Goal: Task Accomplishment & Management: Complete application form

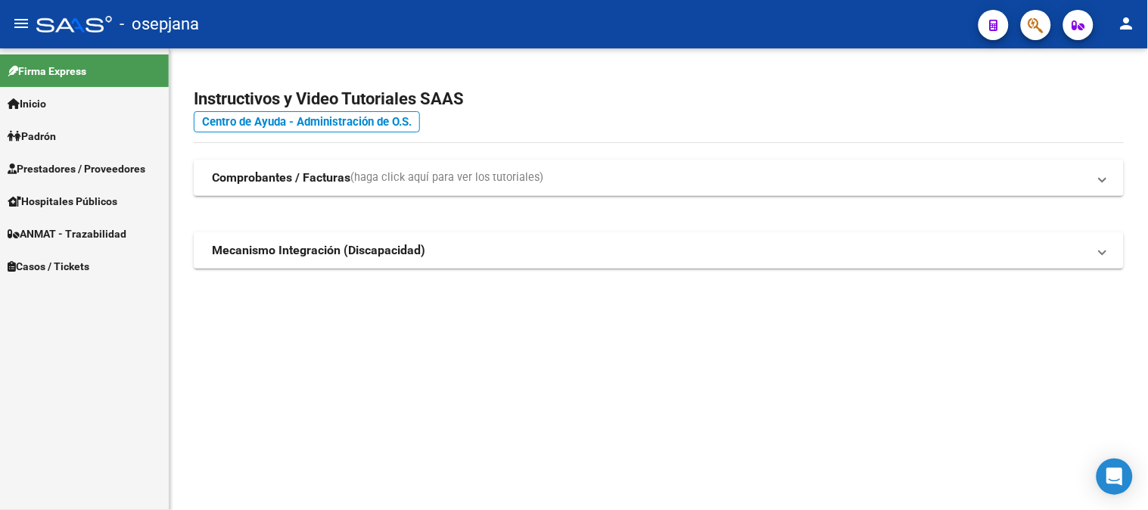
click at [80, 161] on span "Prestadores / Proveedores" at bounding box center [77, 168] width 138 height 17
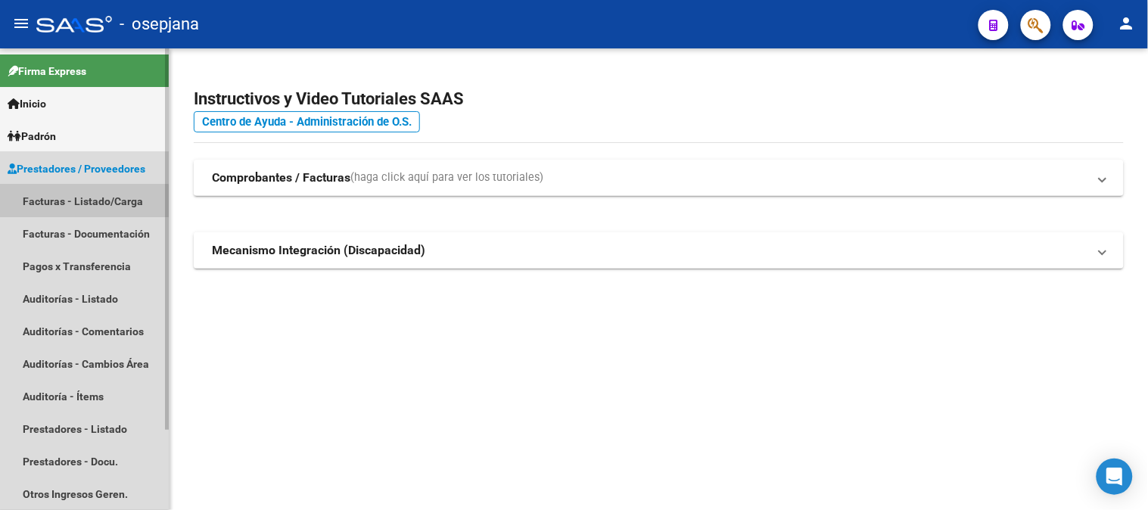
click at [76, 201] on link "Facturas - Listado/Carga" at bounding box center [84, 201] width 169 height 33
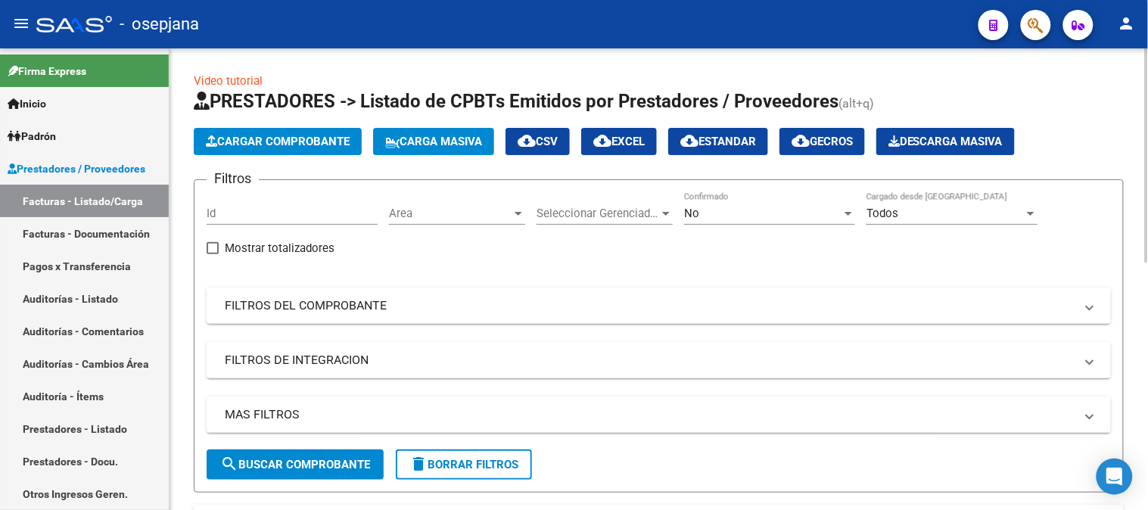
click at [326, 137] on span "Cargar Comprobante" at bounding box center [278, 142] width 144 height 14
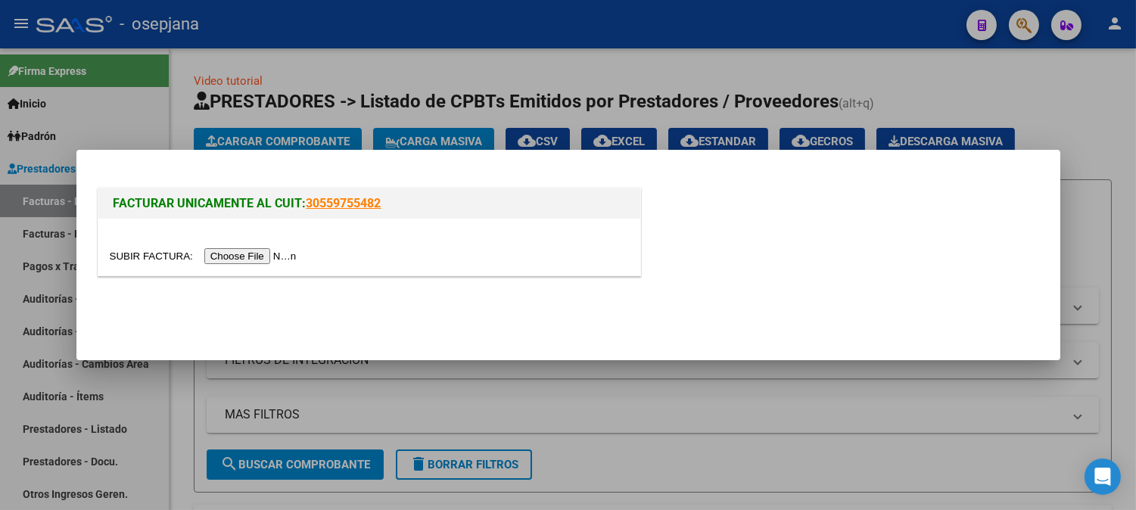
click at [278, 262] on input "file" at bounding box center [205, 256] width 191 height 16
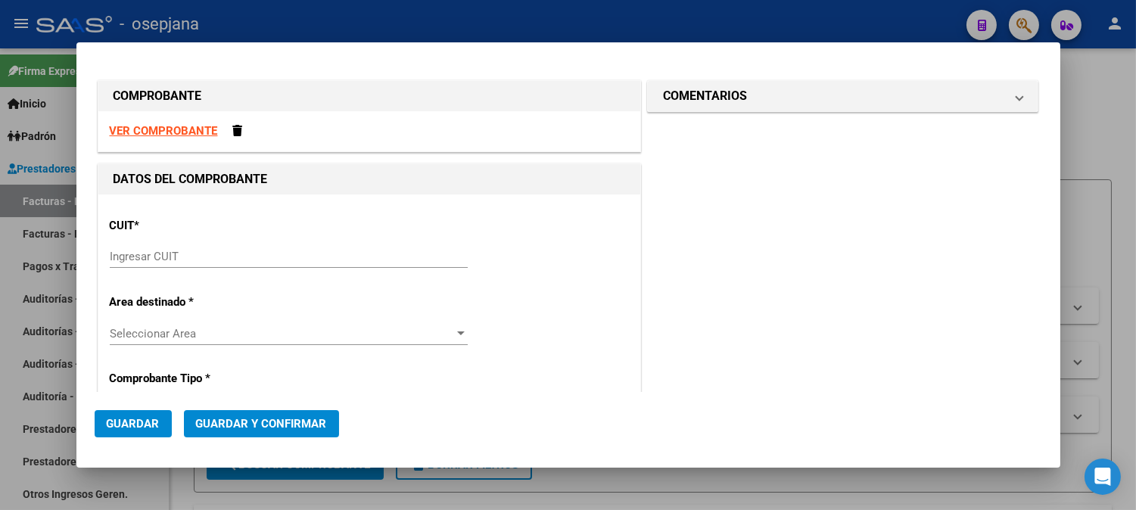
click at [170, 131] on strong "VER COMPROBANTE" at bounding box center [164, 131] width 108 height 14
click at [425, 247] on div "Ingresar CUIT" at bounding box center [289, 256] width 358 height 23
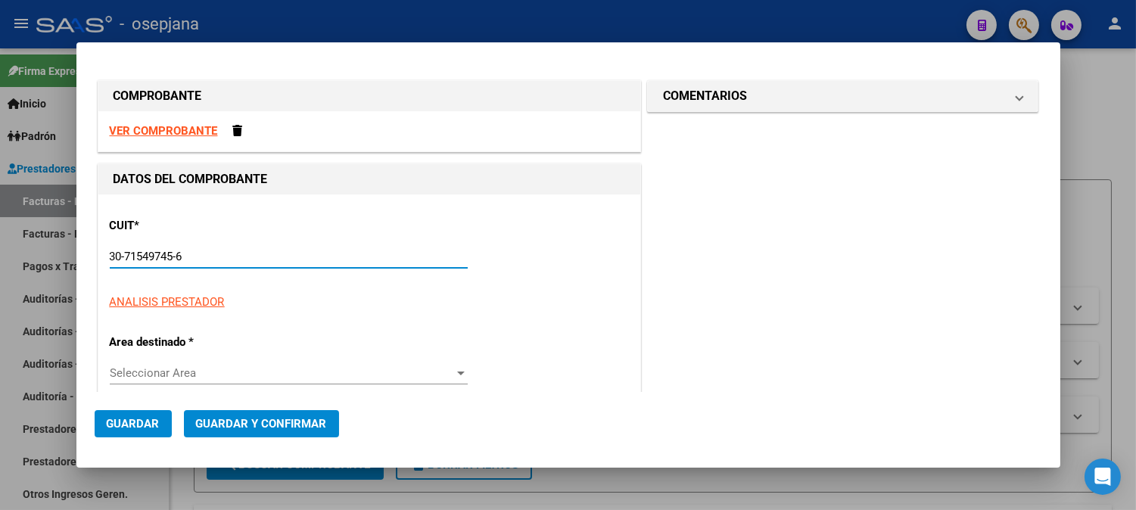
type input "30-71549745-6"
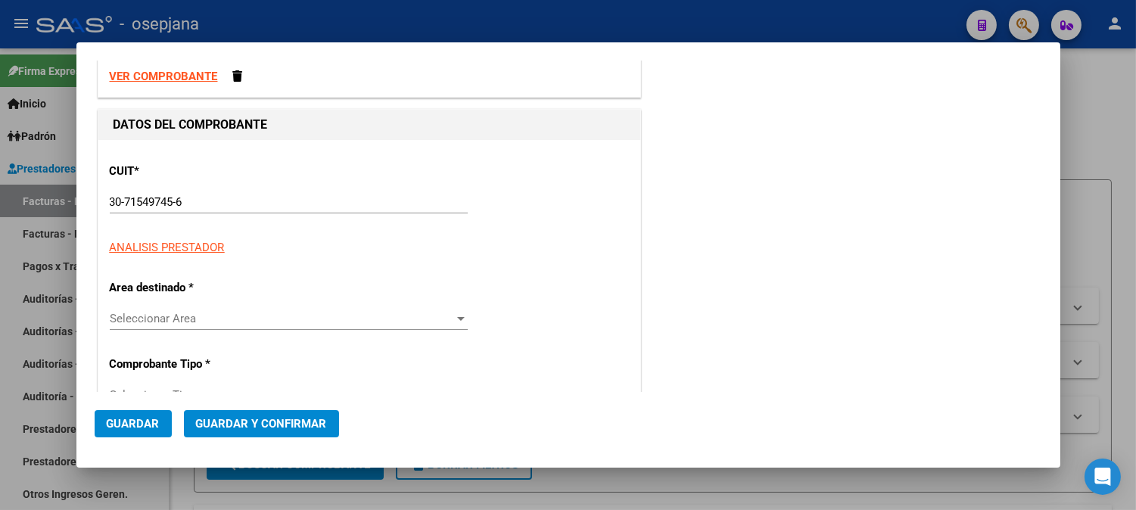
type input "1"
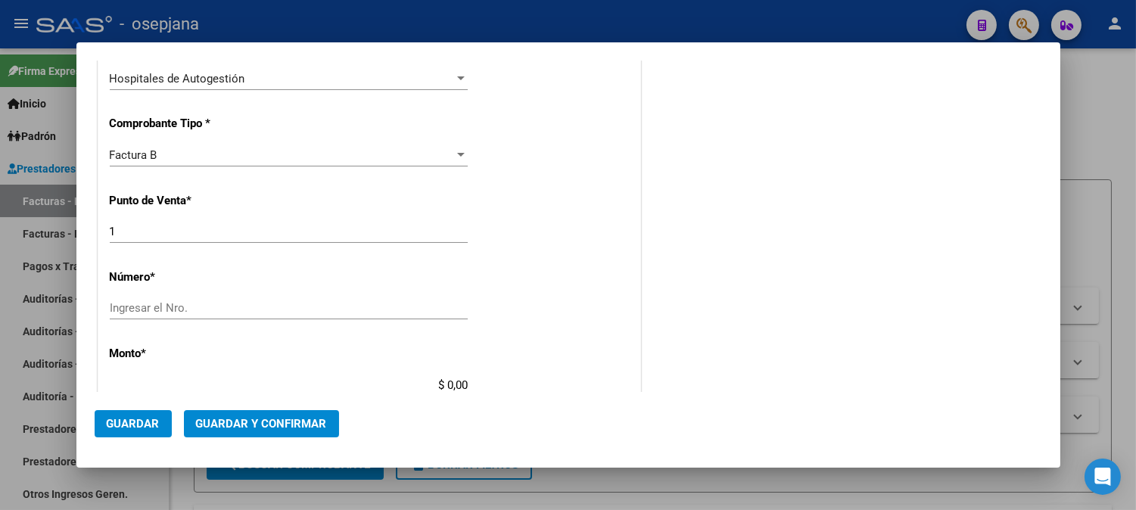
scroll to position [357, 0]
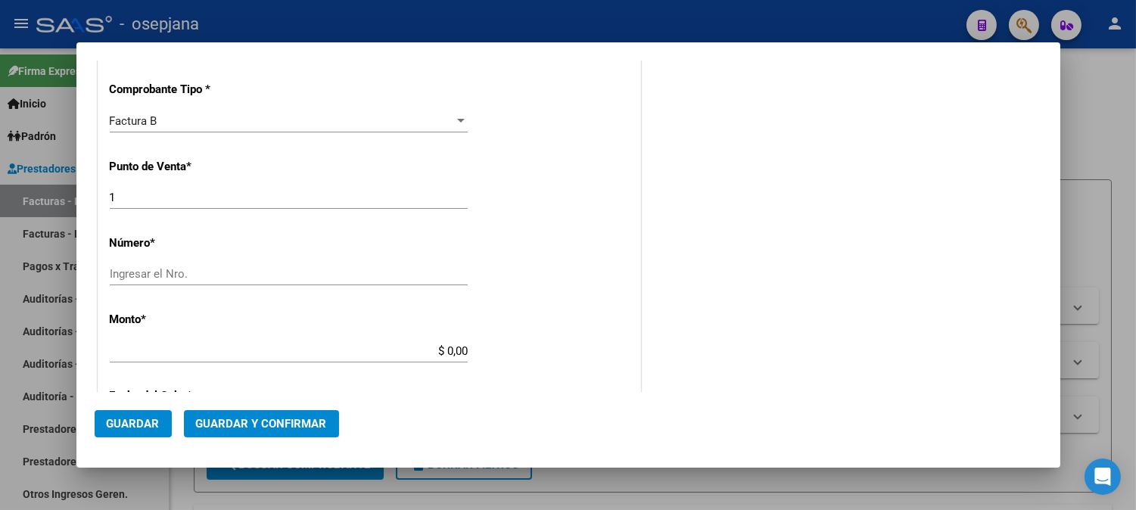
click at [326, 270] on input "Ingresar el Nro." at bounding box center [289, 274] width 358 height 14
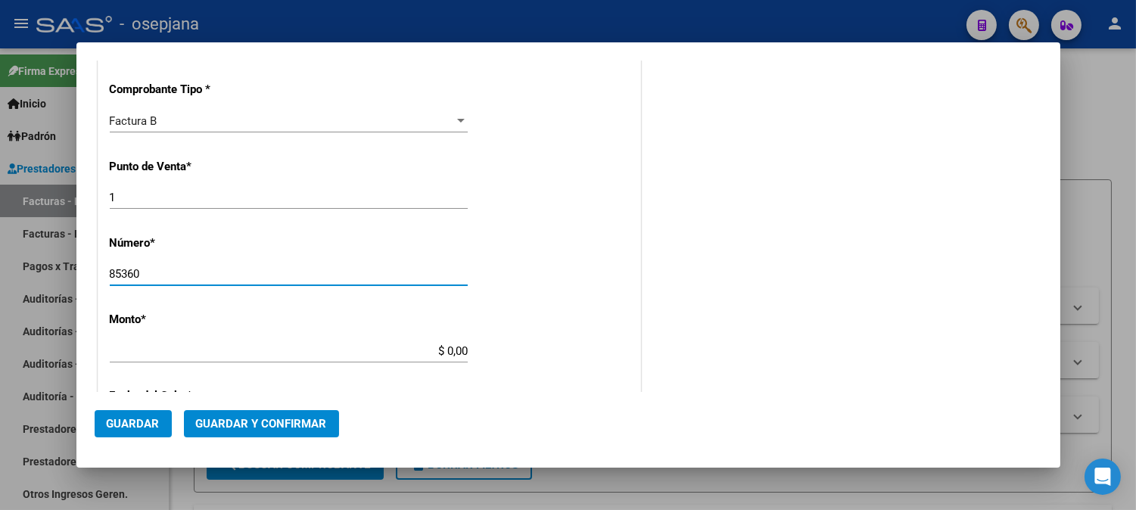
type input "85360"
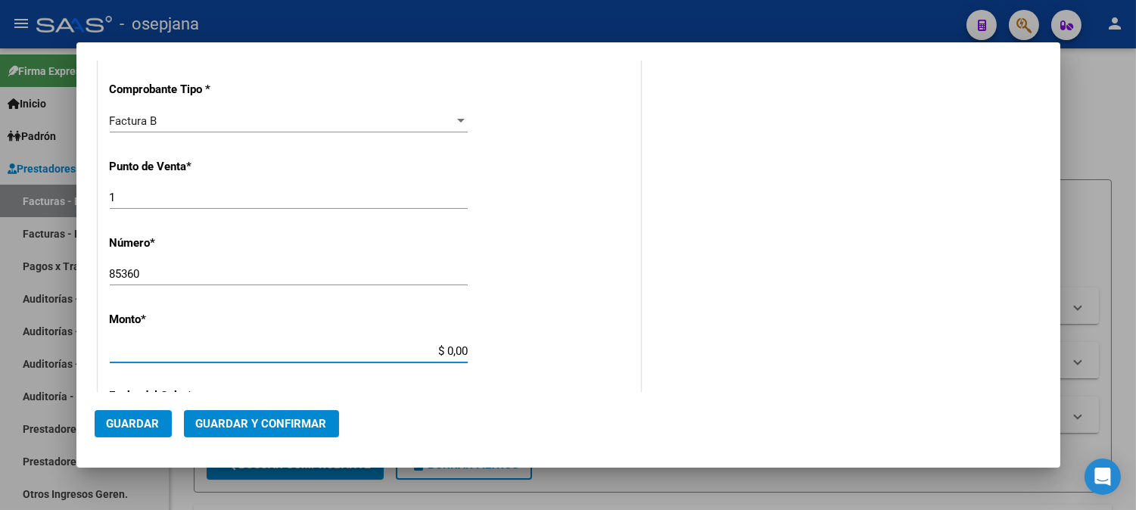
click at [405, 350] on input "$ 0,00" at bounding box center [289, 351] width 358 height 14
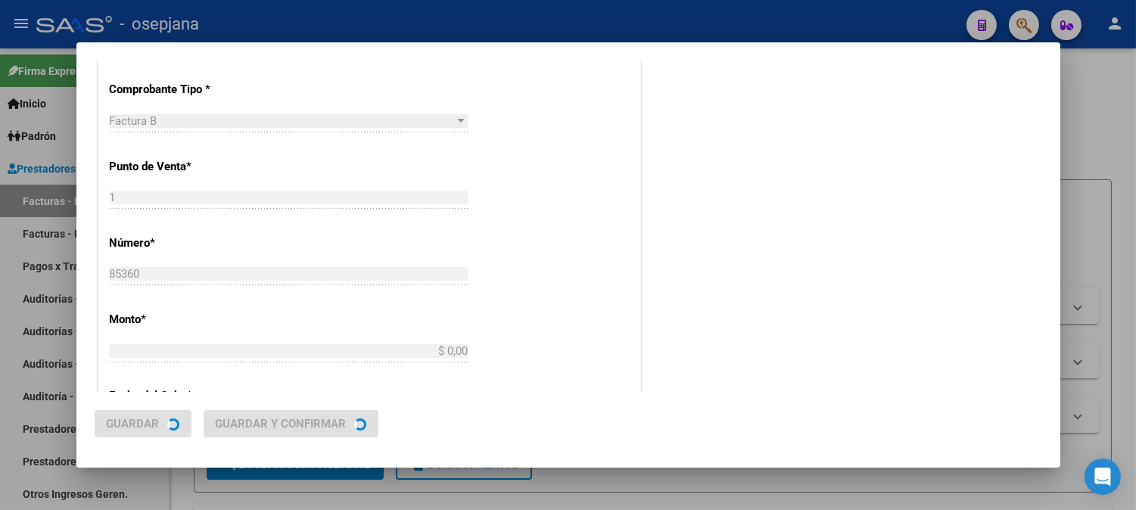
type input "$ 1.083.334,73"
type input "[DATE]"
type input "75366967494486"
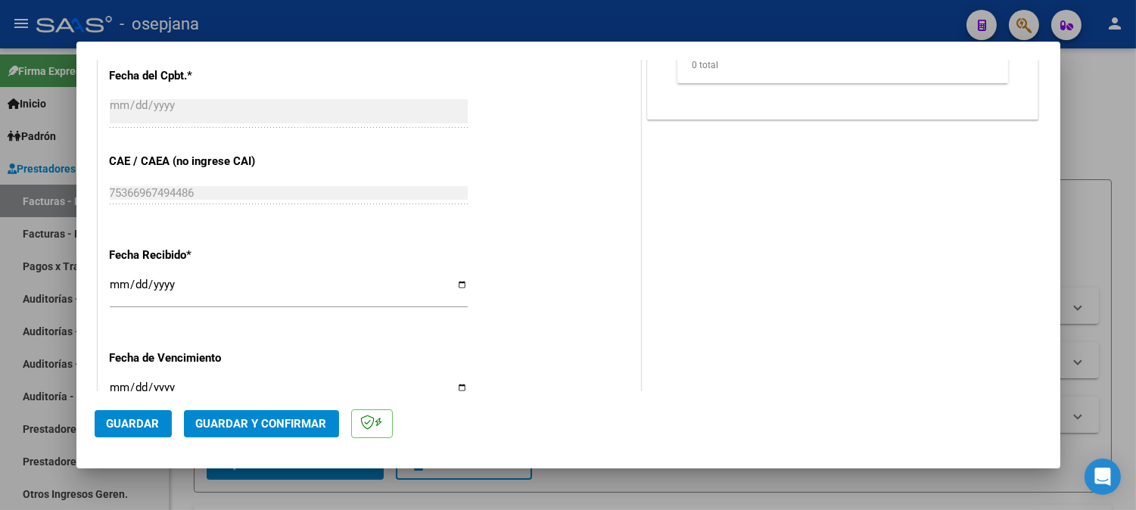
scroll to position [773, 0]
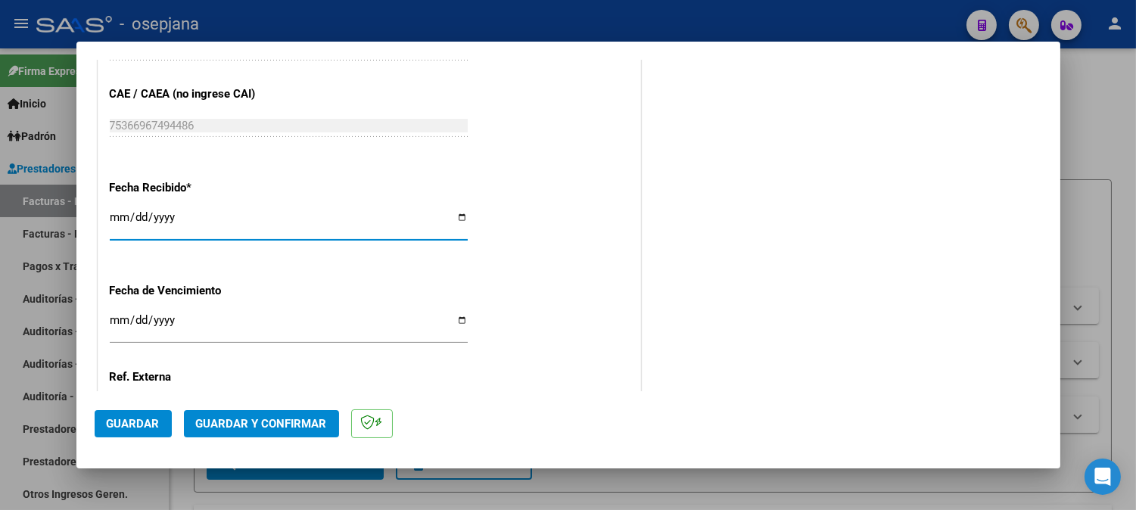
click at [116, 216] on input "[DATE]" at bounding box center [289, 223] width 358 height 24
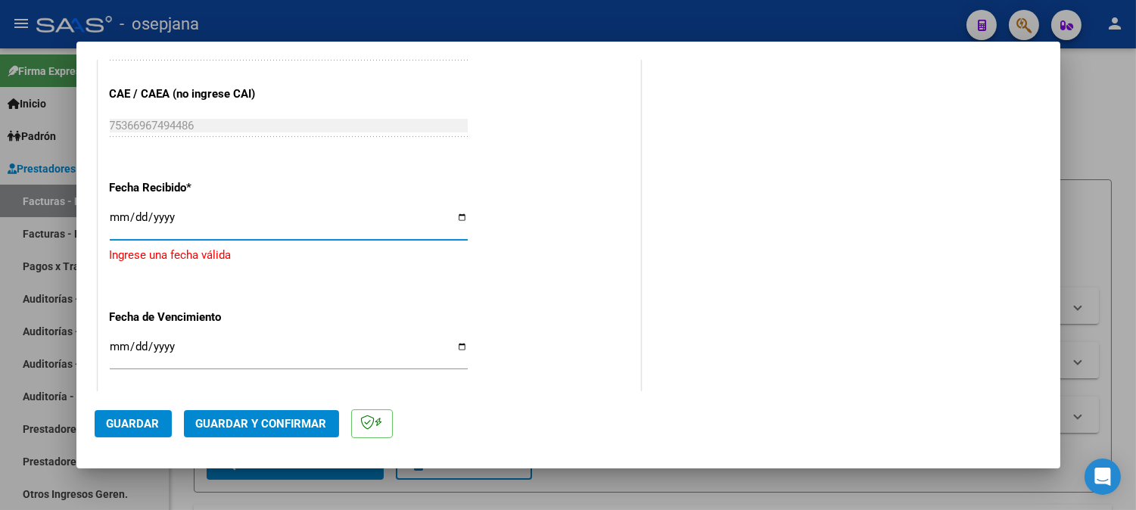
type input "[DATE]"
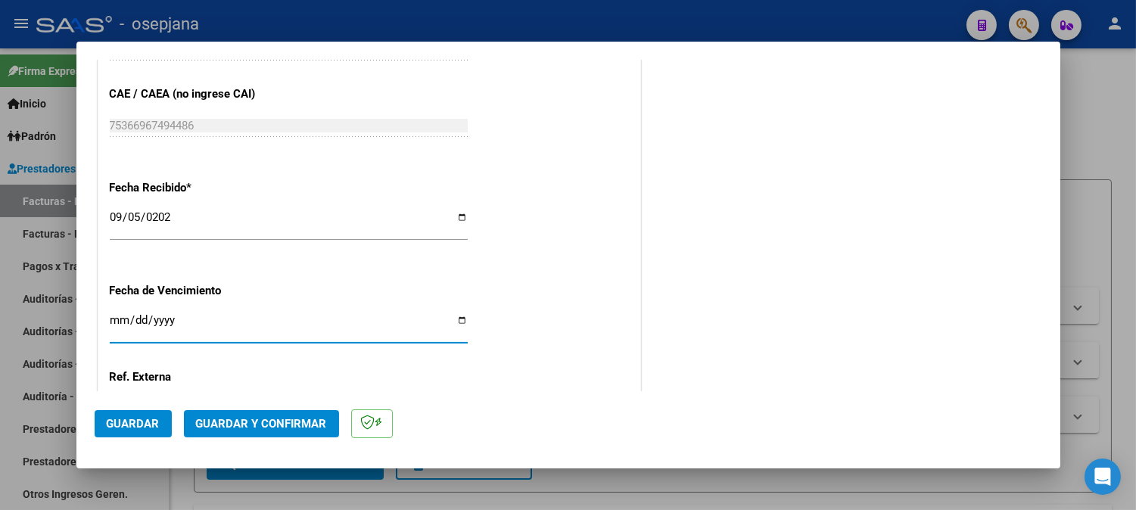
click at [110, 320] on input "Ingresar la fecha" at bounding box center [289, 326] width 358 height 24
type input "[DATE]"
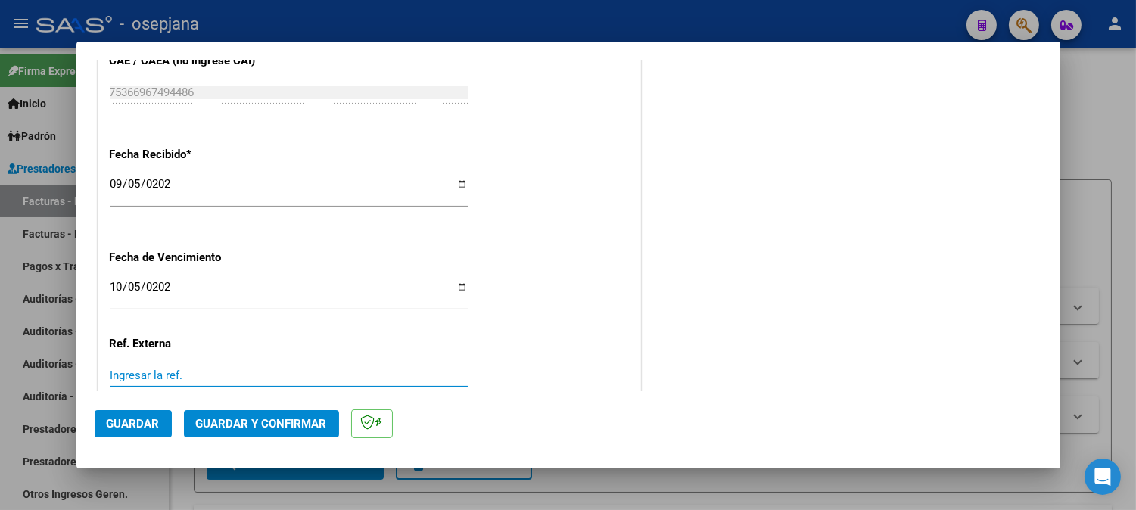
click at [406, 376] on input "Ingresar la ref." at bounding box center [289, 376] width 358 height 14
type input "34134"
click at [155, 421] on span "Guardar" at bounding box center [133, 424] width 53 height 14
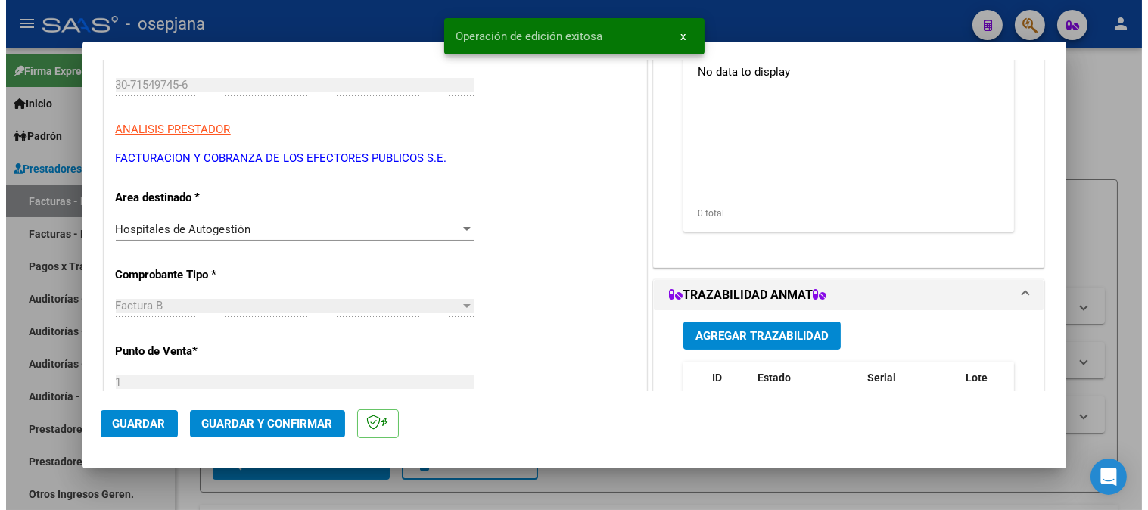
scroll to position [0, 0]
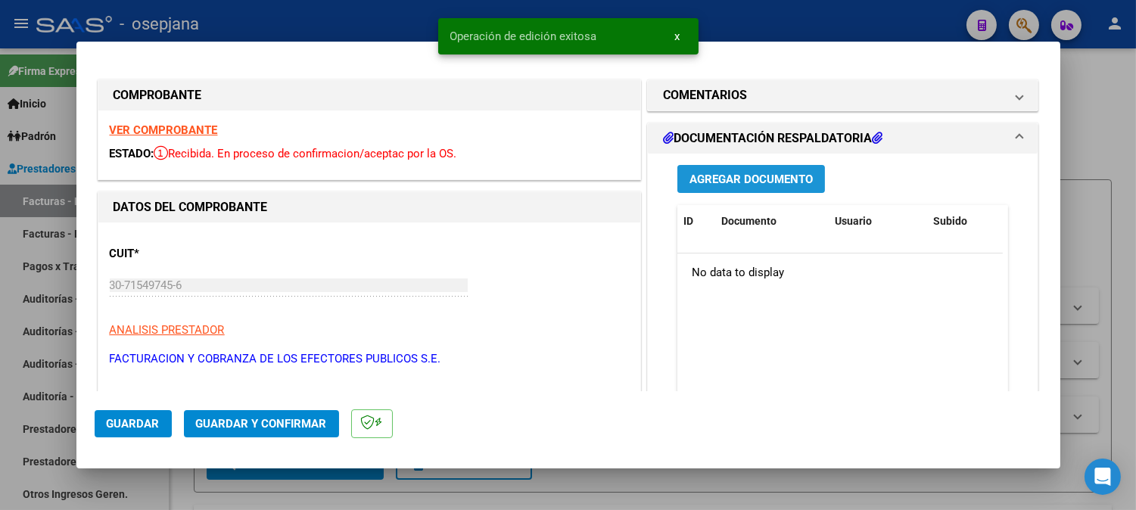
click at [782, 173] on span "Agregar Documento" at bounding box center [750, 180] width 123 height 14
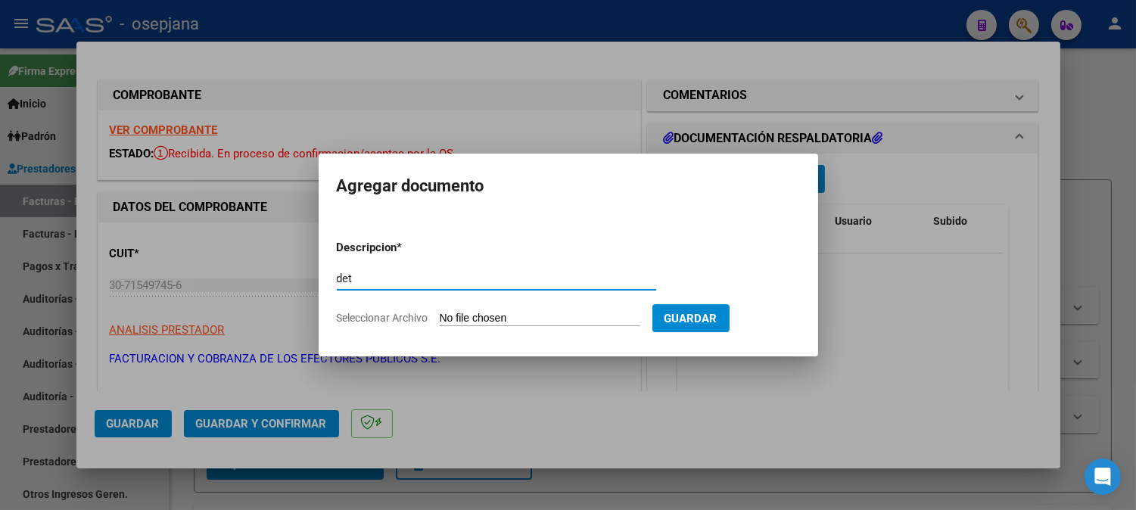
type input "det"
click at [611, 320] on input "Seleccionar Archivo" at bounding box center [540, 319] width 201 height 14
type input "C:\fakepath\Escáner_20251014 (5).pdf"
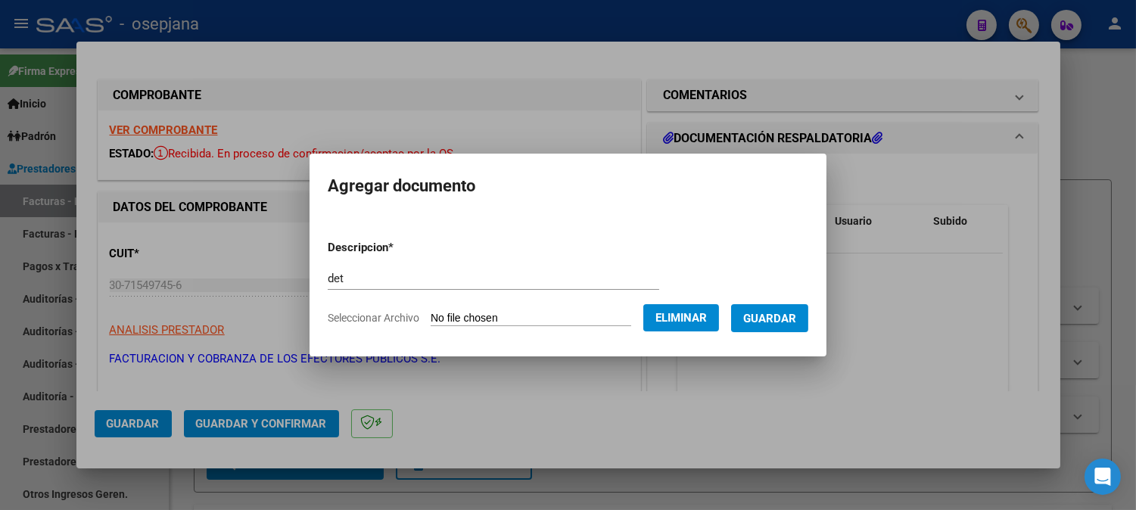
click at [780, 327] on button "Guardar" at bounding box center [769, 318] width 77 height 28
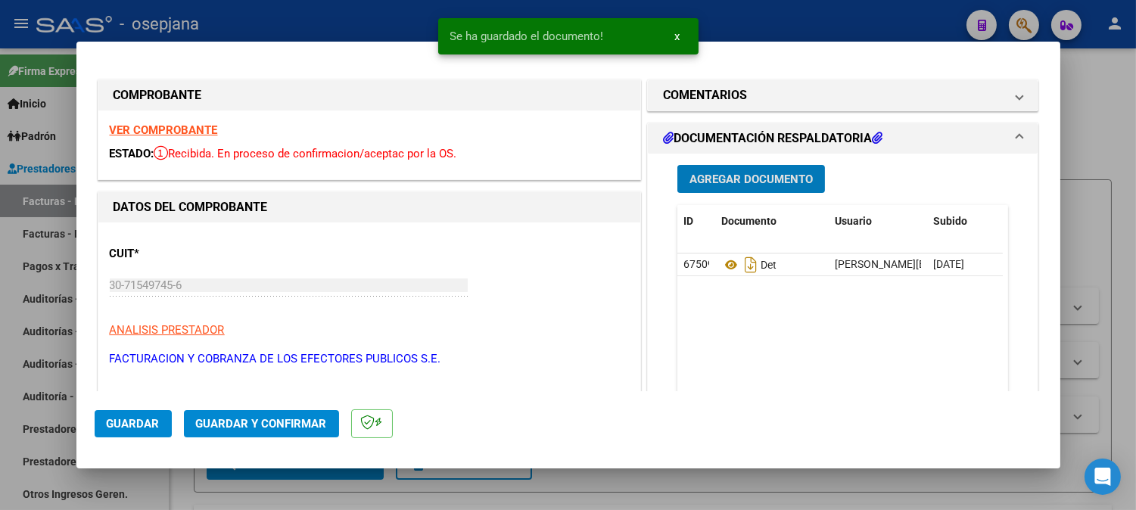
click at [747, 189] on button "Agregar Documento" at bounding box center [751, 179] width 148 height 28
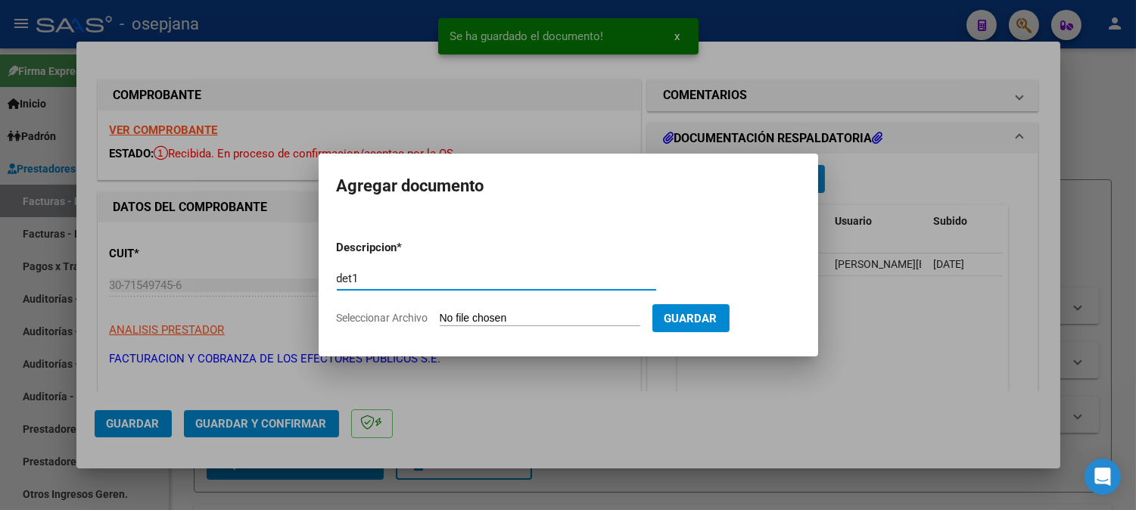
type input "det1"
click at [596, 322] on input "Seleccionar Archivo" at bounding box center [540, 319] width 201 height 14
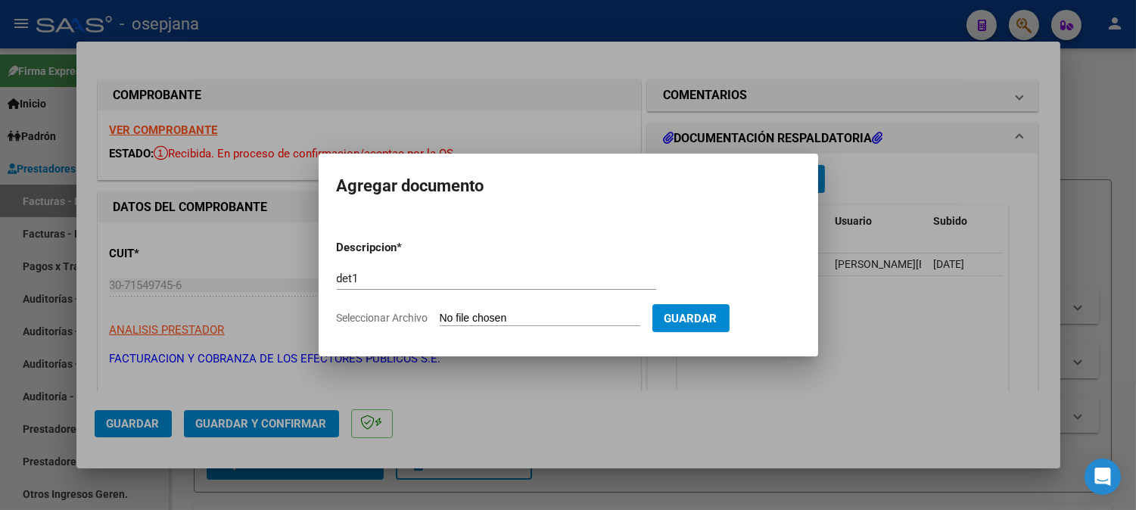
type input "C:\fakepath\Escáner_20251014 (6).pdf"
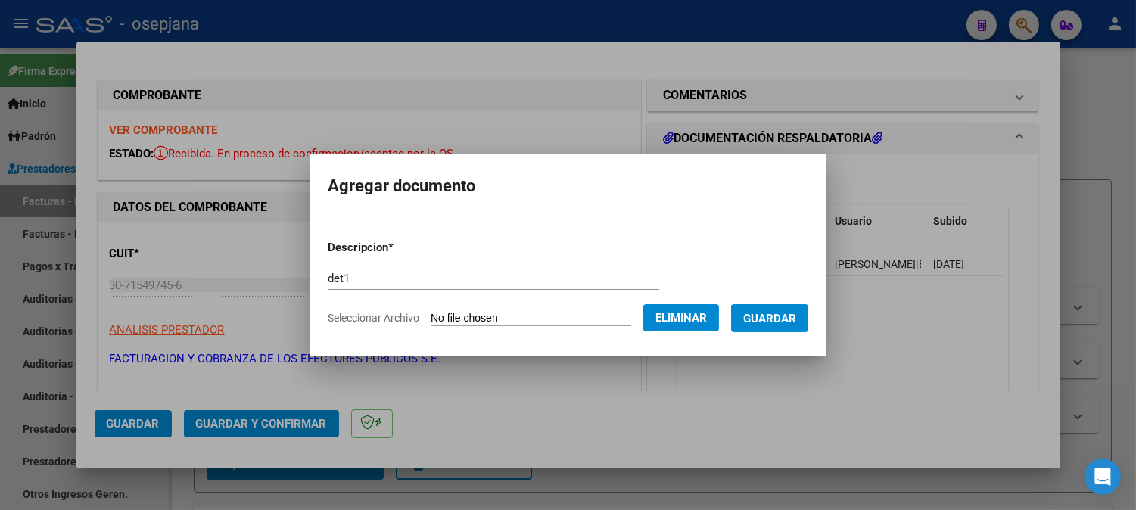
click at [792, 322] on span "Guardar" at bounding box center [769, 319] width 53 height 14
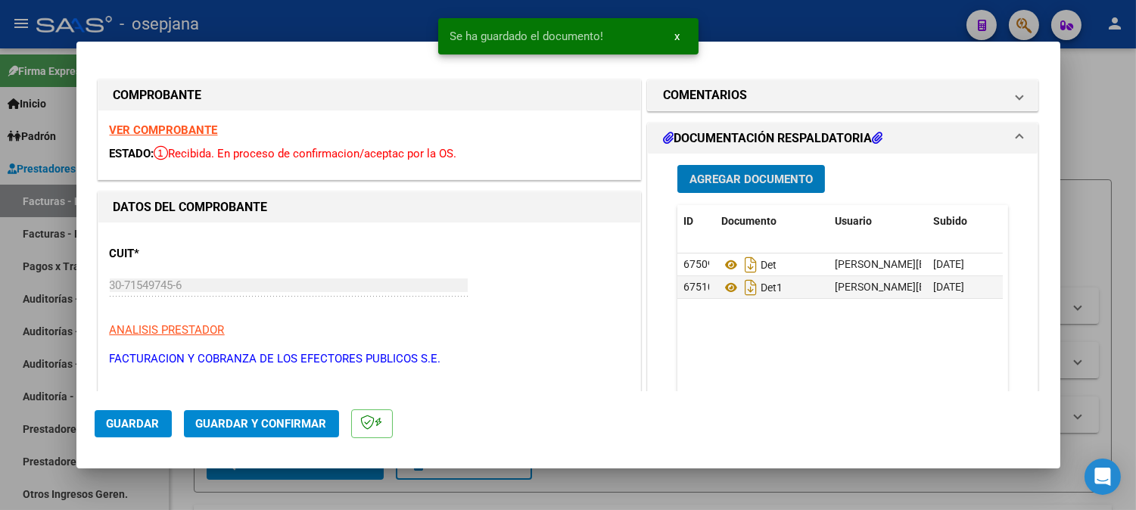
click at [754, 169] on button "Agregar Documento" at bounding box center [751, 179] width 148 height 28
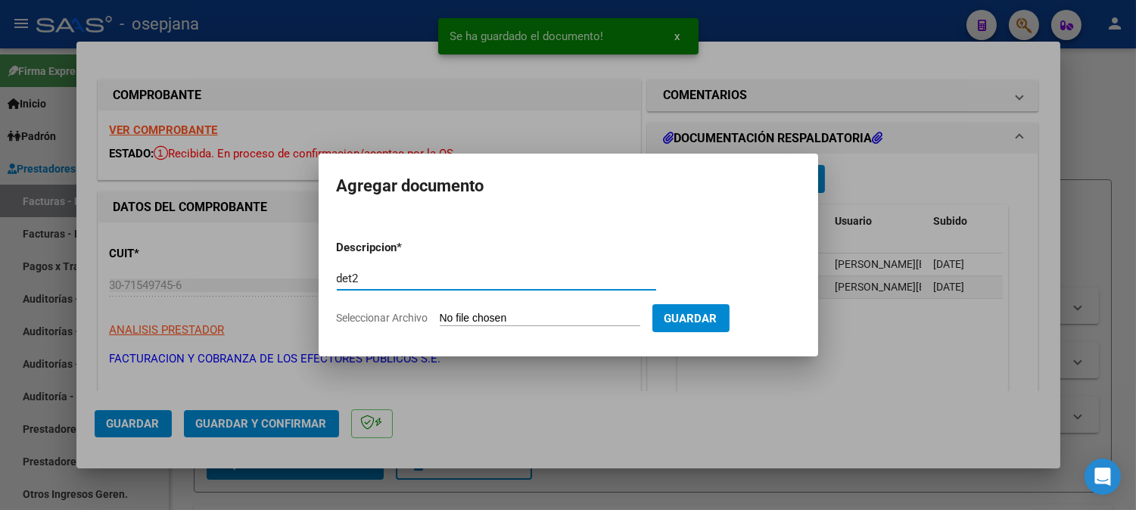
type input "det2"
click at [617, 310] on form "Descripcion * det2 Escriba aquí una descripcion Seleccionar Archivo Guardar" at bounding box center [568, 283] width 463 height 110
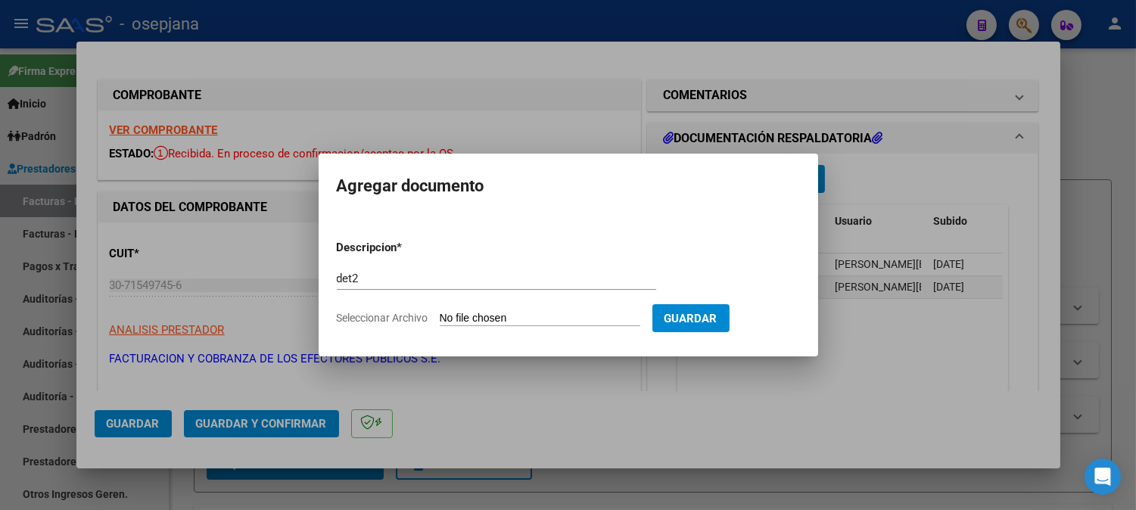
click at [494, 319] on input "Seleccionar Archivo" at bounding box center [540, 319] width 201 height 14
type input "C:\fakepath\Escáner_20251014 (7).pdf"
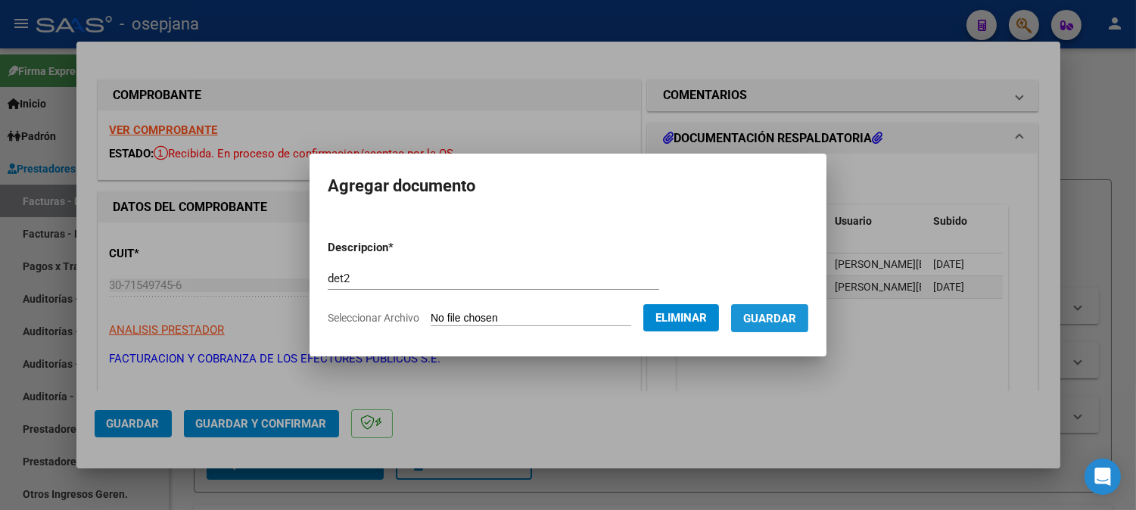
click at [787, 321] on span "Guardar" at bounding box center [769, 319] width 53 height 14
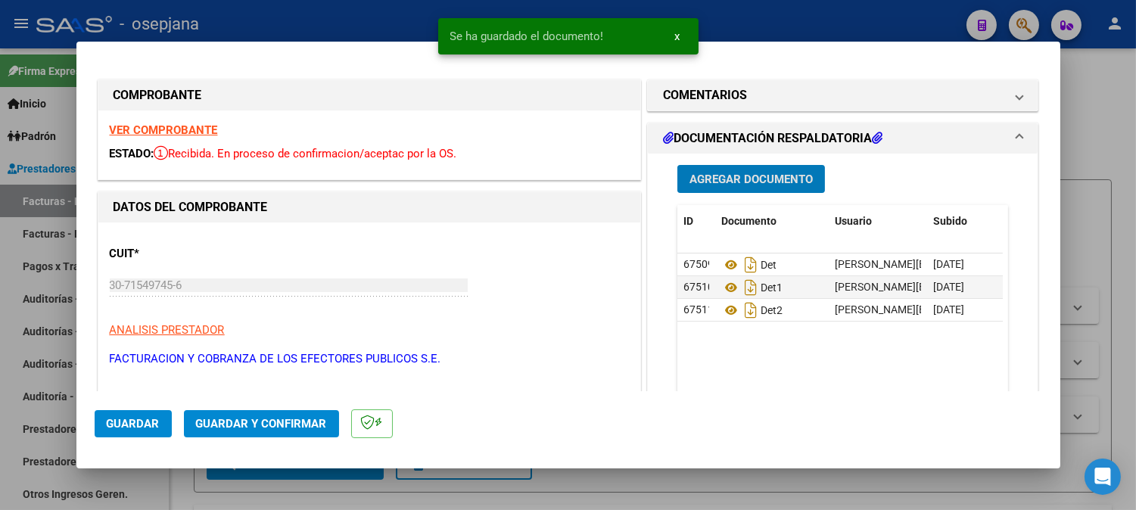
click at [255, 419] on span "Guardar y Confirmar" at bounding box center [261, 424] width 131 height 14
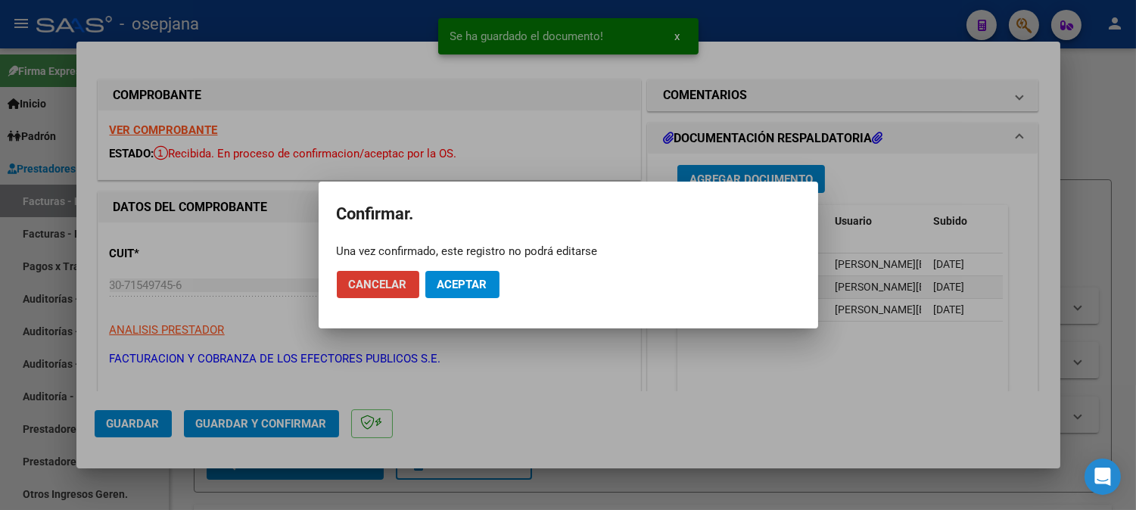
click at [439, 292] on button "Aceptar" at bounding box center [462, 284] width 74 height 27
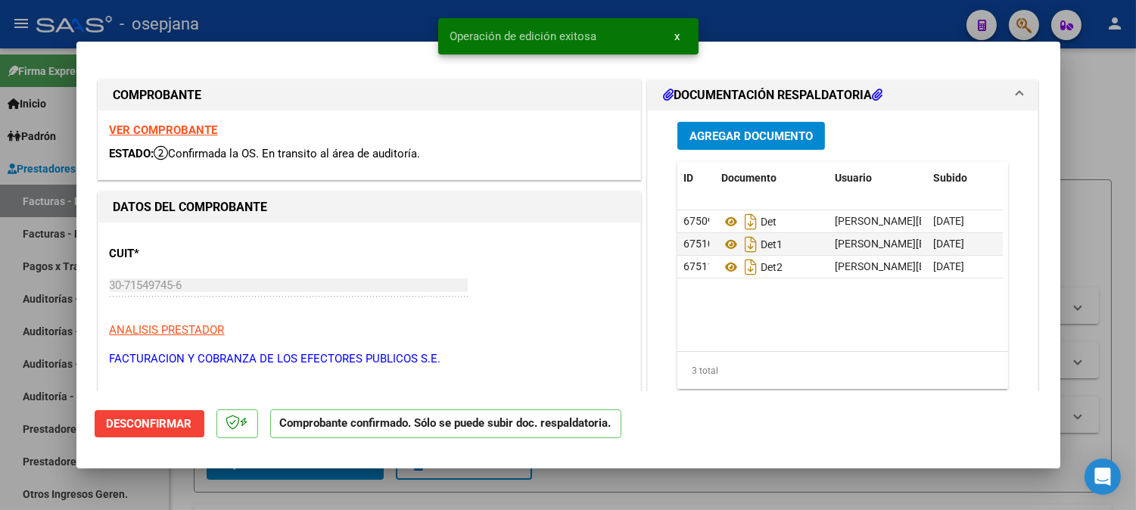
click at [282, 23] on div at bounding box center [568, 255] width 1136 height 510
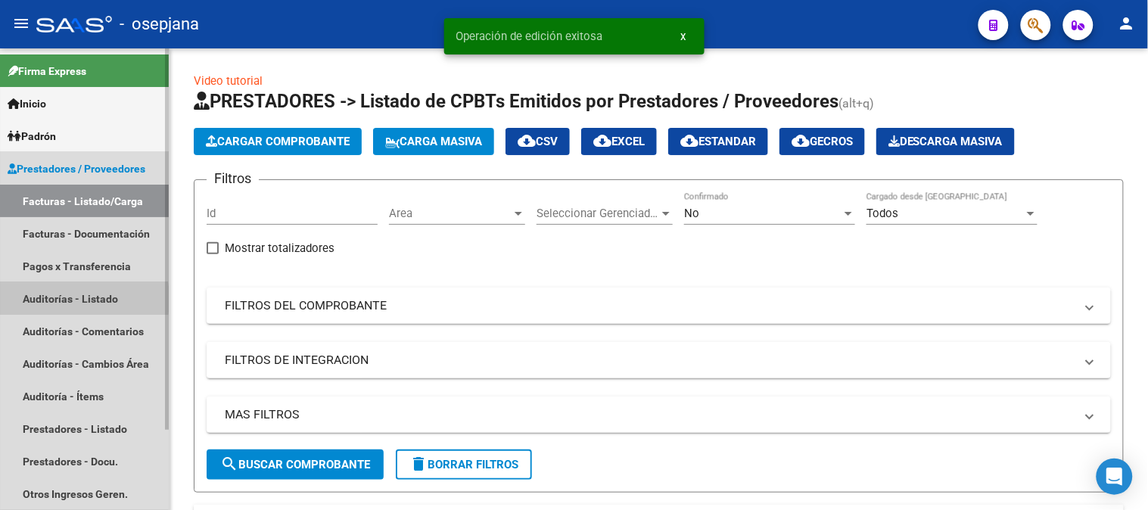
click at [47, 299] on link "Auditorías - Listado" at bounding box center [84, 298] width 169 height 33
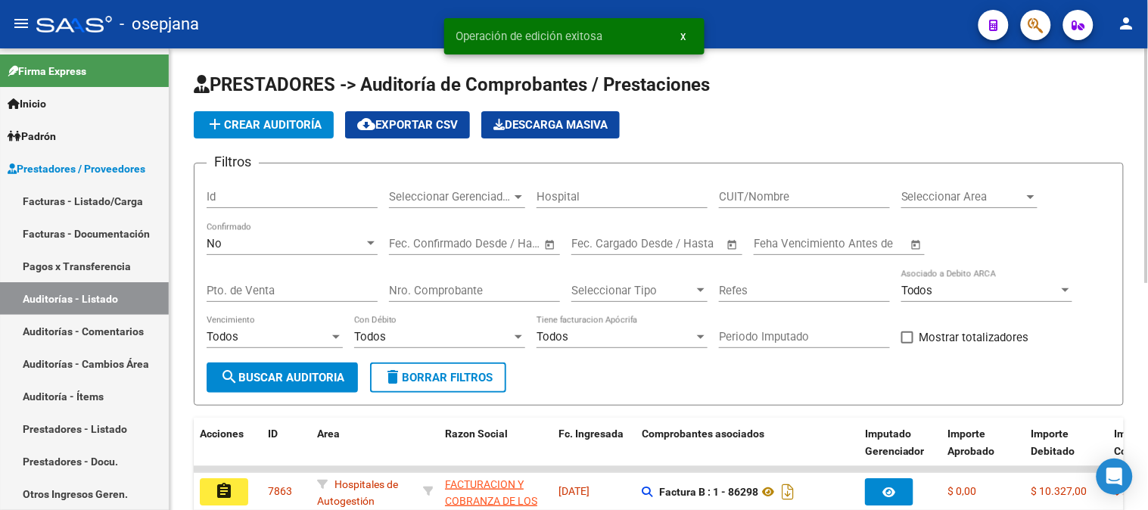
click at [236, 126] on span "add Crear Auditoría" at bounding box center [264, 125] width 116 height 14
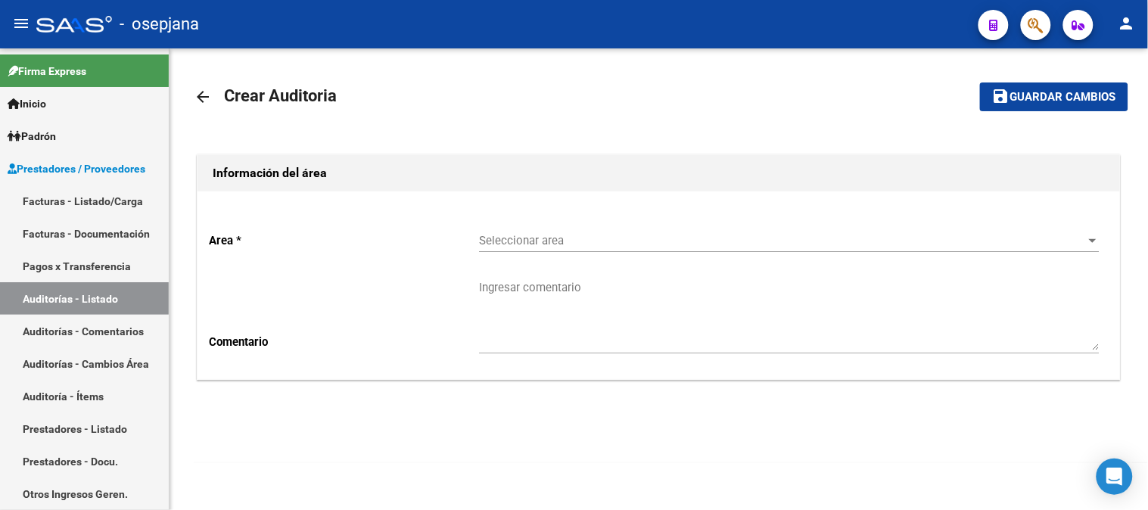
click at [518, 231] on div "Seleccionar area Seleccionar area" at bounding box center [789, 235] width 621 height 33
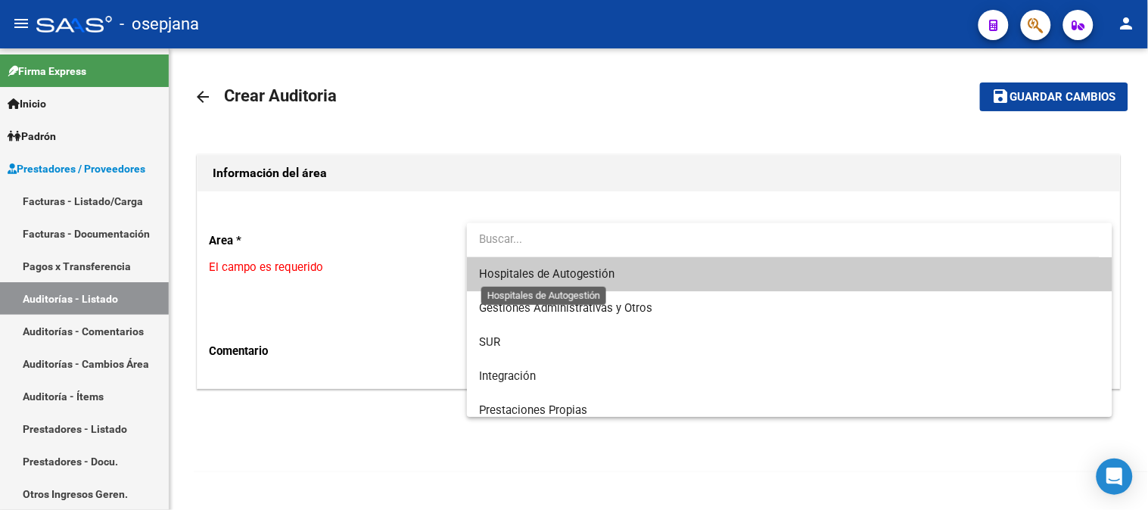
click at [521, 278] on span "Hospitales de Autogestión" at bounding box center [546, 274] width 135 height 14
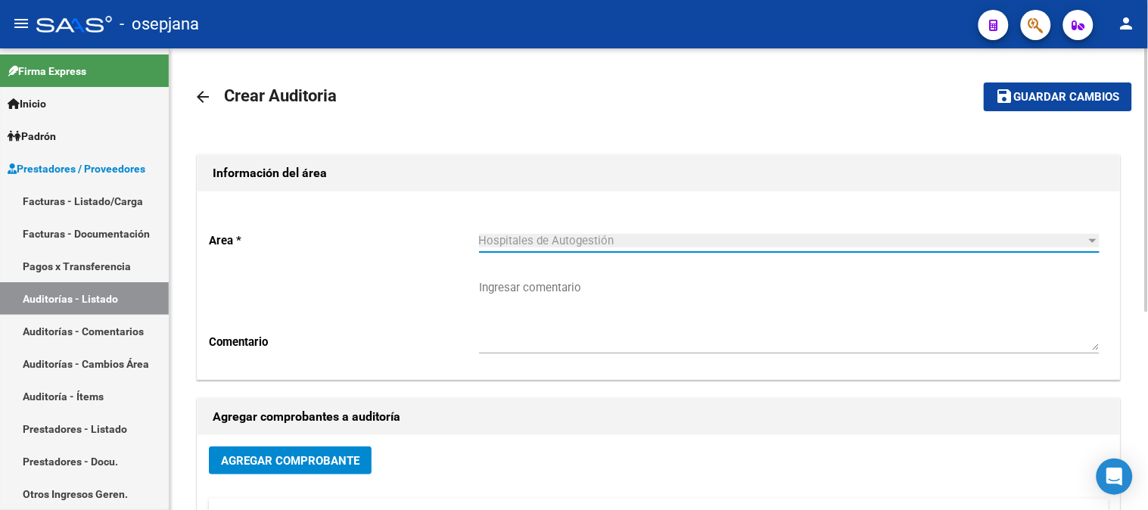
click at [362, 468] on button "Agregar Comprobante" at bounding box center [290, 460] width 163 height 28
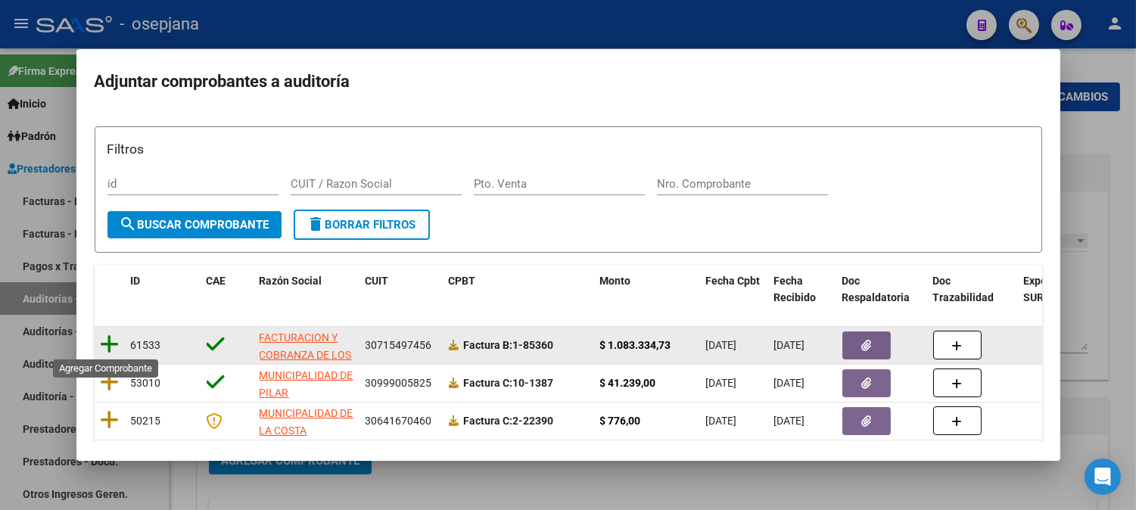
click at [106, 341] on icon at bounding box center [110, 344] width 19 height 21
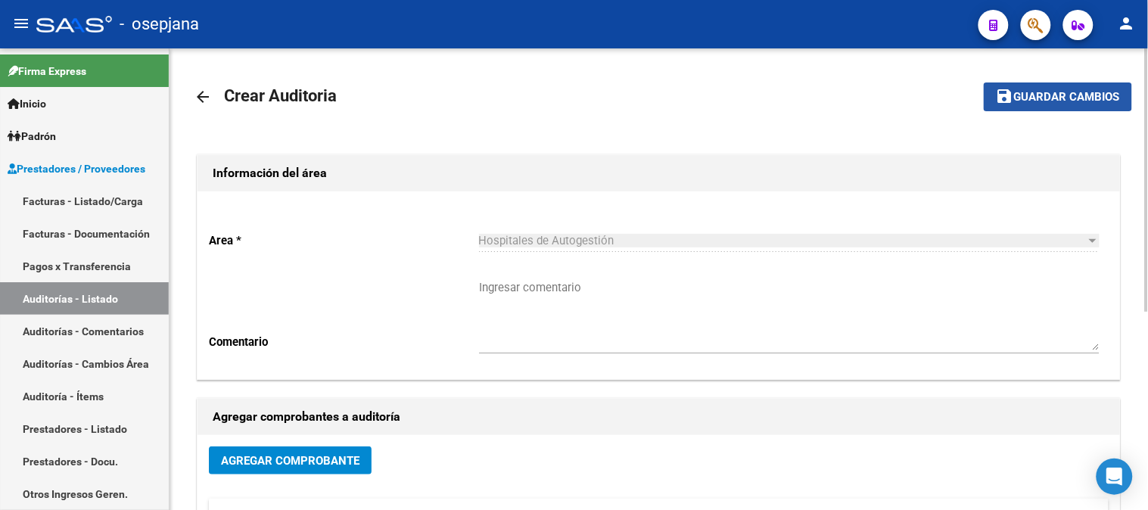
click at [1075, 98] on span "Guardar cambios" at bounding box center [1067, 98] width 106 height 14
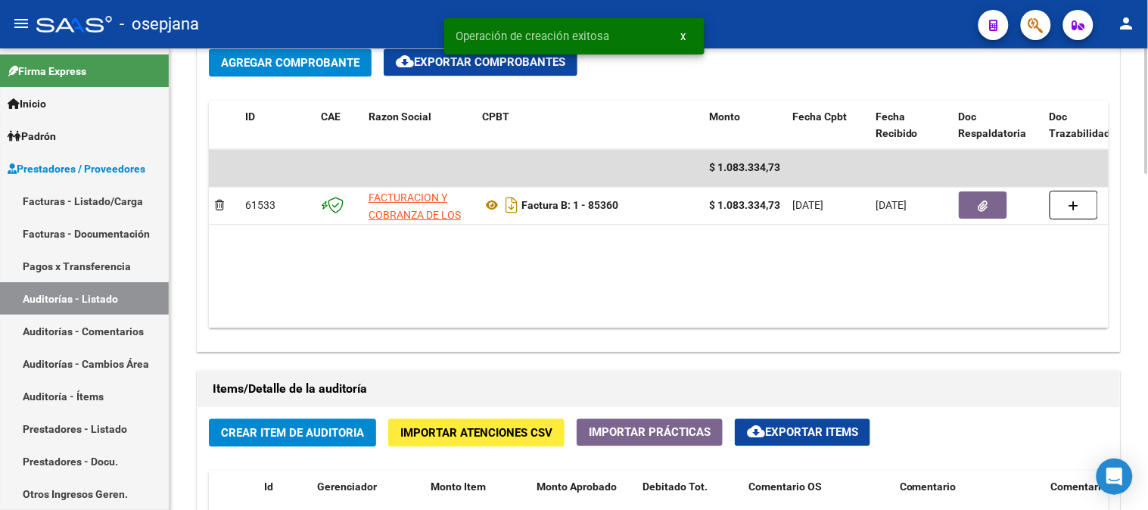
click at [1147, 363] on div at bounding box center [1147, 325] width 4 height 126
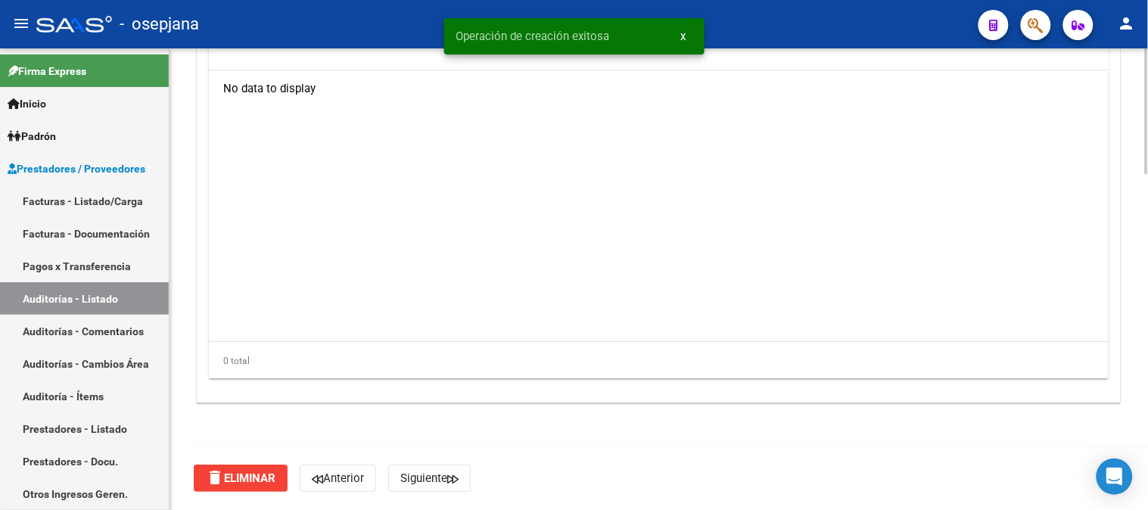
scroll to position [1221, 0]
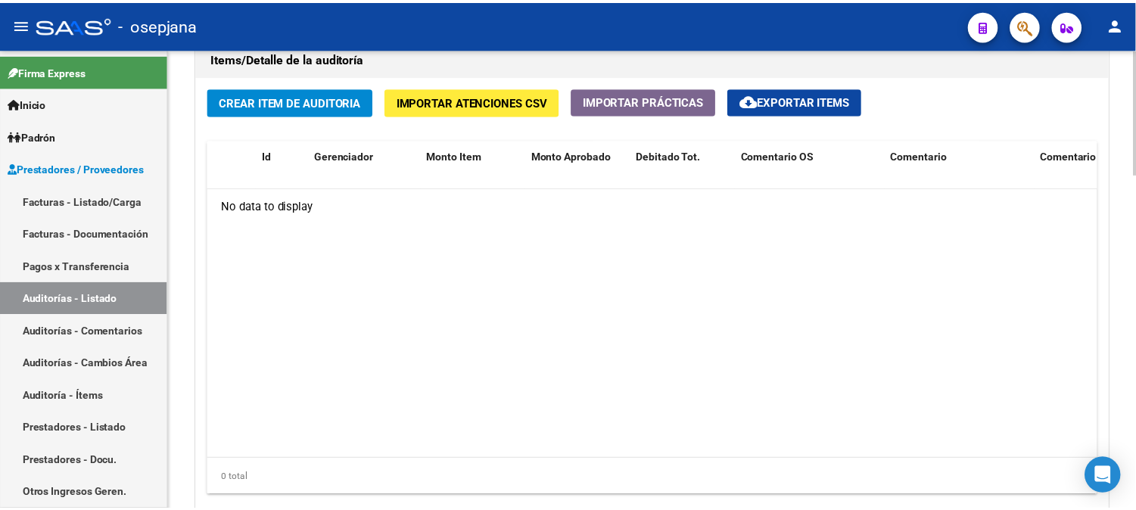
scroll to position [986, 0]
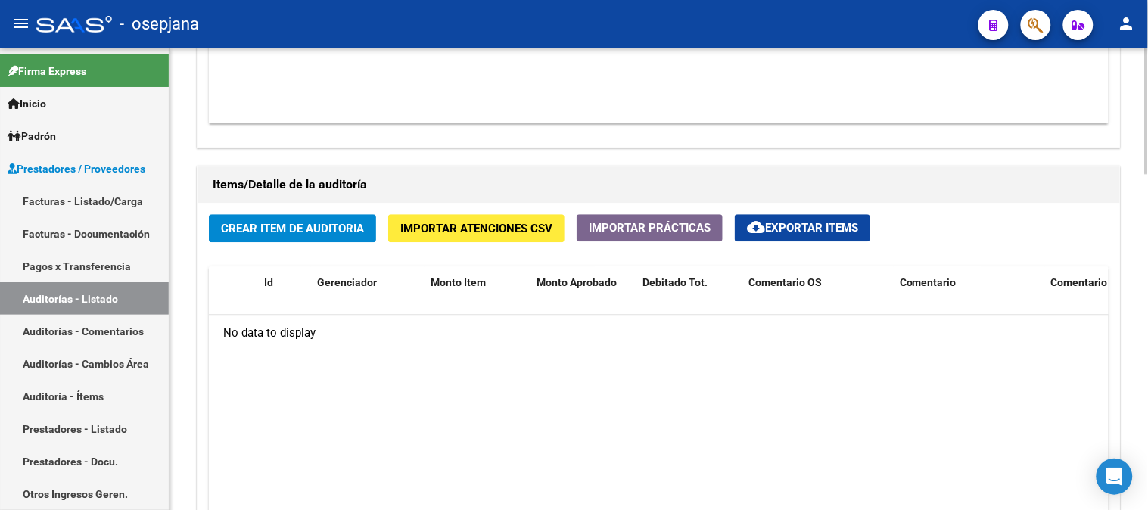
click at [1146, 372] on div at bounding box center [1147, 381] width 4 height 126
click at [305, 225] on span "Crear Item de Auditoria" at bounding box center [292, 229] width 143 height 14
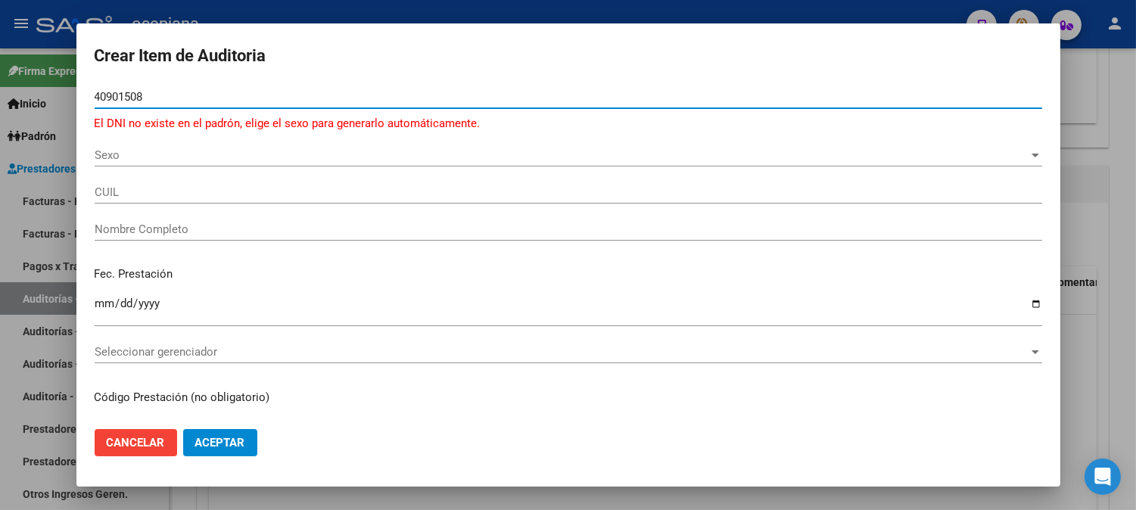
type input "40901508"
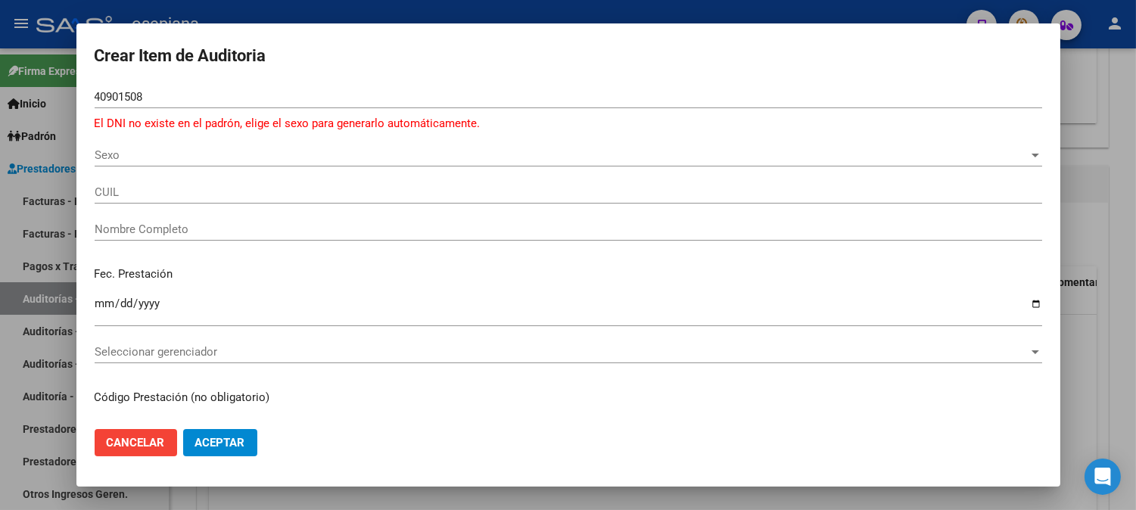
click at [217, 162] on div "Sexo Sexo" at bounding box center [568, 155] width 947 height 23
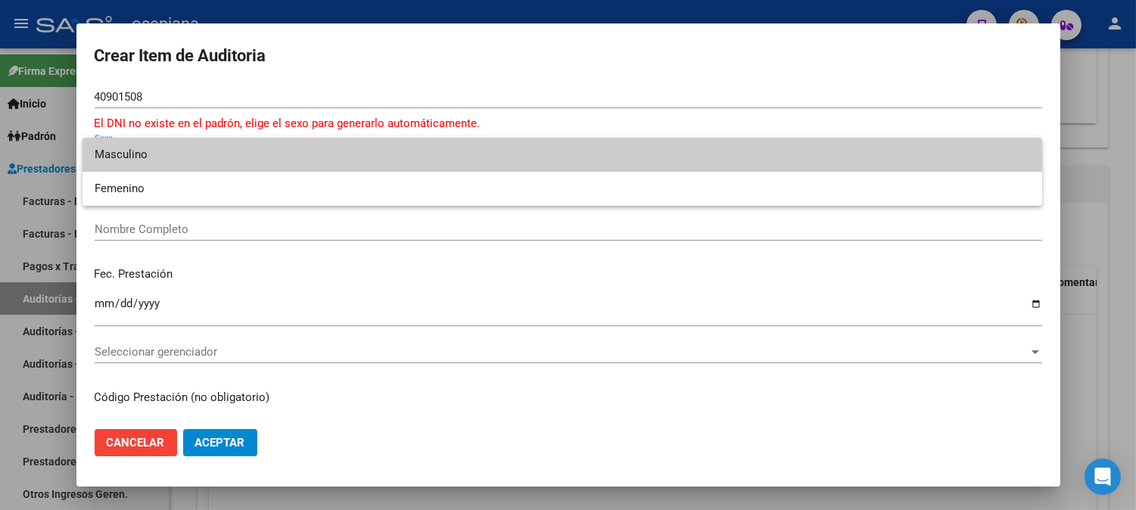
click at [201, 150] on span "Masculino" at bounding box center [562, 155] width 935 height 34
type input "20409015086"
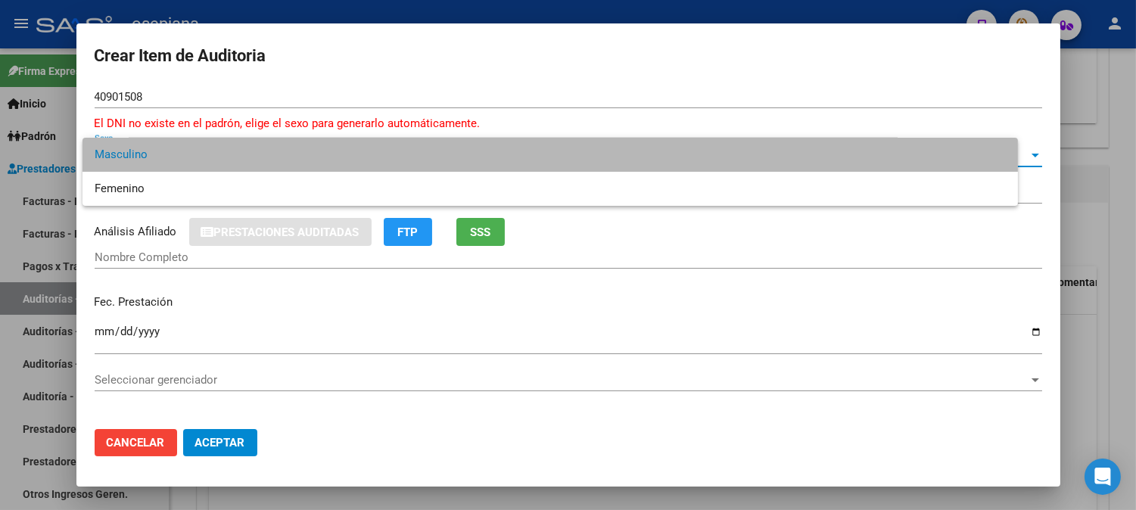
click at [201, 150] on div "Masculino" at bounding box center [562, 155] width 934 height 14
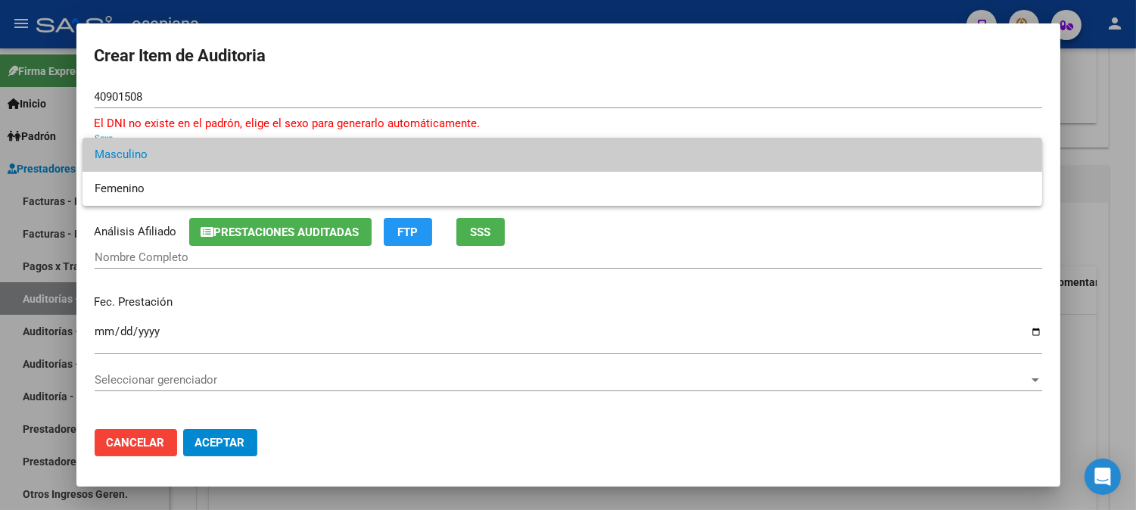
type input "[PERSON_NAME]"
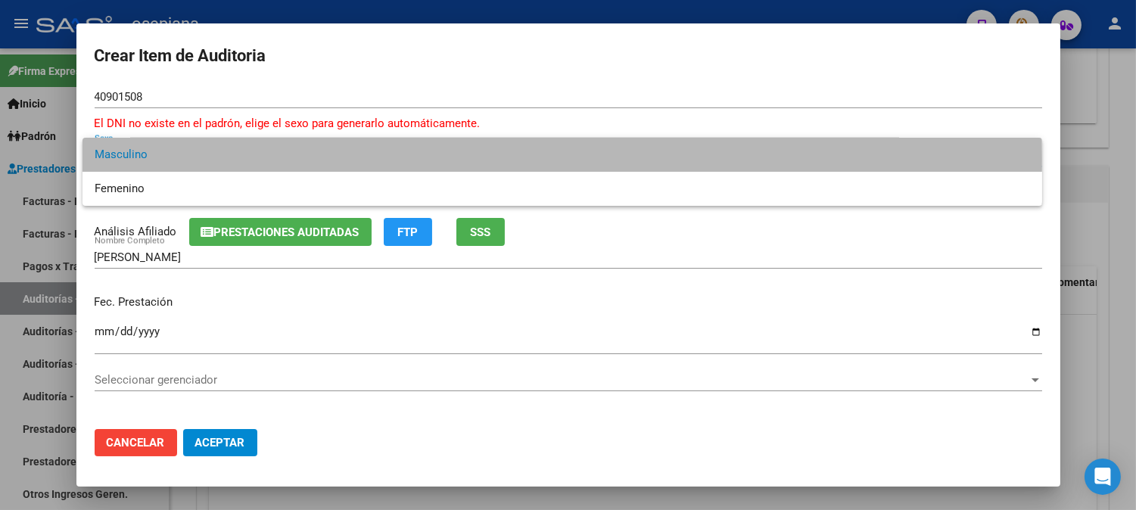
click at [490, 159] on span "Masculino" at bounding box center [562, 155] width 935 height 34
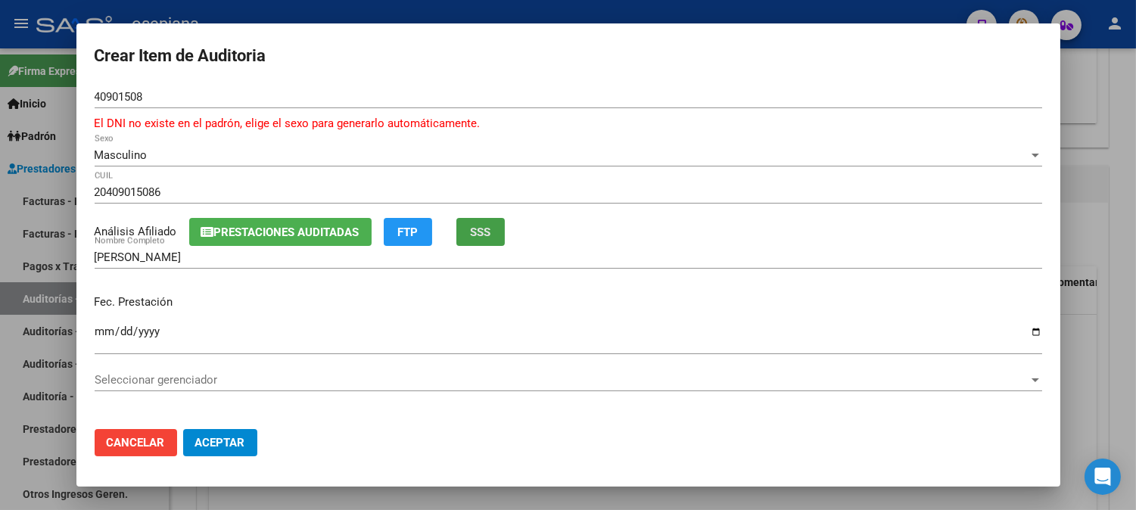
click at [487, 237] on span "SSS" at bounding box center [480, 233] width 20 height 14
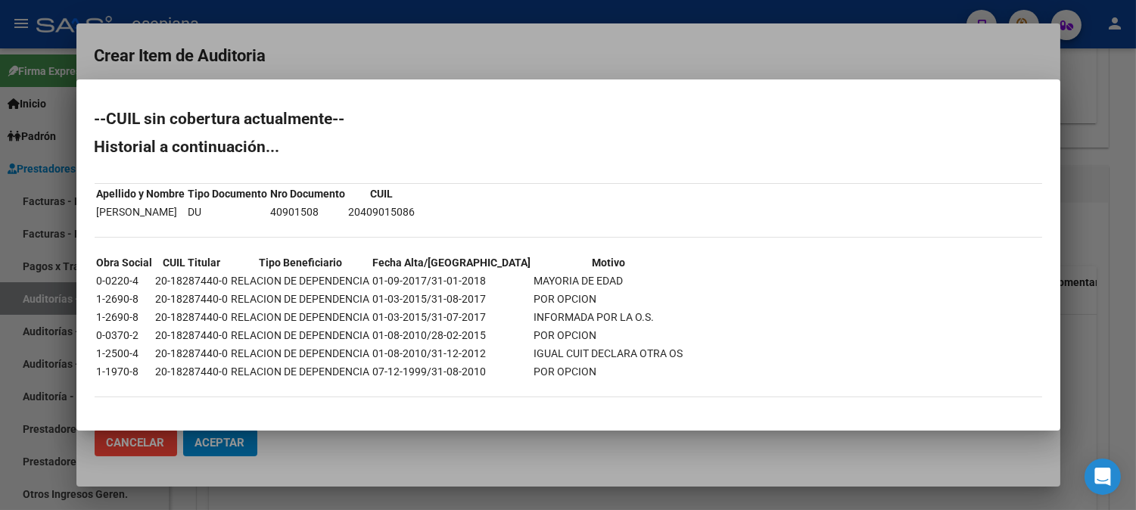
click at [534, 70] on div at bounding box center [568, 255] width 1136 height 510
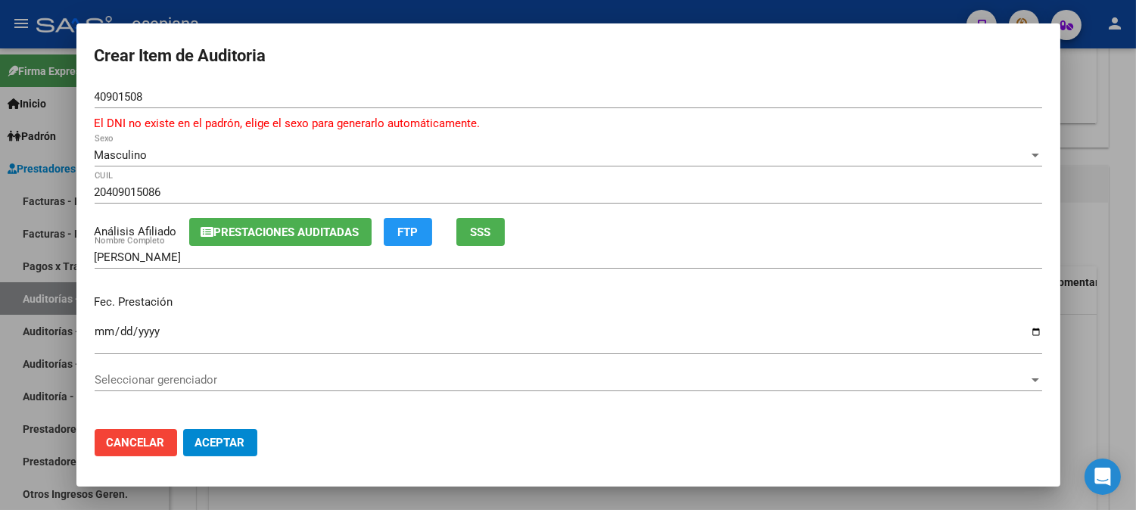
click at [97, 337] on input "Ingresar la fecha" at bounding box center [568, 337] width 947 height 24
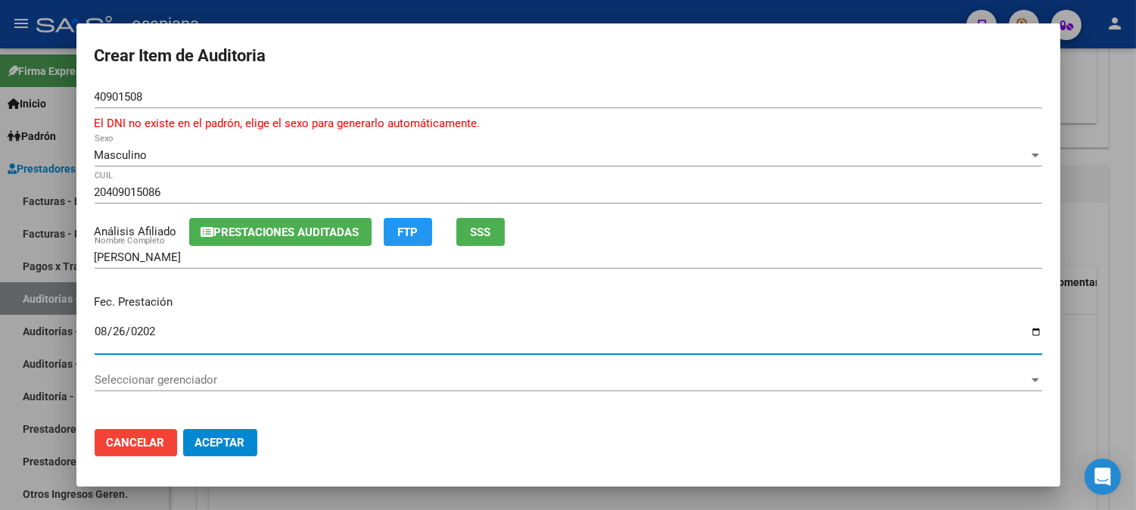
type input "[DATE]"
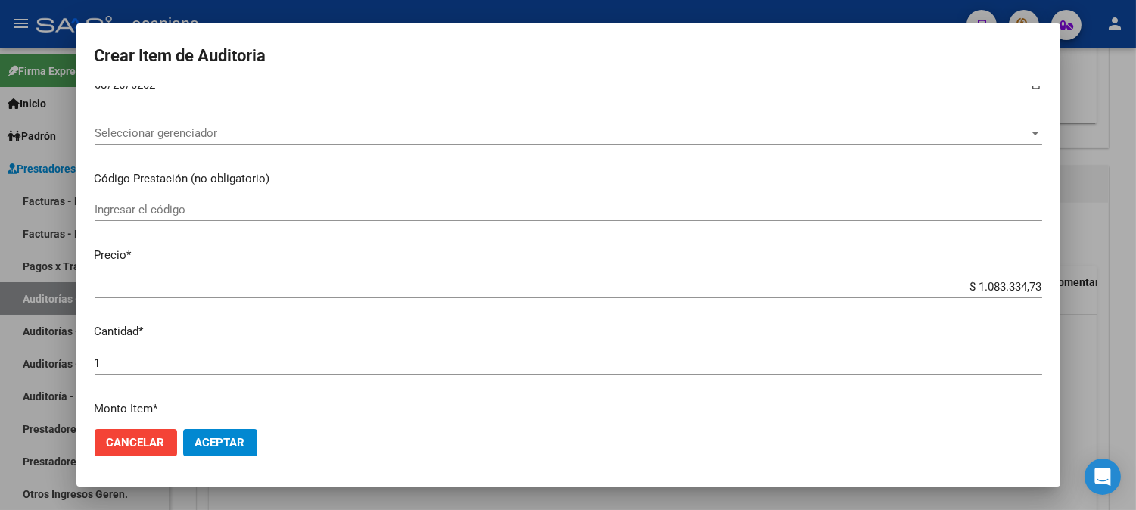
scroll to position [288, 0]
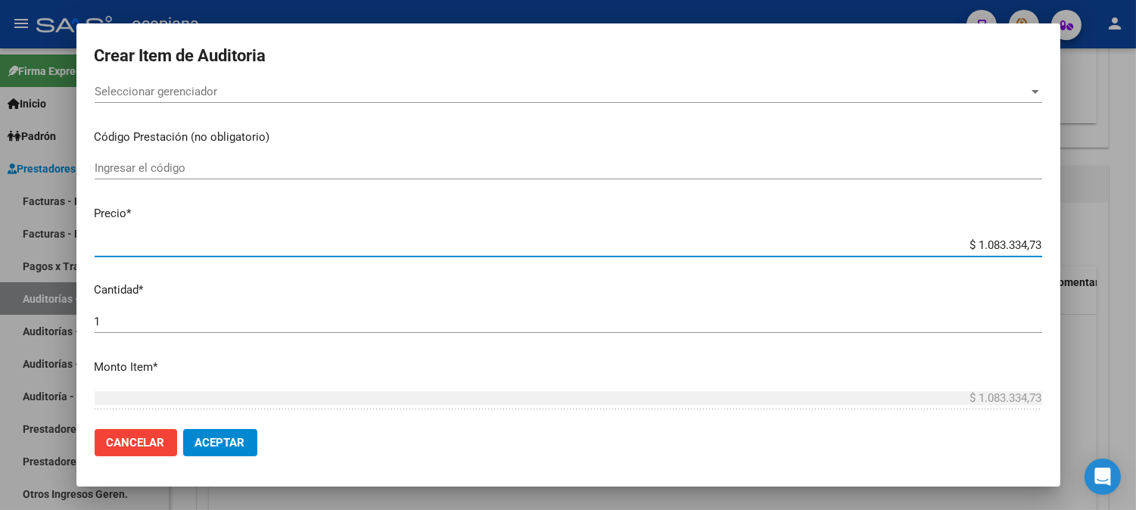
drag, startPoint x: 950, startPoint y: 250, endPoint x: 1105, endPoint y: 257, distance: 154.5
click at [1105, 257] on div "Crear Item de Auditoria 40901508 Nro Documento El DNI no existe en el padrón, e…" at bounding box center [568, 255] width 1136 height 510
type input "$ 0,01"
type input "$ 0,18"
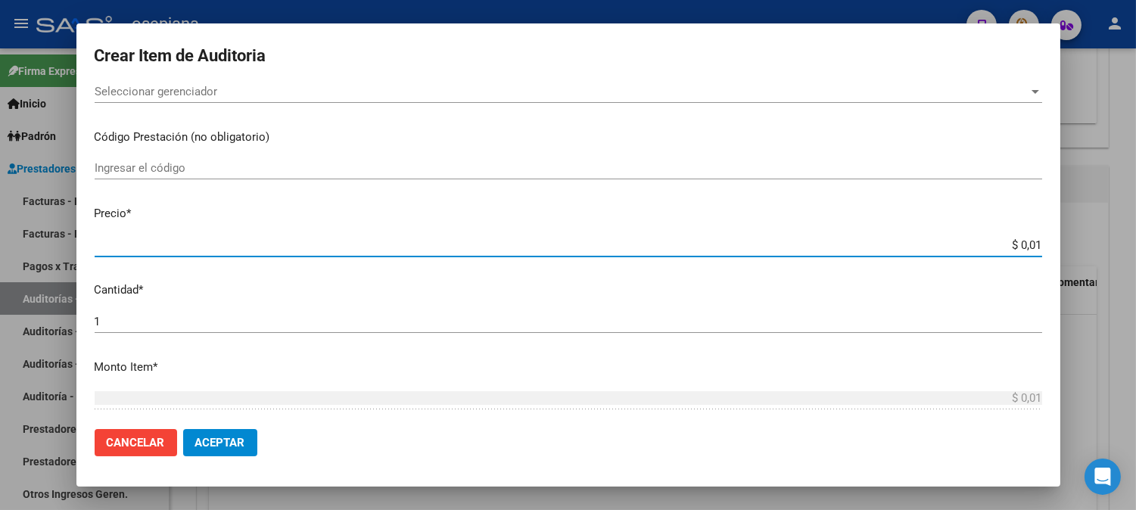
type input "$ 0,18"
type input "$ 1,80"
type input "$ 18,05"
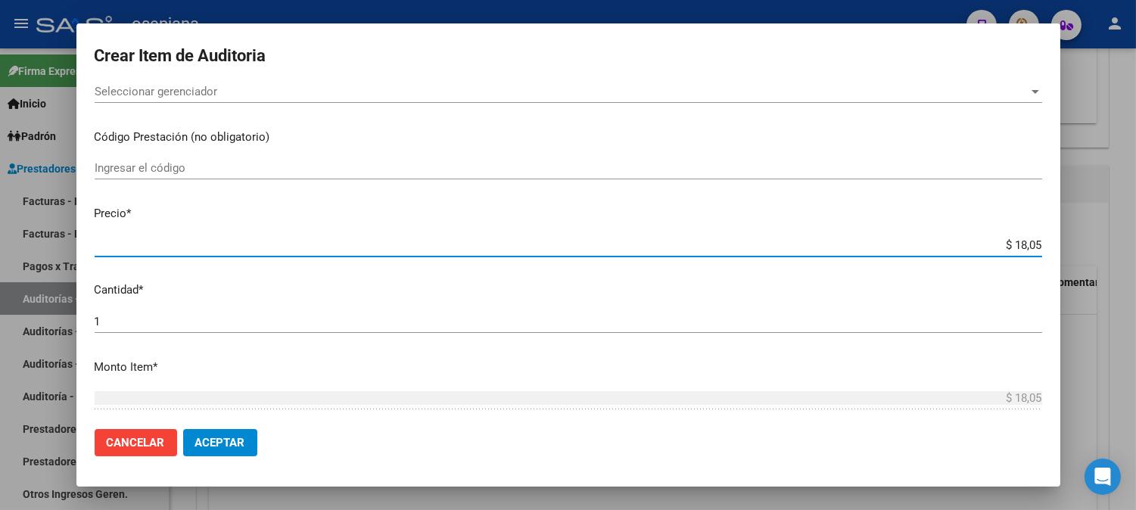
type input "$ 180,52"
type input "$ 1.805,20"
type input "$ 18.052,00"
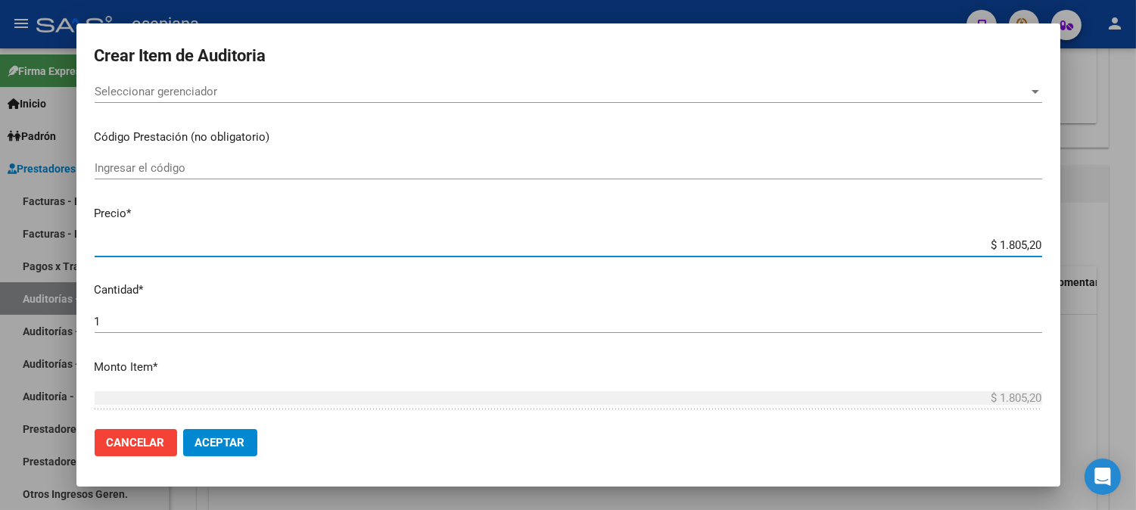
type input "$ 18.052,00"
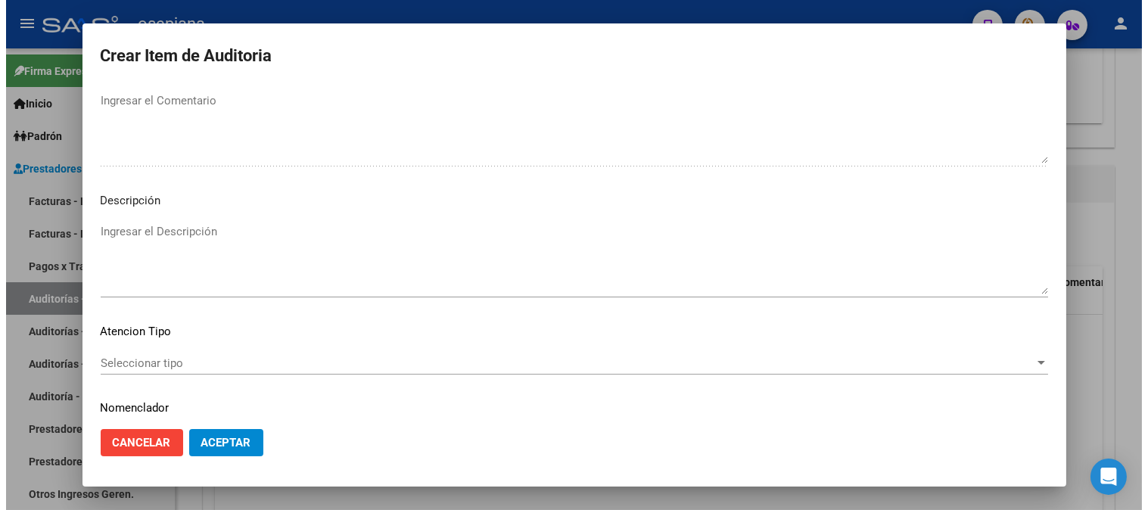
scroll to position [1048, 0]
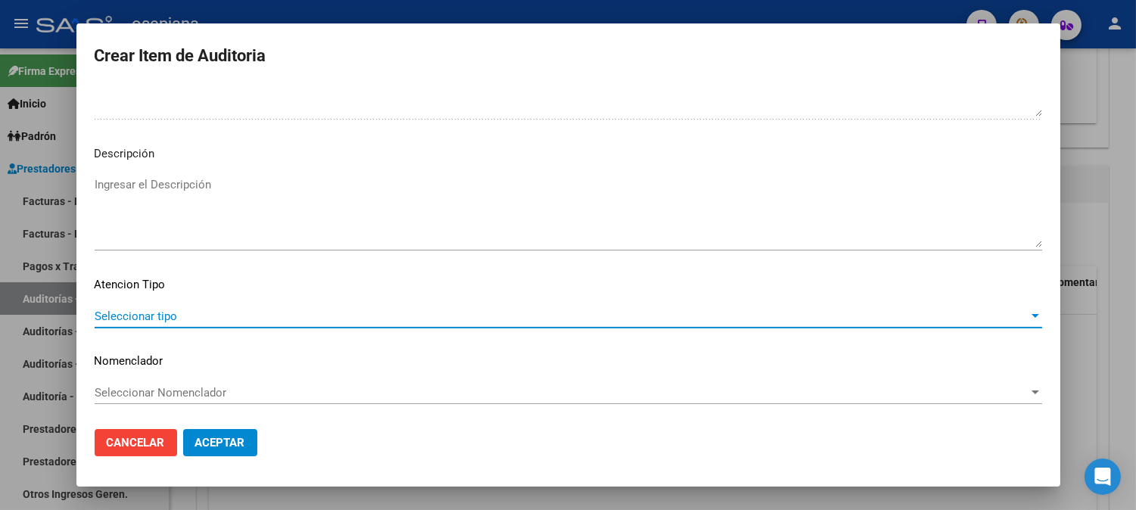
click at [133, 319] on span "Seleccionar tipo" at bounding box center [562, 317] width 934 height 14
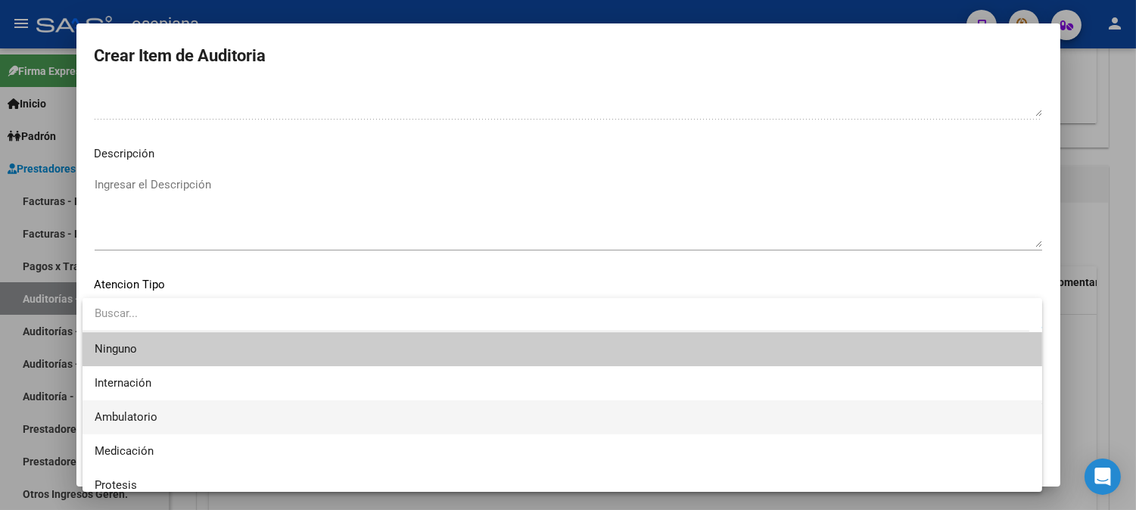
click at [119, 410] on span "Ambulatorio" at bounding box center [126, 417] width 63 height 14
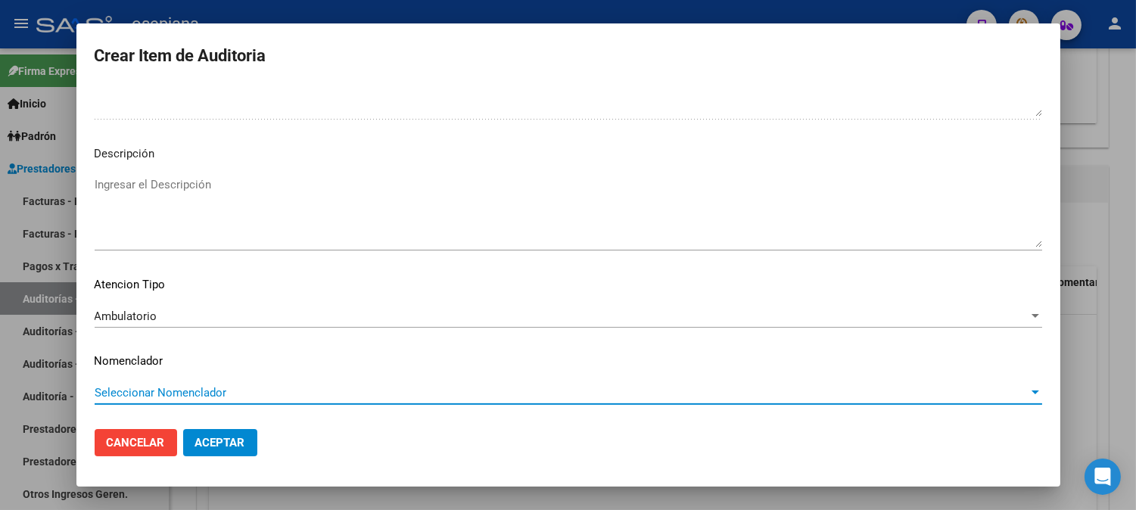
click at [165, 394] on span "Seleccionar Nomenclador" at bounding box center [562, 393] width 934 height 14
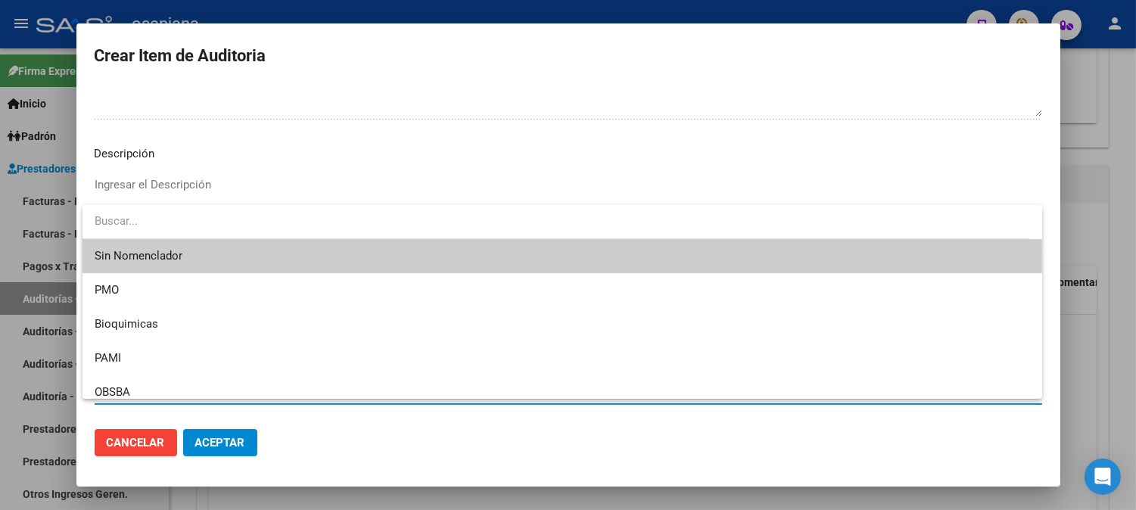
click at [160, 247] on span "Sin Nomenclador" at bounding box center [562, 256] width 935 height 34
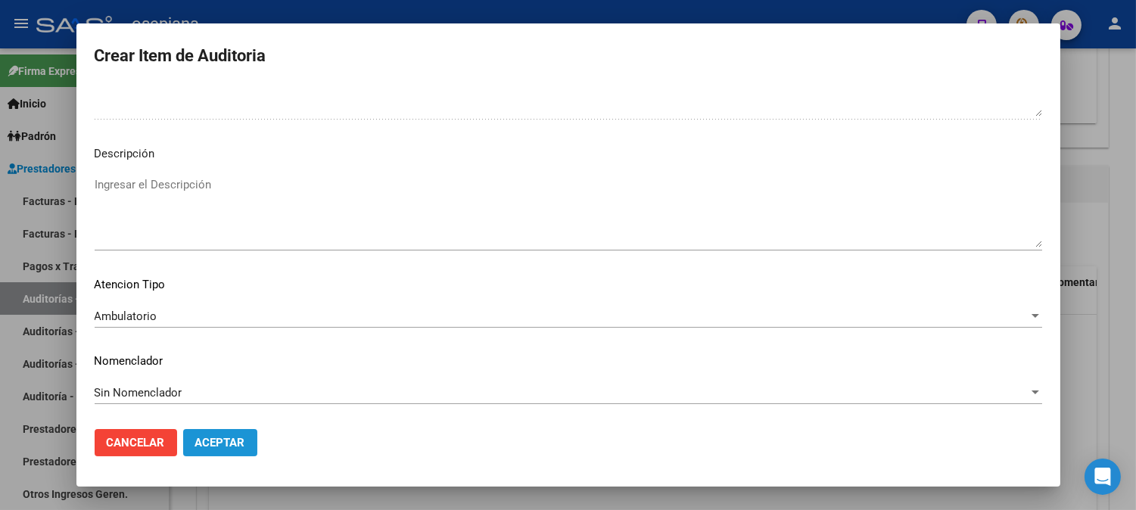
click at [233, 440] on span "Aceptar" at bounding box center [220, 443] width 50 height 14
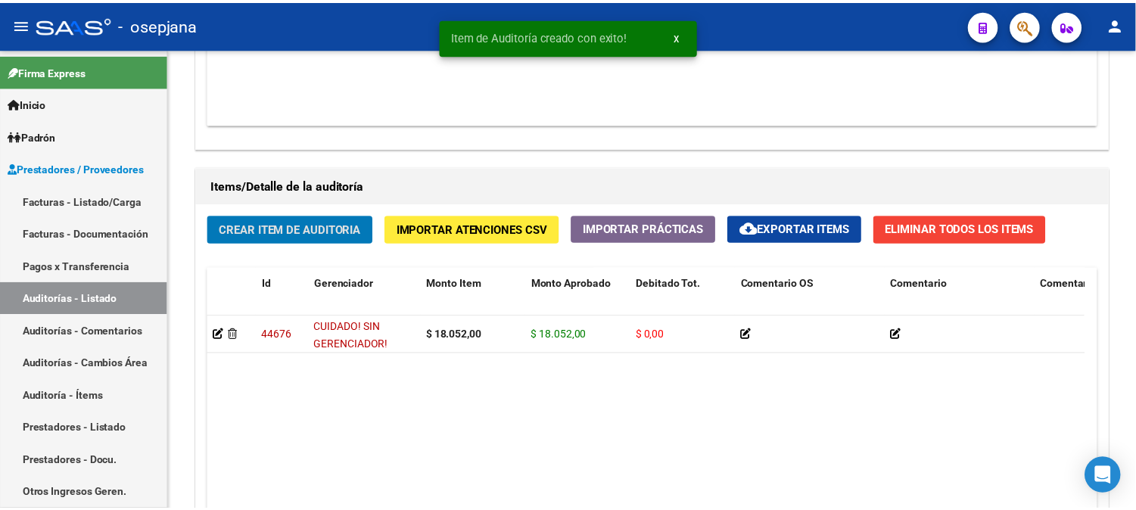
scroll to position [987, 0]
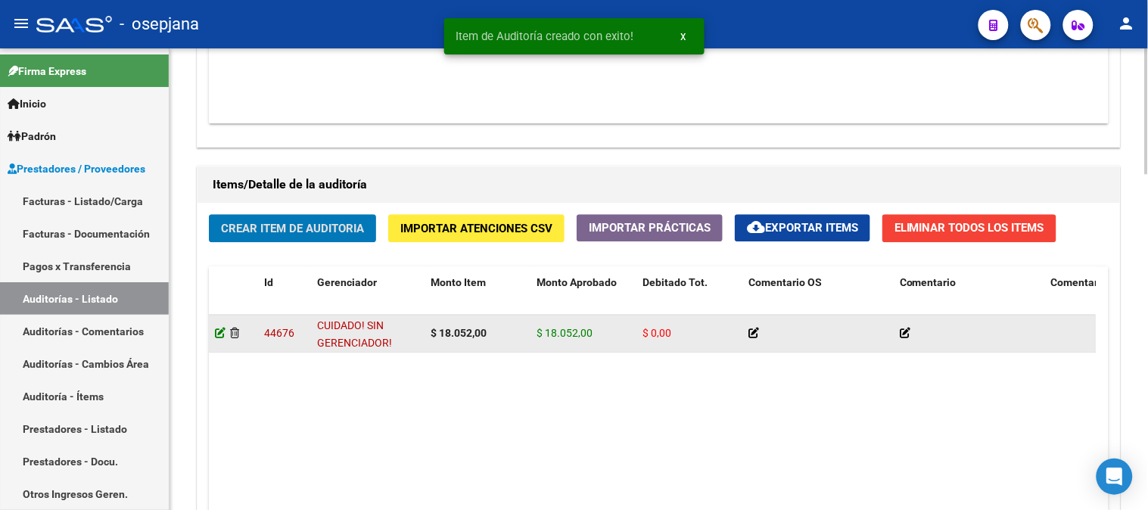
click at [224, 334] on icon at bounding box center [220, 333] width 11 height 11
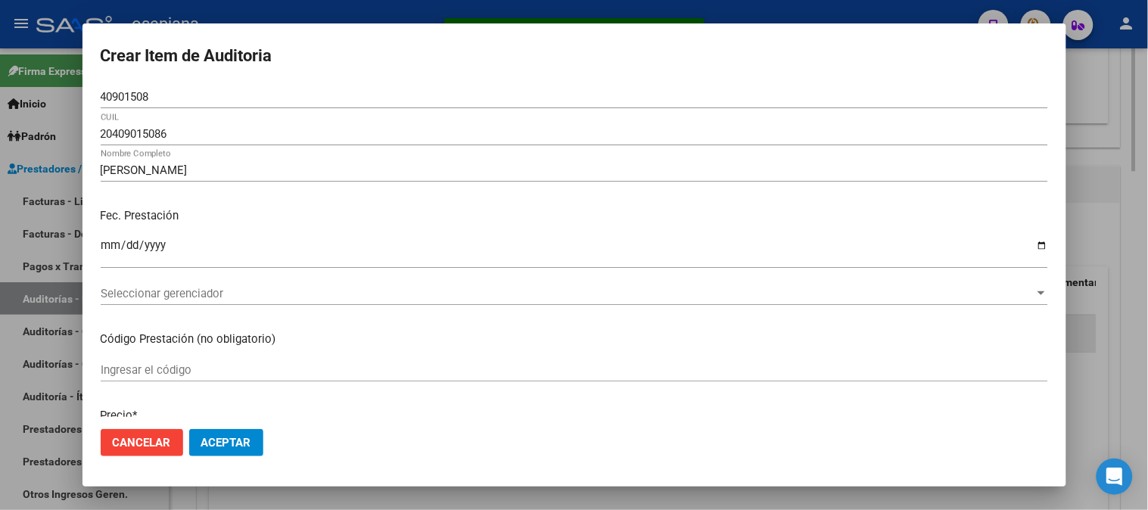
click at [224, 334] on mat-dialog-content "40901508 Nro Documento 20409015086 [PERSON_NAME] Nombre Completo Fec. Prestació…" at bounding box center [574, 251] width 984 height 331
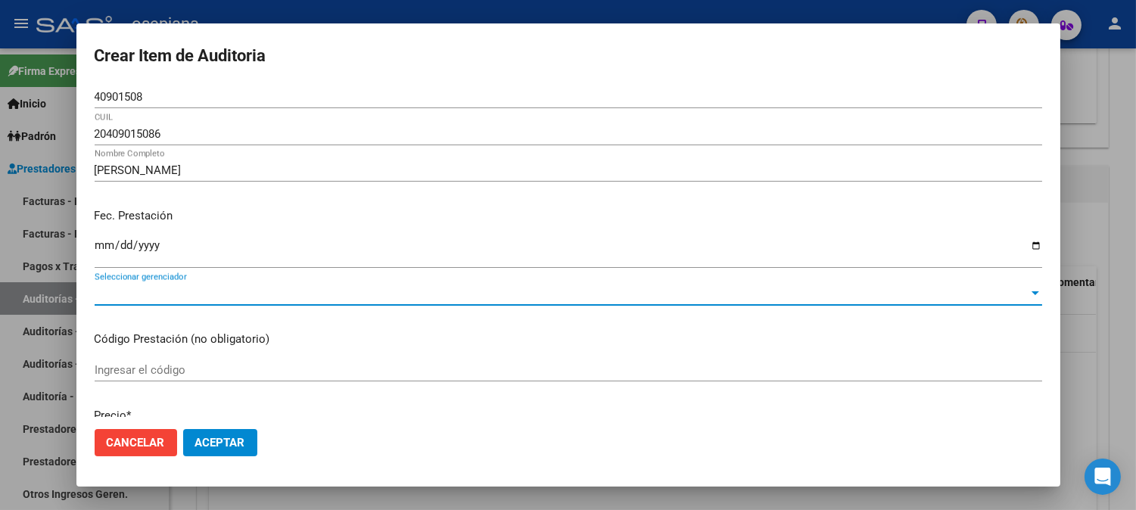
click at [328, 293] on span "Seleccionar gerenciador" at bounding box center [562, 294] width 934 height 14
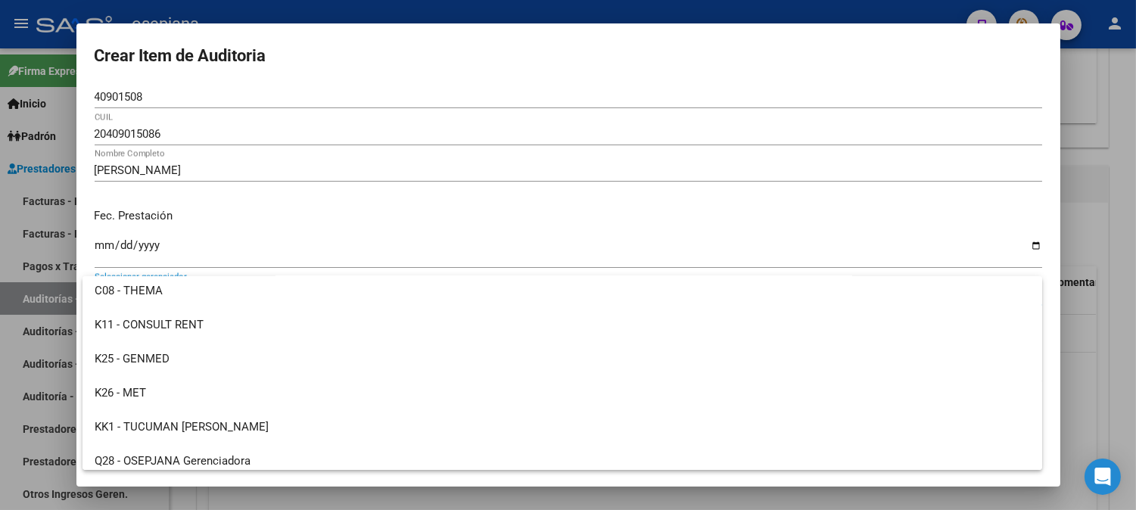
scroll to position [512, 0]
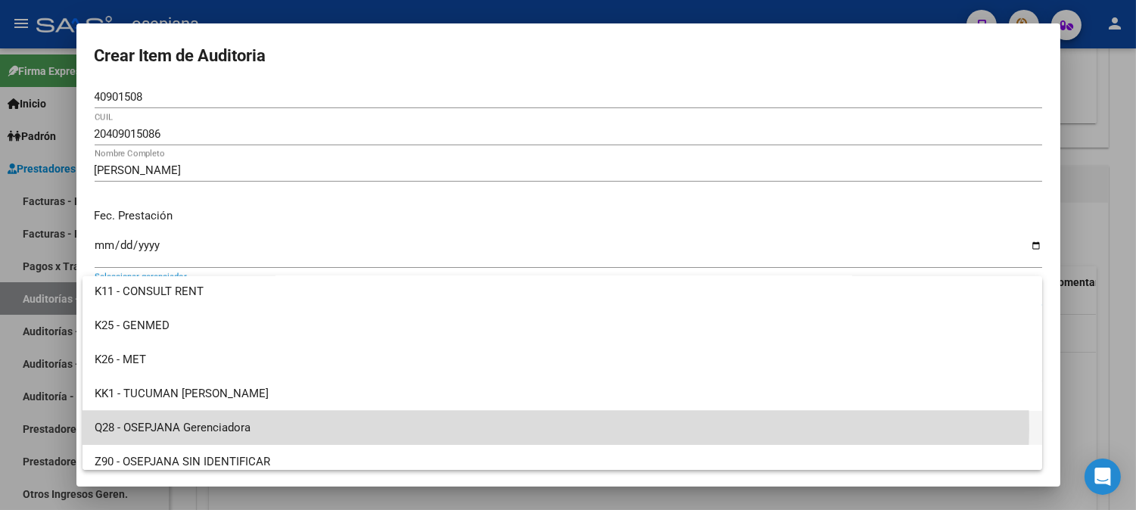
click at [321, 428] on span "Q28 - OSEPJANA Gerenciadora" at bounding box center [562, 428] width 935 height 34
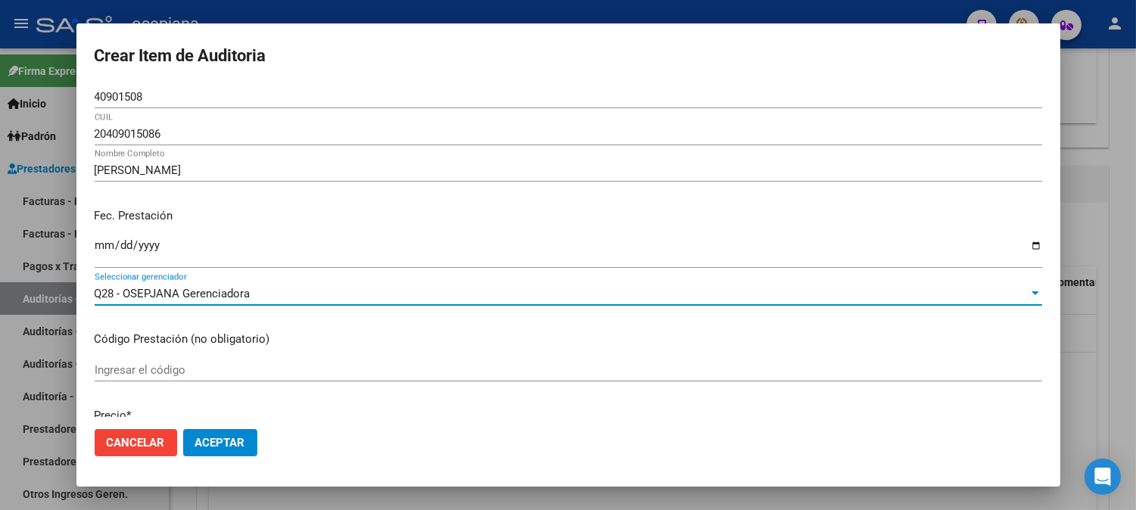
click at [221, 450] on button "Aceptar" at bounding box center [220, 442] width 74 height 27
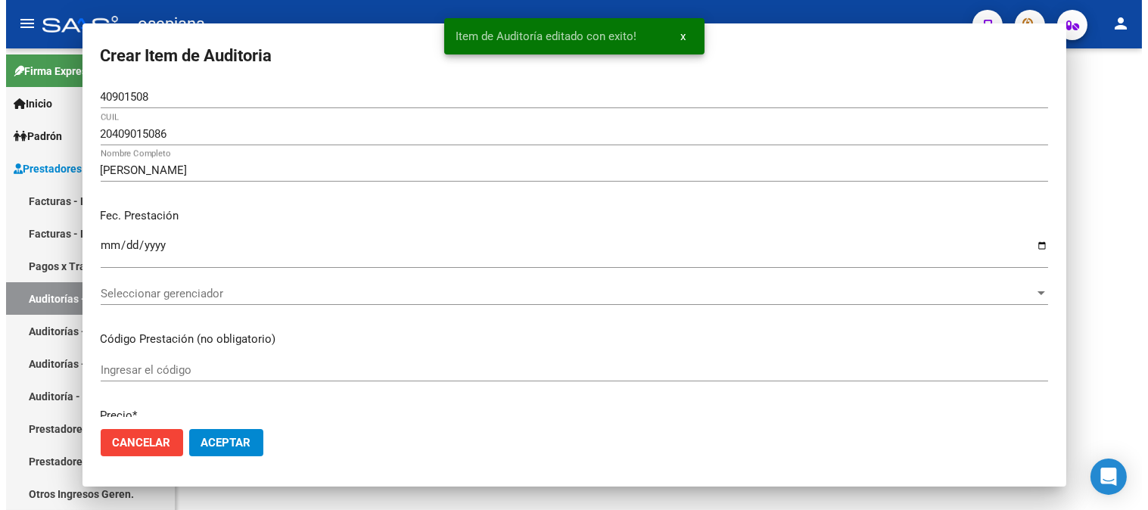
scroll to position [0, 0]
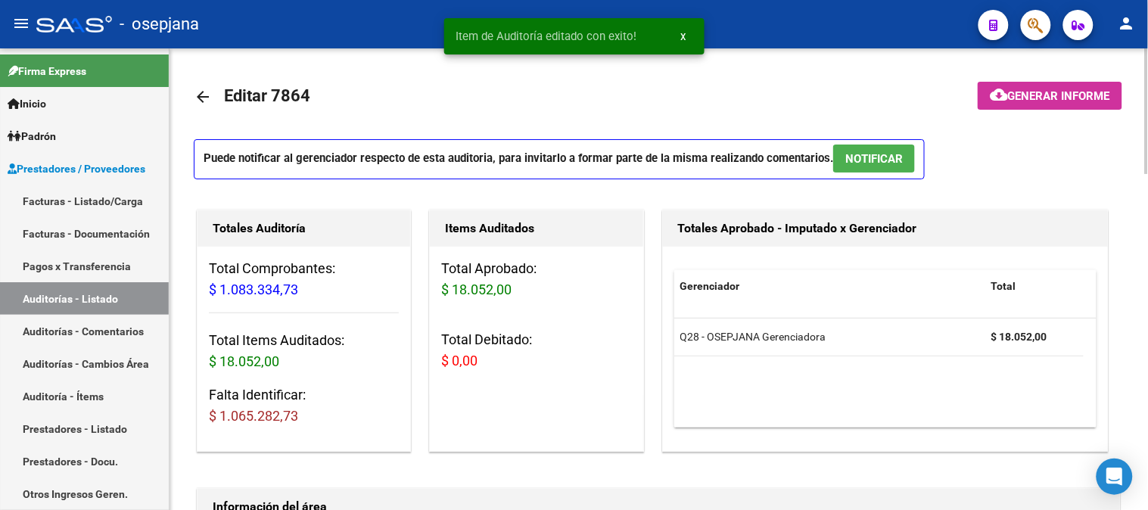
click at [1146, 174] on div at bounding box center [1147, 111] width 4 height 126
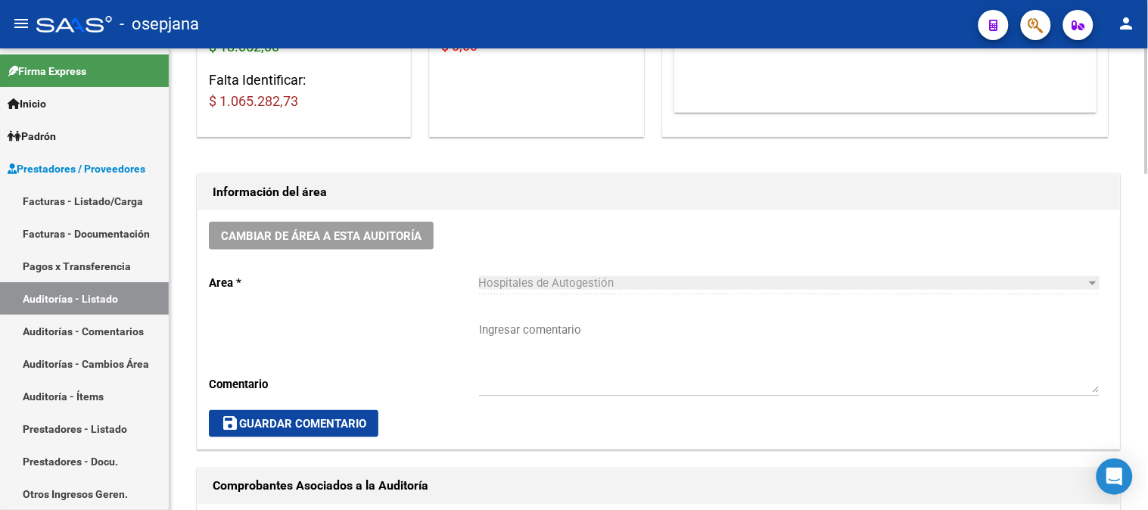
click at [1147, 260] on div at bounding box center [1147, 197] width 4 height 126
click at [1147, 277] on div at bounding box center [1147, 279] width 4 height 462
click at [1147, 331] on div at bounding box center [1147, 279] width 4 height 462
click at [1042, 294] on div "Hospitales de Autogestión Seleccionar area" at bounding box center [789, 278] width 621 height 33
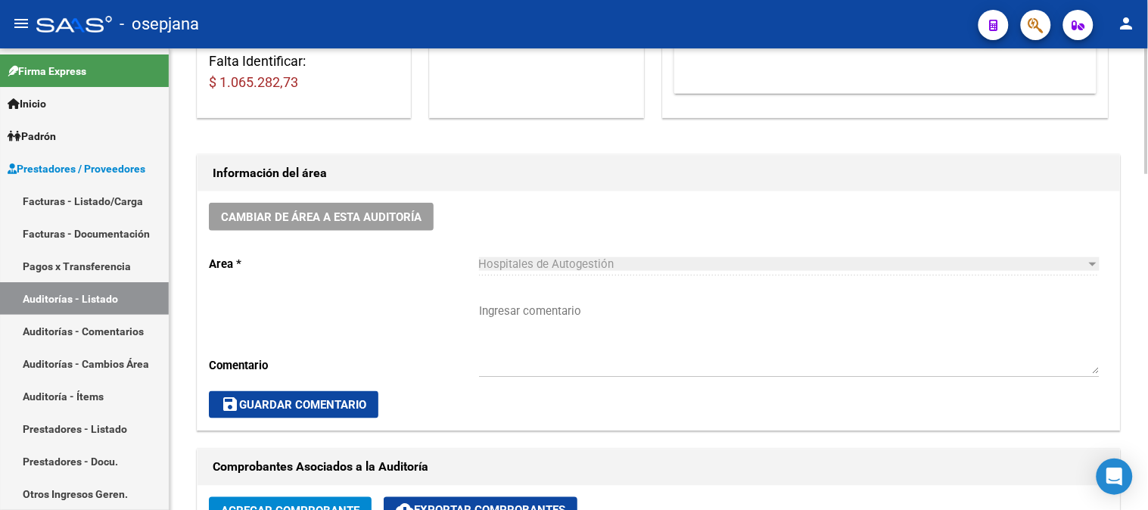
click at [1147, 260] on div at bounding box center [1147, 202] width 4 height 126
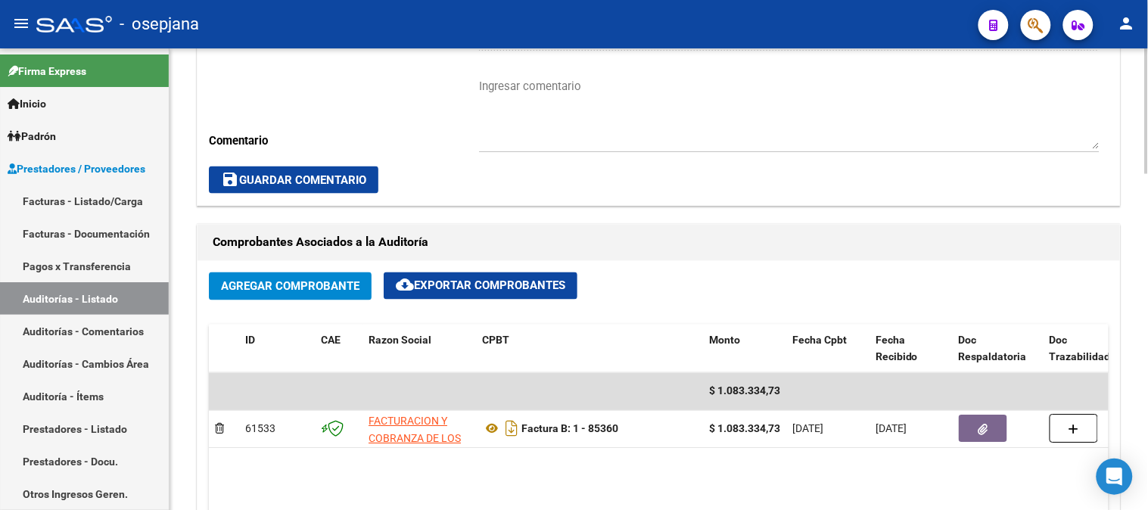
click at [1146, 251] on div at bounding box center [1147, 264] width 4 height 126
click at [1145, 326] on div at bounding box center [1147, 264] width 4 height 126
click at [1146, 326] on div at bounding box center [1147, 264] width 4 height 126
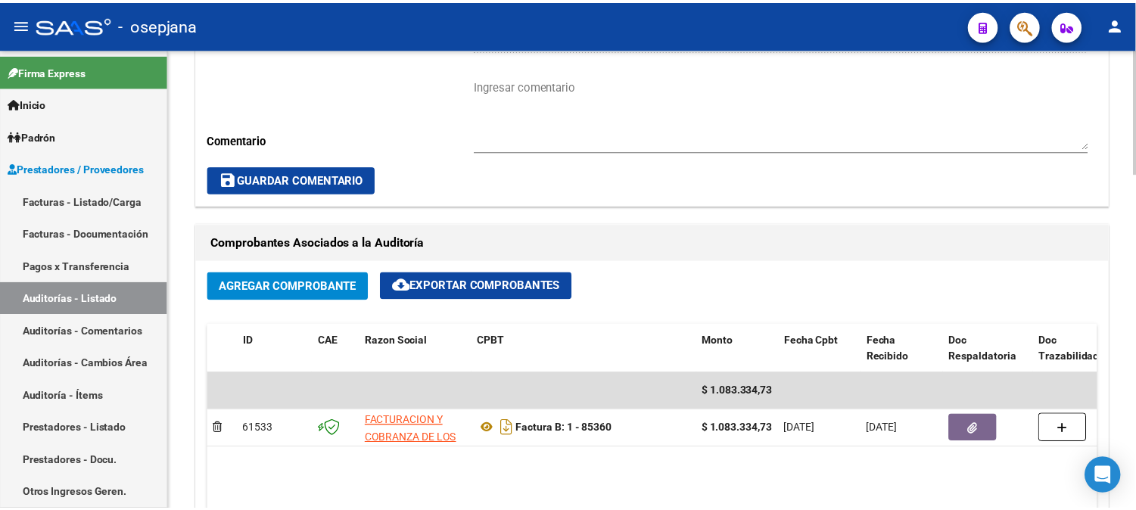
scroll to position [1130, 0]
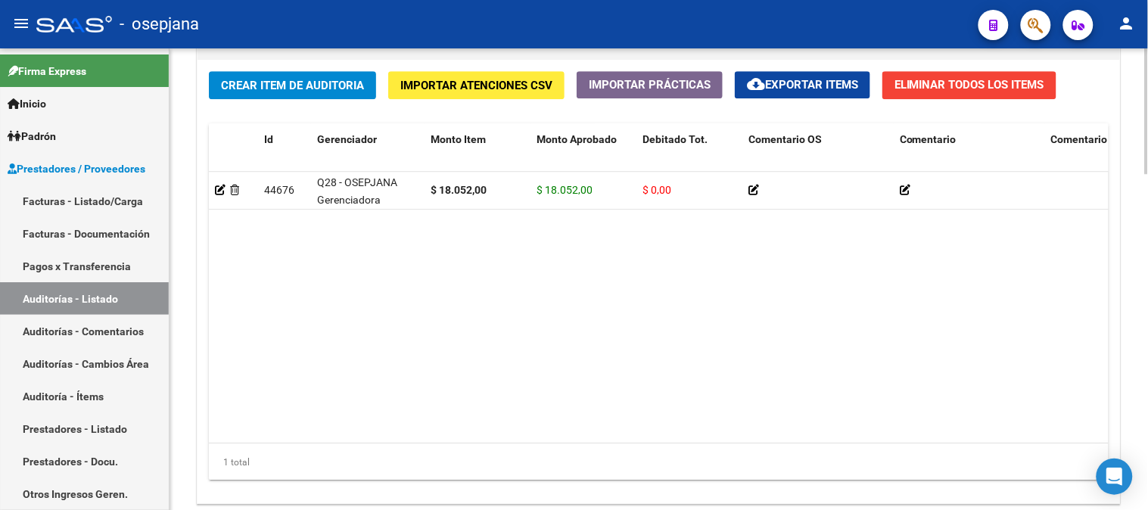
click at [341, 85] on span "Crear Item de Auditoria" at bounding box center [292, 86] width 143 height 14
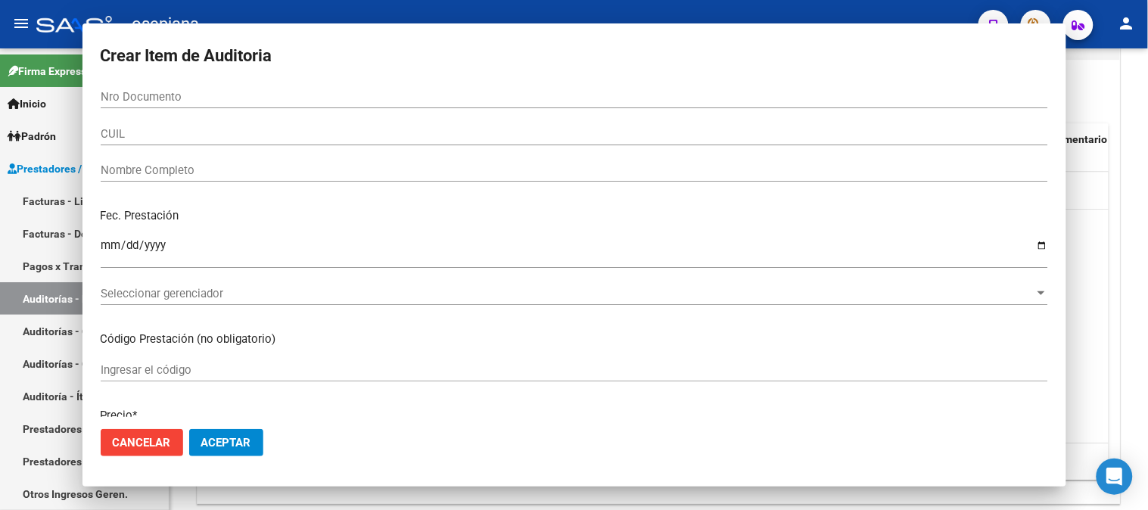
click at [291, 91] on div "Crear Item de Auditoria Nro Documento CUIL Nombre Completo Fec. Prestación Ingr…" at bounding box center [574, 254] width 984 height 463
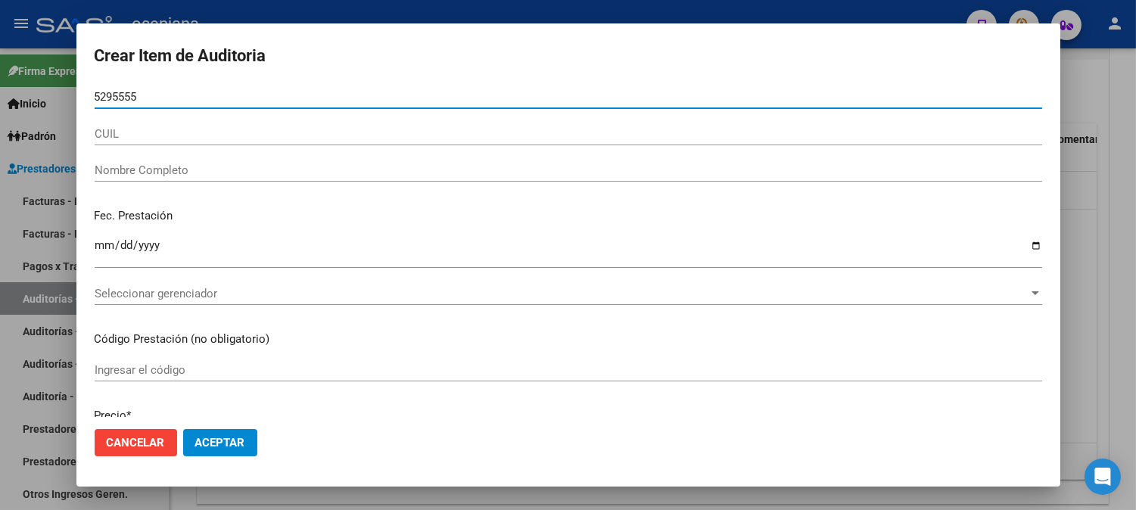
type input "52955552"
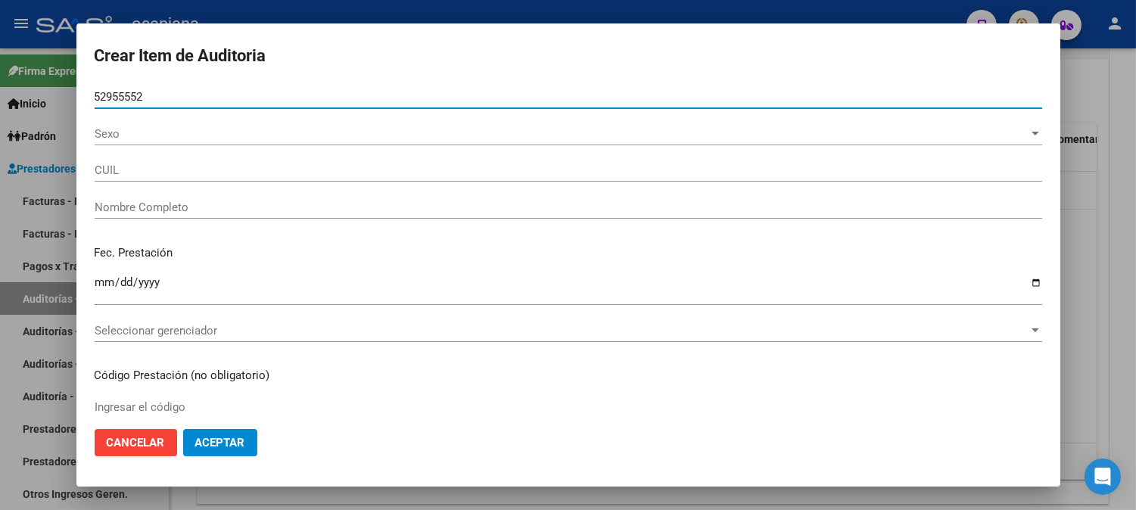
type input "27529555526"
type input "[PERSON_NAME] [PERSON_NAME]"
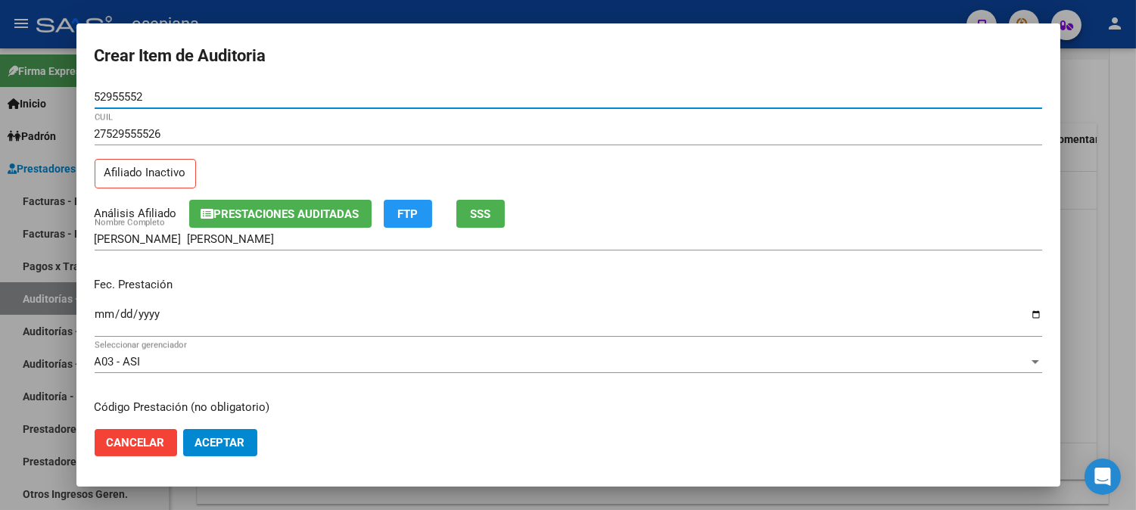
type input "52955552"
click at [490, 209] on span "SSS" at bounding box center [480, 214] width 20 height 14
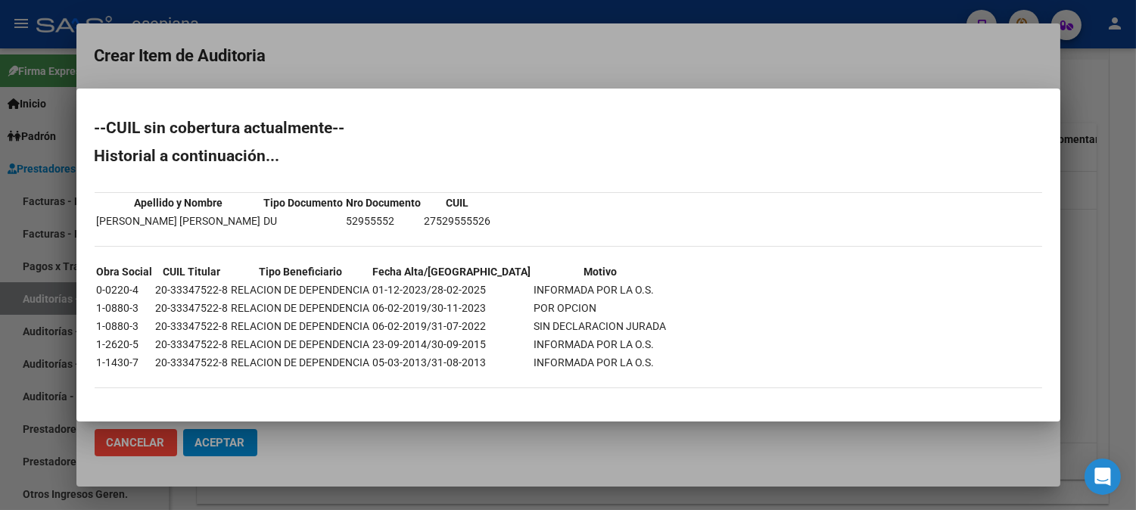
click at [533, 70] on div at bounding box center [568, 255] width 1136 height 510
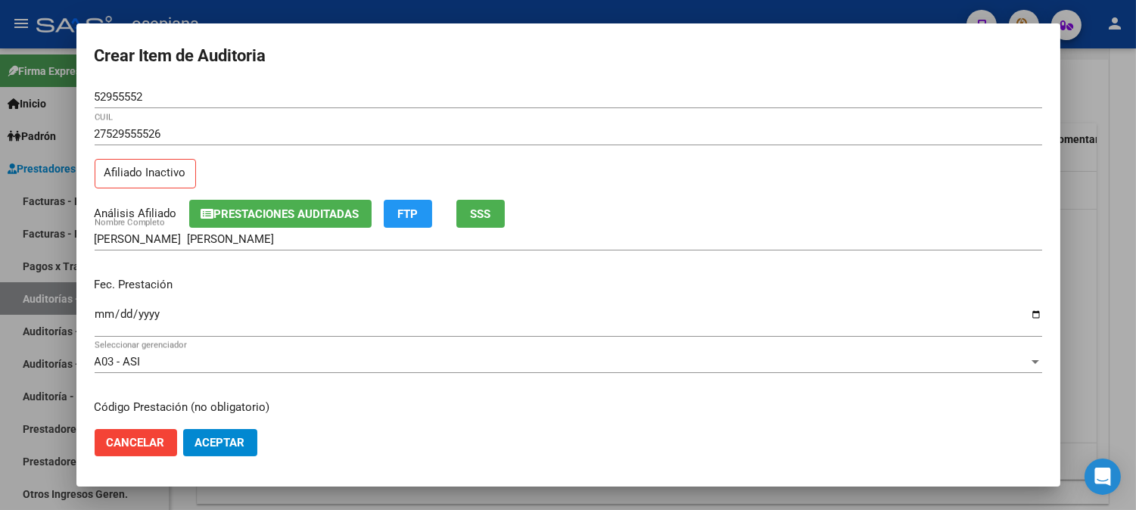
click at [104, 311] on input "Ingresar la fecha" at bounding box center [568, 320] width 947 height 24
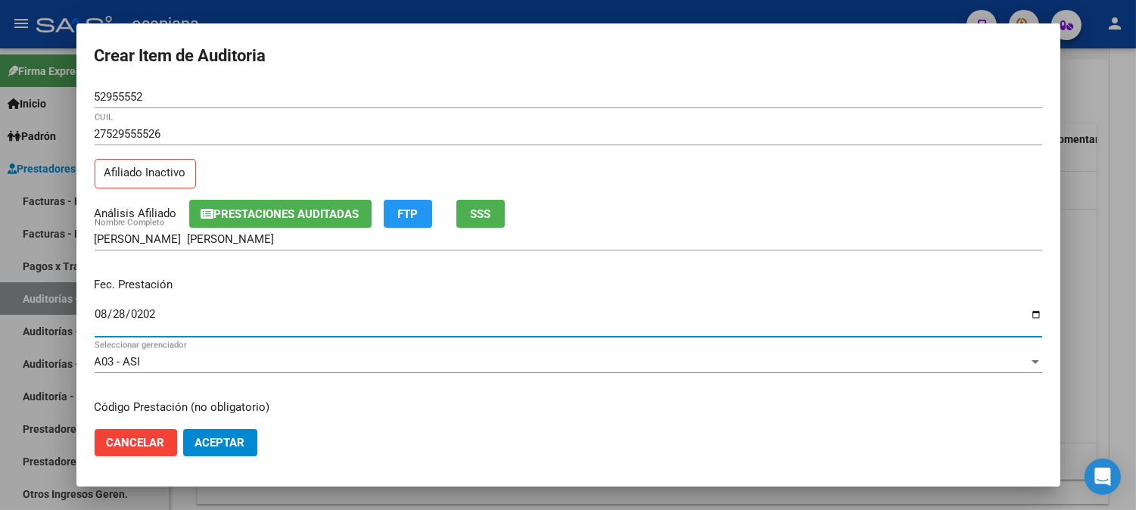
type input "[DATE]"
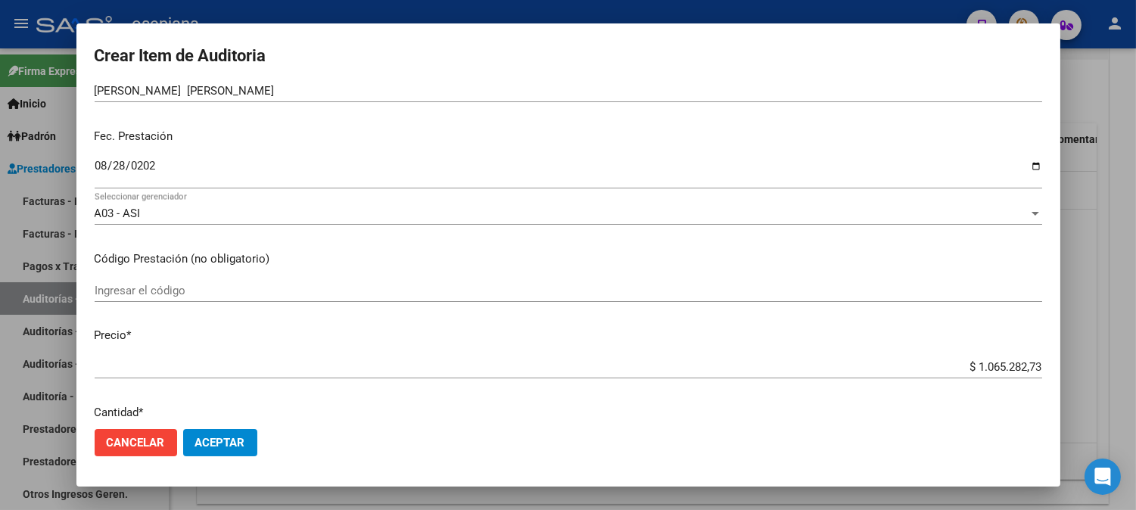
scroll to position [271, 0]
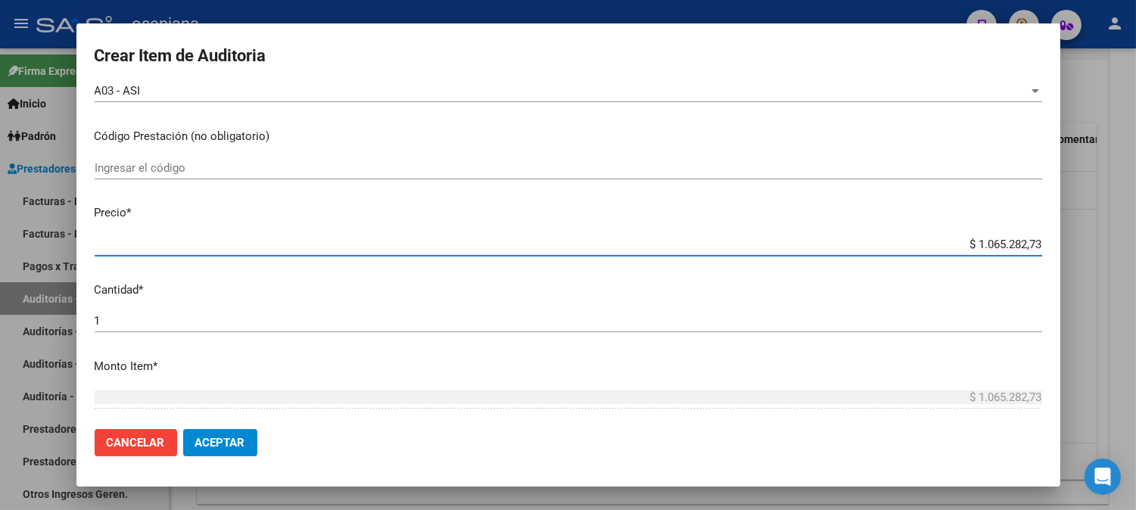
drag, startPoint x: 955, startPoint y: 250, endPoint x: 1062, endPoint y: 236, distance: 107.7
click at [1062, 236] on div "Crear Item de Auditoria 52955552 Nro Documento 27529555526 CUIL Afiliado Inacti…" at bounding box center [568, 255] width 1136 height 510
type input "$ 0,01"
type input "$ 0,19"
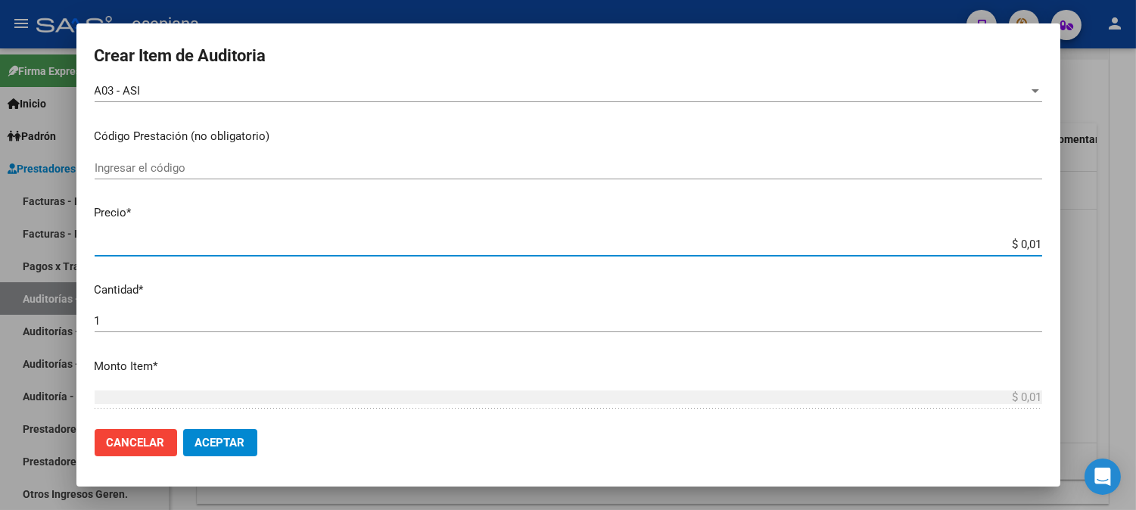
type input "$ 0,19"
type input "$ 1,94"
type input "$ 19,49"
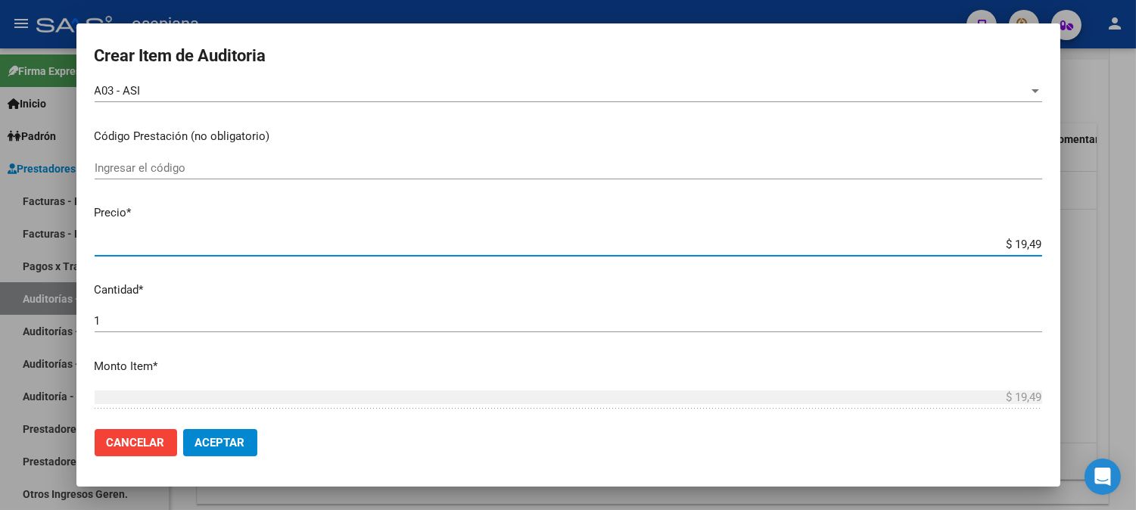
type input "$ 194,96"
type input "$ 1.949,60"
type input "$ 19.496,00"
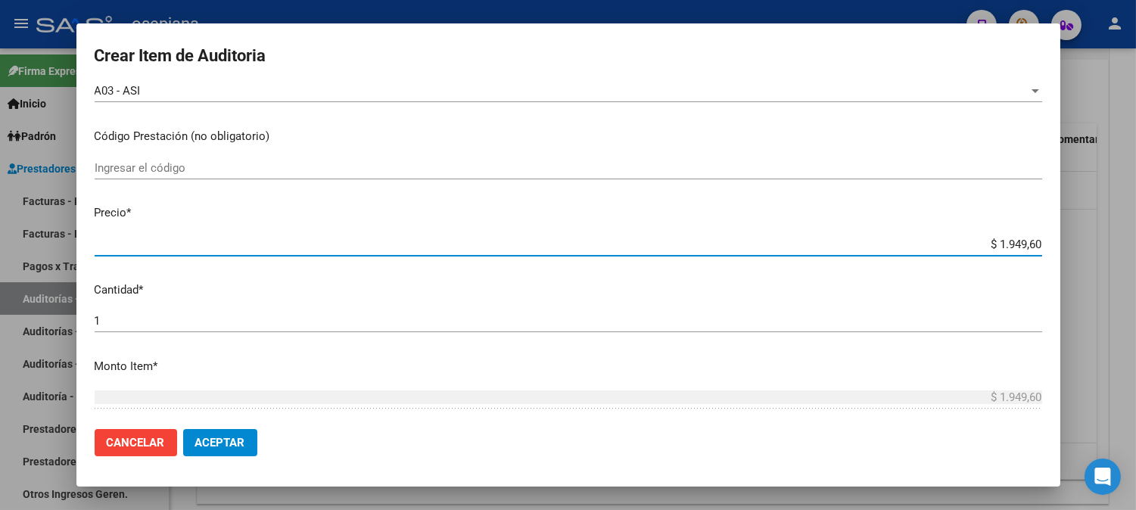
type input "$ 19.496,00"
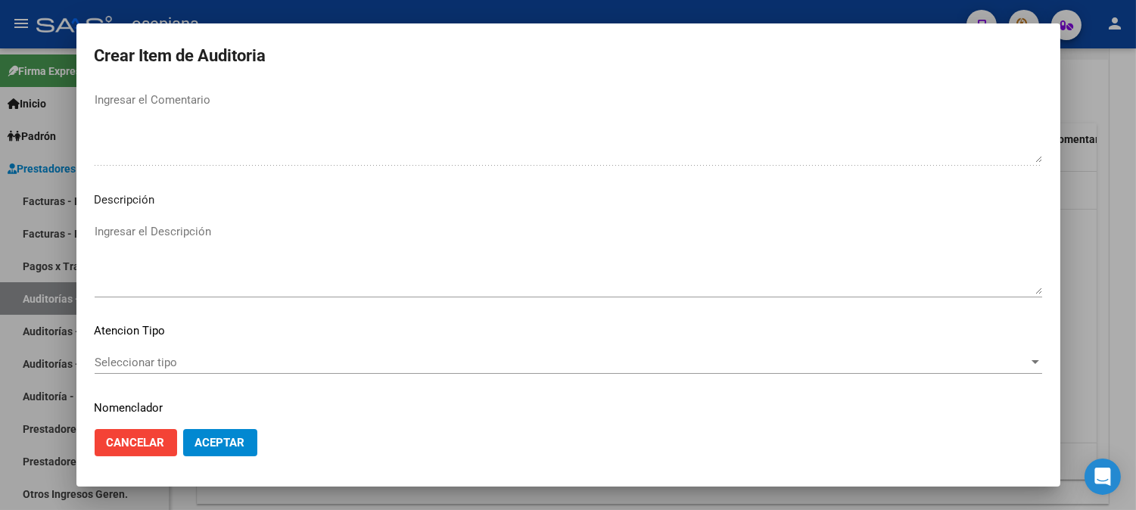
scroll to position [1031, 0]
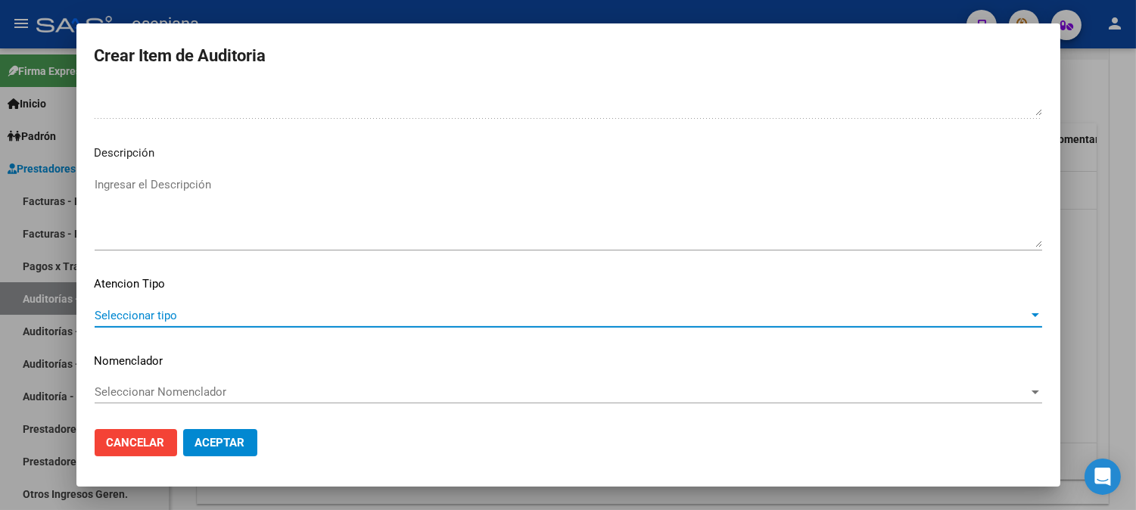
click at [136, 313] on span "Seleccionar tipo" at bounding box center [562, 316] width 934 height 14
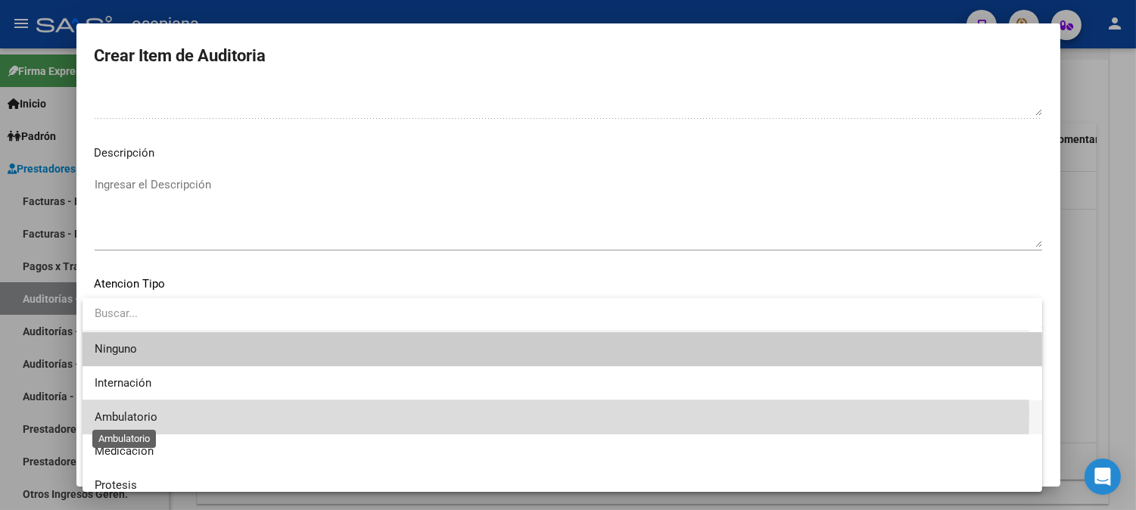
click at [120, 412] on span "Ambulatorio" at bounding box center [126, 417] width 63 height 14
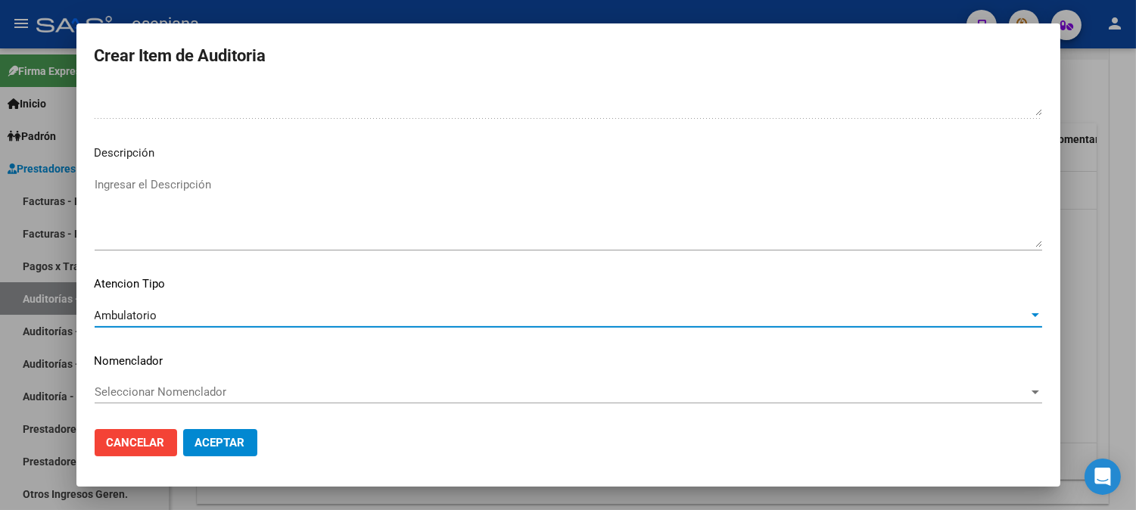
click at [169, 382] on div "Seleccionar Nomenclador Seleccionar Nomenclador" at bounding box center [568, 392] width 947 height 23
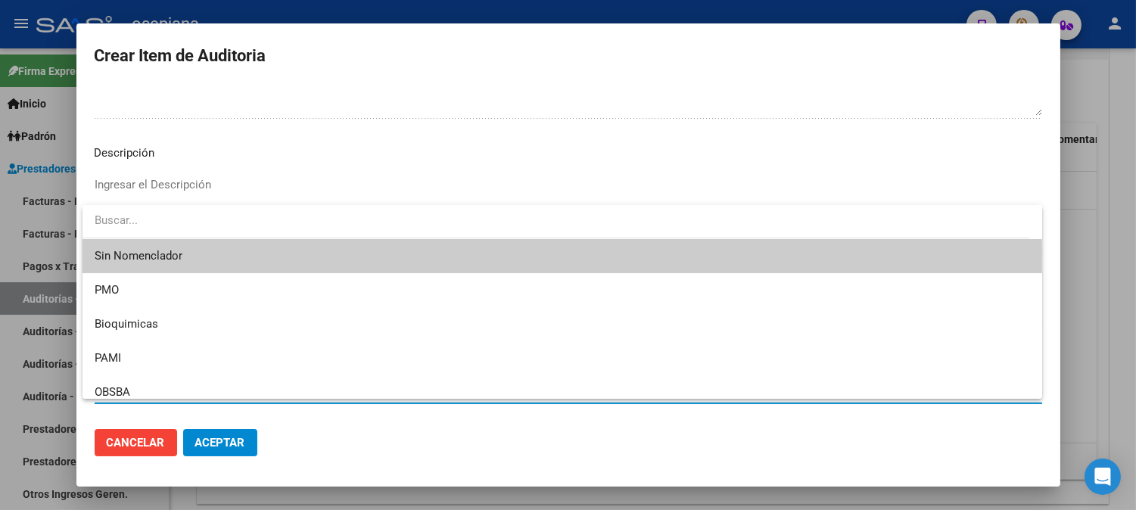
click at [188, 247] on span "Sin Nomenclador" at bounding box center [562, 256] width 935 height 34
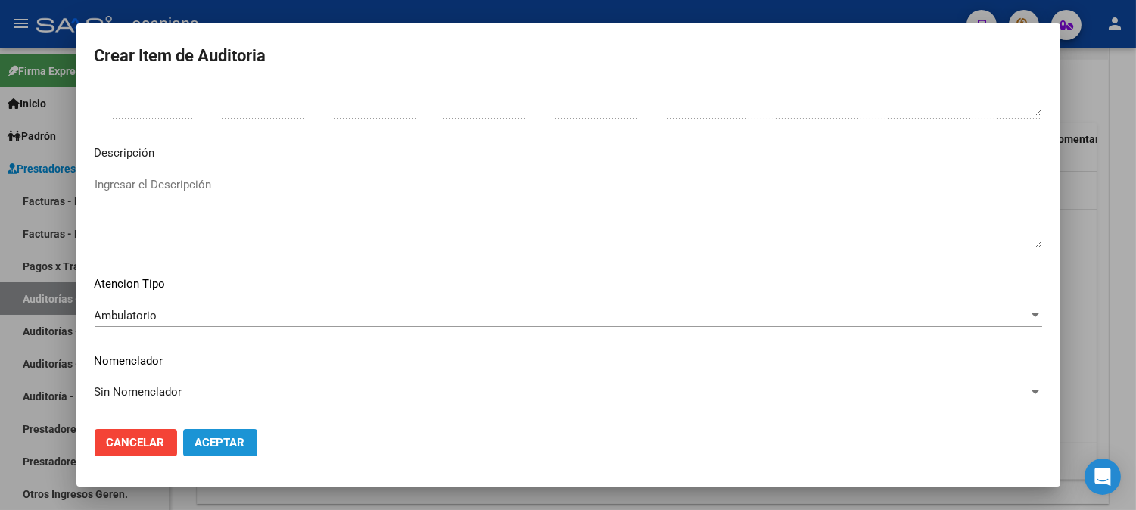
click at [247, 445] on button "Aceptar" at bounding box center [220, 442] width 74 height 27
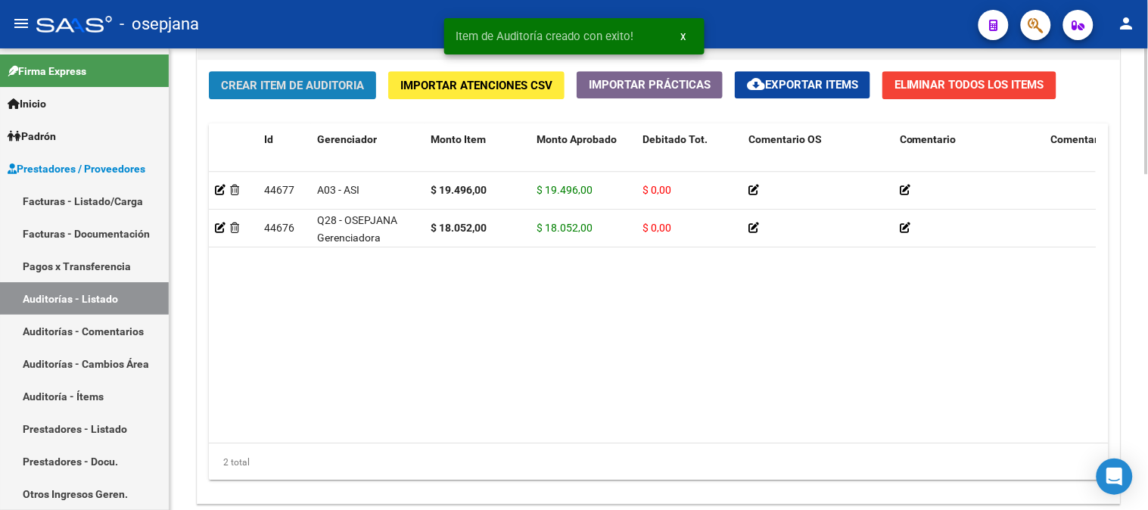
click at [286, 95] on button "Crear Item de Auditoria" at bounding box center [292, 85] width 167 height 28
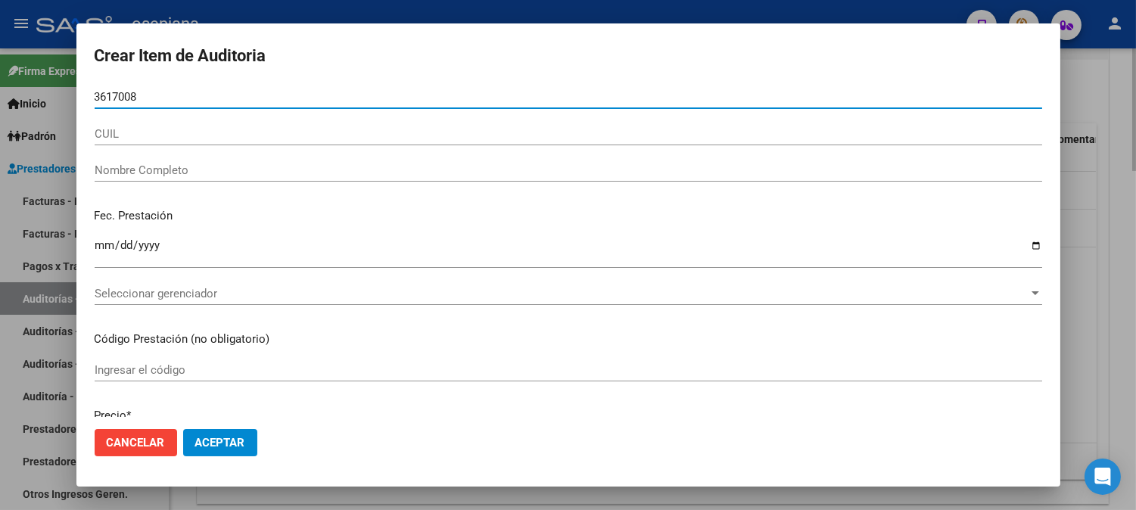
type input "36170087"
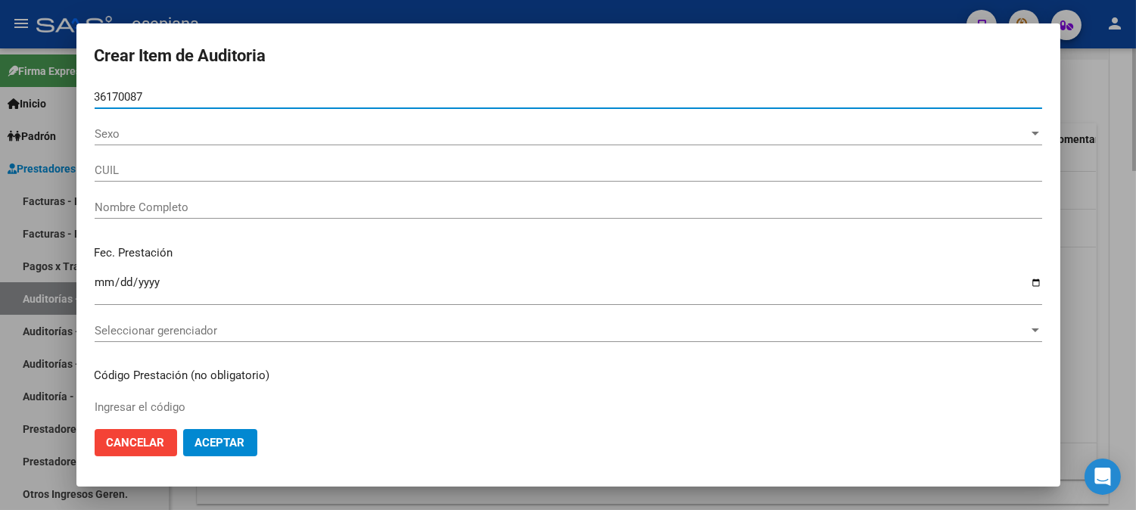
type input "20361700873"
type input "[PERSON_NAME]"
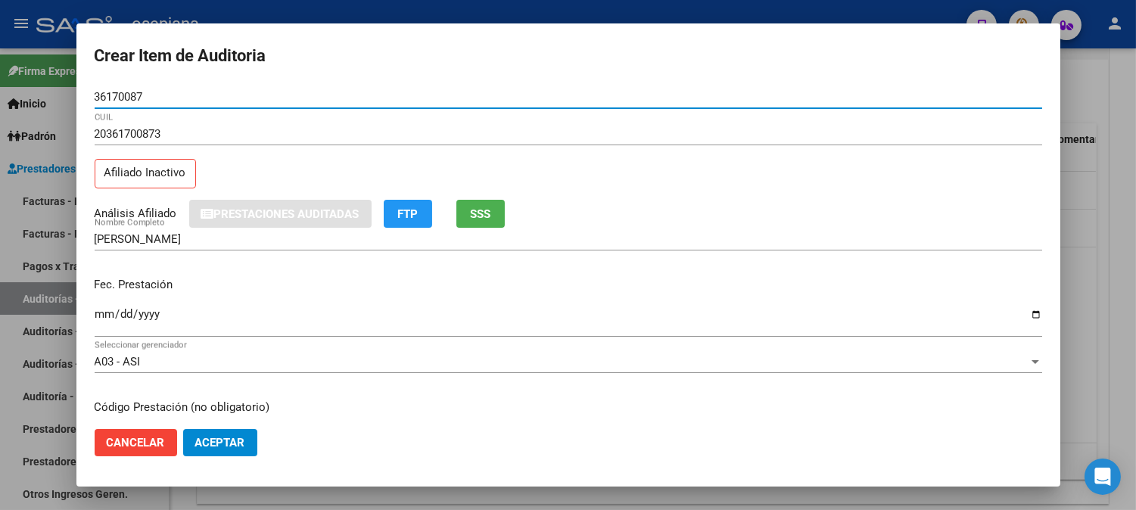
type input "36170087"
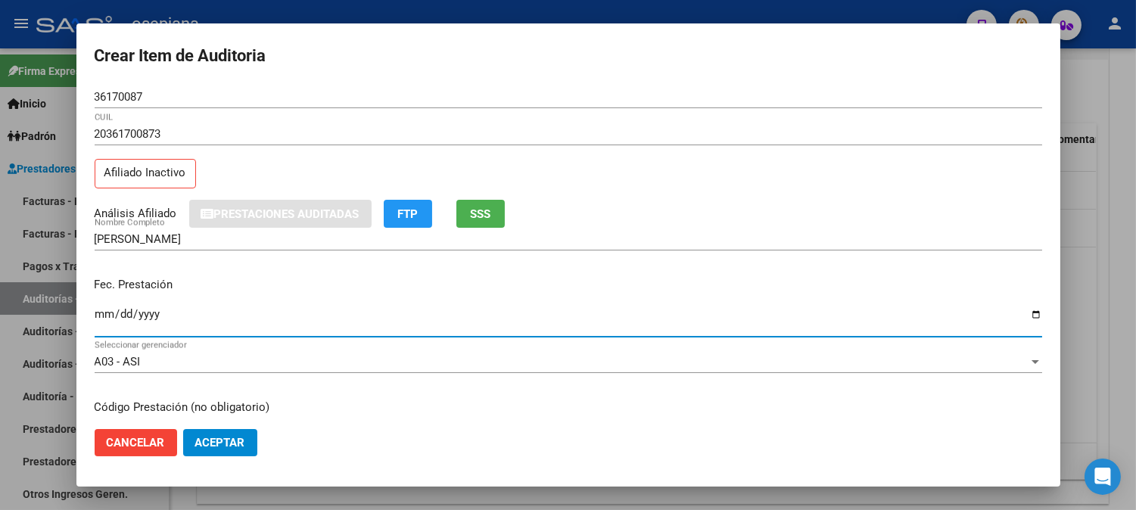
click at [101, 313] on input "Ingresar la fecha" at bounding box center [568, 320] width 947 height 24
type input "[DATE]"
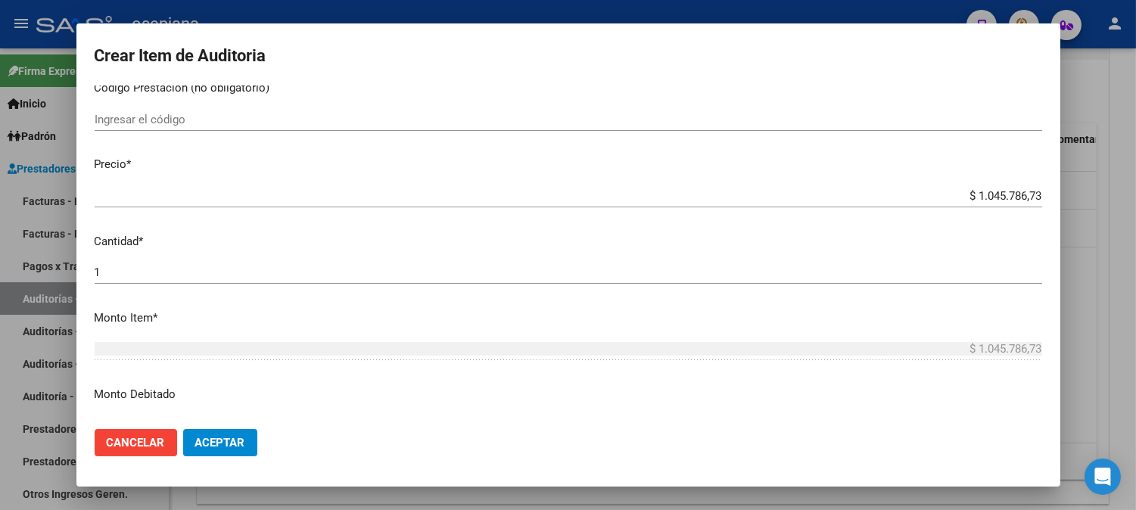
scroll to position [341, 0]
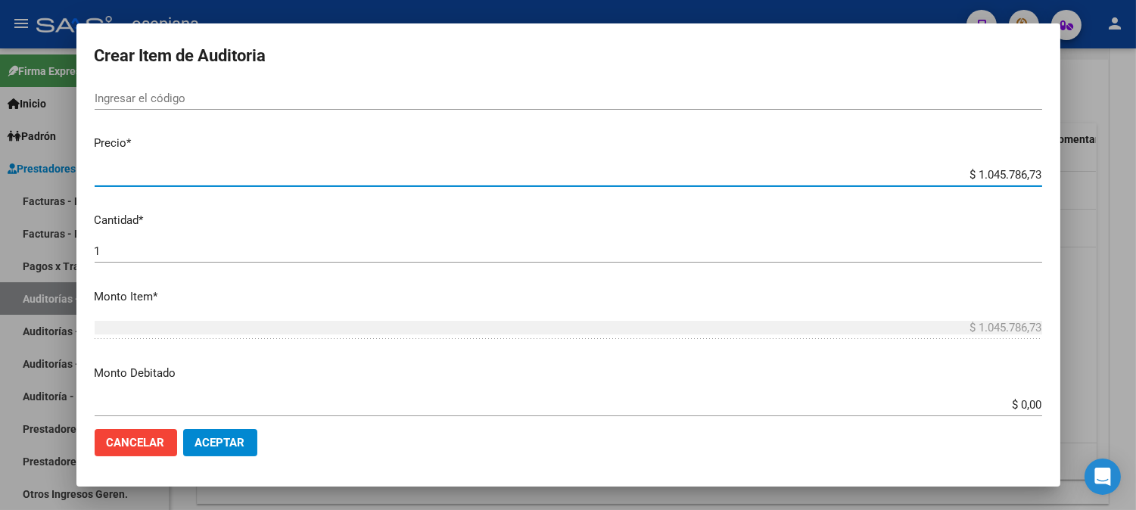
drag, startPoint x: 957, startPoint y: 174, endPoint x: 1096, endPoint y: 198, distance: 140.5
click at [1096, 198] on div "Crear Item de Auditoria 36170087 Nro Documento 20361700873 CUIL Afiliado Inacti…" at bounding box center [568, 255] width 1136 height 510
type input "$ 0,02"
type input "$ 0,29"
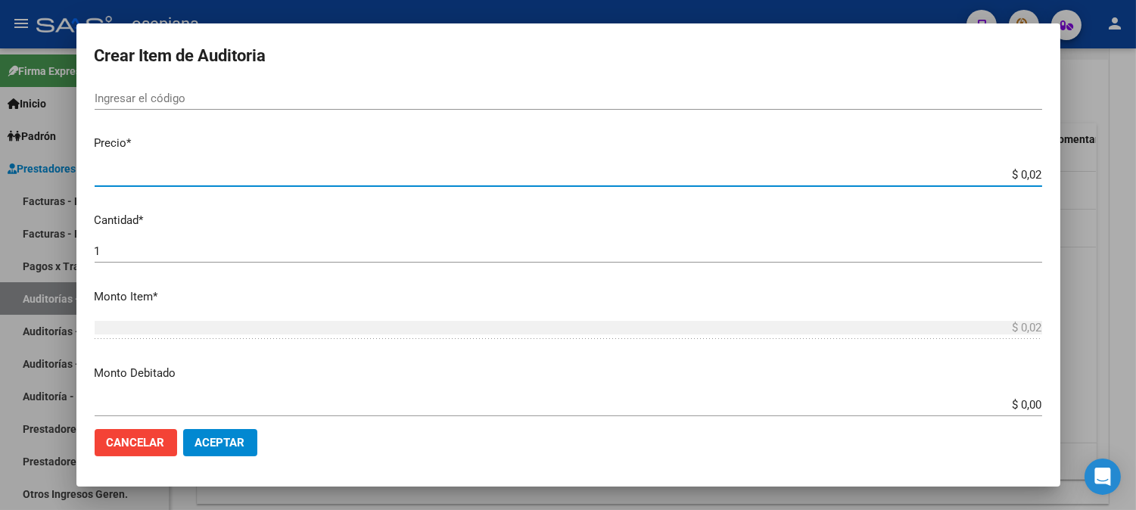
type input "$ 0,29"
type input "$ 2,99"
type input "$ 29,90"
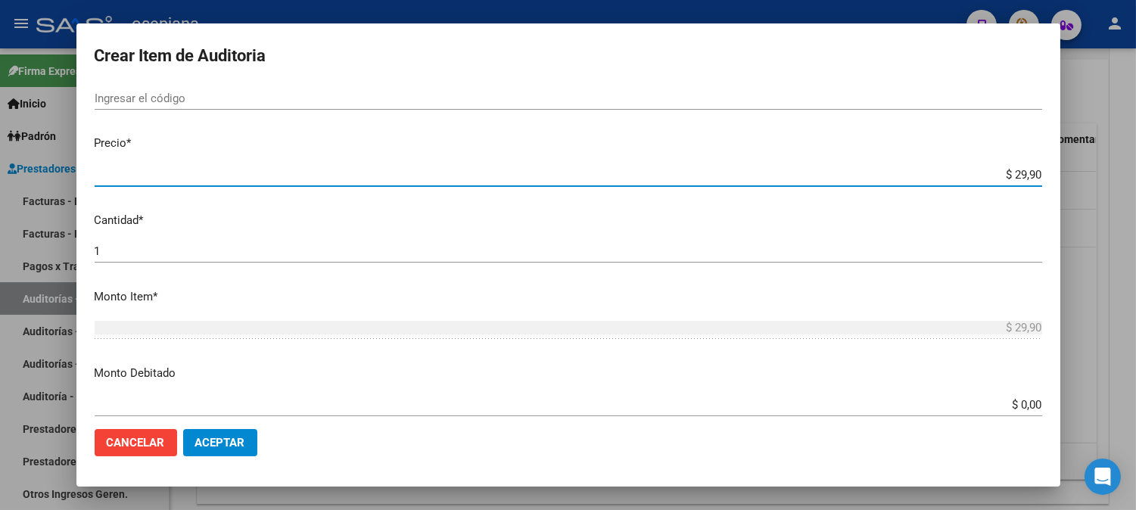
type input "$ 299,08"
type input "$ 2.990,80"
type input "$ 29.908,00"
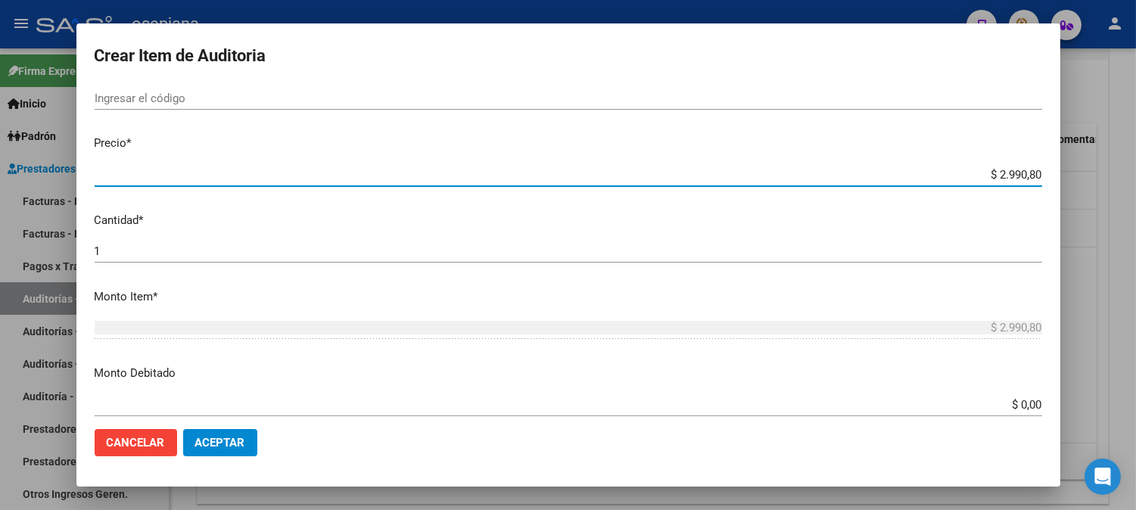
type input "$ 29.908,00"
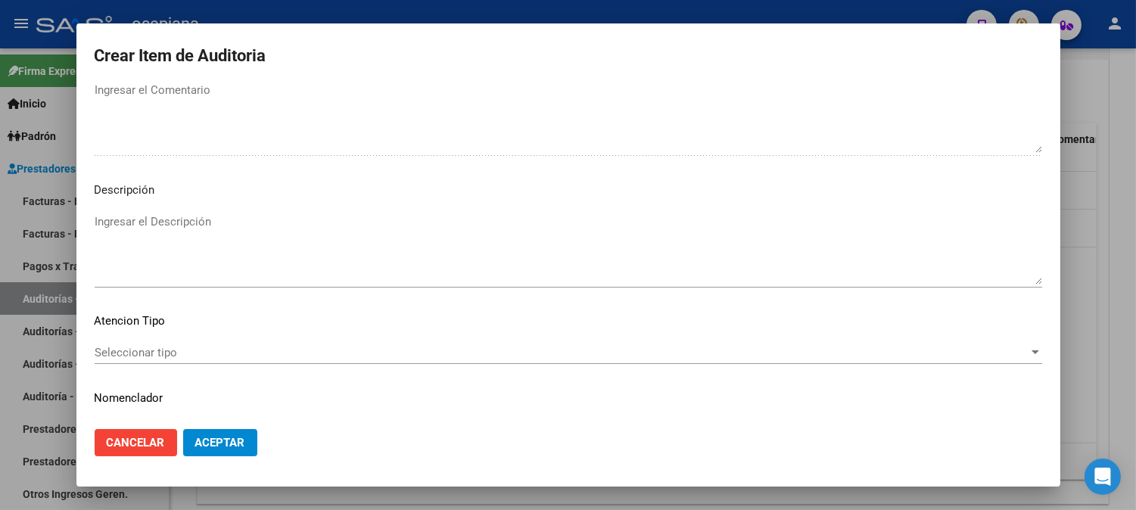
scroll to position [1031, 0]
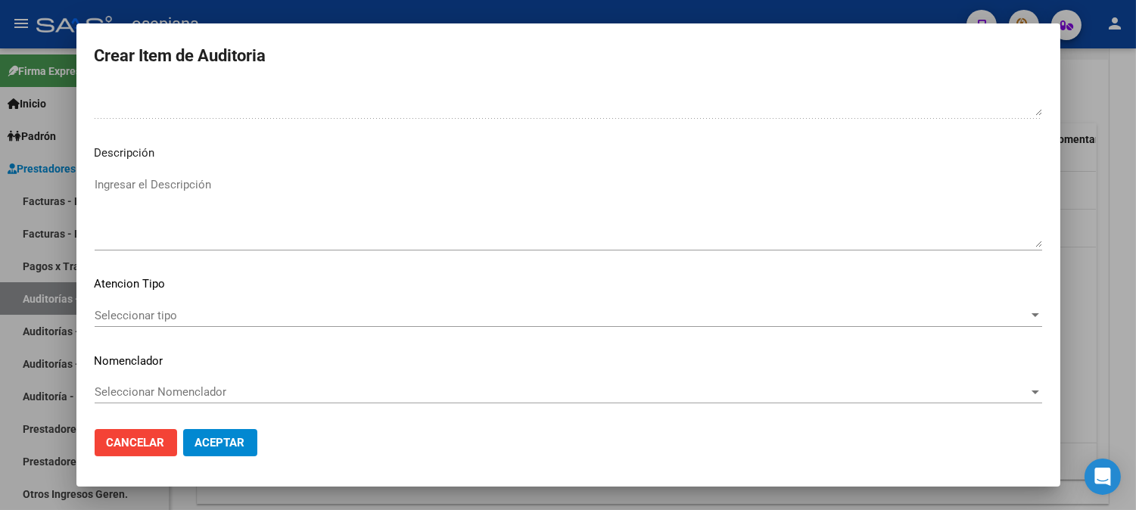
click at [132, 319] on span "Seleccionar tipo" at bounding box center [562, 316] width 934 height 14
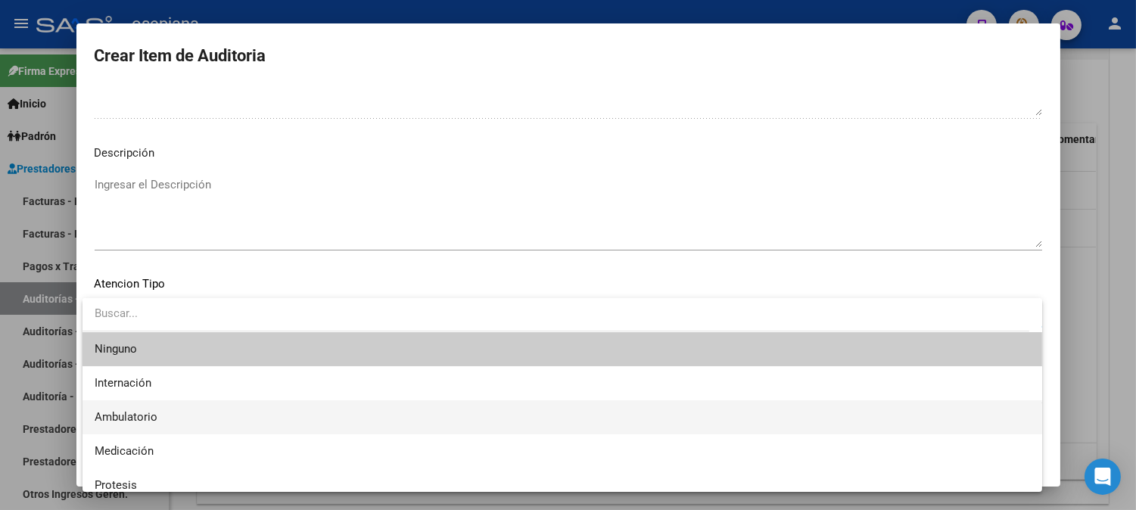
click at [118, 406] on span "Ambulatorio" at bounding box center [562, 417] width 935 height 34
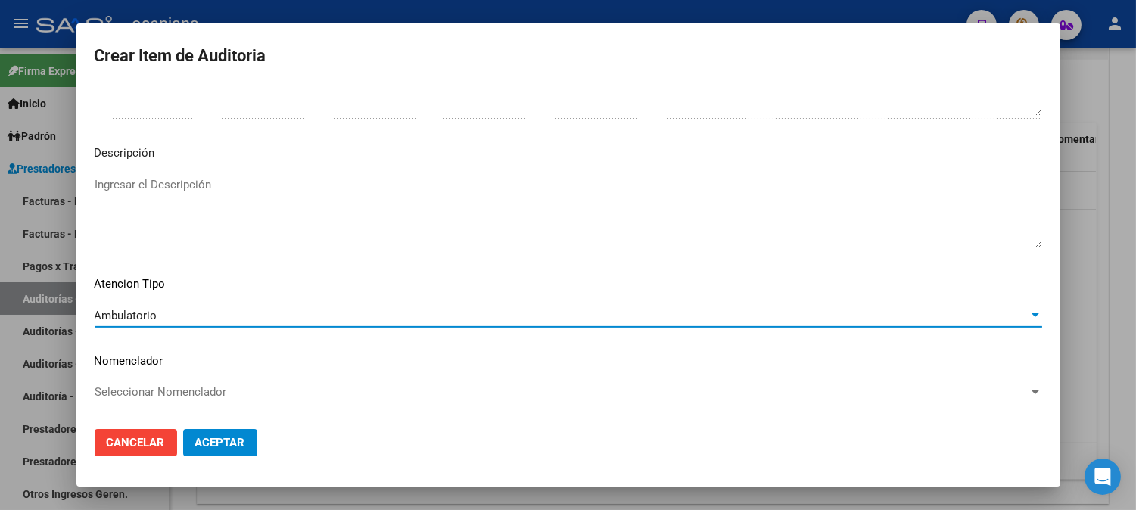
click at [139, 387] on span "Seleccionar Nomenclador" at bounding box center [562, 392] width 934 height 14
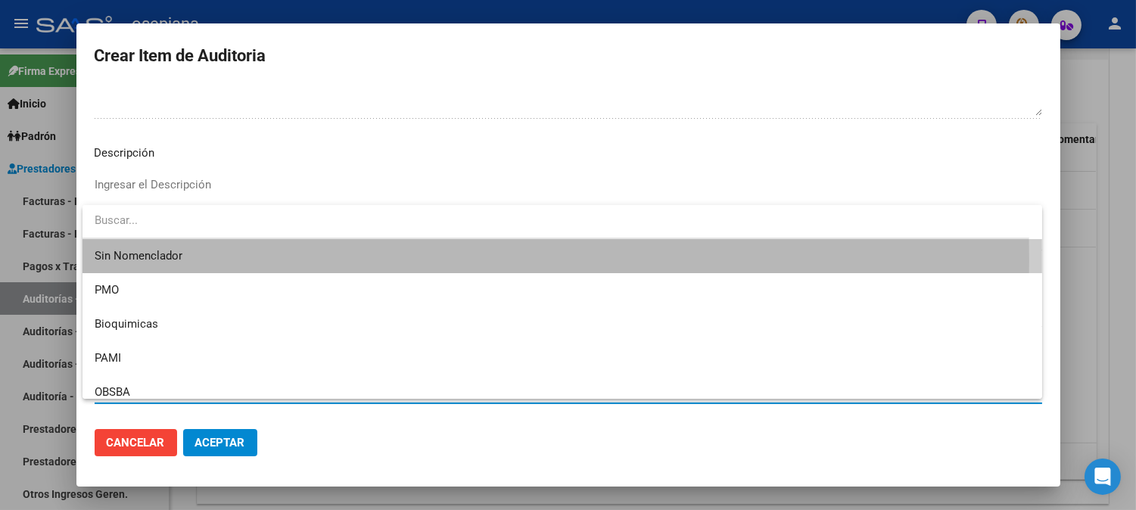
click at [148, 260] on span "Sin Nomenclador" at bounding box center [562, 256] width 935 height 34
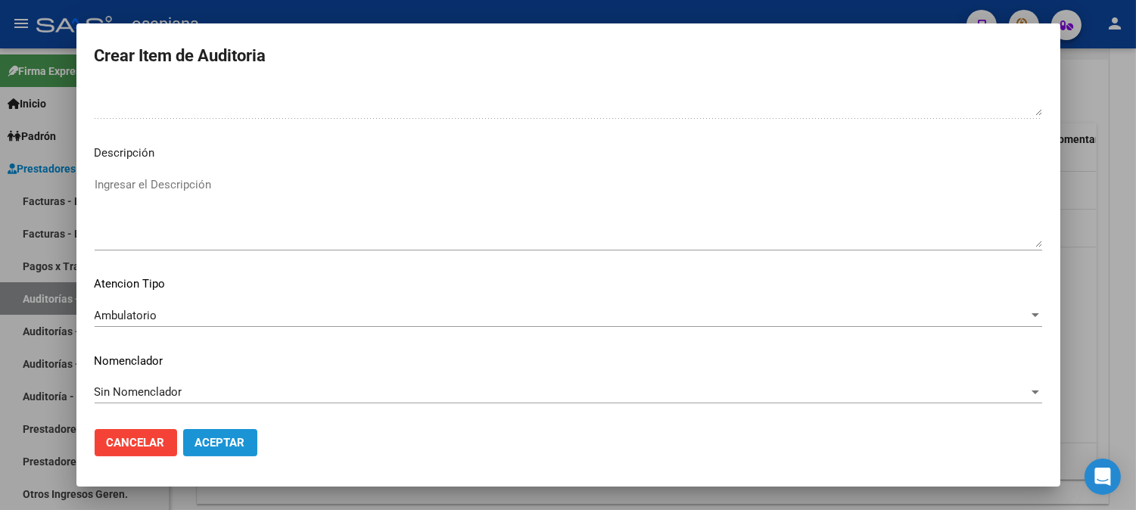
click at [228, 436] on span "Aceptar" at bounding box center [220, 443] width 50 height 14
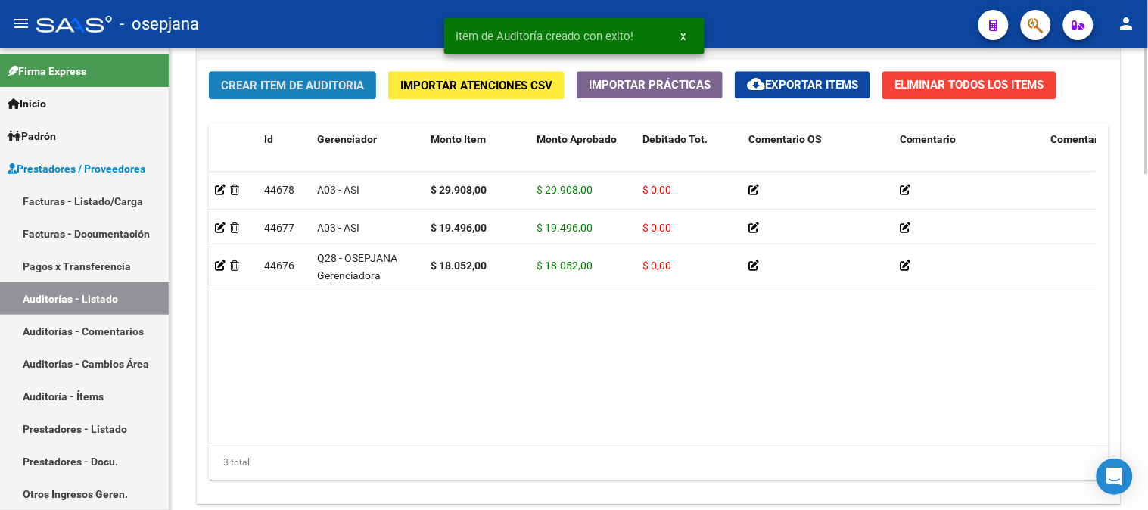
click at [336, 92] on span "Crear Item de Auditoria" at bounding box center [292, 86] width 143 height 14
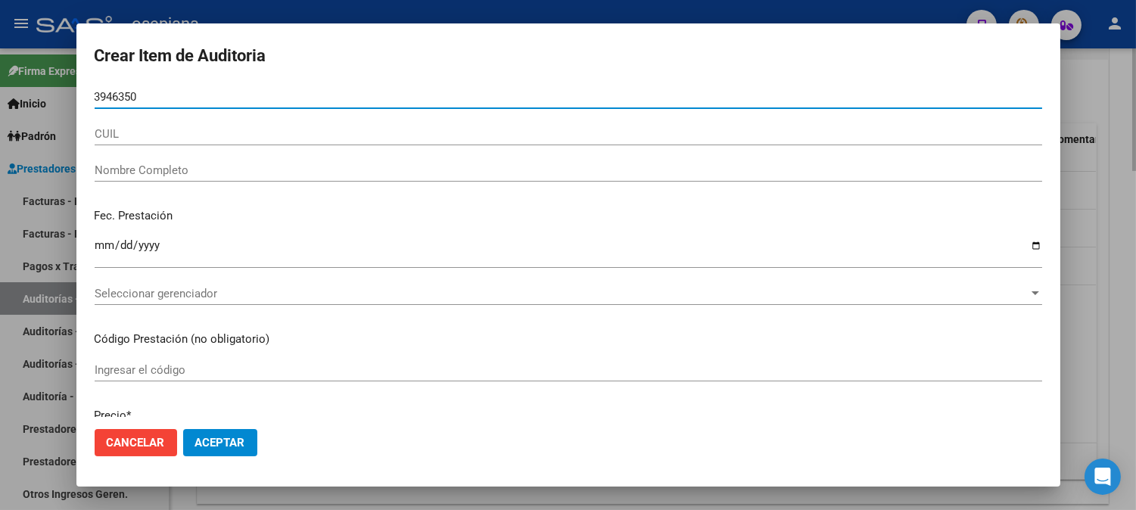
type input "39463507"
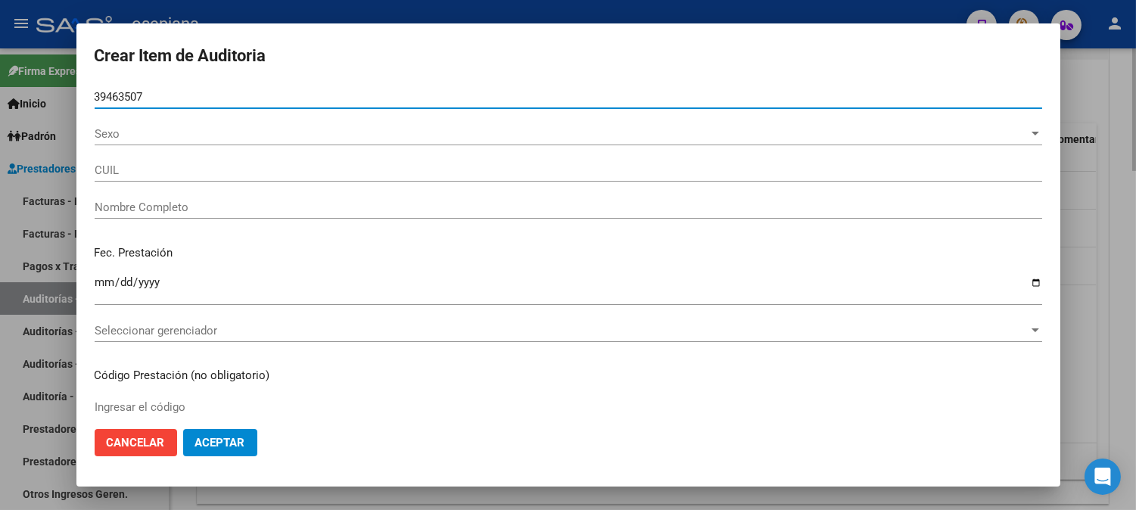
type input "27394635079"
type input "[PERSON_NAME][DATE] -"
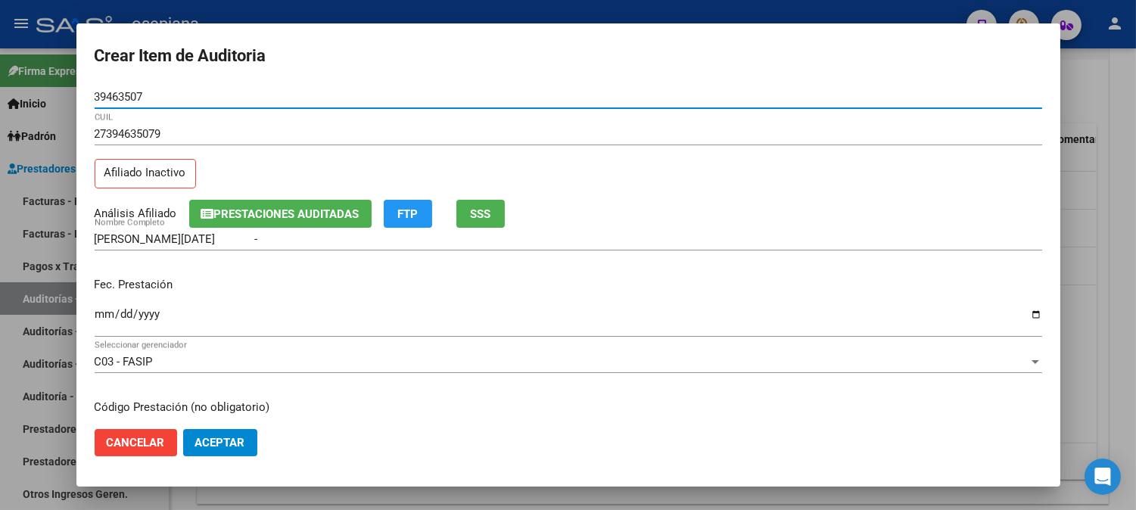
type input "39463507"
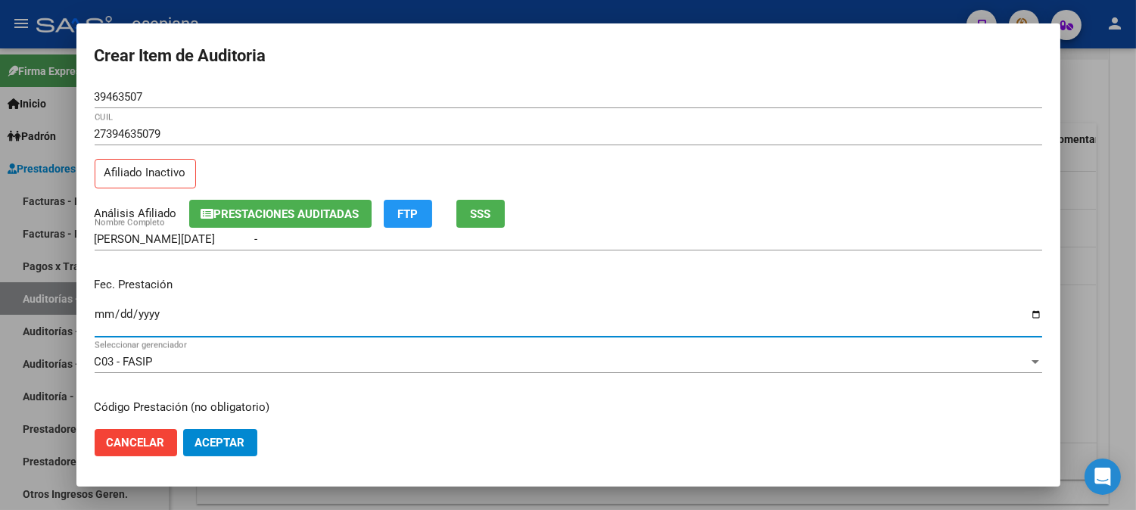
click at [104, 324] on input "Ingresar la fecha" at bounding box center [568, 320] width 947 height 24
type input "[DATE]"
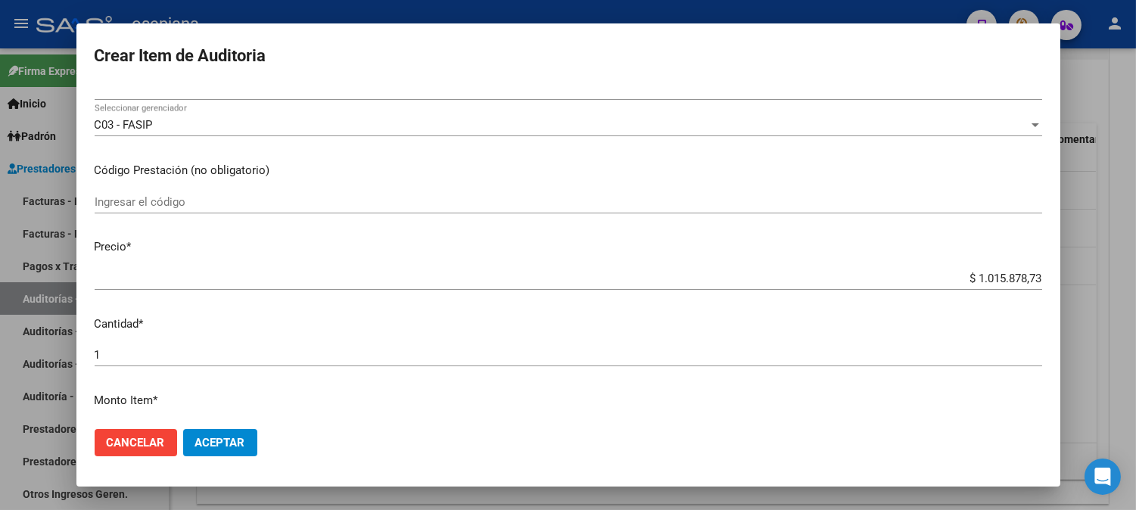
scroll to position [319, 0]
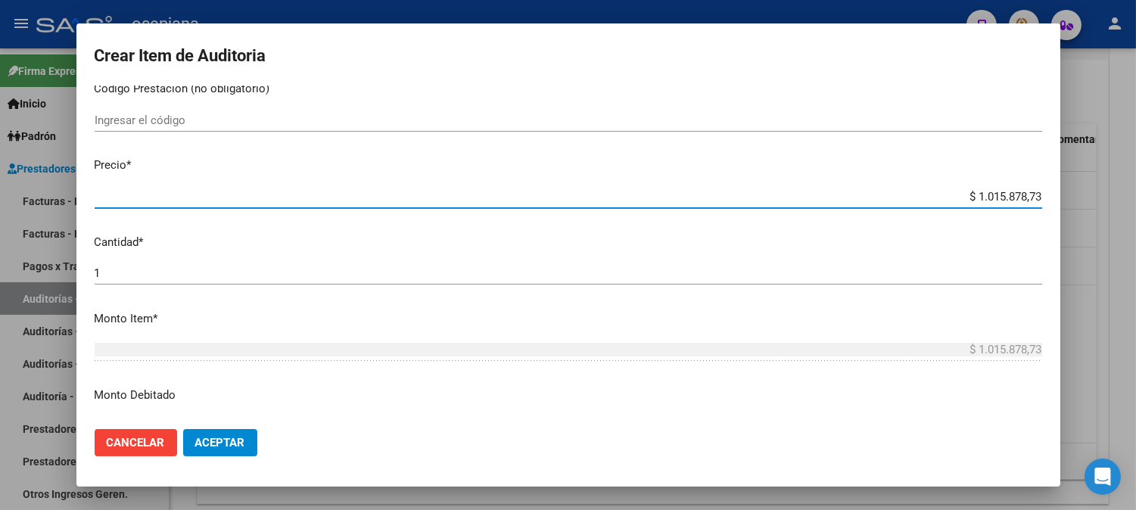
drag, startPoint x: 951, startPoint y: 195, endPoint x: 1137, endPoint y: 178, distance: 187.0
click at [1136, 178] on html "menu - osepjana person Firma Express Inicio Calendario SSS Instructivos Contact…" at bounding box center [568, 255] width 1136 height 510
type input "$ 0,01"
type input "$ 0,19"
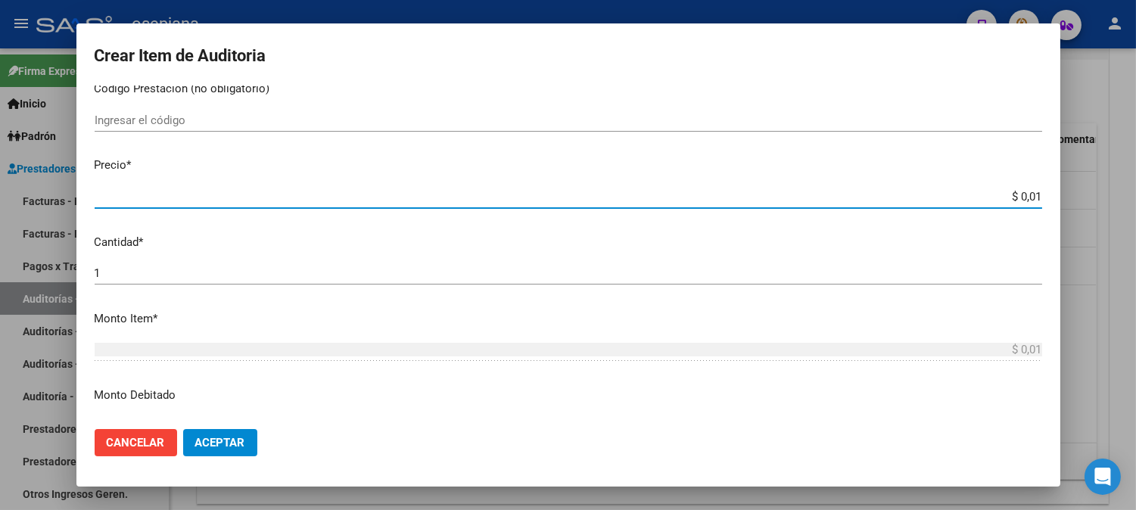
type input "$ 0,19"
type input "$ 1,94"
type input "$ 19,49"
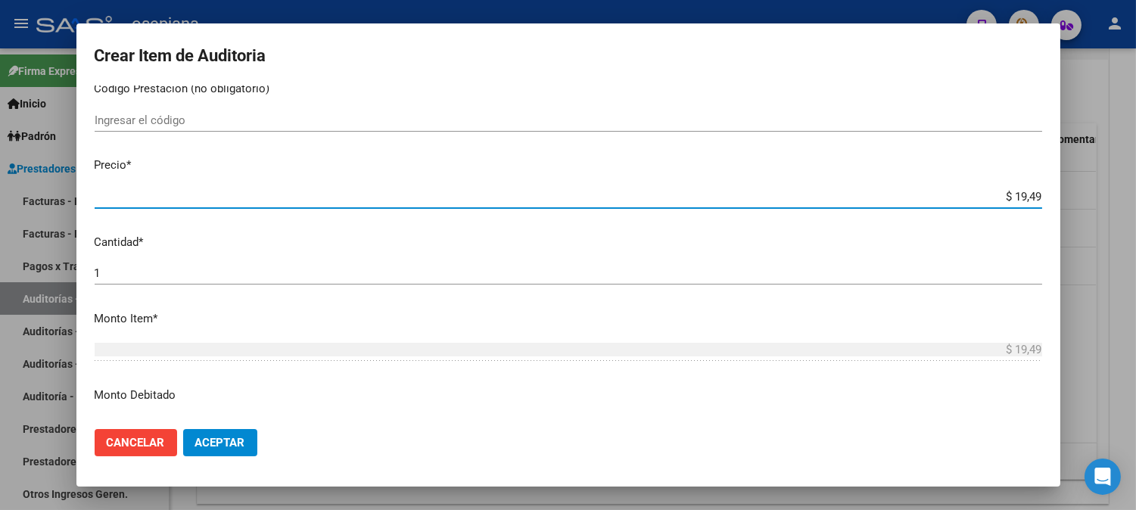
type input "$ 194,96"
type input "$ 1.949,60"
type input "$ 19.496,00"
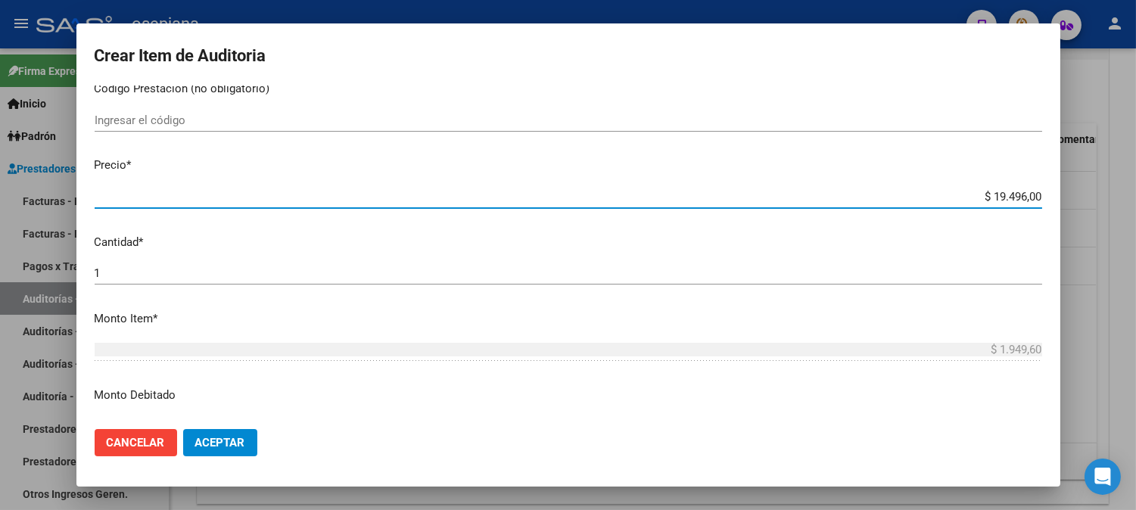
type input "$ 19.496,00"
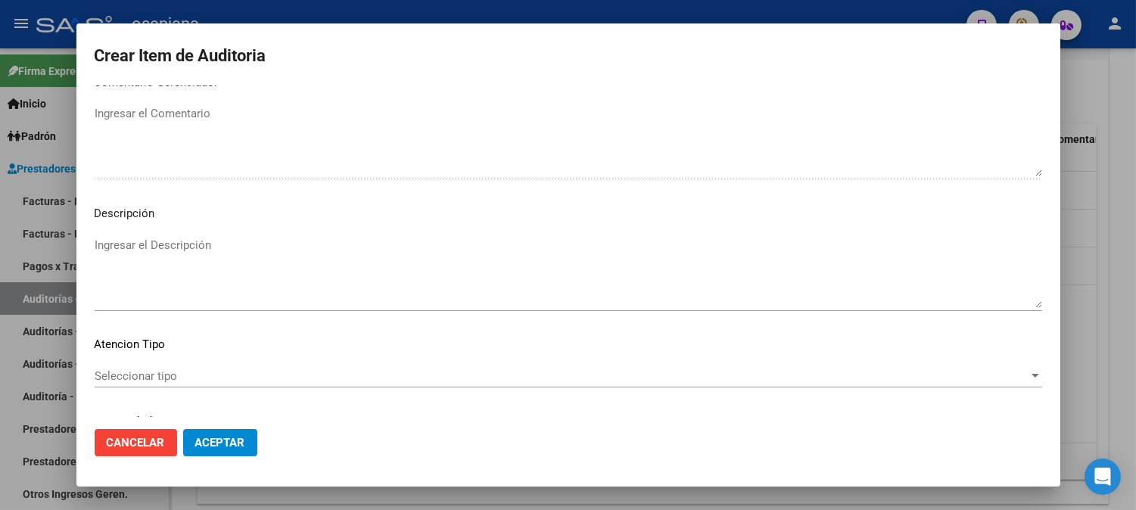
scroll to position [1031, 0]
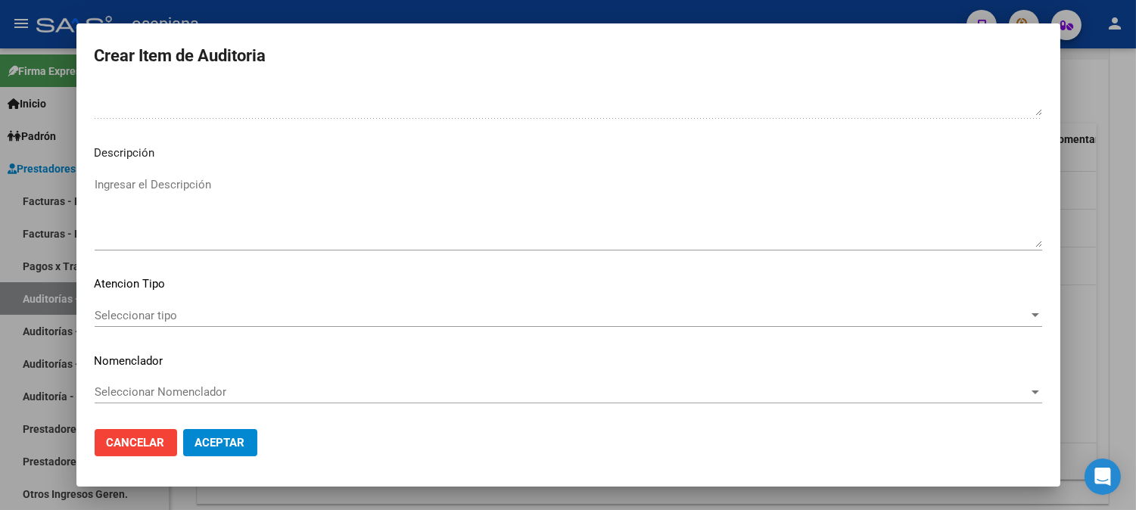
click at [133, 306] on div "Seleccionar tipo Seleccionar tipo" at bounding box center [568, 315] width 947 height 23
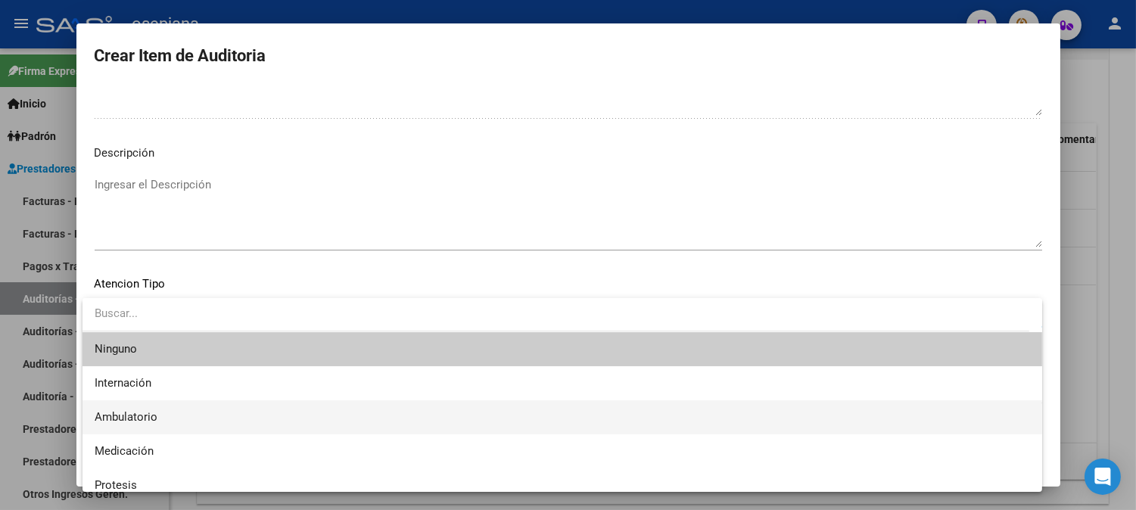
click at [117, 406] on span "Ambulatorio" at bounding box center [562, 417] width 935 height 34
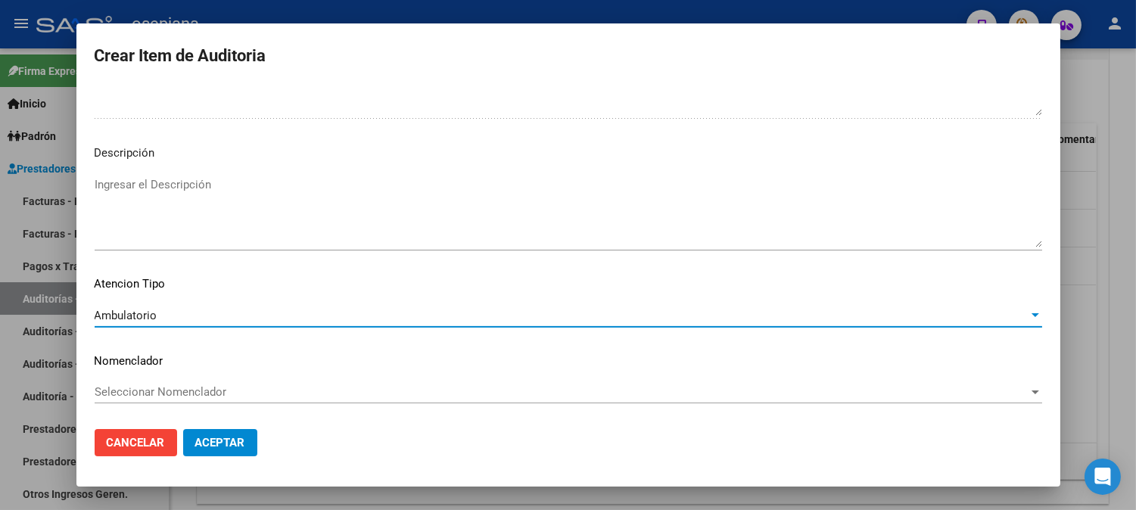
click at [154, 388] on span "Seleccionar Nomenclador" at bounding box center [562, 392] width 934 height 14
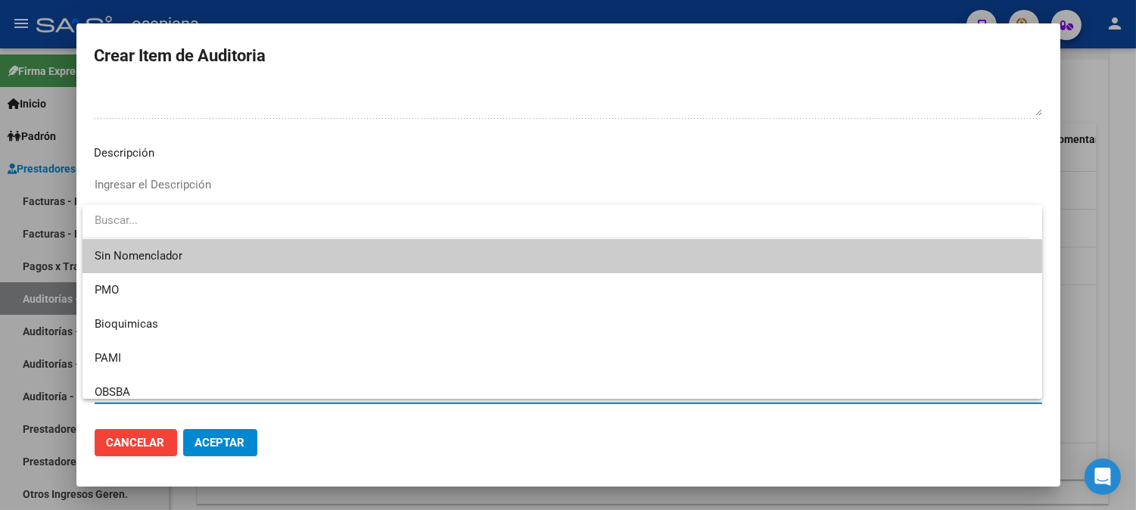
click at [140, 254] on span "Sin Nomenclador" at bounding box center [562, 256] width 935 height 34
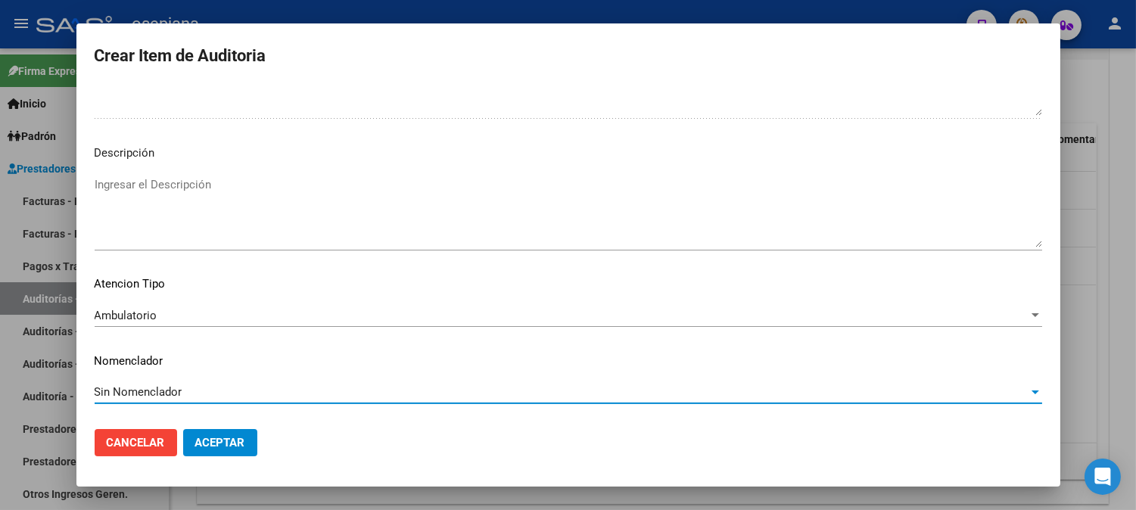
click at [213, 437] on span "Aceptar" at bounding box center [220, 443] width 50 height 14
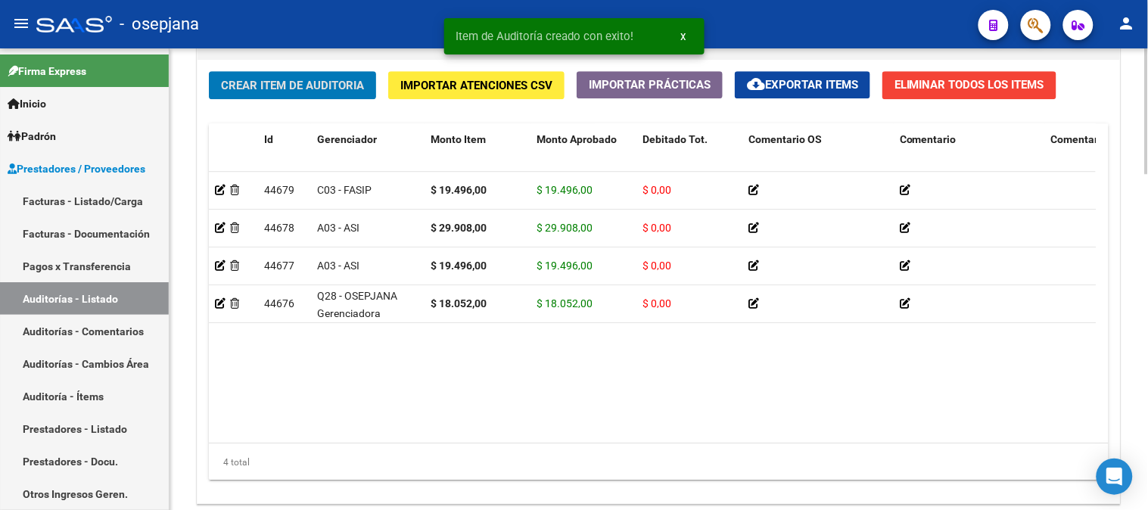
click at [273, 91] on span "Crear Item de Auditoria" at bounding box center [292, 86] width 143 height 14
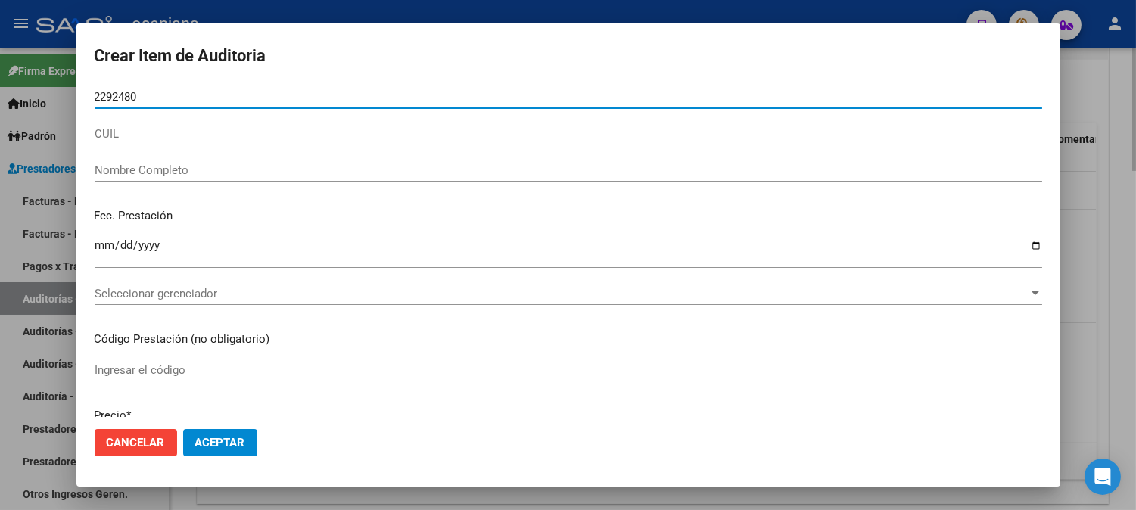
type input "22924805"
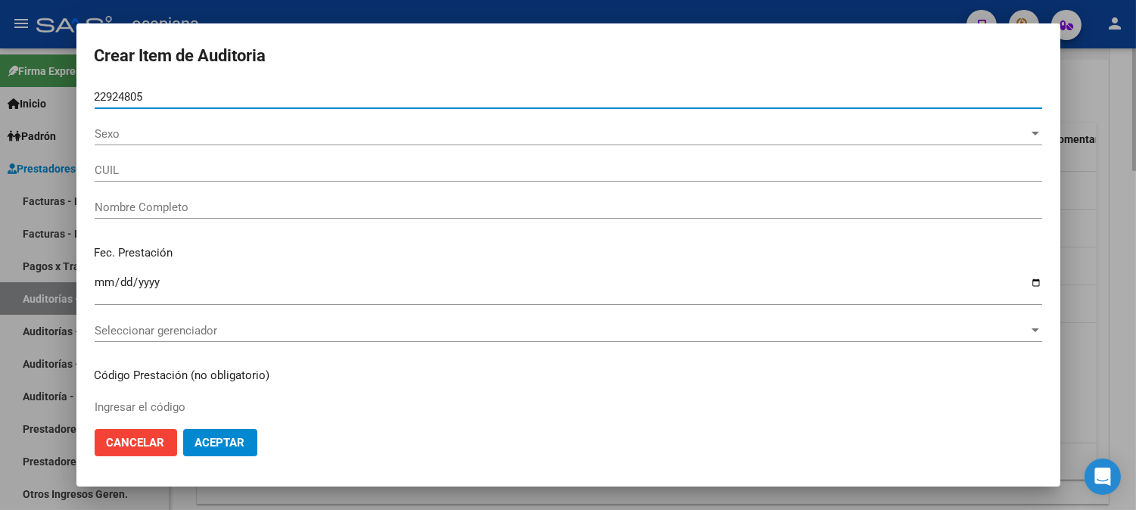
type input "20229248058"
type input "[PERSON_NAME] [PERSON_NAME]"
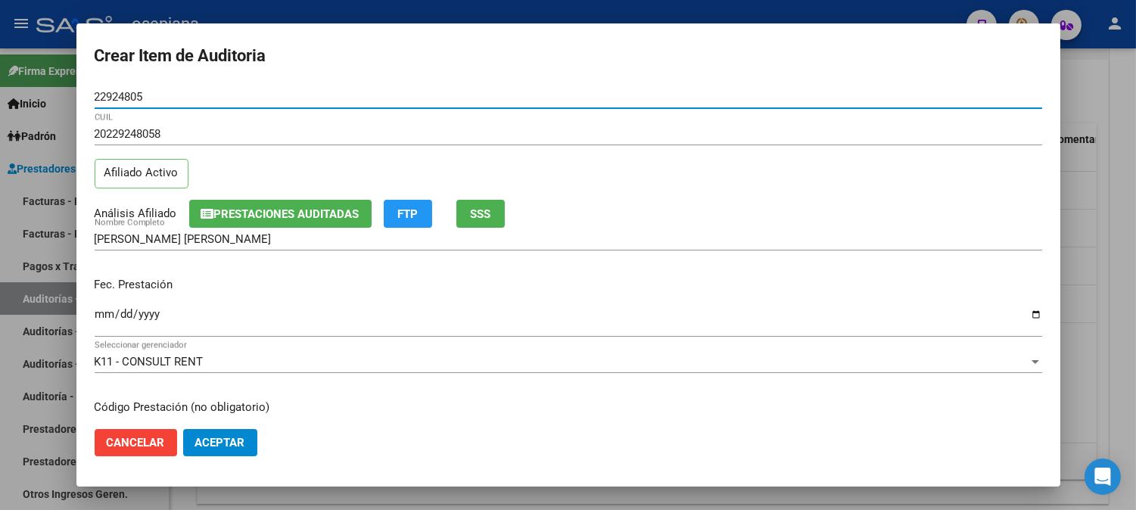
type input "22924805"
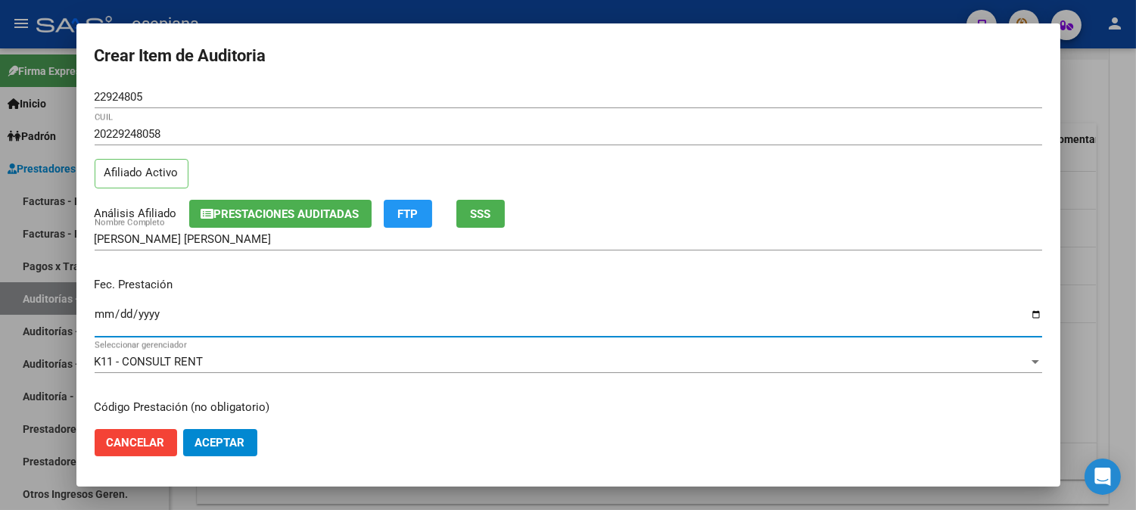
click at [99, 322] on input "Ingresar la fecha" at bounding box center [568, 320] width 947 height 24
type input "[DATE]"
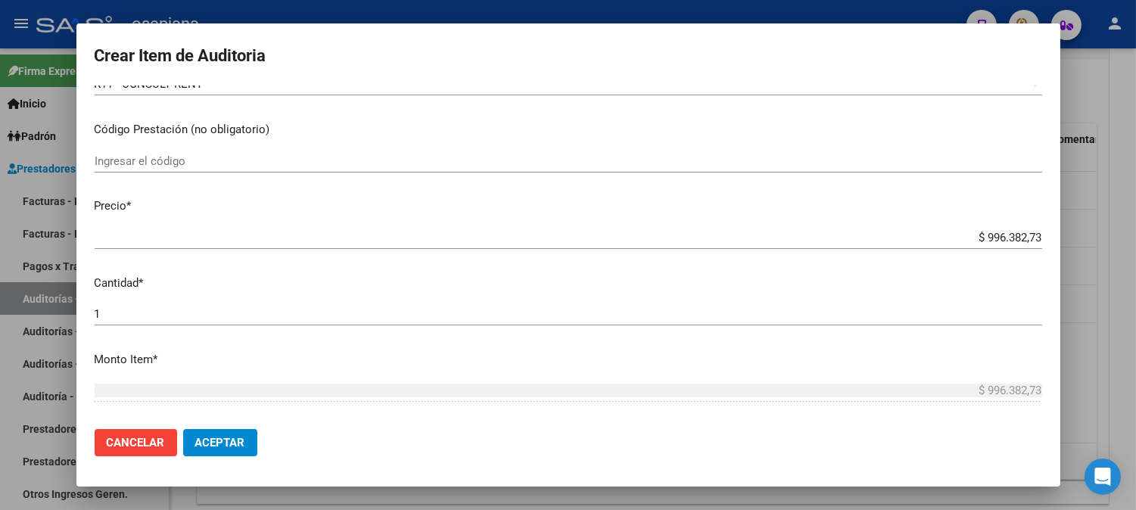
scroll to position [341, 0]
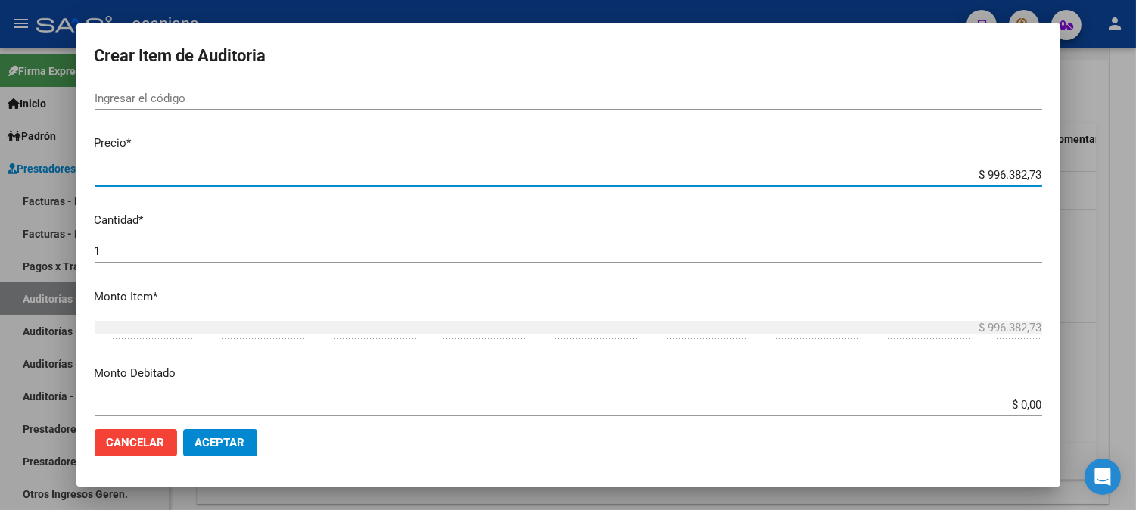
drag, startPoint x: 957, startPoint y: 178, endPoint x: 1106, endPoint y: 176, distance: 148.3
click at [1106, 176] on div "Crear Item de Auditoria 22924805 Nro Documento 20229248058 CUIL Afiliado Activo…" at bounding box center [568, 255] width 1136 height 510
type input "$ 0,01"
type input "$ 0,18"
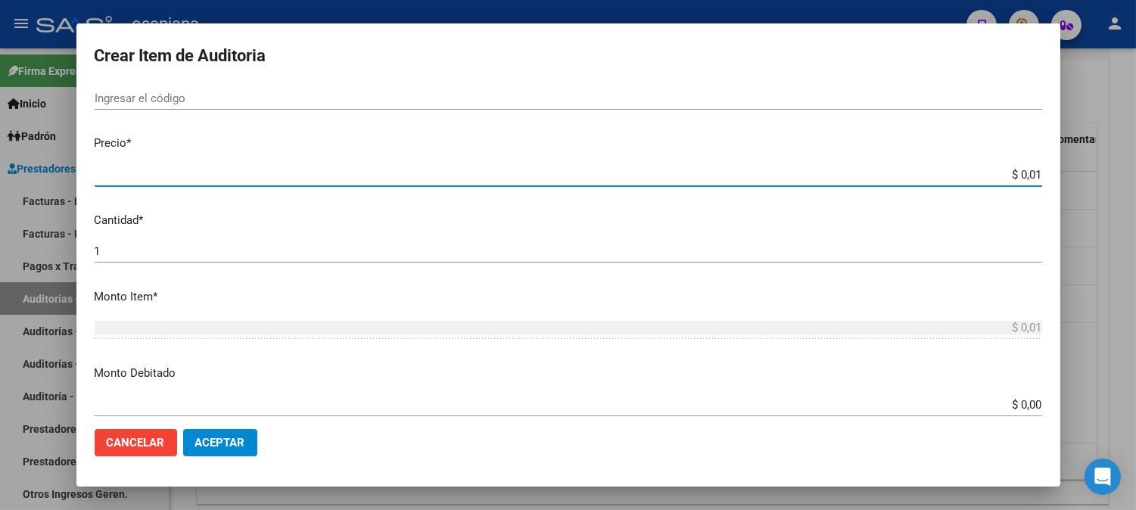
type input "$ 0,18"
type input "$ 1,80"
type input "$ 18,05"
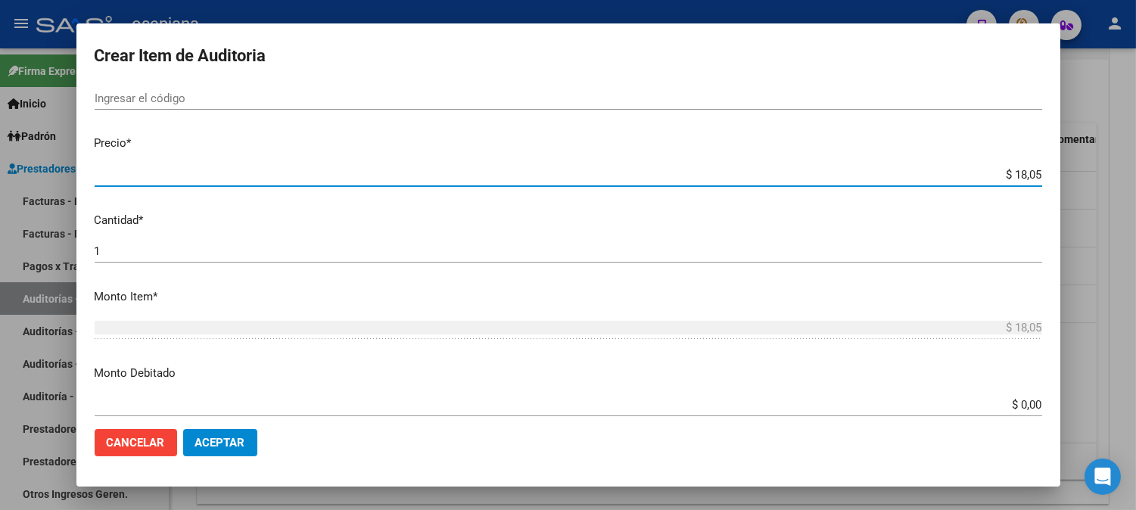
type input "$ 180,52"
type input "$ 1.805,20"
type input "$ 18.052,00"
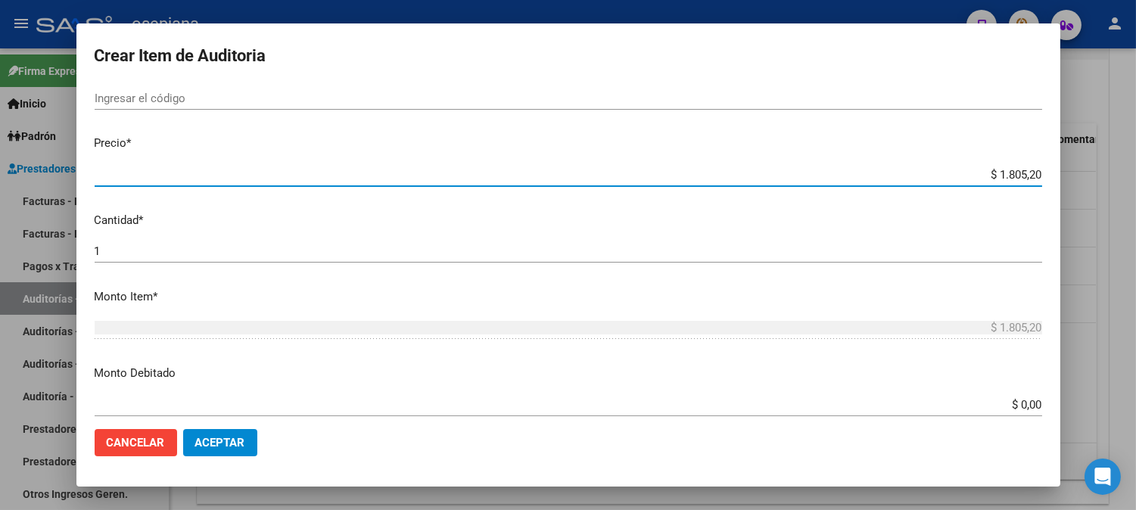
type input "$ 18.052,00"
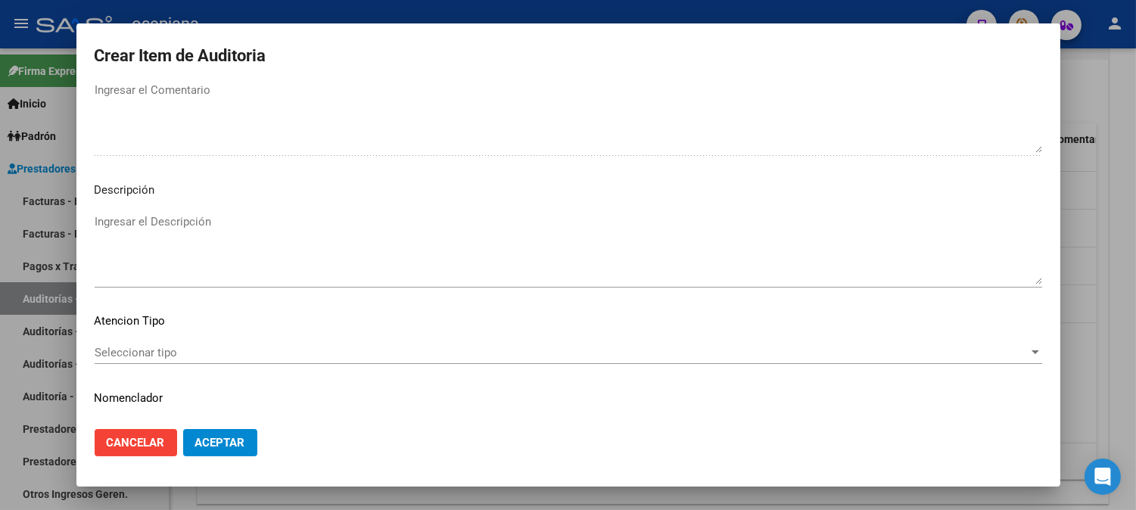
scroll to position [1031, 0]
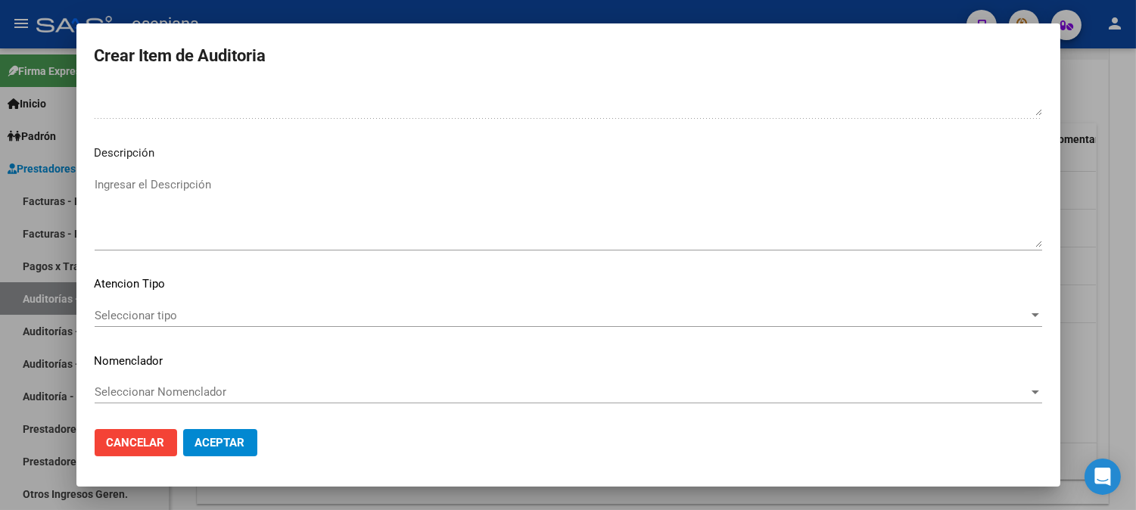
click at [198, 316] on span "Seleccionar tipo" at bounding box center [562, 316] width 934 height 14
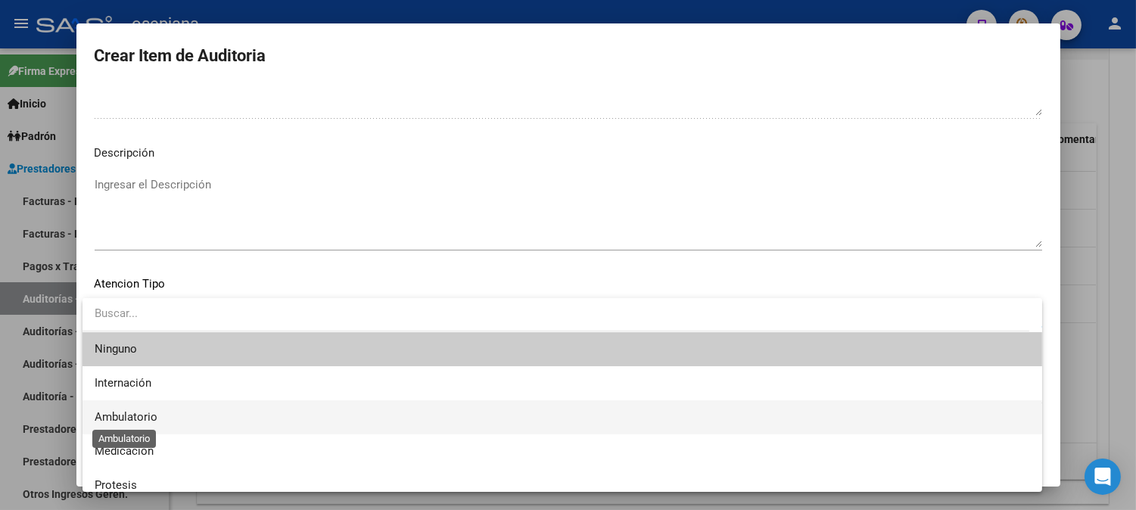
click at [117, 411] on span "Ambulatorio" at bounding box center [126, 417] width 63 height 14
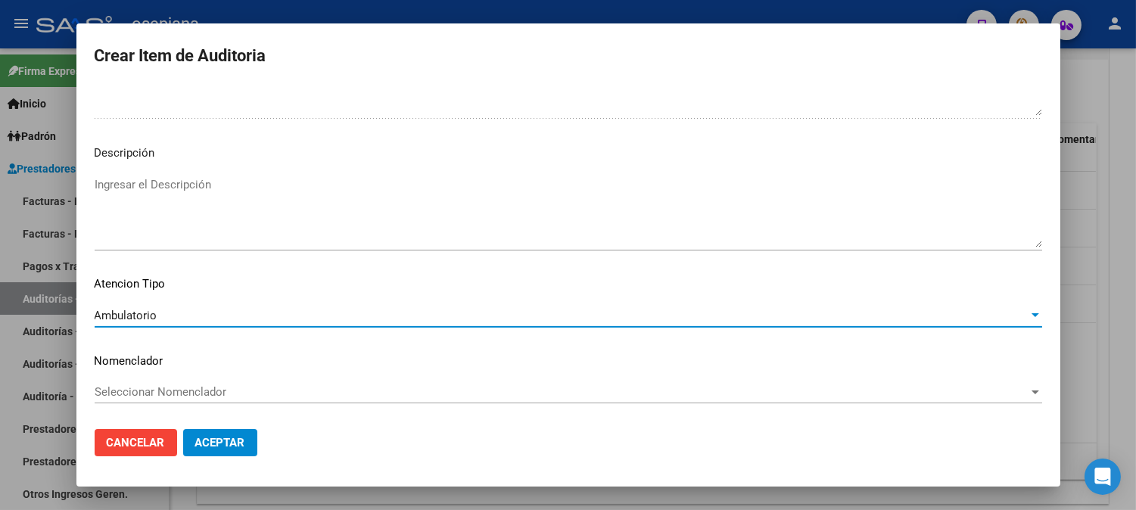
click at [129, 389] on span "Seleccionar Nomenclador" at bounding box center [562, 392] width 934 height 14
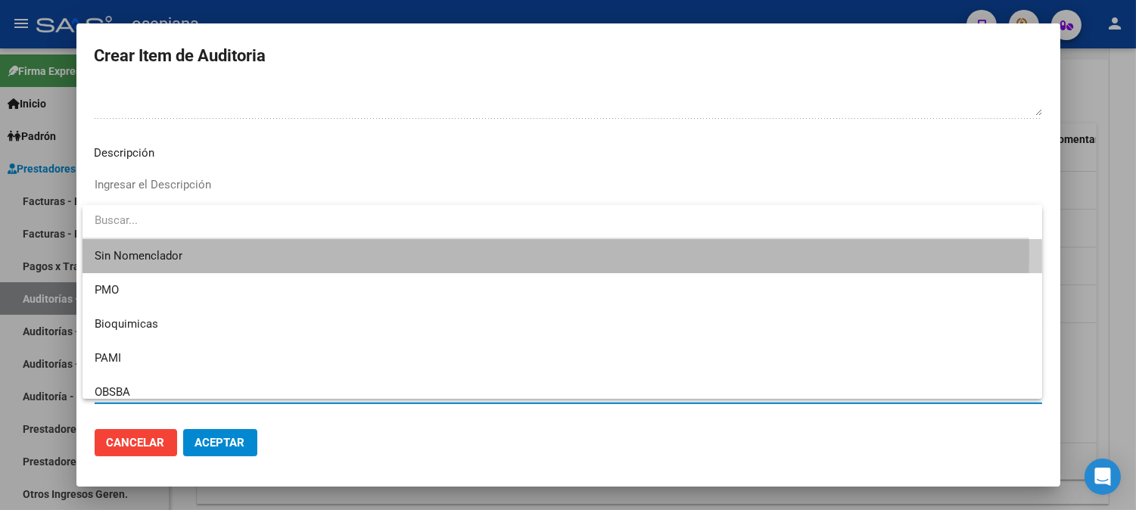
click at [123, 254] on span "Sin Nomenclador" at bounding box center [562, 256] width 935 height 34
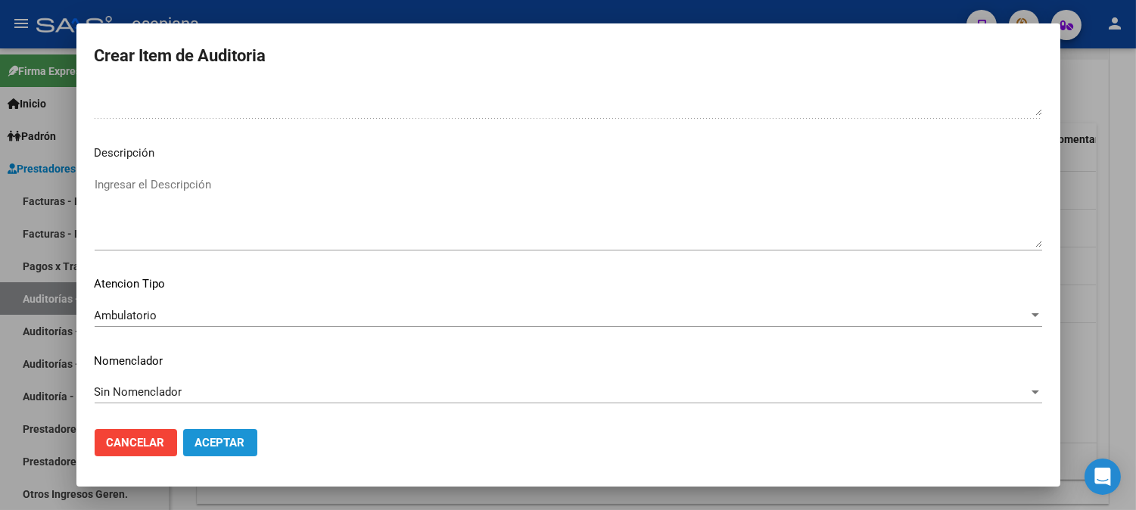
click at [199, 437] on span "Aceptar" at bounding box center [220, 443] width 50 height 14
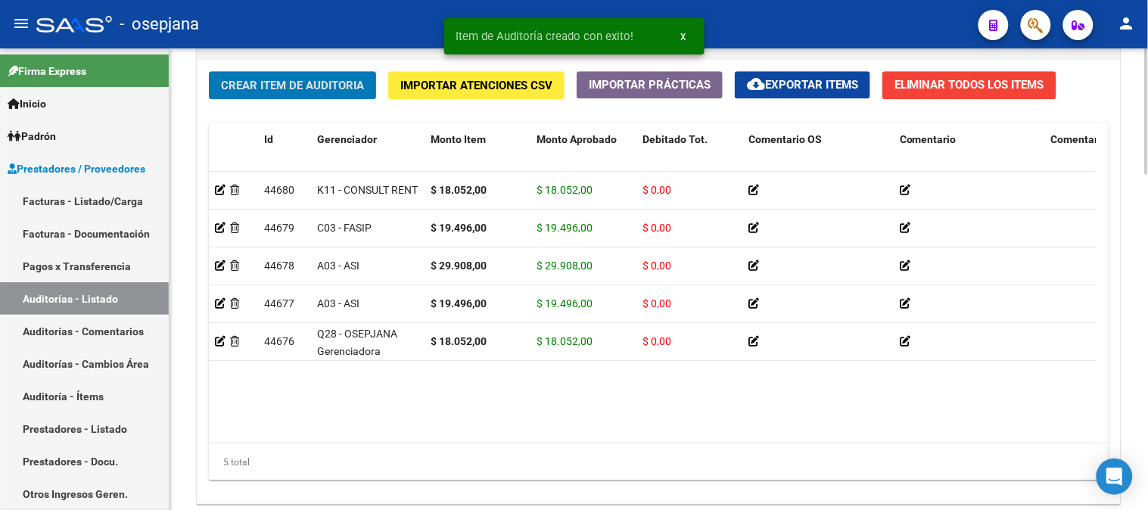
click at [260, 97] on button "Crear Item de Auditoria" at bounding box center [292, 85] width 167 height 28
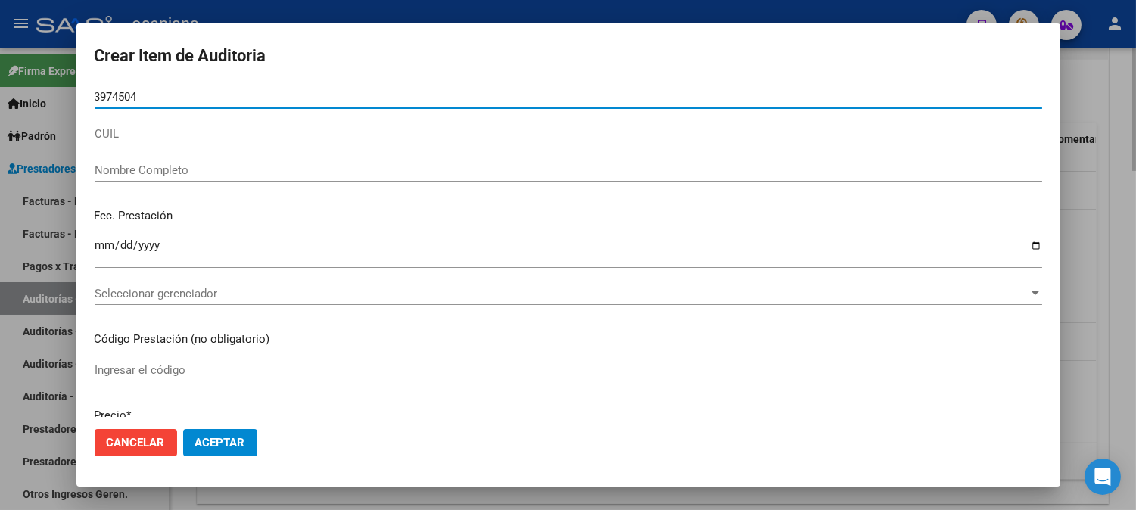
type input "39745044"
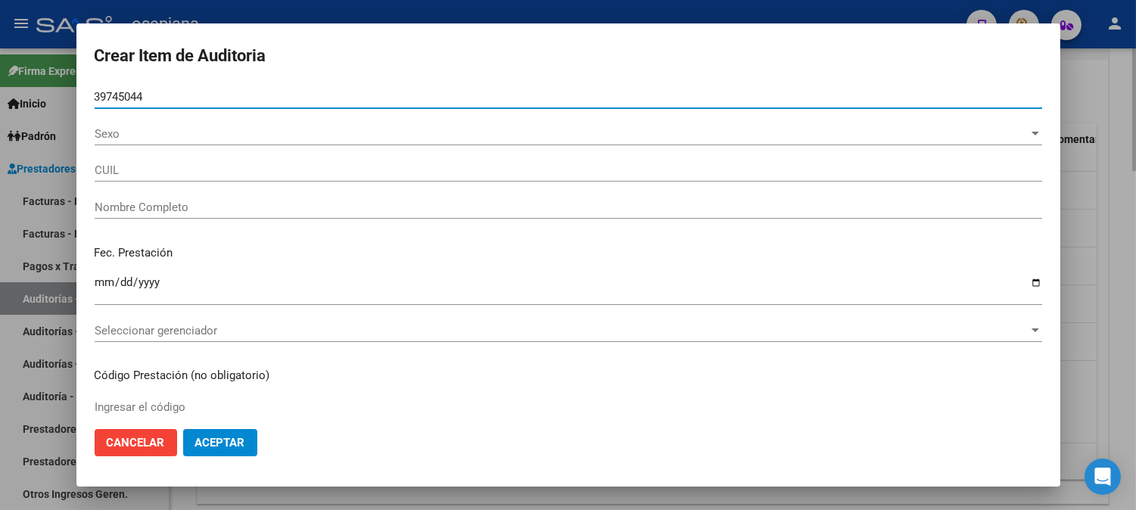
type input "23397450449"
type input "[PERSON_NAME]"
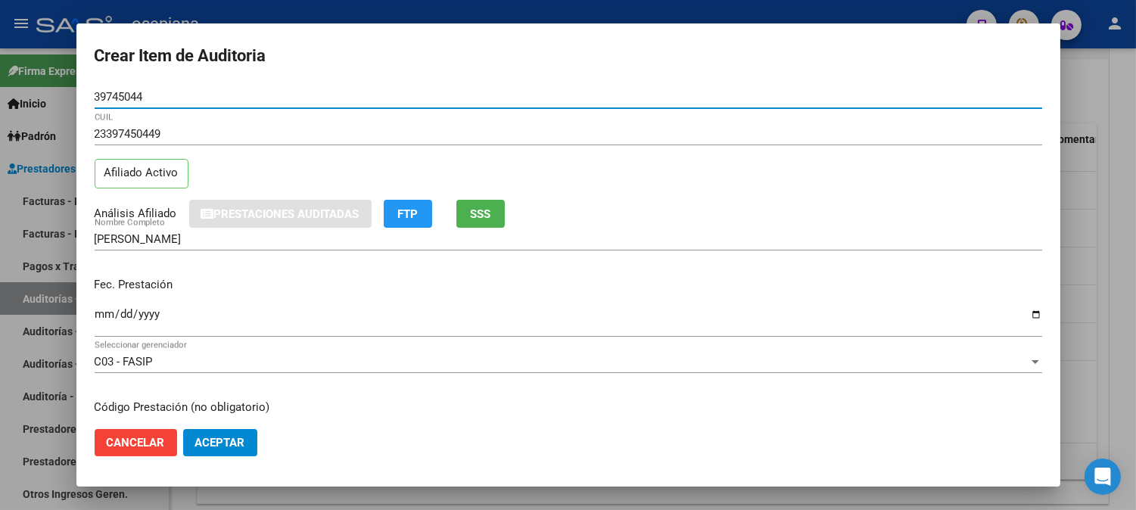
type input "39745044"
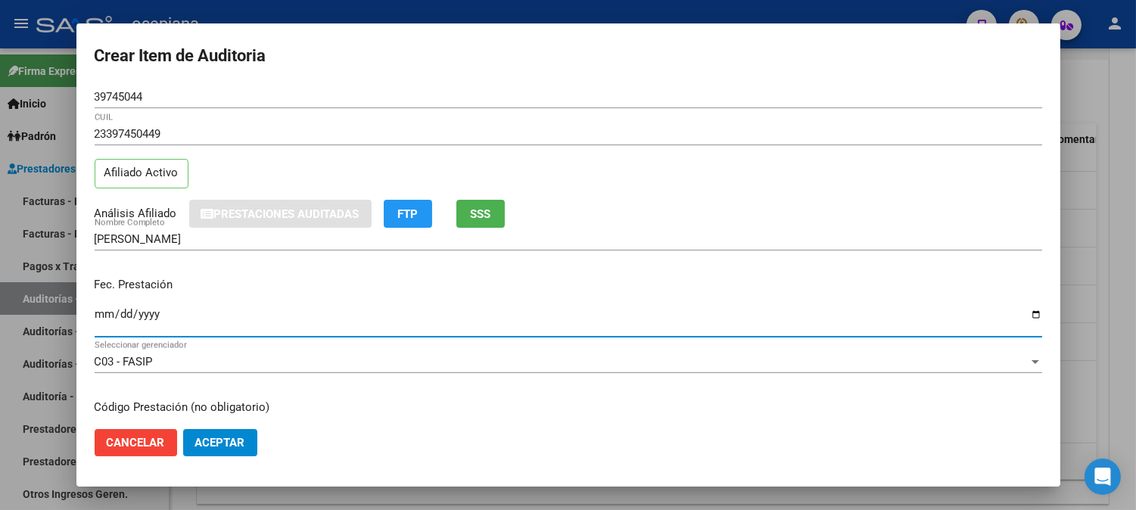
click at [104, 314] on input "Ingresar la fecha" at bounding box center [568, 320] width 947 height 24
type input "[DATE]"
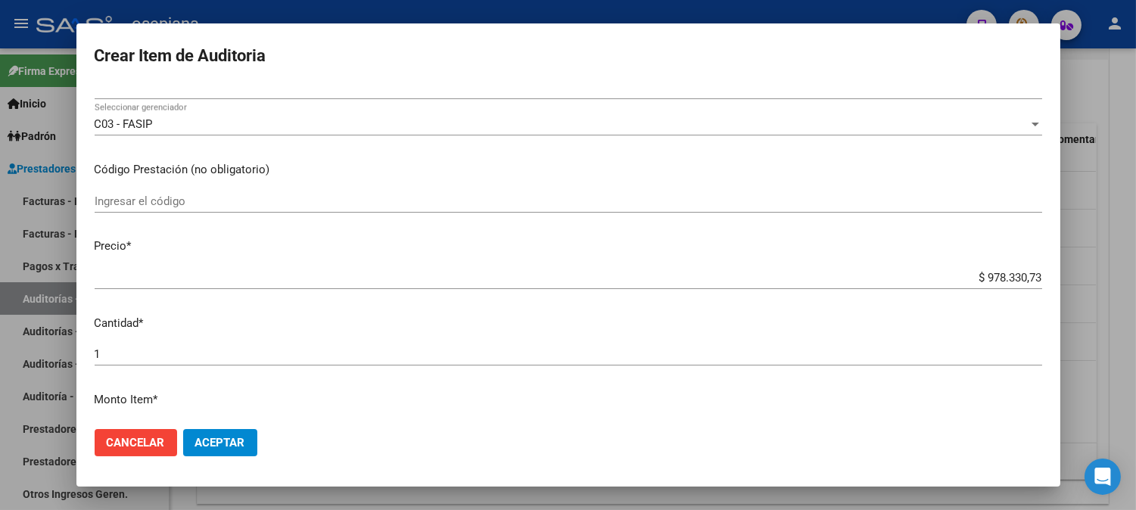
scroll to position [321, 0]
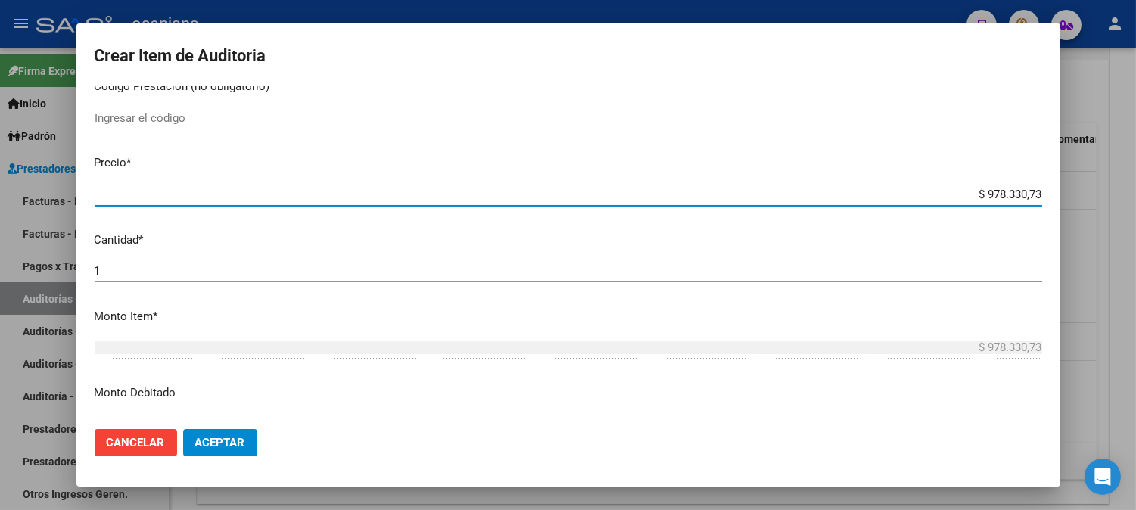
drag, startPoint x: 963, startPoint y: 192, endPoint x: 1022, endPoint y: 194, distance: 59.1
click at [1022, 194] on input "$ 978.330,73" at bounding box center [568, 195] width 947 height 14
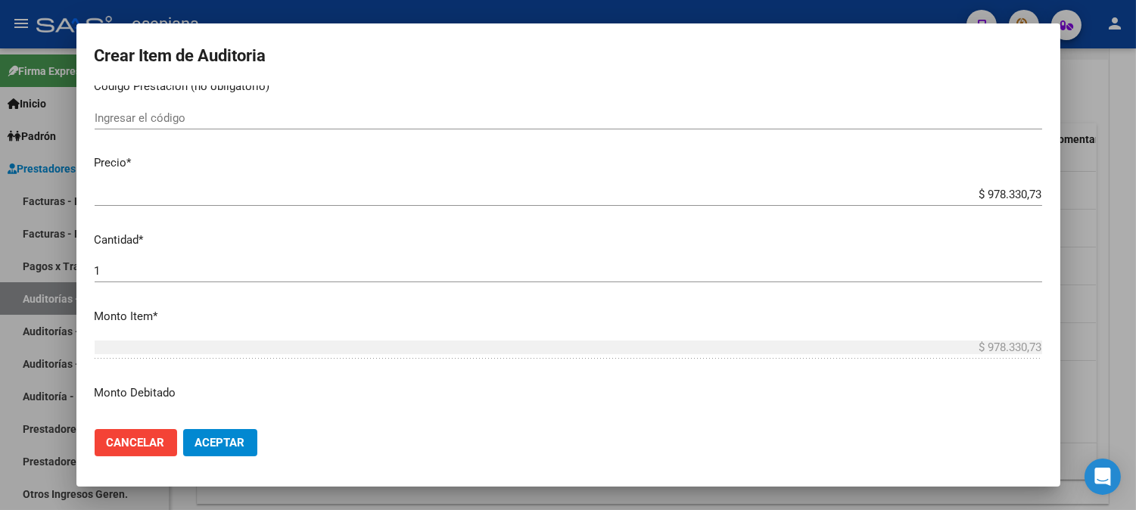
click at [882, 186] on div "$ 978.330,73 Ingresar el precio" at bounding box center [568, 194] width 947 height 23
click at [855, 331] on mat-dialog-content "39745044 Nro Documento 23397450449 CUIL Afiliado Activo Análisis Afiliado Prest…" at bounding box center [568, 251] width 984 height 331
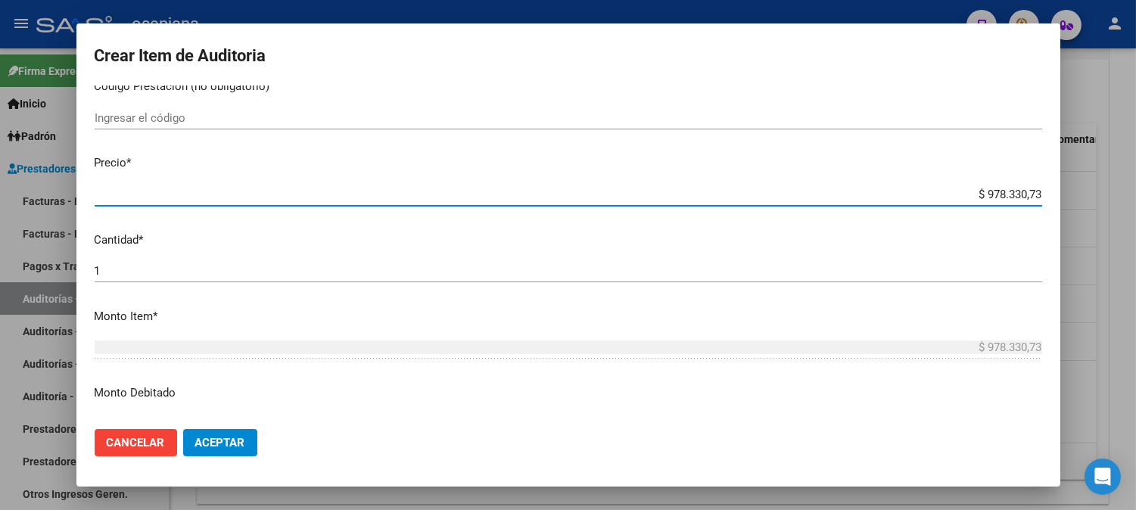
drag, startPoint x: 959, startPoint y: 197, endPoint x: 1069, endPoint y: 197, distance: 110.5
click at [1069, 197] on div "Crear Item de Auditoria 39745044 Nro Documento 23397450449 CUIL Afiliado Activo…" at bounding box center [568, 255] width 1136 height 510
type input "$ 0,04"
type input "$ 0,45"
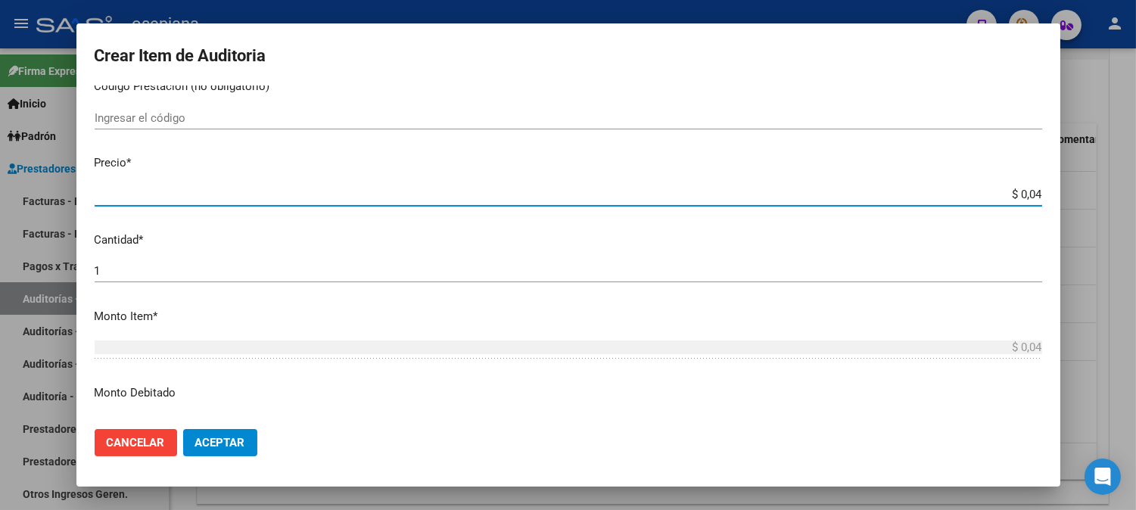
type input "$ 0,45"
type input "$ 4,51"
type input "$ 45,13"
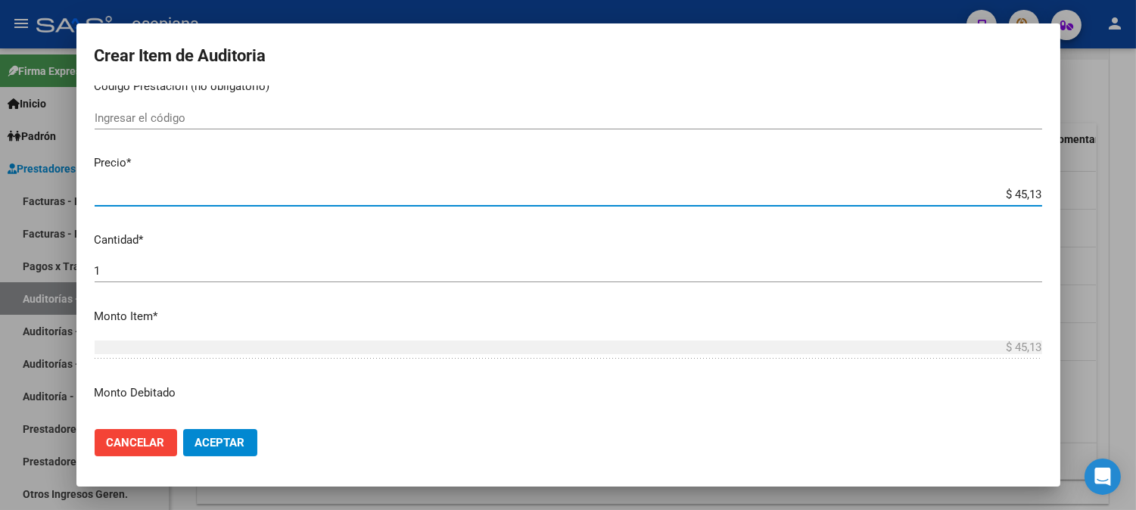
type input "$ 451,37"
type input "$ 4.513,70"
type input "$ 45.137,00"
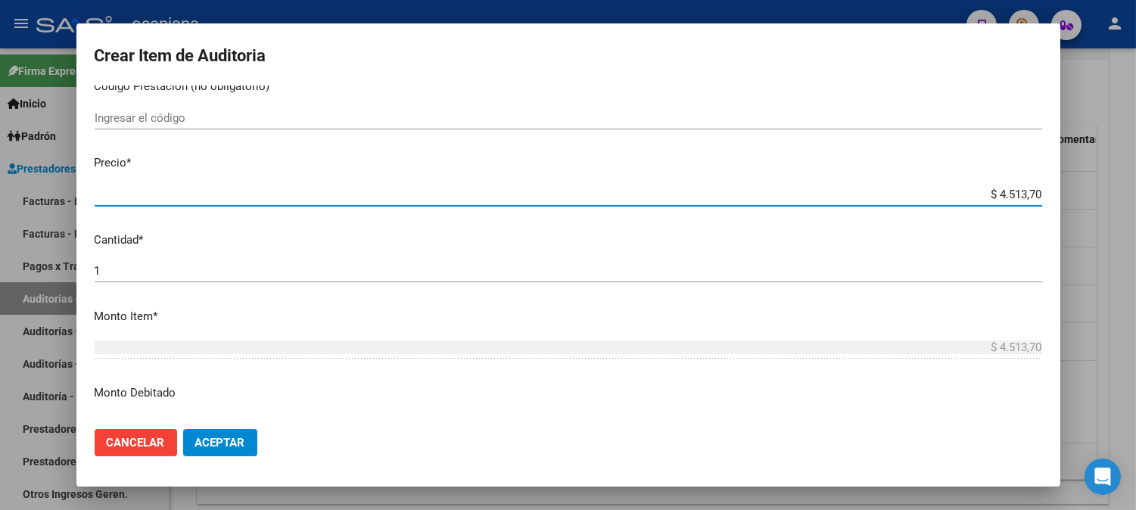
type input "$ 45.137,00"
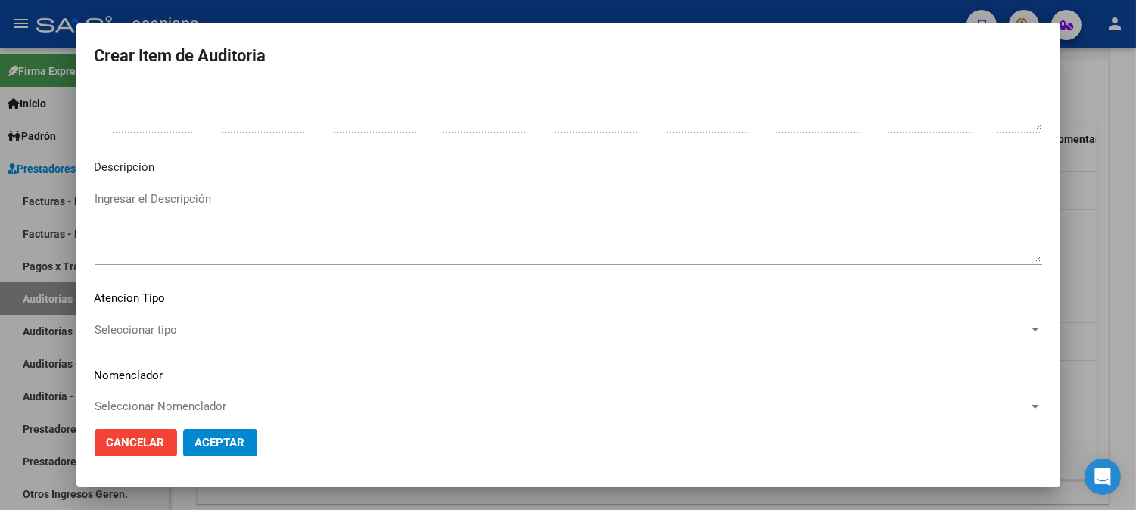
scroll to position [1031, 0]
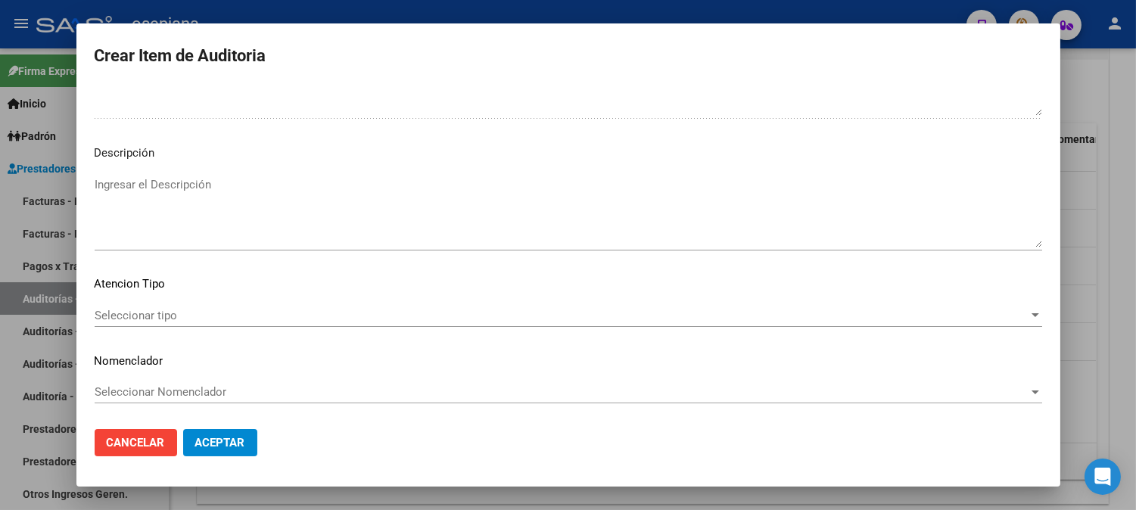
click at [132, 309] on span "Seleccionar tipo" at bounding box center [562, 316] width 934 height 14
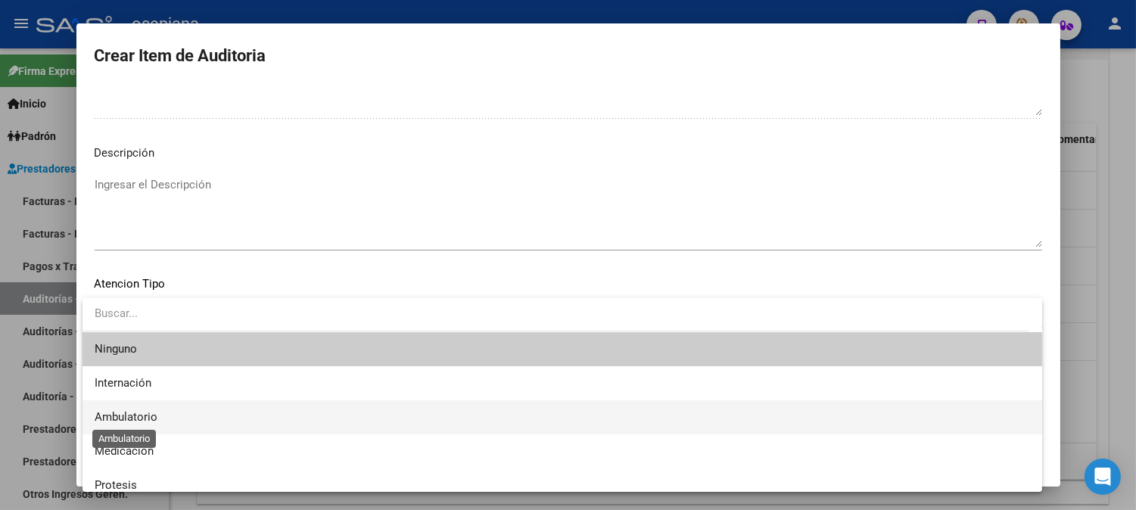
click at [112, 417] on span "Ambulatorio" at bounding box center [126, 417] width 63 height 14
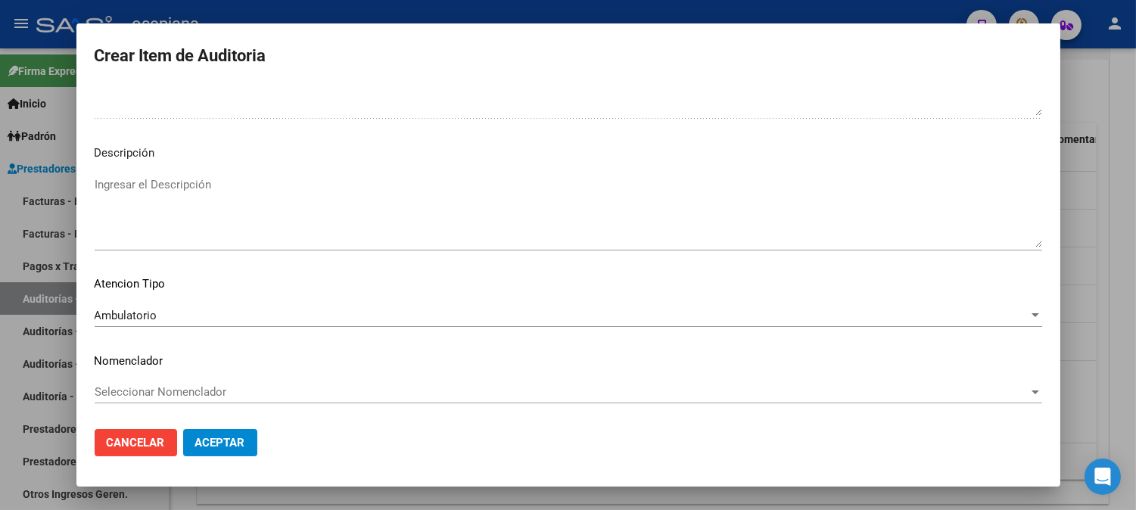
click at [168, 383] on div "Seleccionar Nomenclador Seleccionar Nomenclador" at bounding box center [568, 392] width 947 height 23
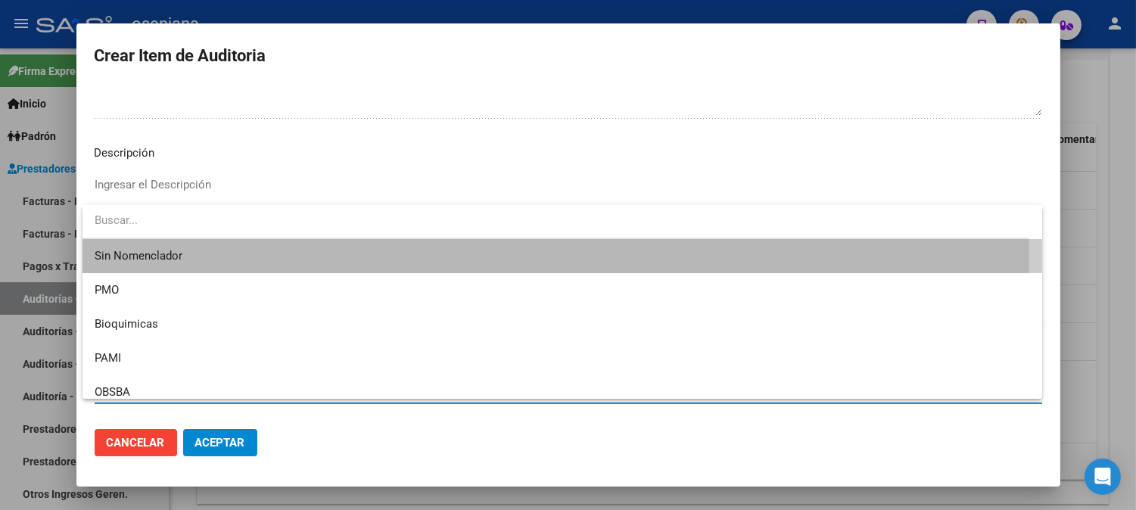
click at [137, 255] on span "Sin Nomenclador" at bounding box center [562, 256] width 935 height 34
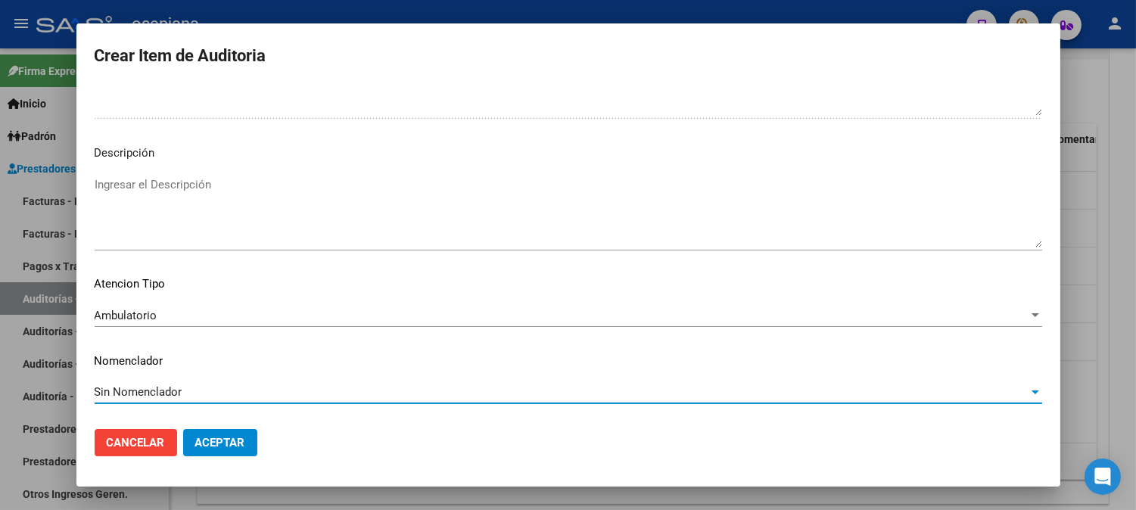
click at [201, 440] on span "Aceptar" at bounding box center [220, 443] width 50 height 14
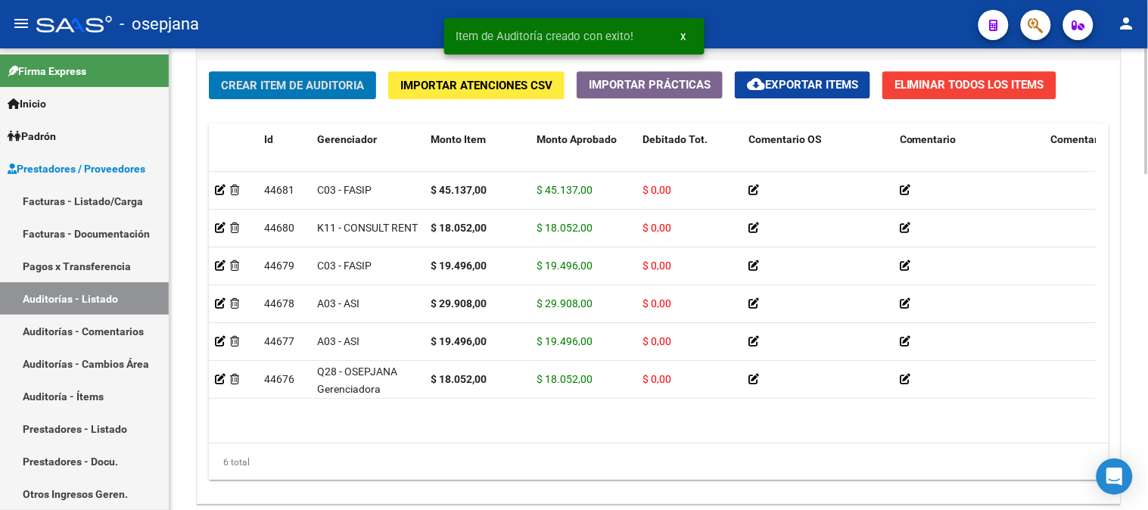
click at [283, 91] on span "Crear Item de Auditoria" at bounding box center [292, 86] width 143 height 14
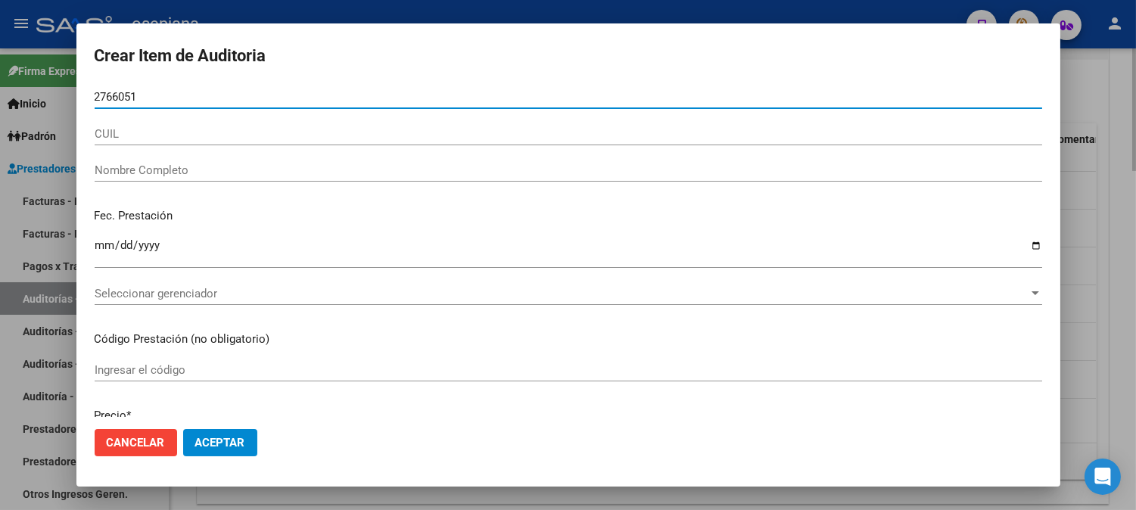
type input "27660518"
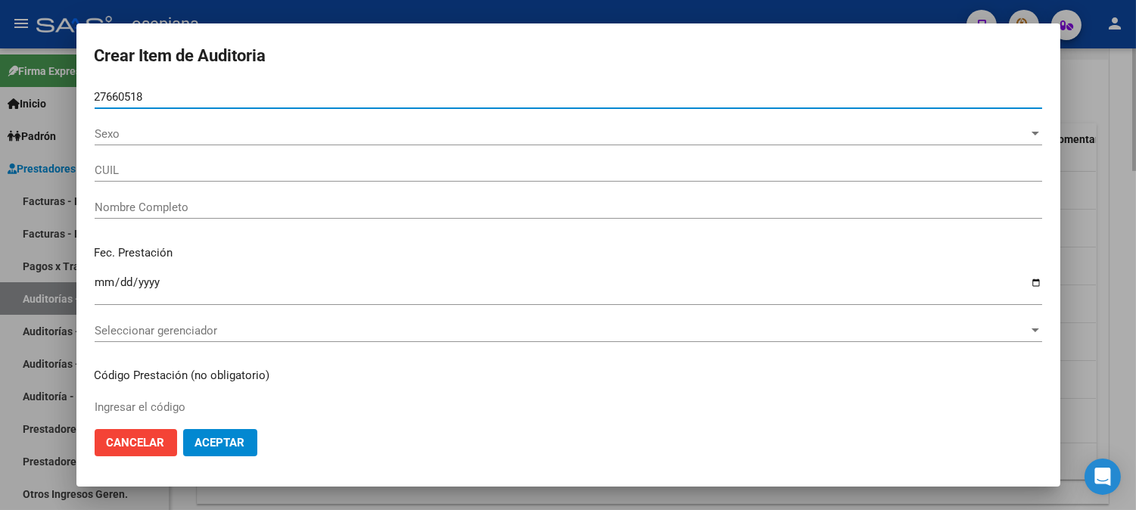
type input "27276605181"
type input "[PERSON_NAME]"
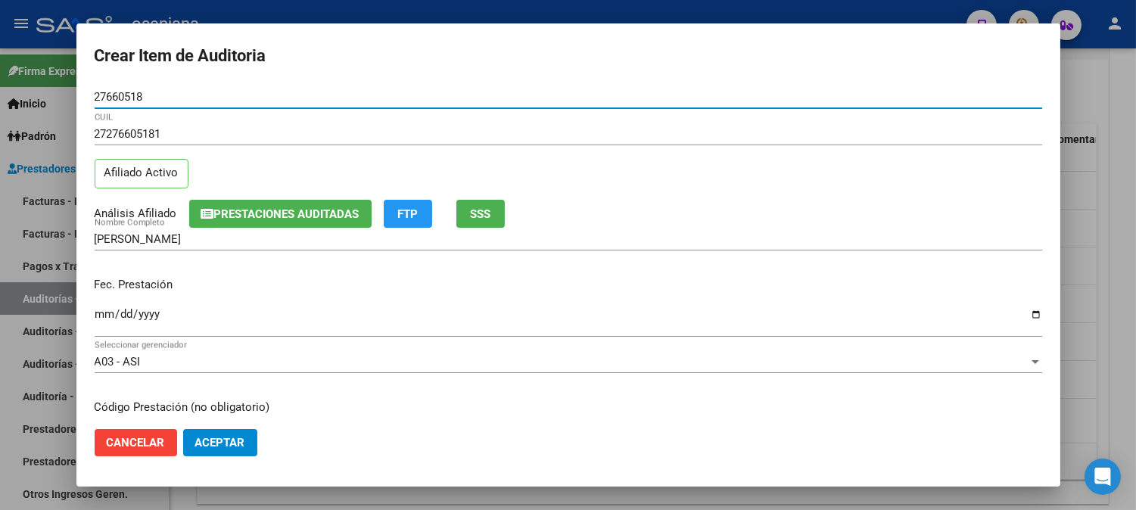
type input "27660518"
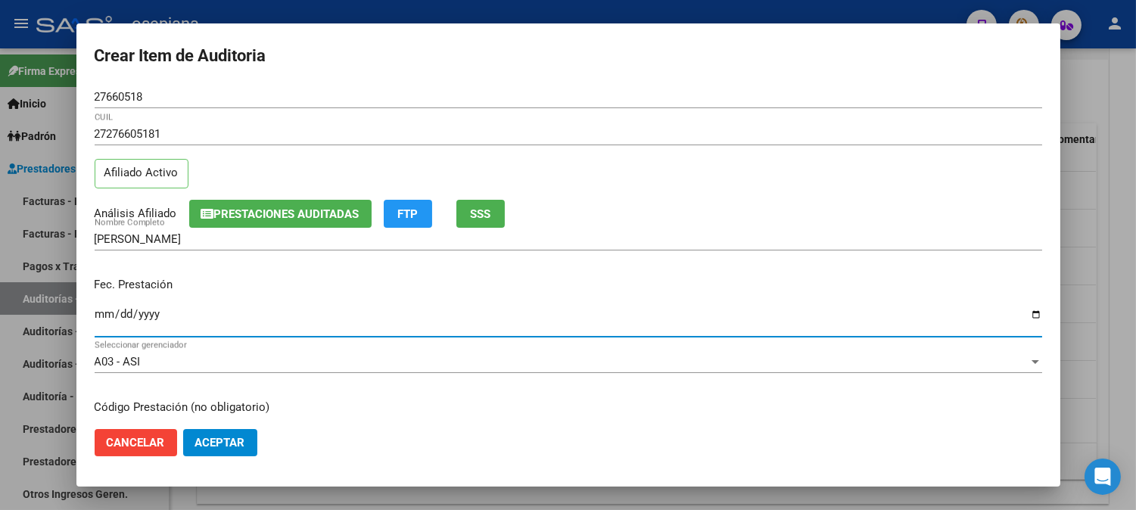
click at [101, 313] on input "Ingresar la fecha" at bounding box center [568, 320] width 947 height 24
type input "[DATE]"
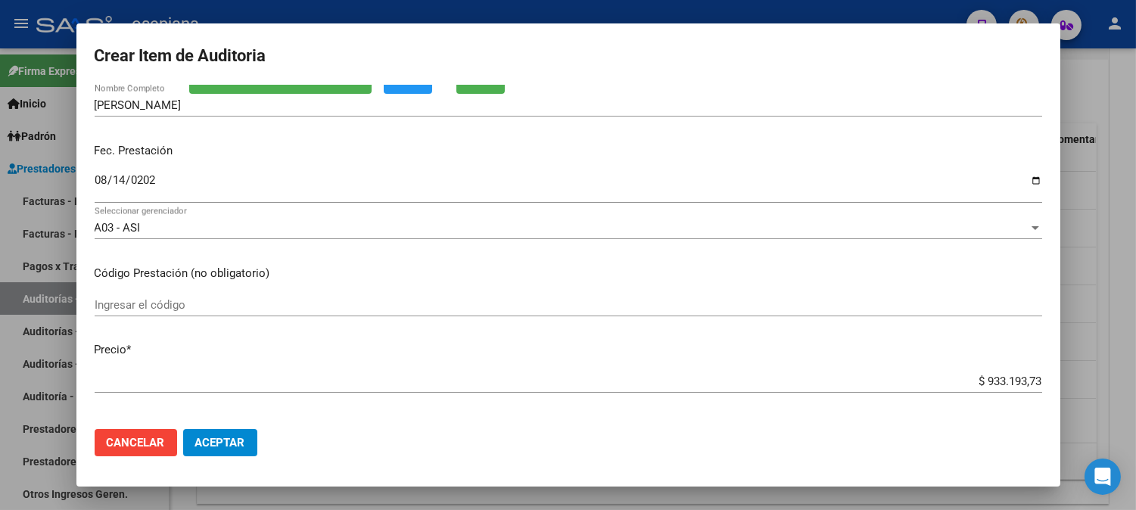
scroll to position [258, 0]
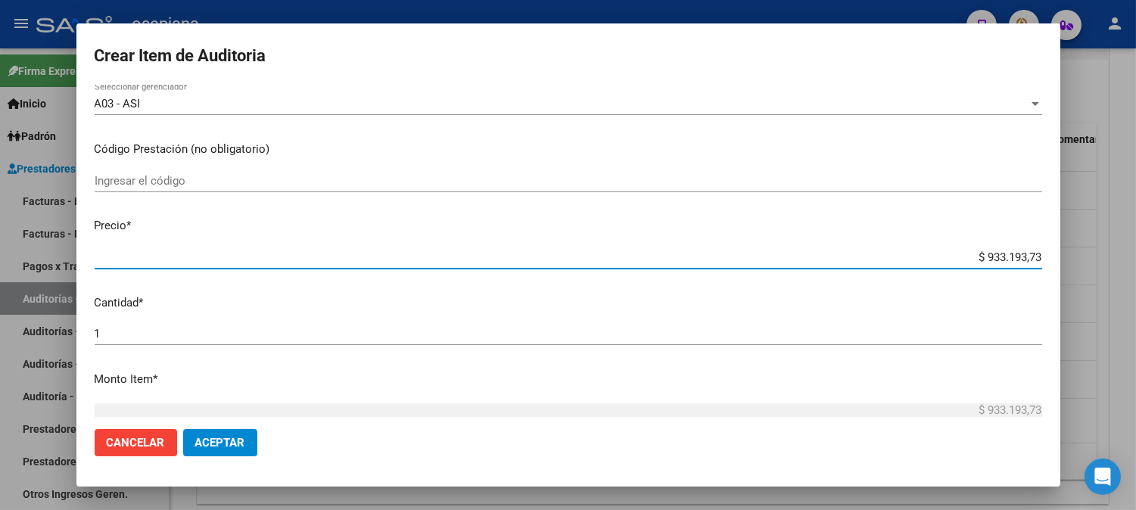
drag, startPoint x: 951, startPoint y: 260, endPoint x: 1099, endPoint y: 272, distance: 148.1
click at [1099, 272] on div "Crear Item de Auditoria 27660518 Nro Documento 27276605181 CUIL Afiliado Activo…" at bounding box center [568, 255] width 1136 height 510
type input "$ 0,04"
type input "$ 0,43"
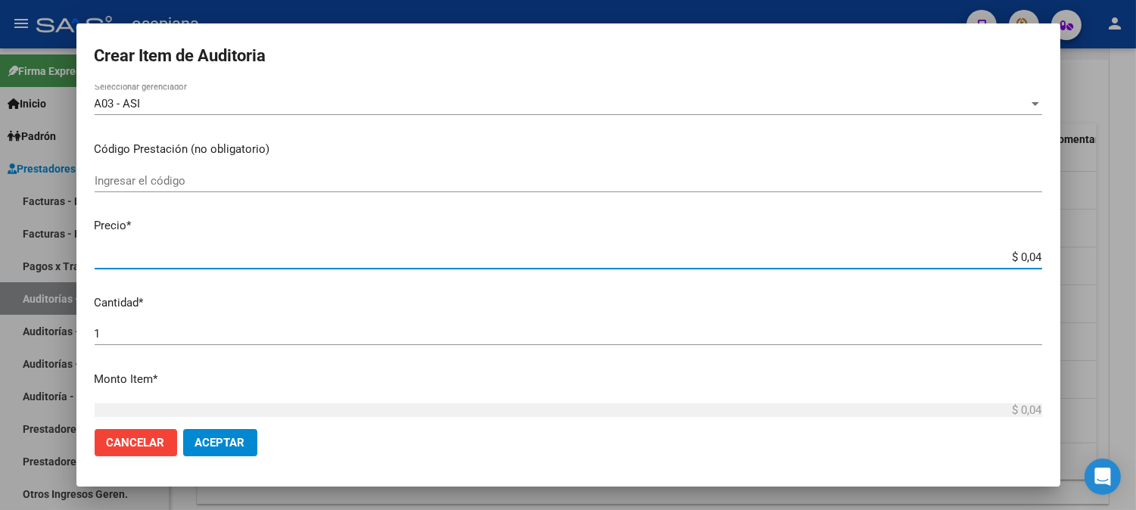
type input "$ 0,43"
type input "$ 4,37"
type input "$ 43,71"
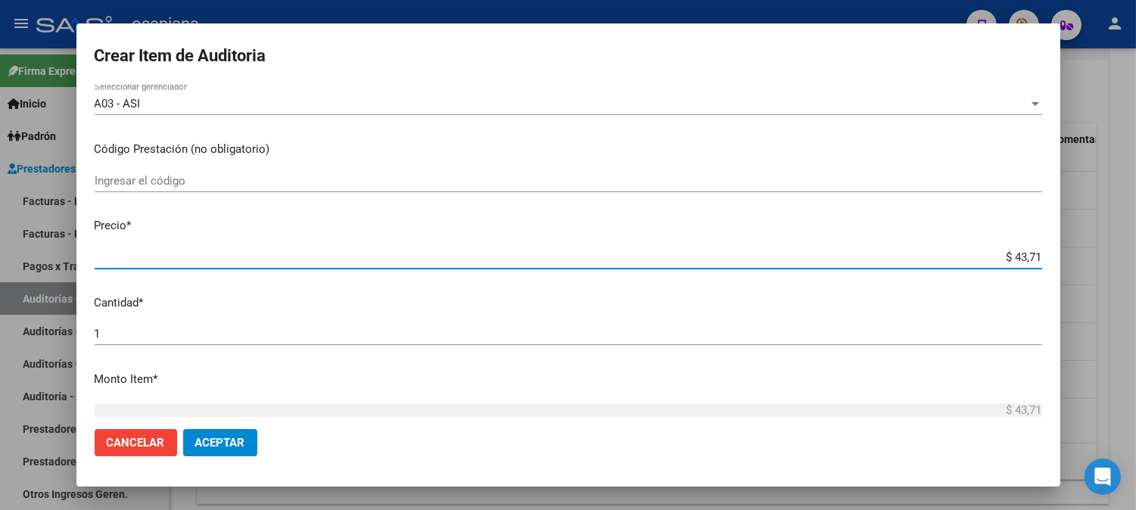
type input "$ 437,19"
type input "$ 4.371,90"
type input "$ 43.719,00"
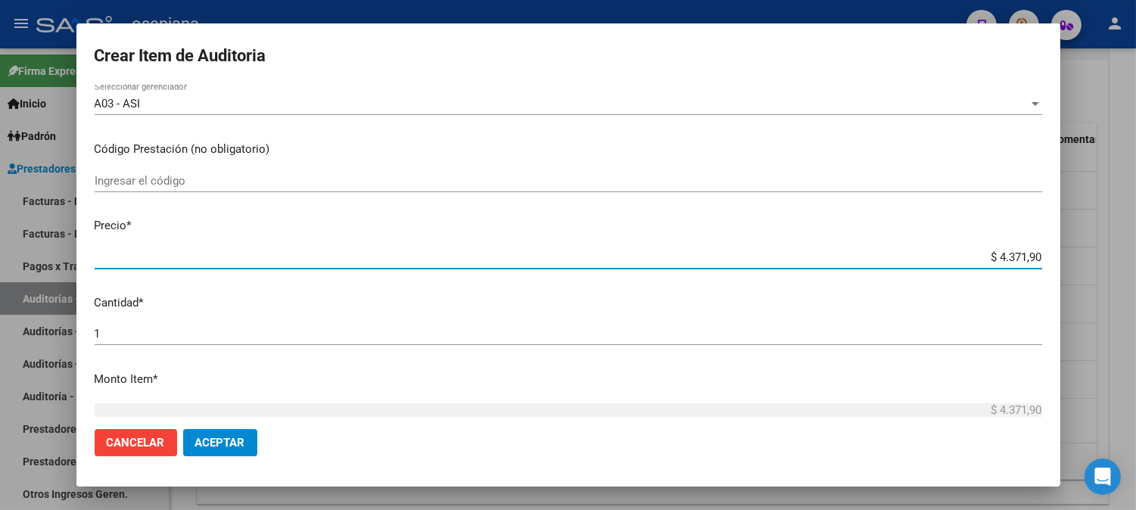
type input "$ 43.719,00"
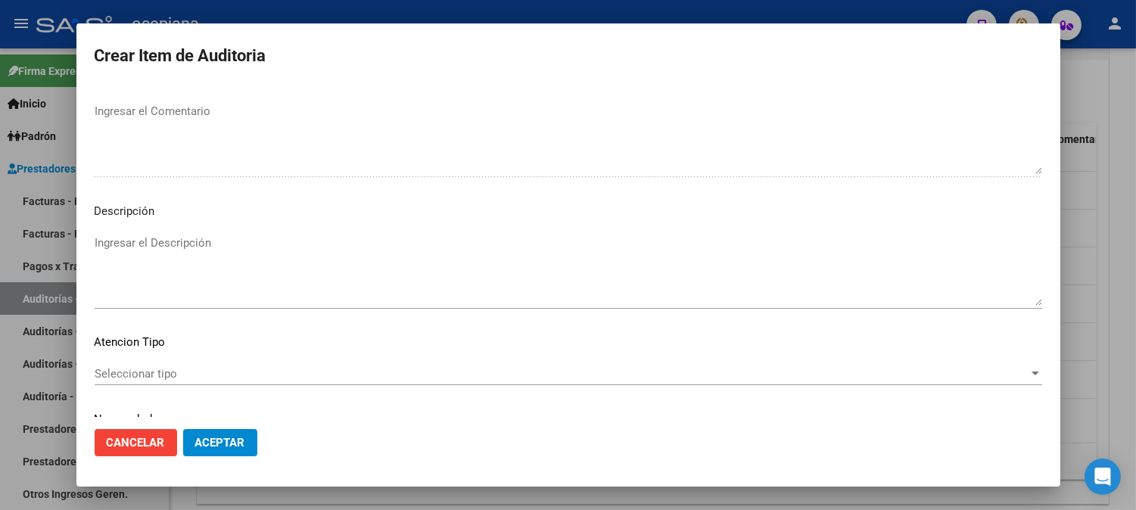
scroll to position [1031, 0]
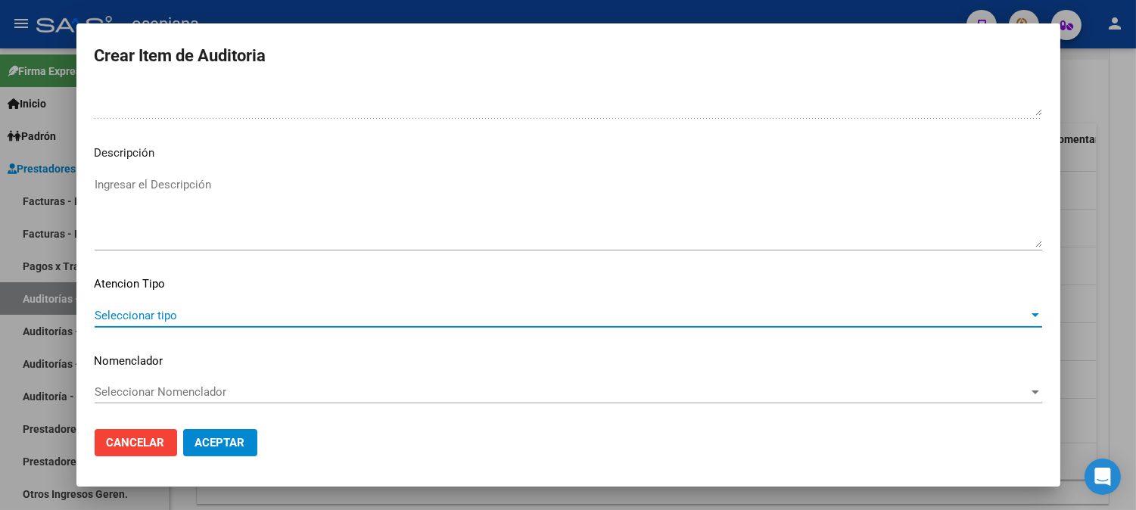
click at [145, 314] on span "Seleccionar tipo" at bounding box center [562, 316] width 934 height 14
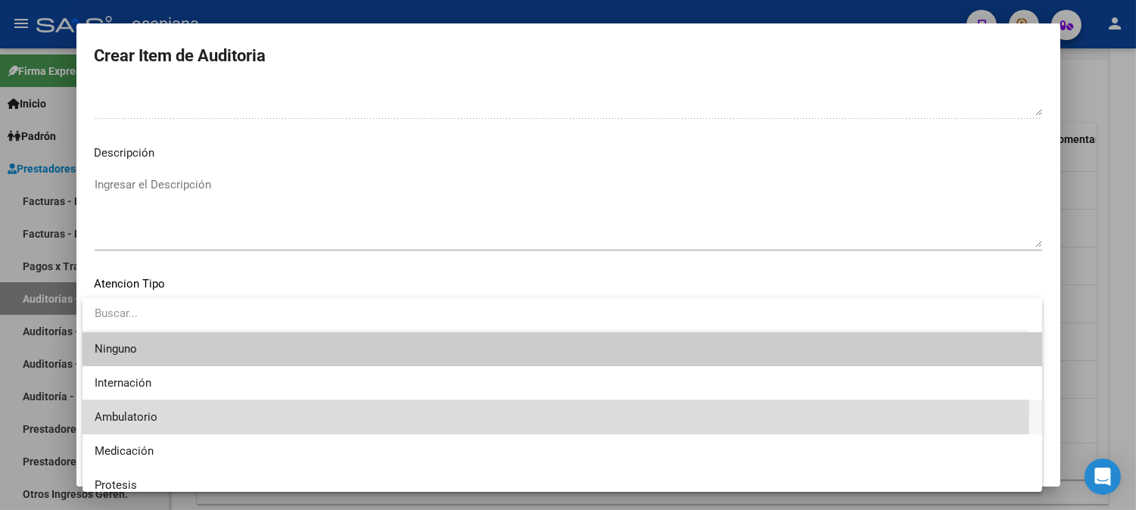
click at [118, 407] on span "Ambulatorio" at bounding box center [562, 417] width 935 height 34
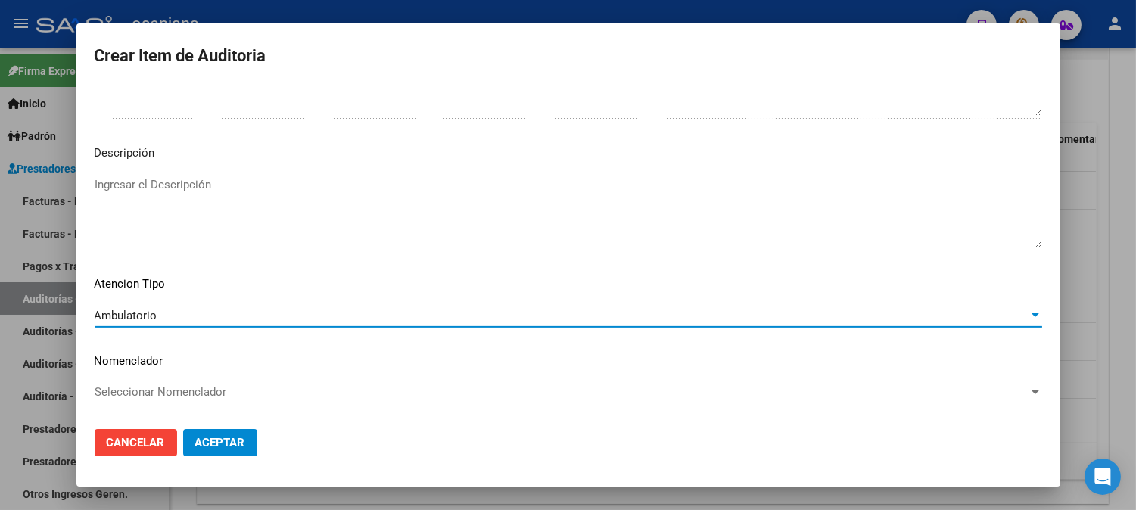
click at [140, 384] on div "Seleccionar Nomenclador Seleccionar Nomenclador" at bounding box center [568, 392] width 947 height 23
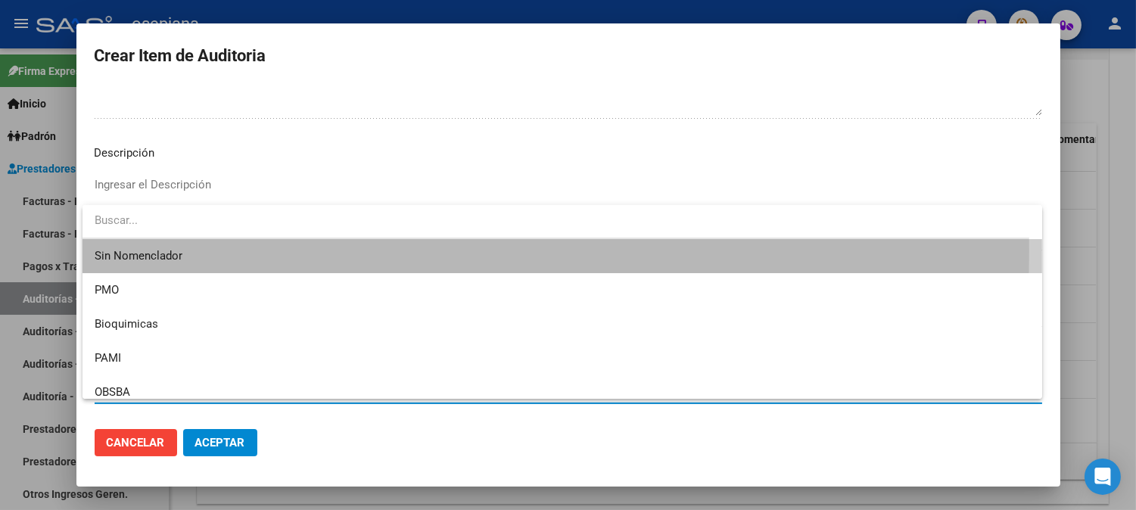
click at [142, 250] on span "Sin Nomenclador" at bounding box center [562, 256] width 935 height 34
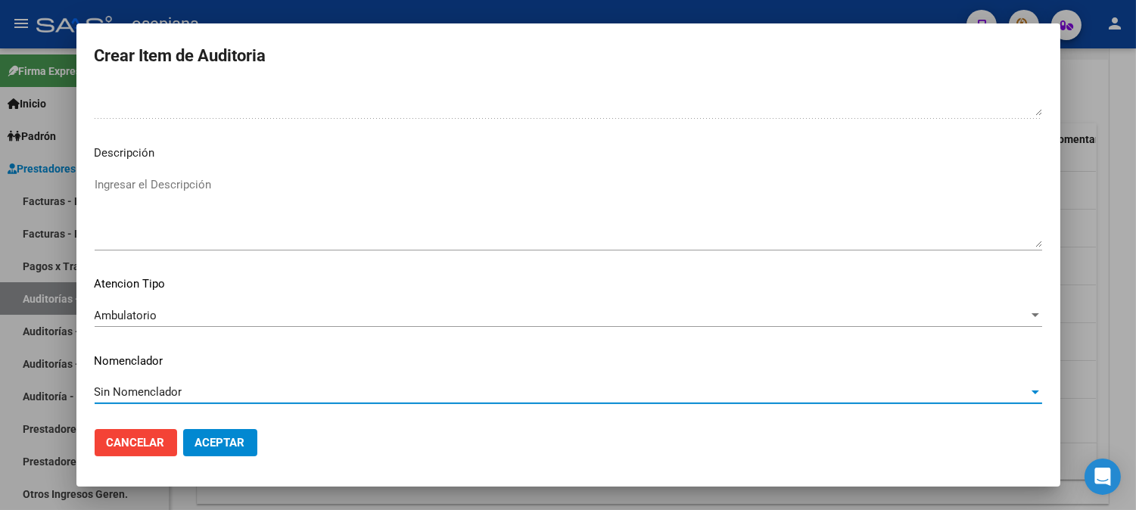
click at [229, 440] on span "Aceptar" at bounding box center [220, 443] width 50 height 14
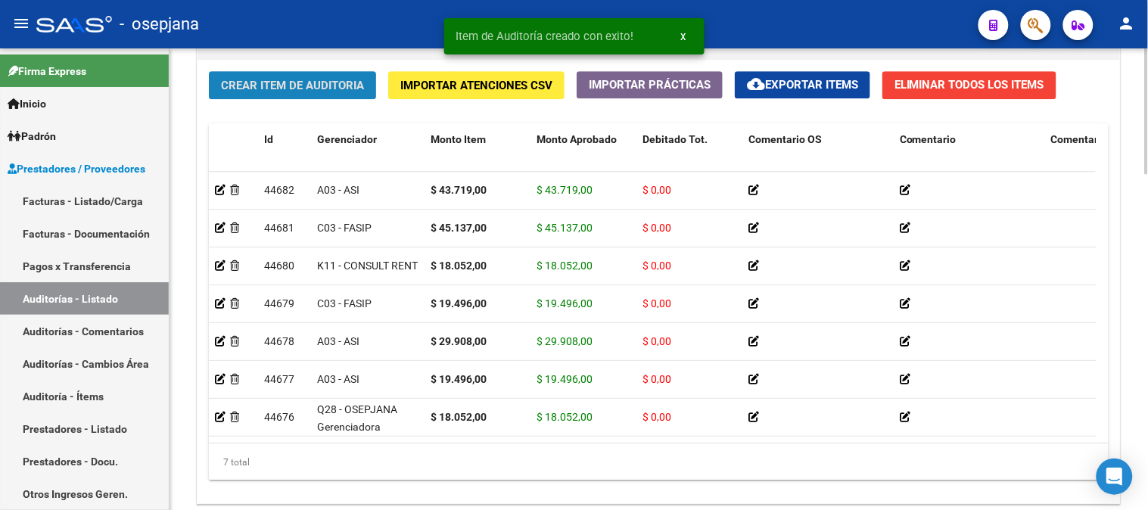
click at [307, 84] on span "Crear Item de Auditoria" at bounding box center [292, 86] width 143 height 14
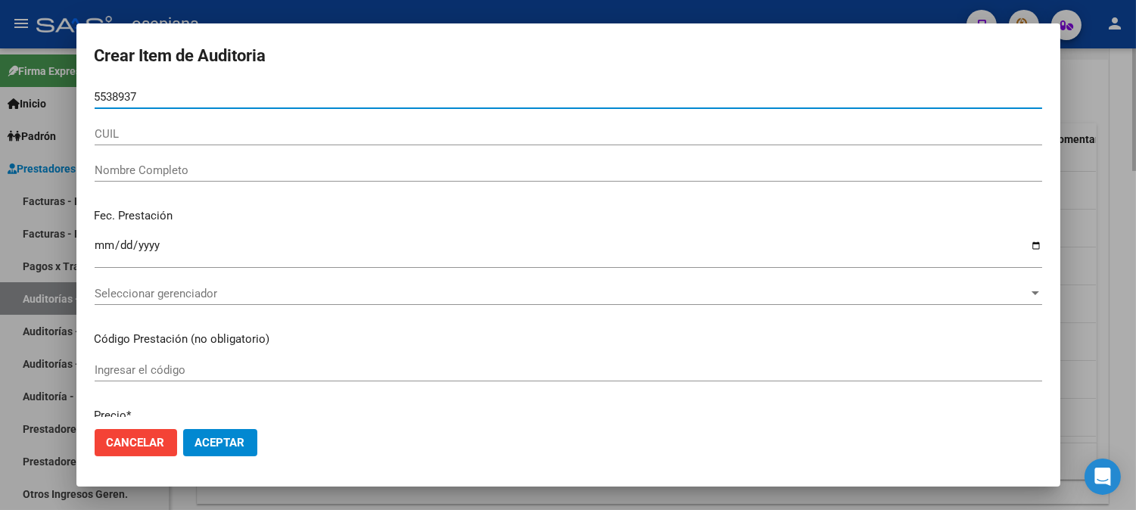
type input "55389379"
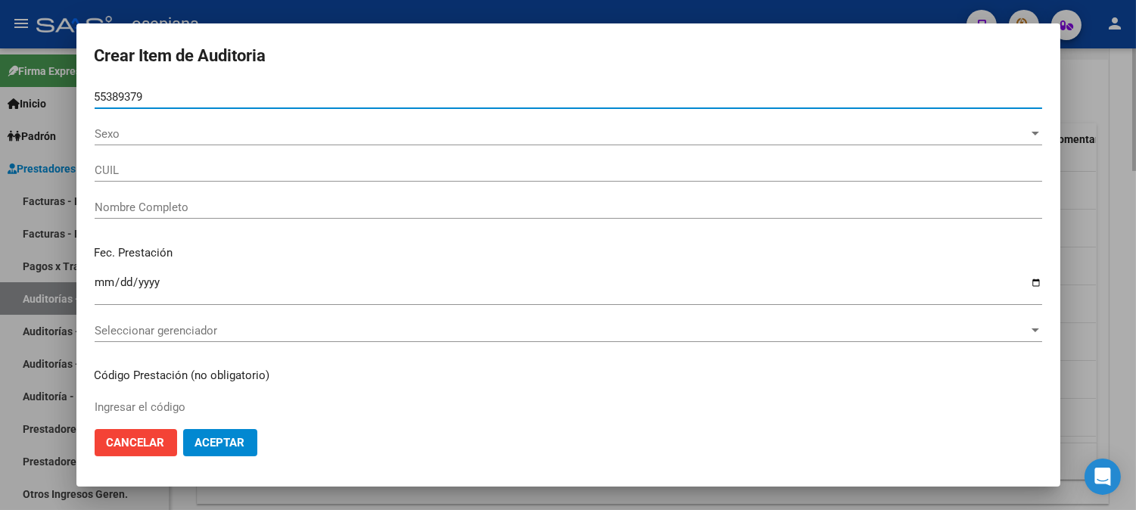
type input "27553893793"
type input "[PERSON_NAME] -"
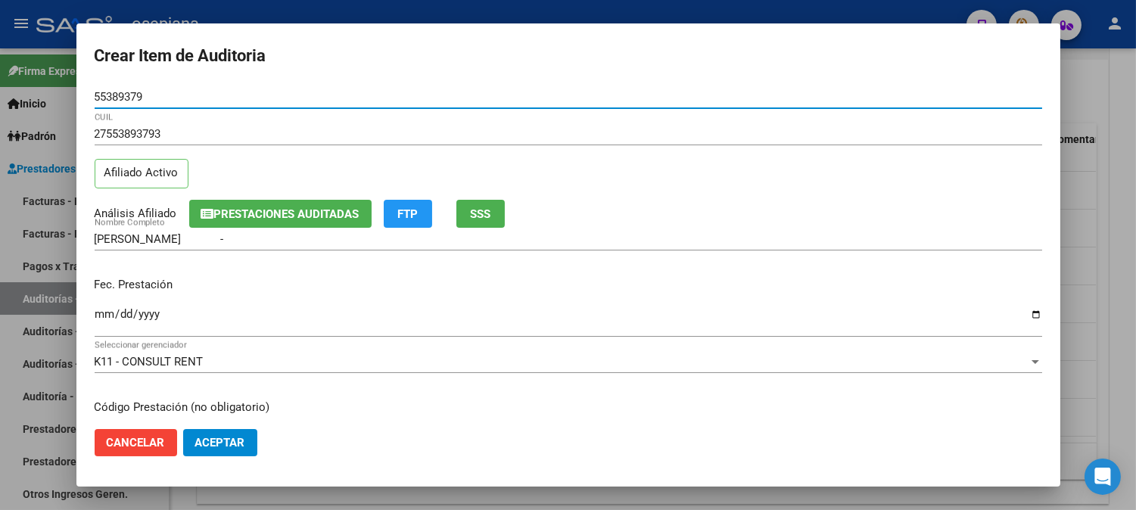
type input "55389379"
click at [101, 320] on input "Ingresar la fecha" at bounding box center [568, 320] width 947 height 24
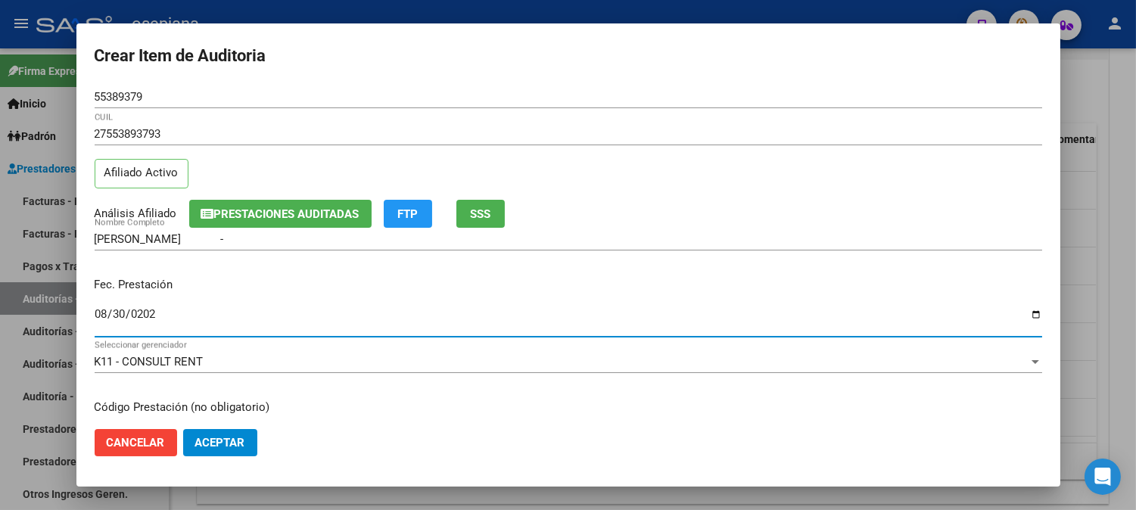
type input "[DATE]"
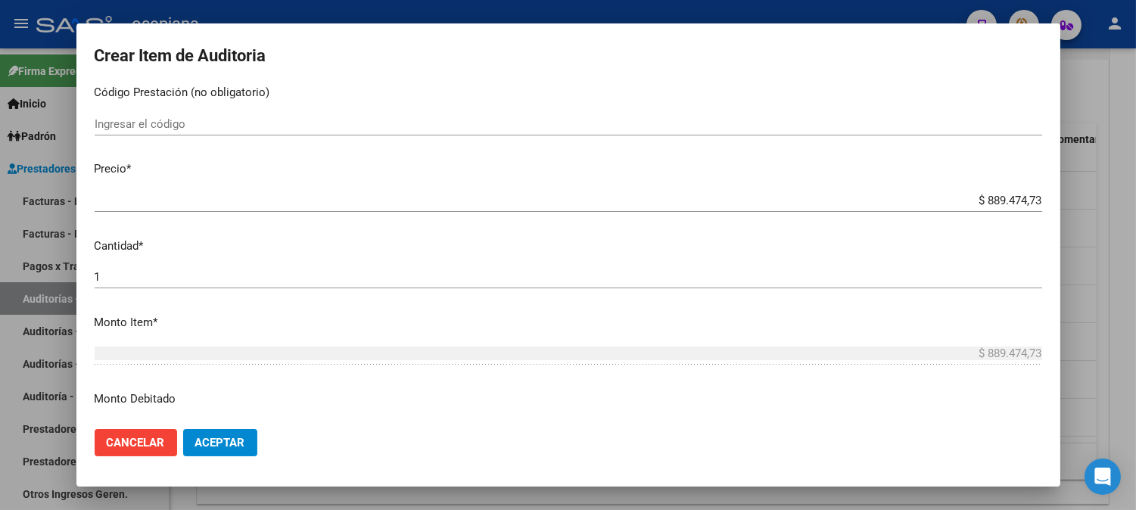
scroll to position [356, 0]
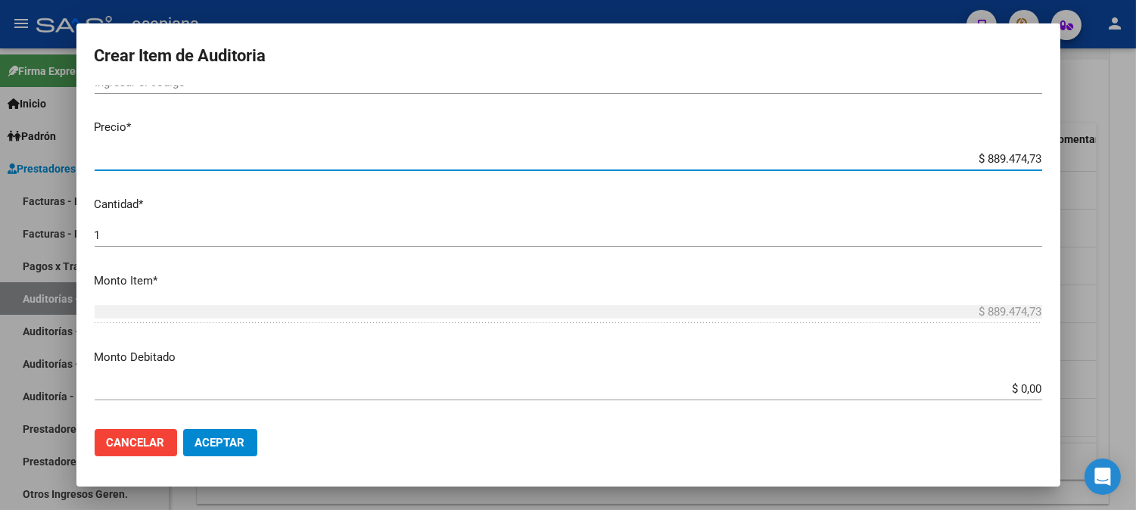
drag, startPoint x: 963, startPoint y: 151, endPoint x: 1128, endPoint y: 165, distance: 164.8
click at [1128, 165] on div "Crear Item de Auditoria 55389379 Nro Documento 27553893793 CUIL Afiliado Activo…" at bounding box center [568, 255] width 1136 height 510
type input "$ 0,01"
type input "$ 0,18"
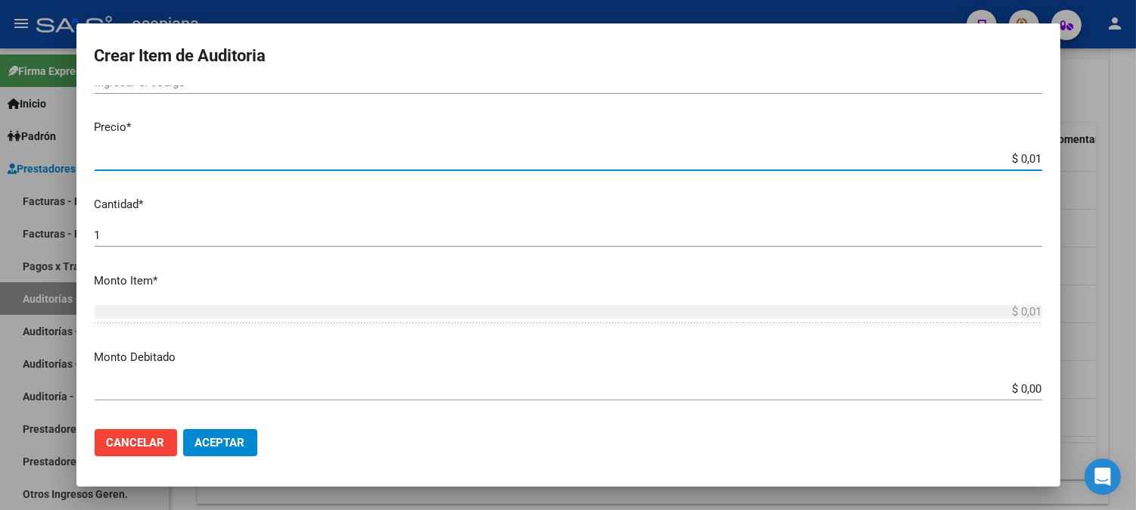
type input "$ 0,18"
type input "$ 1,85"
type input "$ 18,53"
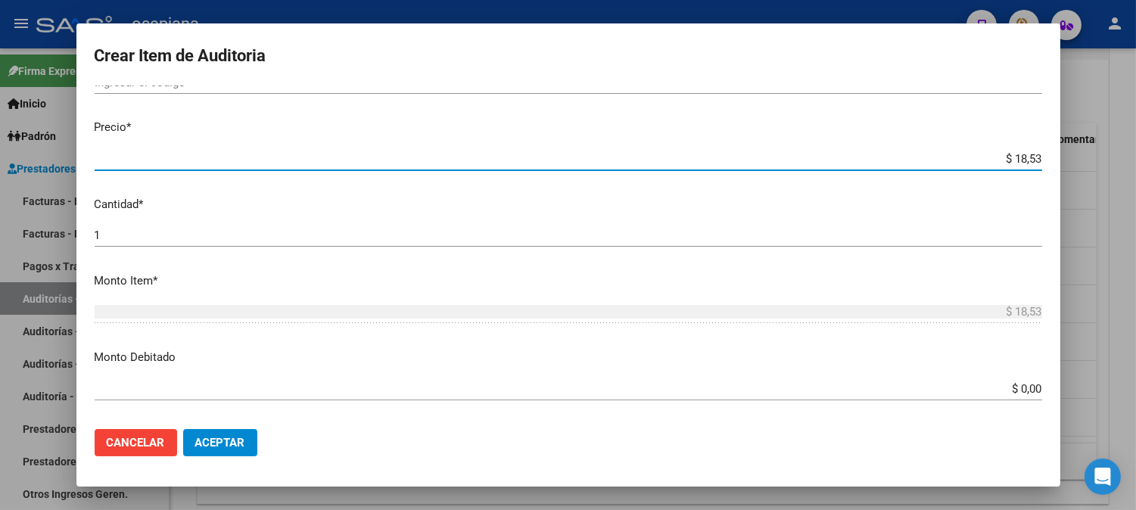
type input "$ 185,31"
type input "$ 1.853,10"
type input "$ 18.531,00"
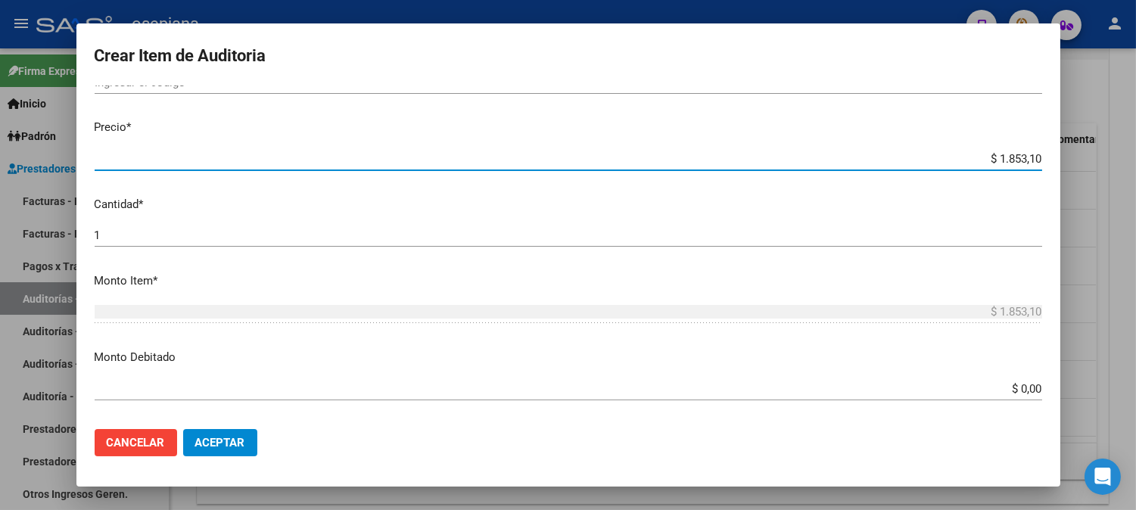
type input "$ 18.531,00"
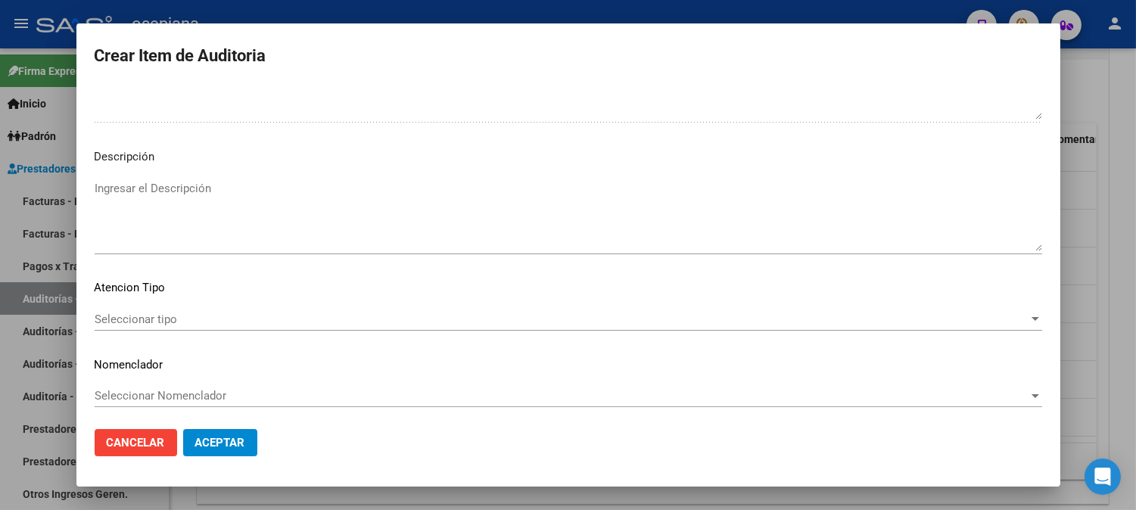
scroll to position [1031, 0]
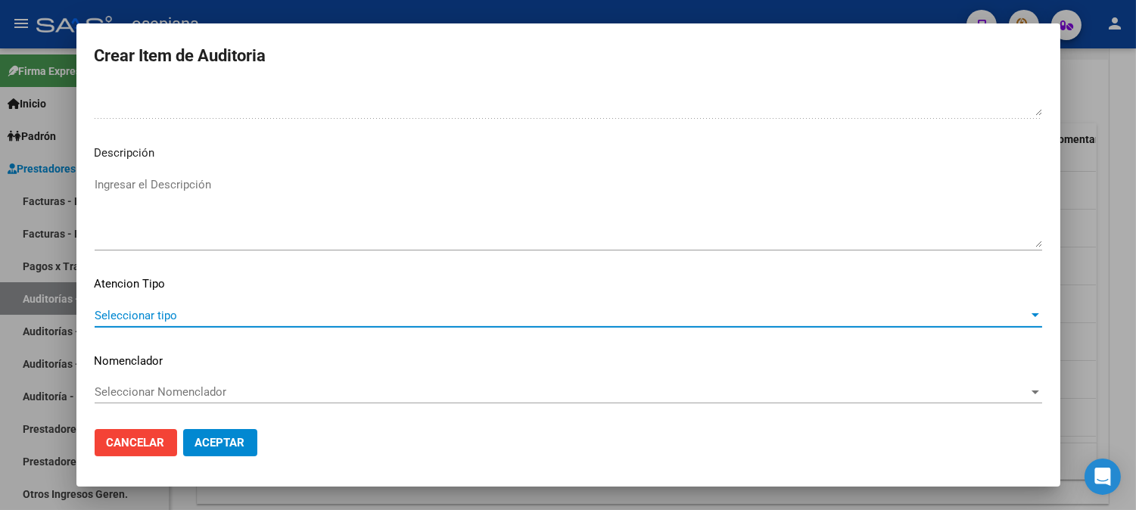
click at [175, 316] on span "Seleccionar tipo" at bounding box center [562, 316] width 934 height 14
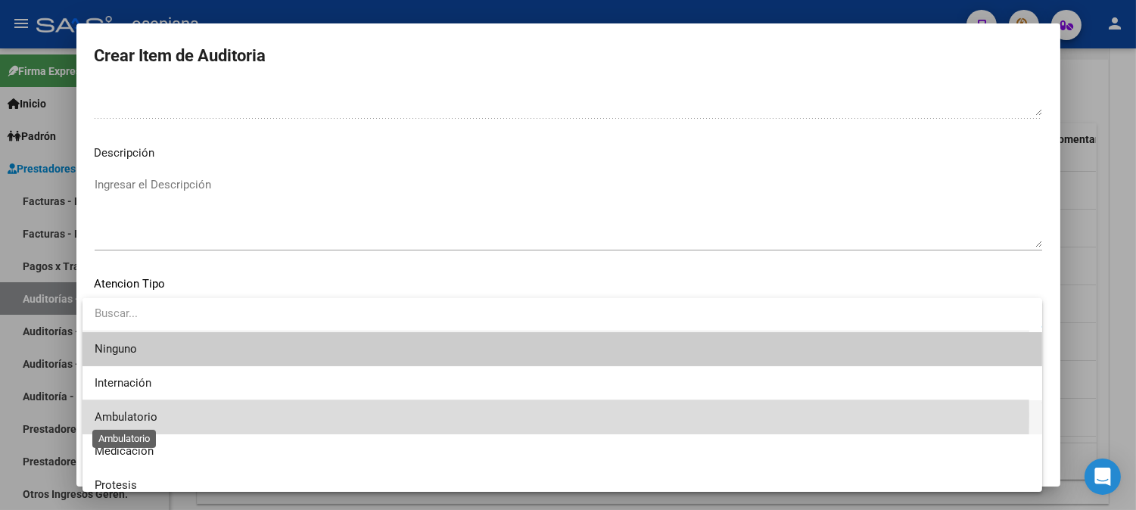
click at [120, 415] on span "Ambulatorio" at bounding box center [126, 417] width 63 height 14
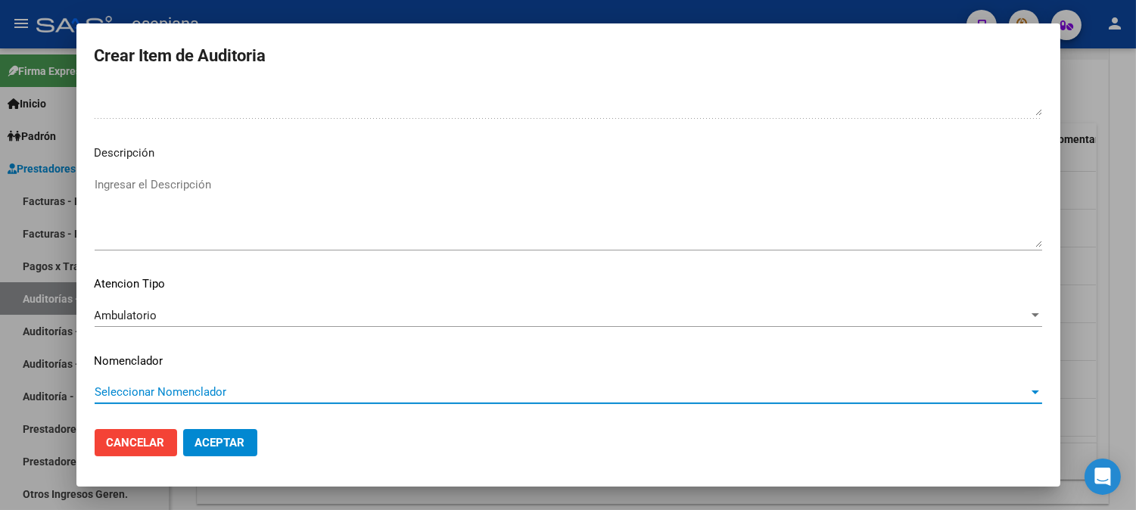
click at [160, 386] on span "Seleccionar Nomenclador" at bounding box center [562, 392] width 934 height 14
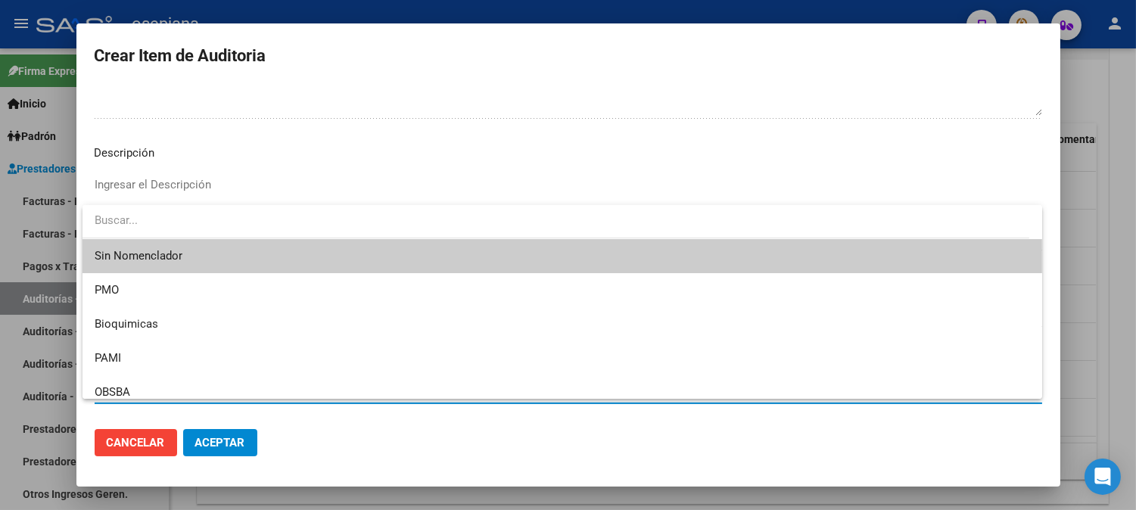
click at [132, 248] on span "Sin Nomenclador" at bounding box center [562, 256] width 935 height 34
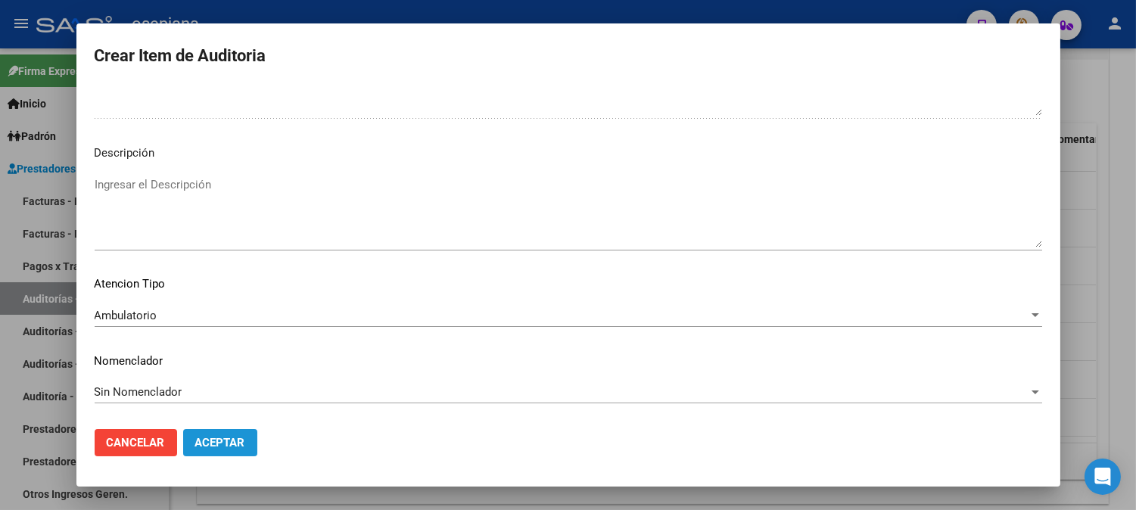
click at [222, 445] on span "Aceptar" at bounding box center [220, 443] width 50 height 14
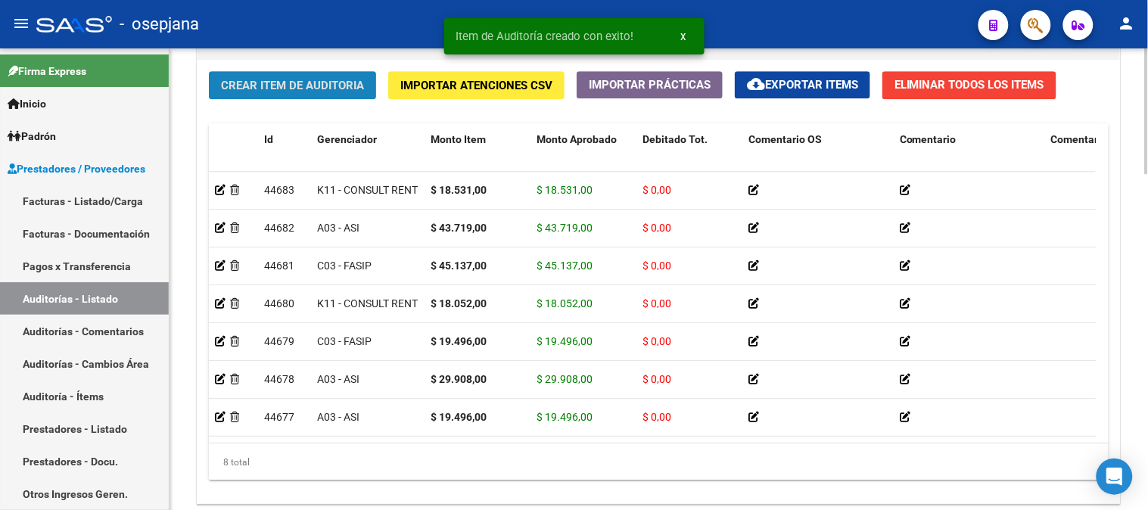
click at [274, 83] on span "Crear Item de Auditoria" at bounding box center [292, 86] width 143 height 14
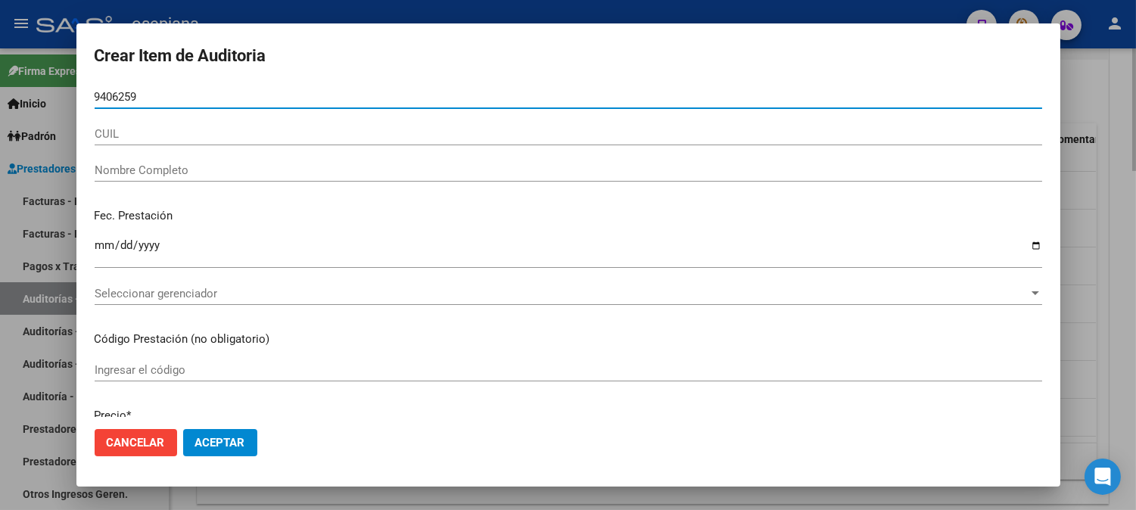
type input "94062599"
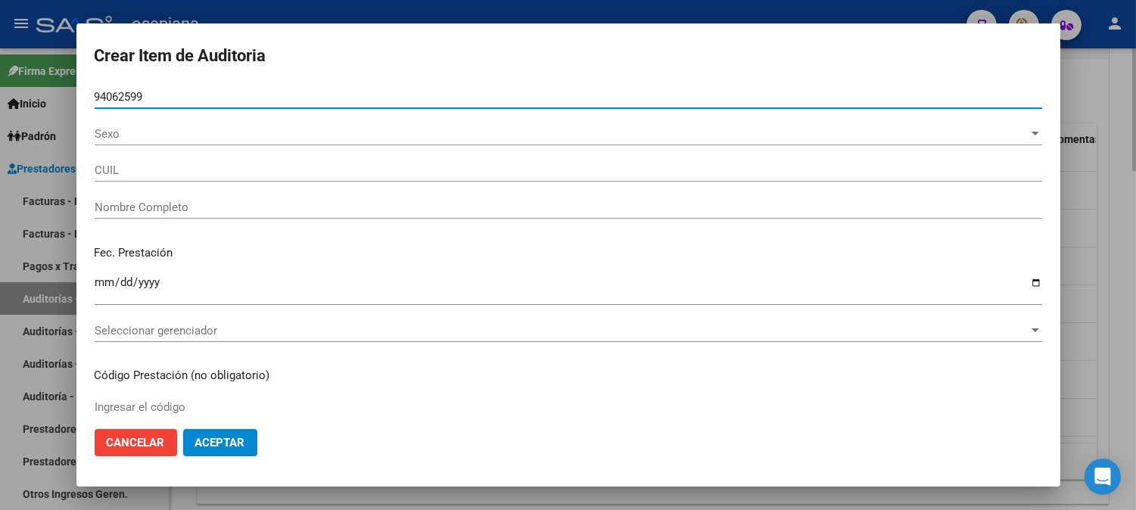
type input "27940625993"
type input "[PERSON_NAME]"
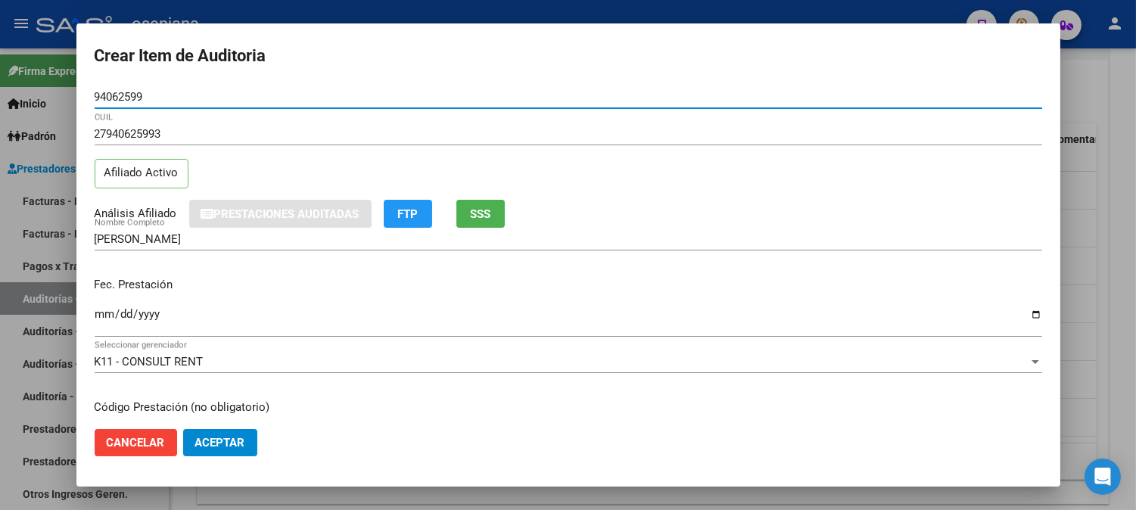
type input "94062599"
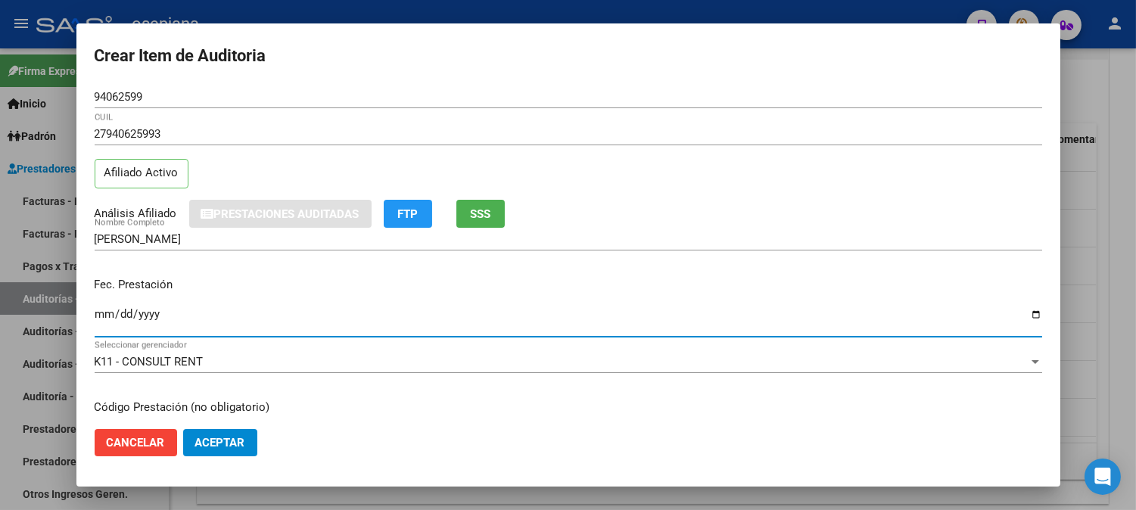
click at [95, 316] on input "Ingresar la fecha" at bounding box center [568, 320] width 947 height 24
type input "[DATE]"
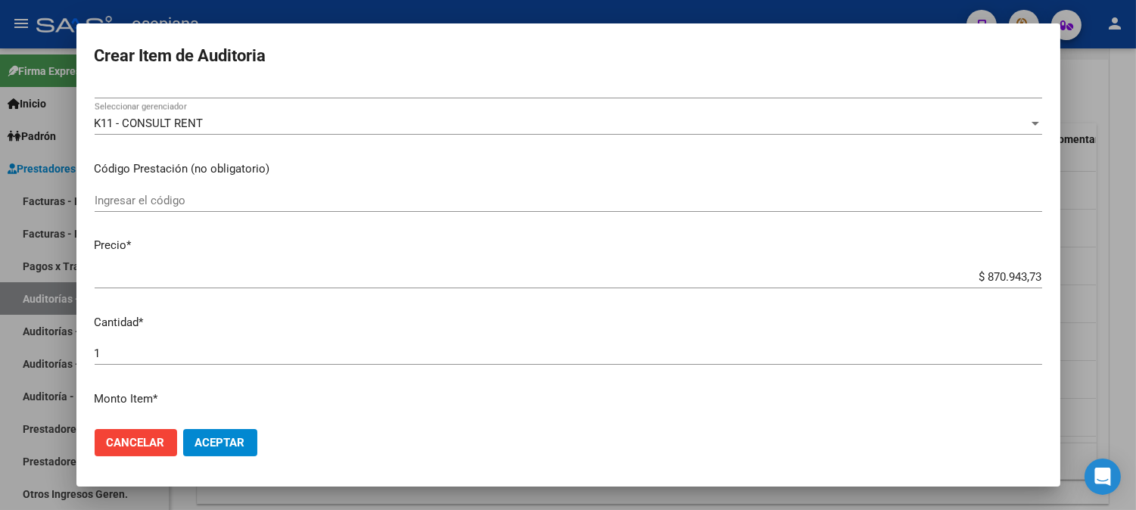
scroll to position [300, 0]
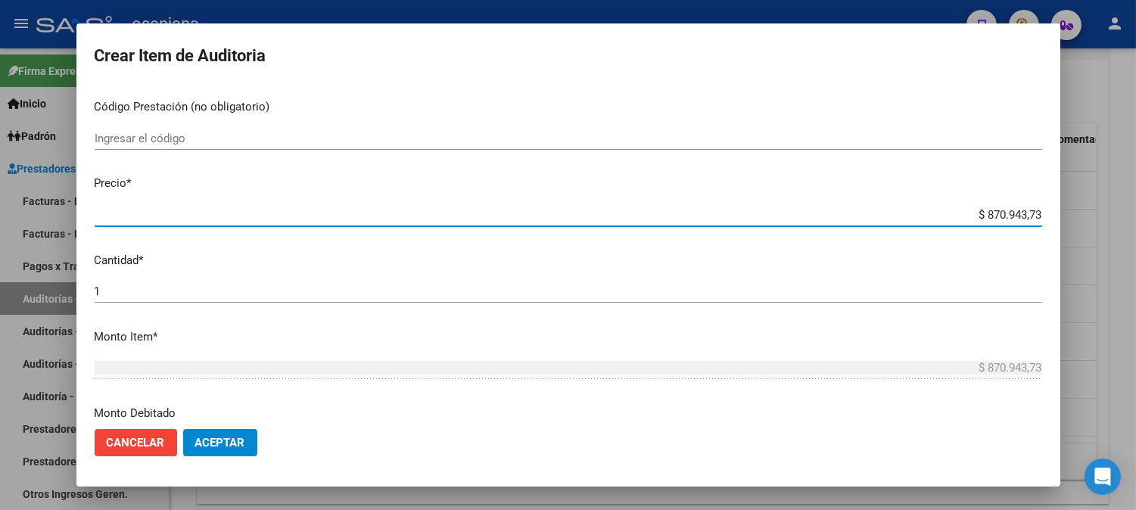
drag, startPoint x: 957, startPoint y: 215, endPoint x: 1093, endPoint y: 214, distance: 137.0
click at [1093, 214] on div "Crear Item de Auditoria 94062599 Nro Documento 27940625993 CUIL Afiliado Activo…" at bounding box center [568, 255] width 1136 height 510
type input "$ 0,02"
type input "$ 0,20"
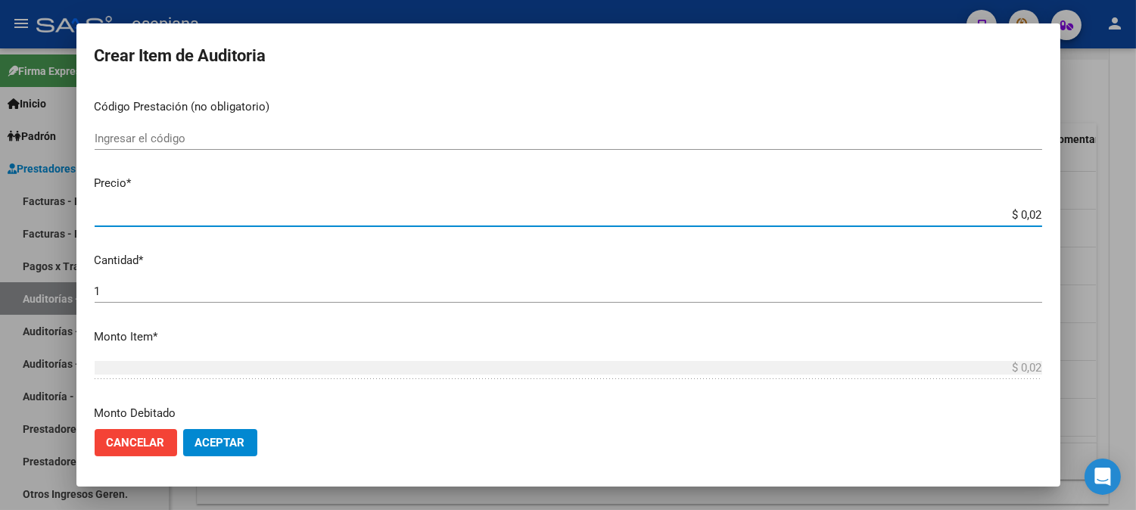
type input "$ 0,20"
type input "$ 2,02"
type input "$ 20,24"
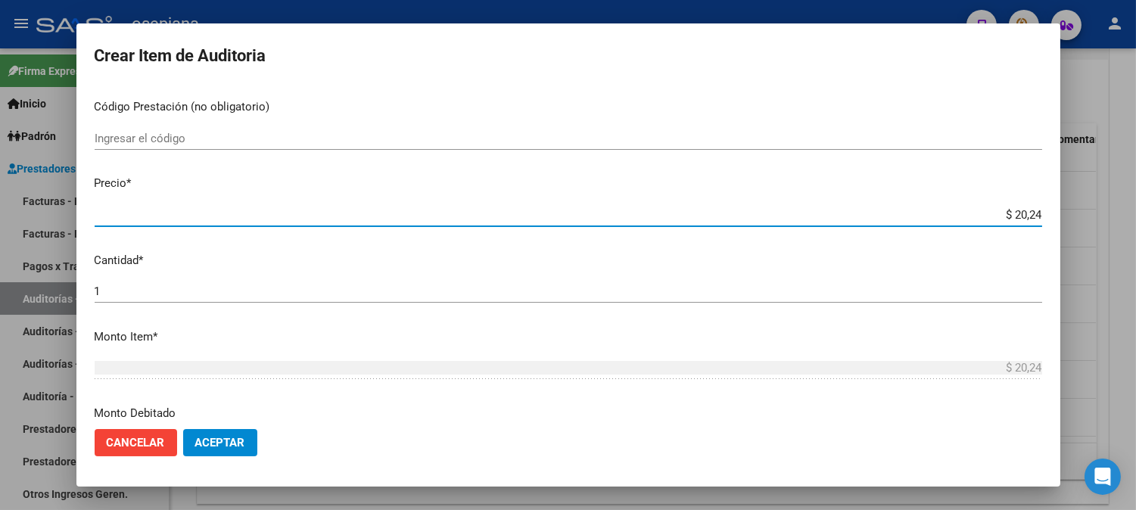
type input "$ 202,42"
type input "$ 2.024,20"
type input "$ 20.242,07"
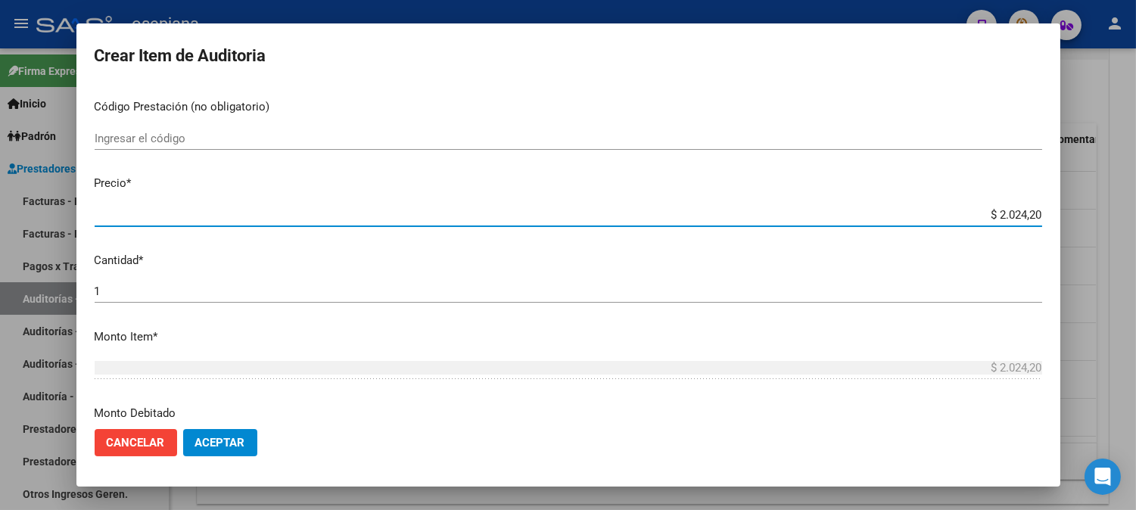
type input "$ 20.242,07"
type input "$ 202.420,73"
drag, startPoint x: 953, startPoint y: 220, endPoint x: 1110, endPoint y: 206, distance: 157.3
click at [1108, 200] on div "Crear Item de Auditoria 94062599 Nro Documento 27940625993 CUIL Afiliado Activo…" at bounding box center [568, 255] width 1136 height 510
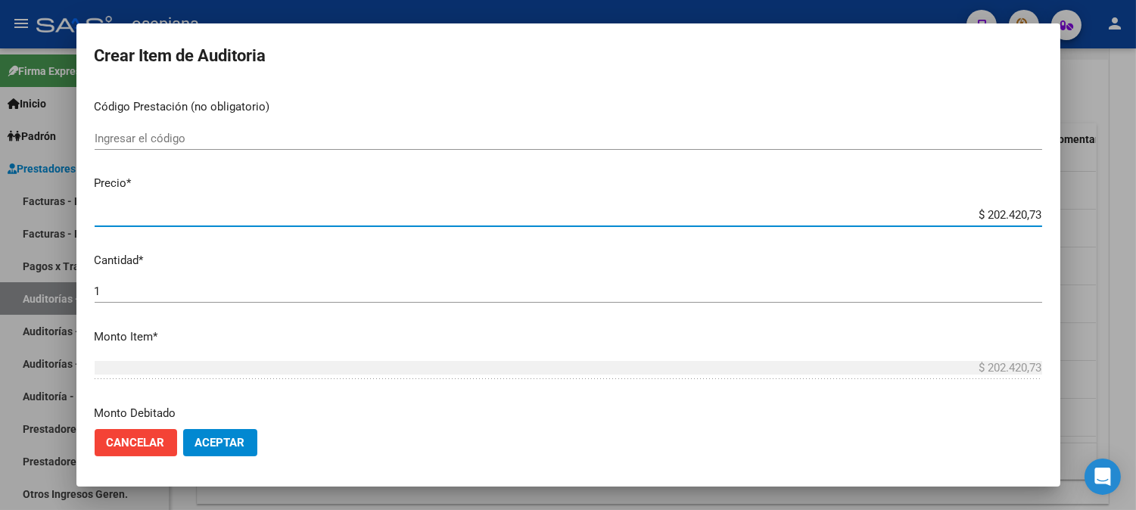
type input "$ 0,02"
type input "$ 0,20"
type input "$ 2,02"
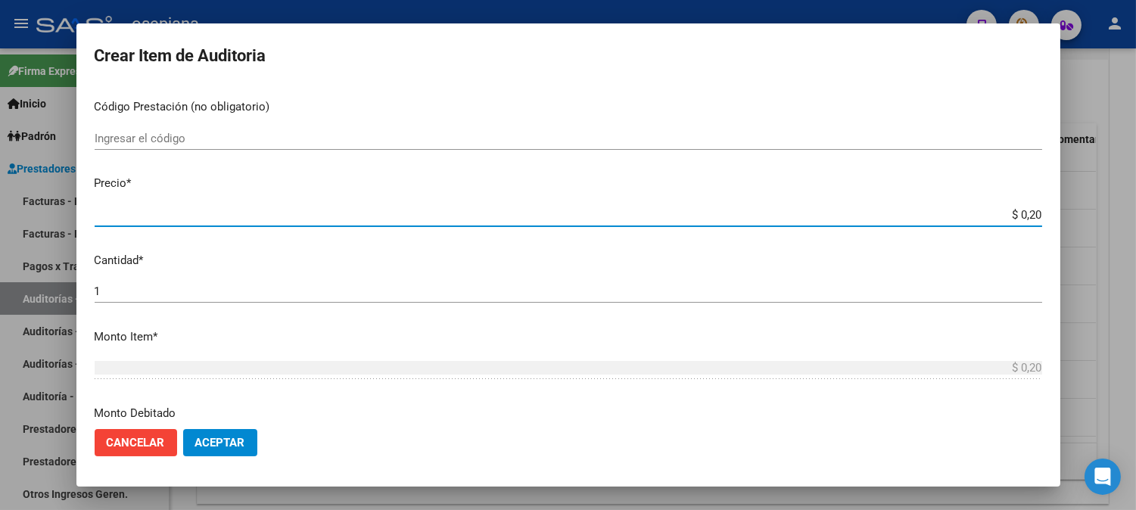
type input "$ 2,02"
type input "$ 20,24"
type input "$ 202,42"
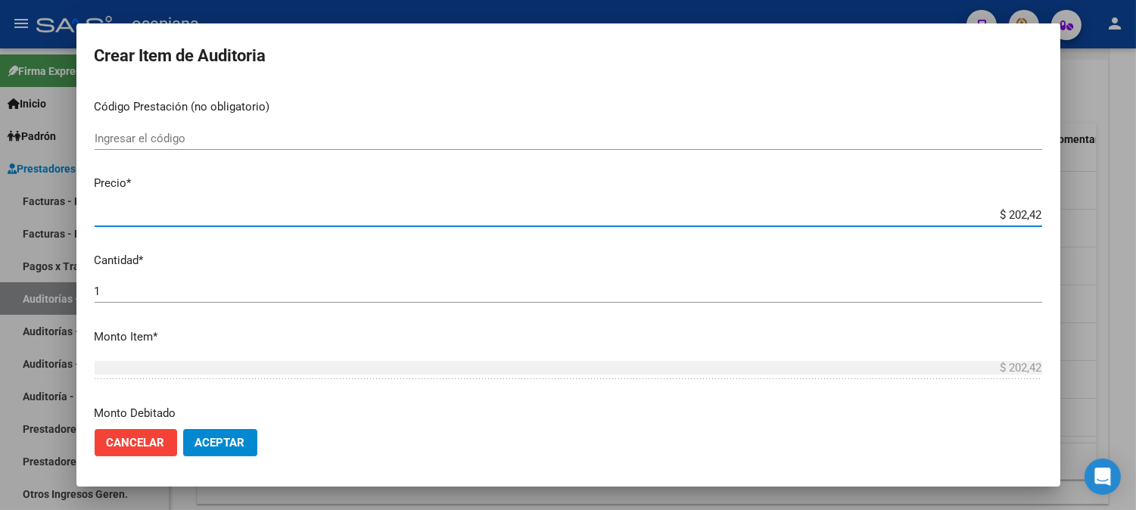
type input "$ 2.024,27"
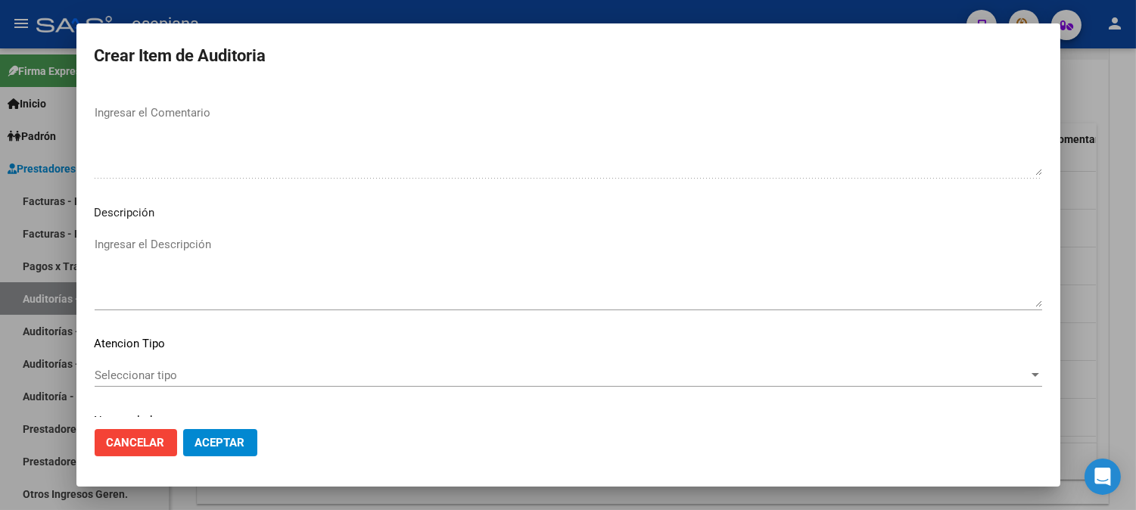
scroll to position [1031, 0]
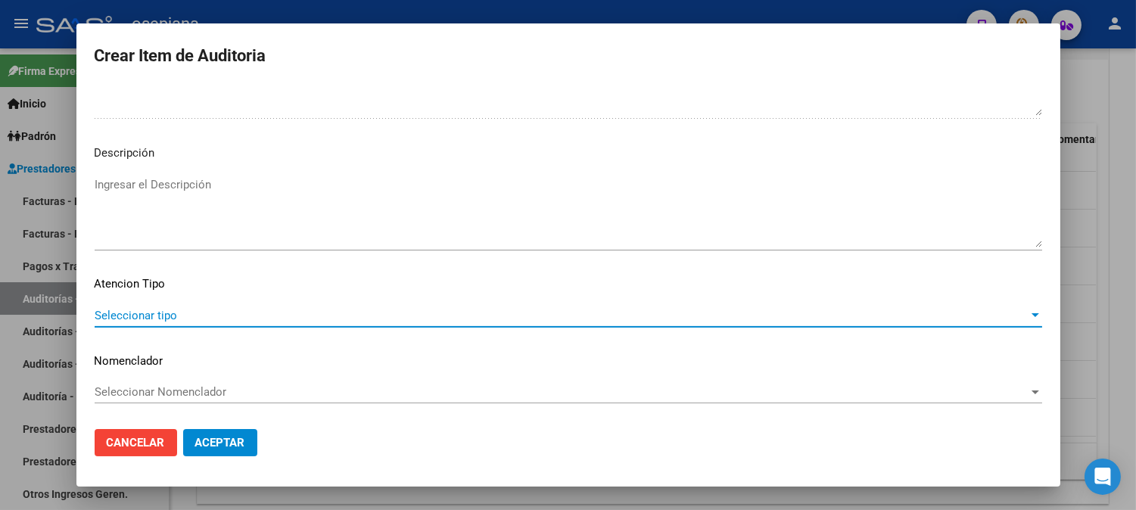
click at [137, 316] on span "Seleccionar tipo" at bounding box center [562, 316] width 934 height 14
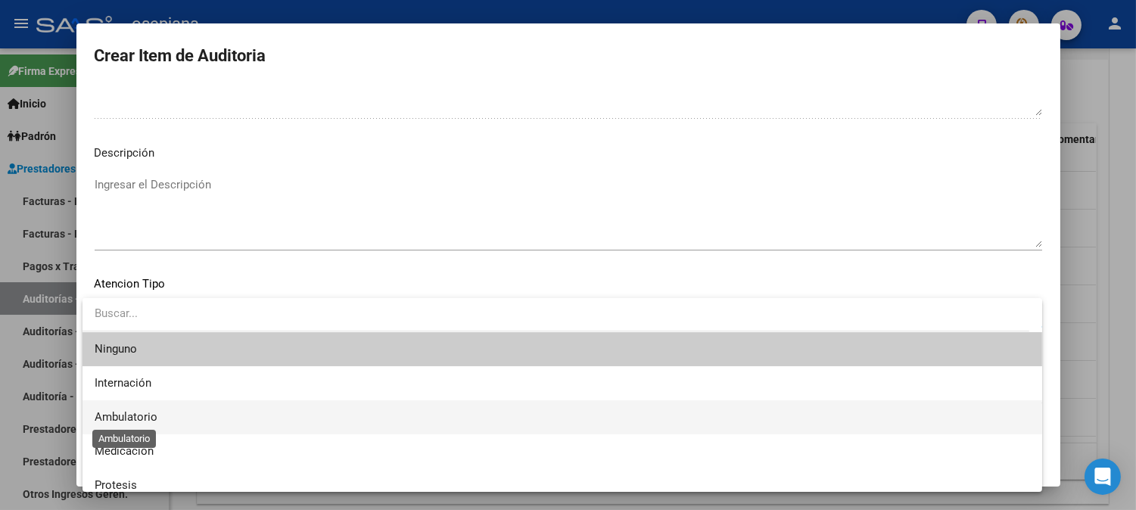
click at [118, 416] on span "Ambulatorio" at bounding box center [126, 417] width 63 height 14
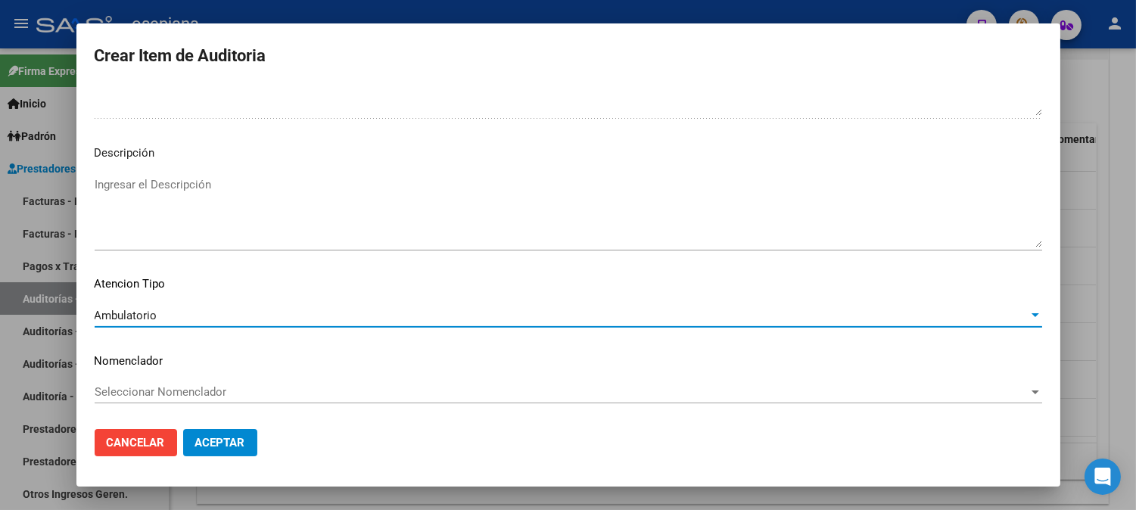
click at [135, 397] on span "Seleccionar Nomenclador" at bounding box center [562, 392] width 934 height 14
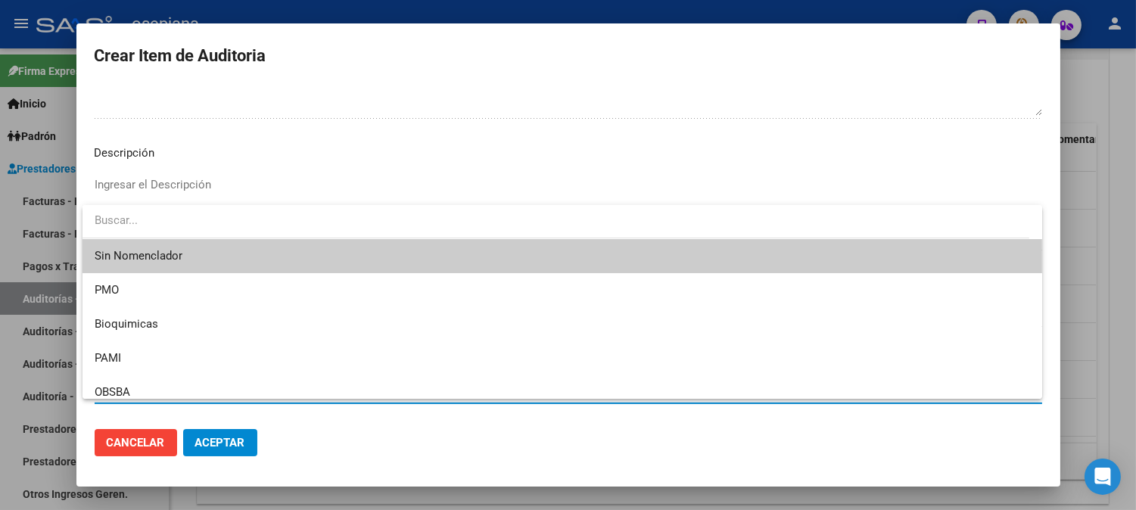
click at [110, 254] on span "Sin Nomenclador" at bounding box center [562, 256] width 935 height 34
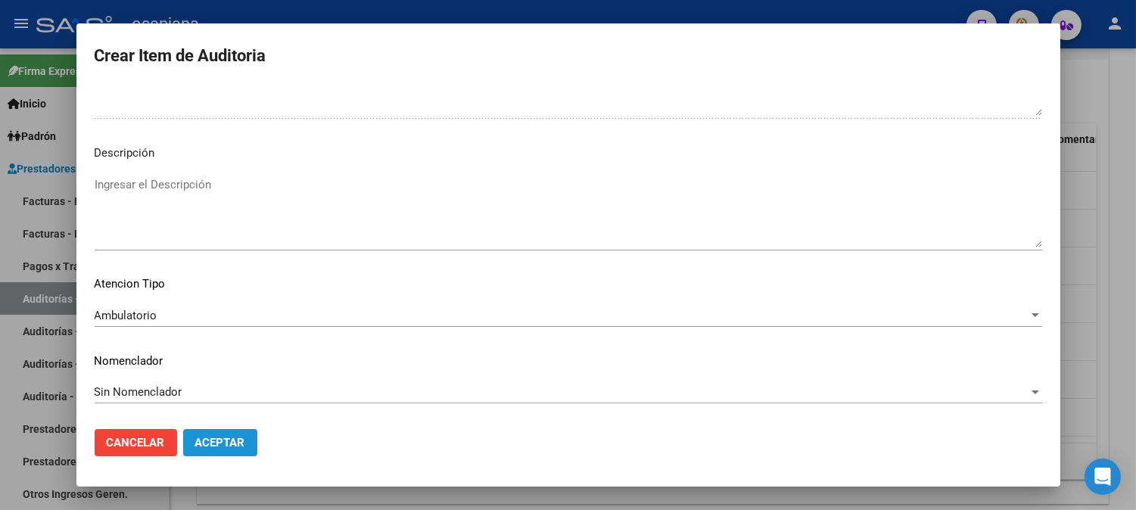
click at [213, 443] on span "Aceptar" at bounding box center [220, 443] width 50 height 14
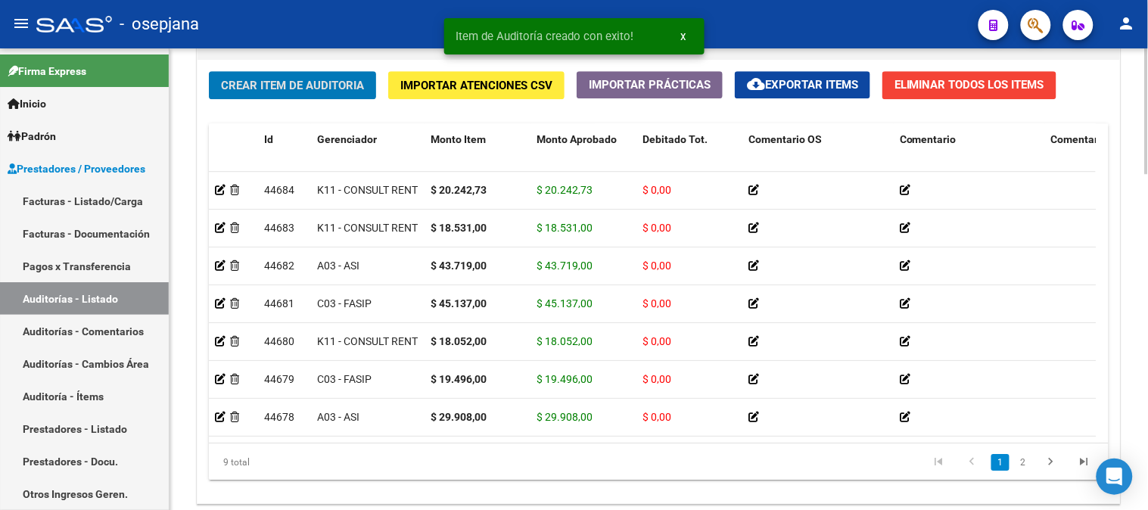
click at [266, 92] on span "Crear Item de Auditoria" at bounding box center [292, 86] width 143 height 14
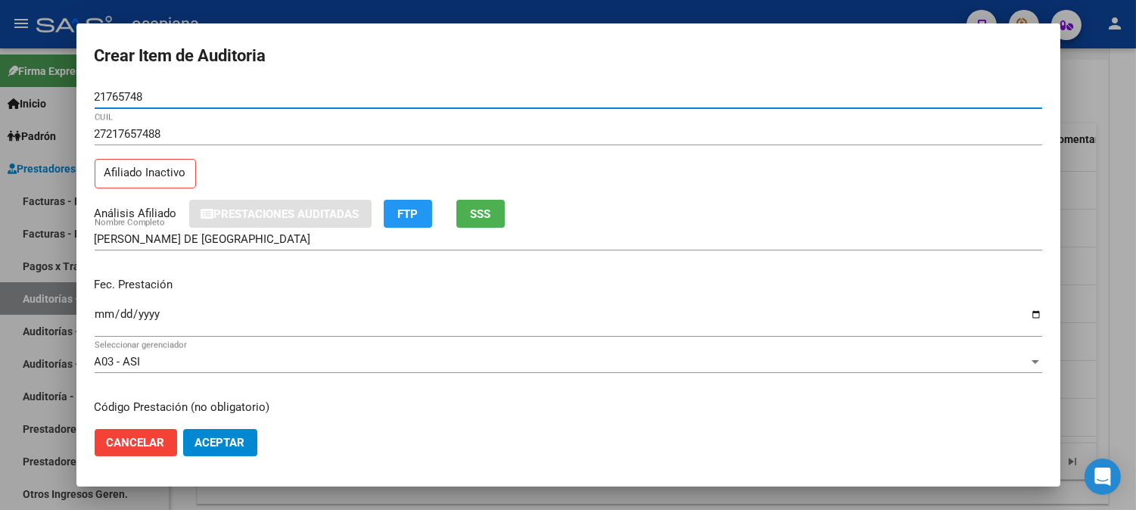
click at [102, 318] on input "Ingresar la fecha" at bounding box center [568, 320] width 947 height 24
click at [102, 316] on input "Ingresar la fecha" at bounding box center [568, 320] width 947 height 24
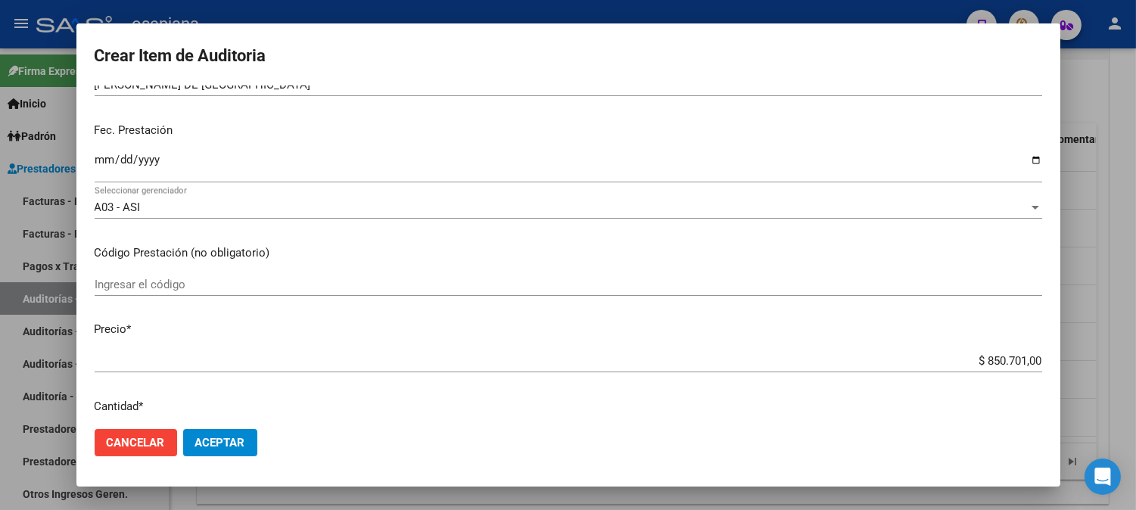
scroll to position [188, 0]
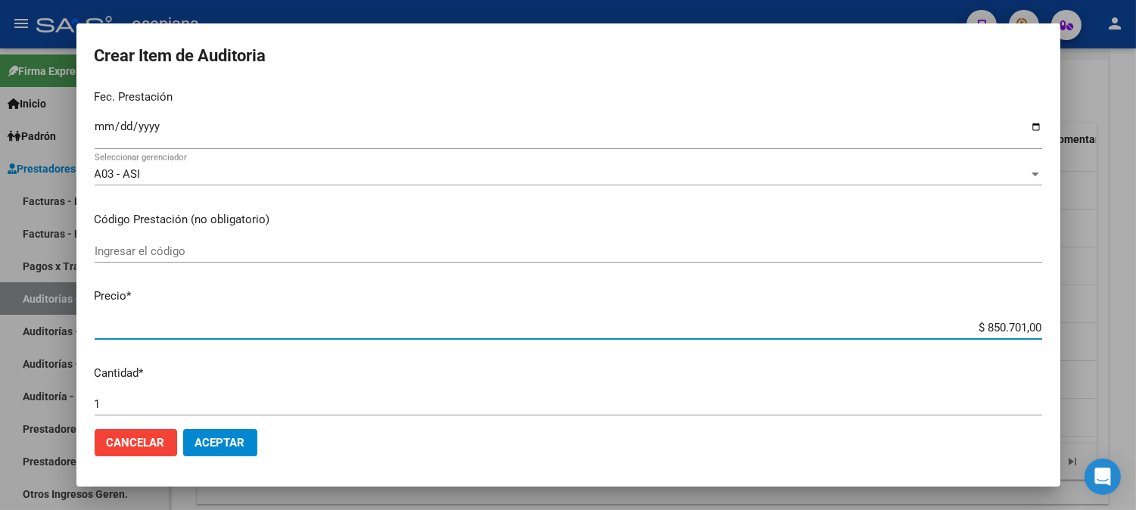
drag, startPoint x: 950, startPoint y: 329, endPoint x: 1079, endPoint y: 312, distance: 129.8
click at [1079, 312] on div "Crear Item de Auditoria 21765748 Nro Documento 27217657488 CUIL Afiliado Inacti…" at bounding box center [568, 255] width 1136 height 510
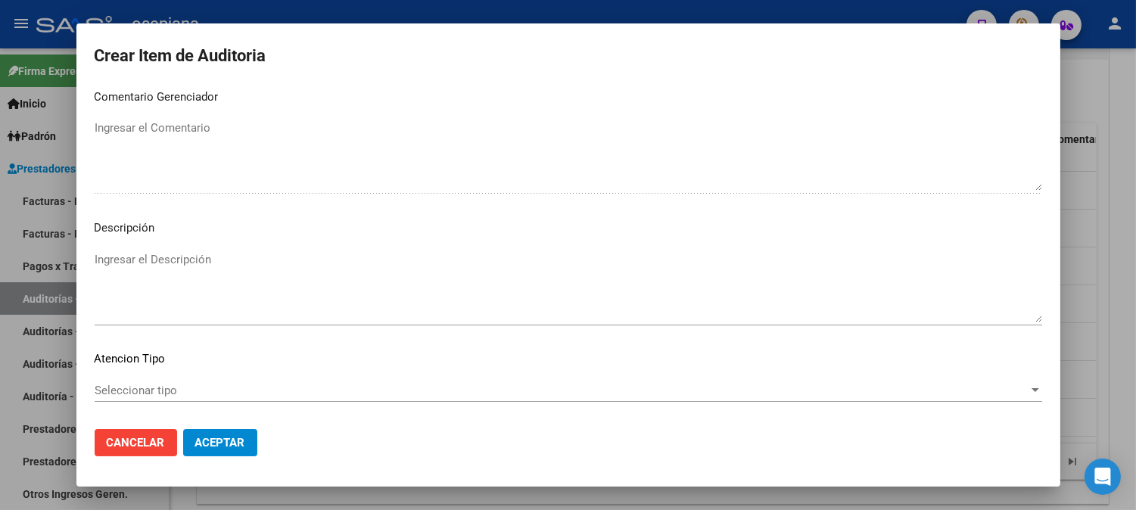
scroll to position [1031, 0]
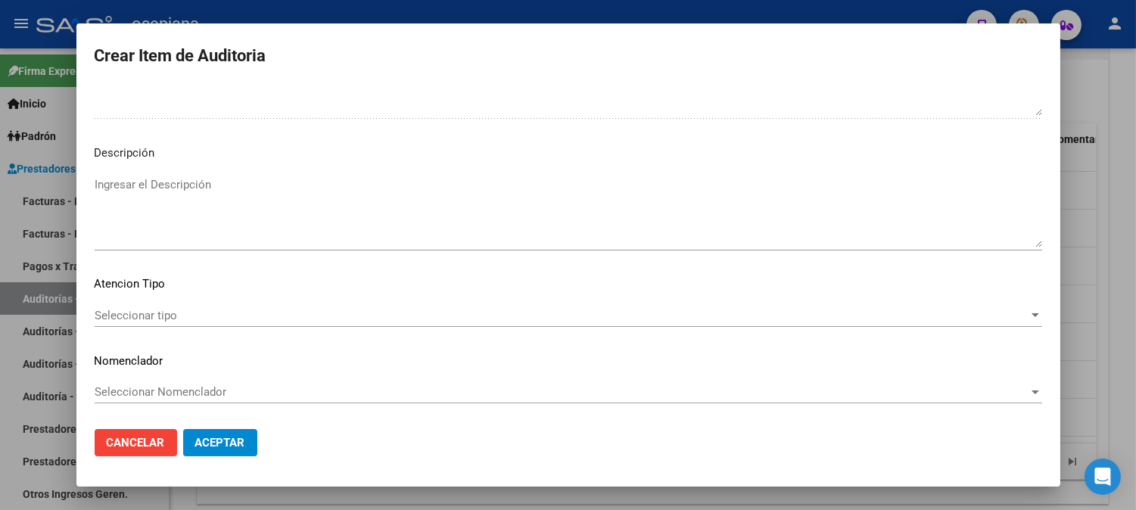
click at [104, 303] on mat-dialog-content "21765748 Nro Documento 27217657488 CUIL Afiliado Inactivo Análisis Afiliado Pre…" at bounding box center [568, 251] width 984 height 331
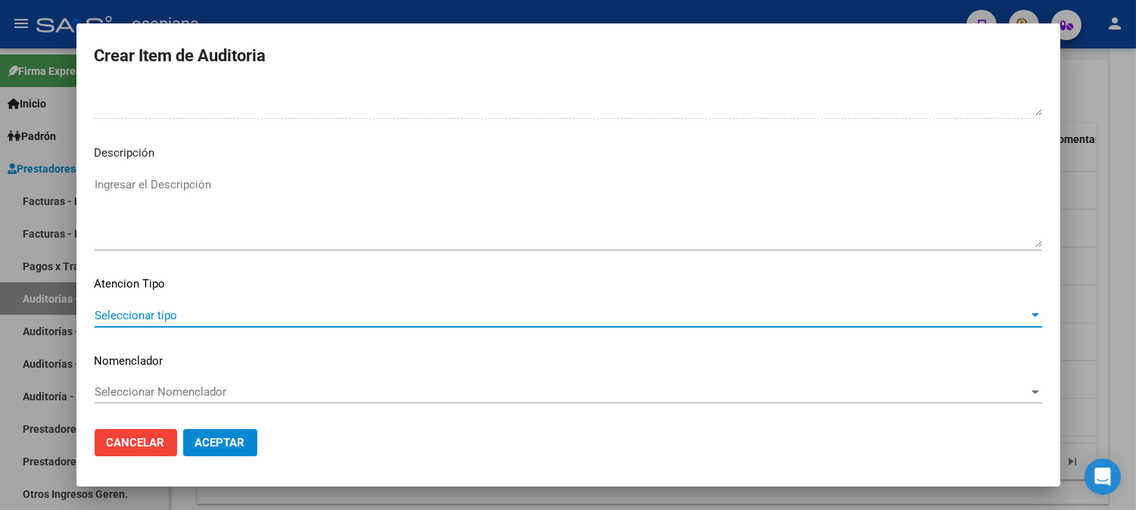
click at [104, 312] on span "Seleccionar tipo" at bounding box center [562, 316] width 934 height 14
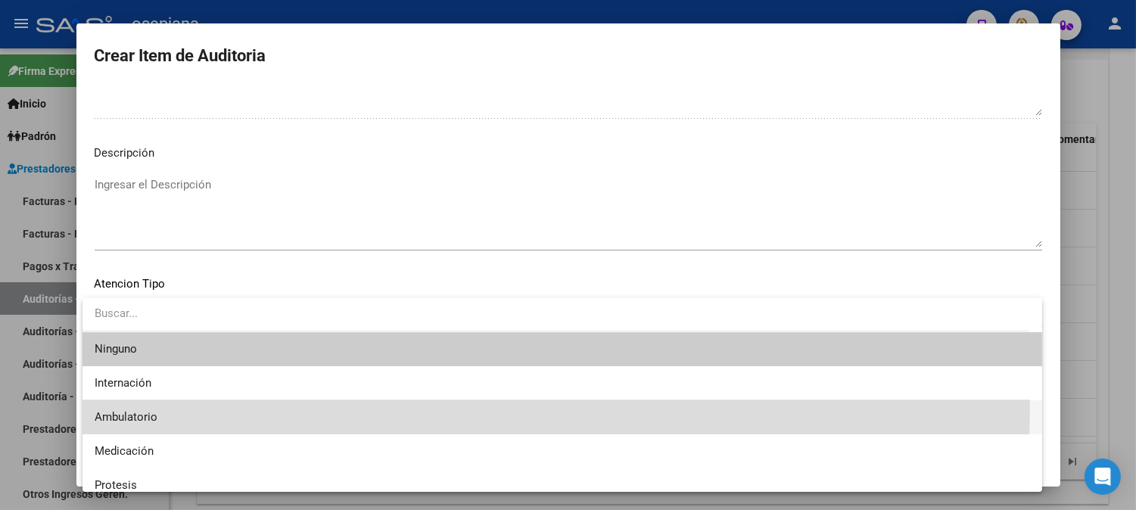
click at [110, 401] on span "Ambulatorio" at bounding box center [562, 417] width 935 height 34
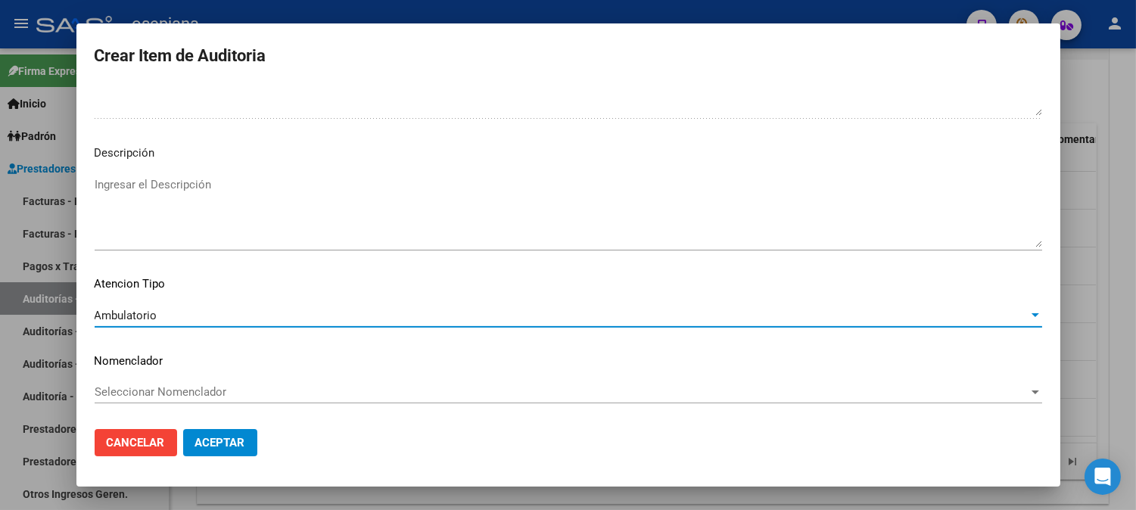
click at [140, 381] on div "Seleccionar Nomenclador Seleccionar Nomenclador" at bounding box center [568, 392] width 947 height 23
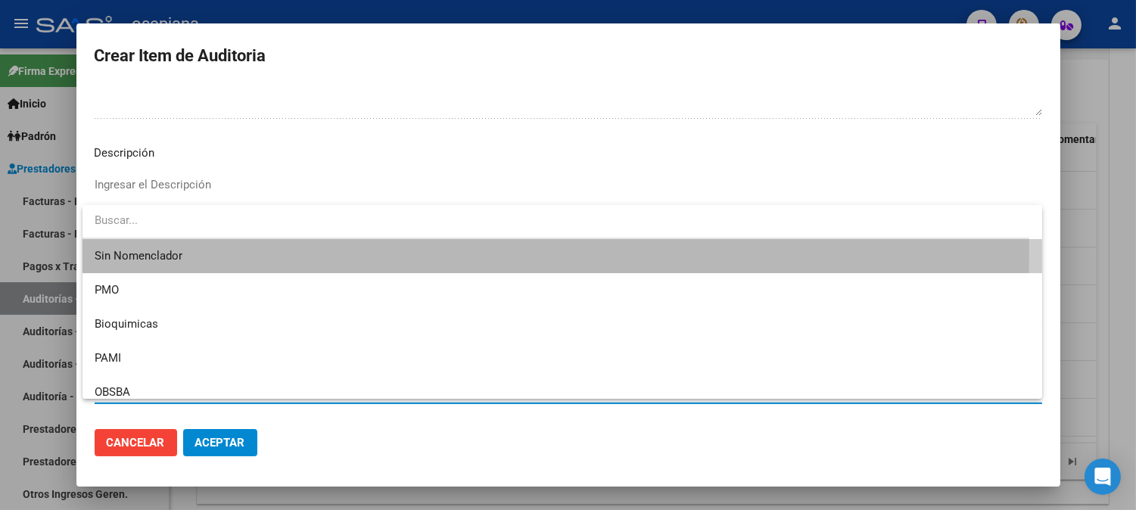
click at [135, 250] on span "Sin Nomenclador" at bounding box center [562, 256] width 935 height 34
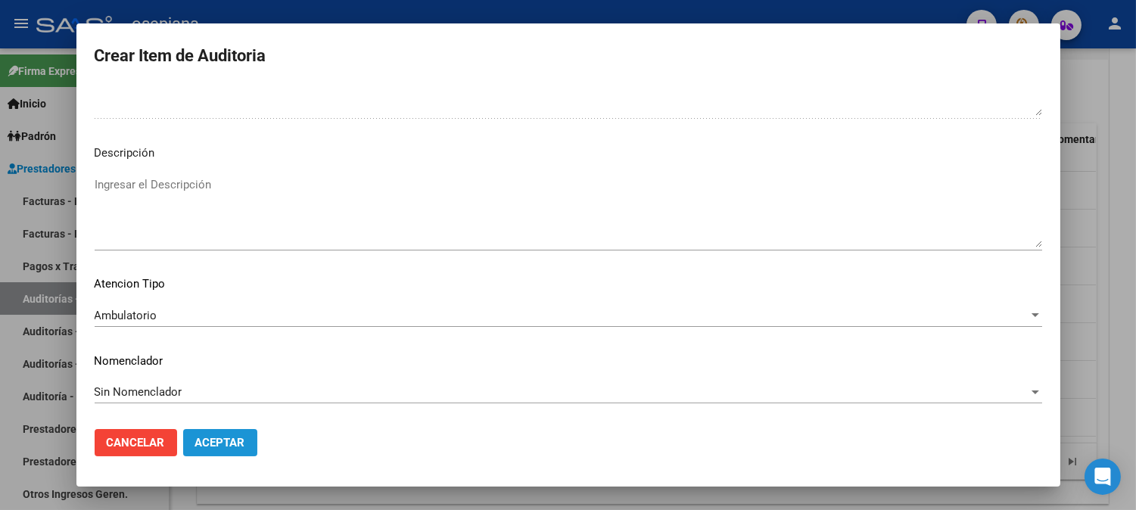
click at [220, 440] on span "Aceptar" at bounding box center [220, 443] width 50 height 14
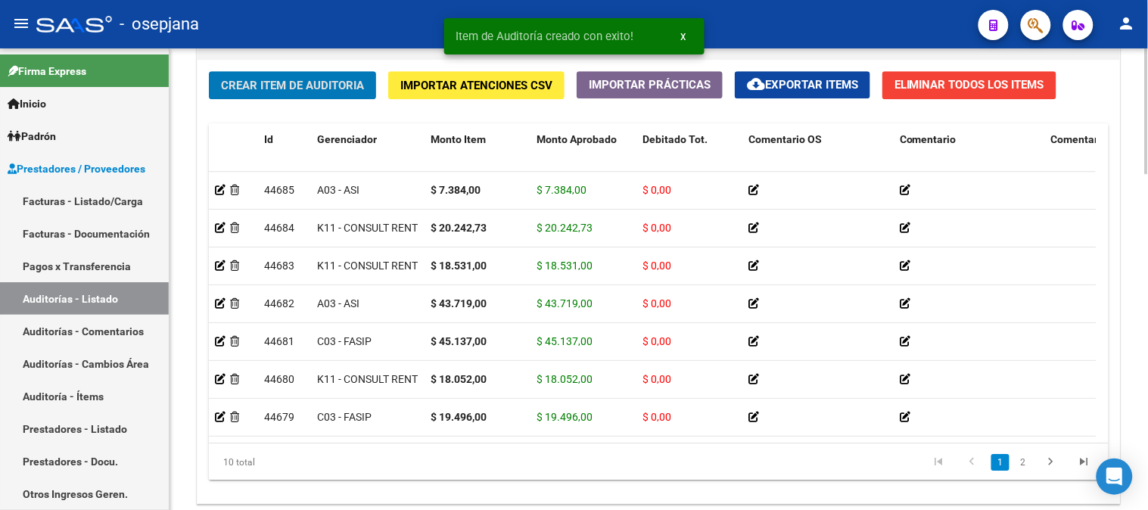
click at [271, 86] on span "Crear Item de Auditoria" at bounding box center [292, 86] width 143 height 14
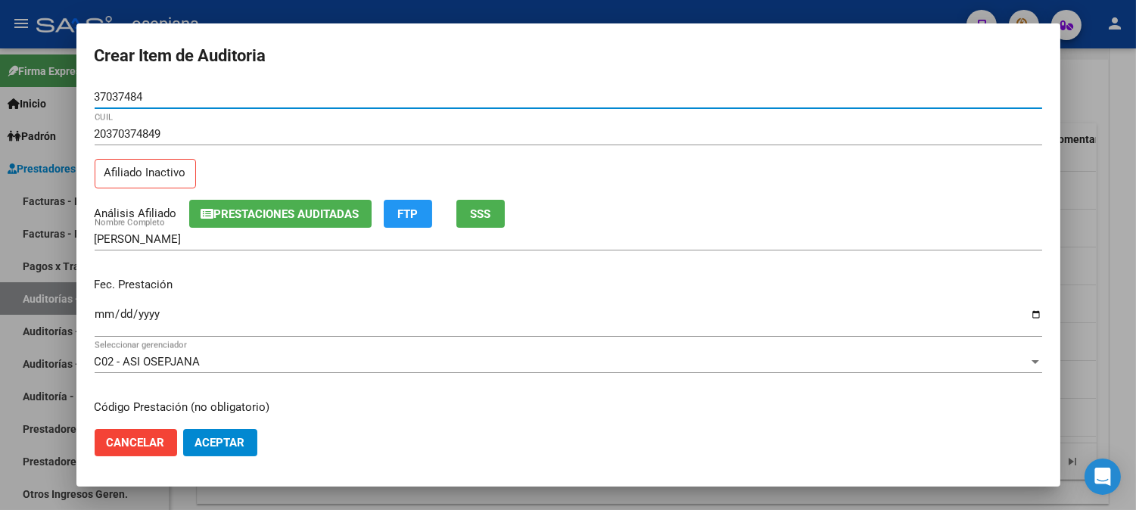
click at [107, 316] on input "Ingresar la fecha" at bounding box center [568, 320] width 947 height 24
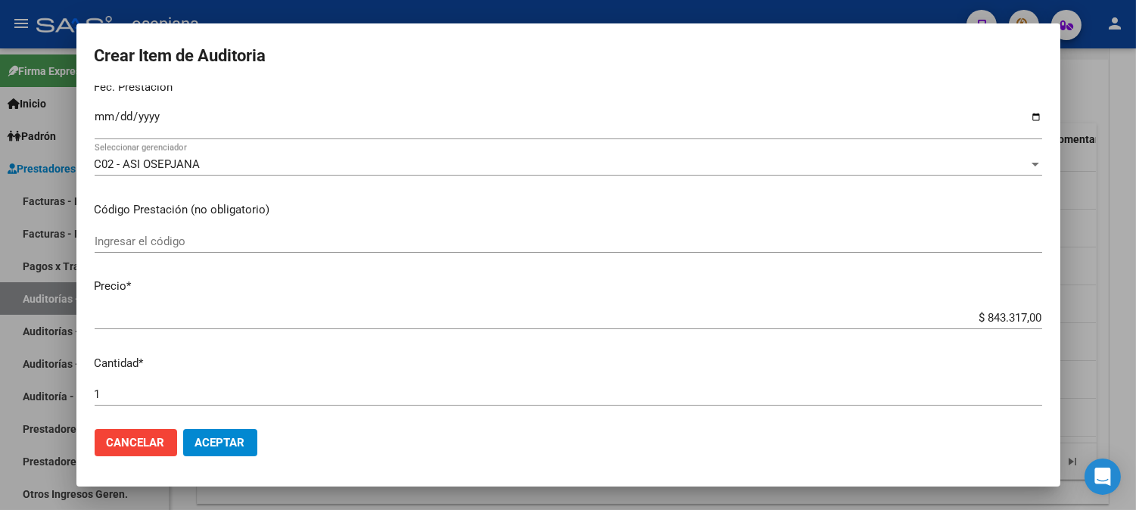
scroll to position [300, 0]
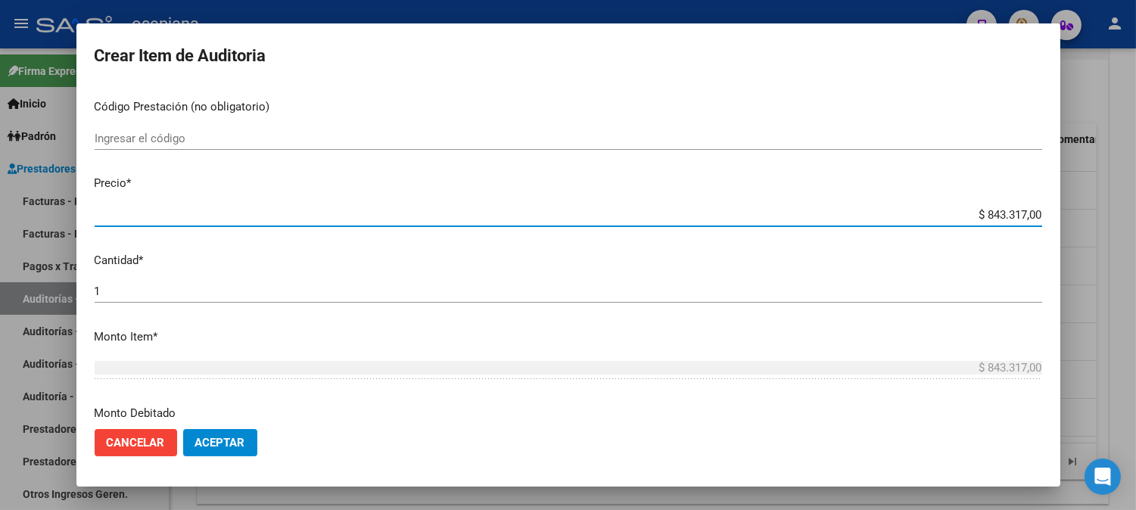
drag, startPoint x: 969, startPoint y: 209, endPoint x: 1115, endPoint y: 190, distance: 148.0
click at [1115, 190] on div "Crear Item de Auditoria 37037484 Nro Documento 20370374849 CUIL Afiliado Inacti…" at bounding box center [568, 255] width 1136 height 510
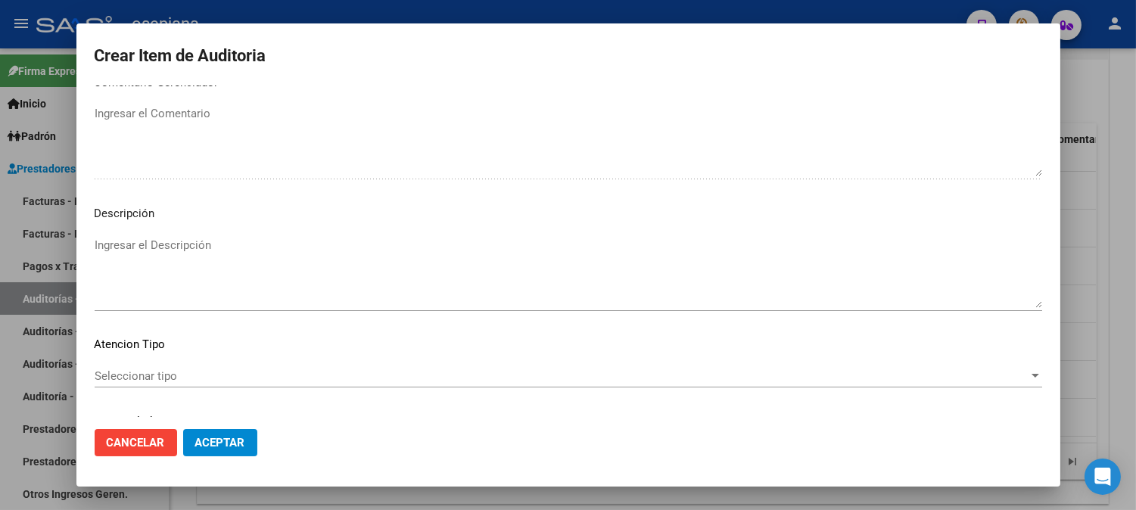
scroll to position [1031, 0]
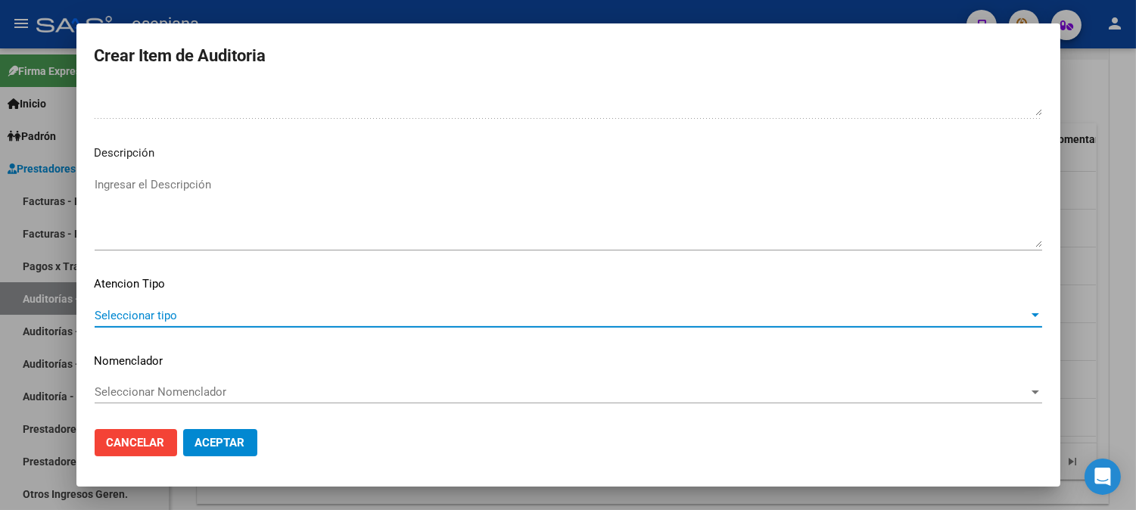
click at [188, 314] on span "Seleccionar tipo" at bounding box center [562, 316] width 934 height 14
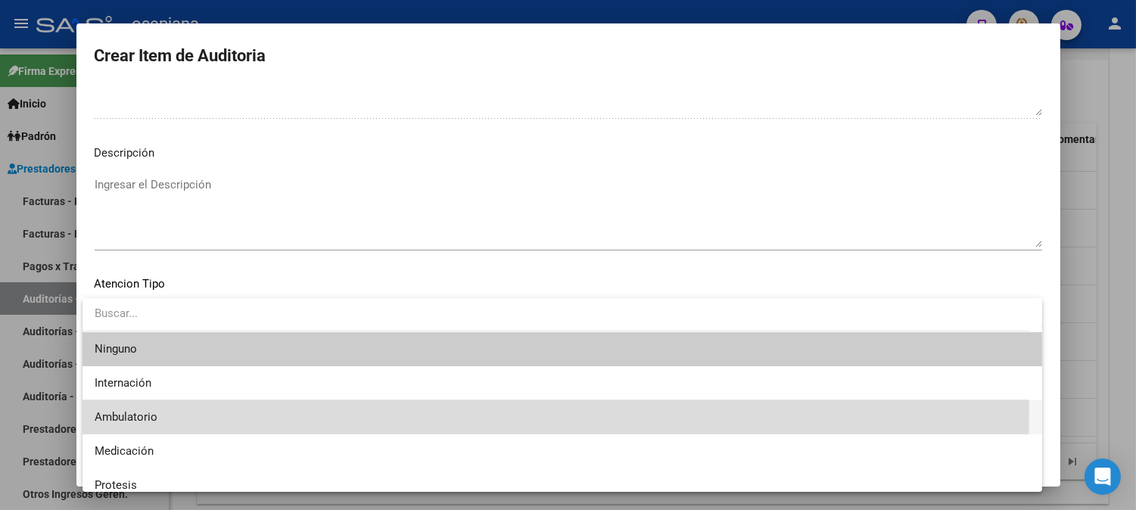
click at [131, 409] on span "Ambulatorio" at bounding box center [562, 417] width 935 height 34
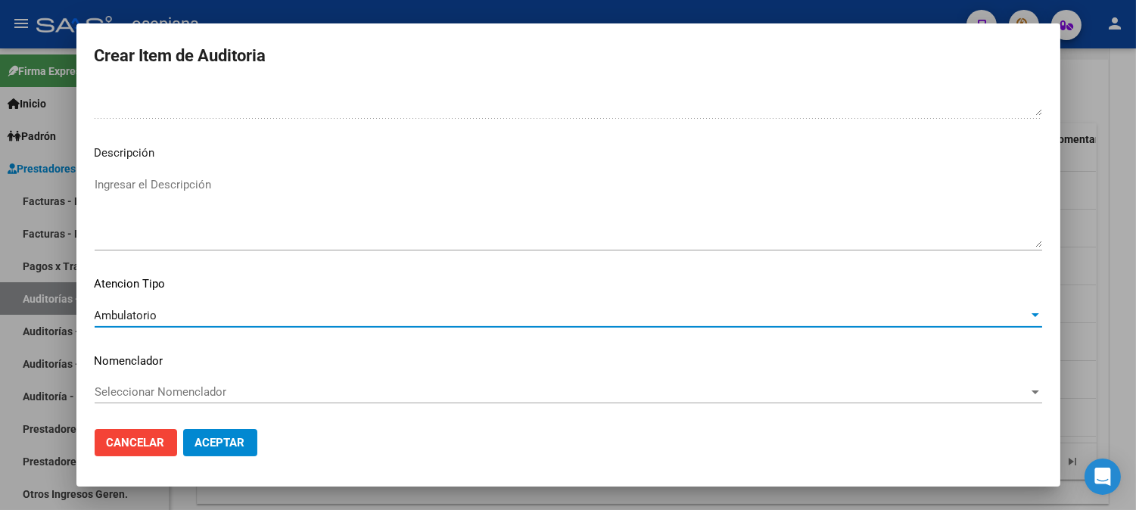
click at [145, 396] on span "Seleccionar Nomenclador" at bounding box center [562, 392] width 934 height 14
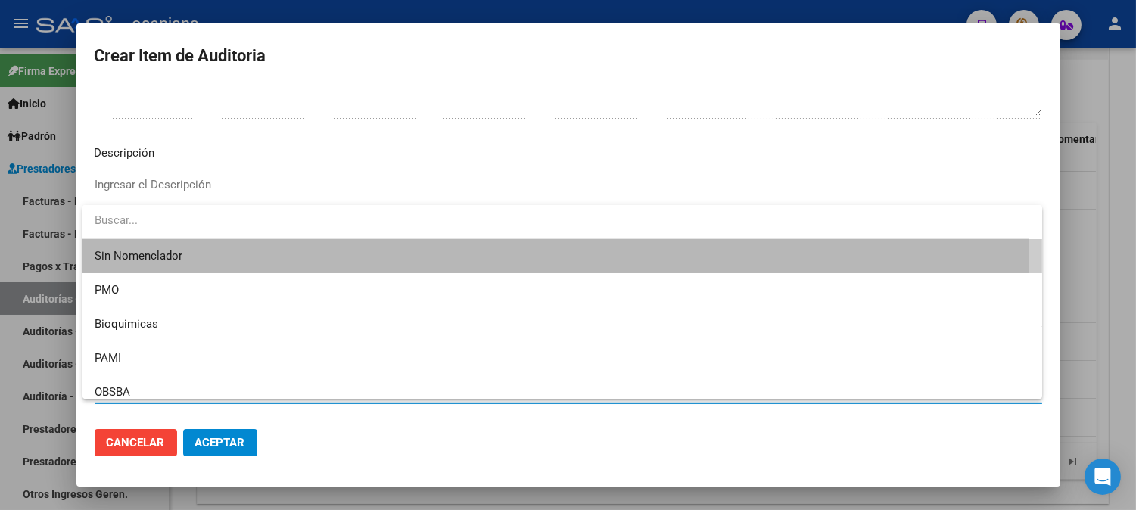
click at [145, 265] on span "Sin Nomenclador" at bounding box center [562, 256] width 935 height 34
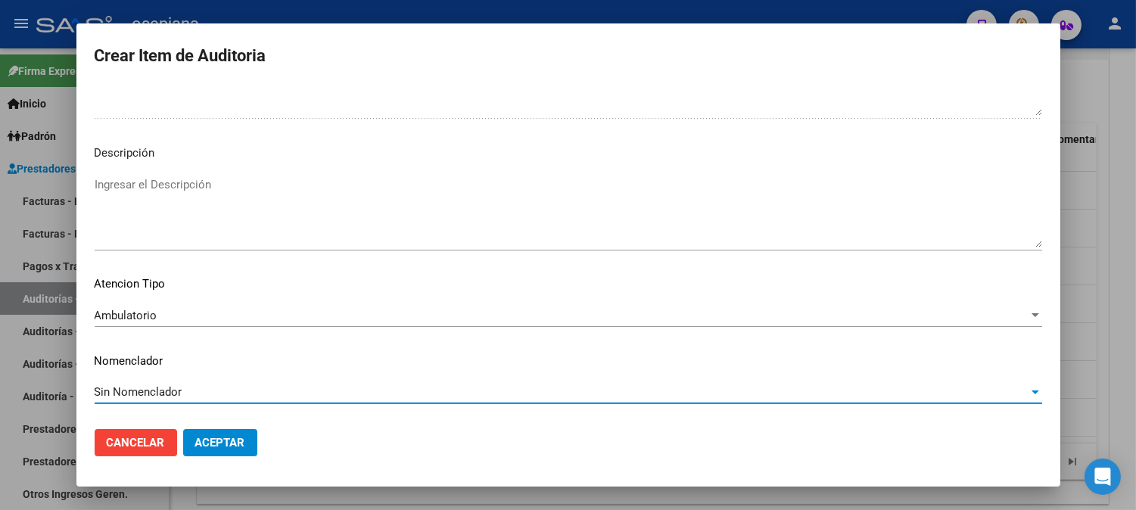
click at [223, 436] on span "Aceptar" at bounding box center [220, 443] width 50 height 14
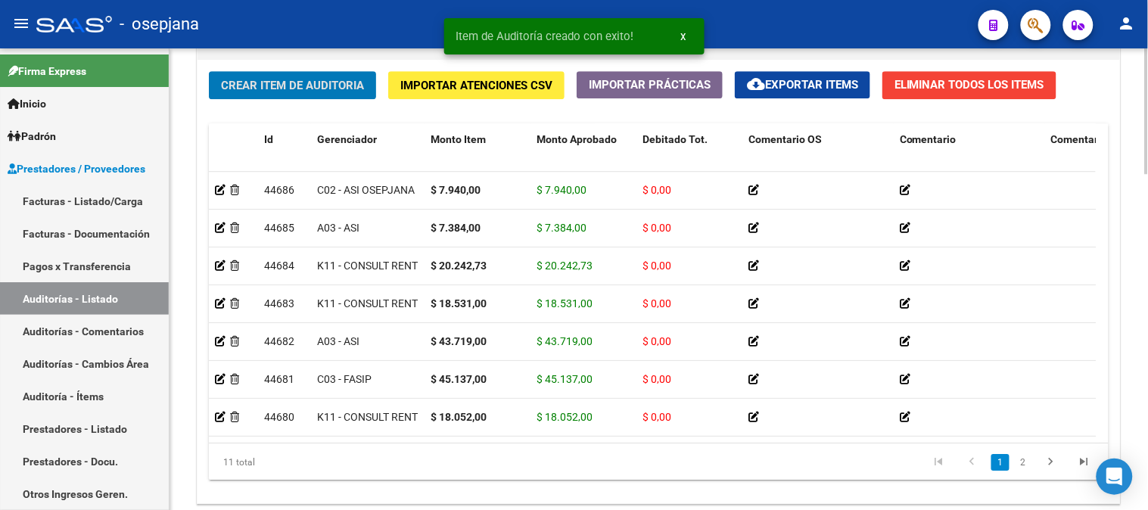
click at [278, 86] on span "Crear Item de Auditoria" at bounding box center [292, 86] width 143 height 14
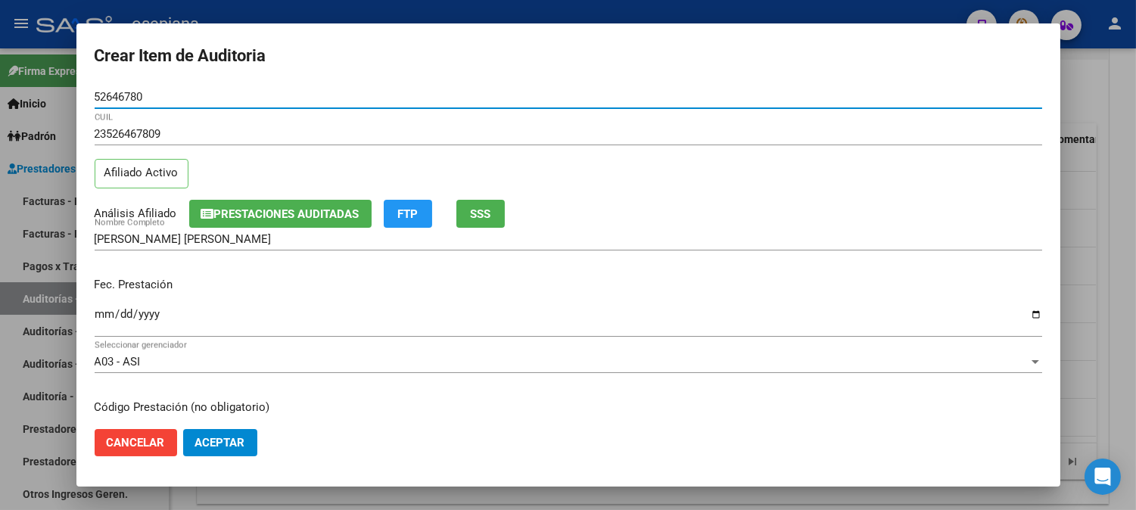
click at [101, 316] on input "Ingresar la fecha" at bounding box center [568, 320] width 947 height 24
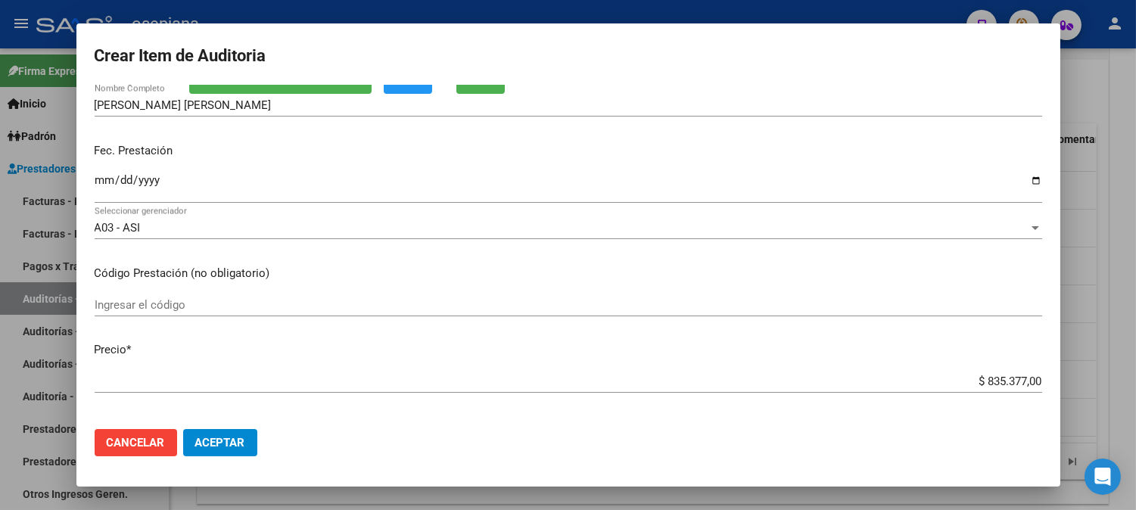
scroll to position [216, 0]
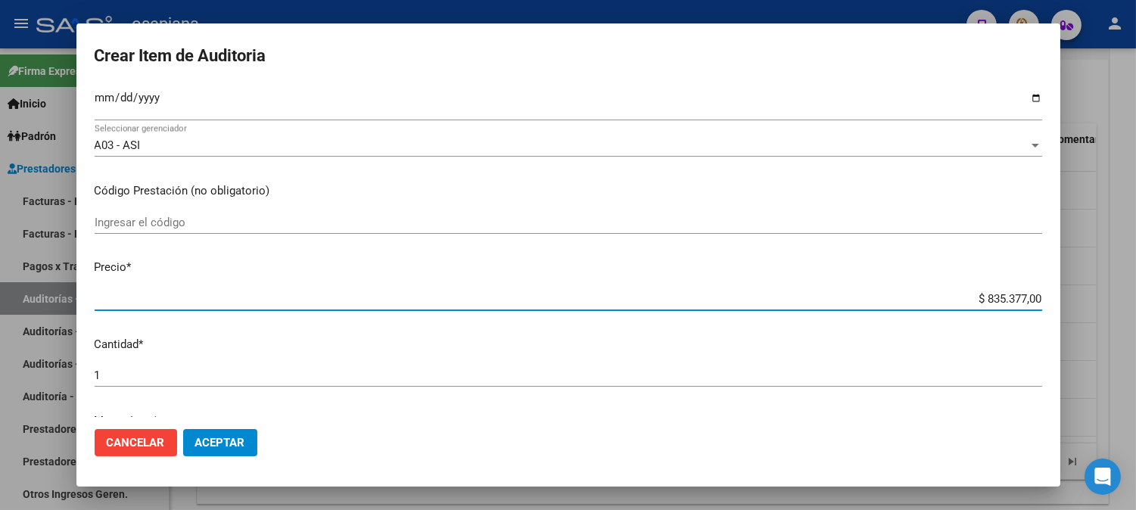
drag, startPoint x: 964, startPoint y: 300, endPoint x: 1098, endPoint y: 272, distance: 136.8
click at [1098, 271] on div "Crear Item de Auditoria 52646780 Nro Documento 23526467809 CUIL Afiliado Activo…" at bounding box center [568, 255] width 1136 height 510
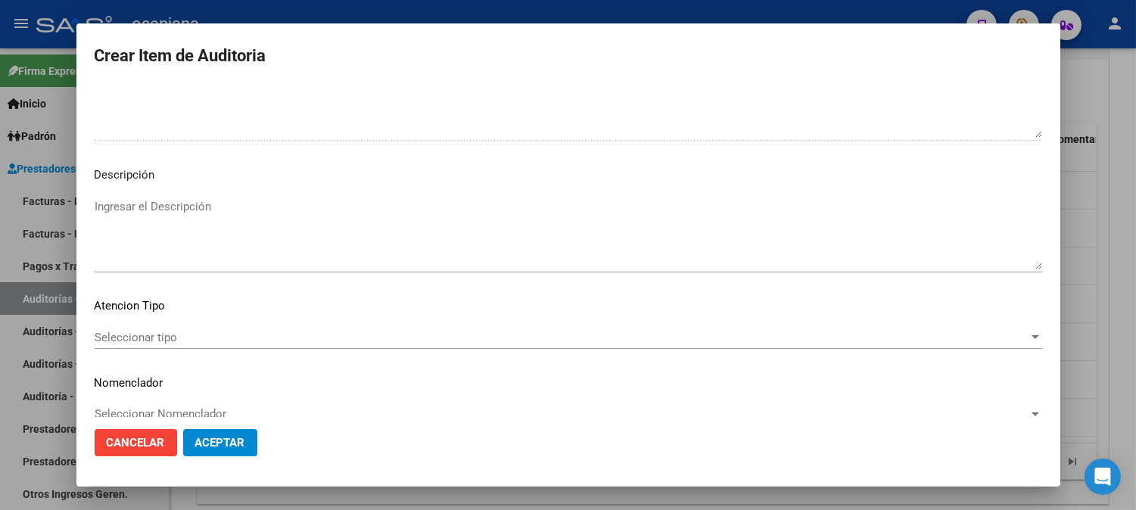
scroll to position [1031, 0]
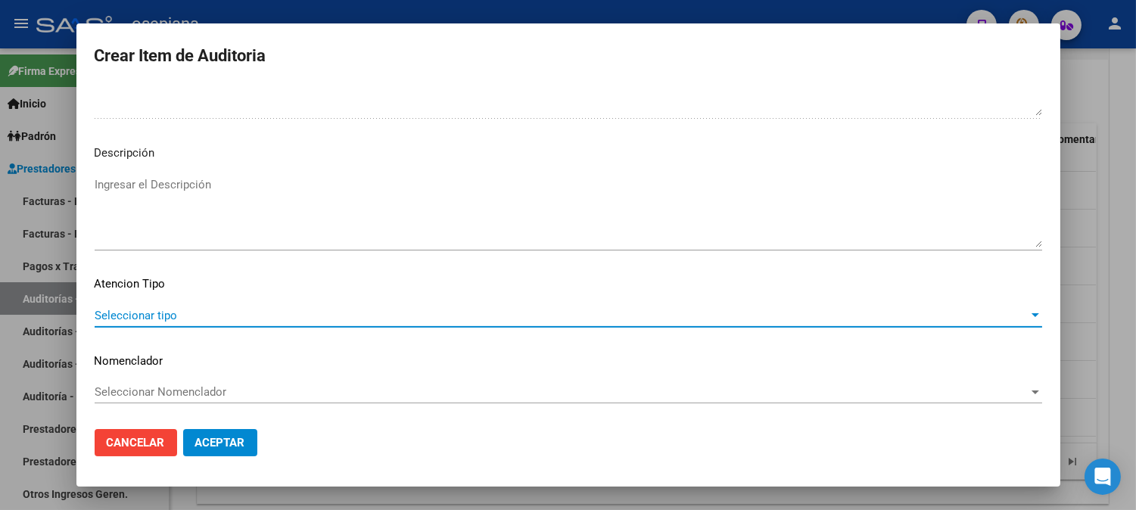
click at [179, 312] on span "Seleccionar tipo" at bounding box center [562, 316] width 934 height 14
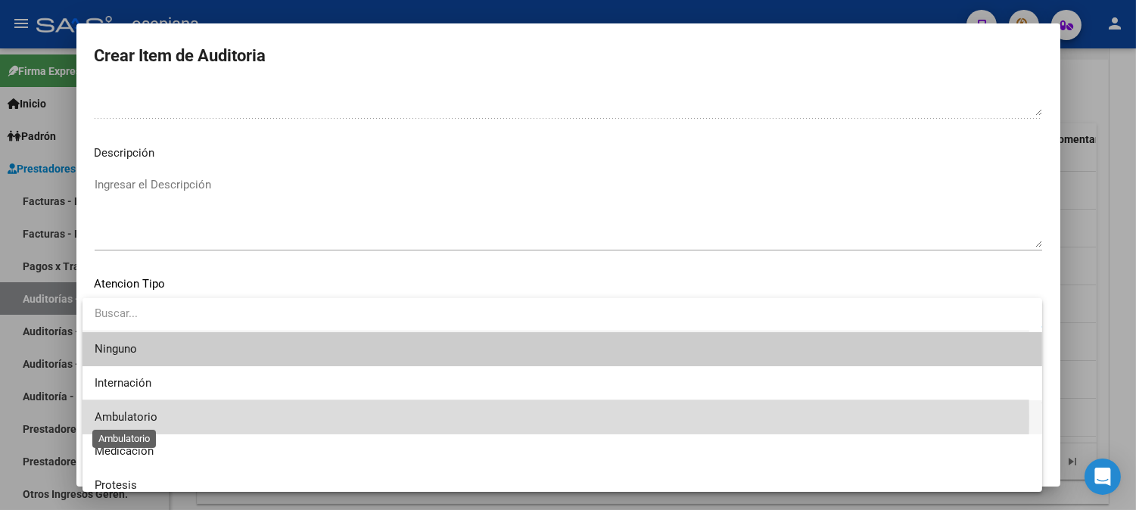
click at [123, 417] on span "Ambulatorio" at bounding box center [126, 417] width 63 height 14
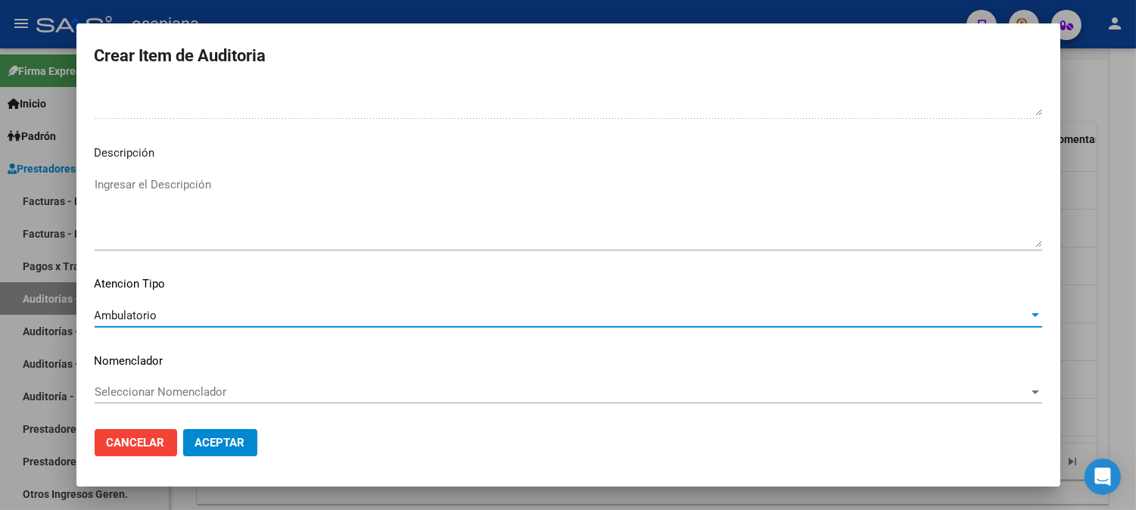
click at [139, 396] on span "Seleccionar Nomenclador" at bounding box center [562, 392] width 934 height 14
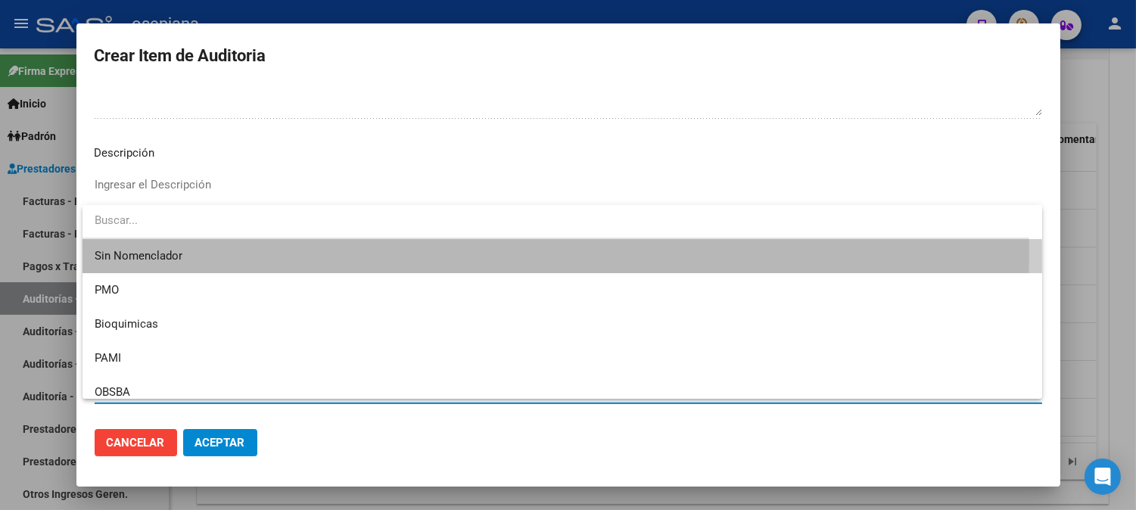
click at [132, 252] on span "Sin Nomenclador" at bounding box center [562, 256] width 935 height 34
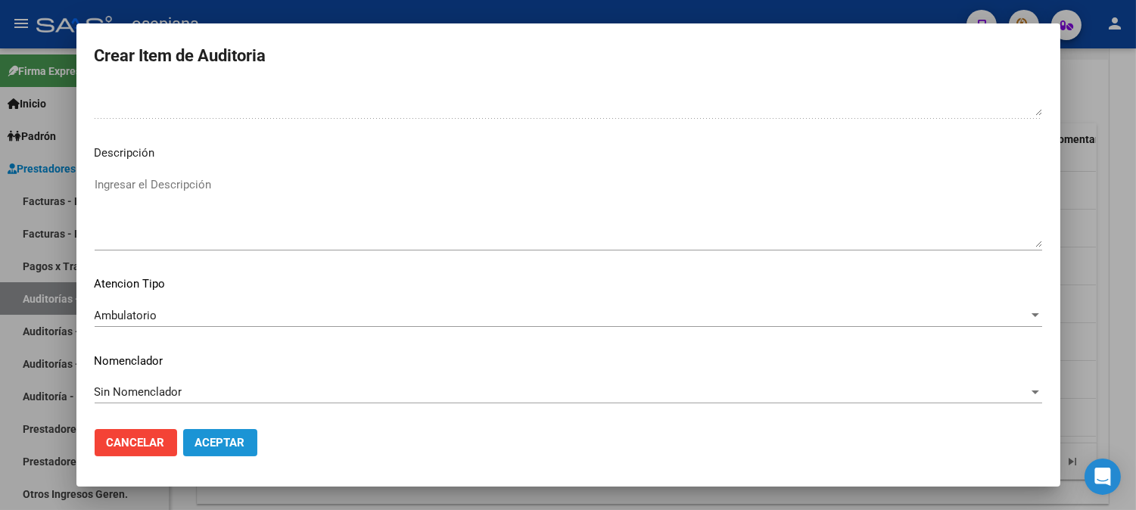
click at [218, 429] on button "Aceptar" at bounding box center [220, 442] width 74 height 27
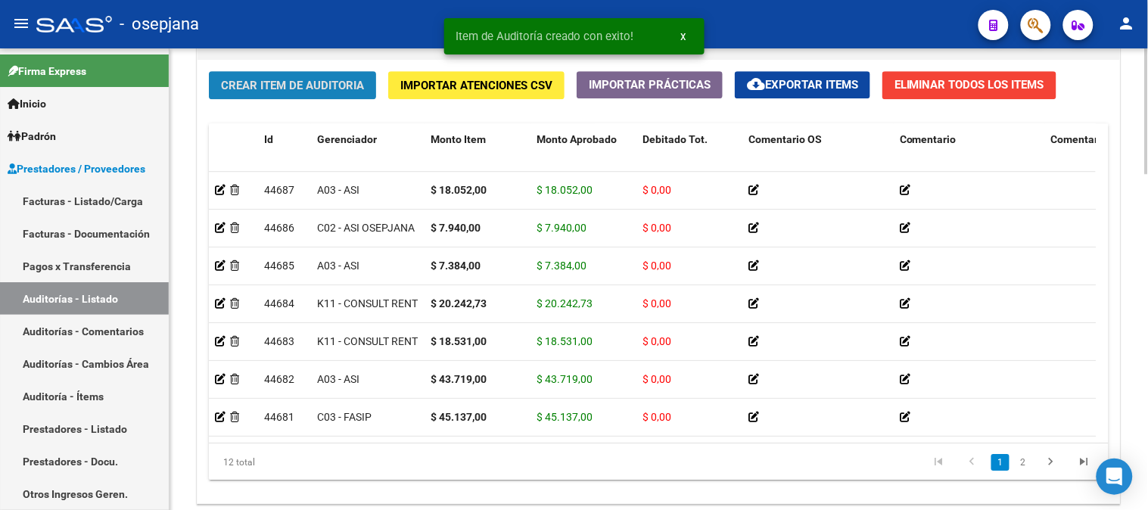
click at [329, 91] on span "Crear Item de Auditoria" at bounding box center [292, 86] width 143 height 14
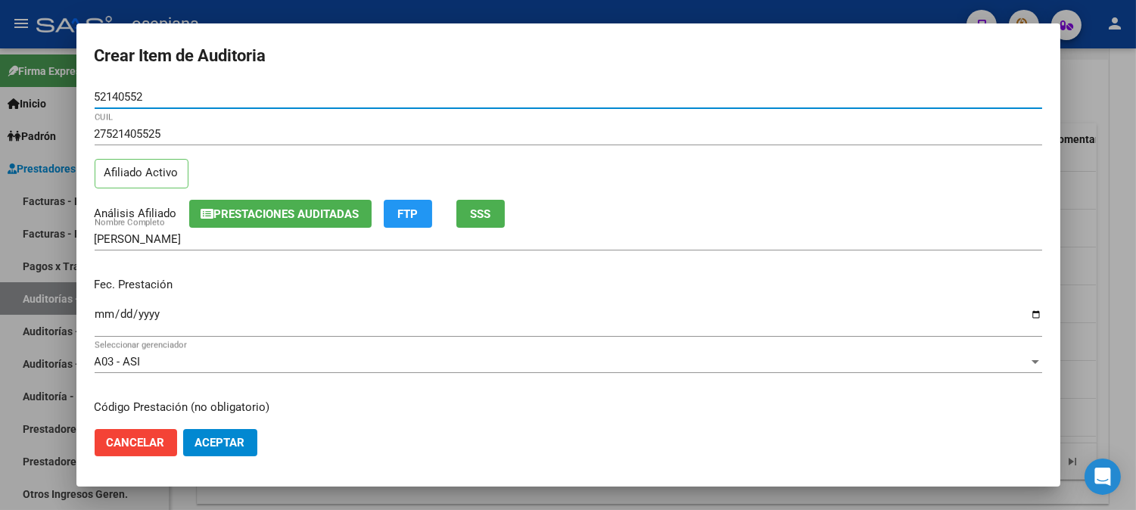
click at [103, 319] on input "Ingresar la fecha" at bounding box center [568, 320] width 947 height 24
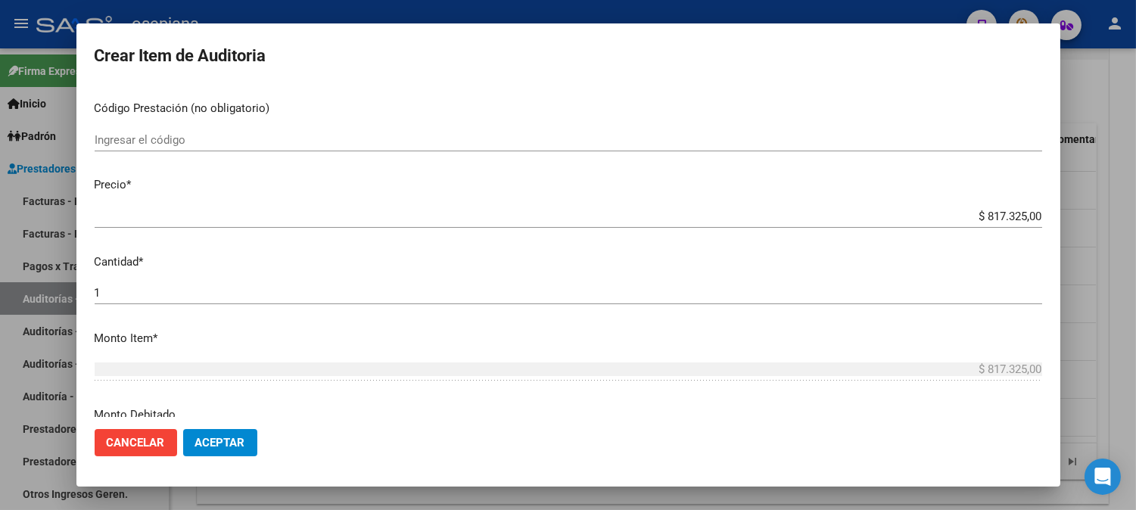
scroll to position [319, 0]
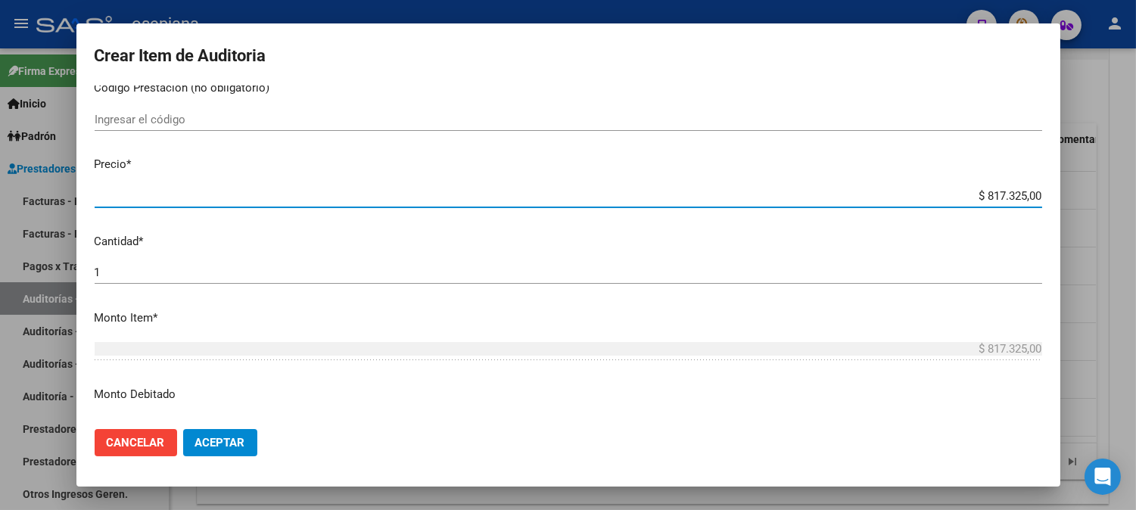
drag, startPoint x: 967, startPoint y: 194, endPoint x: 1140, endPoint y: 180, distance: 173.1
click at [1136, 180] on html "menu - osepjana person Firma Express Inicio Calendario SSS Instructivos Contact…" at bounding box center [568, 255] width 1136 height 510
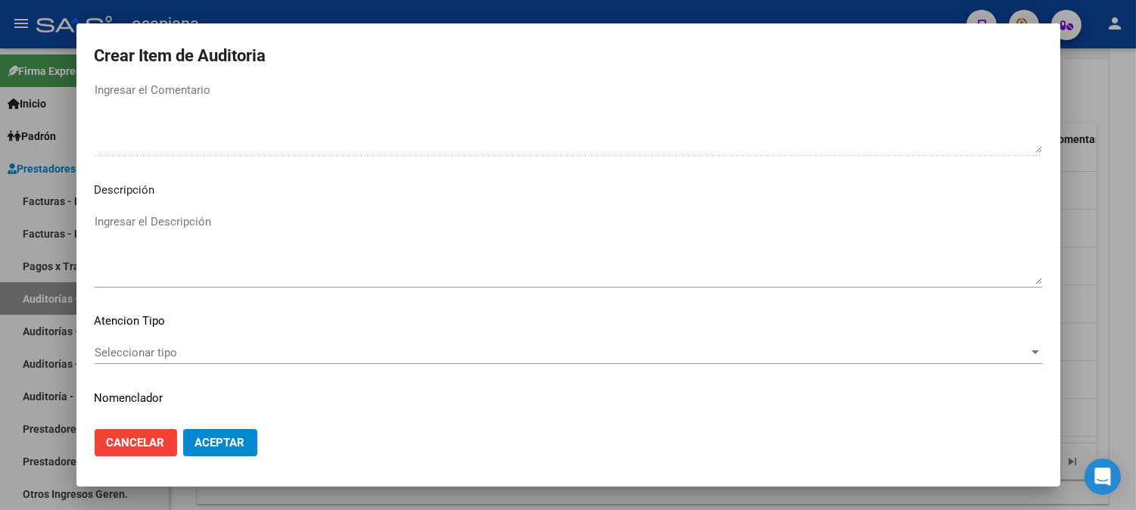
scroll to position [1031, 0]
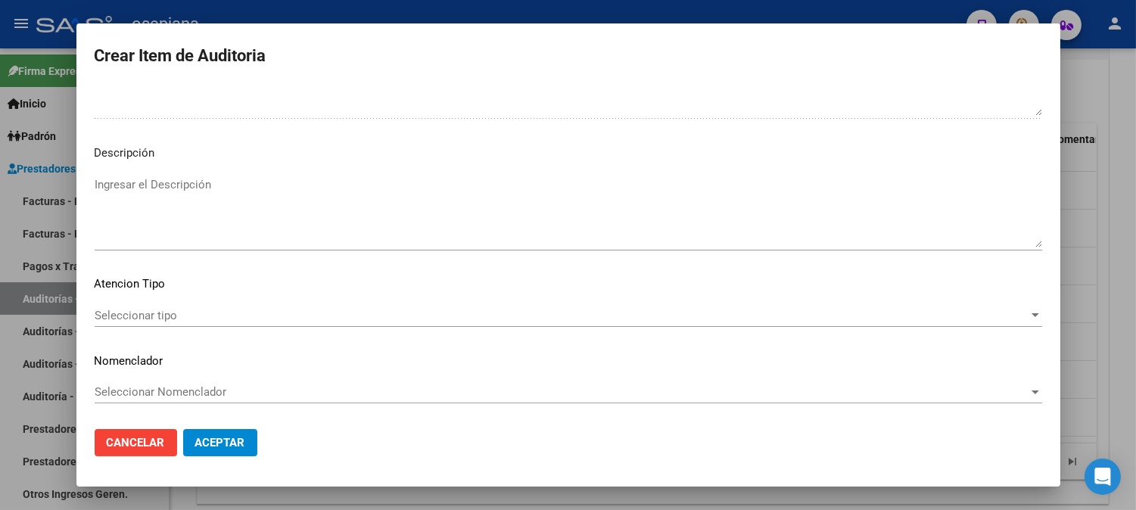
click at [178, 313] on span "Seleccionar tipo" at bounding box center [562, 316] width 934 height 14
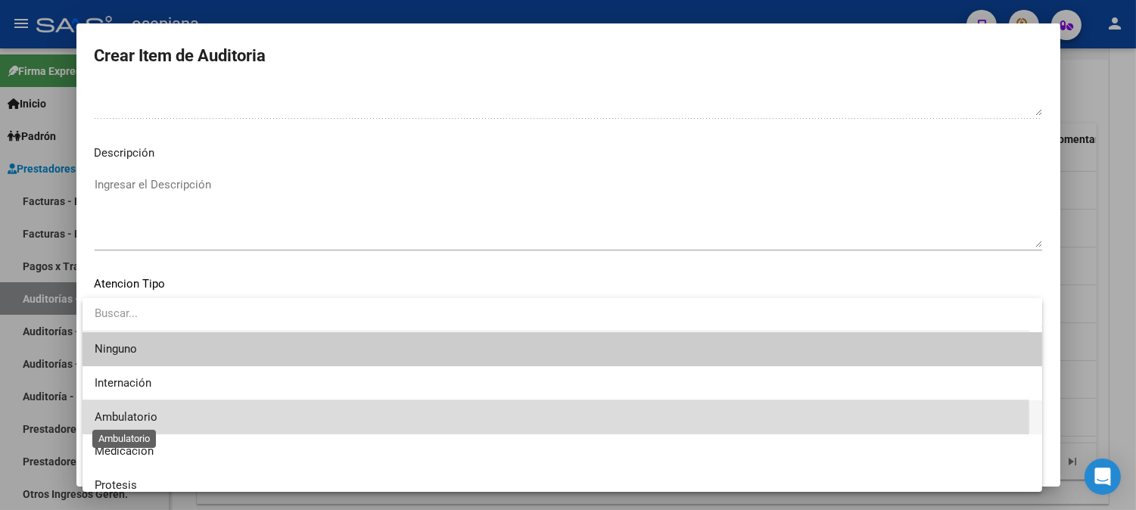
click at [101, 418] on span "Ambulatorio" at bounding box center [126, 417] width 63 height 14
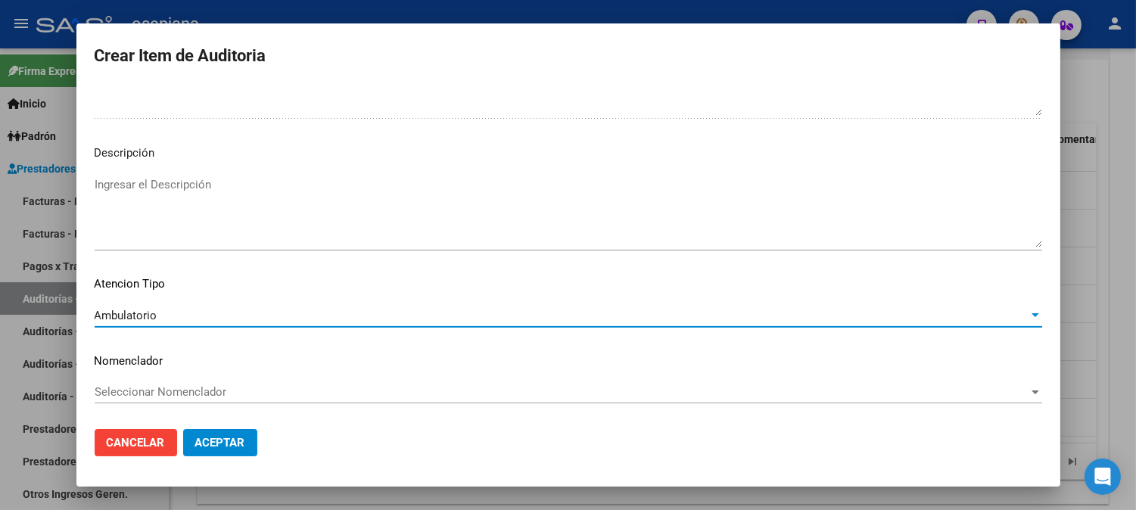
click at [140, 388] on span "Seleccionar Nomenclador" at bounding box center [562, 392] width 934 height 14
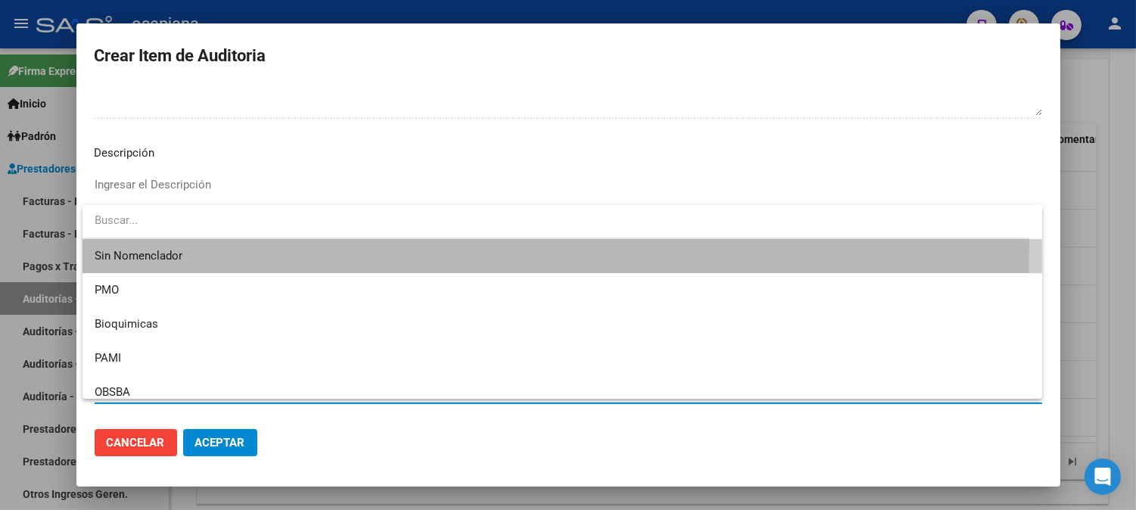
click at [132, 247] on span "Sin Nomenclador" at bounding box center [562, 256] width 935 height 34
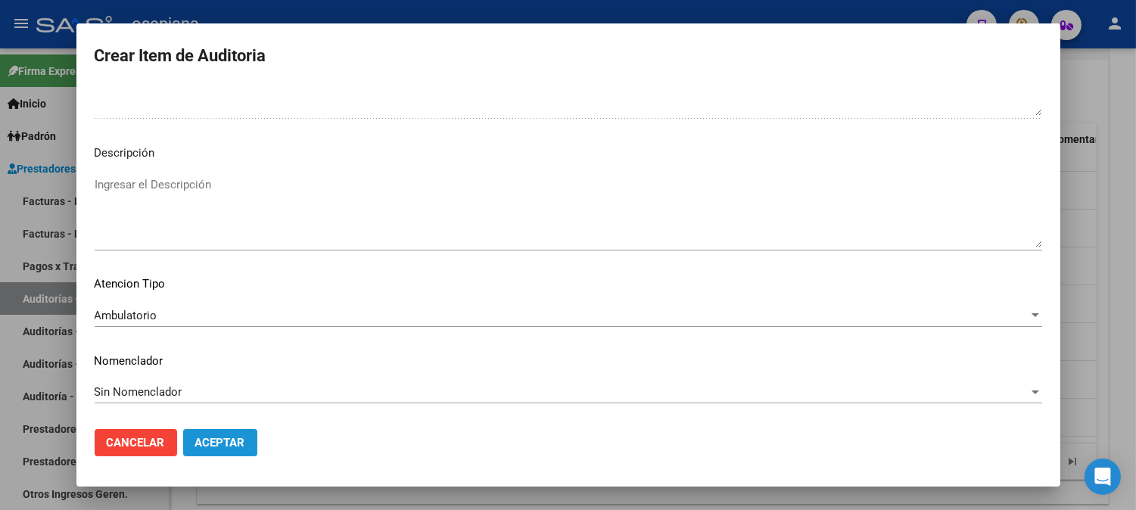
click at [215, 434] on button "Aceptar" at bounding box center [220, 442] width 74 height 27
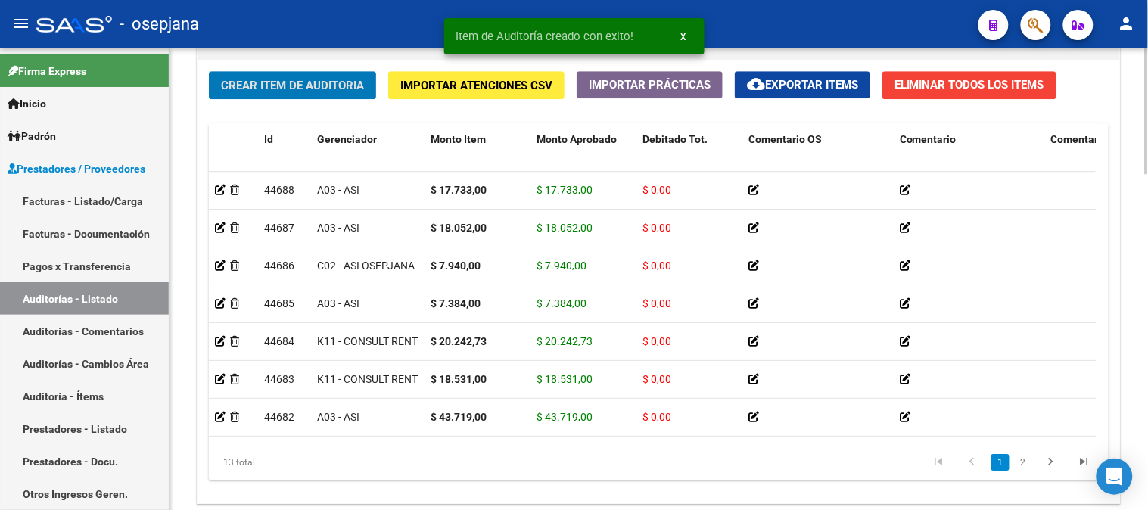
click at [321, 86] on span "Crear Item de Auditoria" at bounding box center [292, 86] width 143 height 14
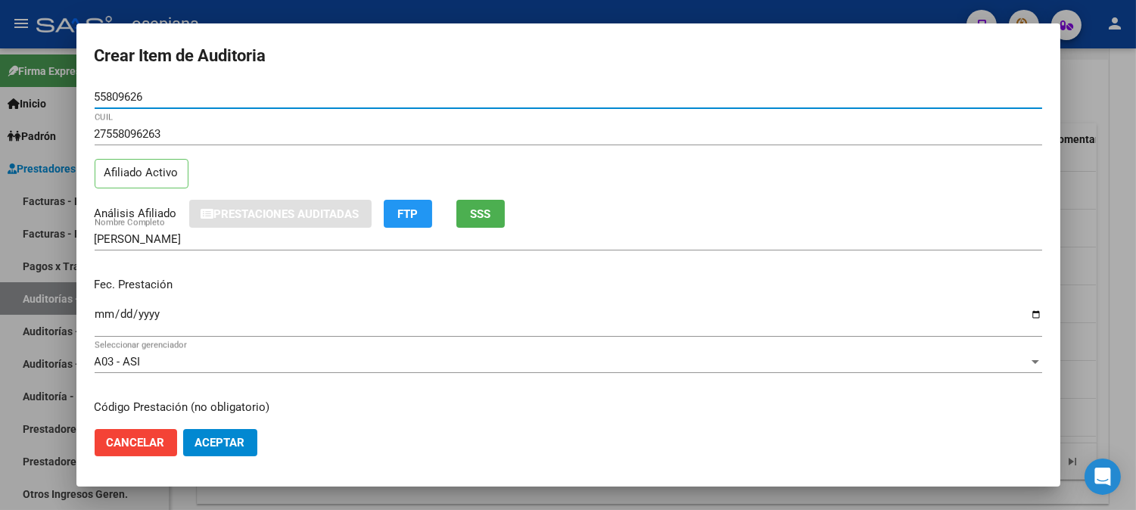
click at [99, 315] on input "Ingresar la fecha" at bounding box center [568, 320] width 947 height 24
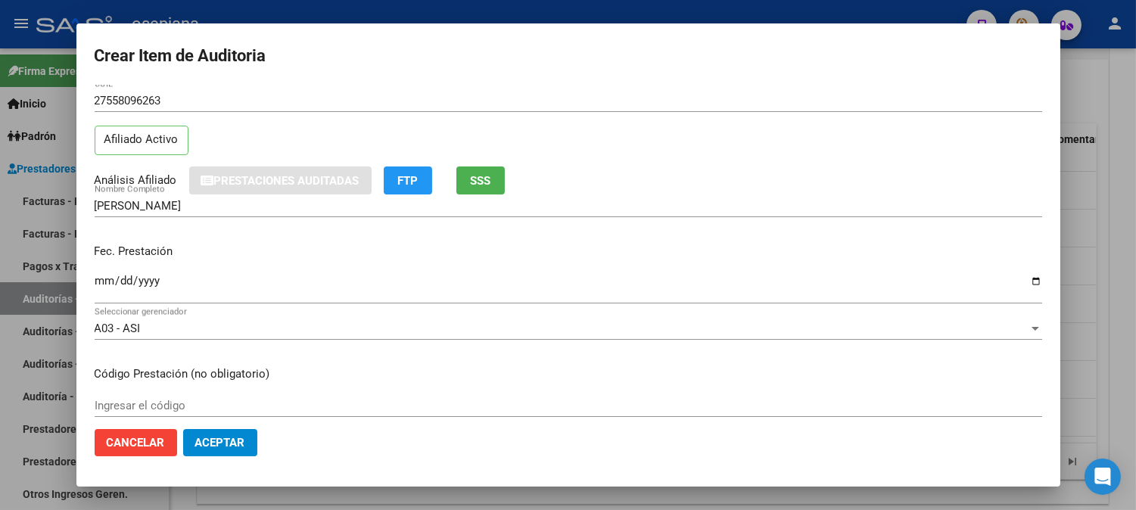
scroll to position [216, 0]
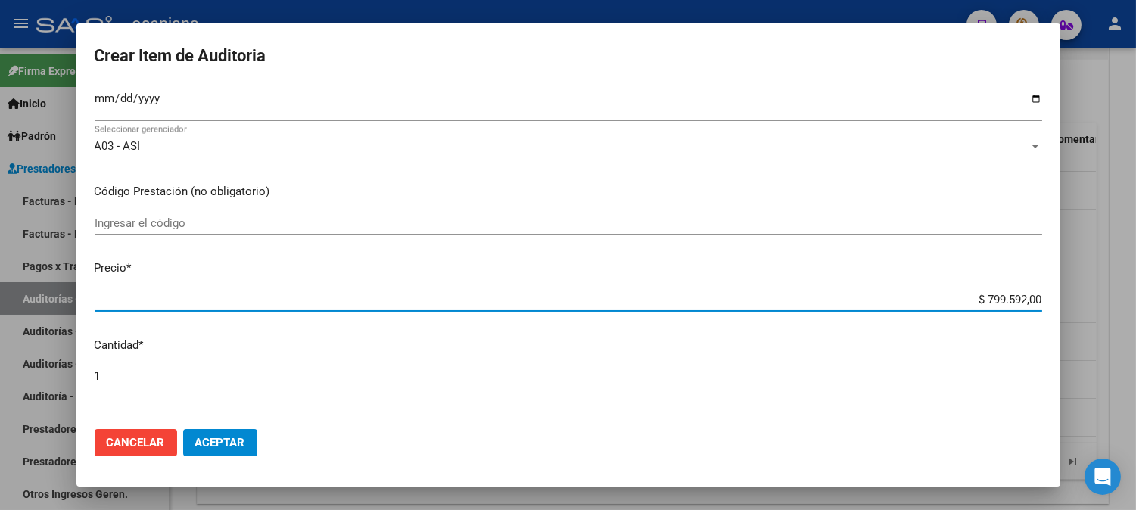
drag, startPoint x: 958, startPoint y: 298, endPoint x: 1099, endPoint y: 282, distance: 141.7
click at [1099, 282] on div "Crear Item de Auditoria 55809626 Nro Documento 27558096263 CUIL Afiliado Activo…" at bounding box center [568, 255] width 1136 height 510
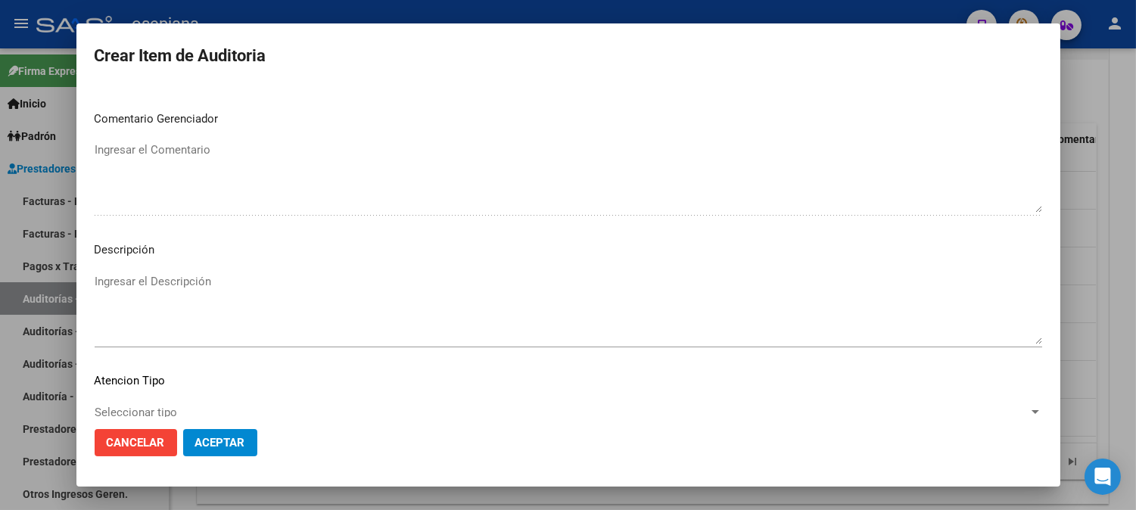
scroll to position [1031, 0]
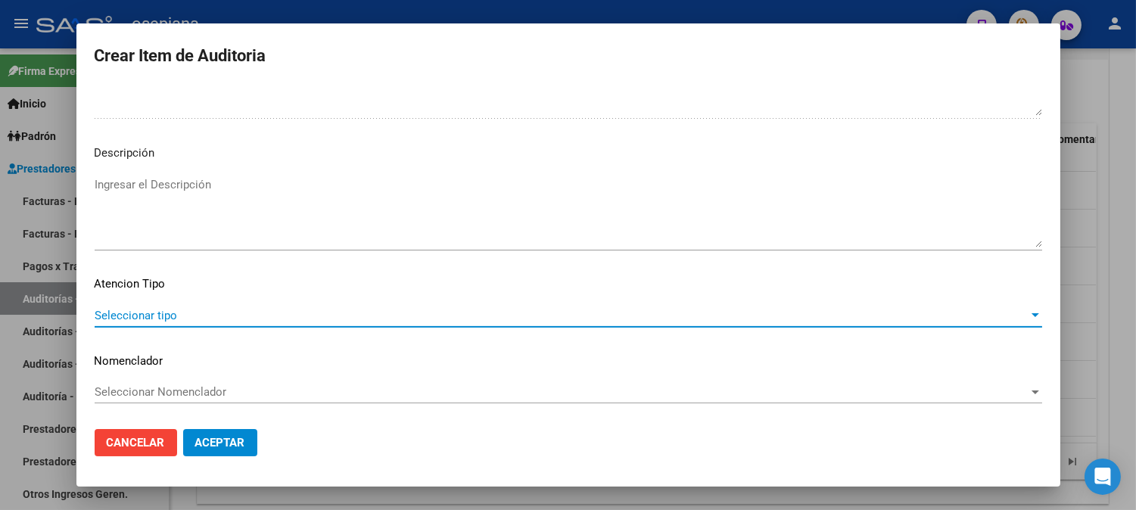
click at [136, 313] on span "Seleccionar tipo" at bounding box center [562, 316] width 934 height 14
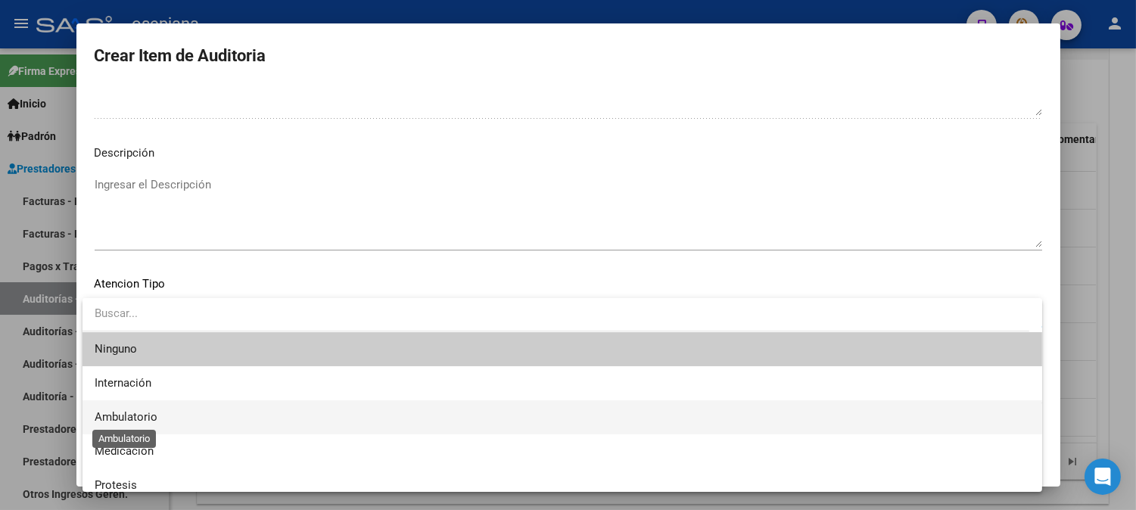
click at [117, 420] on span "Ambulatorio" at bounding box center [126, 417] width 63 height 14
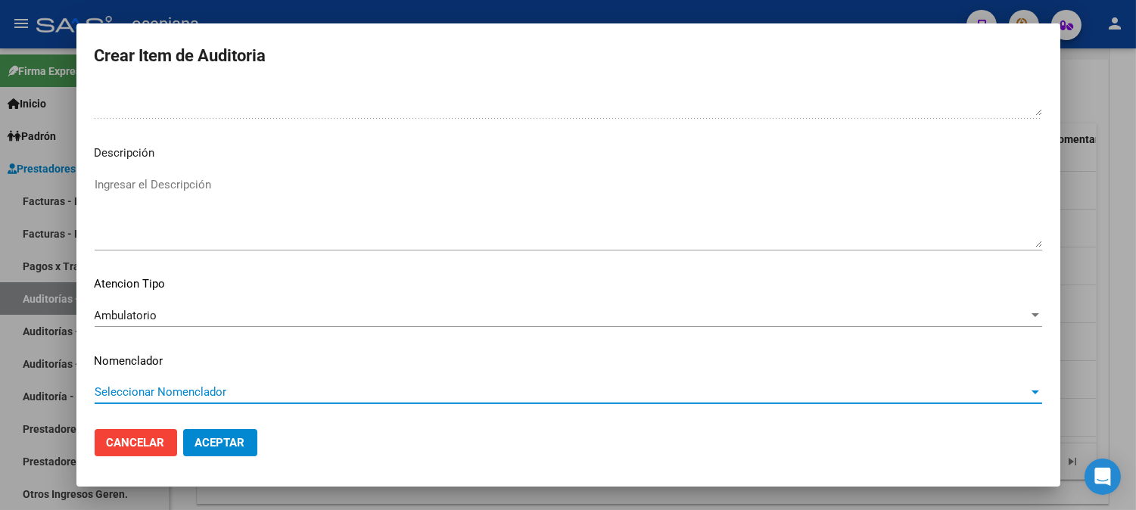
click at [146, 390] on span "Seleccionar Nomenclador" at bounding box center [562, 392] width 934 height 14
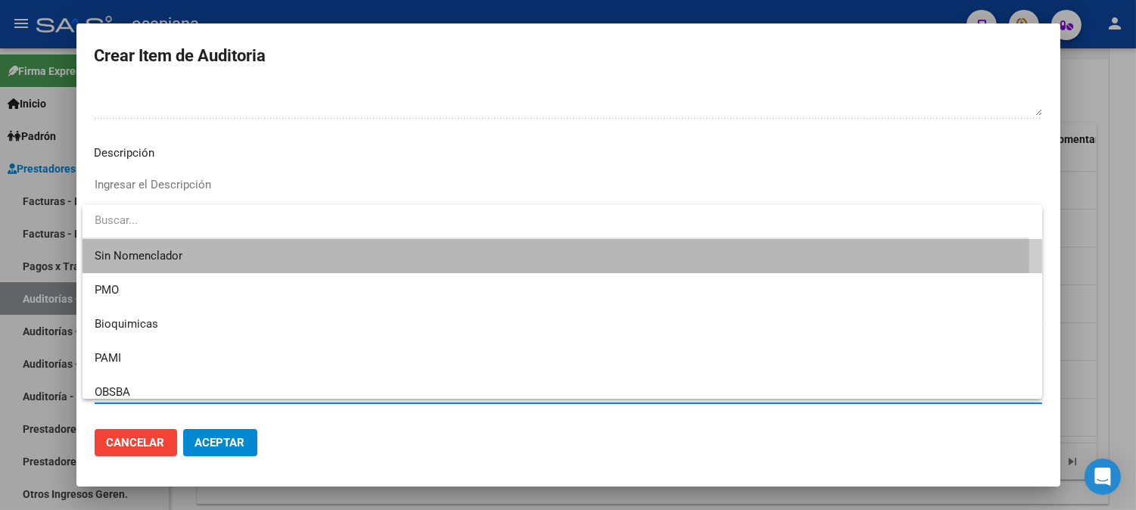
click at [151, 254] on span "Sin Nomenclador" at bounding box center [562, 256] width 935 height 34
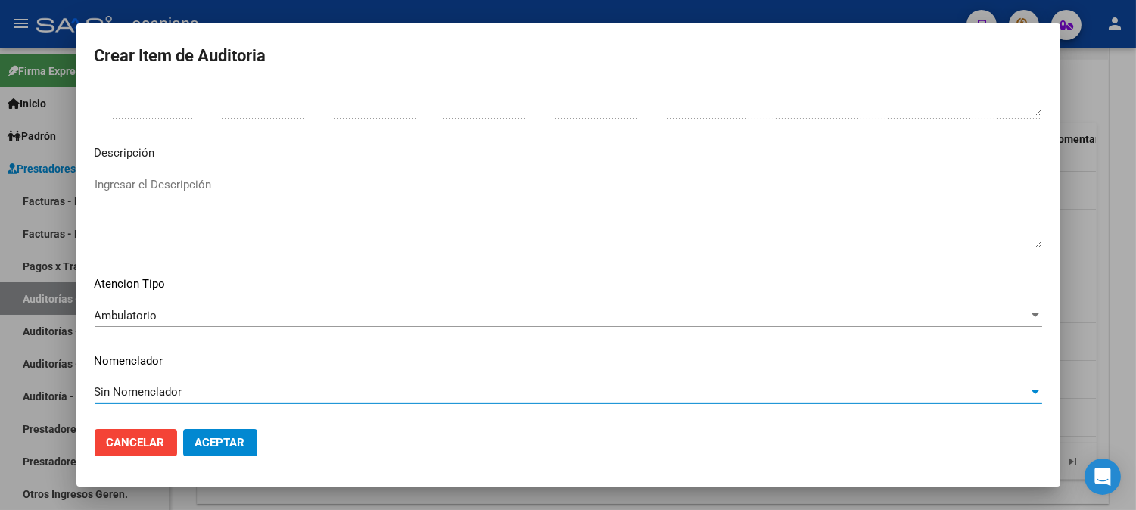
click at [223, 439] on span "Aceptar" at bounding box center [220, 443] width 50 height 14
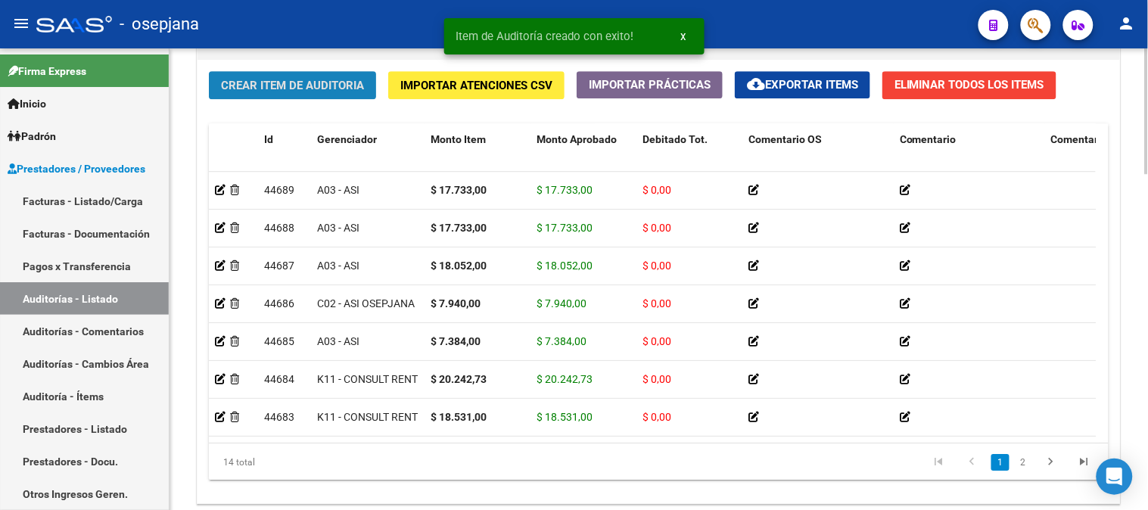
click at [229, 94] on button "Crear Item de Auditoria" at bounding box center [292, 85] width 167 height 28
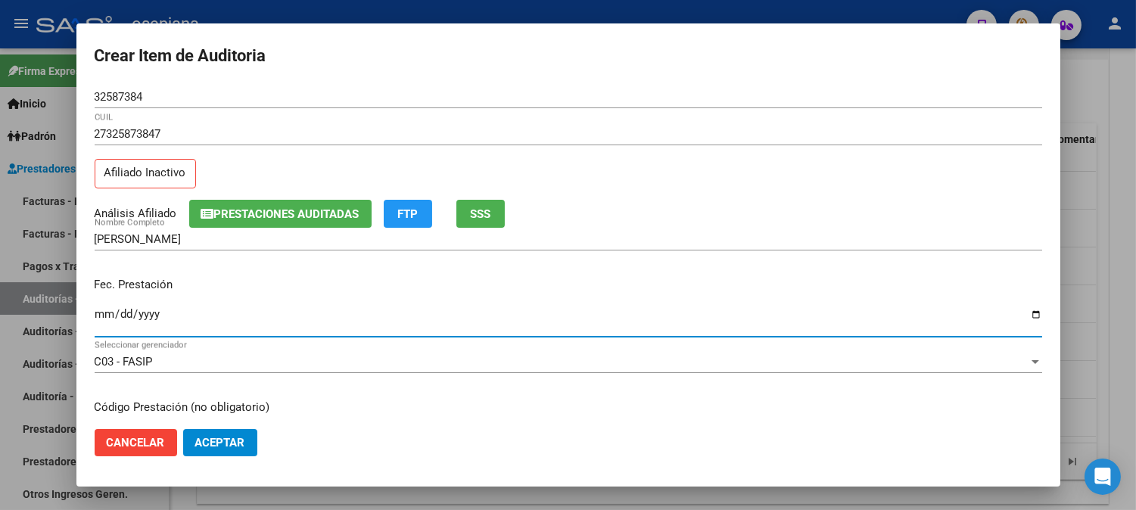
click at [101, 326] on input "Ingresar la fecha" at bounding box center [568, 320] width 947 height 24
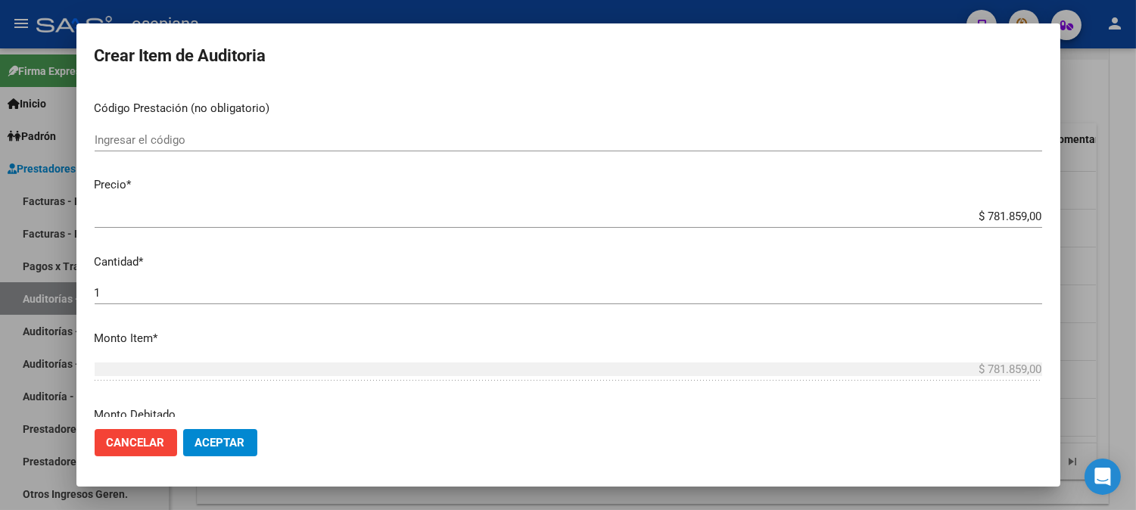
scroll to position [339, 0]
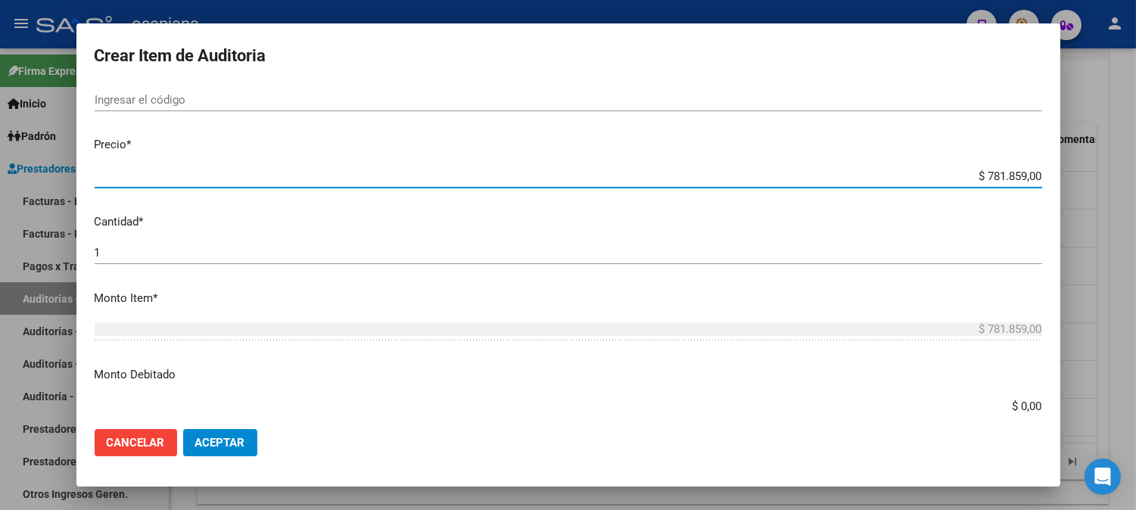
drag, startPoint x: 948, startPoint y: 175, endPoint x: 1092, endPoint y: 167, distance: 144.0
click at [1093, 167] on div "Crear Item de Auditoria 32587384 Nro Documento 27325873847 CUIL Afiliado Inacti…" at bounding box center [568, 255] width 1136 height 510
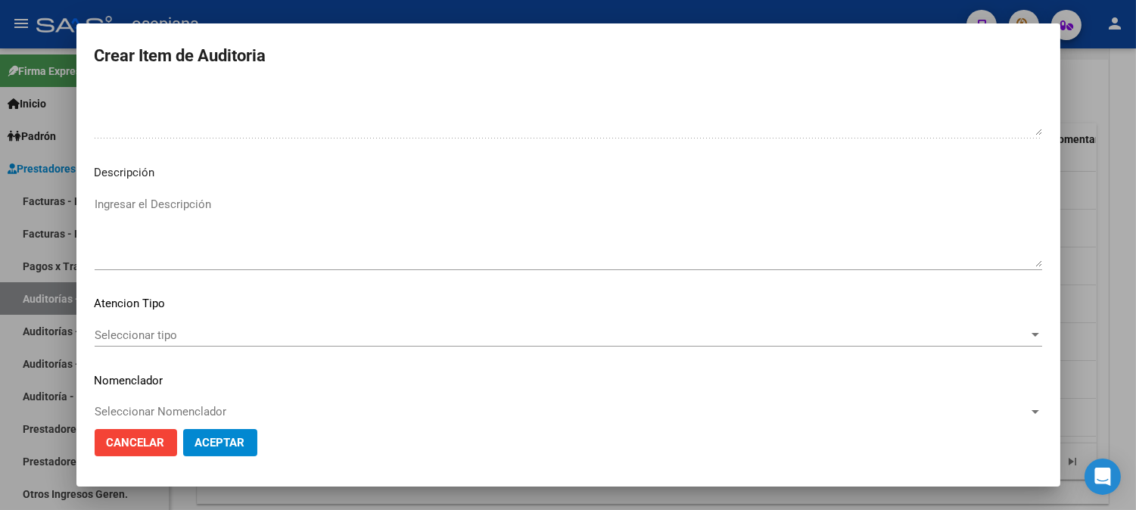
scroll to position [1031, 0]
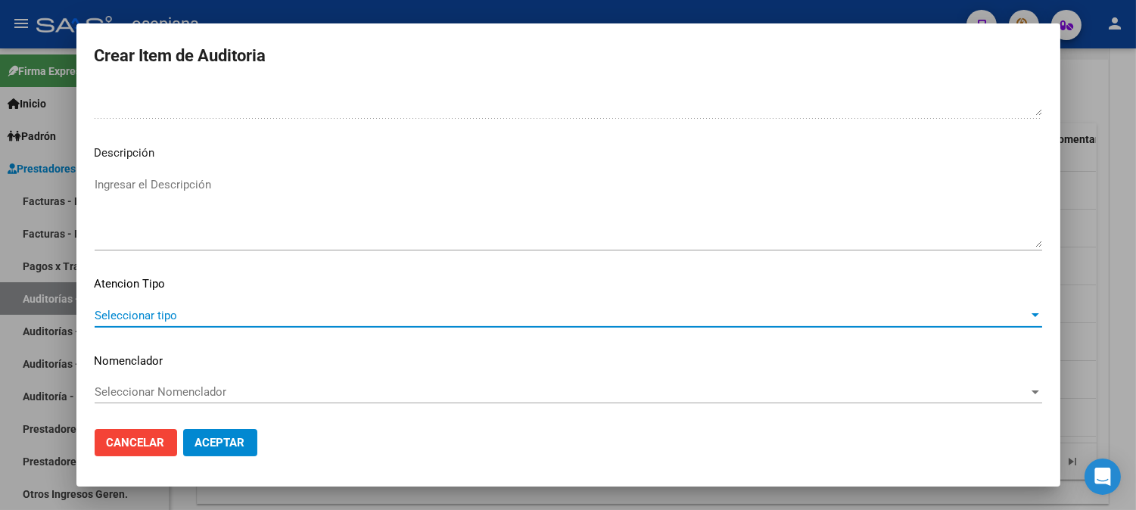
click at [168, 316] on span "Seleccionar tipo" at bounding box center [562, 316] width 934 height 14
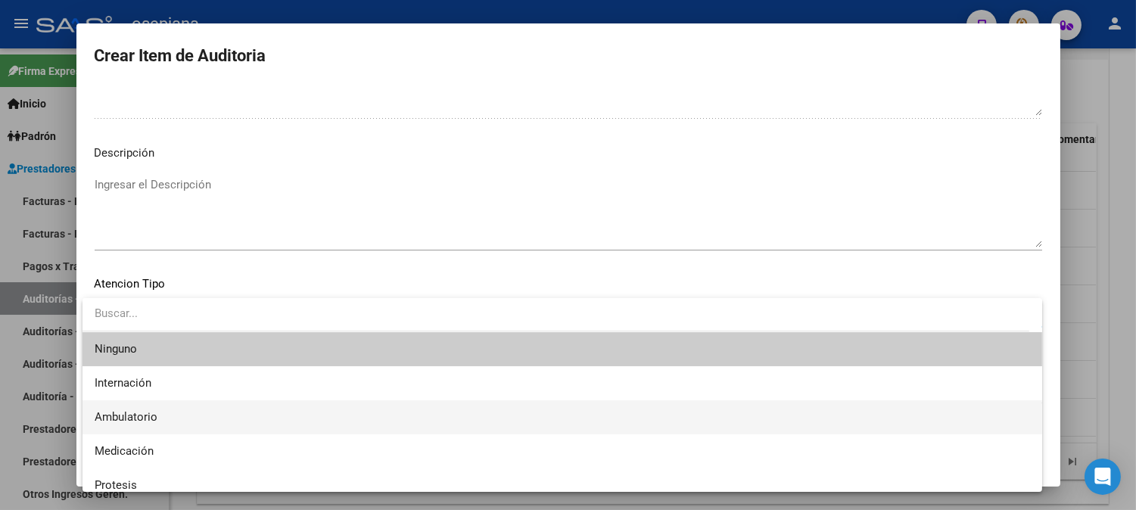
click at [132, 404] on span "Ambulatorio" at bounding box center [562, 417] width 935 height 34
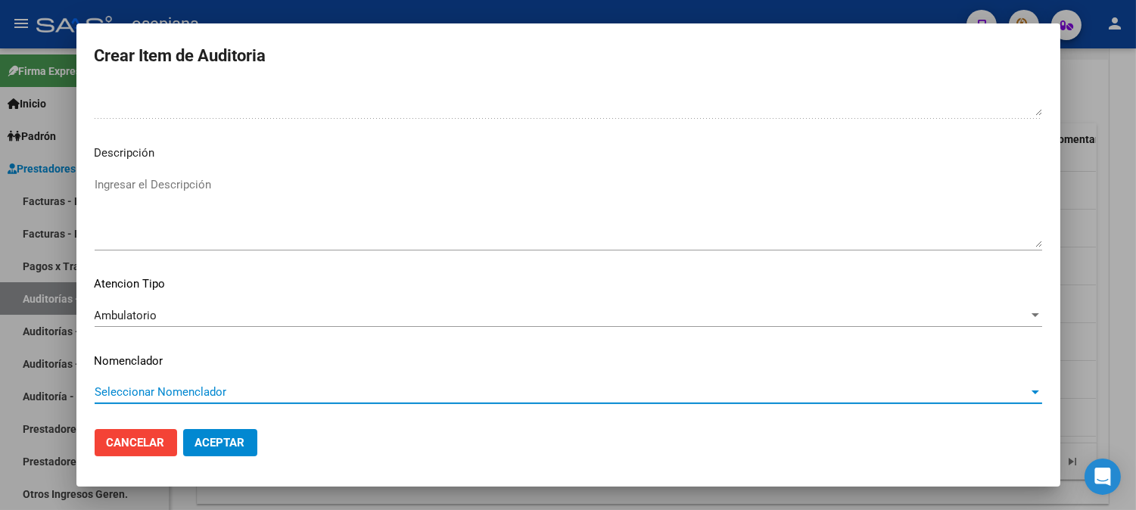
click at [142, 389] on span "Seleccionar Nomenclador" at bounding box center [562, 392] width 934 height 14
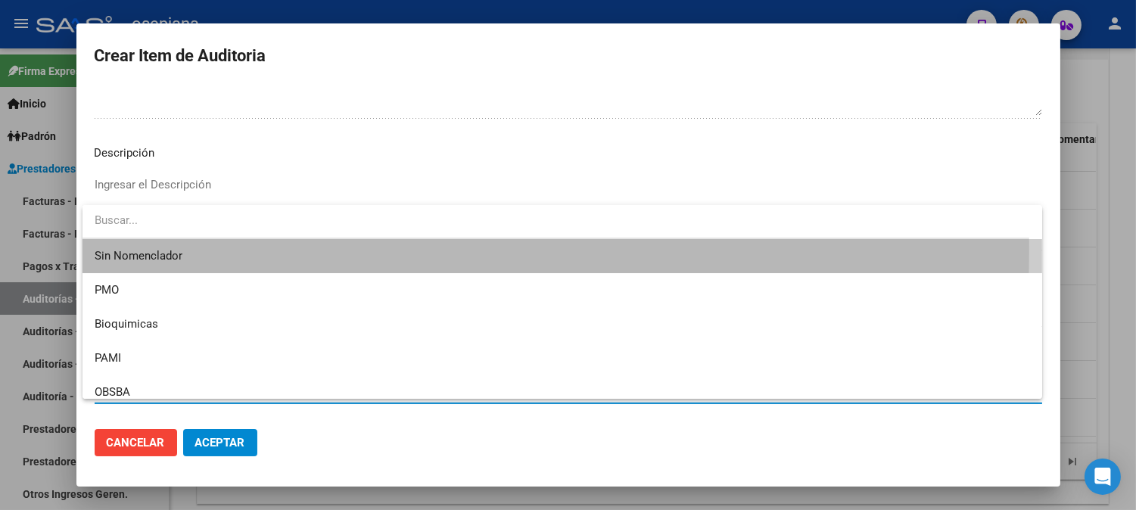
click at [136, 248] on span "Sin Nomenclador" at bounding box center [562, 256] width 935 height 34
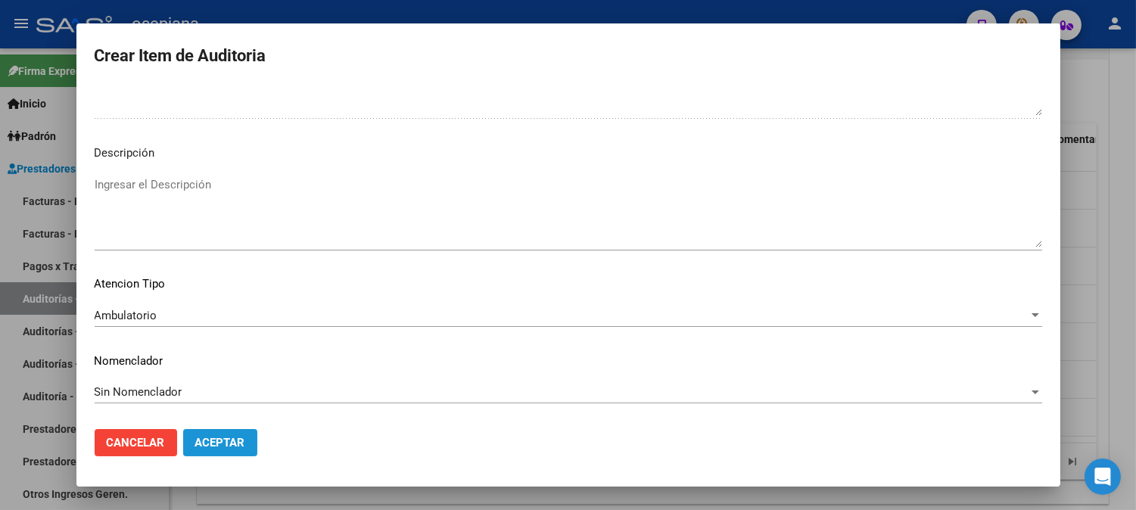
click at [216, 452] on button "Aceptar" at bounding box center [220, 442] width 74 height 27
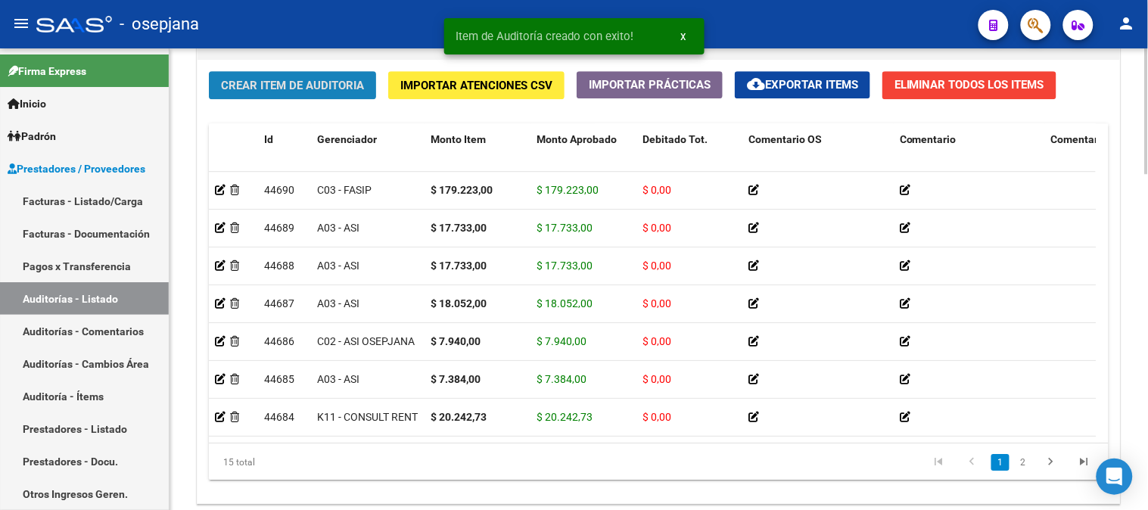
click at [257, 92] on span "Crear Item de Auditoria" at bounding box center [292, 86] width 143 height 14
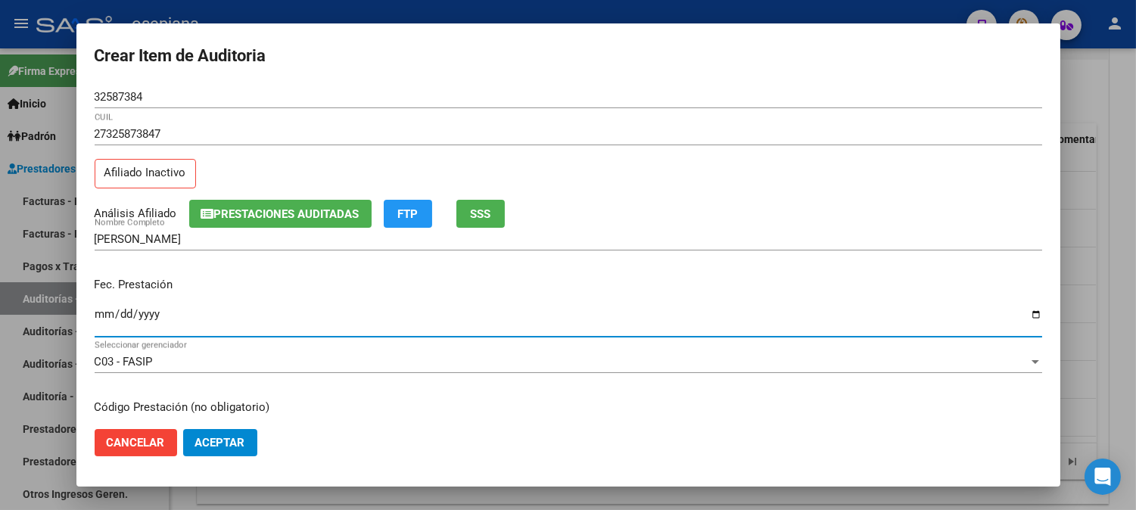
click at [111, 329] on input "Ingresar la fecha" at bounding box center [568, 320] width 947 height 24
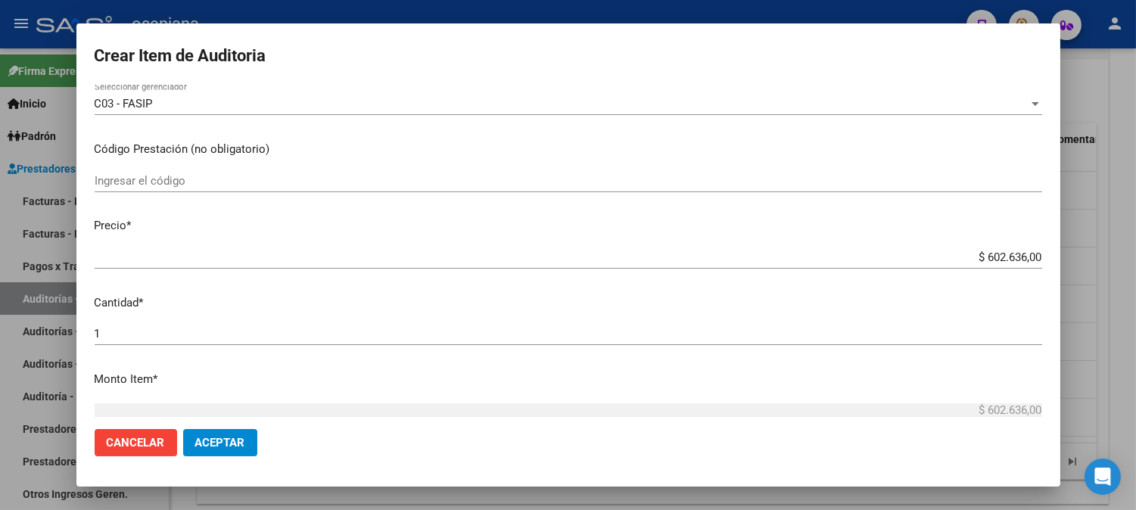
scroll to position [360, 0]
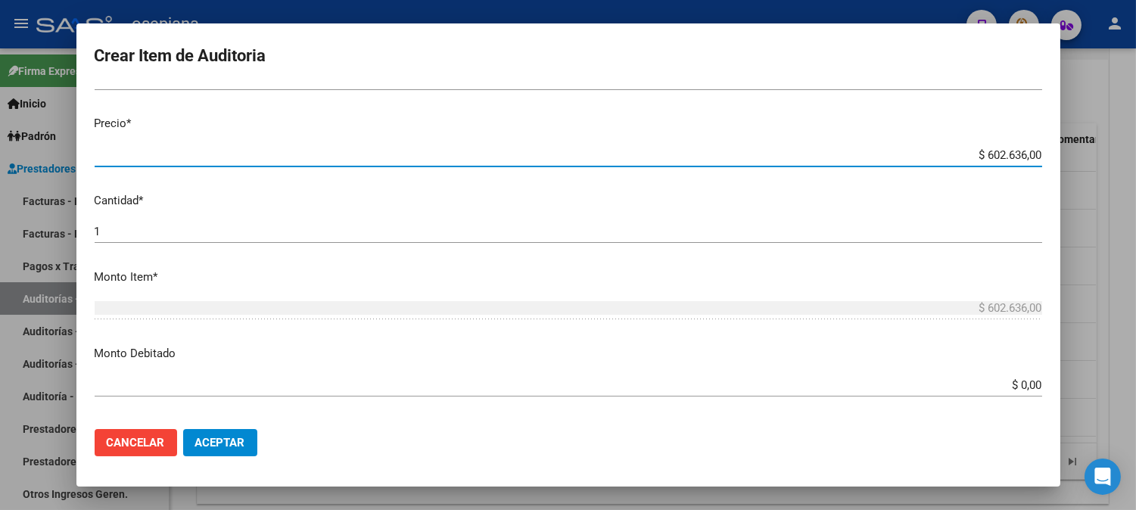
drag, startPoint x: 961, startPoint y: 157, endPoint x: 1132, endPoint y: 164, distance: 171.2
click at [1132, 164] on div "Crear Item de Auditoria 32587384 Nro Documento 27325873847 CUIL Afiliado Inacti…" at bounding box center [568, 255] width 1136 height 510
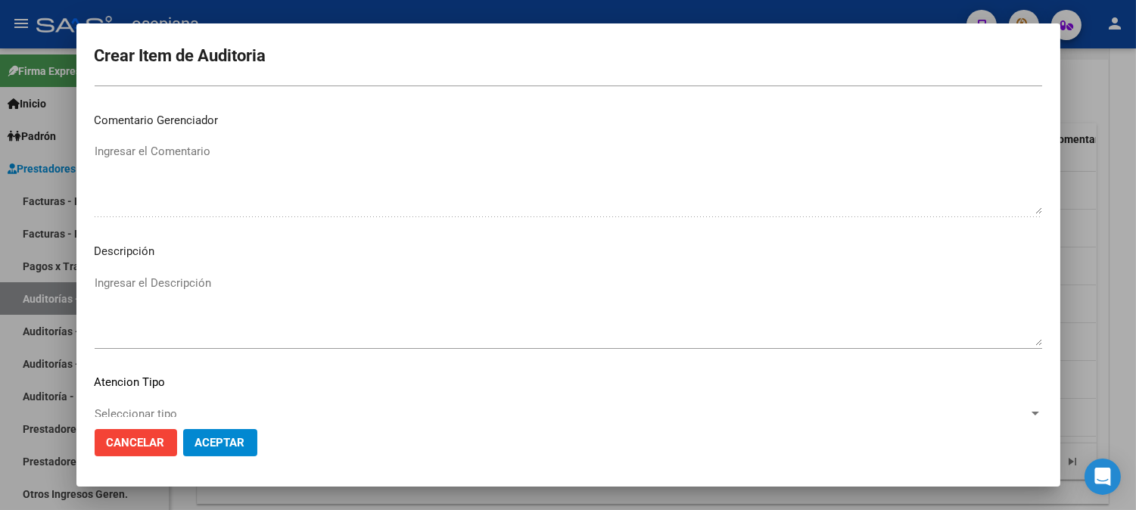
scroll to position [1027, 0]
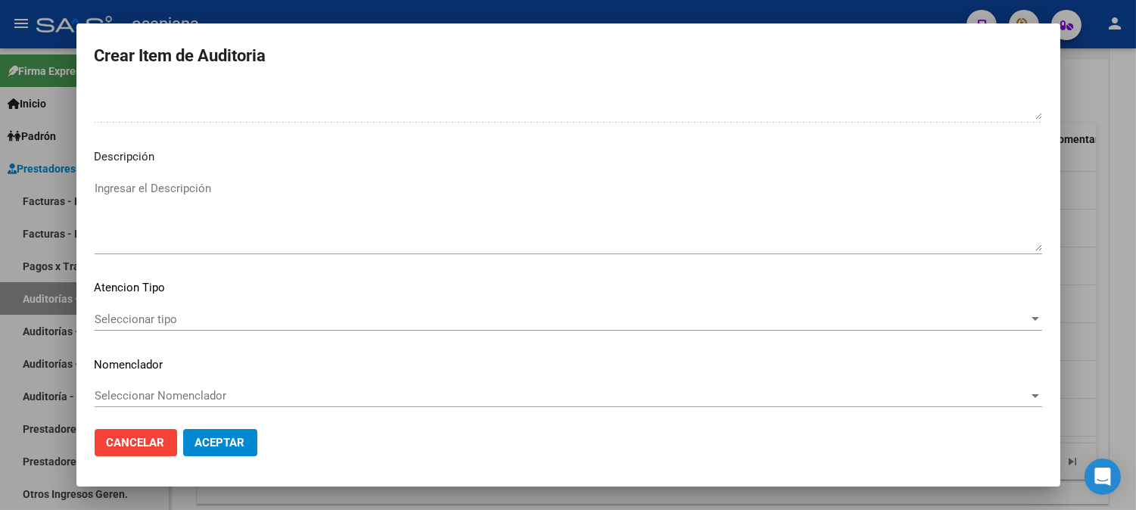
click at [179, 319] on span "Seleccionar tipo" at bounding box center [562, 320] width 934 height 14
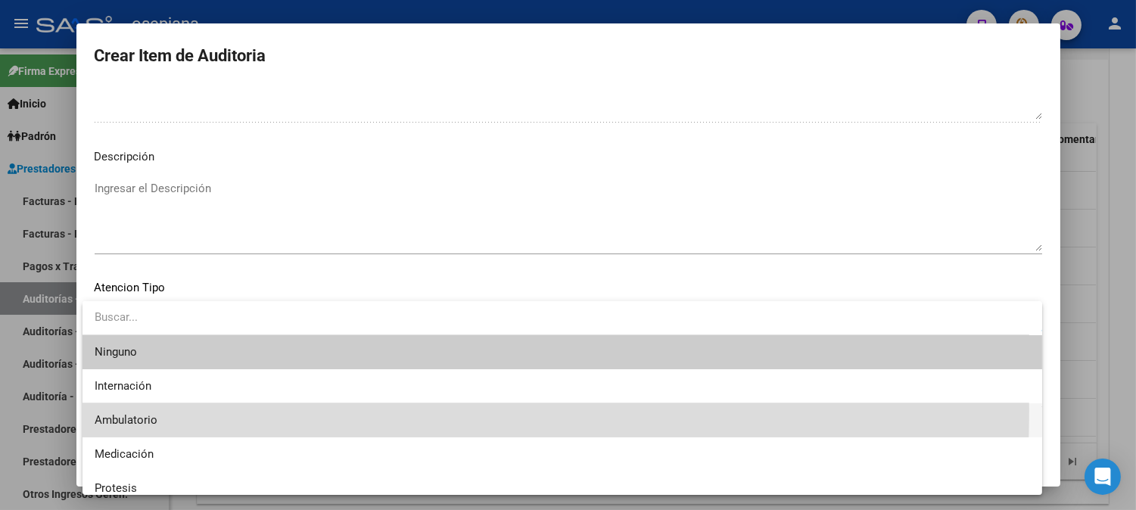
click at [138, 410] on span "Ambulatorio" at bounding box center [562, 420] width 935 height 34
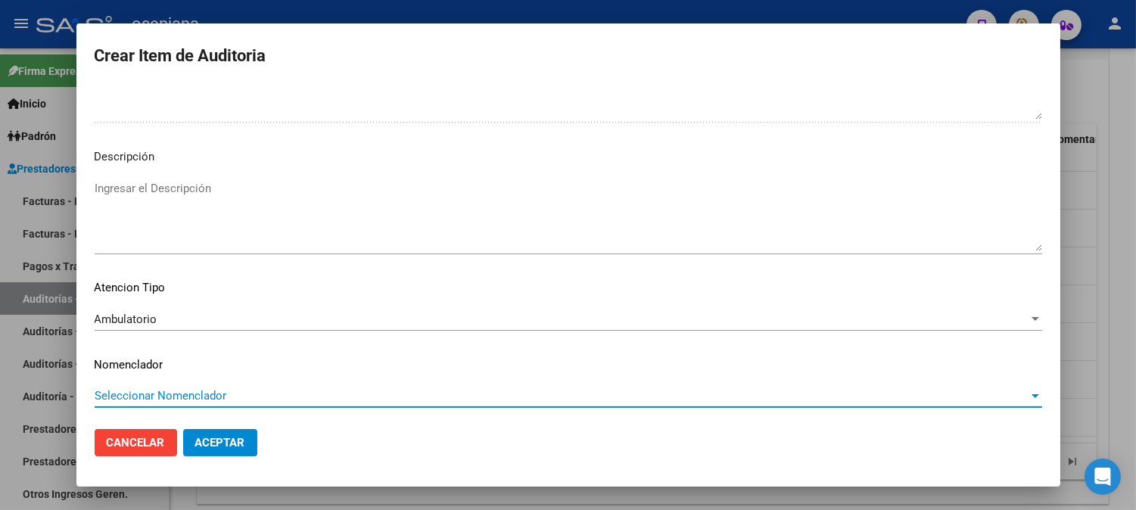
click at [154, 390] on span "Seleccionar Nomenclador" at bounding box center [562, 396] width 934 height 14
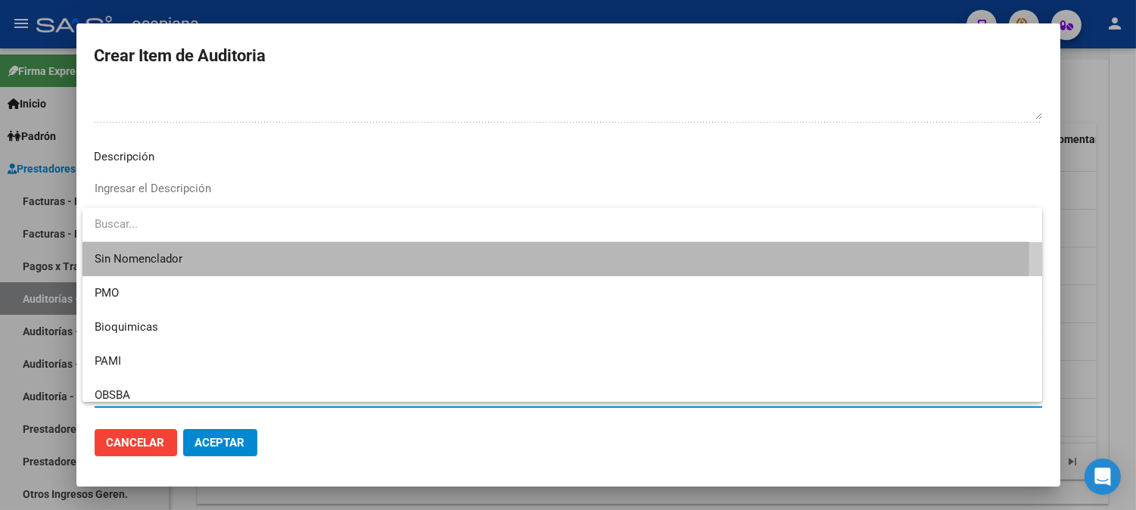
click at [139, 252] on span "Sin Nomenclador" at bounding box center [562, 259] width 935 height 34
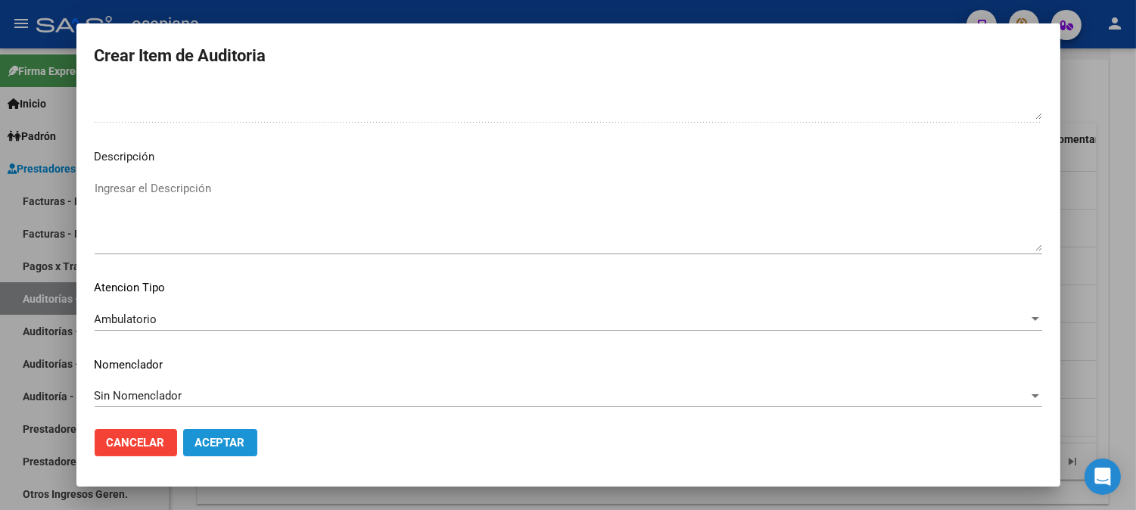
click at [215, 432] on button "Aceptar" at bounding box center [220, 442] width 74 height 27
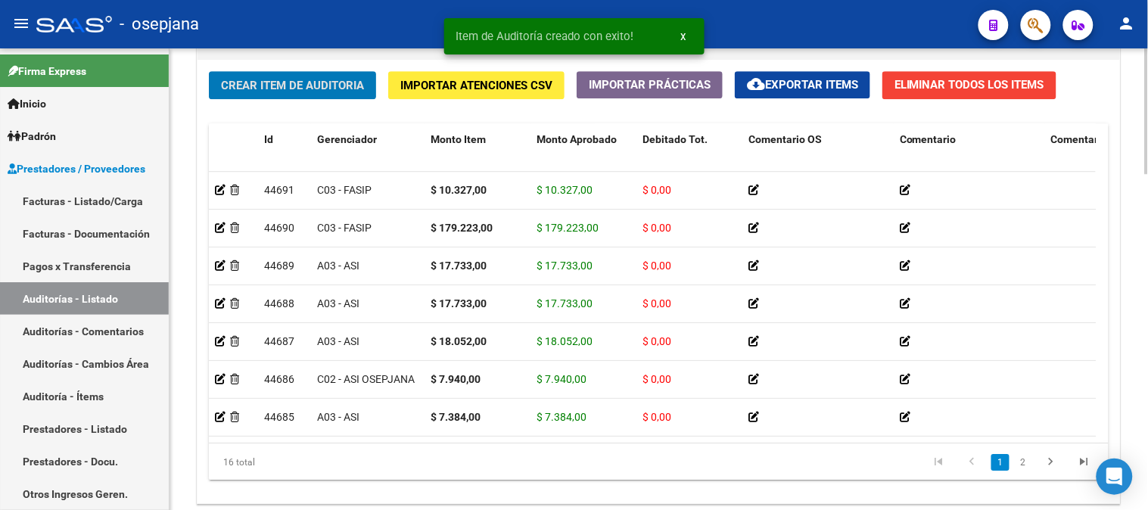
click at [330, 82] on span "Crear Item de Auditoria" at bounding box center [292, 86] width 143 height 14
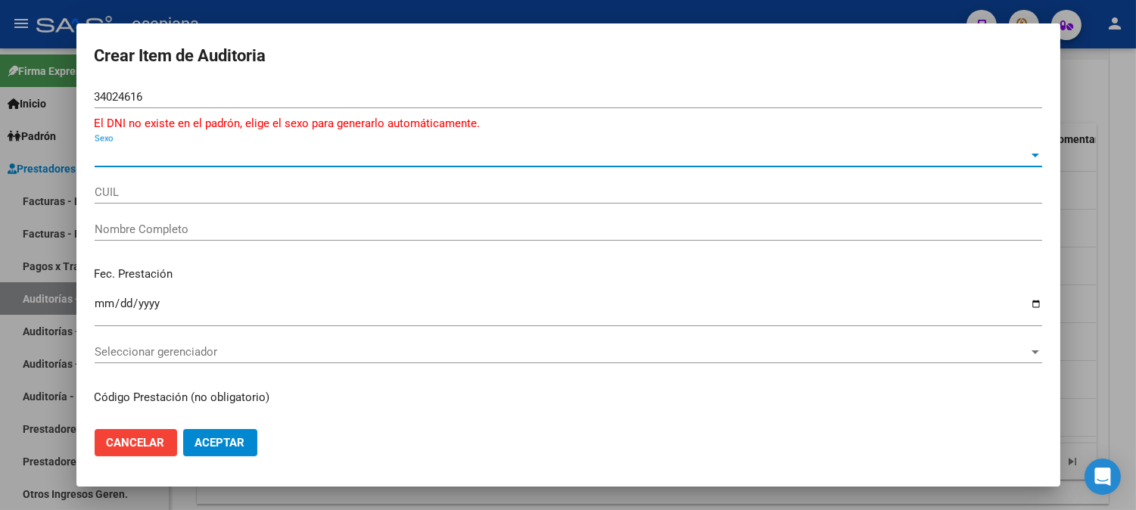
click at [311, 154] on span "Sexo" at bounding box center [562, 155] width 934 height 14
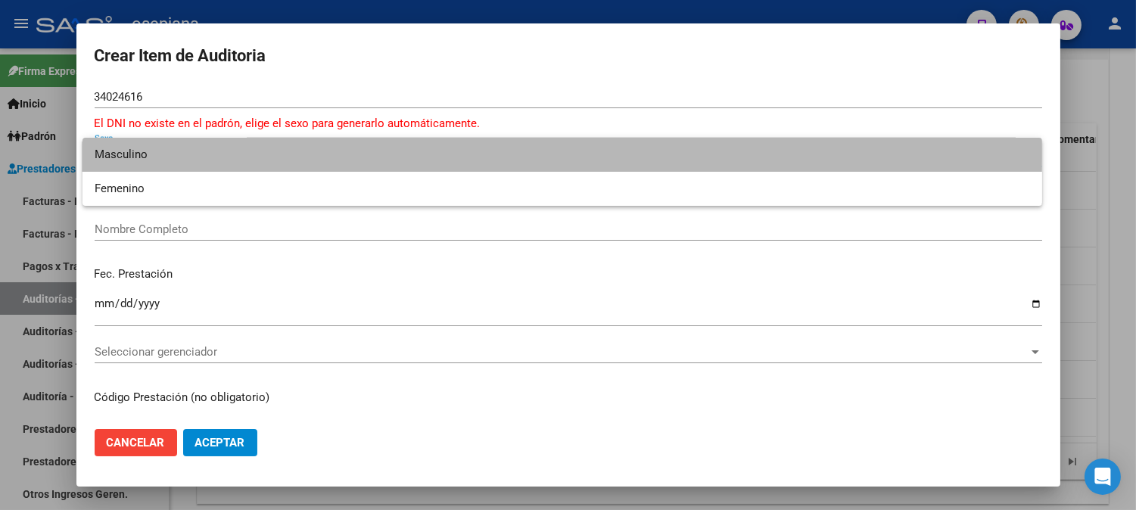
click at [260, 154] on span "Masculino" at bounding box center [562, 155] width 935 height 34
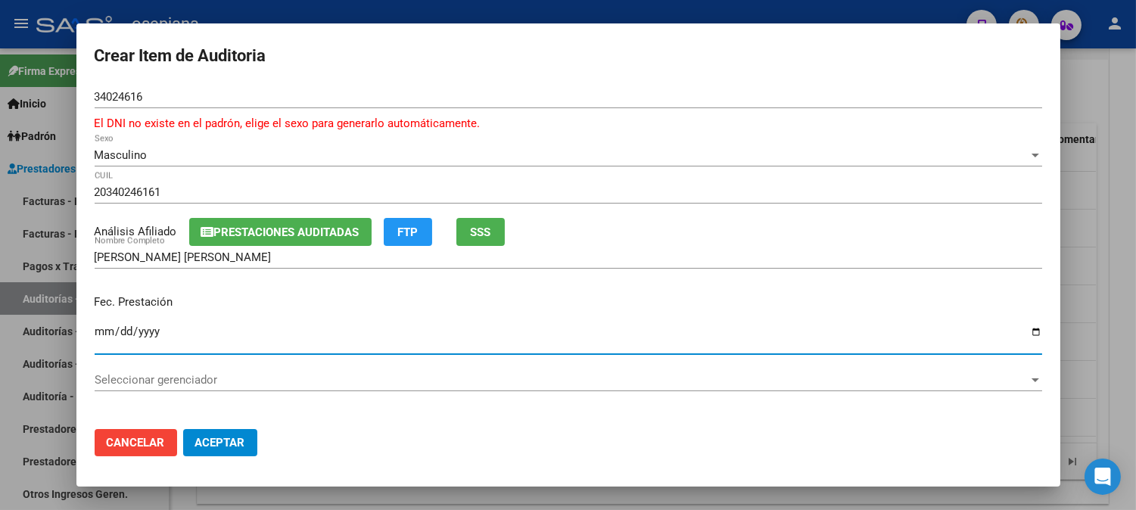
click at [104, 336] on input "Ingresar la fecha" at bounding box center [568, 337] width 947 height 24
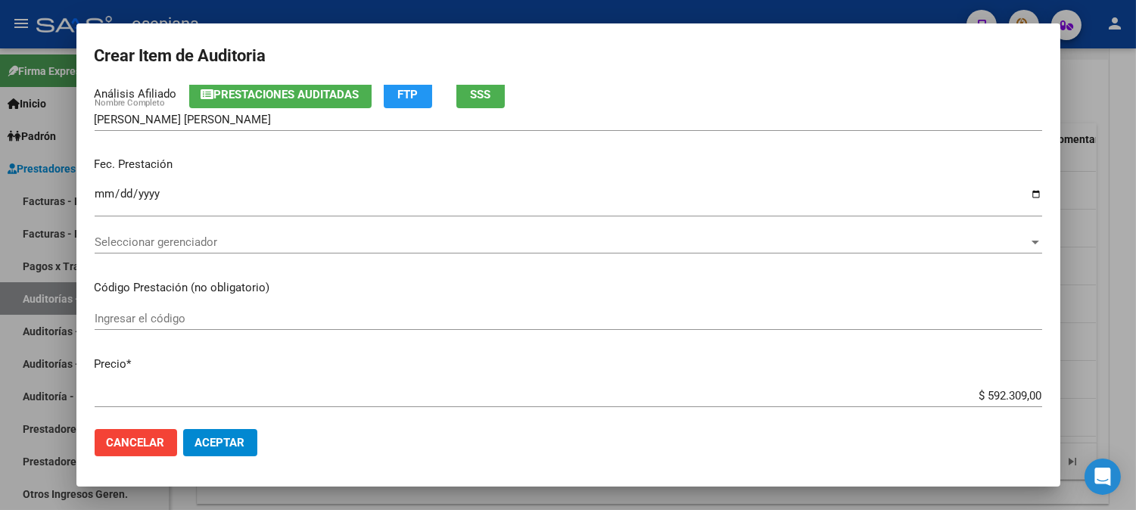
scroll to position [344, 0]
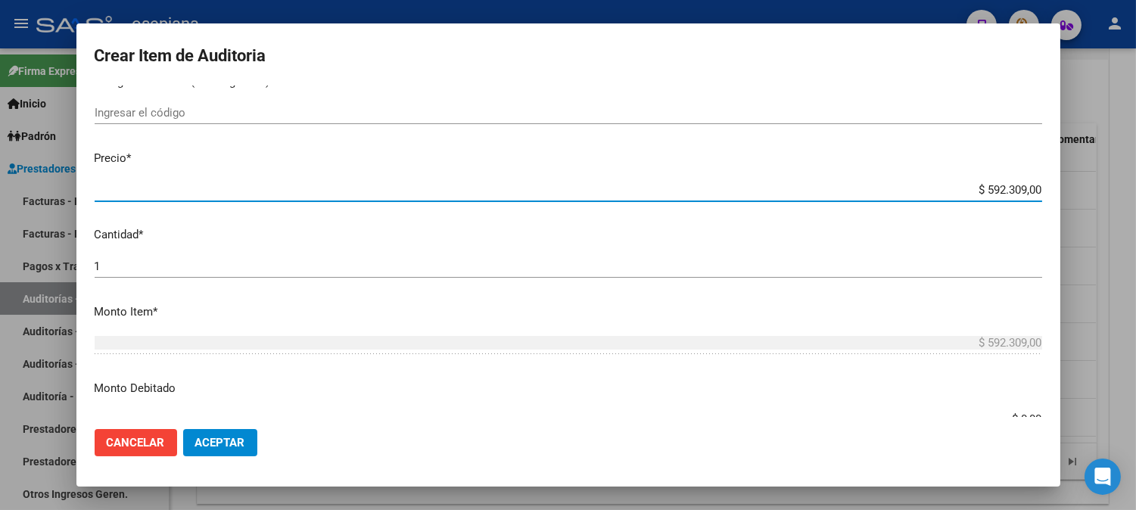
drag, startPoint x: 959, startPoint y: 185, endPoint x: 1062, endPoint y: 186, distance: 103.7
click at [1062, 186] on div "Crear Item de Auditoria 34024616 Nro Documento El DNI no existe en el padrón, e…" at bounding box center [568, 255] width 1136 height 510
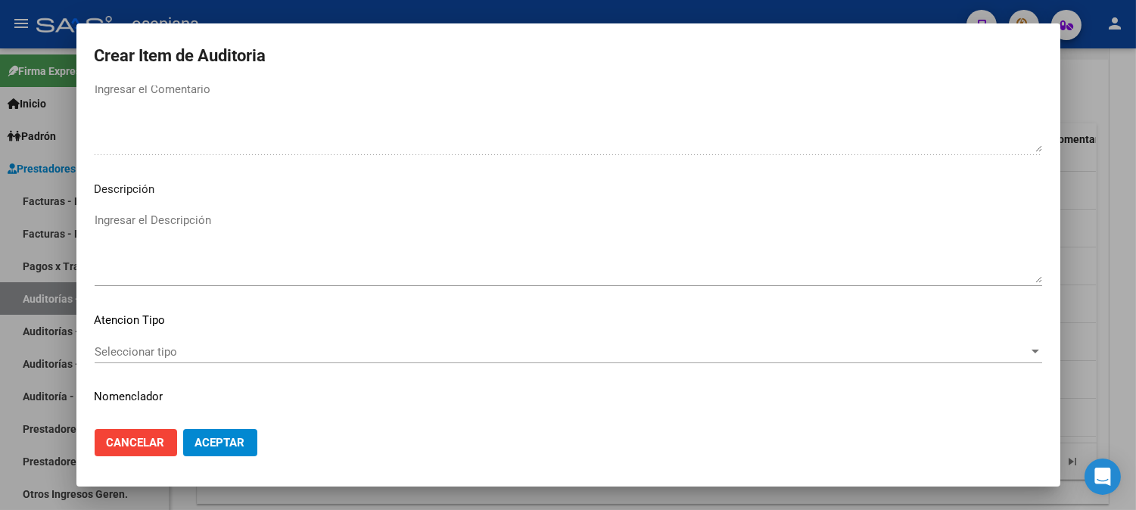
scroll to position [1048, 0]
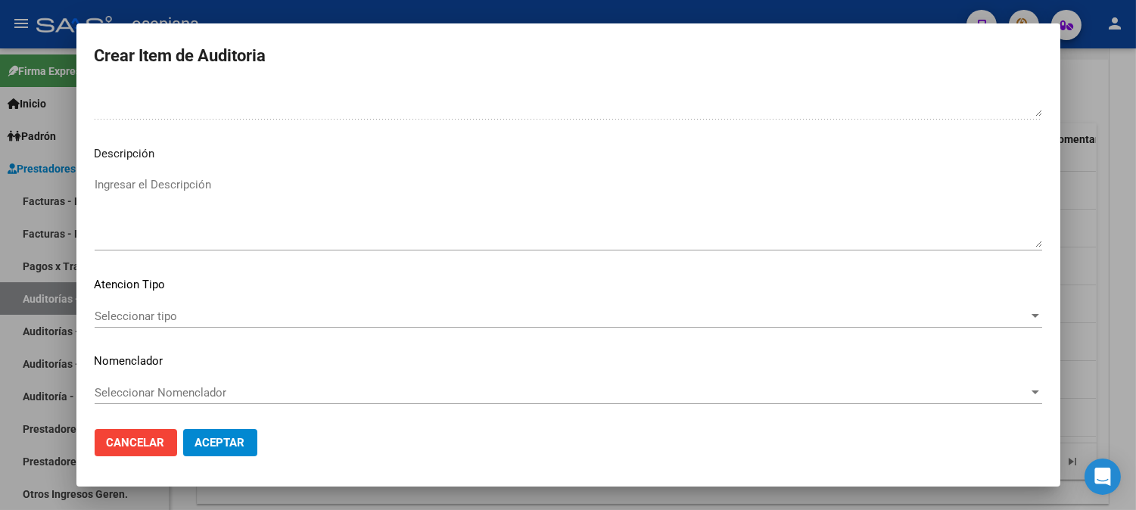
click at [127, 313] on span "Seleccionar tipo" at bounding box center [562, 317] width 934 height 14
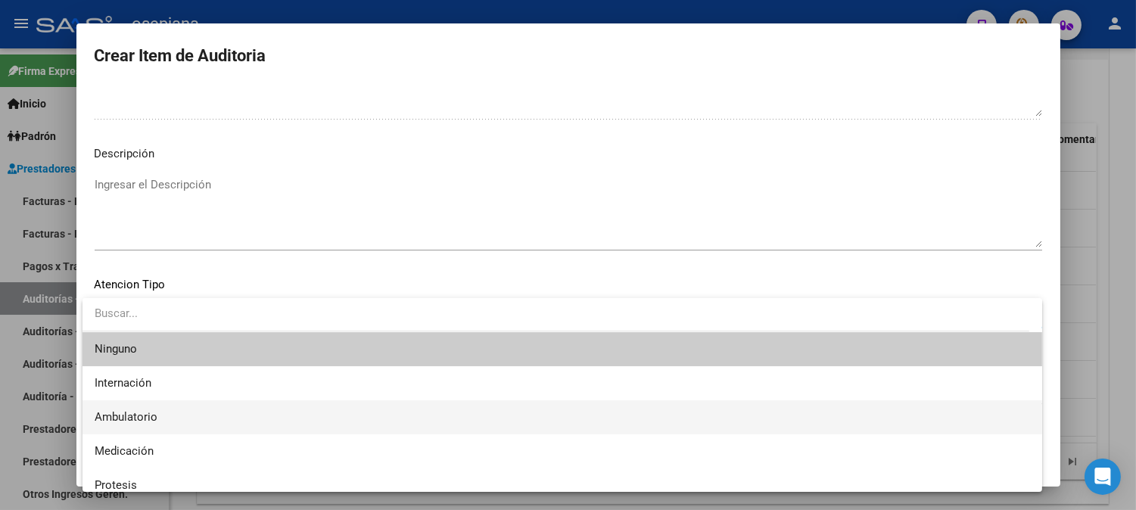
click at [129, 406] on span "Ambulatorio" at bounding box center [562, 417] width 935 height 34
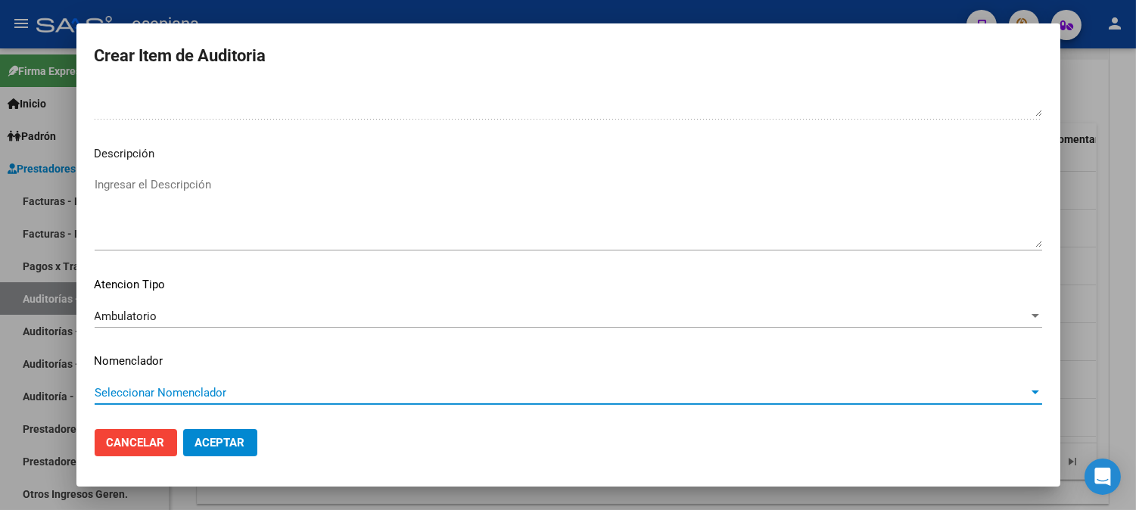
click at [153, 394] on span "Seleccionar Nomenclador" at bounding box center [562, 393] width 934 height 14
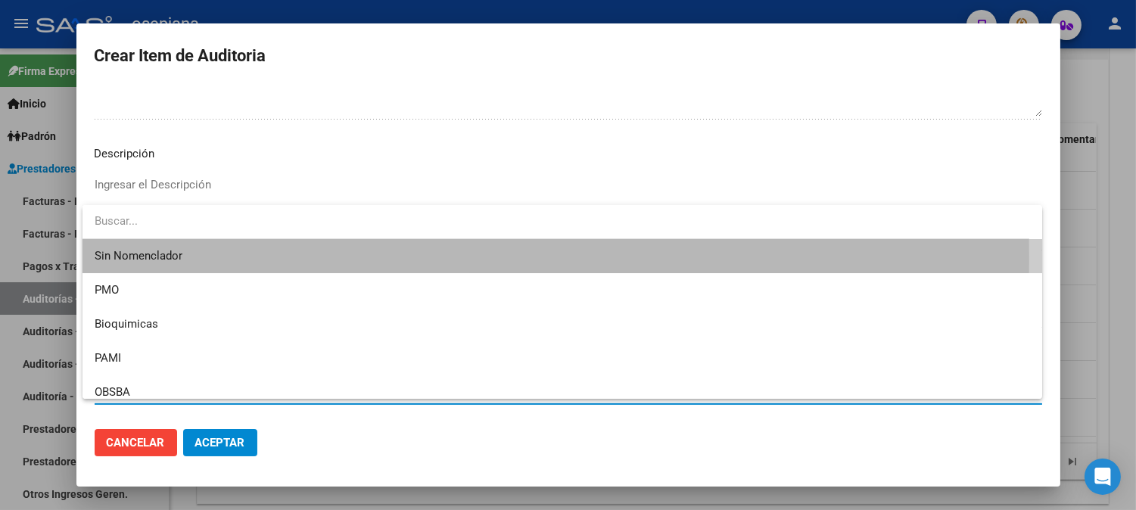
click at [150, 258] on span "Sin Nomenclador" at bounding box center [562, 256] width 935 height 34
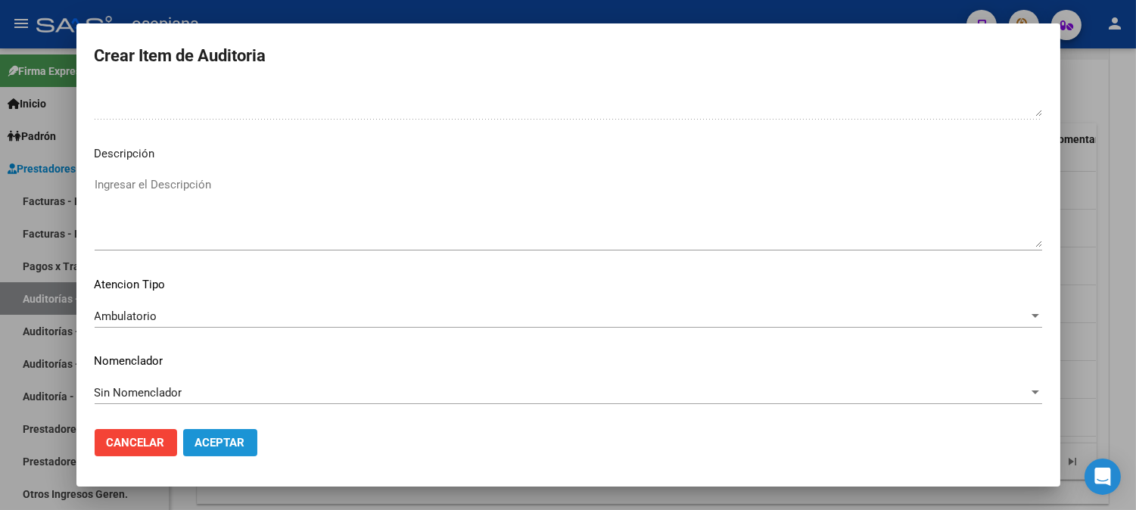
click at [204, 439] on span "Aceptar" at bounding box center [220, 443] width 50 height 14
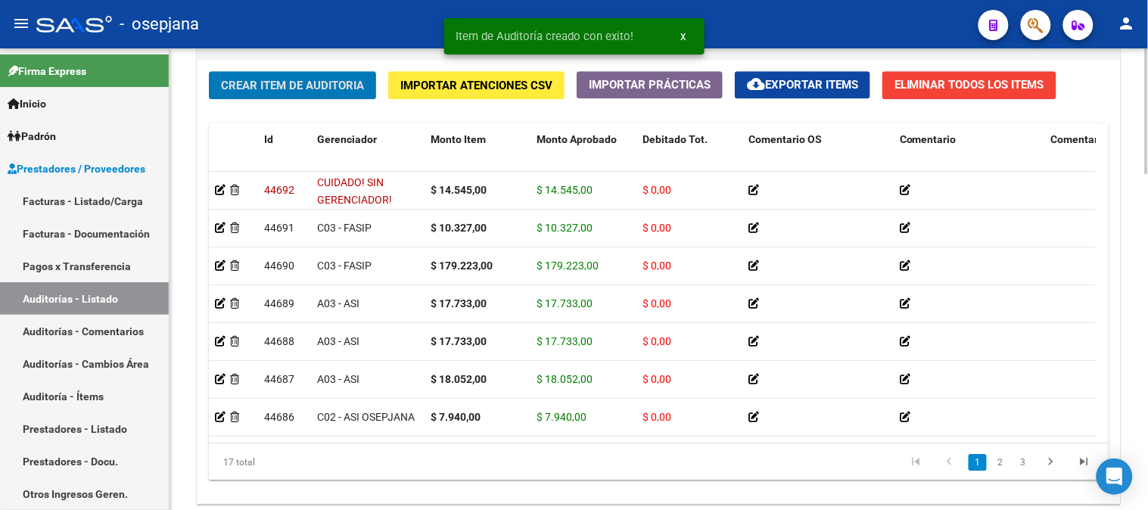
click at [252, 79] on span "Crear Item de Auditoria" at bounding box center [292, 86] width 143 height 14
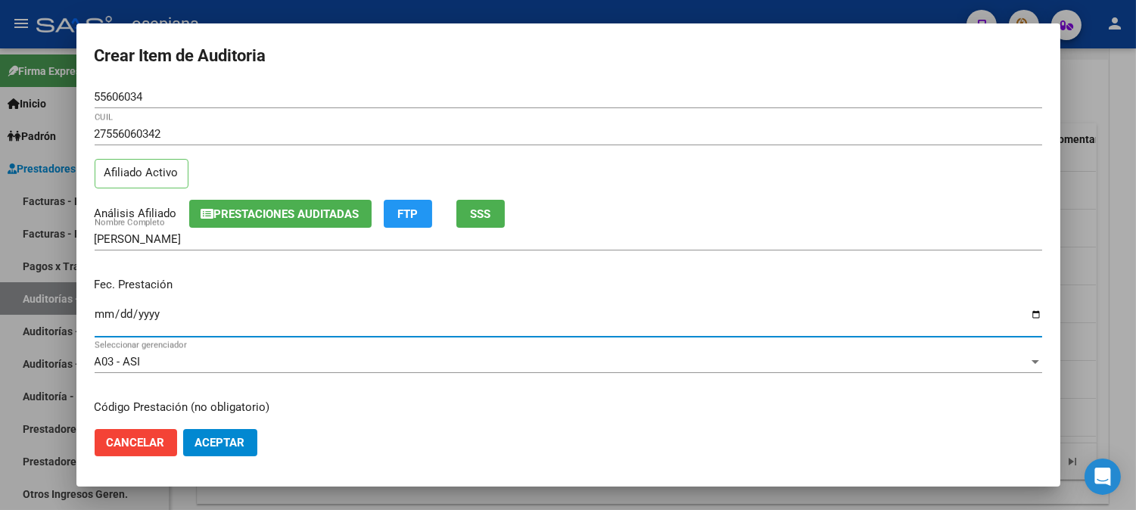
click at [110, 309] on input "Ingresar la fecha" at bounding box center [568, 320] width 947 height 24
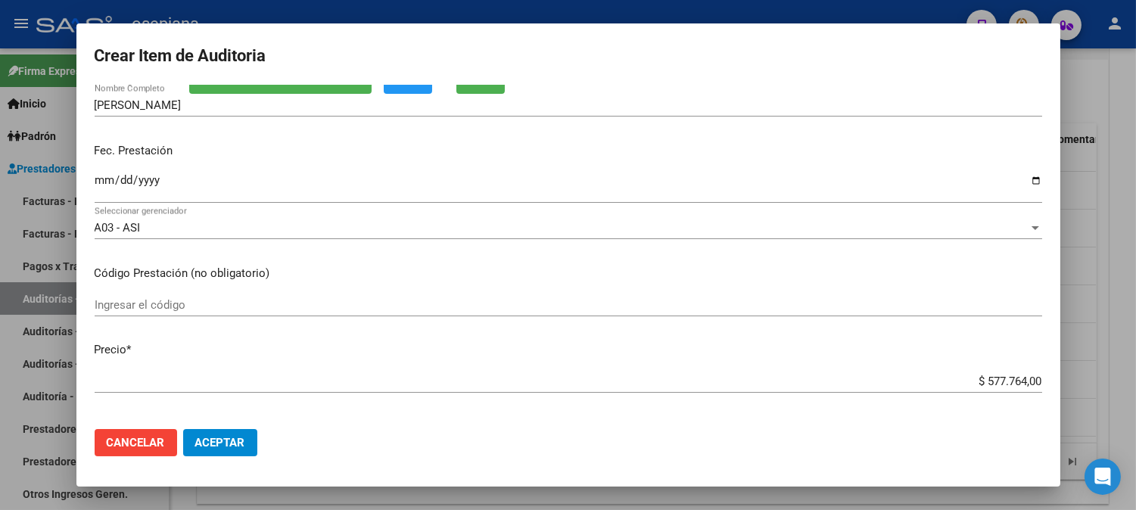
scroll to position [297, 0]
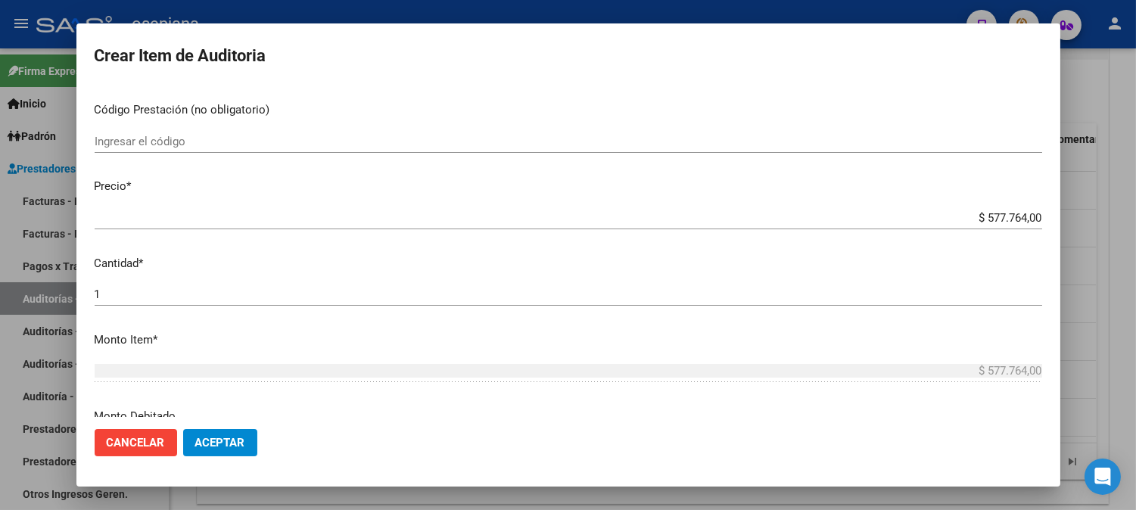
click at [956, 227] on div "$ 577.764,00 Ingresar el precio" at bounding box center [568, 218] width 947 height 23
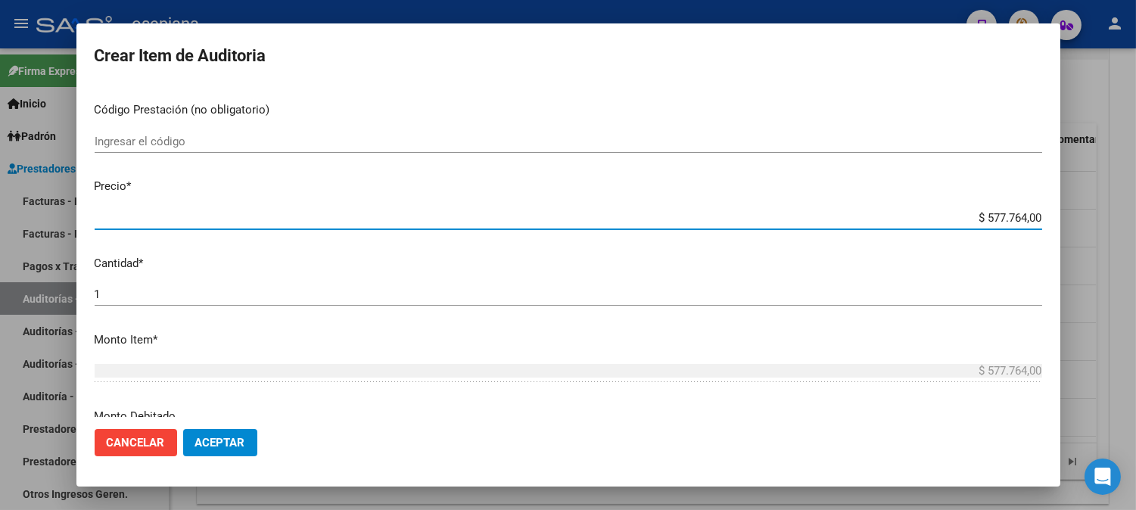
drag, startPoint x: 954, startPoint y: 216, endPoint x: 1099, endPoint y: 186, distance: 147.5
click at [1098, 186] on div "Crear Item de Auditoria 55606034 Nro Documento 27556060342 CUIL Afiliado Activo…" at bounding box center [568, 255] width 1136 height 510
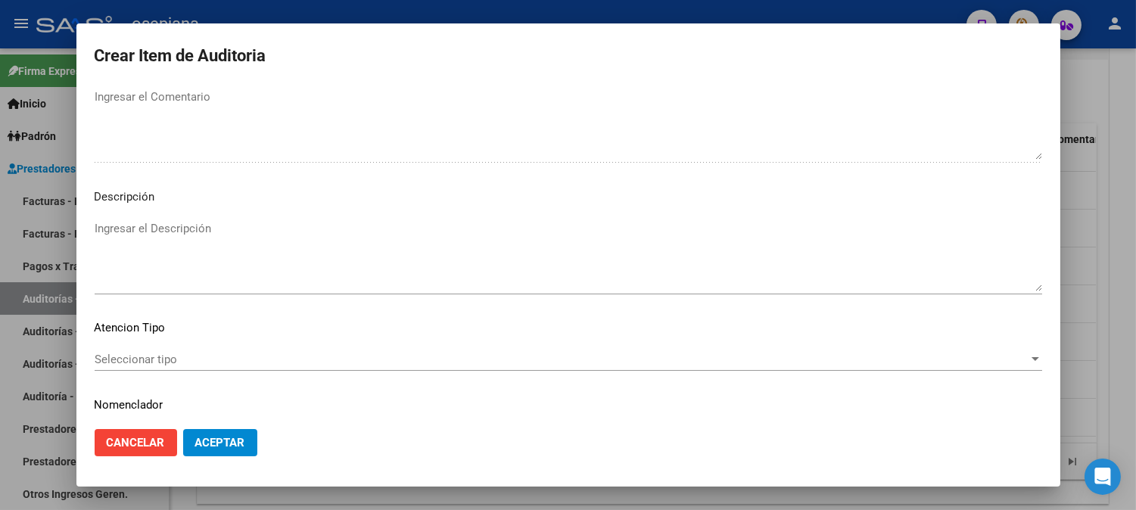
scroll to position [1031, 0]
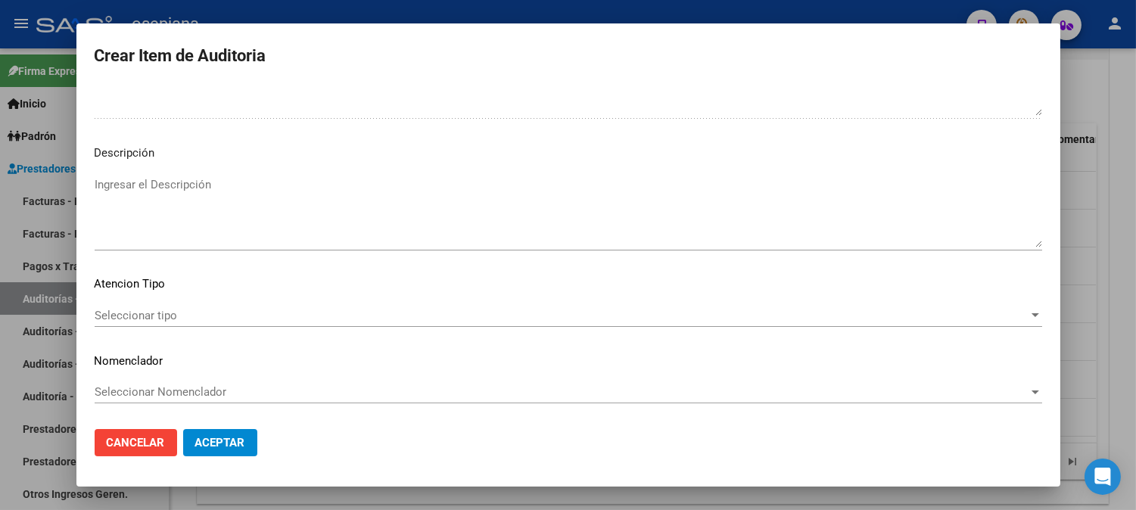
click at [223, 319] on span "Seleccionar tipo" at bounding box center [562, 316] width 934 height 14
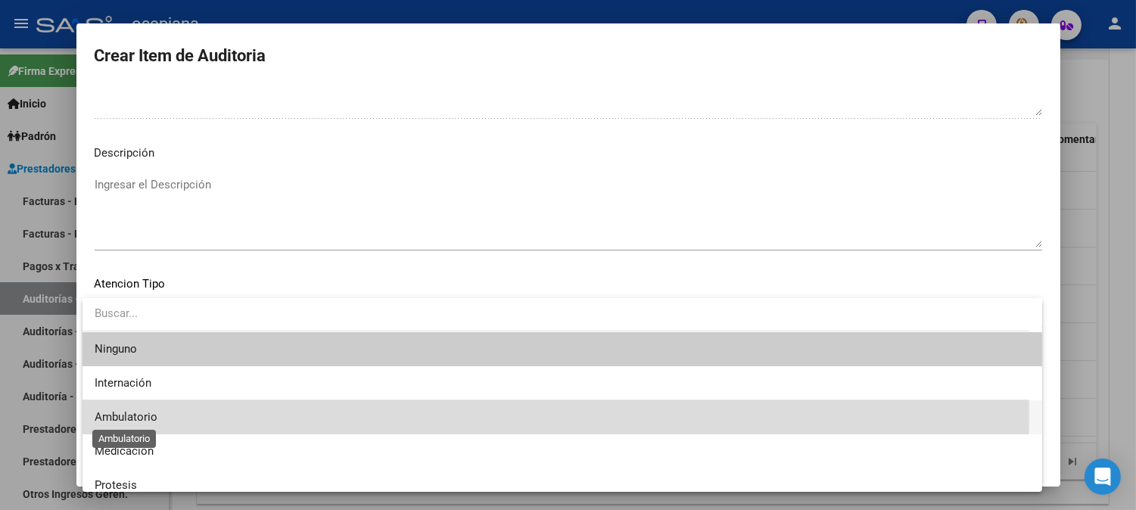
click at [138, 413] on span "Ambulatorio" at bounding box center [126, 417] width 63 height 14
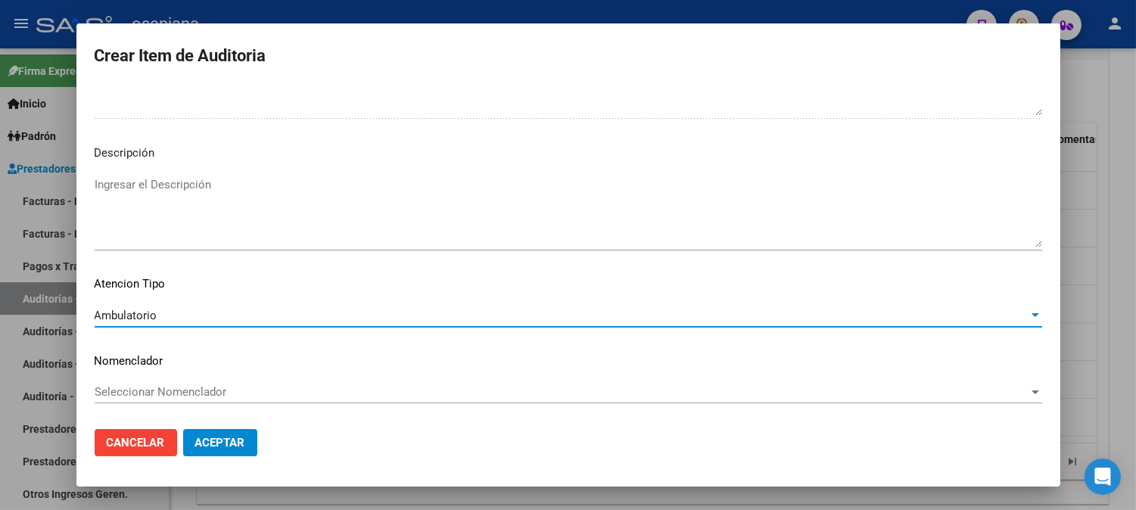
click at [182, 394] on span "Seleccionar Nomenclador" at bounding box center [562, 392] width 934 height 14
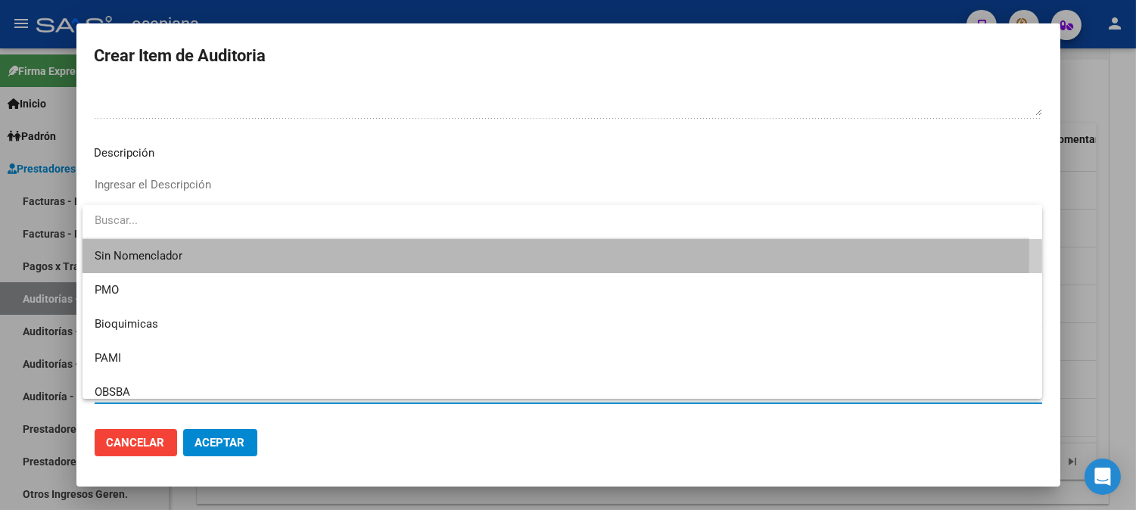
click at [151, 250] on span "Sin Nomenclador" at bounding box center [562, 256] width 935 height 34
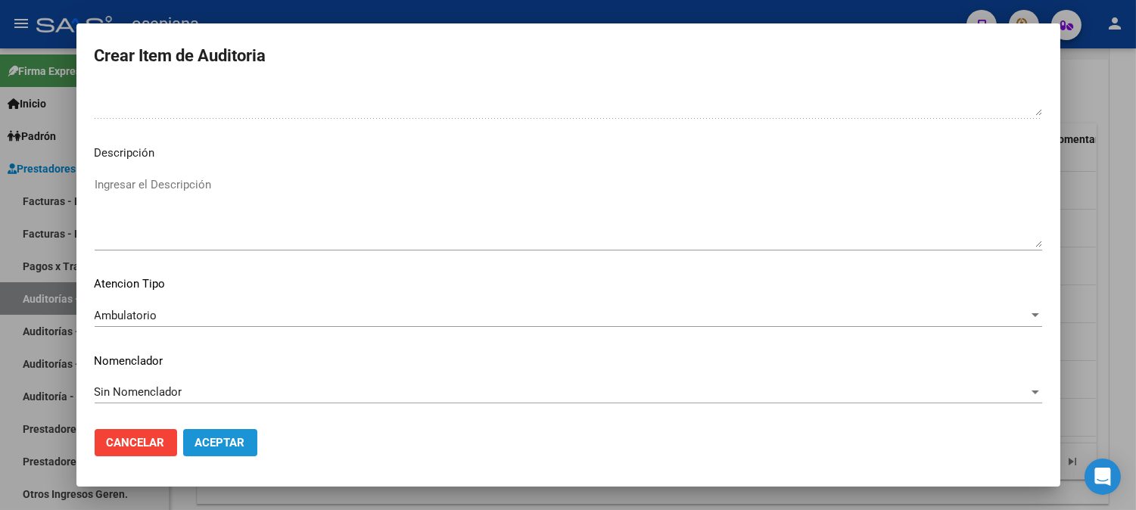
click at [244, 434] on button "Aceptar" at bounding box center [220, 442] width 74 height 27
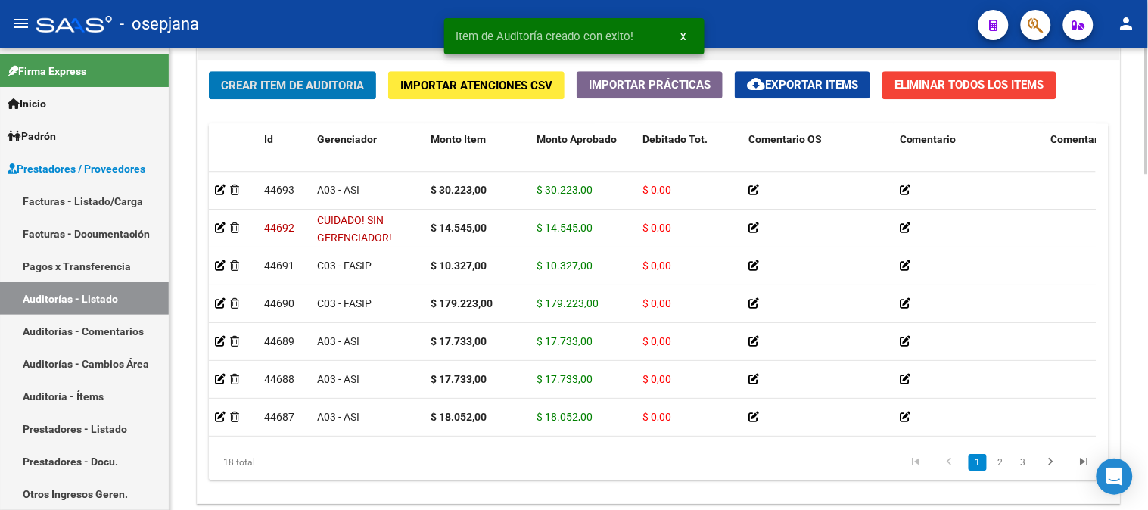
click at [288, 95] on button "Crear Item de Auditoria" at bounding box center [292, 85] width 167 height 28
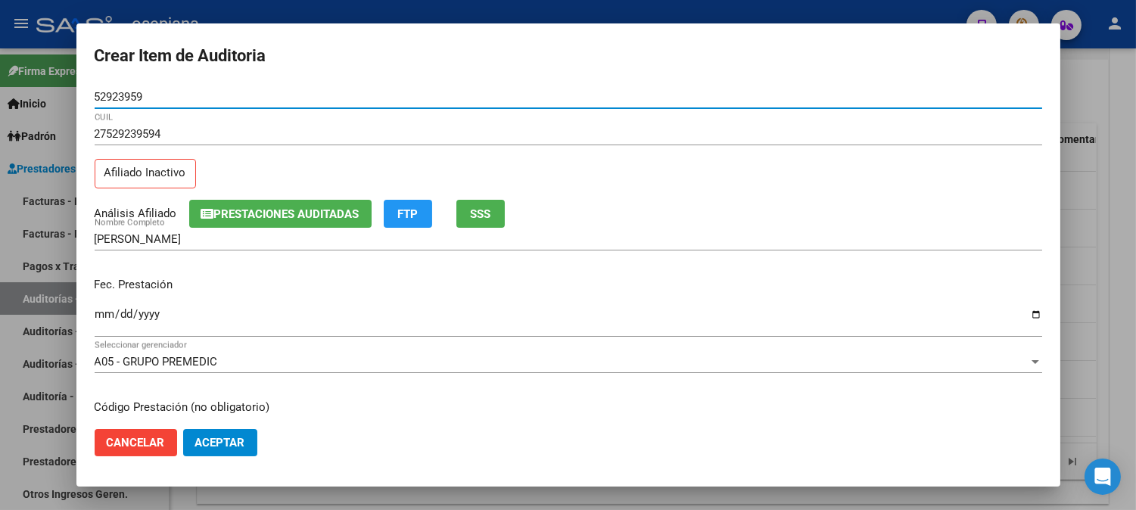
click at [103, 311] on input "Ingresar la fecha" at bounding box center [568, 320] width 947 height 24
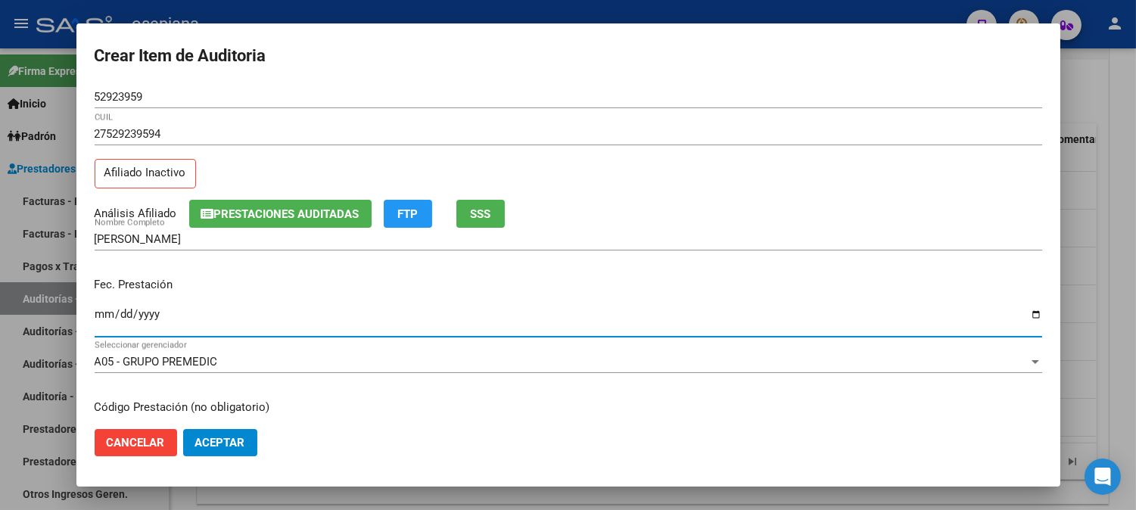
click at [103, 311] on input "Ingresar la fecha" at bounding box center [568, 320] width 947 height 24
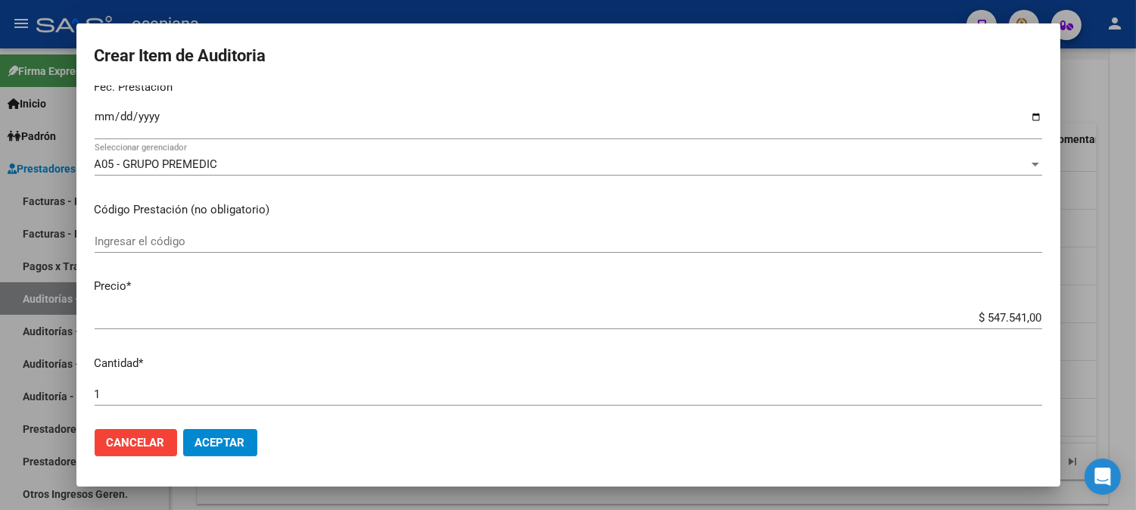
scroll to position [281, 0]
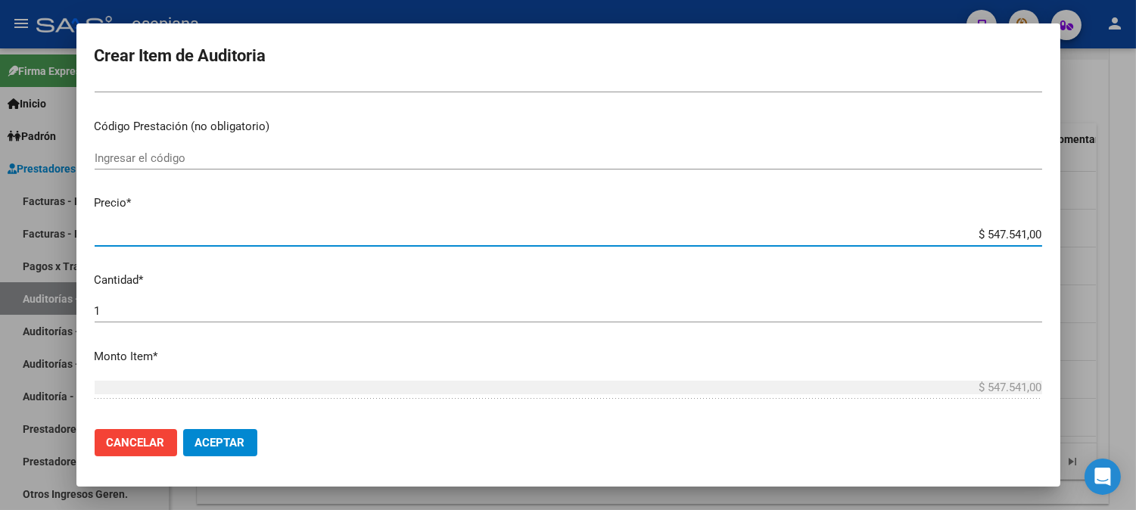
drag, startPoint x: 969, startPoint y: 233, endPoint x: 1115, endPoint y: 237, distance: 146.1
click at [1115, 237] on div "Crear Item de Auditoria 52923959 Nro Documento 27529239594 CUIL Afiliado Inacti…" at bounding box center [568, 255] width 1136 height 510
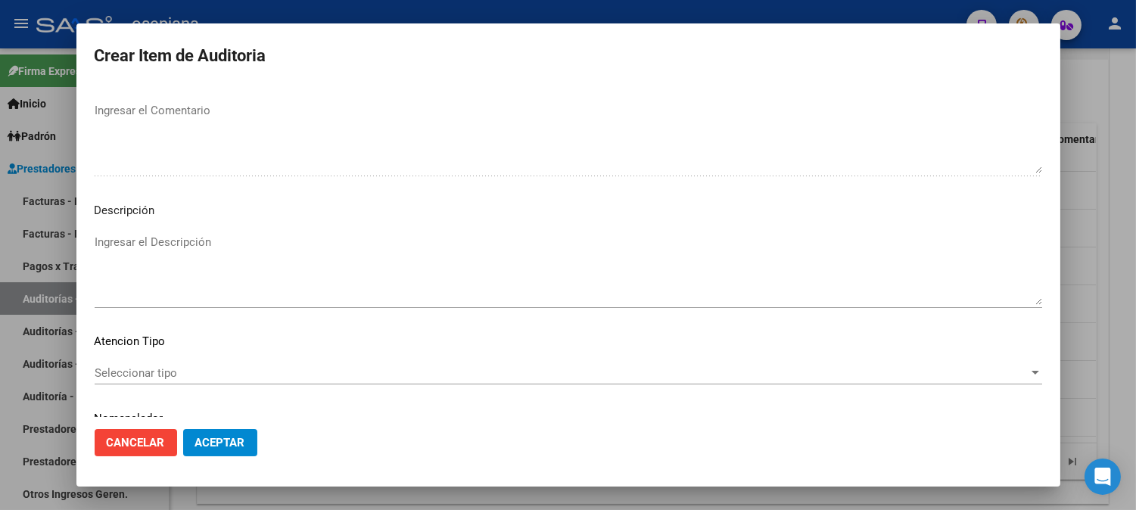
scroll to position [1031, 0]
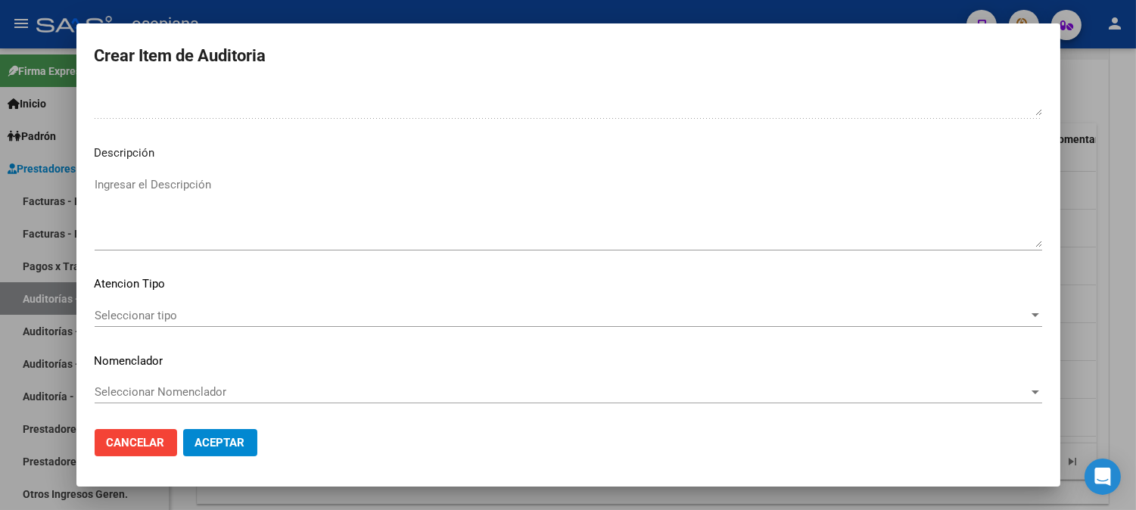
click at [177, 311] on span "Seleccionar tipo" at bounding box center [562, 316] width 934 height 14
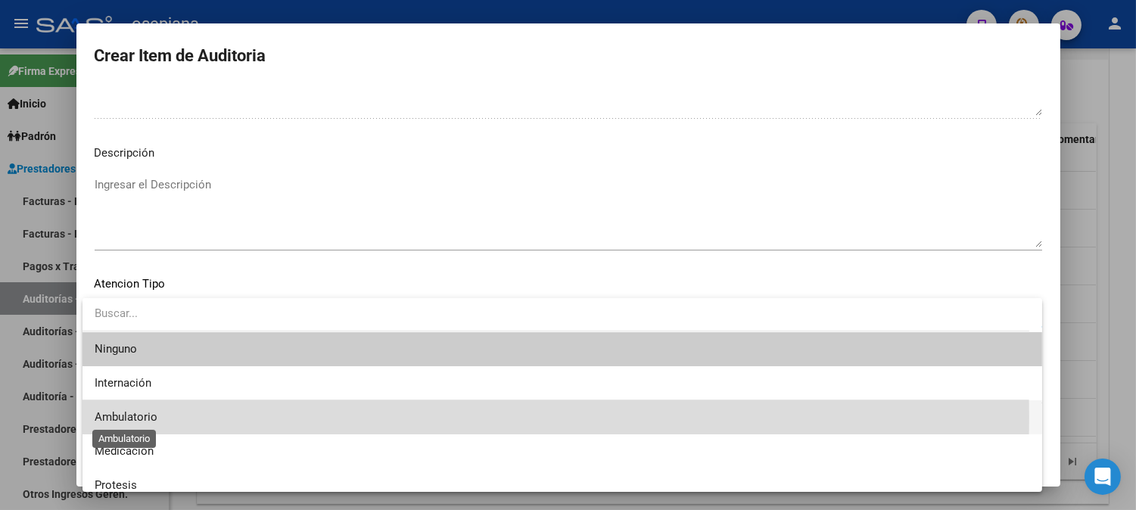
click at [132, 417] on span "Ambulatorio" at bounding box center [126, 417] width 63 height 14
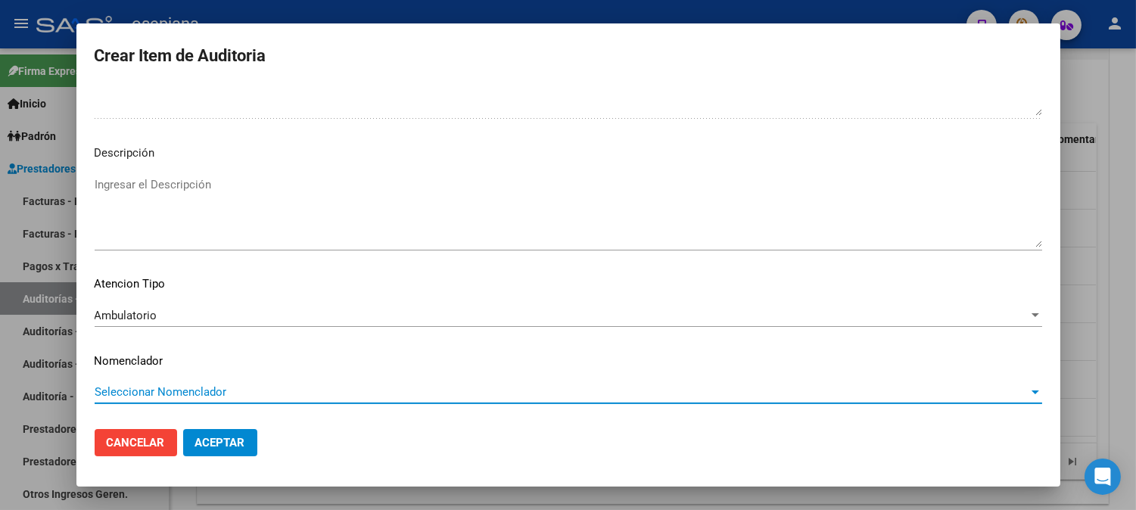
click at [149, 394] on span "Seleccionar Nomenclador" at bounding box center [562, 392] width 934 height 14
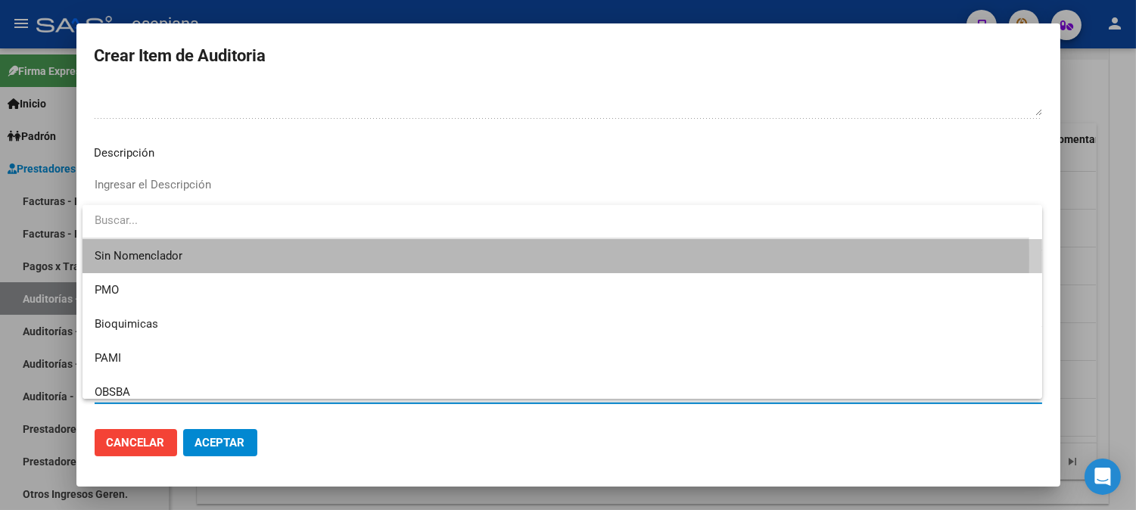
click at [170, 259] on span "Sin Nomenclador" at bounding box center [562, 256] width 935 height 34
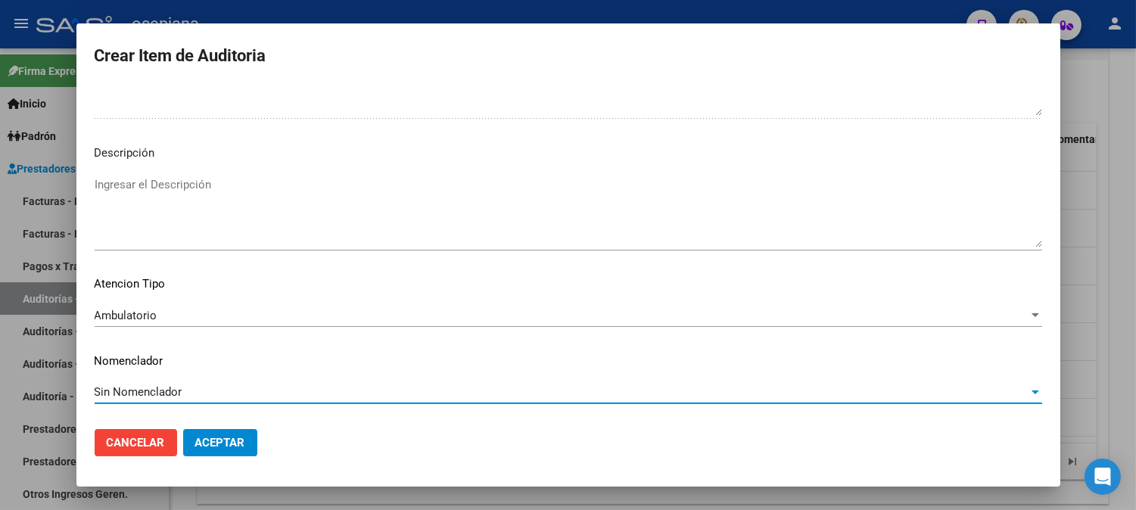
click at [226, 447] on span "Aceptar" at bounding box center [220, 443] width 50 height 14
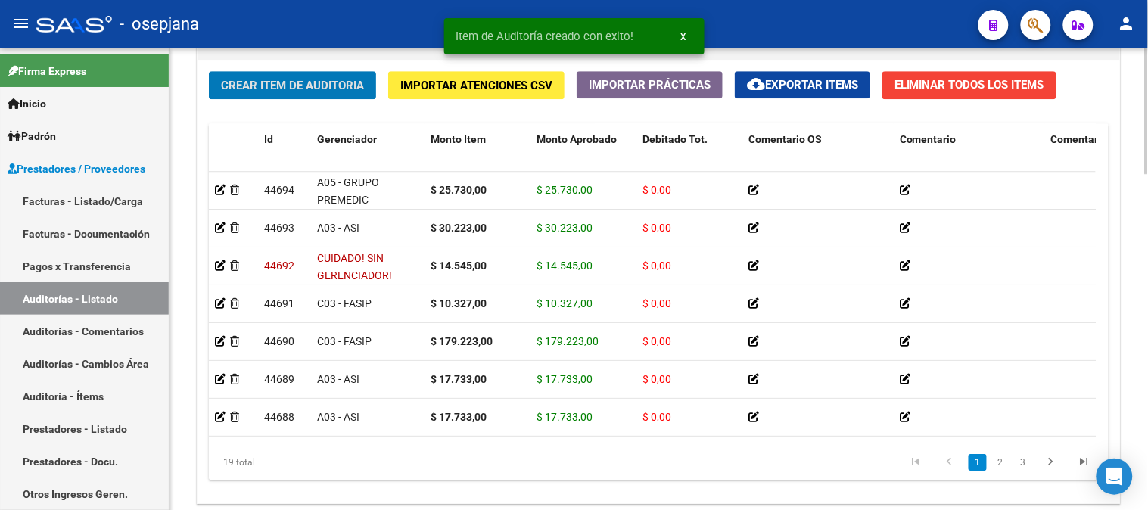
click at [312, 85] on span "Crear Item de Auditoria" at bounding box center [292, 86] width 143 height 14
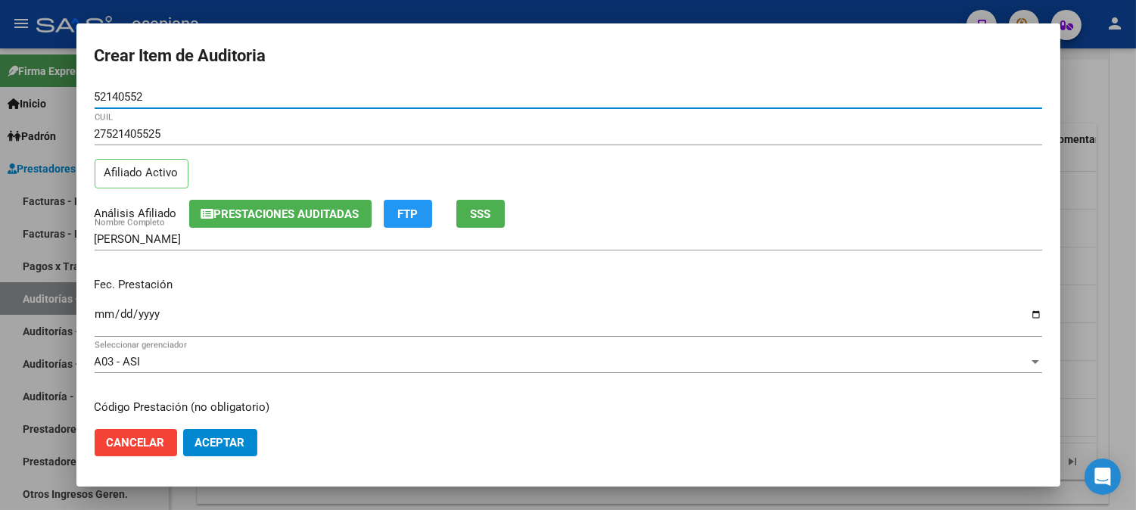
click at [107, 313] on input "Ingresar la fecha" at bounding box center [568, 320] width 947 height 24
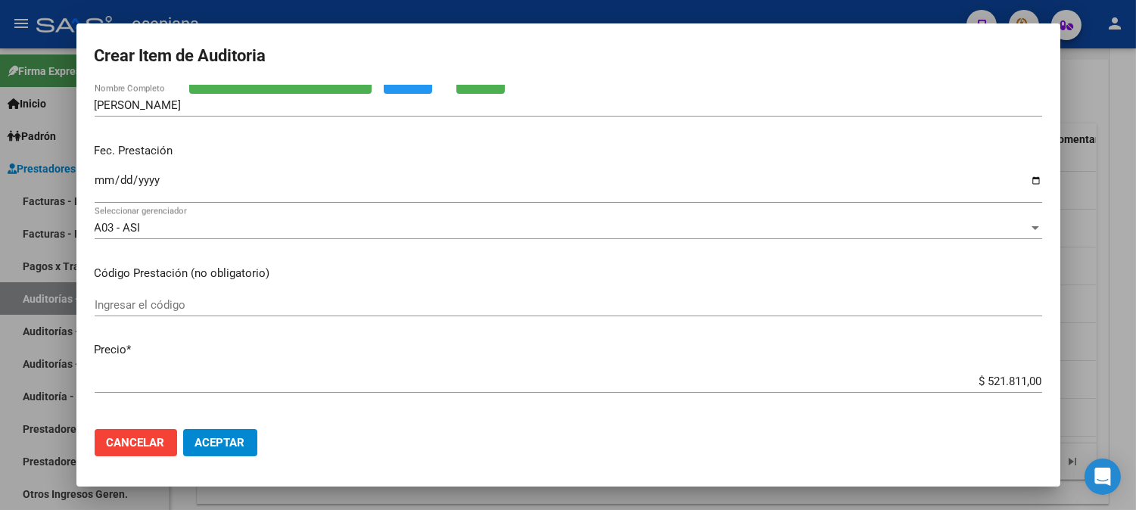
scroll to position [276, 0]
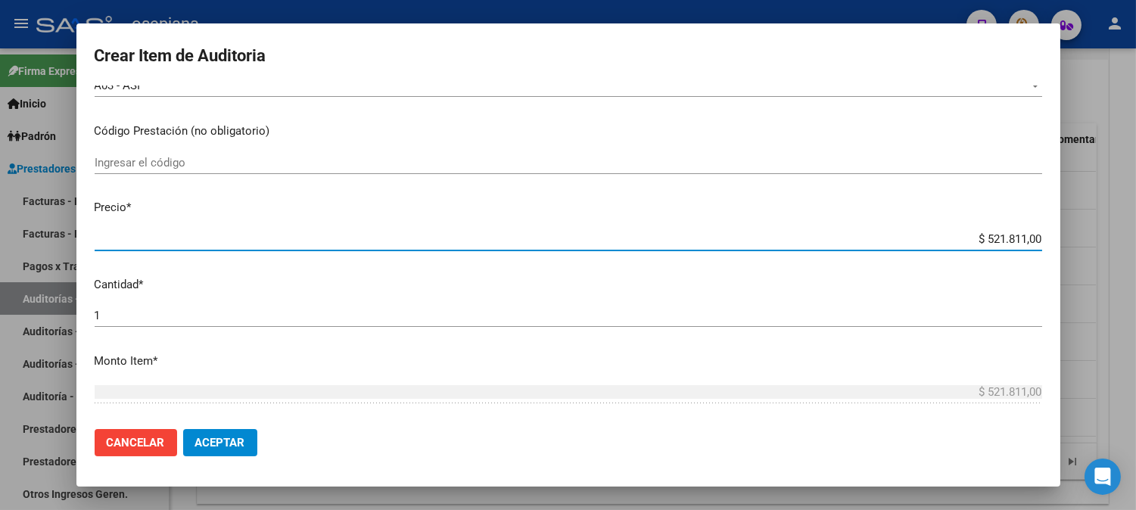
drag, startPoint x: 963, startPoint y: 237, endPoint x: 1098, endPoint y: 244, distance: 135.6
click at [1098, 244] on div "Crear Item de Auditoria 52140552 Nro Documento 27521405525 CUIL Afiliado Activo…" at bounding box center [568, 255] width 1136 height 510
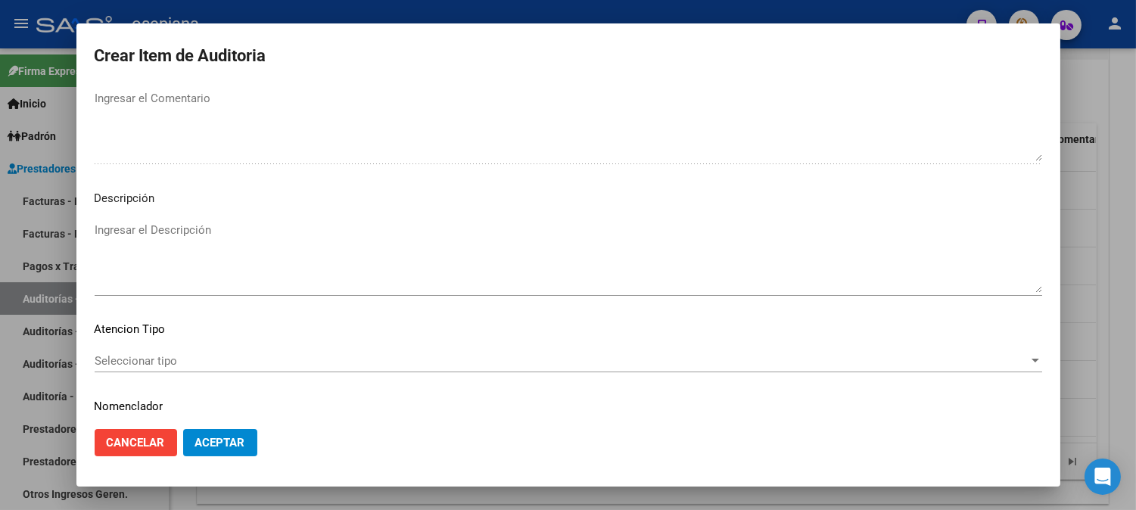
scroll to position [1031, 0]
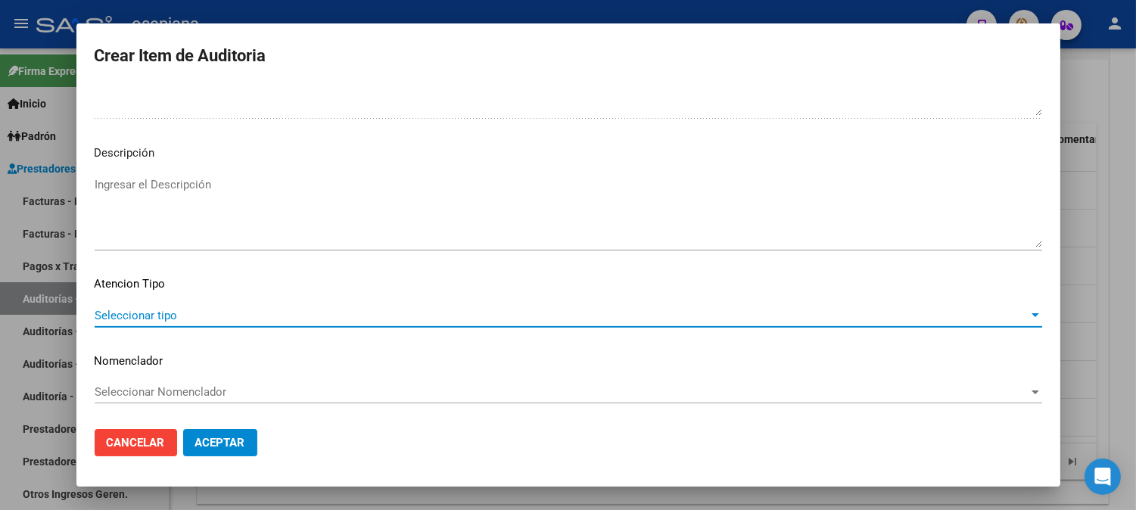
click at [167, 313] on span "Seleccionar tipo" at bounding box center [562, 316] width 934 height 14
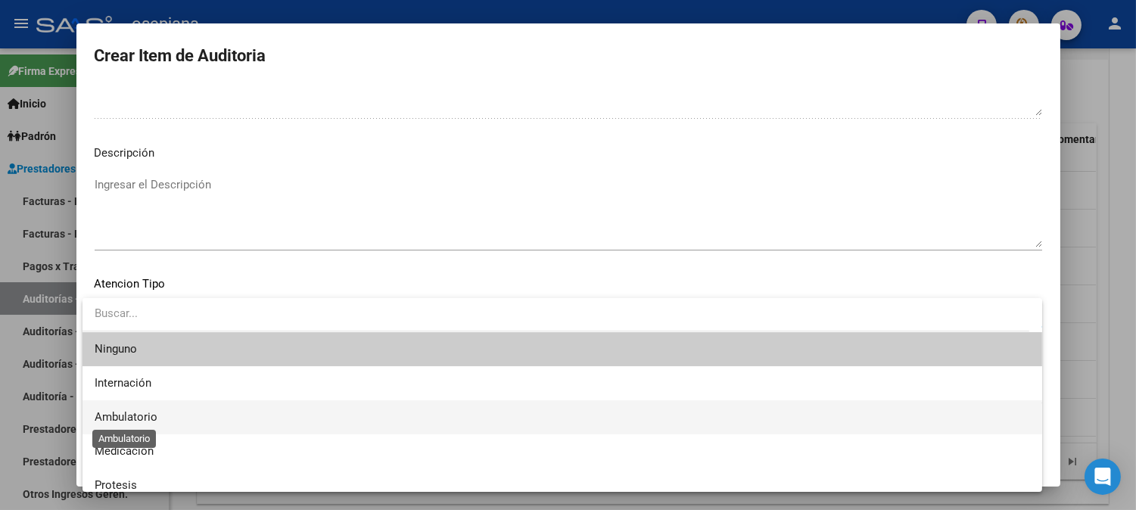
click at [131, 410] on span "Ambulatorio" at bounding box center [126, 417] width 63 height 14
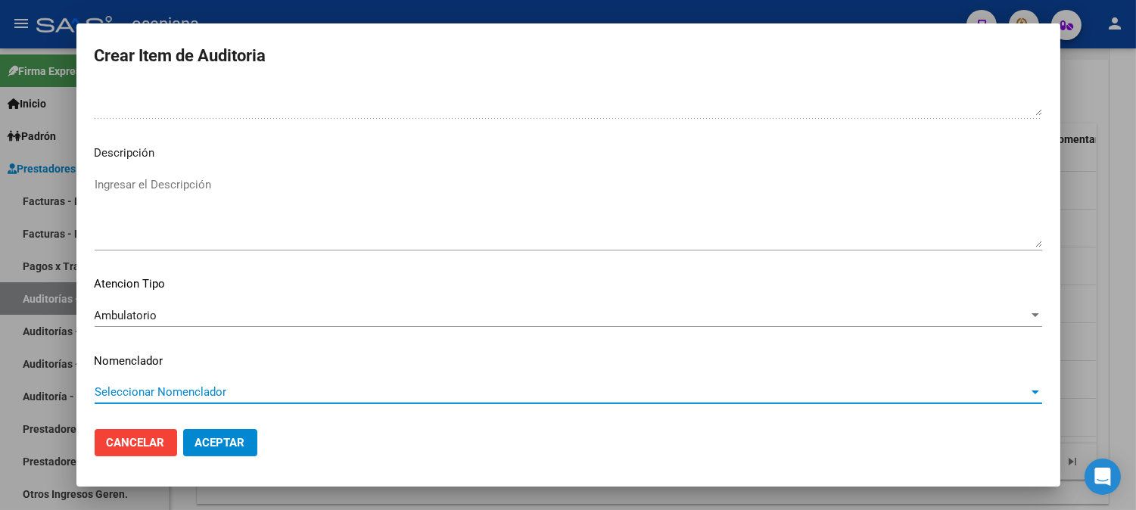
click at [155, 389] on span "Seleccionar Nomenclador" at bounding box center [562, 392] width 934 height 14
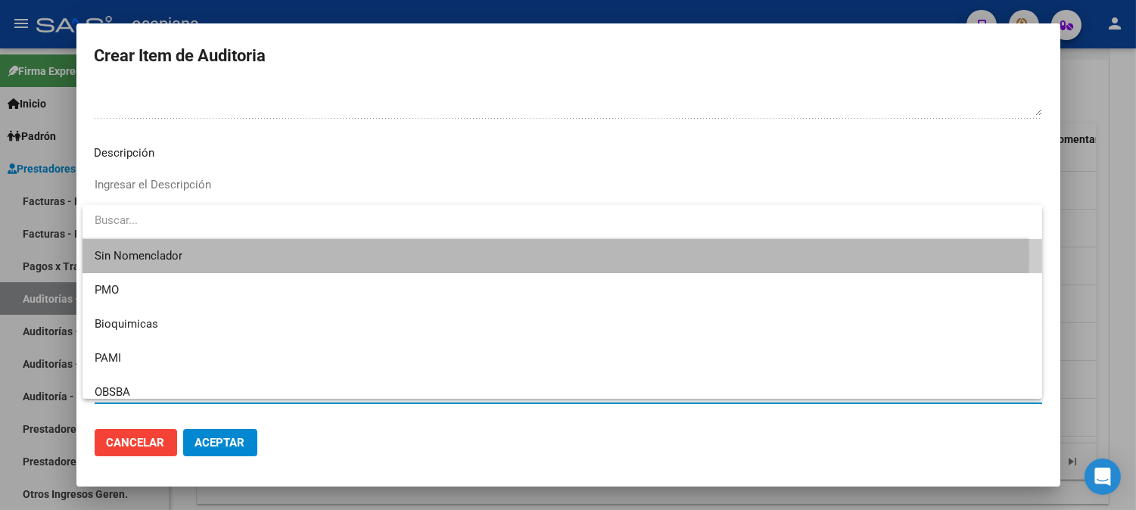
click at [142, 256] on span "Sin Nomenclador" at bounding box center [562, 256] width 935 height 34
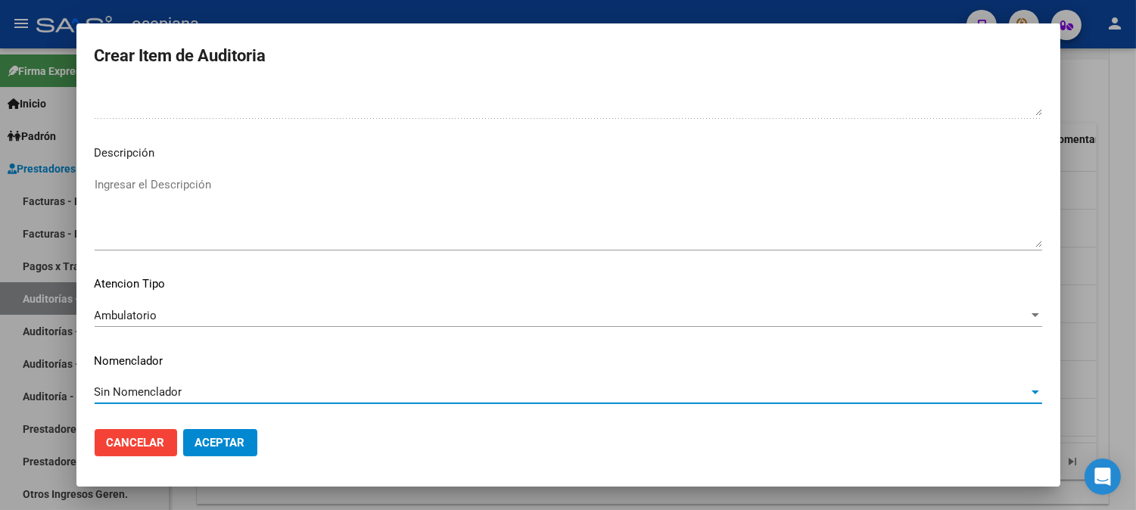
click at [216, 434] on button "Aceptar" at bounding box center [220, 442] width 74 height 27
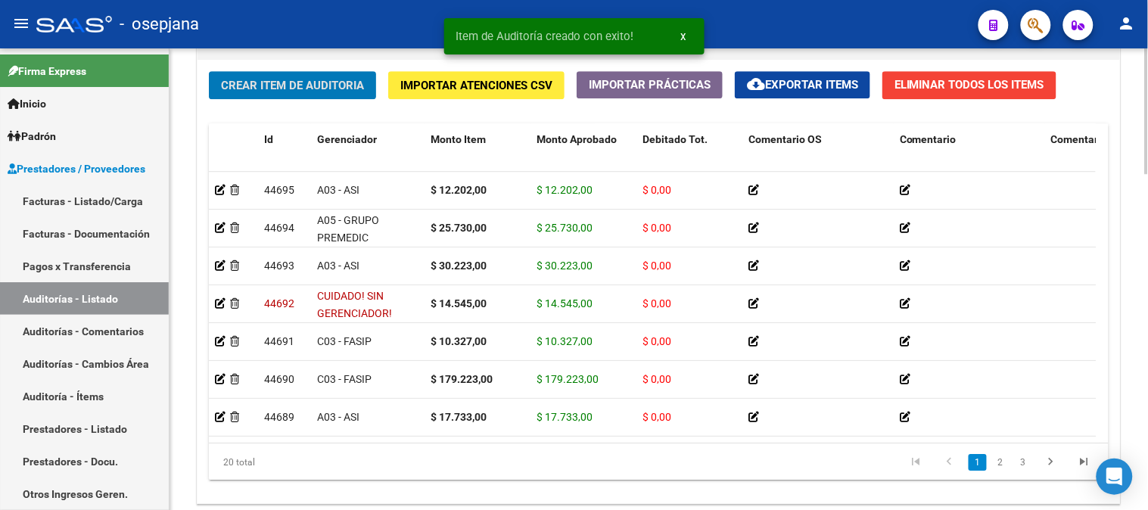
click at [274, 86] on span "Crear Item de Auditoria" at bounding box center [292, 86] width 143 height 14
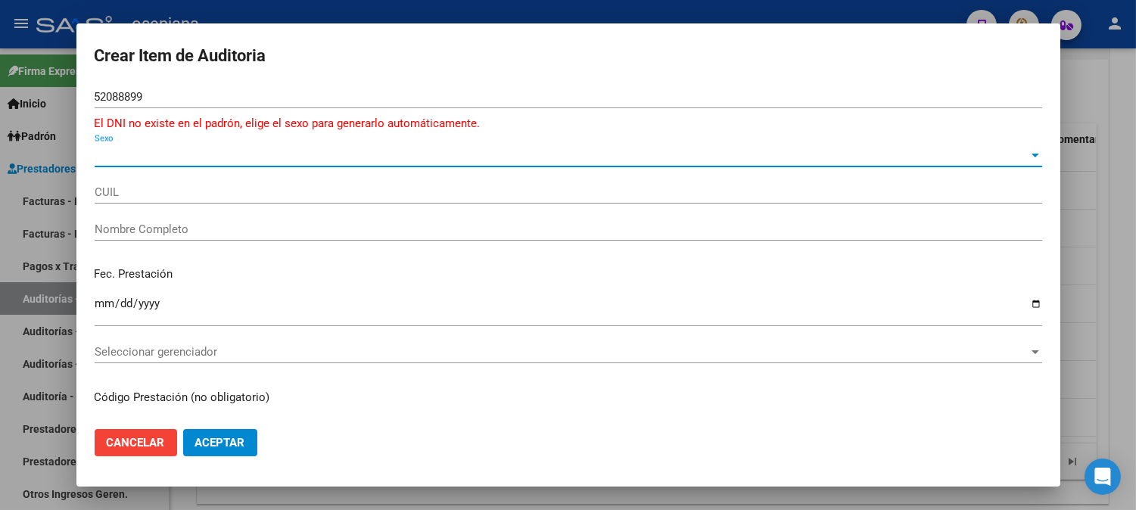
click at [208, 160] on span "Sexo" at bounding box center [562, 155] width 934 height 14
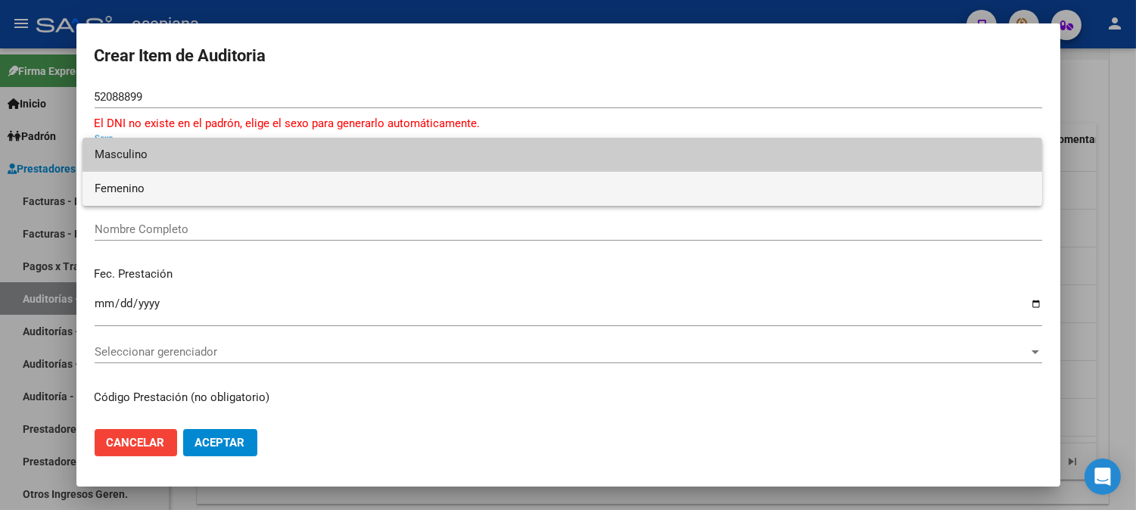
click at [203, 191] on span "Femenino" at bounding box center [562, 189] width 935 height 34
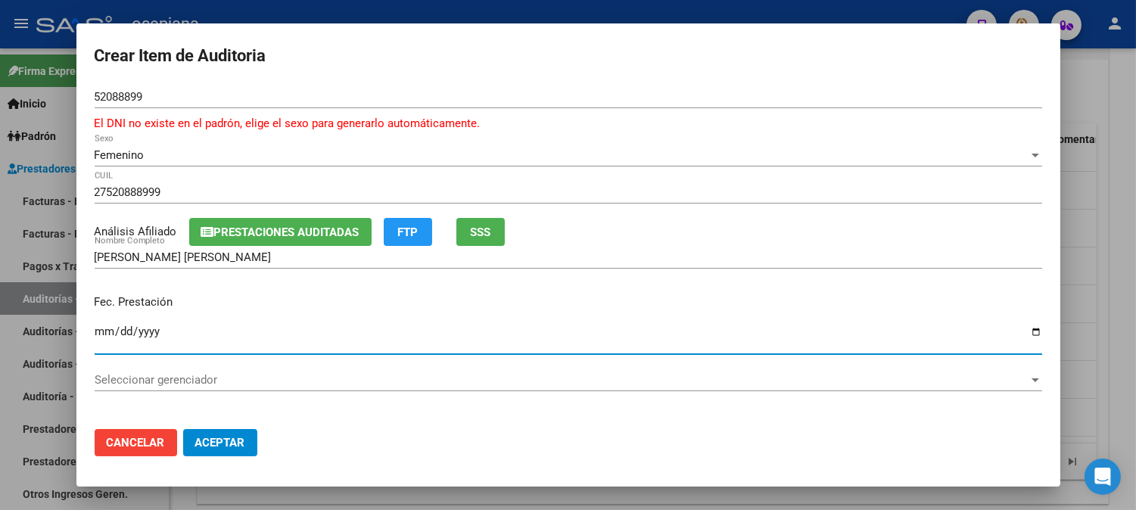
click at [109, 326] on input "Ingresar la fecha" at bounding box center [568, 337] width 947 height 24
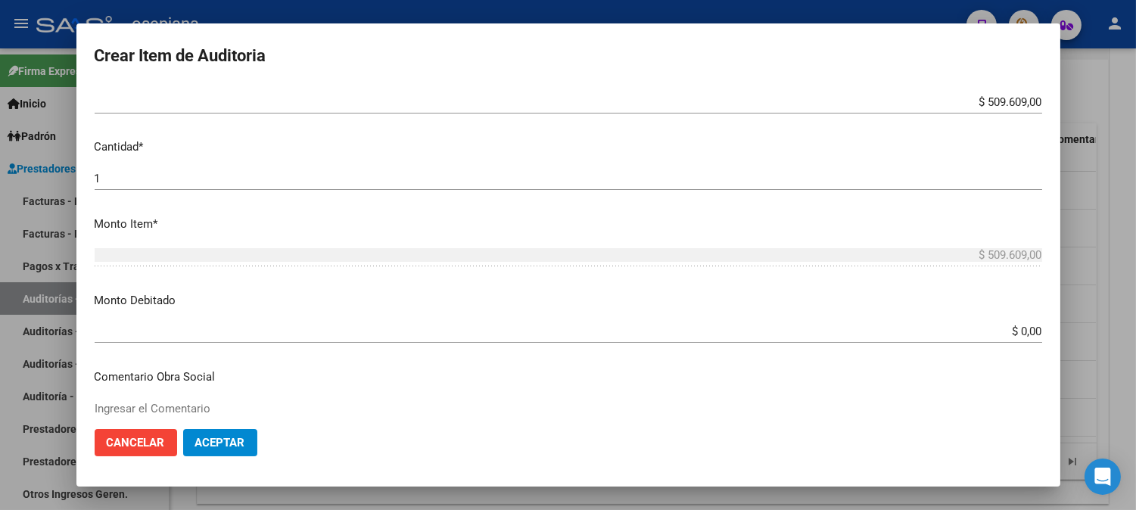
scroll to position [397, 0]
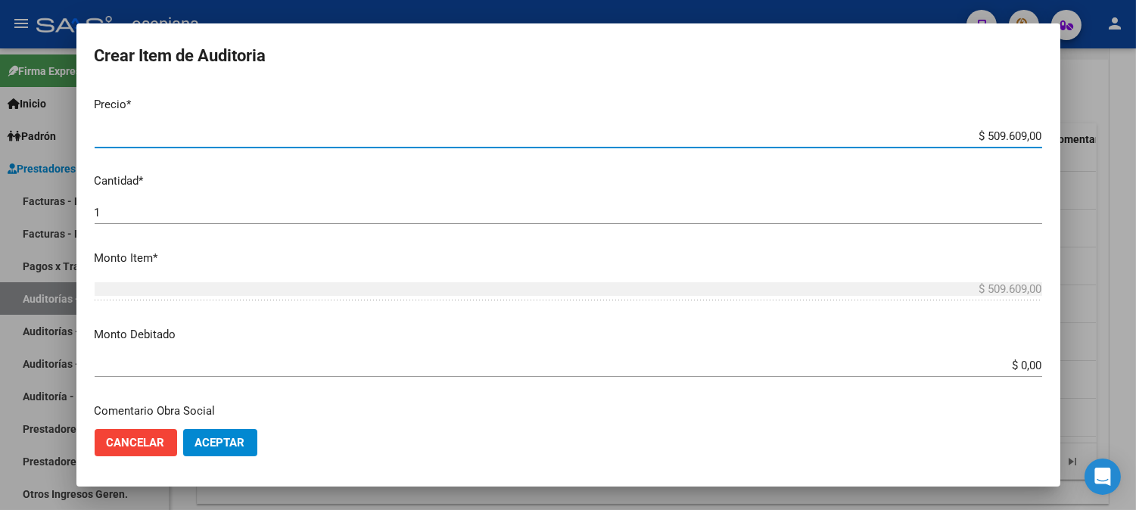
drag, startPoint x: 955, startPoint y: 138, endPoint x: 1075, endPoint y: 140, distance: 120.3
click at [1075, 140] on div "Crear Item de Auditoria 52088899 Nro Documento El DNI no existe en el padrón, e…" at bounding box center [568, 255] width 1136 height 510
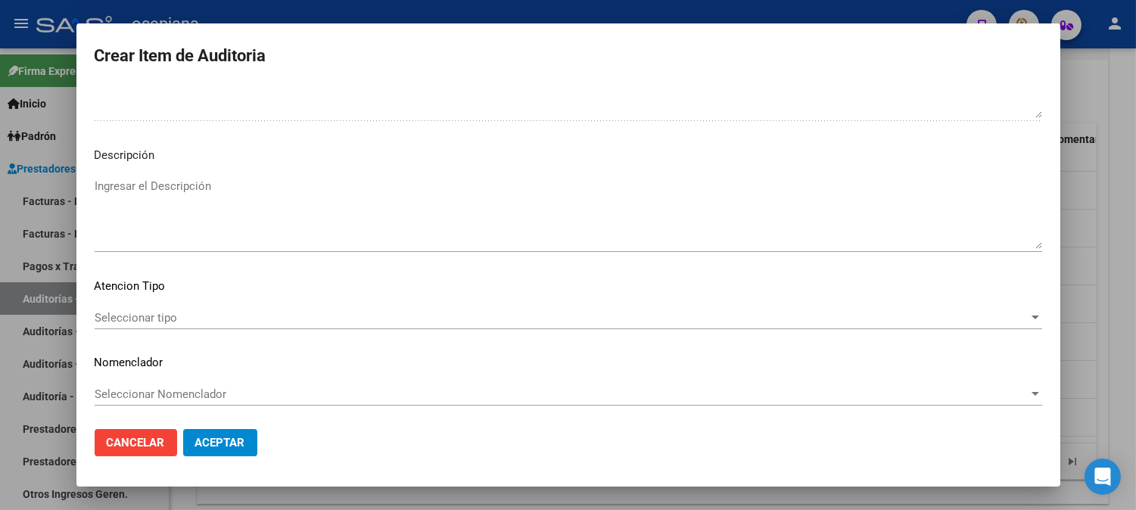
scroll to position [1048, 0]
click at [218, 309] on div "Seleccionar tipo Seleccionar tipo" at bounding box center [568, 316] width 947 height 23
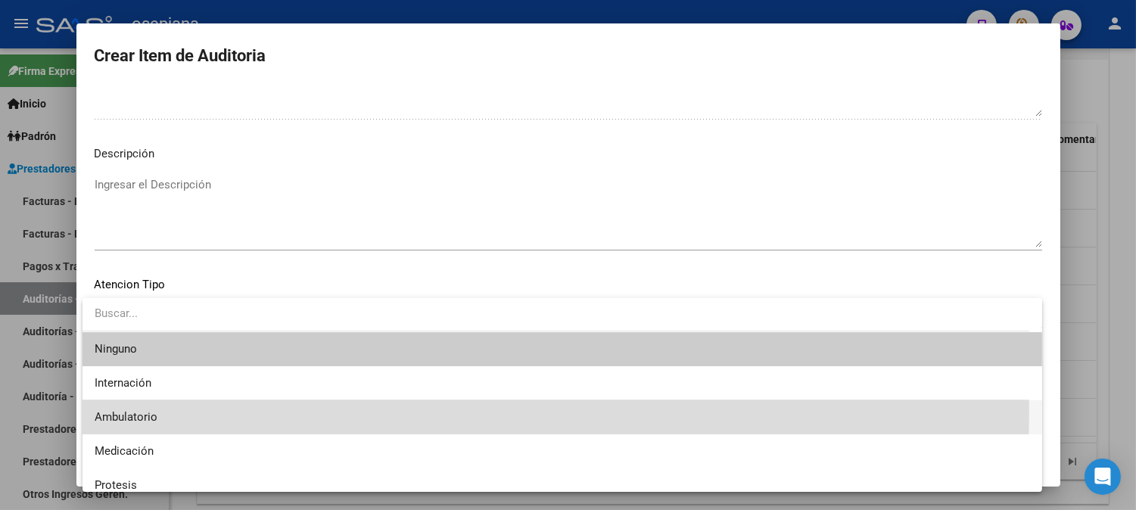
click at [126, 409] on span "Ambulatorio" at bounding box center [562, 417] width 935 height 34
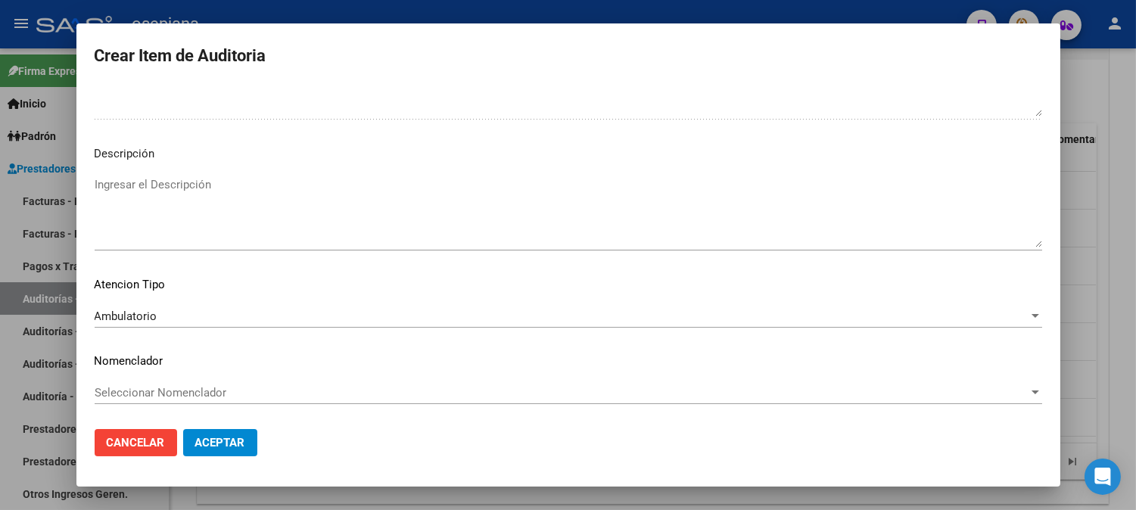
click at [162, 381] on div "Seleccionar Nomenclador Seleccionar Nomenclador" at bounding box center [568, 392] width 947 height 23
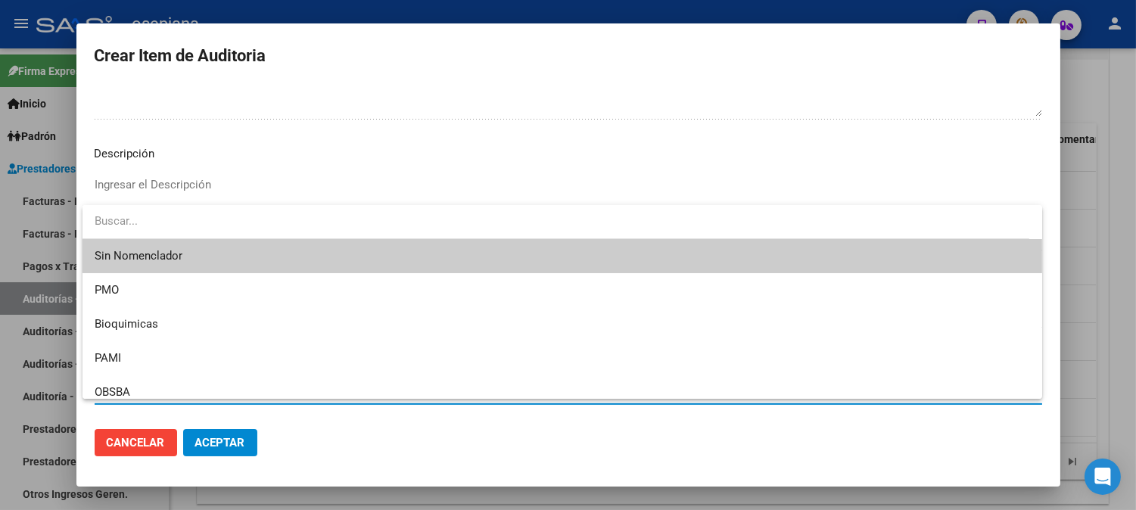
click at [154, 260] on span "Sin Nomenclador" at bounding box center [562, 256] width 935 height 34
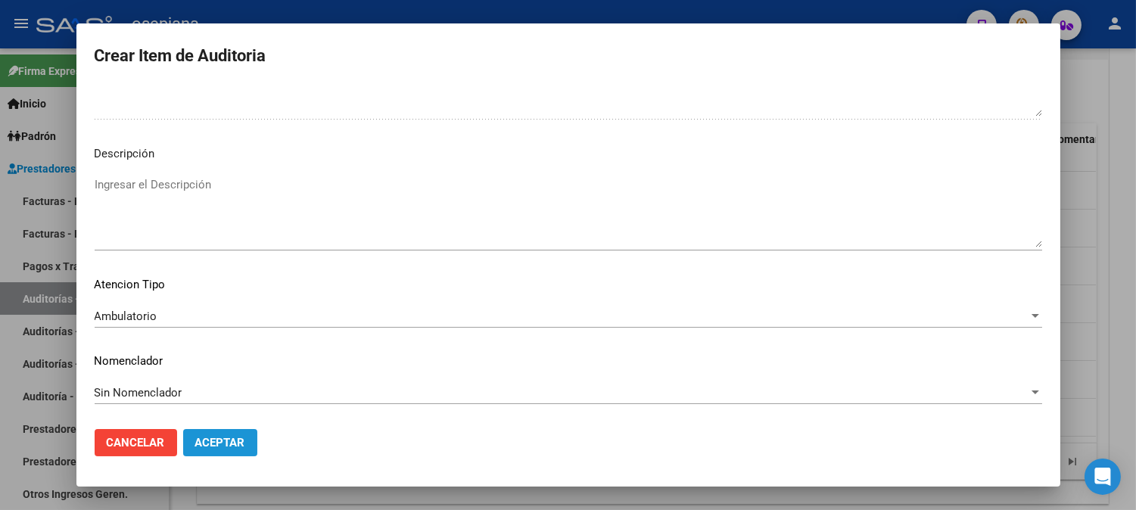
click at [216, 452] on button "Aceptar" at bounding box center [220, 442] width 74 height 27
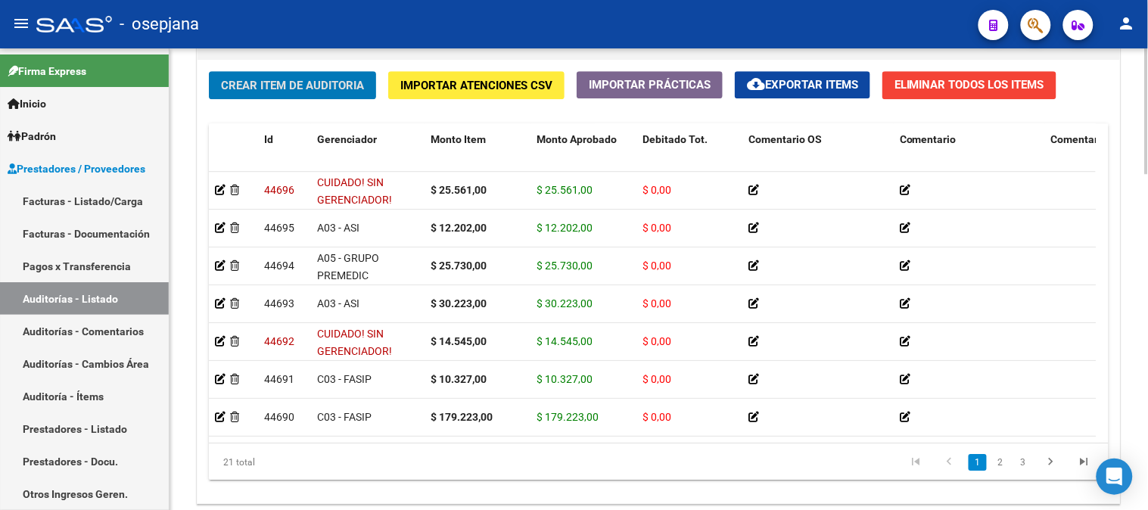
click at [301, 87] on span "Crear Item de Auditoria" at bounding box center [292, 86] width 143 height 14
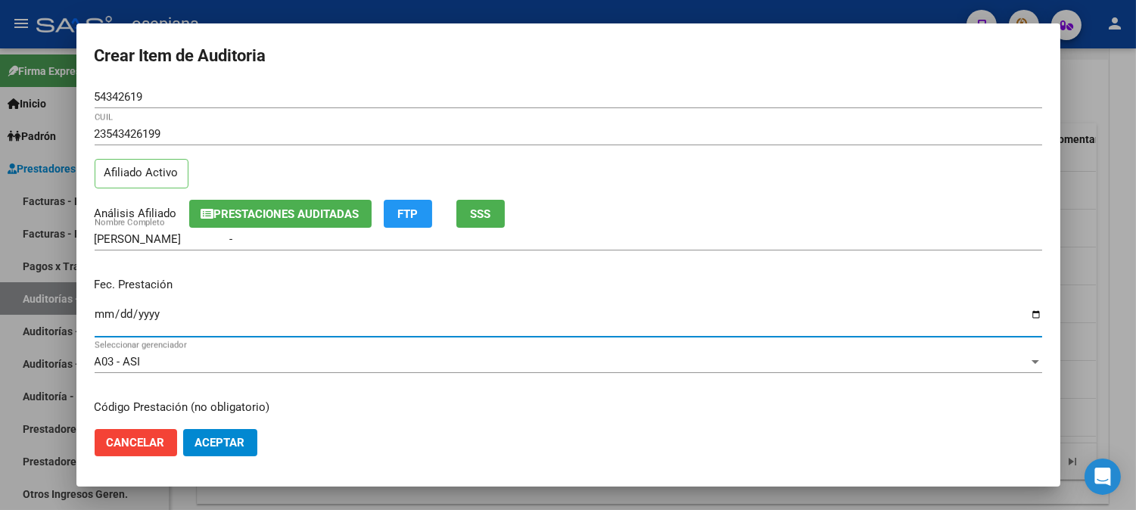
click at [106, 309] on input "Ingresar la fecha" at bounding box center [568, 320] width 947 height 24
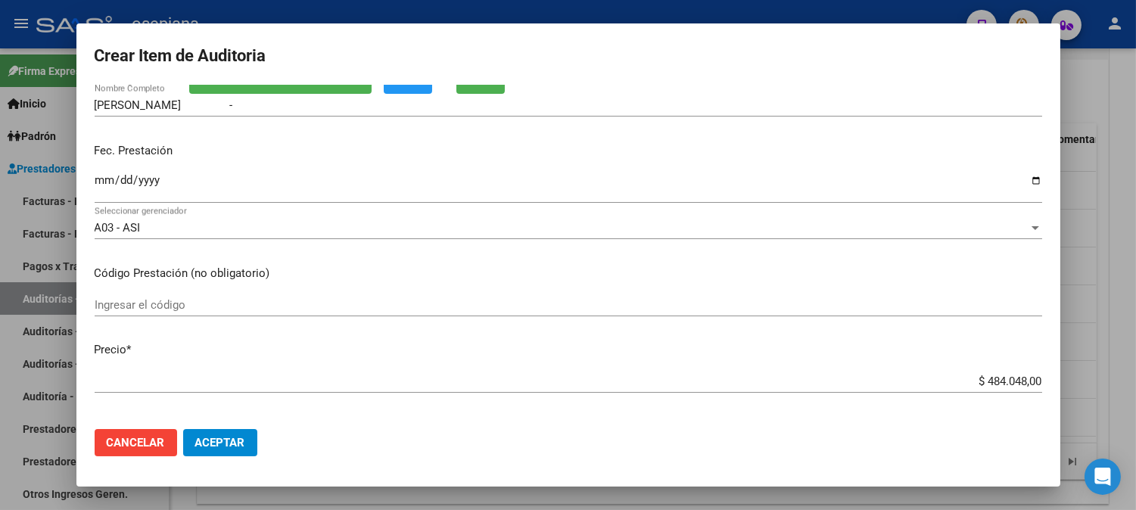
scroll to position [238, 0]
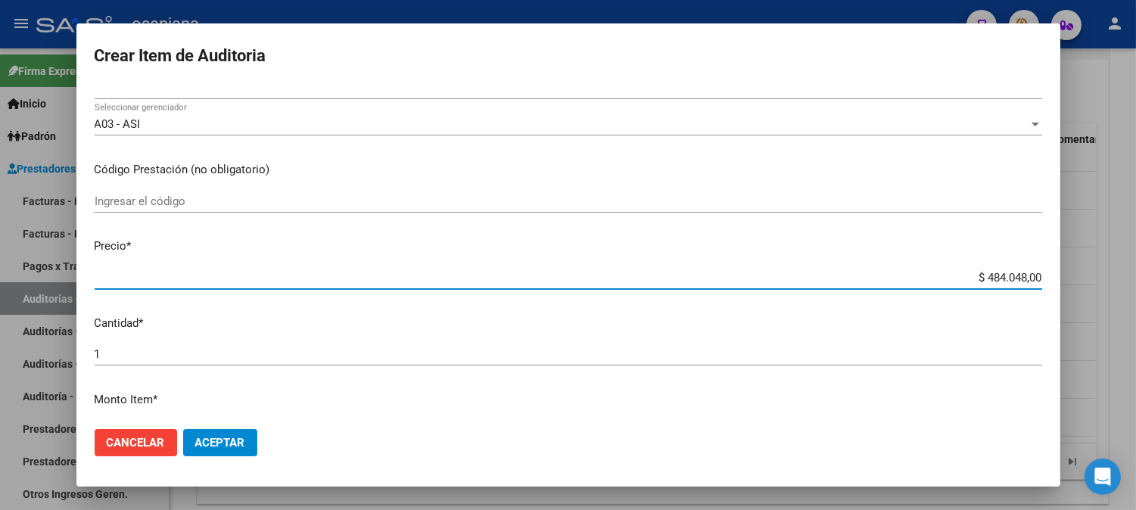
drag, startPoint x: 962, startPoint y: 280, endPoint x: 1117, endPoint y: 306, distance: 157.4
click at [1117, 306] on div "Crear Item de Auditoria 54342619 Nro Documento 23543426199 CUIL Afiliado Activo…" at bounding box center [568, 255] width 1136 height 510
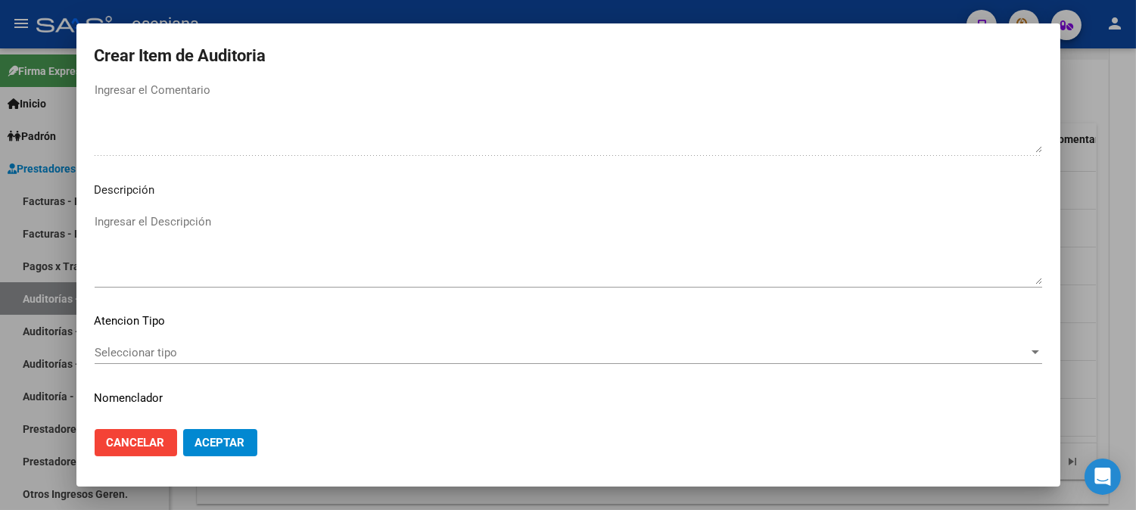
scroll to position [1031, 0]
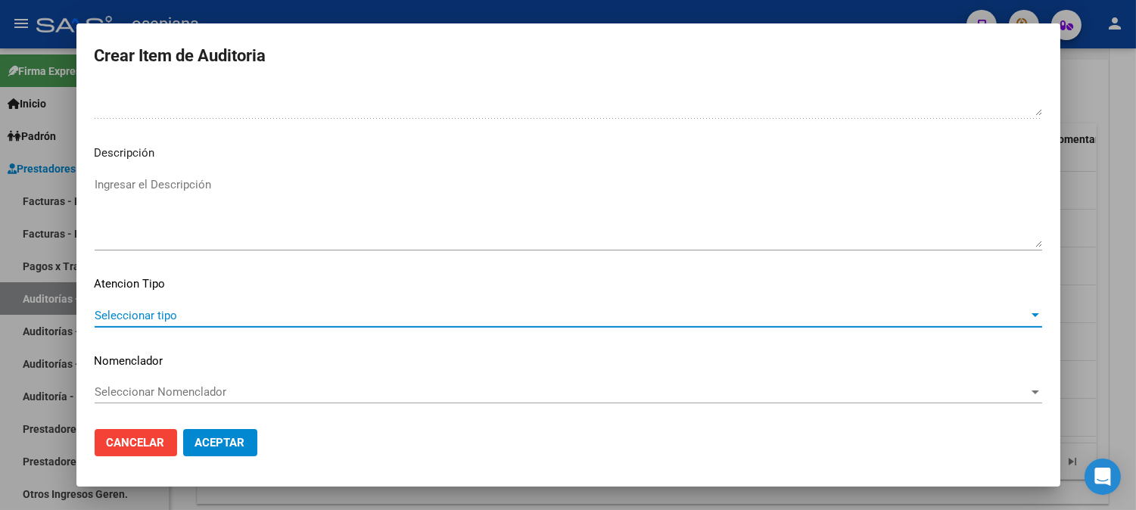
click at [281, 312] on span "Seleccionar tipo" at bounding box center [562, 316] width 934 height 14
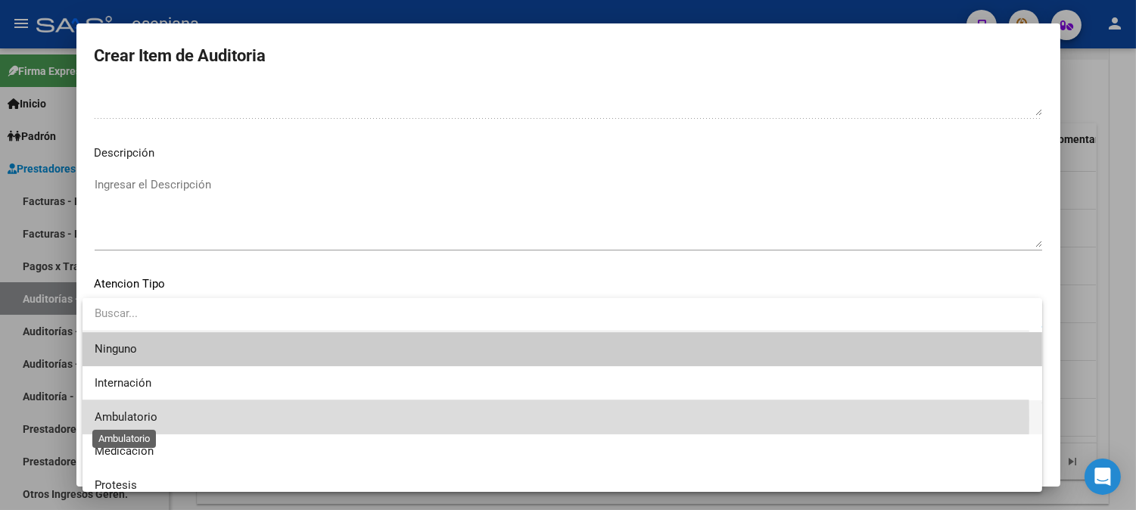
click at [151, 419] on span "Ambulatorio" at bounding box center [126, 417] width 63 height 14
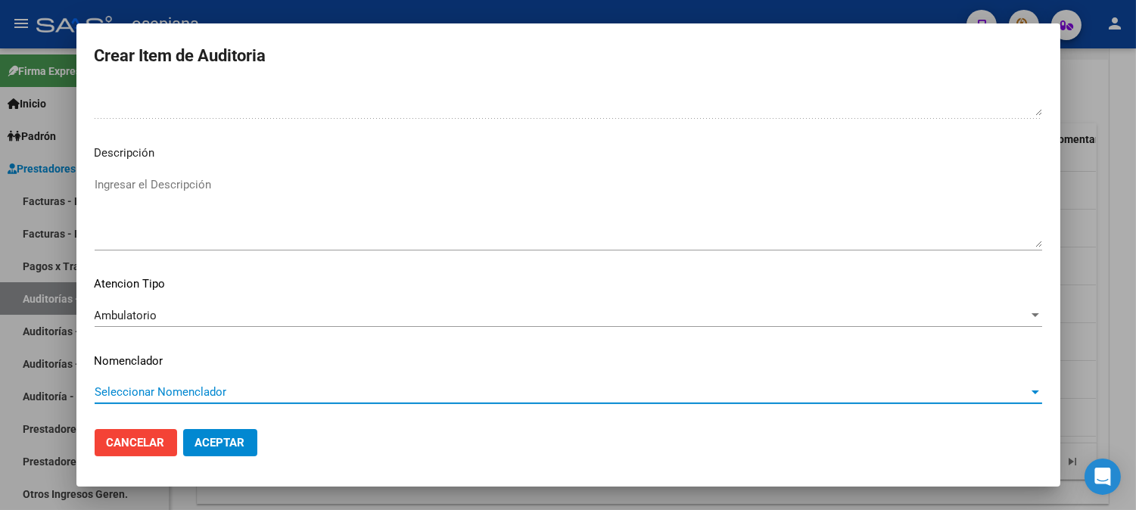
click at [183, 398] on span "Seleccionar Nomenclador" at bounding box center [562, 392] width 934 height 14
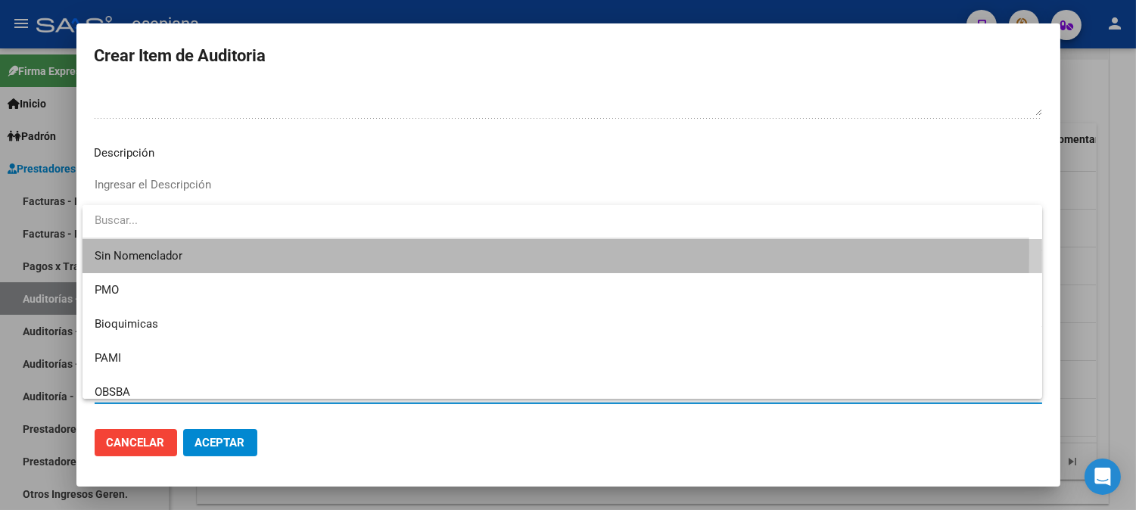
click at [142, 252] on span "Sin Nomenclador" at bounding box center [562, 256] width 935 height 34
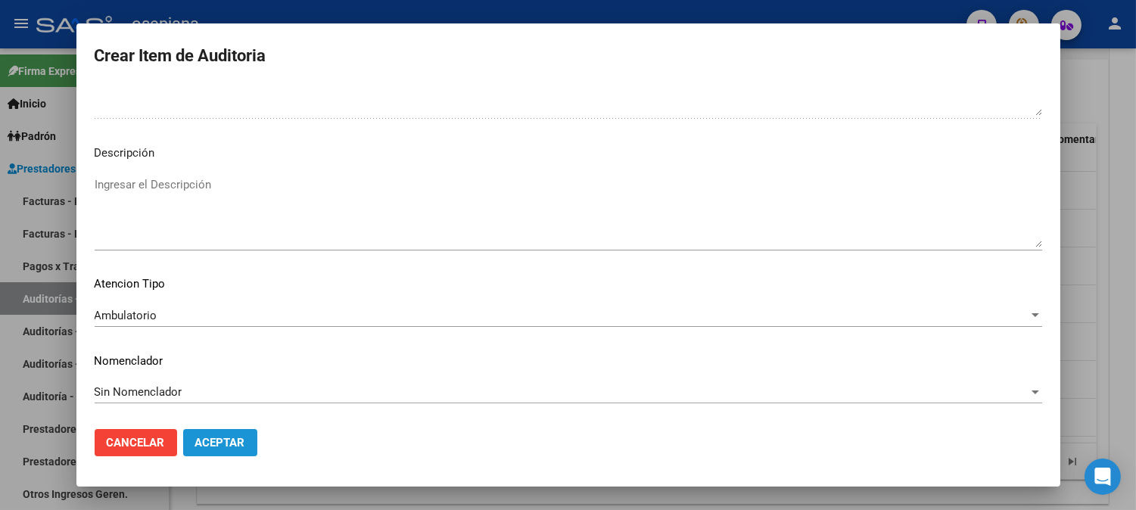
click at [247, 450] on button "Aceptar" at bounding box center [220, 442] width 74 height 27
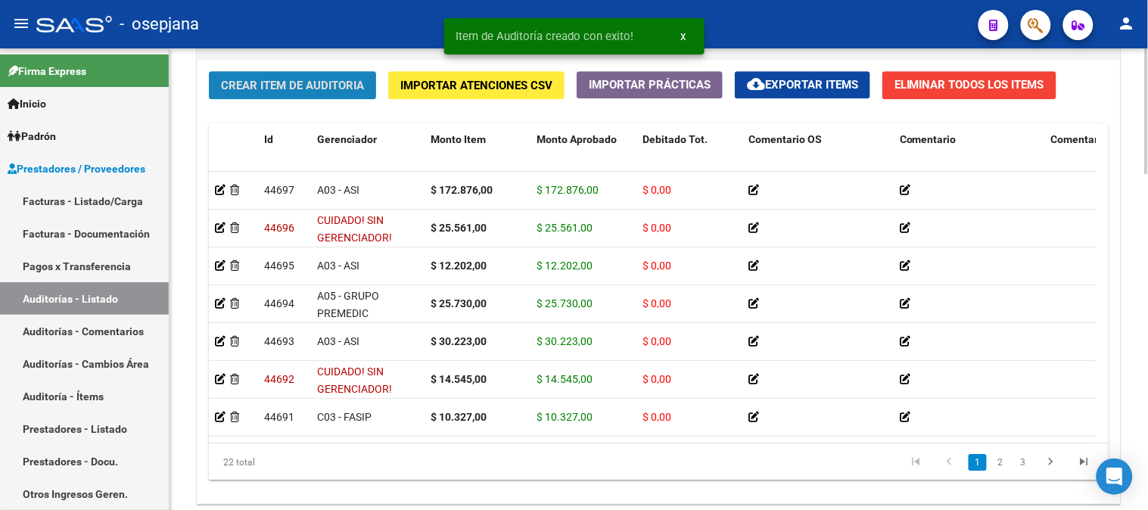
click at [263, 88] on span "Crear Item de Auditoria" at bounding box center [292, 86] width 143 height 14
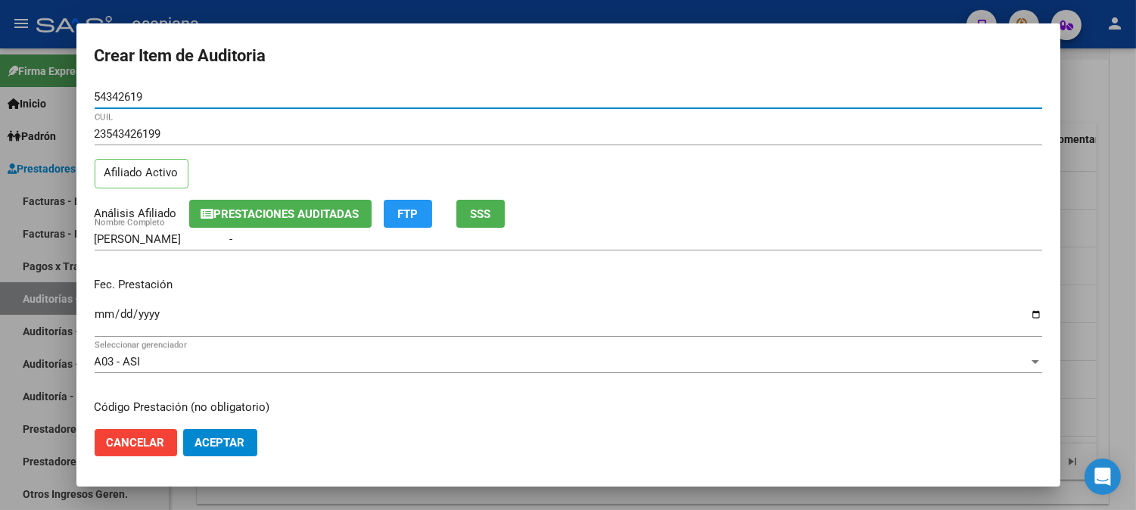
click at [106, 313] on input "Ingresar la fecha" at bounding box center [568, 320] width 947 height 24
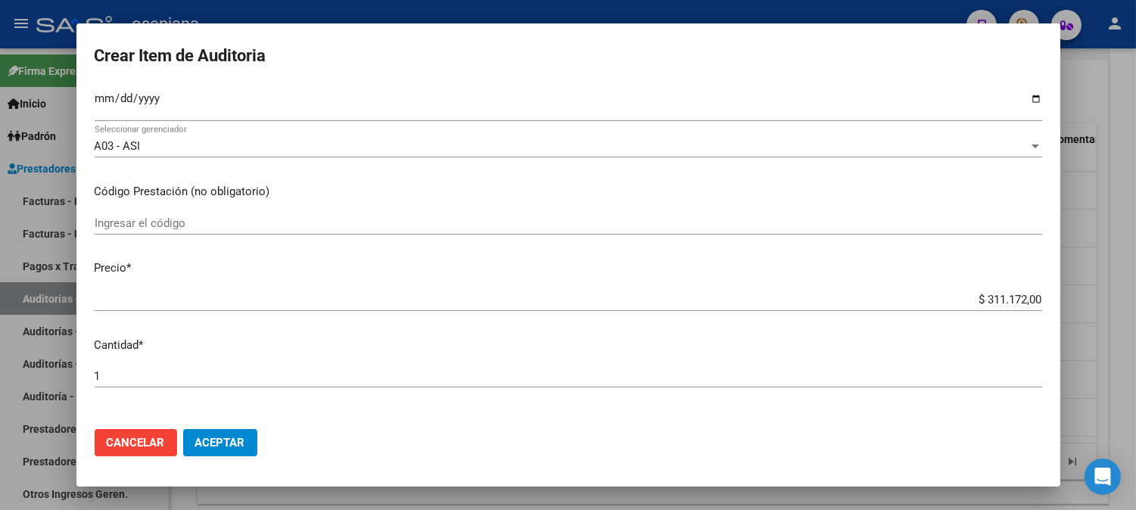
scroll to position [257, 0]
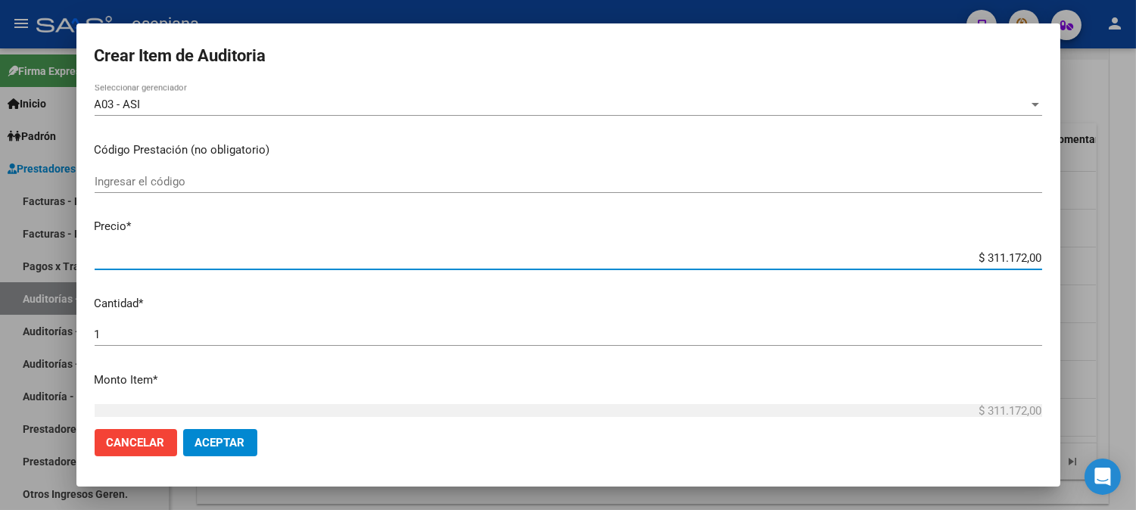
drag, startPoint x: 954, startPoint y: 258, endPoint x: 1121, endPoint y: 253, distance: 166.6
click at [1121, 253] on div "Crear Item de Auditoria 54342619 Nro Documento 23543426199 CUIL Afiliado Activo…" at bounding box center [568, 255] width 1136 height 510
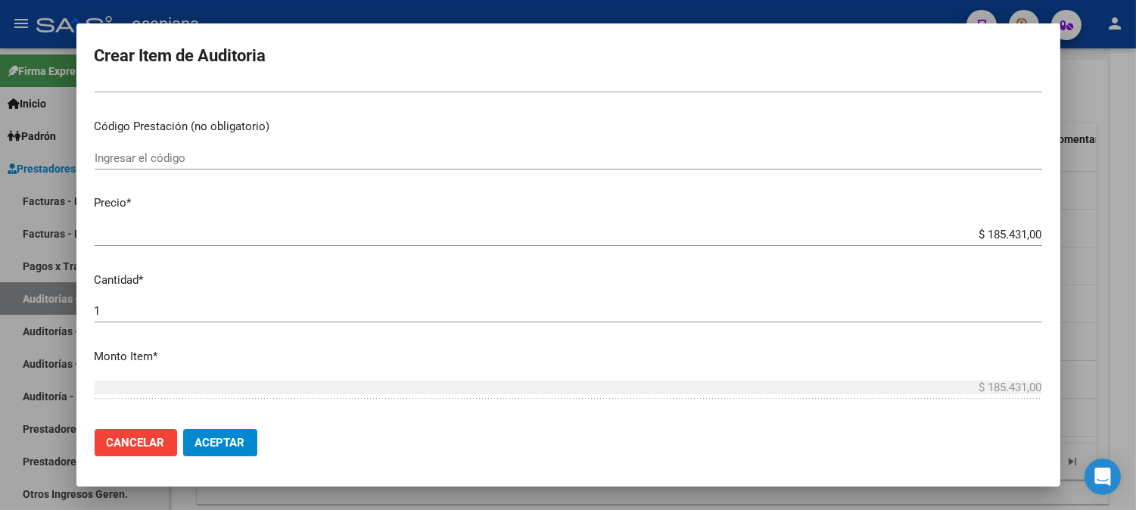
scroll to position [258, 0]
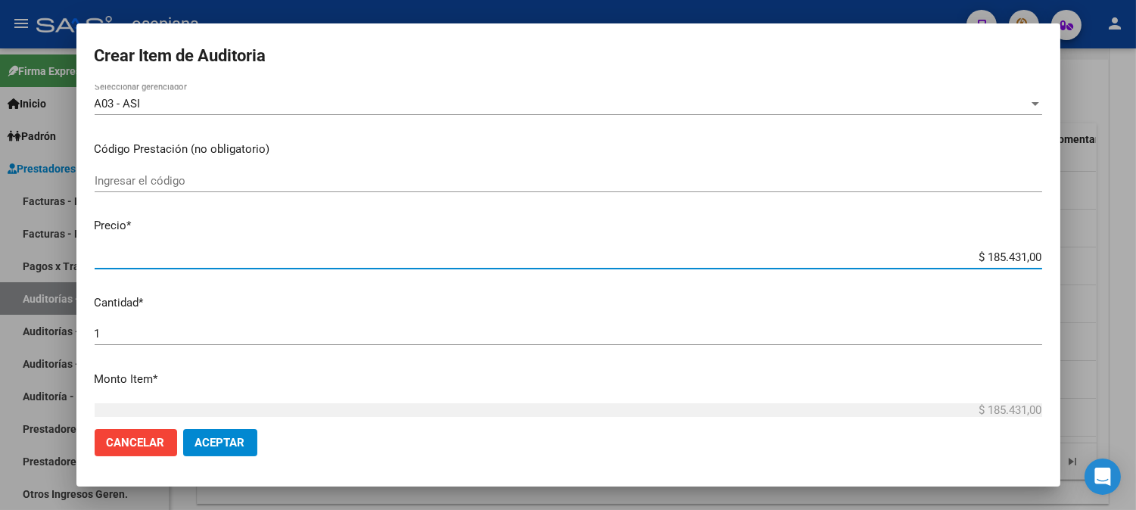
drag, startPoint x: 960, startPoint y: 253, endPoint x: 1047, endPoint y: 250, distance: 87.1
click at [1047, 250] on mat-dialog-content "54342619 Nro Documento 23543426199 CUIL Afiliado Activo Análisis Afiliado Prest…" at bounding box center [568, 251] width 984 height 331
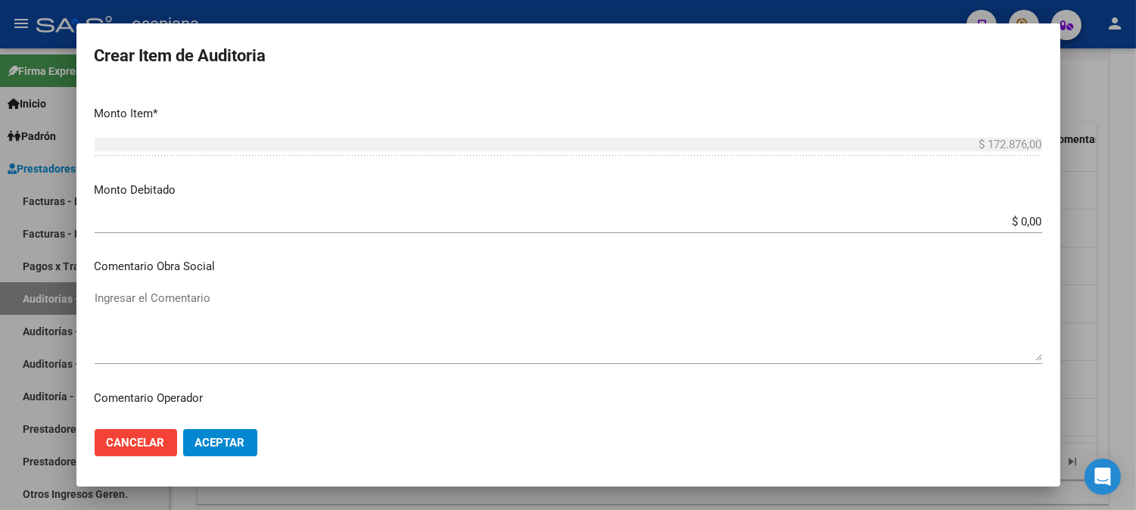
scroll to position [1031, 0]
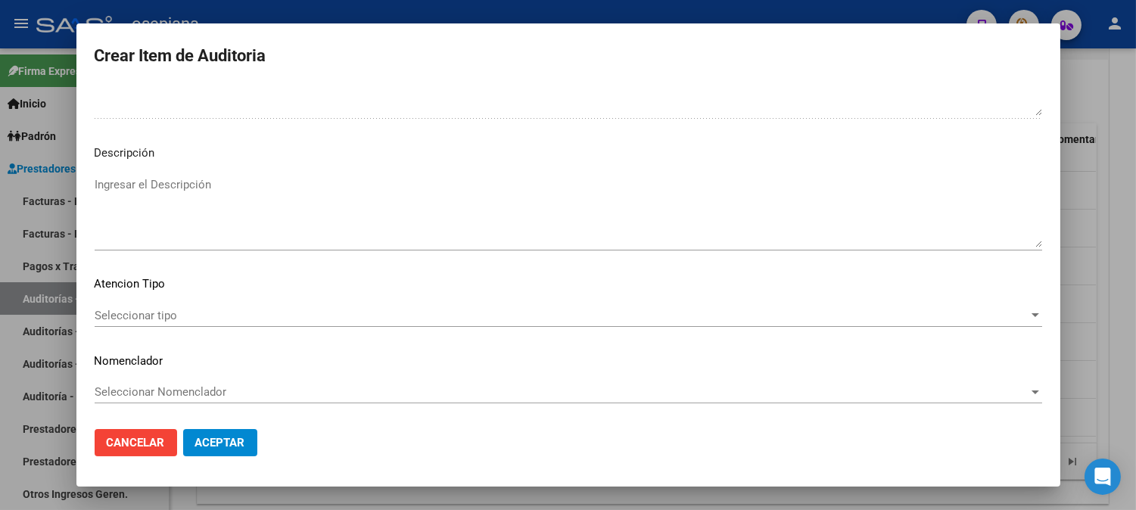
click at [307, 309] on span "Seleccionar tipo" at bounding box center [562, 316] width 934 height 14
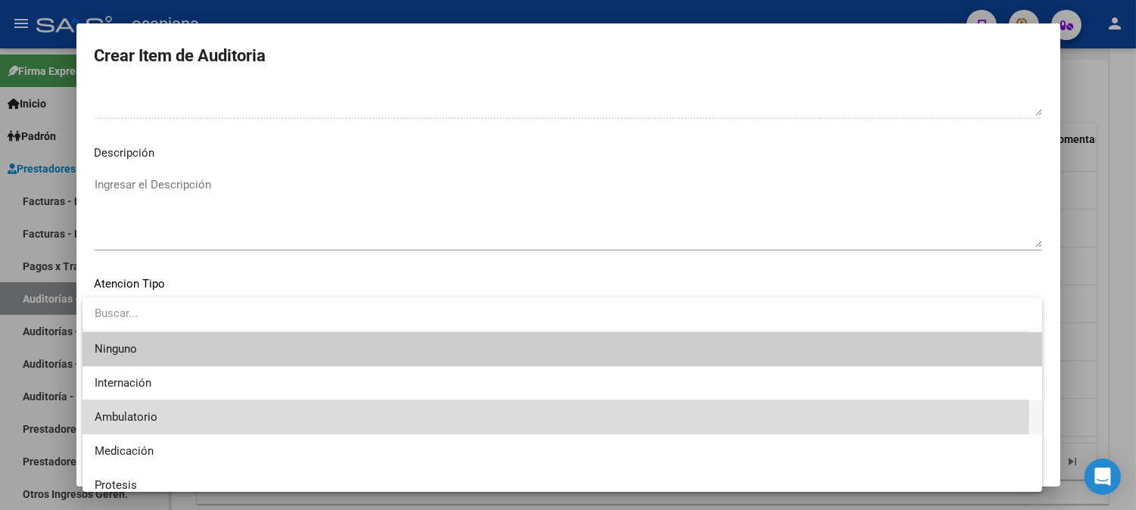
click at [102, 406] on span "Ambulatorio" at bounding box center [562, 417] width 935 height 34
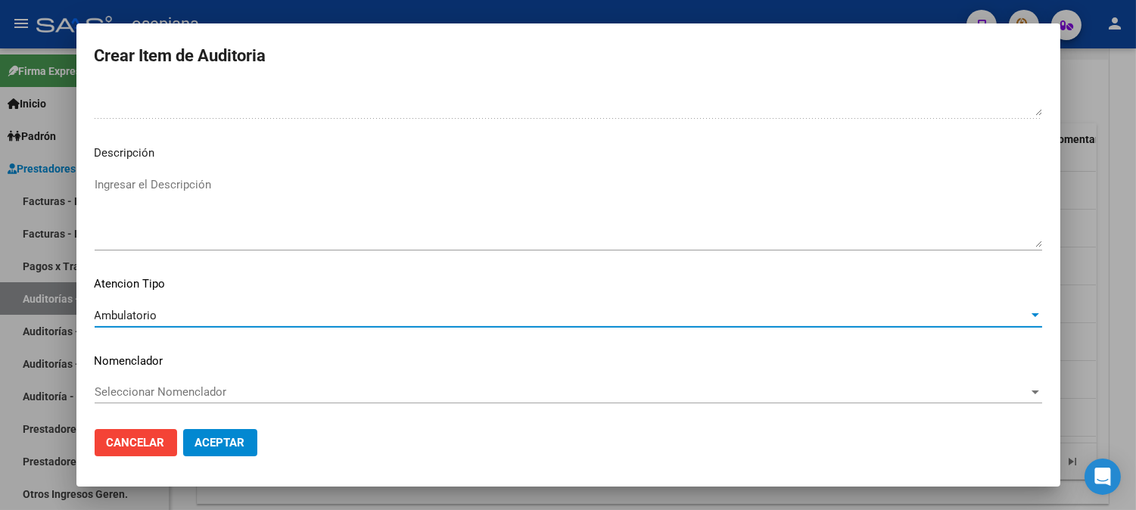
click at [132, 387] on span "Seleccionar Nomenclador" at bounding box center [562, 392] width 934 height 14
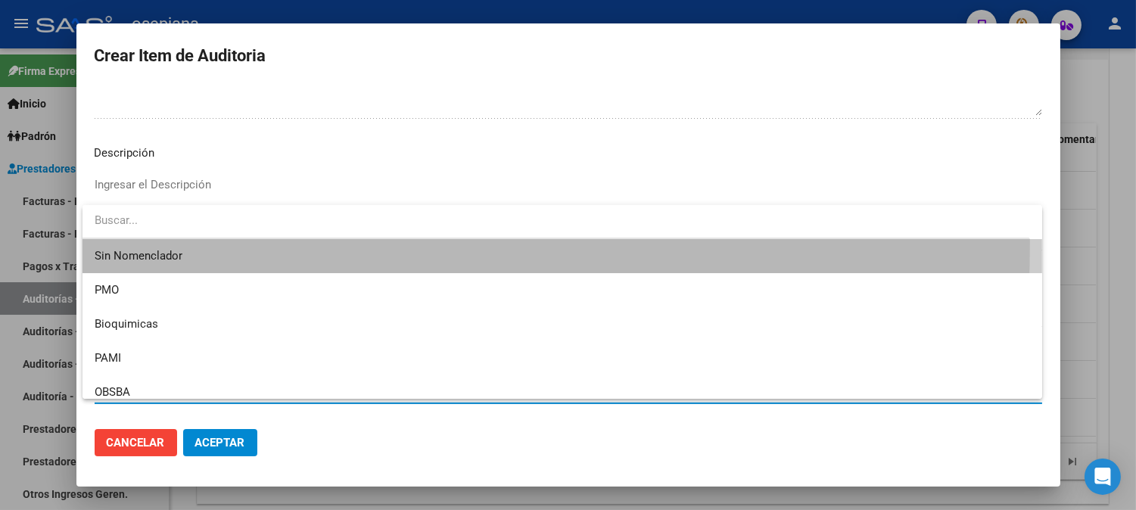
drag, startPoint x: 126, startPoint y: 244, endPoint x: 164, endPoint y: 420, distance: 180.5
click at [126, 247] on span "Sin Nomenclador" at bounding box center [562, 256] width 935 height 34
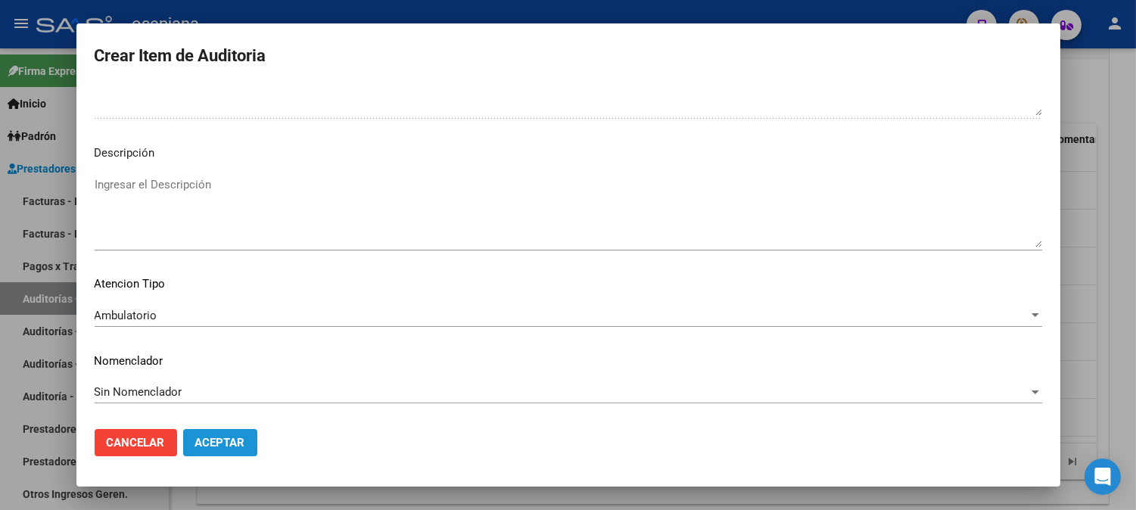
click at [208, 436] on span "Aceptar" at bounding box center [220, 443] width 50 height 14
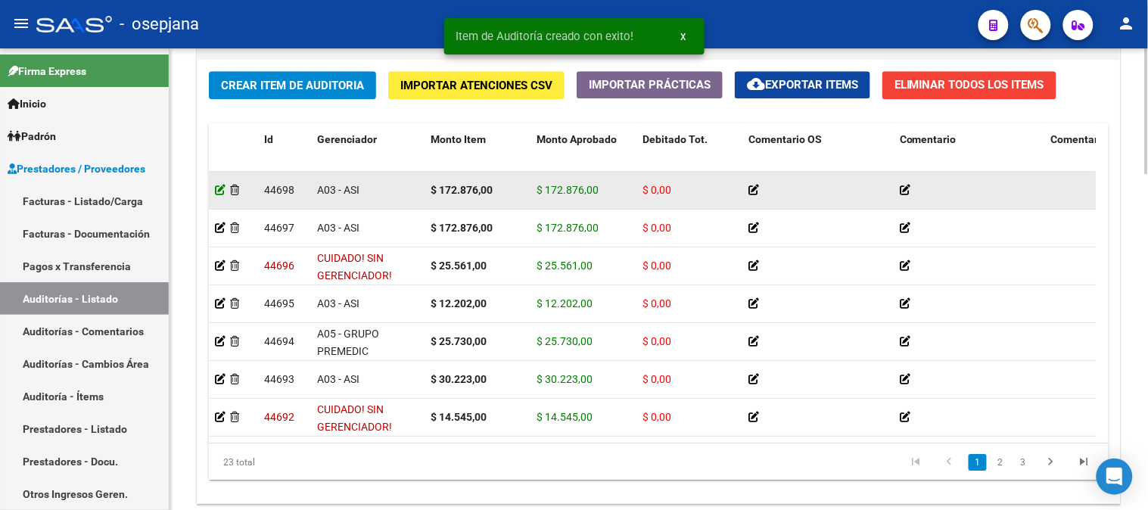
click at [220, 193] on icon at bounding box center [220, 190] width 11 height 11
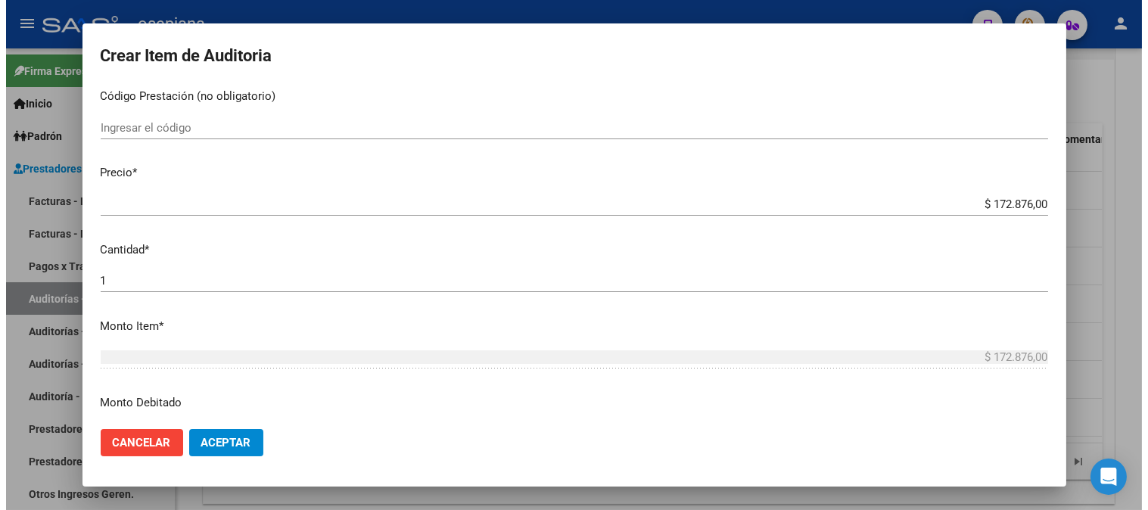
scroll to position [286, 0]
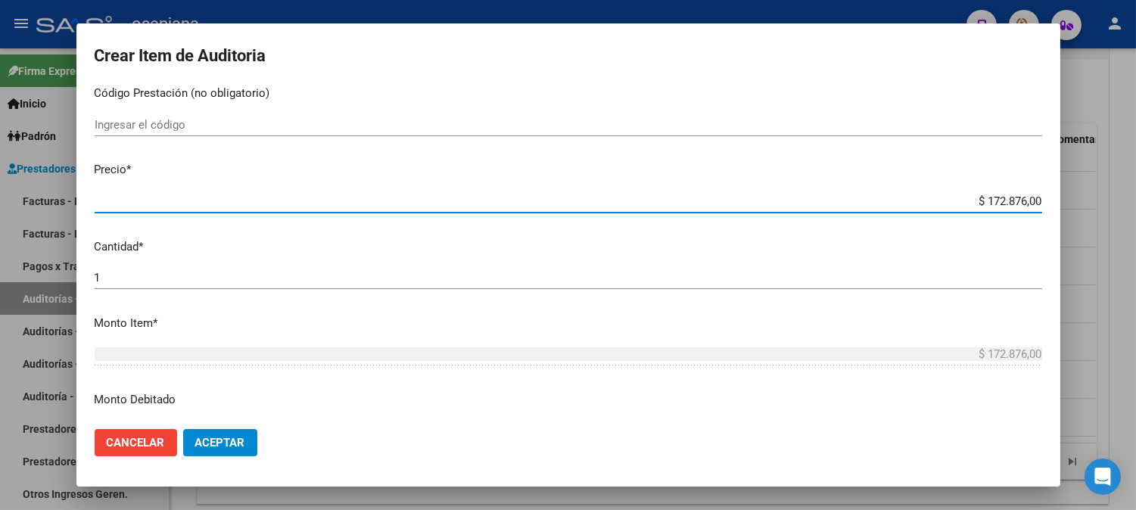
drag, startPoint x: 960, startPoint y: 205, endPoint x: 1102, endPoint y: 200, distance: 142.4
click at [1102, 200] on div "Crear Item de Auditoria 54342619 Nro Documento 23543426199 CUIL Afiliado Activo…" at bounding box center [568, 255] width 1136 height 510
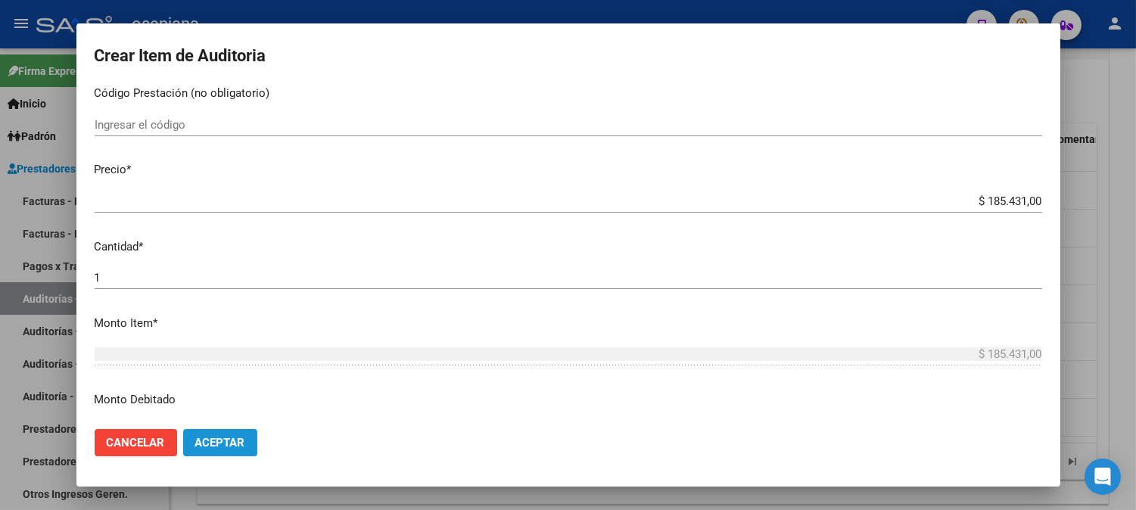
click at [214, 437] on span "Aceptar" at bounding box center [220, 443] width 50 height 14
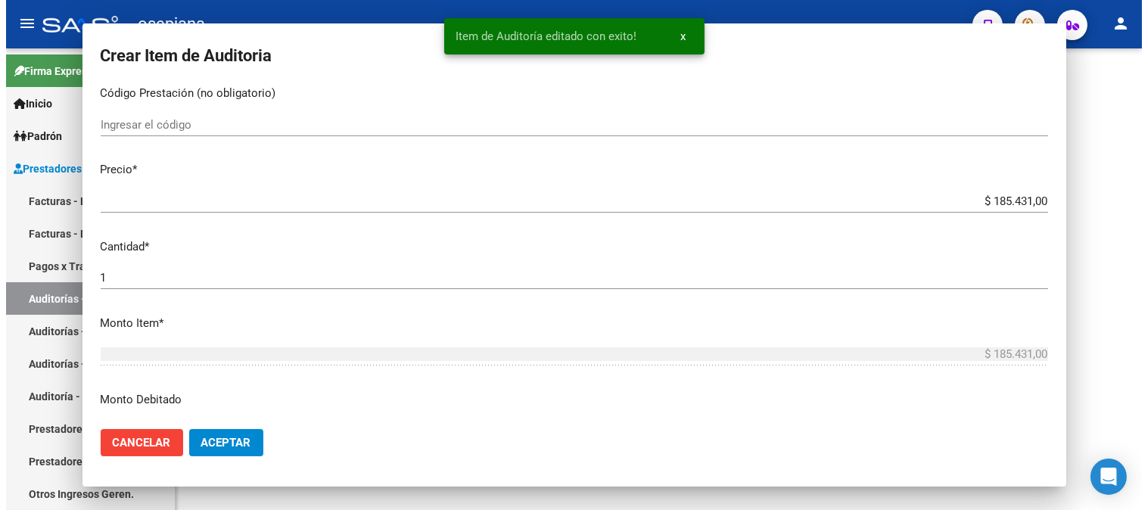
scroll to position [0, 0]
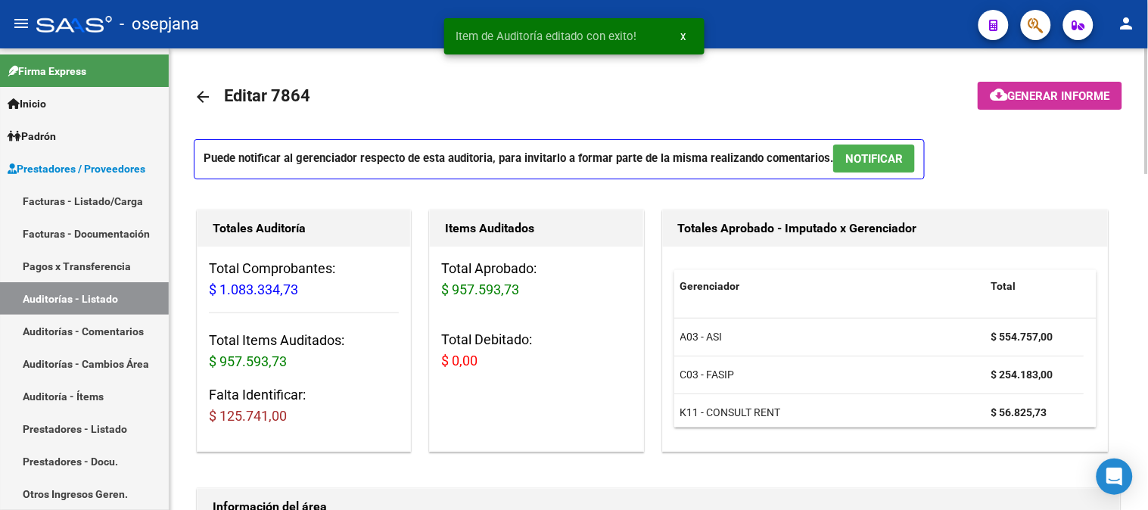
click at [810, 114] on mat-toolbar-row "arrow_back Editar 7864" at bounding box center [557, 97] width 726 height 48
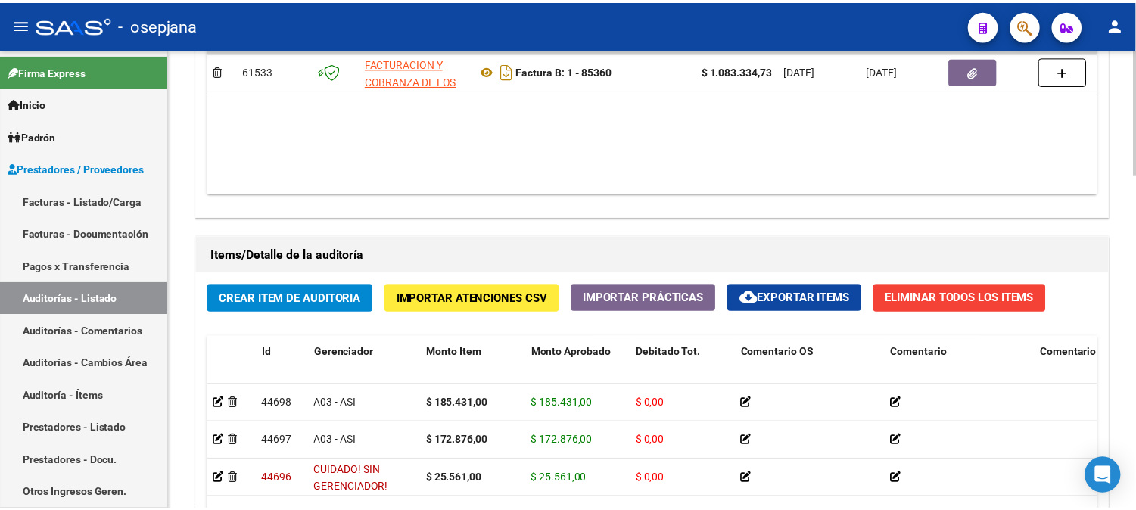
scroll to position [926, 0]
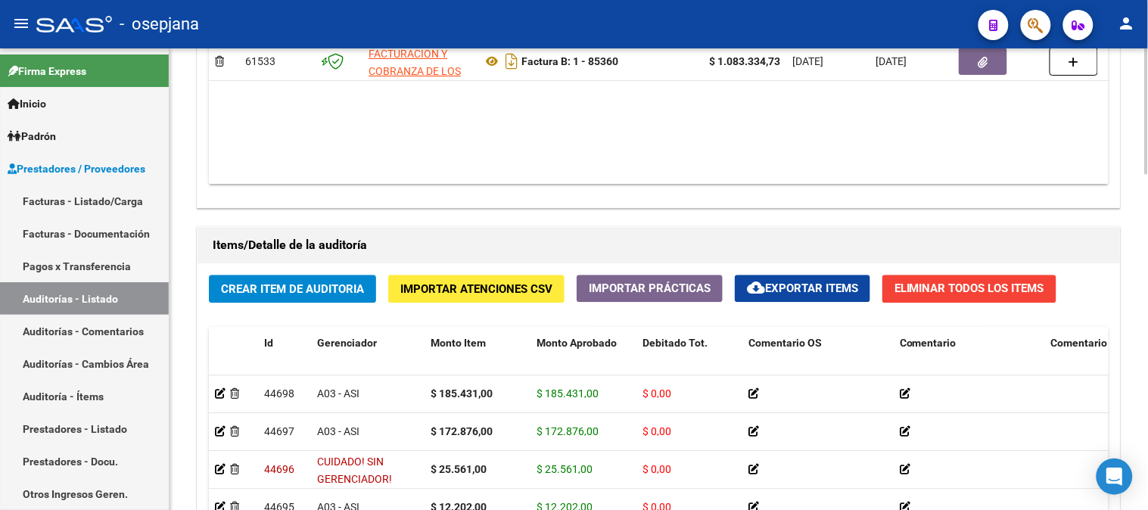
click at [1147, 330] on div at bounding box center [1147, 364] width 4 height 126
click at [267, 299] on button "Crear Item de Auditoria" at bounding box center [292, 289] width 167 height 28
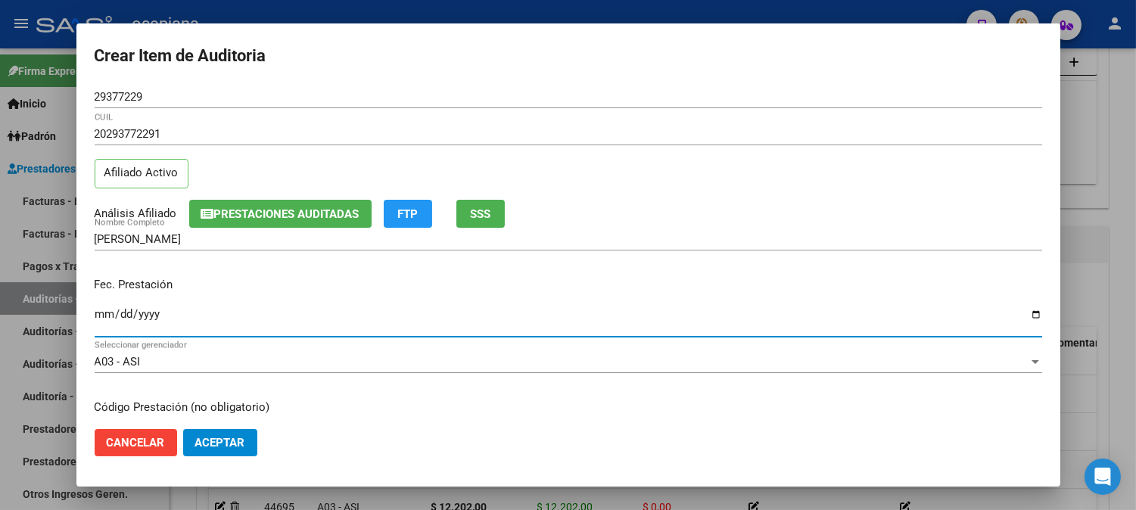
click at [101, 319] on input "Ingresar la fecha" at bounding box center [568, 320] width 947 height 24
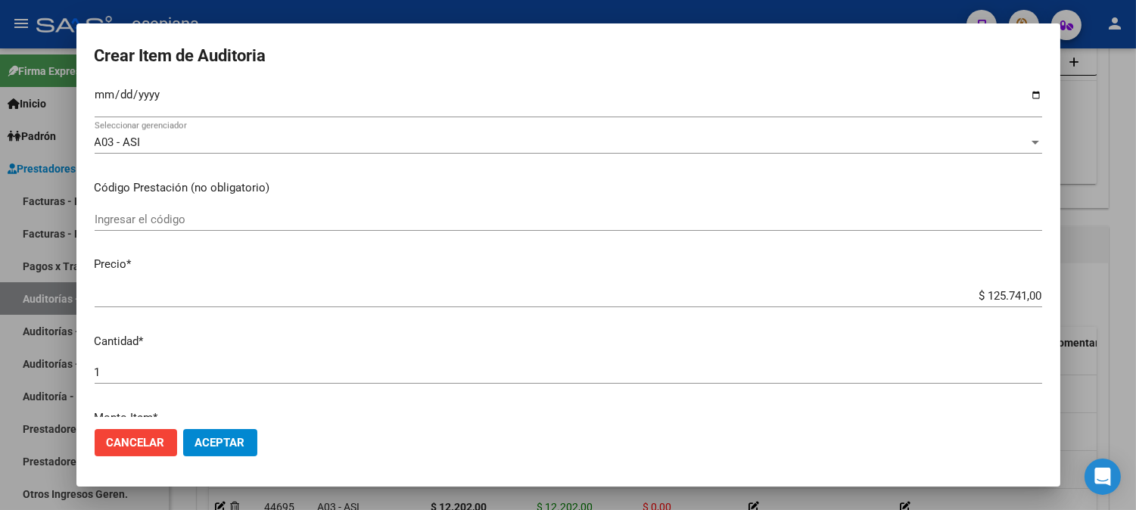
scroll to position [239, 0]
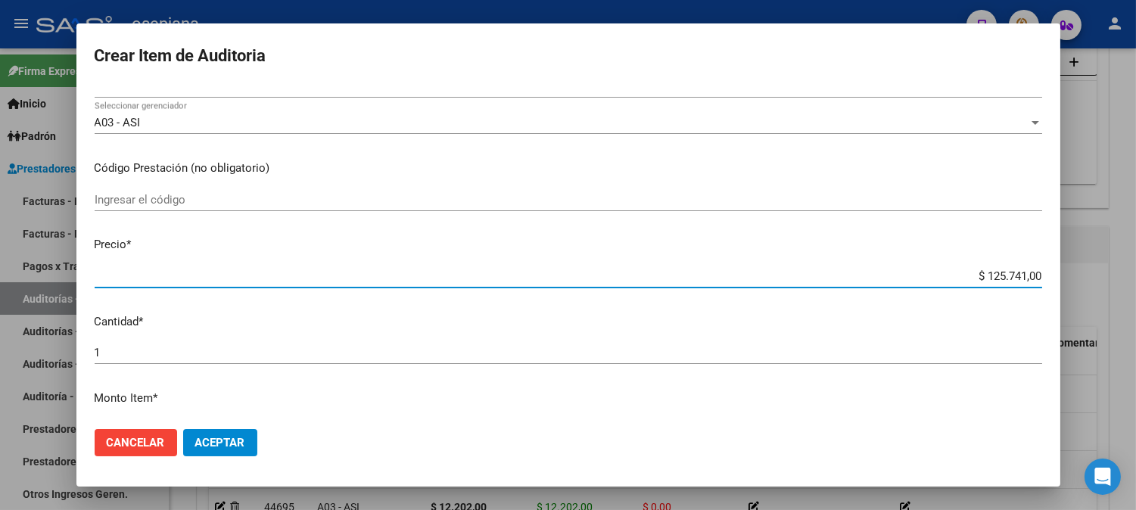
drag, startPoint x: 963, startPoint y: 285, endPoint x: 1147, endPoint y: 269, distance: 184.6
click at [1136, 267] on html "menu - osepjana person Firma Express Inicio Calendario SSS Instructivos Contact…" at bounding box center [568, 255] width 1136 height 510
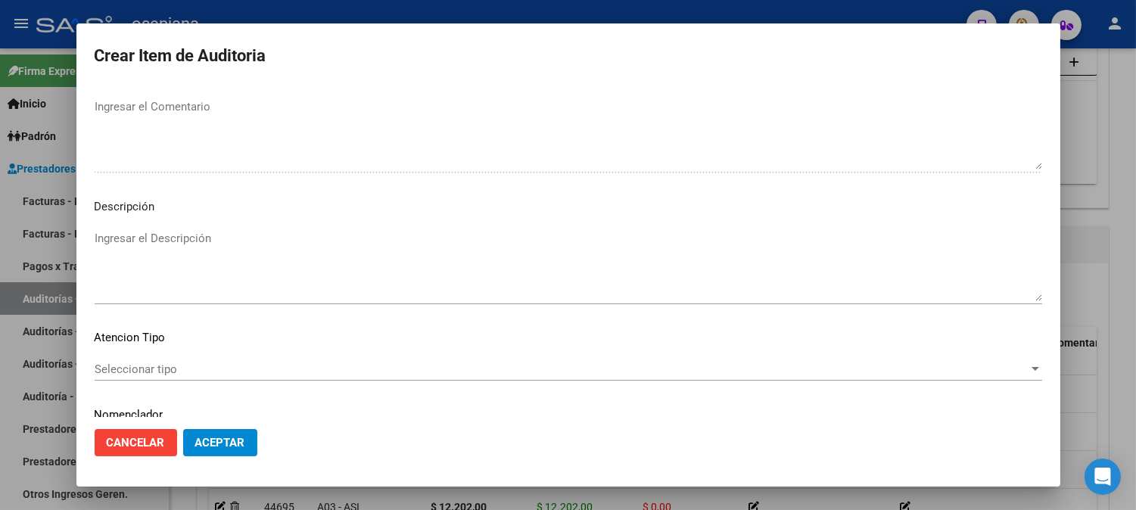
scroll to position [1031, 0]
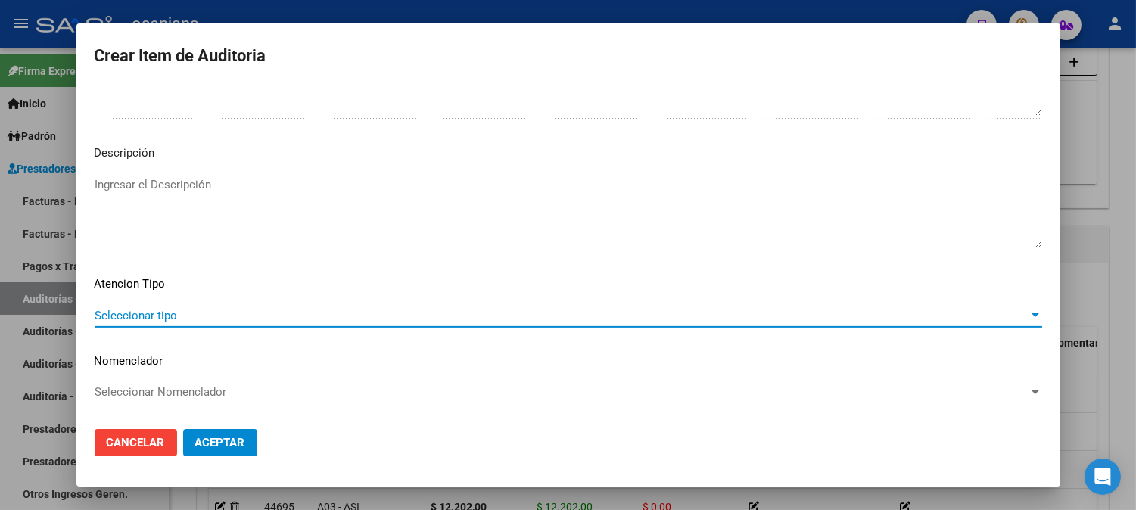
click at [207, 309] on span "Seleccionar tipo" at bounding box center [562, 316] width 934 height 14
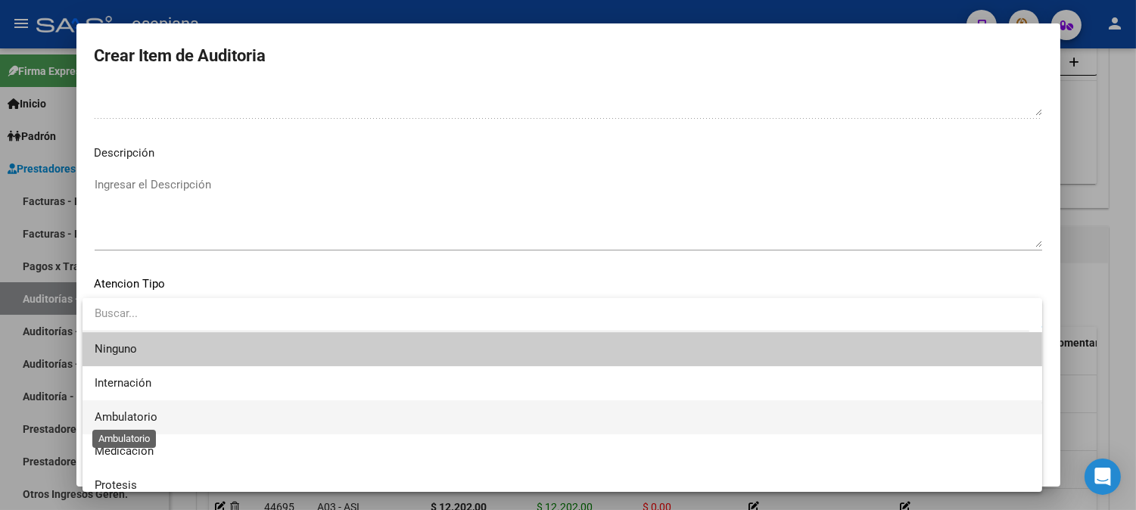
click at [129, 410] on span "Ambulatorio" at bounding box center [126, 417] width 63 height 14
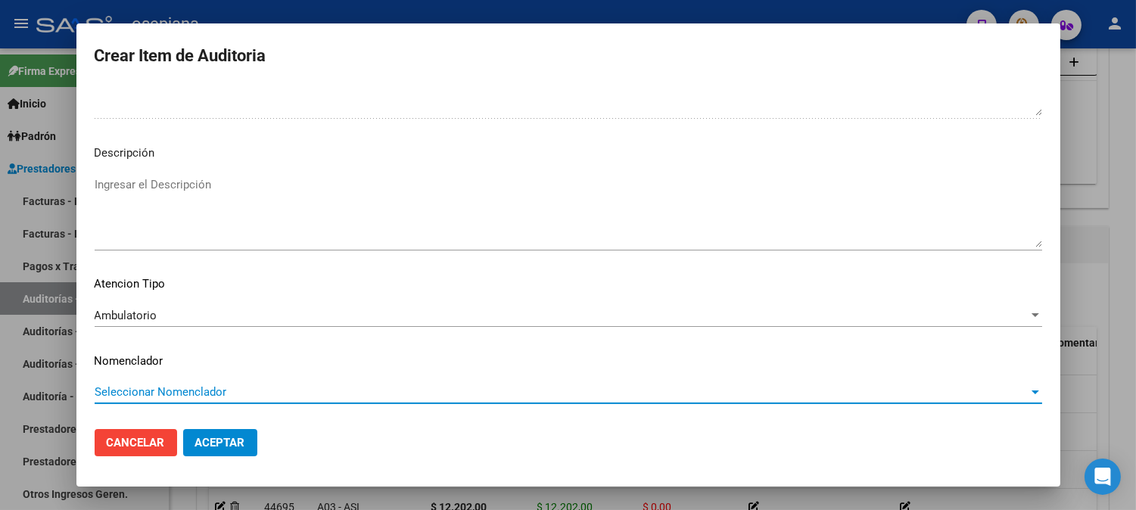
click at [154, 391] on span "Seleccionar Nomenclador" at bounding box center [562, 392] width 934 height 14
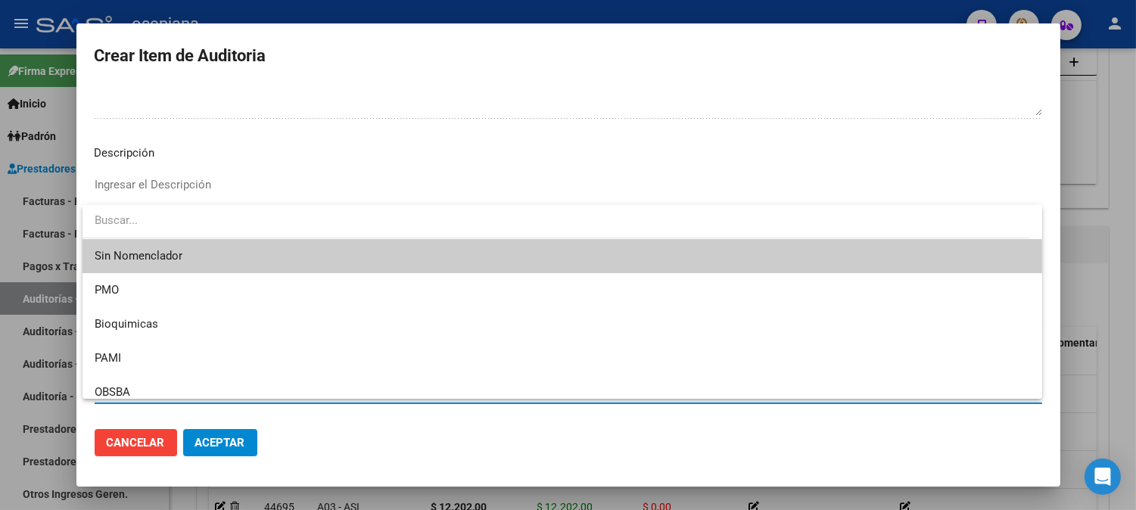
click at [133, 255] on span "Sin Nomenclador" at bounding box center [562, 256] width 935 height 34
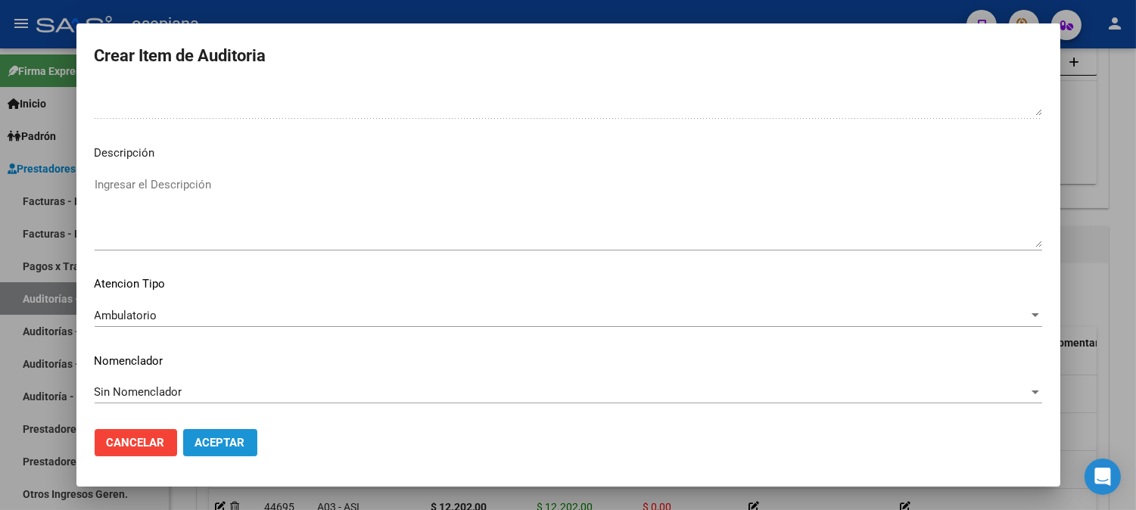
click at [225, 446] on span "Aceptar" at bounding box center [220, 443] width 50 height 14
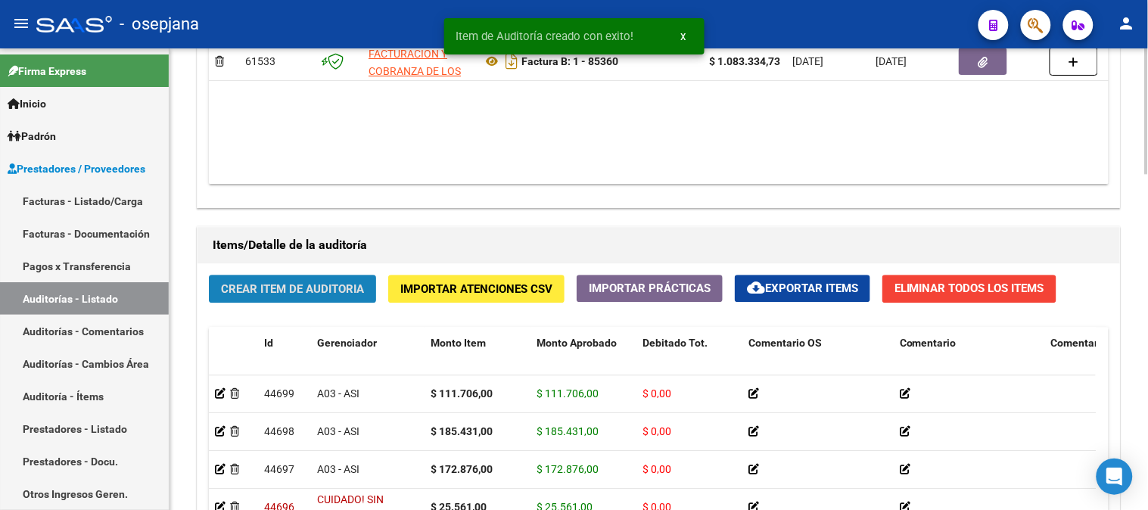
click at [331, 289] on span "Crear Item de Auditoria" at bounding box center [292, 289] width 143 height 14
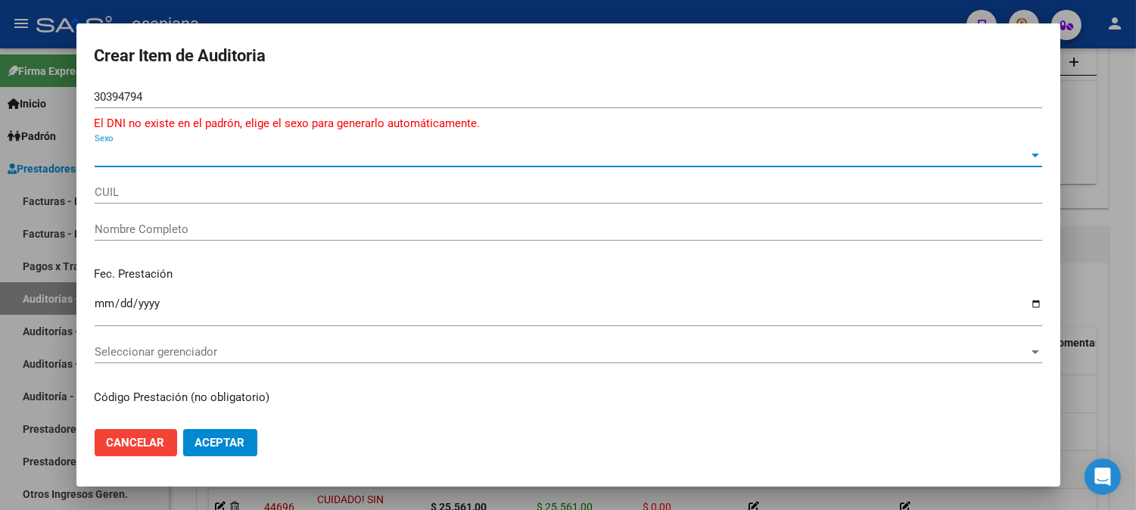
click at [164, 155] on span "Sexo" at bounding box center [562, 155] width 934 height 14
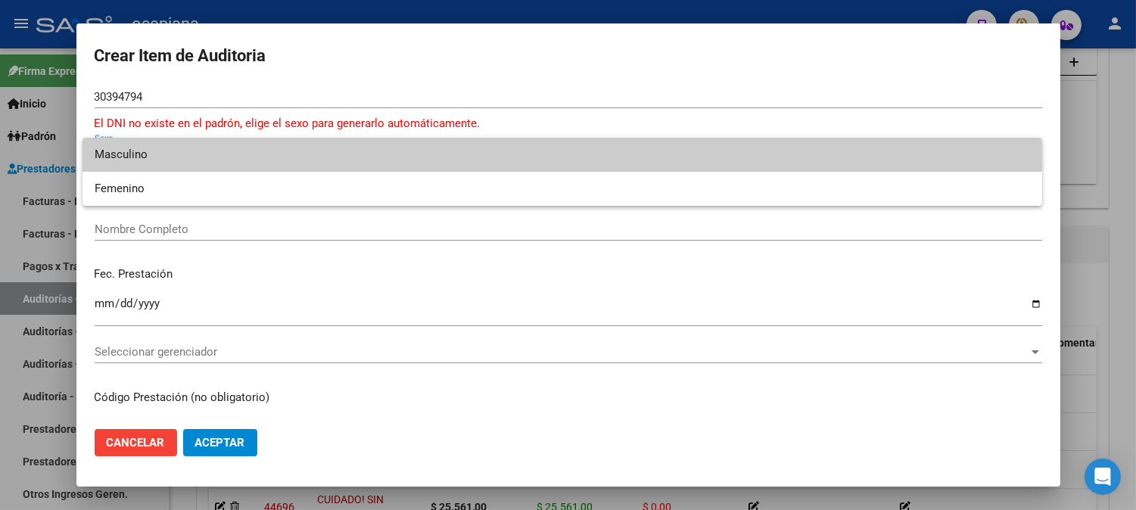
click at [160, 160] on span "Masculino" at bounding box center [562, 155] width 935 height 34
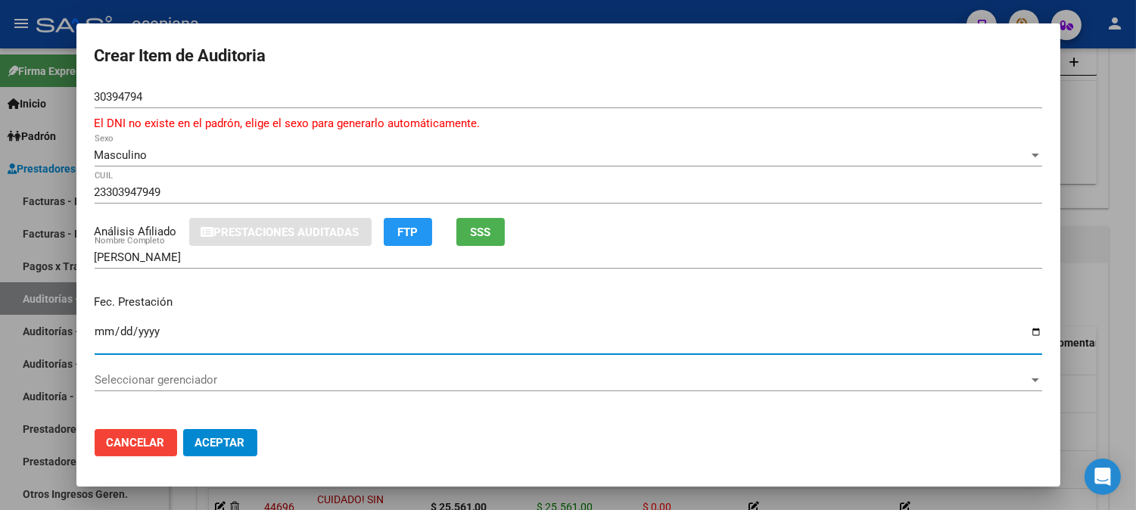
click at [107, 343] on input "Ingresar la fecha" at bounding box center [568, 337] width 947 height 24
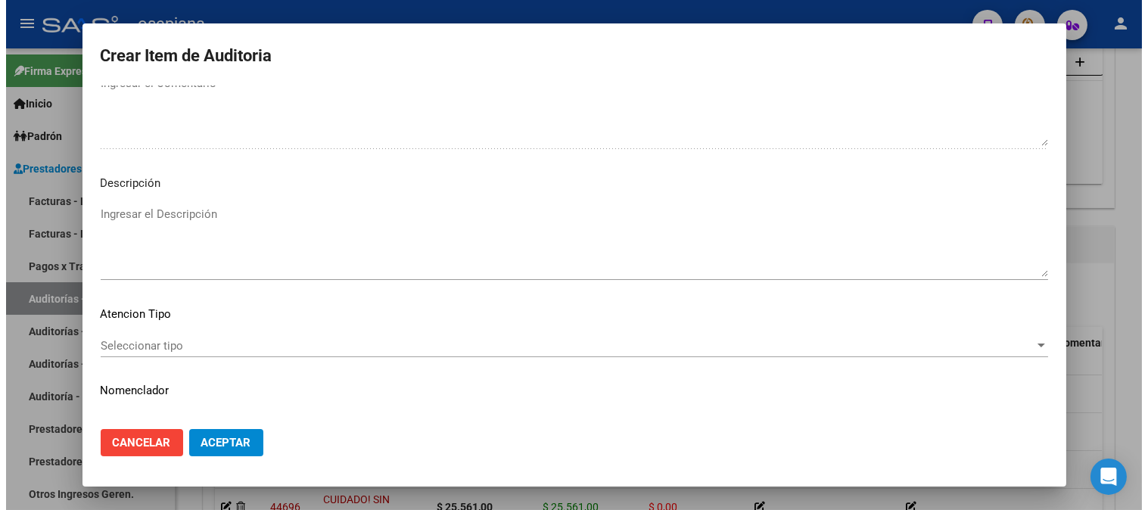
scroll to position [1048, 0]
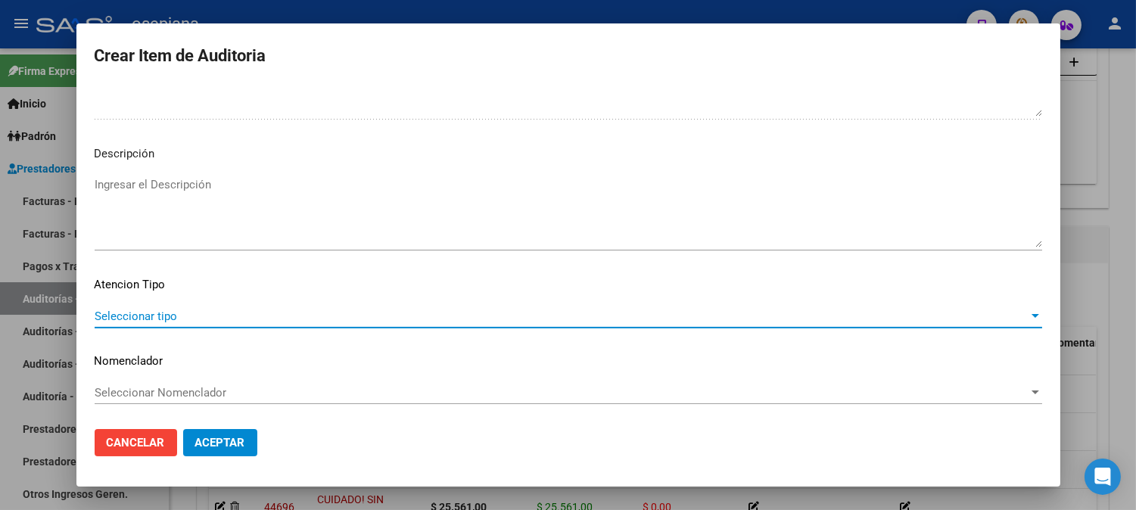
click at [396, 312] on span "Seleccionar tipo" at bounding box center [562, 317] width 934 height 14
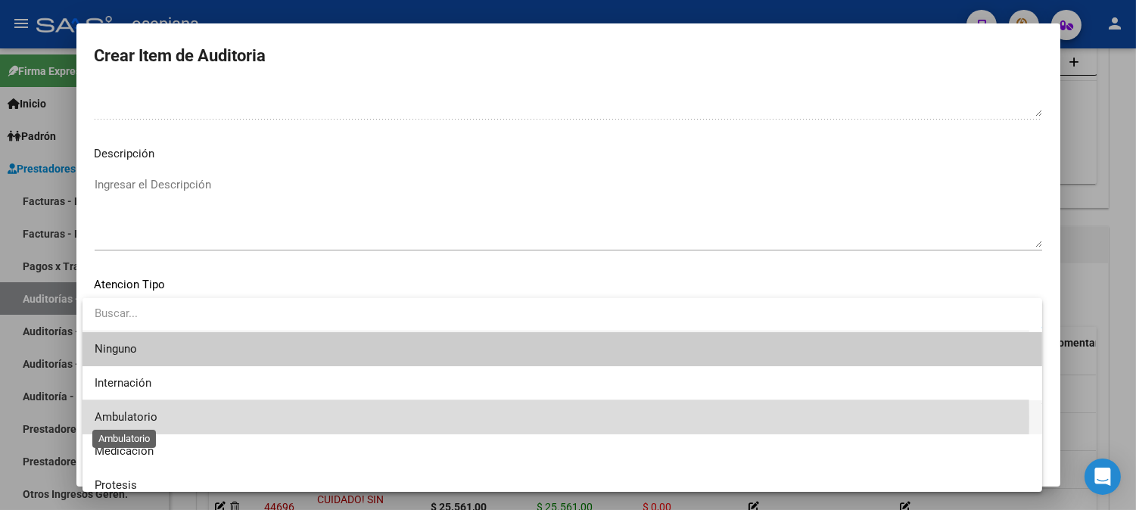
click at [110, 418] on span "Ambulatorio" at bounding box center [126, 417] width 63 height 14
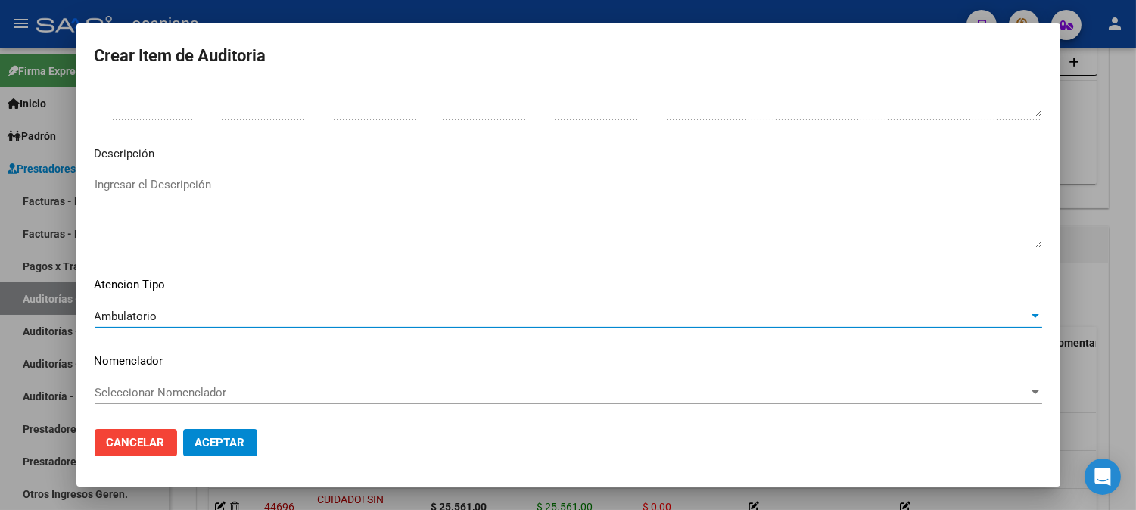
click at [124, 390] on span "Seleccionar Nomenclador" at bounding box center [562, 393] width 934 height 14
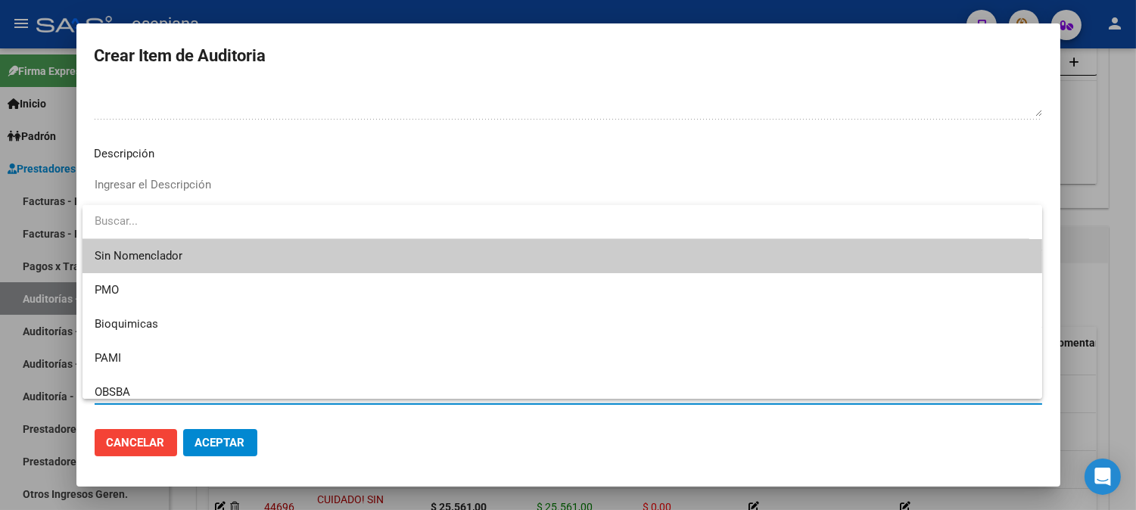
click at [144, 259] on span "Sin Nomenclador" at bounding box center [562, 256] width 935 height 34
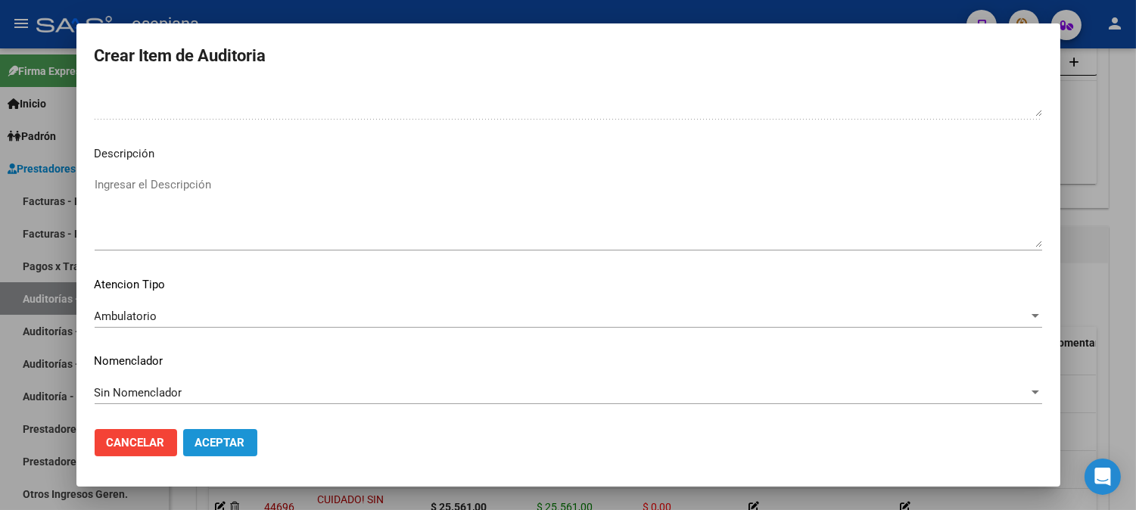
click at [247, 434] on button "Aceptar" at bounding box center [220, 442] width 74 height 27
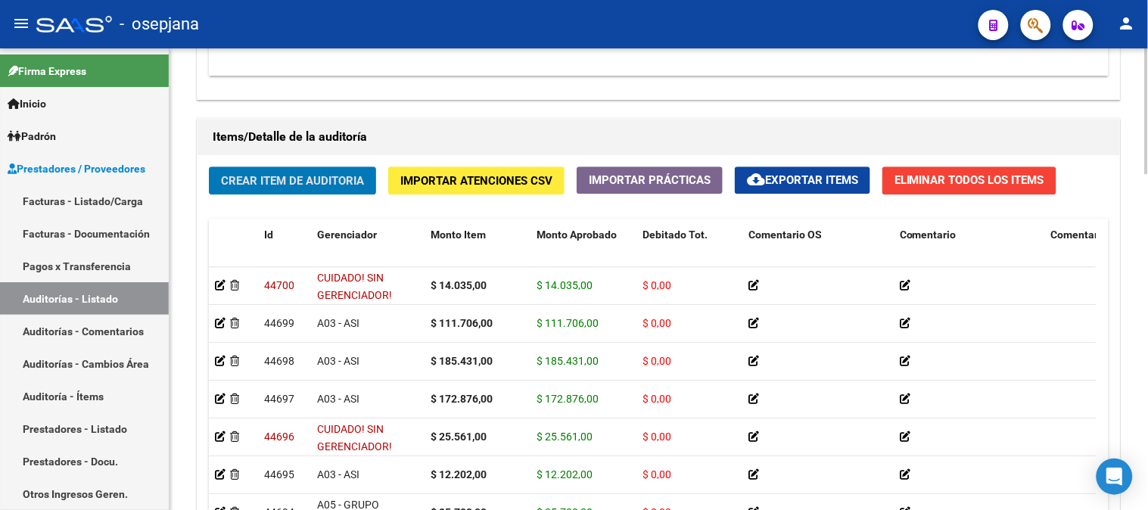
click at [1147, 418] on div at bounding box center [1147, 394] width 4 height 126
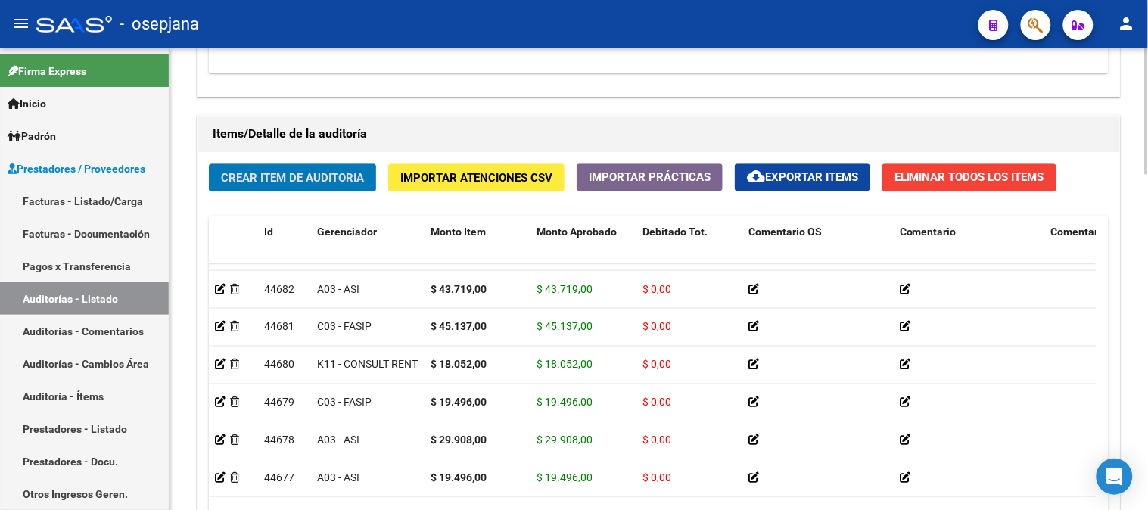
scroll to position [692, 0]
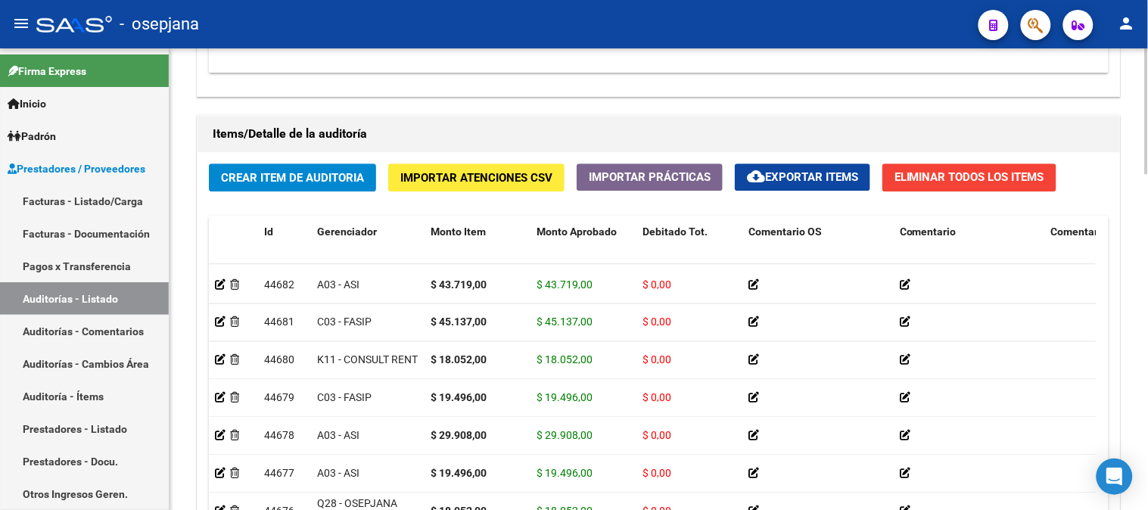
drag, startPoint x: 585, startPoint y: 285, endPoint x: 1083, endPoint y: 250, distance: 499.1
click at [1083, 250] on div "Id Gerenciador Monto Item Monto Aprobado Debitado Tot. Comentario OS Comentario…" at bounding box center [659, 395] width 900 height 358
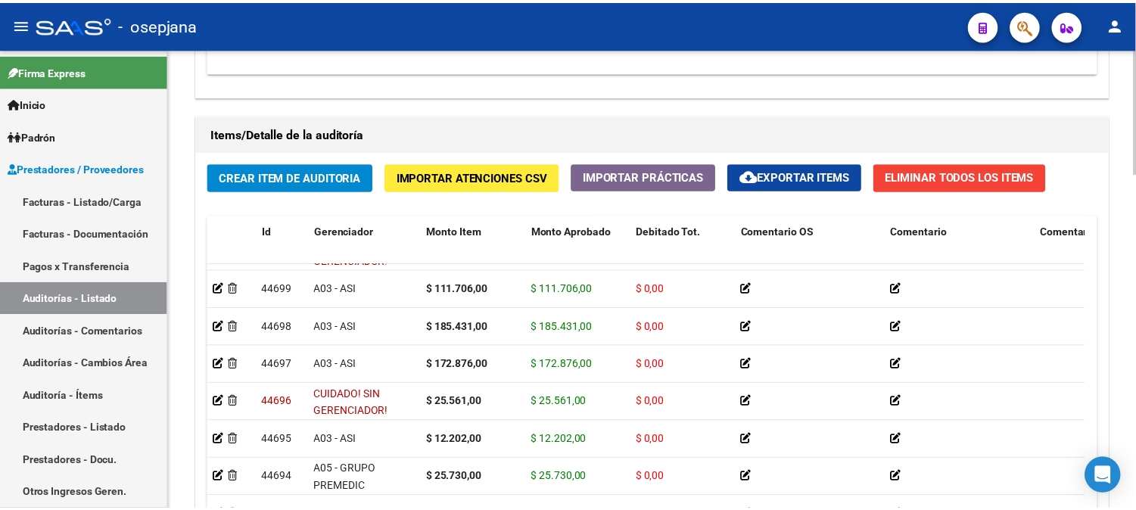
scroll to position [0, 0]
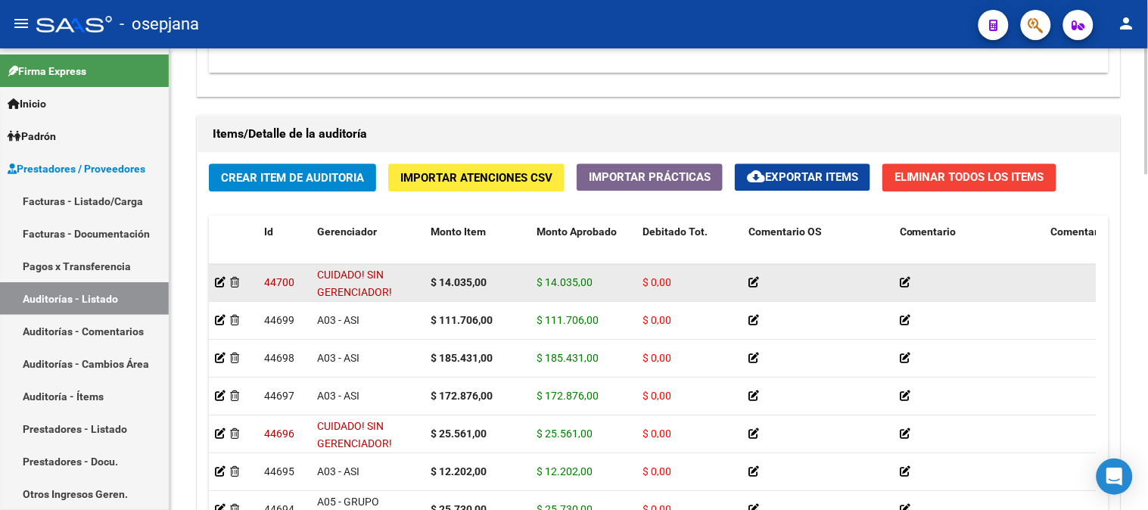
click at [318, 280] on span "CUIDADO! SIN GERENCIADOR!" at bounding box center [354, 284] width 75 height 30
click at [275, 288] on span "44700" at bounding box center [279, 282] width 30 height 12
click at [275, 282] on span "44700" at bounding box center [279, 282] width 30 height 12
click at [219, 285] on icon at bounding box center [220, 282] width 11 height 11
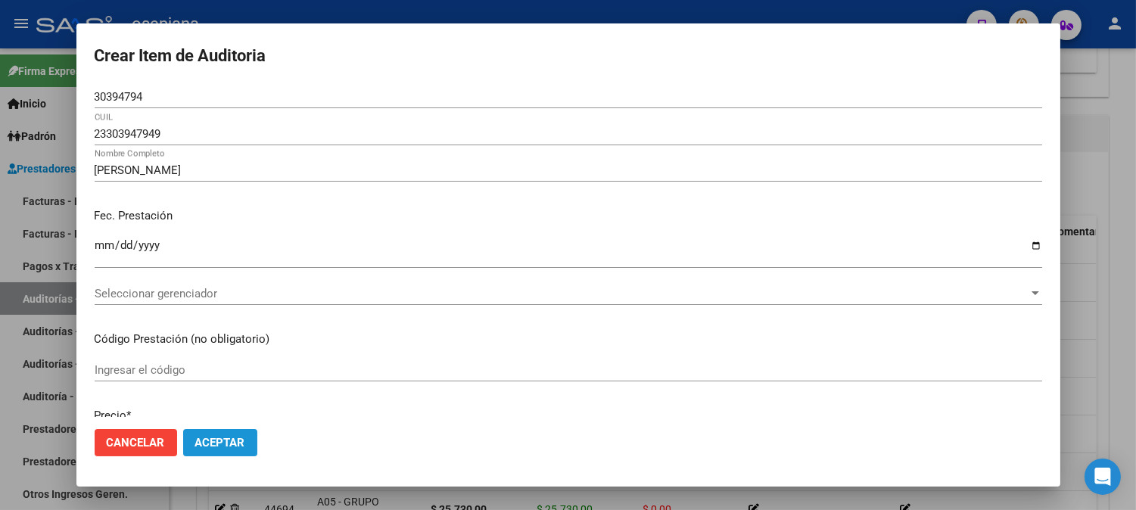
click at [248, 429] on button "Aceptar" at bounding box center [220, 442] width 74 height 27
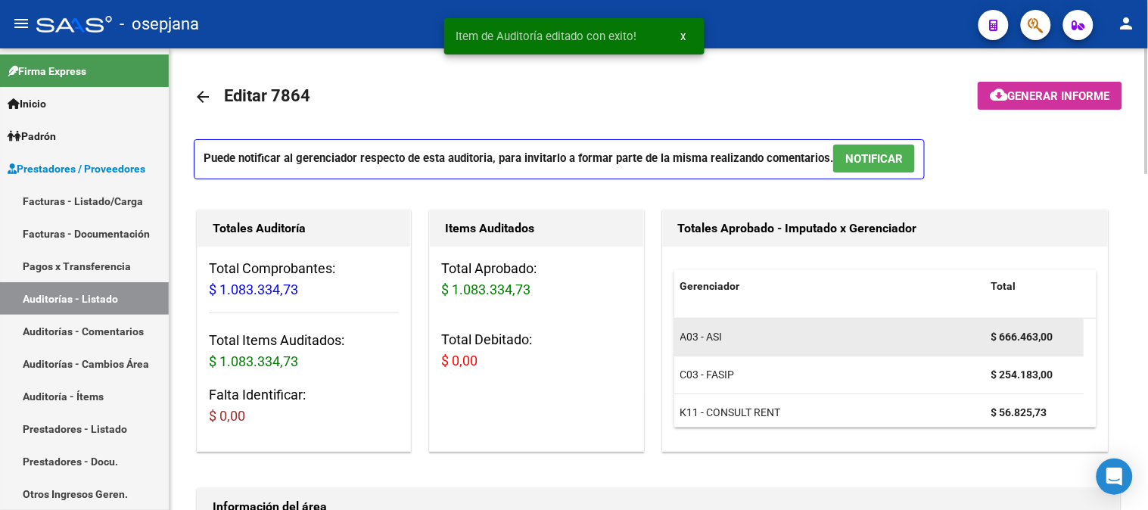
click at [932, 320] on div "Gerenciador Total A03 - ASI $ 666.463,00 C03 - FASIP $ 254.183,00 K11 - CONSULT…" at bounding box center [885, 348] width 423 height 157
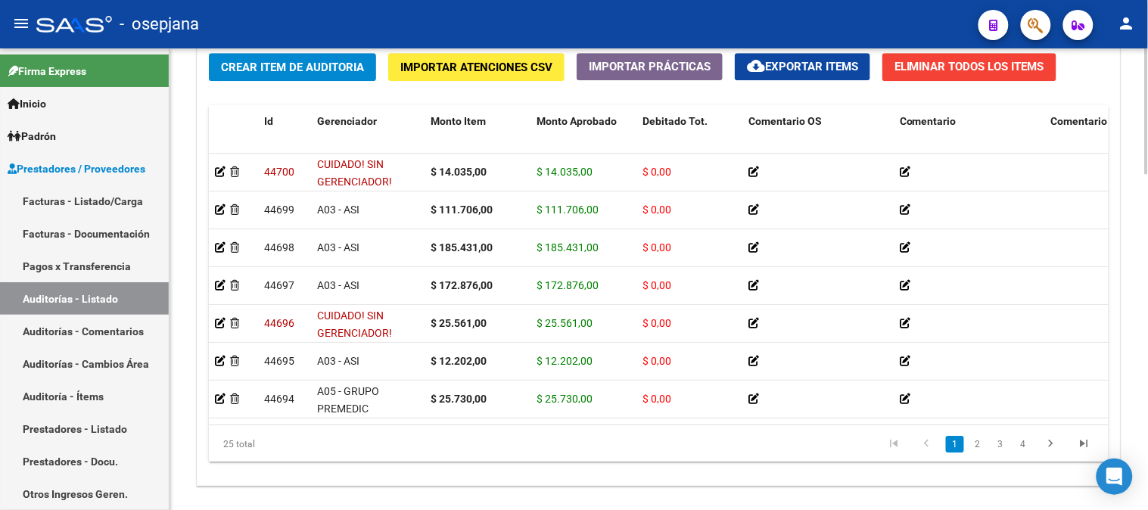
scroll to position [1158, 0]
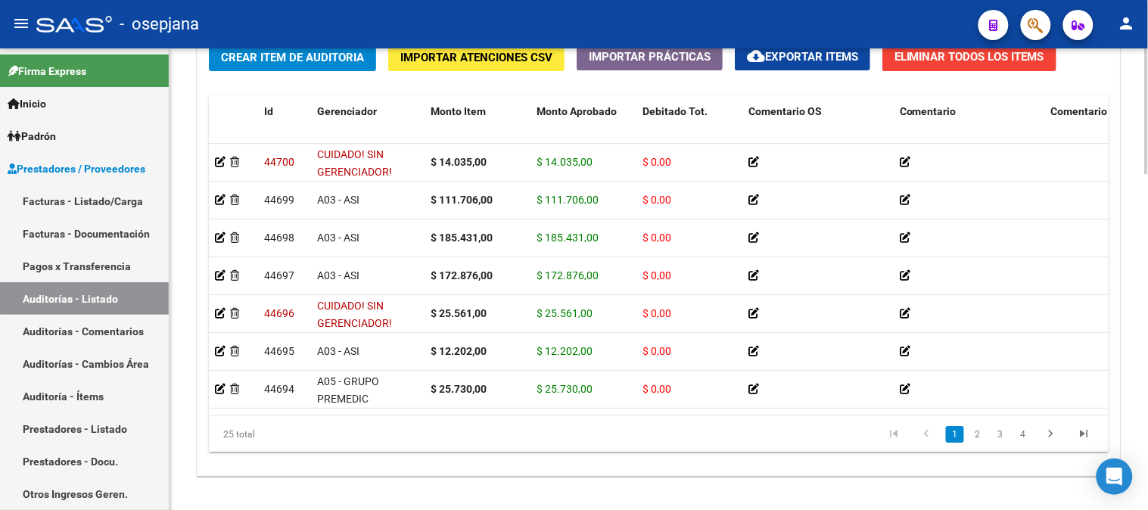
click at [1125, 458] on body "menu - osepjana person Firma Express Inicio Calendario SSS Instructivos Contact…" at bounding box center [574, 255] width 1148 height 510
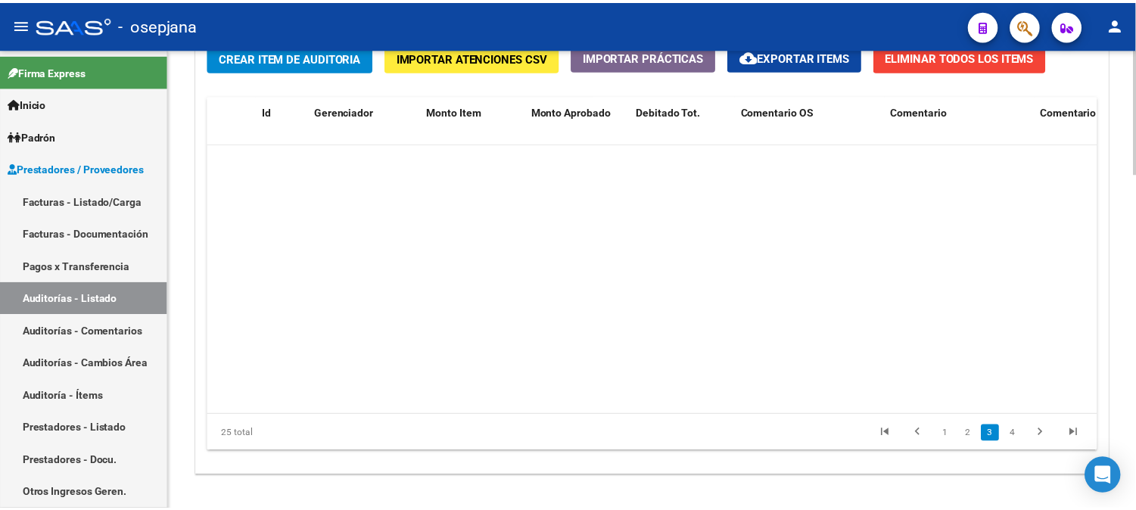
scroll to position [692, 0]
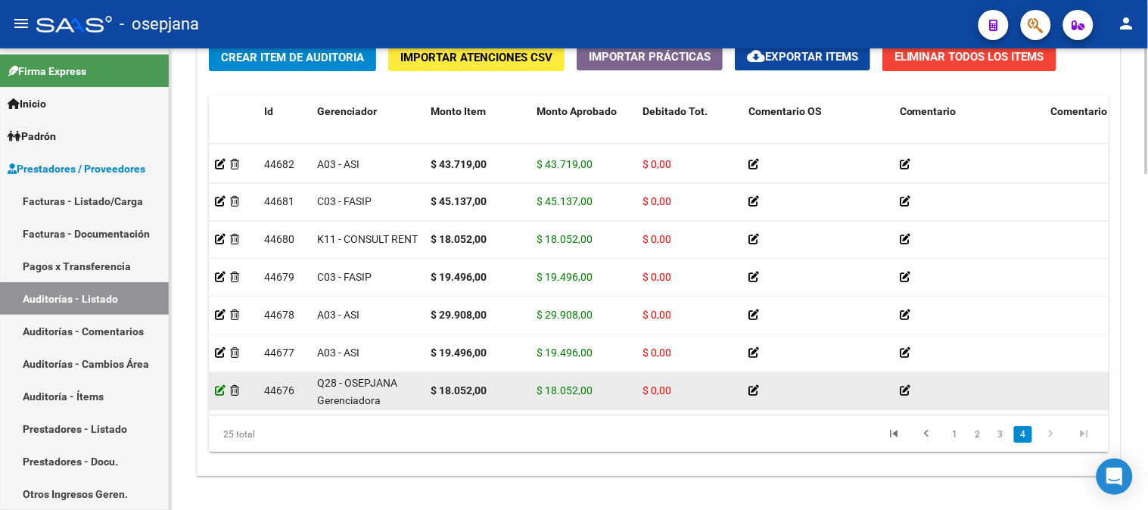
click at [216, 385] on icon at bounding box center [220, 390] width 11 height 11
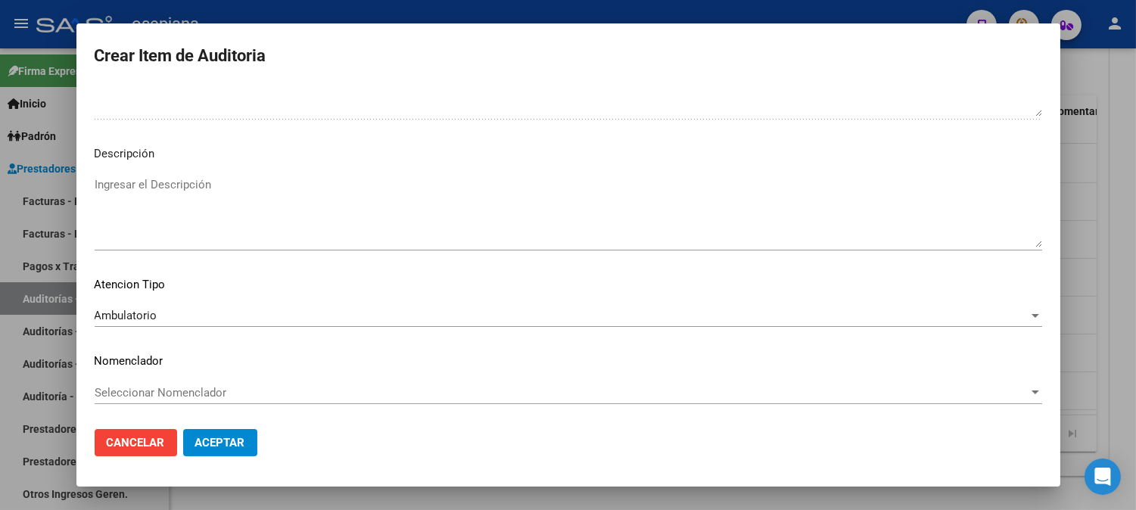
scroll to position [177, 0]
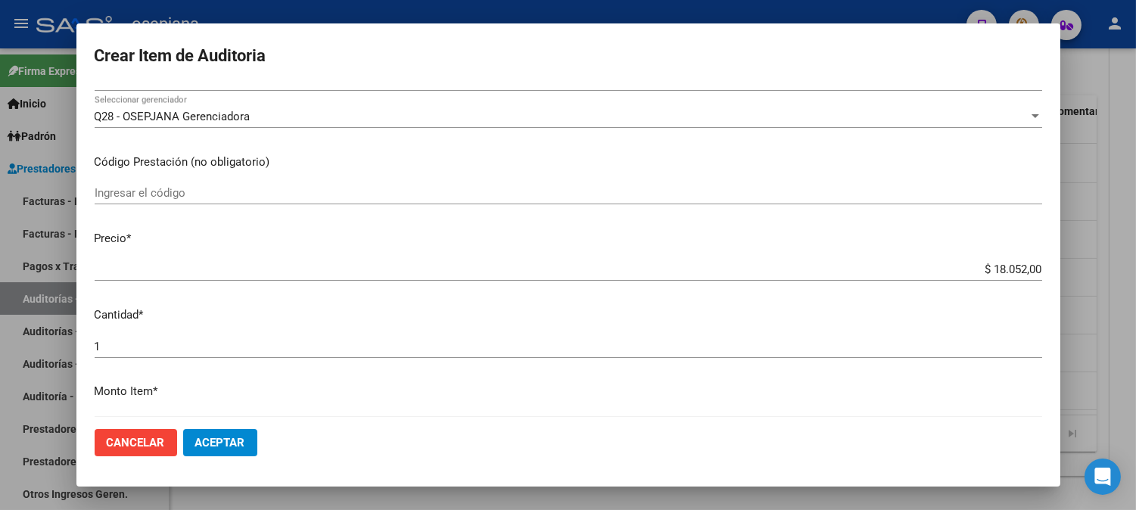
click at [160, 439] on span "Cancelar" at bounding box center [136, 443] width 58 height 14
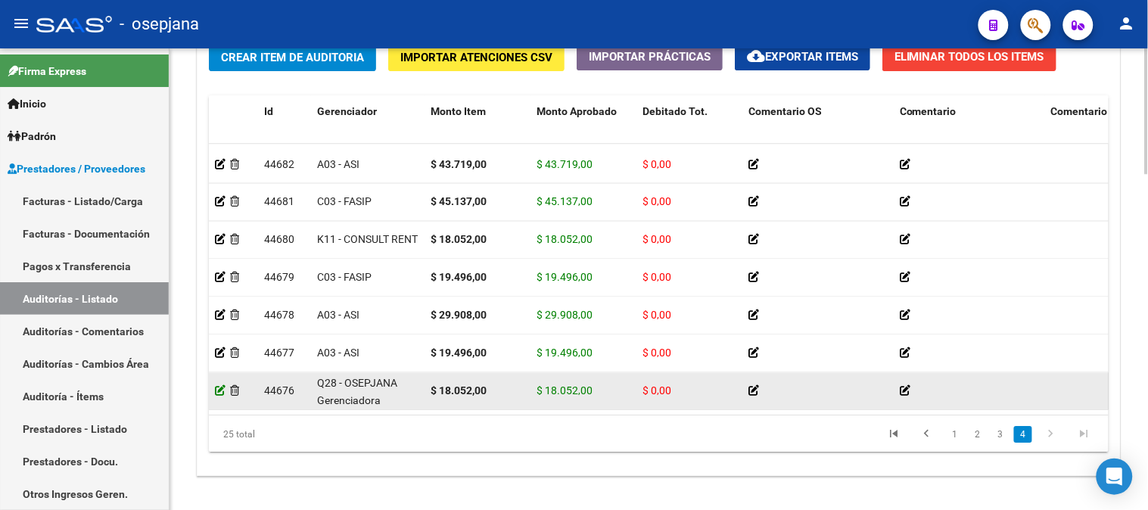
click at [216, 385] on icon at bounding box center [220, 390] width 11 height 11
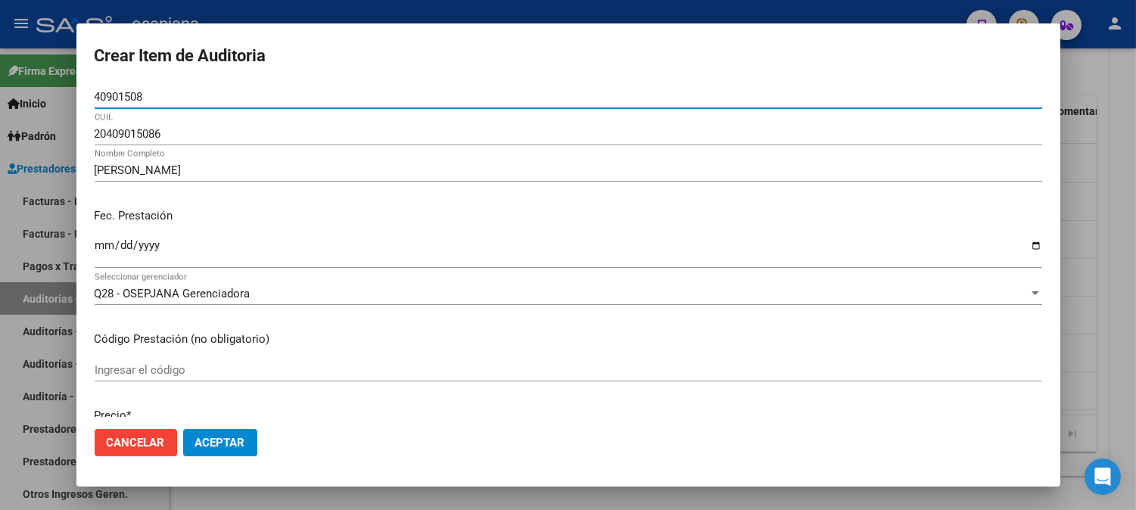
click at [227, 451] on button "Aceptar" at bounding box center [220, 442] width 74 height 27
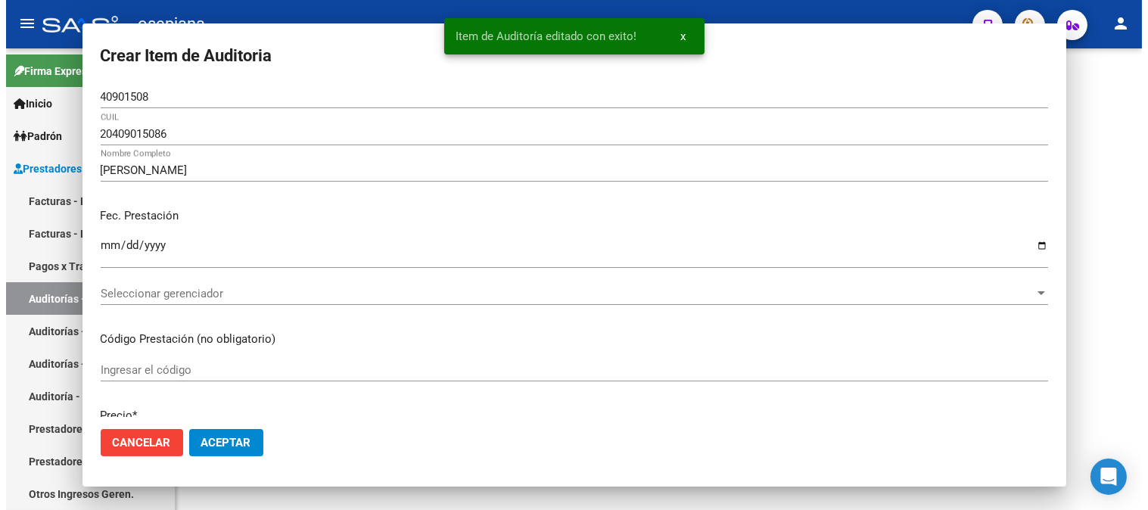
scroll to position [0, 0]
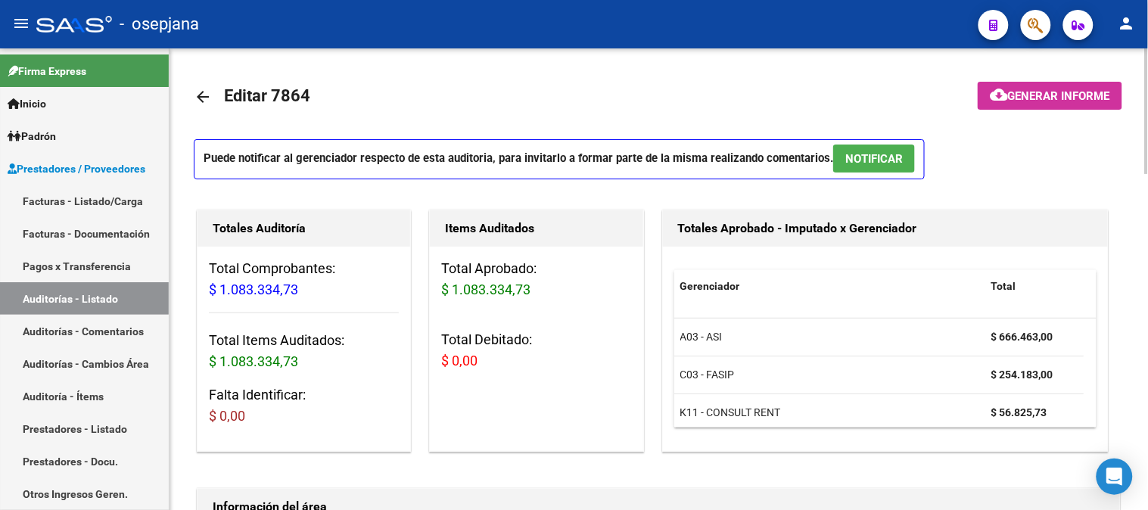
drag, startPoint x: 1144, startPoint y: 157, endPoint x: 1138, endPoint y: 352, distance: 194.6
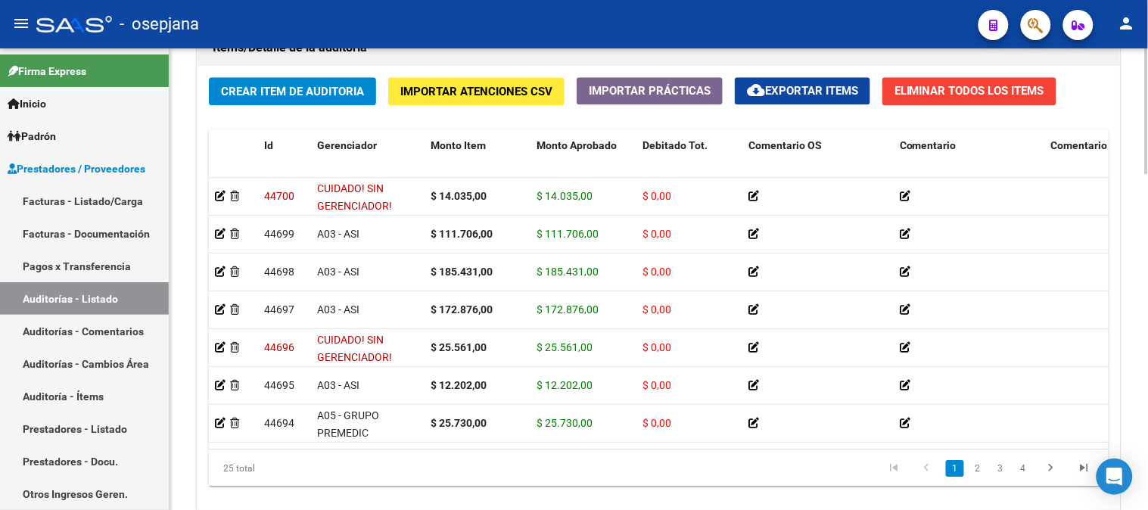
scroll to position [1233, 0]
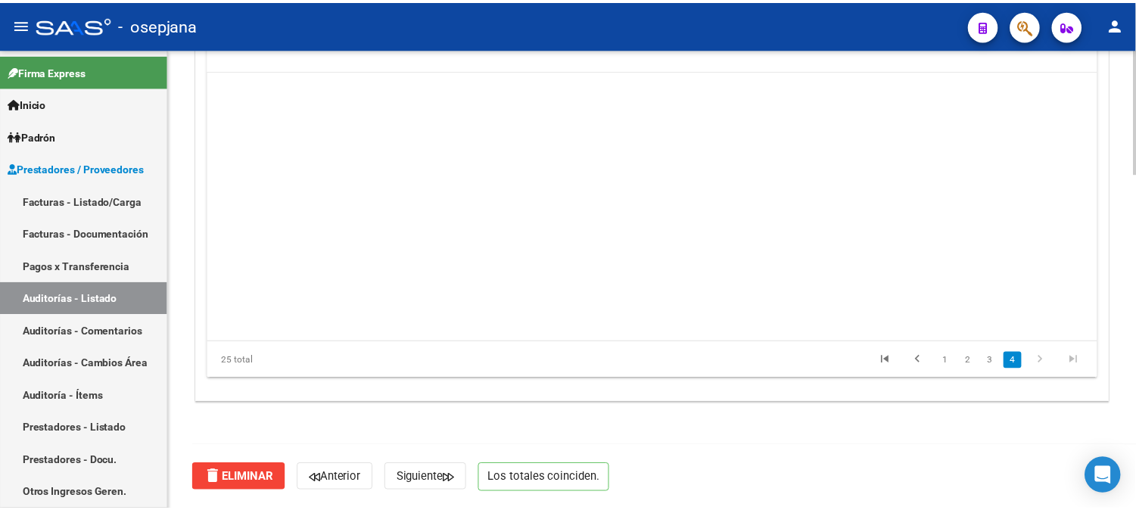
scroll to position [692, 0]
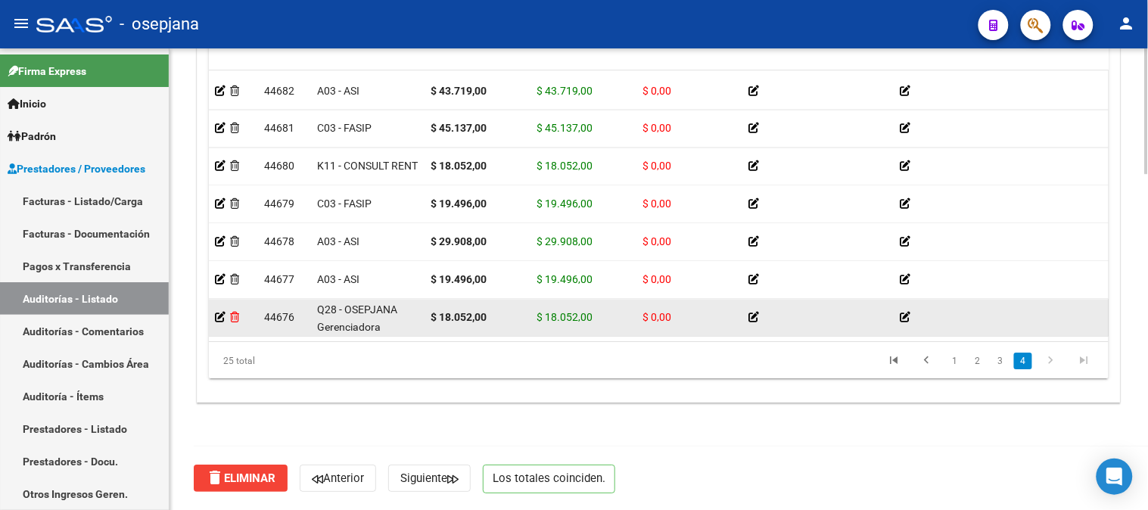
click at [235, 312] on icon at bounding box center [234, 317] width 9 height 11
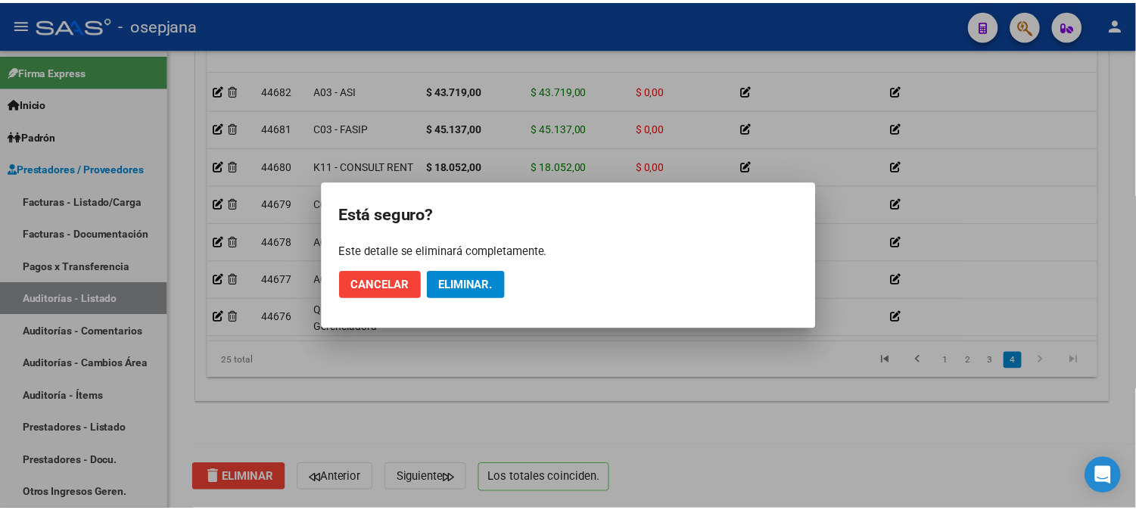
scroll to position [1274, 0]
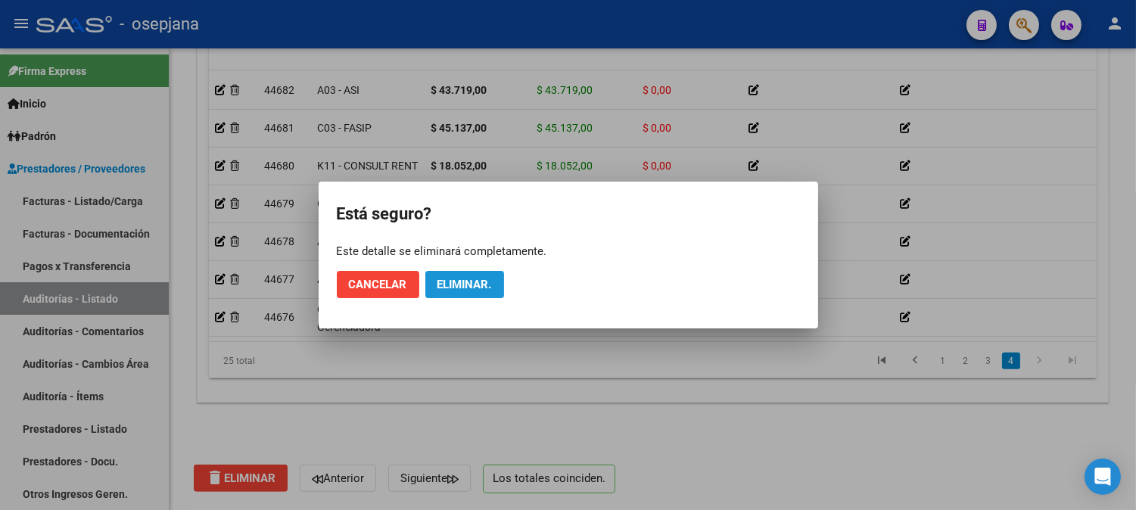
click at [436, 290] on button "Eliminar." at bounding box center [464, 284] width 79 height 27
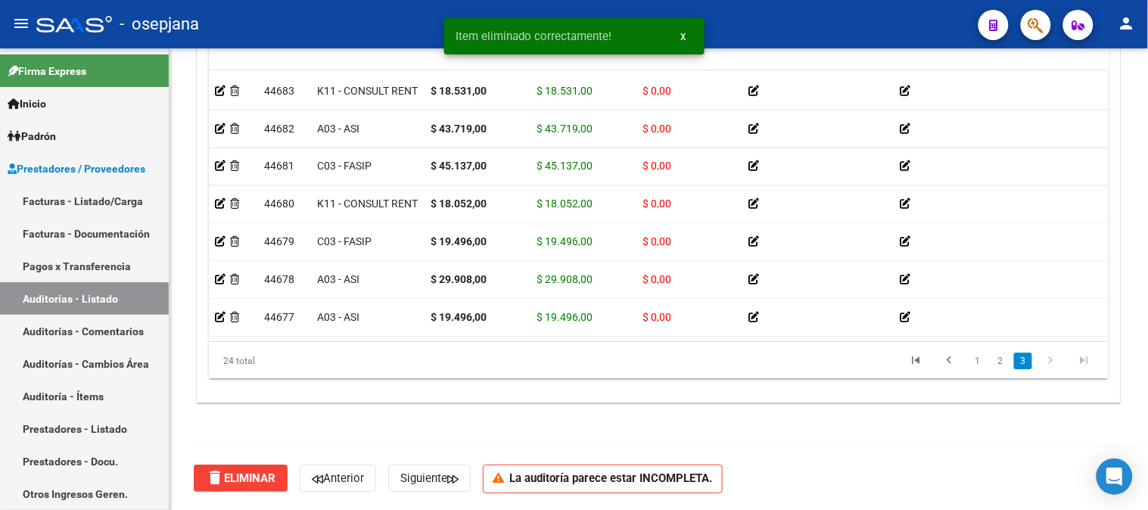
scroll to position [655, 0]
click at [1146, 172] on div at bounding box center [1147, 279] width 4 height 462
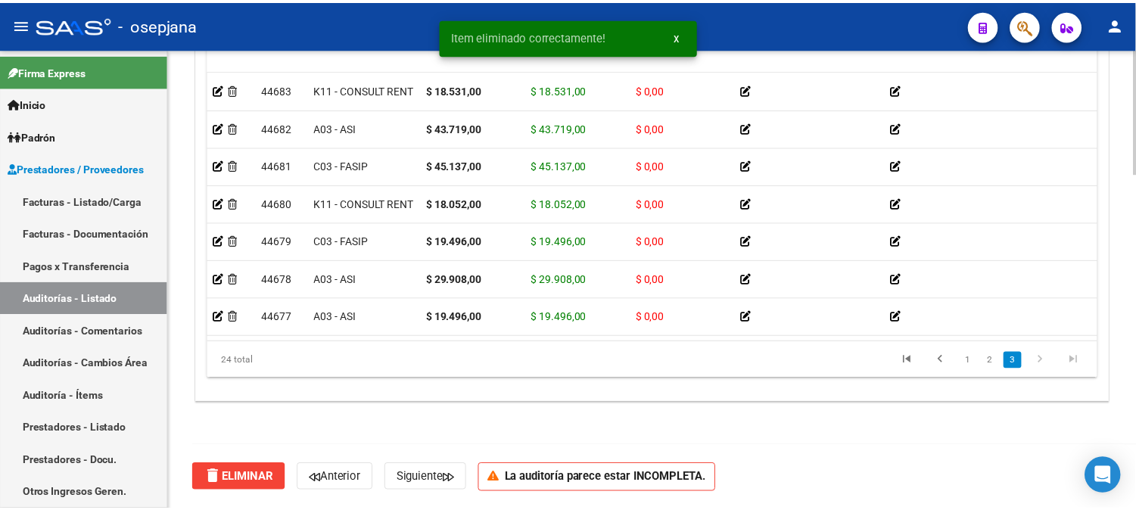
scroll to position [772, 0]
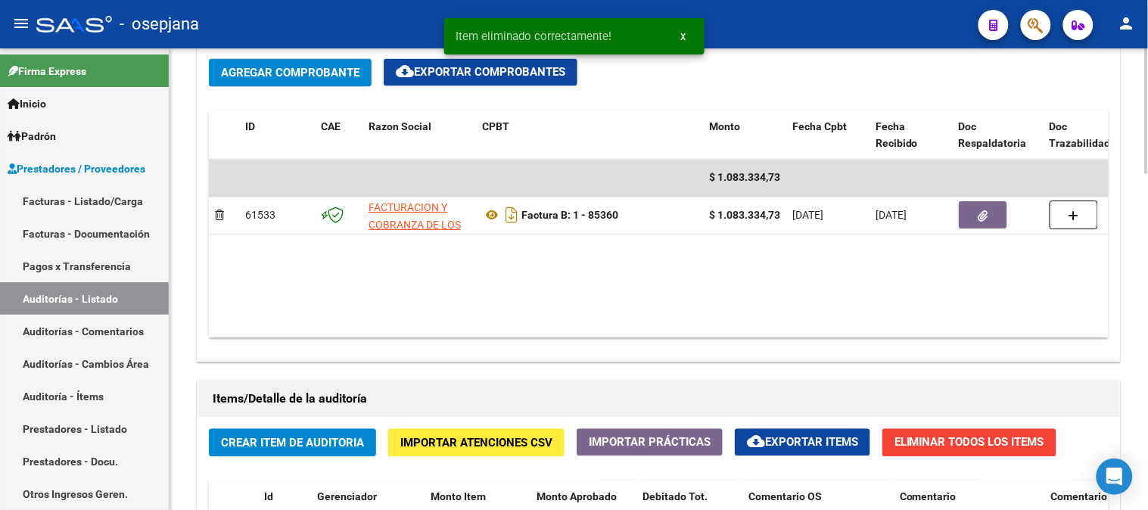
click at [318, 450] on span "Crear Item de Auditoria" at bounding box center [292, 444] width 143 height 14
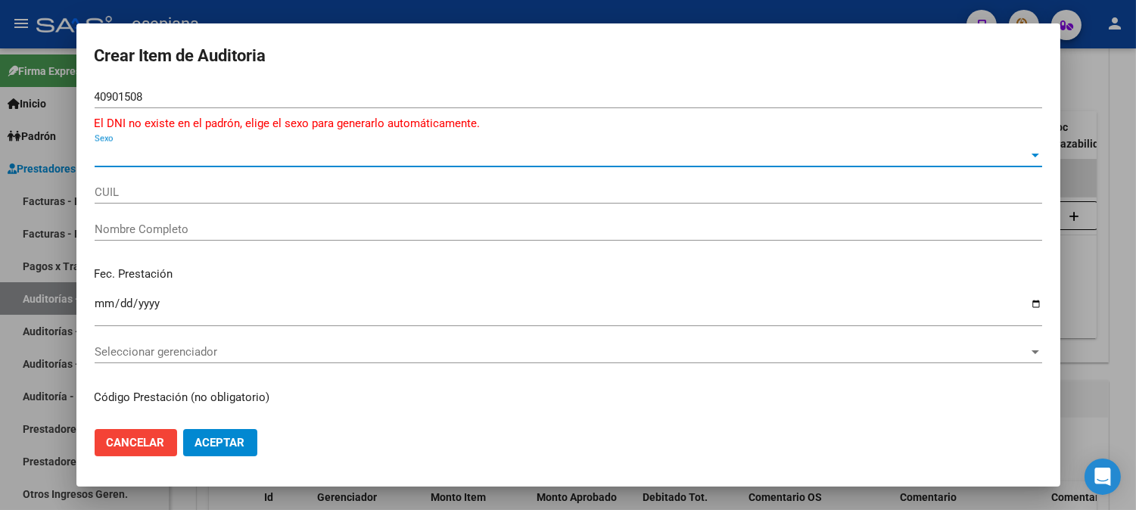
click at [346, 148] on span "Sexo" at bounding box center [562, 155] width 934 height 14
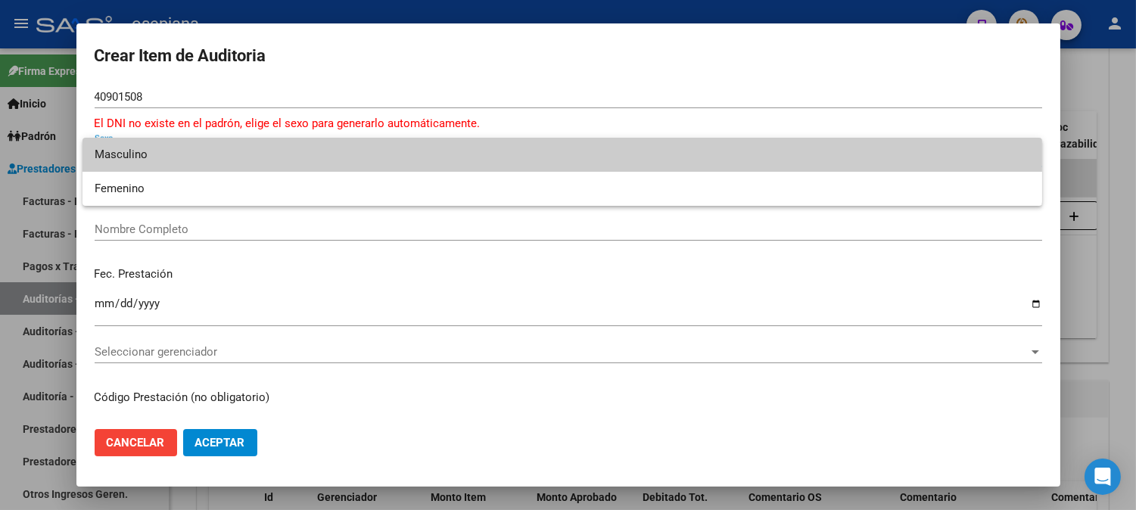
click at [247, 153] on span "Masculino" at bounding box center [562, 155] width 935 height 34
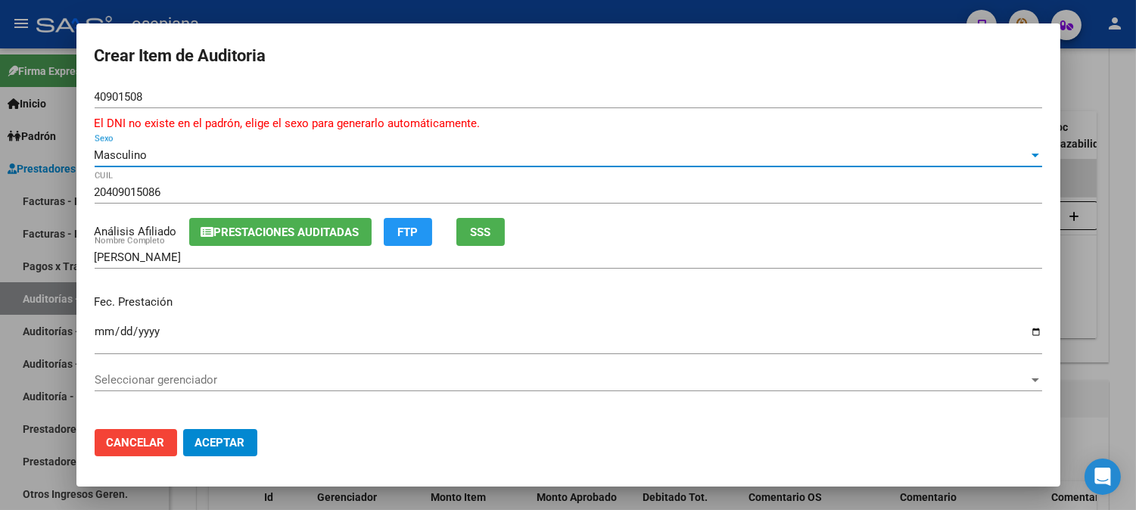
click at [501, 230] on button "SSS" at bounding box center [480, 232] width 48 height 28
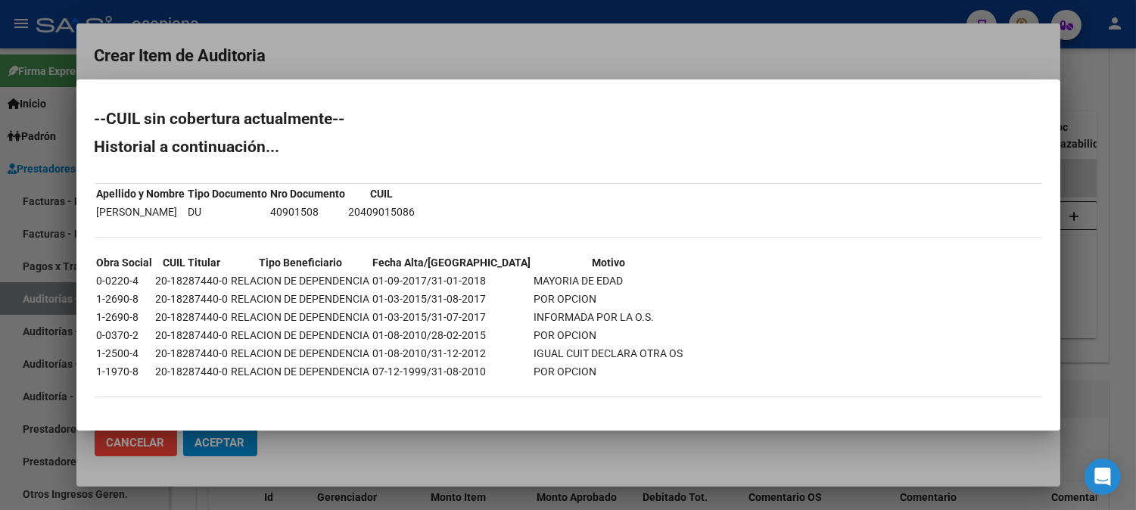
click at [531, 54] on div at bounding box center [568, 255] width 1136 height 510
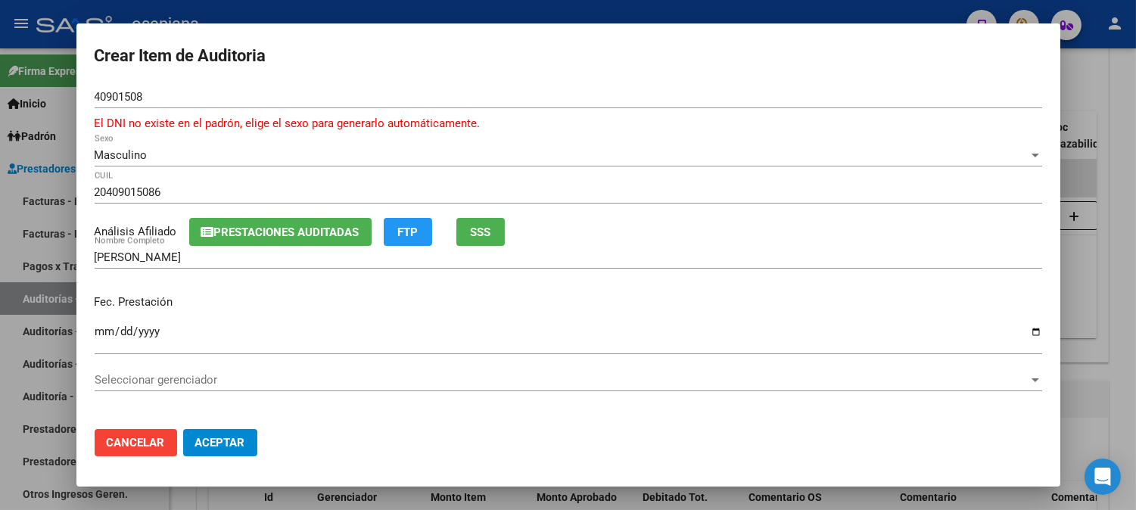
click at [104, 334] on input "Ingresar la fecha" at bounding box center [568, 337] width 947 height 24
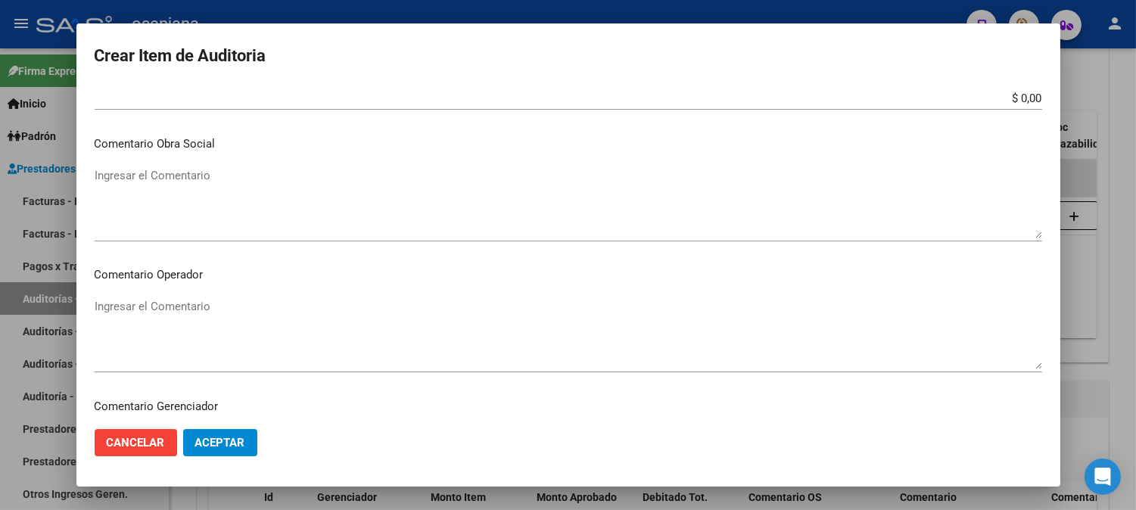
scroll to position [661, 0]
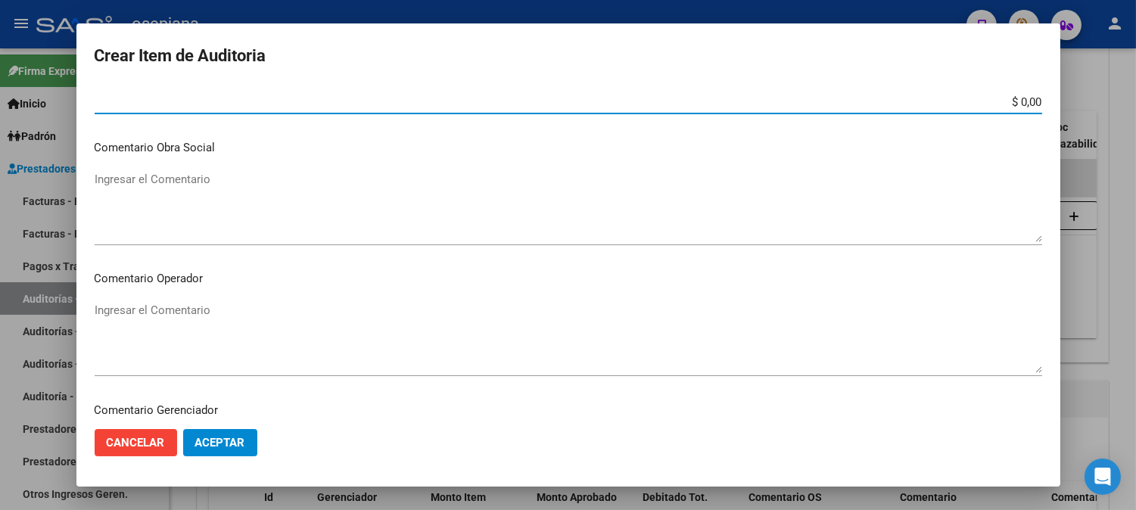
drag, startPoint x: 984, startPoint y: 103, endPoint x: 1048, endPoint y: 106, distance: 64.4
click at [1048, 106] on mat-dialog-content "40901508 Nro Documento El DNI no existe en el padrón, elige el sexo para genera…" at bounding box center [568, 251] width 984 height 331
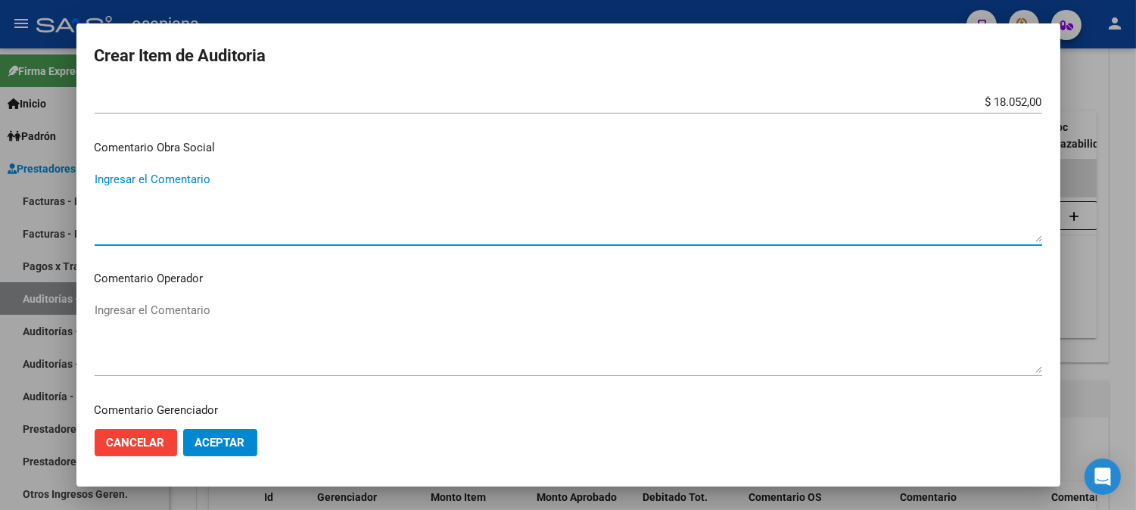
click at [663, 207] on textarea "Ingresar el Comentario" at bounding box center [568, 206] width 947 height 71
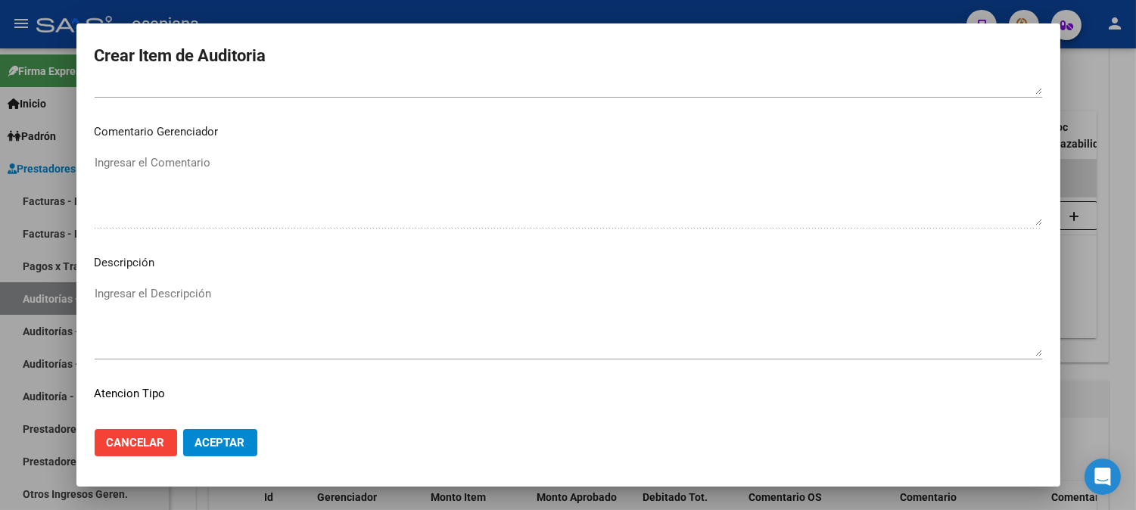
scroll to position [1048, 0]
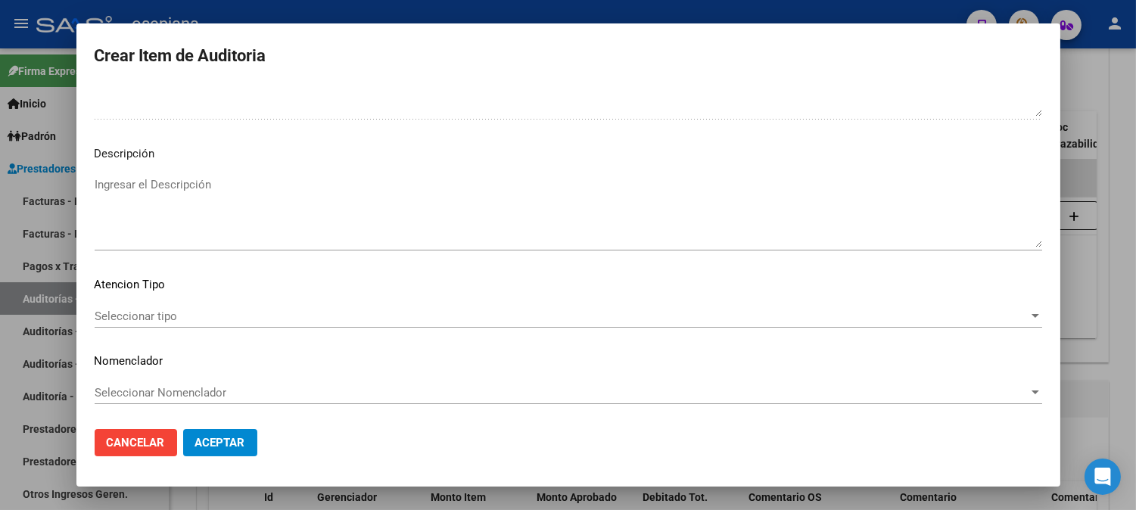
click at [231, 213] on textarea "Ingresar el Descripción" at bounding box center [568, 211] width 947 height 71
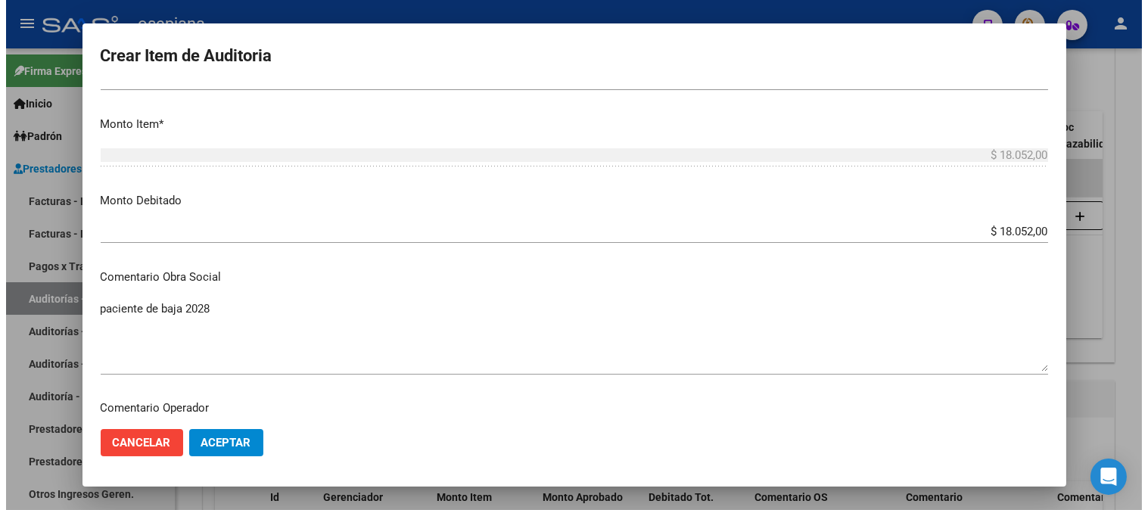
scroll to position [543, 0]
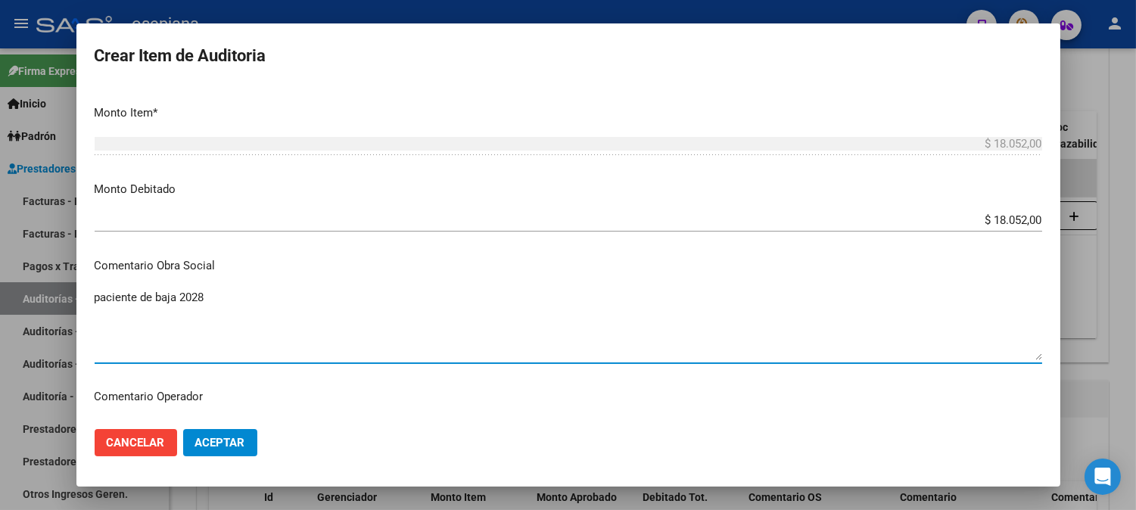
click at [239, 293] on textarea "paciente de baja 2028" at bounding box center [568, 324] width 947 height 71
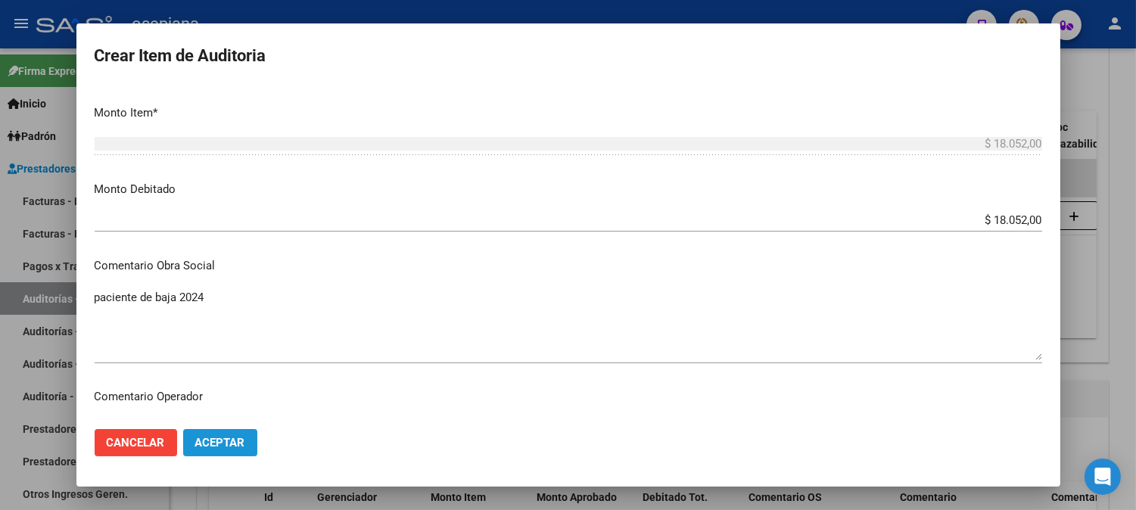
click at [257, 431] on button "Aceptar" at bounding box center [220, 442] width 74 height 27
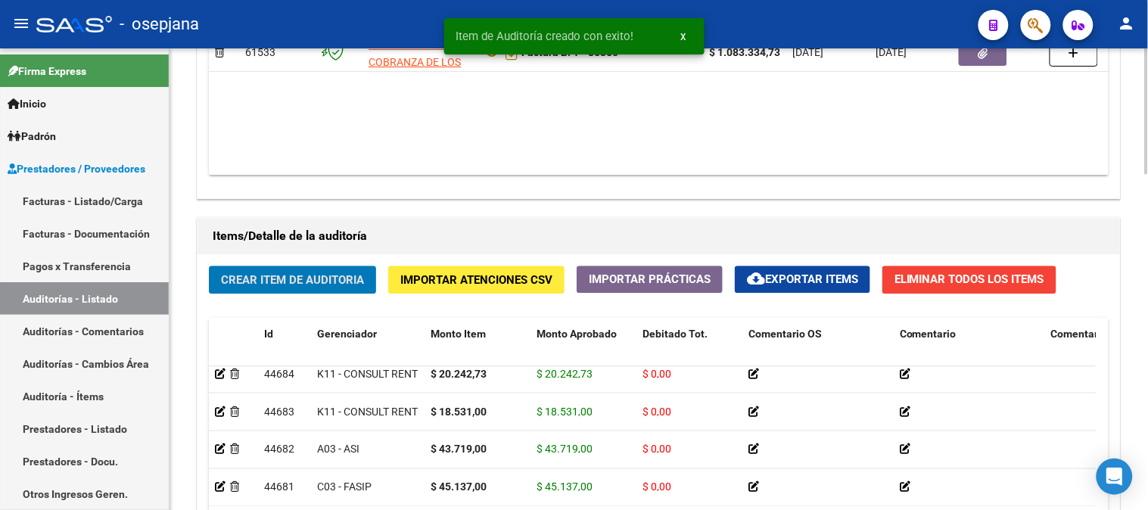
scroll to position [1233, 0]
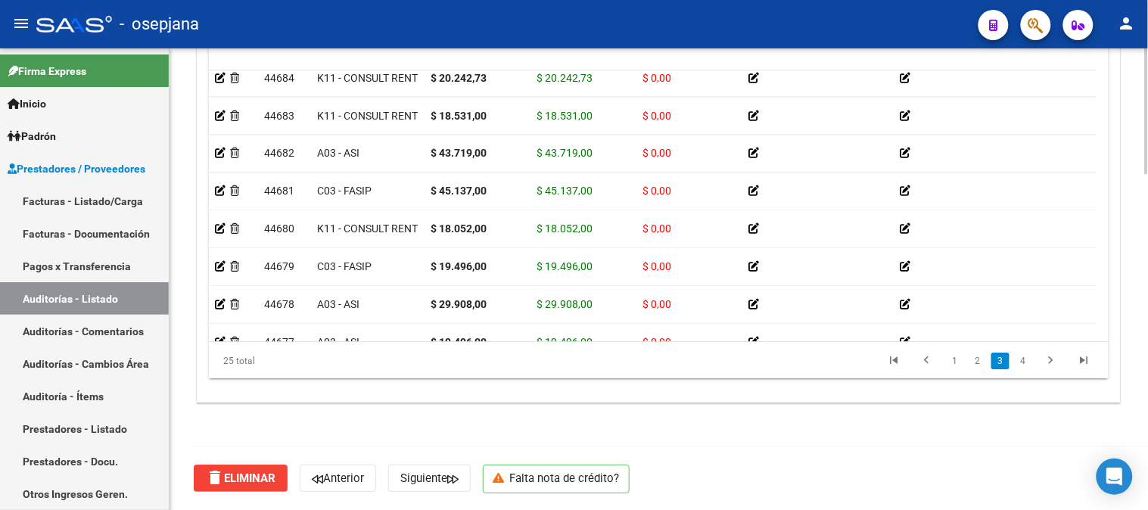
click at [1146, 470] on div at bounding box center [1147, 447] width 4 height 126
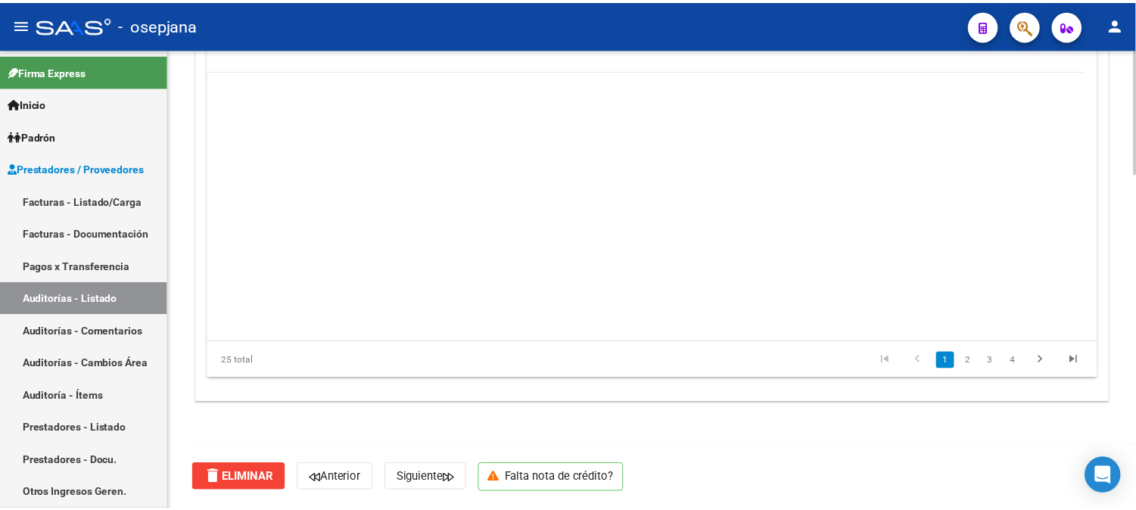
scroll to position [0, 0]
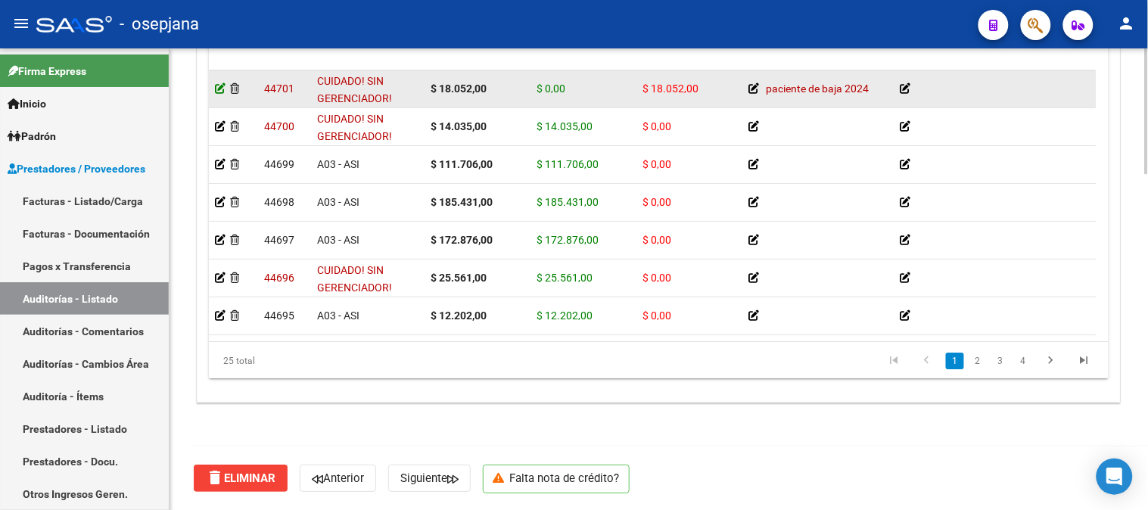
click at [216, 89] on icon at bounding box center [220, 88] width 11 height 11
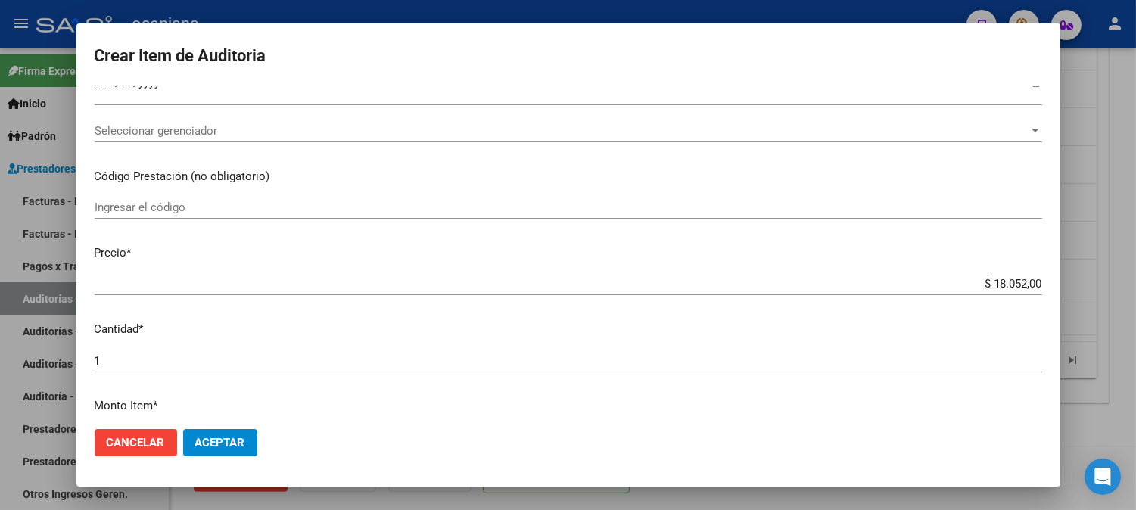
scroll to position [72, 0]
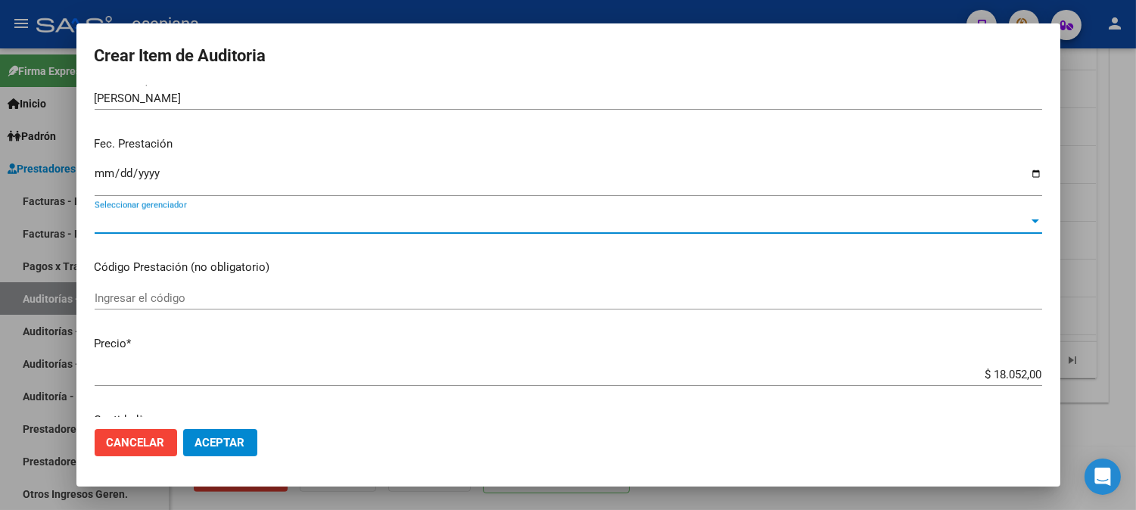
click at [683, 219] on span "Seleccionar gerenciador" at bounding box center [562, 222] width 934 height 14
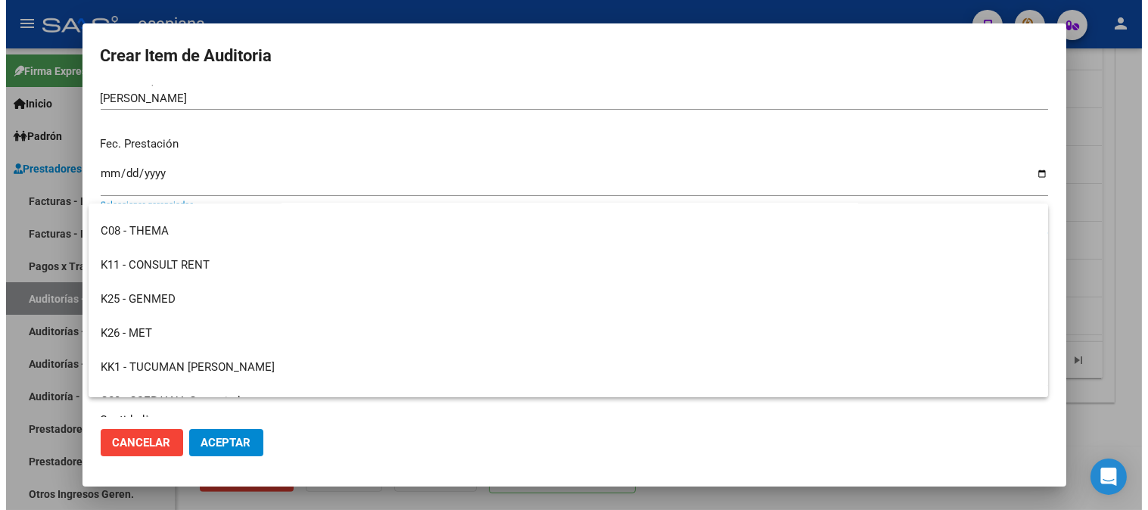
scroll to position [555, 0]
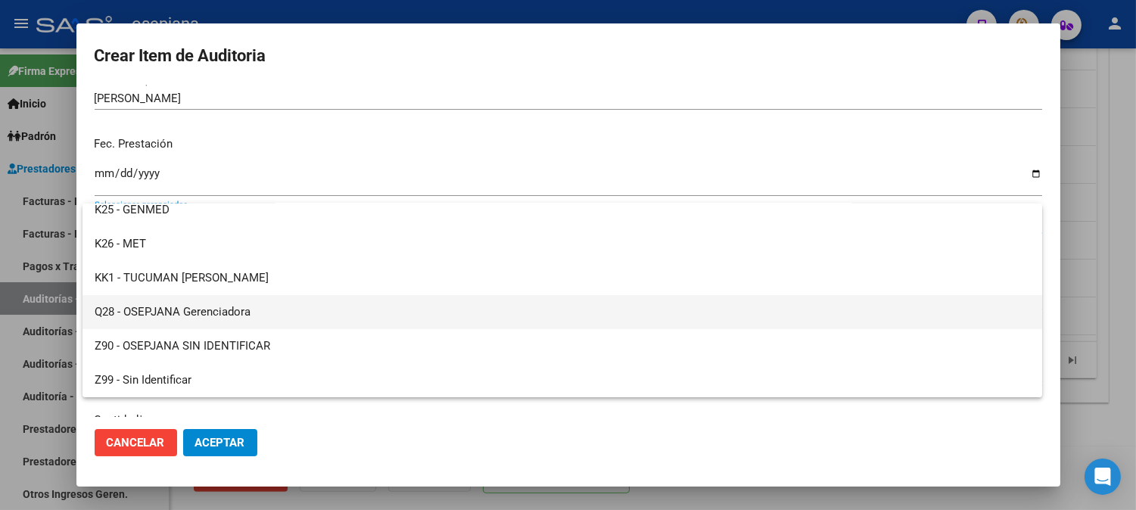
click at [258, 312] on span "Q28 - OSEPJANA Gerenciadora" at bounding box center [562, 312] width 935 height 34
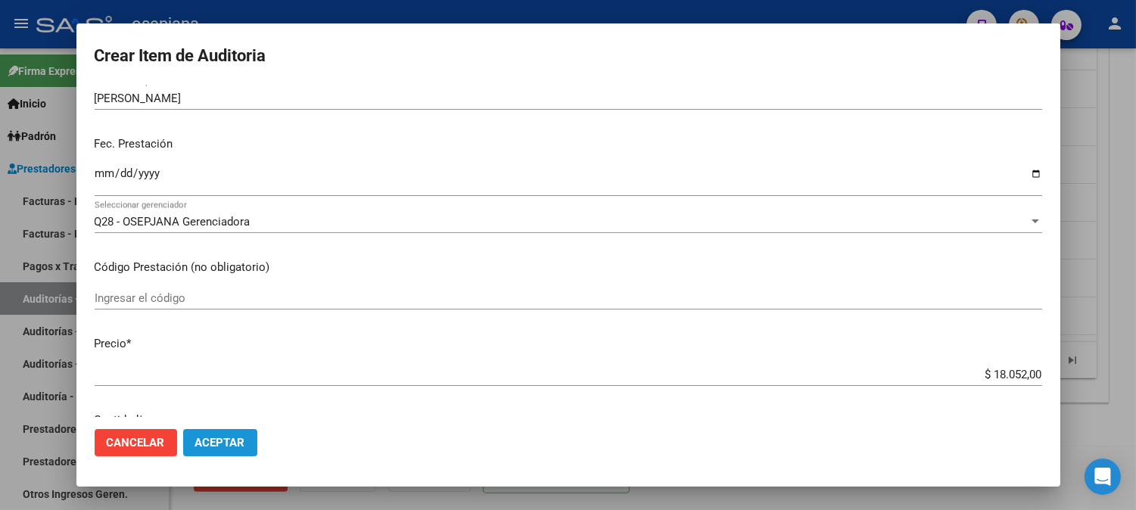
click at [229, 446] on span "Aceptar" at bounding box center [220, 443] width 50 height 14
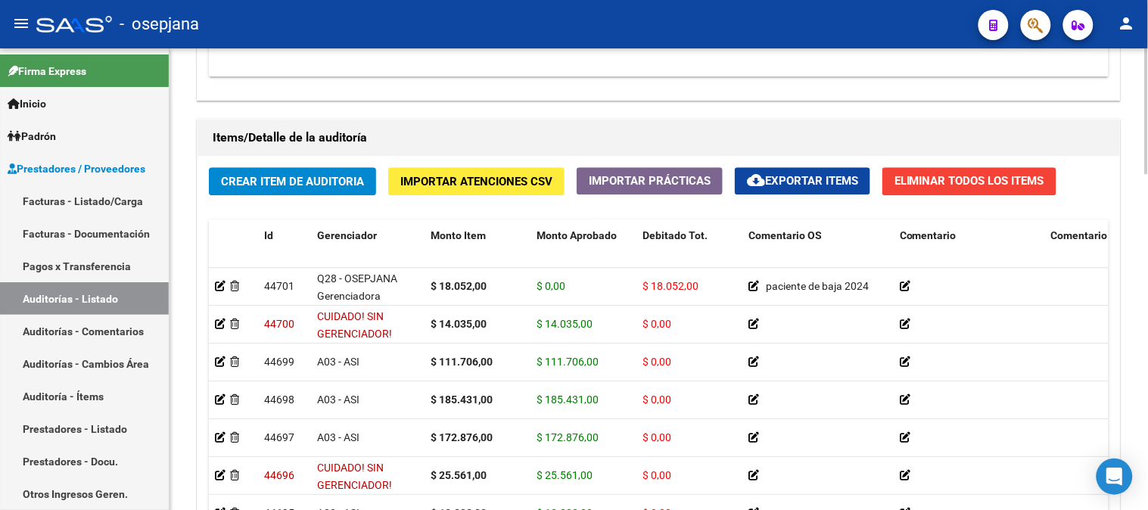
scroll to position [1043, 0]
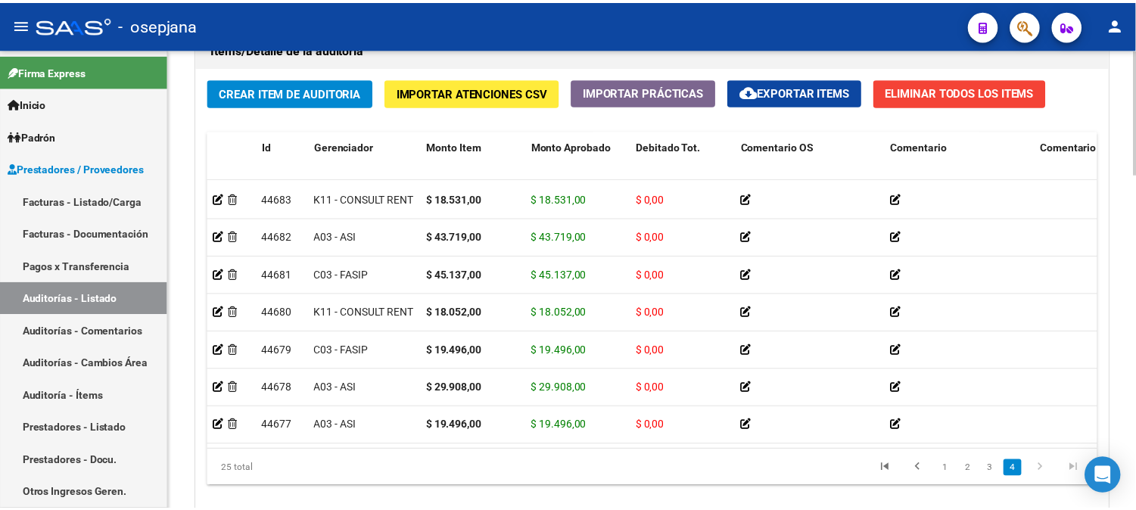
scroll to position [1132, 0]
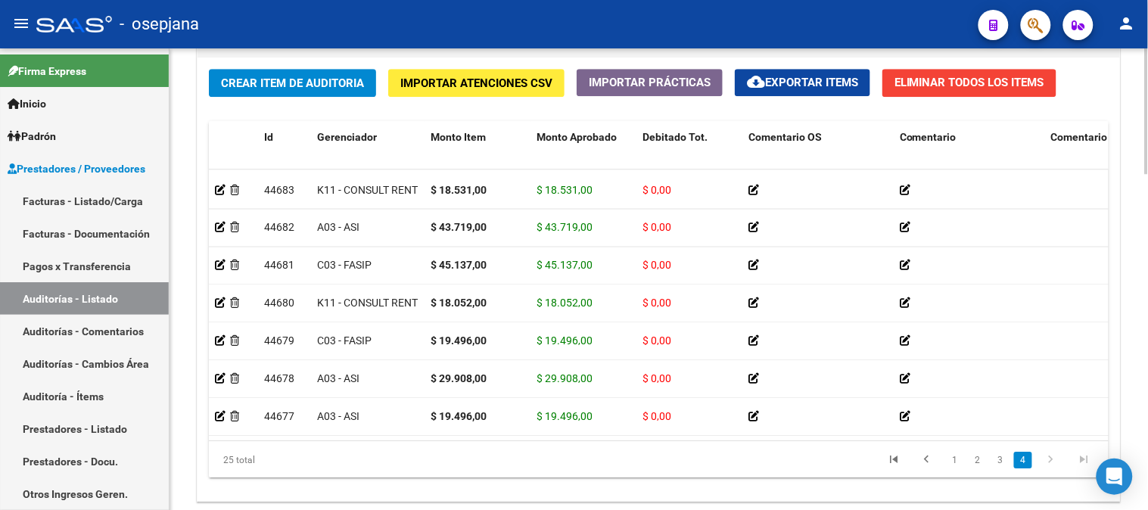
click at [1146, 364] on div at bounding box center [1147, 420] width 4 height 126
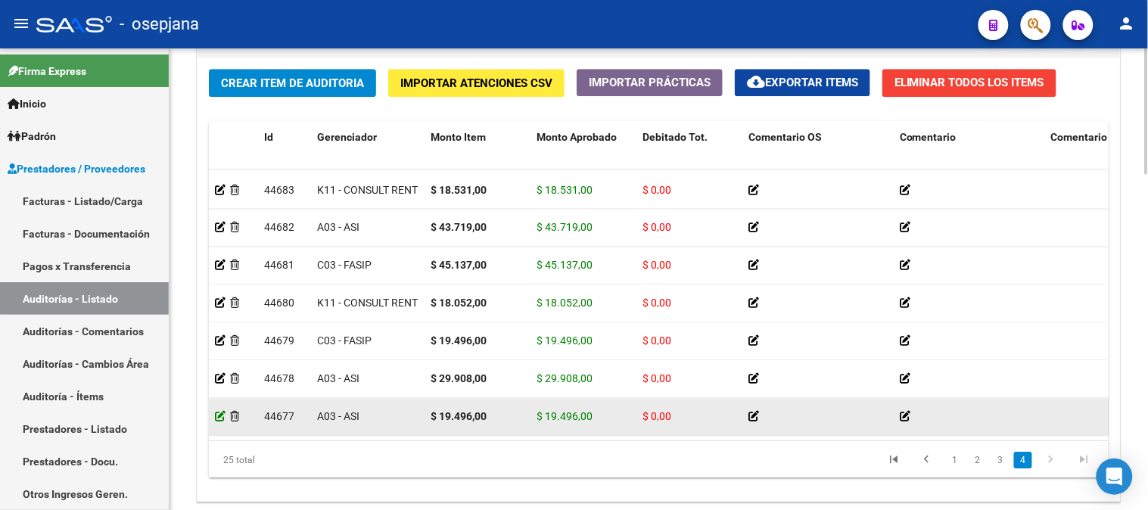
click at [222, 411] on icon at bounding box center [220, 416] width 11 height 11
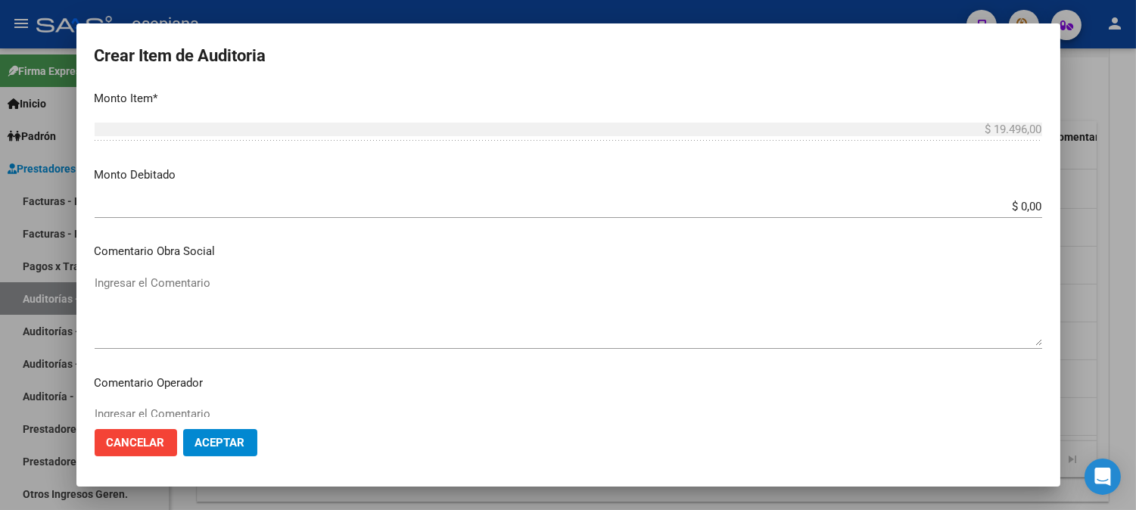
scroll to position [540, 0]
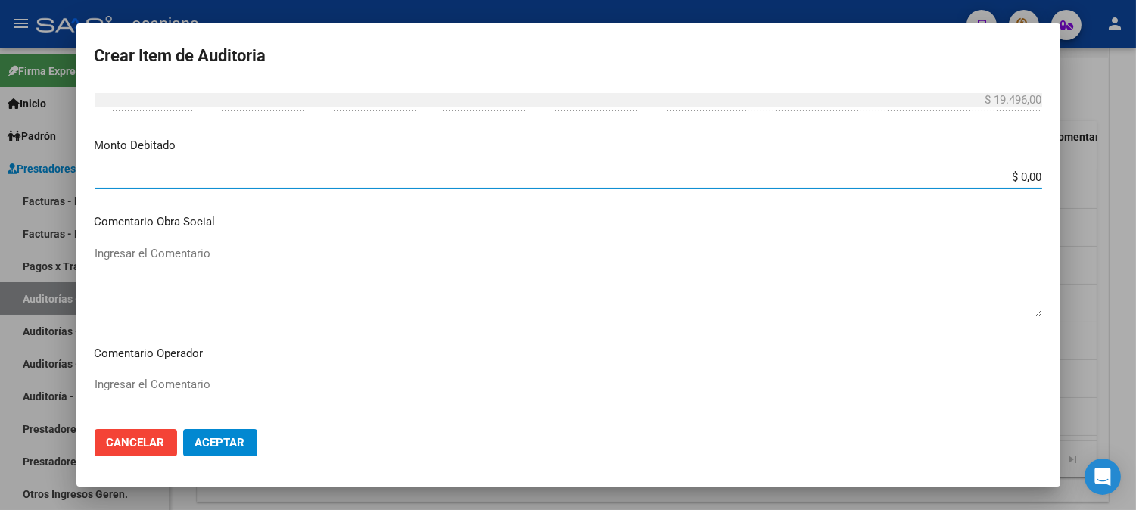
drag, startPoint x: 978, startPoint y: 182, endPoint x: 1068, endPoint y: 177, distance: 89.5
click at [1068, 177] on div "Crear Item de Auditoria 52955552 Nro Documento 27529555526 CUIL Afiliado Inacti…" at bounding box center [568, 255] width 1136 height 510
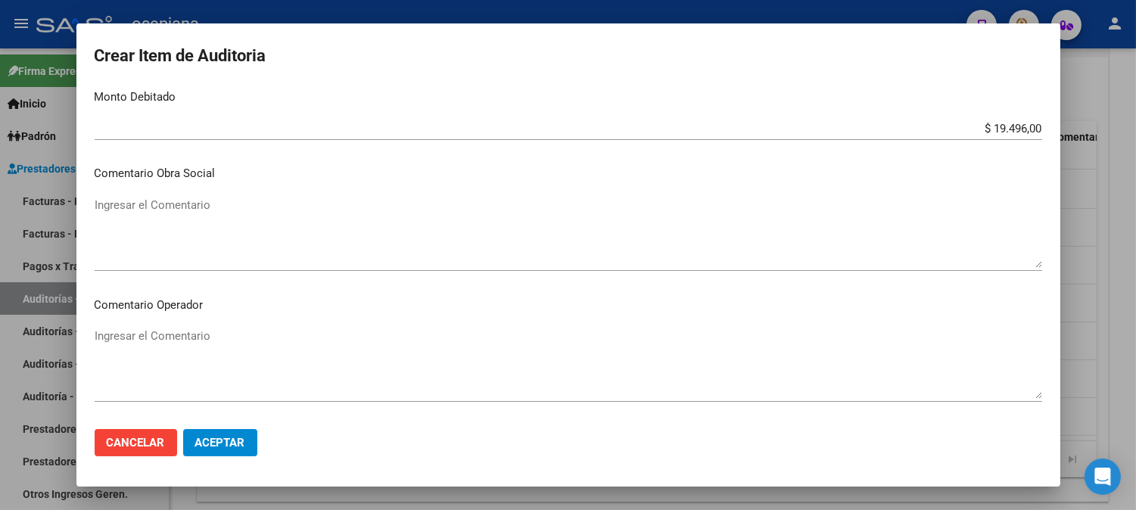
scroll to position [600, 0]
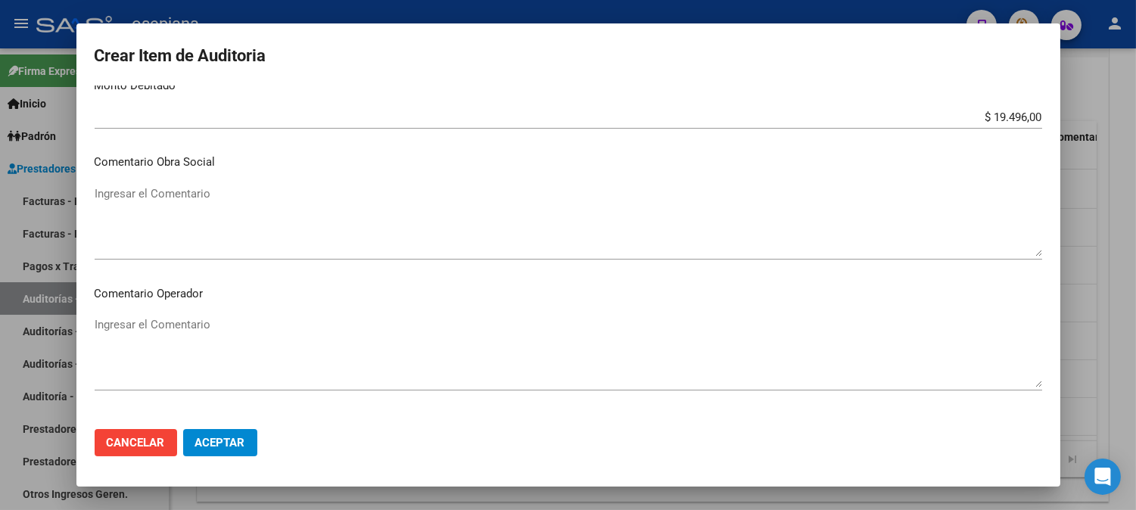
click at [621, 357] on textarea "Ingresar el Comentario" at bounding box center [568, 351] width 947 height 71
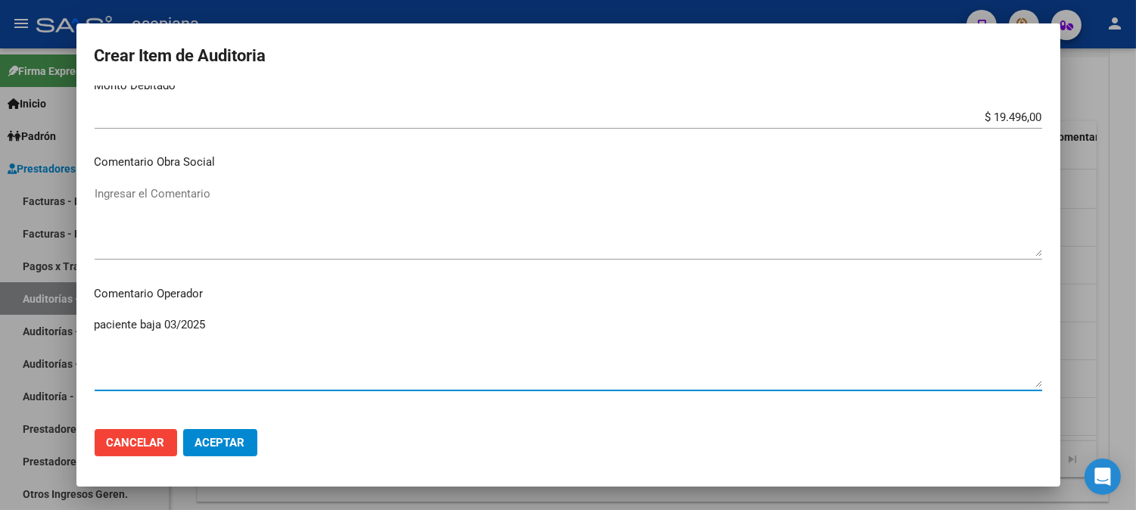
drag, startPoint x: 245, startPoint y: 328, endPoint x: 76, endPoint y: 324, distance: 169.6
click at [76, 324] on mat-dialog-content "52955552 Nro Documento 27529555526 CUIL Afiliado Inactivo [PERSON_NAME] [PERSON…" at bounding box center [568, 251] width 984 height 331
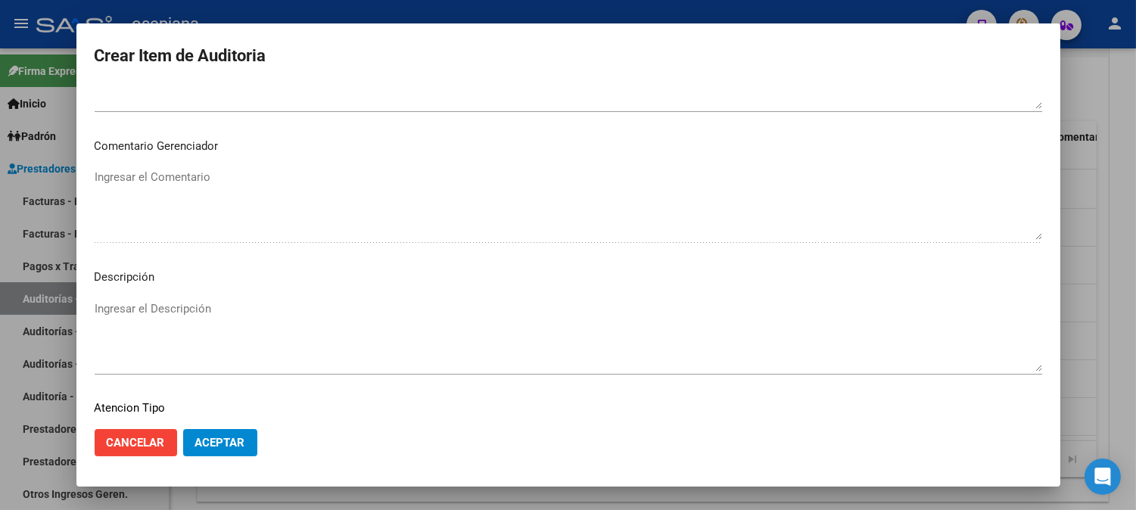
scroll to position [919, 0]
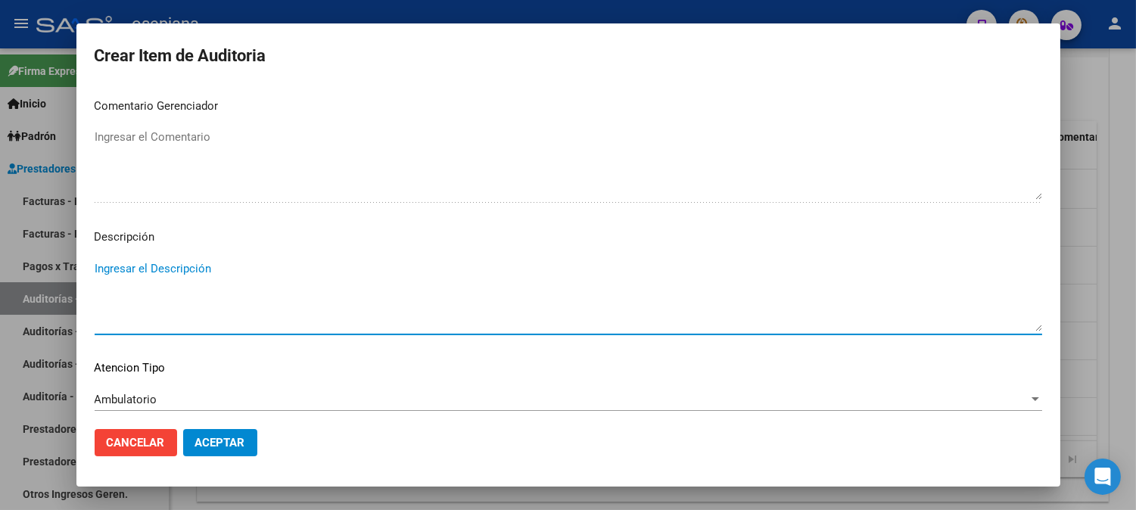
click at [471, 300] on textarea "Ingresar el Descripción" at bounding box center [568, 295] width 947 height 71
paste textarea "paciente baja 03/2025"
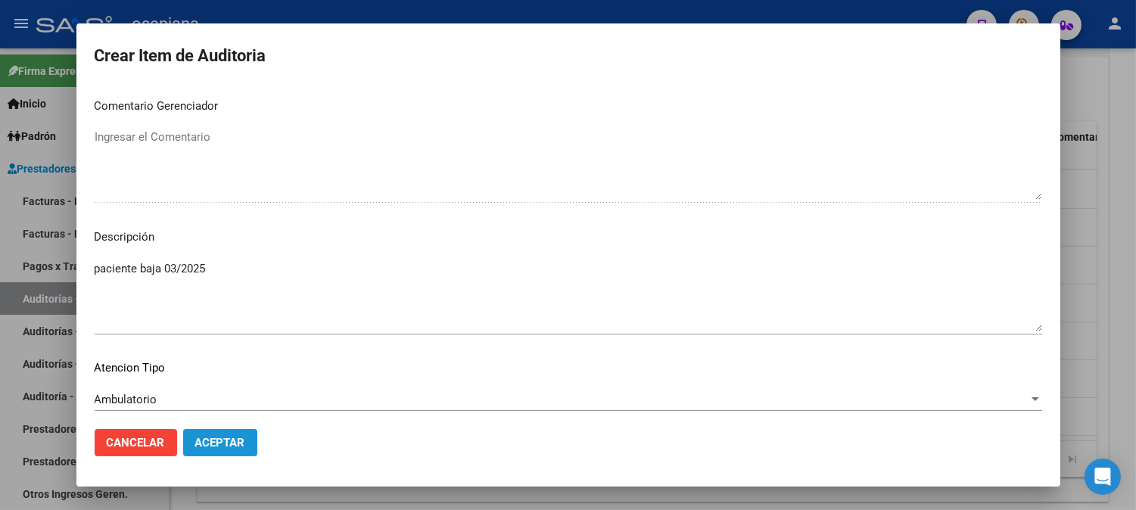
click at [215, 444] on span "Aceptar" at bounding box center [220, 443] width 50 height 14
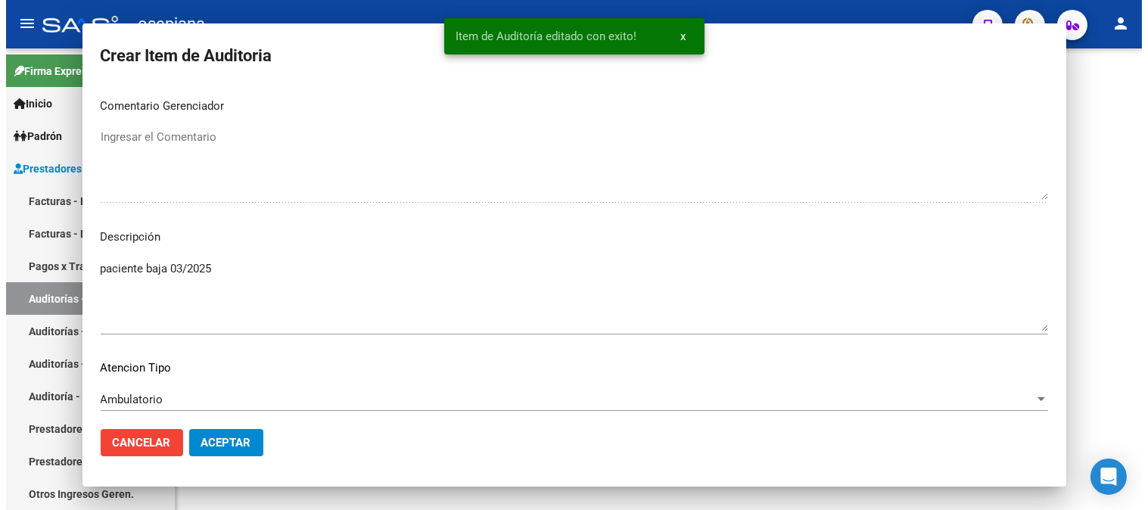
scroll to position [0, 0]
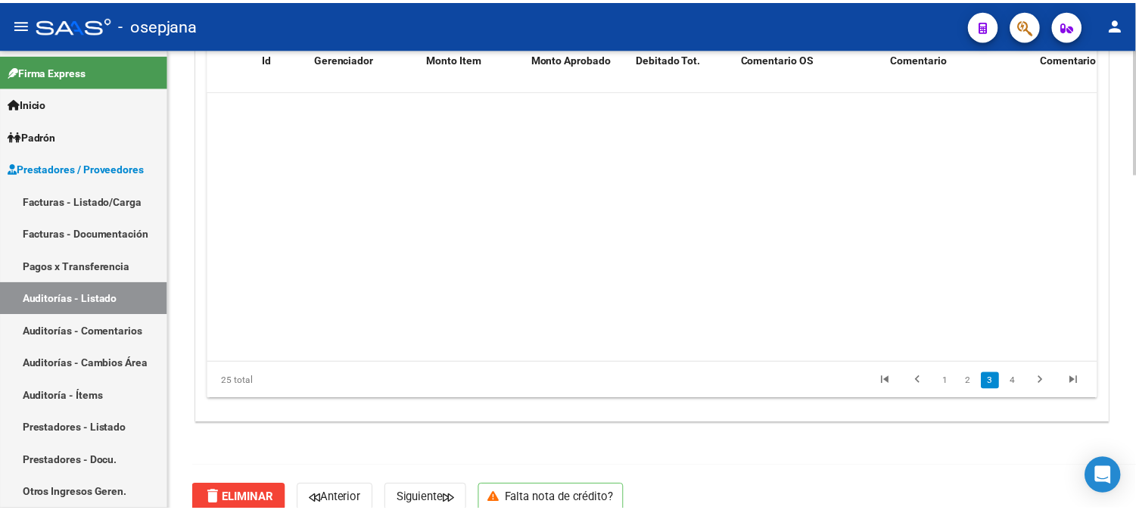
scroll to position [692, 0]
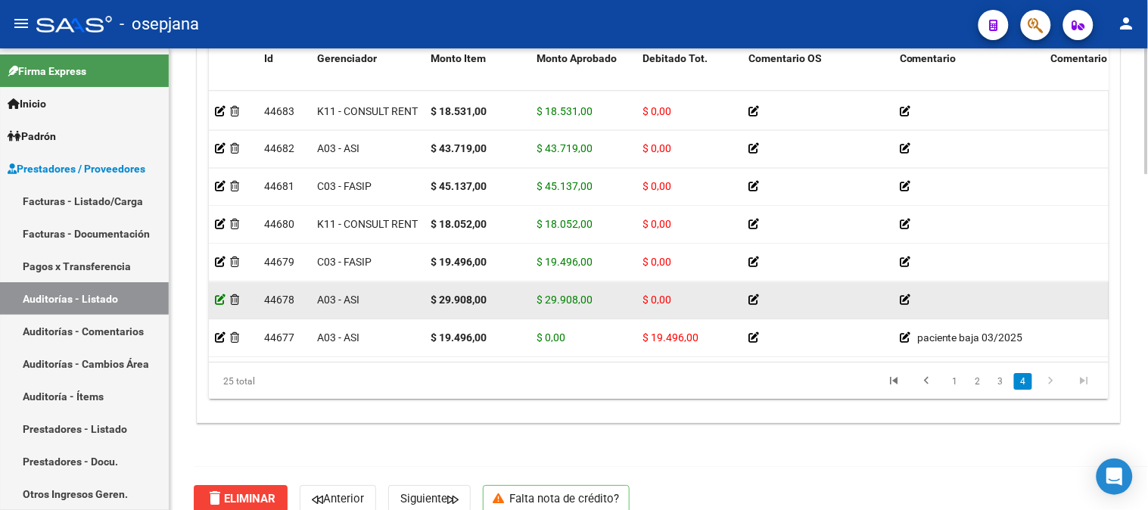
click at [218, 294] on icon at bounding box center [220, 299] width 11 height 11
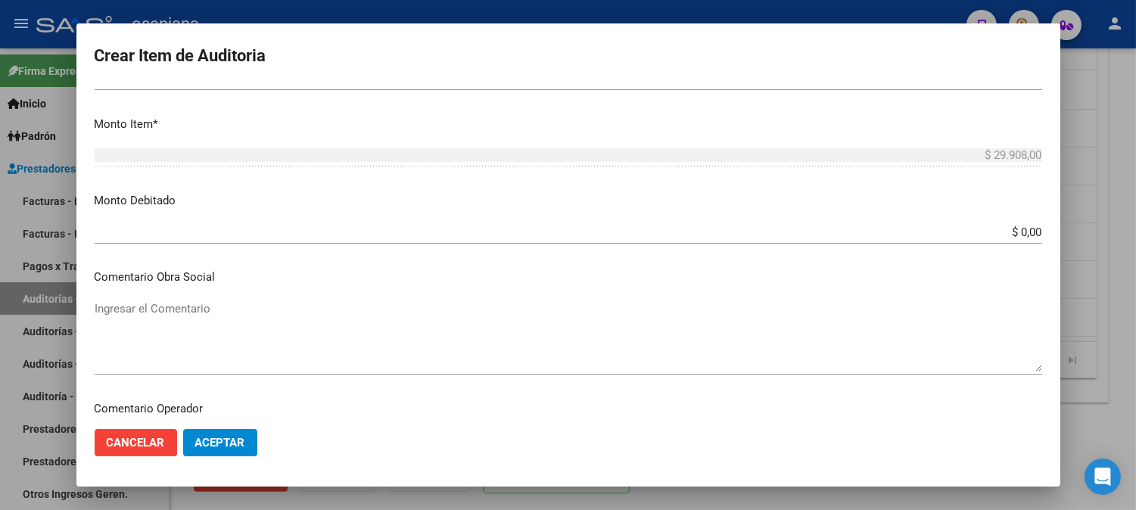
scroll to position [503, 0]
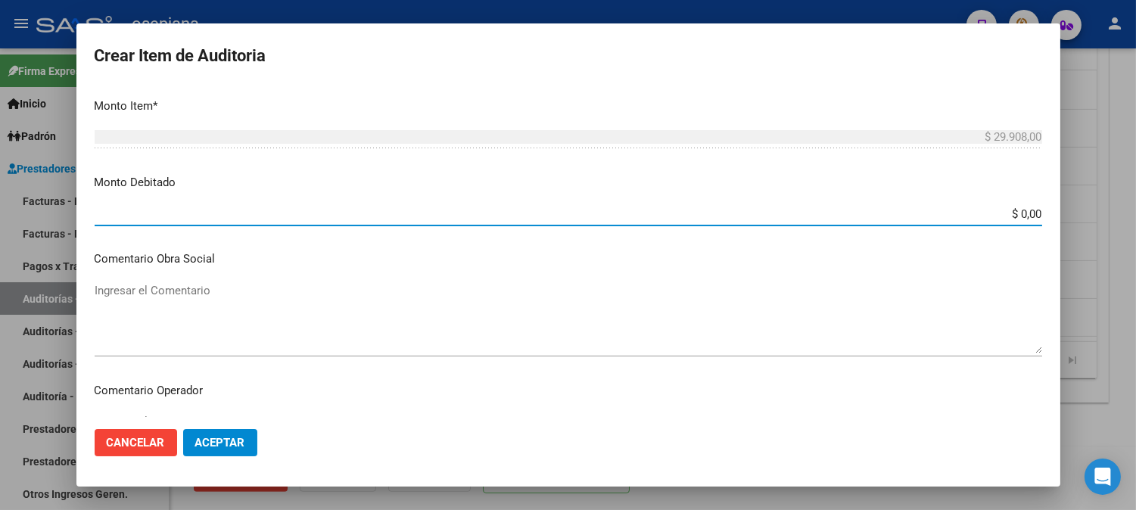
drag, startPoint x: 1001, startPoint y: 214, endPoint x: 1065, endPoint y: 213, distance: 63.6
click at [1065, 213] on div "Crear Item de Auditoria 36170087 Nro Documento 20361700873 CUIL Afiliado Inacti…" at bounding box center [568, 255] width 1136 height 510
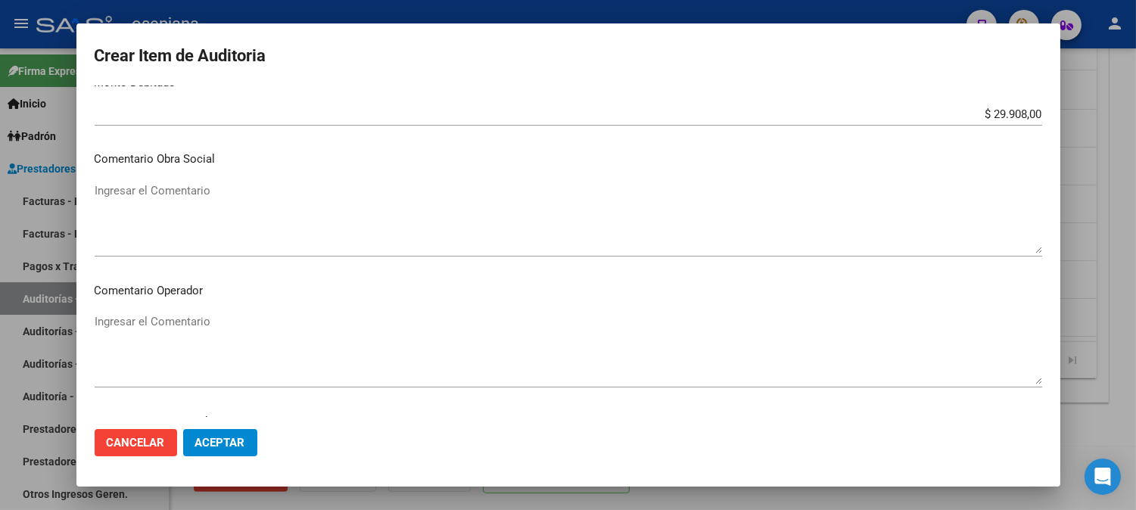
scroll to position [637, 0]
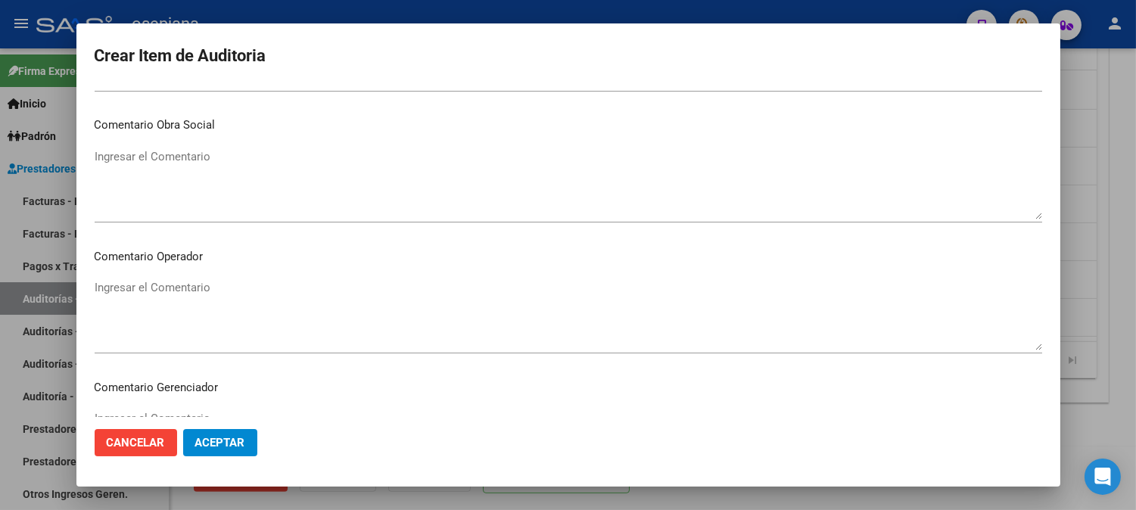
click at [959, 297] on textarea "Ingresar el Comentario" at bounding box center [568, 314] width 947 height 71
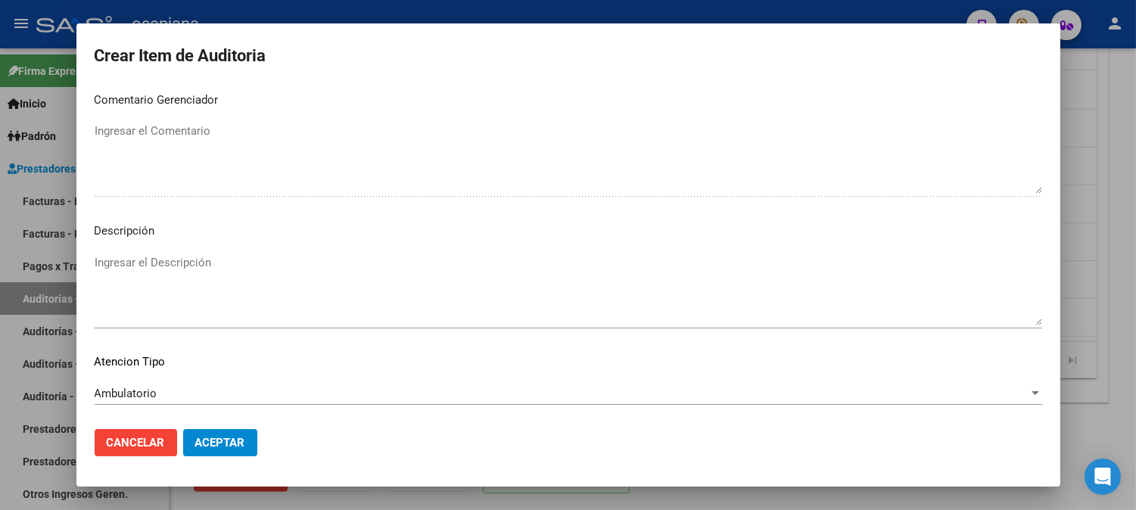
scroll to position [1002, 0]
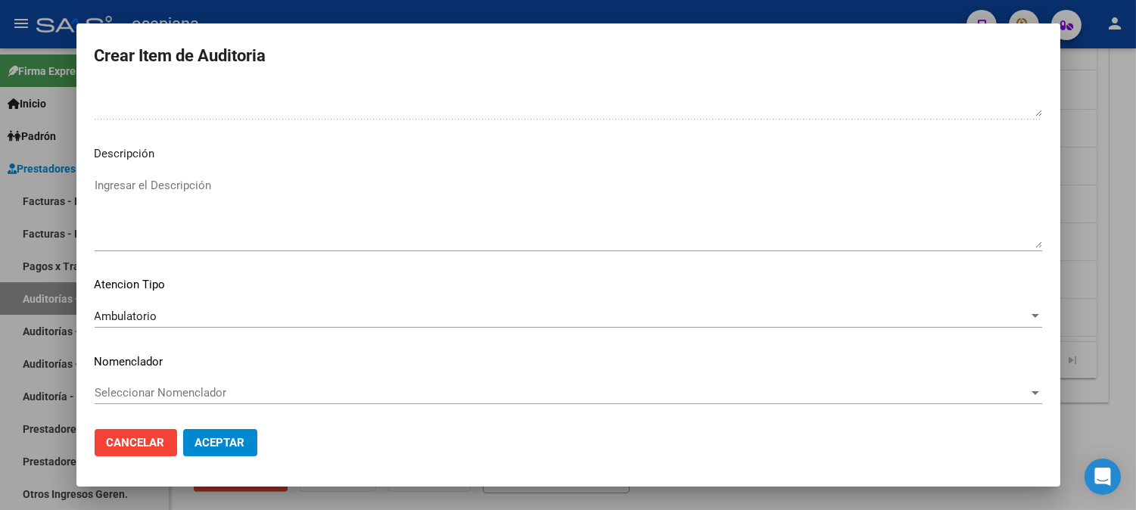
click at [441, 232] on textarea "Ingresar el Descripción" at bounding box center [568, 212] width 947 height 71
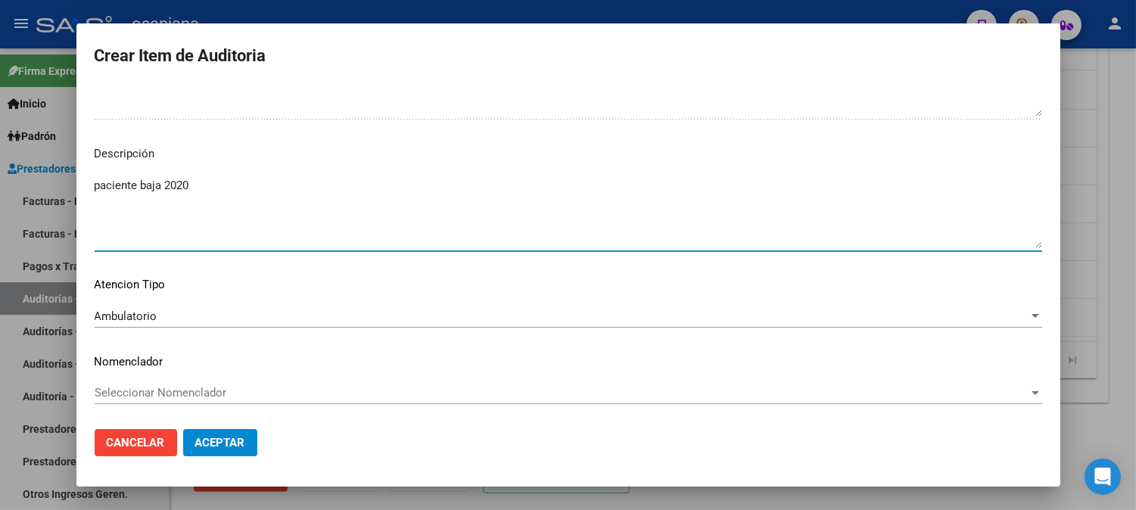
click at [201, 450] on button "Aceptar" at bounding box center [220, 442] width 74 height 27
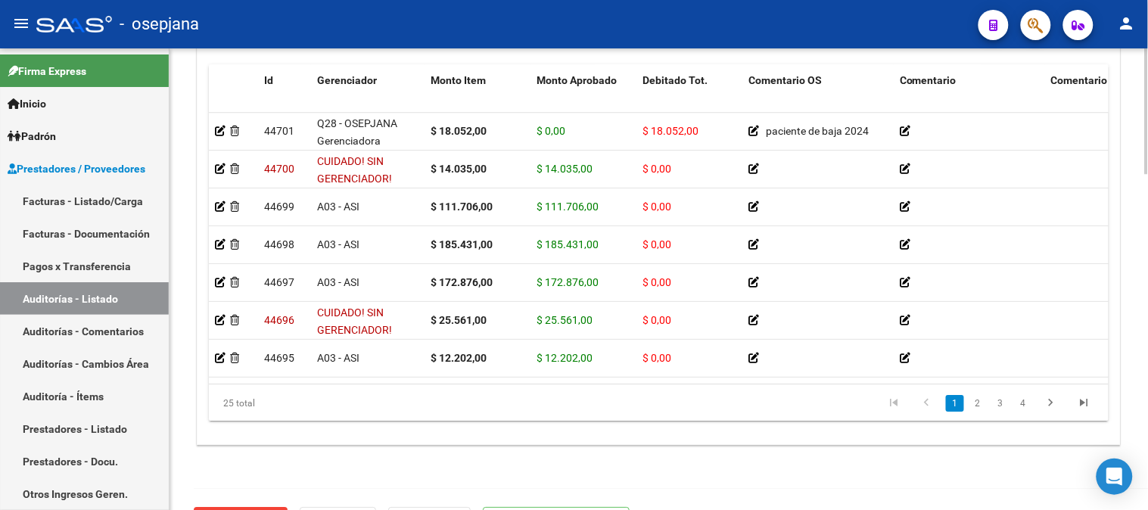
scroll to position [1200, 0]
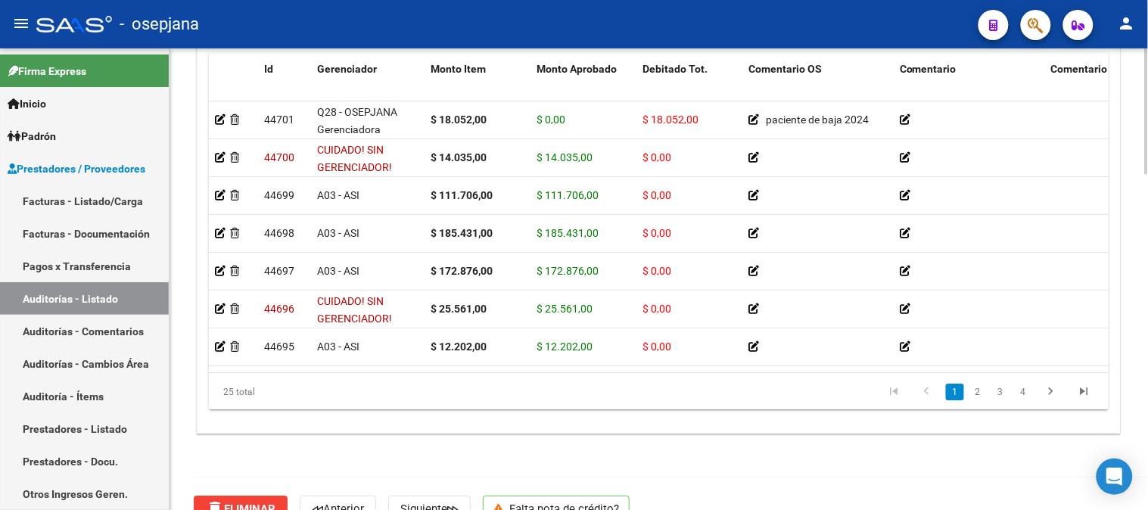
click at [1146, 471] on div at bounding box center [1147, 439] width 4 height 126
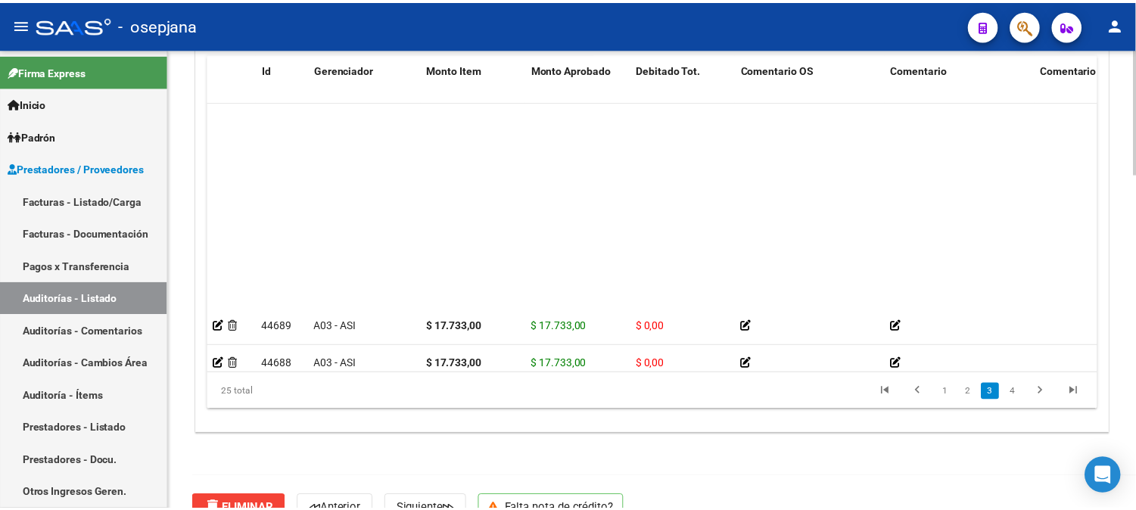
scroll to position [692, 0]
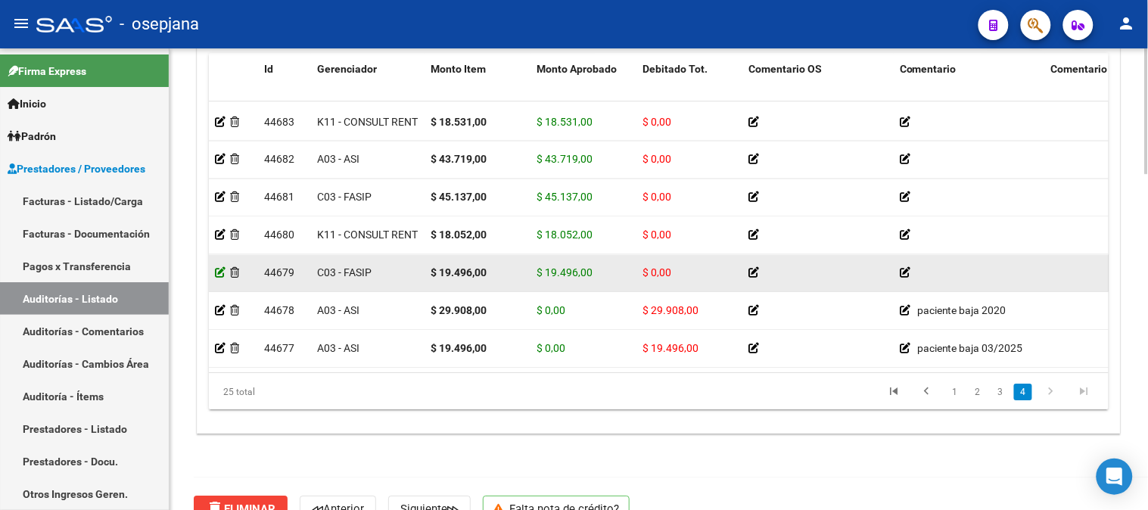
click at [220, 267] on icon at bounding box center [220, 272] width 11 height 11
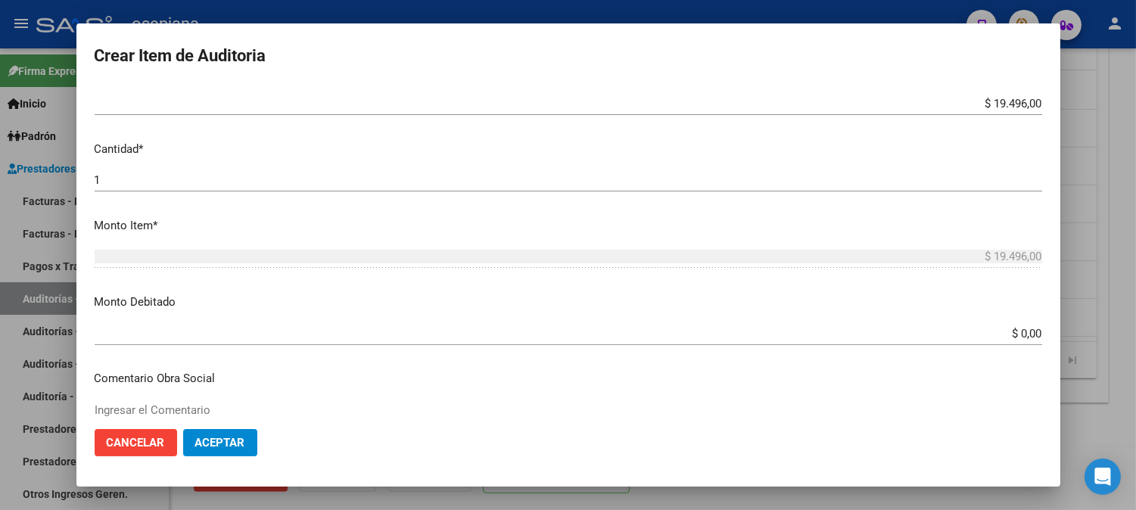
scroll to position [418, 0]
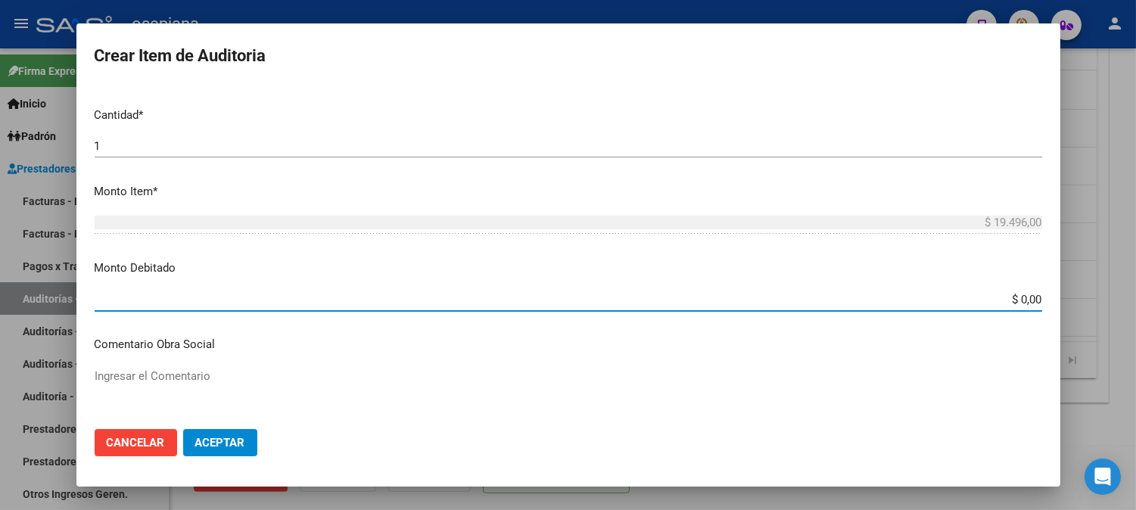
drag, startPoint x: 995, startPoint y: 298, endPoint x: 1108, endPoint y: 289, distance: 113.1
click at [1108, 289] on div "Crear Item de Auditoria 39463507 Nro Documento 27394635079 CUIL Afiliado Inacti…" at bounding box center [568, 255] width 1136 height 510
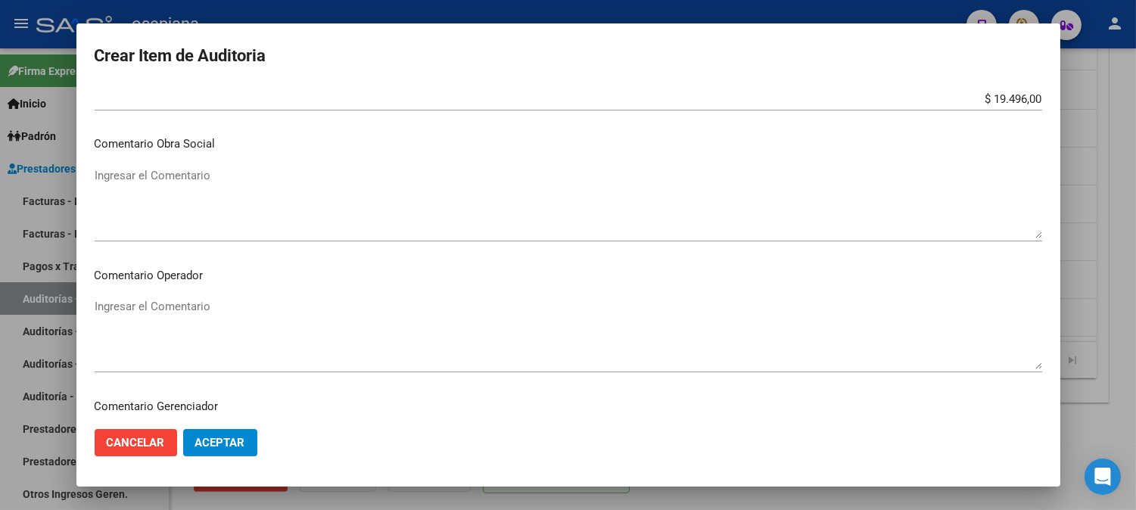
scroll to position [623, 0]
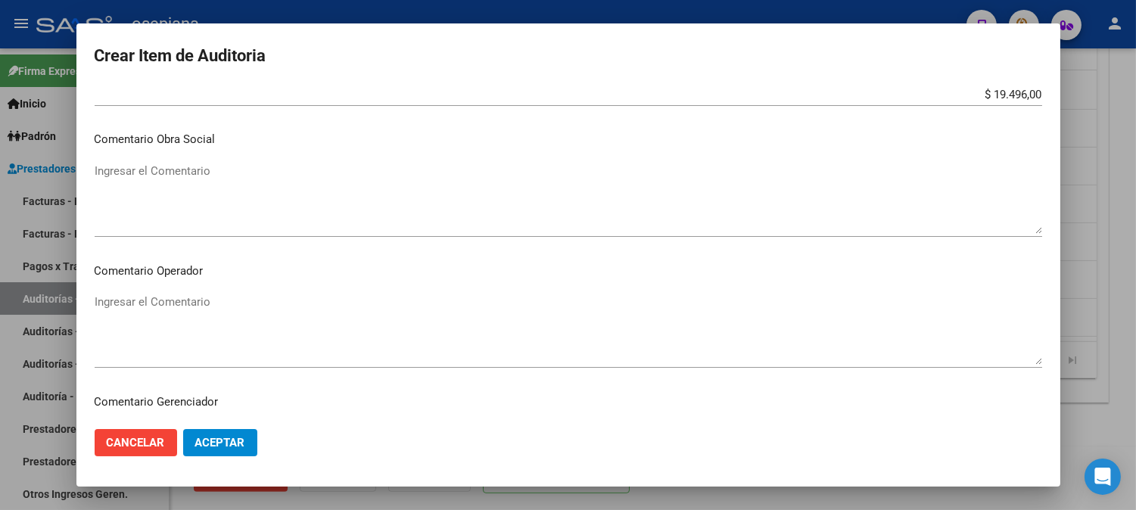
click at [420, 219] on textarea "Ingresar el Comentario" at bounding box center [568, 198] width 947 height 71
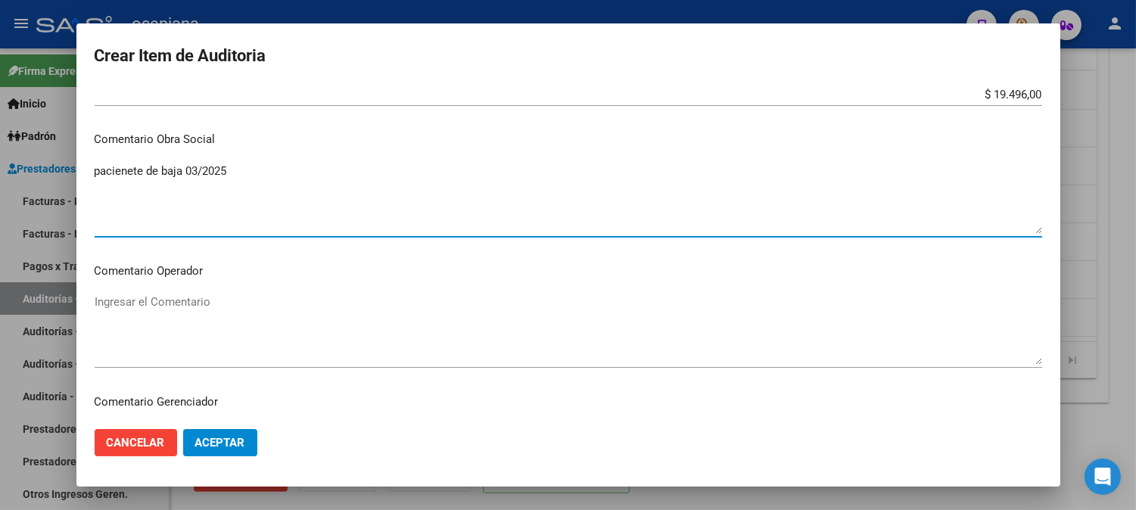
drag, startPoint x: 246, startPoint y: 170, endPoint x: 0, endPoint y: 201, distance: 247.9
click at [0, 201] on div "Crear Item de Auditoria 39463507 Nro Documento 27394635079 CUIL Afiliado Inacti…" at bounding box center [568, 255] width 1136 height 510
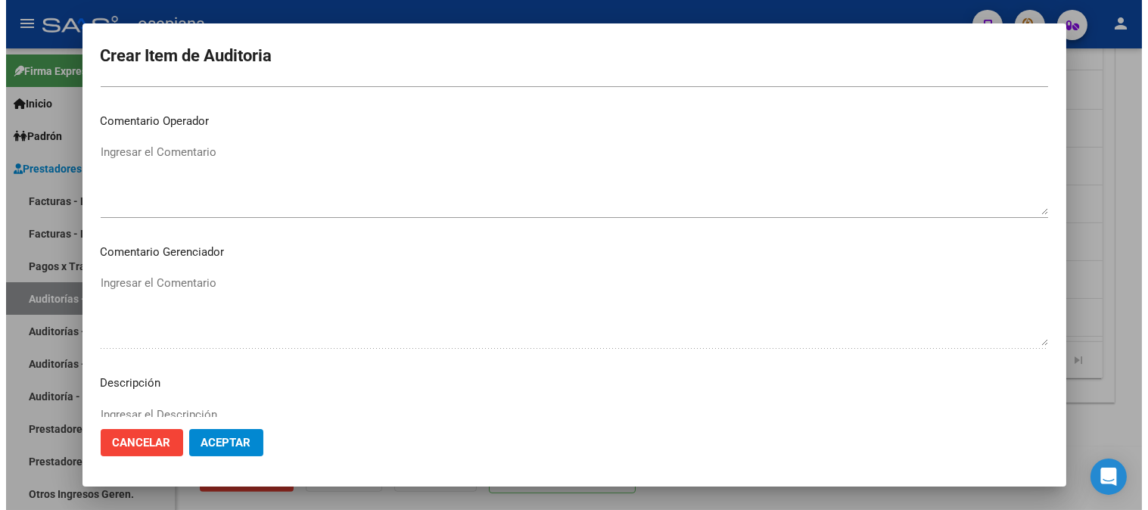
scroll to position [856, 0]
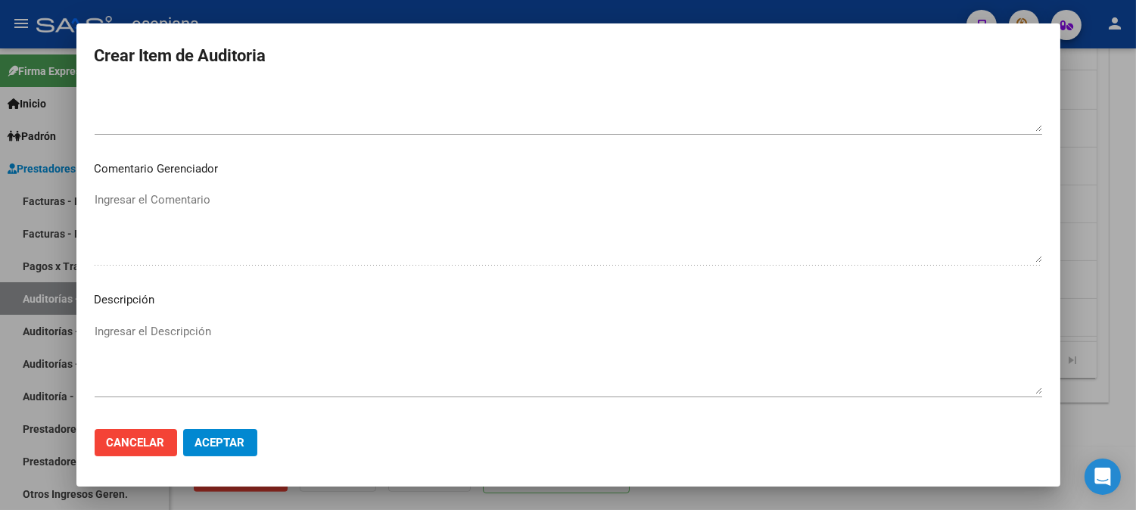
click at [203, 345] on textarea "Ingresar el Descripción" at bounding box center [568, 358] width 947 height 71
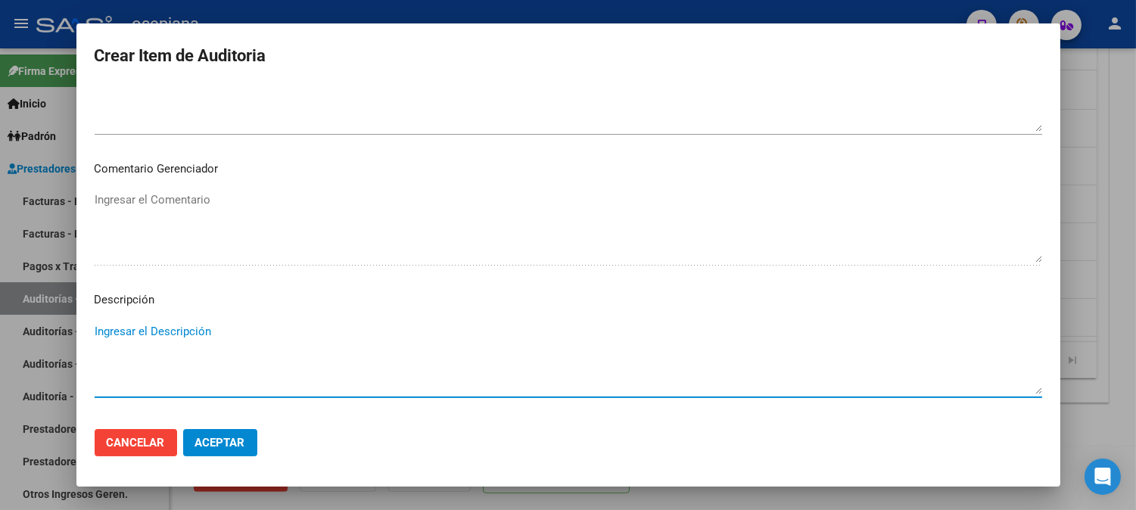
paste textarea "pacienete de baja 03/2025"
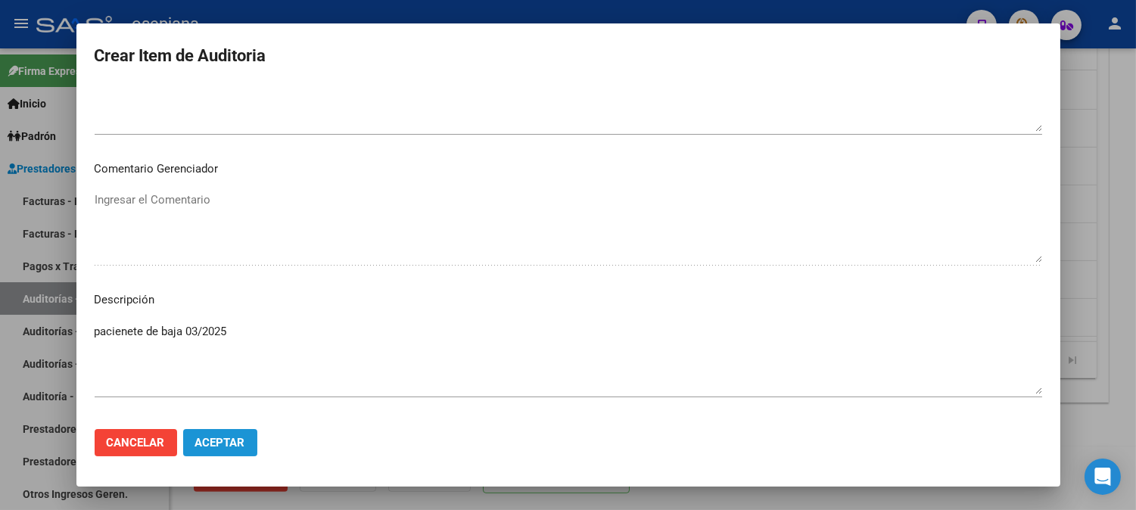
click at [229, 440] on span "Aceptar" at bounding box center [220, 443] width 50 height 14
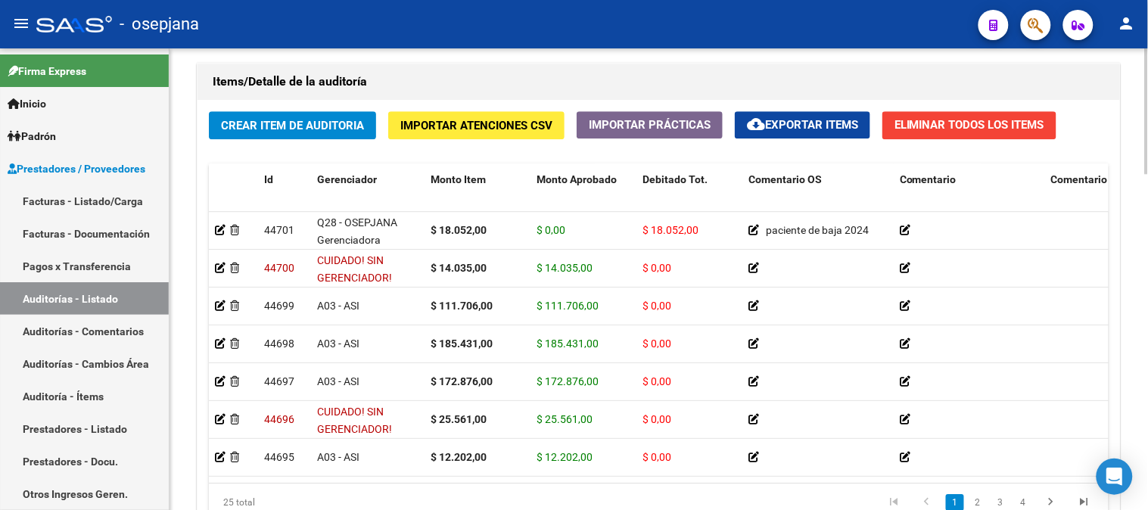
scroll to position [1096, 0]
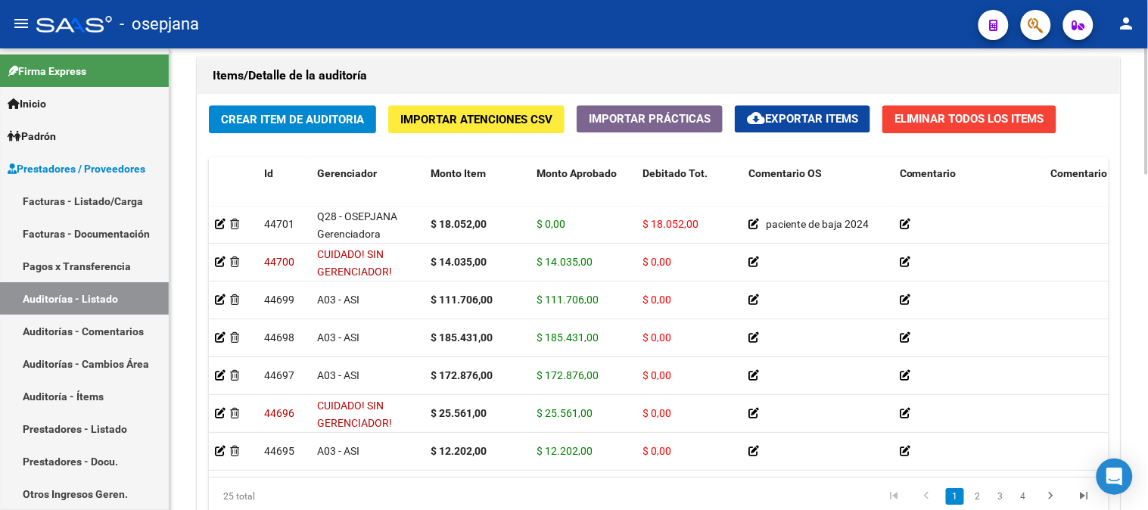
click at [1131, 462] on body "menu - osepjana person Firma Express Inicio Calendario SSS Instructivos Contact…" at bounding box center [574, 255] width 1148 height 510
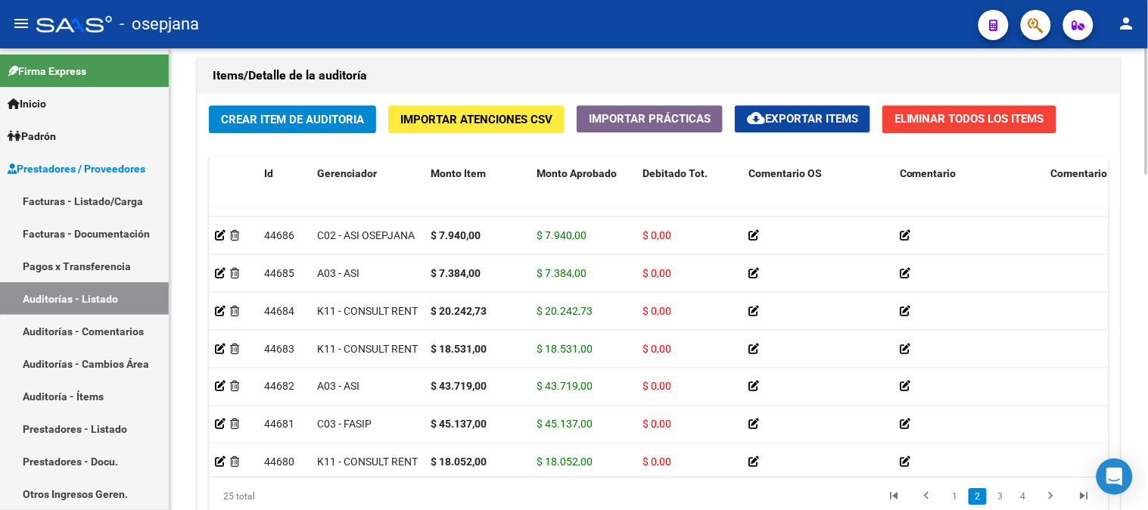
scroll to position [524, 0]
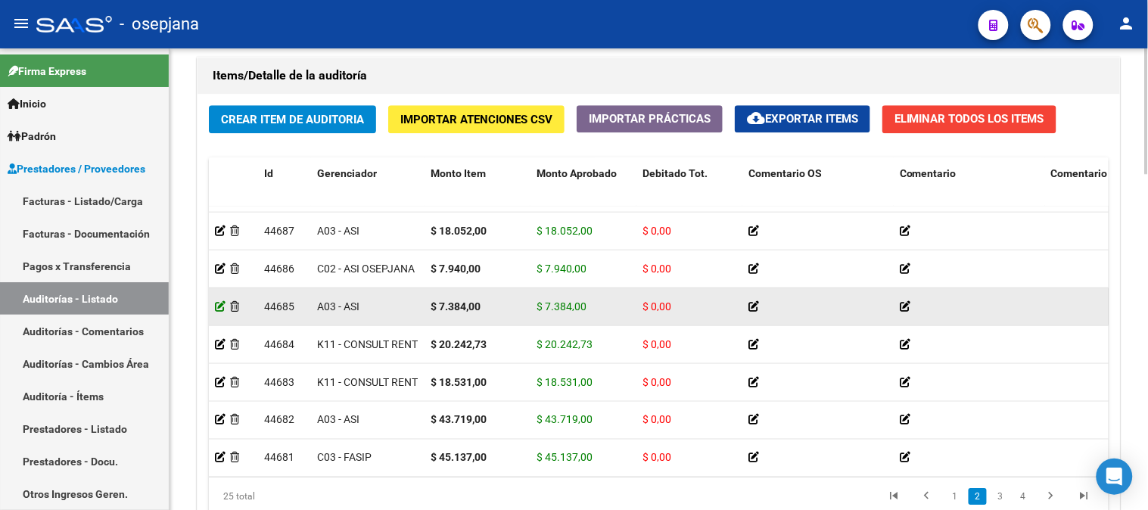
click at [220, 311] on icon at bounding box center [220, 305] width 11 height 11
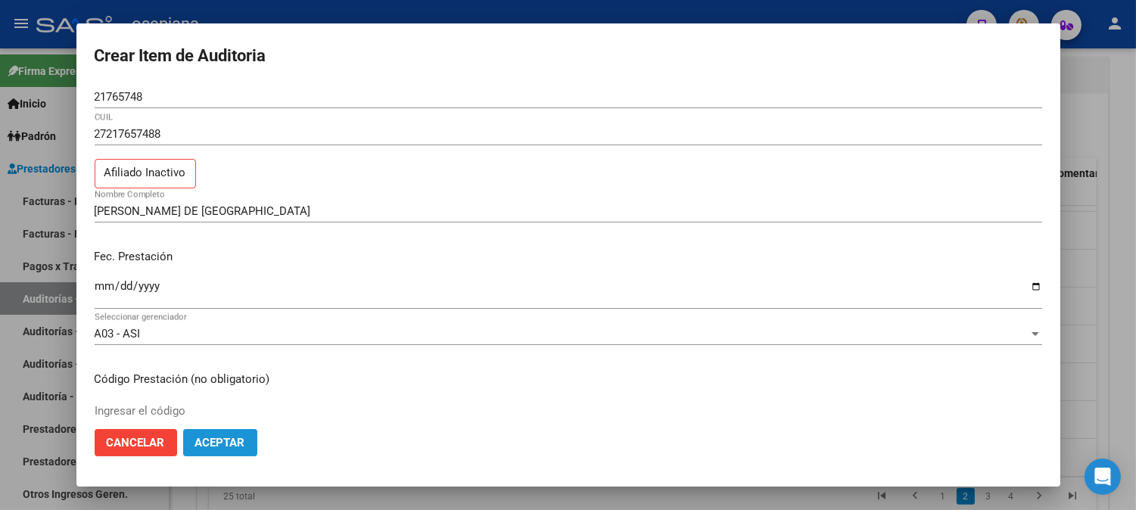
click at [232, 441] on span "Aceptar" at bounding box center [220, 443] width 50 height 14
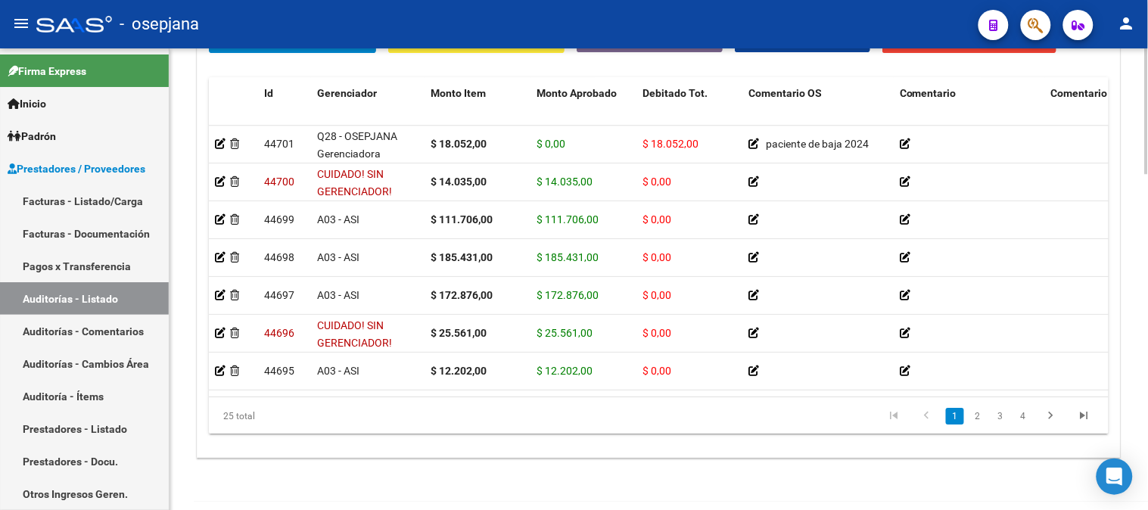
scroll to position [1179, 0]
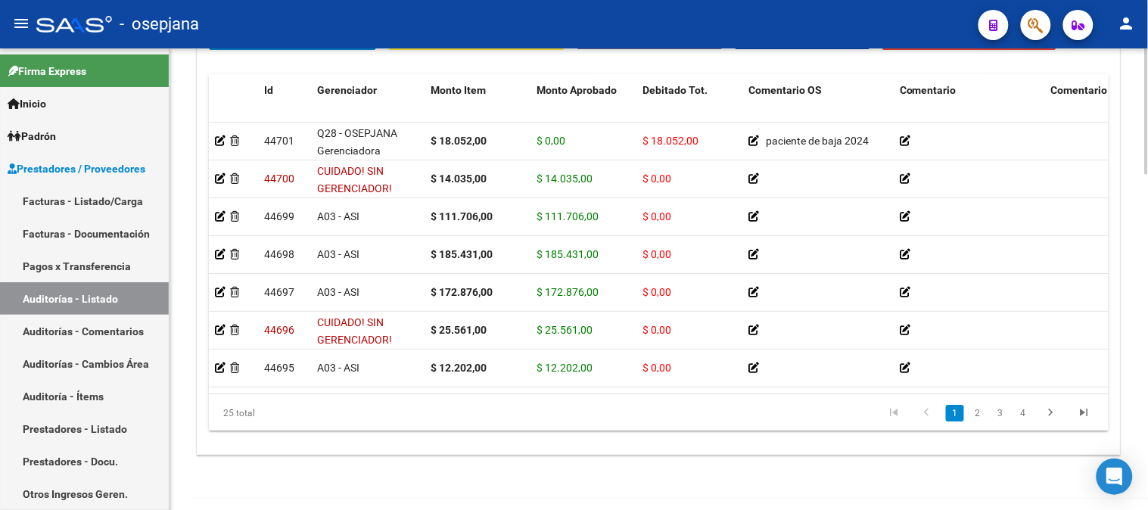
click at [1114, 474] on body "menu - osepjana person Firma Express Inicio Calendario SSS Instructivos Contact…" at bounding box center [574, 255] width 1148 height 510
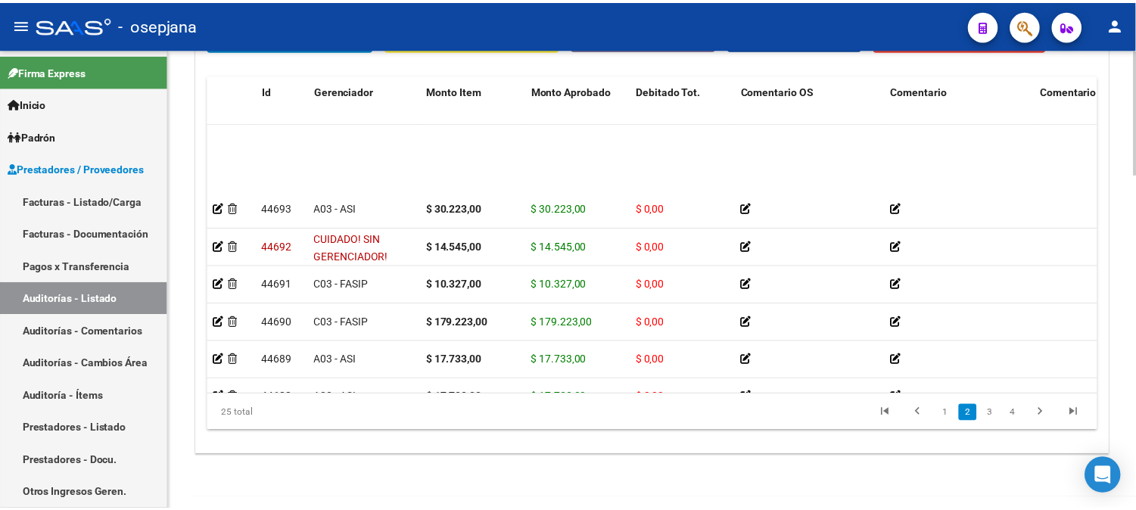
scroll to position [403, 0]
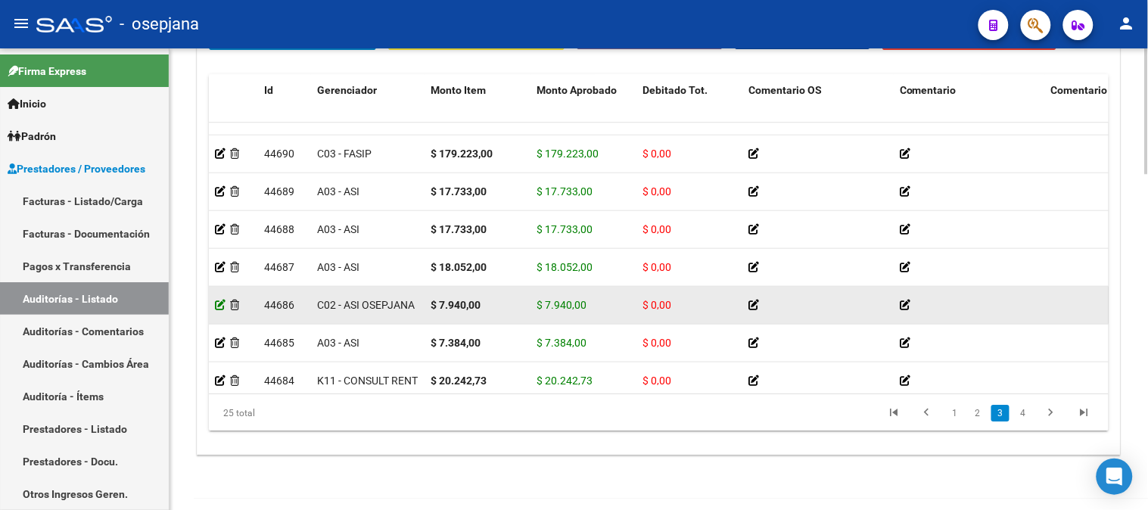
click at [217, 304] on icon at bounding box center [220, 305] width 11 height 11
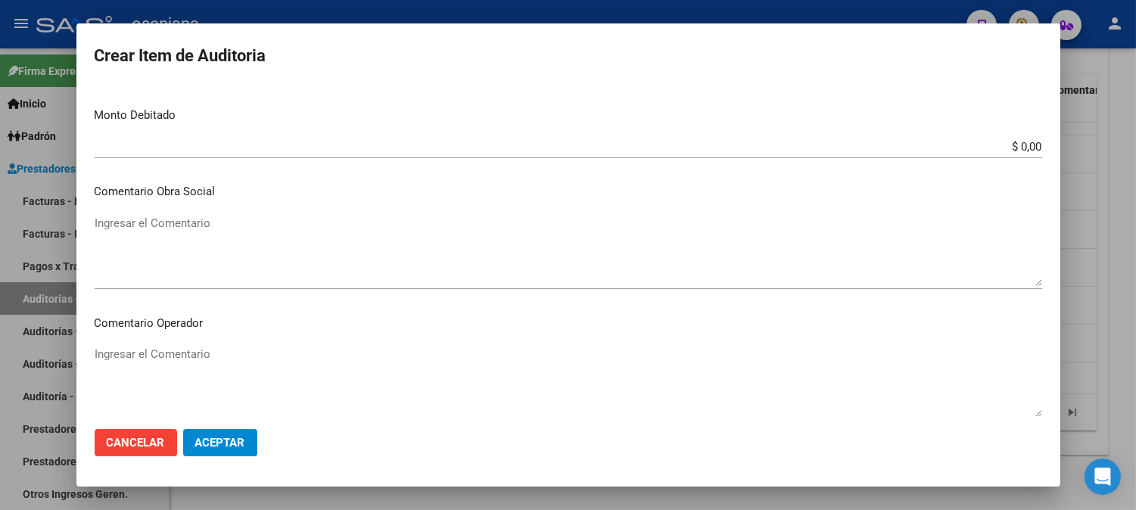
scroll to position [585, 0]
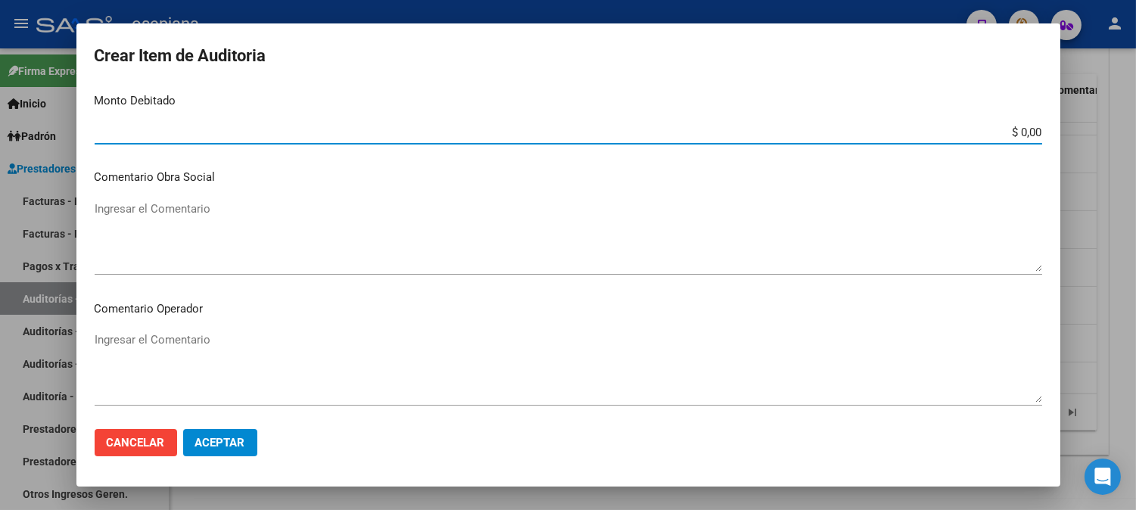
drag, startPoint x: 997, startPoint y: 138, endPoint x: 1079, endPoint y: 138, distance: 81.7
click at [1079, 138] on div "Crear Item de Auditoria 37037484 Nro Documento 20370374849 CUIL Afiliado Inacti…" at bounding box center [568, 255] width 1136 height 510
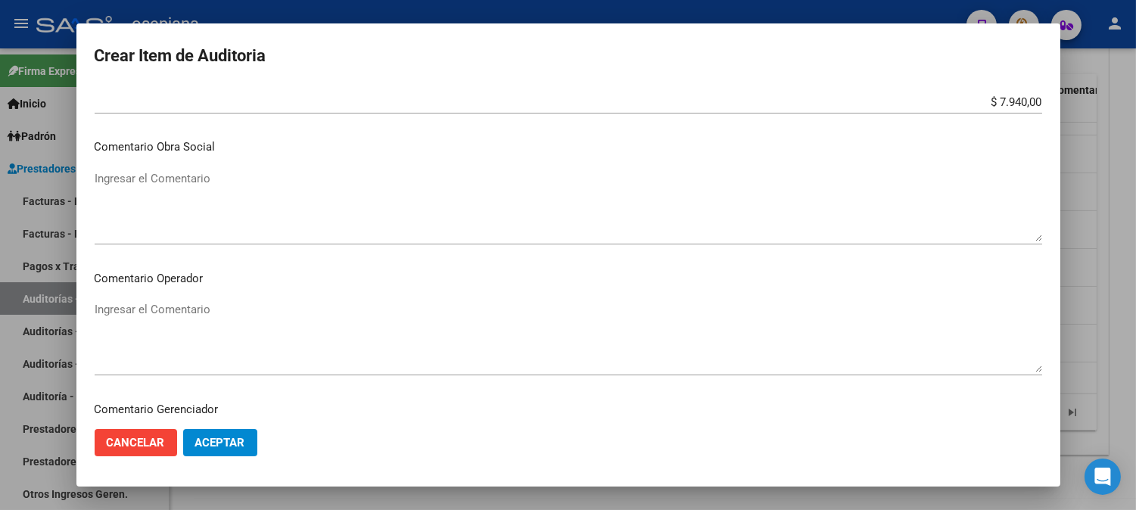
scroll to position [618, 0]
click at [429, 321] on textarea "Ingresar el Comentario" at bounding box center [568, 333] width 947 height 71
click at [433, 316] on textarea "Ingresar el Comentario" at bounding box center [568, 333] width 947 height 71
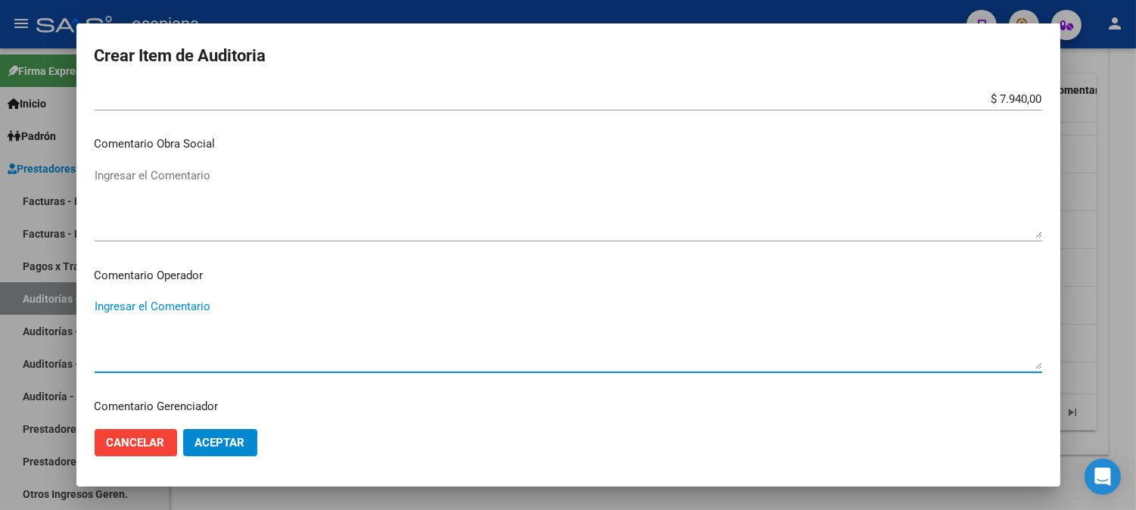
click at [433, 316] on textarea "Ingresar el Comentario" at bounding box center [568, 333] width 947 height 71
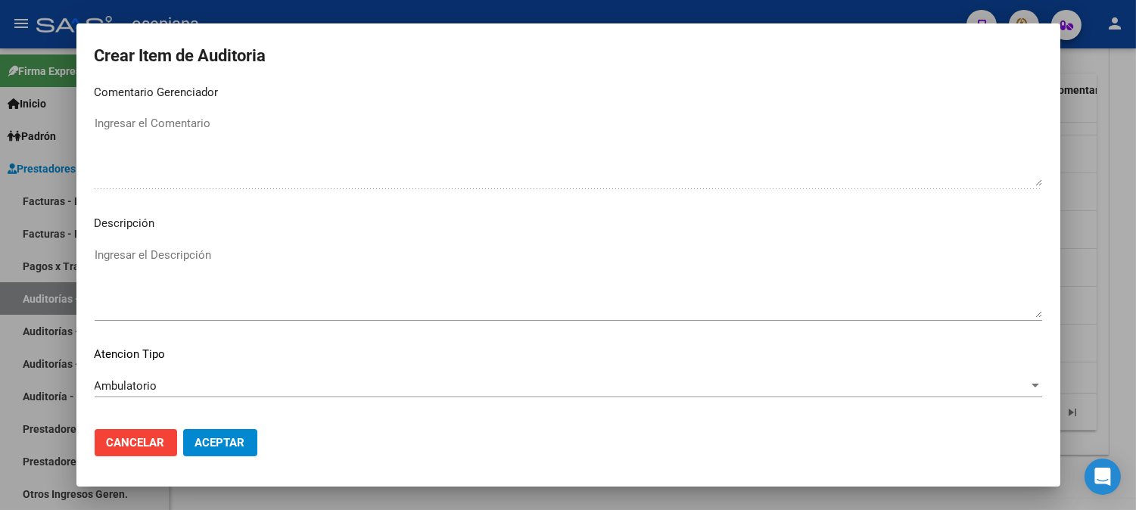
scroll to position [966, 0]
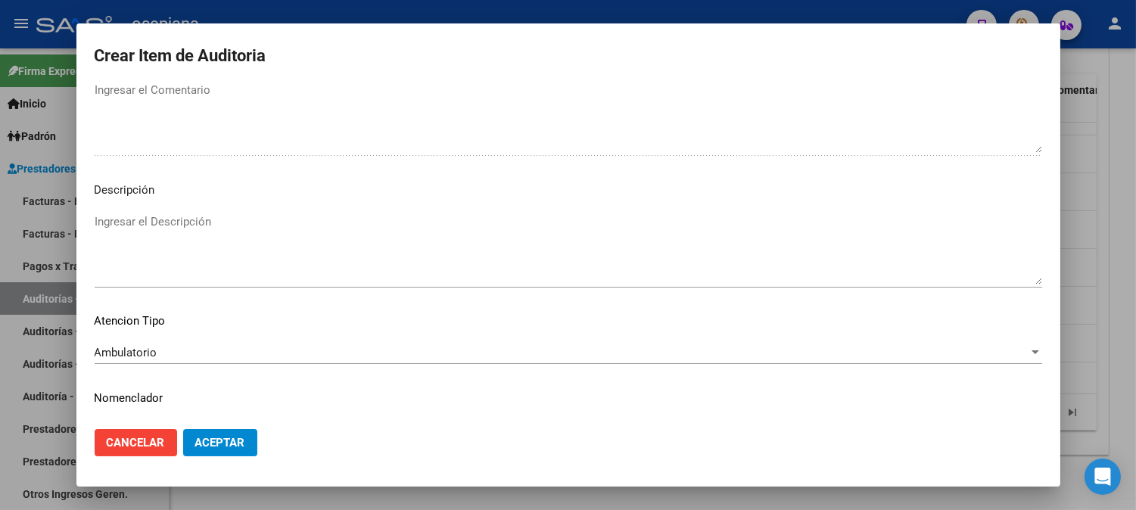
click at [568, 269] on textarea "Ingresar el Descripción" at bounding box center [568, 248] width 947 height 71
click at [237, 453] on button "Aceptar" at bounding box center [220, 442] width 74 height 27
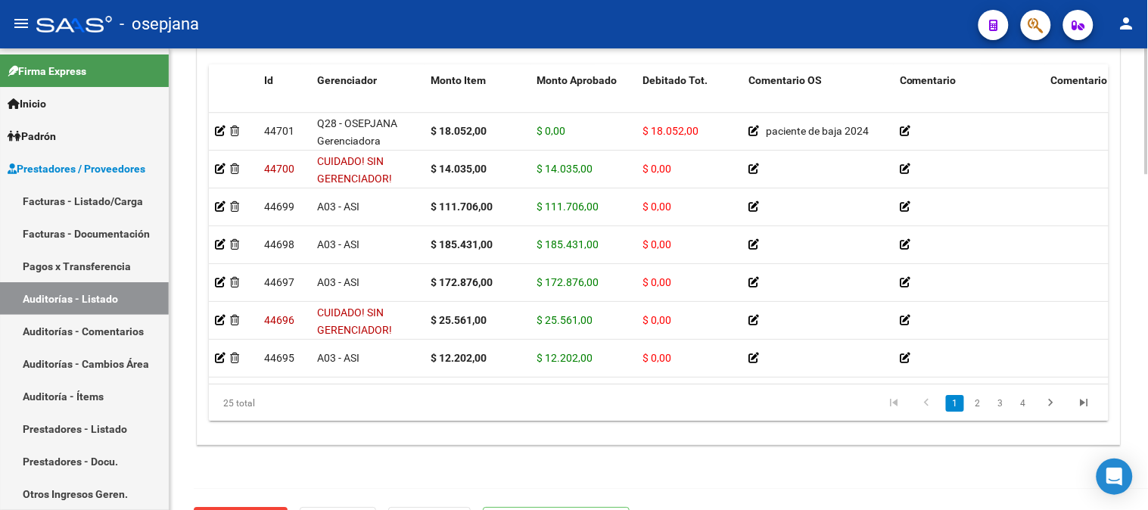
scroll to position [1194, 0]
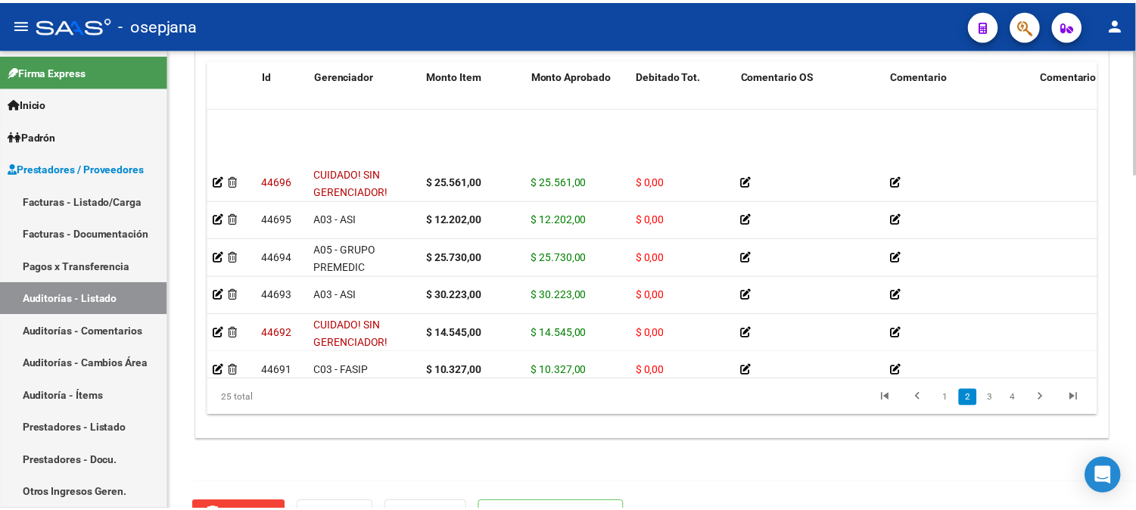
scroll to position [201, 0]
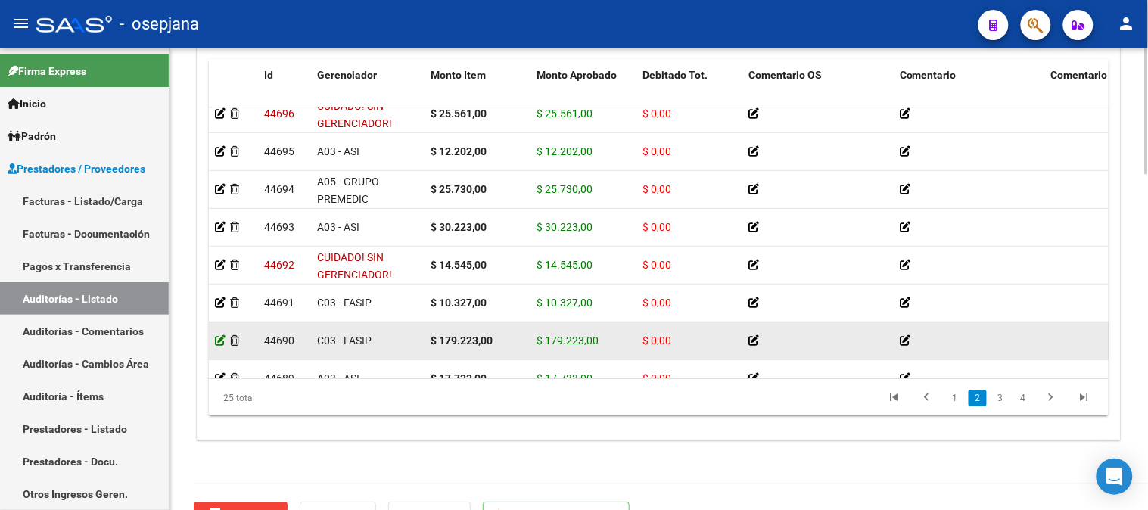
click at [219, 341] on icon at bounding box center [220, 340] width 11 height 11
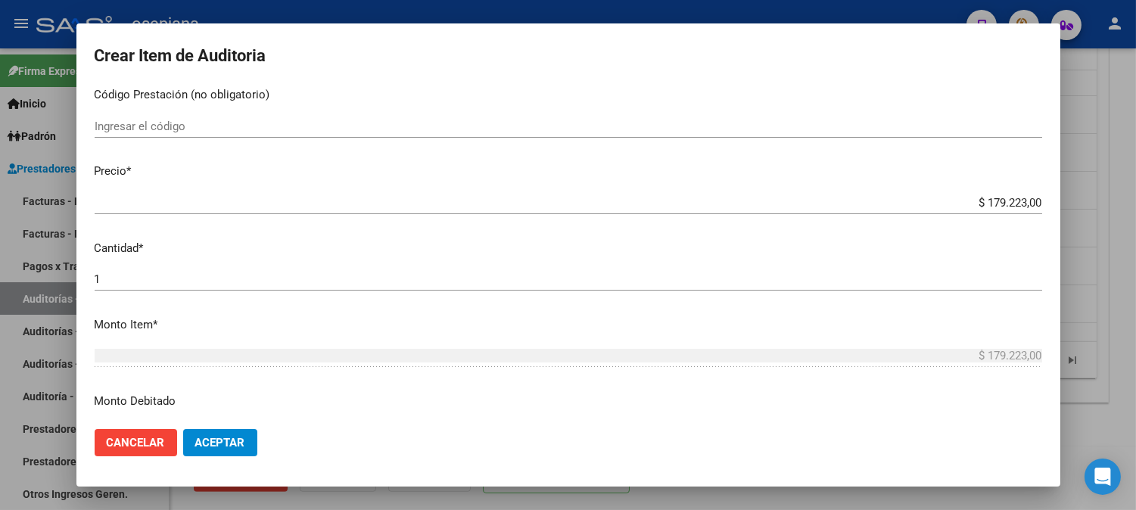
scroll to position [368, 0]
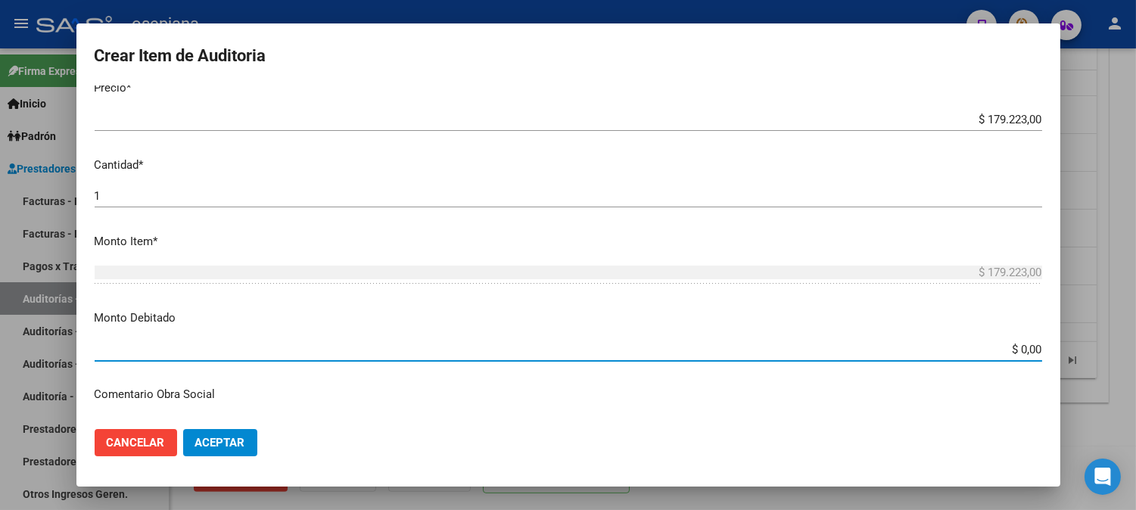
drag, startPoint x: 984, startPoint y: 344, endPoint x: 1102, endPoint y: 342, distance: 118.1
click at [1102, 342] on div "Crear Item de Auditoria 32587384 Nro Documento 27325873847 CUIL Afiliado Inacti…" at bounding box center [568, 255] width 1136 height 510
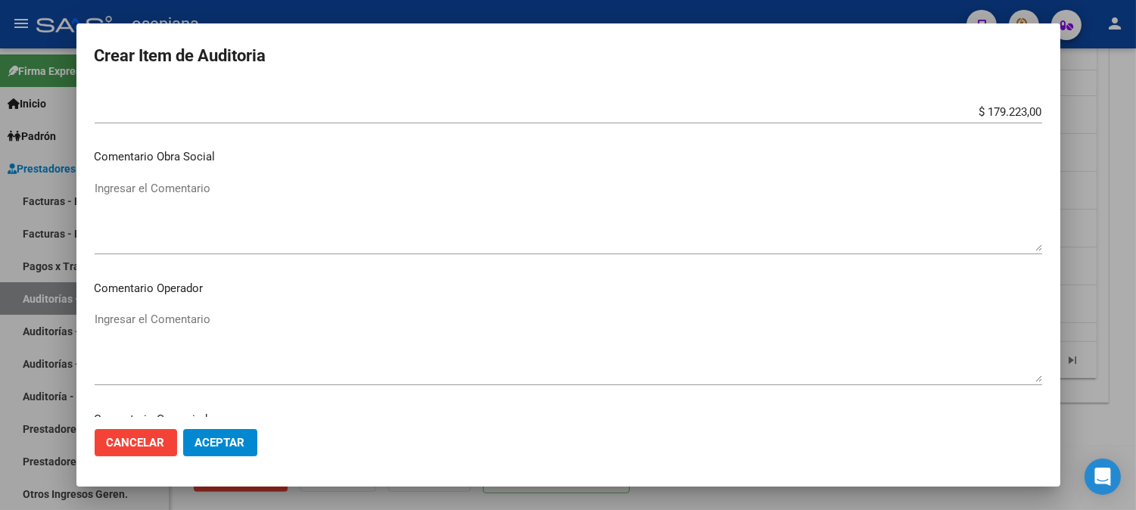
scroll to position [728, 0]
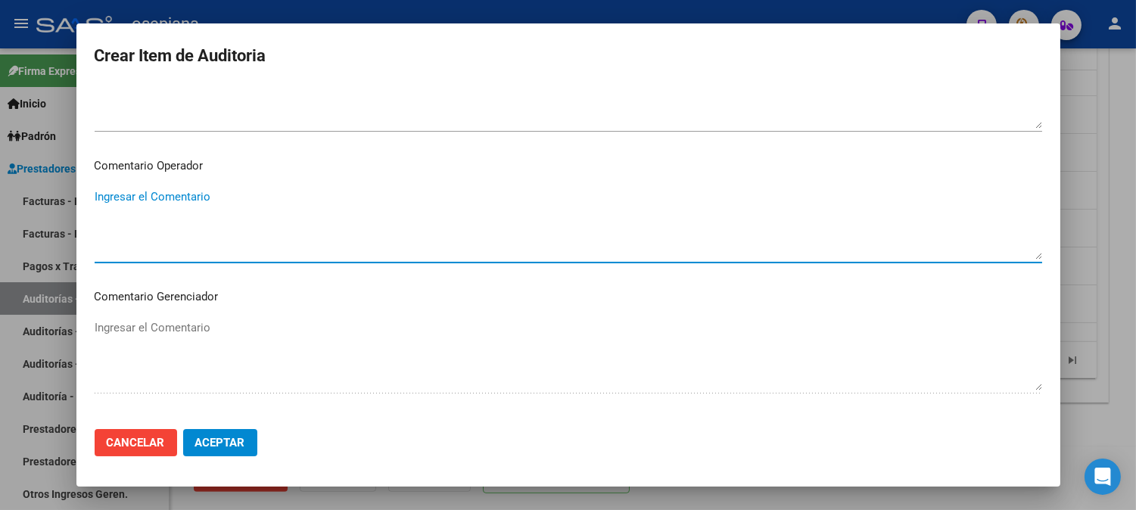
click at [421, 224] on textarea "Ingresar el Comentario" at bounding box center [568, 223] width 947 height 71
drag, startPoint x: 237, startPoint y: 203, endPoint x: 39, endPoint y: 205, distance: 198.3
click at [39, 205] on div "Crear Item de Auditoria 32587384 Nro Documento 27325873847 CUIL Afiliado Inacti…" at bounding box center [568, 255] width 1136 height 510
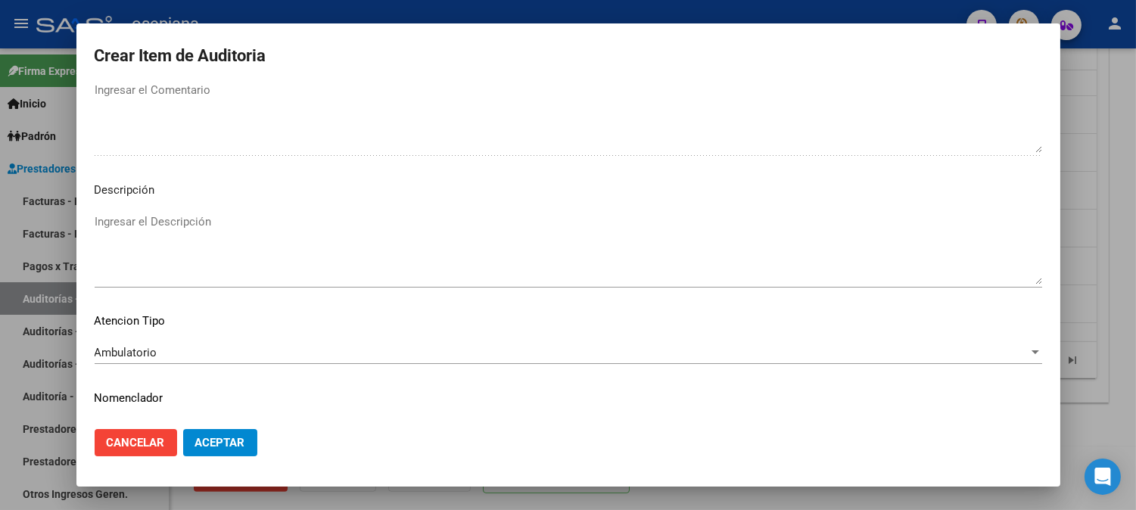
scroll to position [1002, 0]
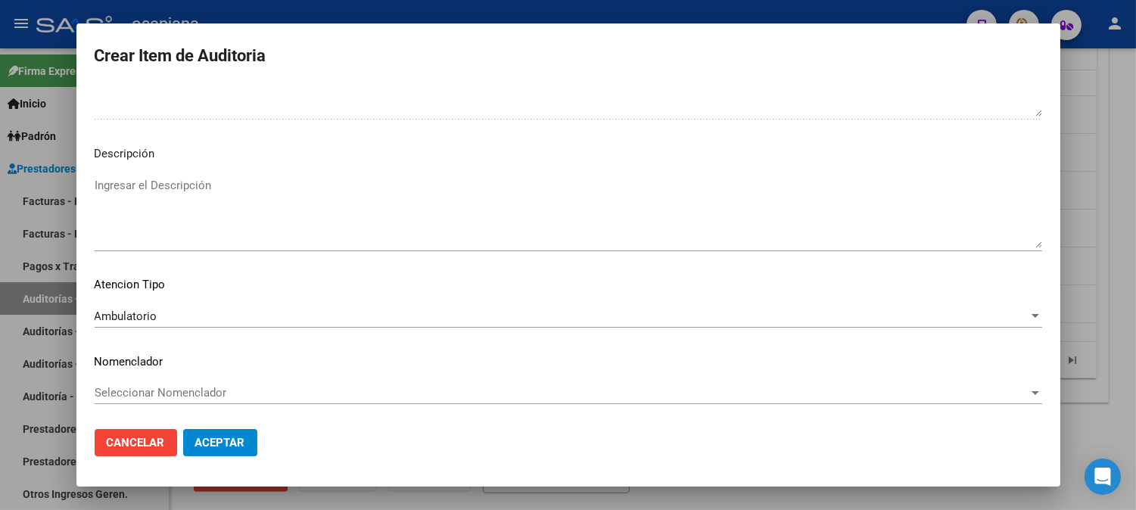
click at [433, 229] on textarea "Ingresar el Descripción" at bounding box center [568, 212] width 947 height 71
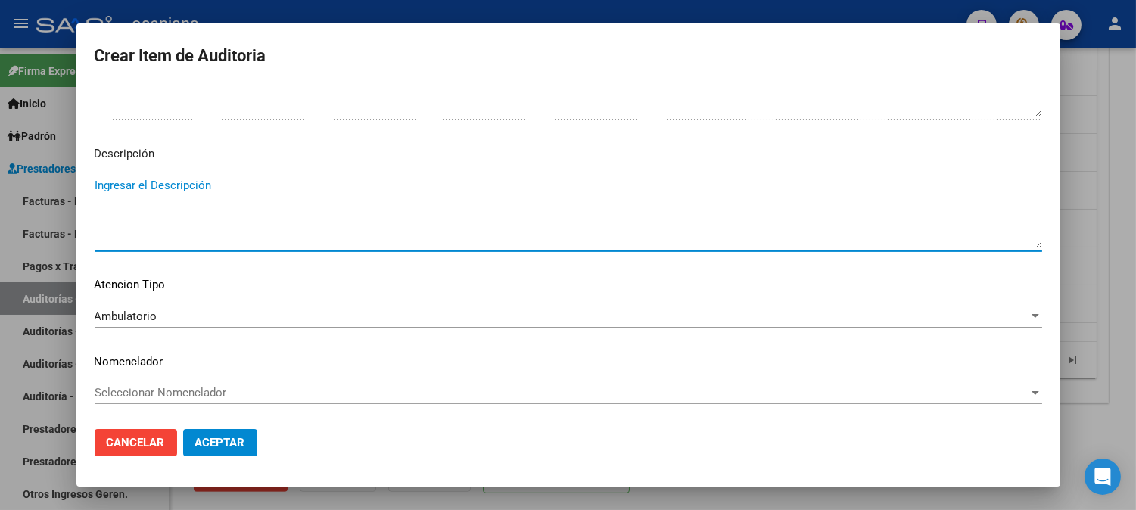
paste textarea "paciente de baja 05/2024"
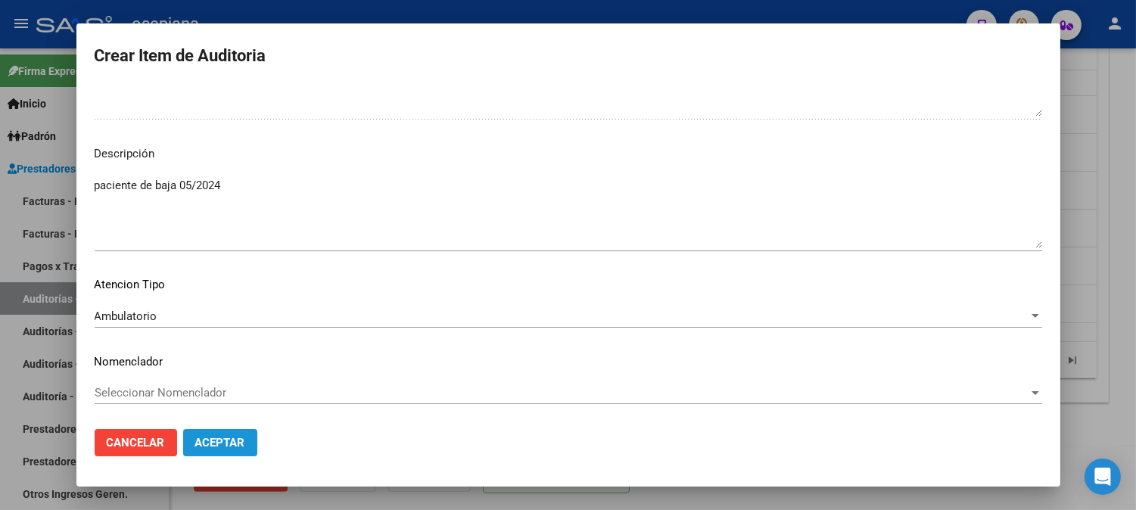
click at [221, 442] on span "Aceptar" at bounding box center [220, 443] width 50 height 14
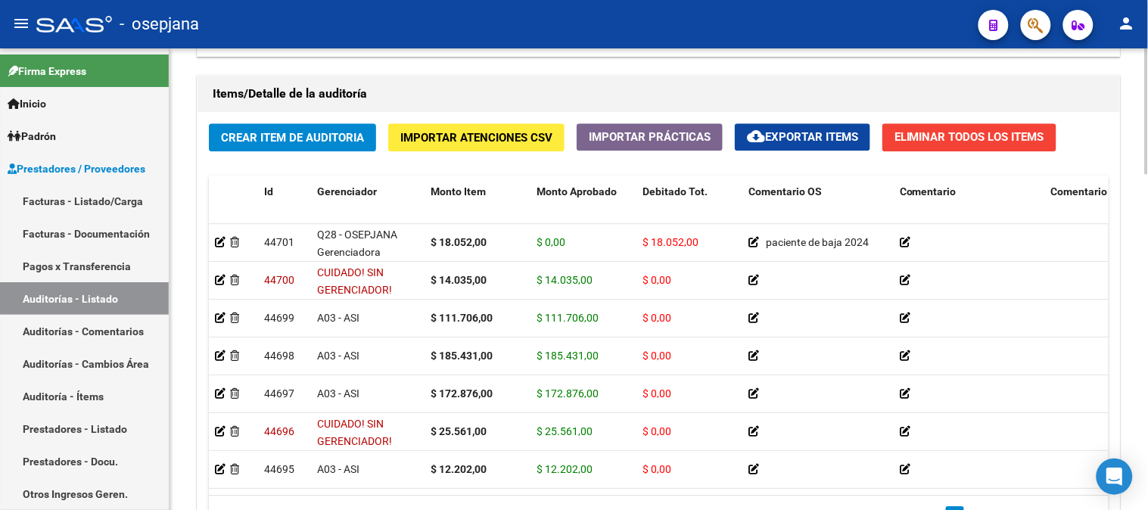
scroll to position [1117, 0]
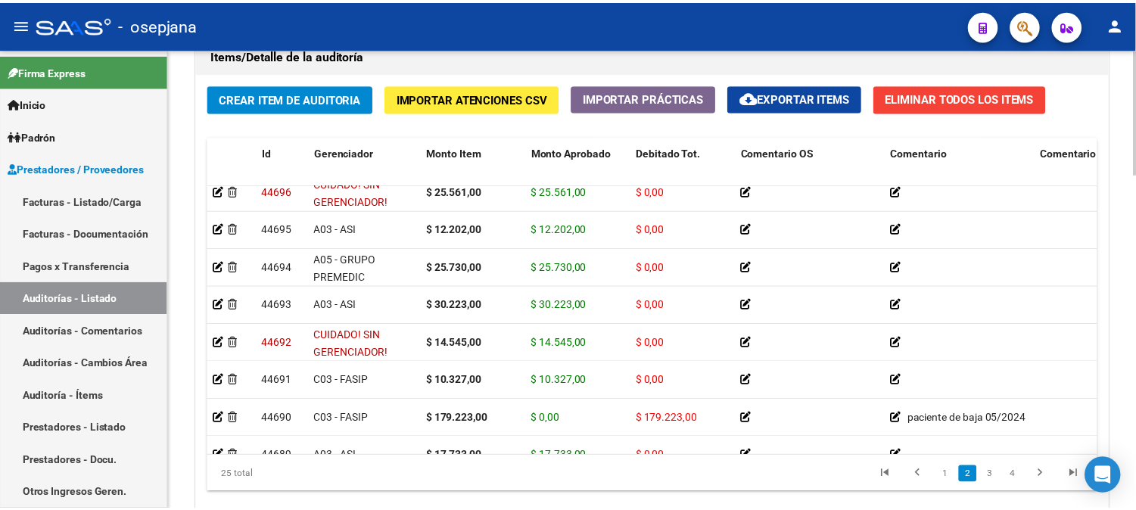
scroll to position [235, 0]
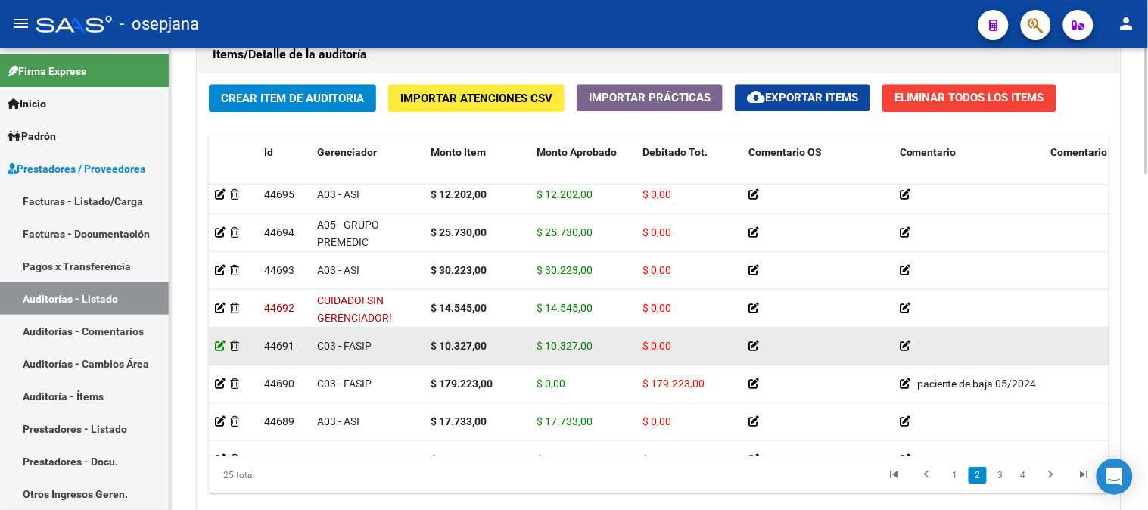
click at [216, 347] on icon at bounding box center [220, 346] width 11 height 11
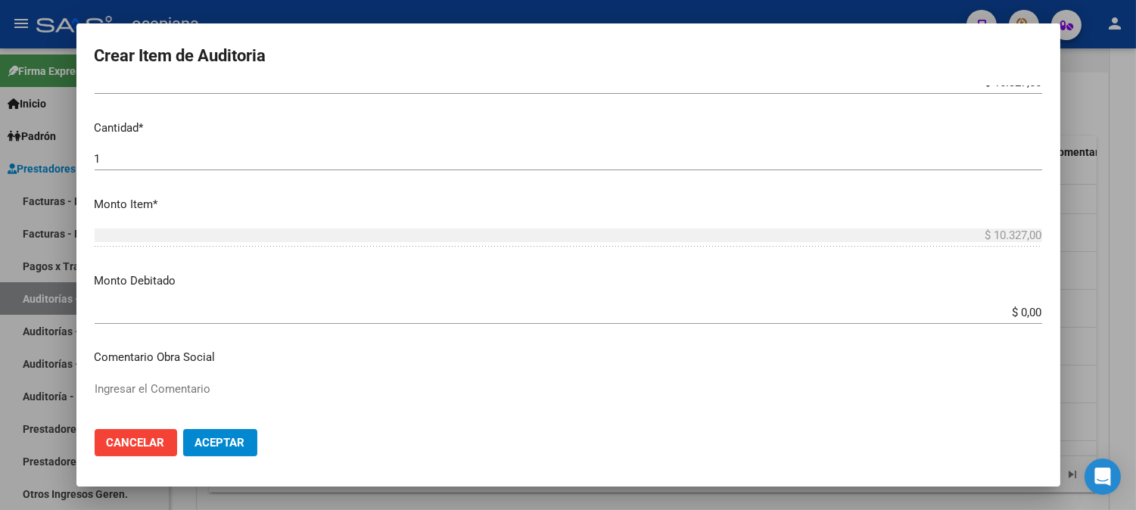
scroll to position [425, 0]
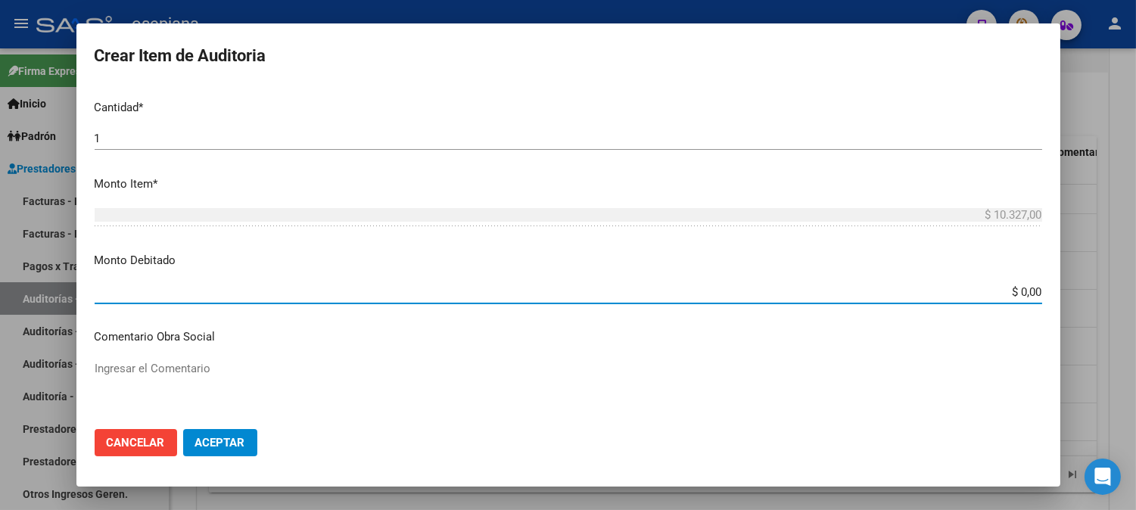
drag, startPoint x: 993, startPoint y: 291, endPoint x: 1121, endPoint y: 278, distance: 129.4
click at [1121, 278] on div "Crear Item de Auditoria 32587384 Nro Documento 27325873847 CUIL Afiliado Inacti…" at bounding box center [568, 255] width 1136 height 510
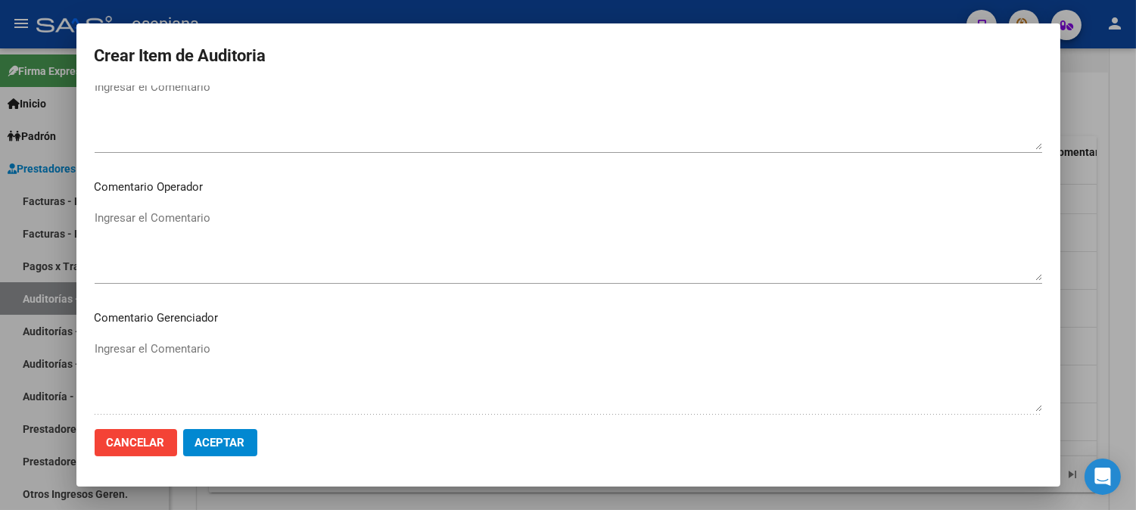
scroll to position [729, 0]
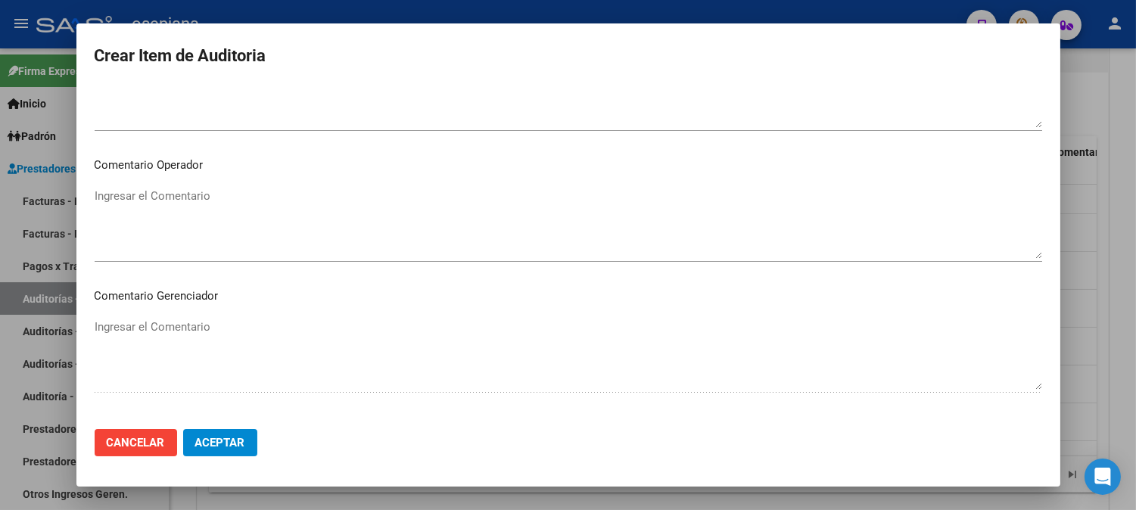
click at [715, 244] on textarea "Ingresar el Comentario" at bounding box center [568, 223] width 947 height 71
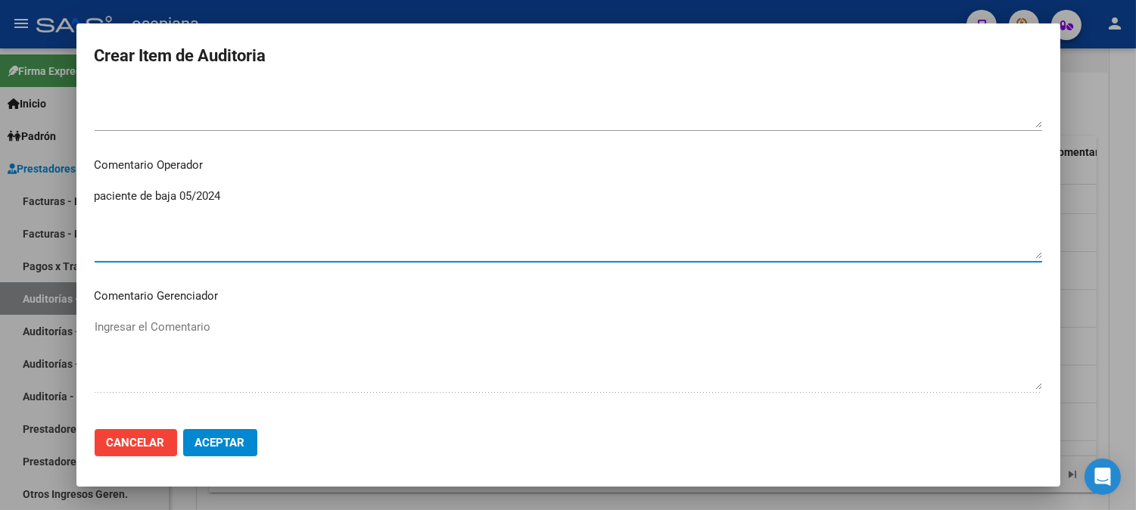
drag, startPoint x: 244, startPoint y: 190, endPoint x: 123, endPoint y: 194, distance: 121.2
click at [123, 194] on textarea "paciente de baja 05/2024" at bounding box center [568, 223] width 947 height 71
drag, startPoint x: 226, startPoint y: 194, endPoint x: 0, endPoint y: 170, distance: 226.7
click at [0, 170] on div "Crear Item de Auditoria 32587384 Nro Documento 27325873847 CUIL Afiliado Inacti…" at bounding box center [568, 255] width 1136 height 510
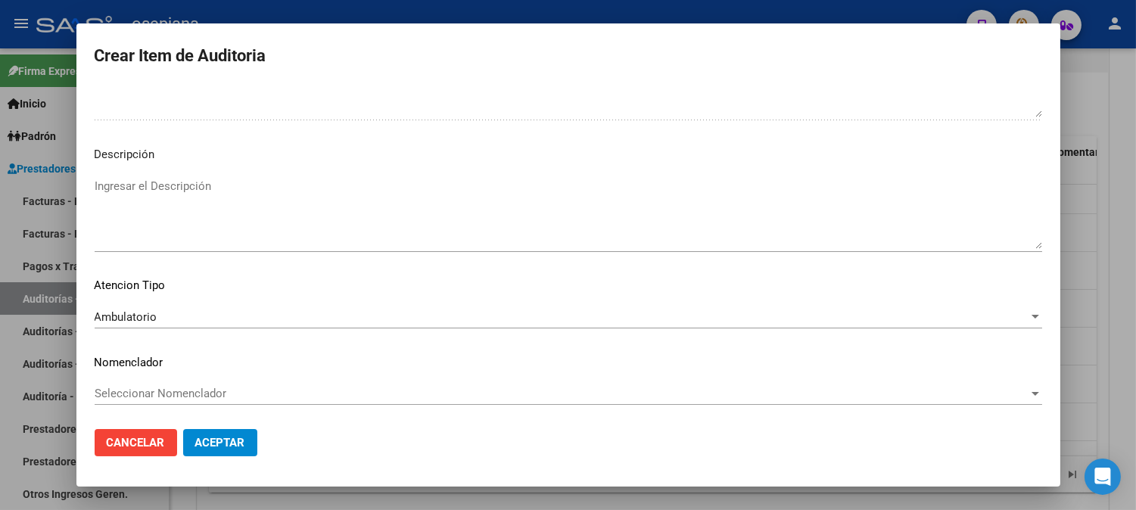
scroll to position [1002, 0]
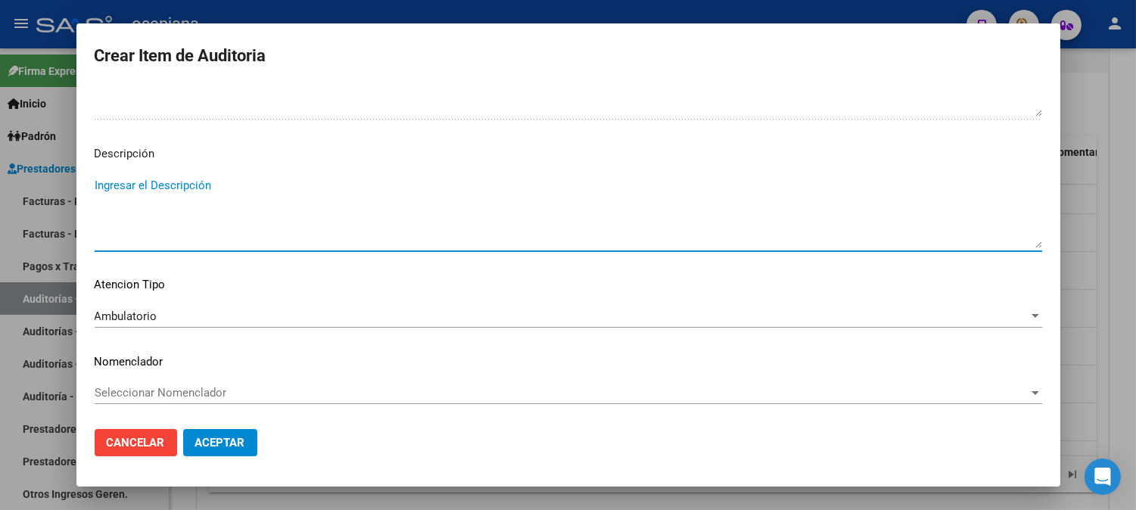
click at [250, 223] on textarea "Ingresar el Descripción" at bounding box center [568, 212] width 947 height 71
paste textarea "paciente de baja 05/2024"
click at [248, 453] on button "Aceptar" at bounding box center [220, 442] width 74 height 27
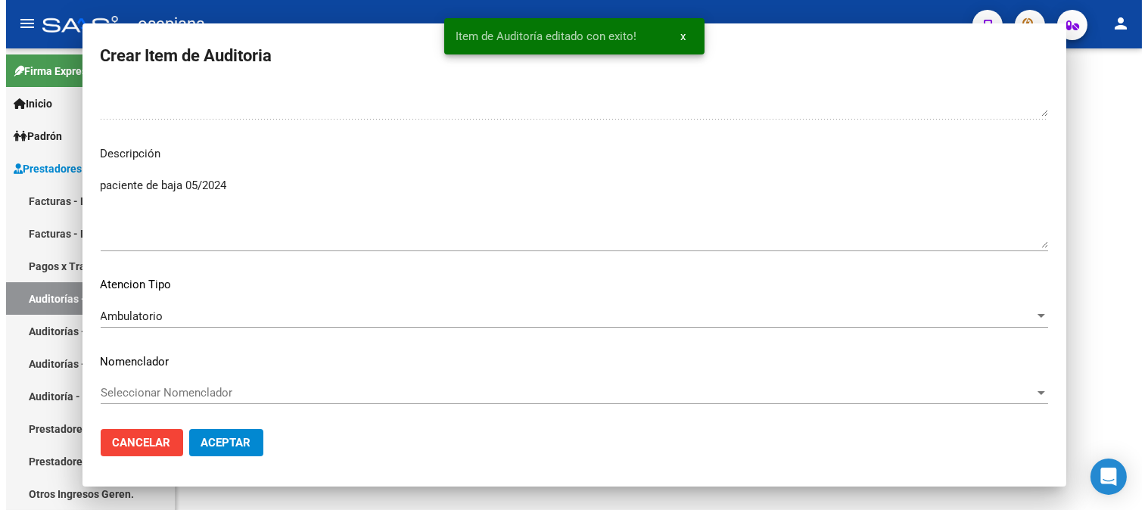
scroll to position [0, 0]
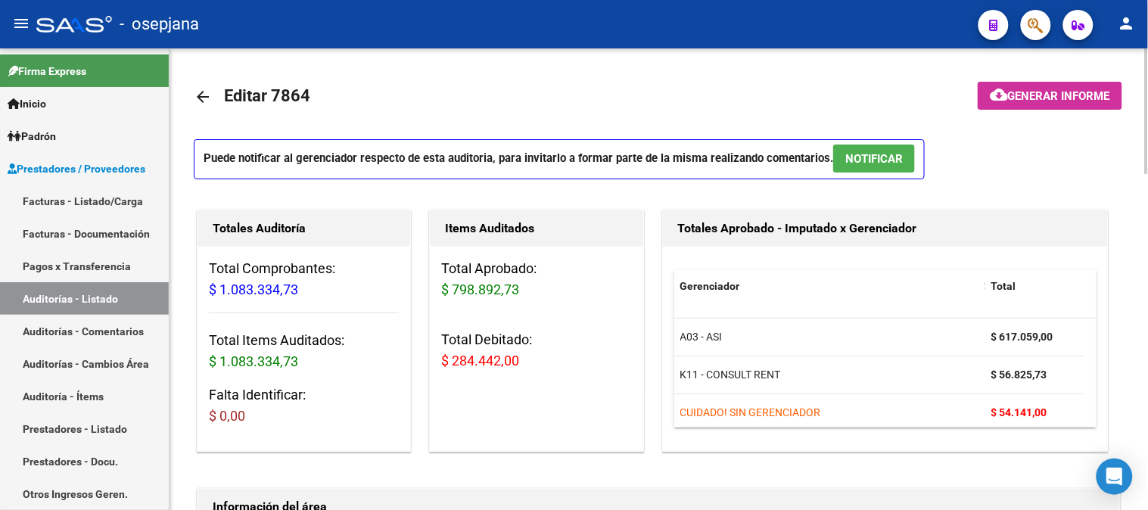
drag, startPoint x: 1144, startPoint y: 115, endPoint x: 1147, endPoint y: 288, distance: 172.6
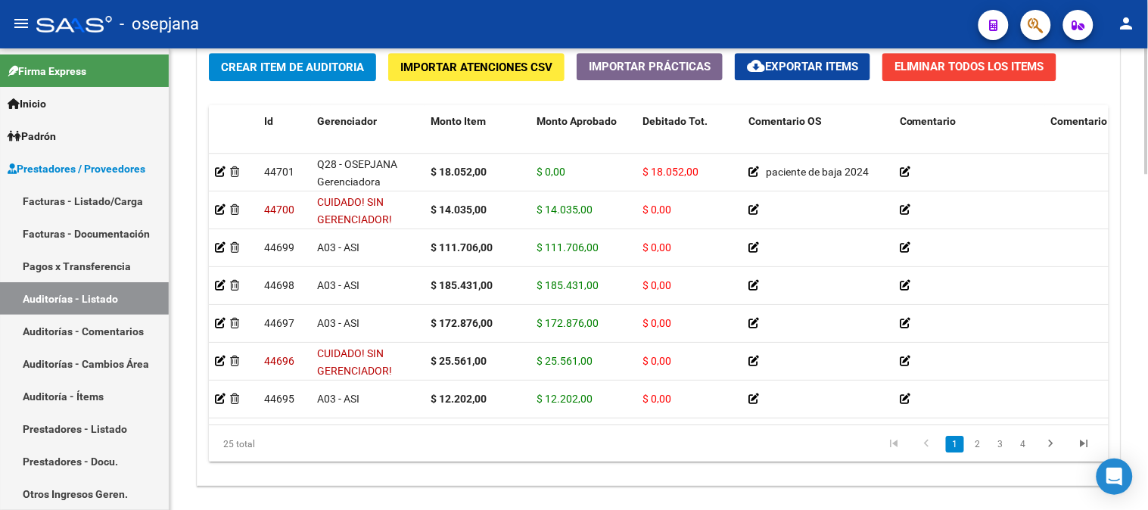
scroll to position [1176, 0]
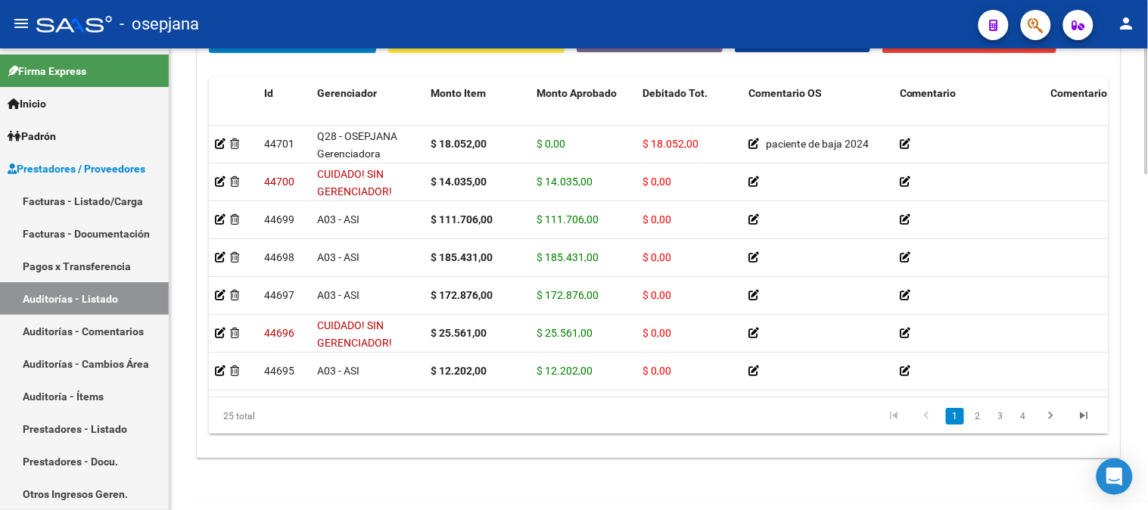
click at [1146, 482] on div at bounding box center [1147, 432] width 4 height 126
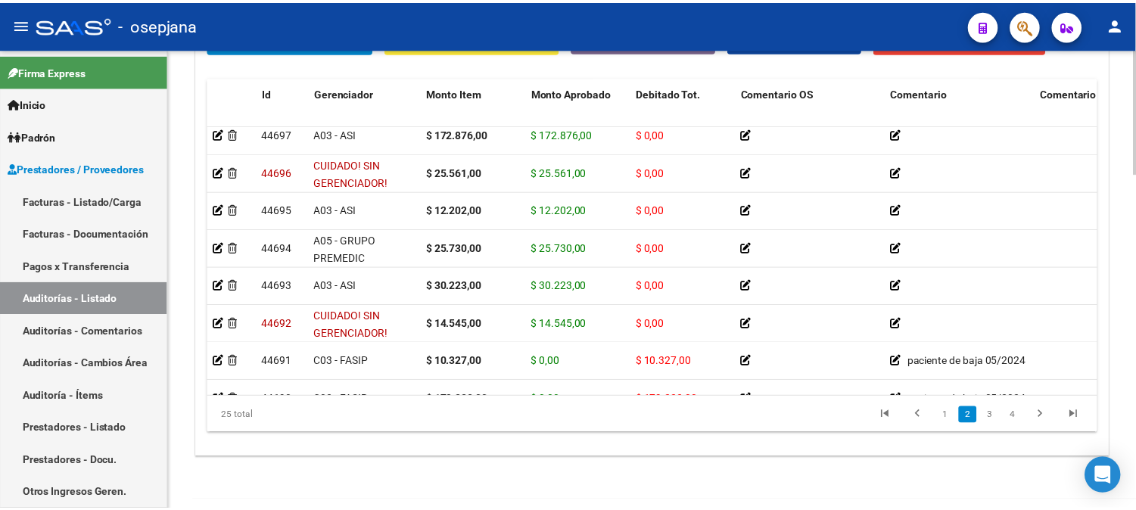
scroll to position [164, 0]
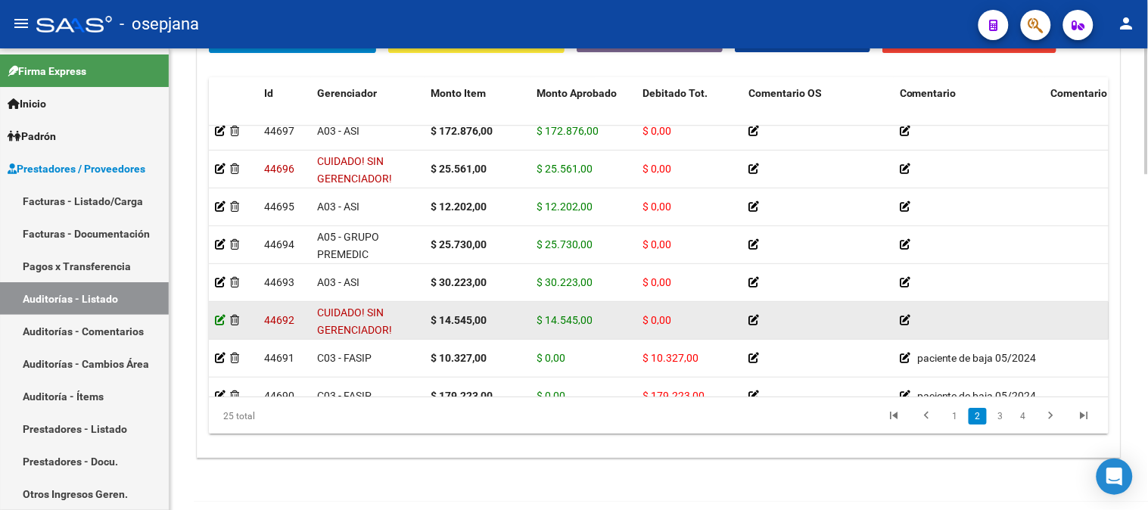
click at [221, 319] on icon at bounding box center [220, 320] width 11 height 11
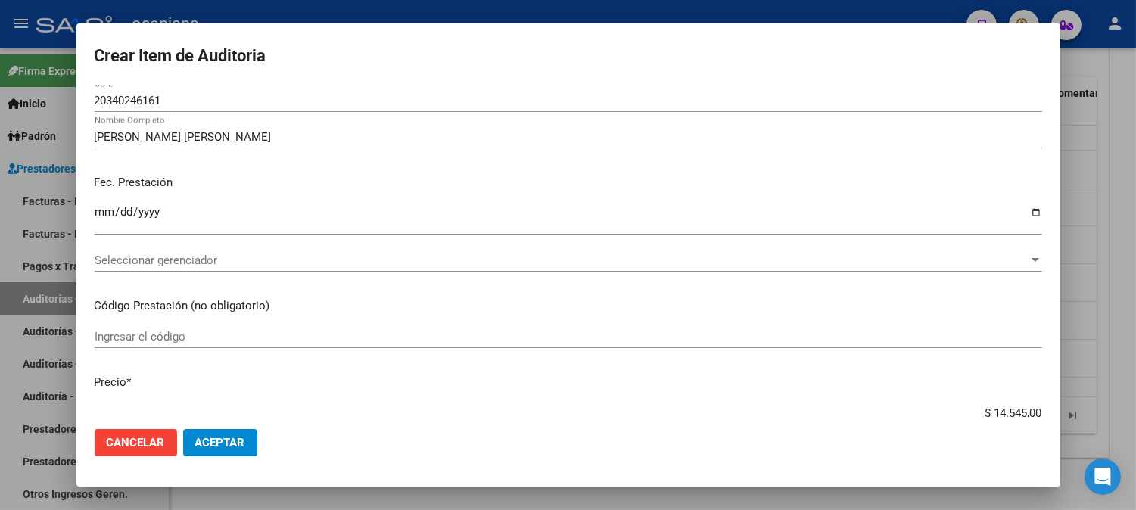
scroll to position [197, 0]
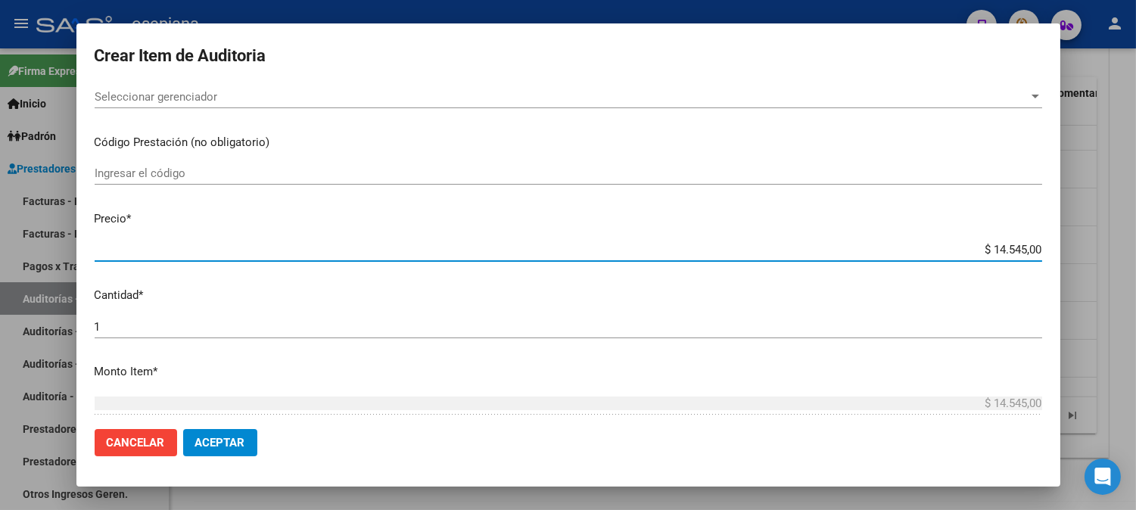
drag, startPoint x: 967, startPoint y: 250, endPoint x: 1147, endPoint y: 231, distance: 181.2
click at [1136, 231] on html "menu - osepjana person Firma Express Inicio Calendario SSS Instructivos Contact…" at bounding box center [568, 255] width 1136 height 510
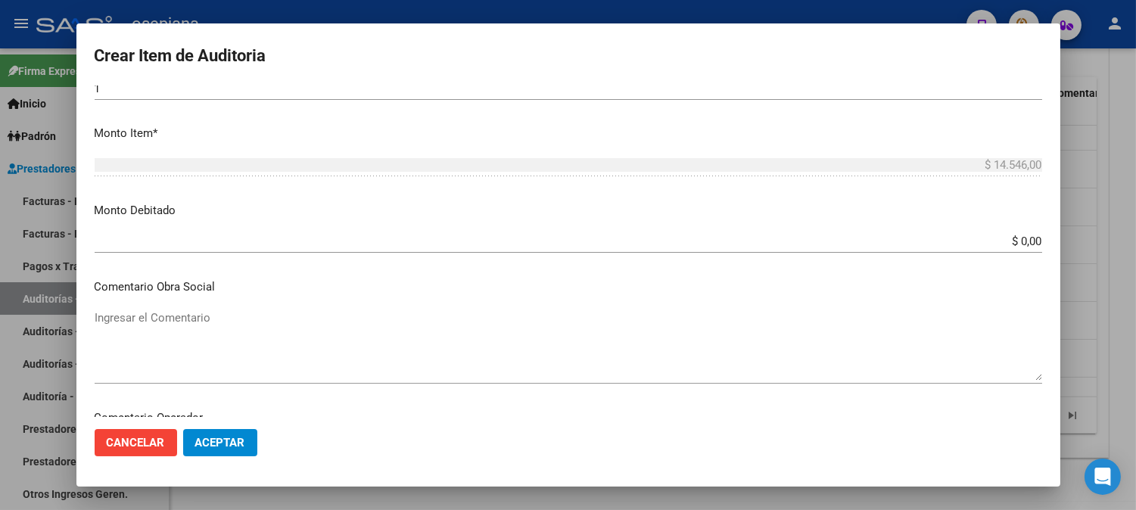
scroll to position [517, 0]
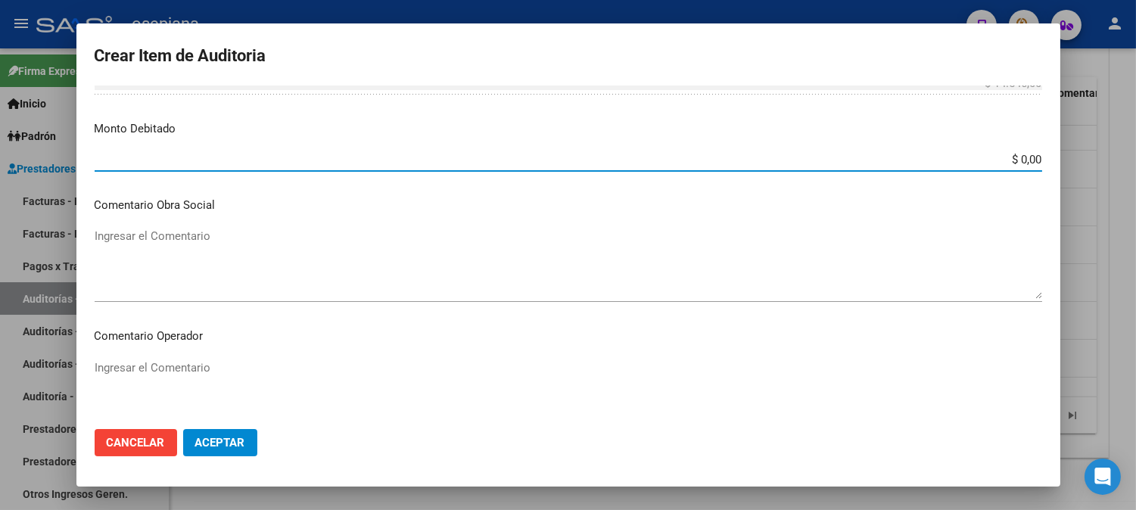
drag, startPoint x: 988, startPoint y: 153, endPoint x: 1111, endPoint y: 150, distance: 123.4
click at [1110, 148] on div "Crear Item de Auditoria 34024616 Nro Documento 20340246161 CUIL [PERSON_NAME] […" at bounding box center [568, 255] width 1136 height 510
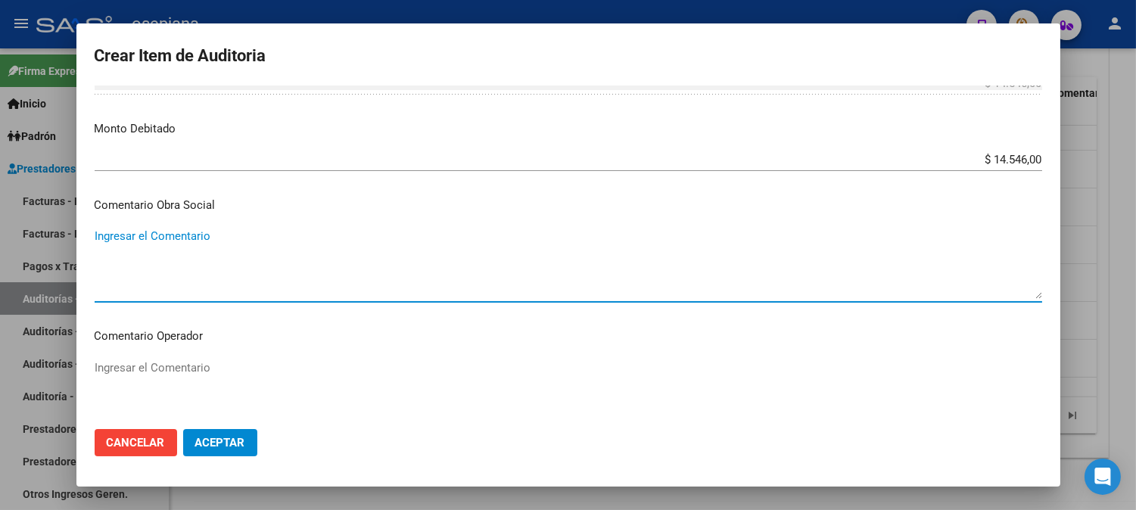
click at [874, 276] on textarea "Ingresar el Comentario" at bounding box center [568, 263] width 947 height 71
drag, startPoint x: 238, startPoint y: 238, endPoint x: 0, endPoint y: 238, distance: 238.4
click at [0, 238] on div "Crear Item de Auditoria 34024616 Nro Documento 20340246161 CUIL [PERSON_NAME] […" at bounding box center [568, 255] width 1136 height 510
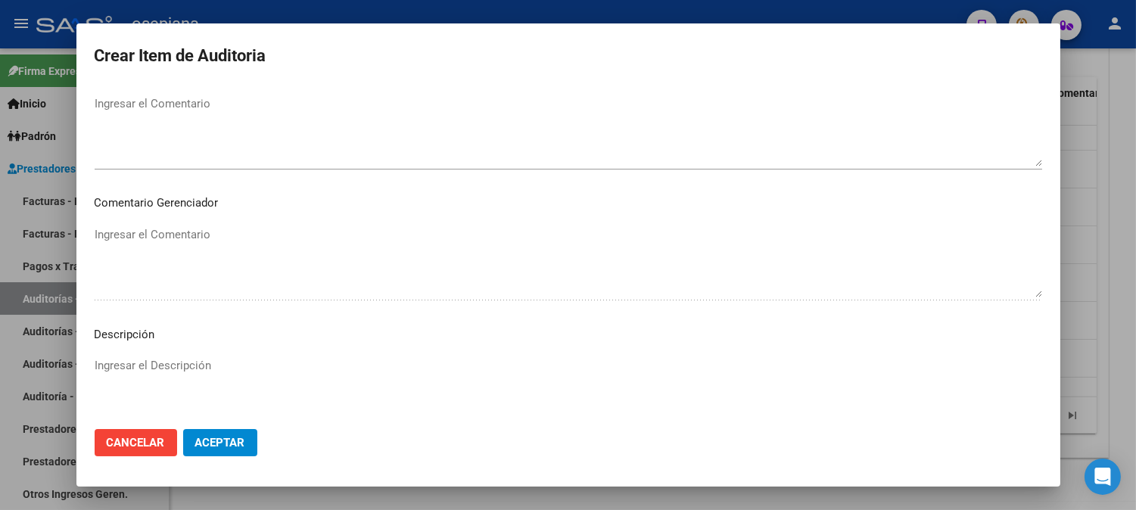
scroll to position [814, 0]
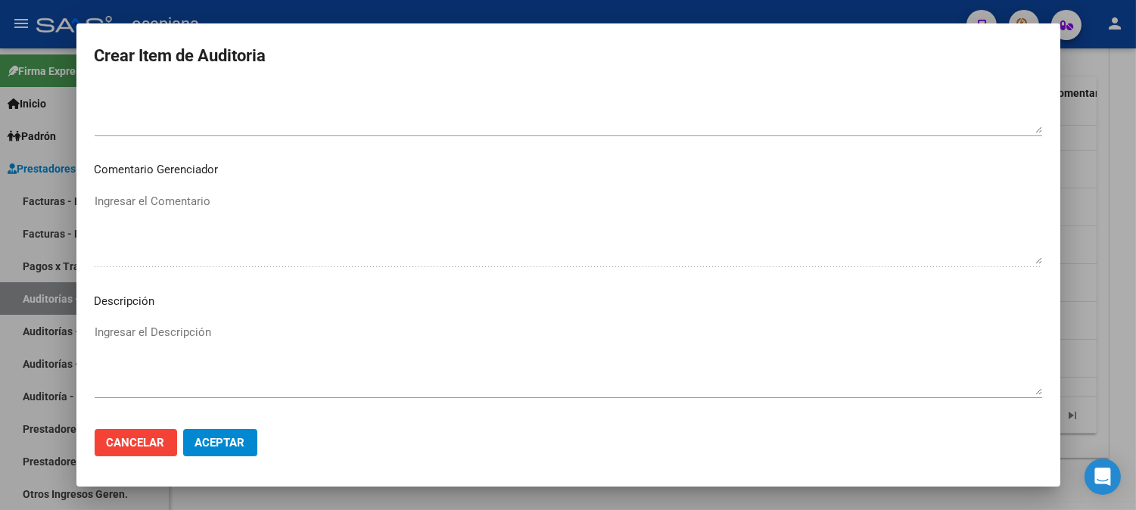
click at [606, 353] on textarea "Ingresar el Descripción" at bounding box center [568, 359] width 947 height 71
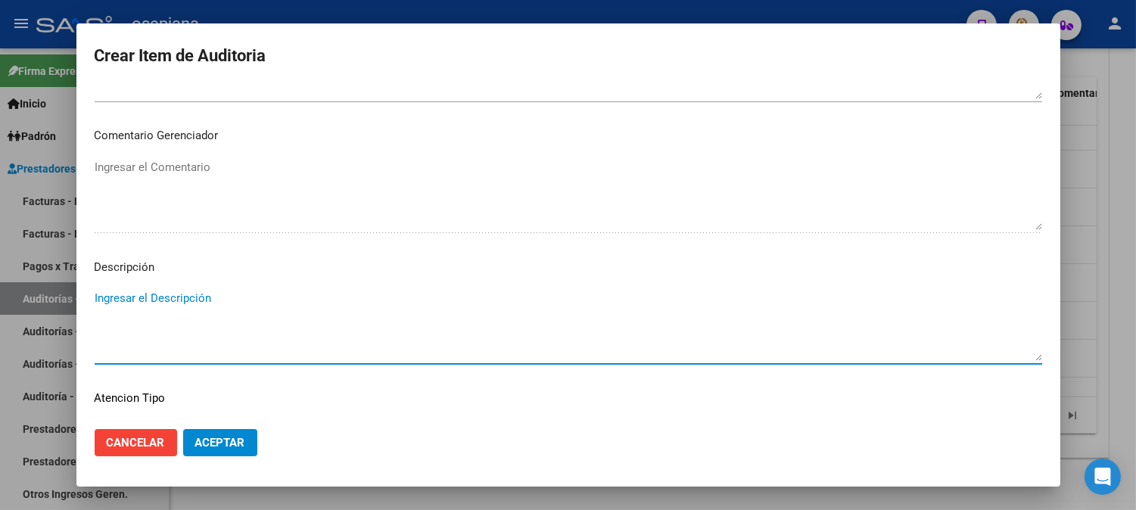
click at [152, 321] on textarea "Ingresar el Descripción" at bounding box center [568, 325] width 947 height 71
click at [160, 331] on textarea "Ingresar el Descripción" at bounding box center [568, 325] width 947 height 71
paste textarea "paciente de baja 2022"
click at [194, 440] on button "Aceptar" at bounding box center [220, 442] width 74 height 27
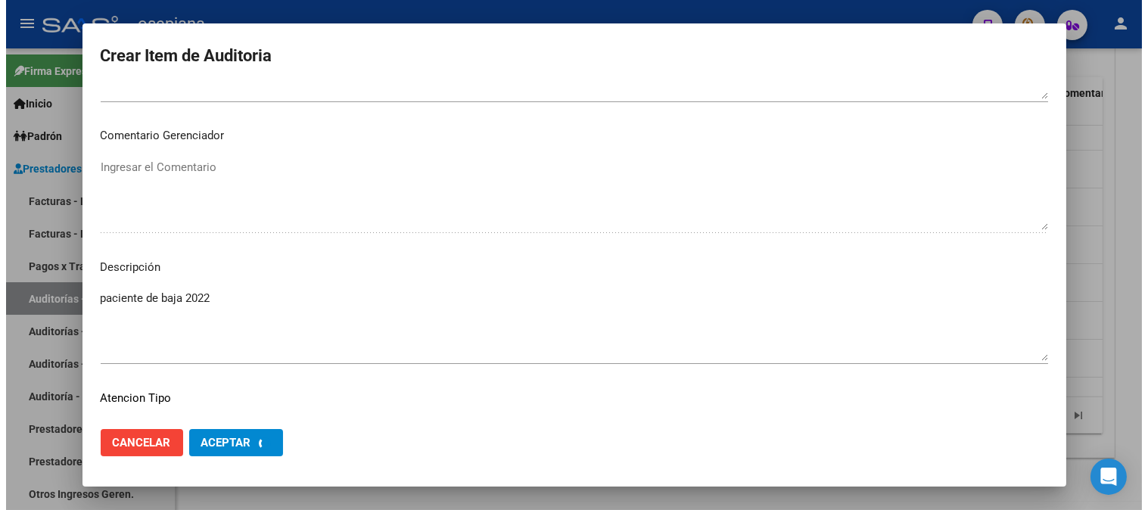
scroll to position [0, 0]
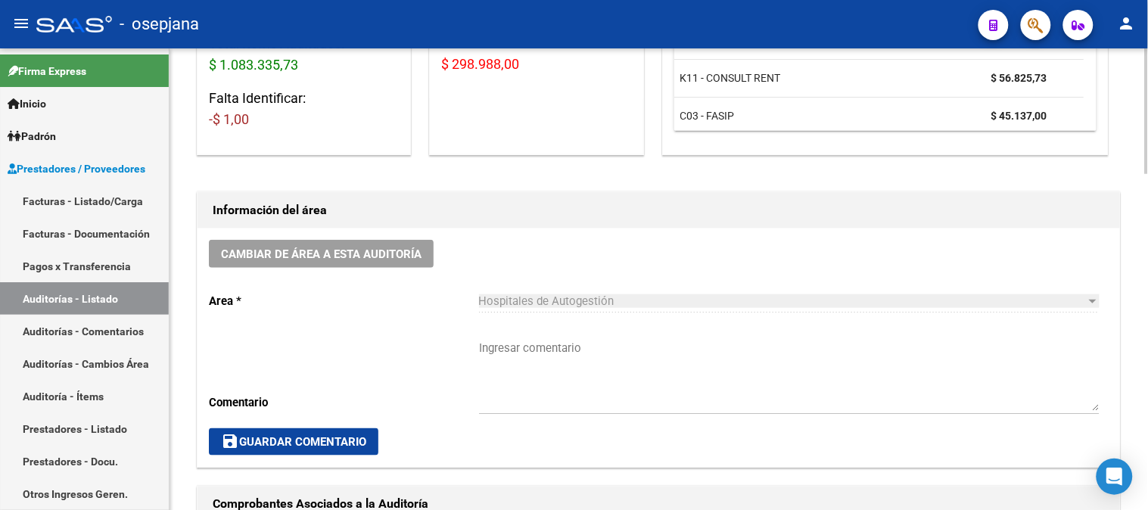
click at [1146, 255] on div at bounding box center [1147, 192] width 4 height 126
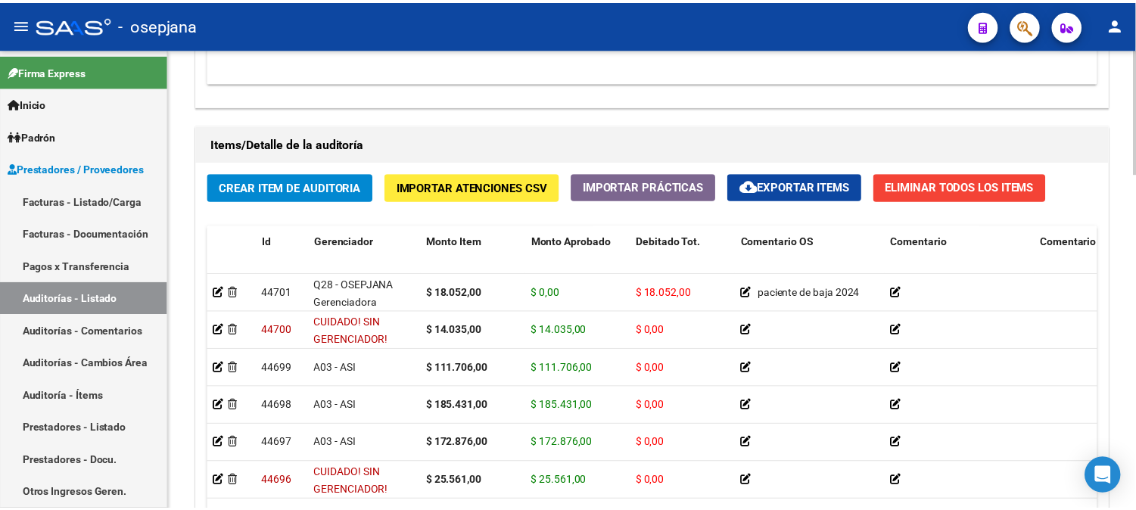
scroll to position [1108, 0]
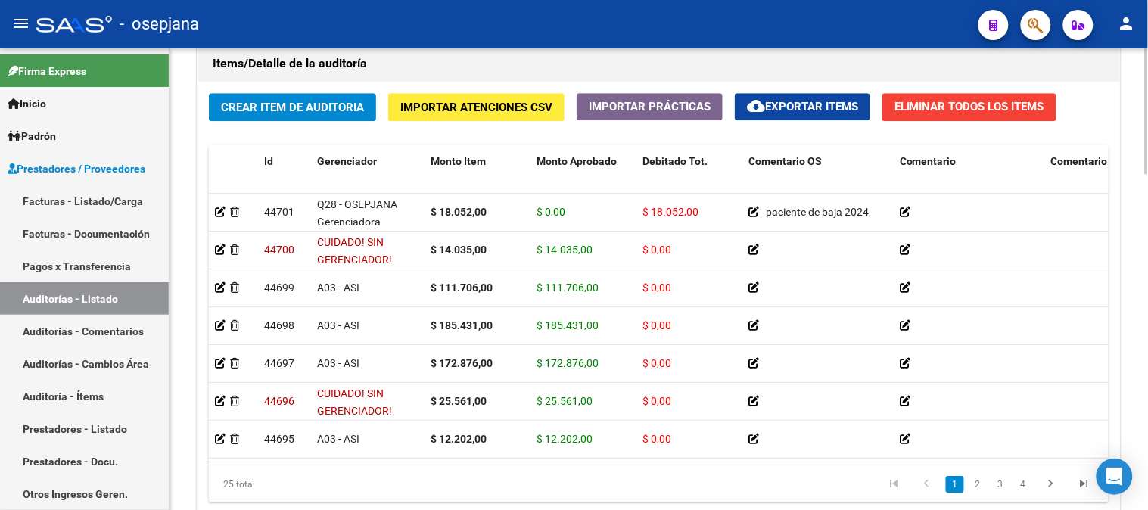
click at [1147, 392] on div at bounding box center [1147, 413] width 4 height 126
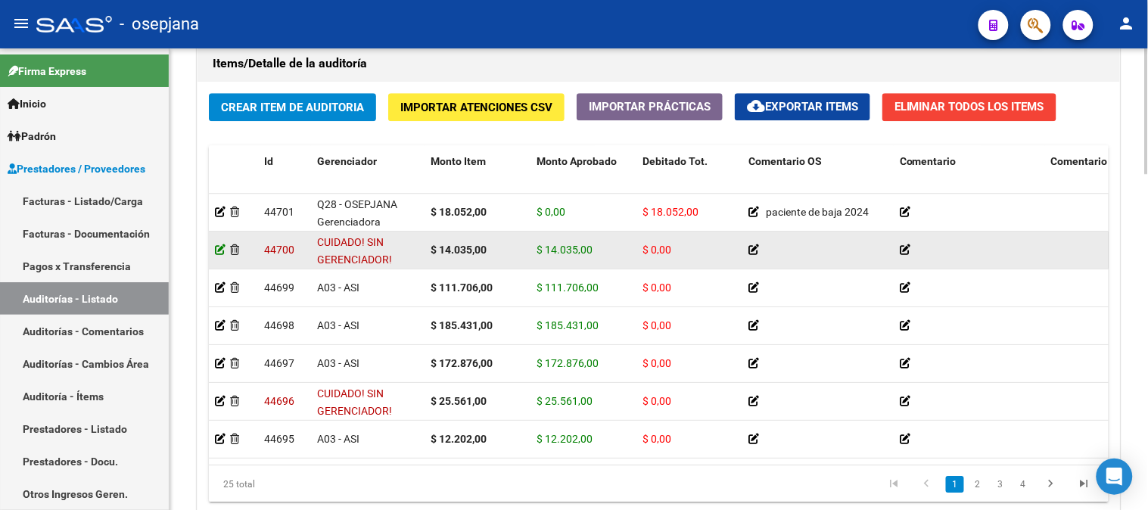
click at [220, 253] on icon at bounding box center [220, 249] width 11 height 11
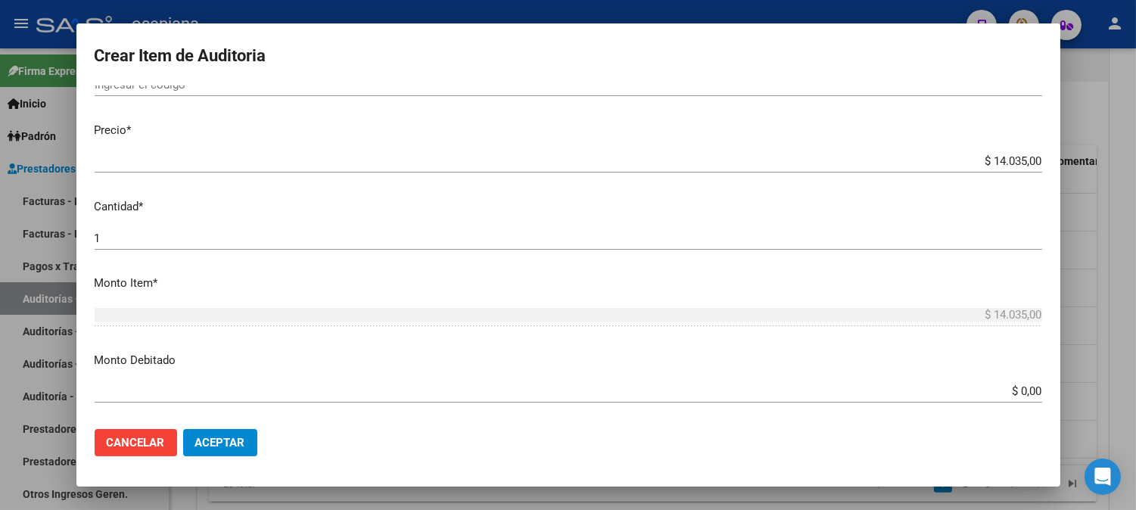
scroll to position [275, 0]
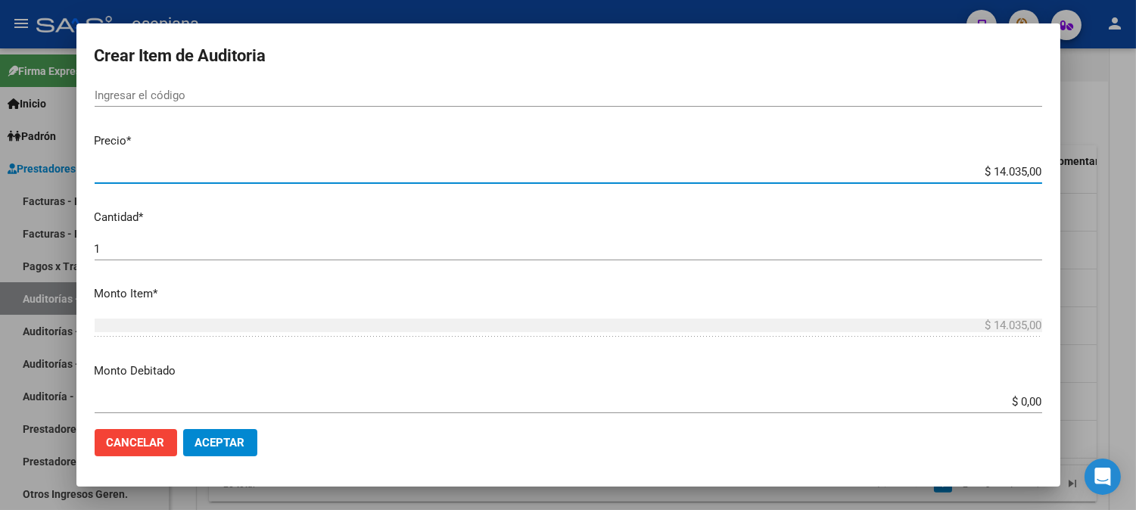
drag, startPoint x: 972, startPoint y: 168, endPoint x: 1146, endPoint y: 185, distance: 174.8
click at [1136, 185] on html "menu - osepjana person Firma Express Inicio Calendario SSS Instructivos Contact…" at bounding box center [568, 255] width 1136 height 510
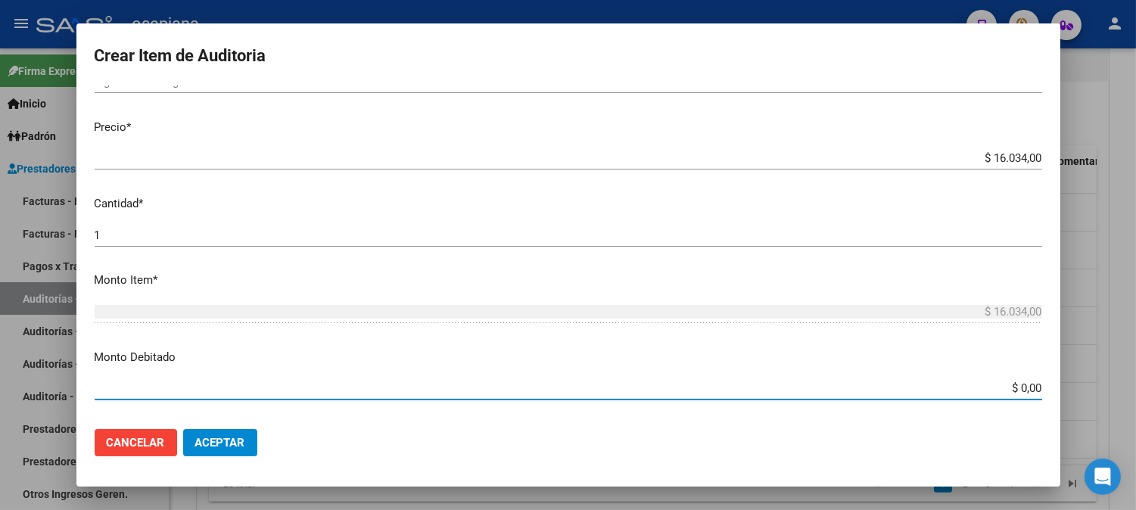
scroll to position [295, 0]
drag, startPoint x: 982, startPoint y: 403, endPoint x: 1147, endPoint y: 401, distance: 165.0
click at [1136, 401] on html "menu - osepjana person Firma Express Inicio Calendario SSS Instructivos Contact…" at bounding box center [568, 255] width 1136 height 510
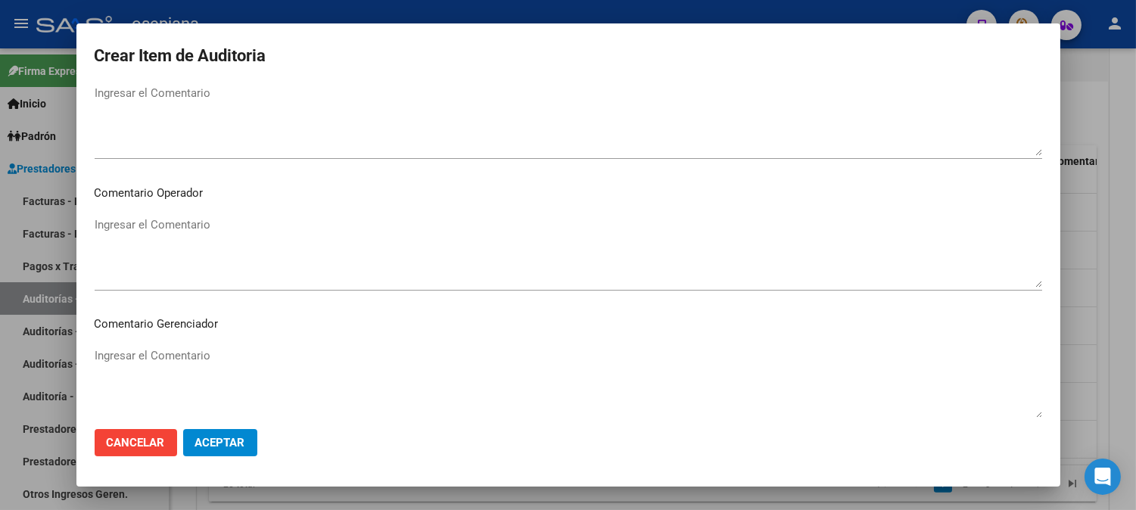
scroll to position [761, 0]
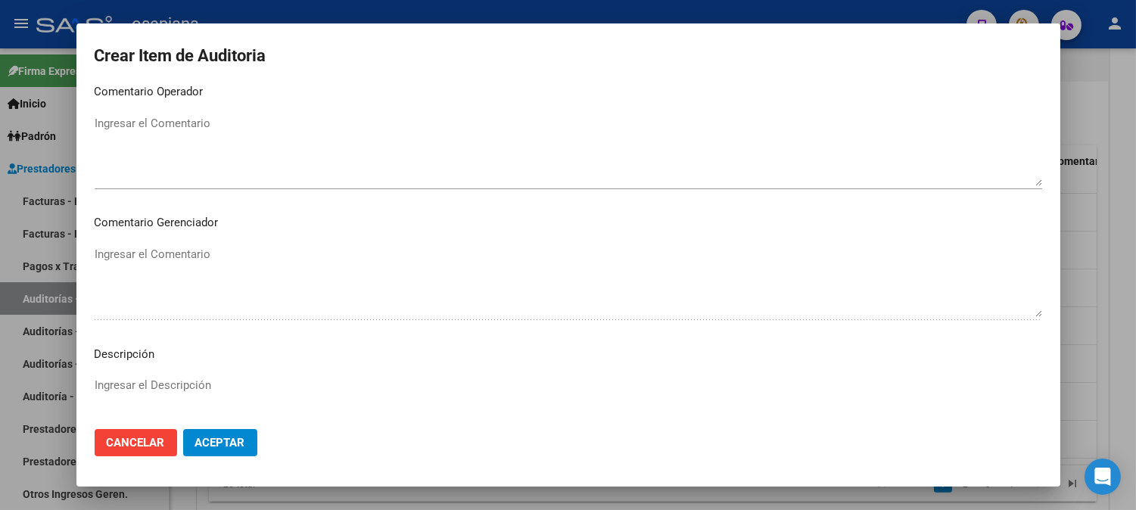
click at [288, 168] on textarea "Ingresar el Comentario" at bounding box center [568, 150] width 947 height 71
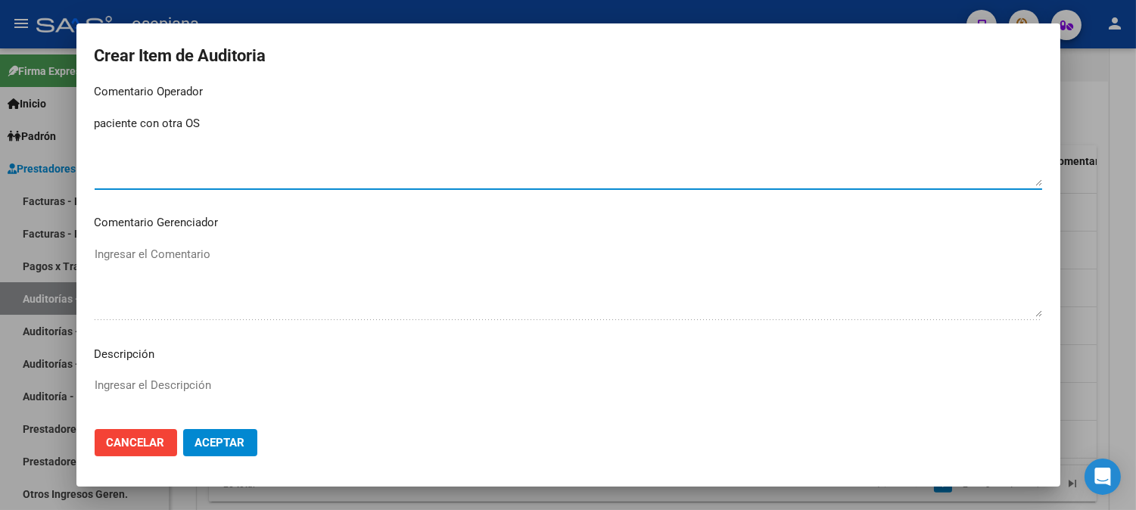
drag, startPoint x: 219, startPoint y: 116, endPoint x: 0, endPoint y: 133, distance: 220.1
click at [0, 133] on div "Crear Item de Auditoria 30394794 Nro Documento 23303947949 [PERSON_NAME] Nombre…" at bounding box center [568, 255] width 1136 height 510
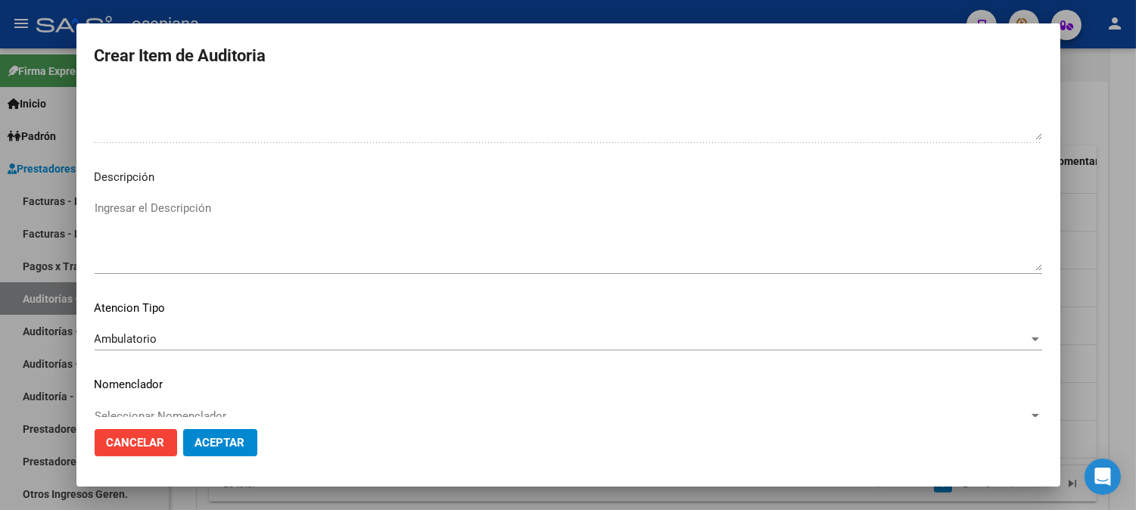
scroll to position [953, 0]
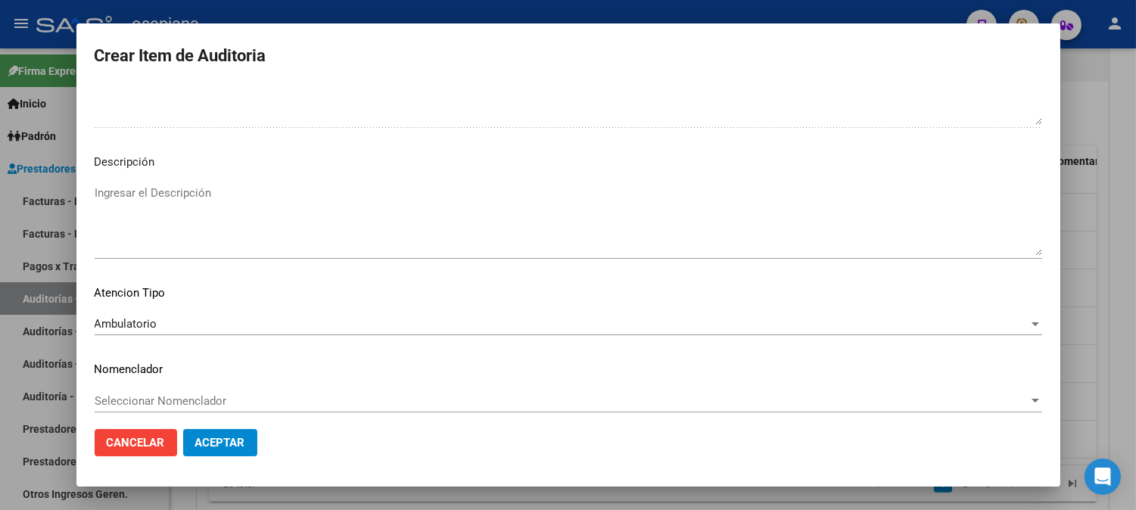
click at [512, 218] on textarea "Ingresar el Descripción" at bounding box center [568, 220] width 947 height 71
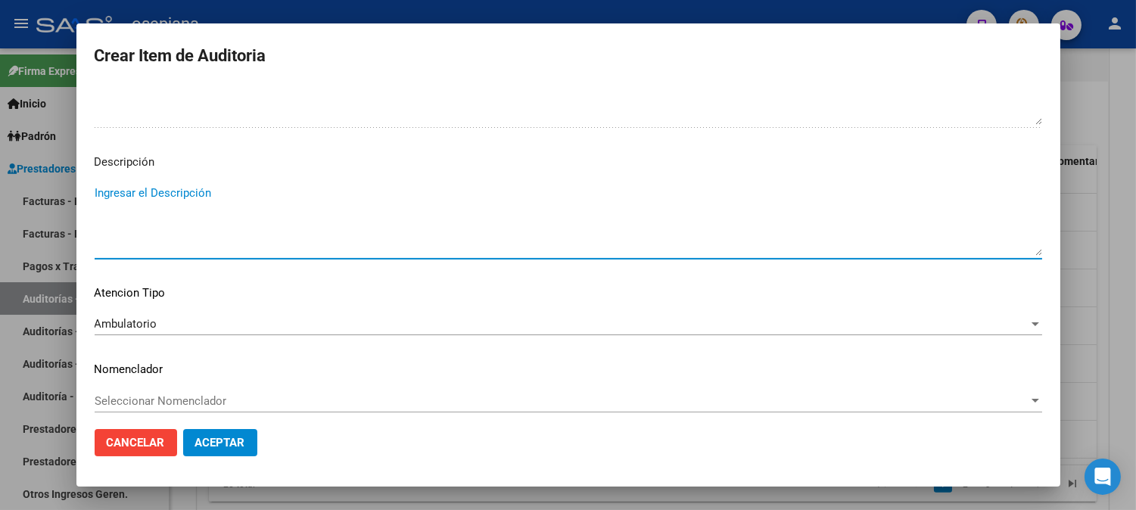
paste textarea "paciente con otra OS"
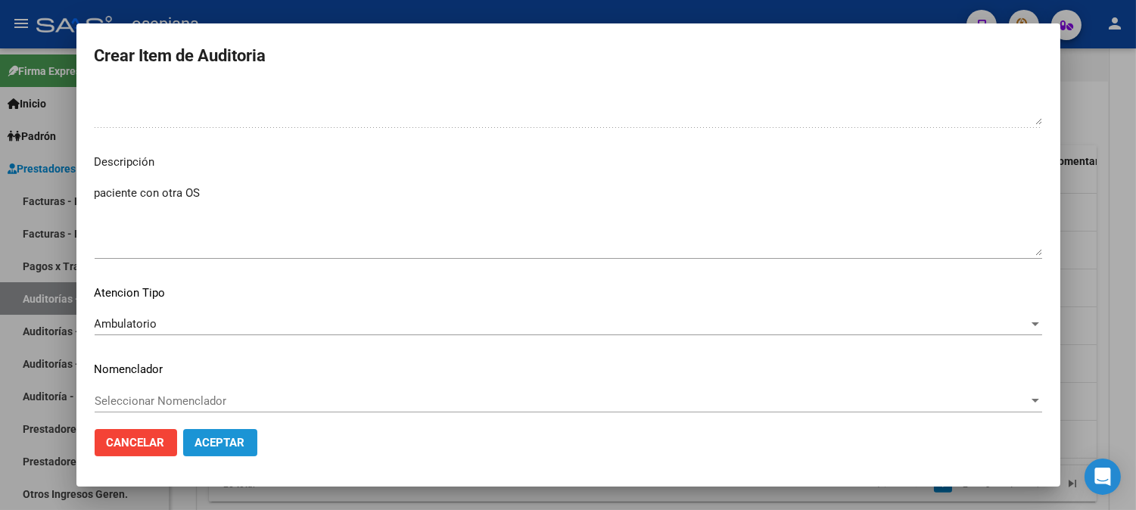
click at [222, 441] on span "Aceptar" at bounding box center [220, 443] width 50 height 14
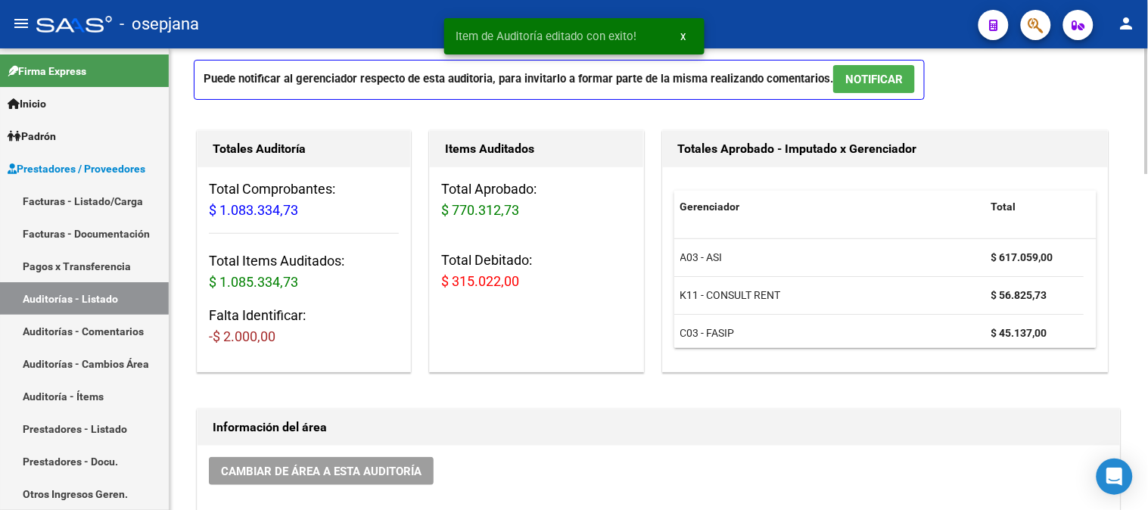
scroll to position [95, 0]
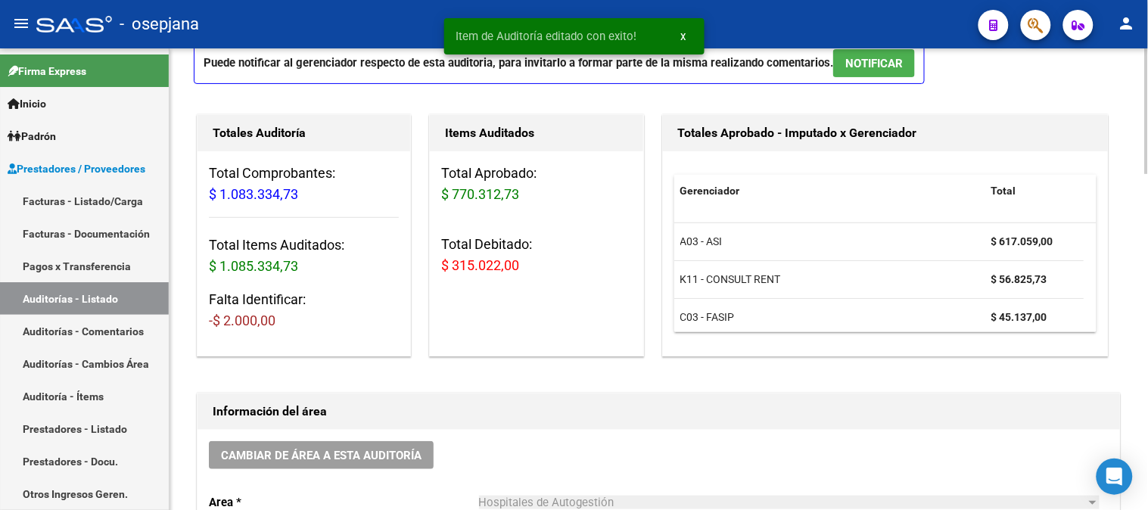
click at [1147, 114] on div at bounding box center [1147, 137] width 4 height 126
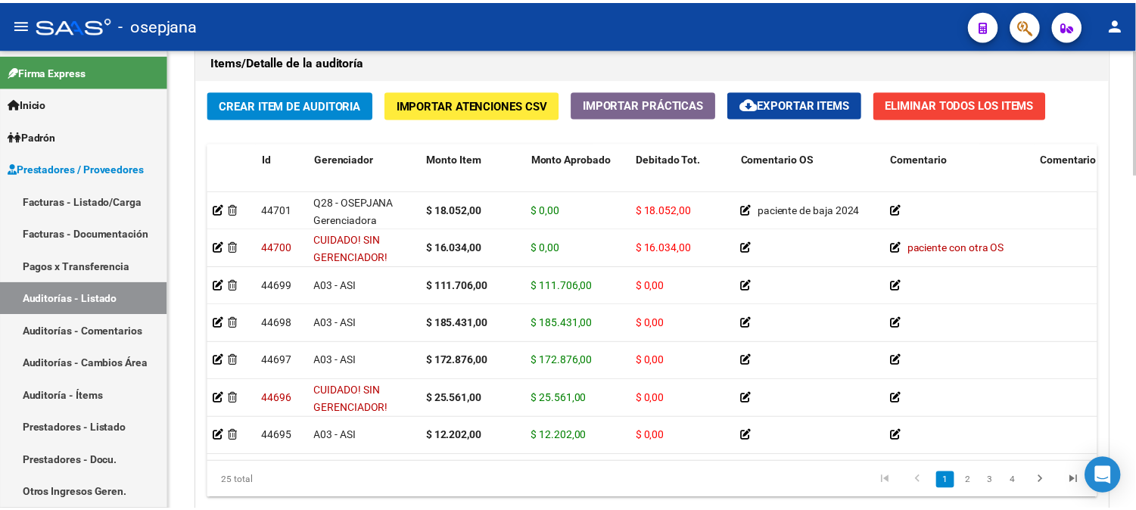
scroll to position [1155, 0]
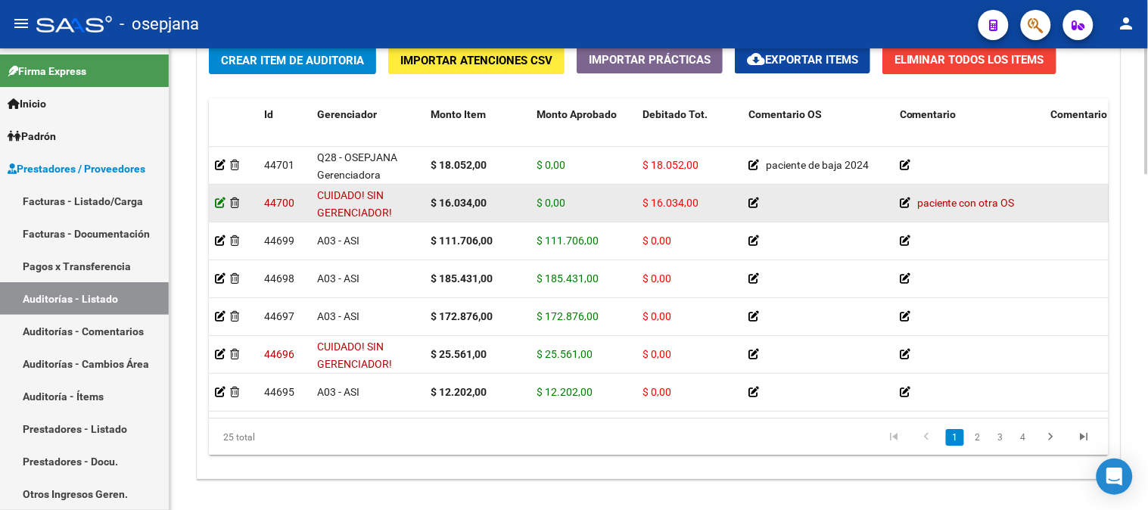
click at [216, 205] on icon at bounding box center [220, 203] width 11 height 11
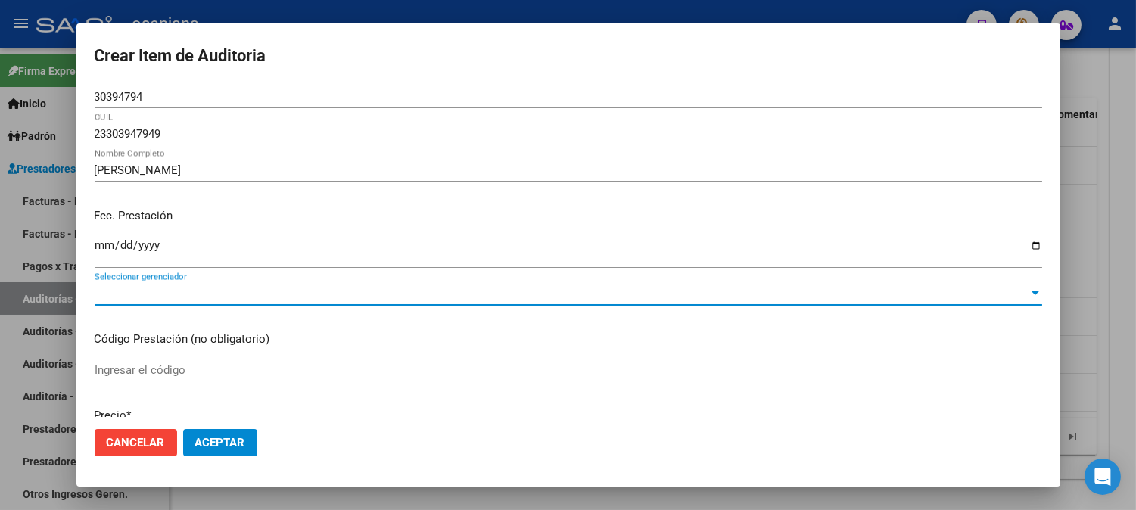
click at [586, 294] on span "Seleccionar gerenciador" at bounding box center [562, 294] width 934 height 14
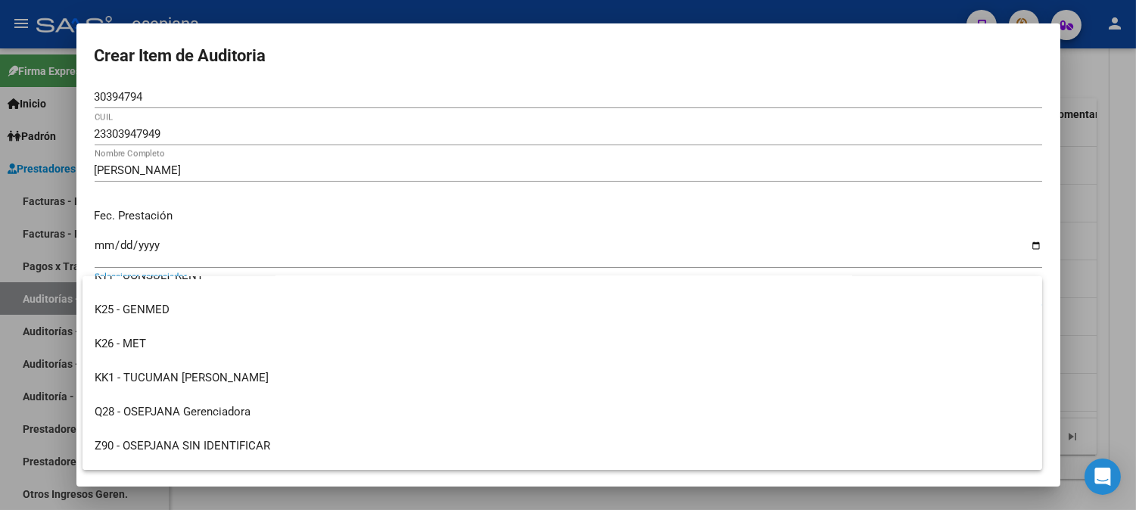
scroll to position [532, 0]
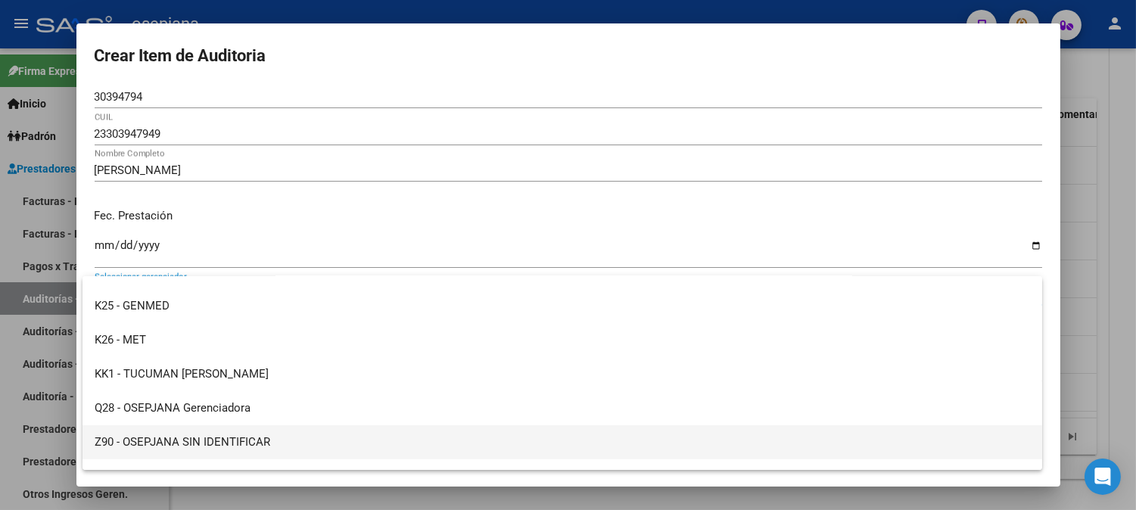
click at [289, 441] on span "Z90 - OSEPJANA SIN IDENTIFICAR" at bounding box center [562, 442] width 935 height 34
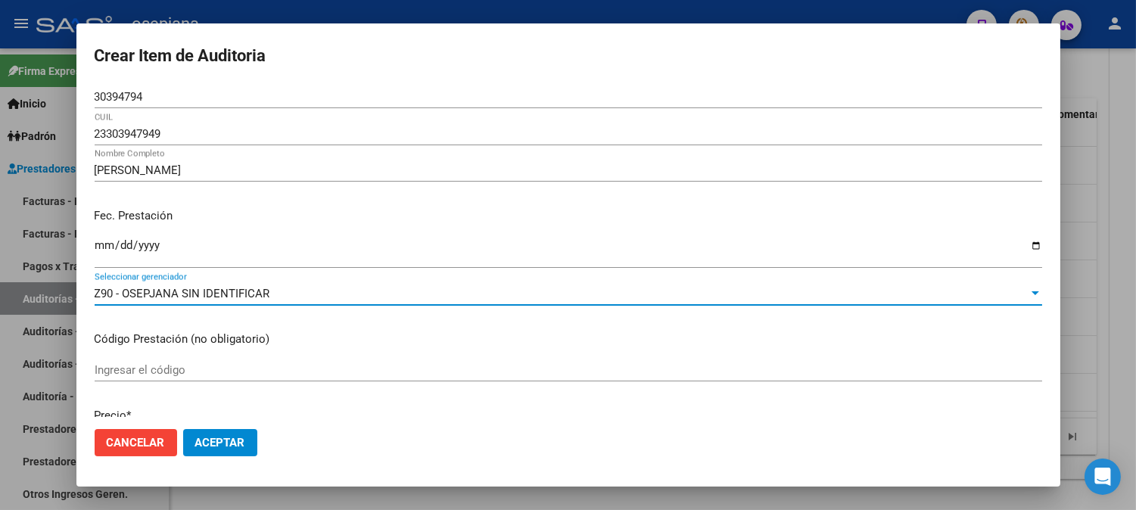
click at [217, 443] on span "Aceptar" at bounding box center [220, 443] width 50 height 14
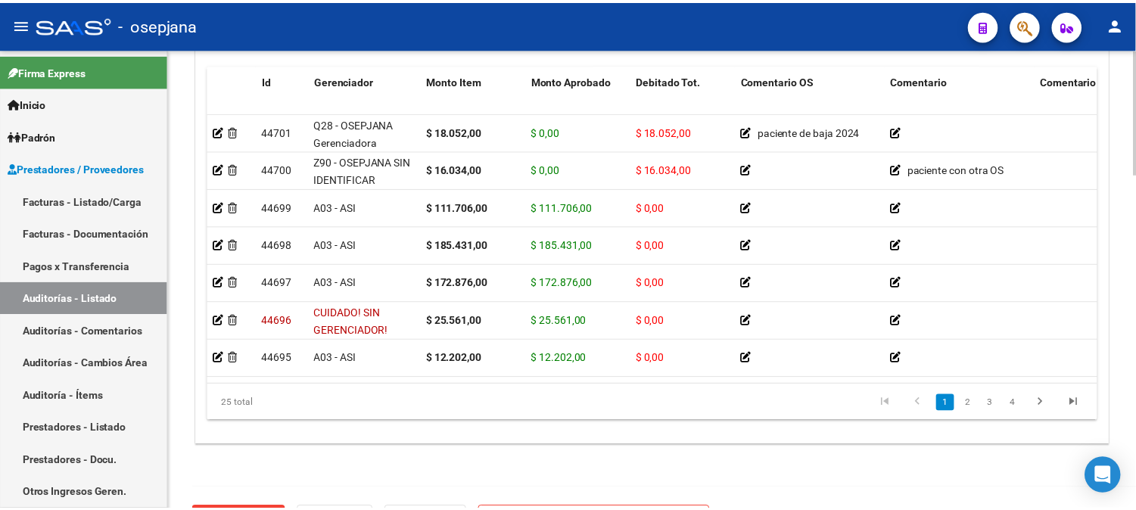
scroll to position [1194, 0]
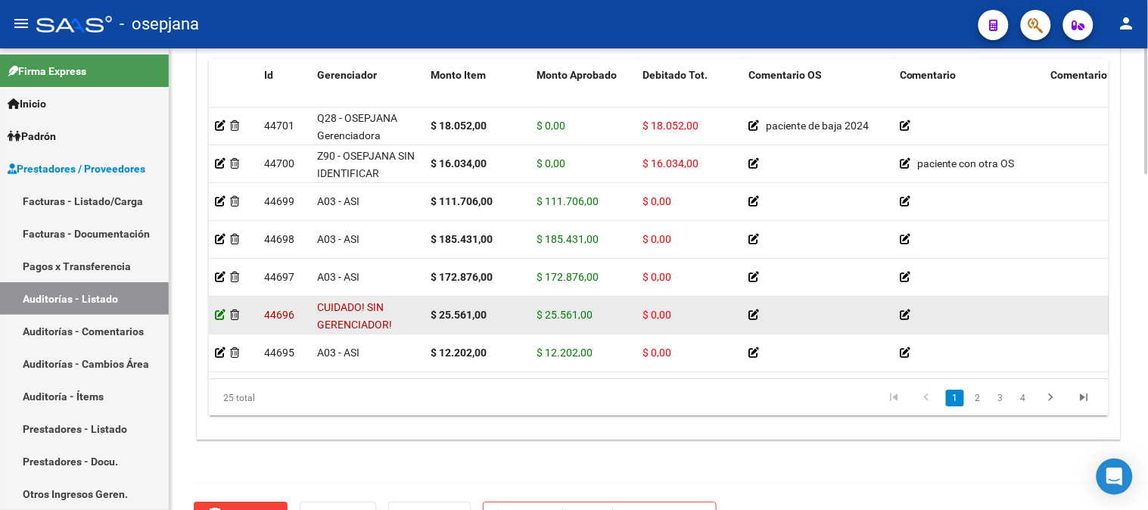
click at [217, 313] on icon at bounding box center [220, 315] width 11 height 11
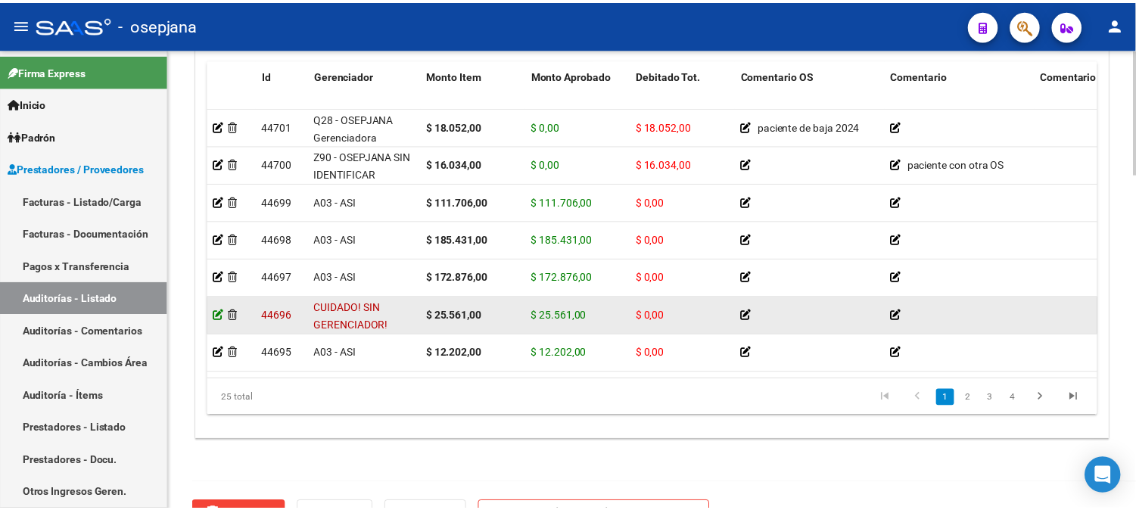
scroll to position [1235, 0]
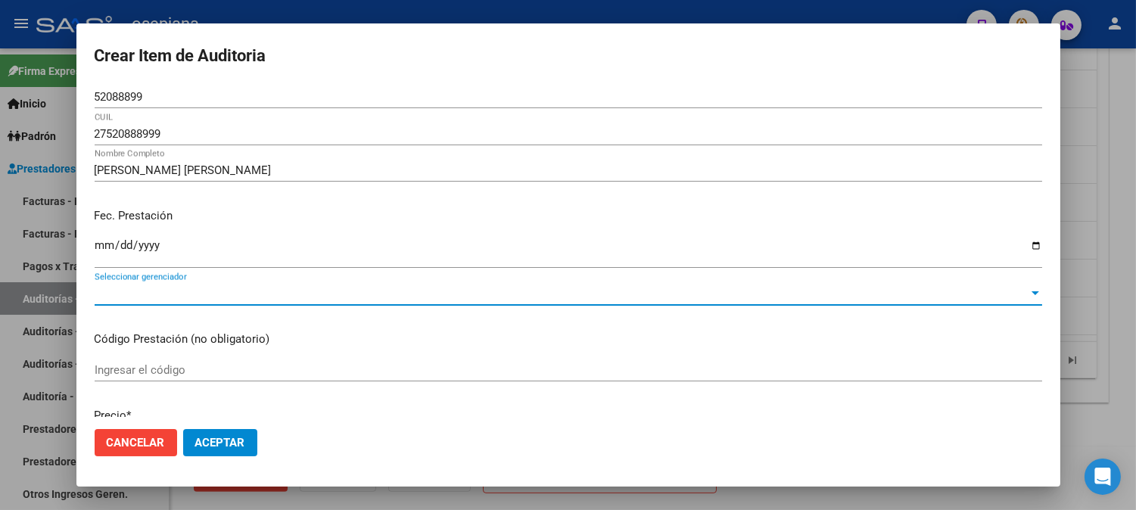
click at [870, 297] on span "Seleccionar gerenciador" at bounding box center [562, 294] width 934 height 14
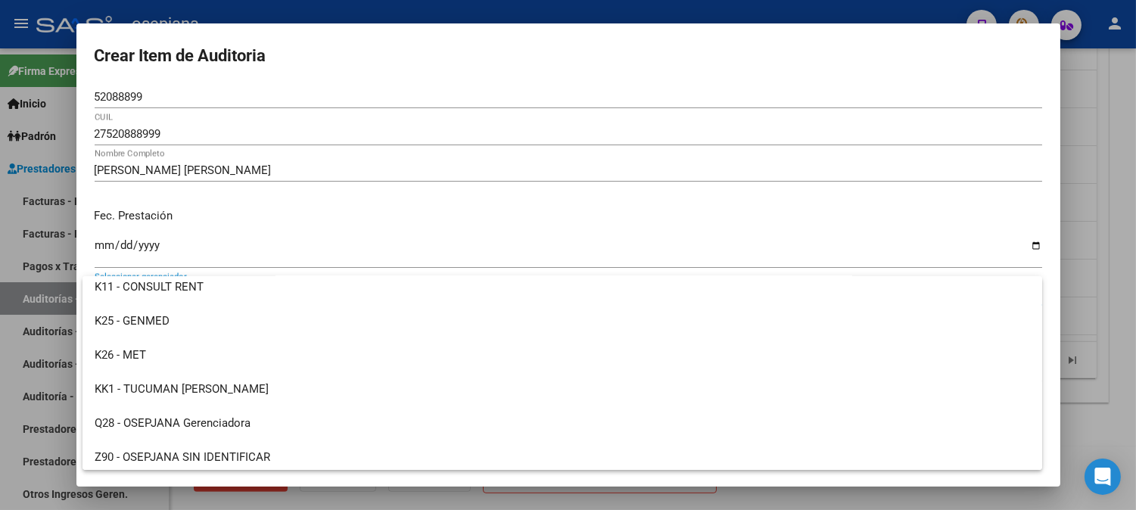
scroll to position [524, 0]
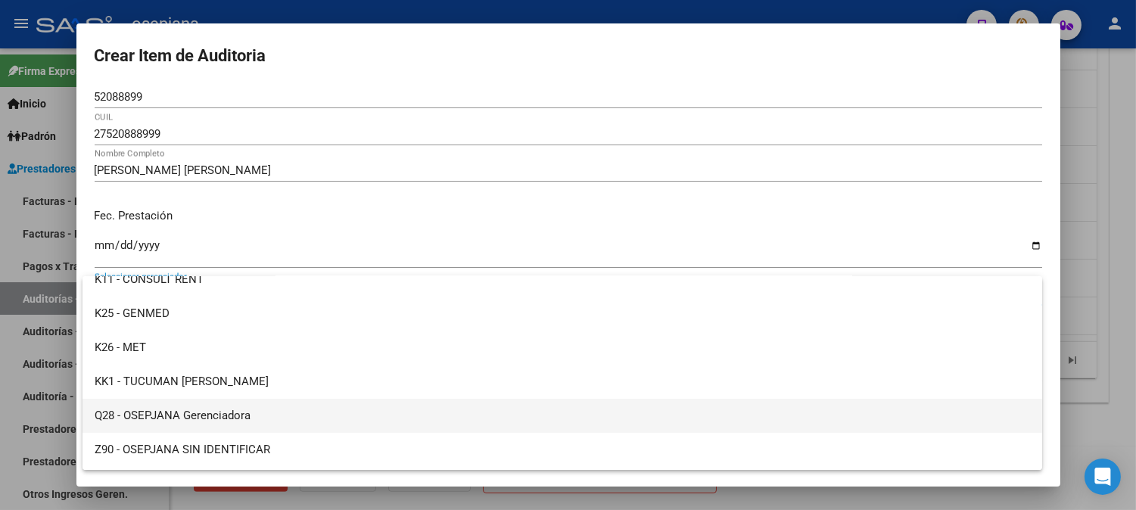
click at [250, 416] on span "Q28 - OSEPJANA Gerenciadora" at bounding box center [562, 416] width 935 height 34
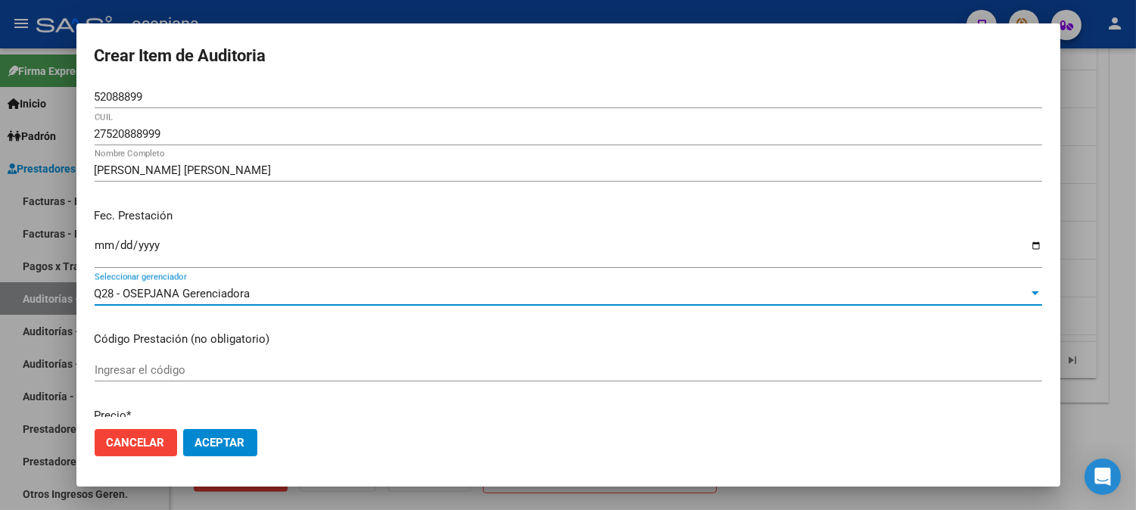
click at [214, 446] on span "Aceptar" at bounding box center [220, 443] width 50 height 14
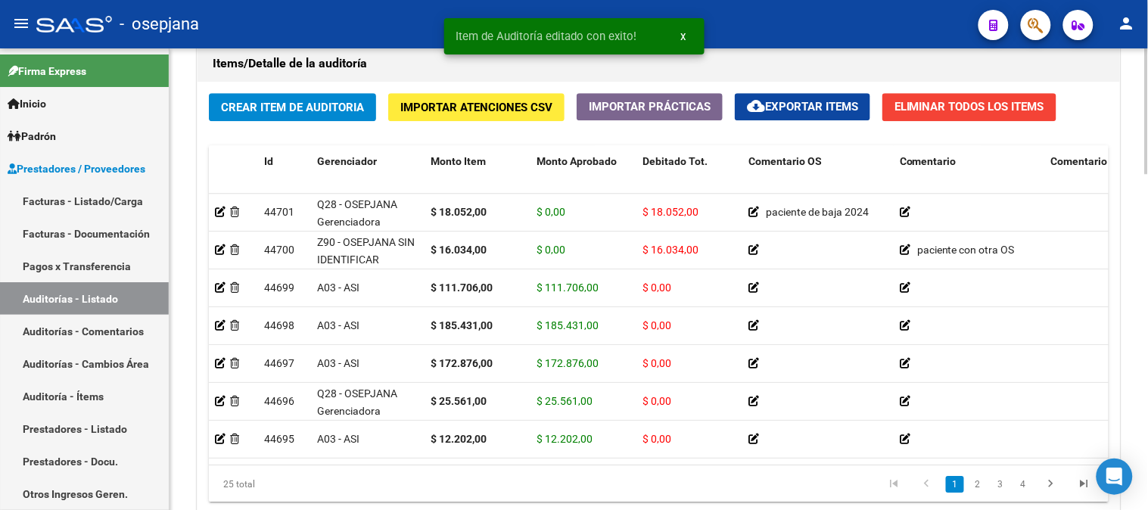
scroll to position [1182, 0]
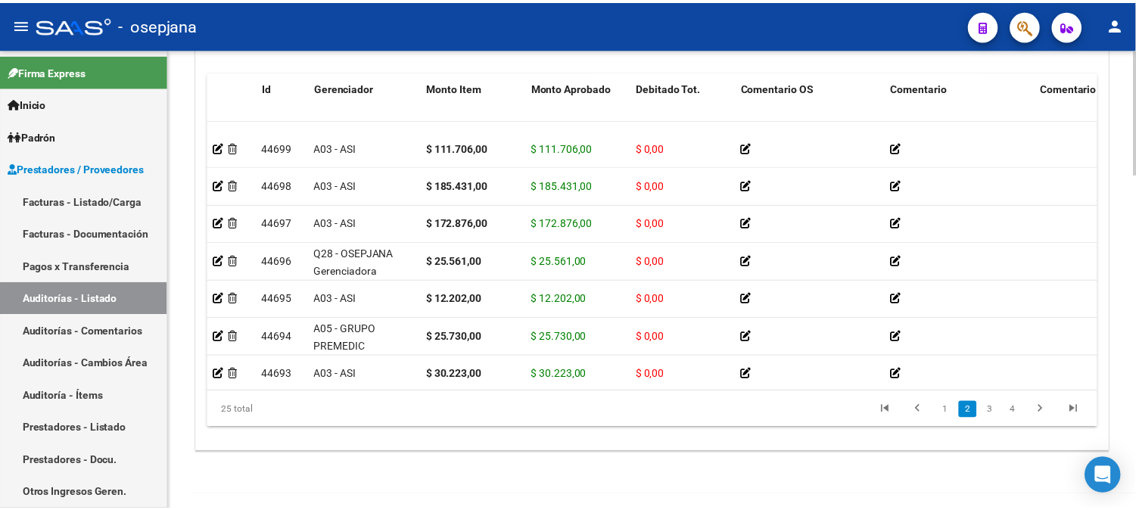
scroll to position [269, 0]
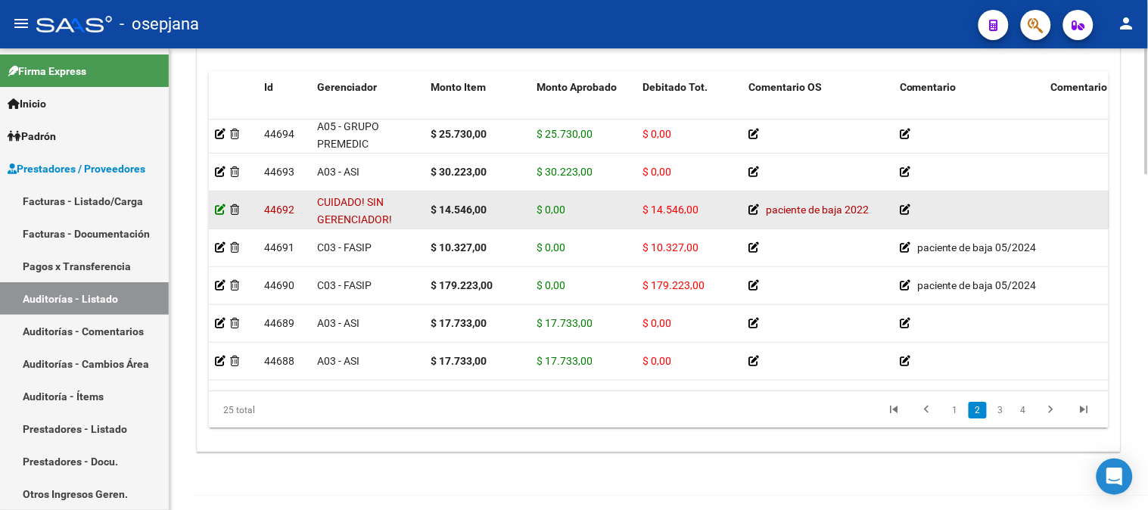
click at [217, 207] on icon at bounding box center [220, 209] width 11 height 11
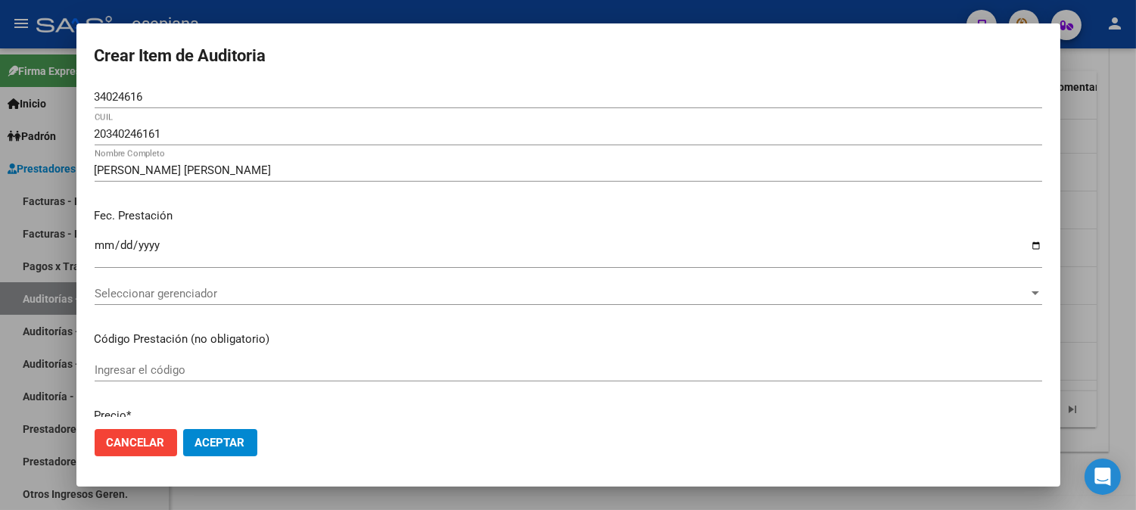
scroll to position [1222, 0]
click at [875, 282] on div "Seleccionar gerenciador Seleccionar gerenciador" at bounding box center [568, 293] width 947 height 23
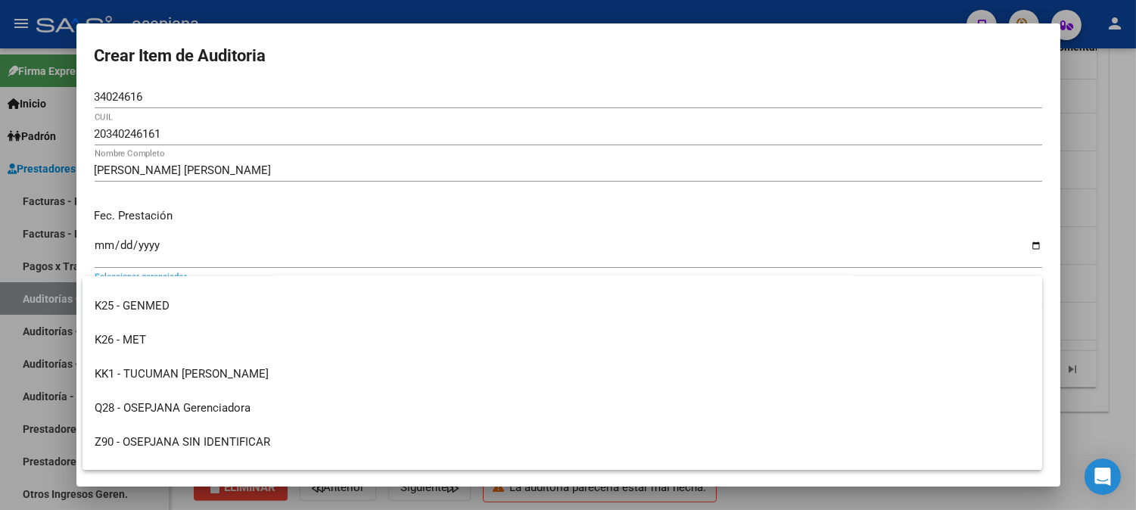
scroll to position [555, 0]
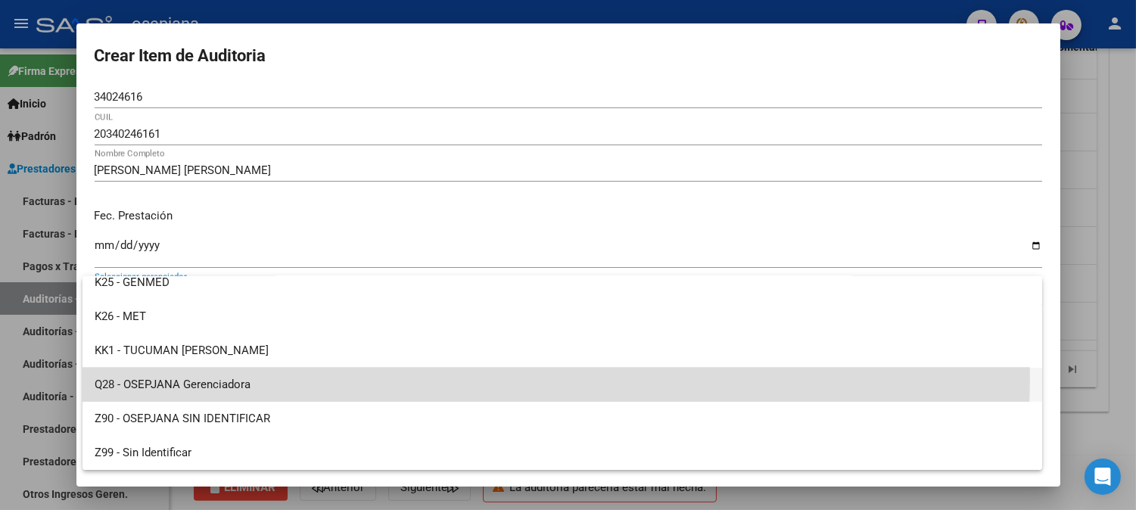
click at [418, 376] on span "Q28 - OSEPJANA Gerenciadora" at bounding box center [562, 385] width 935 height 34
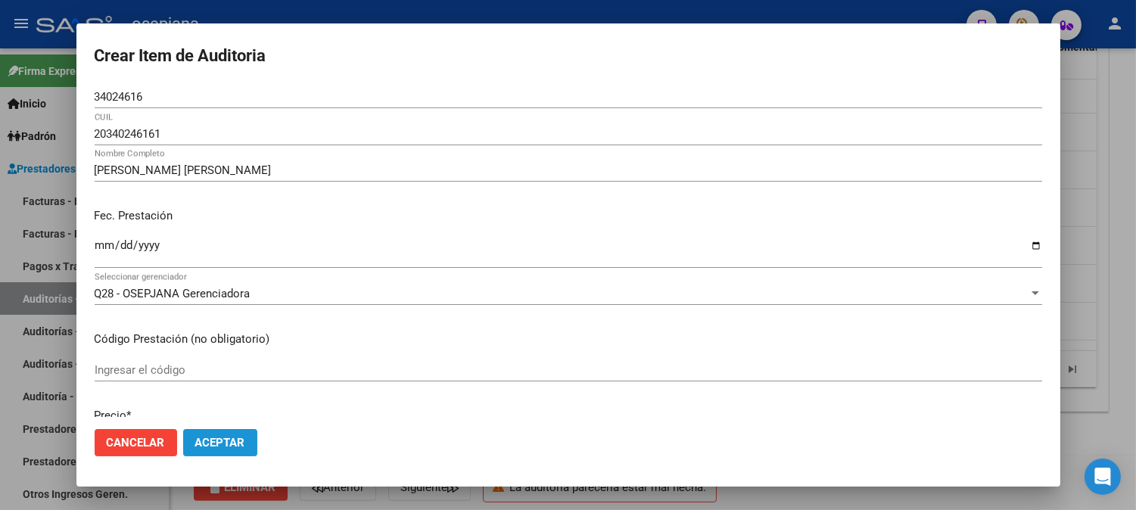
click at [221, 449] on span "Aceptar" at bounding box center [220, 443] width 50 height 14
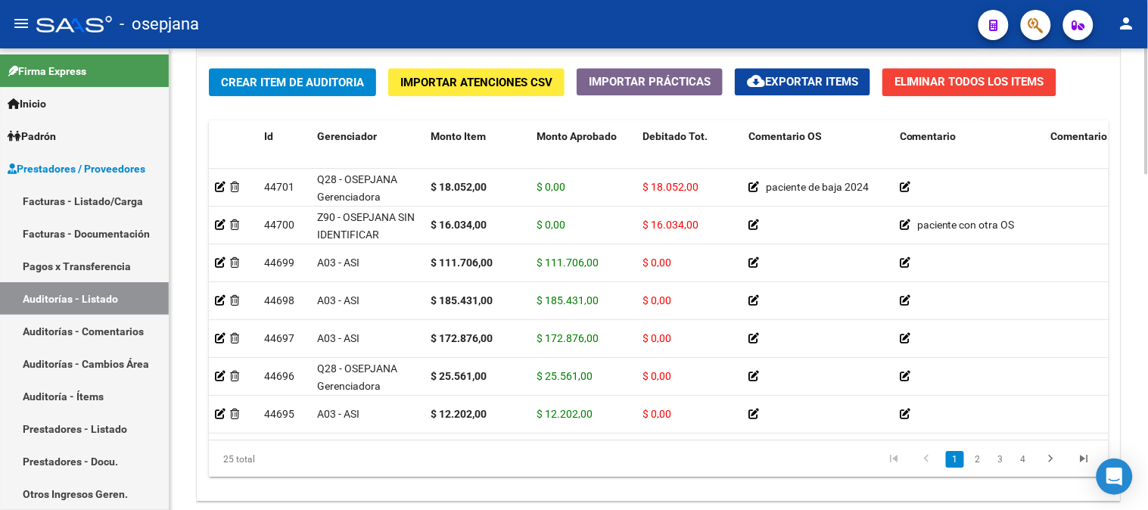
scroll to position [1139, 0]
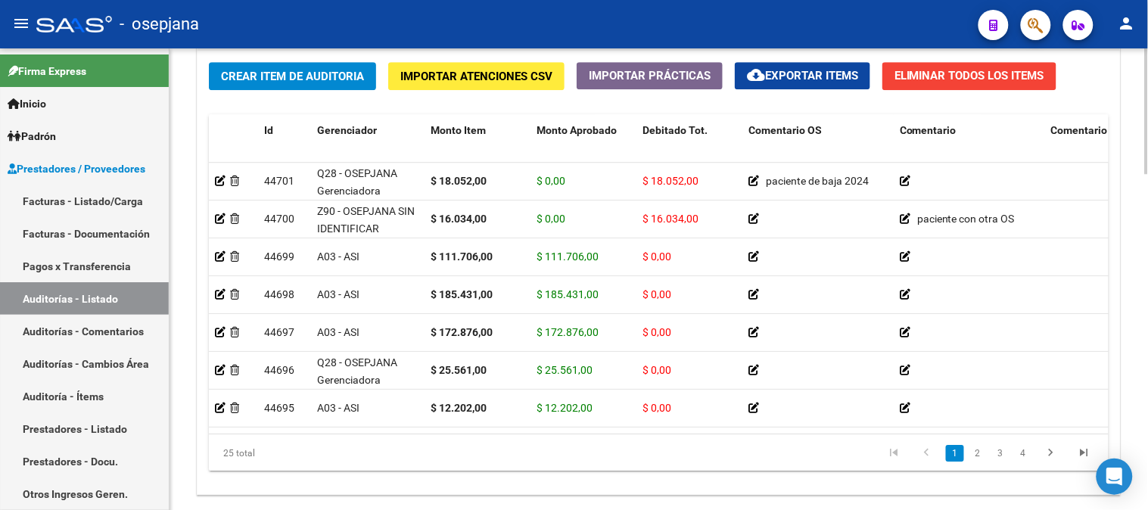
click at [1147, 463] on div at bounding box center [1147, 422] width 4 height 126
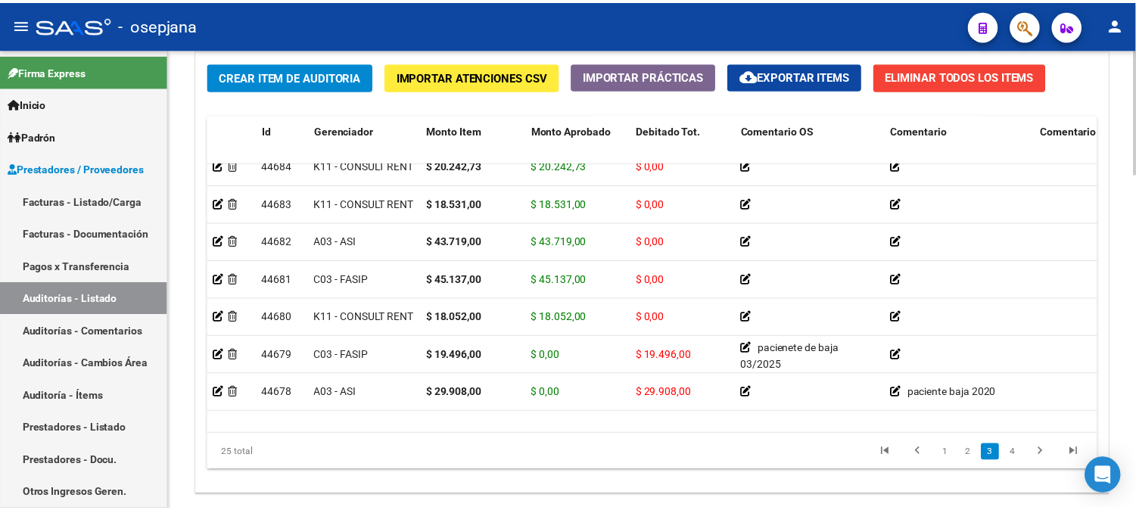
scroll to position [624, 0]
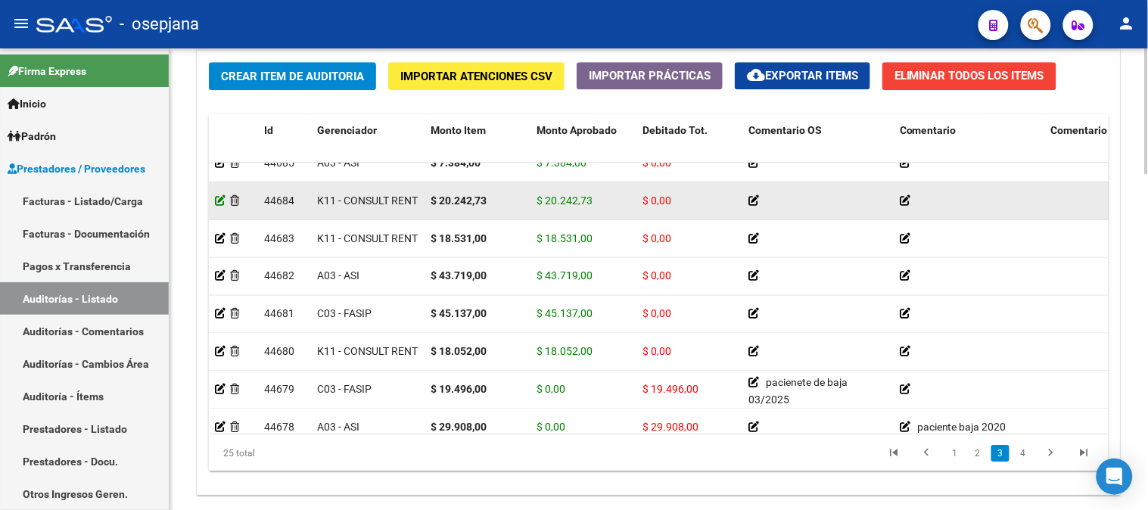
click at [219, 201] on icon at bounding box center [220, 199] width 11 height 11
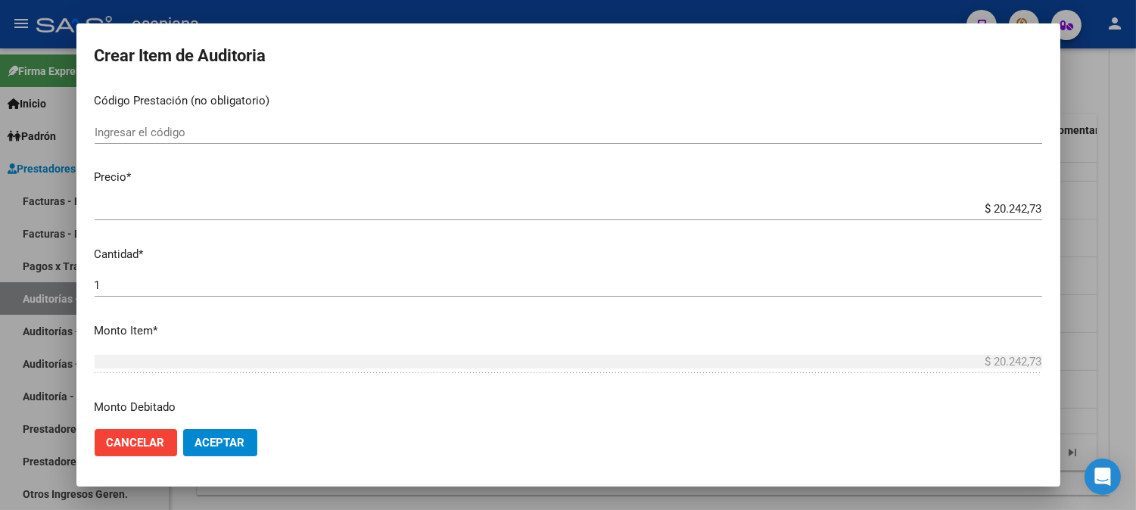
scroll to position [320, 0]
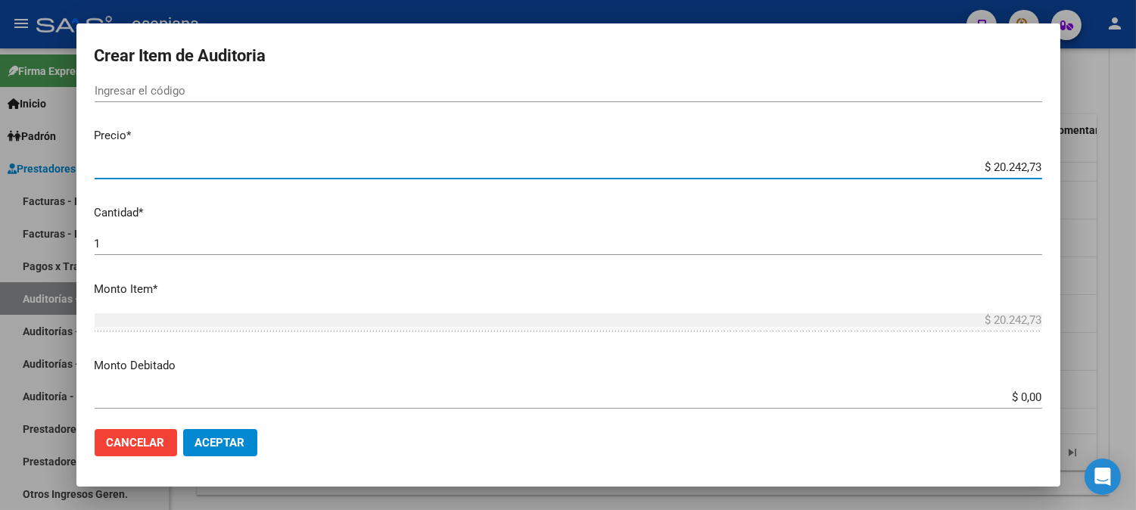
click at [984, 166] on input "$ 20.242,73" at bounding box center [568, 167] width 947 height 14
click at [219, 450] on button "Aceptar" at bounding box center [220, 442] width 74 height 27
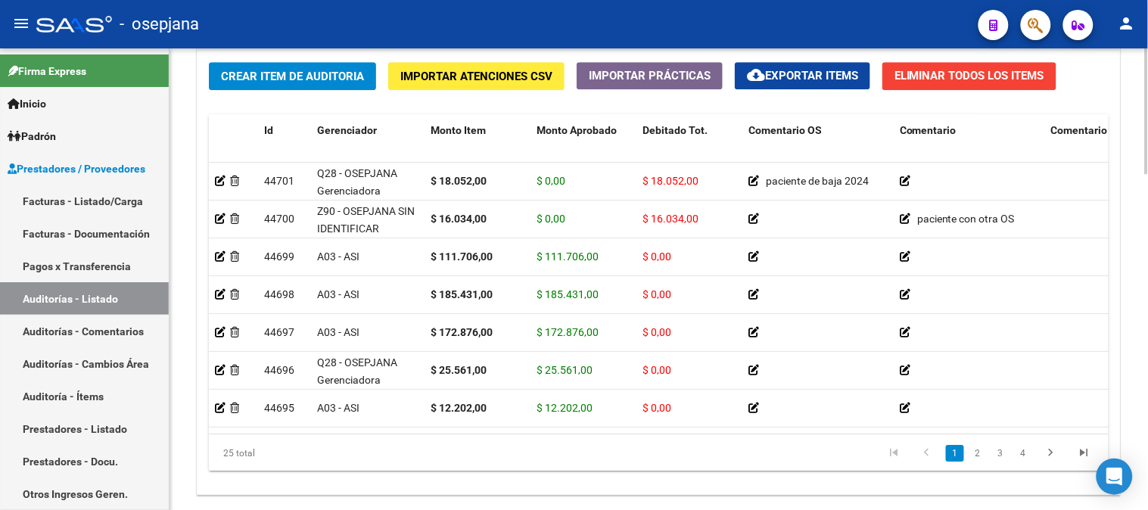
scroll to position [1143, 0]
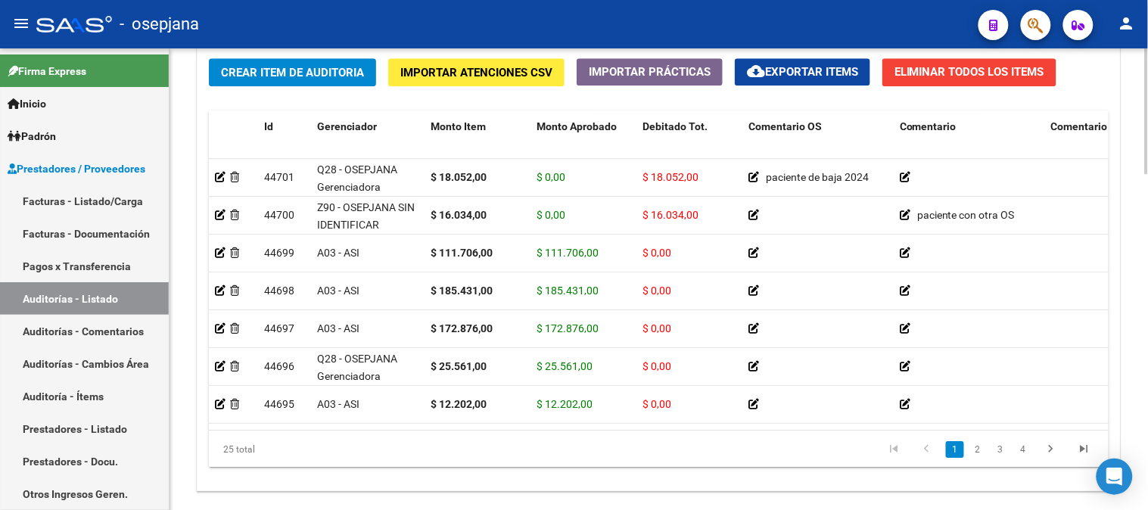
click at [1147, 466] on div at bounding box center [1147, 423] width 4 height 126
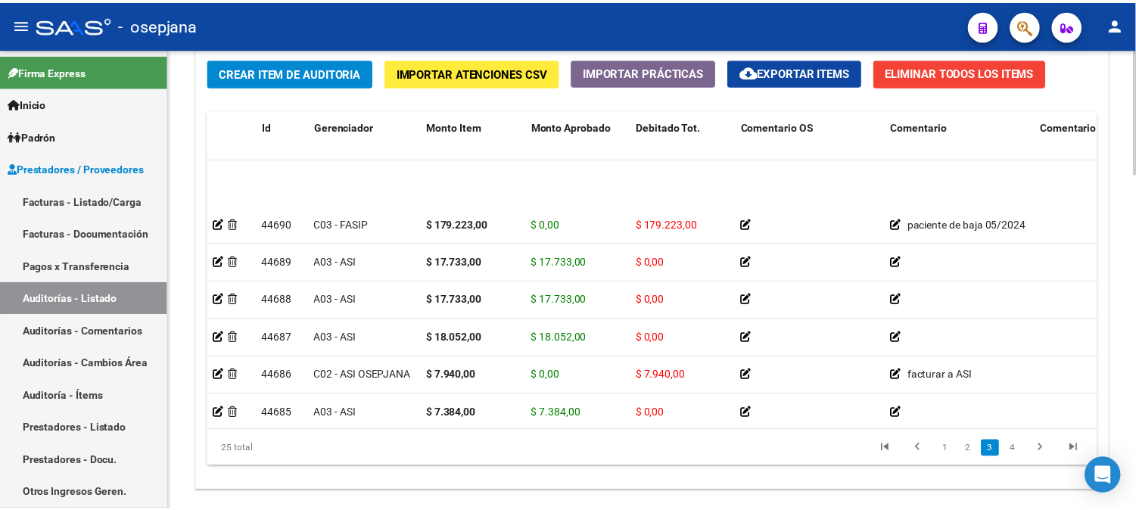
scroll to position [437, 0]
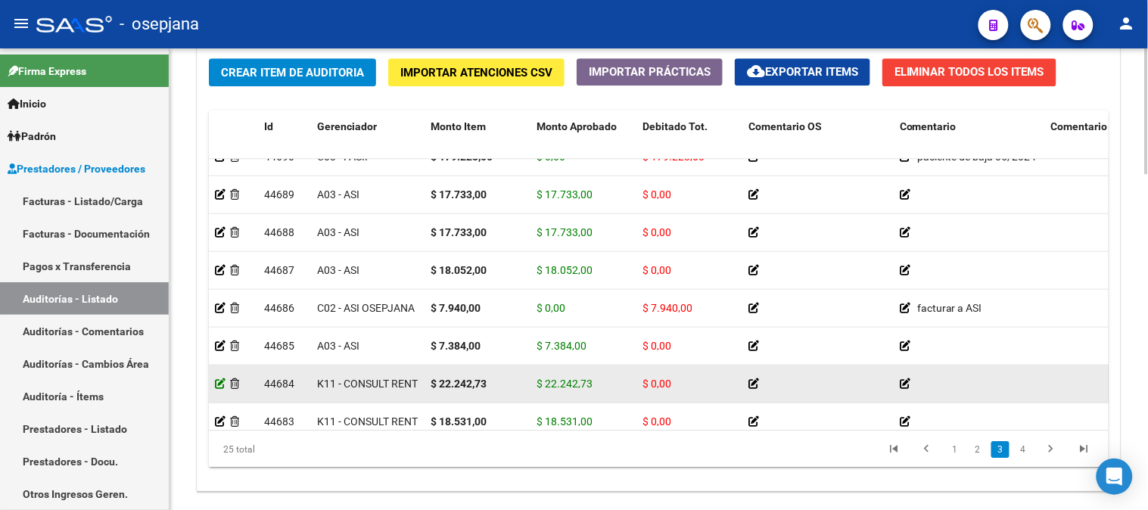
click at [219, 387] on icon at bounding box center [220, 383] width 11 height 11
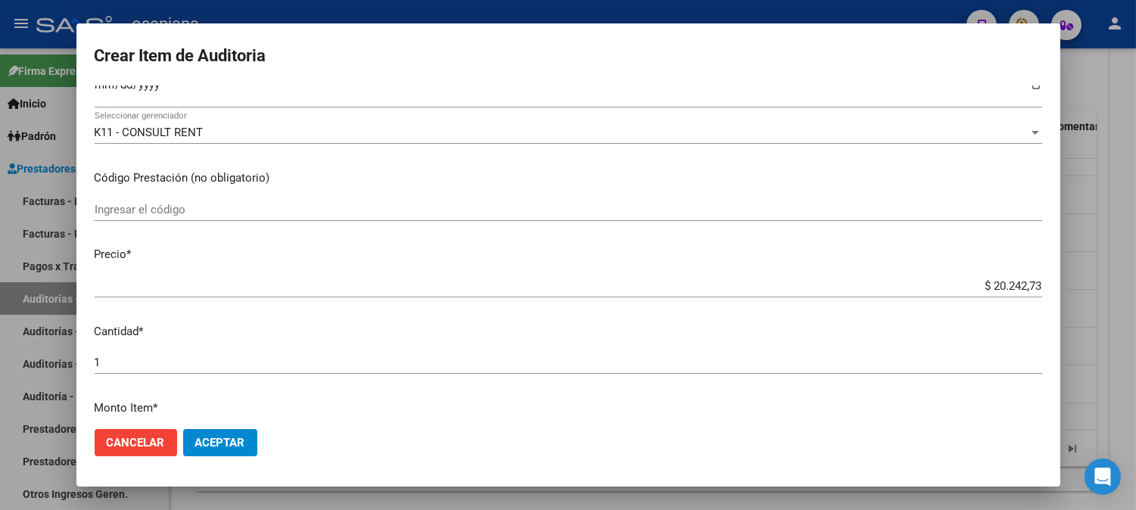
scroll to position [331, 0]
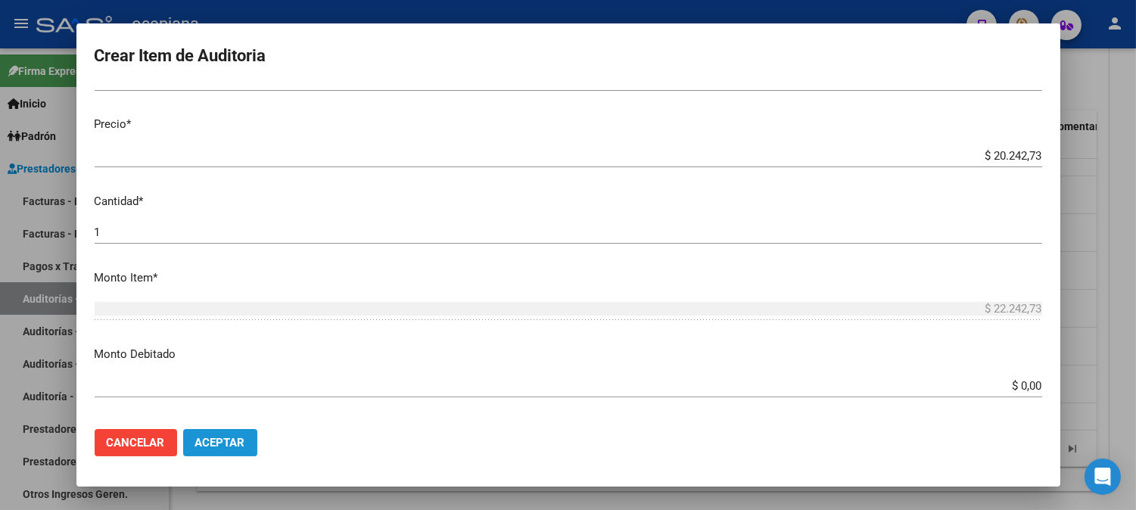
click at [248, 443] on button "Aceptar" at bounding box center [220, 442] width 74 height 27
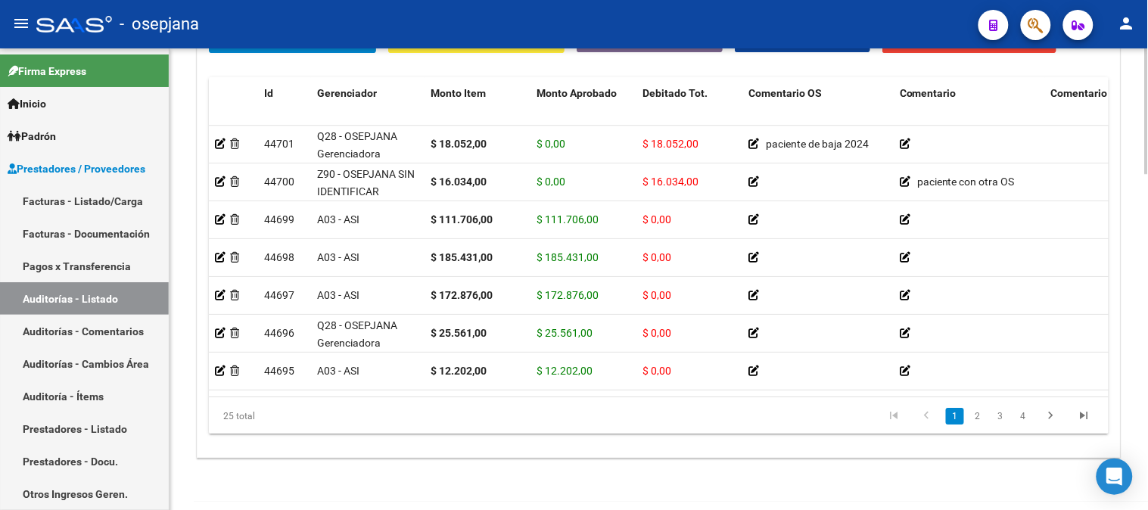
scroll to position [1198, 0]
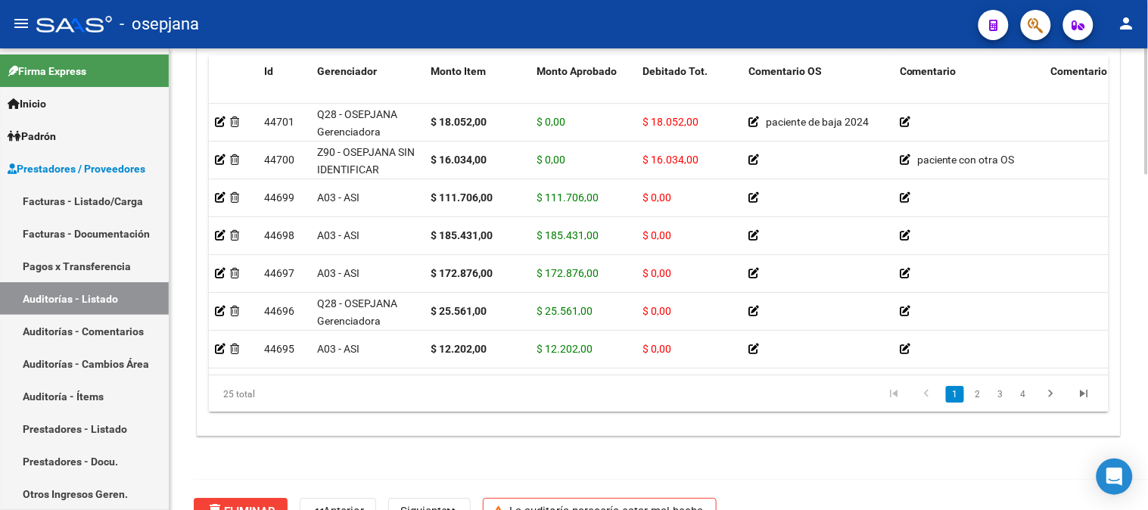
click at [1146, 451] on div at bounding box center [1147, 438] width 4 height 126
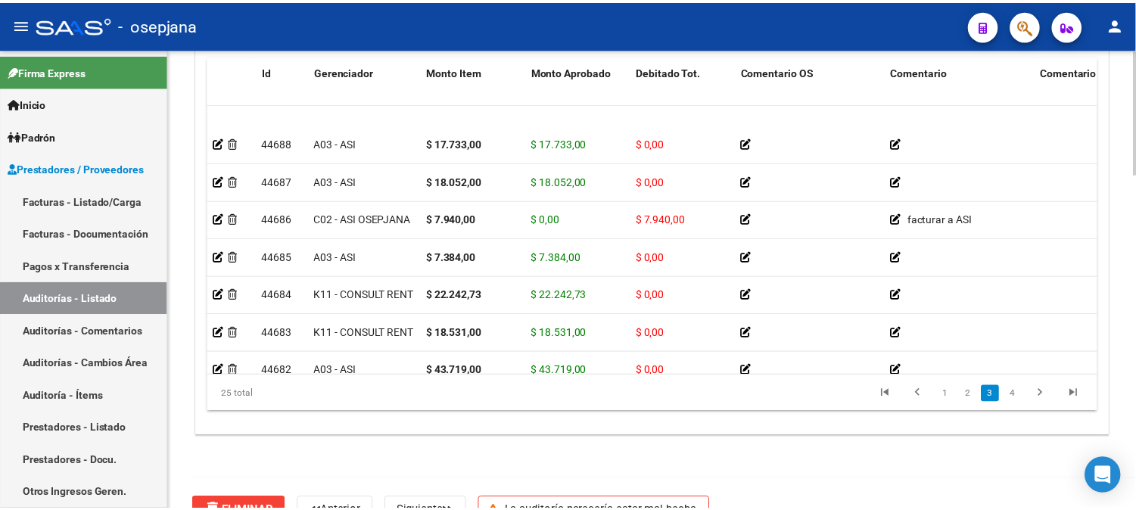
scroll to position [504, 0]
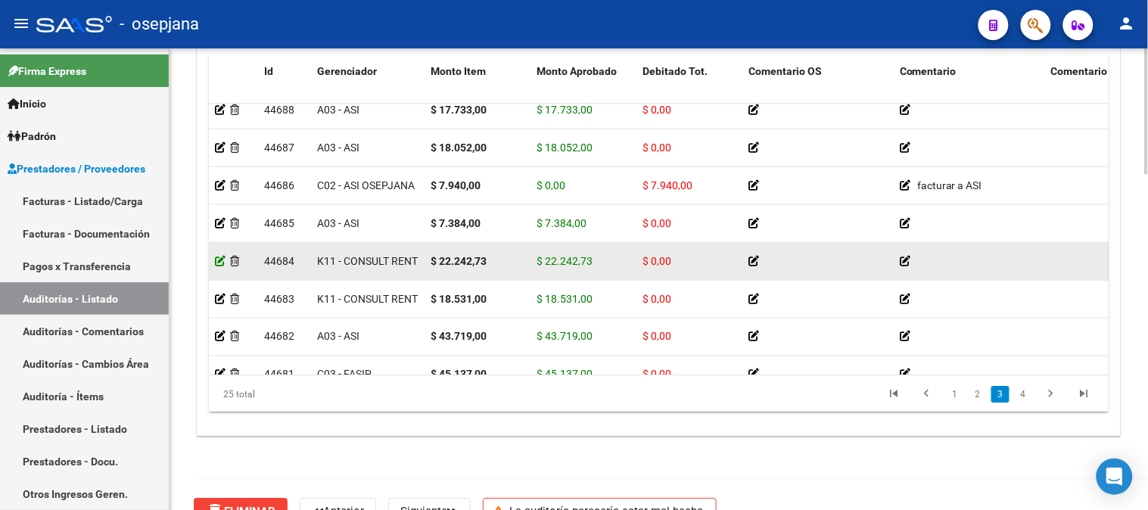
click at [219, 263] on icon at bounding box center [220, 261] width 11 height 11
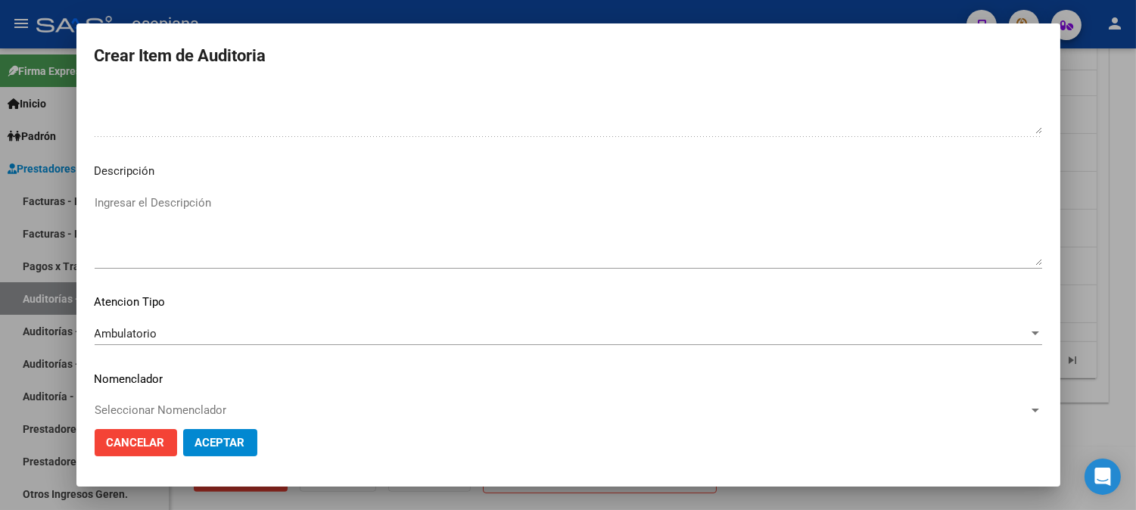
scroll to position [1002, 0]
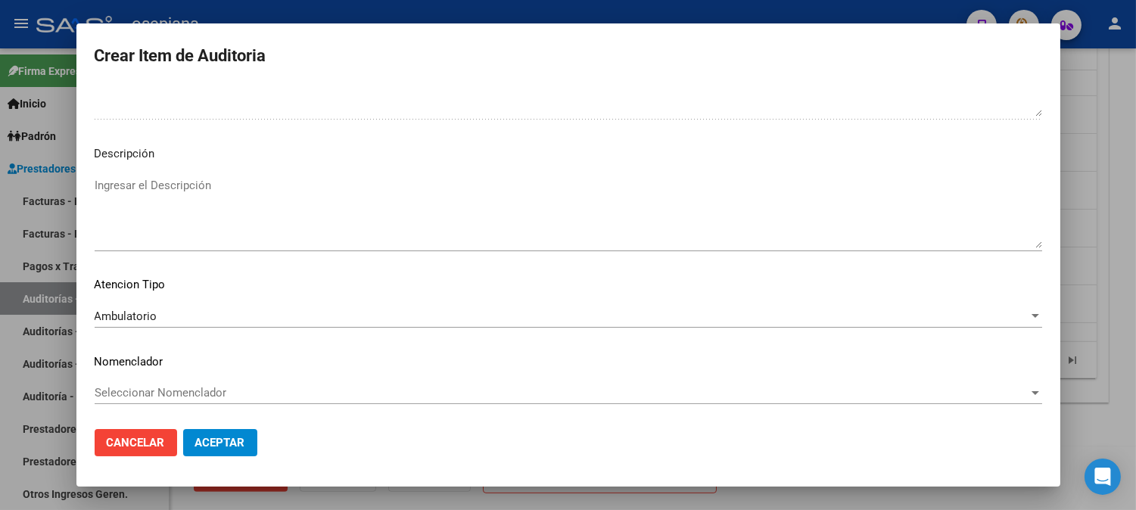
click at [241, 437] on span "Aceptar" at bounding box center [220, 443] width 50 height 14
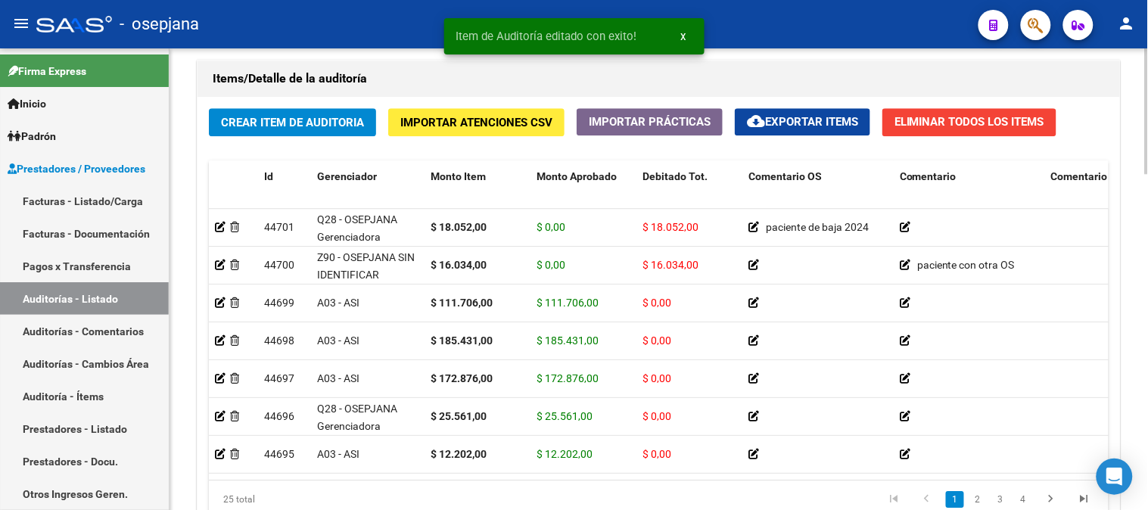
scroll to position [1106, 0]
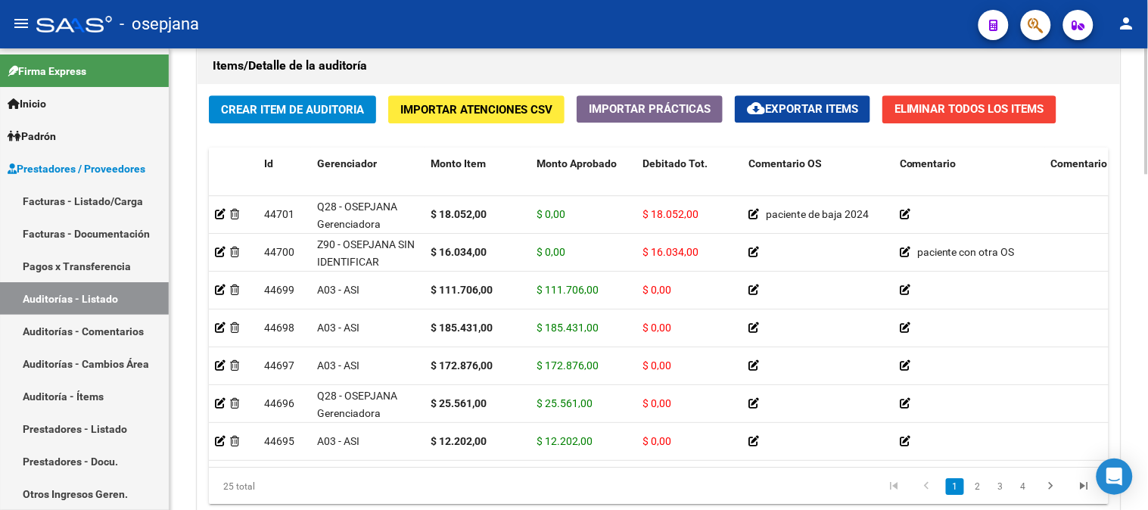
click at [1147, 434] on div at bounding box center [1147, 413] width 4 height 126
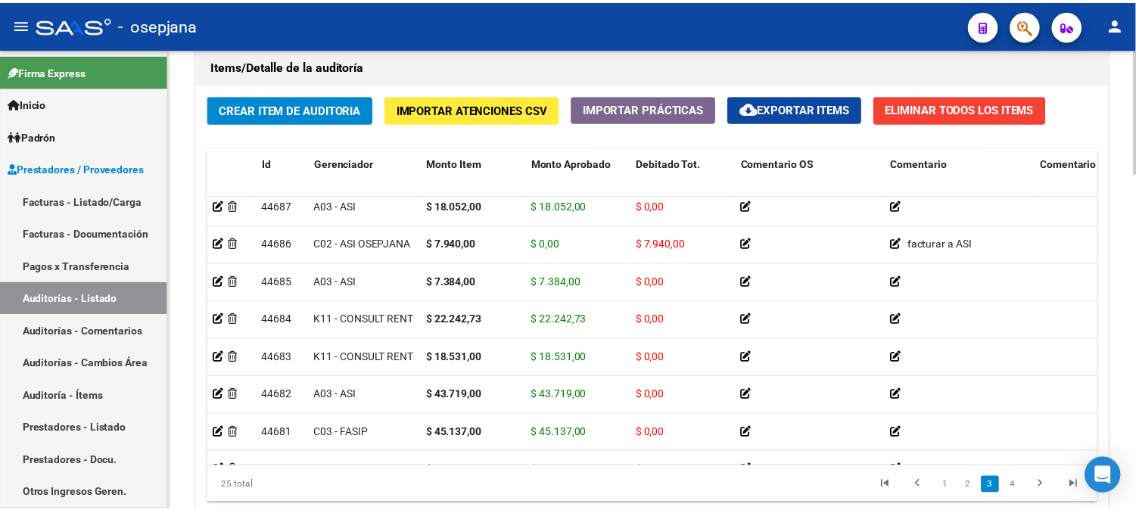
scroll to position [571, 0]
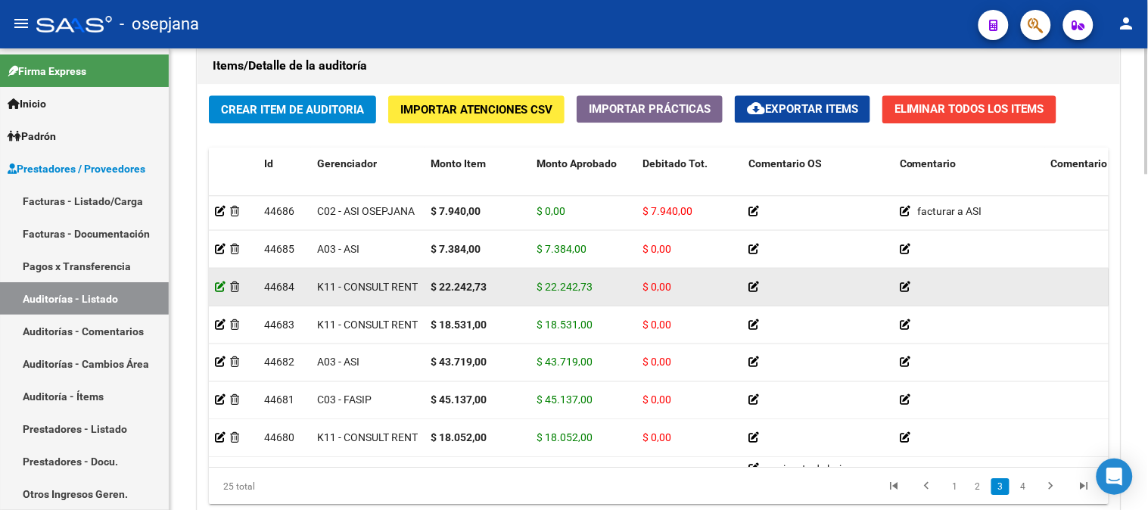
click at [216, 288] on icon at bounding box center [220, 286] width 11 height 11
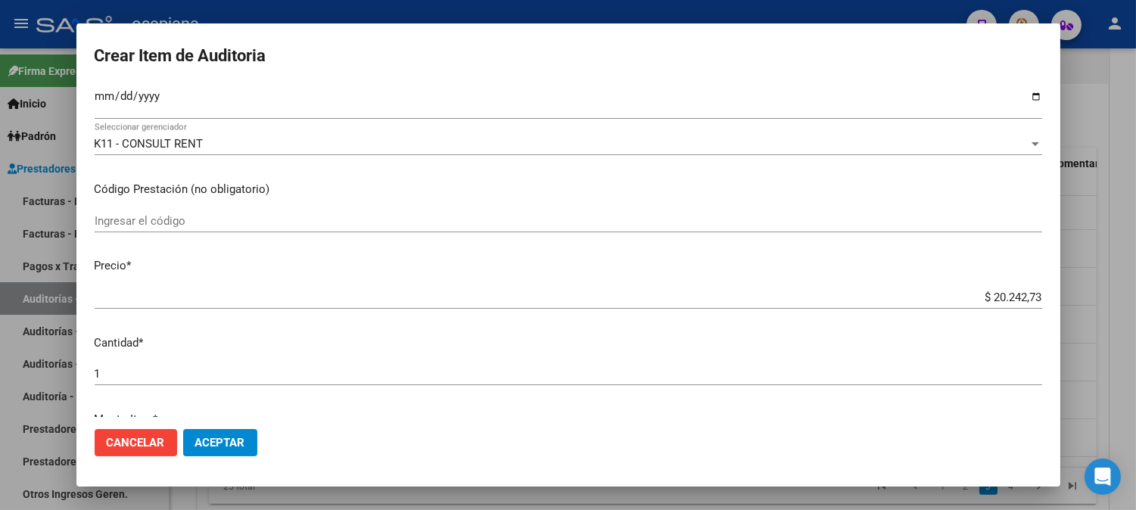
scroll to position [216, 0]
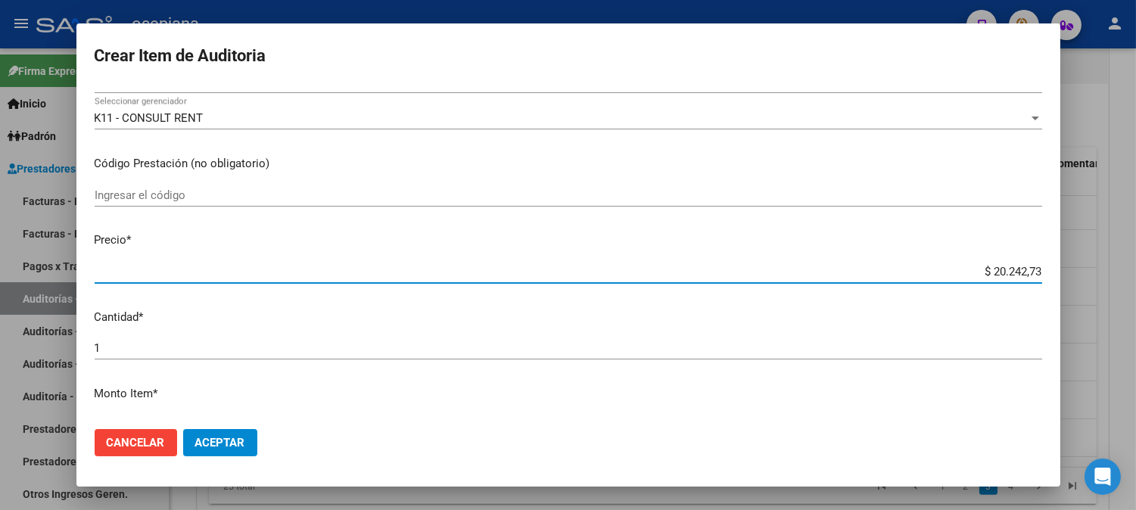
drag, startPoint x: 966, startPoint y: 268, endPoint x: 1121, endPoint y: 268, distance: 154.4
click at [1121, 268] on div "Crear Item de Auditoria 94062599 Nro Documento 27940625993 CUIL Afiliado Activo…" at bounding box center [568, 255] width 1136 height 510
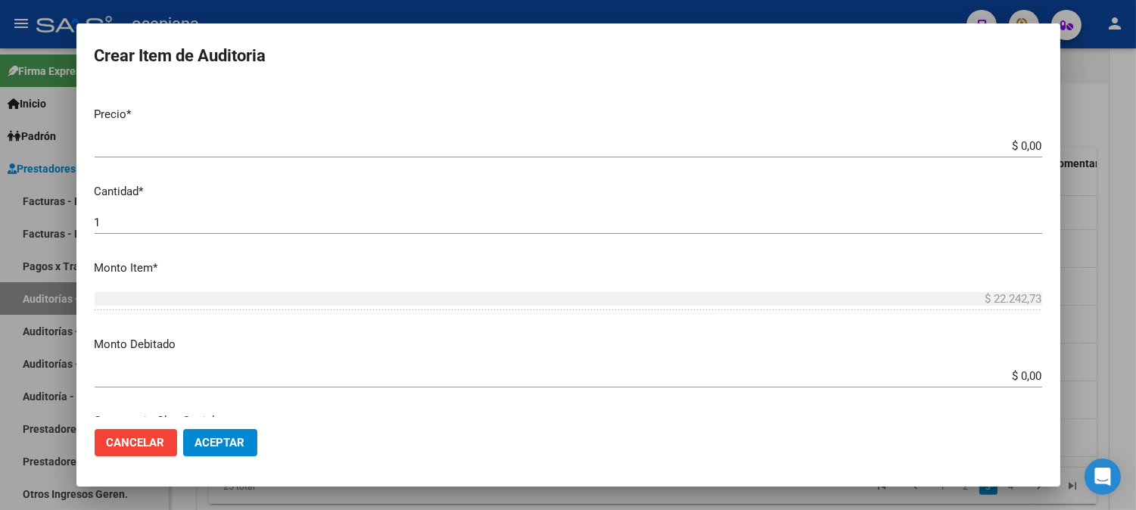
scroll to position [0, 0]
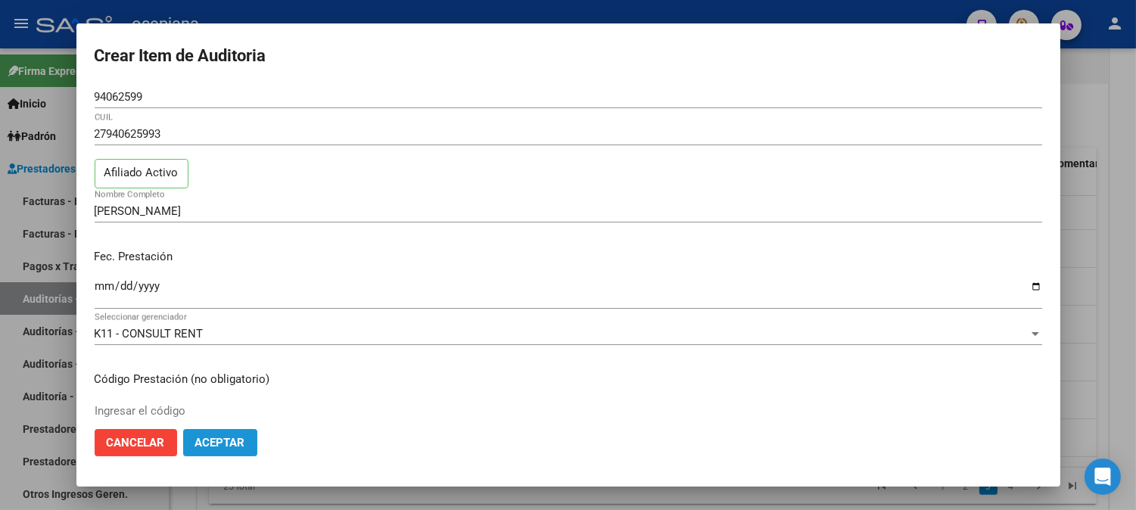
click at [215, 433] on button "Aceptar" at bounding box center [220, 442] width 74 height 27
click at [226, 448] on button "Aceptar" at bounding box center [220, 442] width 74 height 27
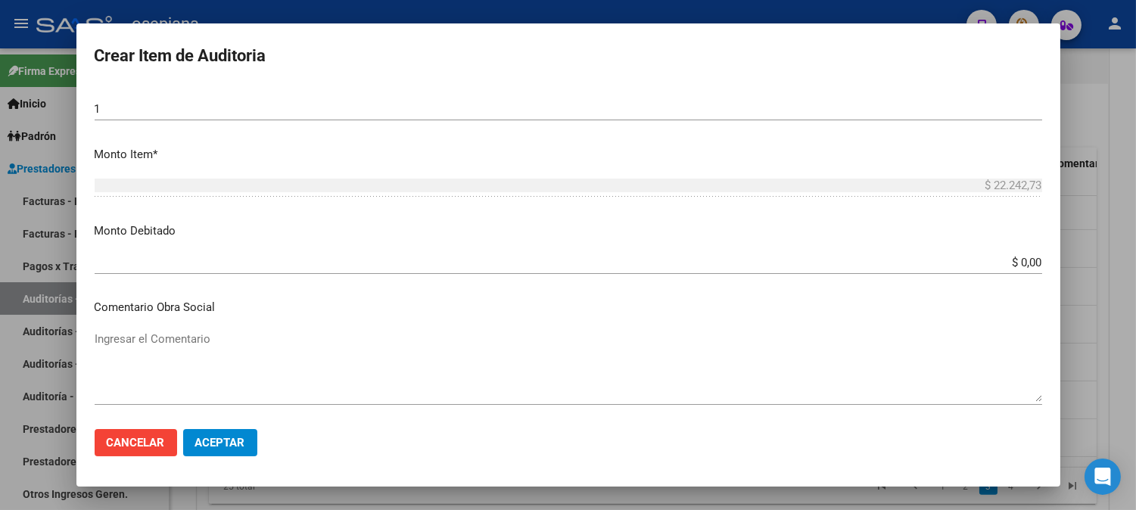
scroll to position [488, 0]
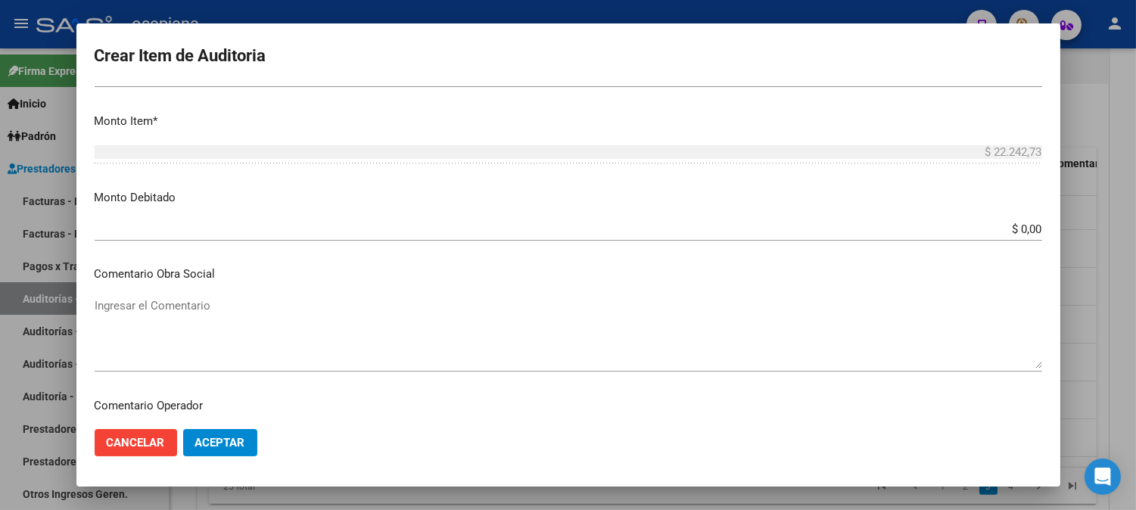
drag, startPoint x: 1060, startPoint y: 239, endPoint x: 1052, endPoint y: 213, distance: 27.0
click at [1052, 213] on div "Crear Item de Auditoria 94062599 Nro Documento 27940625993 CUIL Afiliado Activo…" at bounding box center [568, 255] width 1136 height 510
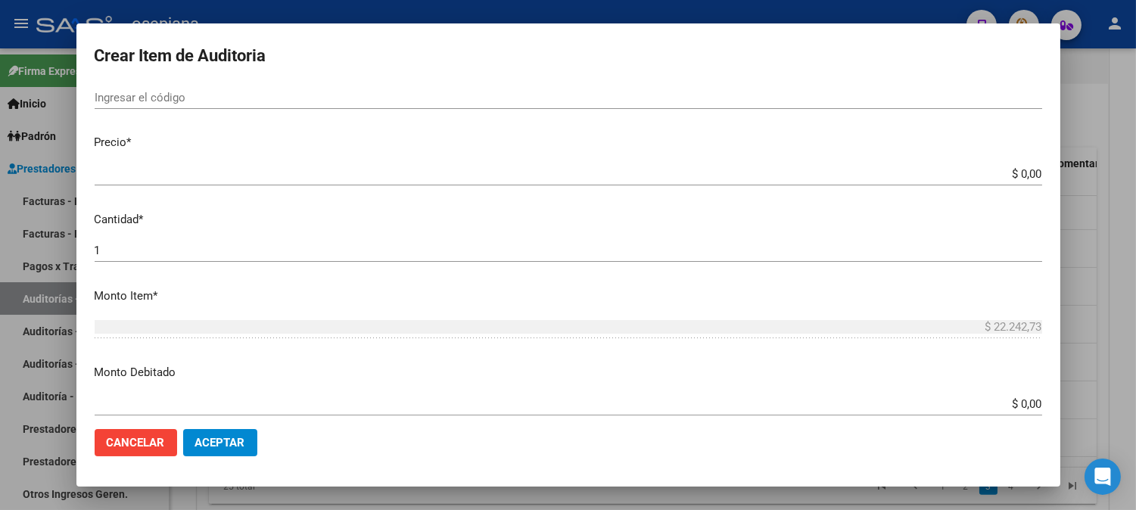
scroll to position [320, 0]
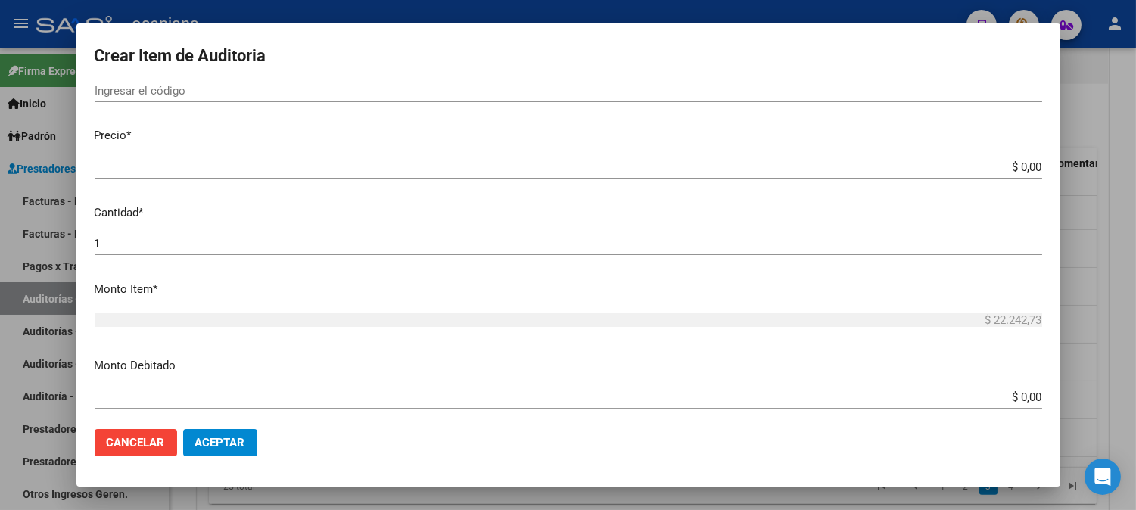
click at [851, 129] on p "Precio *" at bounding box center [568, 135] width 947 height 17
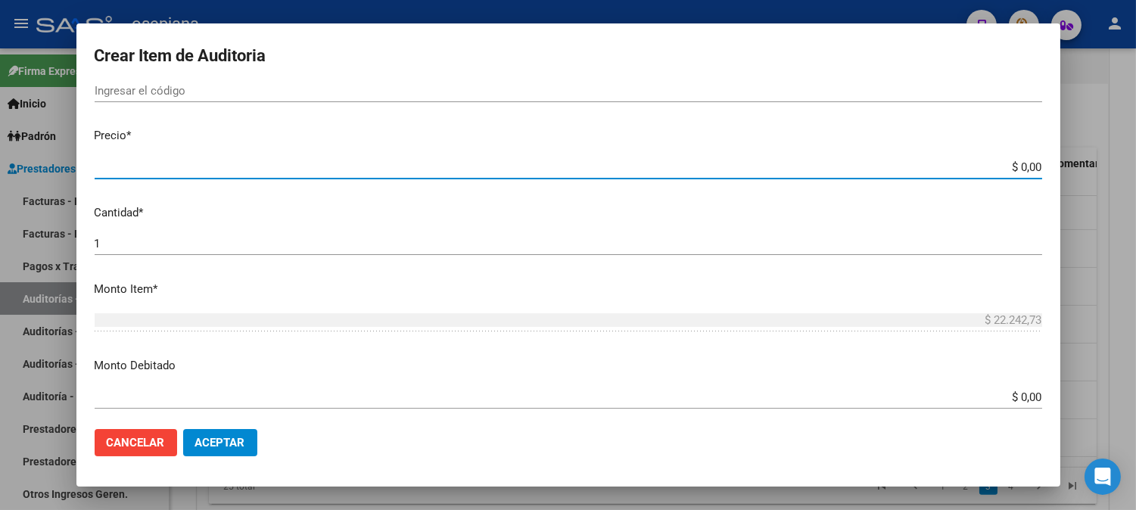
click at [1000, 170] on input "$ 0,00" at bounding box center [568, 167] width 947 height 14
drag, startPoint x: 1005, startPoint y: 168, endPoint x: 1075, endPoint y: 159, distance: 71.0
click at [1075, 159] on div "Crear Item de Auditoria 94062599 Nro Documento 27940625993 CUIL Afiliado Activo…" at bounding box center [568, 255] width 1136 height 510
click at [238, 439] on span "Aceptar" at bounding box center [220, 443] width 50 height 14
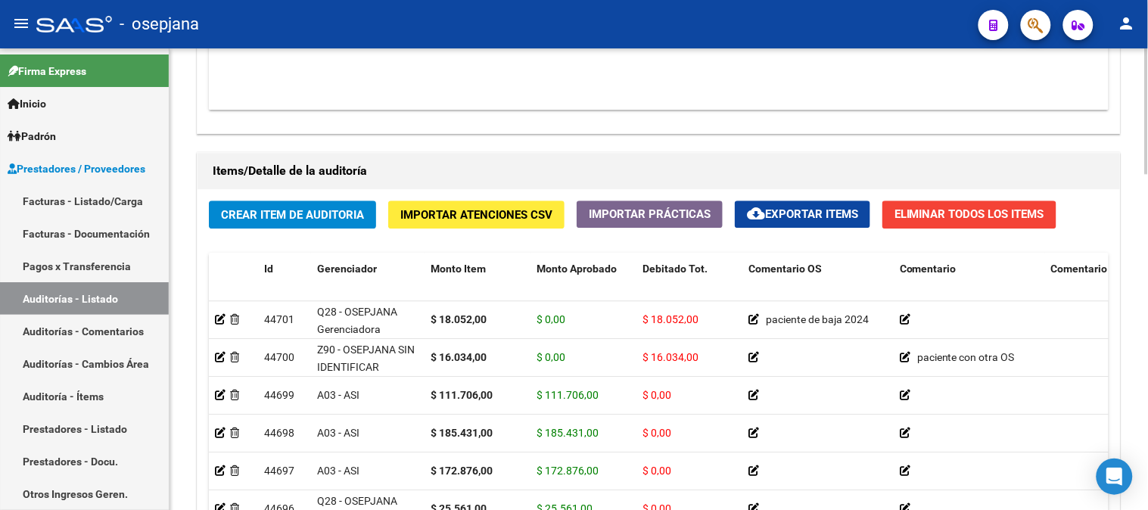
scroll to position [1167, 0]
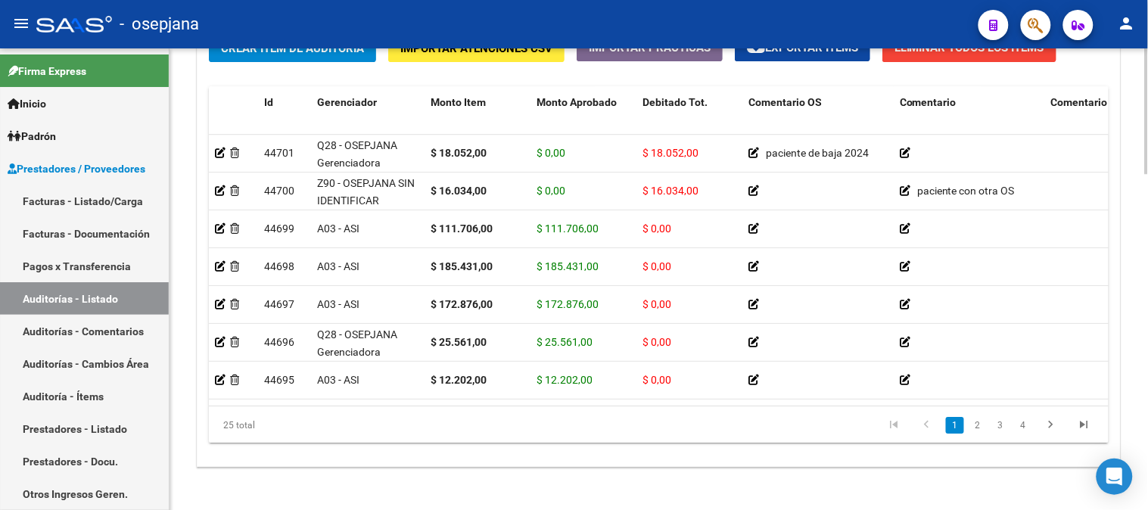
click at [1146, 483] on div at bounding box center [1147, 430] width 4 height 126
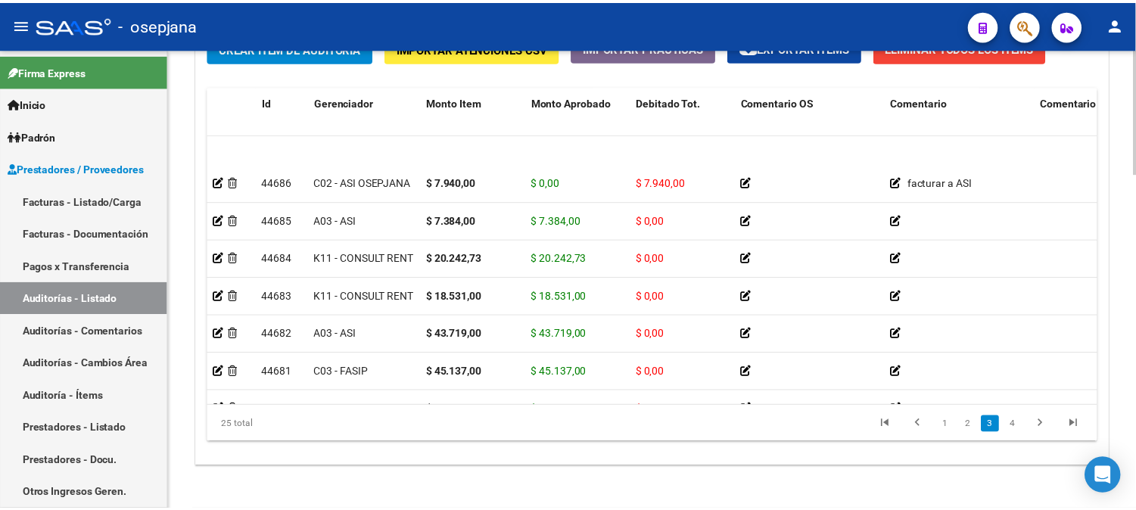
scroll to position [571, 0]
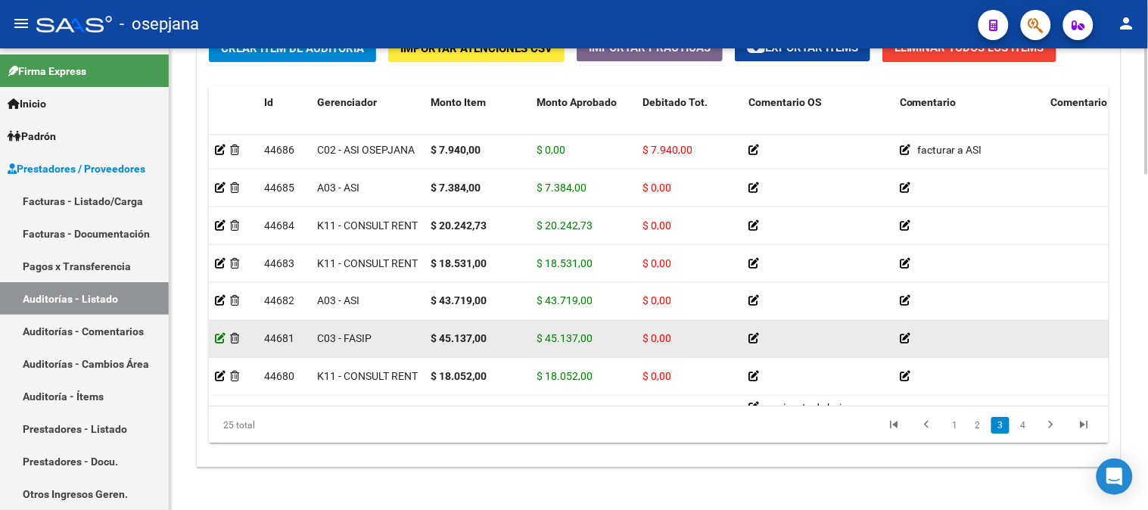
click at [219, 334] on icon at bounding box center [220, 338] width 11 height 11
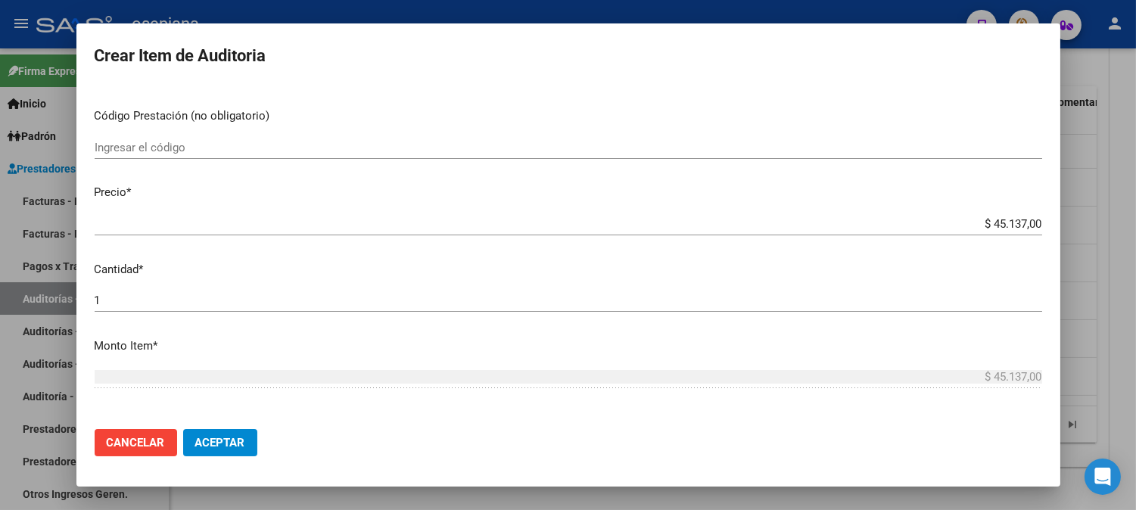
scroll to position [297, 0]
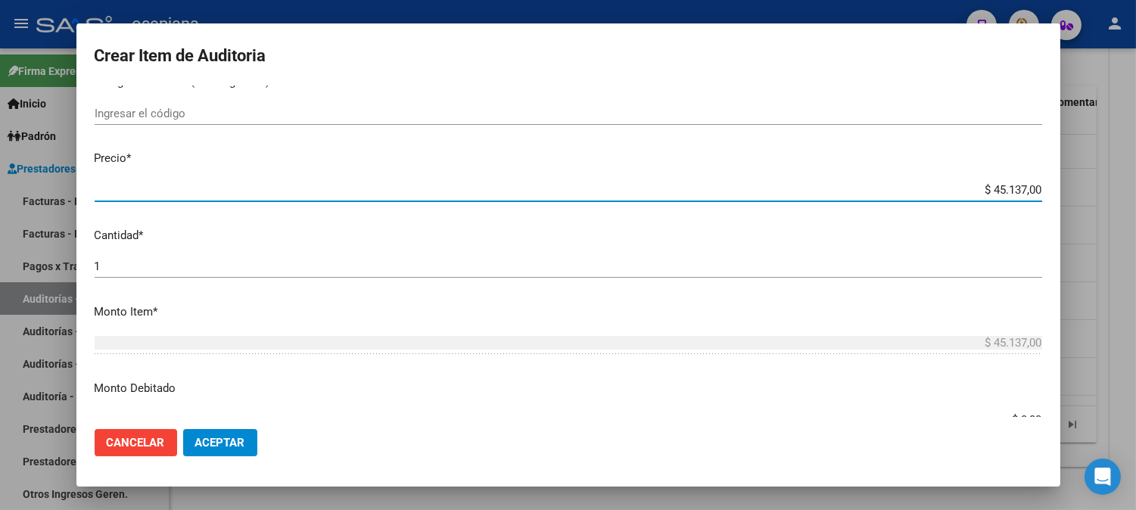
click at [988, 188] on input "$ 45.137,00" at bounding box center [568, 190] width 947 height 14
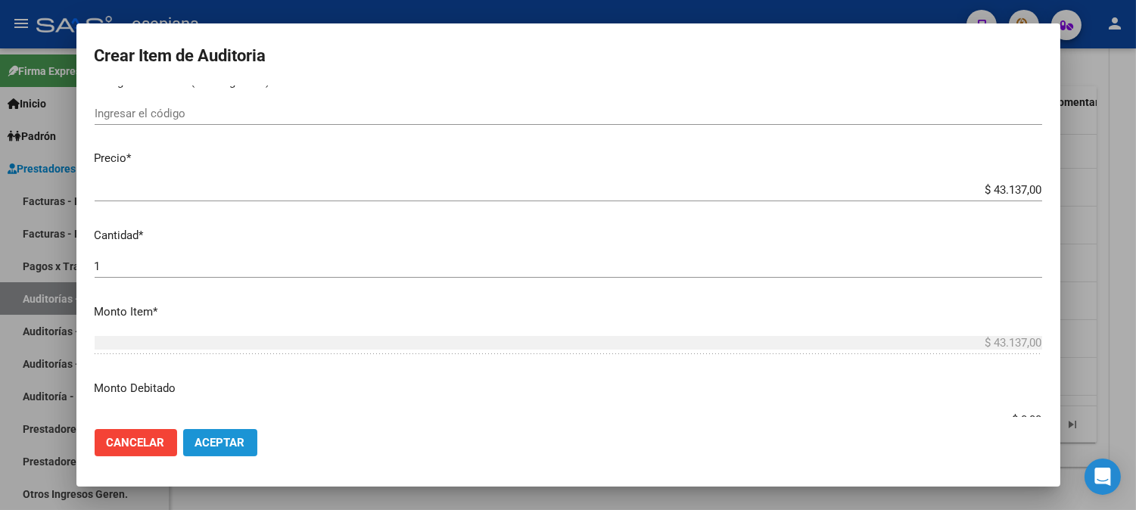
click at [240, 440] on span "Aceptar" at bounding box center [220, 443] width 50 height 14
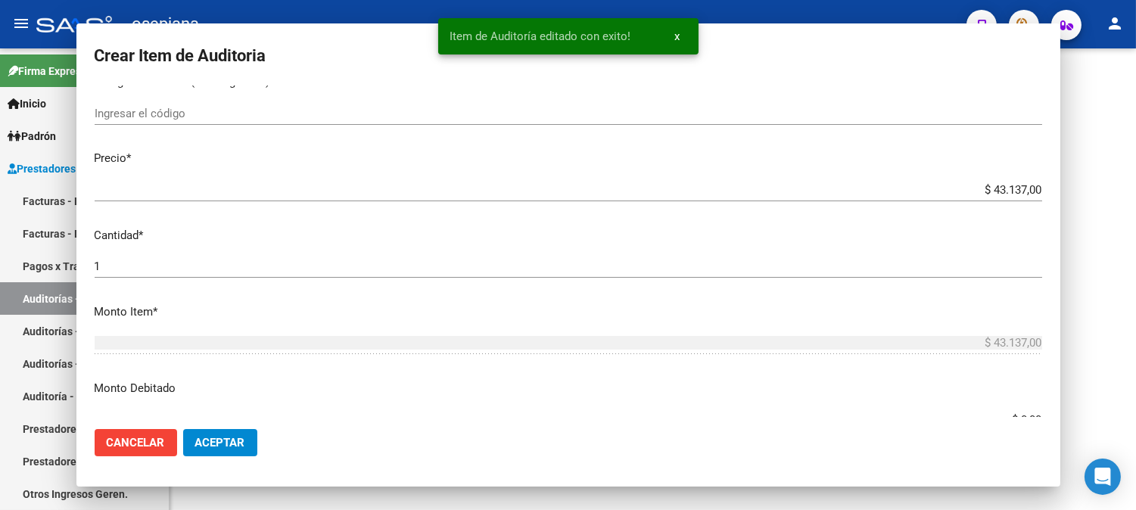
scroll to position [0, 0]
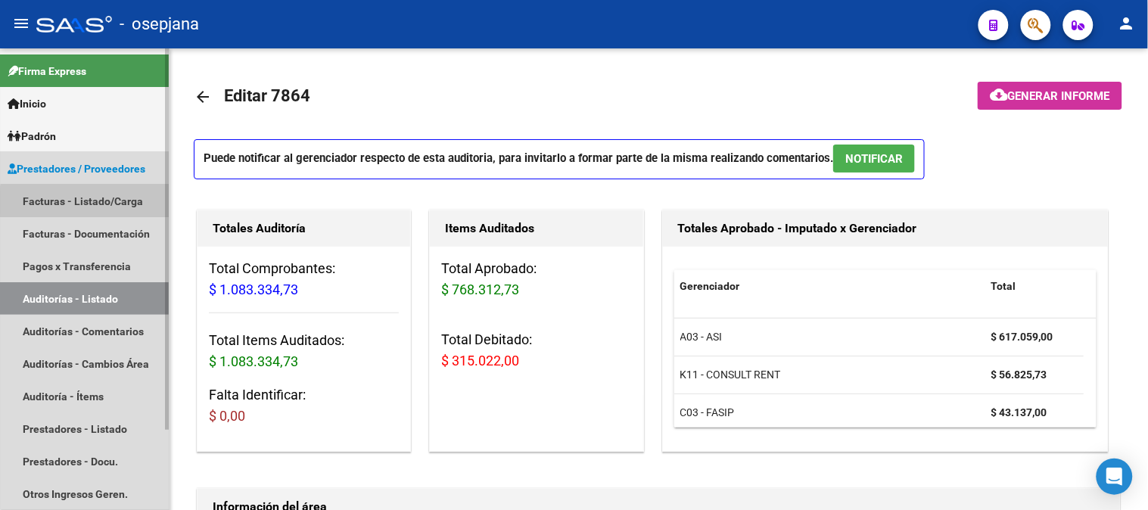
drag, startPoint x: 93, startPoint y: 201, endPoint x: 107, endPoint y: 199, distance: 13.8
click at [93, 202] on link "Facturas - Listado/Carga" at bounding box center [84, 201] width 169 height 33
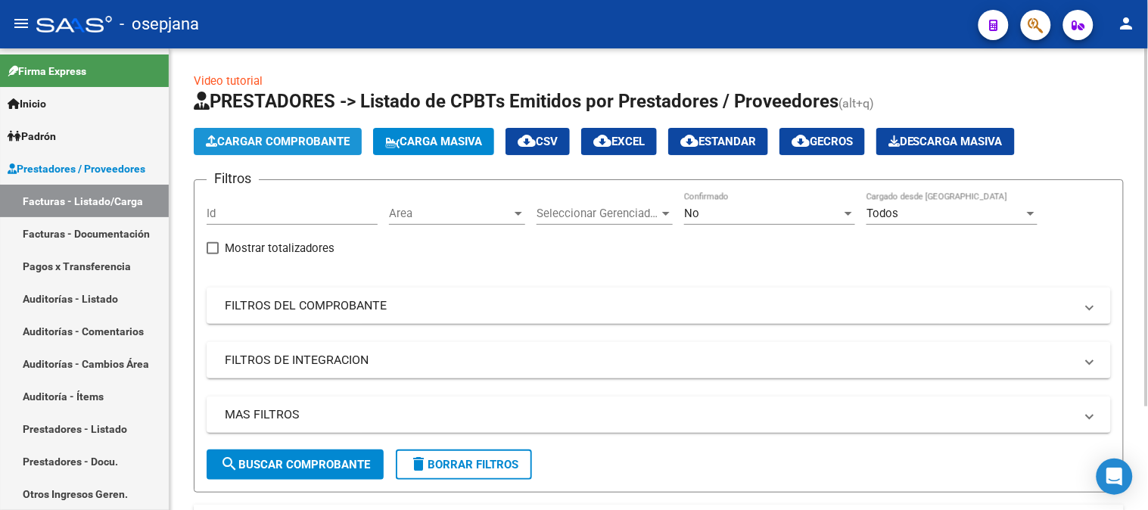
click at [274, 146] on span "Cargar Comprobante" at bounding box center [278, 142] width 144 height 14
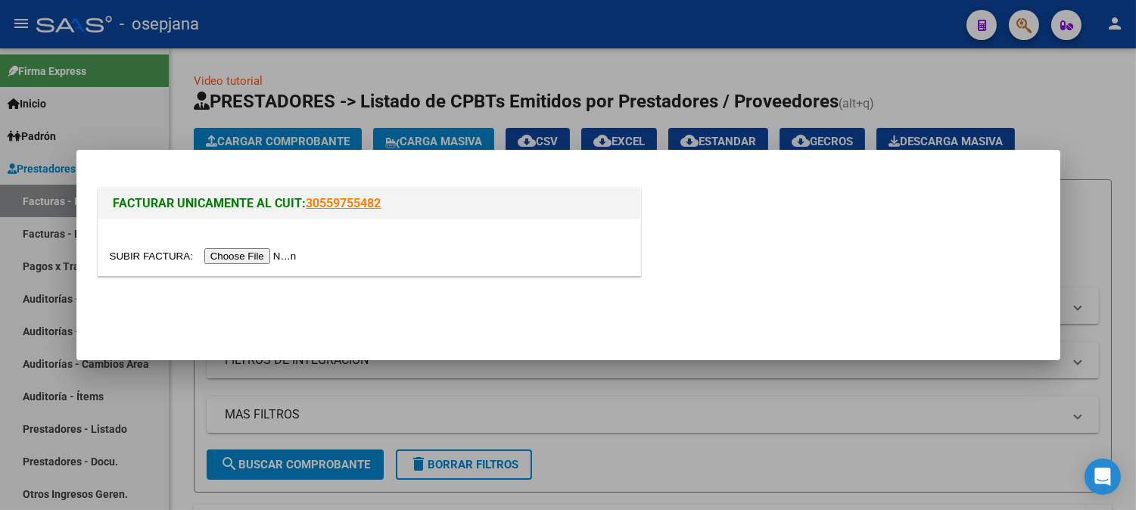
click at [253, 260] on input "file" at bounding box center [205, 256] width 191 height 16
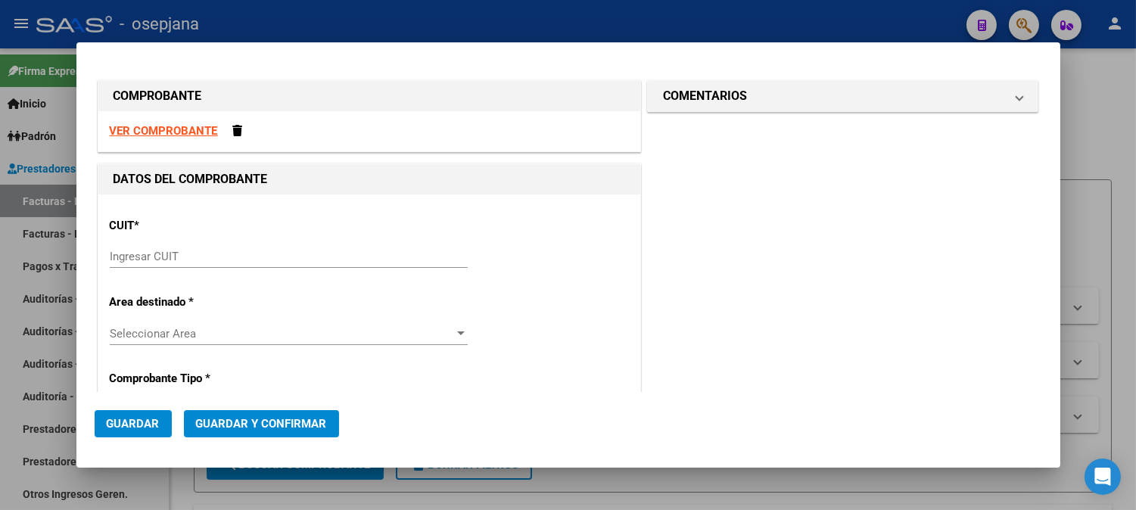
click at [144, 130] on strong "VER COMPROBANTE" at bounding box center [164, 131] width 108 height 14
click at [215, 252] on div "Ingresar CUIT" at bounding box center [289, 256] width 358 height 23
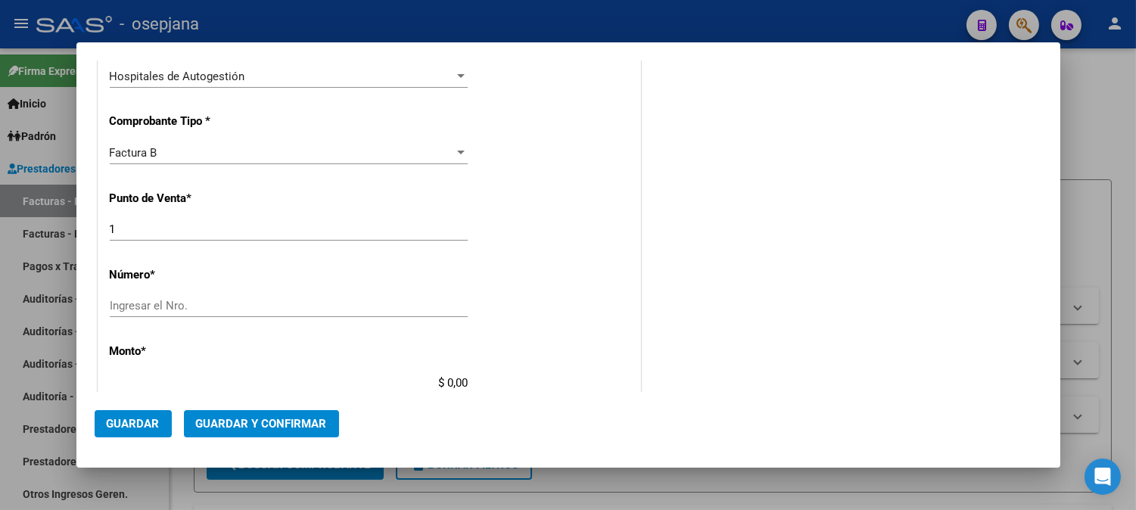
scroll to position [359, 0]
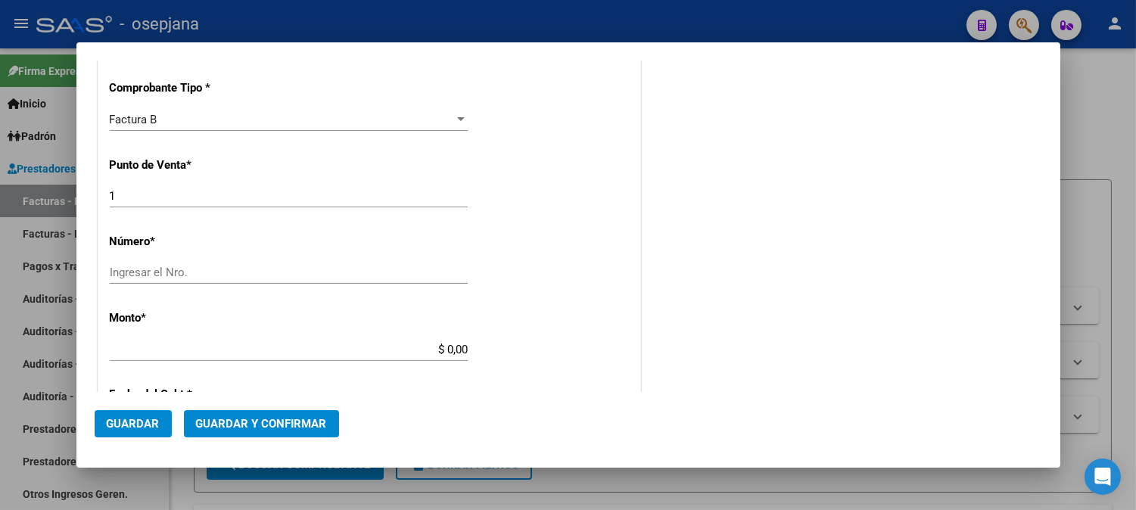
click at [436, 270] on input "Ingresar el Nro." at bounding box center [289, 273] width 358 height 14
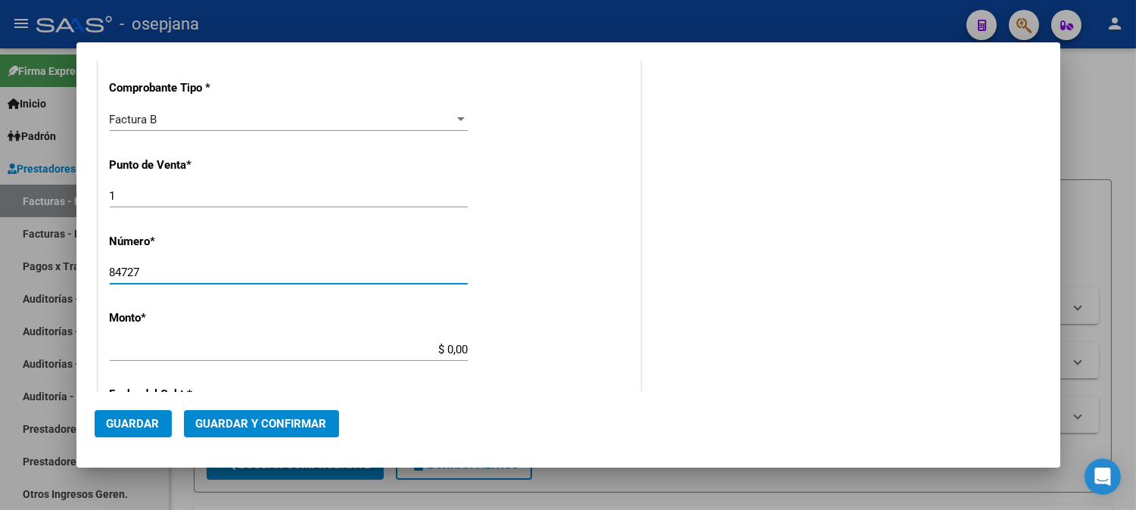
click at [418, 346] on input "$ 0,00" at bounding box center [289, 350] width 358 height 14
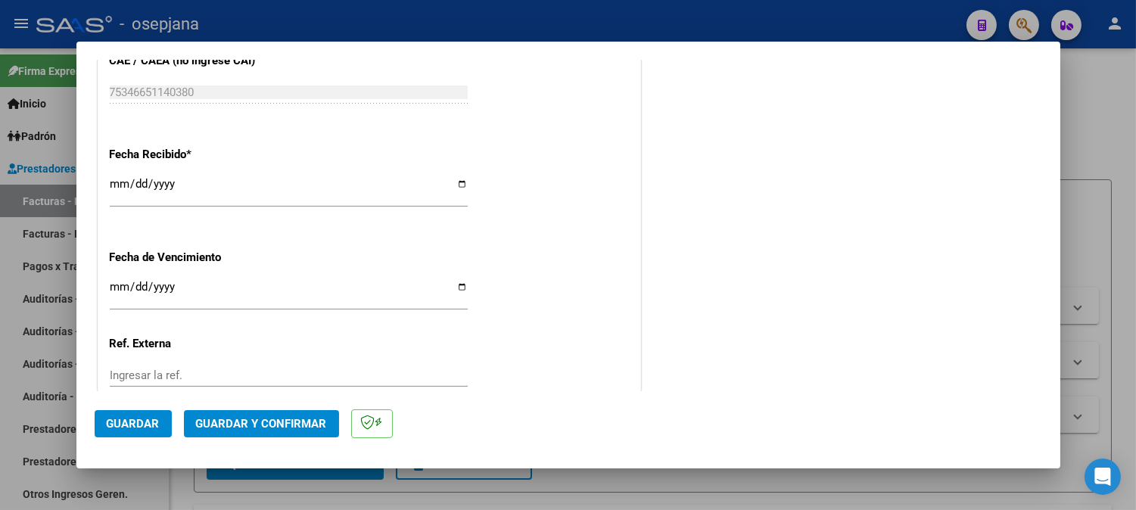
scroll to position [841, 0]
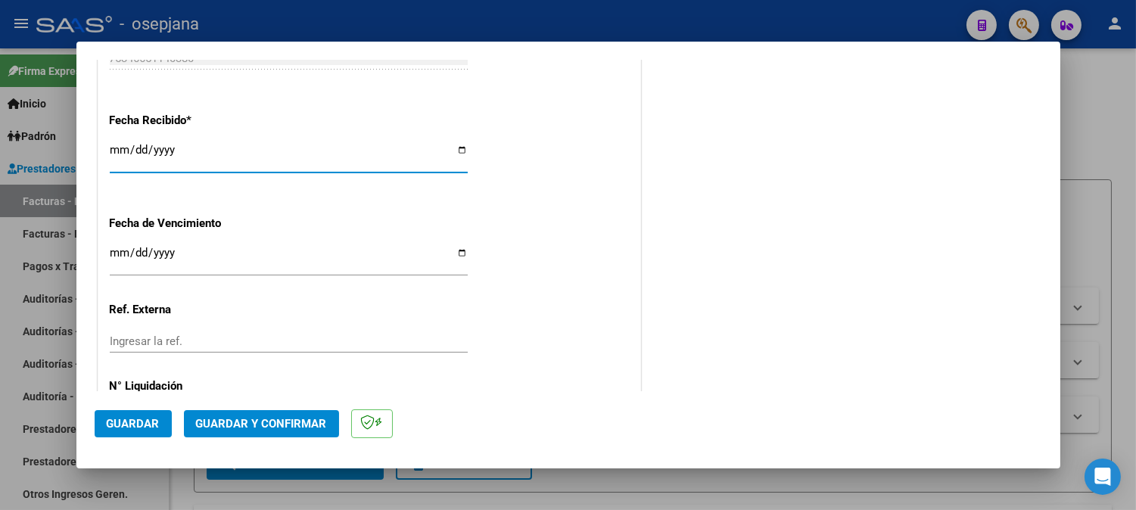
click at [111, 150] on input "[DATE]" at bounding box center [289, 156] width 358 height 24
click at [115, 259] on input "Ingresar la fecha" at bounding box center [289, 259] width 358 height 24
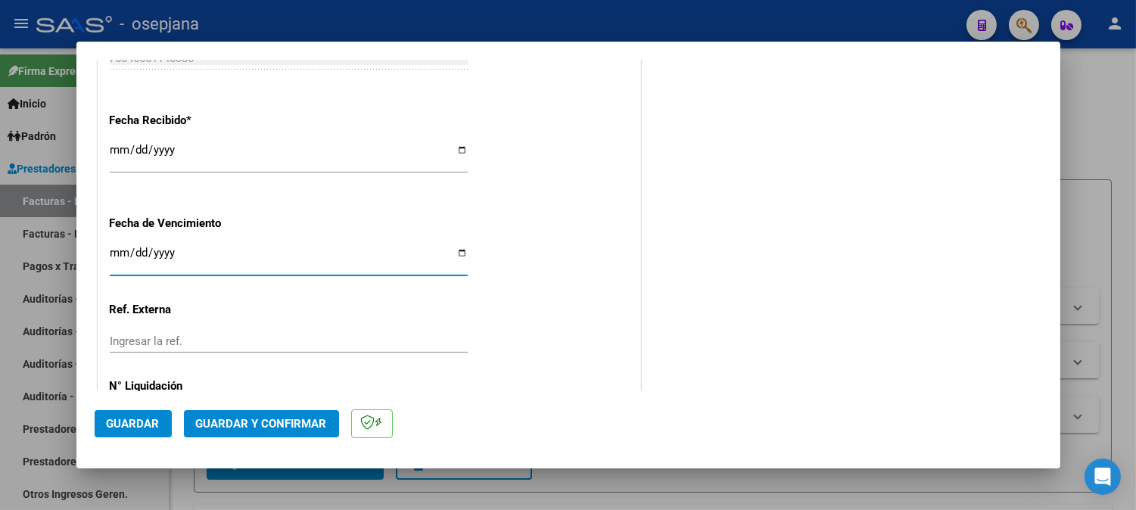
click at [138, 334] on div "Ingresar la ref." at bounding box center [289, 341] width 358 height 23
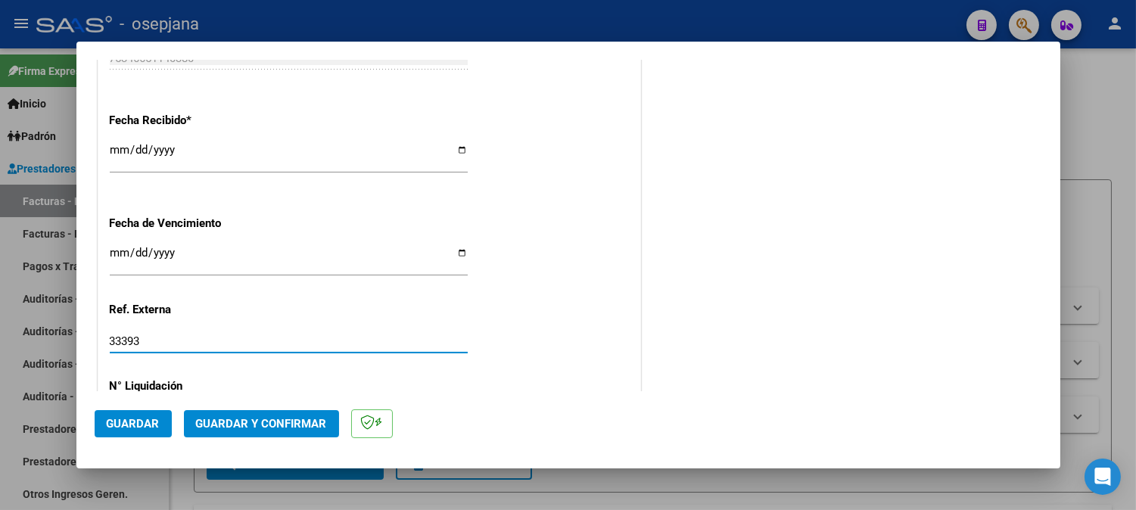
click at [159, 410] on mat-dialog-actions "Guardar Guardar y Confirmar" at bounding box center [568, 421] width 947 height 60
click at [154, 417] on span "Guardar" at bounding box center [133, 424] width 53 height 14
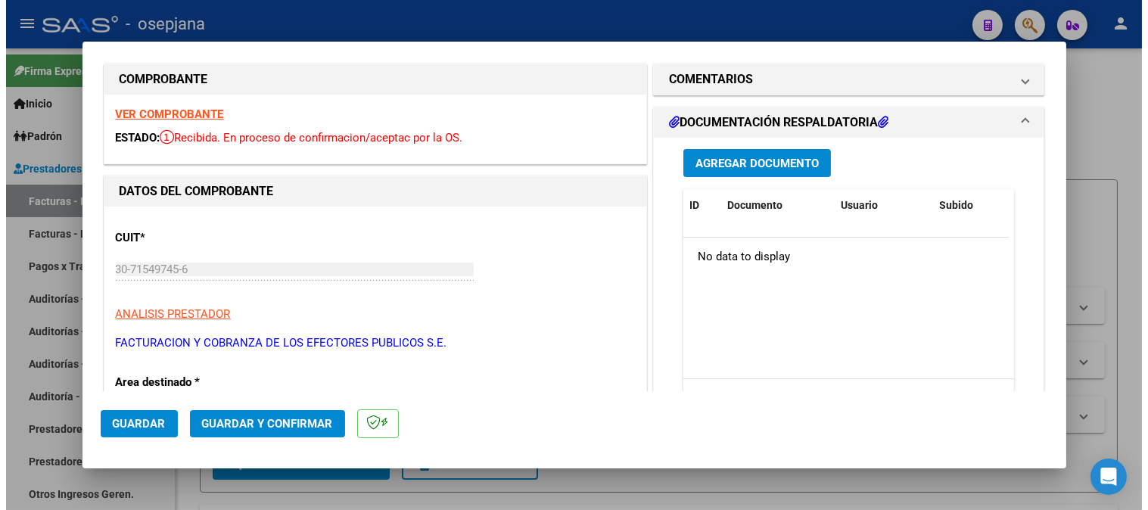
scroll to position [0, 0]
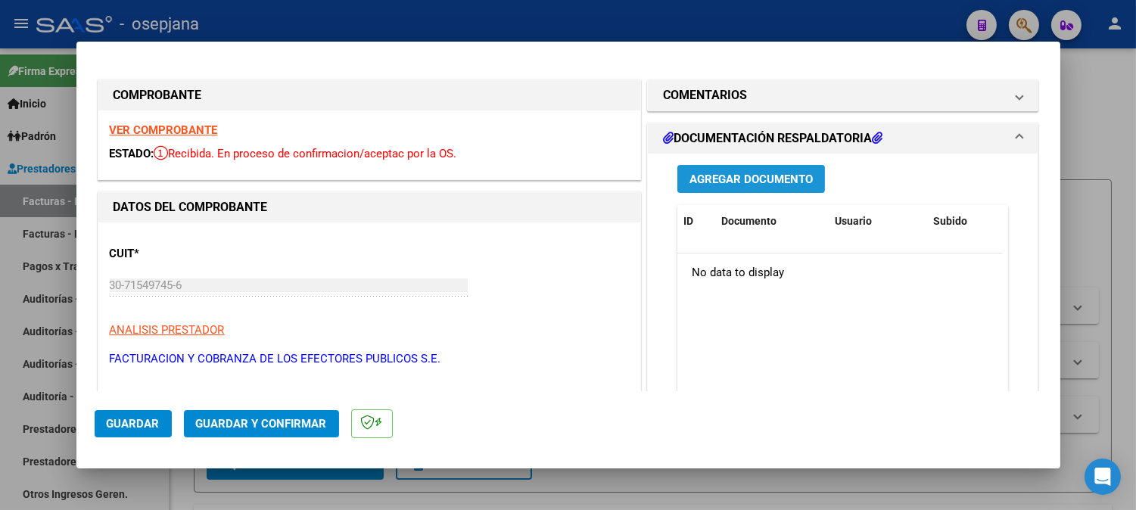
click at [758, 170] on button "Agregar Documento" at bounding box center [751, 179] width 148 height 28
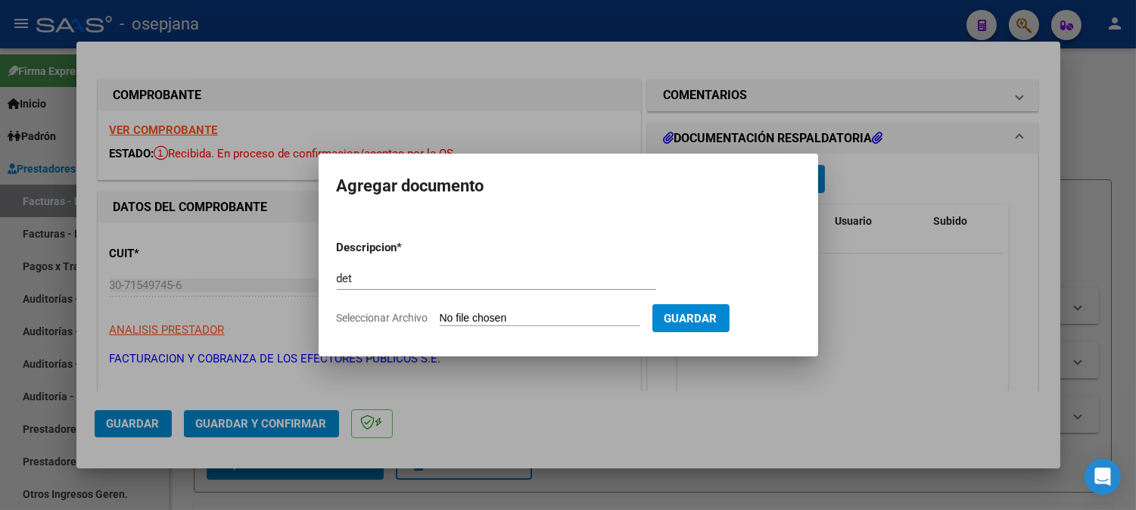
click at [591, 314] on input "Seleccionar Archivo" at bounding box center [540, 319] width 201 height 14
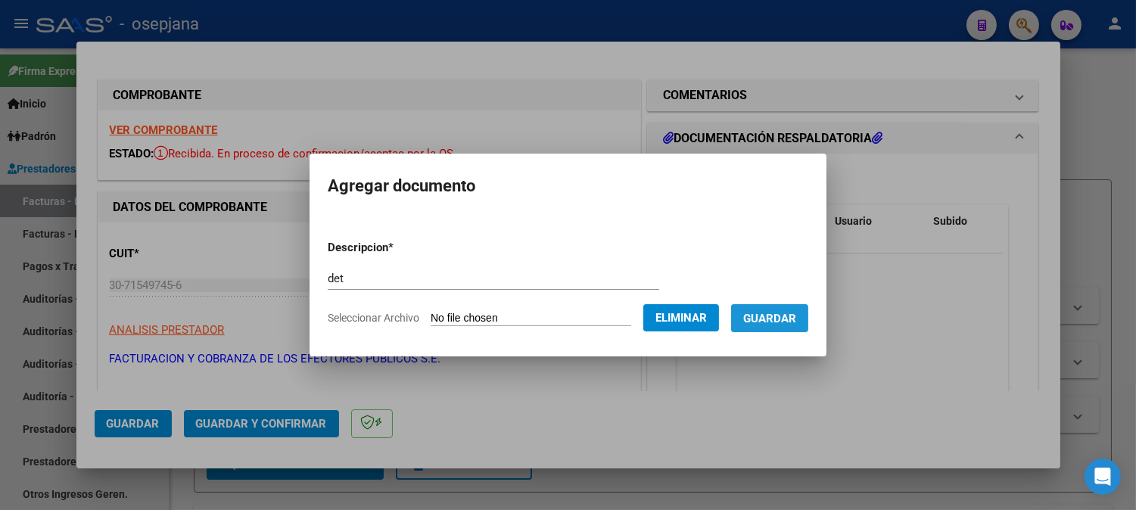
click at [784, 322] on span "Guardar" at bounding box center [769, 319] width 53 height 14
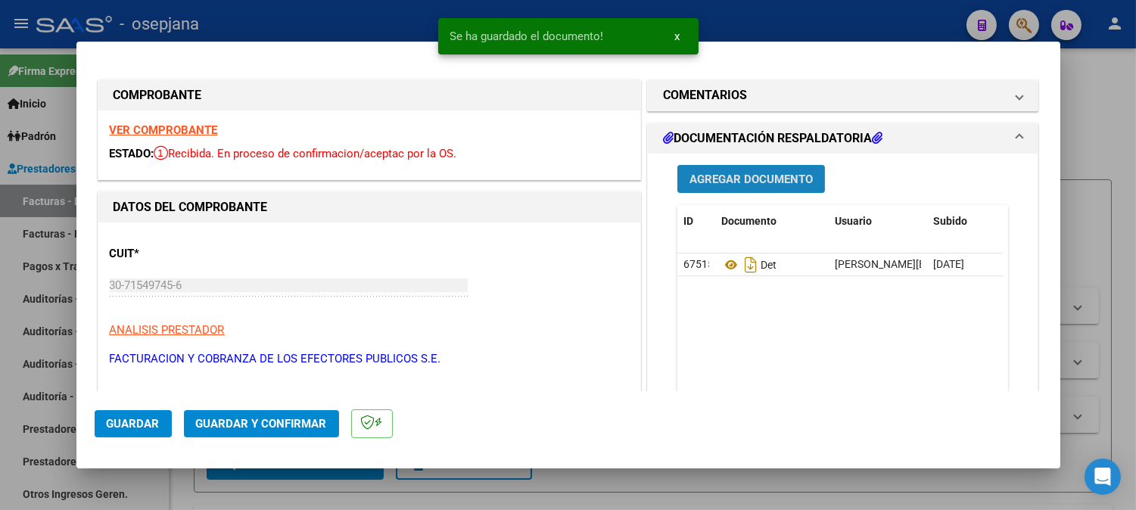
click at [780, 175] on span "Agregar Documento" at bounding box center [750, 180] width 123 height 14
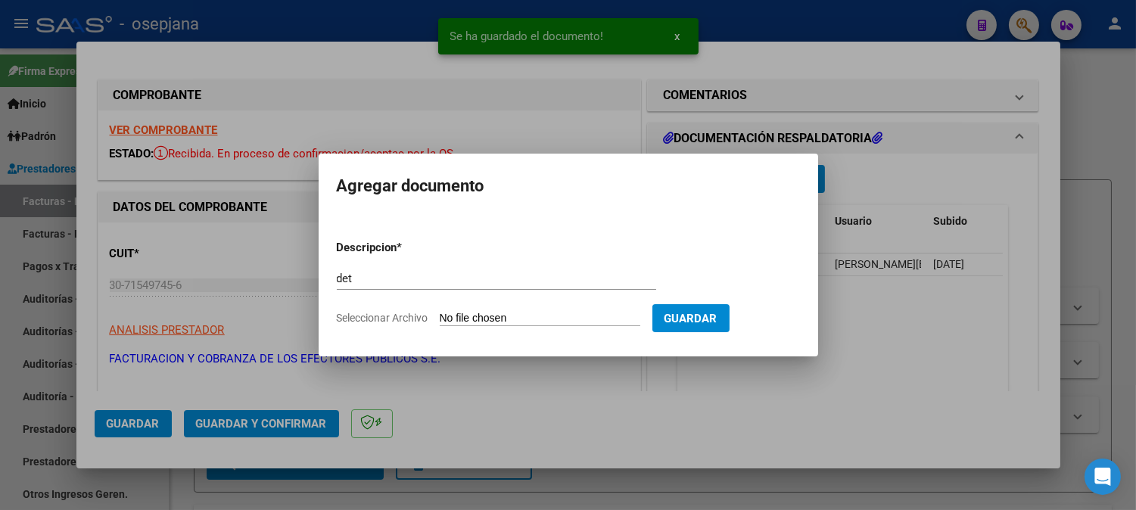
click at [563, 319] on input "Seleccionar Archivo" at bounding box center [540, 319] width 201 height 14
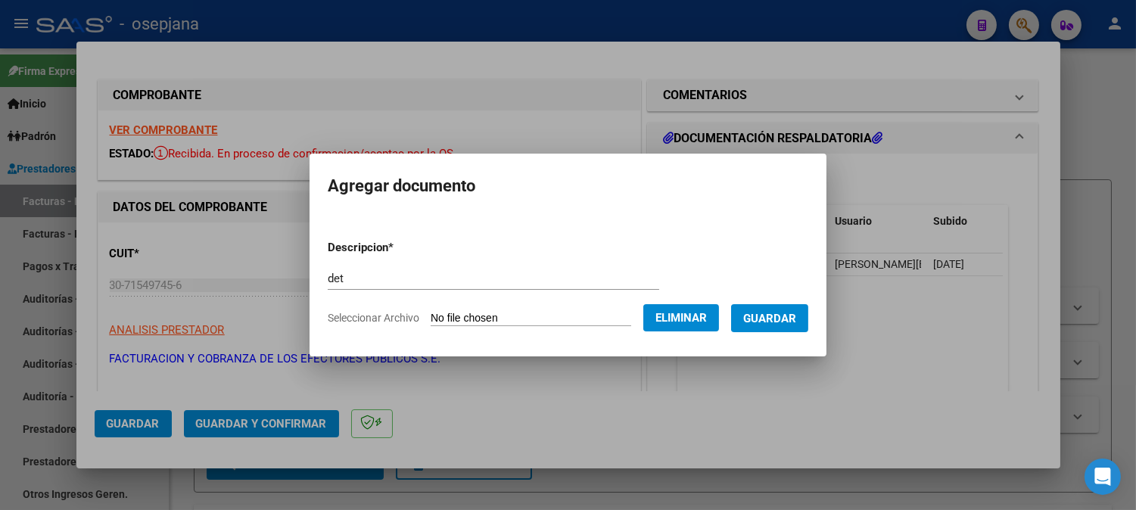
click at [792, 328] on button "Guardar" at bounding box center [769, 318] width 77 height 28
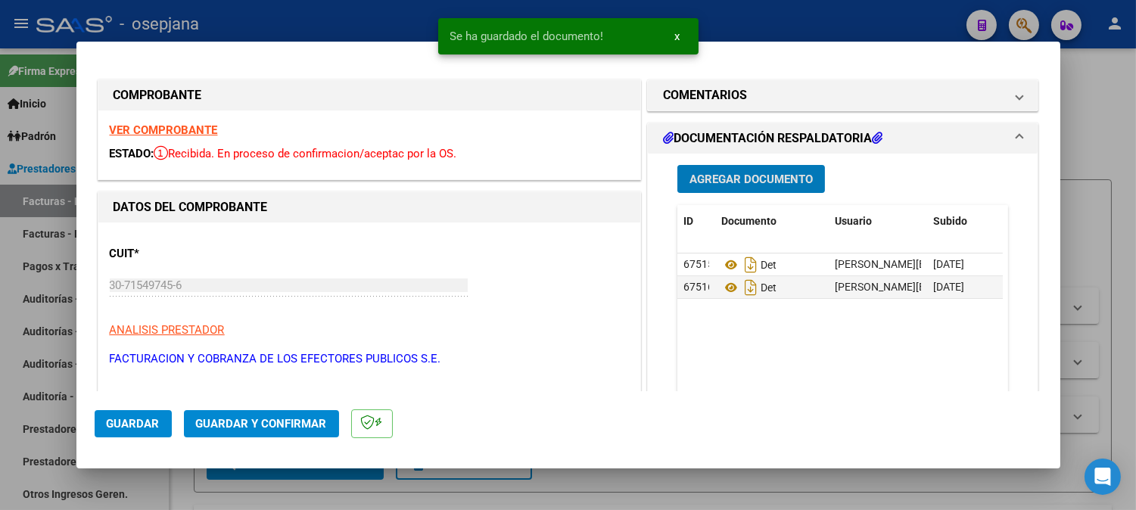
click at [271, 432] on button "Guardar y Confirmar" at bounding box center [261, 423] width 155 height 27
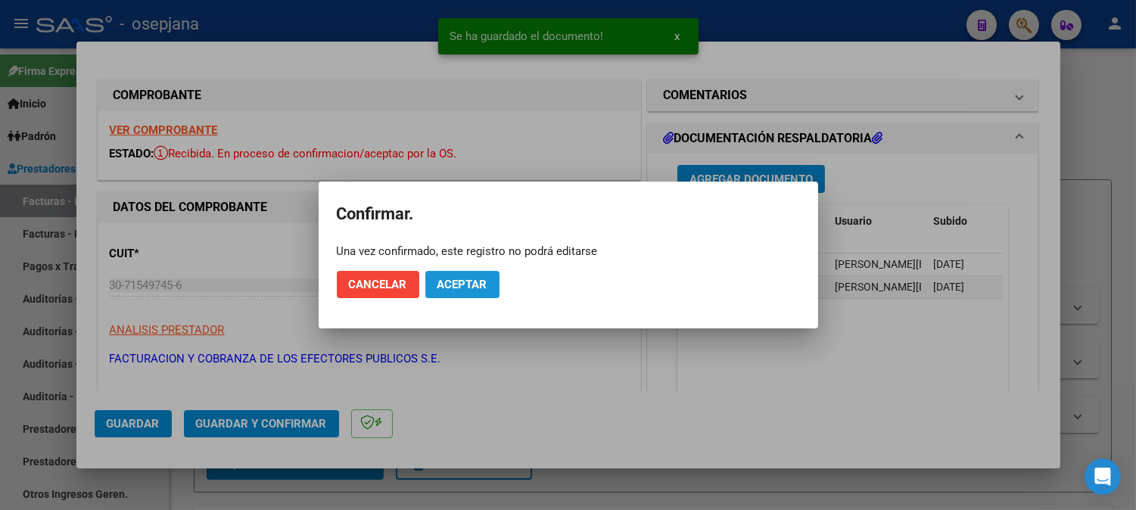
click at [467, 278] on span "Aceptar" at bounding box center [462, 285] width 50 height 14
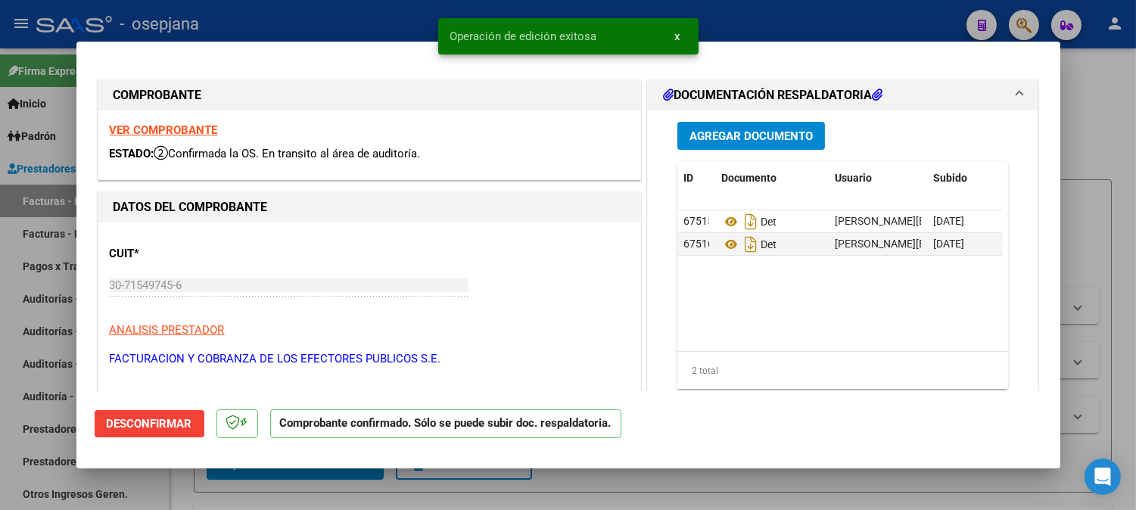
click at [318, 33] on div at bounding box center [568, 255] width 1136 height 510
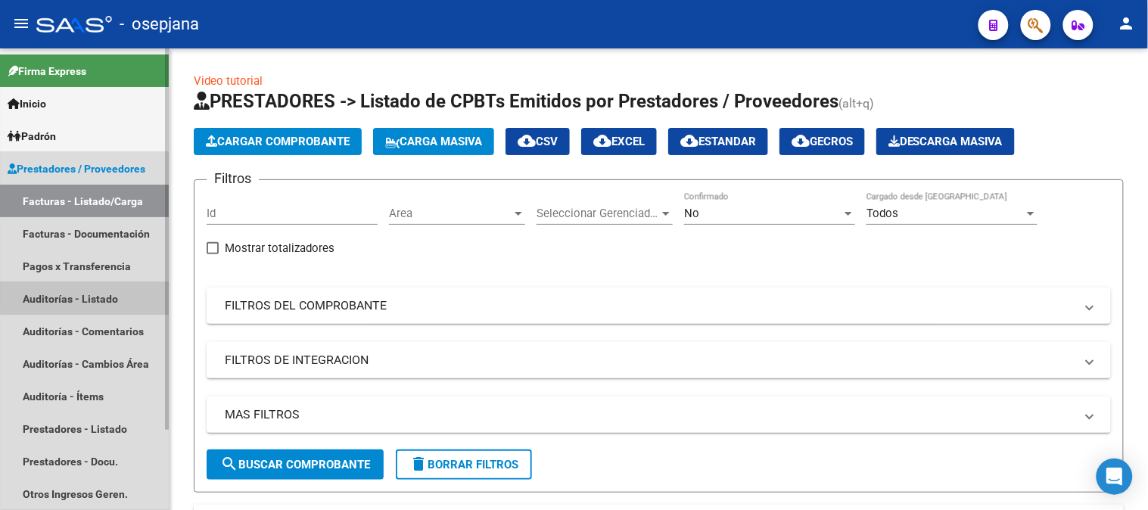
click at [92, 290] on link "Auditorías - Listado" at bounding box center [84, 298] width 169 height 33
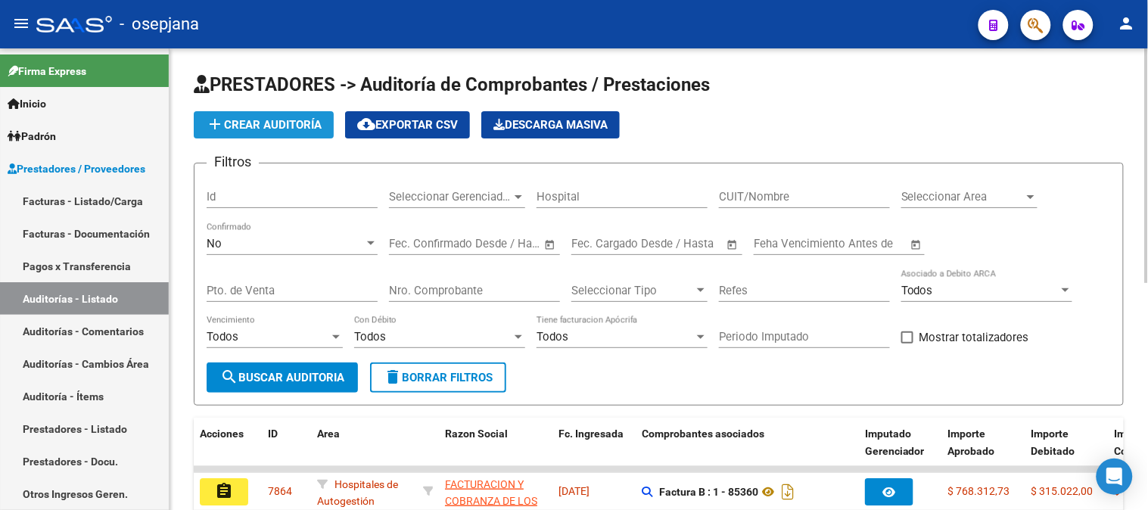
click at [303, 117] on button "add Crear Auditoría" at bounding box center [264, 124] width 140 height 27
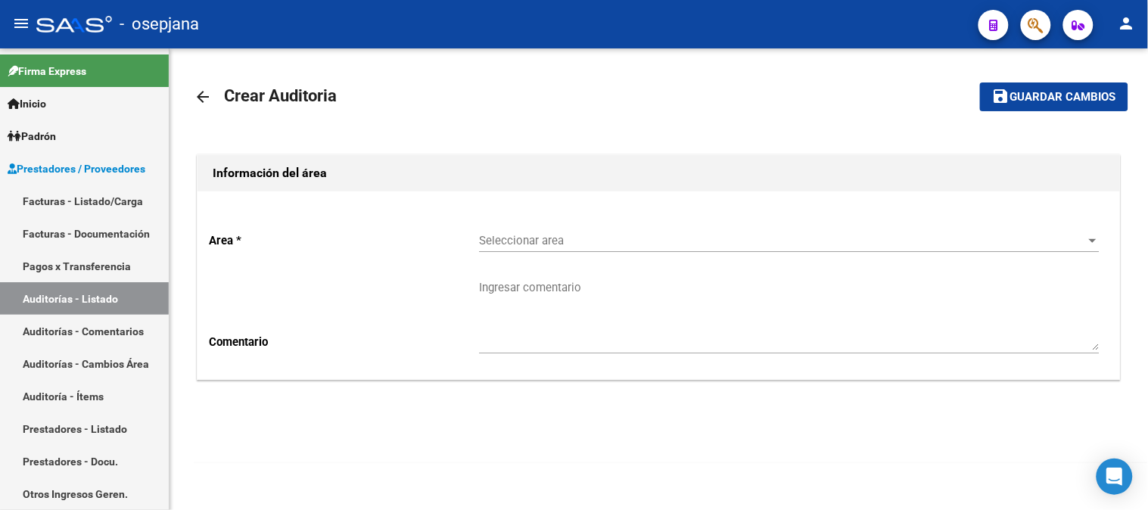
click at [562, 241] on span "Seleccionar area" at bounding box center [782, 241] width 607 height 14
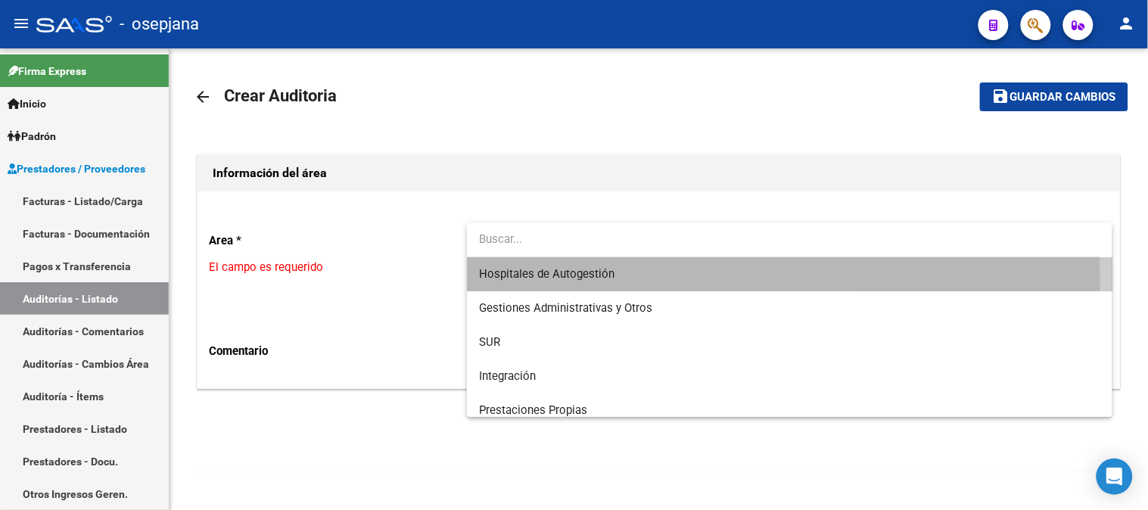
click at [530, 282] on span "Hospitales de Autogestión" at bounding box center [789, 274] width 621 height 34
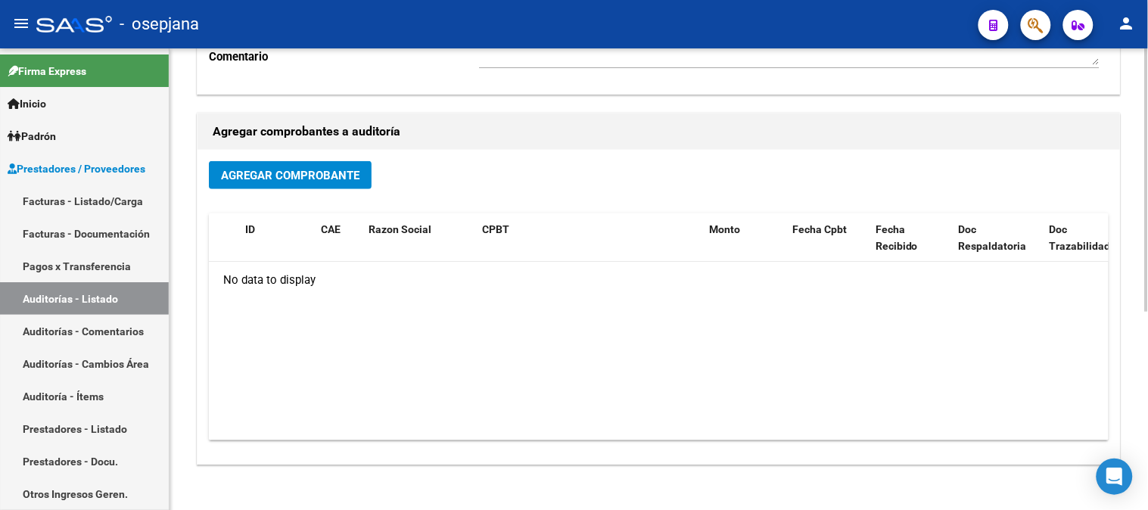
scroll to position [348, 0]
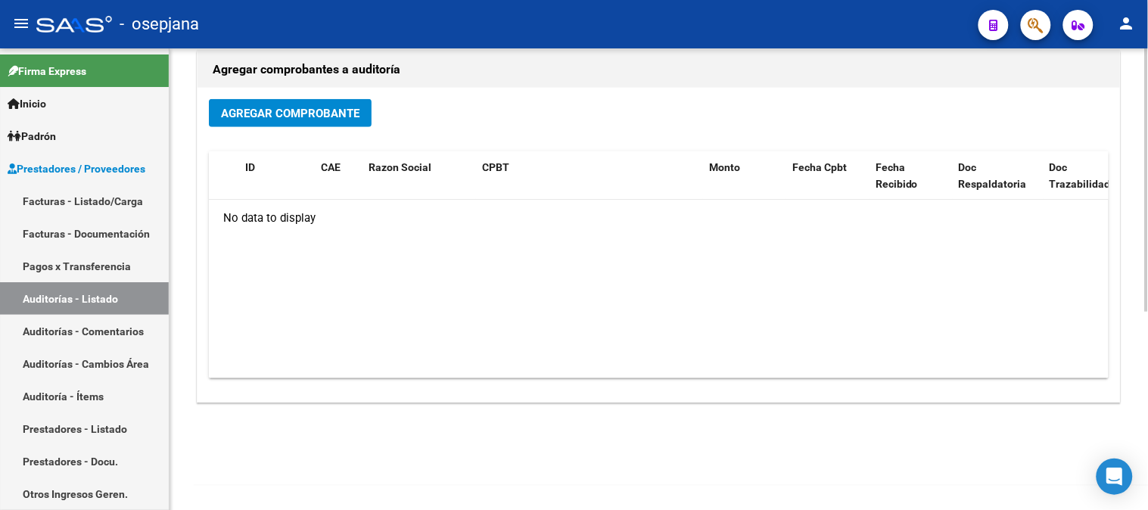
click at [1147, 440] on div at bounding box center [1147, 378] width 4 height 263
click at [324, 114] on span "Agregar Comprobante" at bounding box center [290, 114] width 138 height 14
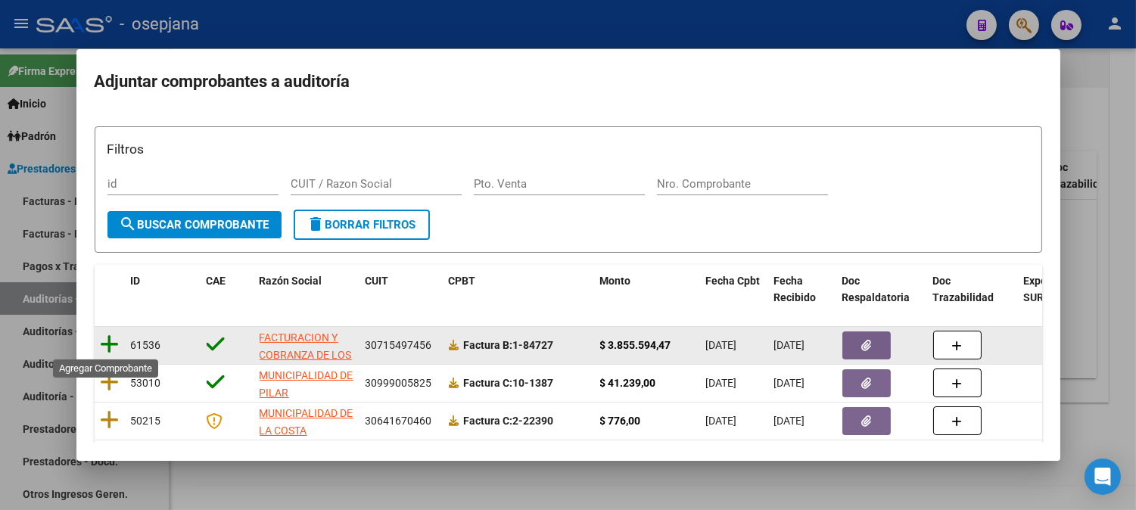
click at [107, 338] on icon at bounding box center [110, 344] width 19 height 21
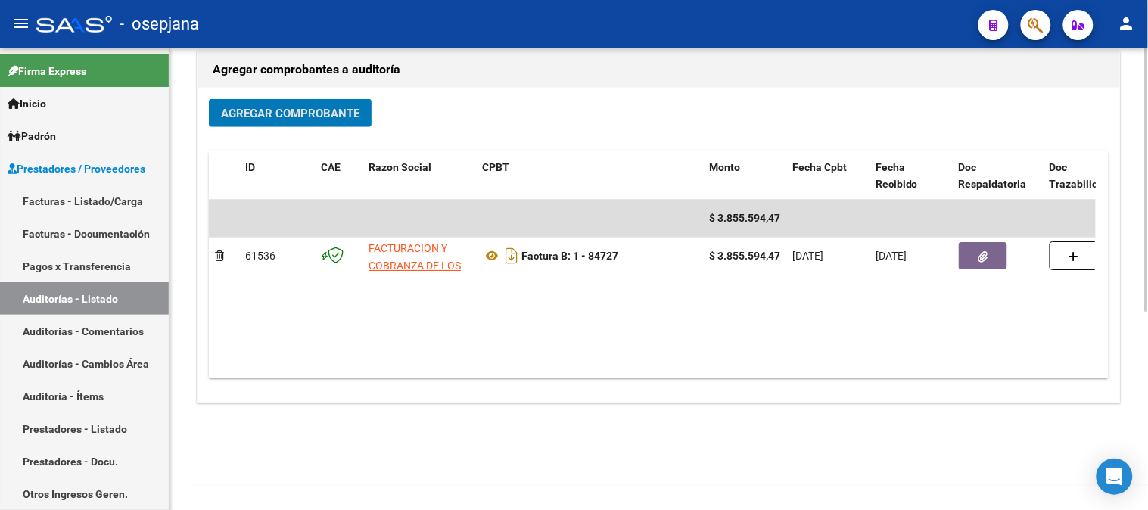
scroll to position [0, 0]
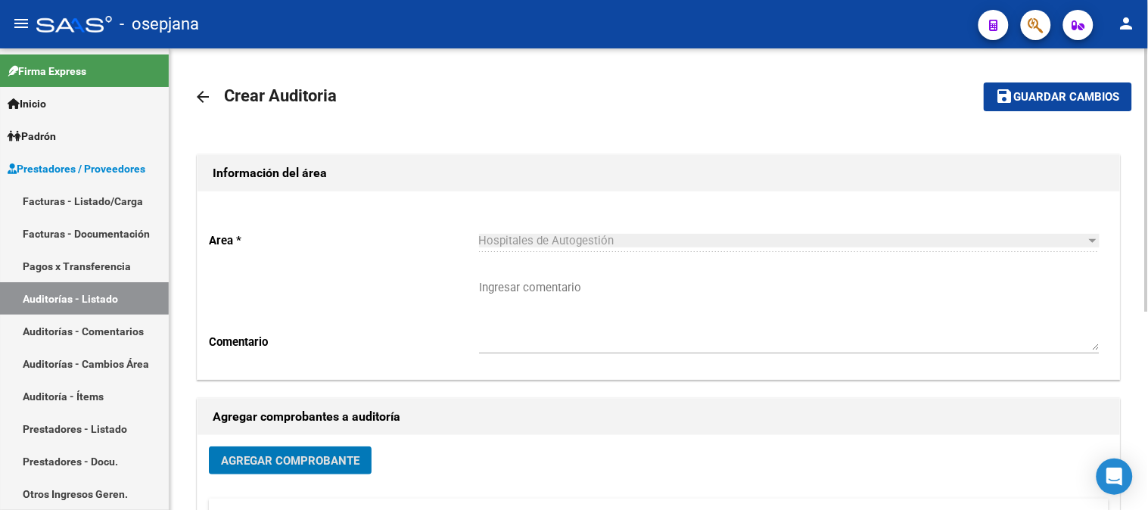
click at [1147, 66] on div at bounding box center [1147, 279] width 4 height 462
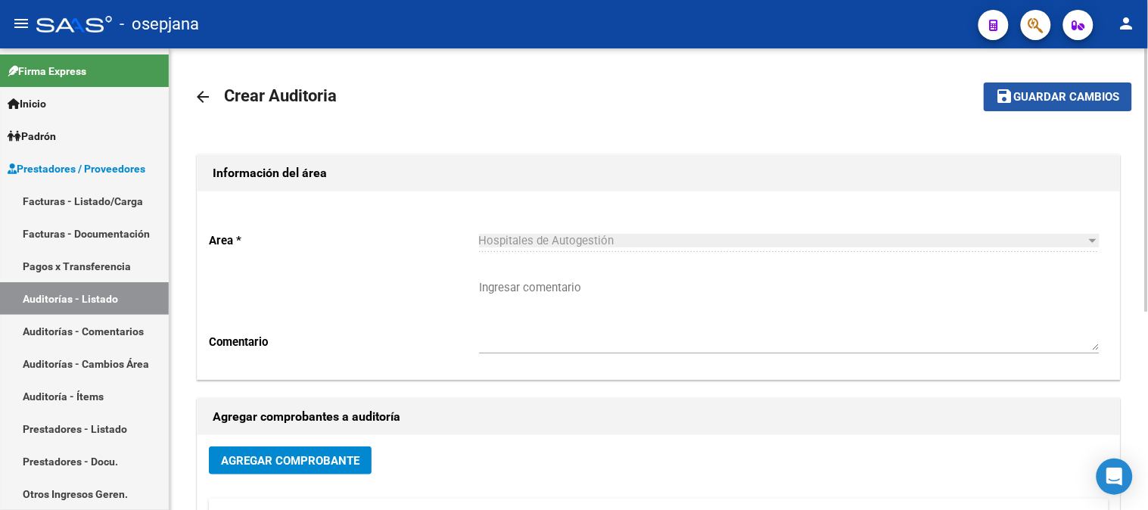
click at [1045, 93] on span "Guardar cambios" at bounding box center [1067, 98] width 106 height 14
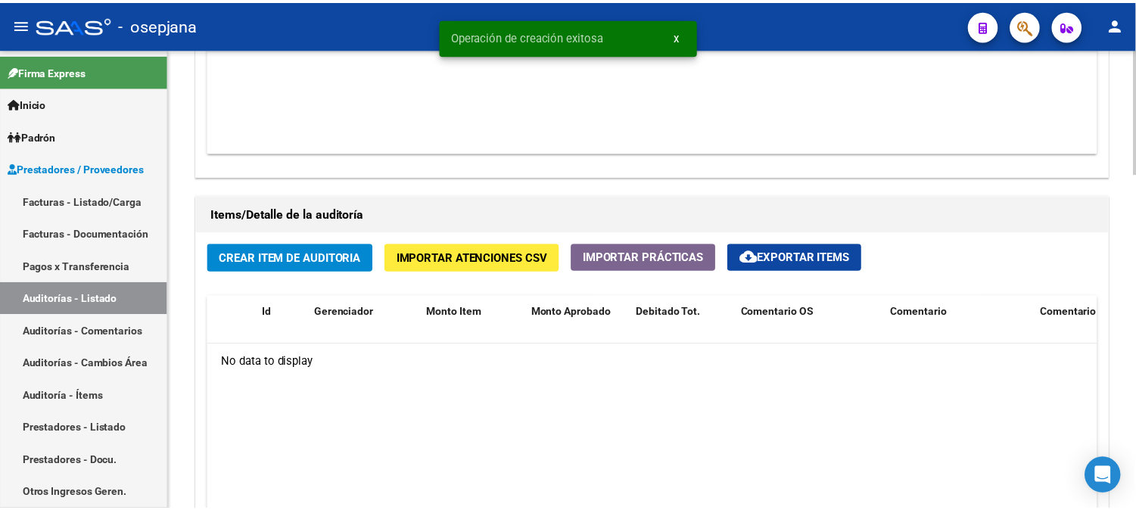
scroll to position [969, 0]
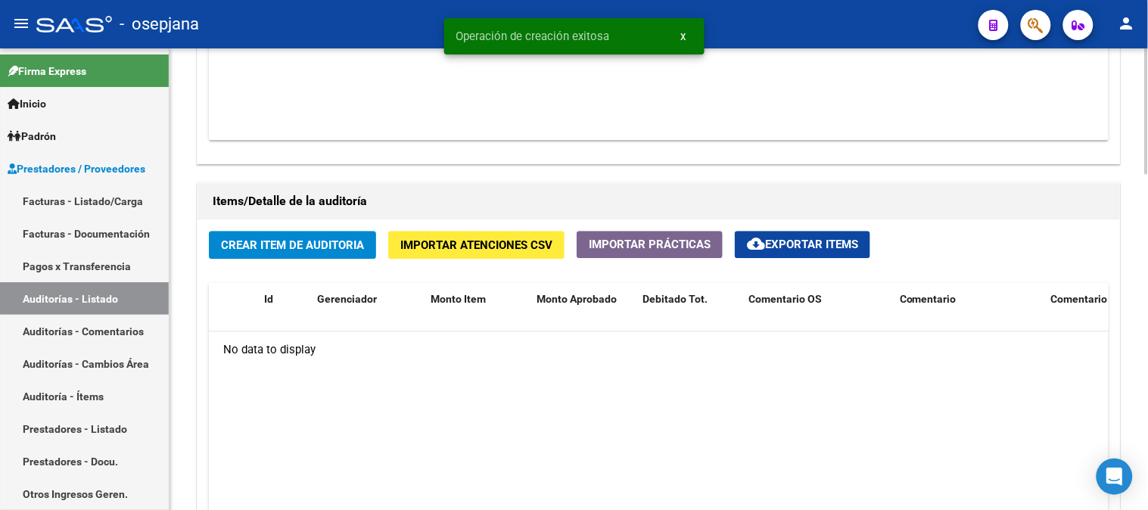
click at [1147, 405] on div at bounding box center [1147, 376] width 4 height 126
click at [315, 252] on button "Crear Item de Auditoria" at bounding box center [292, 245] width 167 height 28
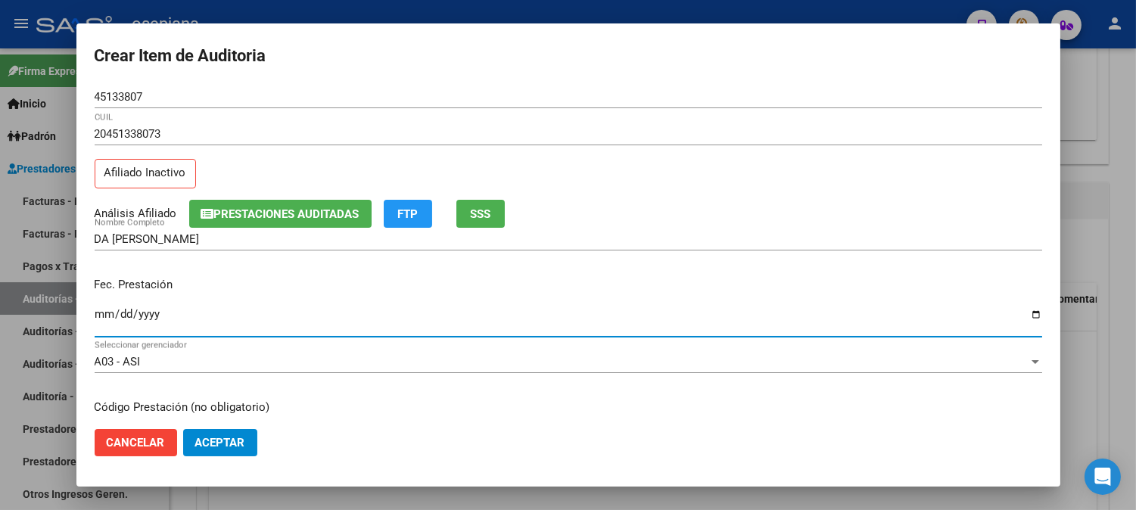
click at [98, 316] on input "Ingresar la fecha" at bounding box center [568, 320] width 947 height 24
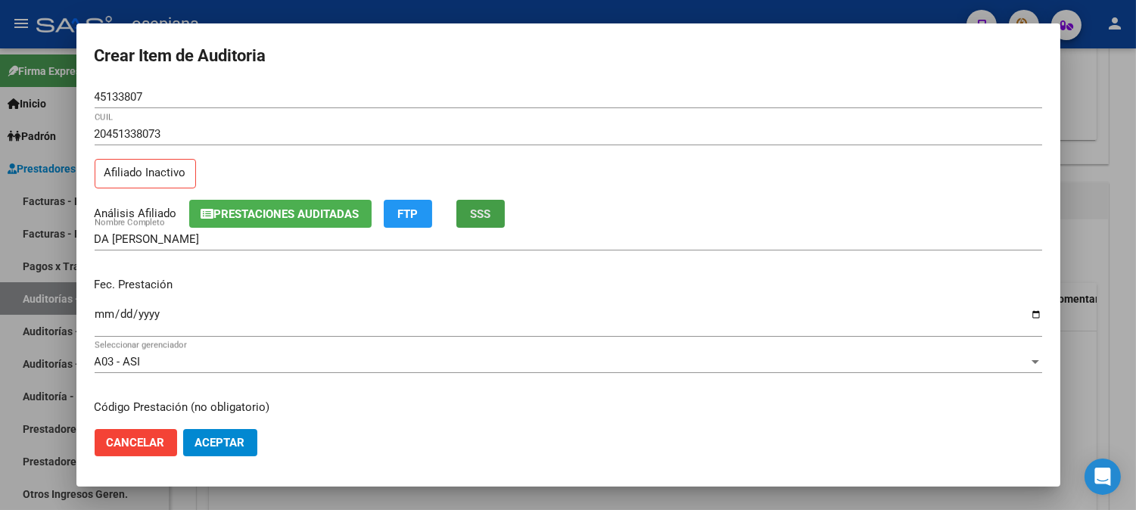
click at [505, 219] on button "SSS" at bounding box center [480, 214] width 48 height 28
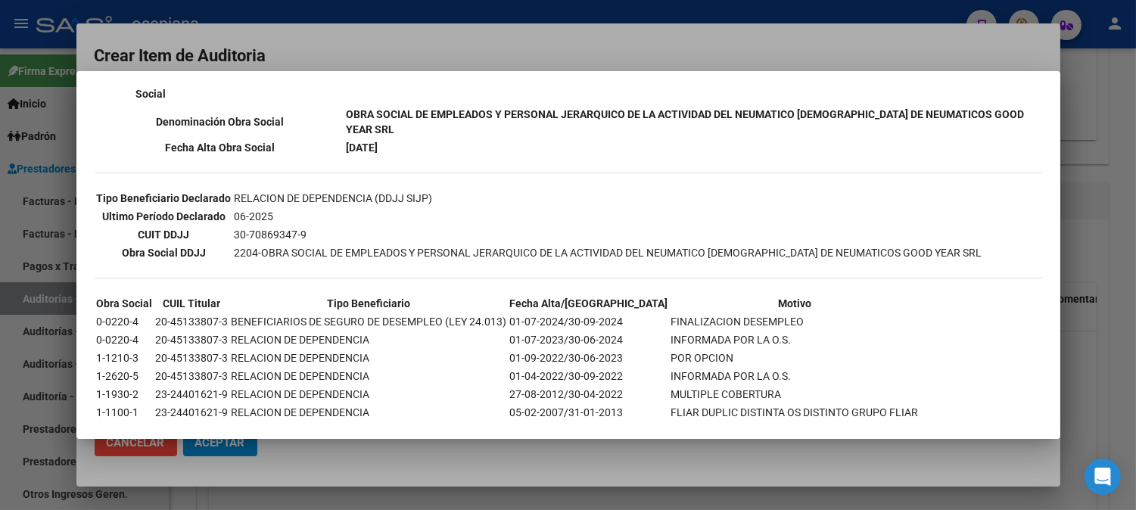
scroll to position [369, 0]
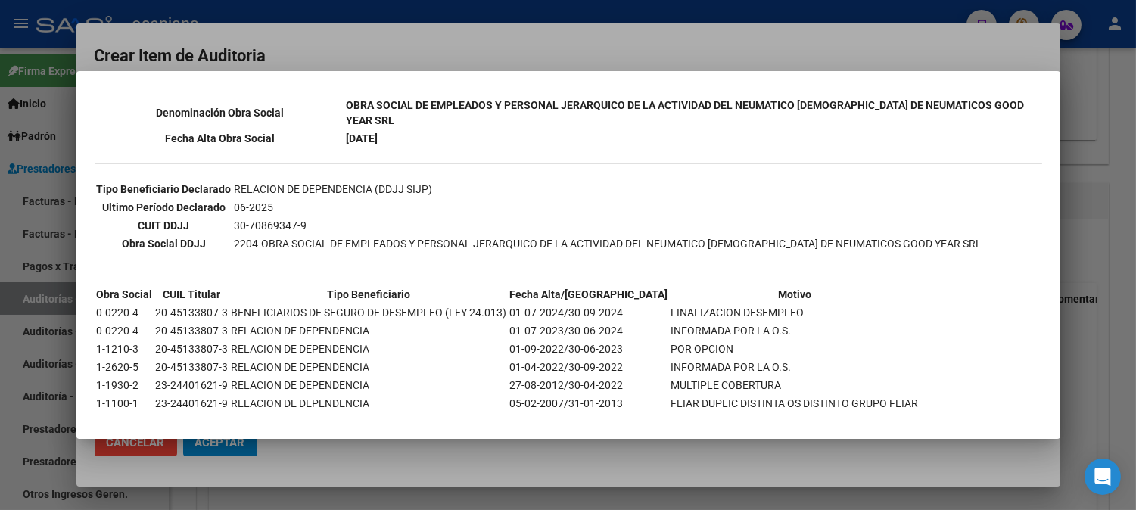
click at [596, 54] on div at bounding box center [568, 255] width 1136 height 510
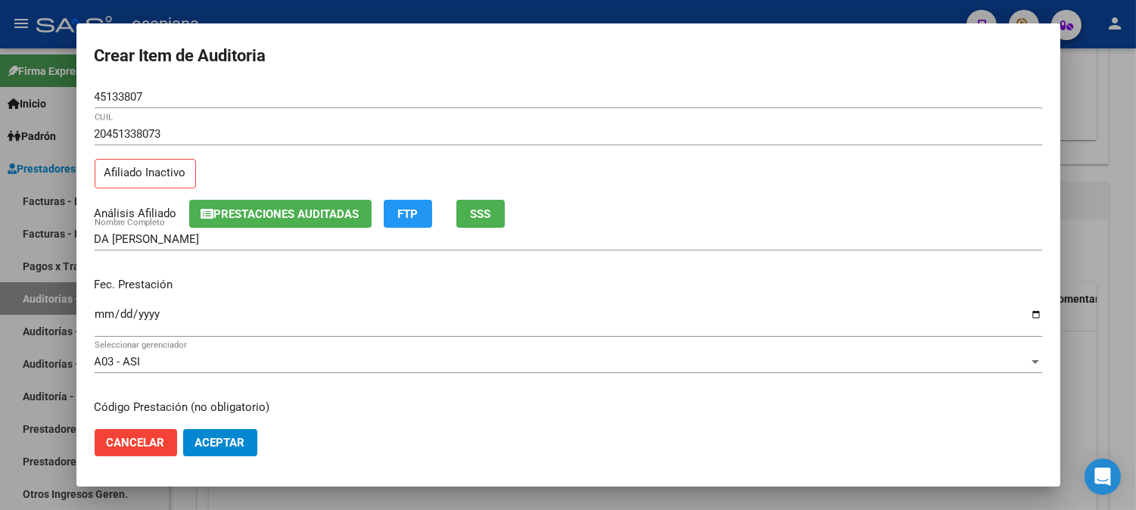
click at [108, 312] on input "[DATE]" at bounding box center [568, 320] width 947 height 24
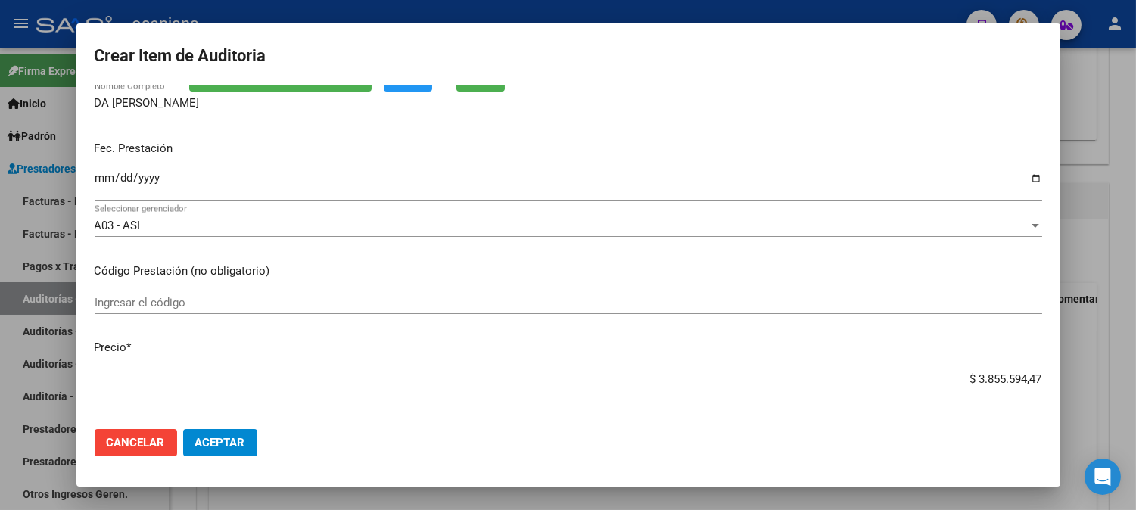
scroll to position [240, 0]
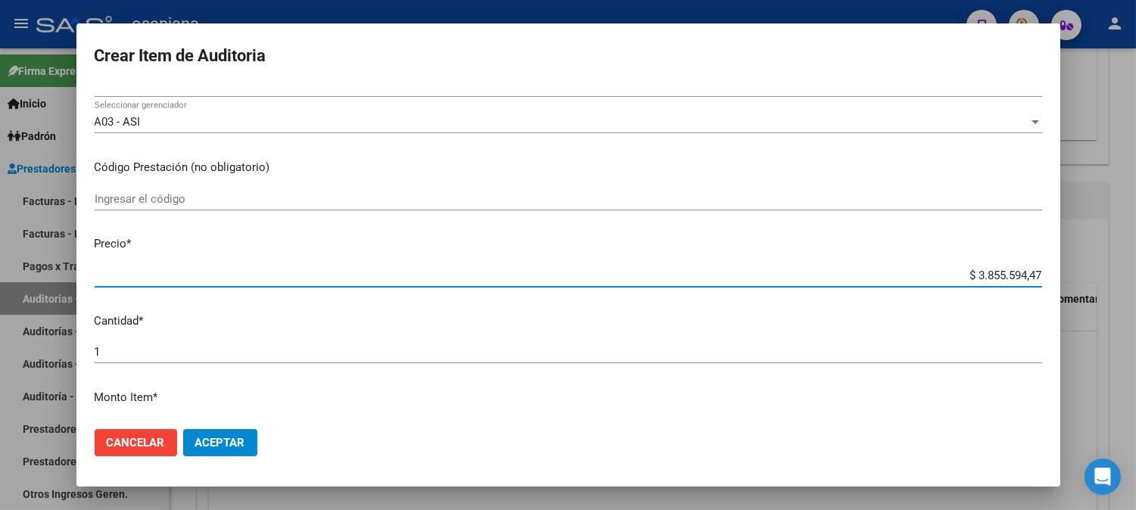
drag, startPoint x: 947, startPoint y: 274, endPoint x: 1147, endPoint y: 244, distance: 202.1
click at [1136, 244] on html "menu - osepjana person Firma Express Inicio Calendario SSS Instructivos Contact…" at bounding box center [568, 255] width 1136 height 510
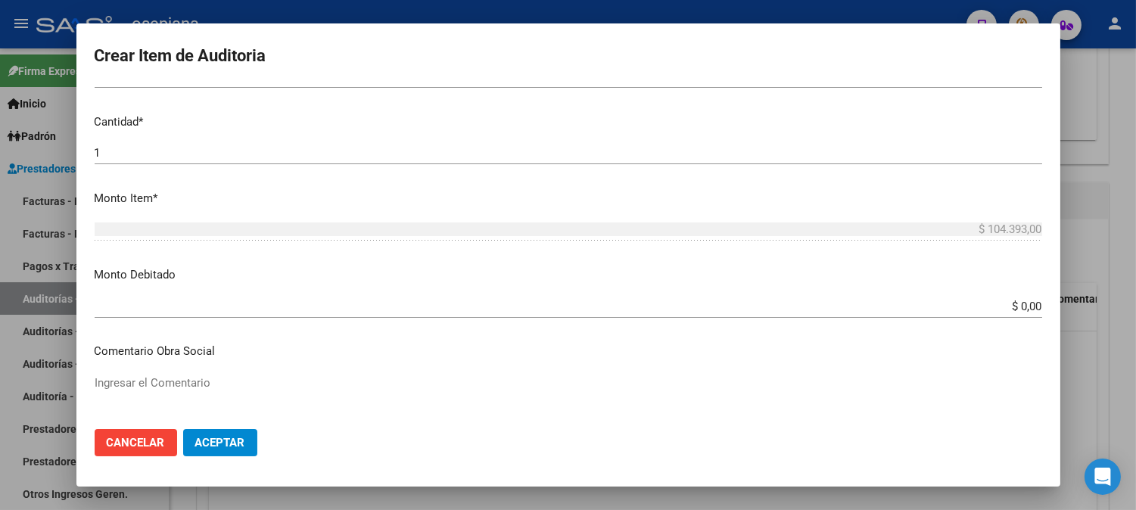
scroll to position [501, 0]
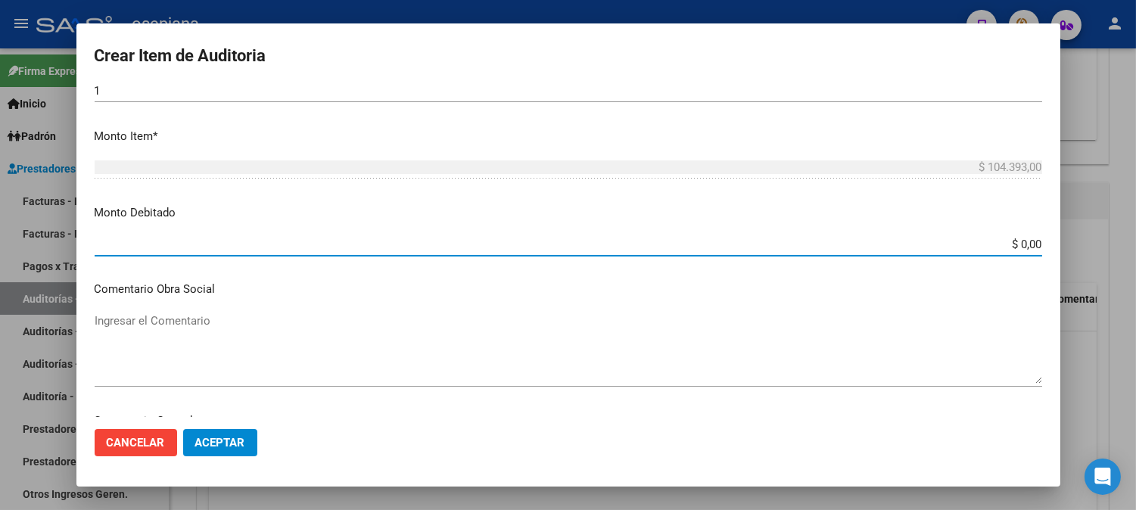
drag, startPoint x: 972, startPoint y: 246, endPoint x: 1118, endPoint y: 278, distance: 149.5
click at [1118, 278] on div "Crear Item de Auditoria 45133807 Nro Documento 20451338073 CUIL Afiliado Inacti…" at bounding box center [568, 255] width 1136 height 510
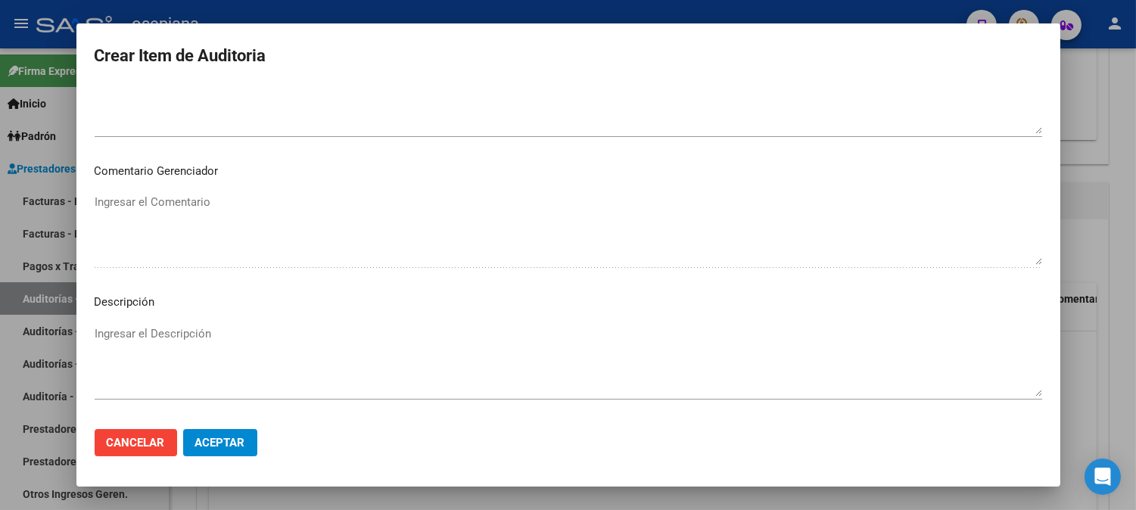
scroll to position [897, 0]
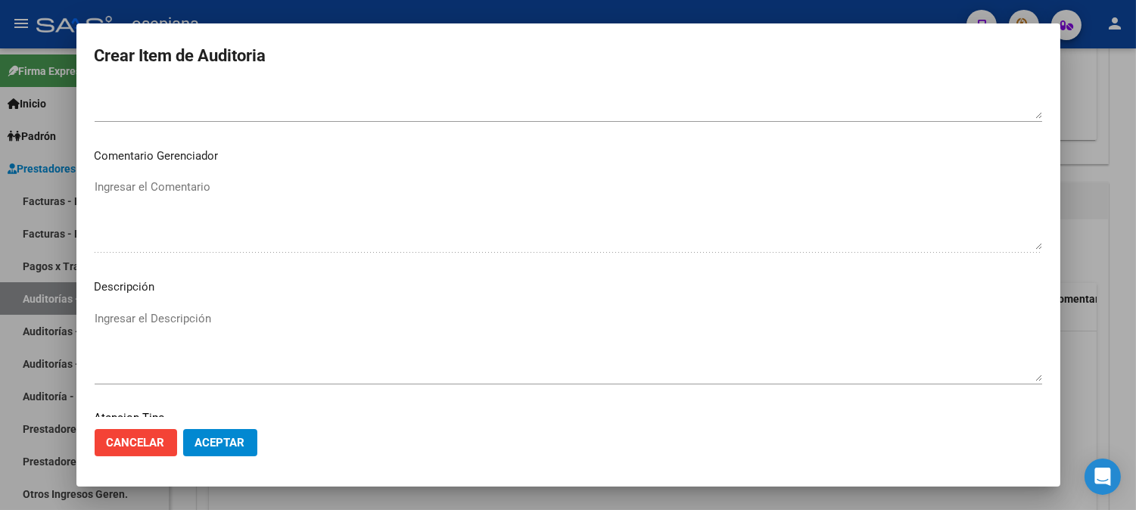
click at [873, 367] on textarea "Ingresar el Descripción" at bounding box center [568, 345] width 947 height 71
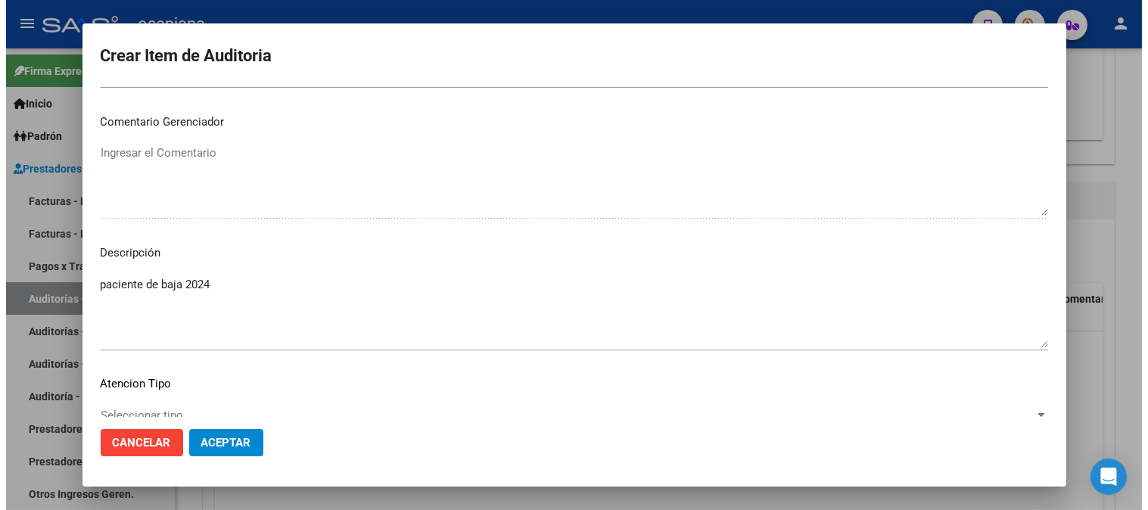
scroll to position [1031, 0]
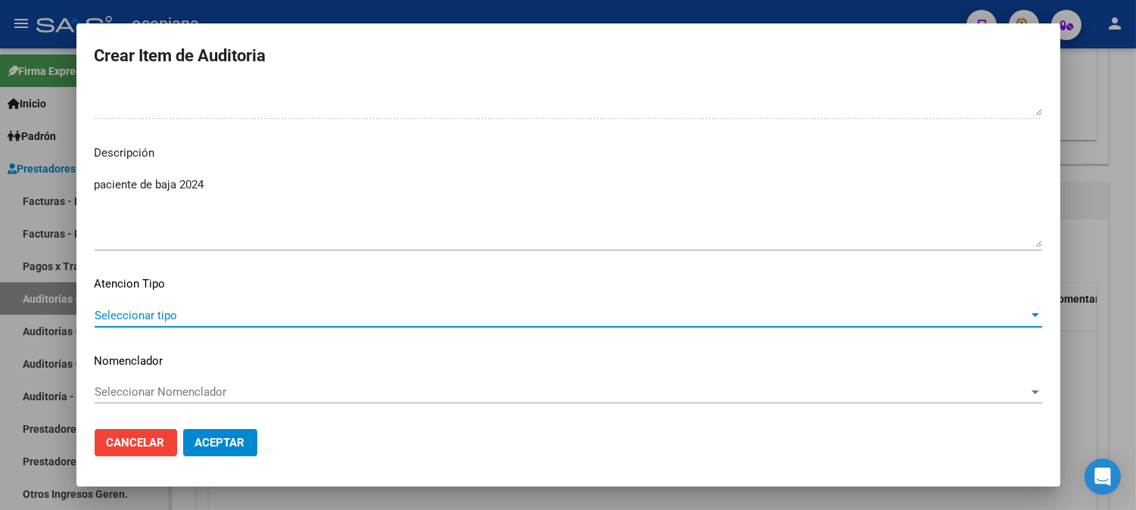
click at [172, 309] on span "Seleccionar tipo" at bounding box center [562, 316] width 934 height 14
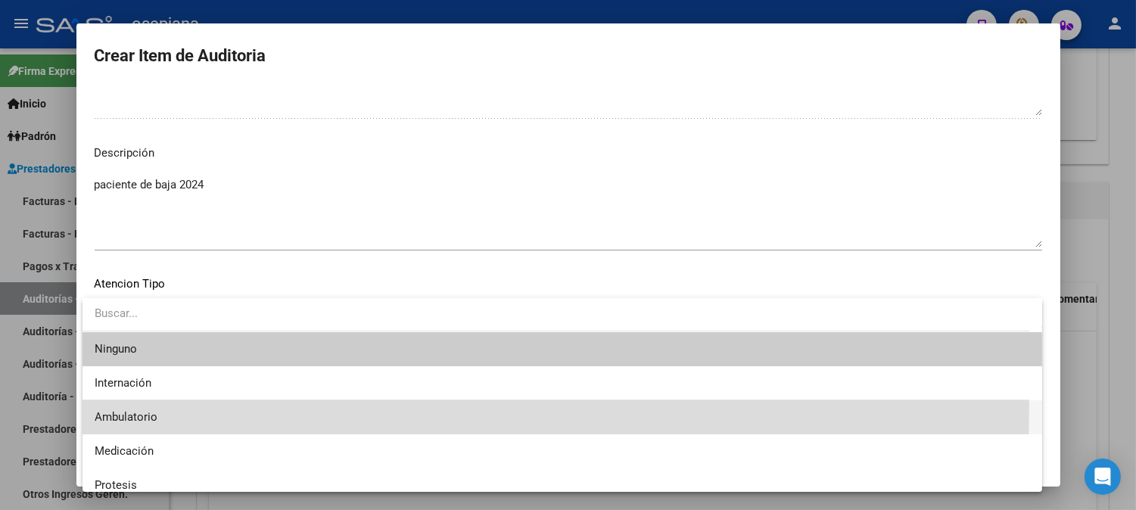
click at [103, 405] on span "Ambulatorio" at bounding box center [562, 417] width 935 height 34
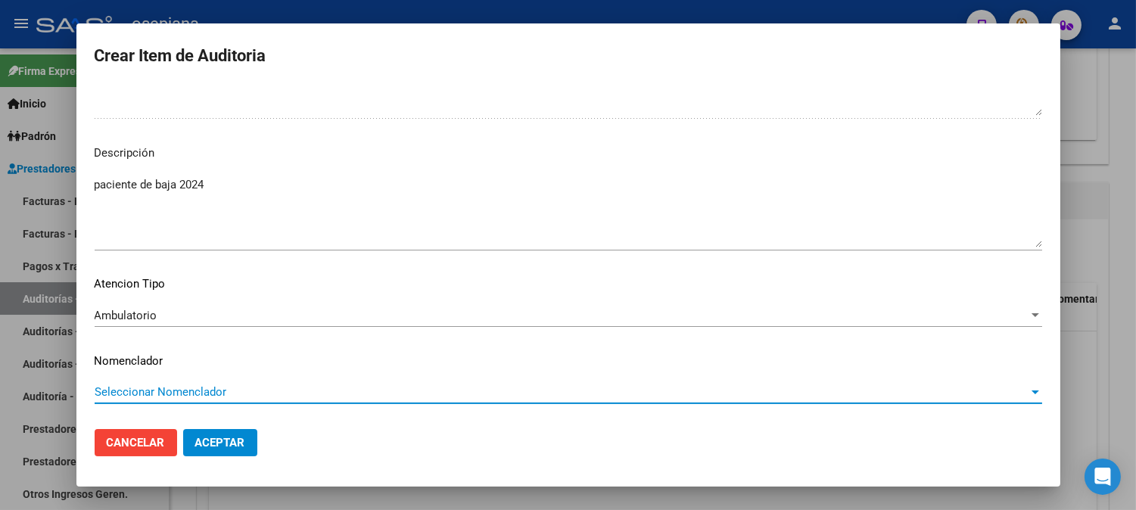
click at [138, 392] on span "Seleccionar Nomenclador" at bounding box center [562, 392] width 934 height 14
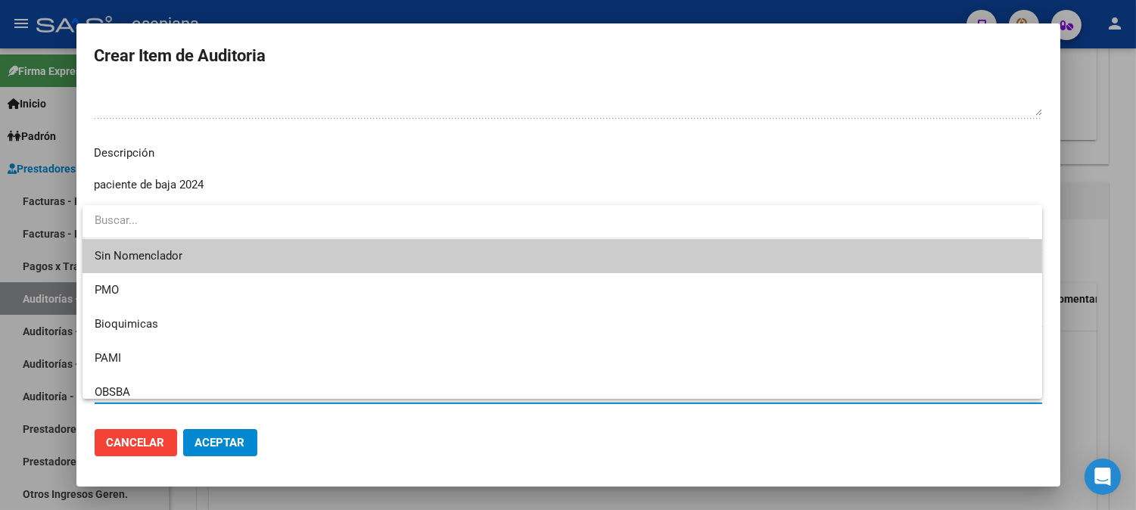
click at [157, 250] on span "Sin Nomenclador" at bounding box center [562, 256] width 935 height 34
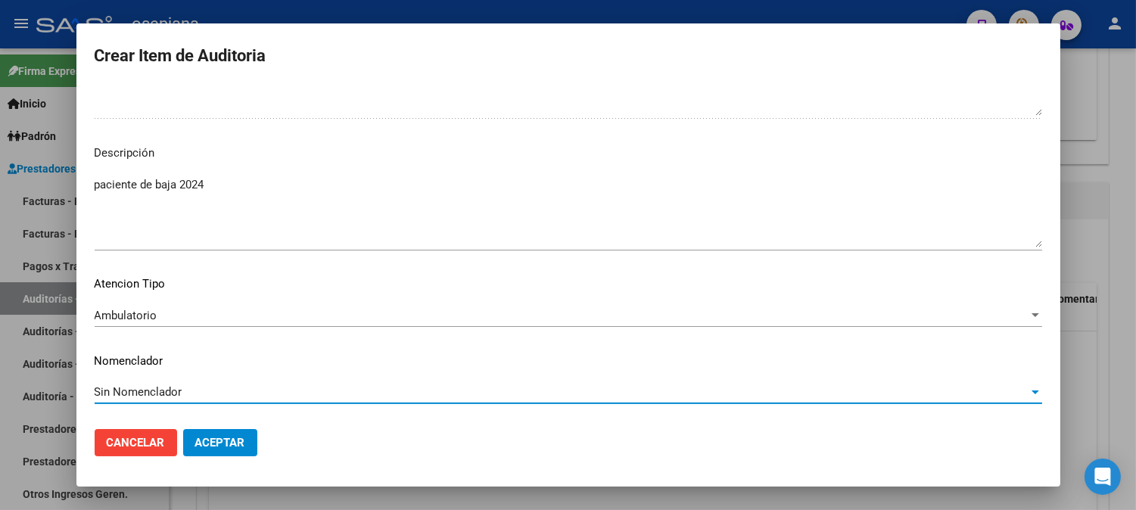
click at [226, 434] on button "Aceptar" at bounding box center [220, 442] width 74 height 27
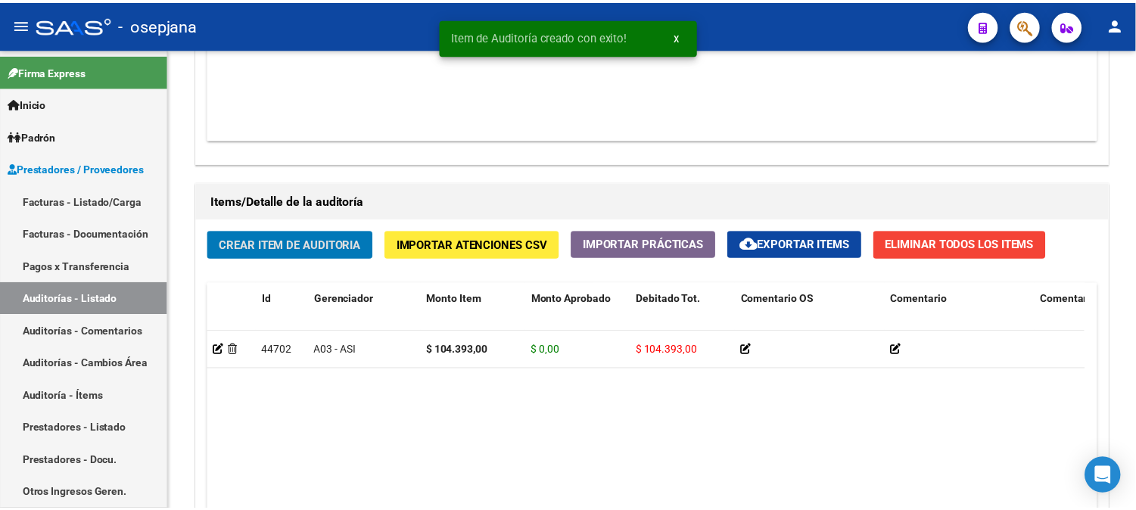
scroll to position [970, 0]
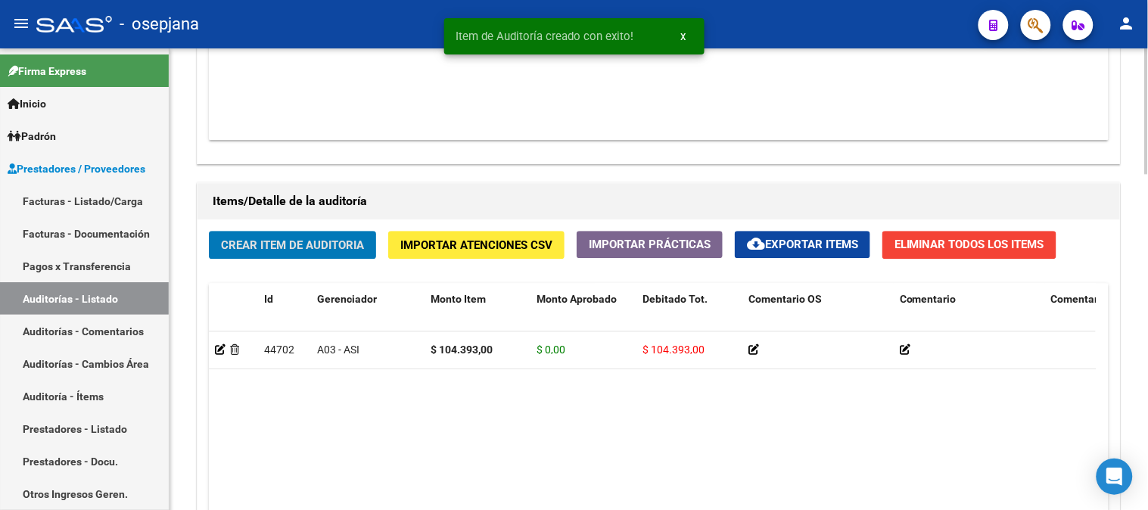
click at [244, 236] on button "Crear Item de Auditoria" at bounding box center [292, 245] width 167 height 28
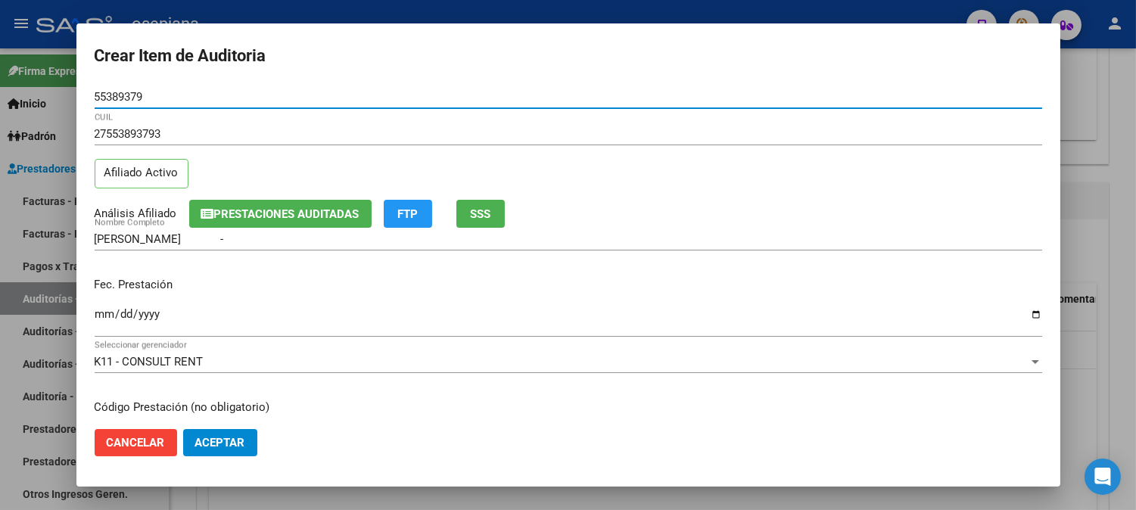
click at [107, 318] on input "Ingresar la fecha" at bounding box center [568, 320] width 947 height 24
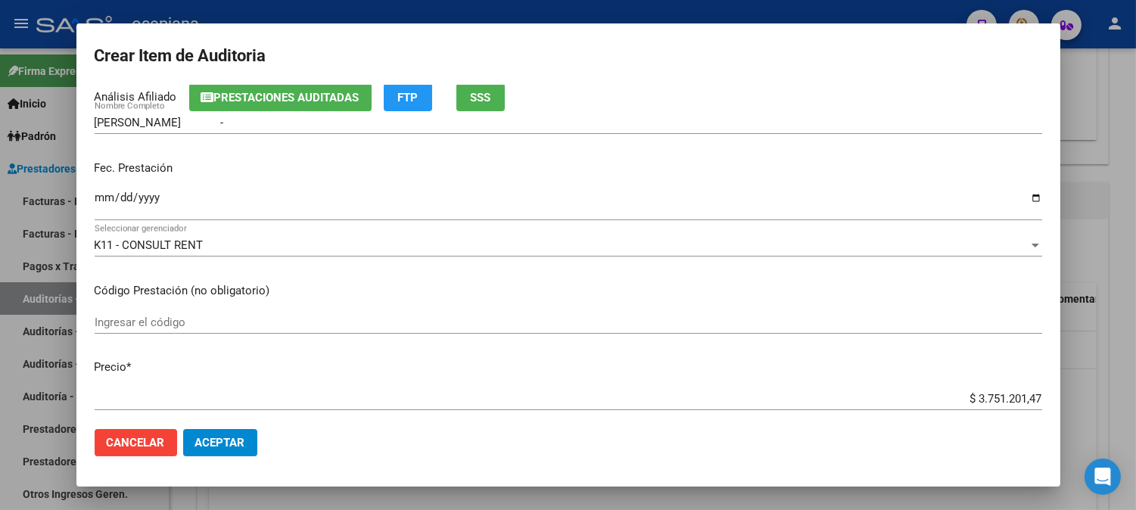
scroll to position [219, 0]
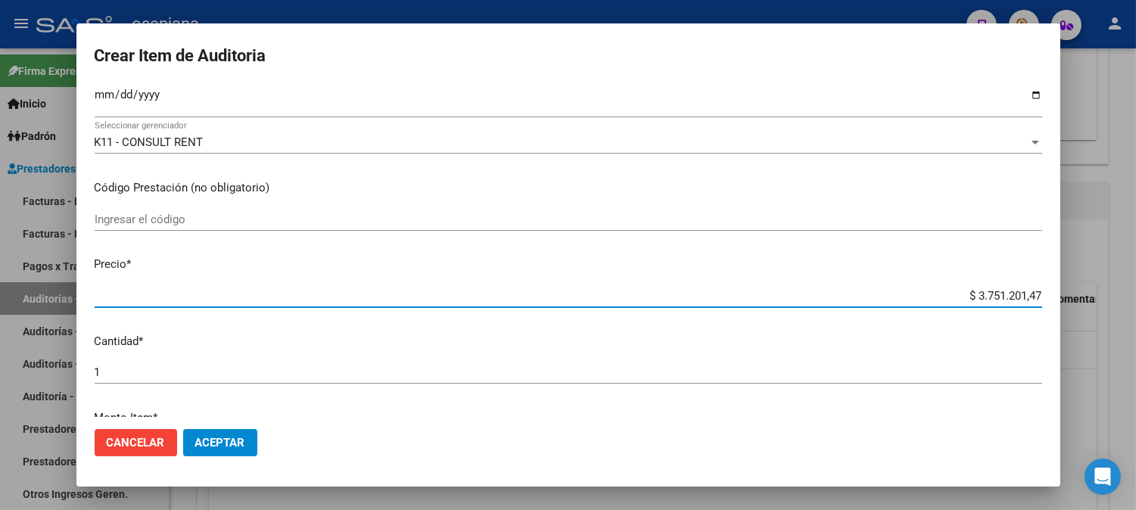
drag, startPoint x: 951, startPoint y: 295, endPoint x: 1147, endPoint y: 259, distance: 199.3
click at [1136, 259] on html "menu - osepjana person Firma Express Inicio Calendario SSS Instructivos Contact…" at bounding box center [568, 255] width 1136 height 510
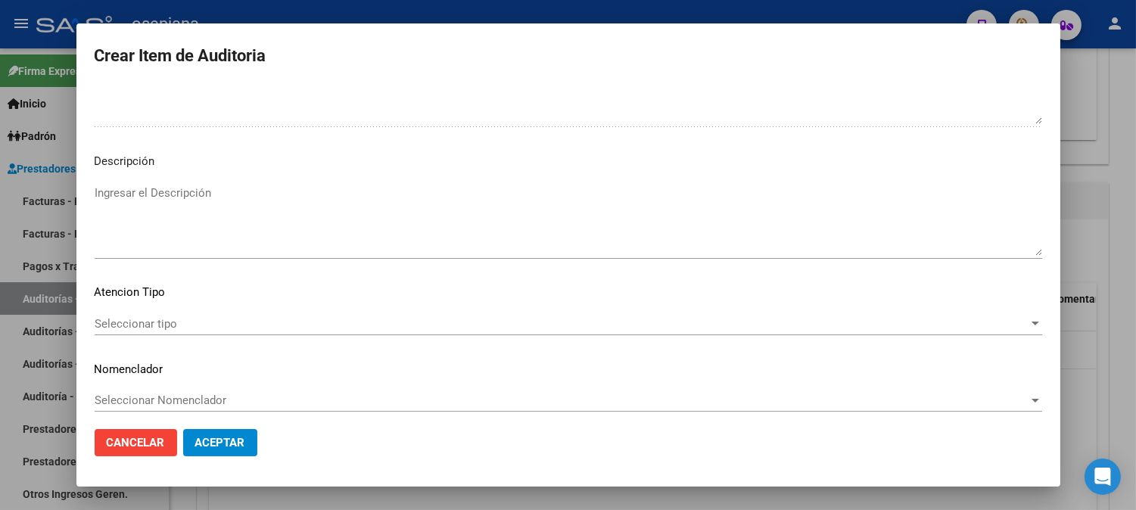
scroll to position [1031, 0]
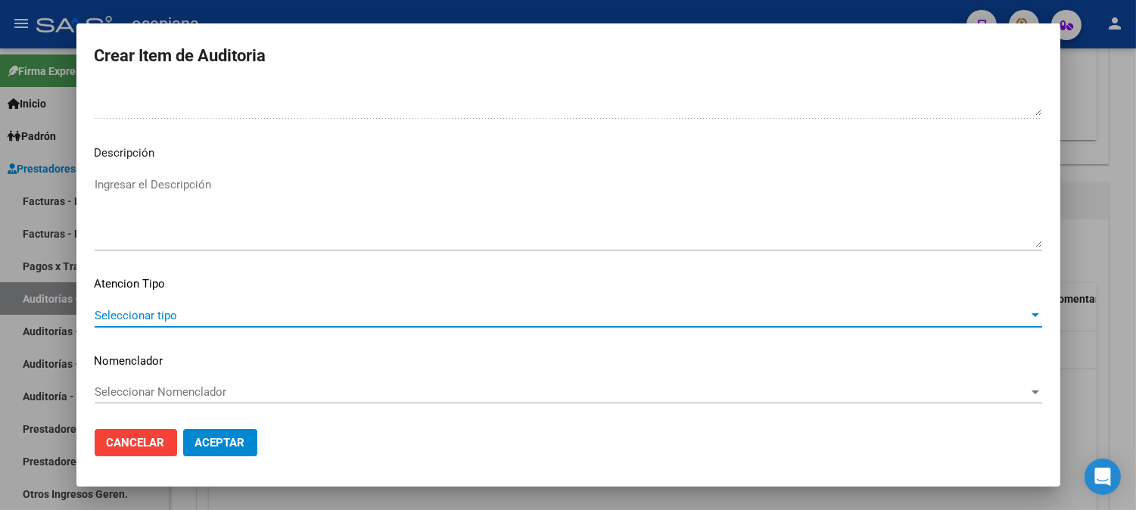
click at [256, 314] on span "Seleccionar tipo" at bounding box center [562, 316] width 934 height 14
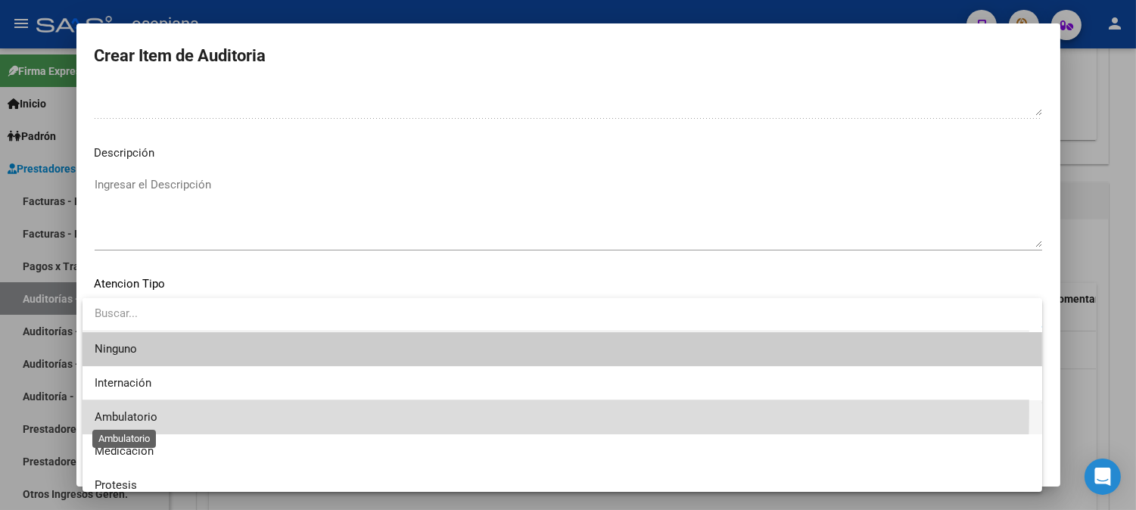
click at [130, 410] on span "Ambulatorio" at bounding box center [562, 417] width 935 height 34
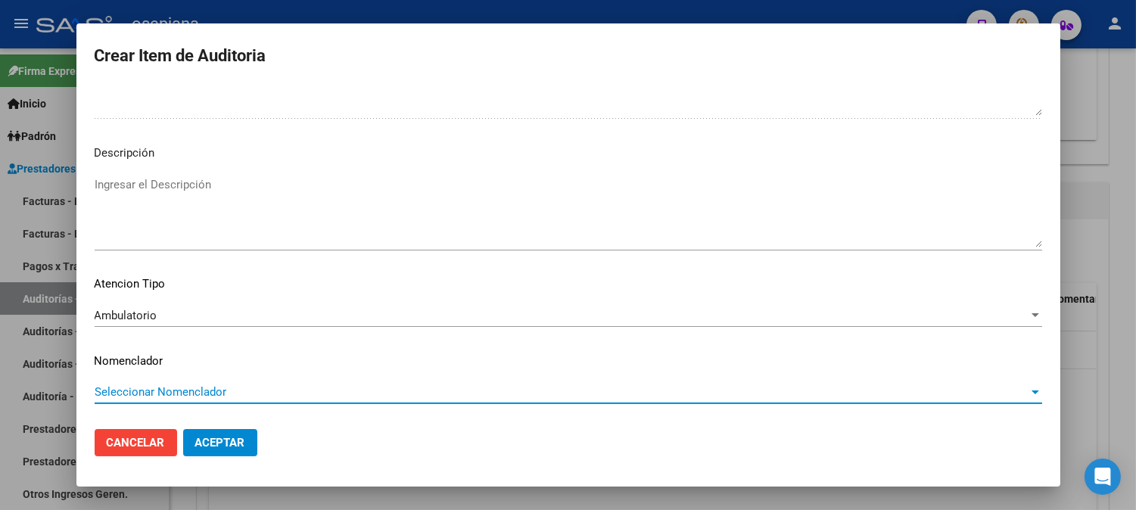
click at [154, 394] on span "Seleccionar Nomenclador" at bounding box center [562, 392] width 934 height 14
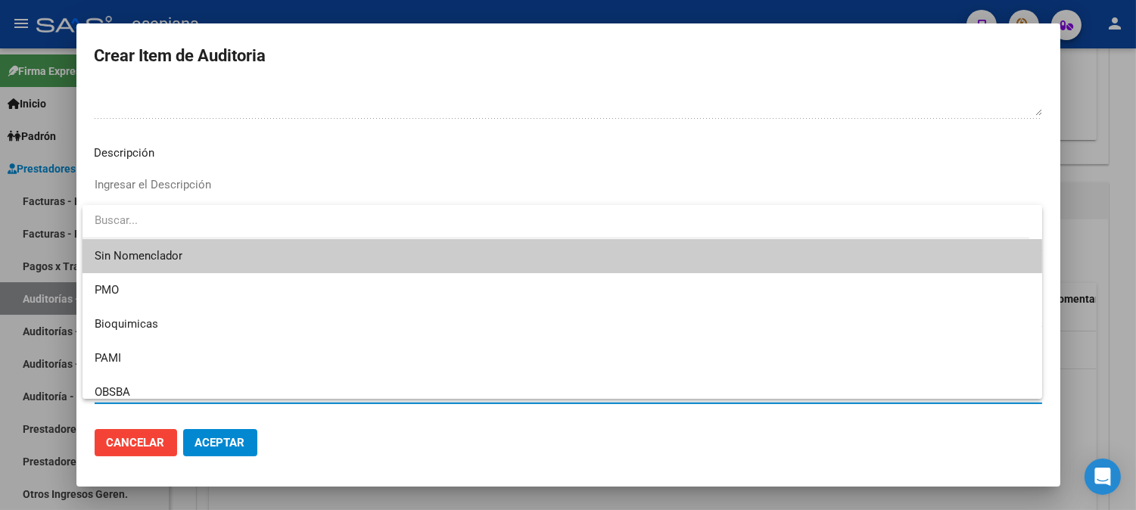
click at [328, 255] on span "Sin Nomenclador" at bounding box center [562, 256] width 935 height 34
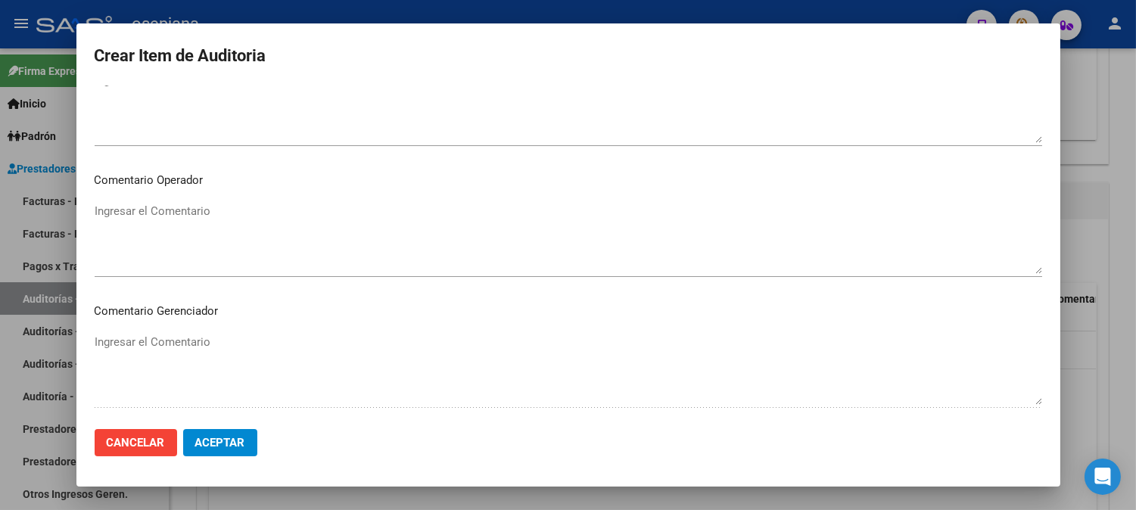
scroll to position [23, 0]
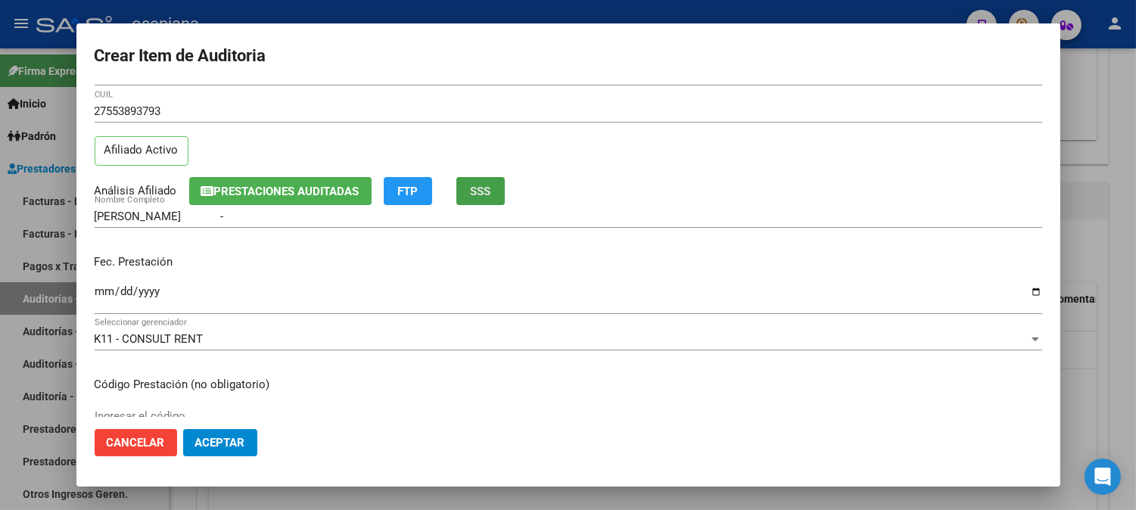
click at [483, 190] on span "SSS" at bounding box center [480, 192] width 20 height 14
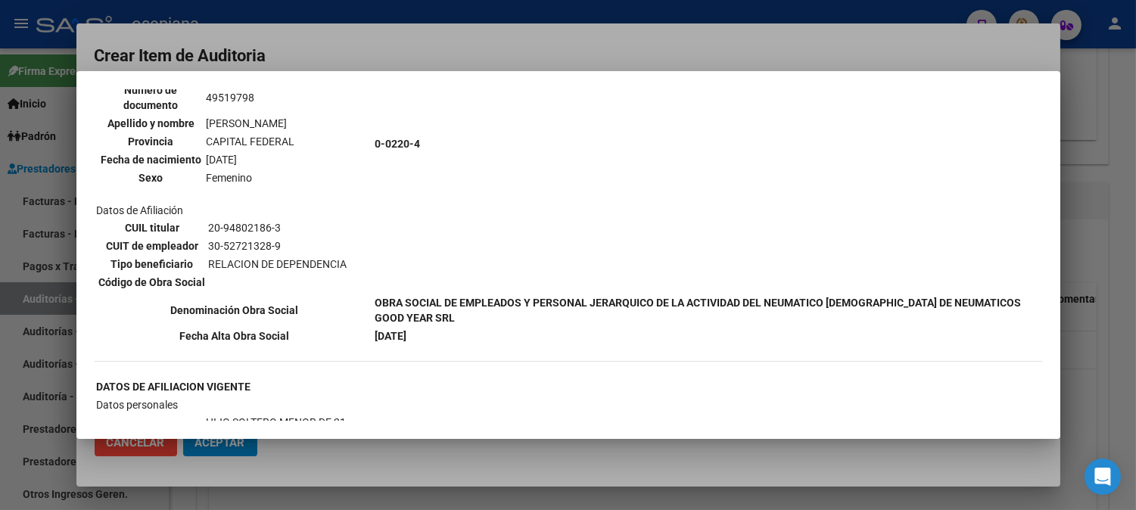
scroll to position [1306, 0]
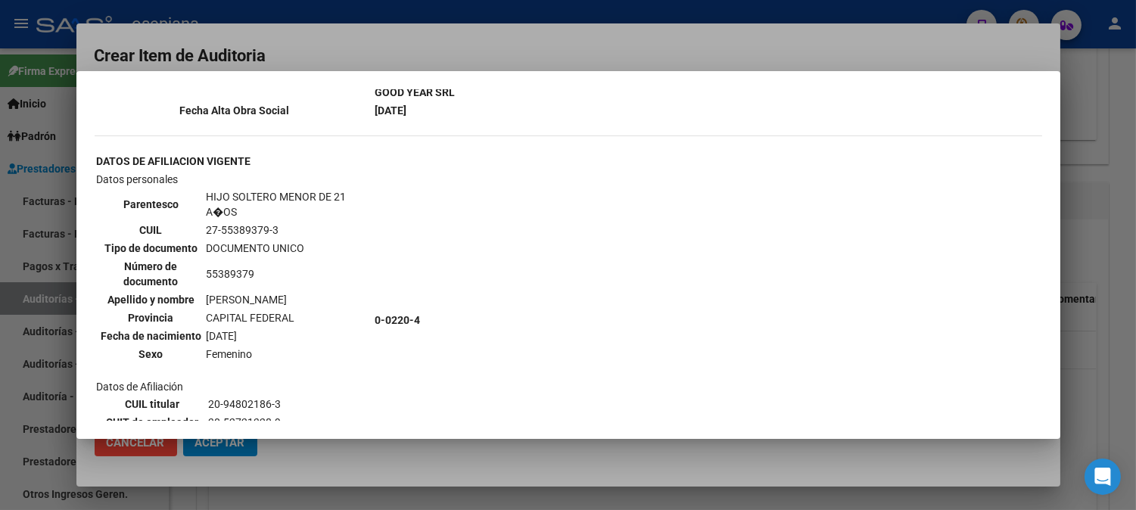
click at [815, 39] on div at bounding box center [568, 255] width 1136 height 510
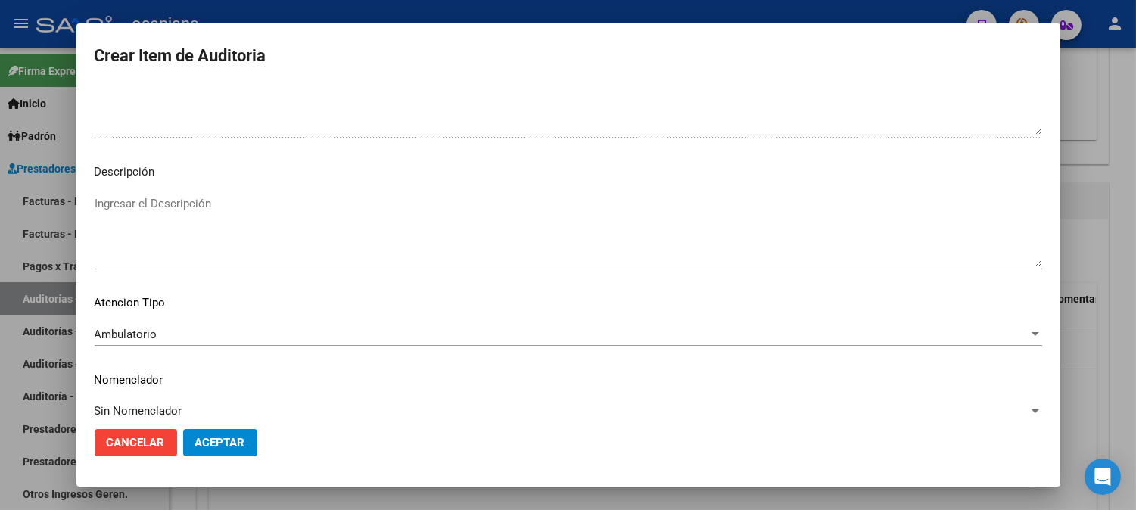
scroll to position [1031, 0]
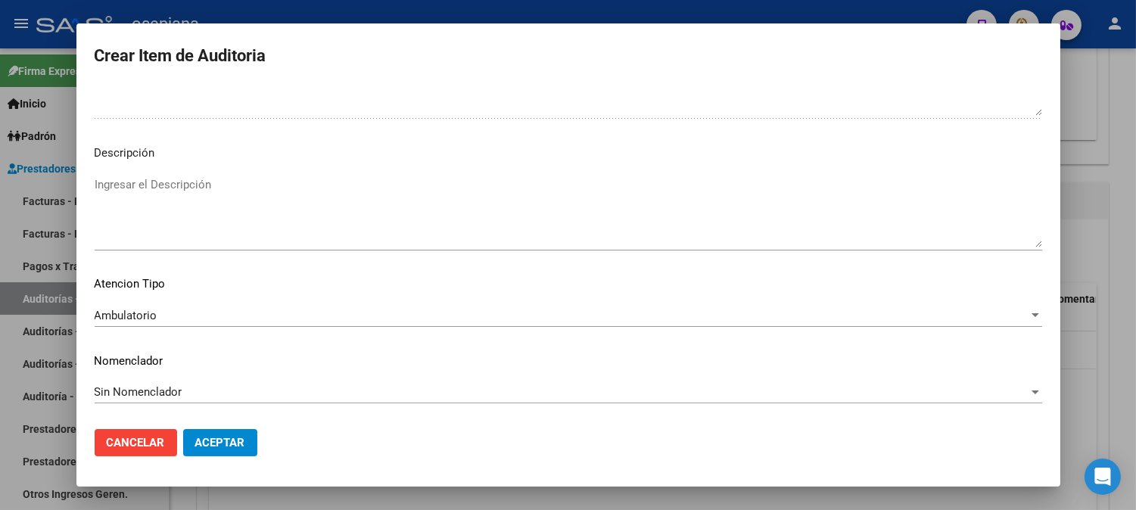
click at [145, 319] on span "Ambulatorio" at bounding box center [126, 316] width 63 height 14
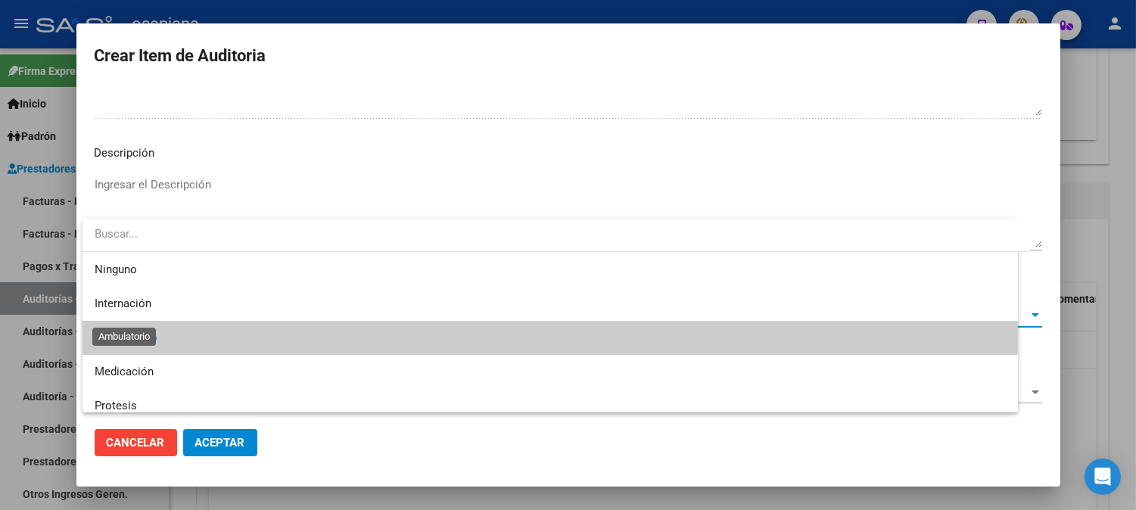
scroll to position [23, 0]
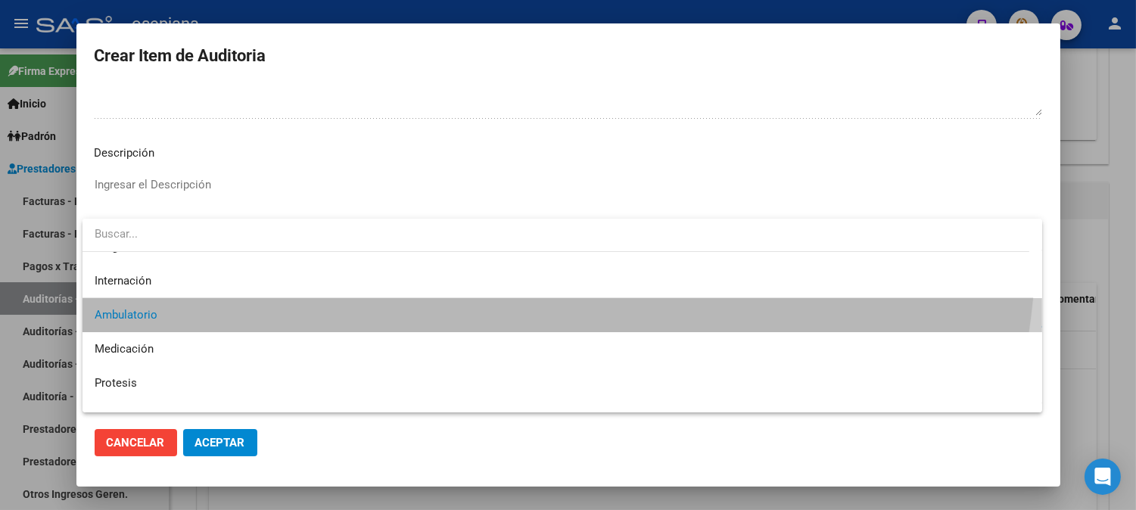
click at [202, 316] on span "Ambulatorio" at bounding box center [562, 315] width 935 height 34
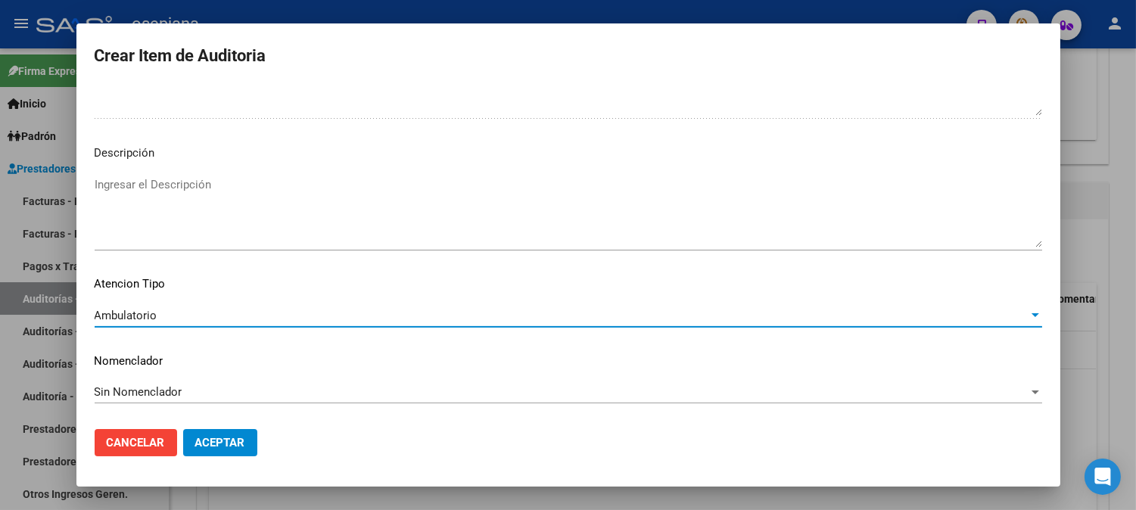
click at [231, 431] on button "Aceptar" at bounding box center [220, 442] width 74 height 27
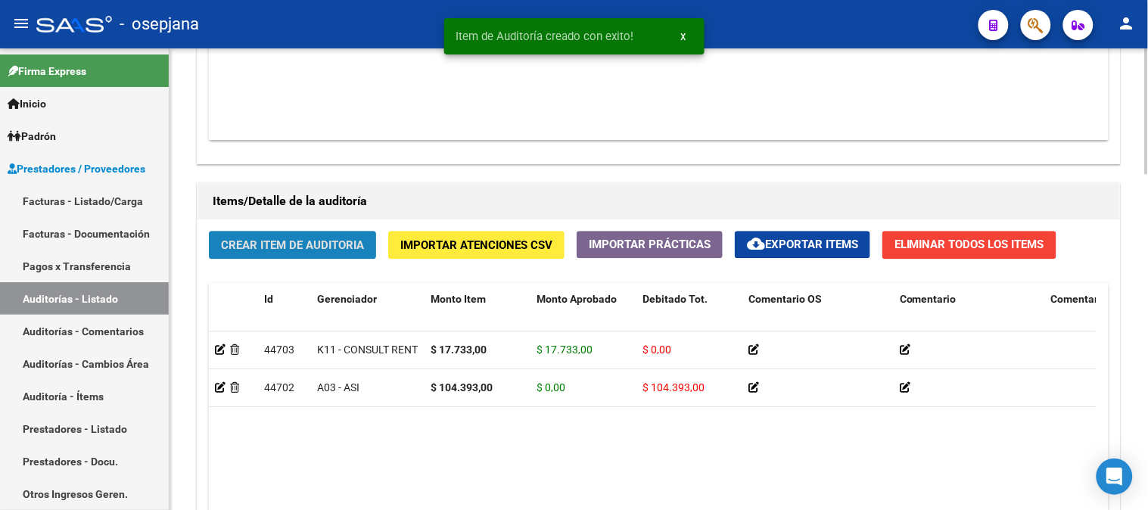
click at [273, 255] on button "Crear Item de Auditoria" at bounding box center [292, 245] width 167 height 28
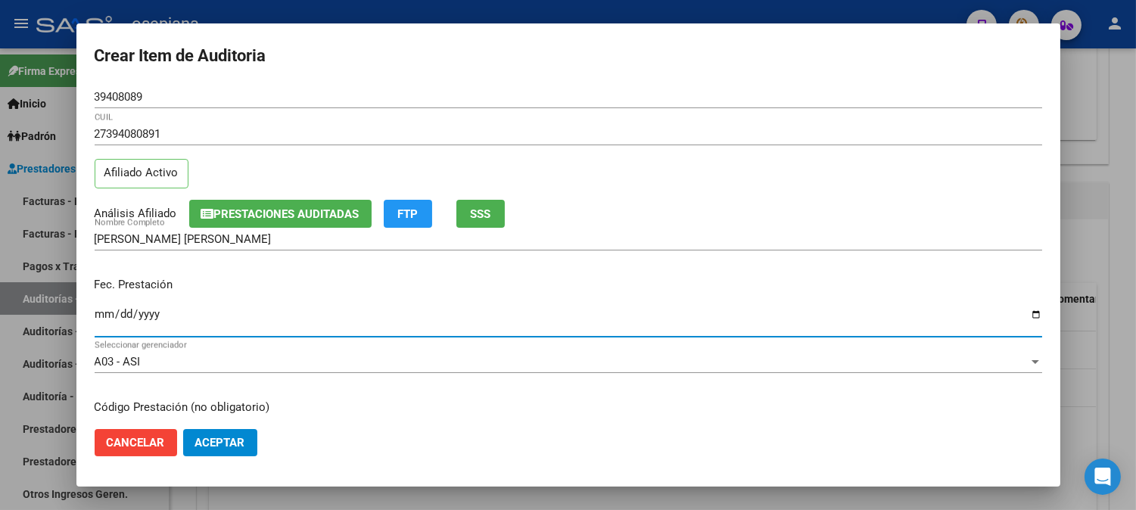
click at [109, 322] on input "Ingresar la fecha" at bounding box center [568, 320] width 947 height 24
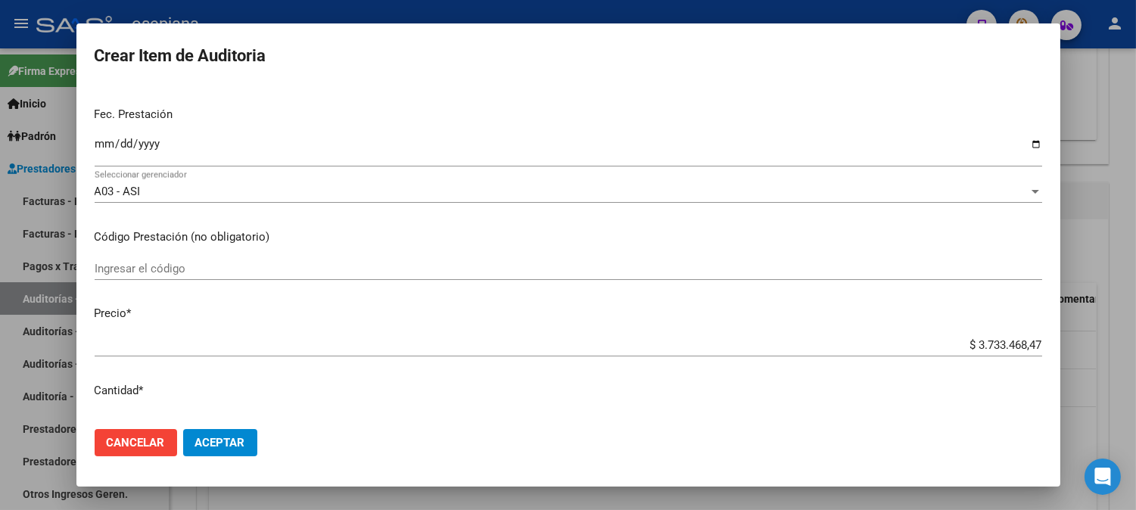
scroll to position [213, 0]
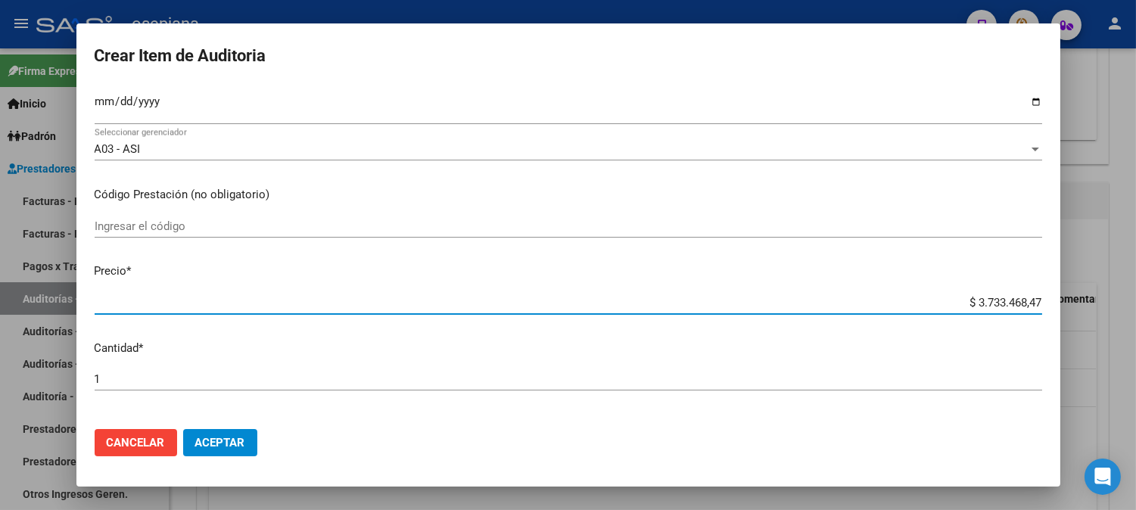
drag, startPoint x: 948, startPoint y: 309, endPoint x: 1139, endPoint y: 295, distance: 191.2
click at [1136, 295] on html "menu - osepjana person Firma Express Inicio Calendario SSS Instructivos Contact…" at bounding box center [568, 255] width 1136 height 510
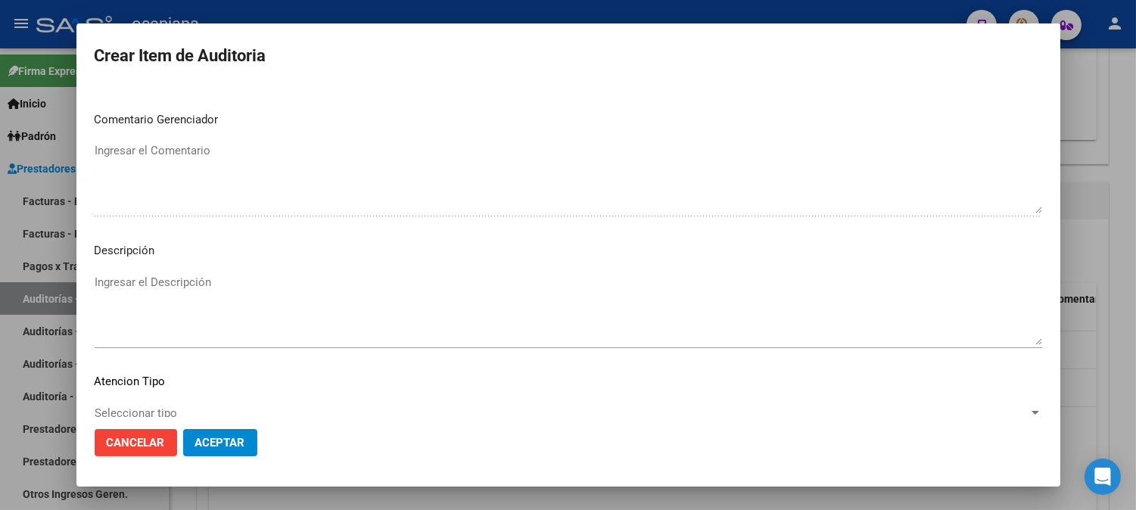
scroll to position [1031, 0]
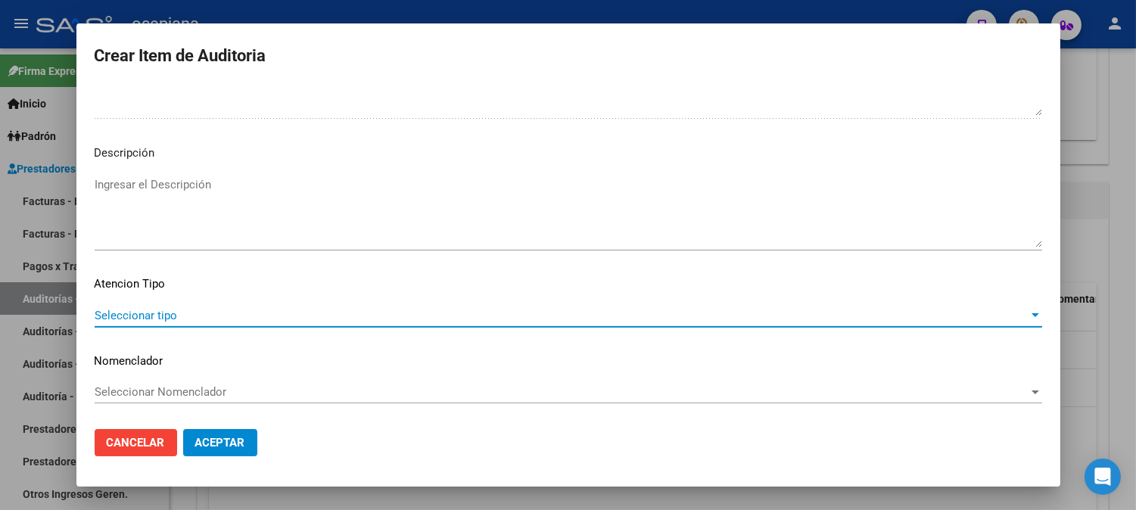
click at [188, 311] on span "Seleccionar tipo" at bounding box center [562, 316] width 934 height 14
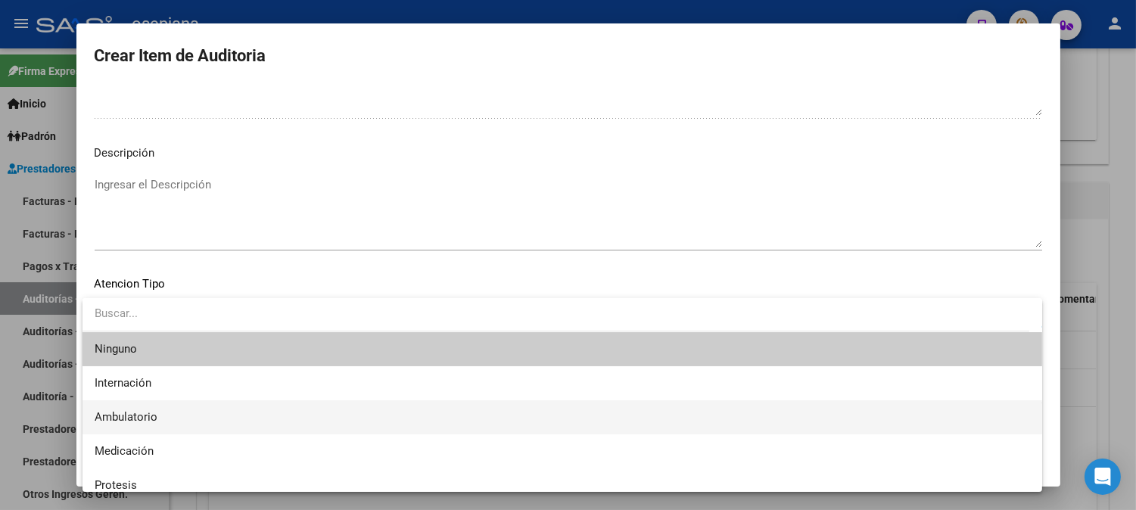
click at [129, 402] on span "Ambulatorio" at bounding box center [562, 417] width 935 height 34
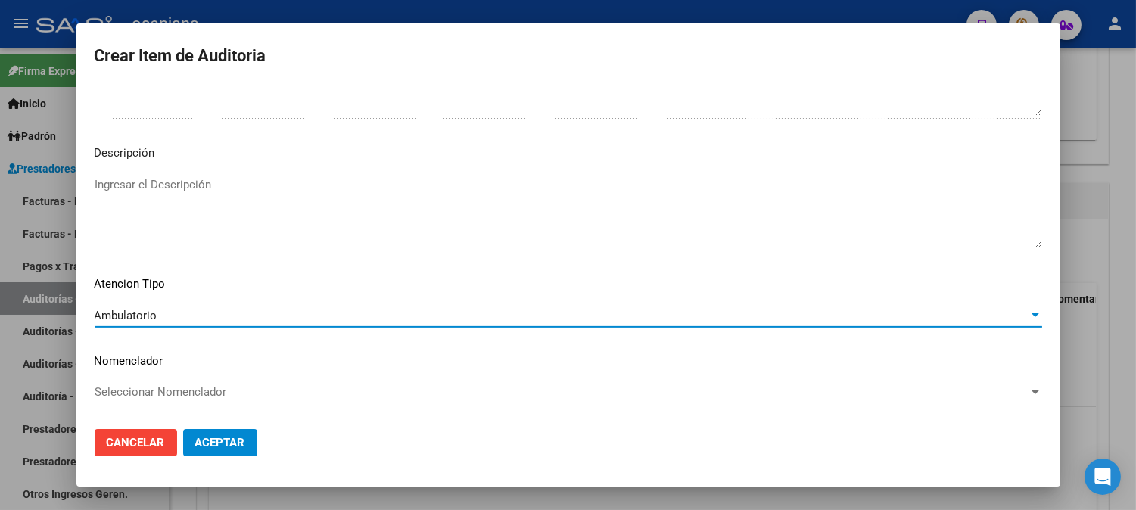
click at [129, 402] on div "Seleccionar Nomenclador Seleccionar Nomenclador" at bounding box center [568, 392] width 947 height 23
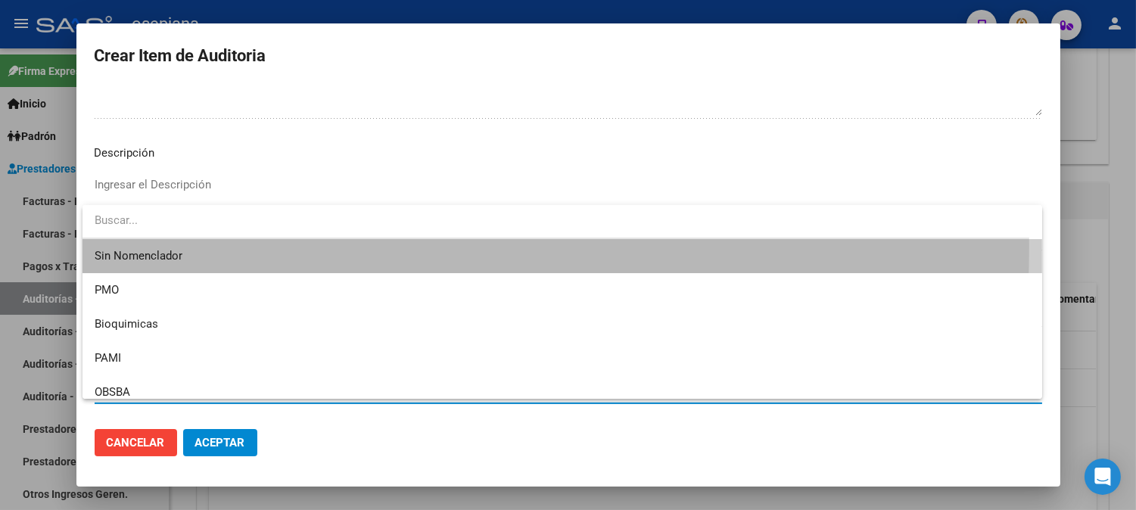
click at [173, 246] on span "Sin Nomenclador" at bounding box center [562, 256] width 935 height 34
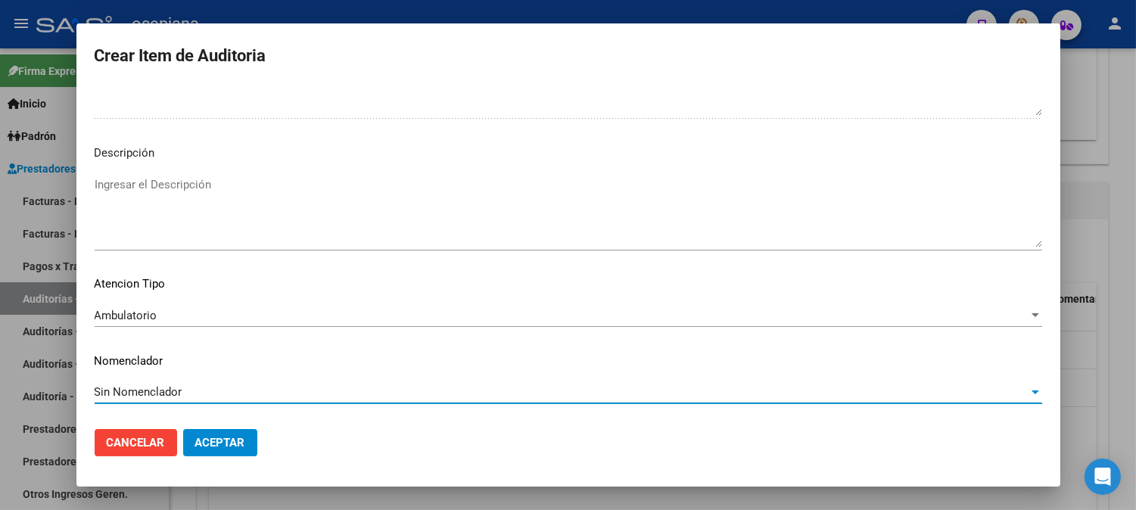
click at [216, 436] on span "Aceptar" at bounding box center [220, 443] width 50 height 14
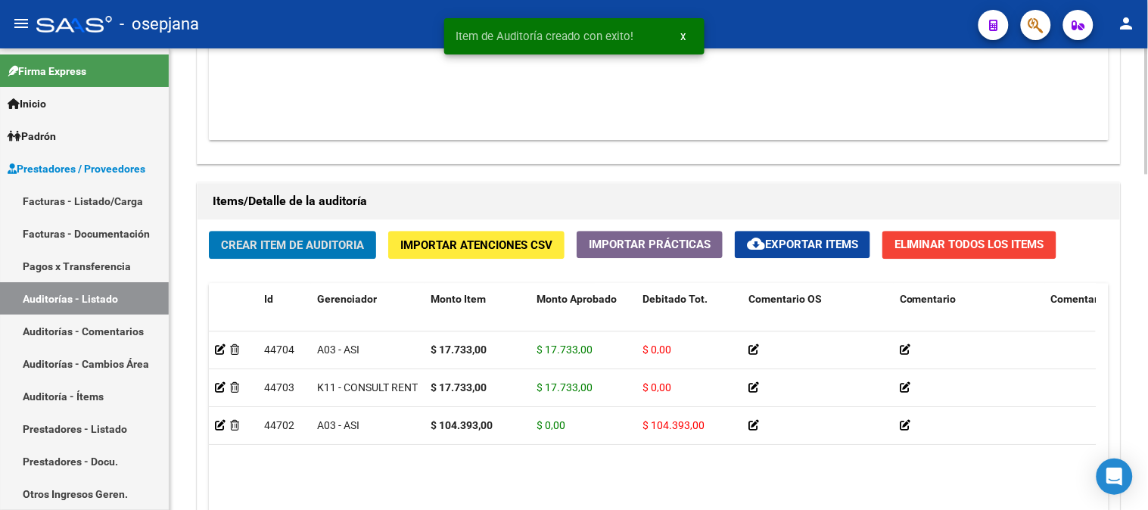
click at [299, 238] on span "Crear Item de Auditoria" at bounding box center [292, 245] width 143 height 14
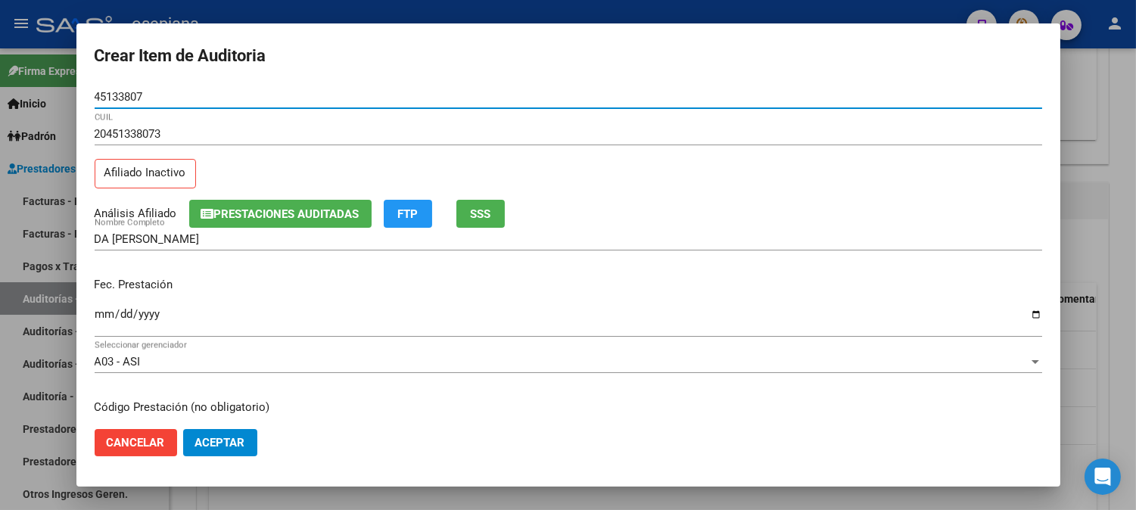
click at [99, 312] on input "Ingresar la fecha" at bounding box center [568, 320] width 947 height 24
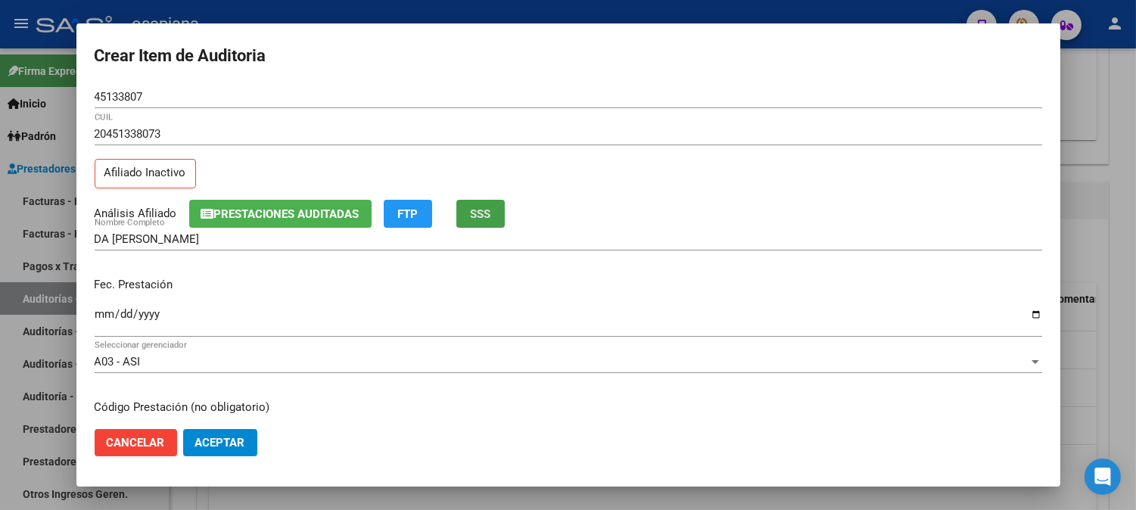
click at [505, 213] on button "SSS" at bounding box center [480, 214] width 48 height 28
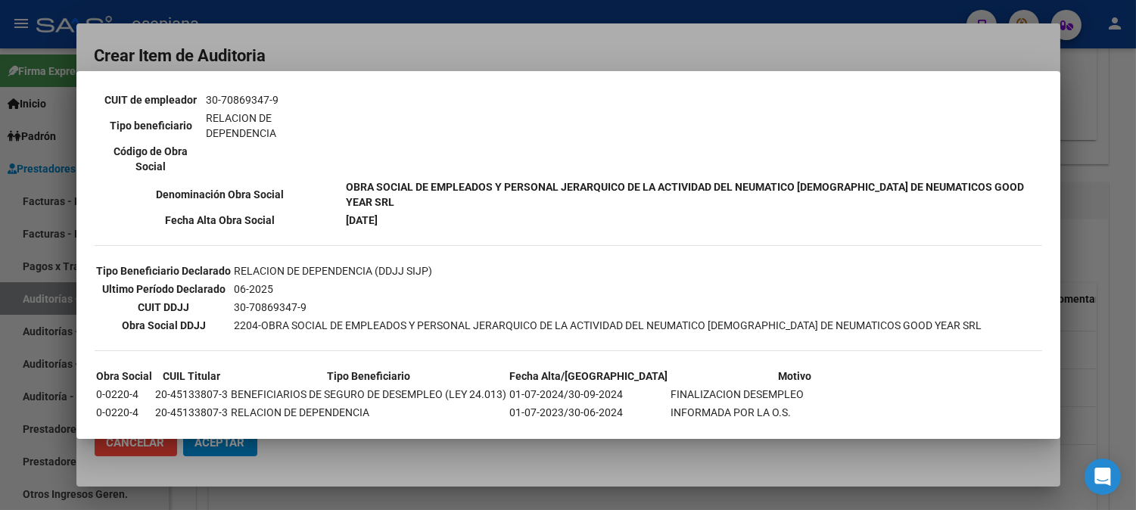
scroll to position [369, 0]
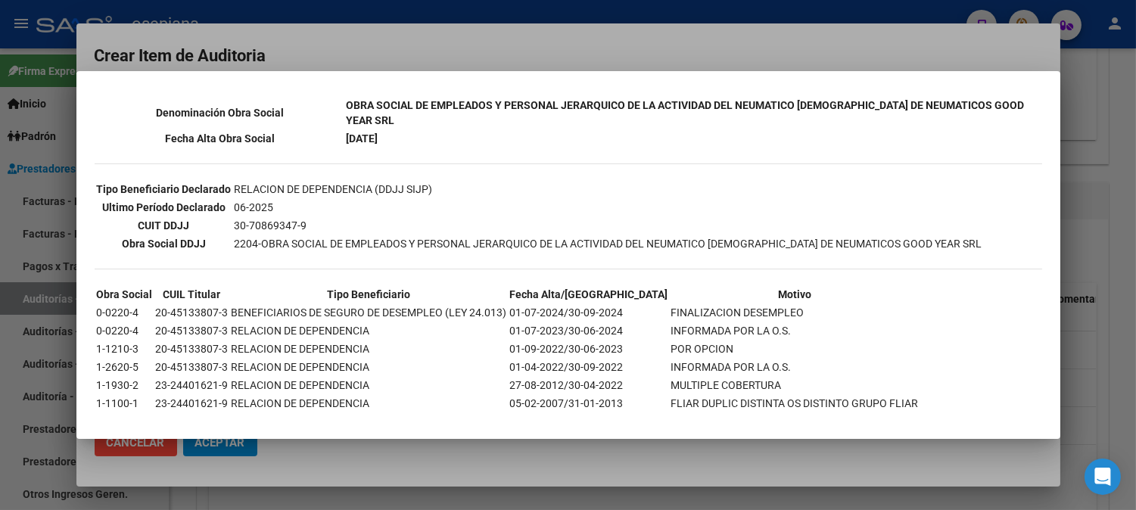
click at [845, 43] on div at bounding box center [568, 255] width 1136 height 510
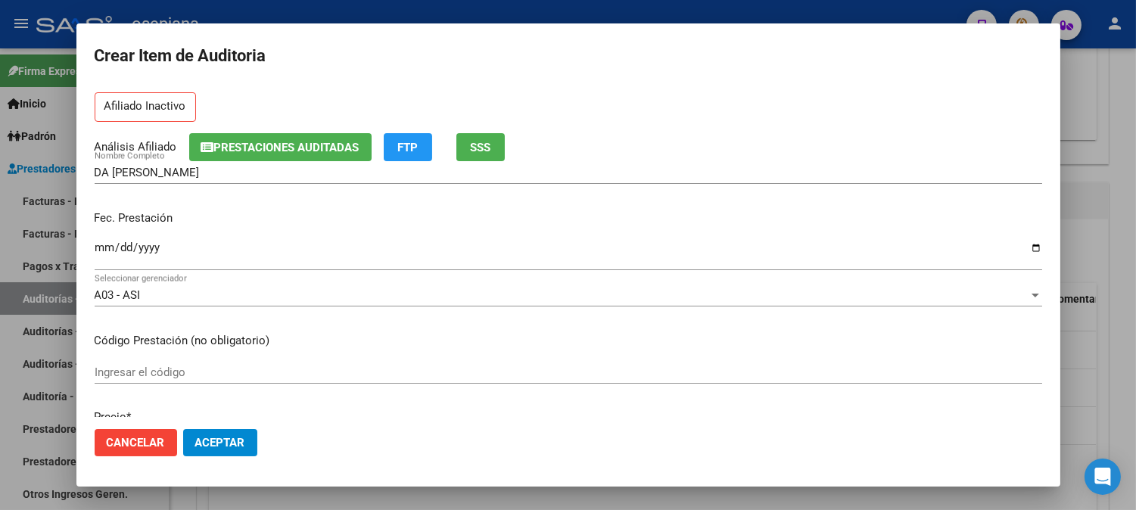
scroll to position [191, 0]
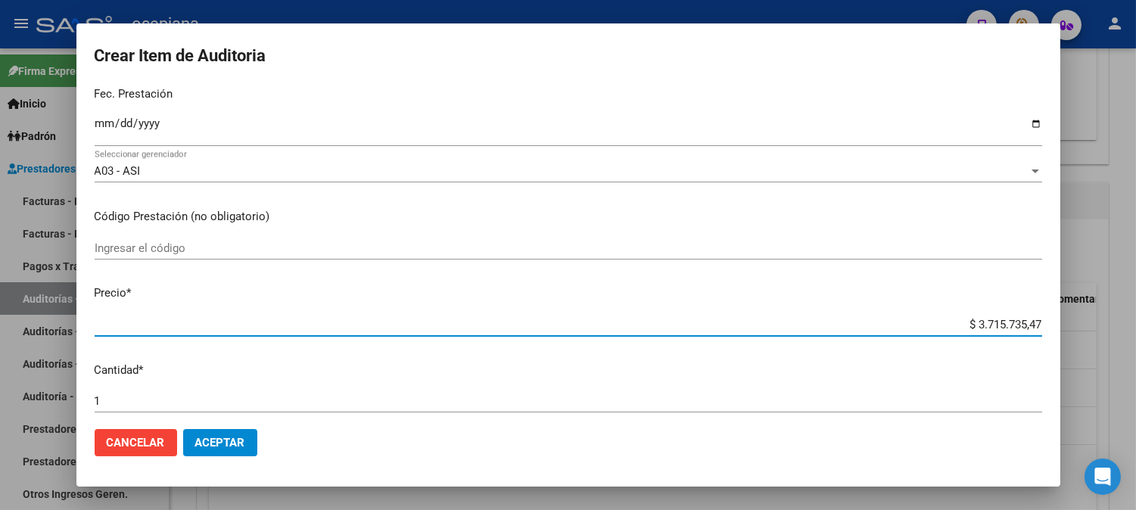
drag, startPoint x: 947, startPoint y: 329, endPoint x: 1147, endPoint y: 328, distance: 200.5
click at [1136, 328] on html "menu - osepjana person Firma Express Inicio Calendario SSS Instructivos Contact…" at bounding box center [568, 255] width 1136 height 510
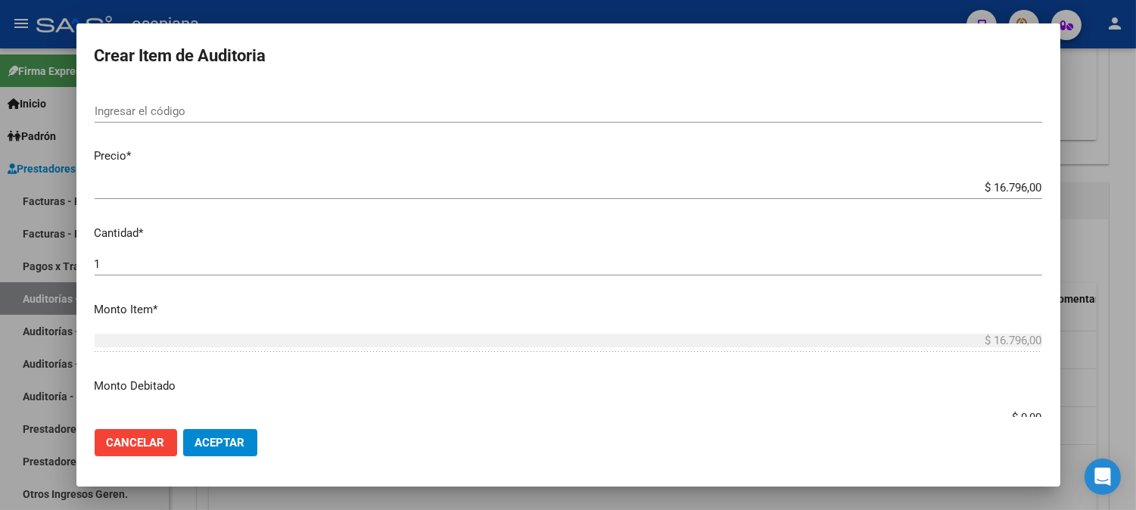
scroll to position [515, 0]
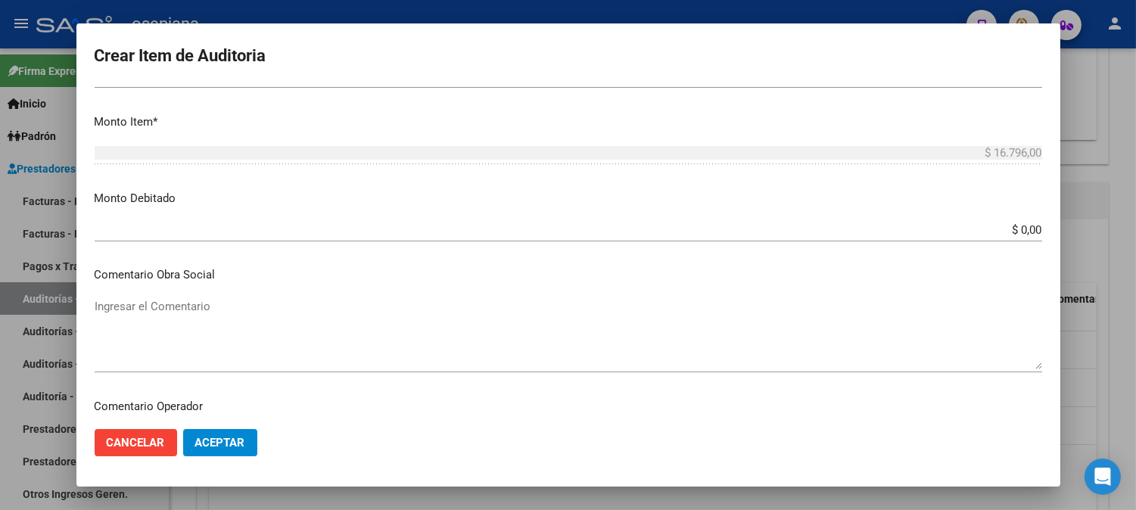
drag, startPoint x: 987, startPoint y: 237, endPoint x: 1069, endPoint y: 216, distance: 85.0
click at [1069, 216] on div "Crear Item de Auditoria 45133807 Nro Documento 20451338073 CUIL Afiliado Inacti…" at bounding box center [568, 255] width 1136 height 510
click at [933, 243] on div "$ 0,00 Ingresar el monto" at bounding box center [568, 237] width 947 height 37
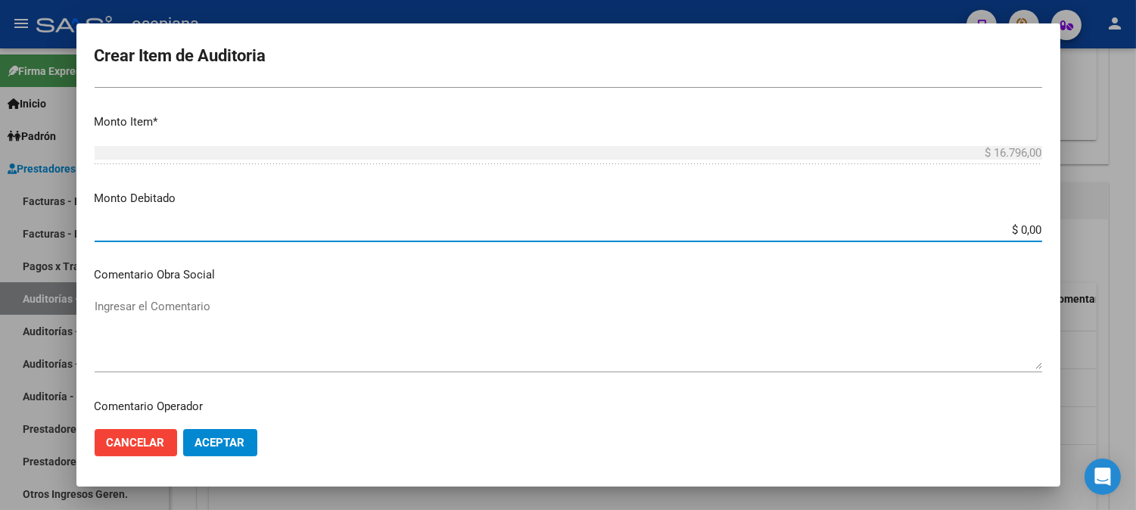
drag, startPoint x: 970, startPoint y: 235, endPoint x: 1130, endPoint y: 213, distance: 161.2
click at [1130, 213] on div "Crear Item de Auditoria 45133807 Nro Documento 20451338073 CUIL Afiliado Inacti…" at bounding box center [568, 255] width 1136 height 510
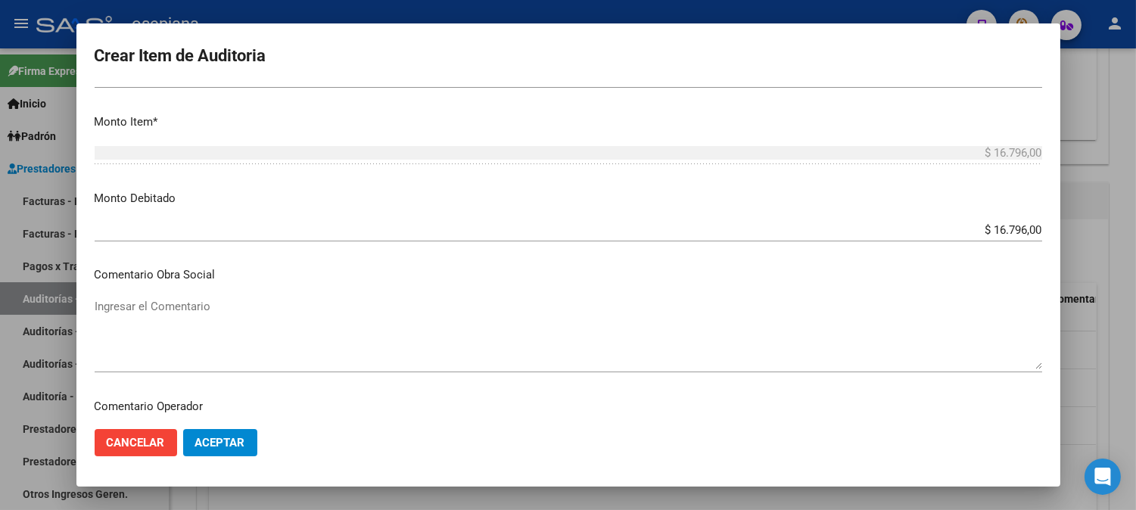
scroll to position [599, 0]
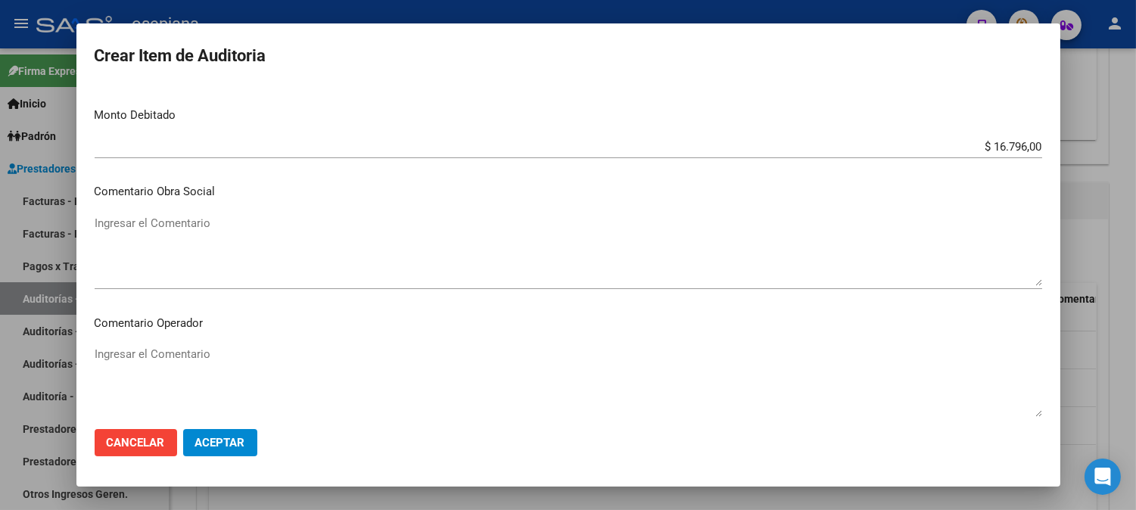
click at [583, 325] on p "Comentario Operador" at bounding box center [568, 323] width 947 height 17
click at [179, 231] on textarea "Ingresar el Comentario" at bounding box center [568, 250] width 947 height 71
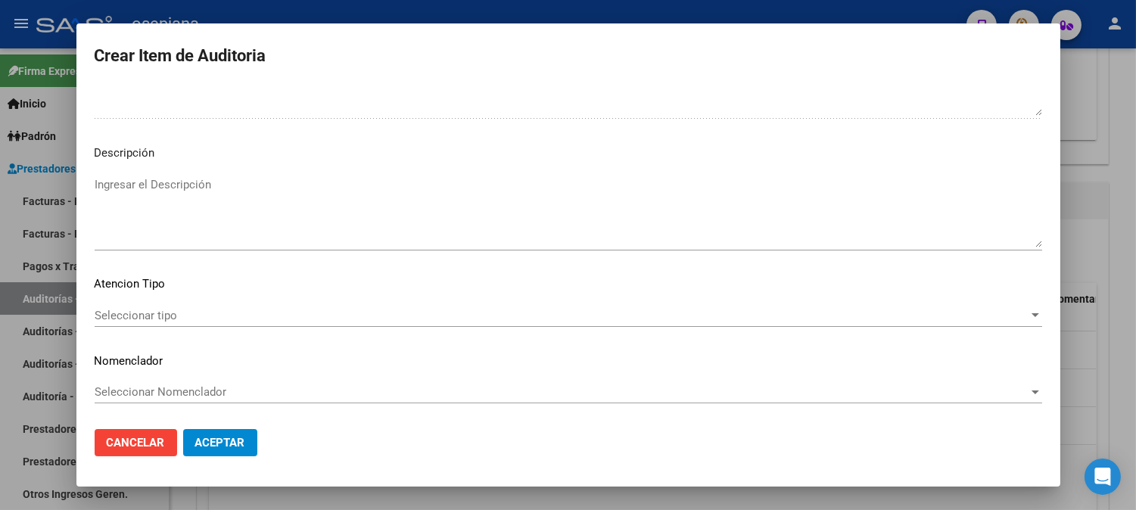
click at [204, 315] on span "Seleccionar tipo" at bounding box center [562, 316] width 934 height 14
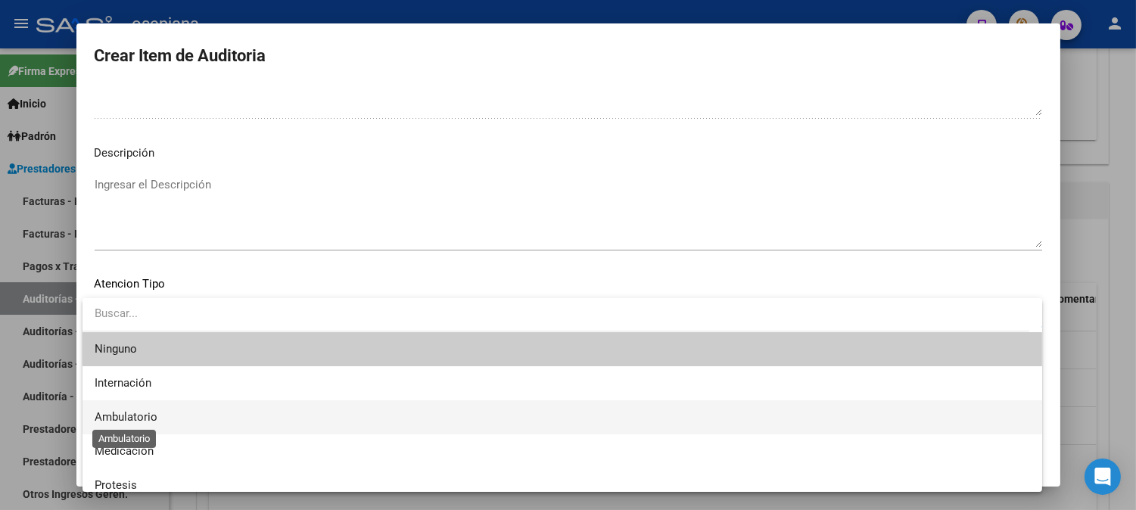
click at [110, 416] on span "Ambulatorio" at bounding box center [126, 417] width 63 height 14
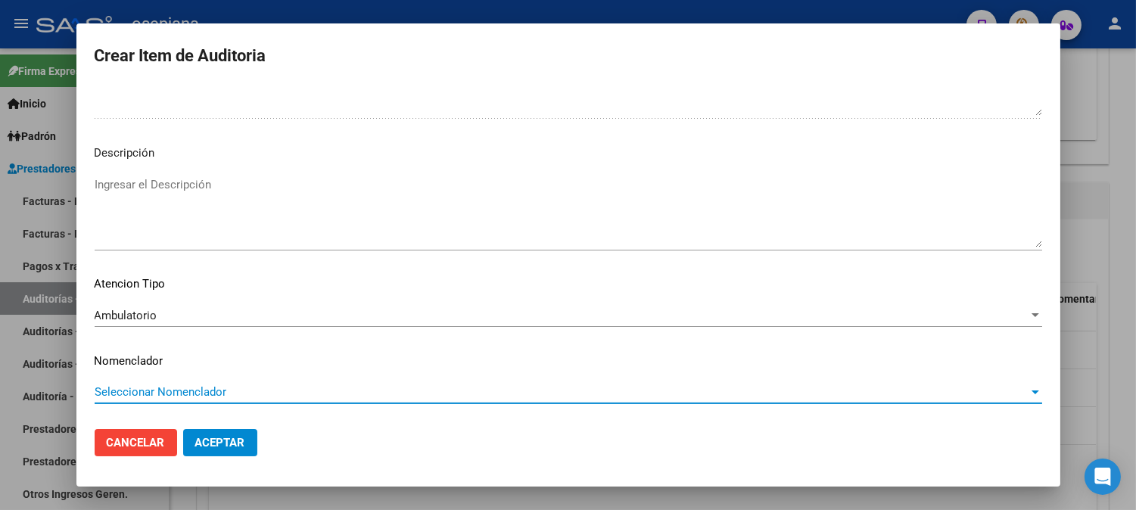
click at [142, 391] on span "Seleccionar Nomenclador" at bounding box center [562, 392] width 934 height 14
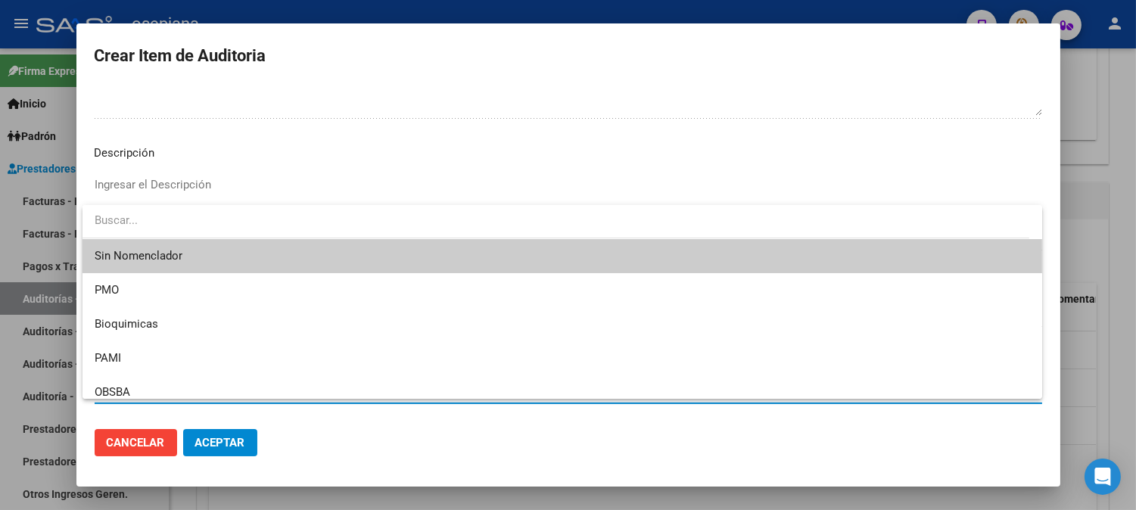
click at [141, 266] on span "Sin Nomenclador" at bounding box center [562, 256] width 935 height 34
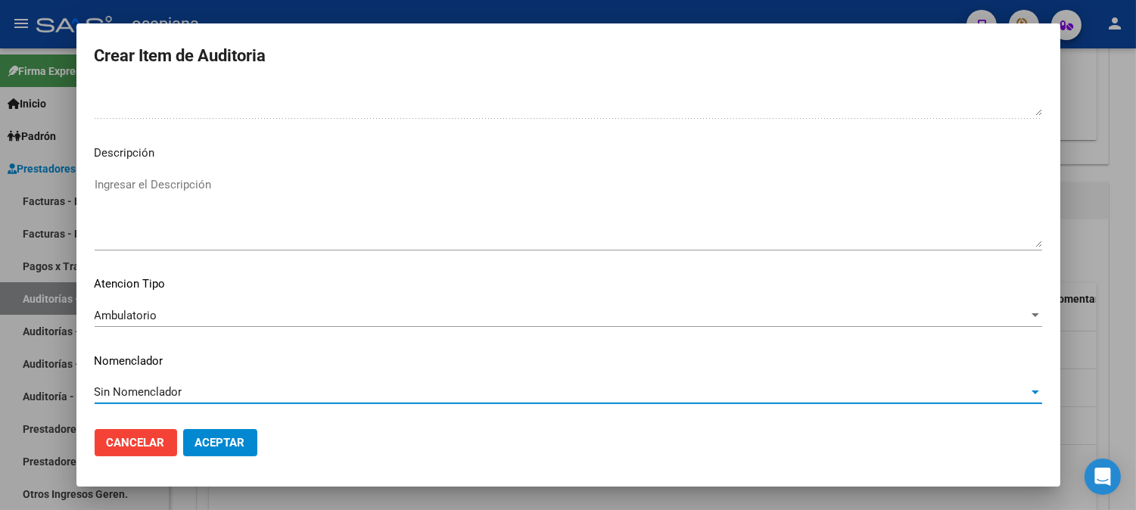
click at [229, 433] on button "Aceptar" at bounding box center [220, 442] width 74 height 27
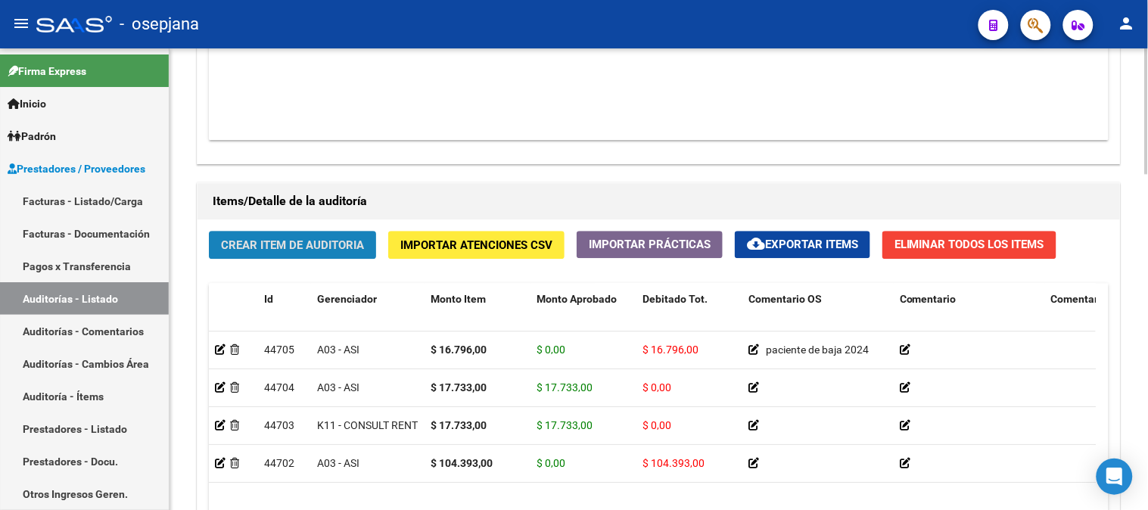
click at [289, 237] on button "Crear Item de Auditoria" at bounding box center [292, 245] width 167 height 28
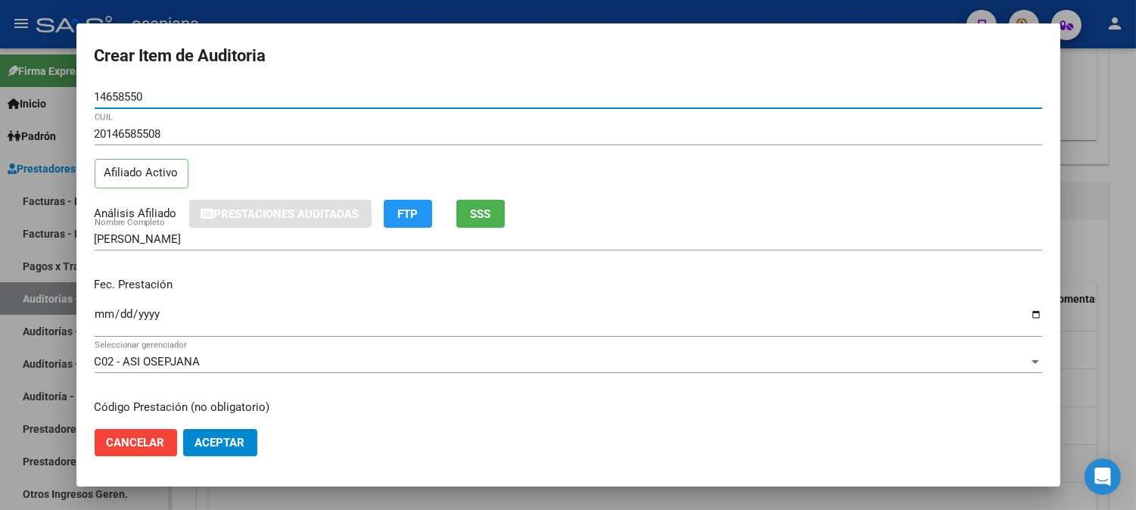
click at [101, 311] on input "Ingresar la fecha" at bounding box center [568, 320] width 947 height 24
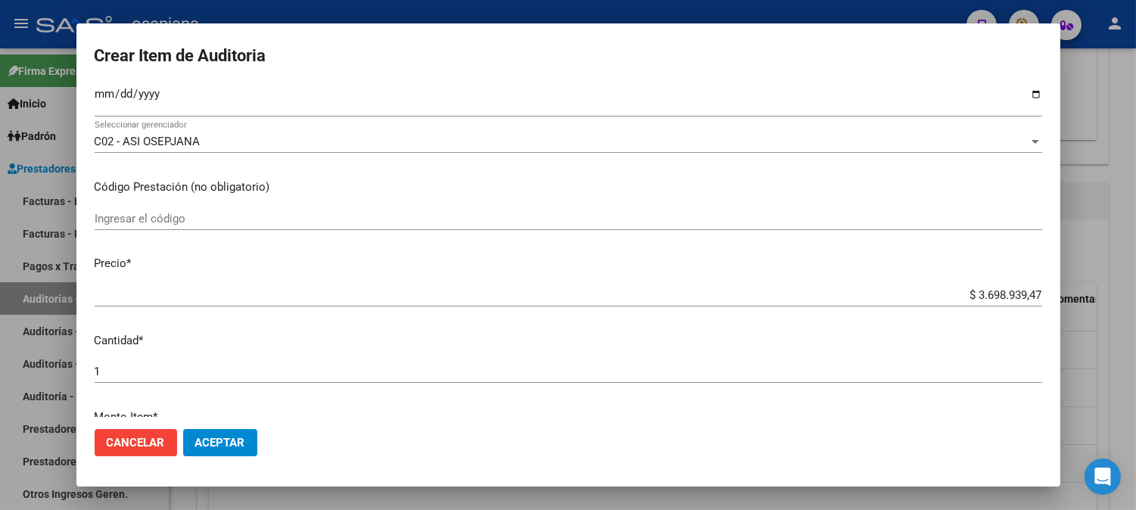
scroll to position [261, 0]
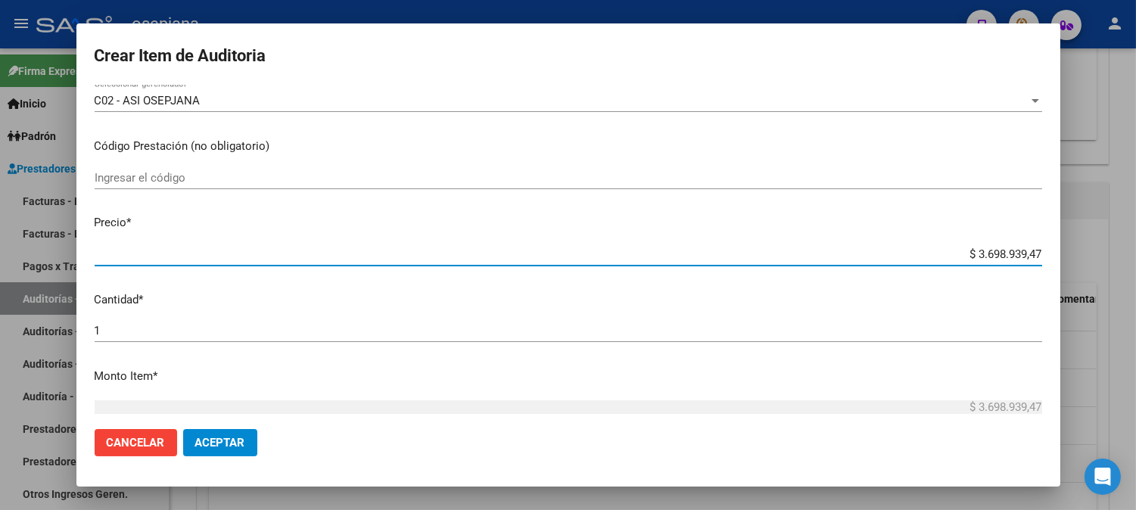
drag, startPoint x: 949, startPoint y: 257, endPoint x: 1147, endPoint y: 238, distance: 199.2
click at [1136, 242] on html "menu - osepjana person Firma Express Inicio Calendario SSS Instructivos Contact…" at bounding box center [568, 255] width 1136 height 510
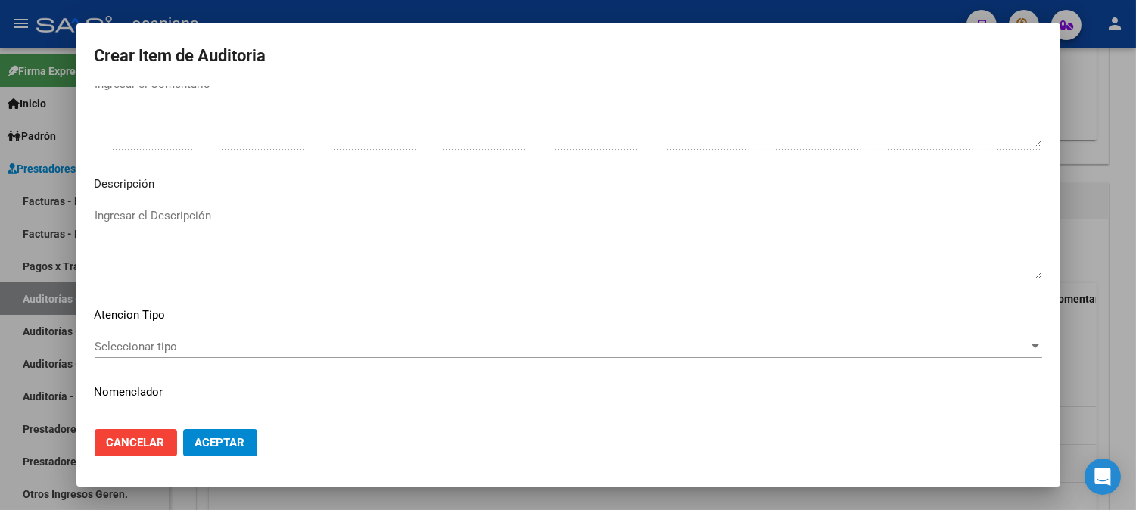
scroll to position [1031, 0]
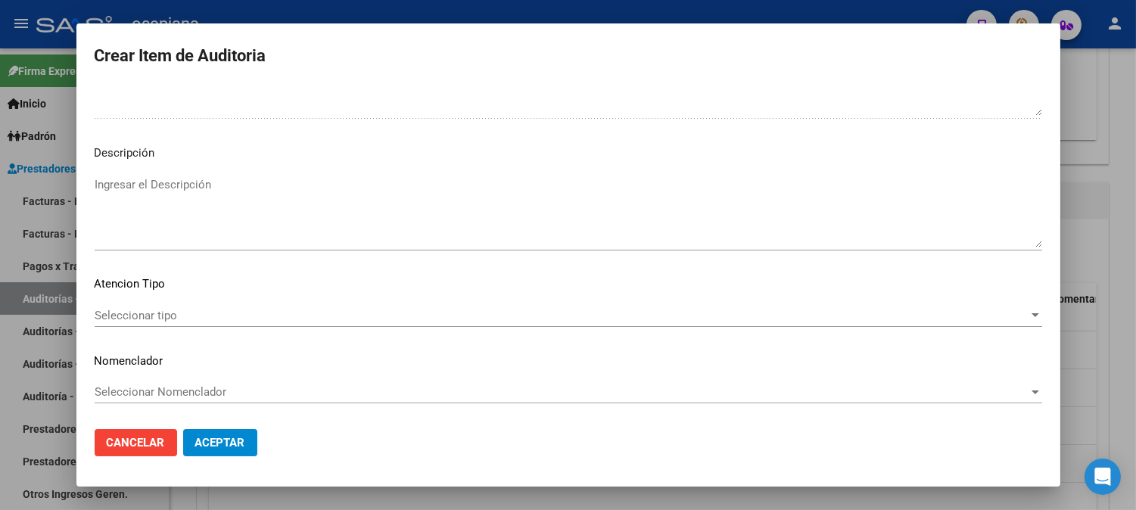
click at [123, 314] on span "Seleccionar tipo" at bounding box center [562, 316] width 934 height 14
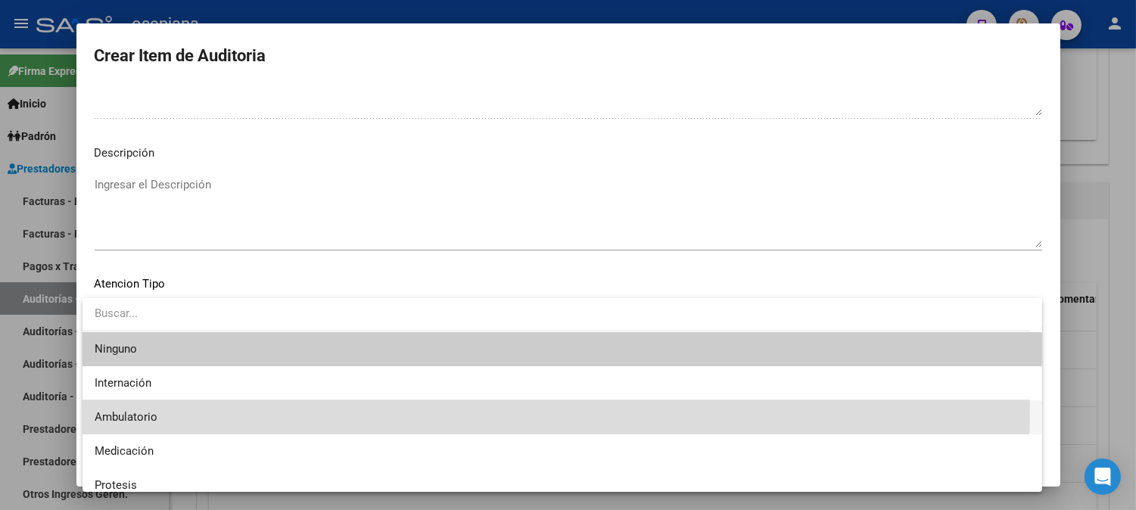
click at [132, 405] on span "Ambulatorio" at bounding box center [562, 417] width 935 height 34
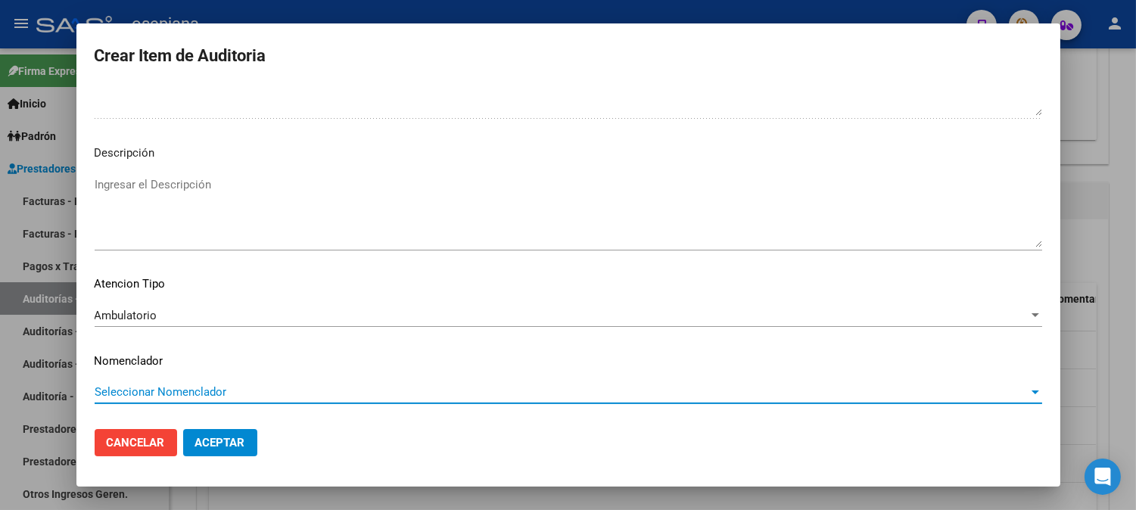
click at [216, 389] on span "Seleccionar Nomenclador" at bounding box center [562, 392] width 934 height 14
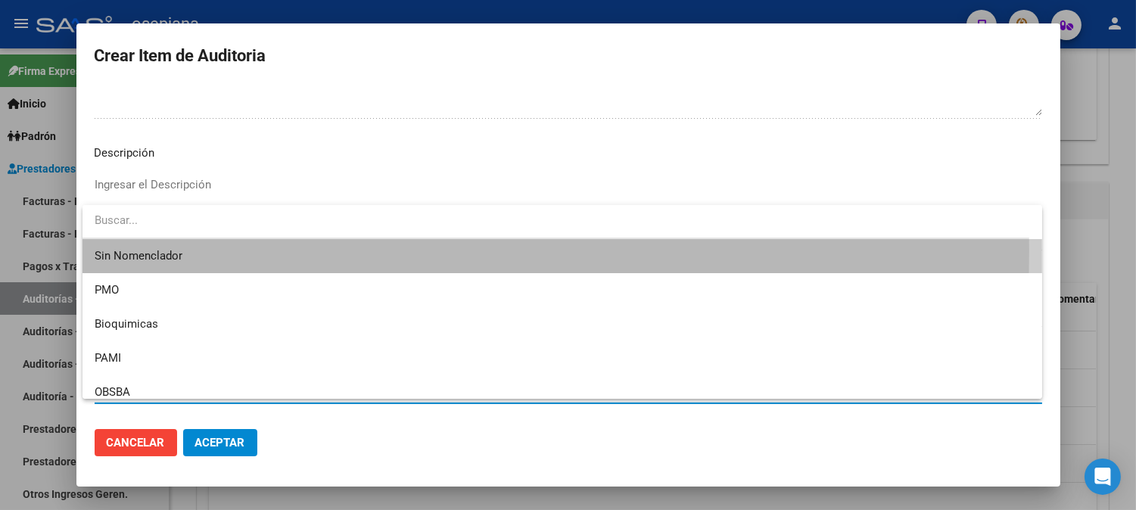
click at [137, 250] on span "Sin Nomenclador" at bounding box center [562, 256] width 935 height 34
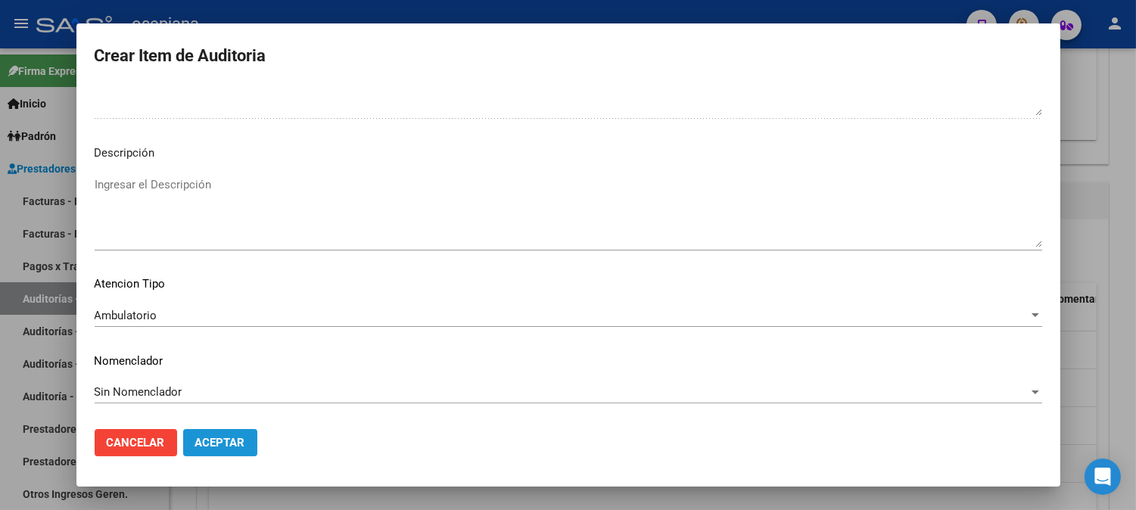
click at [235, 433] on button "Aceptar" at bounding box center [220, 442] width 74 height 27
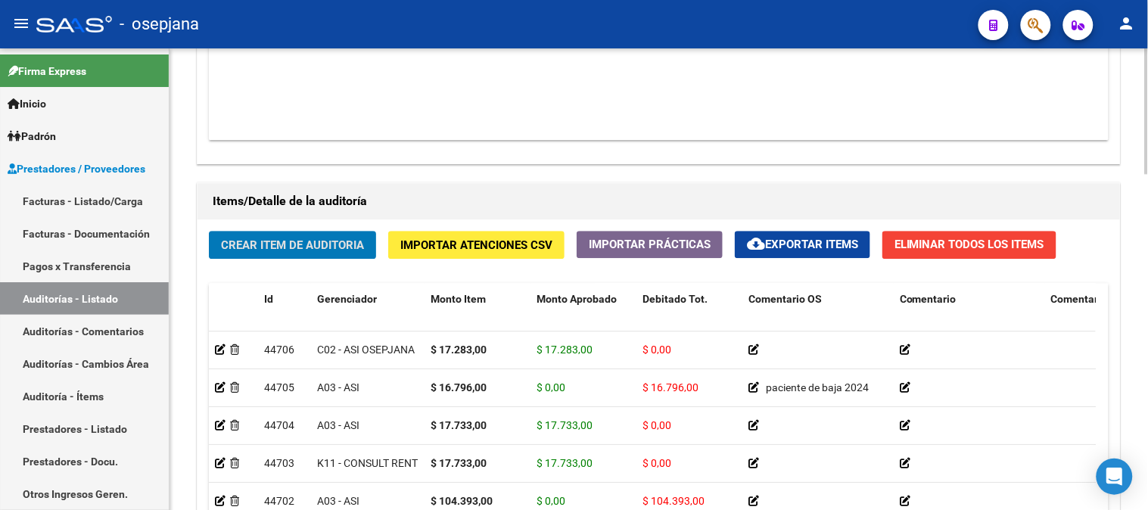
click at [284, 244] on span "Crear Item de Auditoria" at bounding box center [292, 245] width 143 height 14
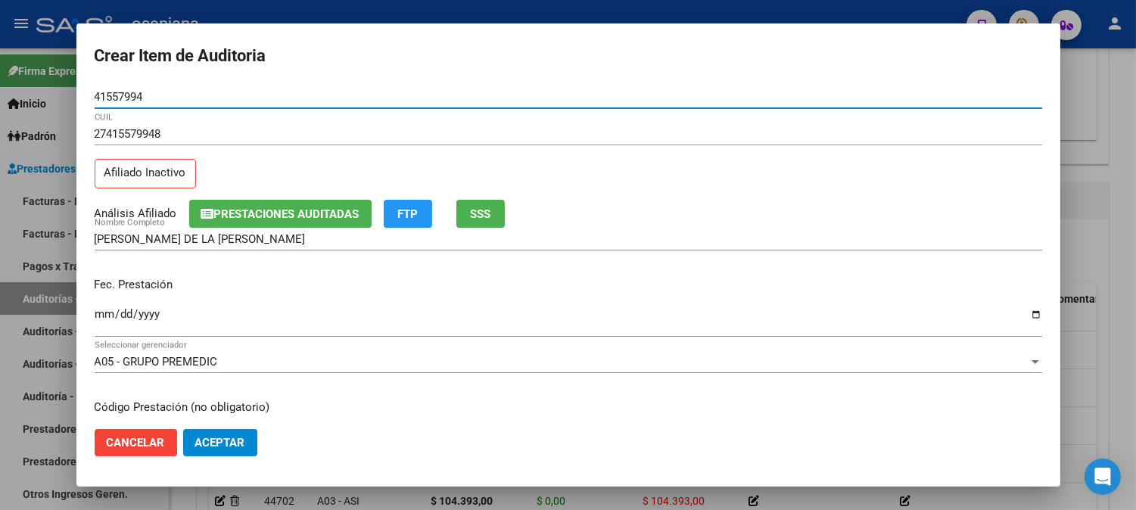
click at [98, 314] on input "Ingresar la fecha" at bounding box center [568, 320] width 947 height 24
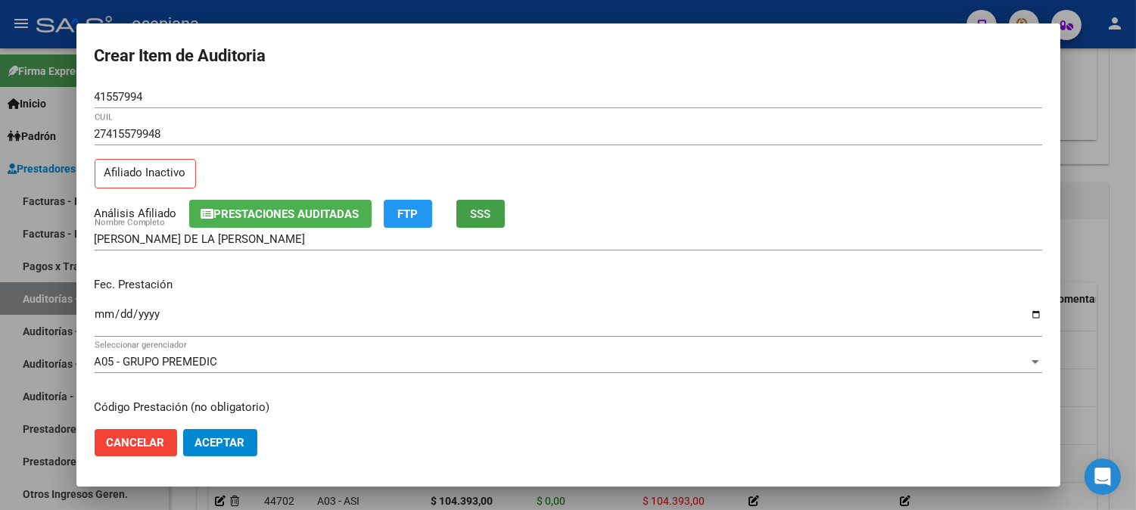
click at [502, 226] on button "SSS" at bounding box center [480, 214] width 48 height 28
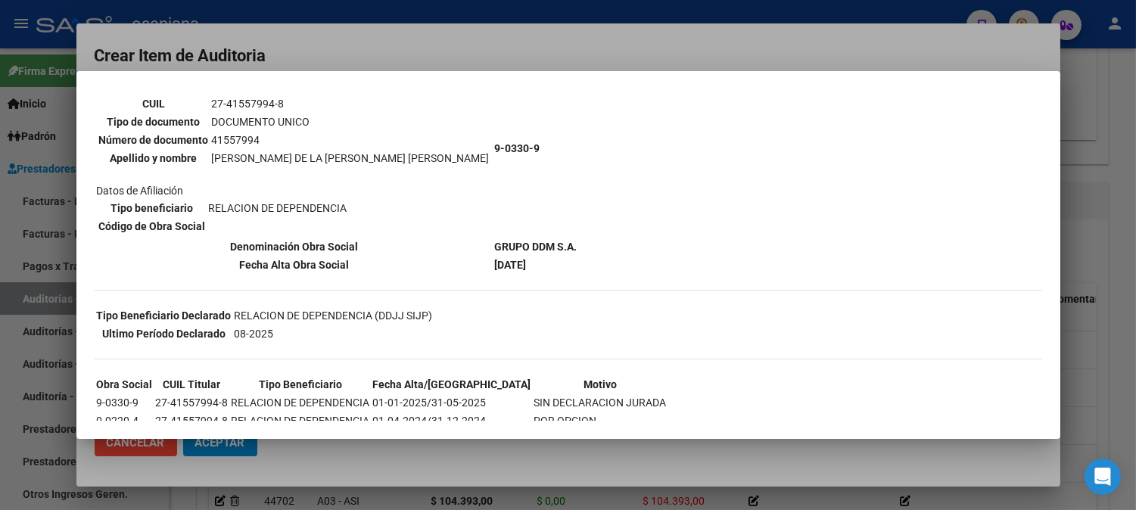
scroll to position [195, 0]
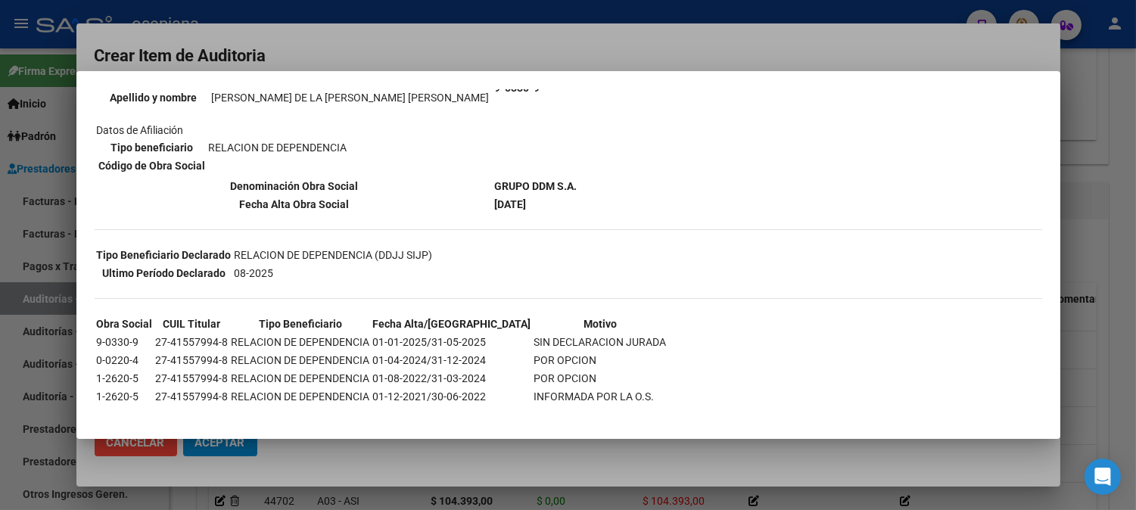
click at [448, 46] on div at bounding box center [568, 255] width 1136 height 510
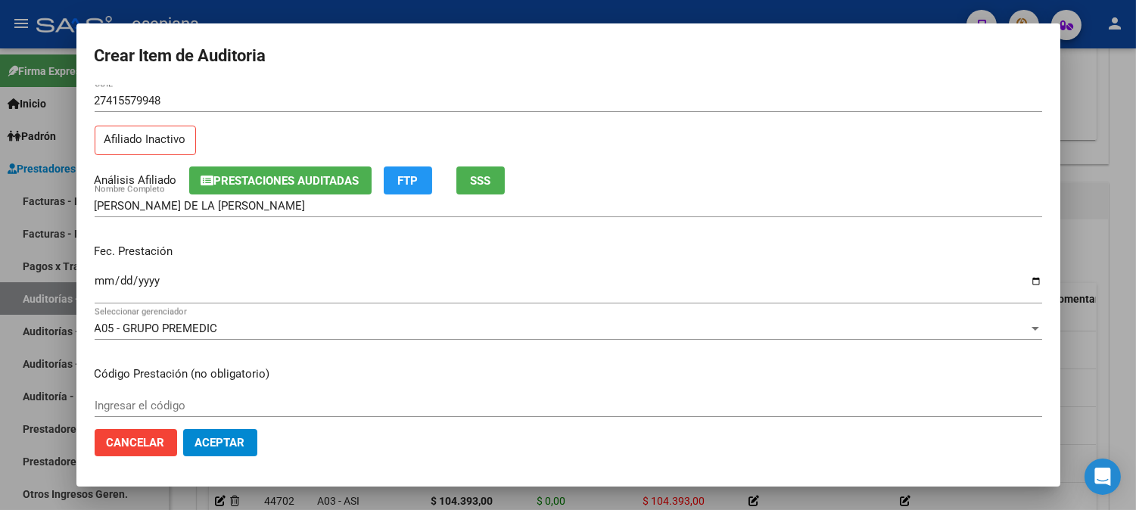
scroll to position [239, 0]
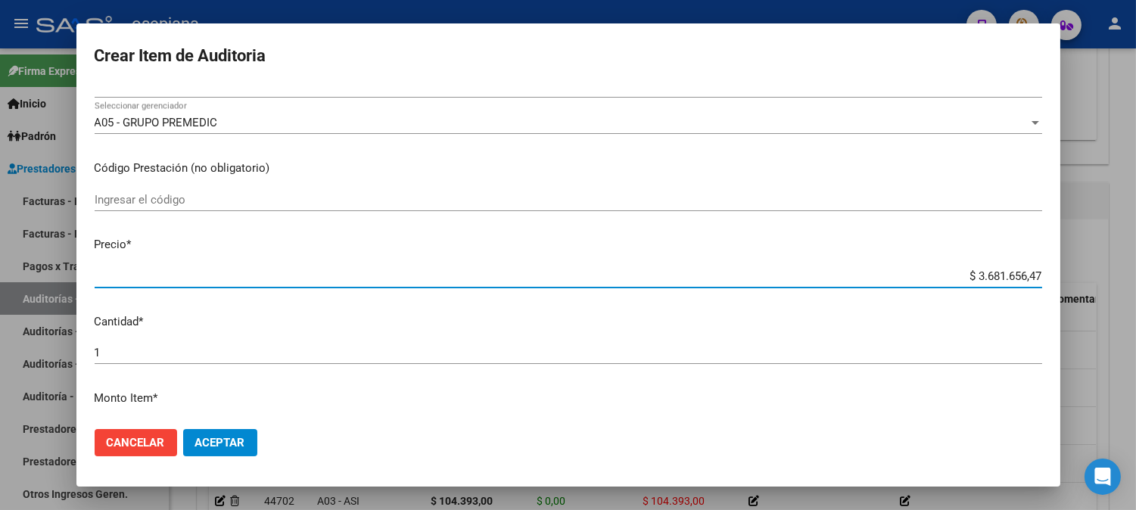
drag, startPoint x: 944, startPoint y: 270, endPoint x: 1134, endPoint y: 278, distance: 190.1
click at [1134, 278] on div "Crear Item de Auditoria 41557994 Nro Documento 27415579948 CUIL Afiliado Inacti…" at bounding box center [568, 255] width 1136 height 510
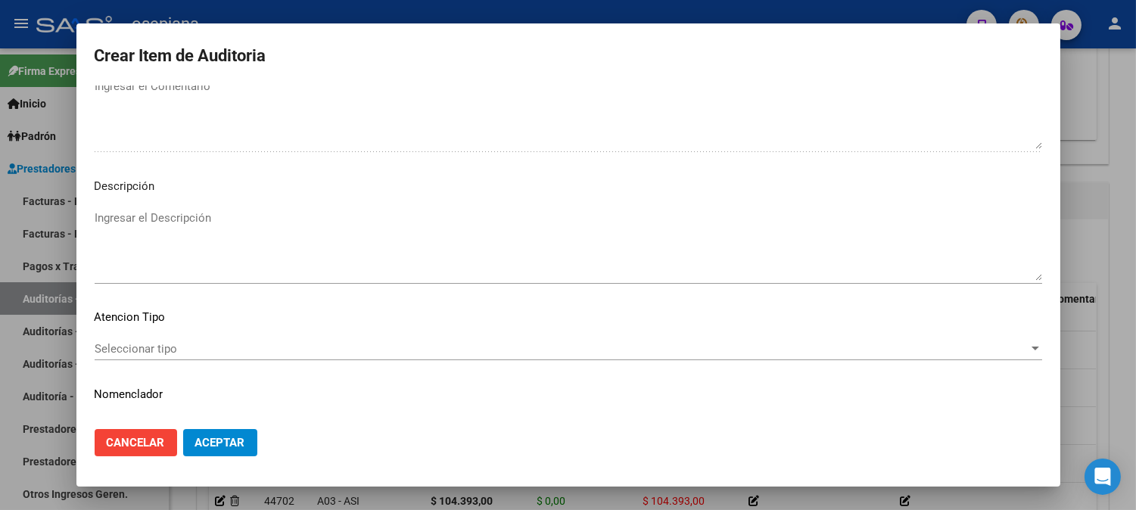
scroll to position [1031, 0]
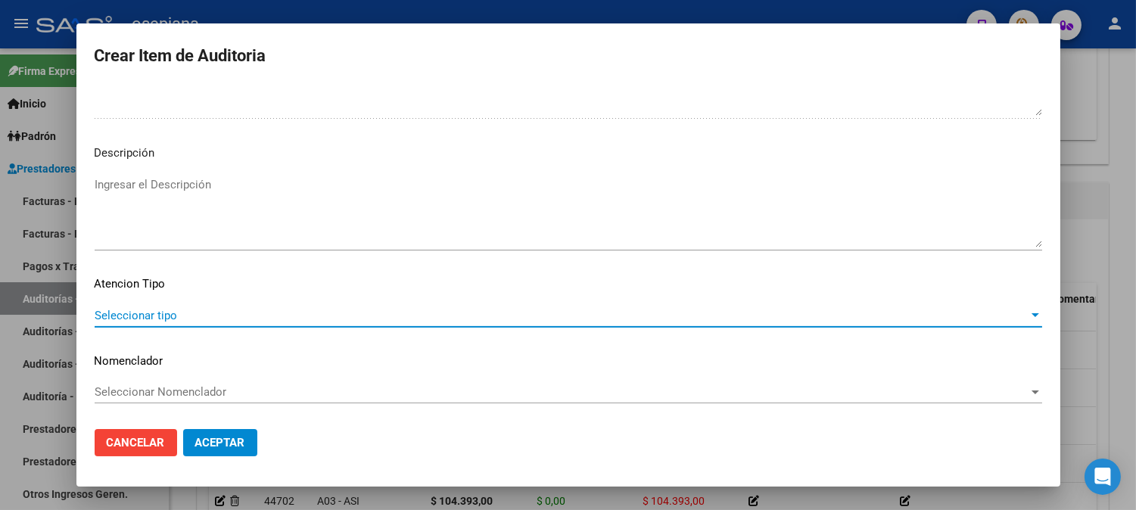
click at [316, 310] on span "Seleccionar tipo" at bounding box center [562, 316] width 934 height 14
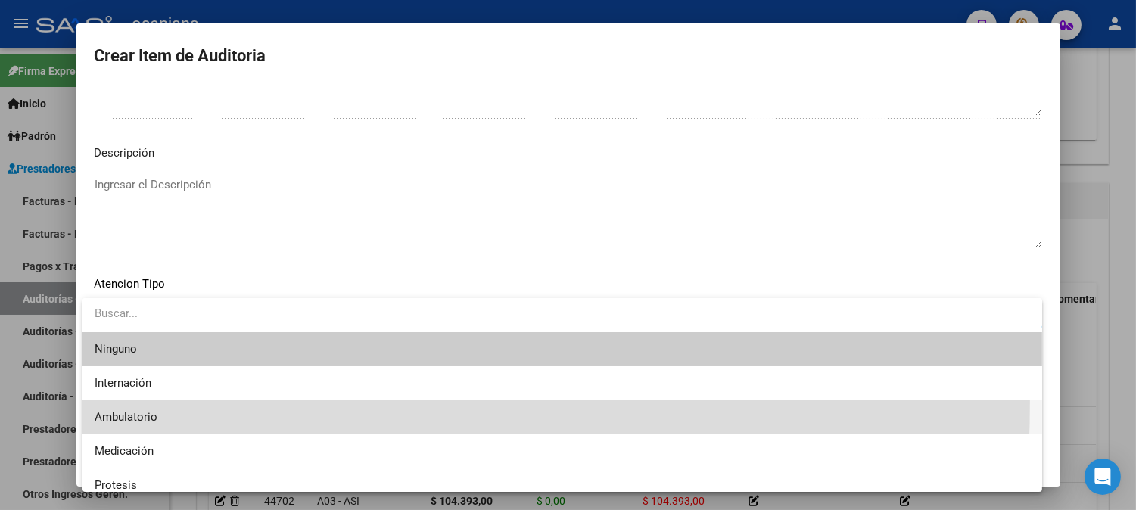
click at [111, 402] on span "Ambulatorio" at bounding box center [562, 417] width 935 height 34
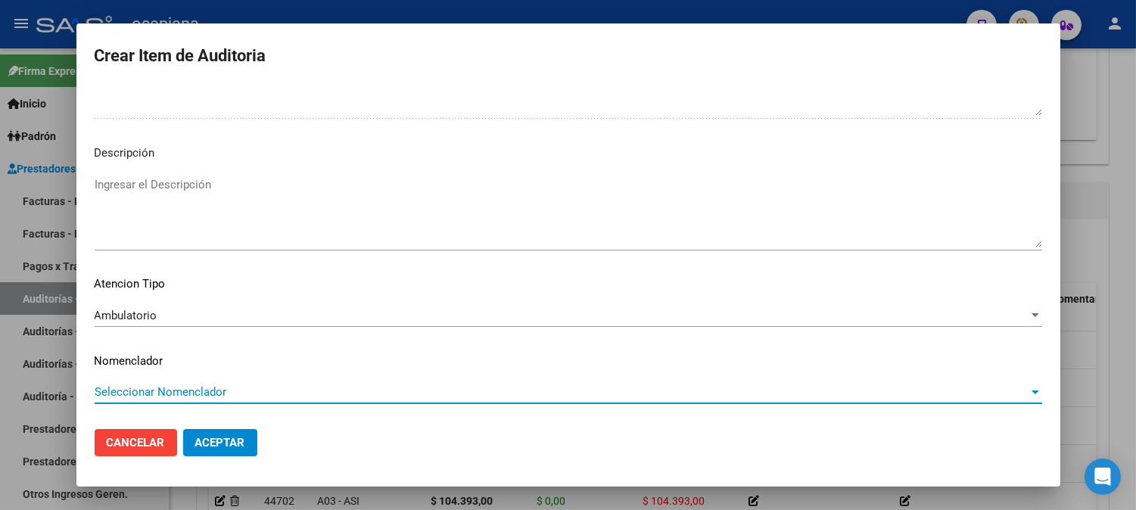
click at [136, 394] on span "Seleccionar Nomenclador" at bounding box center [562, 392] width 934 height 14
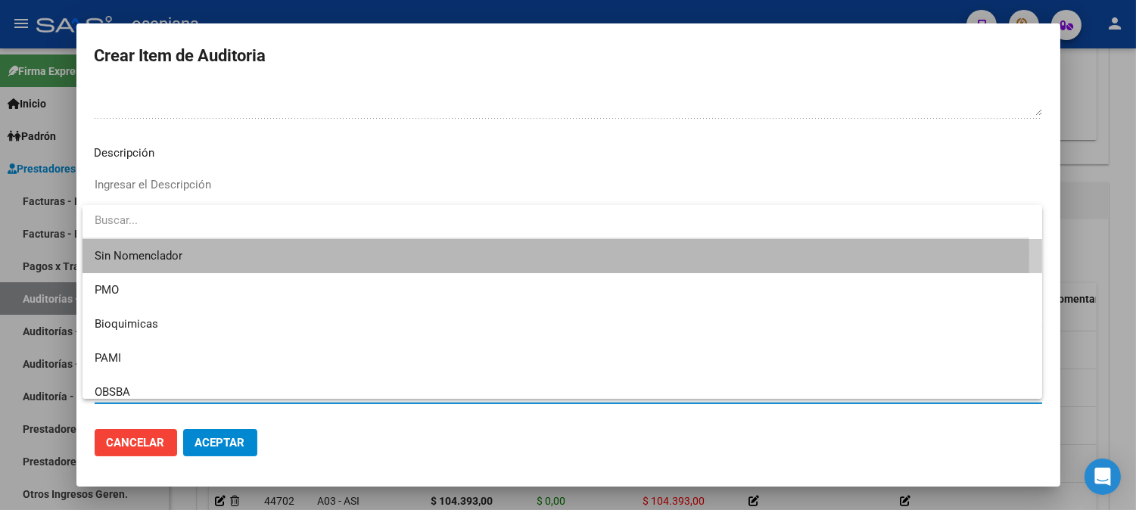
click at [124, 250] on span "Sin Nomenclador" at bounding box center [562, 256] width 935 height 34
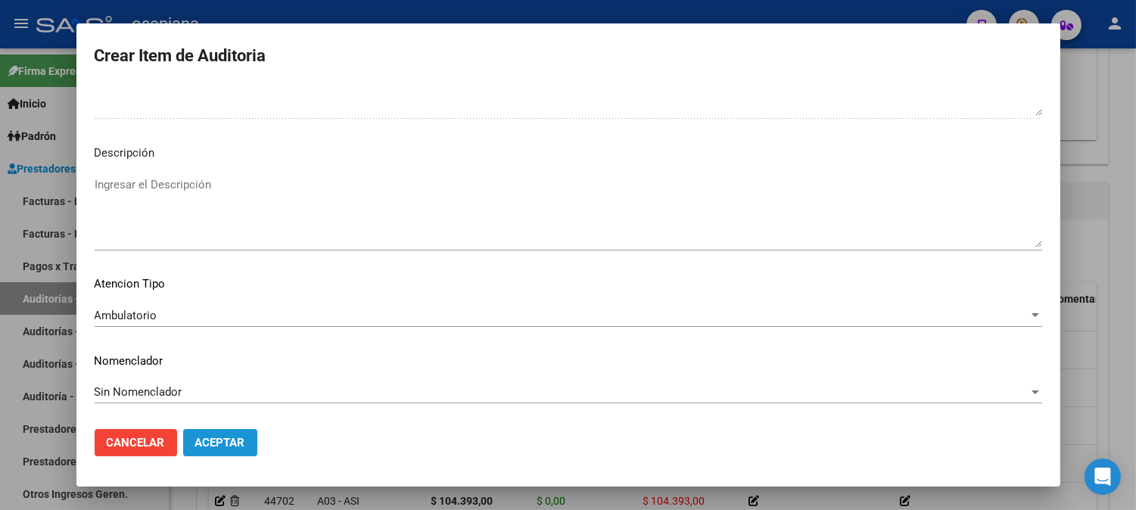
click at [235, 448] on span "Aceptar" at bounding box center [220, 443] width 50 height 14
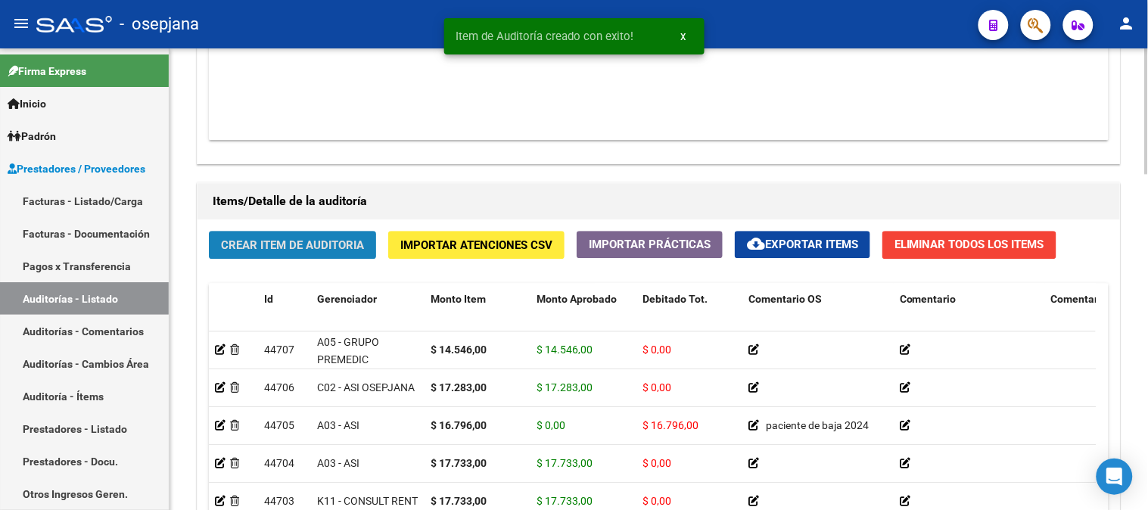
click at [294, 255] on button "Crear Item de Auditoria" at bounding box center [292, 245] width 167 height 28
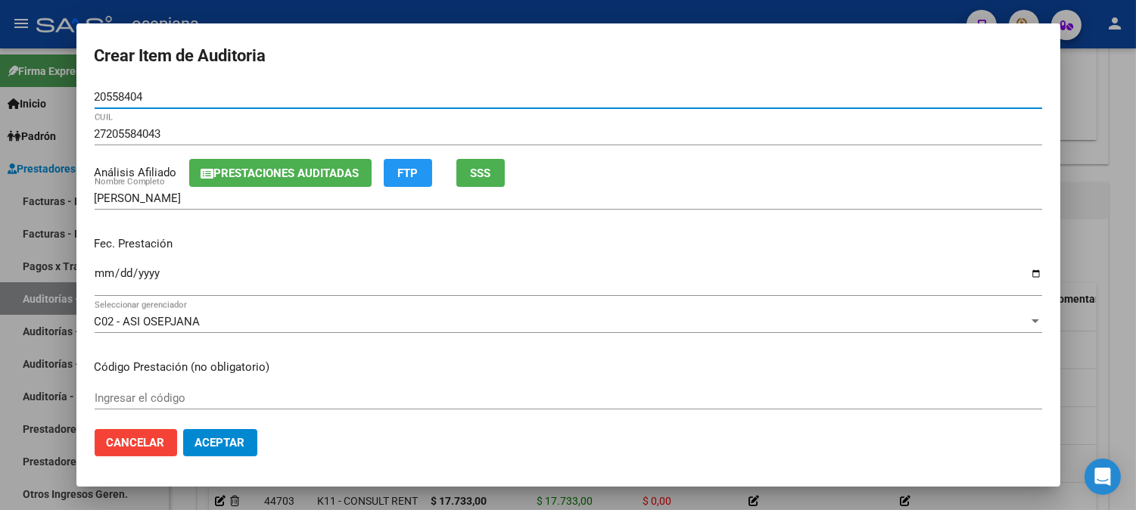
click at [101, 282] on input "Ingresar la fecha" at bounding box center [568, 279] width 947 height 24
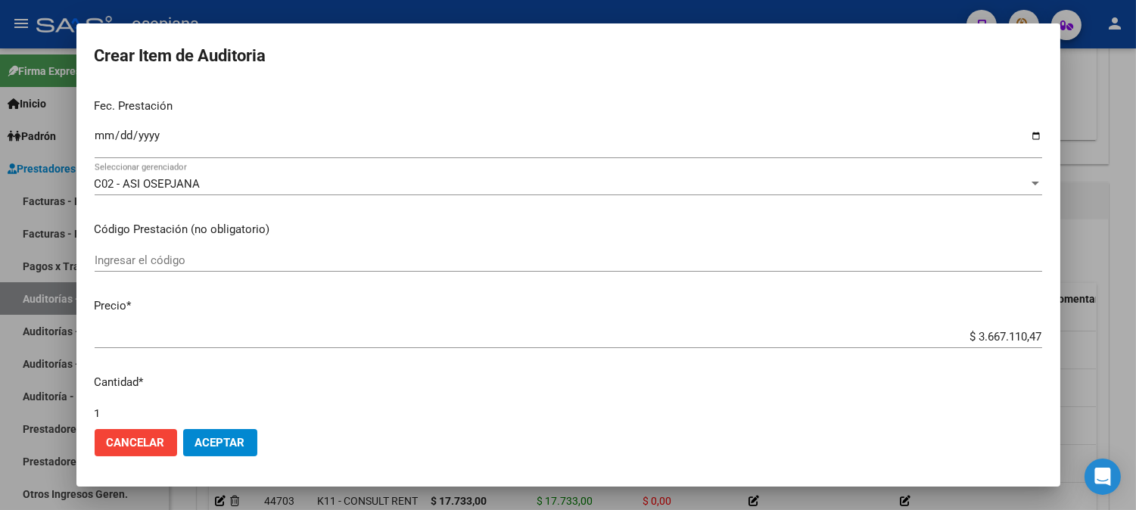
scroll to position [221, 0]
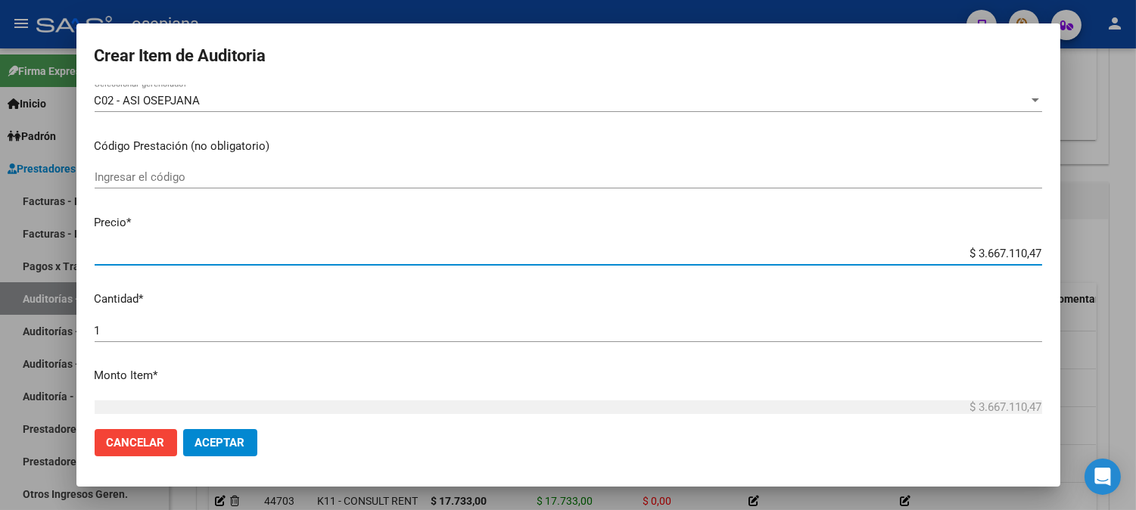
drag, startPoint x: 951, startPoint y: 260, endPoint x: 1109, endPoint y: 238, distance: 159.6
click at [1109, 238] on div "Crear Item de Auditoria 20558404 Nro Documento 27205584043 CUIL Análisis Afilia…" at bounding box center [568, 255] width 1136 height 510
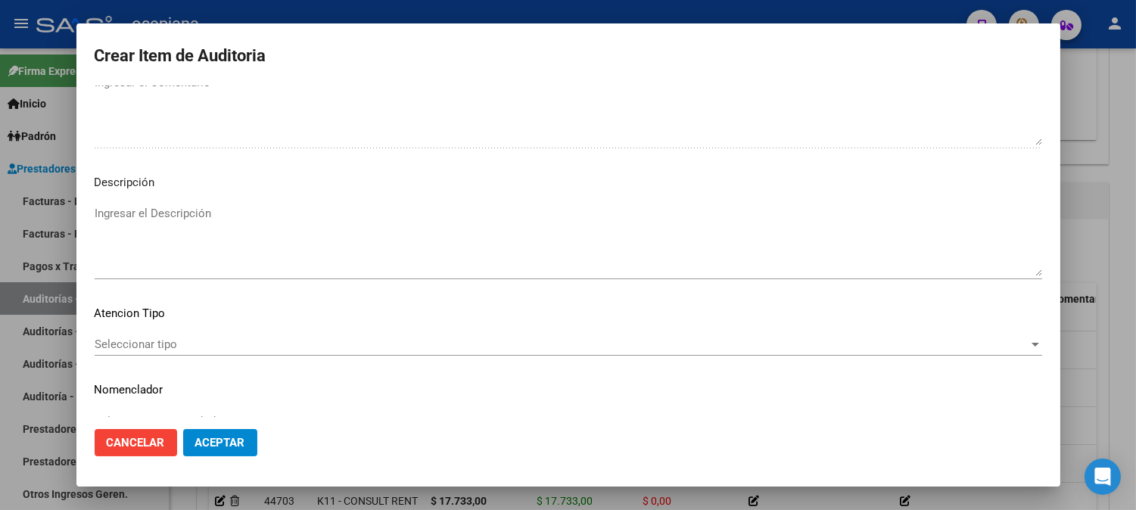
scroll to position [989, 0]
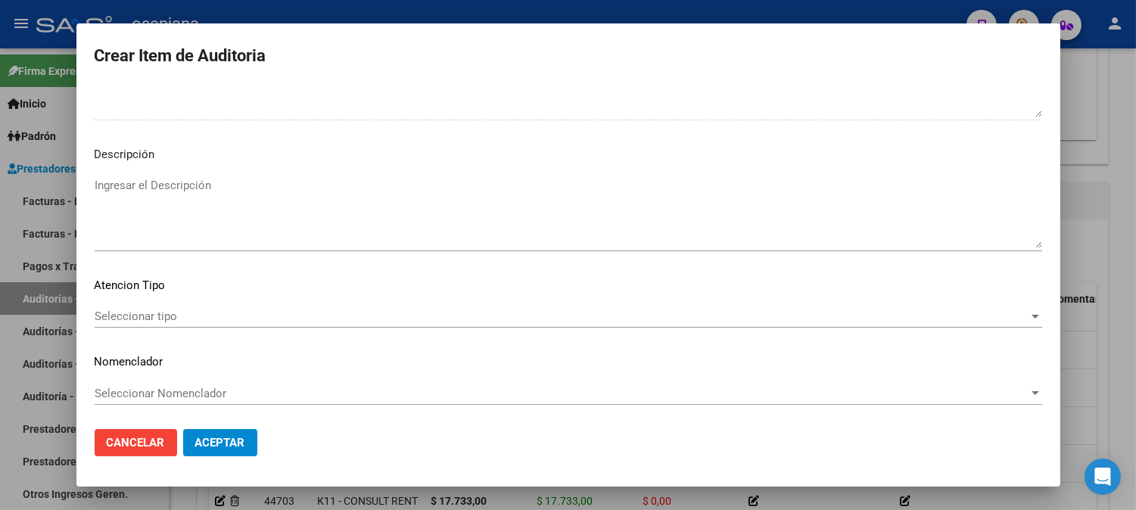
click at [142, 306] on div "Seleccionar tipo Seleccionar tipo" at bounding box center [568, 316] width 947 height 23
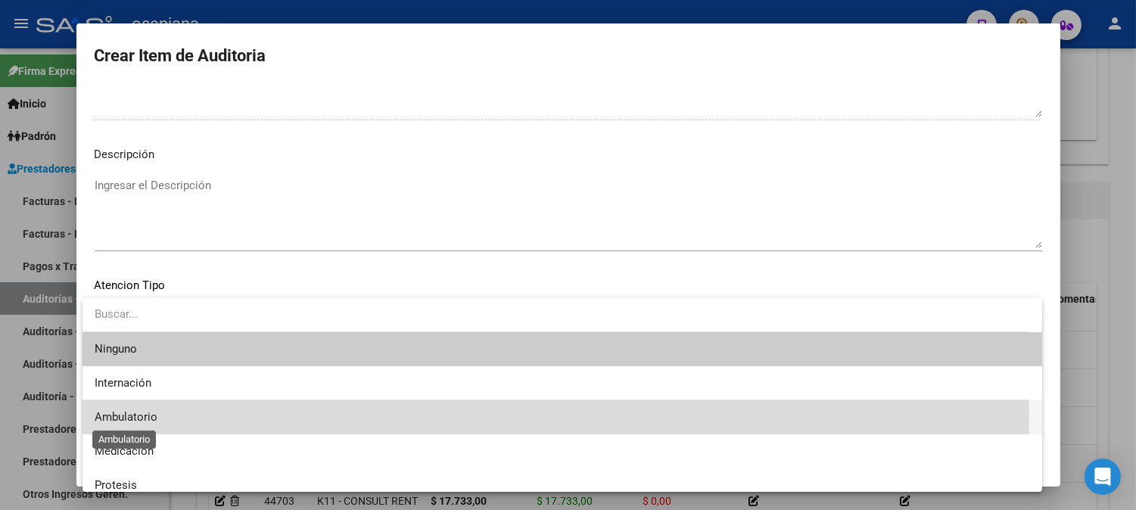
click at [116, 410] on span "Ambulatorio" at bounding box center [126, 417] width 63 height 14
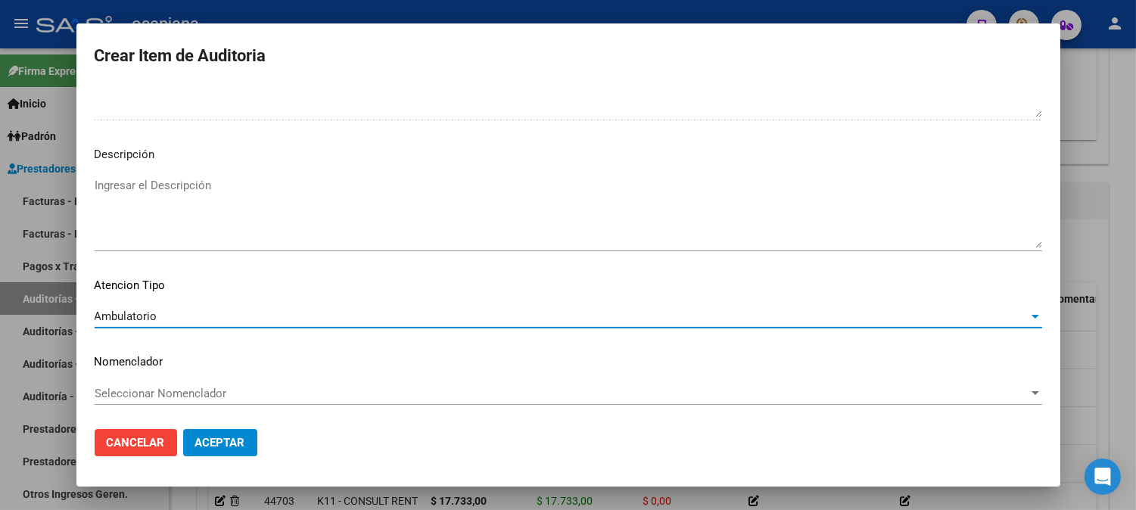
click at [178, 391] on span "Seleccionar Nomenclador" at bounding box center [562, 394] width 934 height 14
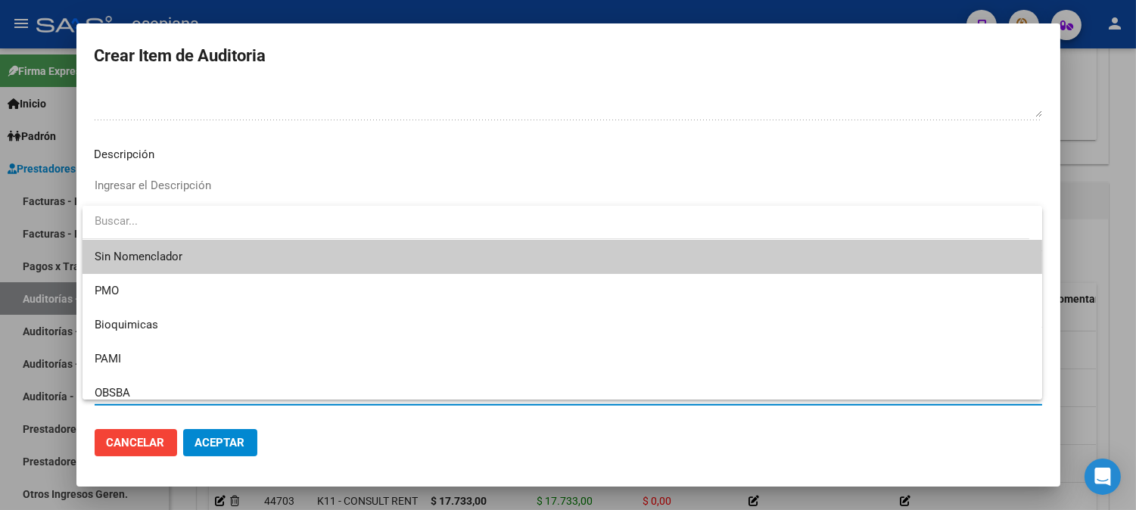
click at [178, 245] on span "Sin Nomenclador" at bounding box center [562, 257] width 935 height 34
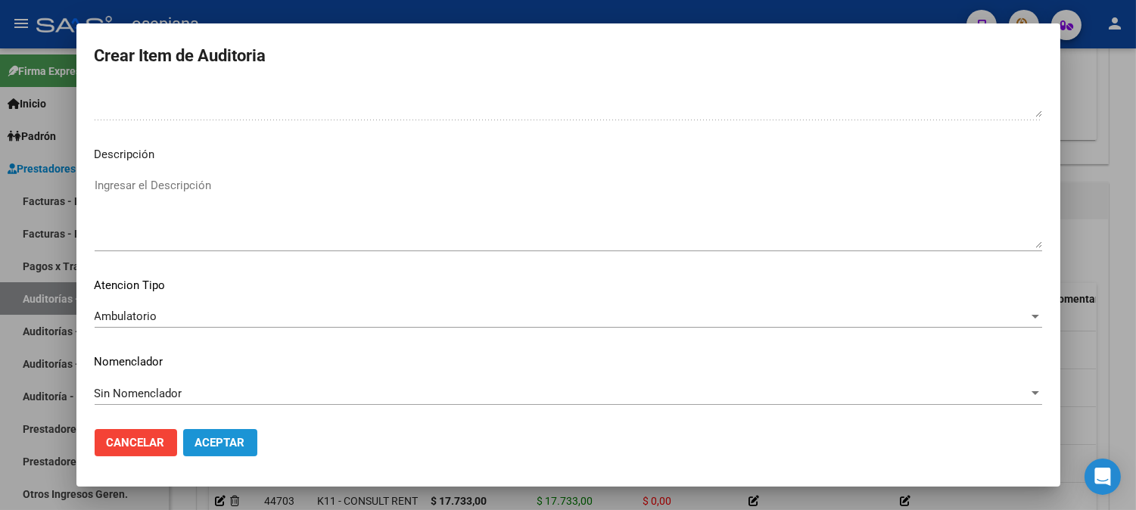
click at [245, 431] on button "Aceptar" at bounding box center [220, 442] width 74 height 27
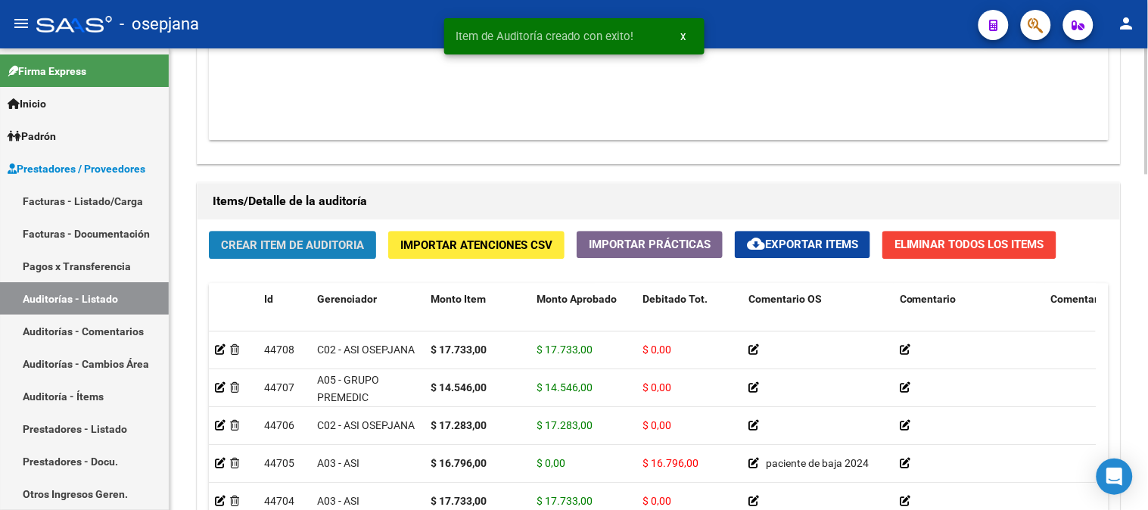
click at [295, 245] on span "Crear Item de Auditoria" at bounding box center [292, 245] width 143 height 14
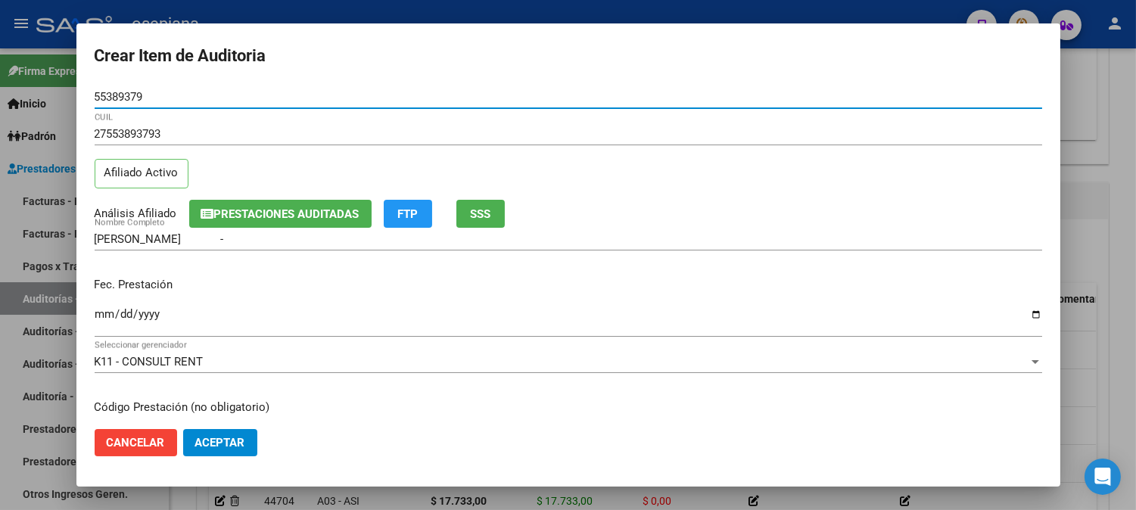
click at [103, 312] on input "Ingresar la fecha" at bounding box center [568, 320] width 947 height 24
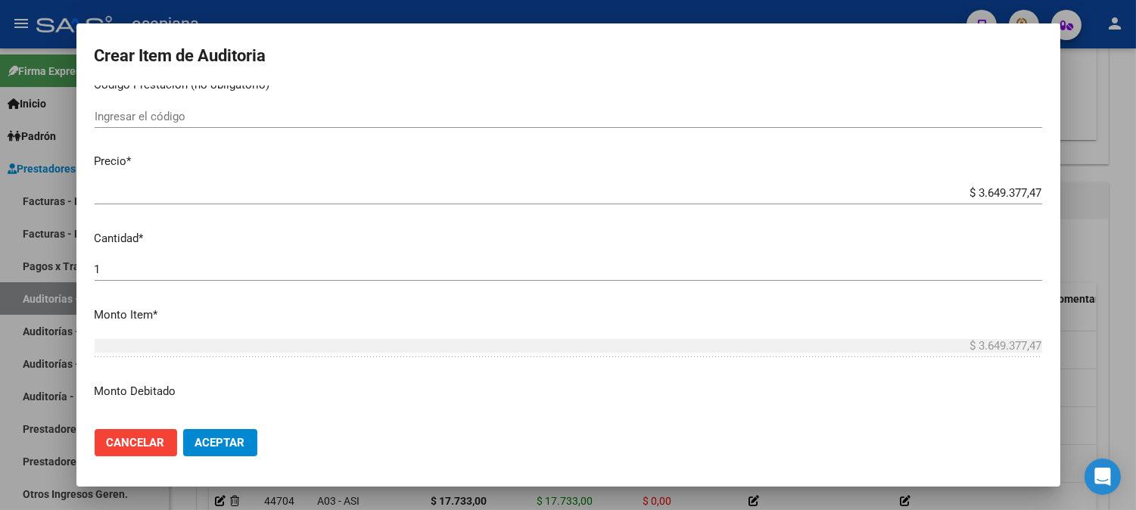
scroll to position [384, 0]
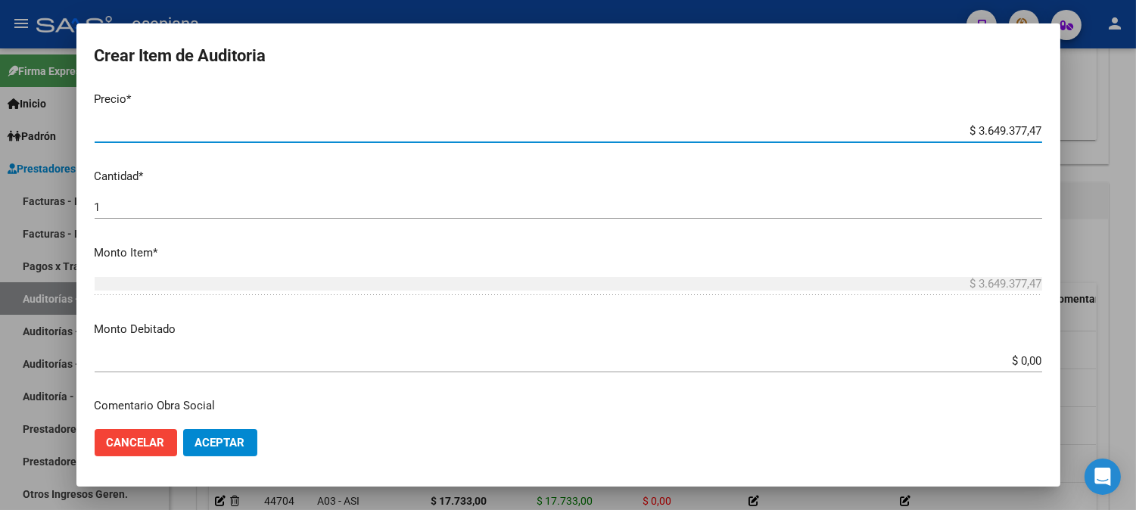
drag, startPoint x: 946, startPoint y: 133, endPoint x: 1147, endPoint y: 98, distance: 204.3
click at [1136, 98] on html "menu - osepjana person Firma Express Inicio Calendario SSS Instructivos Contact…" at bounding box center [568, 255] width 1136 height 510
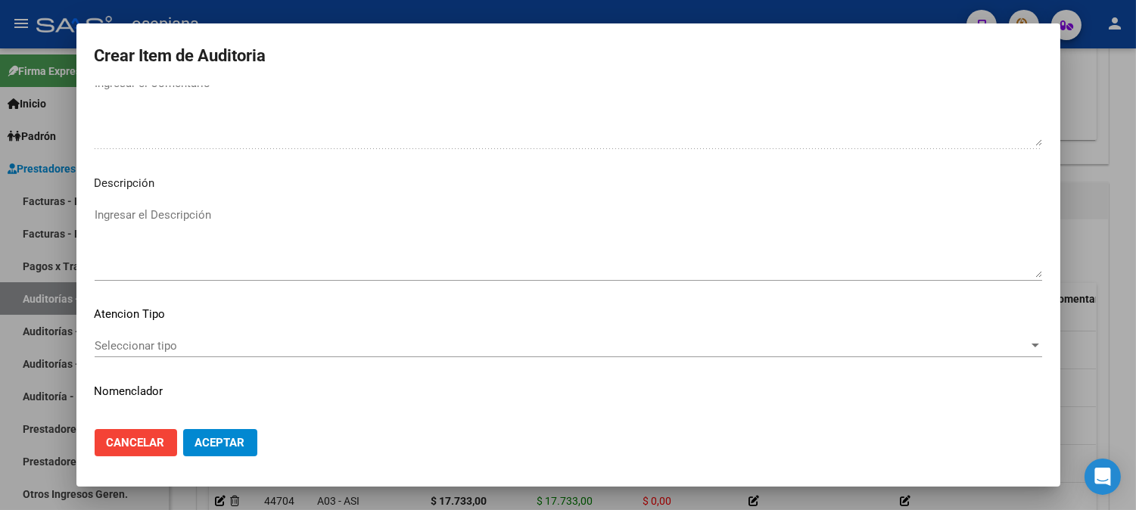
scroll to position [1031, 0]
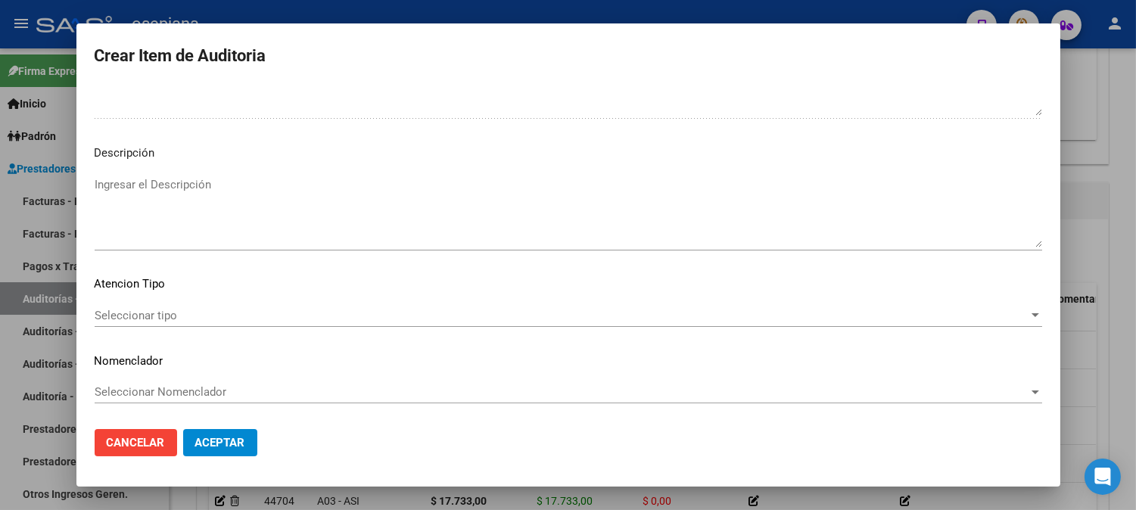
click at [116, 315] on span "Seleccionar tipo" at bounding box center [562, 316] width 934 height 14
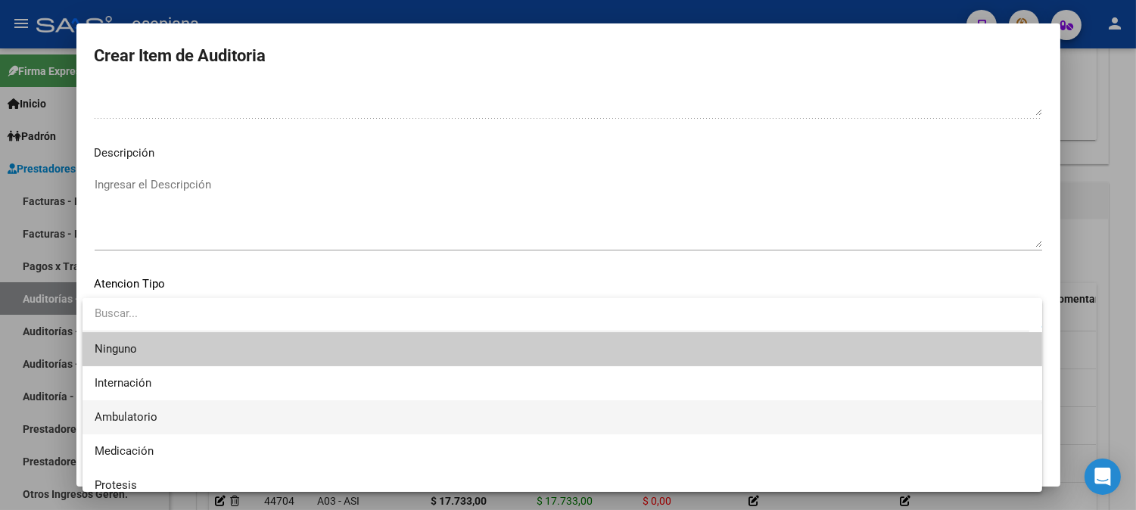
click at [130, 403] on span "Ambulatorio" at bounding box center [562, 417] width 935 height 34
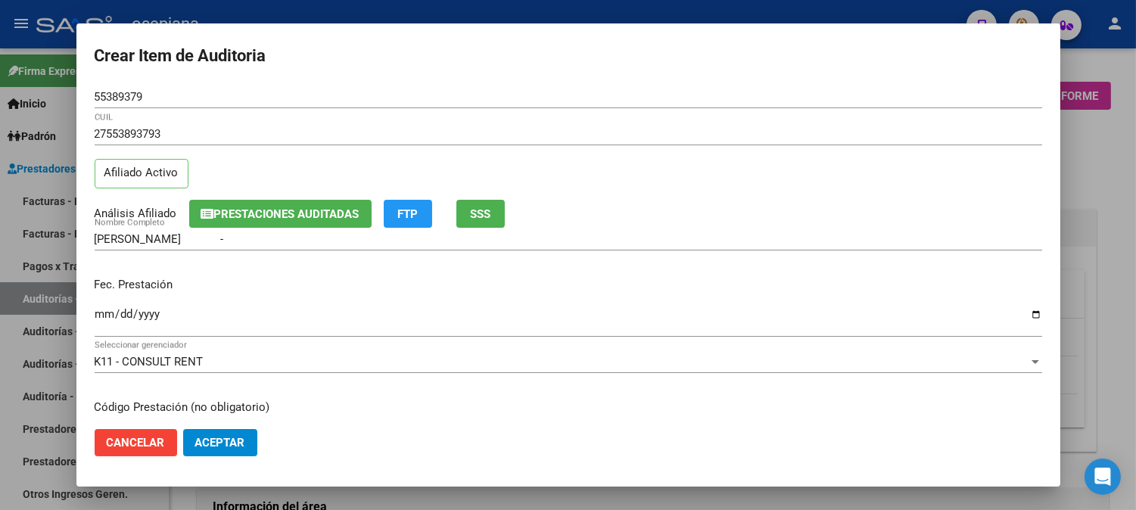
scroll to position [1031, 0]
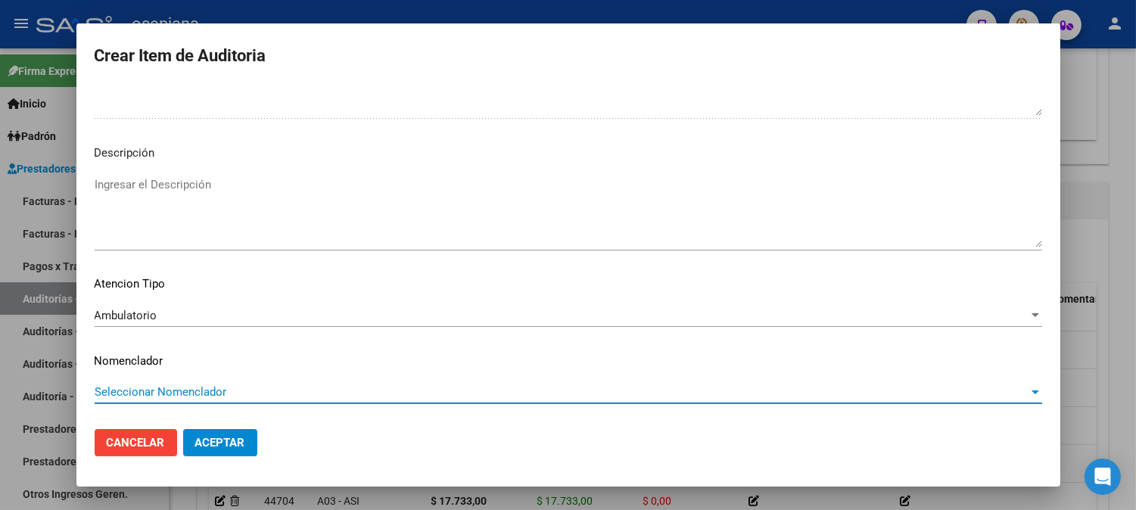
click at [175, 387] on span "Seleccionar Nomenclador" at bounding box center [562, 392] width 934 height 14
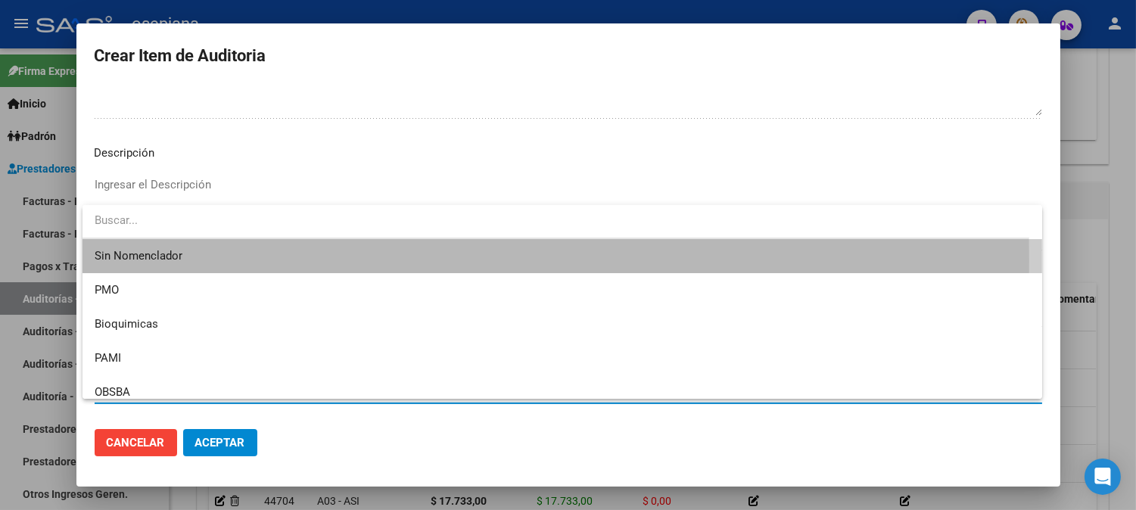
click at [170, 261] on span "Sin Nomenclador" at bounding box center [562, 256] width 935 height 34
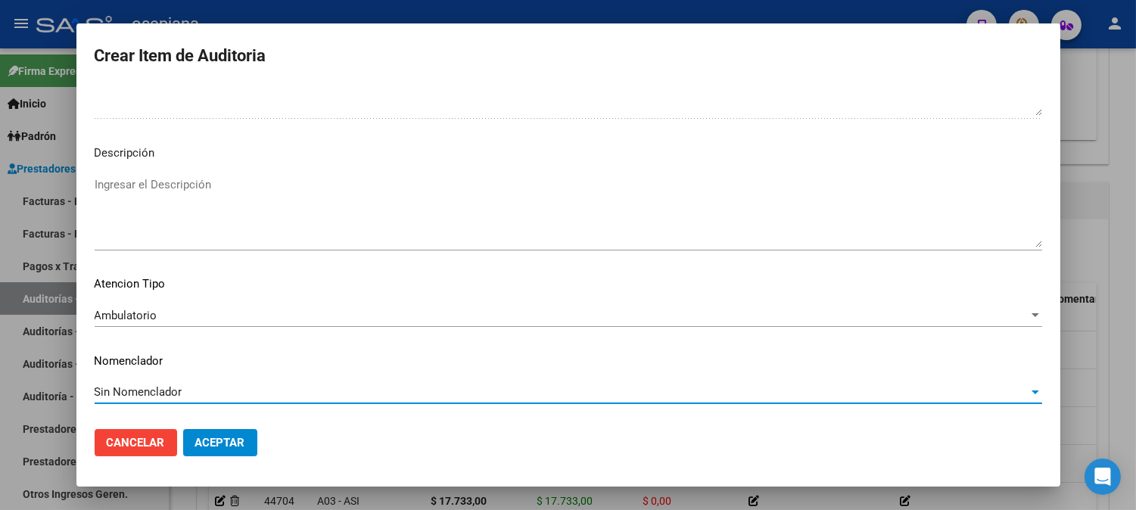
click at [206, 444] on span "Aceptar" at bounding box center [220, 443] width 50 height 14
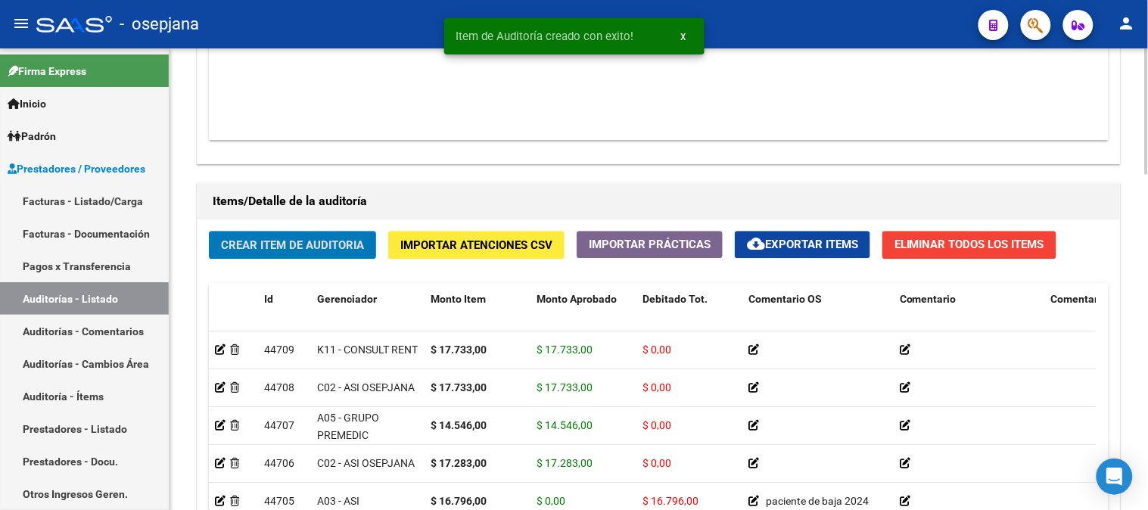
click at [286, 239] on span "Crear Item de Auditoria" at bounding box center [292, 245] width 143 height 14
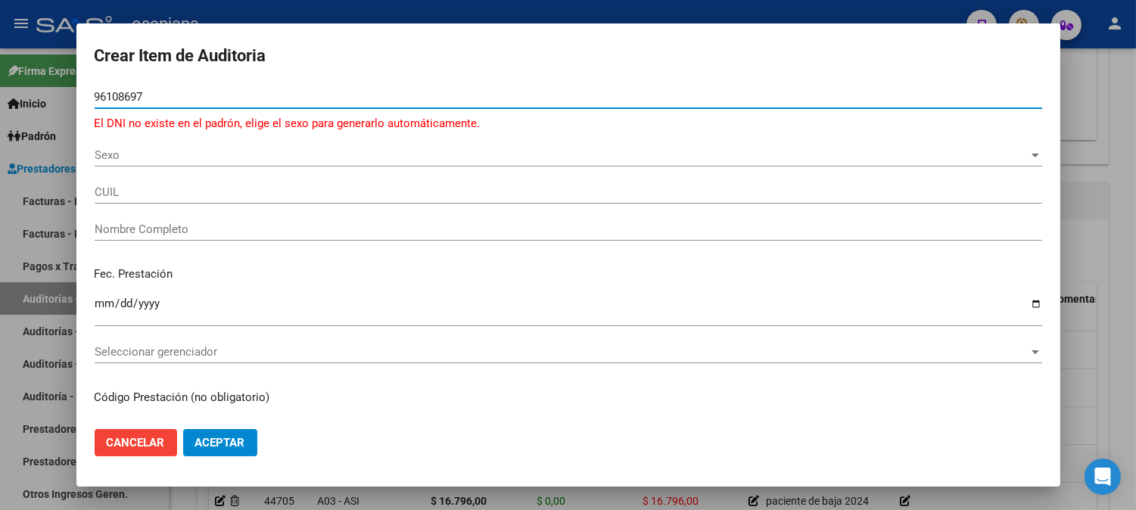
type input "96108697"
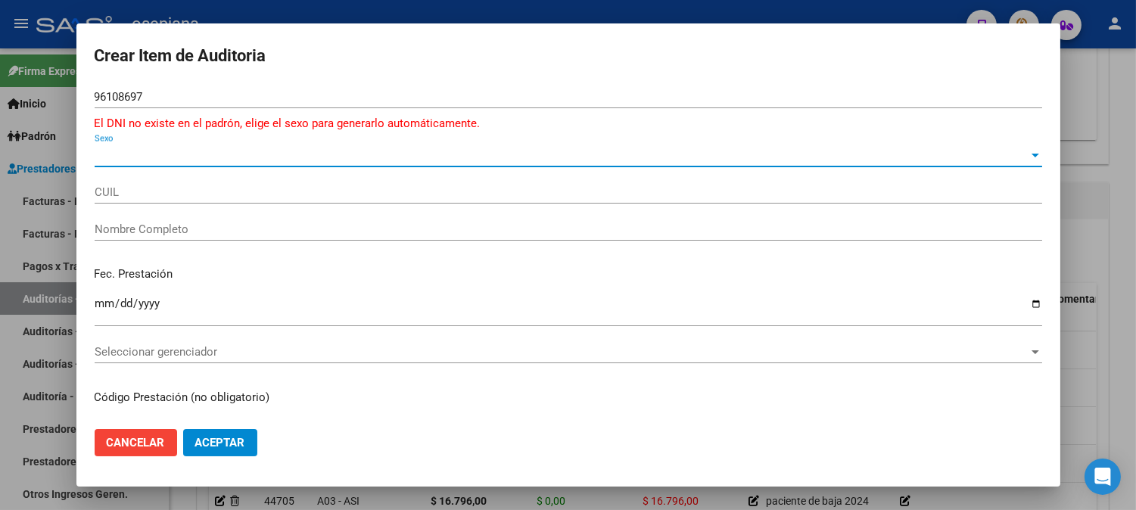
click at [177, 159] on span "Sexo" at bounding box center [562, 155] width 934 height 14
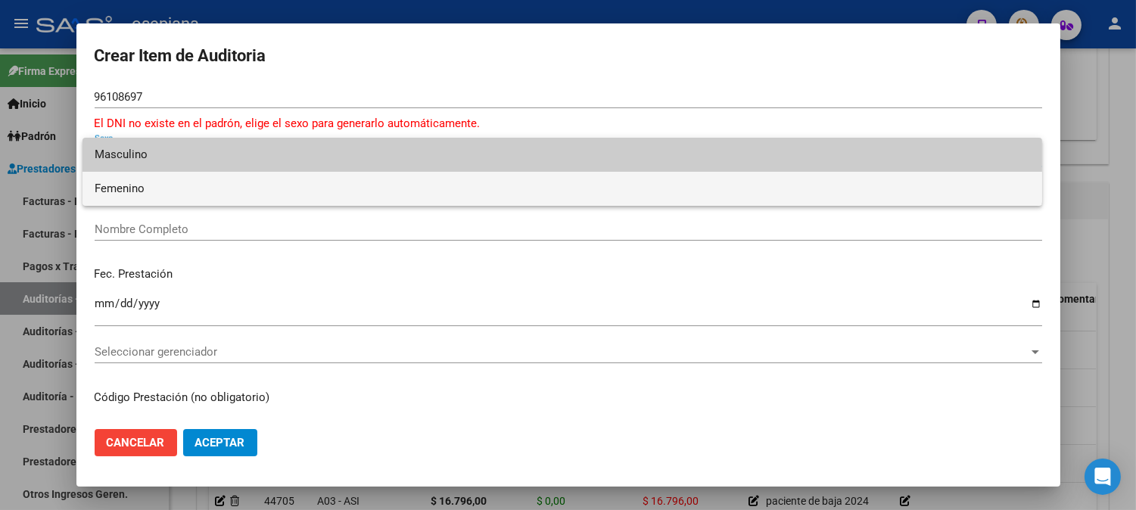
click at [170, 186] on span "Femenino" at bounding box center [562, 189] width 935 height 34
type input "27961086979"
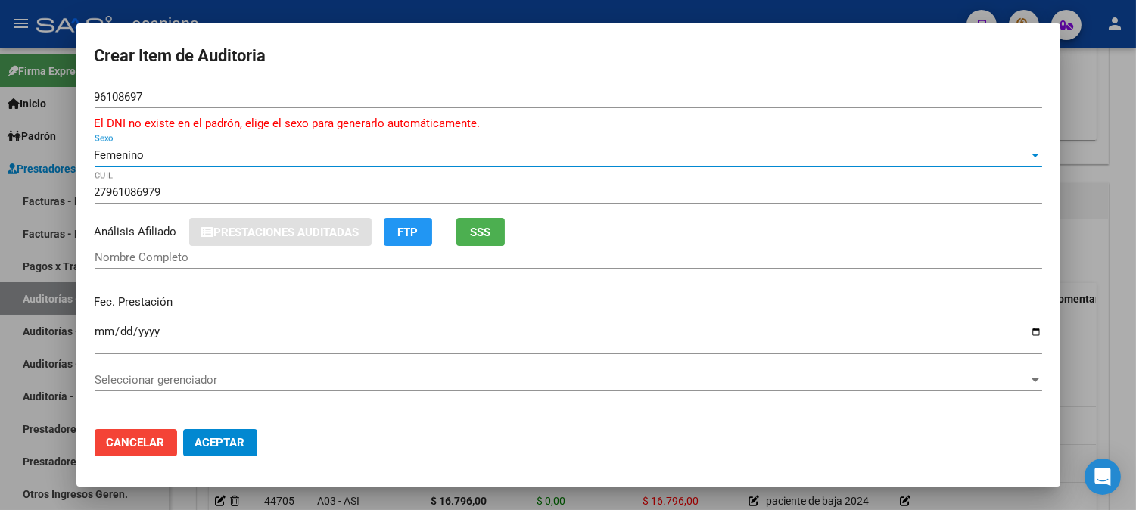
type input "MARTINEZ TORALES FATIMA"
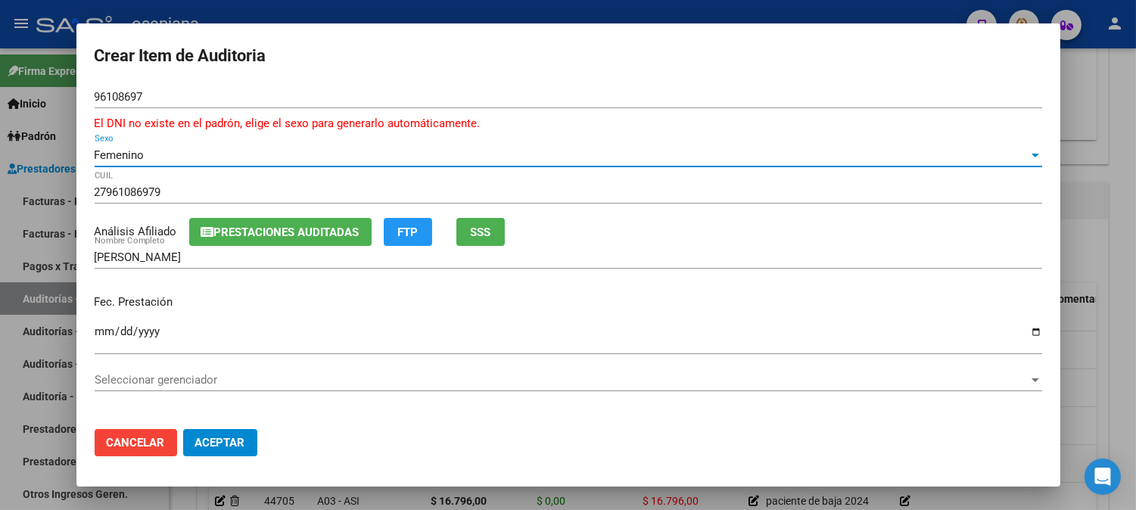
click at [490, 231] on span "SSS" at bounding box center [480, 233] width 20 height 14
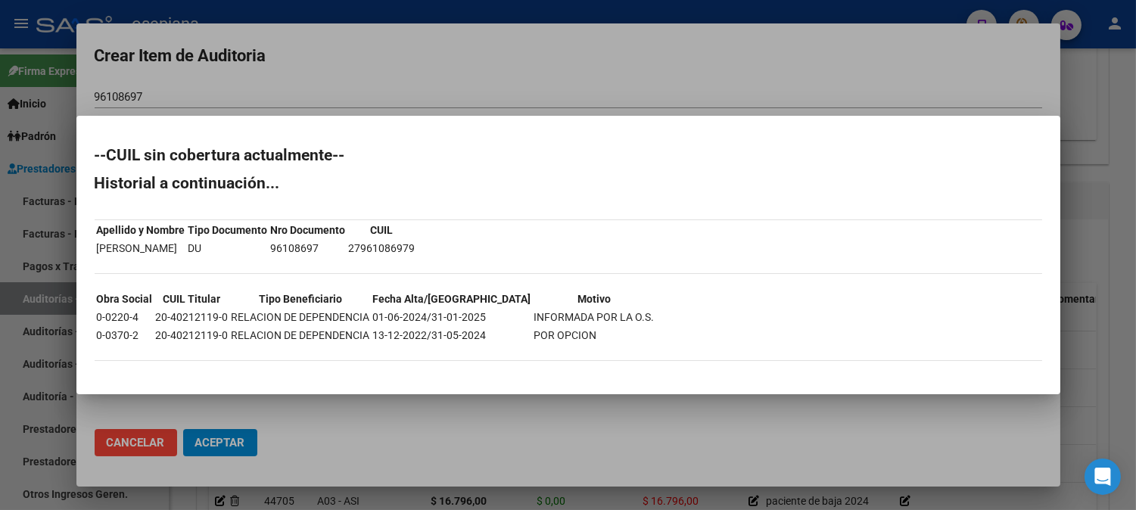
click at [721, 58] on div at bounding box center [568, 255] width 1136 height 510
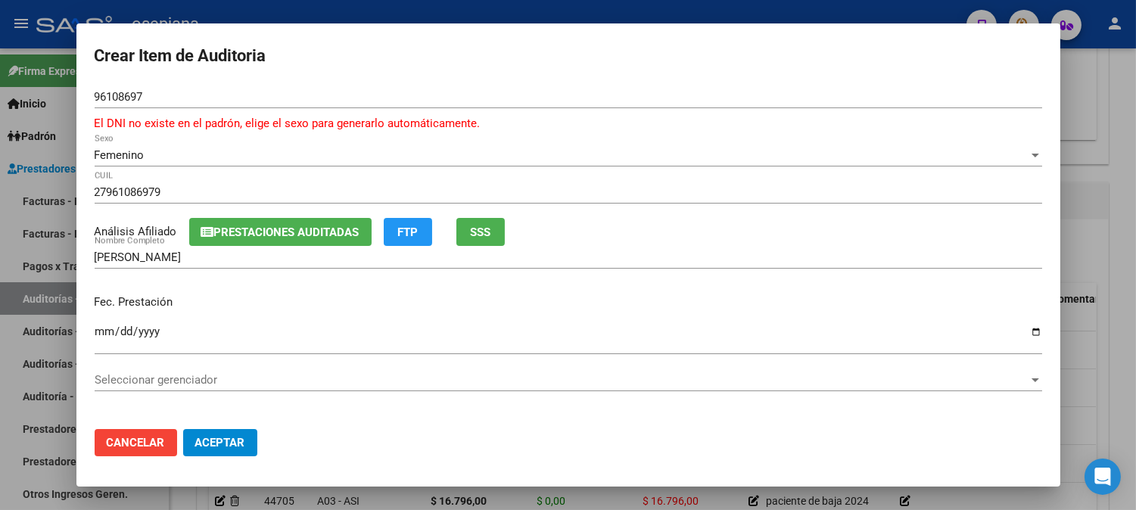
click at [397, 106] on div "96108697 Nro Documento" at bounding box center [568, 97] width 947 height 23
click at [394, 111] on div "96108697 Nro Documento" at bounding box center [568, 104] width 947 height 37
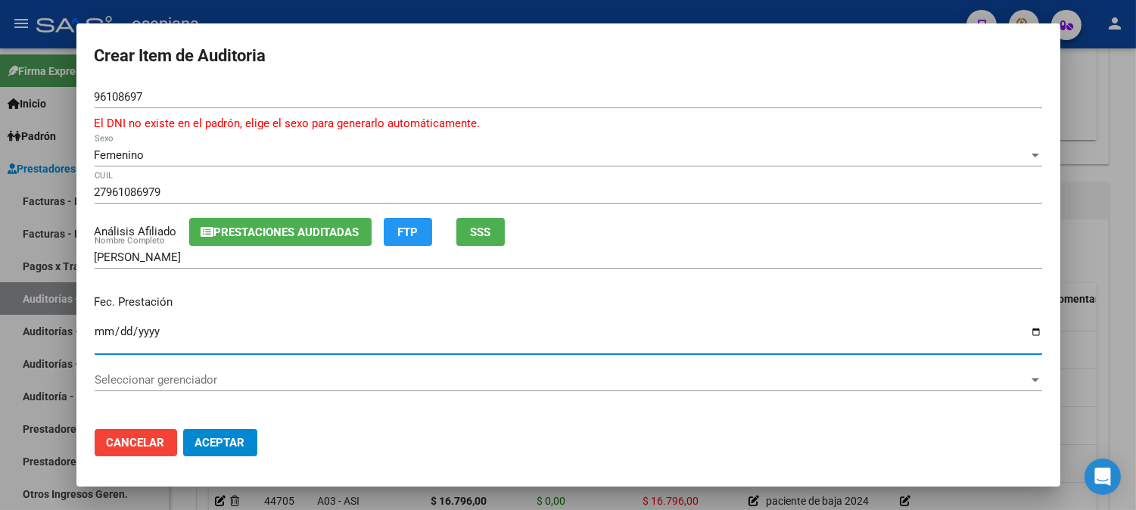
click at [100, 338] on input "Ingresar la fecha" at bounding box center [568, 337] width 947 height 24
click at [107, 328] on input "Ingresar la fecha" at bounding box center [568, 337] width 947 height 24
type input "2025-02-28"
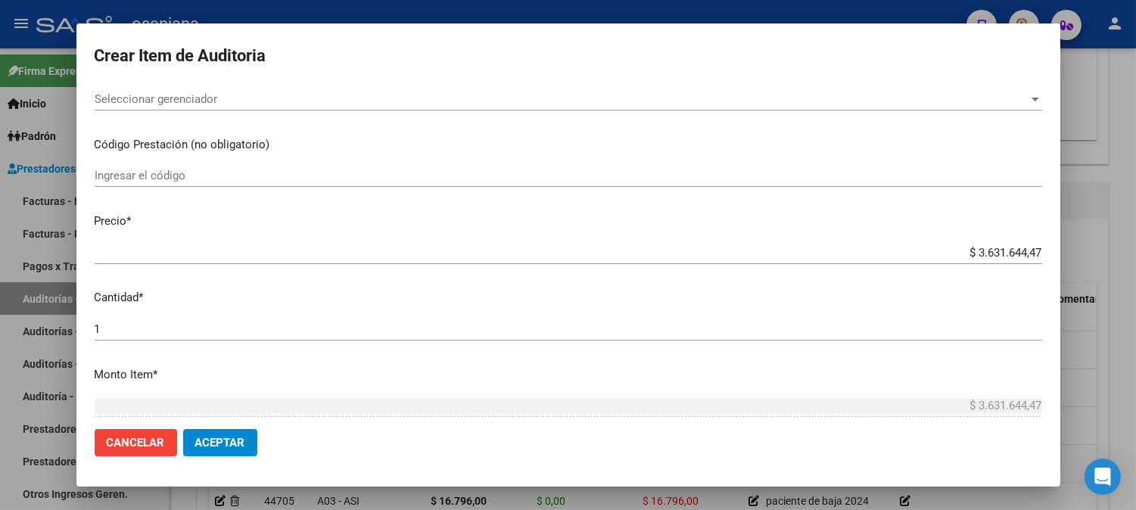
scroll to position [301, 0]
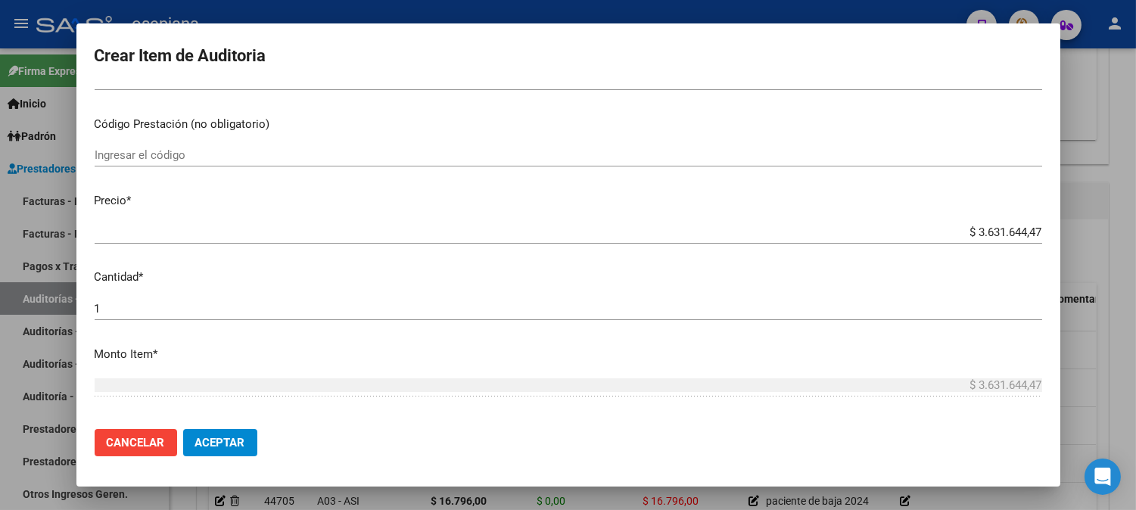
drag, startPoint x: 947, startPoint y: 222, endPoint x: 999, endPoint y: 222, distance: 52.2
click at [999, 222] on div "$ 3.631.644,47 Ingresar el precio" at bounding box center [568, 232] width 947 height 23
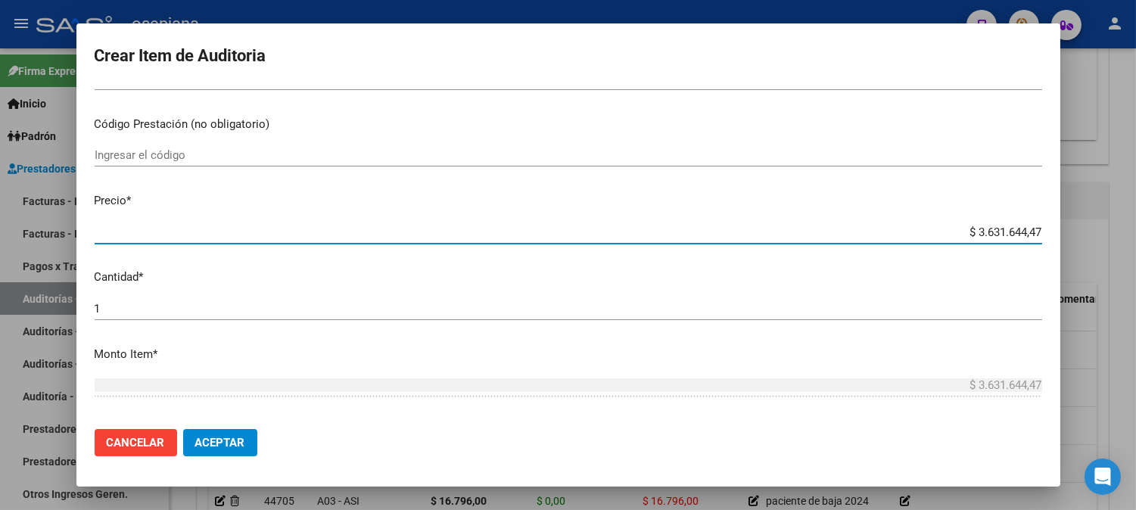
drag, startPoint x: 947, startPoint y: 233, endPoint x: 1072, endPoint y: 250, distance: 126.1
click at [1072, 250] on div "Crear Item de Auditoria 96108697 Nro Documento El DNI no existe en el padrón, e…" at bounding box center [568, 255] width 1136 height 510
type input "$ 0,01"
type input "$ 0,15"
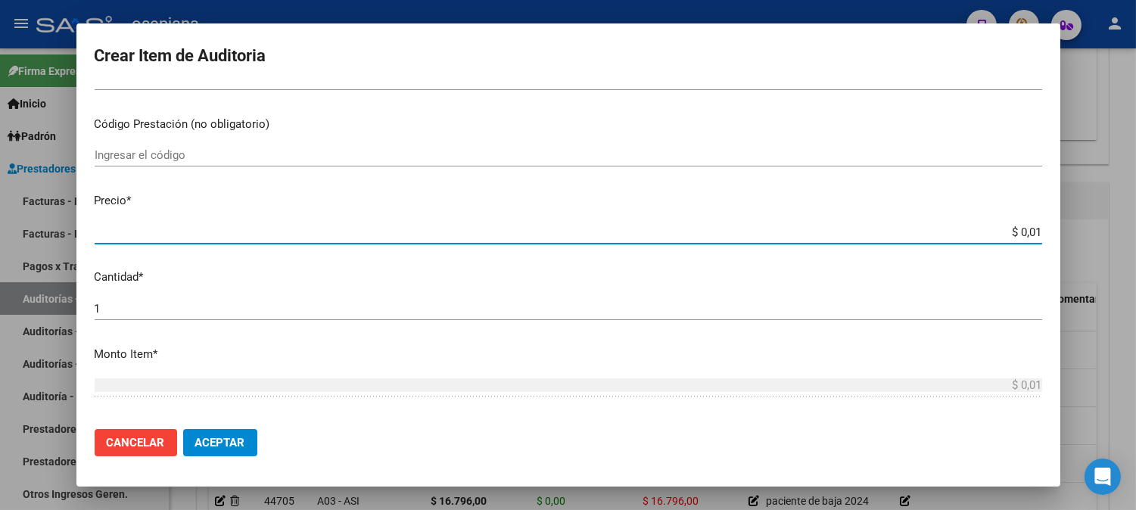
type input "$ 0,15"
type input "$ 1,55"
type input "$ 15,56"
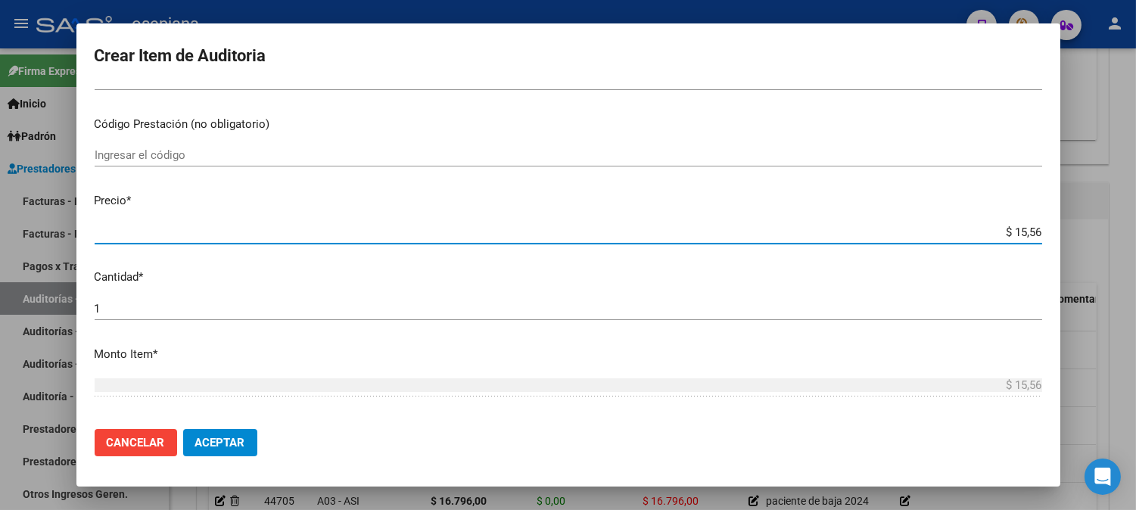
type input "$ 155,67"
type input "$ 1.556,70"
type input "$ 15.567,00"
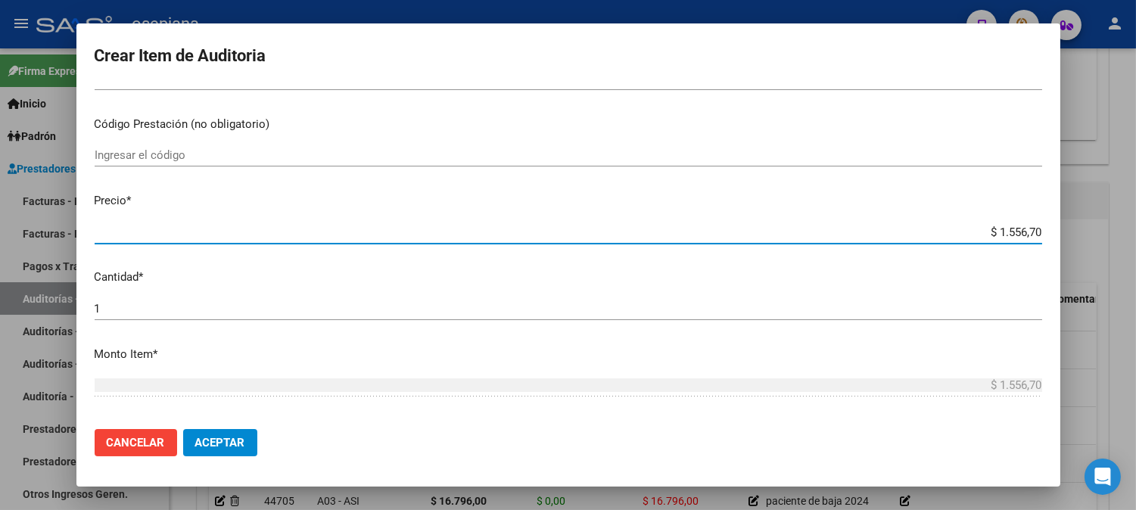
type input "$ 15.567,00"
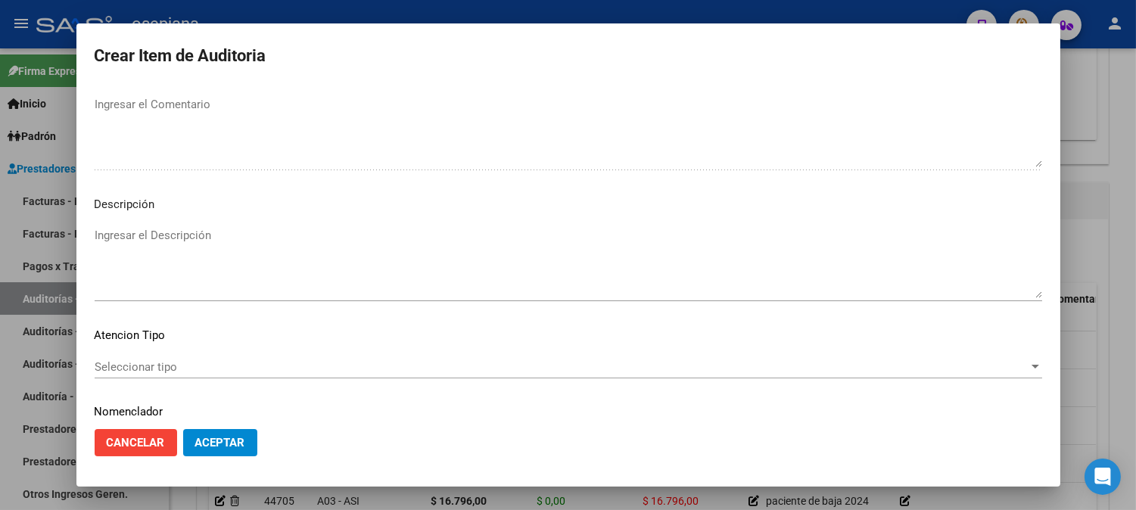
scroll to position [1048, 0]
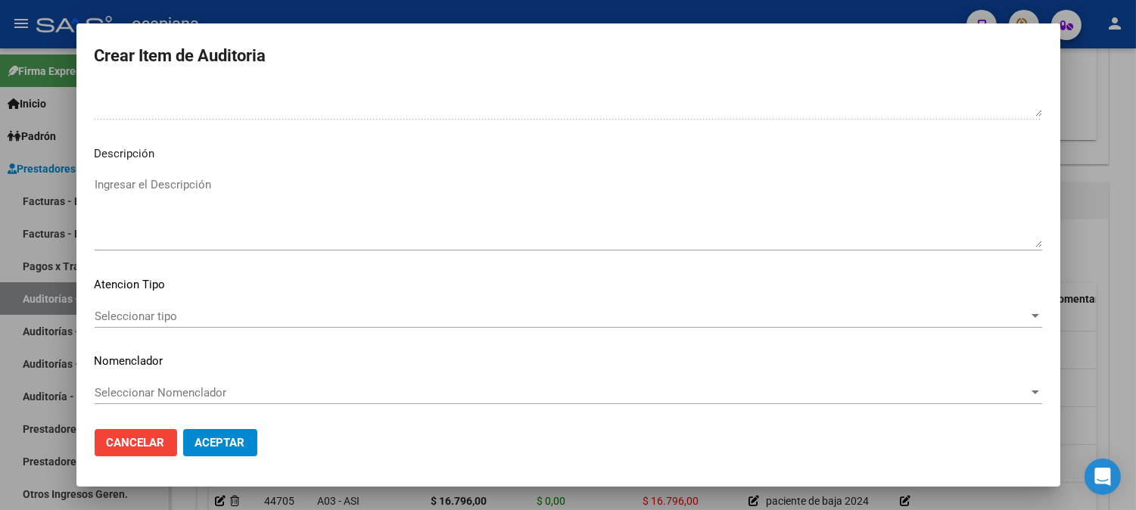
click at [144, 310] on span "Seleccionar tipo" at bounding box center [562, 317] width 934 height 14
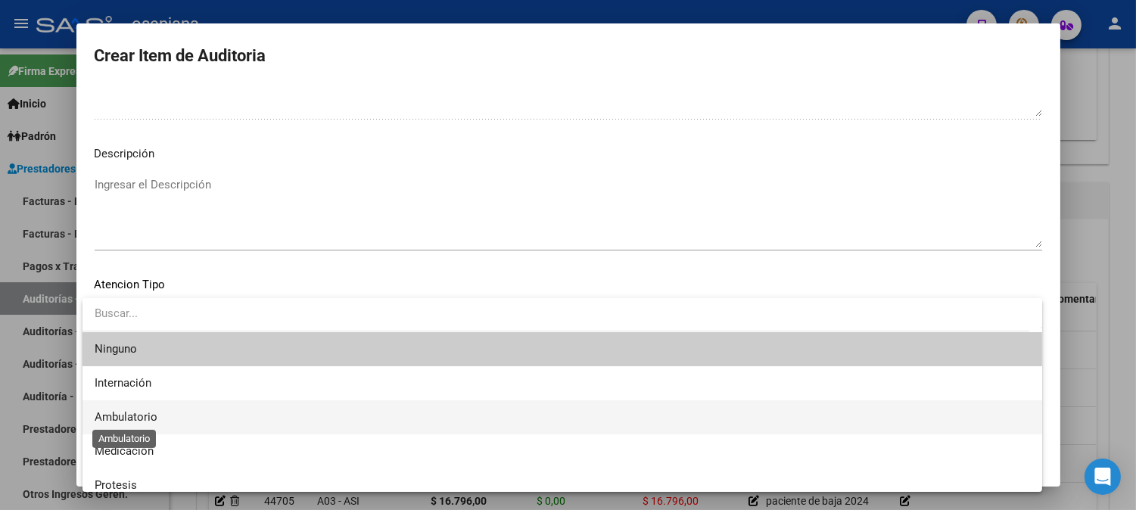
click at [133, 418] on span "Ambulatorio" at bounding box center [126, 417] width 63 height 14
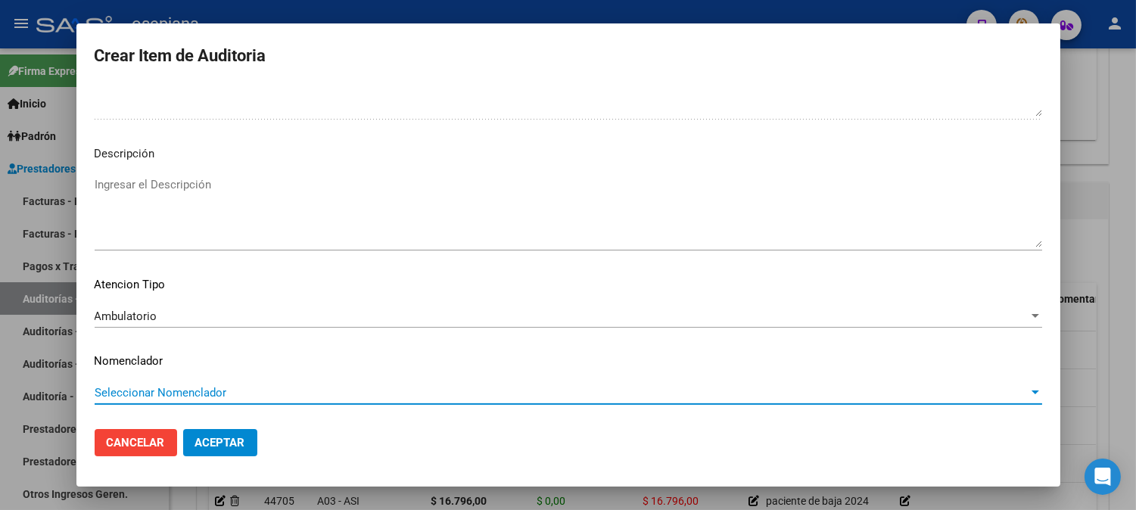
click at [173, 390] on span "Seleccionar Nomenclador" at bounding box center [562, 393] width 934 height 14
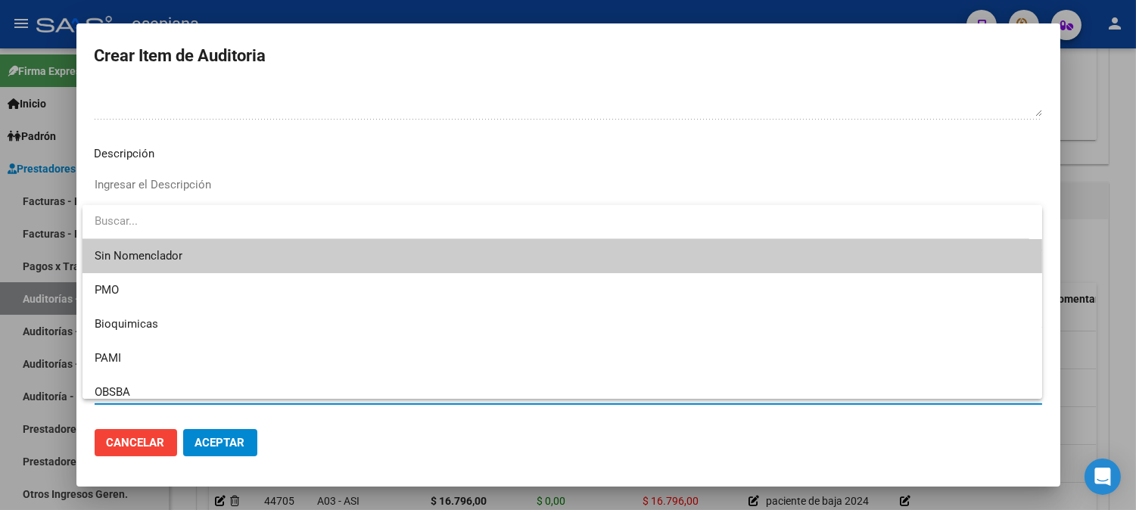
click at [157, 259] on span "Sin Nomenclador" at bounding box center [562, 256] width 935 height 34
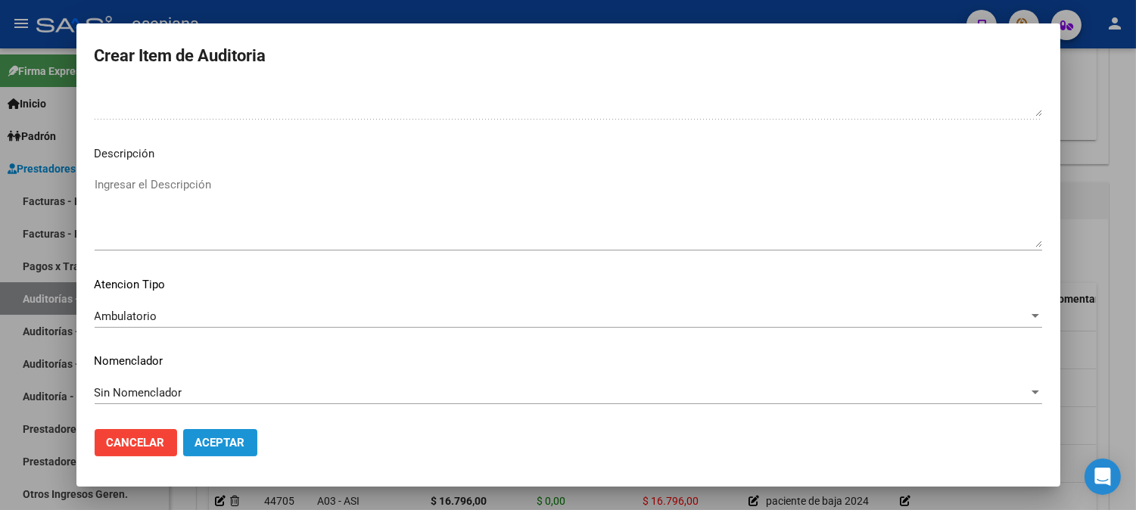
click at [202, 453] on button "Aceptar" at bounding box center [220, 442] width 74 height 27
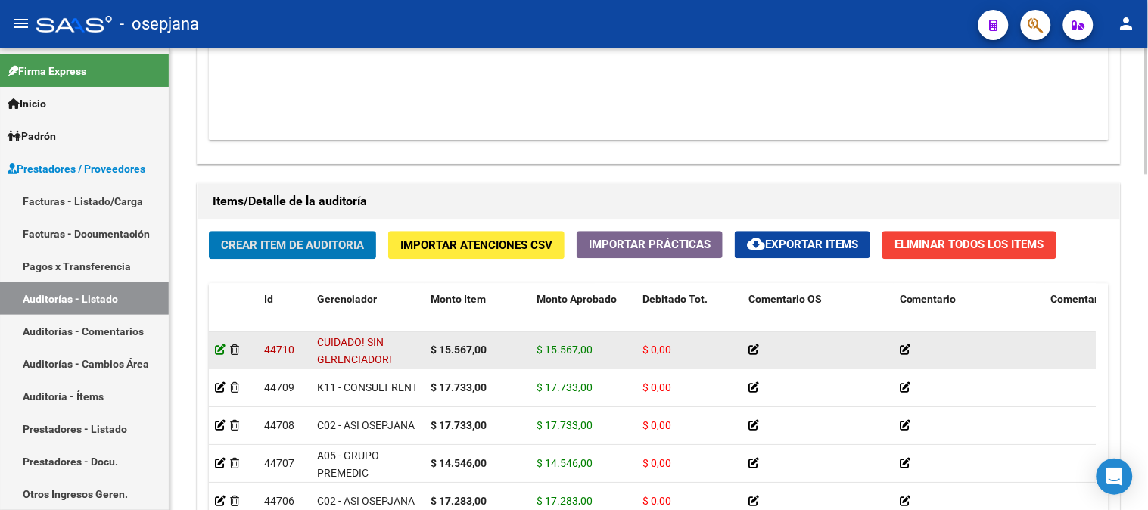
click at [220, 346] on icon at bounding box center [220, 349] width 11 height 11
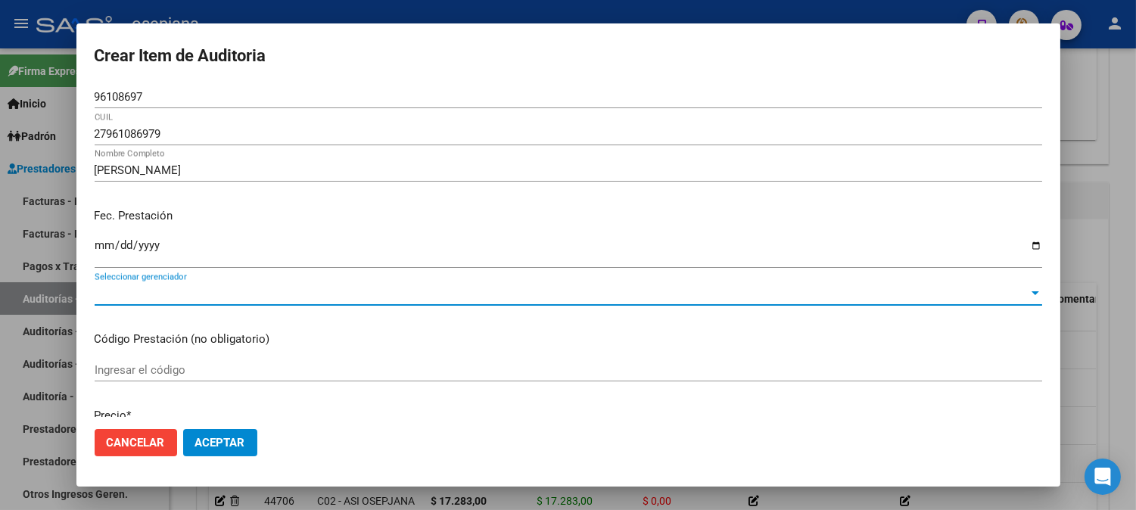
click at [499, 297] on span "Seleccionar gerenciador" at bounding box center [562, 294] width 934 height 14
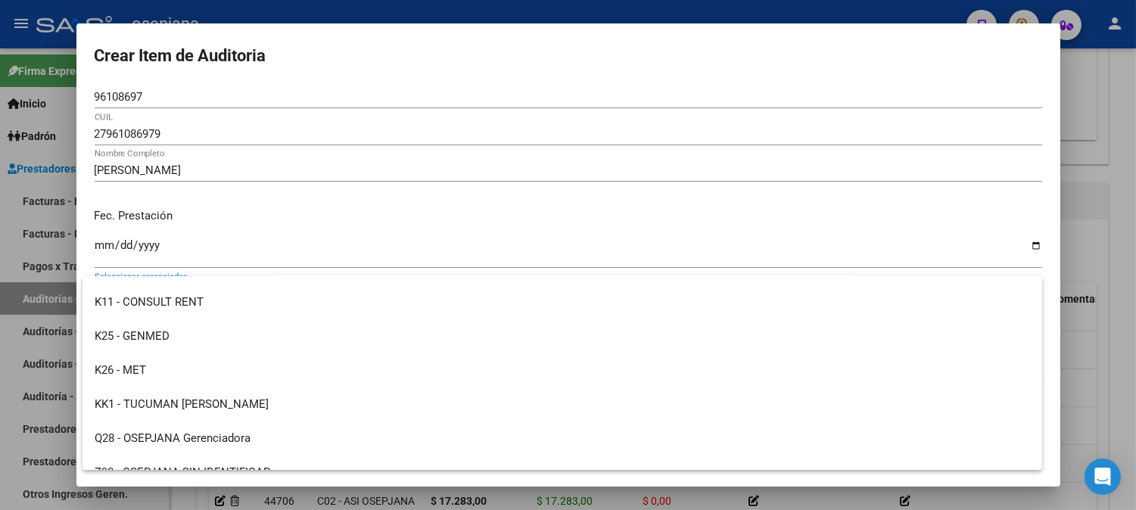
scroll to position [532, 0]
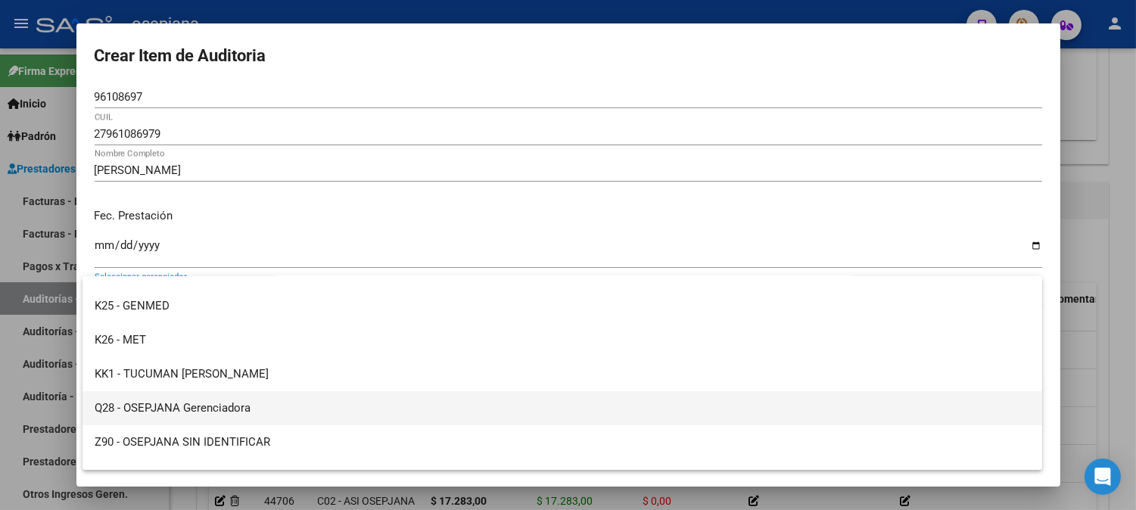
click at [352, 405] on span "Q28 - OSEPJANA Gerenciadora" at bounding box center [562, 408] width 935 height 34
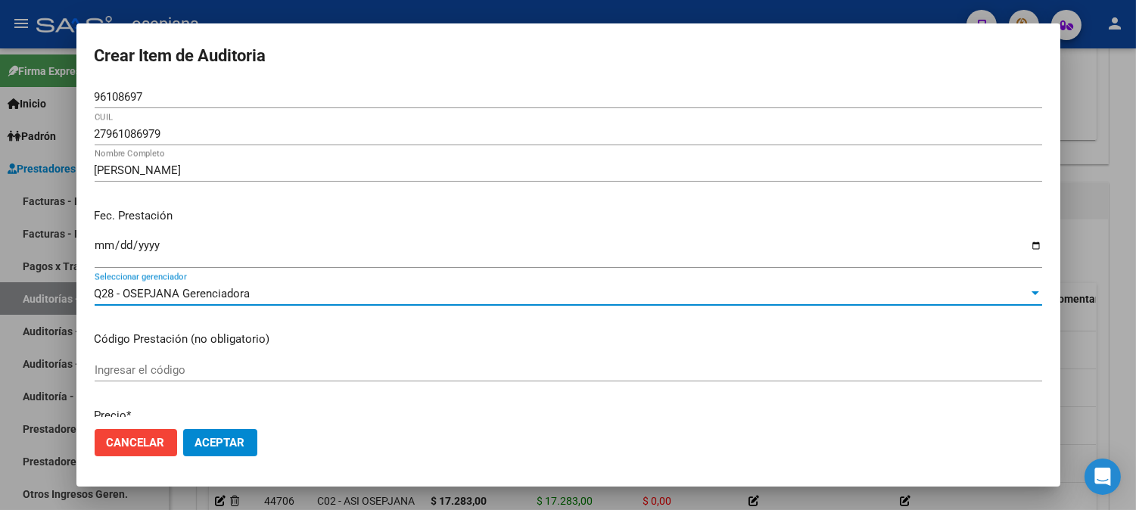
click at [242, 437] on span "Aceptar" at bounding box center [220, 443] width 50 height 14
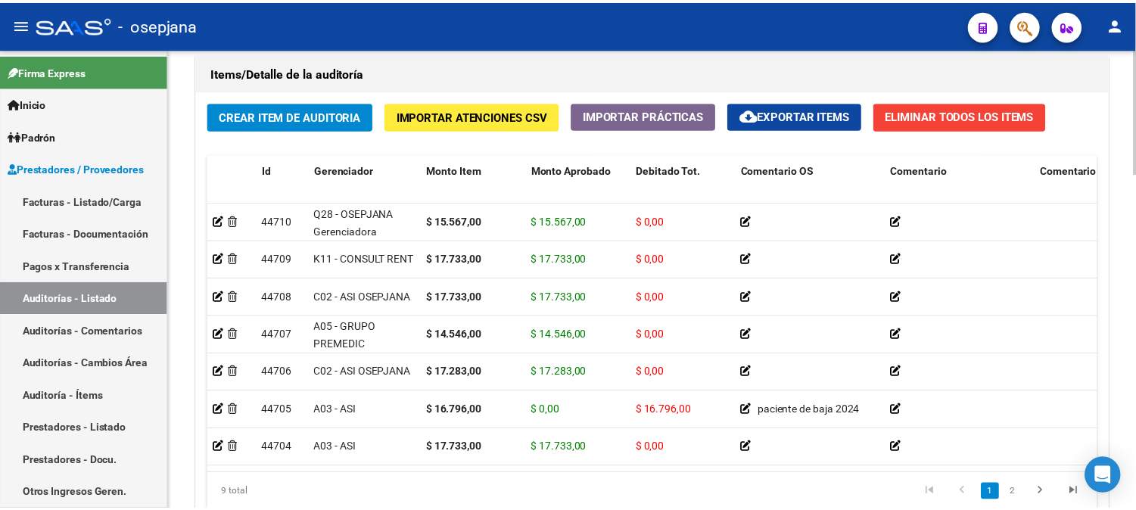
scroll to position [1096, 0]
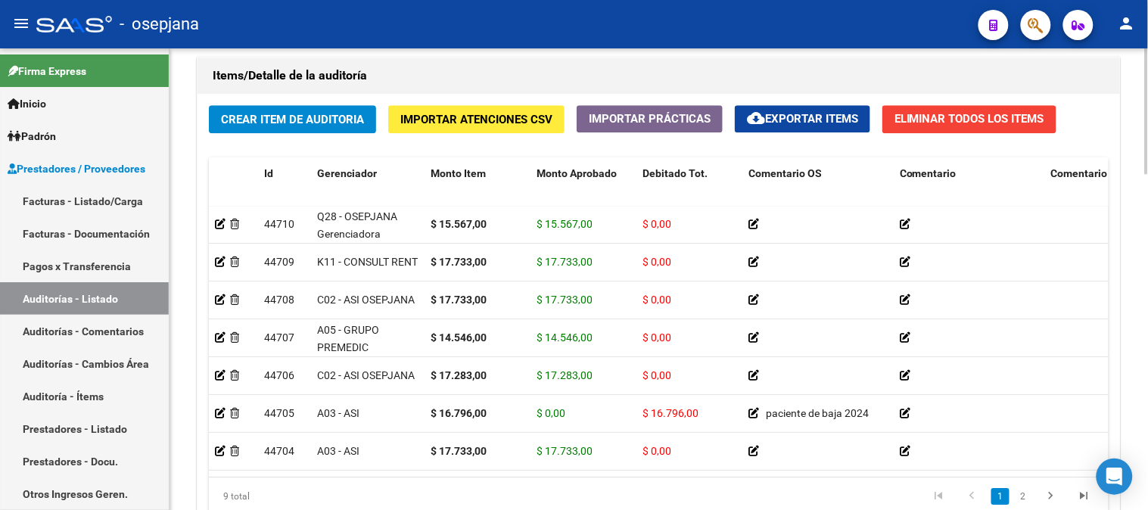
click at [1135, 440] on div at bounding box center [1147, 410] width 4 height 126
click at [285, 117] on span "Crear Item de Auditoria" at bounding box center [292, 120] width 143 height 14
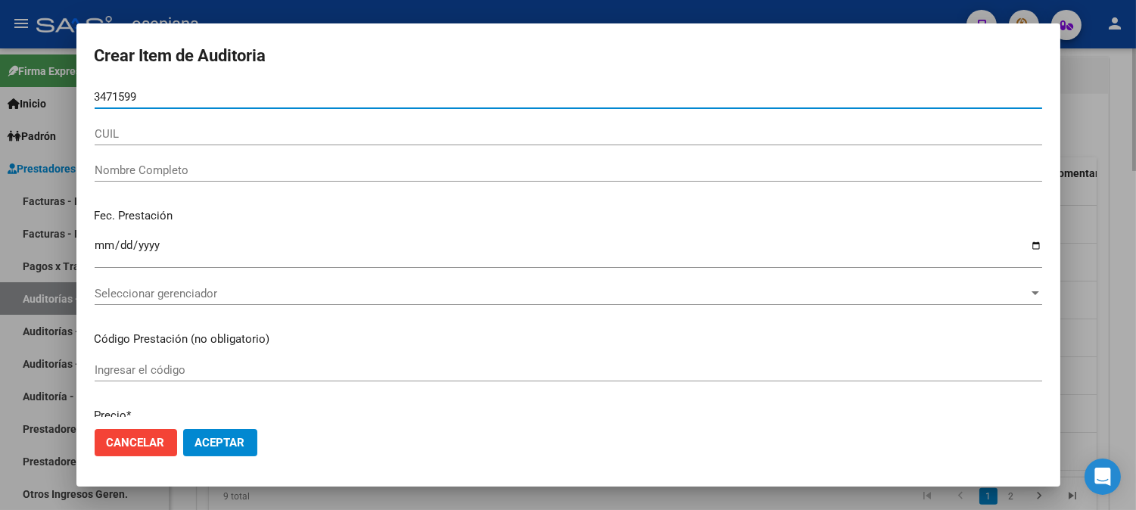
type input "34715992"
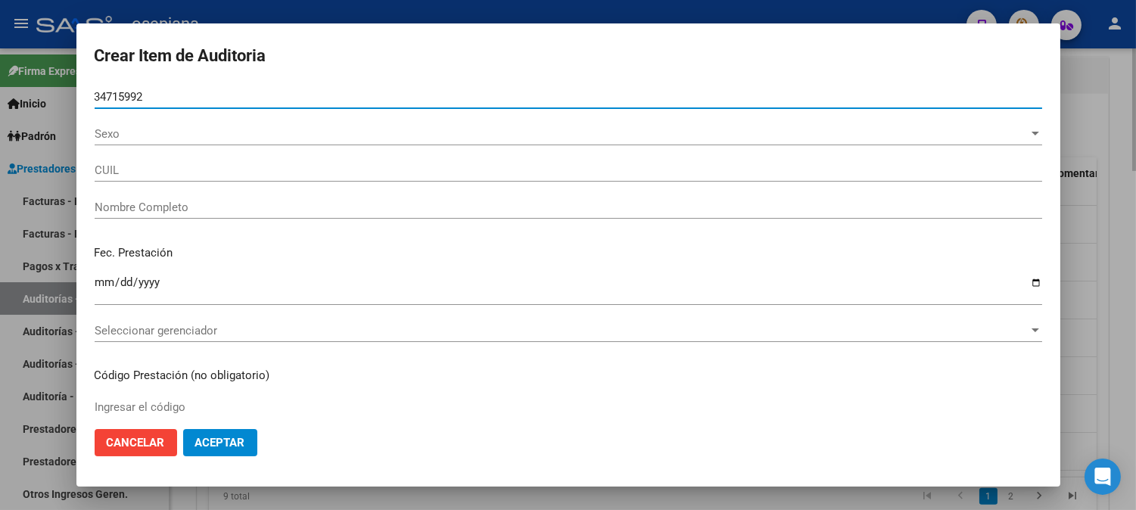
type input "27347159927"
type input "TALAVERA MARIA CECILIA"
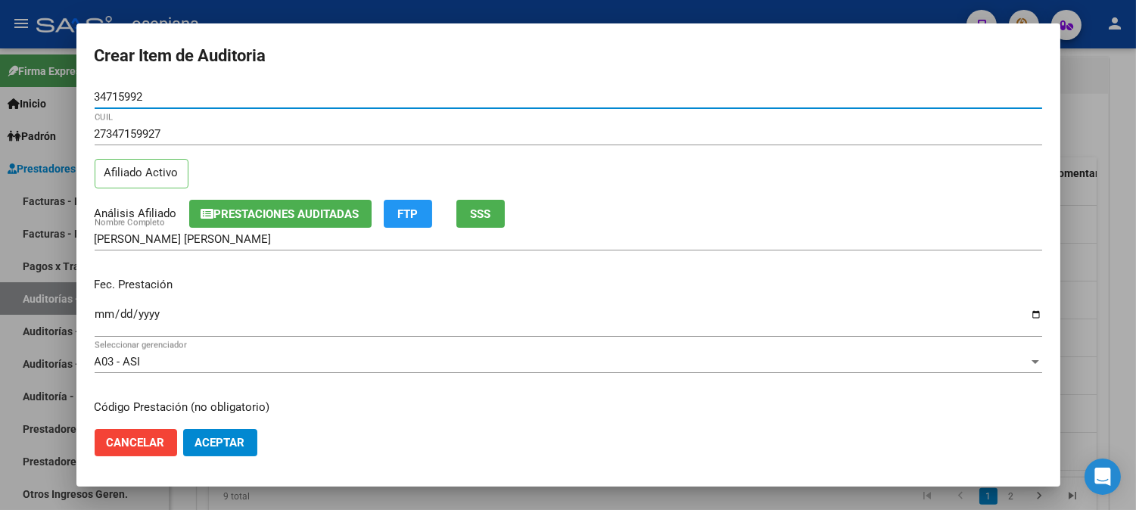
type input "34715992"
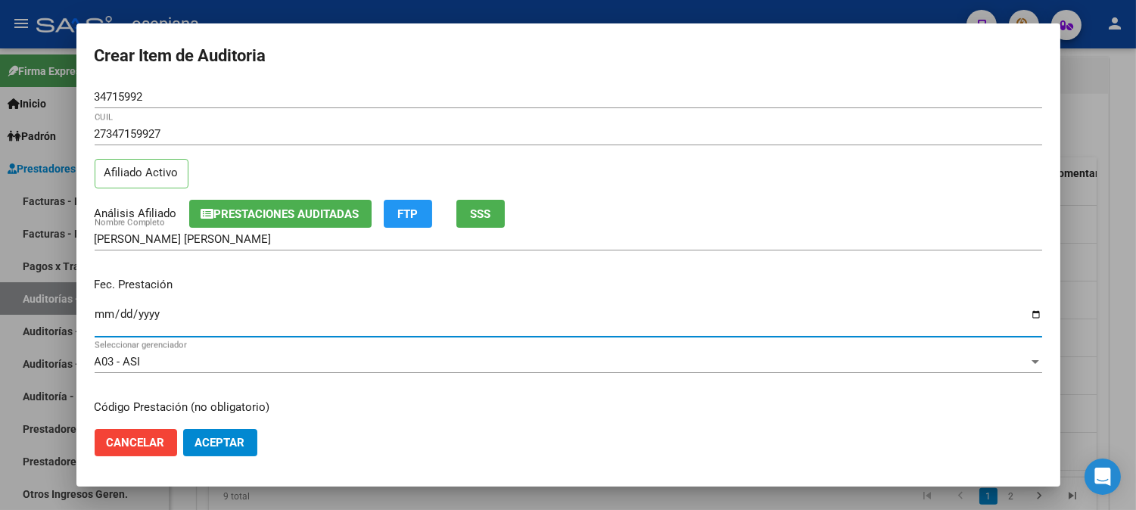
click at [107, 322] on input "Ingresar la fecha" at bounding box center [568, 320] width 947 height 24
type input "2025-08-15"
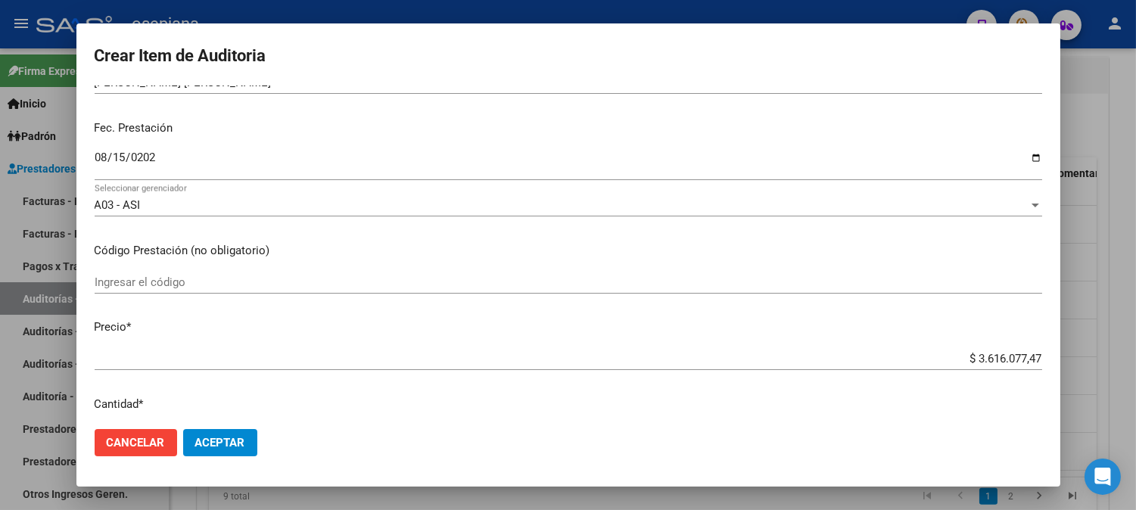
scroll to position [191, 0]
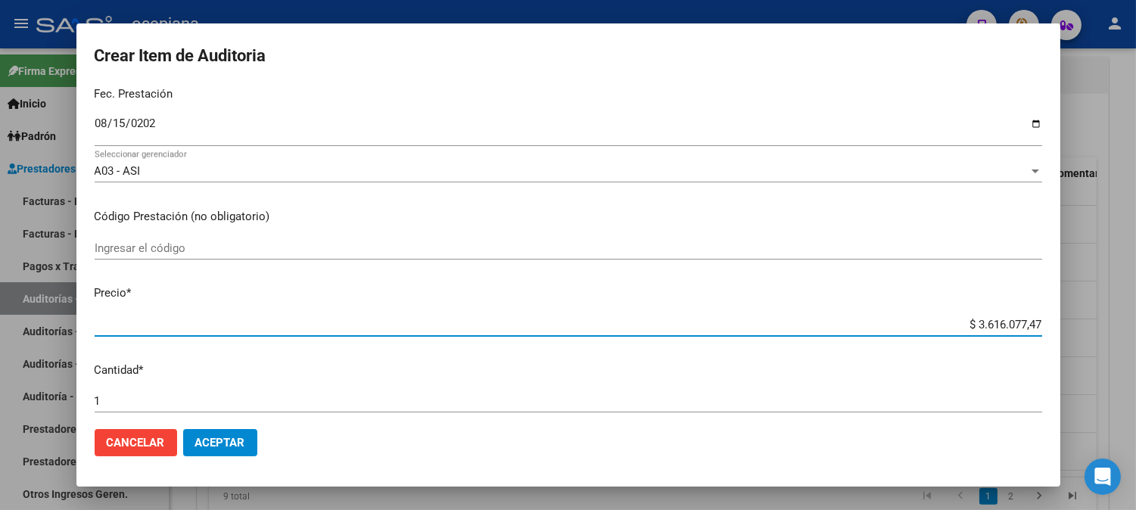
drag, startPoint x: 956, startPoint y: 321, endPoint x: 1122, endPoint y: 303, distance: 167.5
click at [1122, 303] on div "Crear Item de Auditoria 34715992 Nro Documento 27347159927 CUIL Afiliado Activo…" at bounding box center [568, 255] width 1136 height 510
type input "$ 0,03"
type input "$ 0,32"
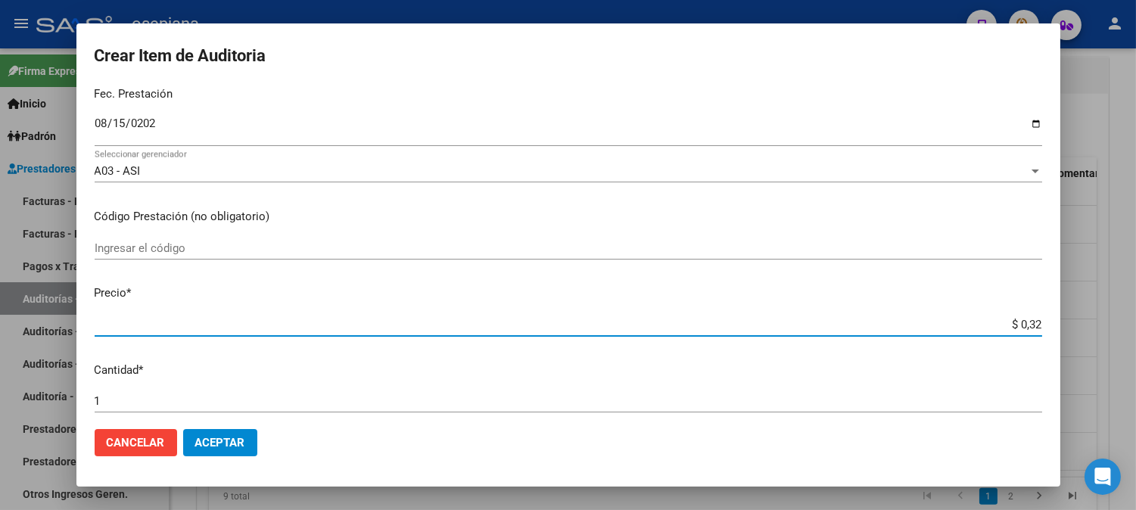
type input "$ 0,32"
type input "$ 3,25"
type input "$ 32,55"
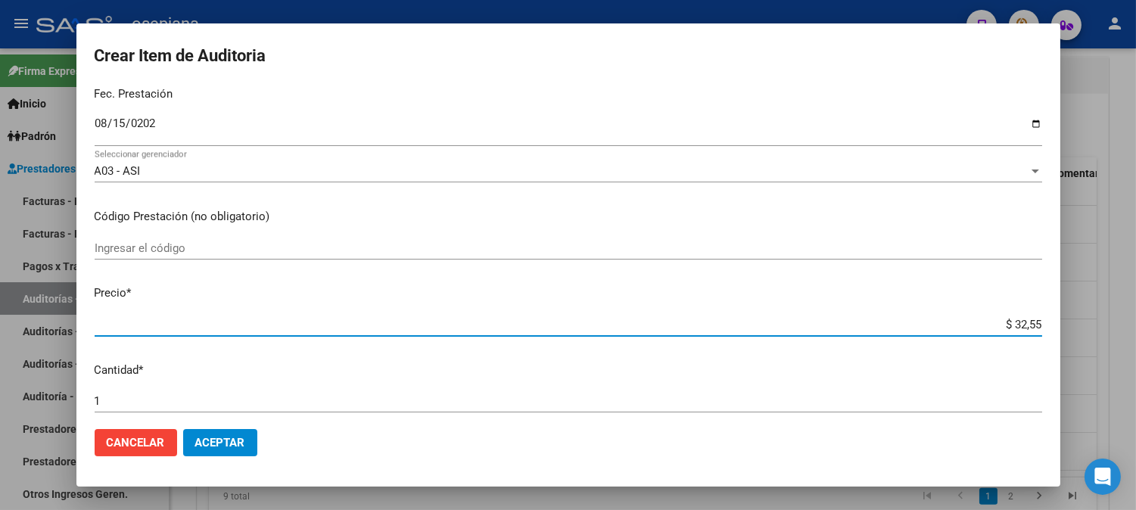
type input "$ 325,50"
type input "$ 3.255,03"
type input "$ 32.550,30"
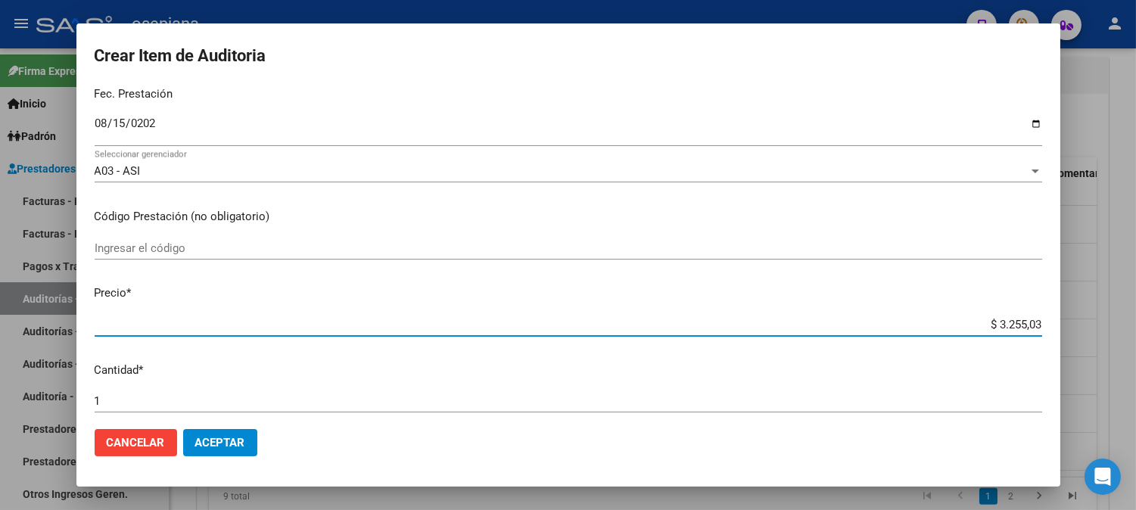
type input "$ 32.550,30"
type input "$ 325.503,00"
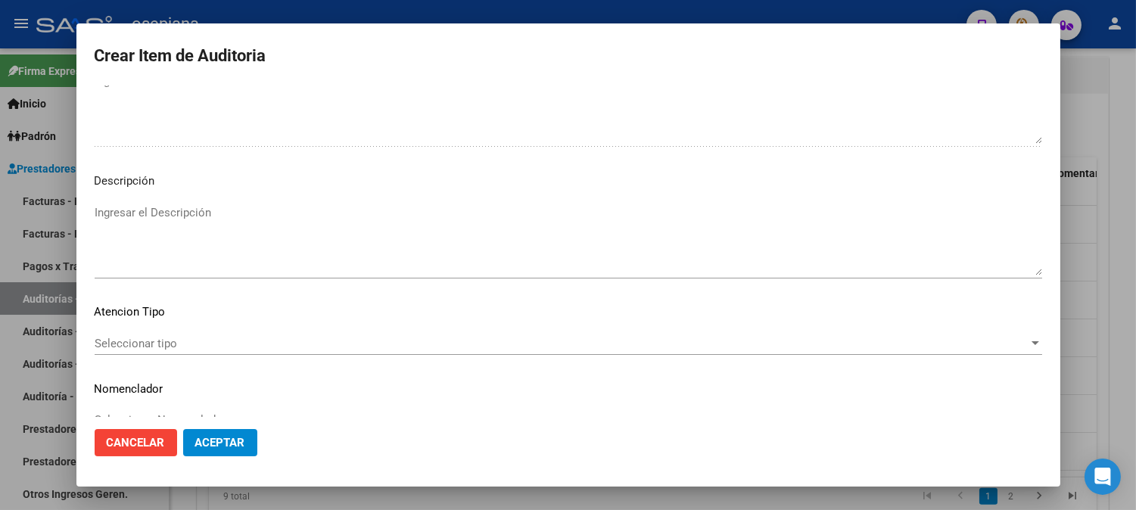
scroll to position [1031, 0]
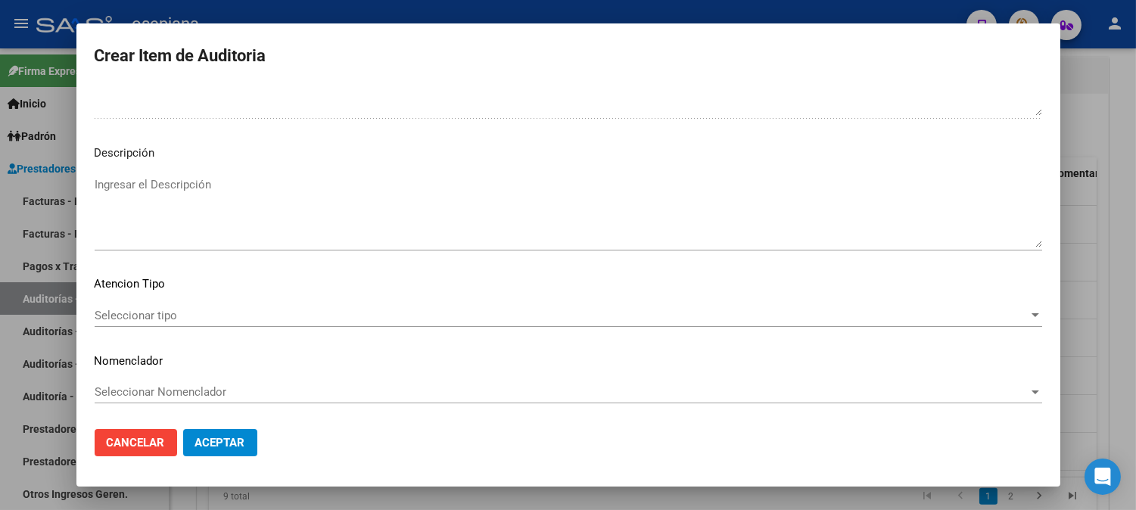
click at [210, 312] on span "Seleccionar tipo" at bounding box center [562, 316] width 934 height 14
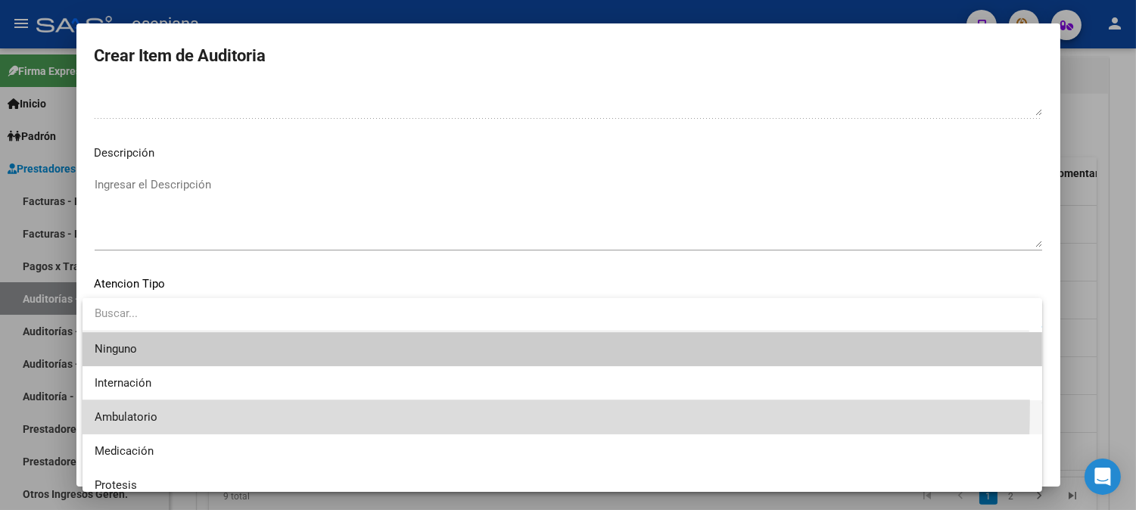
click at [142, 403] on span "Ambulatorio" at bounding box center [562, 417] width 935 height 34
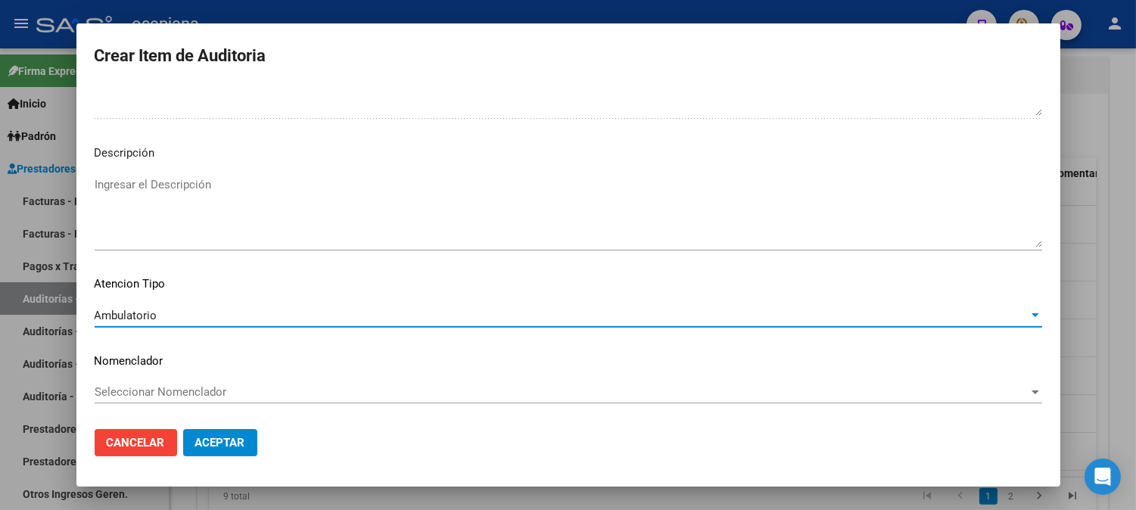
click at [162, 388] on span "Seleccionar Nomenclador" at bounding box center [562, 392] width 934 height 14
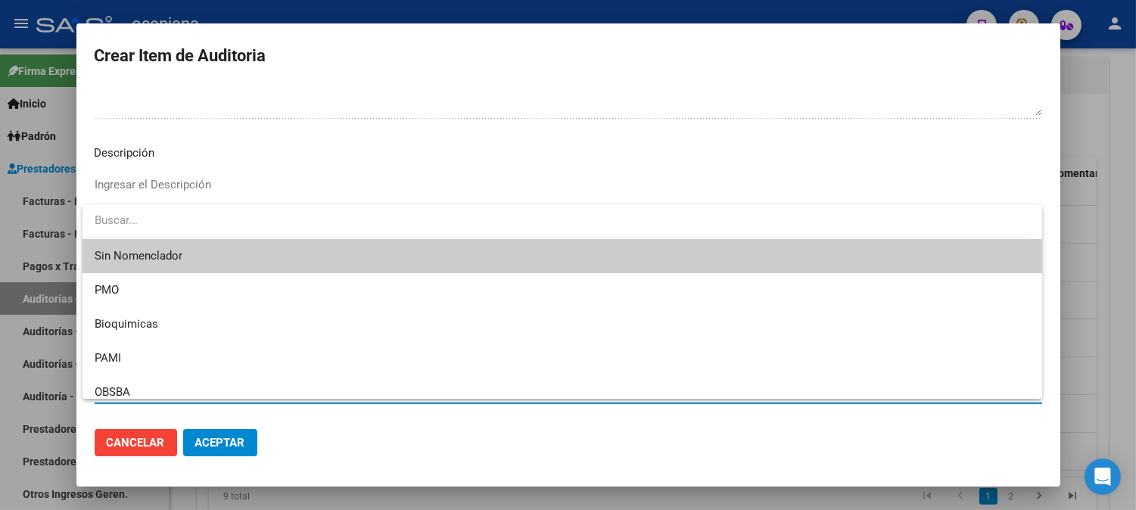
click at [147, 259] on span "Sin Nomenclador" at bounding box center [562, 256] width 935 height 34
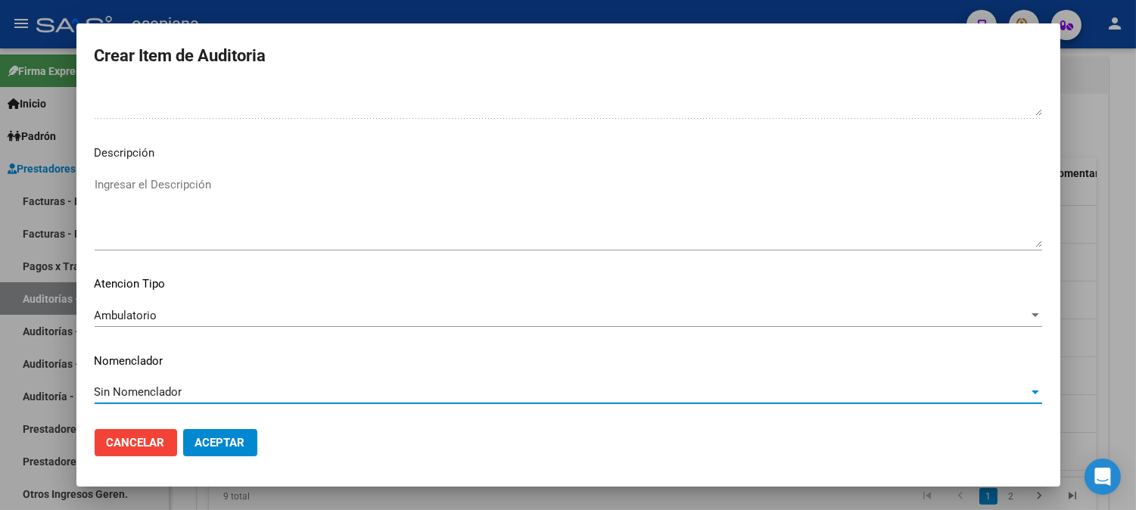
click at [217, 453] on button "Aceptar" at bounding box center [220, 442] width 74 height 27
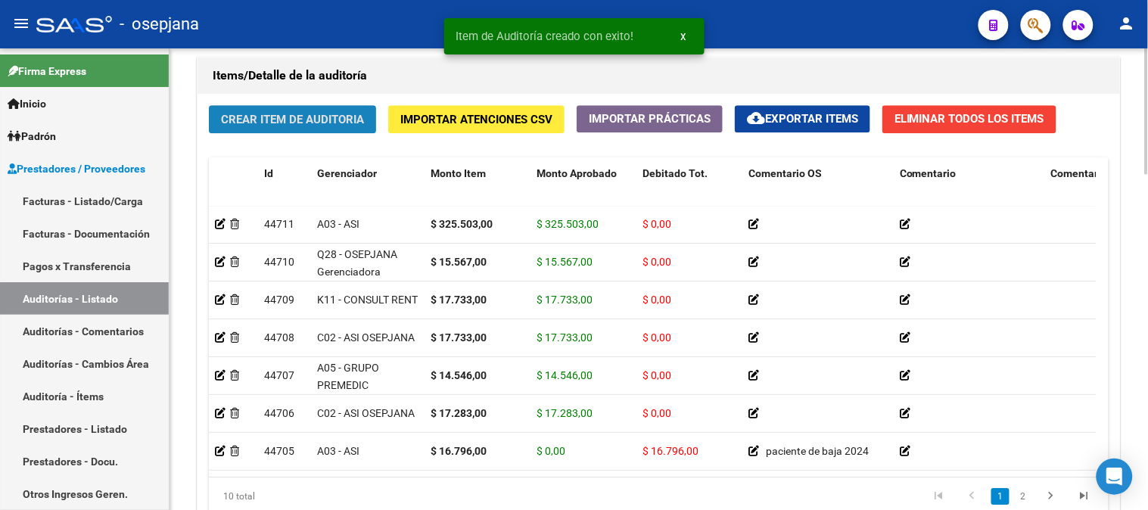
click at [300, 127] on button "Crear Item de Auditoria" at bounding box center [292, 119] width 167 height 28
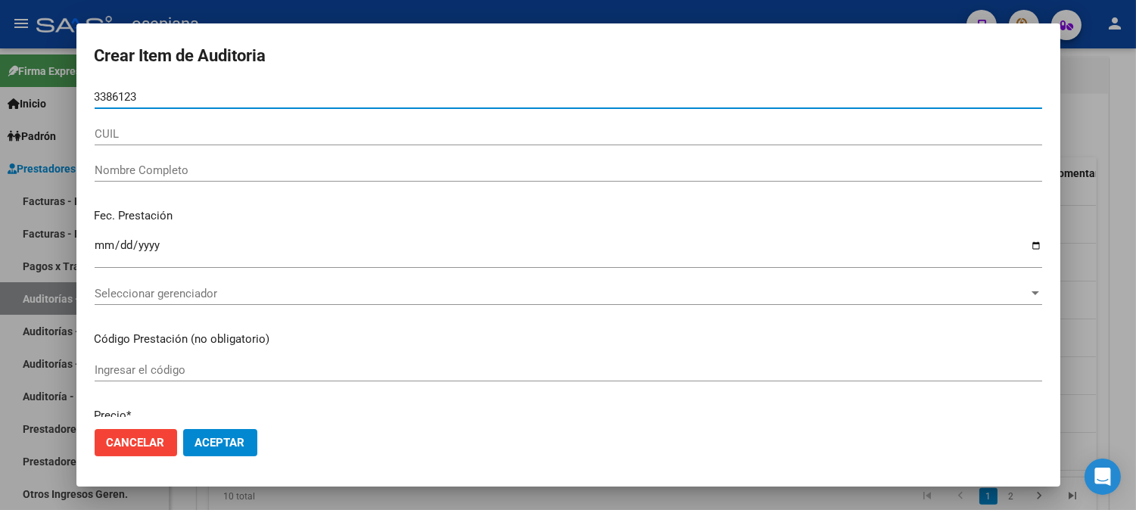
type input "33861230"
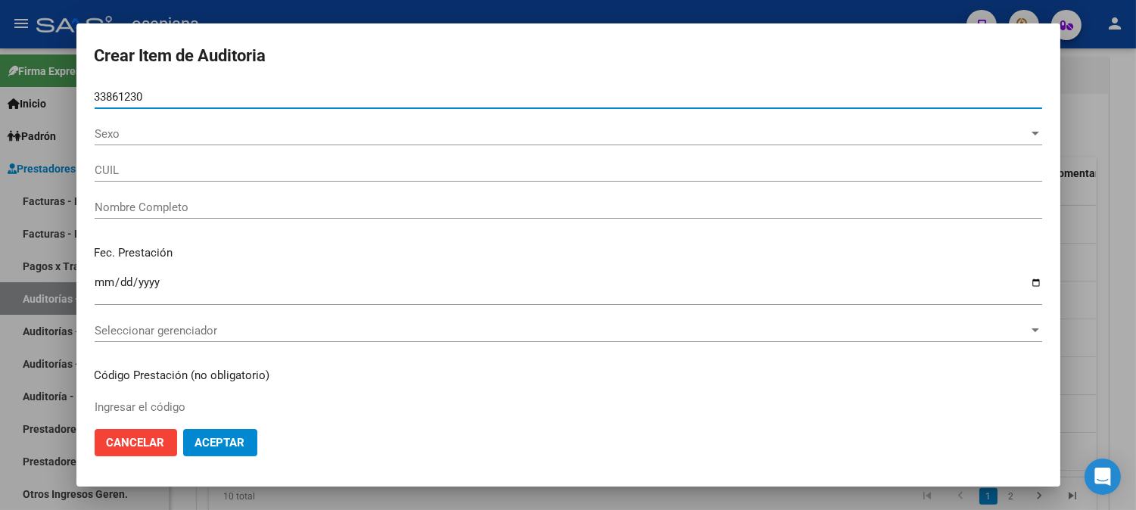
type input "27338612309"
type input "CEBALLOS MARIEL DAIANA"
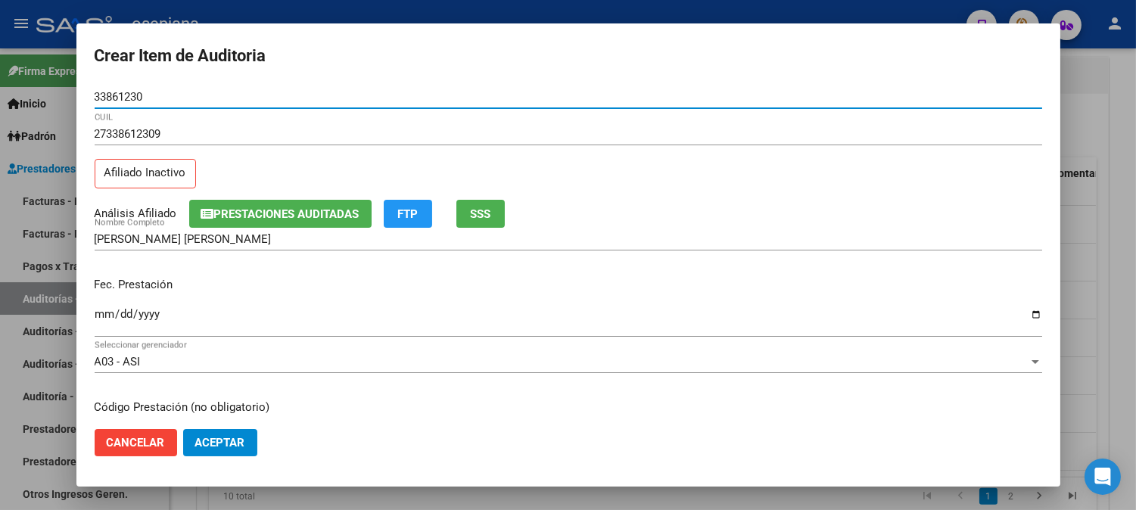
type input "33861230"
click at [101, 325] on input "Ingresar la fecha" at bounding box center [568, 320] width 947 height 24
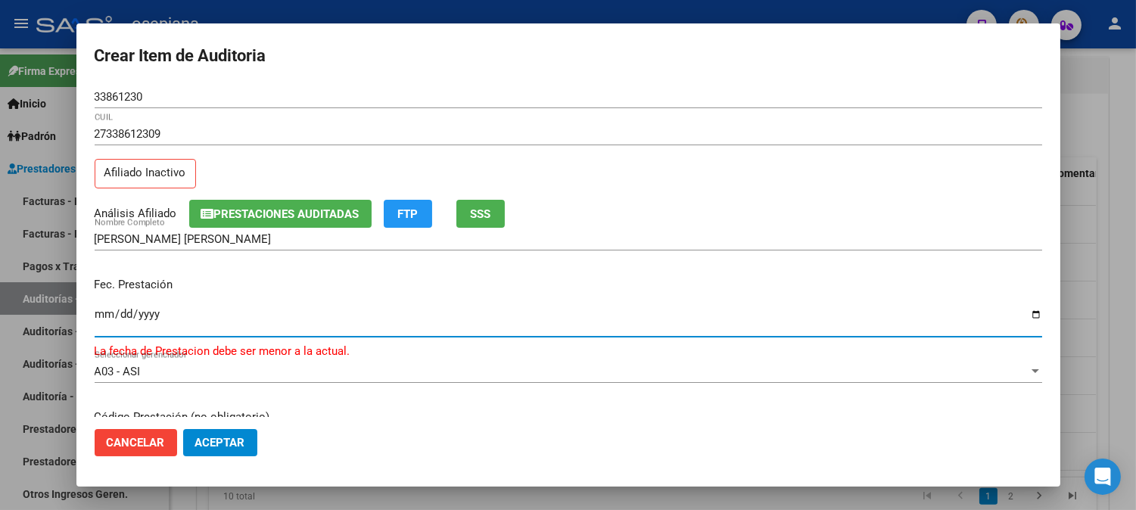
type input "[DATE]"
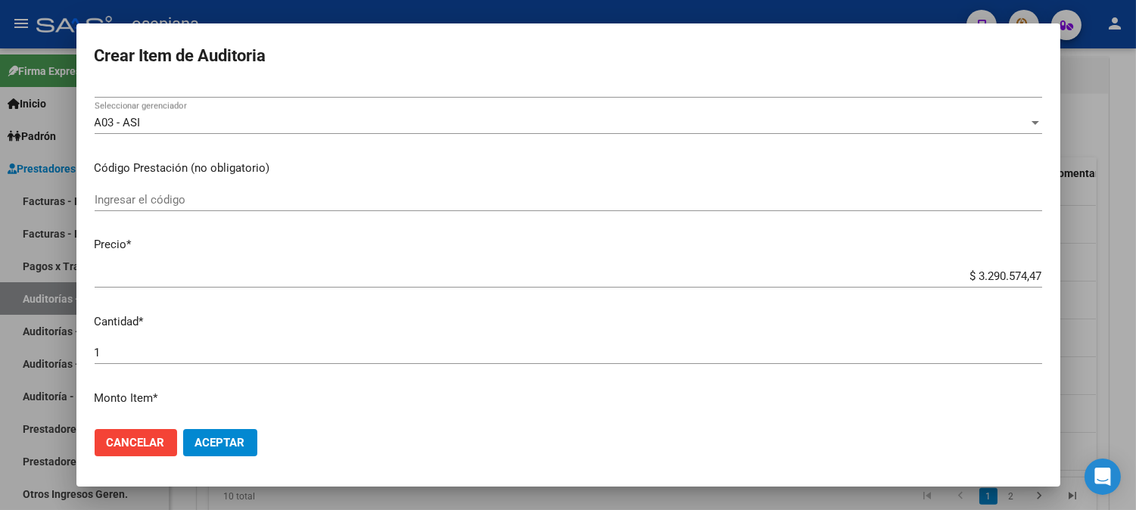
scroll to position [260, 0]
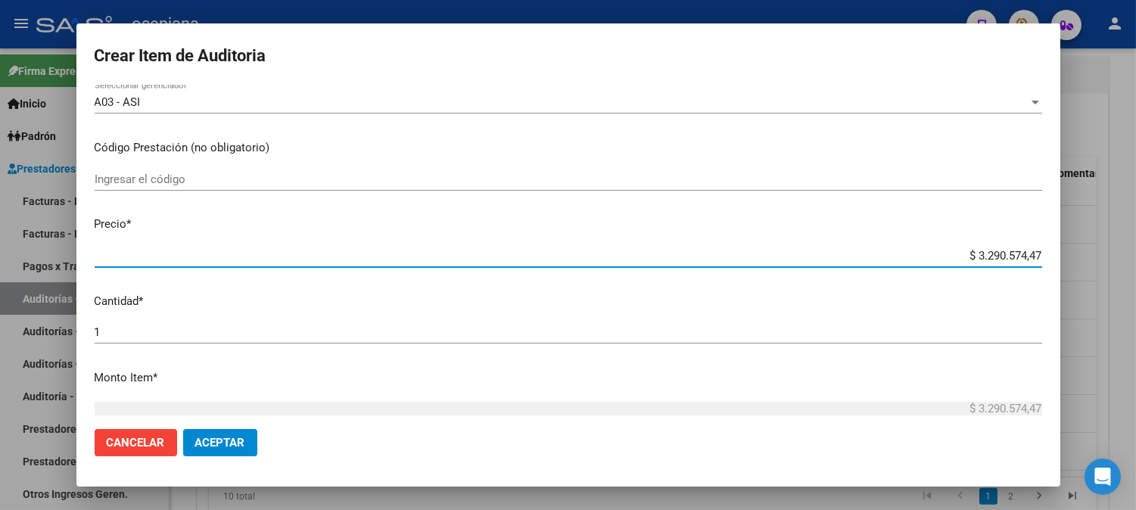
drag, startPoint x: 947, startPoint y: 254, endPoint x: 1117, endPoint y: 272, distance: 171.3
click at [1117, 272] on div "Crear Item de Auditoria 33861230 Nro Documento 27338612309 CUIL Afiliado Inacti…" at bounding box center [568, 255] width 1136 height 510
type input "$ 0,01"
type input "$ 0,18"
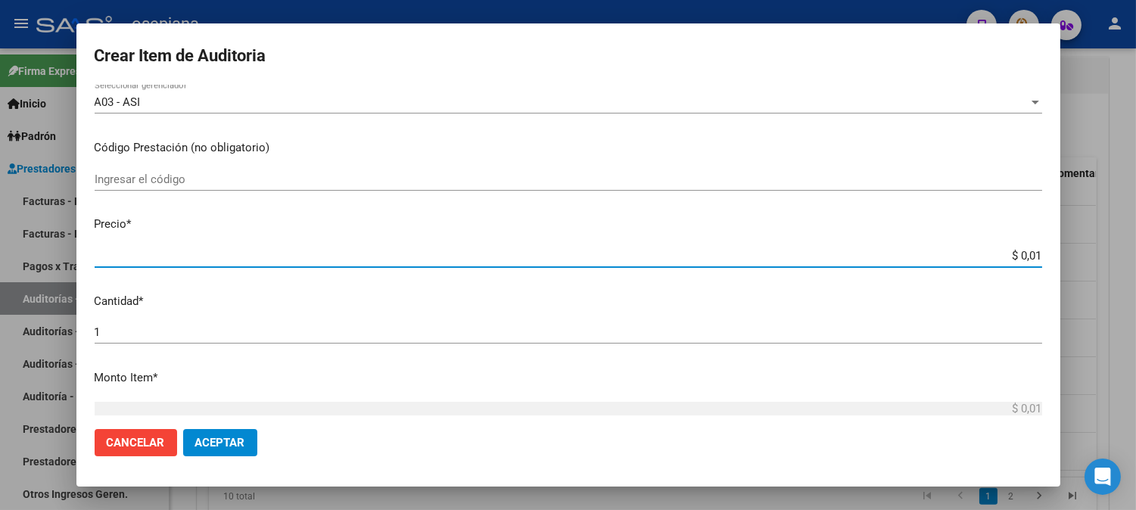
type input "$ 0,18"
type input "$ 1,80"
type input "$ 18,05"
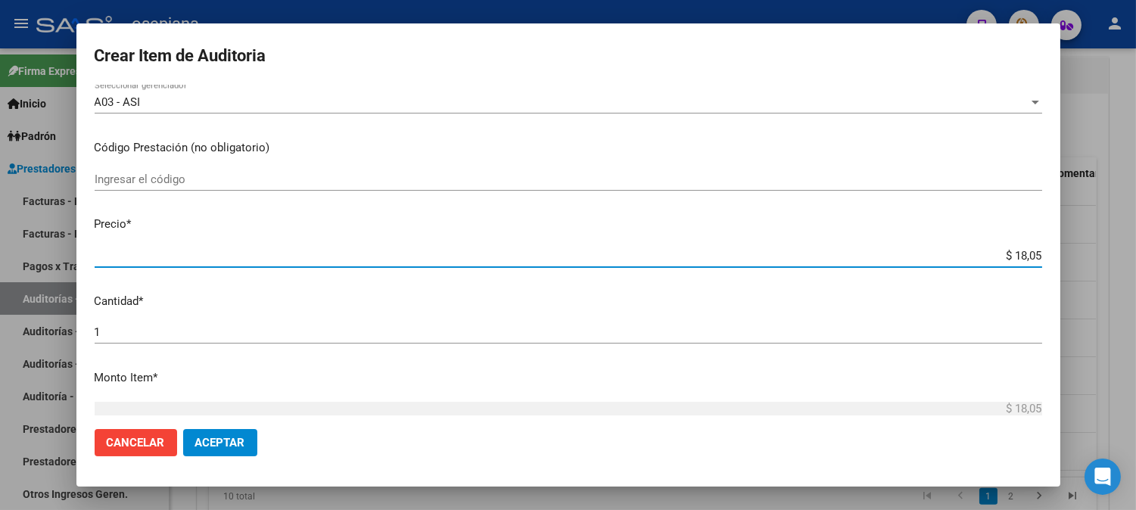
type input "$ 180,52"
type input "$ 1.805,20"
type input "$ 18.052,00"
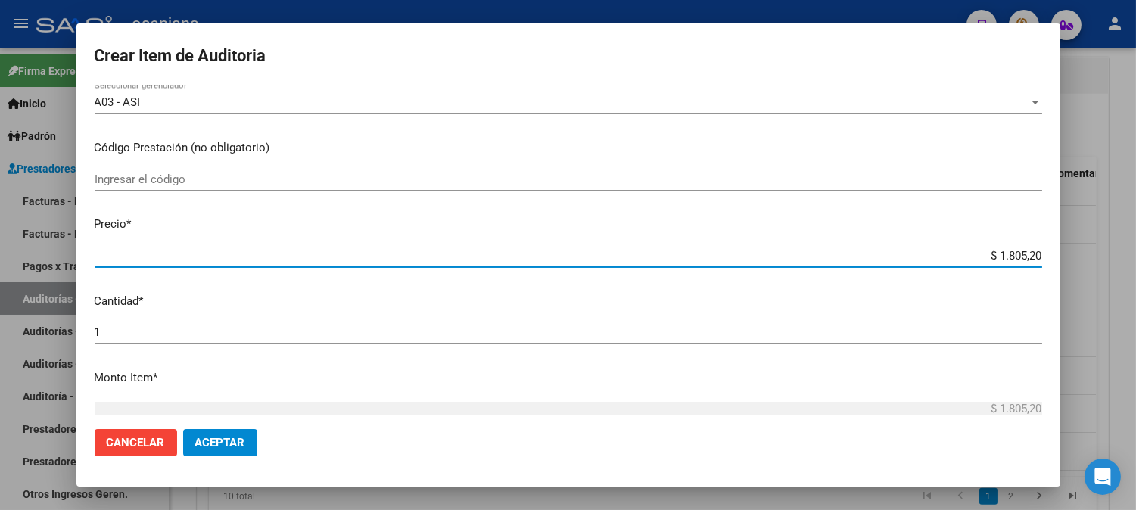
type input "$ 18.052,00"
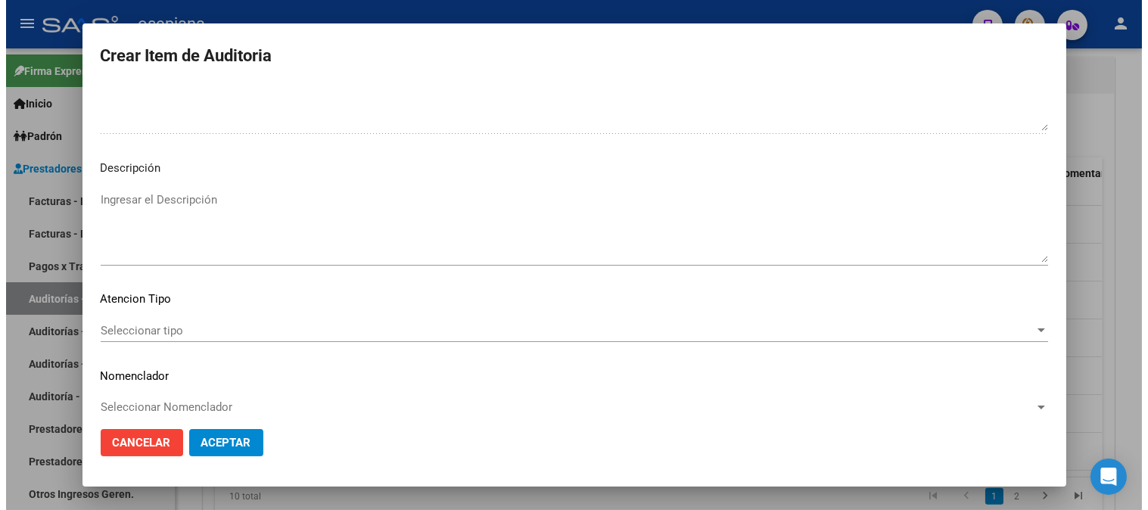
scroll to position [1031, 0]
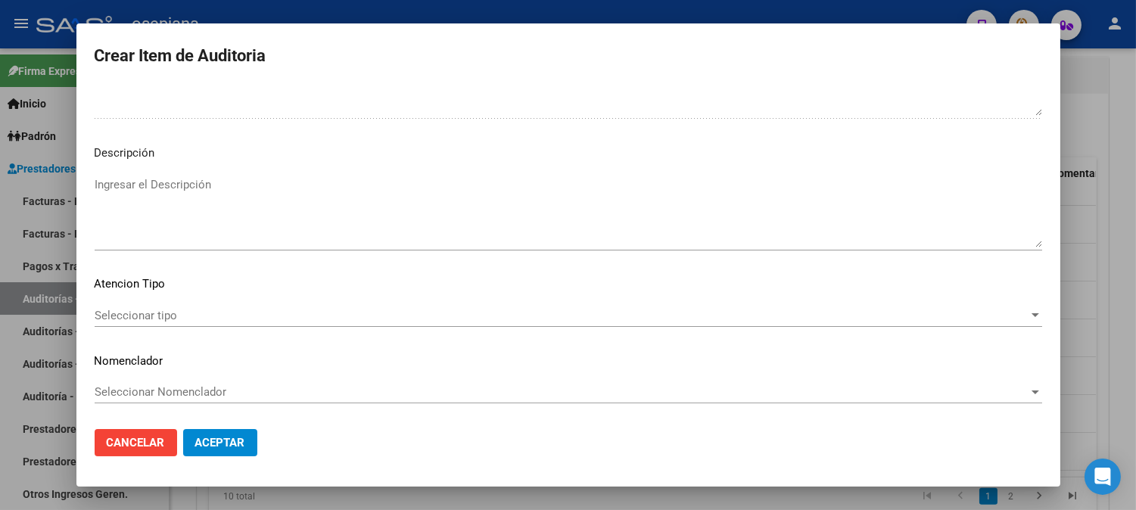
click at [267, 315] on span "Seleccionar tipo" at bounding box center [562, 316] width 934 height 14
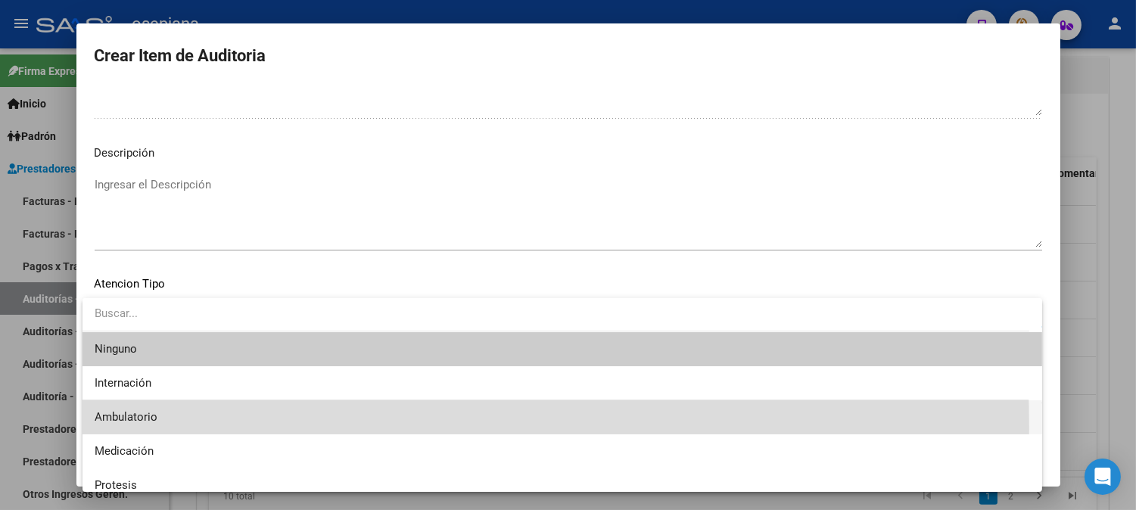
click at [150, 428] on span "Ambulatorio" at bounding box center [562, 417] width 935 height 34
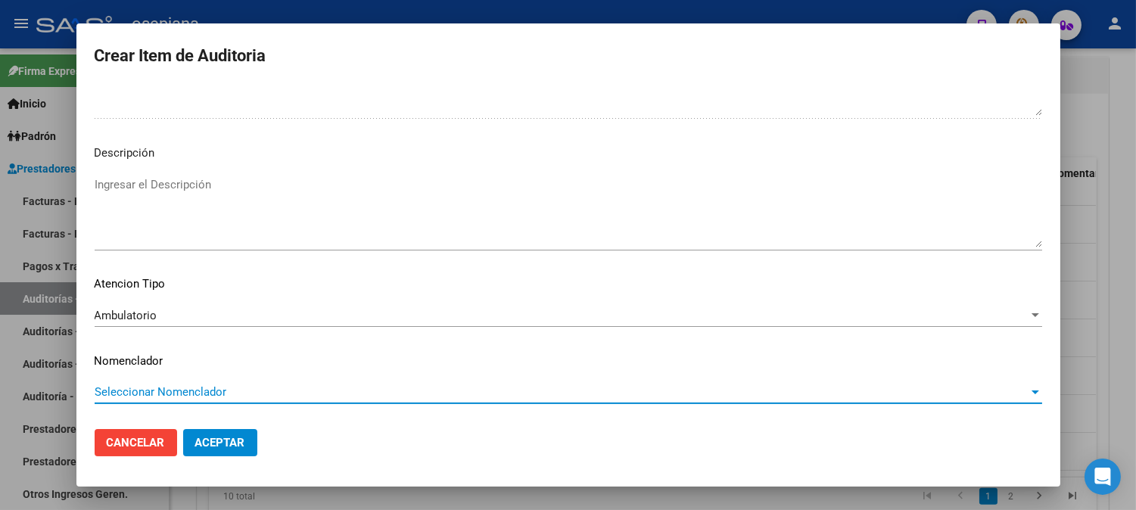
click at [204, 397] on span "Seleccionar Nomenclador" at bounding box center [562, 392] width 934 height 14
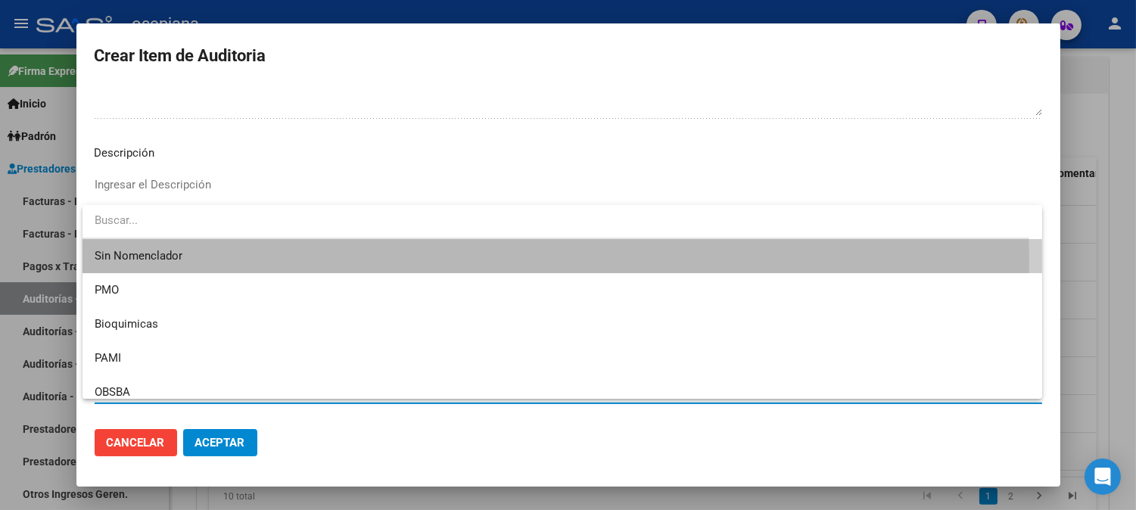
click at [201, 260] on span "Sin Nomenclador" at bounding box center [562, 256] width 935 height 34
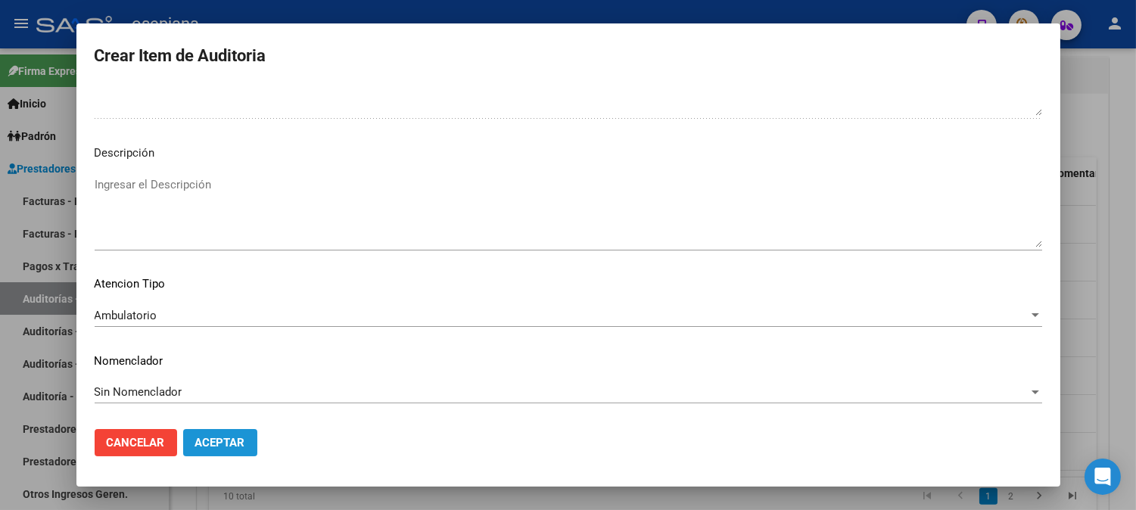
click at [243, 440] on span "Aceptar" at bounding box center [220, 443] width 50 height 14
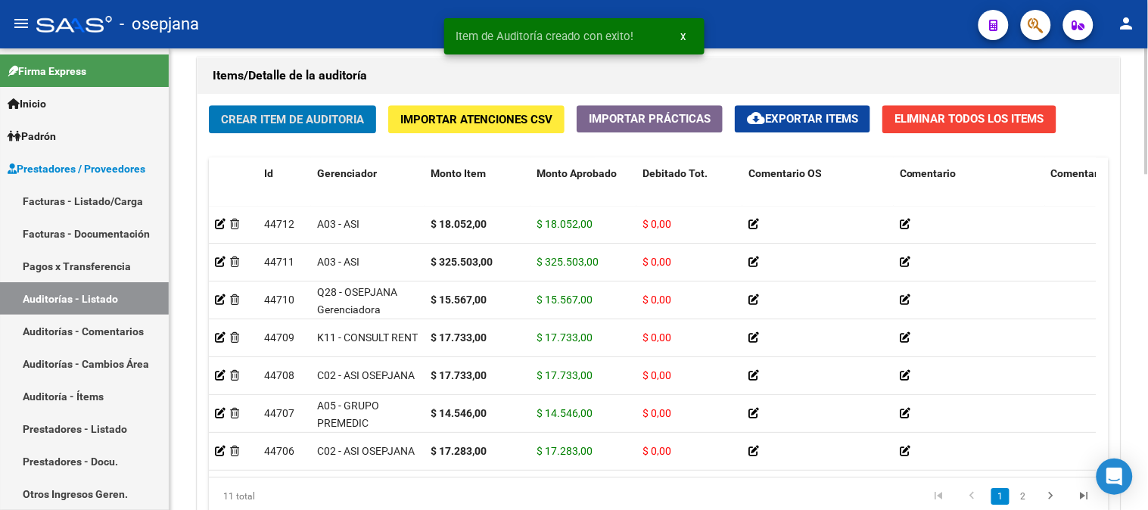
click at [1135, 79] on div at bounding box center [1147, 279] width 4 height 462
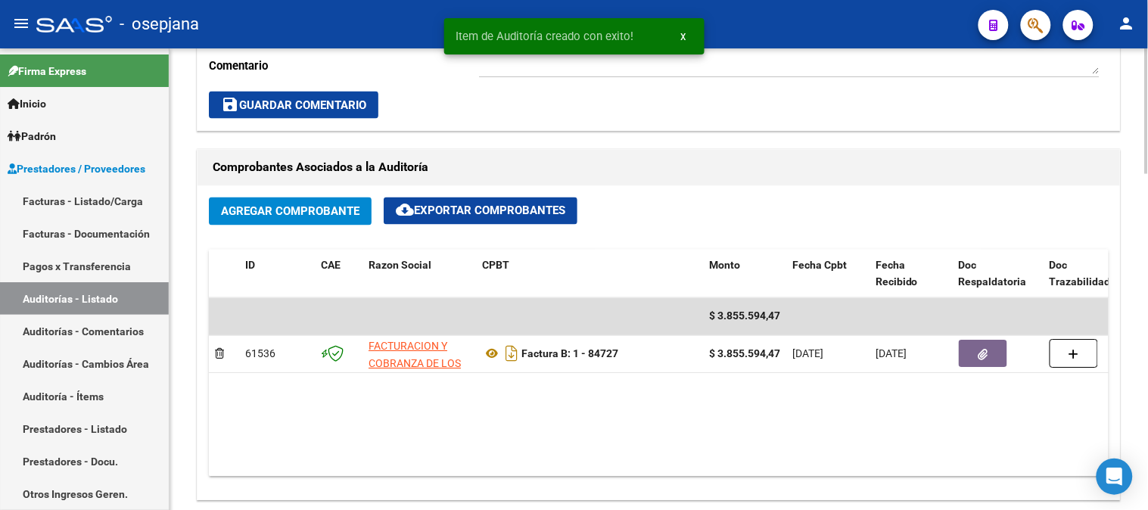
scroll to position [171, 0]
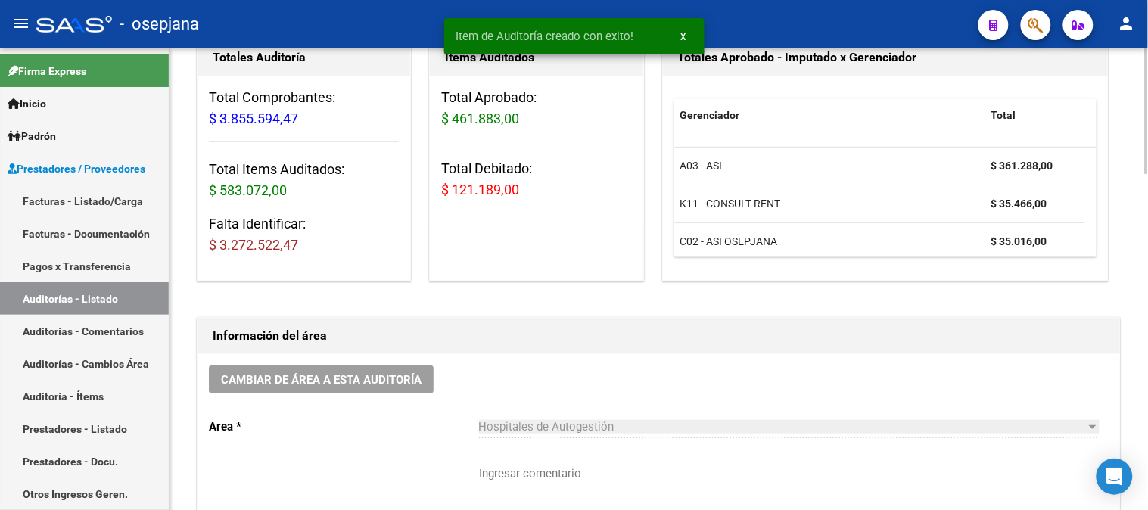
click at [1135, 79] on div at bounding box center [1147, 279] width 4 height 462
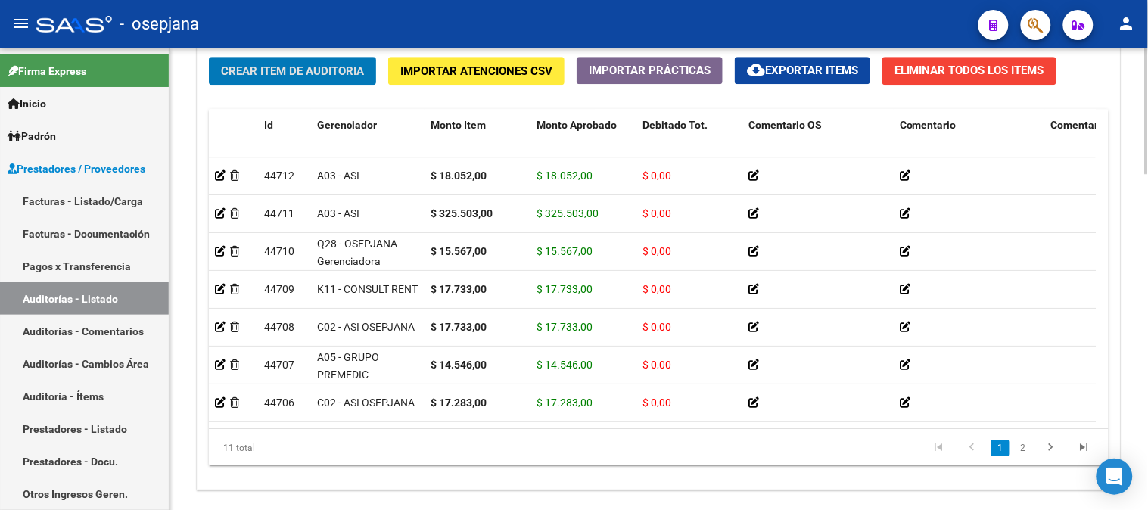
scroll to position [1153, 0]
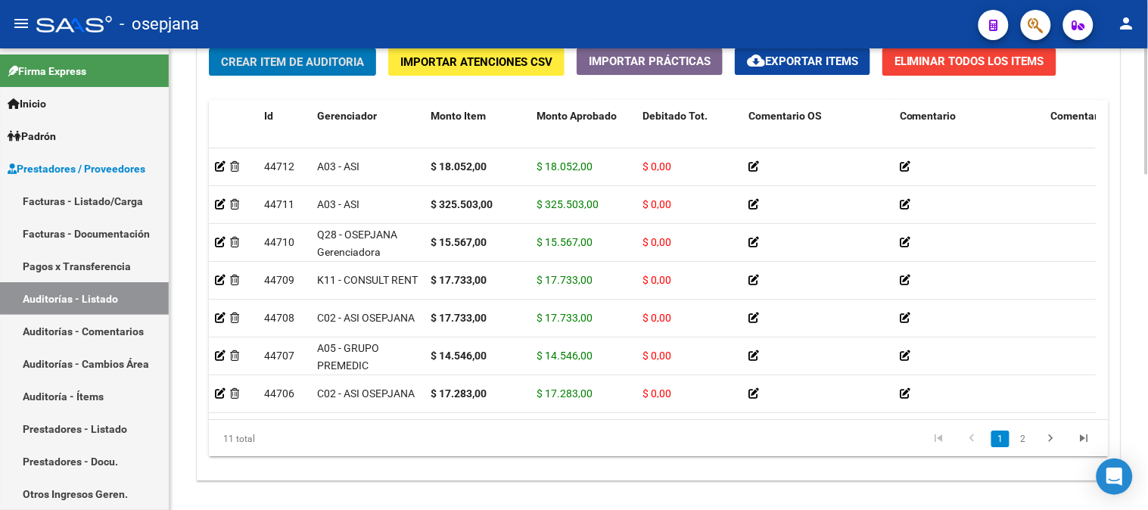
click at [1135, 456] on div at bounding box center [1147, 426] width 4 height 126
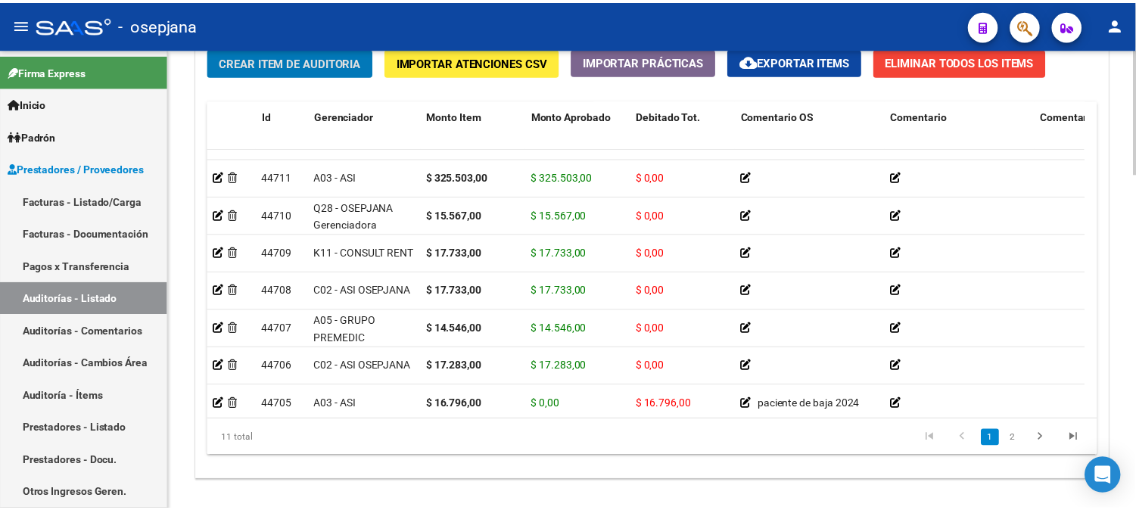
scroll to position [11, 0]
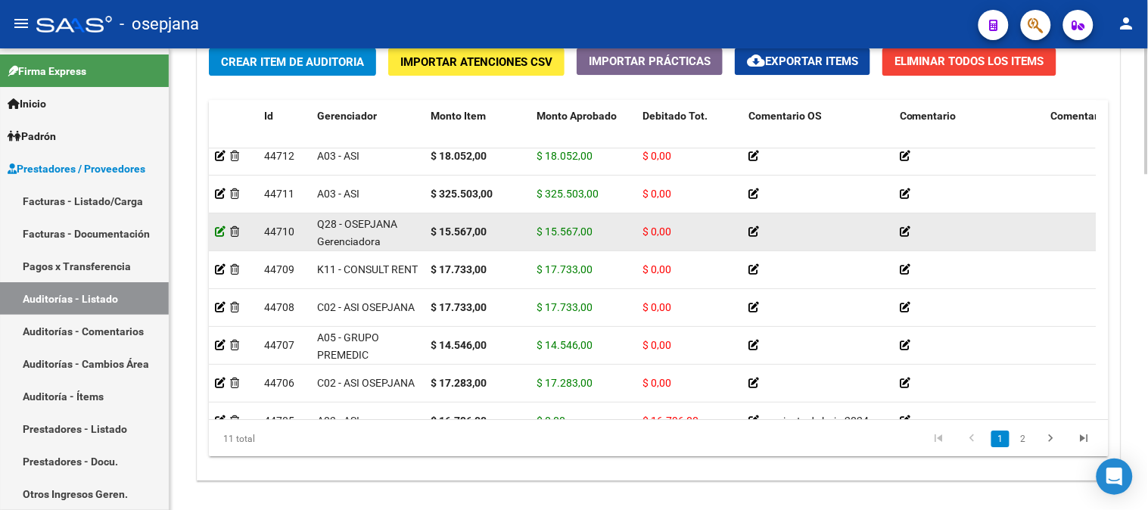
click at [219, 233] on icon at bounding box center [220, 231] width 11 height 11
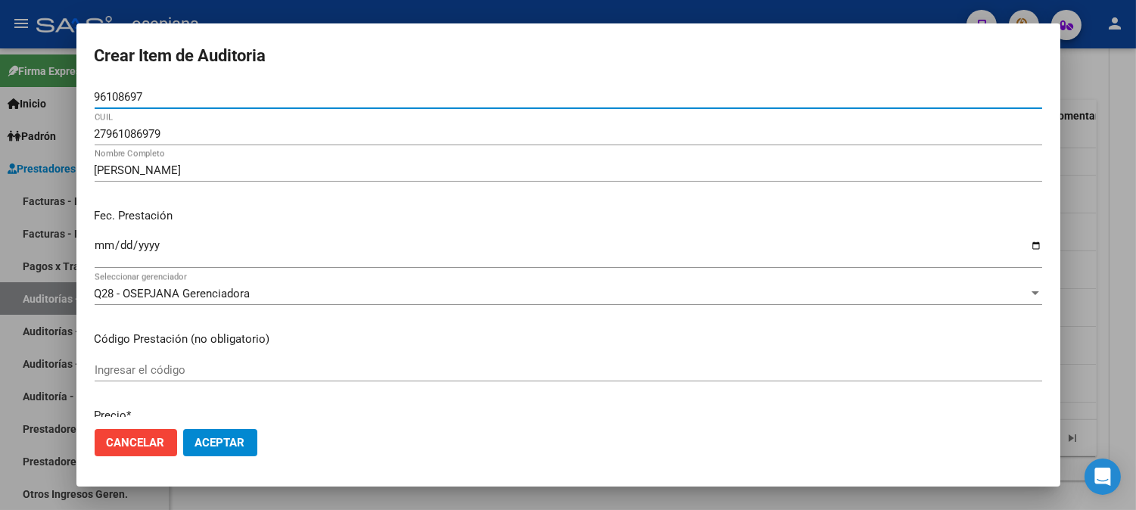
click at [1083, 286] on div at bounding box center [568, 255] width 1136 height 510
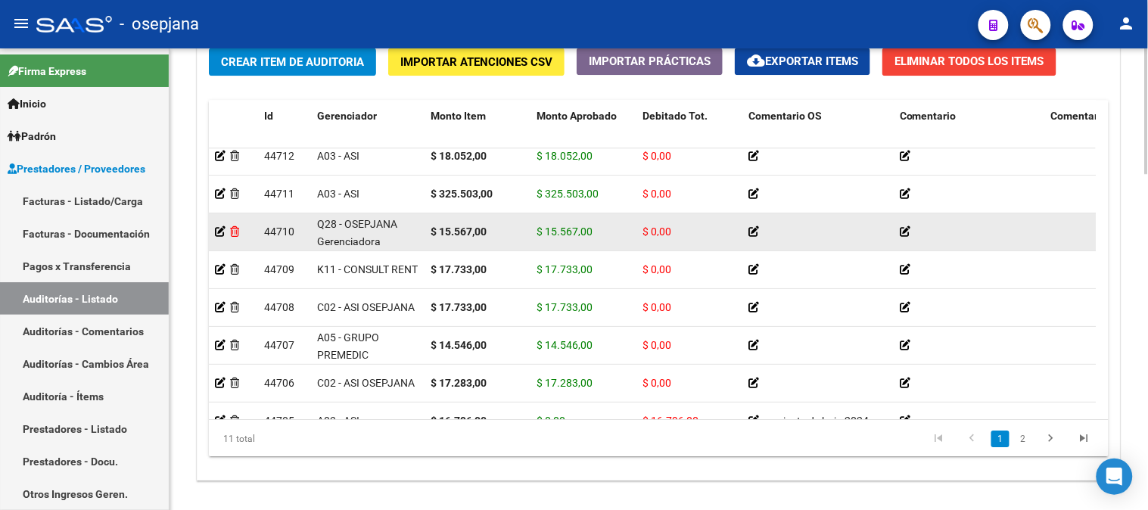
click at [233, 232] on icon at bounding box center [234, 231] width 9 height 11
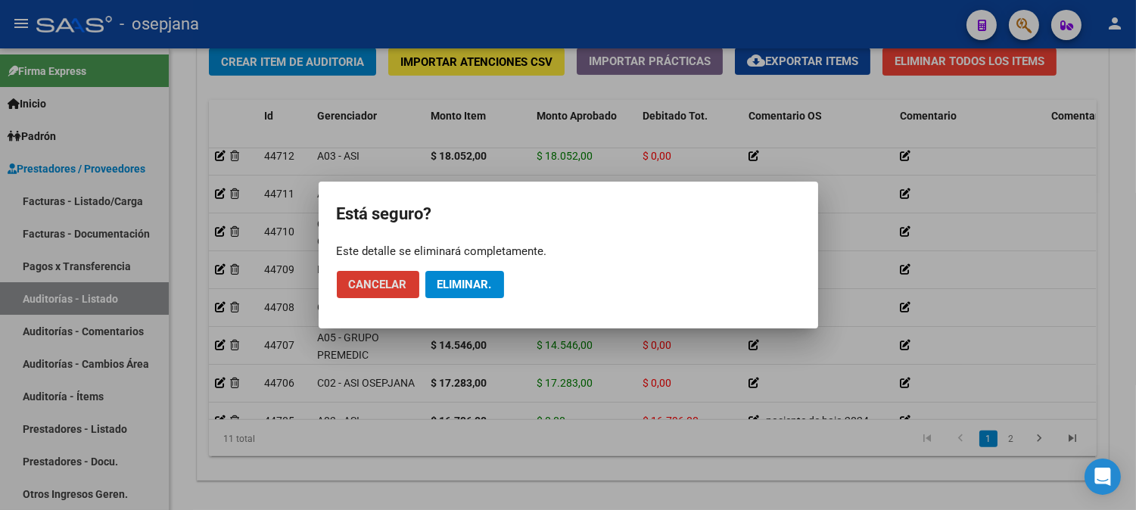
click at [455, 278] on span "Eliminar." at bounding box center [464, 285] width 54 height 14
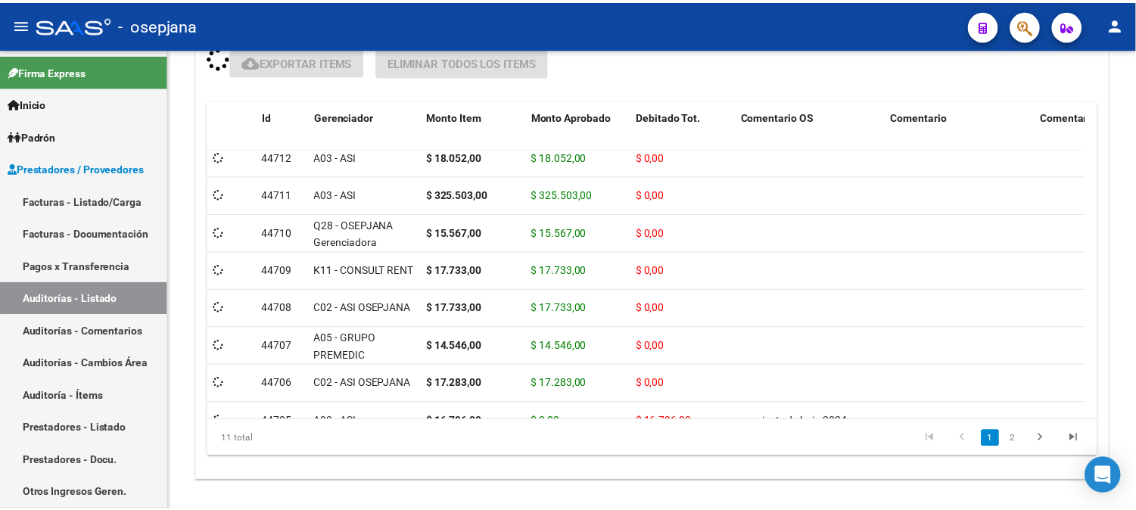
scroll to position [1154, 0]
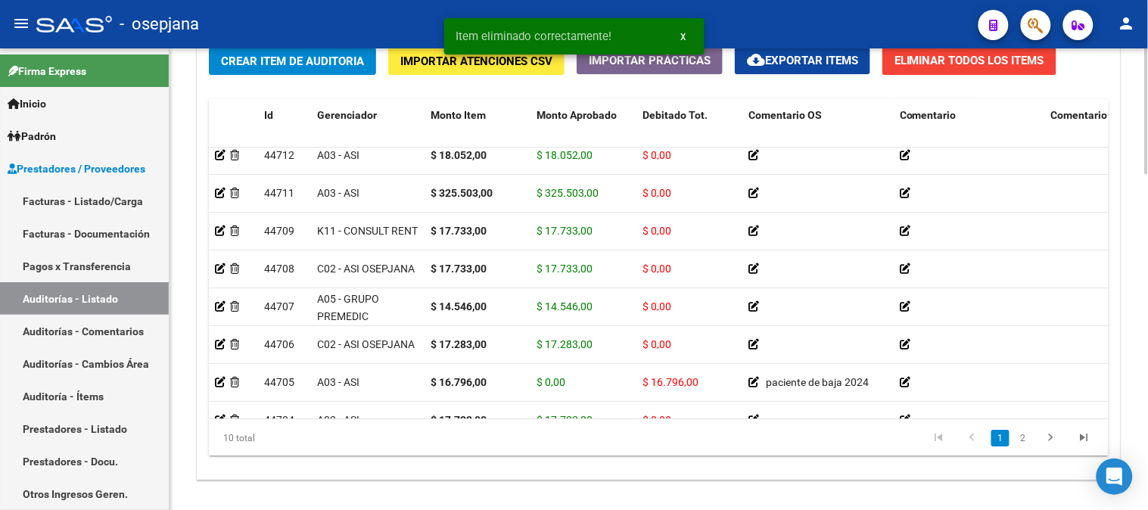
click at [306, 57] on span "Crear Item de Auditoria" at bounding box center [292, 61] width 143 height 14
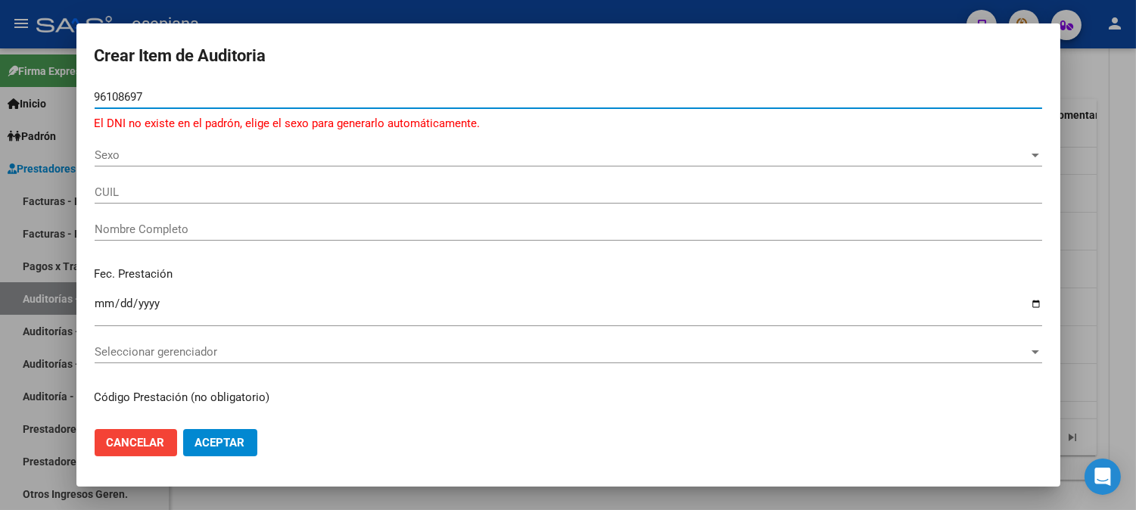
type input "96108697"
click at [169, 150] on span "Sexo" at bounding box center [562, 155] width 934 height 14
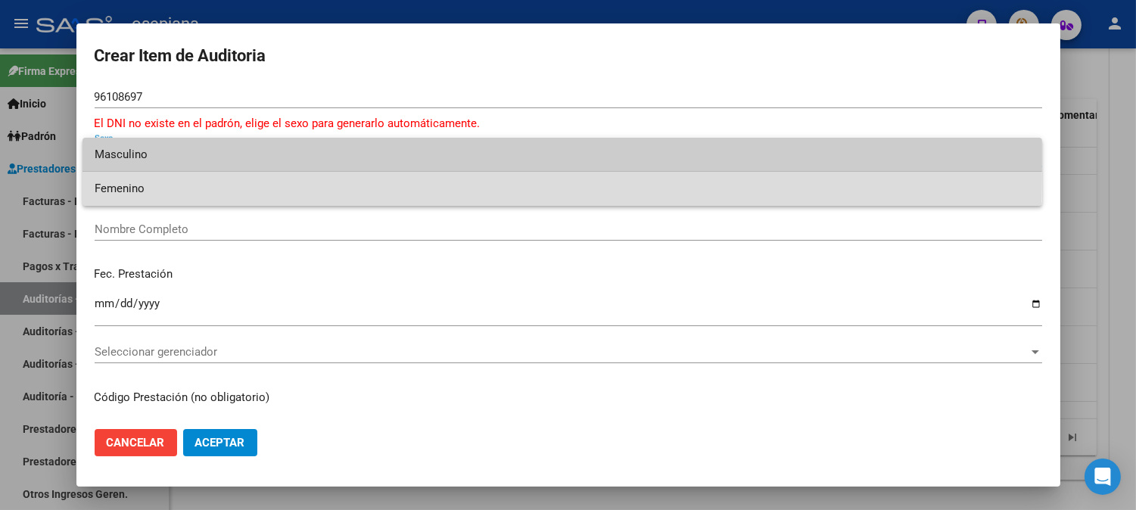
click at [154, 177] on span "Femenino" at bounding box center [562, 189] width 935 height 34
type input "27961086979"
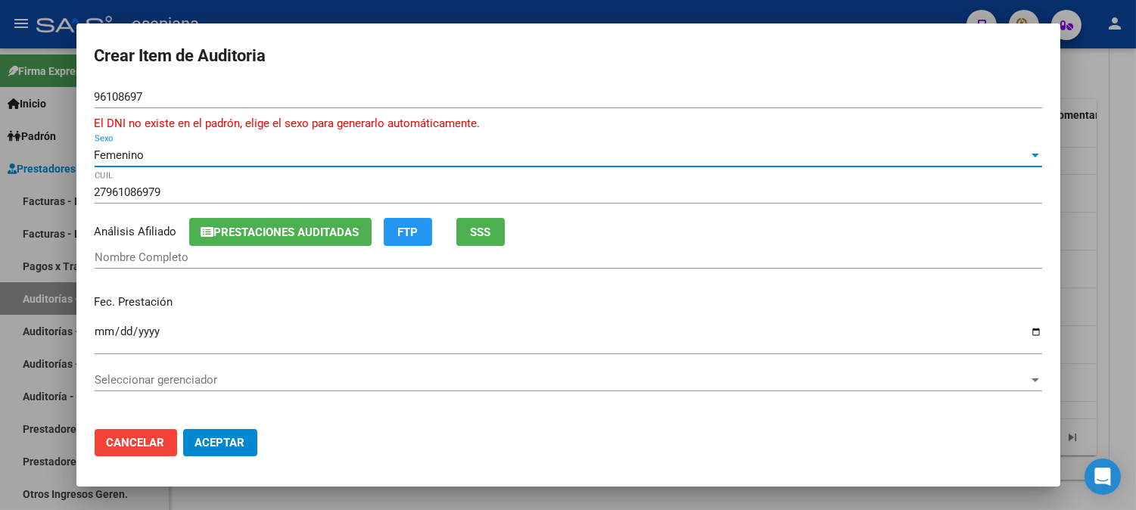
type input "MARTINEZ TORALES FATIMA"
click at [495, 246] on div "MARTINEZ TORALES FATIMA Nombre Completo" at bounding box center [568, 257] width 947 height 23
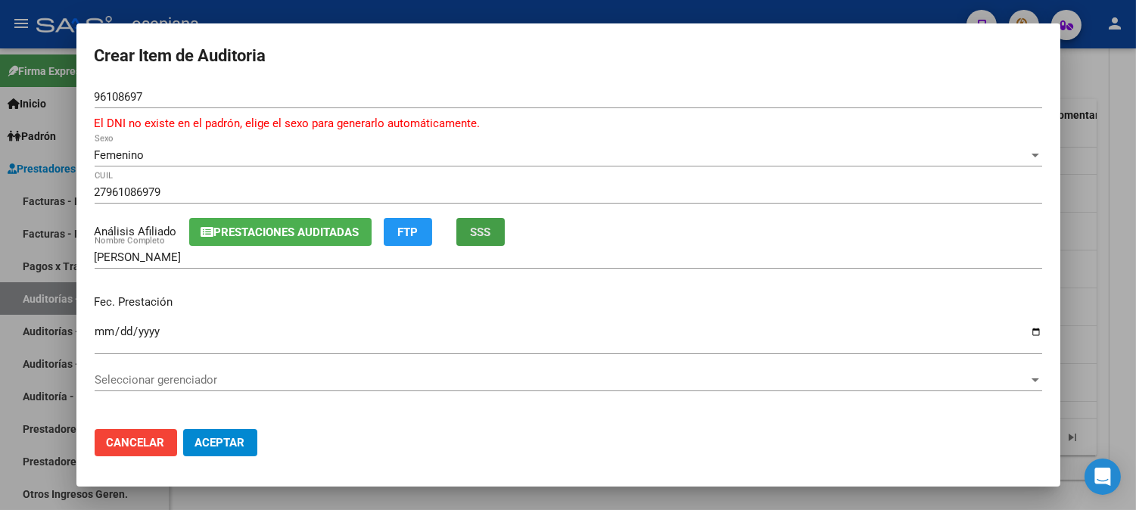
click at [490, 238] on span "SSS" at bounding box center [480, 233] width 20 height 14
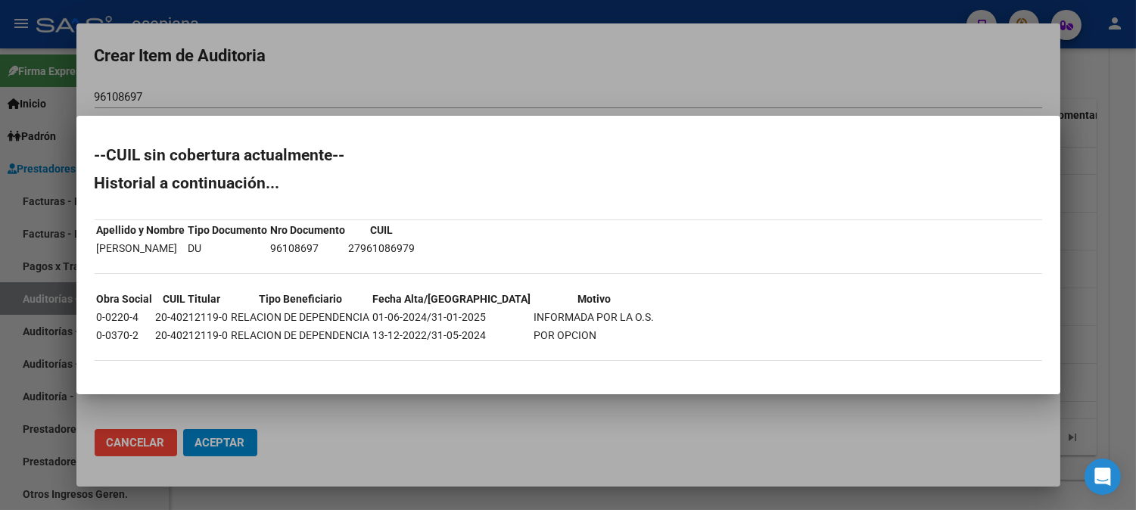
click at [483, 42] on div at bounding box center [568, 255] width 1136 height 510
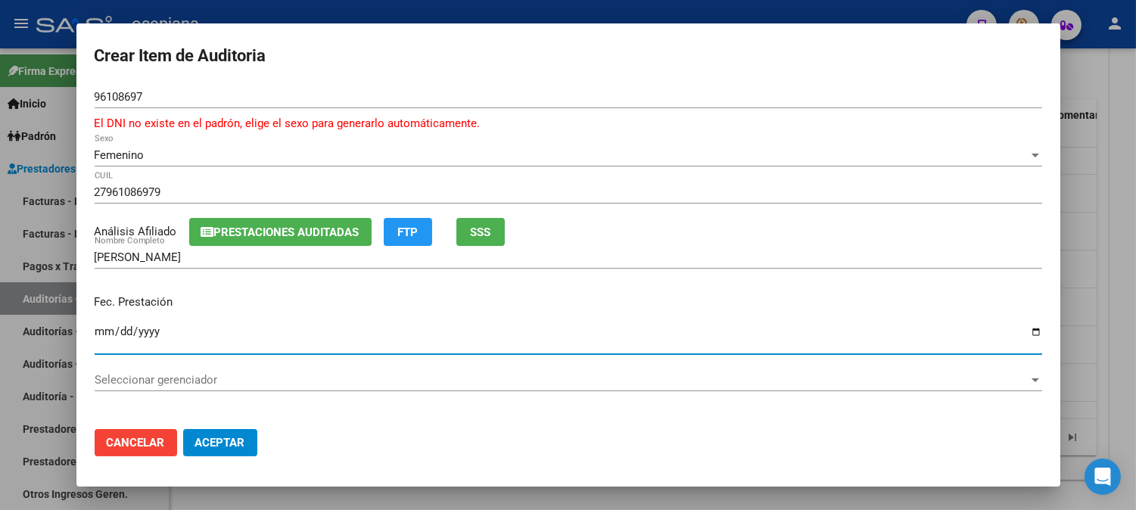
click at [123, 334] on input "Ingresar la fecha" at bounding box center [568, 337] width 947 height 24
click at [102, 331] on input "Ingresar la fecha" at bounding box center [568, 337] width 947 height 24
type input "2025-02-28"
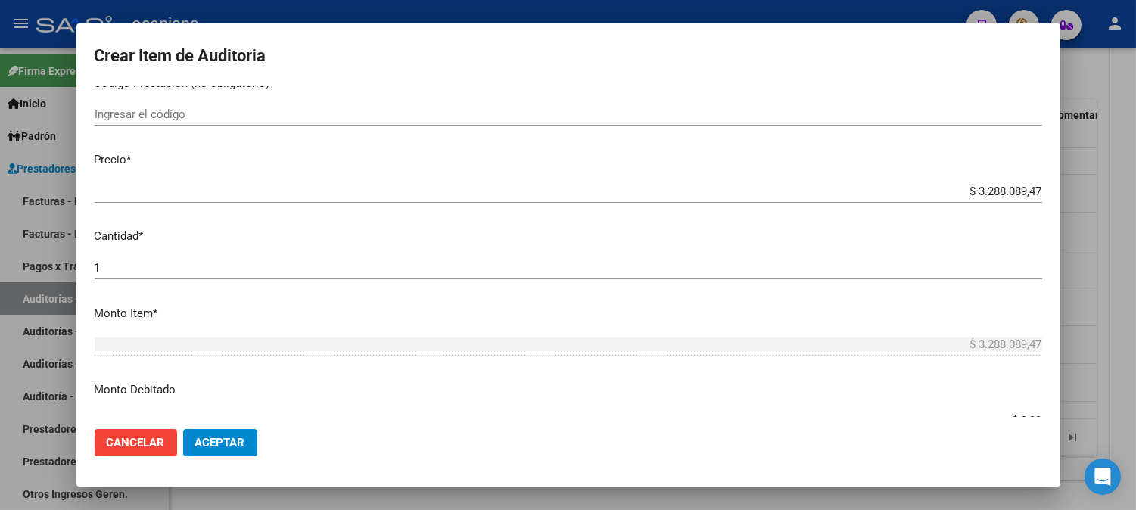
scroll to position [363, 0]
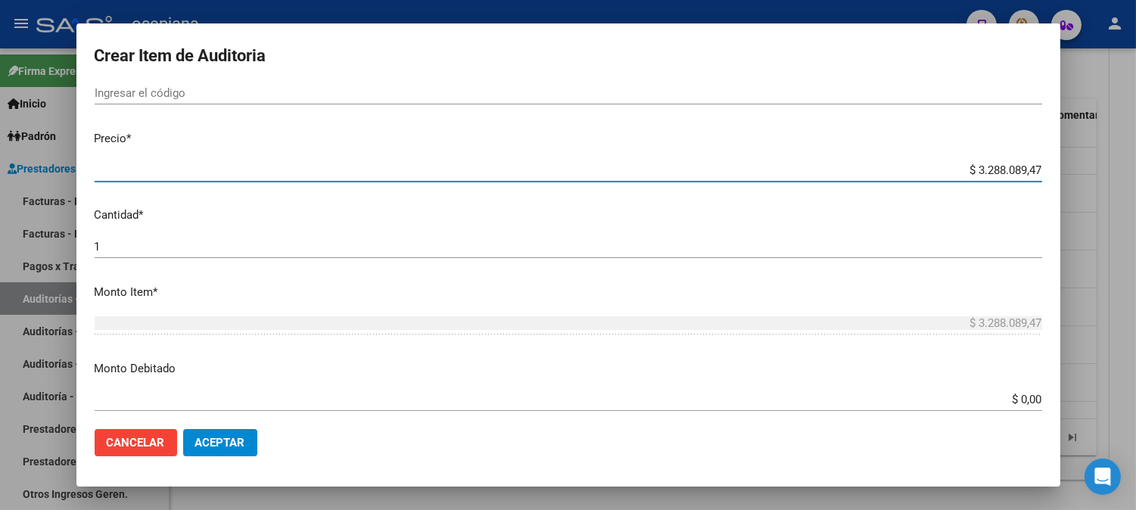
drag, startPoint x: 936, startPoint y: 171, endPoint x: 1115, endPoint y: 173, distance: 178.6
click at [1115, 173] on div "Crear Item de Auditoria 96108697 Nro Documento El DNI no existe en el padrón, e…" at bounding box center [568, 255] width 1136 height 510
type input "$ 0,01"
type input "$ 0,15"
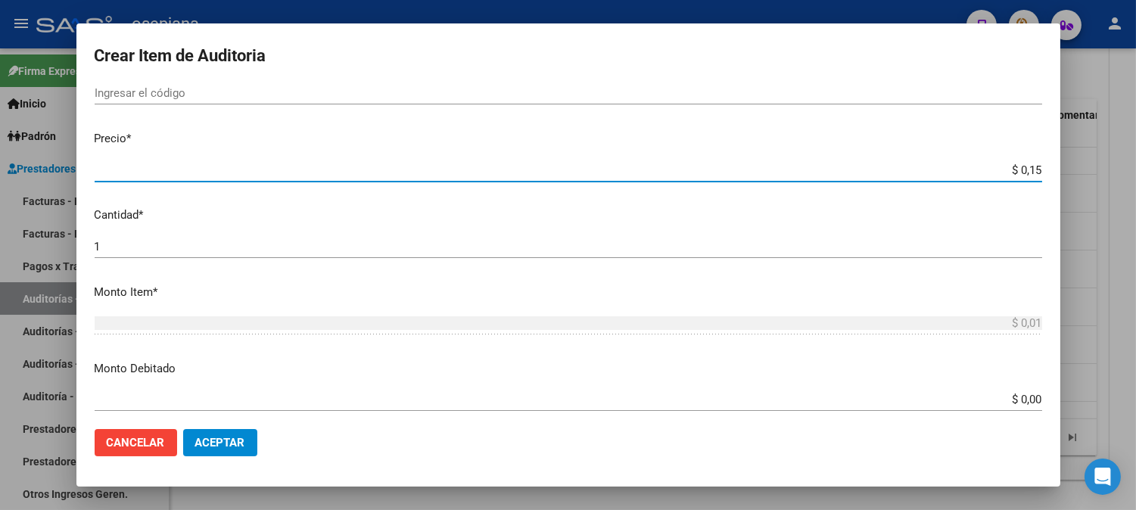
type input "$ 0,15"
type input "$ 1,55"
type input "$ 15,56"
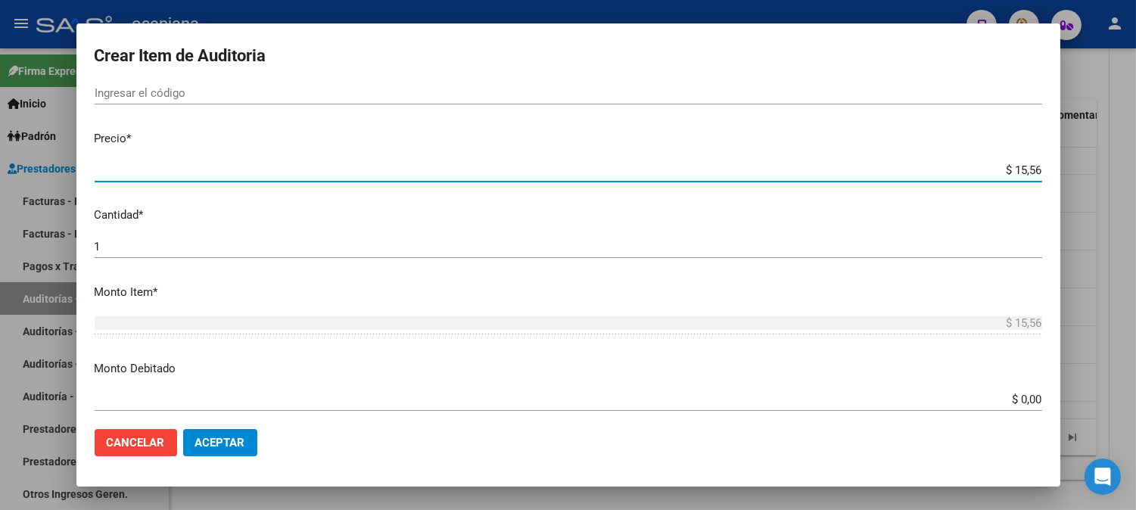
type input "$ 155,67"
type input "$ 1.556,70"
type input "$ 15.567,00"
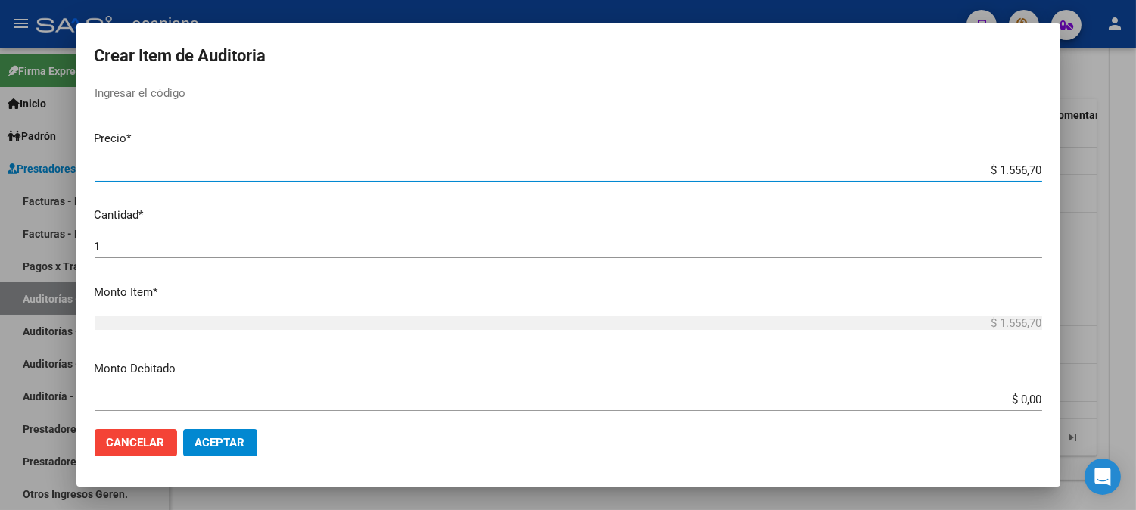
type input "$ 15.567,00"
type input "$ 155.670,00"
type input "$ 15.567,00"
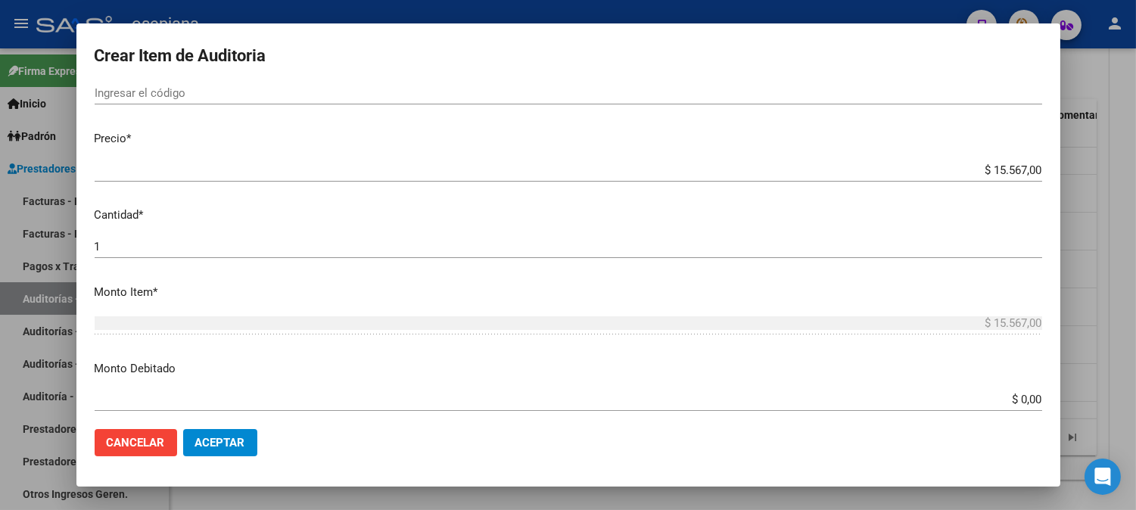
drag, startPoint x: 986, startPoint y: 390, endPoint x: 1147, endPoint y: 403, distance: 161.7
click at [1135, 403] on html "menu - osepjana person Firma Express Inicio Calendario SSS Instructivos Contact…" at bounding box center [568, 255] width 1136 height 510
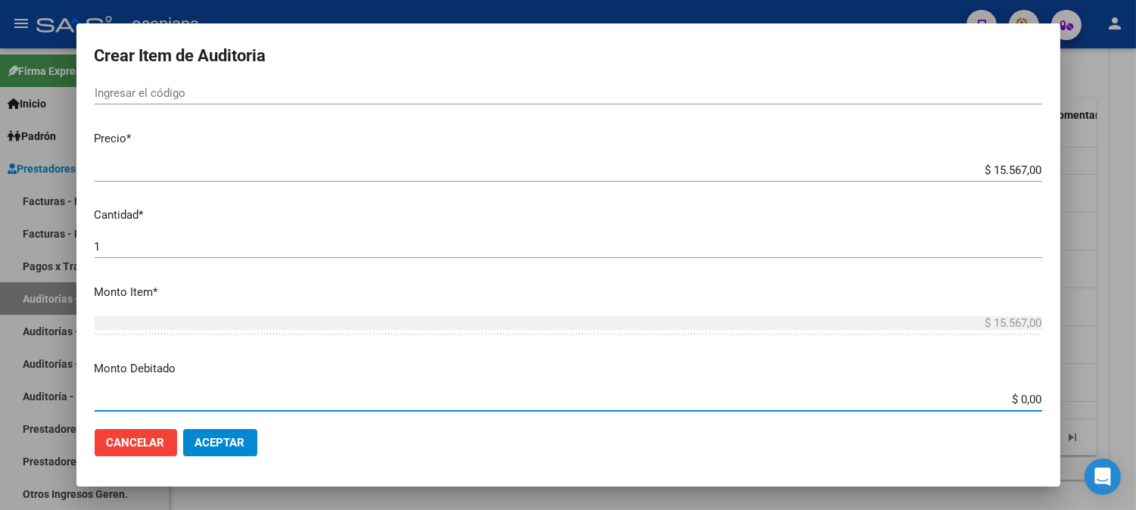
click at [994, 400] on input "$ 0,00" at bounding box center [568, 400] width 947 height 14
drag, startPoint x: 994, startPoint y: 400, endPoint x: 1147, endPoint y: 401, distance: 153.6
click at [1135, 401] on html "menu - osepjana person Firma Express Inicio Calendario SSS Instructivos Contact…" at bounding box center [568, 255] width 1136 height 510
type input "$ 15.567,00"
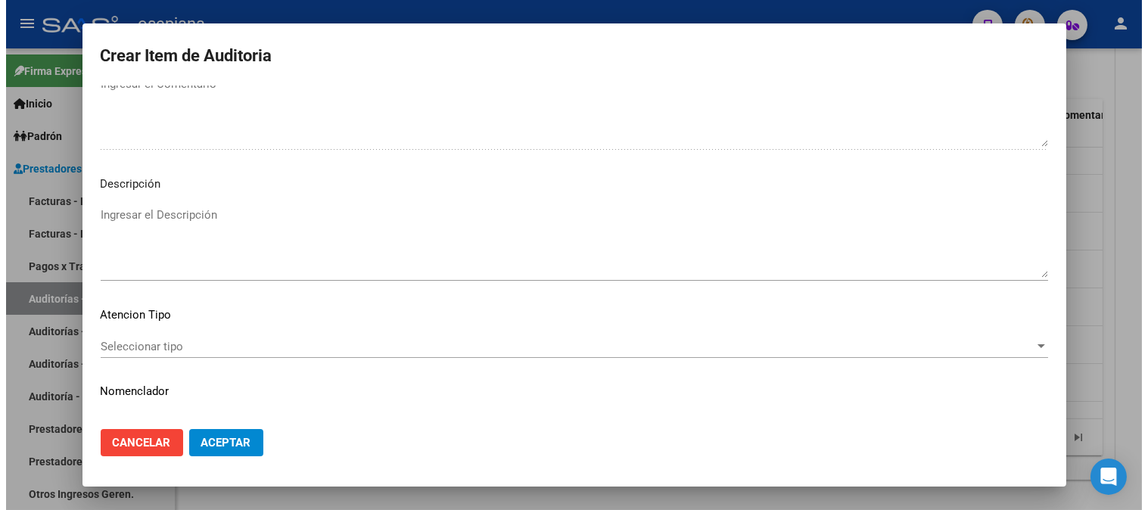
scroll to position [1048, 0]
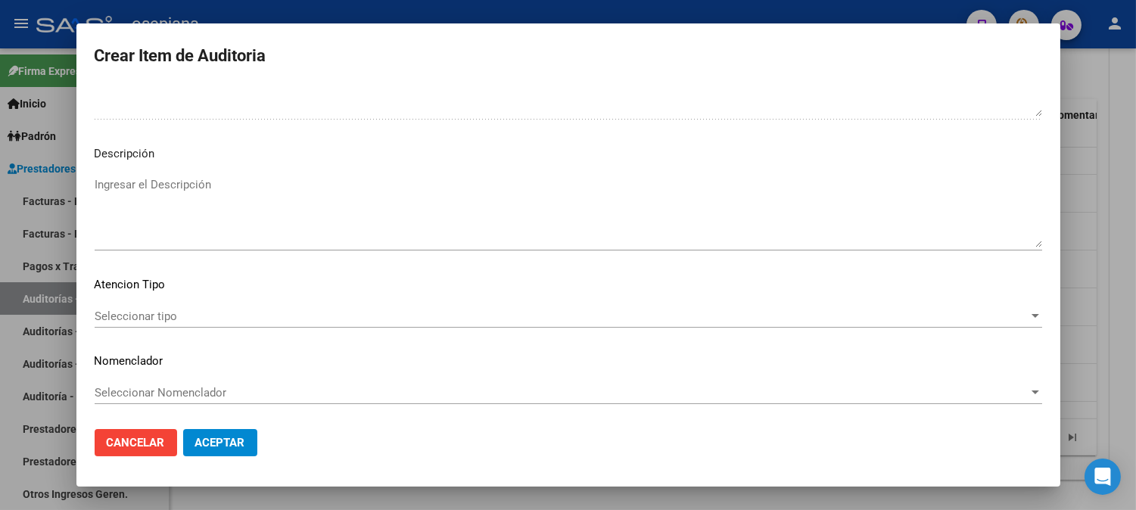
click at [400, 207] on textarea "Ingresar el Descripción" at bounding box center [568, 211] width 947 height 71
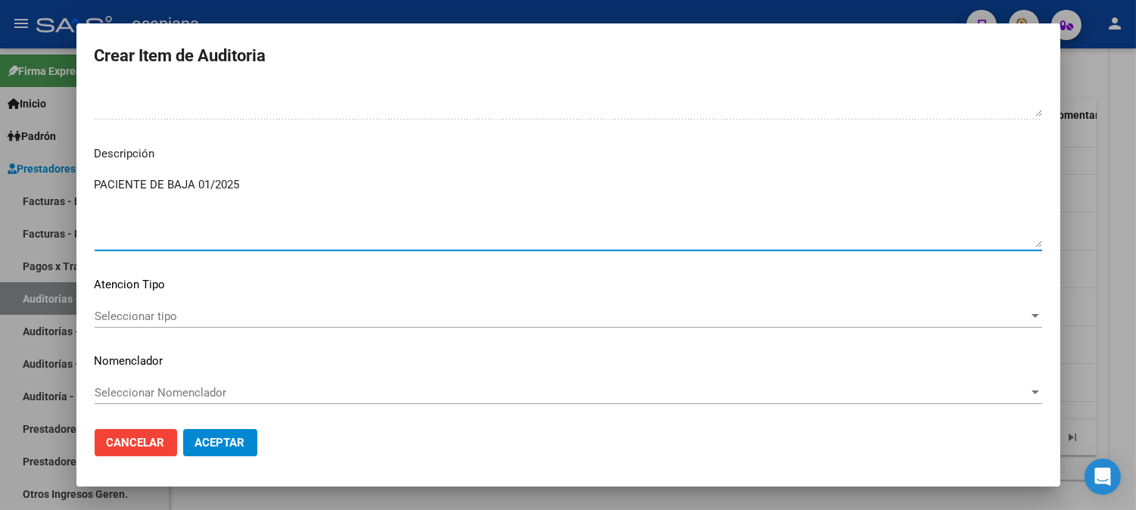
type textarea "PACIENTE DE BAJA 01/2025"
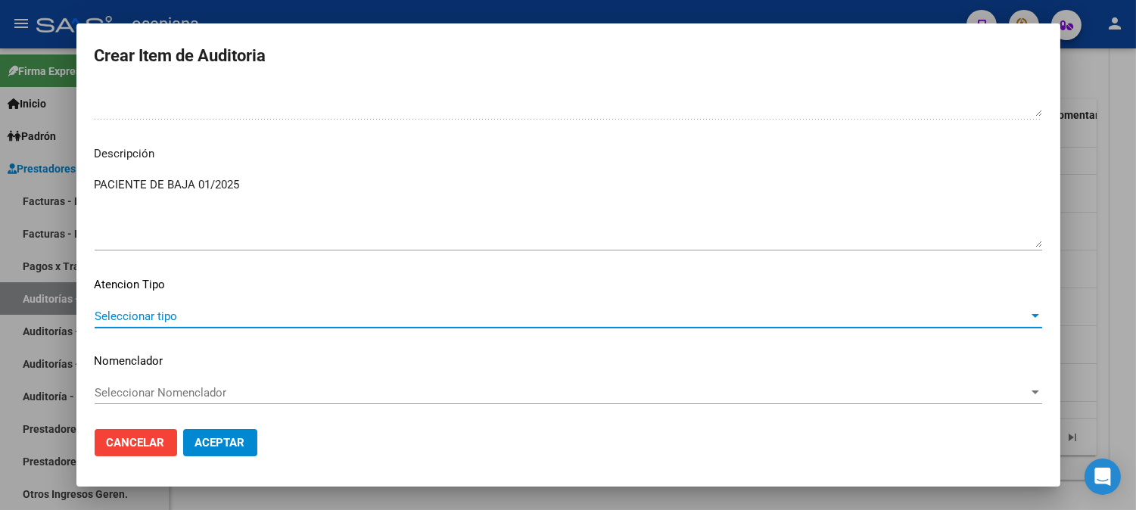
click at [233, 319] on span "Seleccionar tipo" at bounding box center [562, 317] width 934 height 14
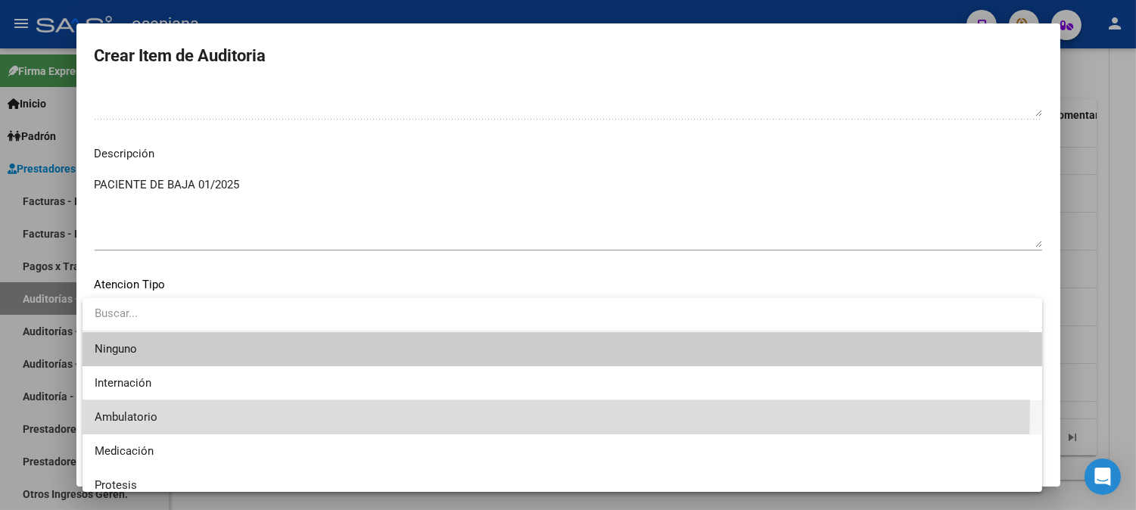
click at [99, 404] on span "Ambulatorio" at bounding box center [562, 417] width 935 height 34
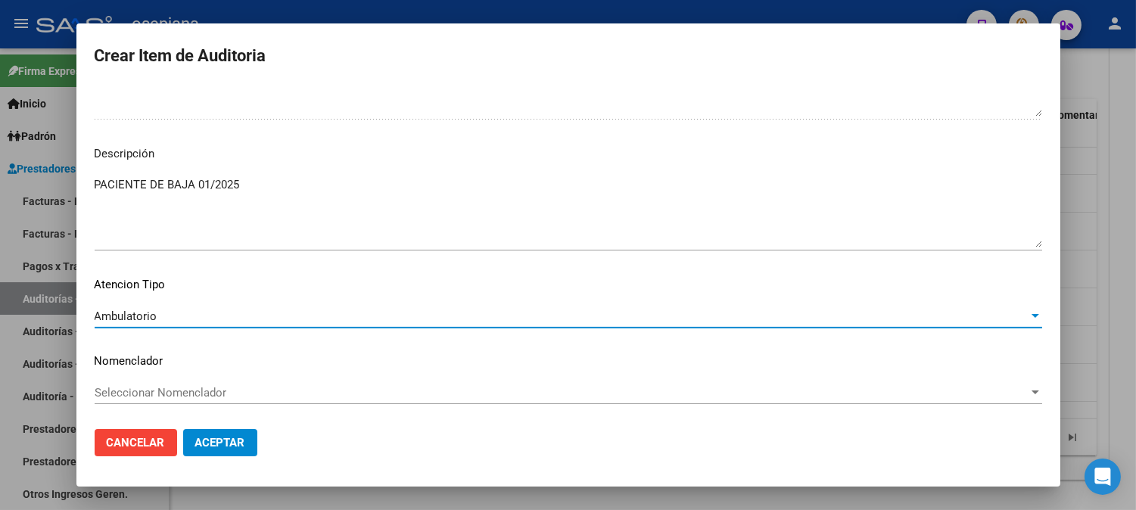
click at [116, 404] on div "Seleccionar Nomenclador Seleccionar Nomenclador" at bounding box center [568, 399] width 947 height 37
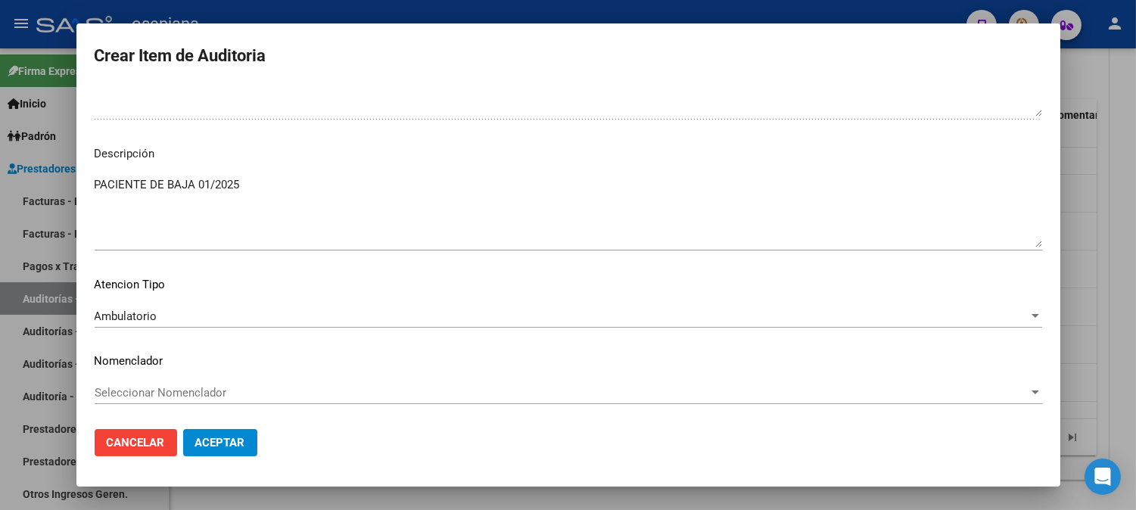
click at [126, 395] on span "Seleccionar Nomenclador" at bounding box center [562, 393] width 934 height 14
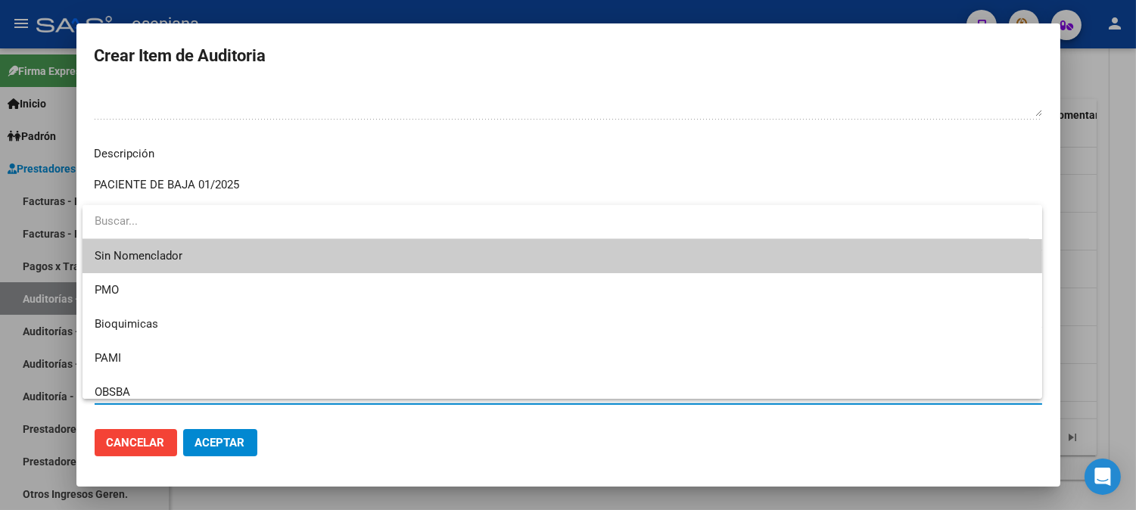
drag, startPoint x: 135, startPoint y: 256, endPoint x: 135, endPoint y: 247, distance: 9.1
click at [135, 248] on span "Sin Nomenclador" at bounding box center [562, 256] width 935 height 34
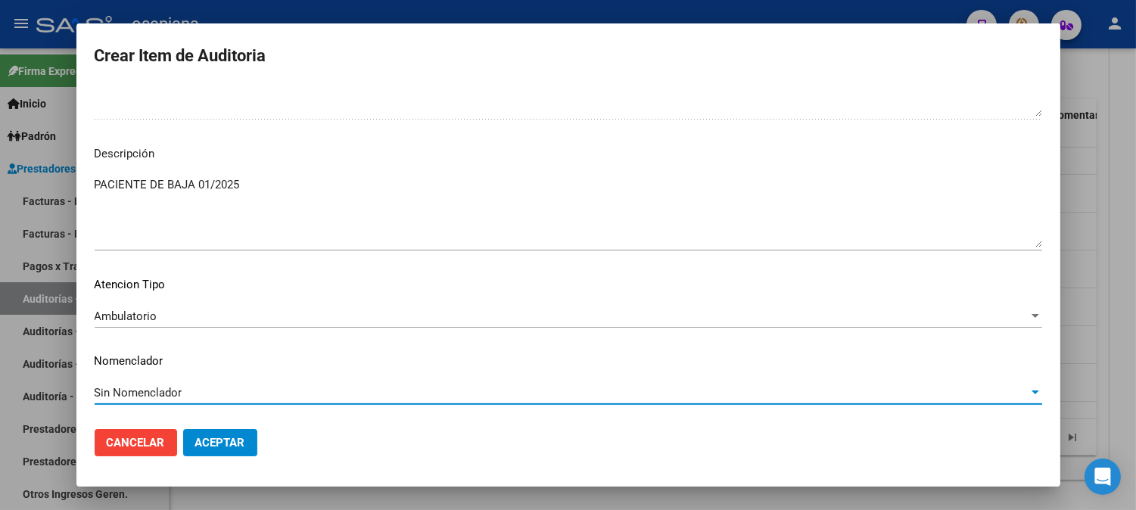
click at [213, 429] on button "Aceptar" at bounding box center [220, 442] width 74 height 27
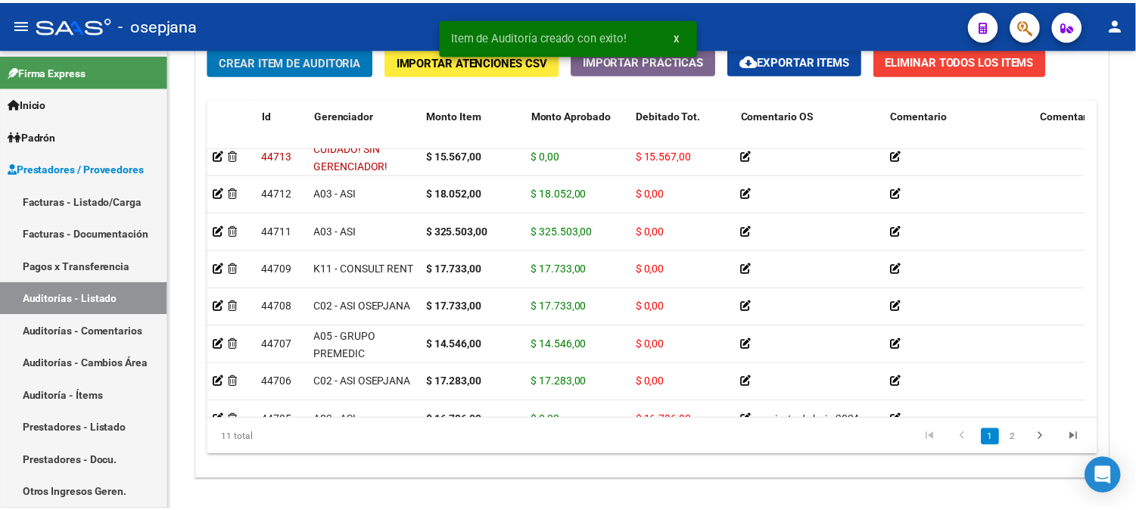
scroll to position [1153, 0]
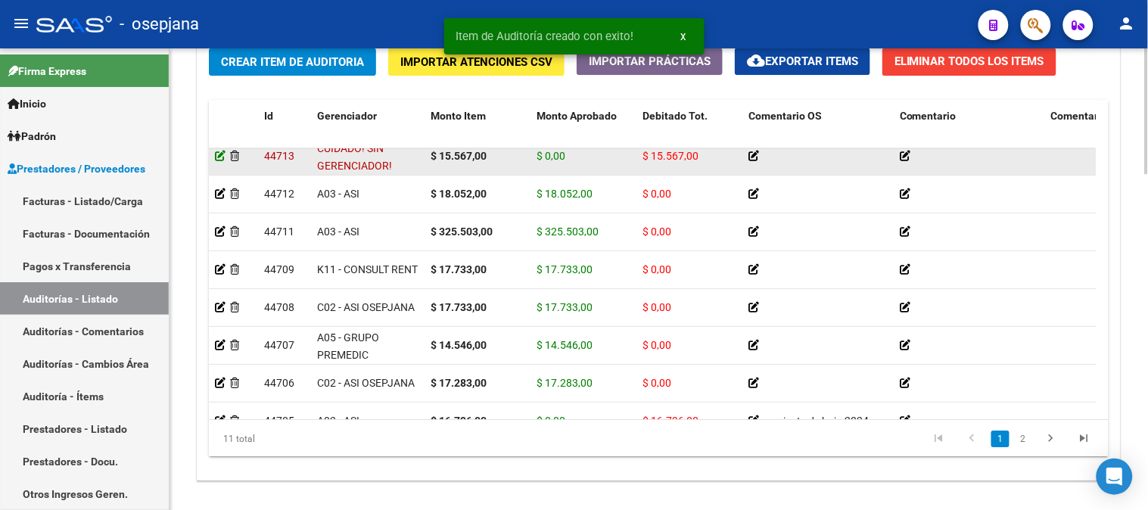
click at [216, 160] on icon at bounding box center [220, 156] width 11 height 11
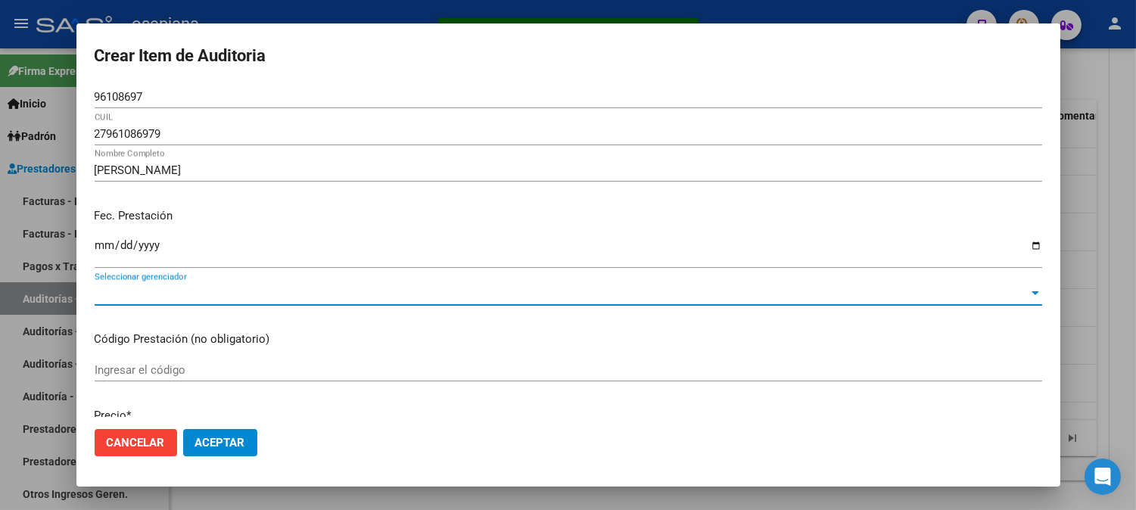
click at [437, 297] on span "Seleccionar gerenciador" at bounding box center [562, 294] width 934 height 14
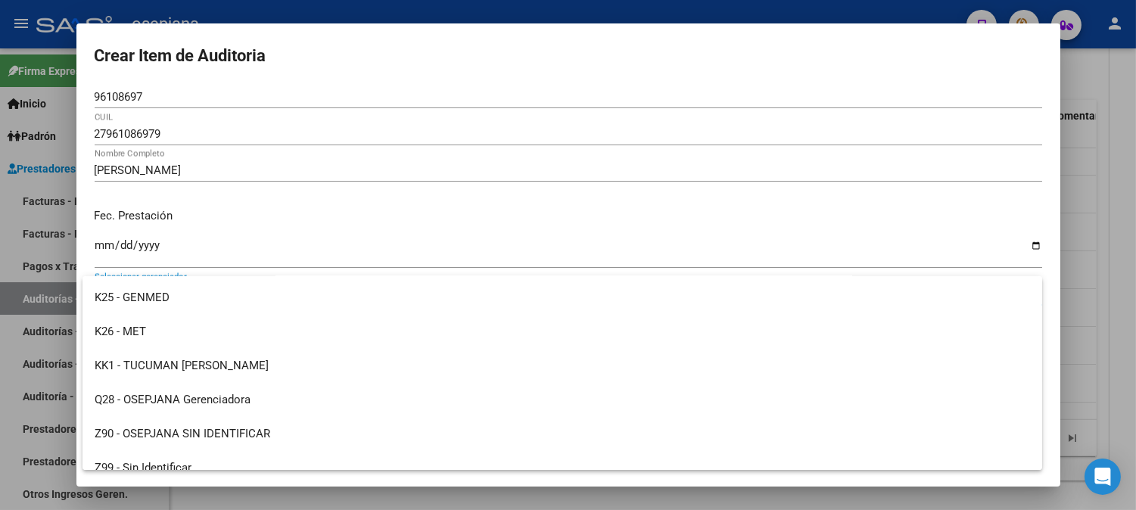
scroll to position [555, 0]
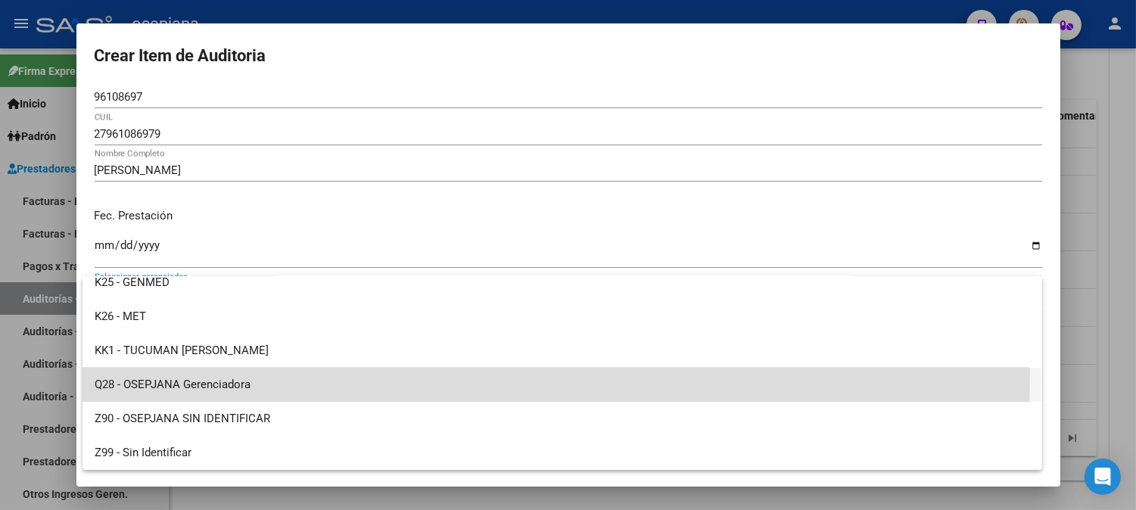
click at [192, 374] on span "Q28 - OSEPJANA Gerenciadora" at bounding box center [562, 385] width 935 height 34
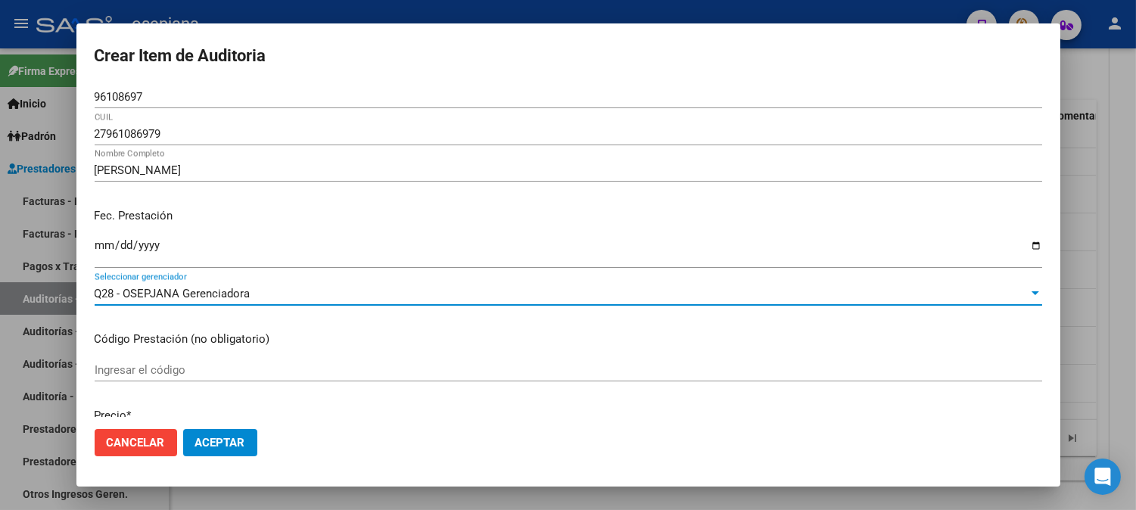
click at [238, 440] on span "Aceptar" at bounding box center [220, 443] width 50 height 14
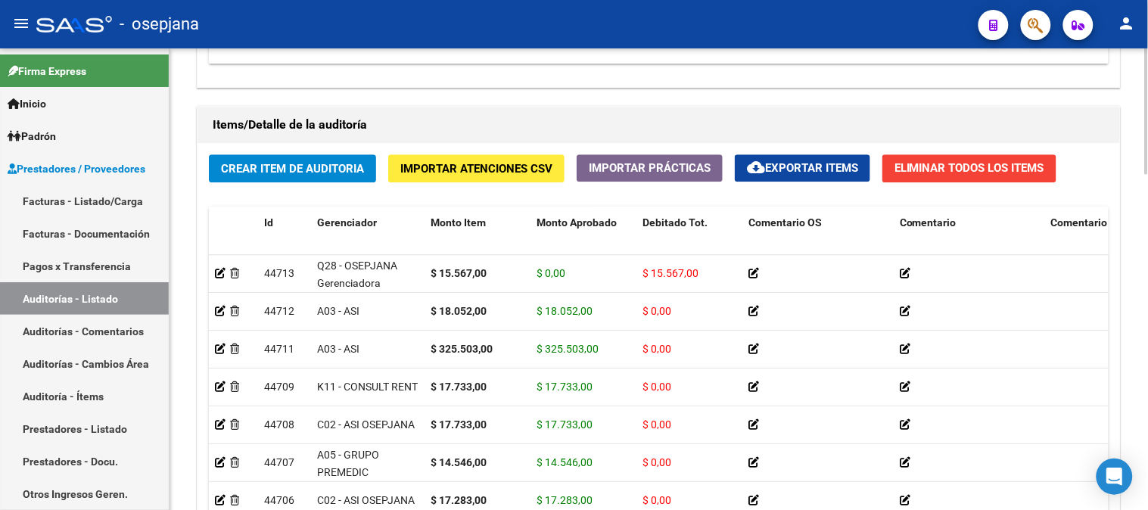
scroll to position [1130, 0]
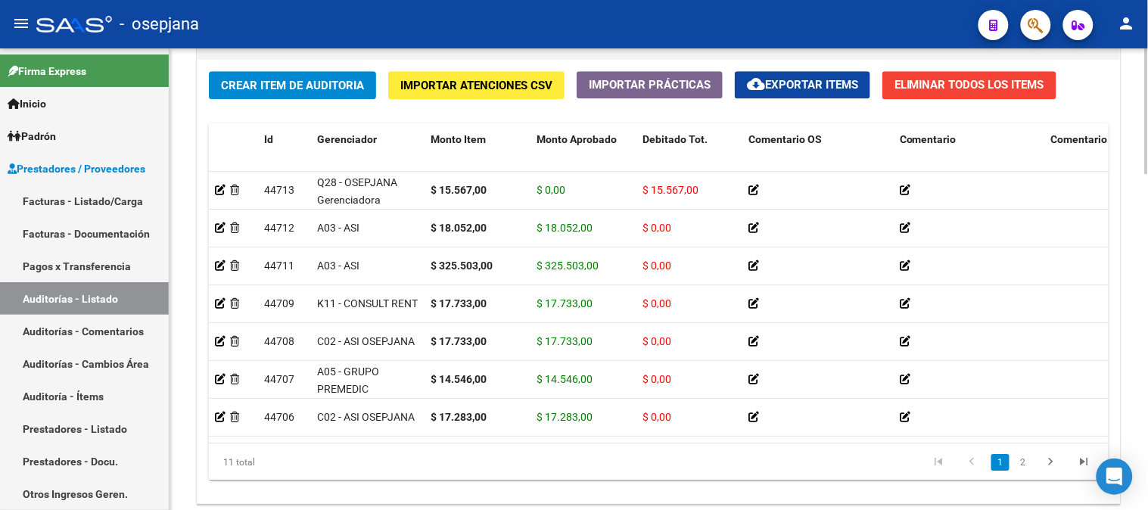
click at [1131, 464] on body "menu - osepjana person Firma Express Inicio Calendario SSS Instructivos Contact…" at bounding box center [574, 255] width 1148 height 510
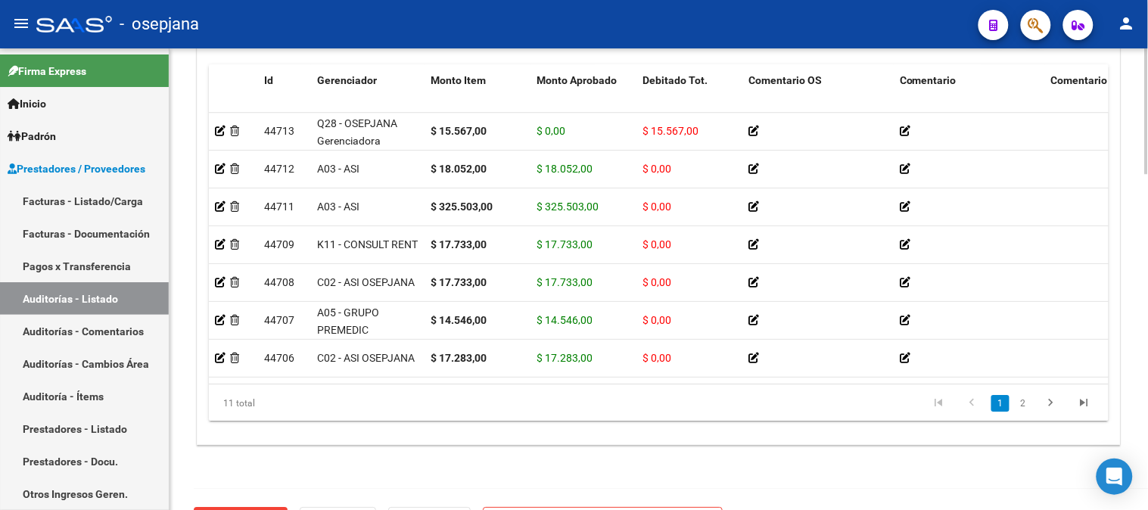
scroll to position [1233, 0]
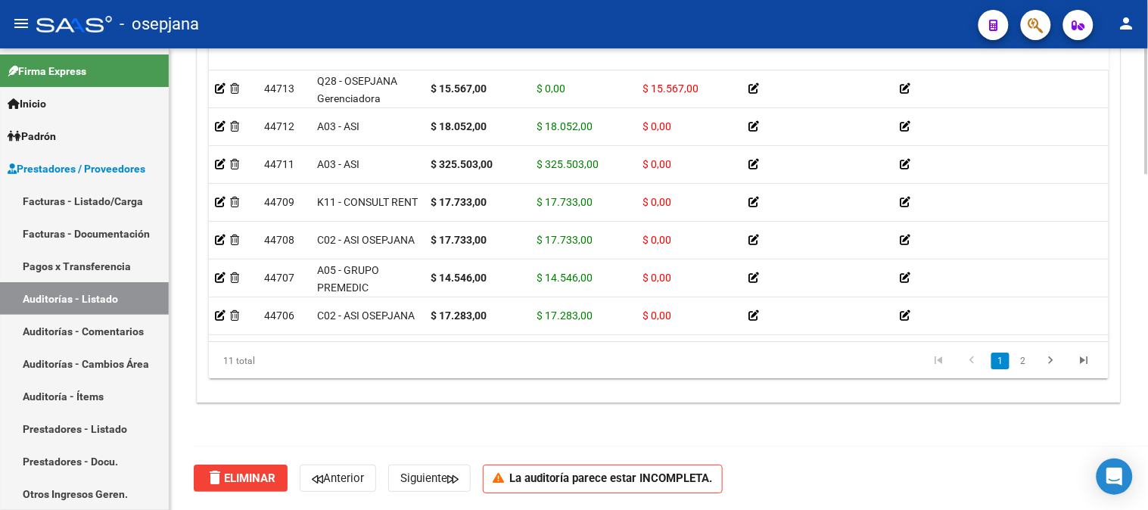
click at [1135, 403] on div at bounding box center [1147, 447] width 4 height 126
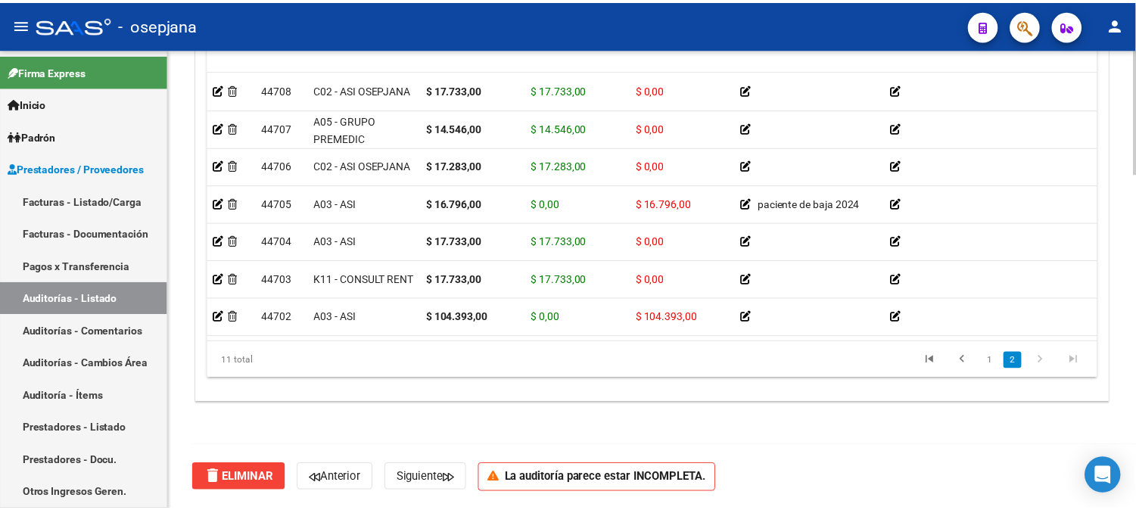
scroll to position [162, 0]
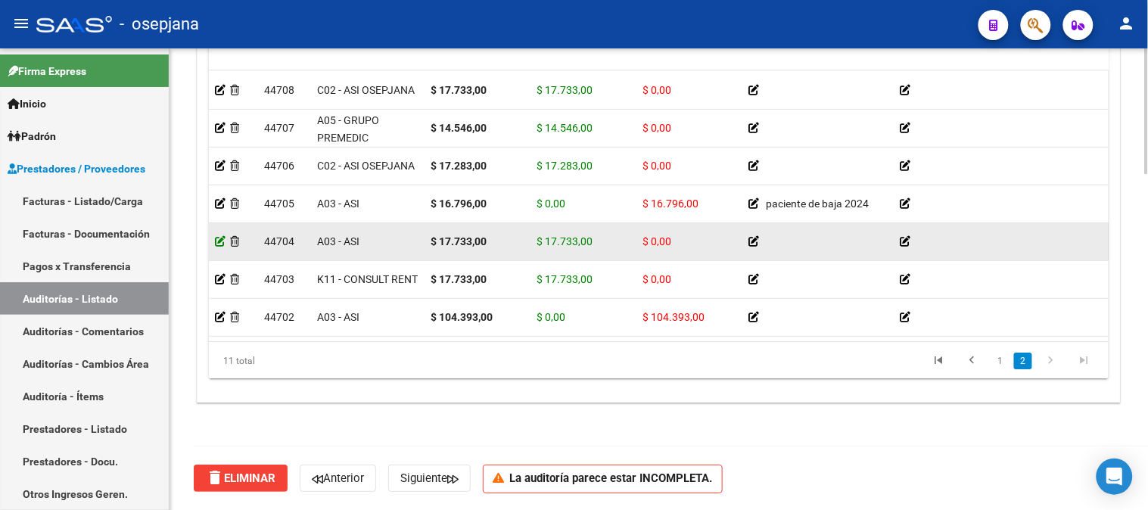
click at [217, 236] on icon at bounding box center [220, 241] width 11 height 11
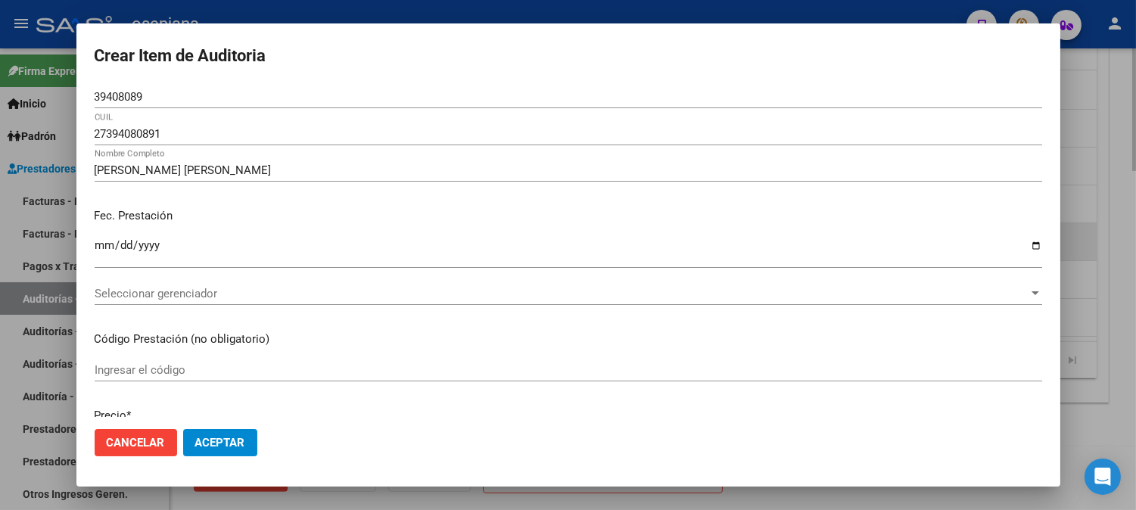
scroll to position [1274, 0]
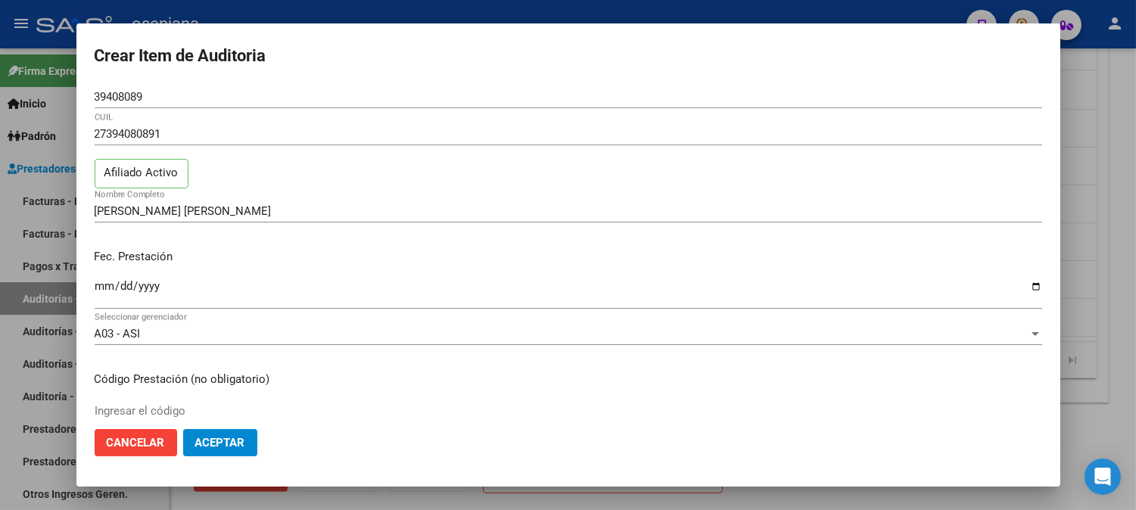
click at [228, 425] on mat-dialog-actions "Cancelar Aceptar" at bounding box center [568, 442] width 947 height 51
click at [230, 441] on span "Aceptar" at bounding box center [220, 443] width 50 height 14
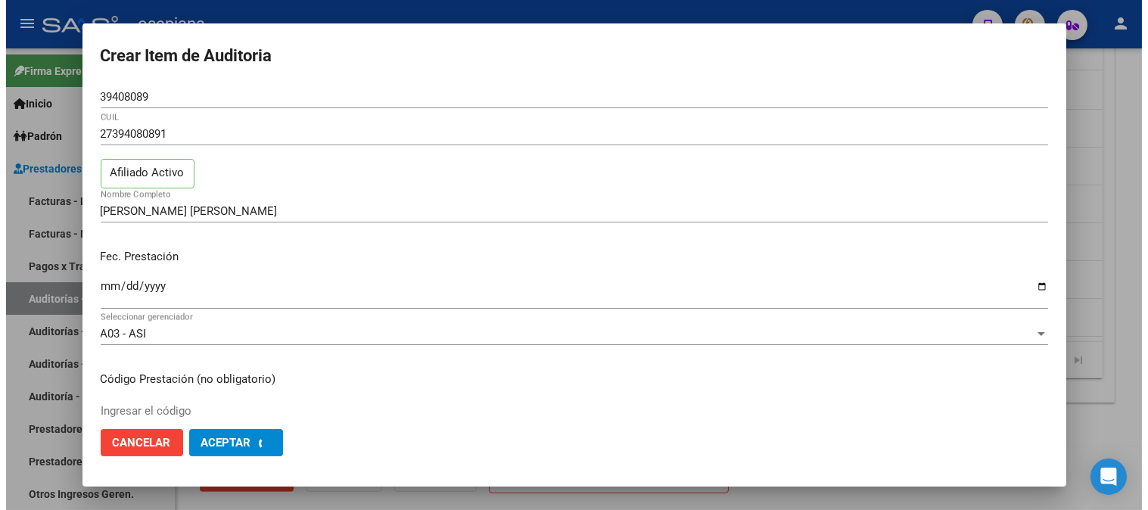
scroll to position [0, 0]
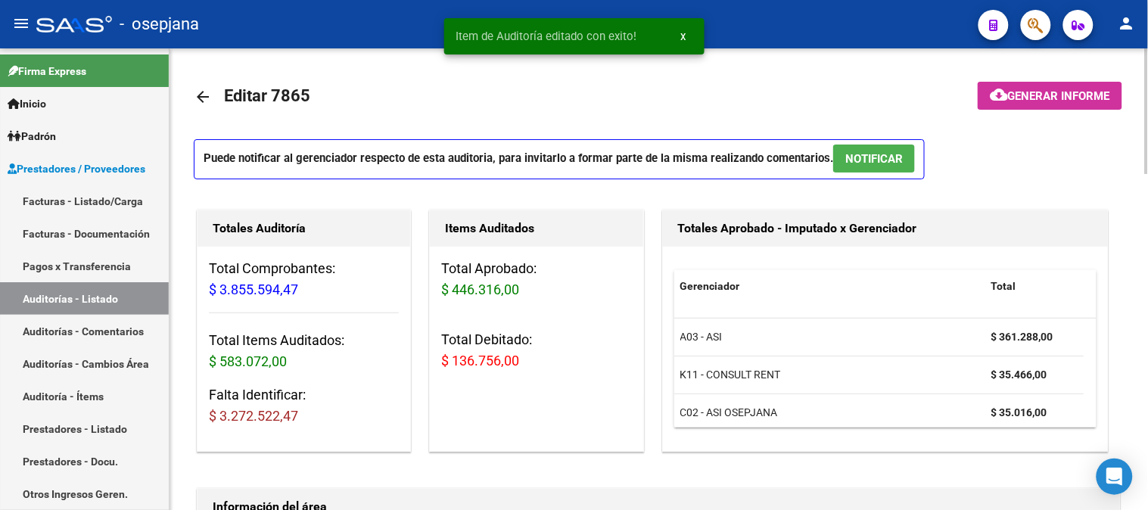
drag, startPoint x: 1141, startPoint y: 149, endPoint x: 1146, endPoint y: 202, distance: 53.2
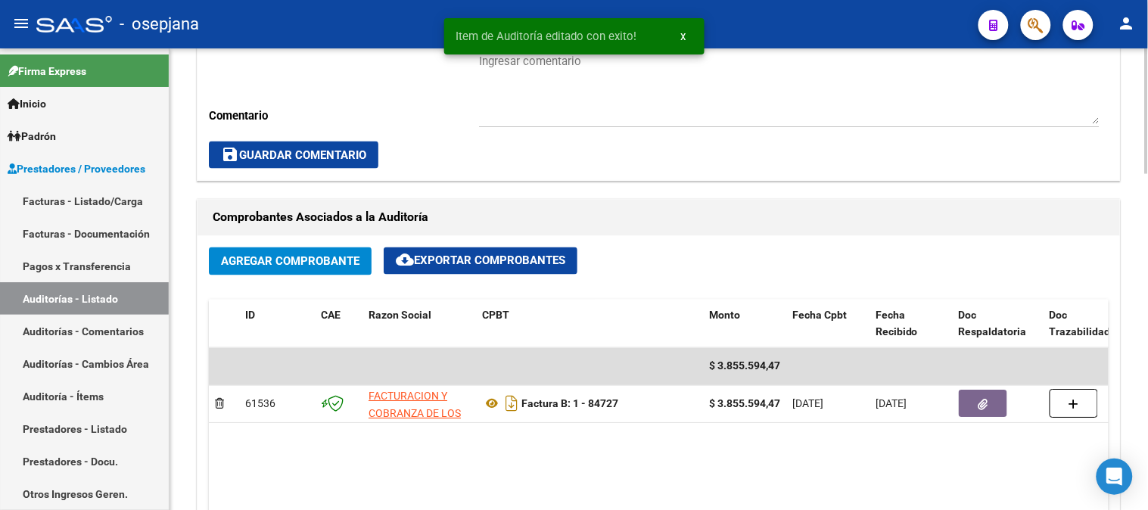
scroll to position [626, 0]
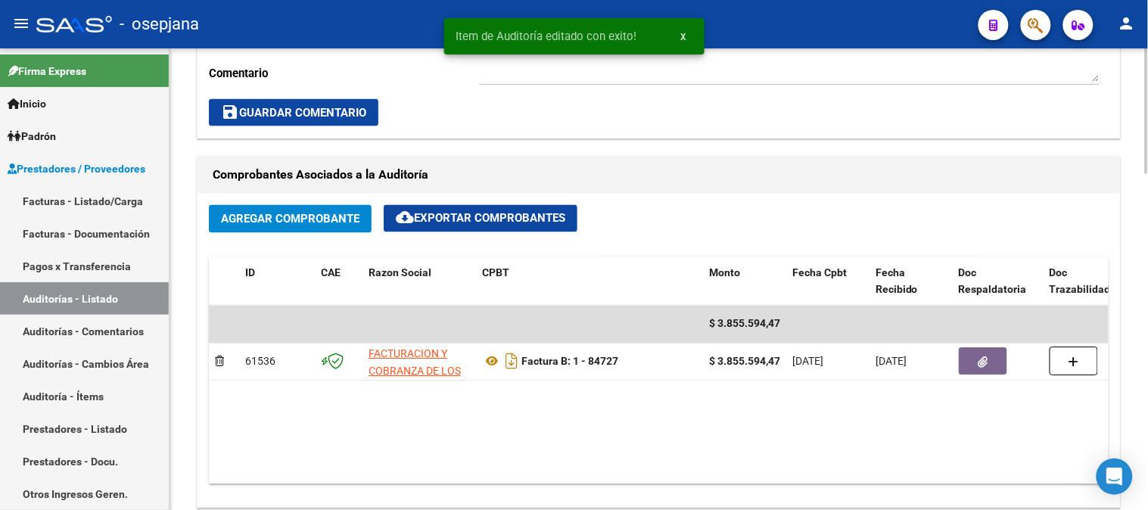
click at [1135, 291] on div "arrow_back Editar 7865 cloud_download Generar informe Puede notificar al gerenc…" at bounding box center [661, 269] width 982 height 1693
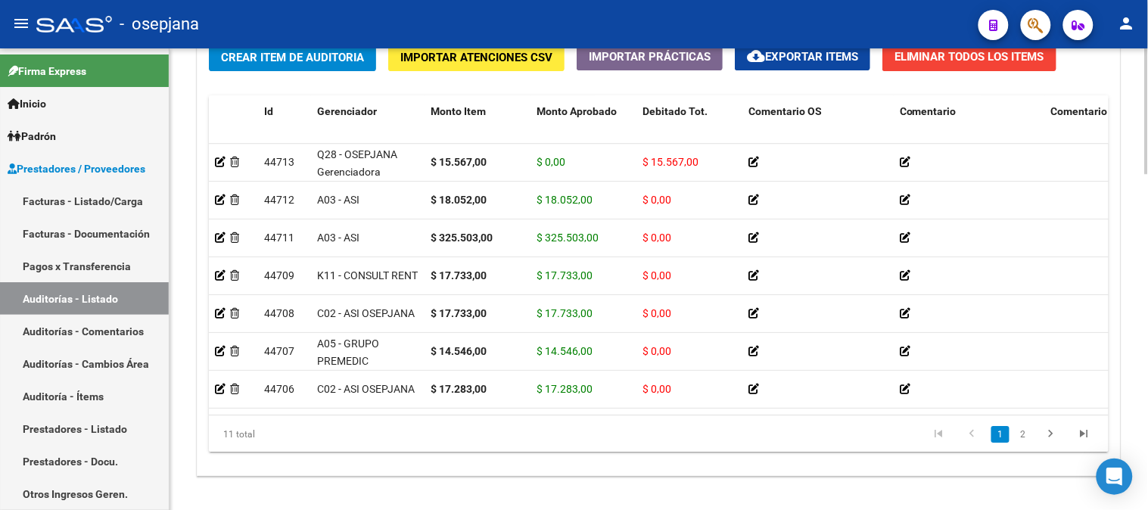
scroll to position [1163, 0]
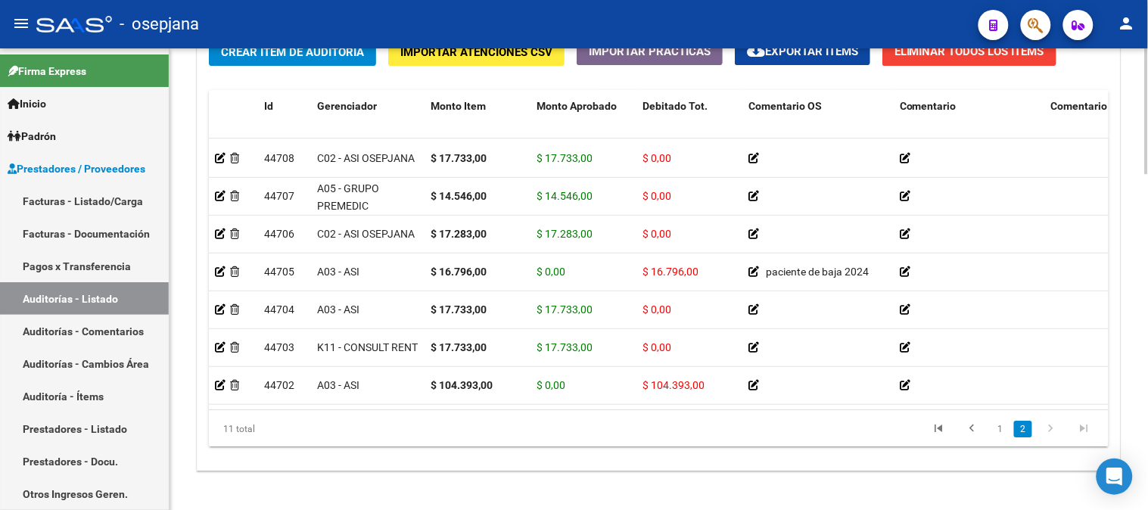
click at [813, 469] on div "Crear Item de Auditoria Importar Atenciones CSV Importar Prácticas cloud_downlo…" at bounding box center [659, 248] width 922 height 444
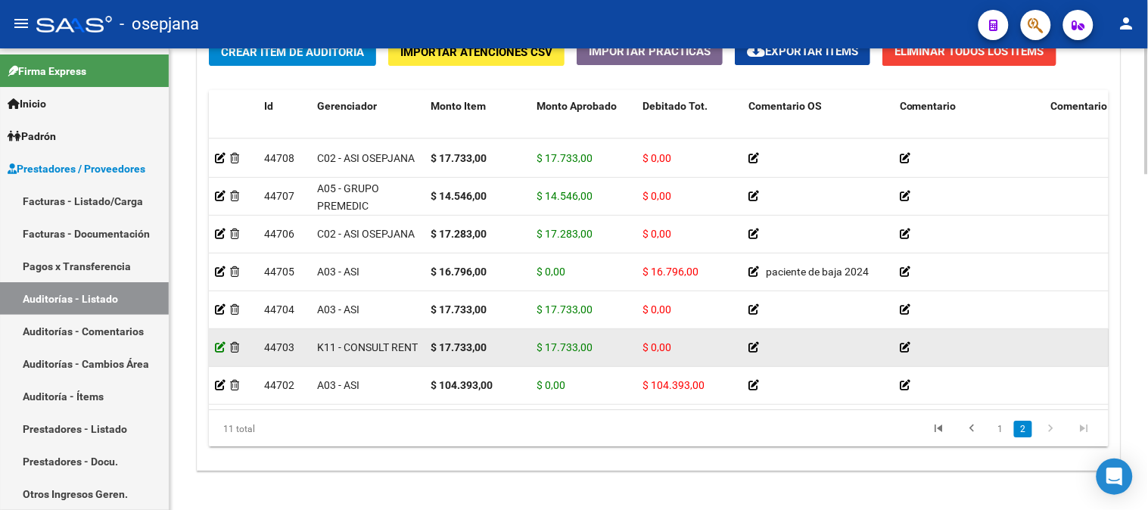
click at [216, 342] on icon at bounding box center [220, 347] width 11 height 11
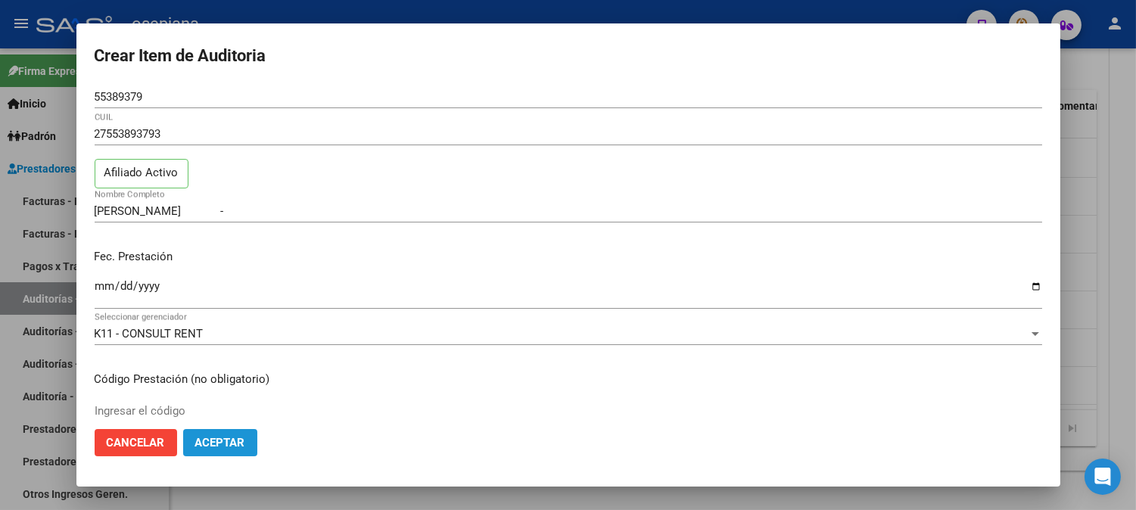
click at [250, 434] on button "Aceptar" at bounding box center [220, 442] width 74 height 27
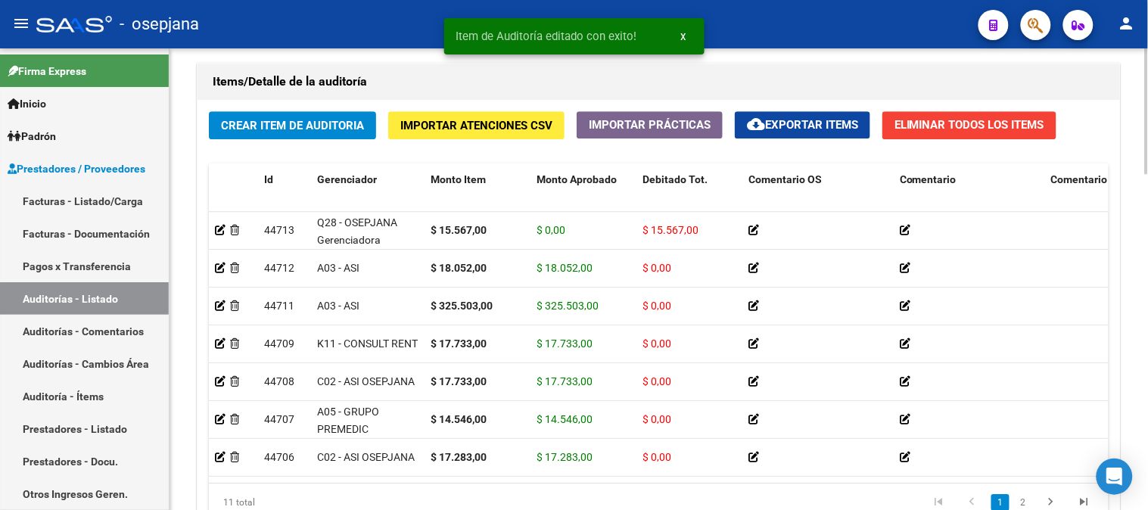
scroll to position [1099, 0]
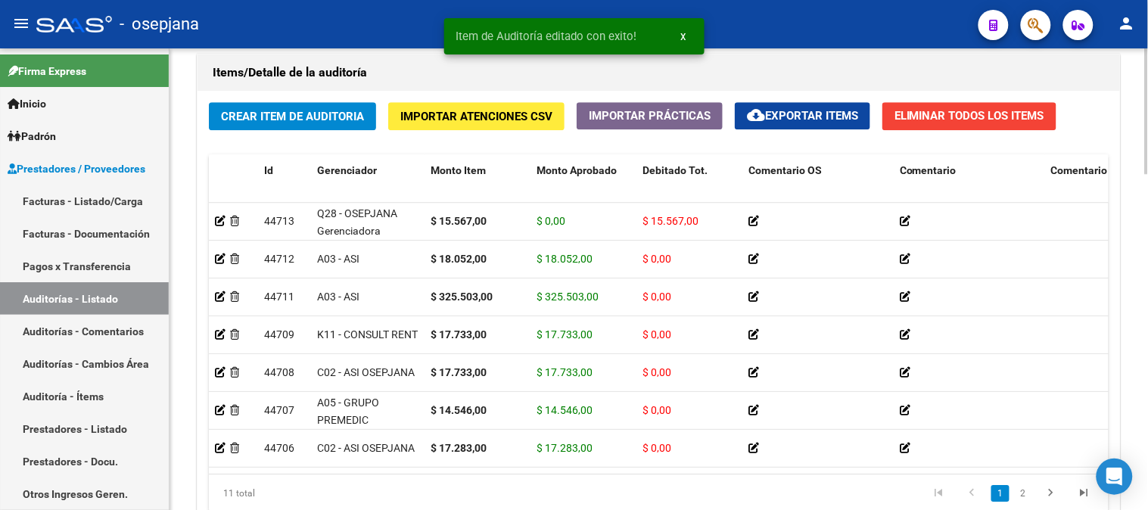
click at [1135, 462] on div at bounding box center [1147, 411] width 4 height 126
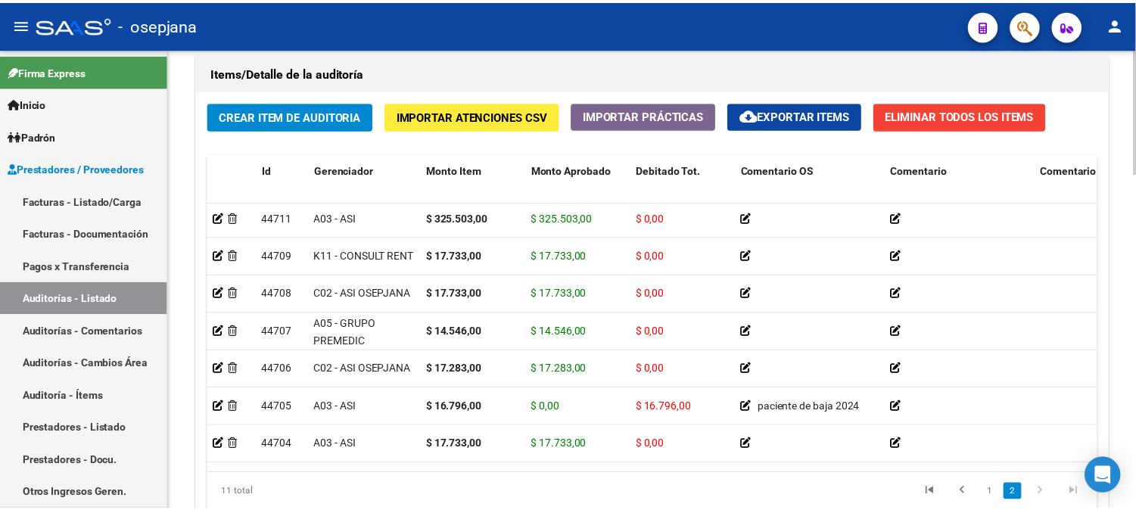
scroll to position [162, 0]
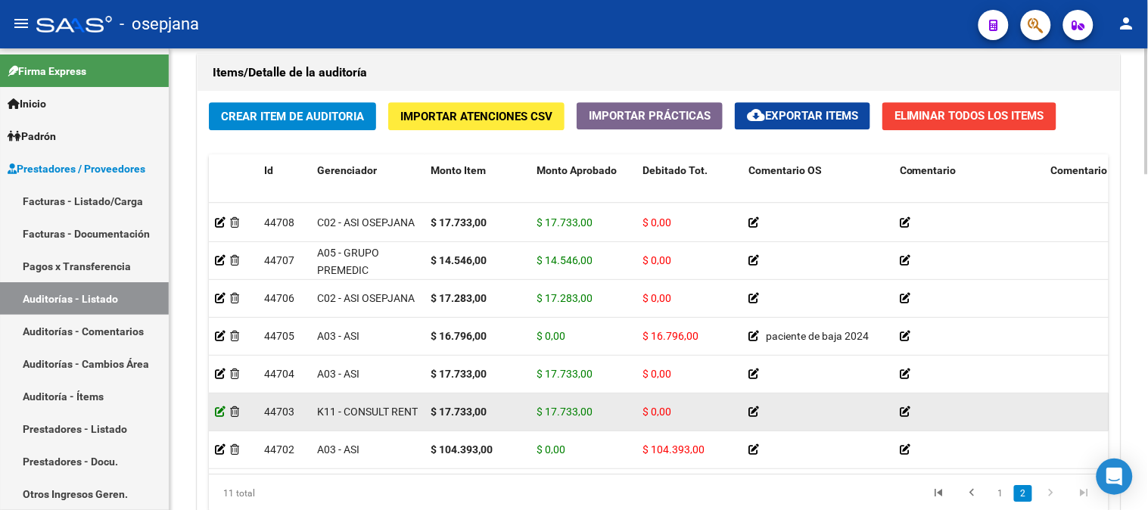
click at [218, 406] on icon at bounding box center [220, 411] width 11 height 11
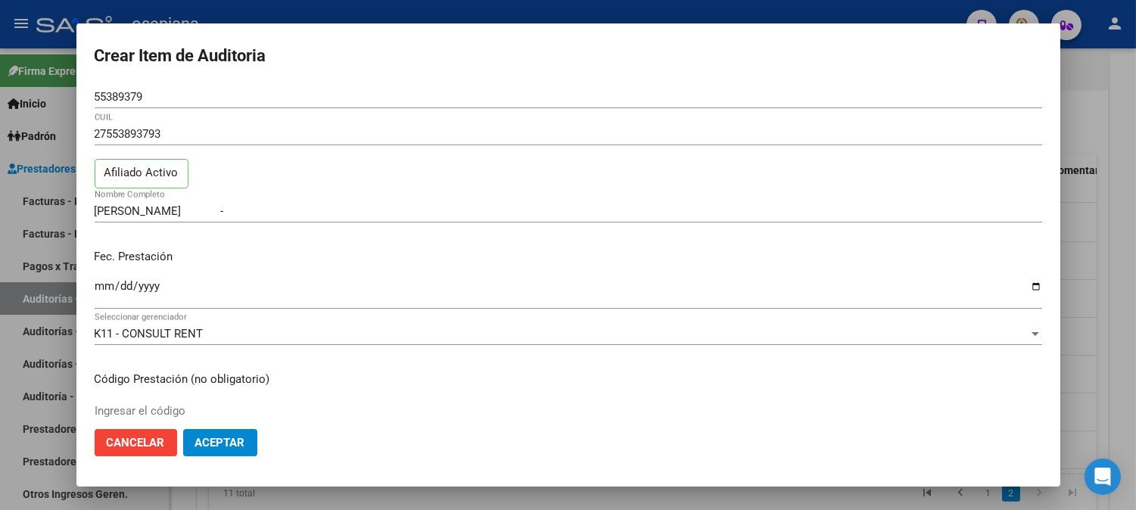
click at [245, 426] on mat-dialog-actions "Cancelar Aceptar" at bounding box center [568, 442] width 947 height 51
click at [242, 440] on span "Aceptar" at bounding box center [220, 443] width 50 height 14
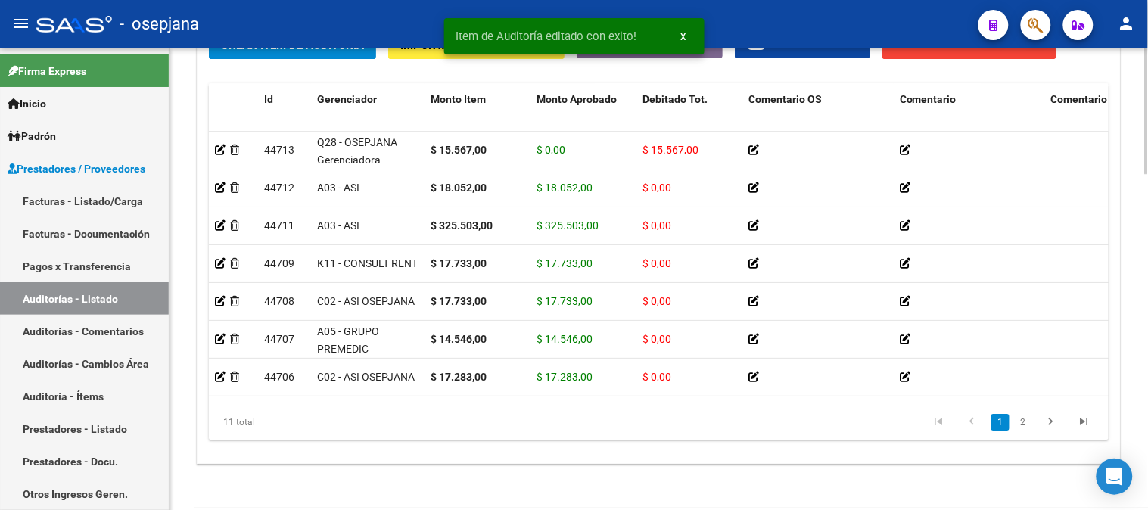
scroll to position [1185, 0]
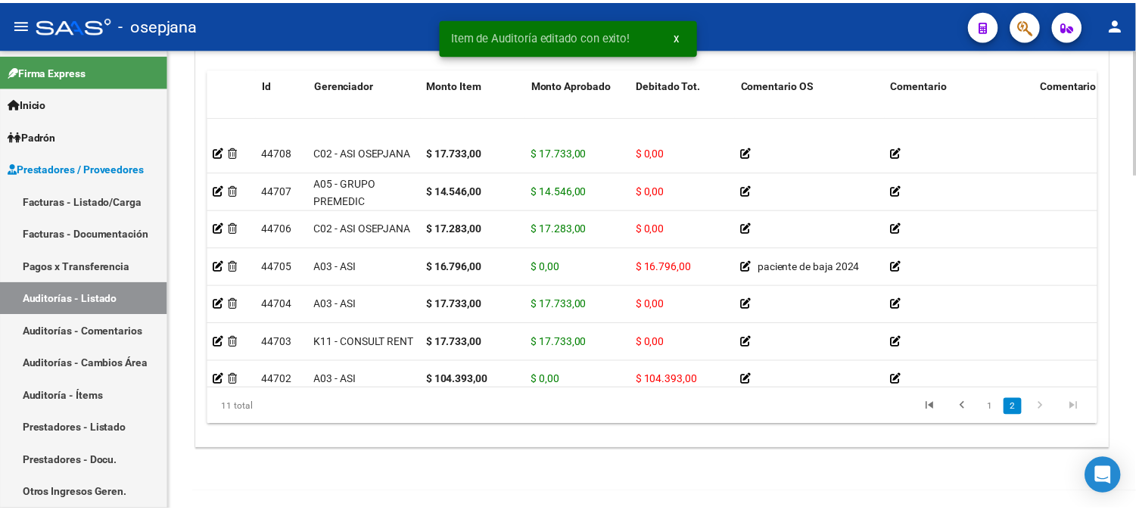
scroll to position [162, 0]
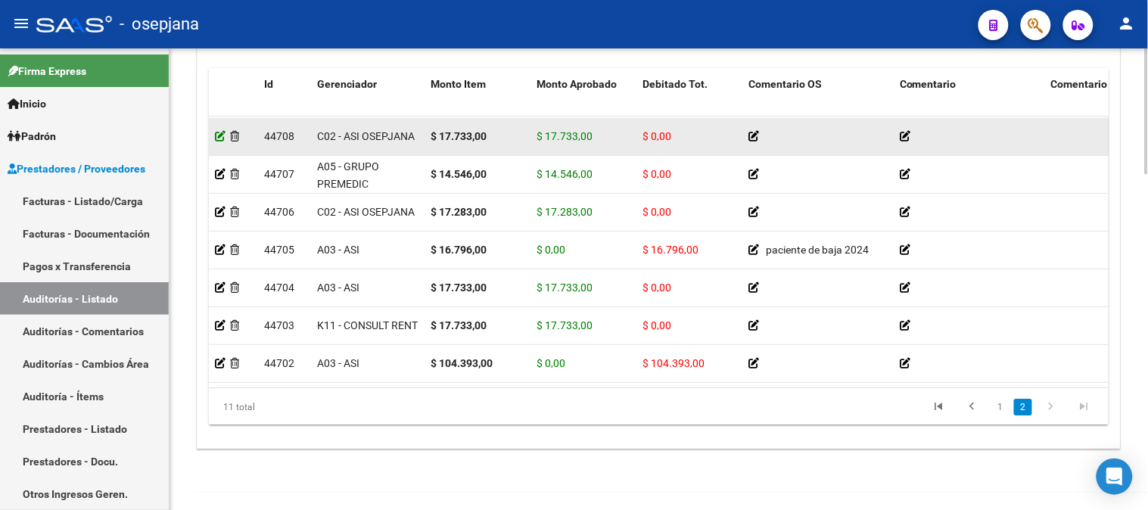
click at [218, 131] on icon at bounding box center [220, 136] width 11 height 11
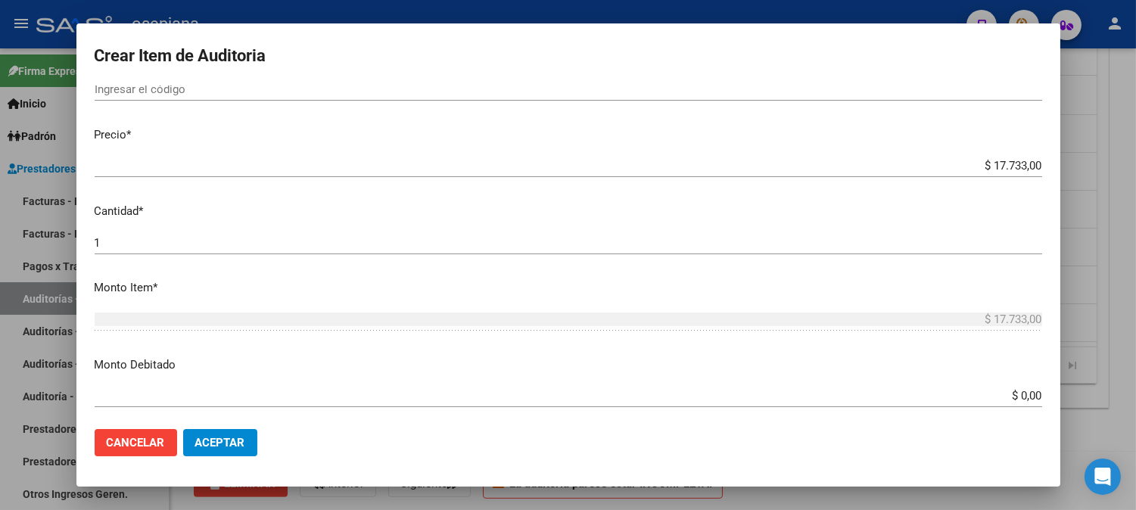
scroll to position [314, 0]
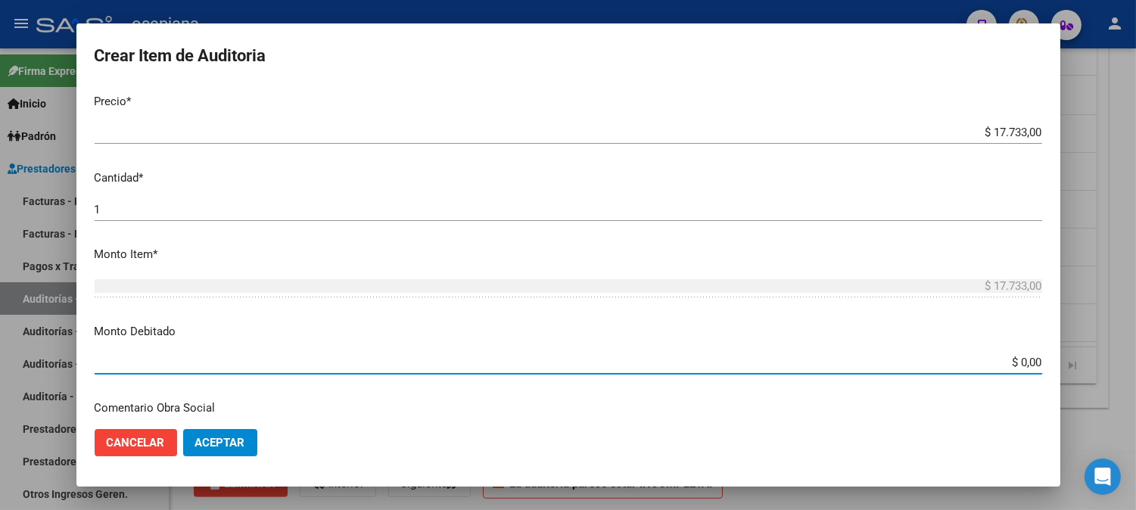
drag, startPoint x: 987, startPoint y: 361, endPoint x: 1137, endPoint y: 373, distance: 150.3
click at [1135, 373] on html "menu - osepjana person Firma Express Inicio Calendario SSS Instructivos Contact…" at bounding box center [568, 255] width 1136 height 510
type input "$ 17.733,00"
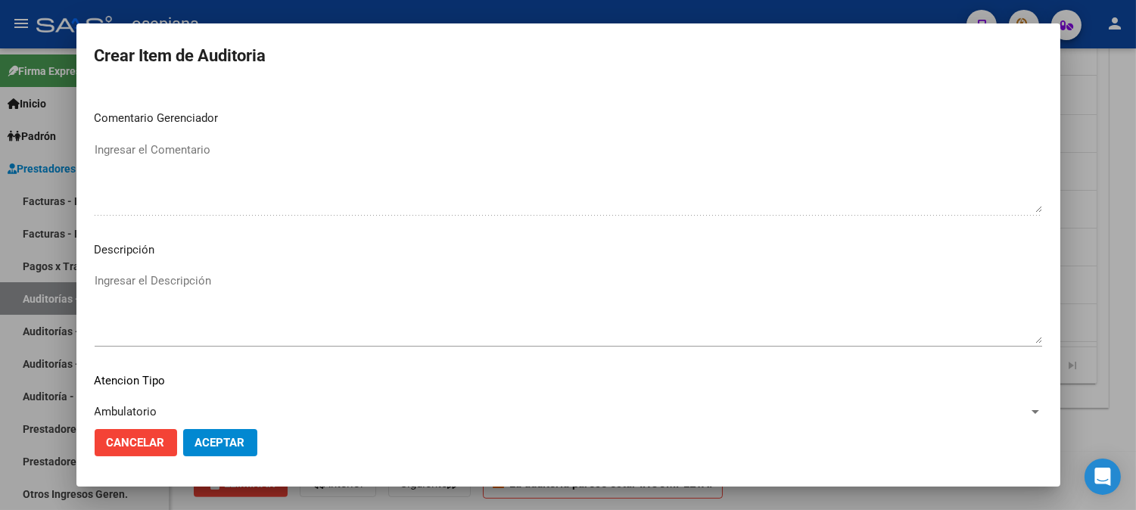
scroll to position [962, 0]
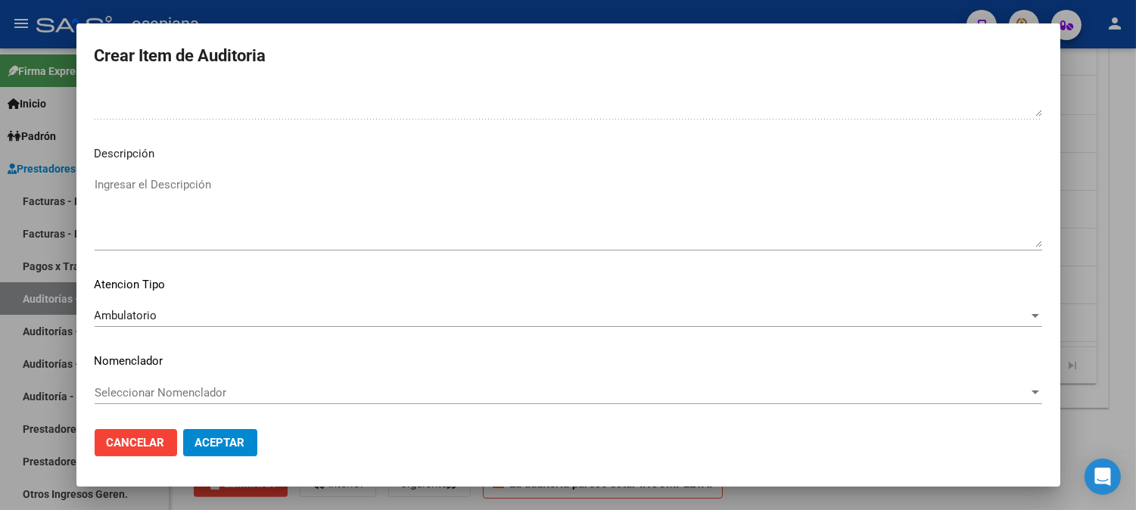
click at [179, 204] on textarea "Ingresar el Descripción" at bounding box center [568, 211] width 947 height 71
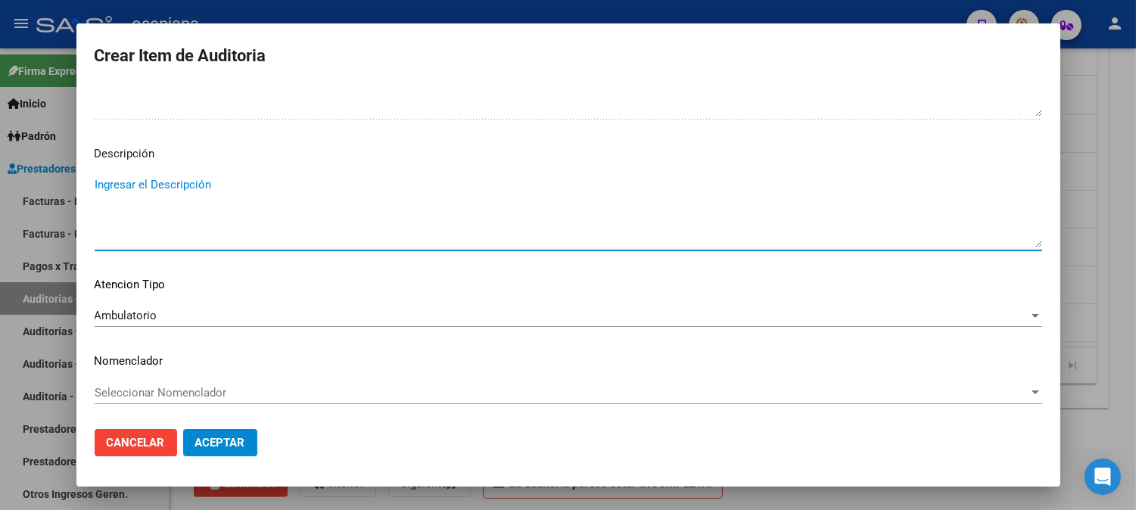
paste textarea "PACIENTE DE BAJA 2022"
type textarea "PACIENTE DE BAJA 2022"
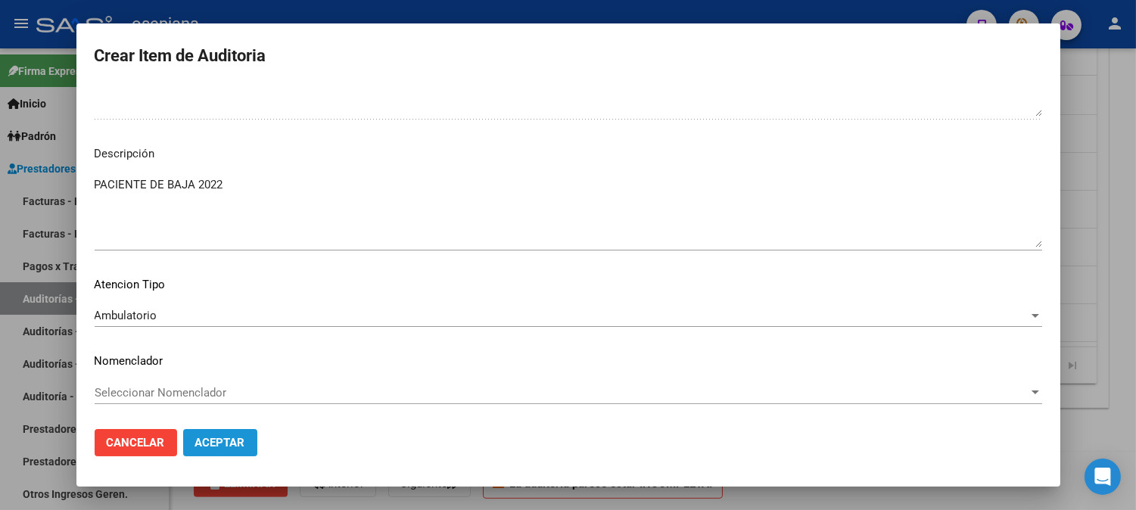
click at [232, 436] on span "Aceptar" at bounding box center [220, 443] width 50 height 14
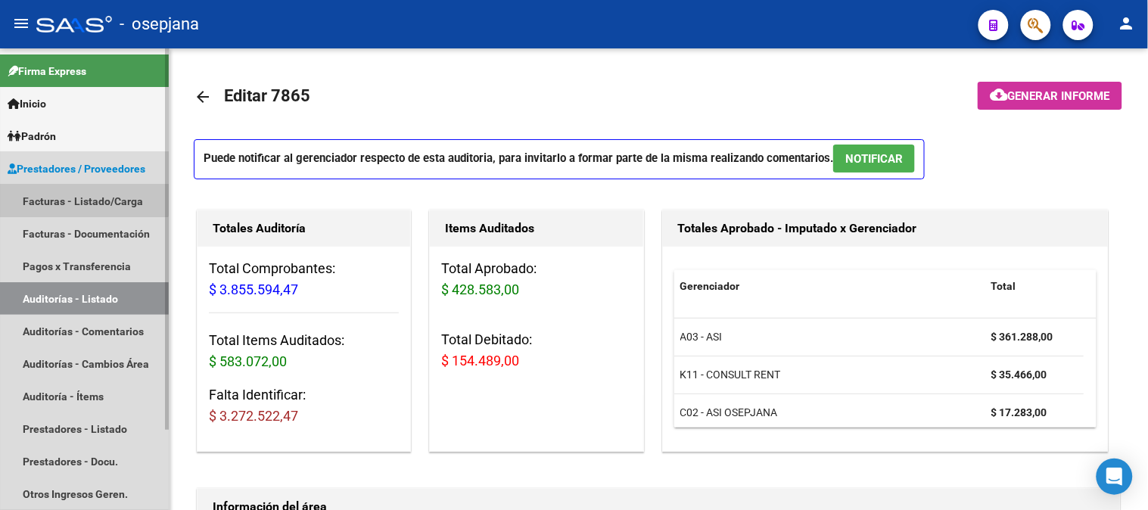
click at [63, 193] on link "Facturas - Listado/Carga" at bounding box center [84, 201] width 169 height 33
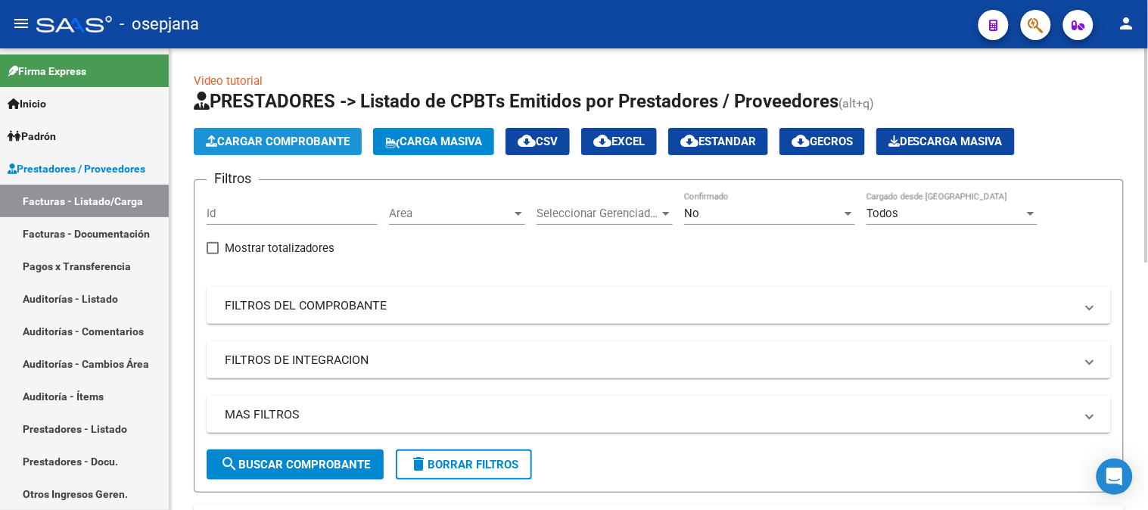
click at [261, 145] on span "Cargar Comprobante" at bounding box center [278, 142] width 144 height 14
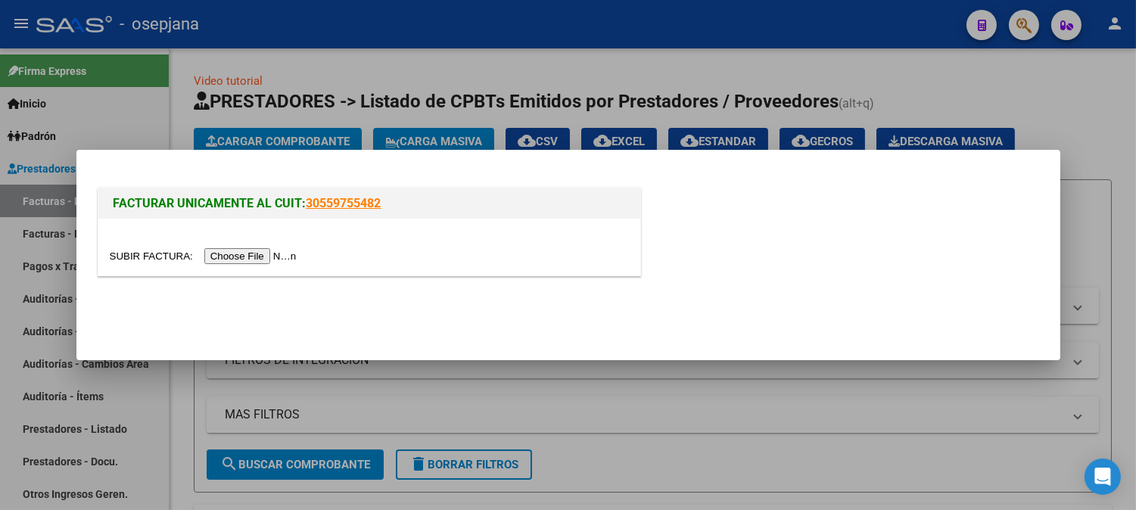
click at [276, 253] on input "file" at bounding box center [205, 256] width 191 height 16
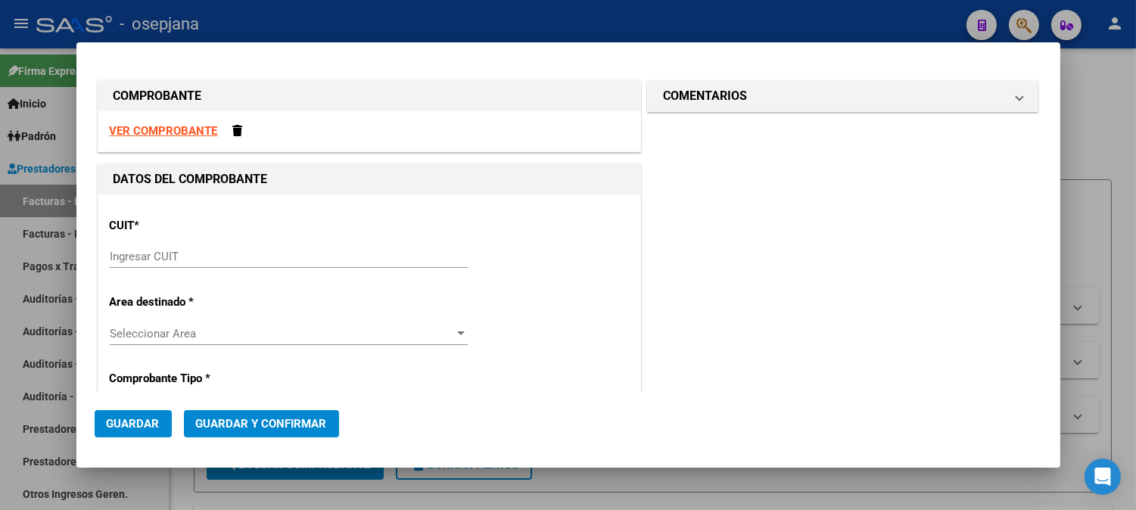
click at [189, 129] on strong "VER COMPROBANTE" at bounding box center [164, 131] width 108 height 14
click at [283, 248] on div "Ingresar CUIT" at bounding box center [289, 256] width 358 height 23
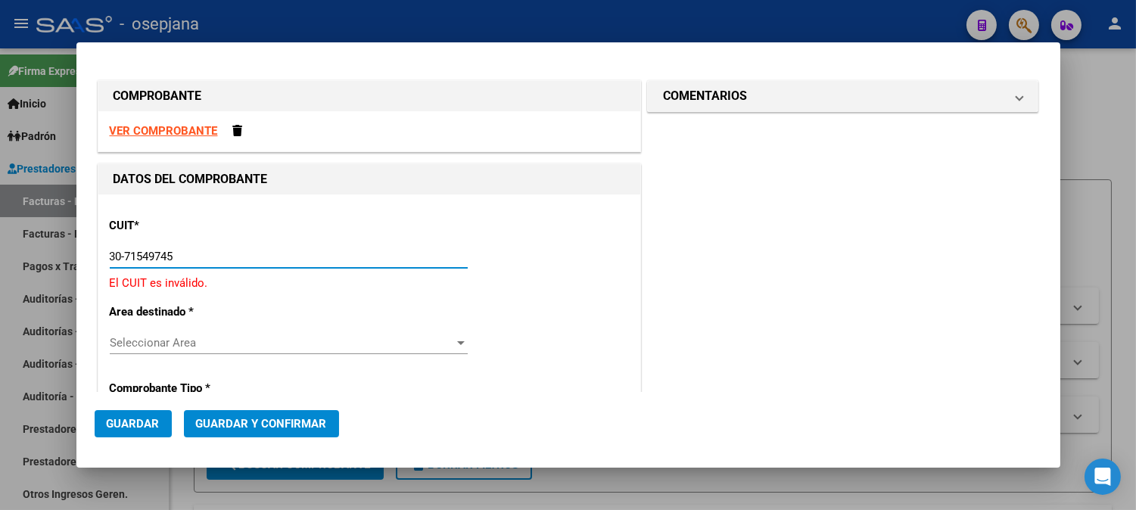
type input "30-71549745-6"
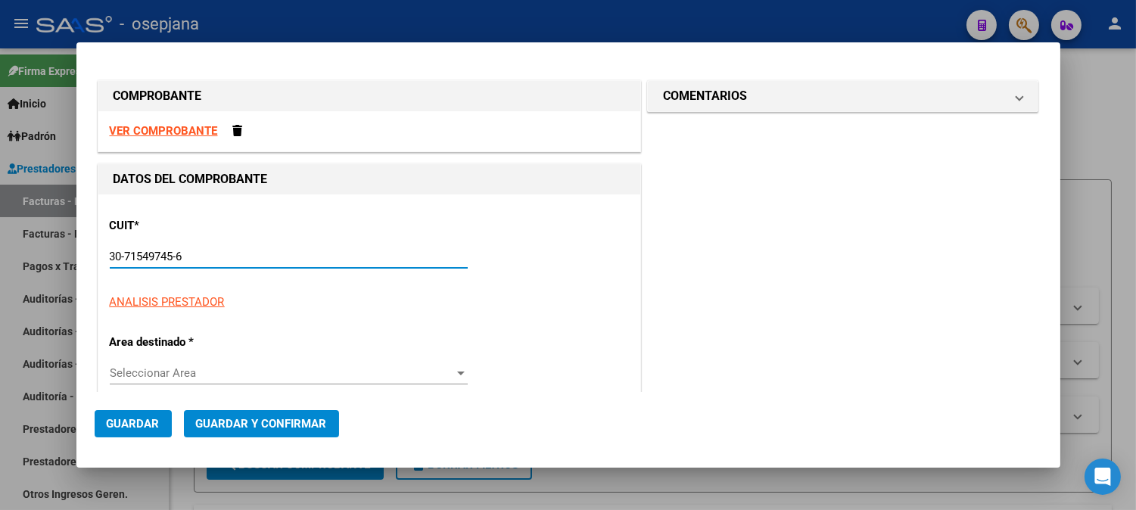
type input "1"
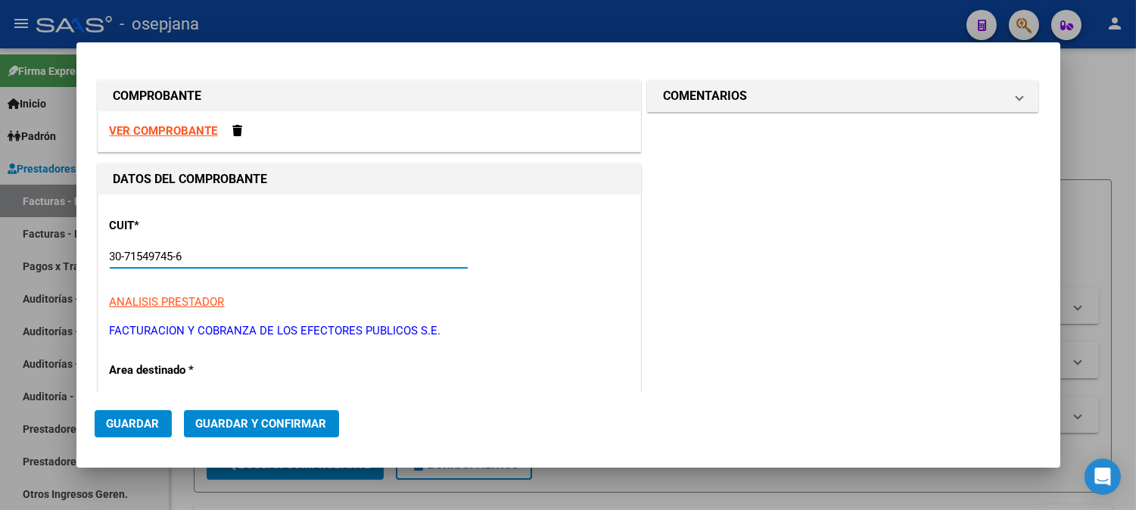
type input "30-71549745-6"
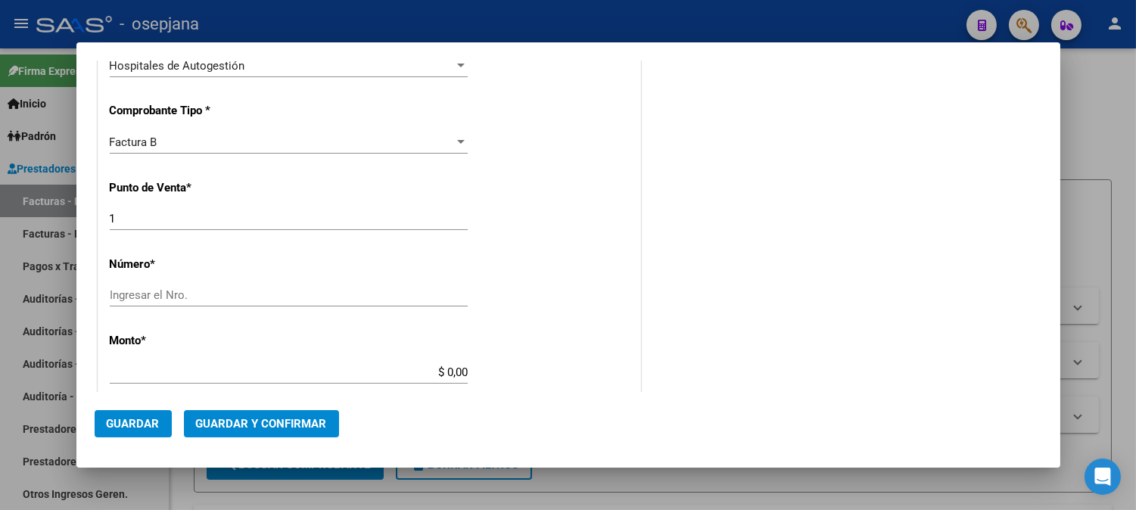
scroll to position [369, 0]
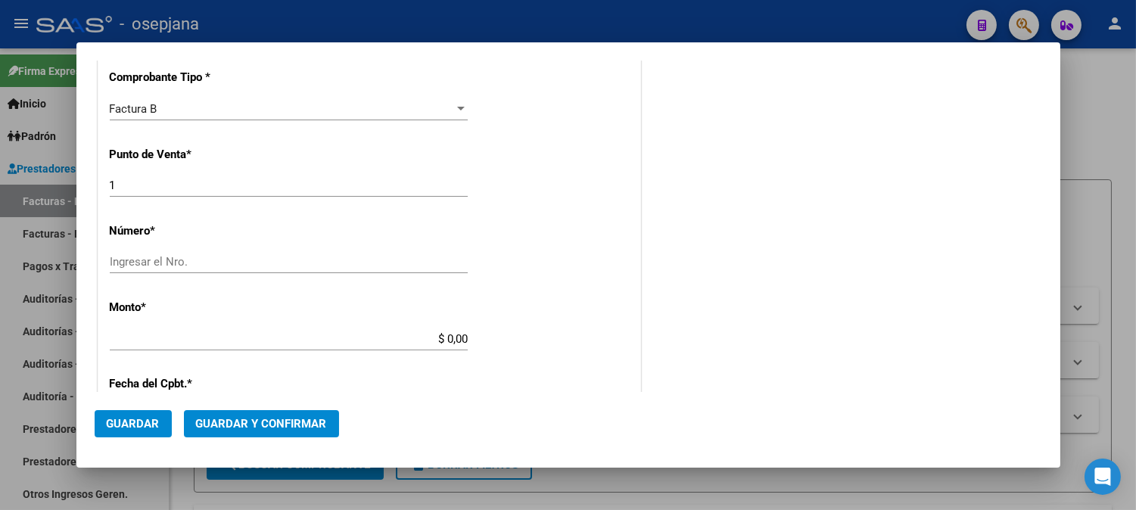
click at [334, 247] on div "CUIT * 30-71549745-6 Ingresar CUIT ANALISIS PRESTADOR FACTURACION Y COBRANZA DE…" at bounding box center [369, 361] width 542 height 1073
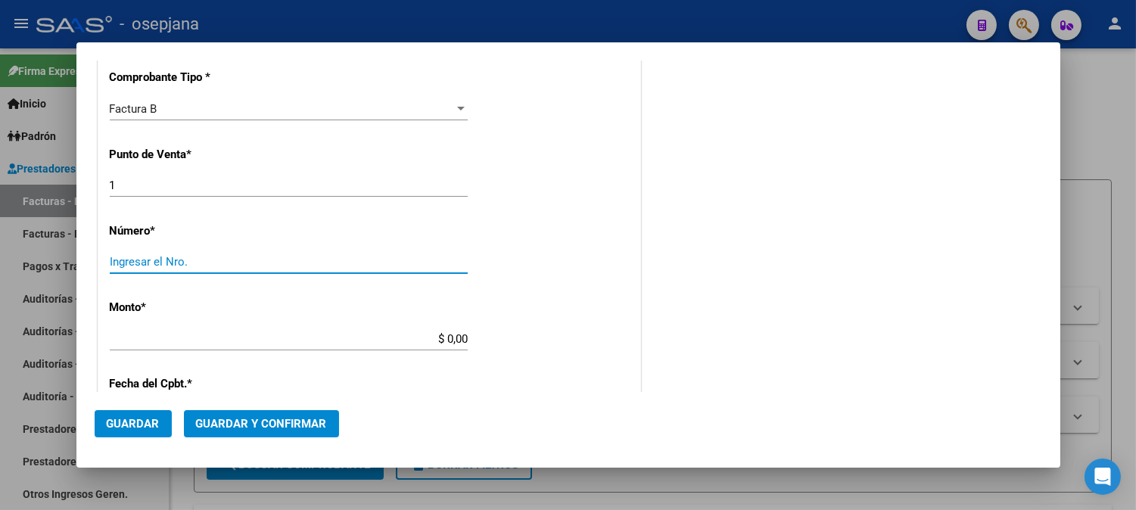
click at [165, 261] on input "Ingresar el Nro." at bounding box center [289, 262] width 358 height 14
type input "85421"
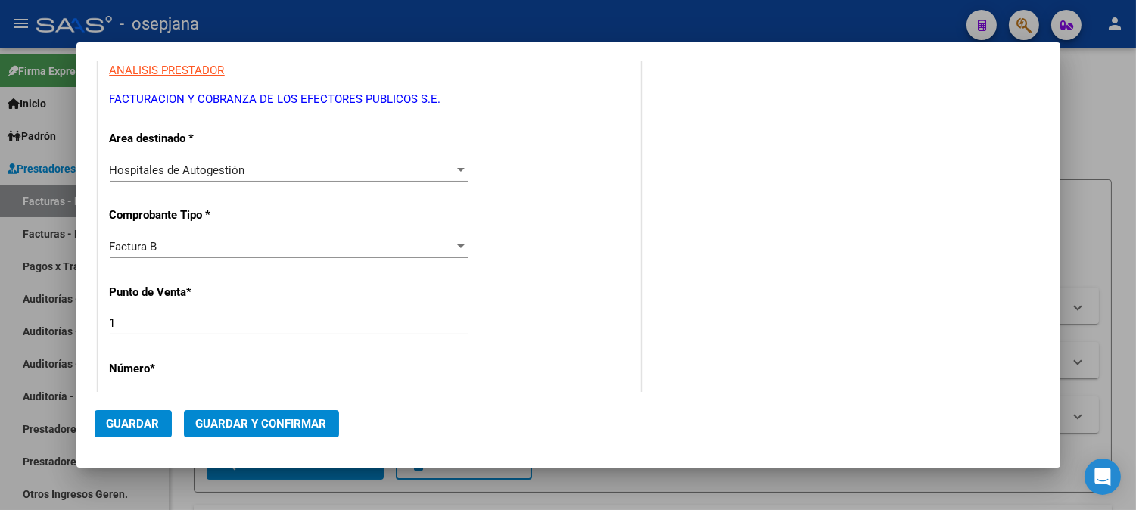
type input "$ 485.709,00"
type input "2025-09-08"
type input "75366308374689"
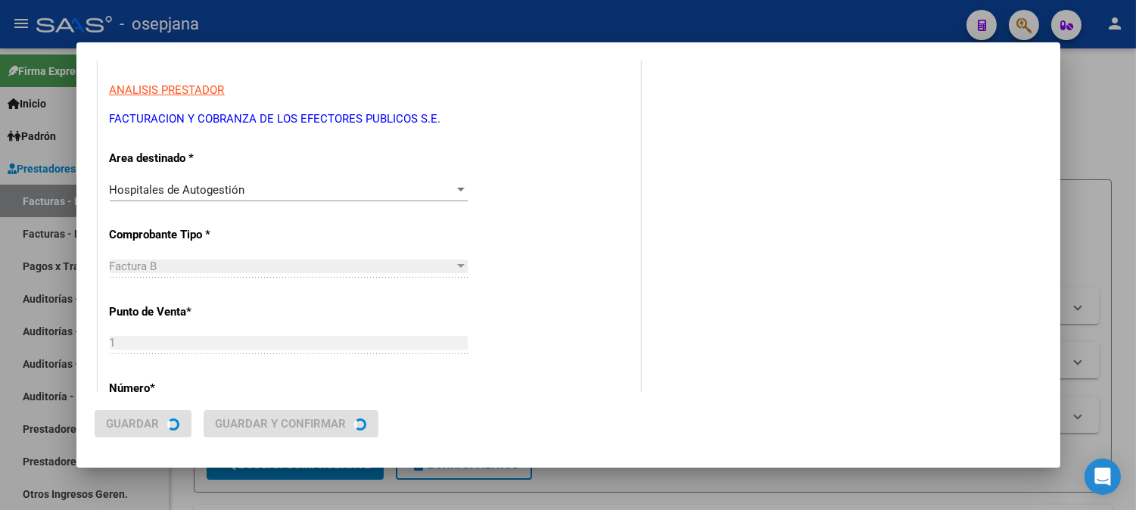
scroll to position [0, 0]
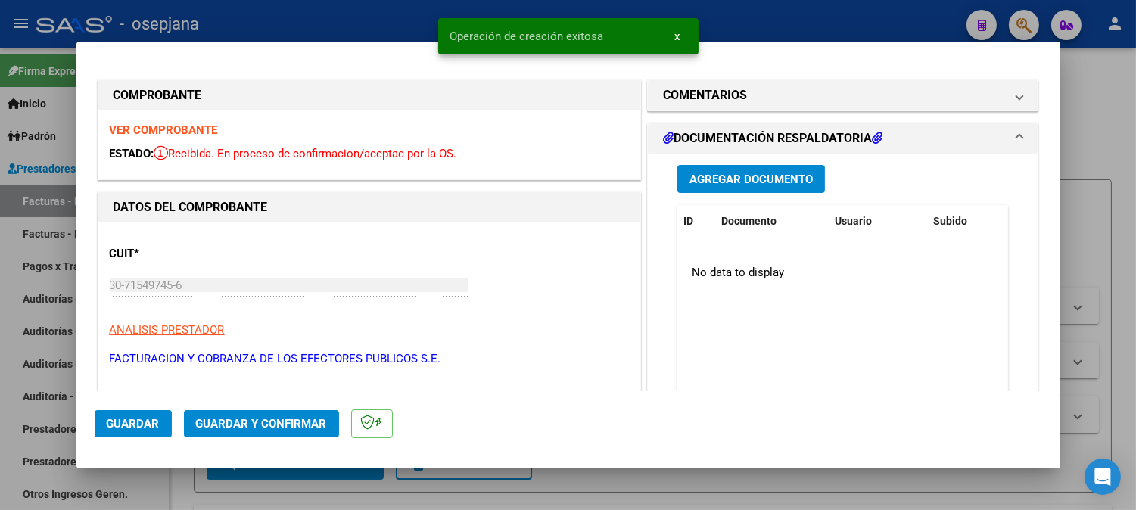
drag, startPoint x: 1055, startPoint y: 201, endPoint x: 1047, endPoint y: 203, distance: 8.6
click at [1047, 203] on mat-dialog-content "COMPROBANTE VER COMPROBANTE ESTADO: Recibida. En proceso de confirmacion/acepta…" at bounding box center [568, 225] width 984 height 331
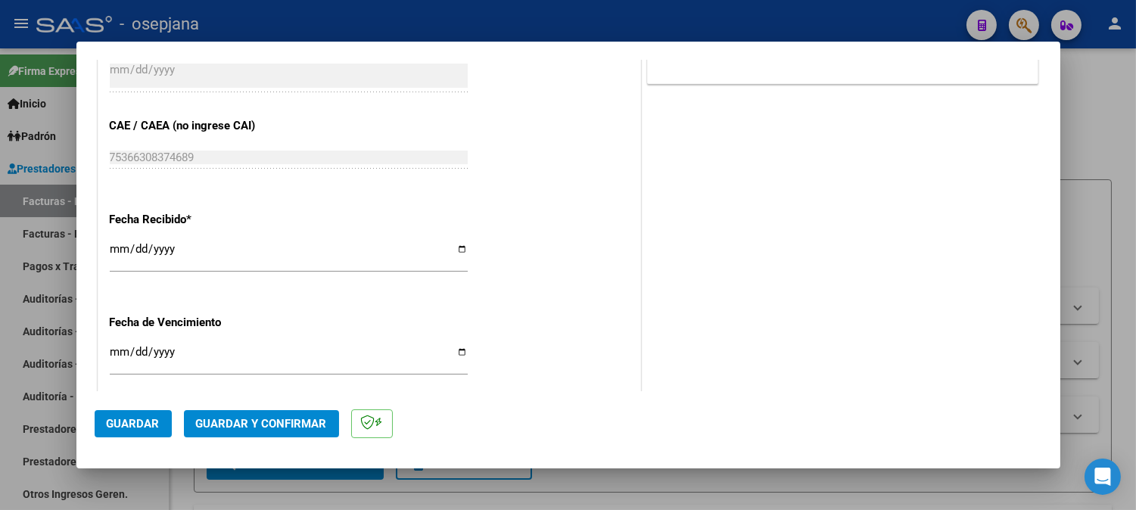
scroll to position [823, 0]
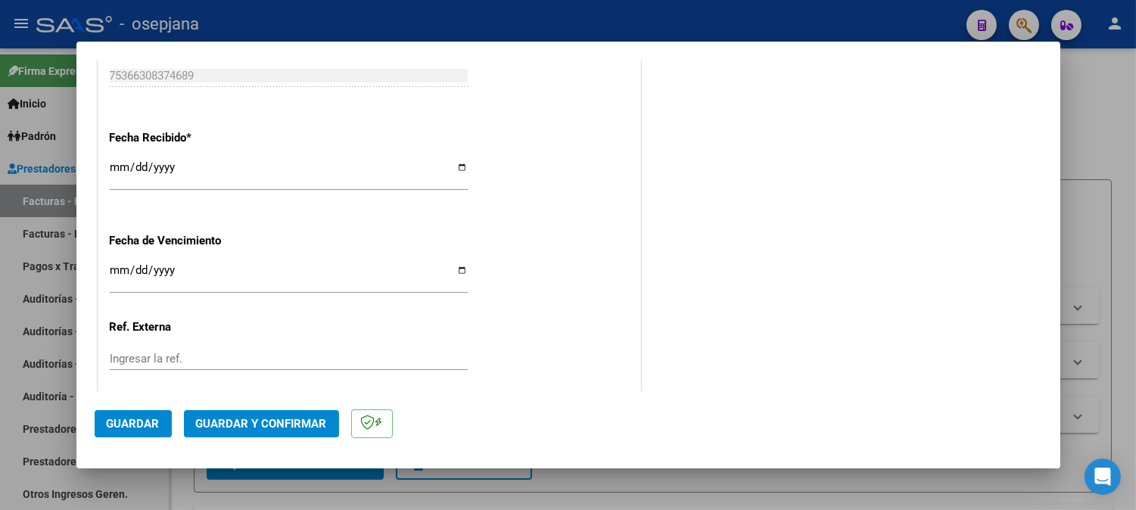
click at [117, 174] on input "[DATE]" at bounding box center [289, 173] width 358 height 24
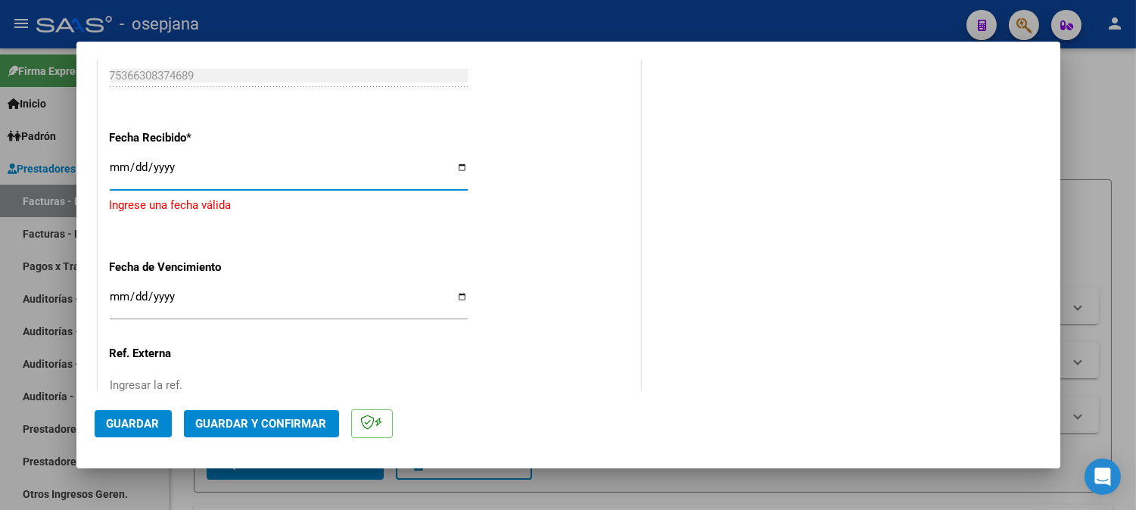
type input "2025-10-08"
type input "2025-09-08"
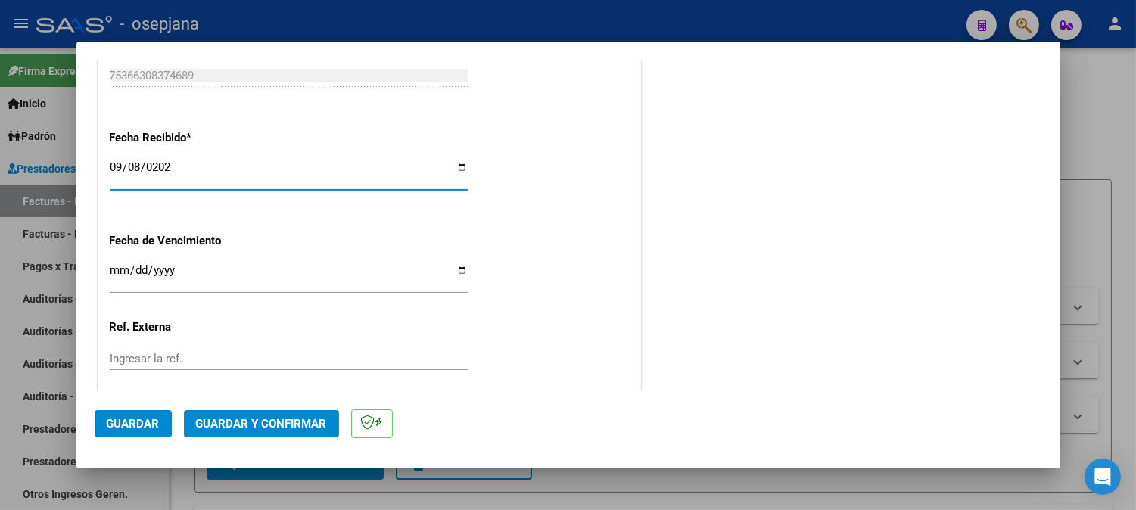
click at [114, 280] on input "Ingresar la fecha" at bounding box center [289, 276] width 358 height 24
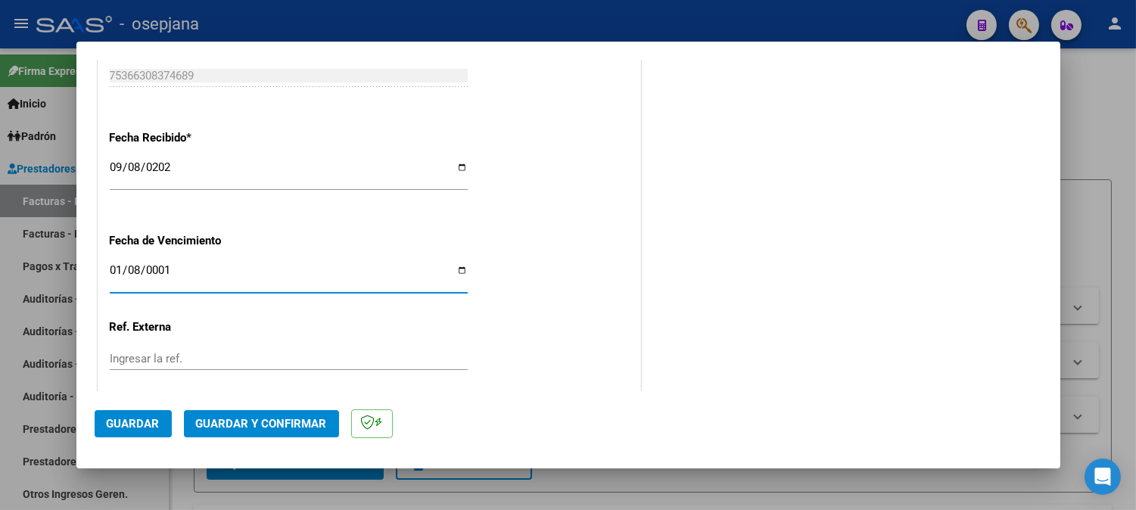
click at [140, 270] on input "0001-01-08" at bounding box center [289, 276] width 358 height 24
type input "2025-10-08"
click at [150, 354] on input "Ingresar la ref." at bounding box center [289, 359] width 358 height 14
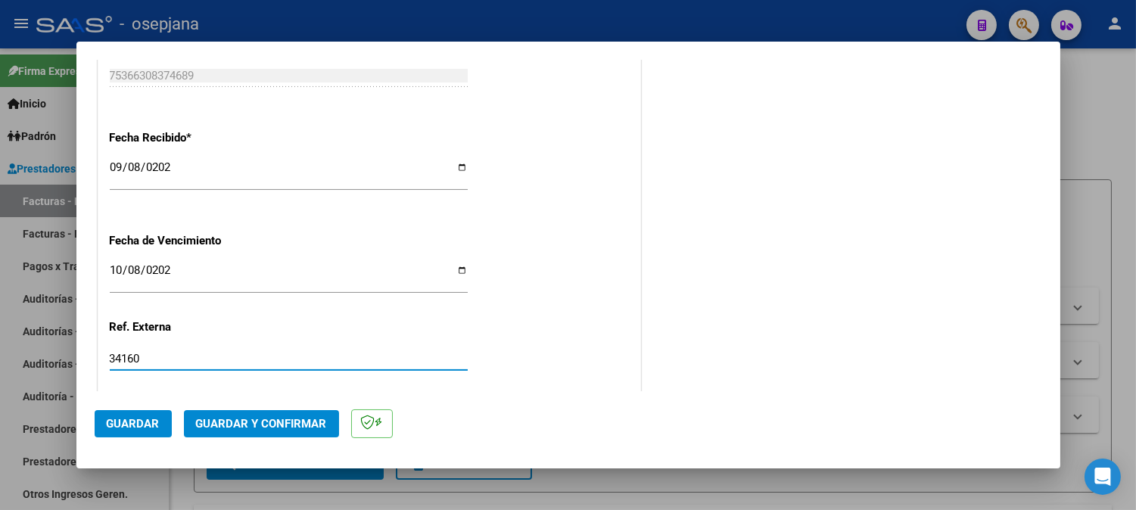
type input "34160"
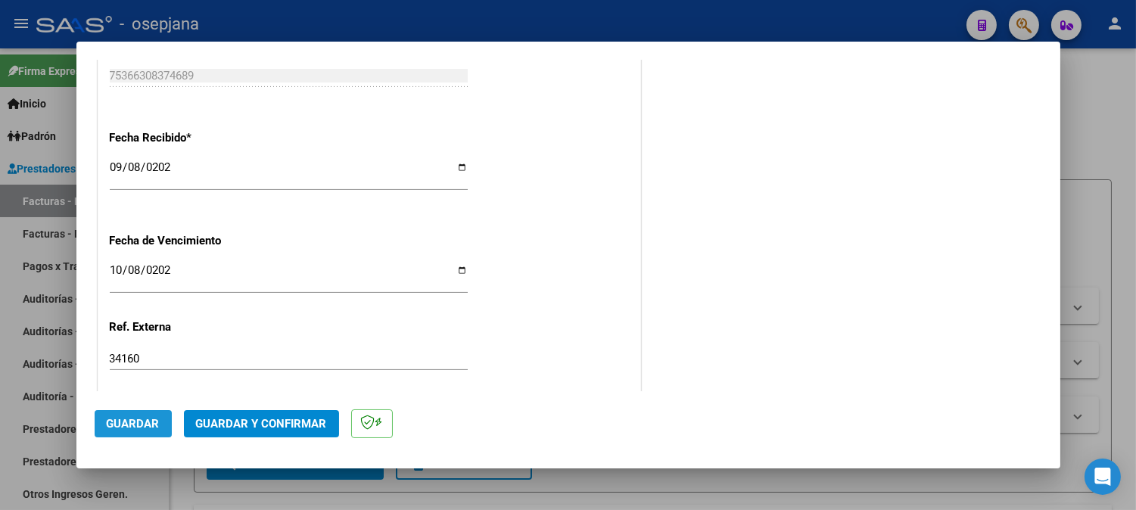
click at [132, 421] on span "Guardar" at bounding box center [133, 424] width 53 height 14
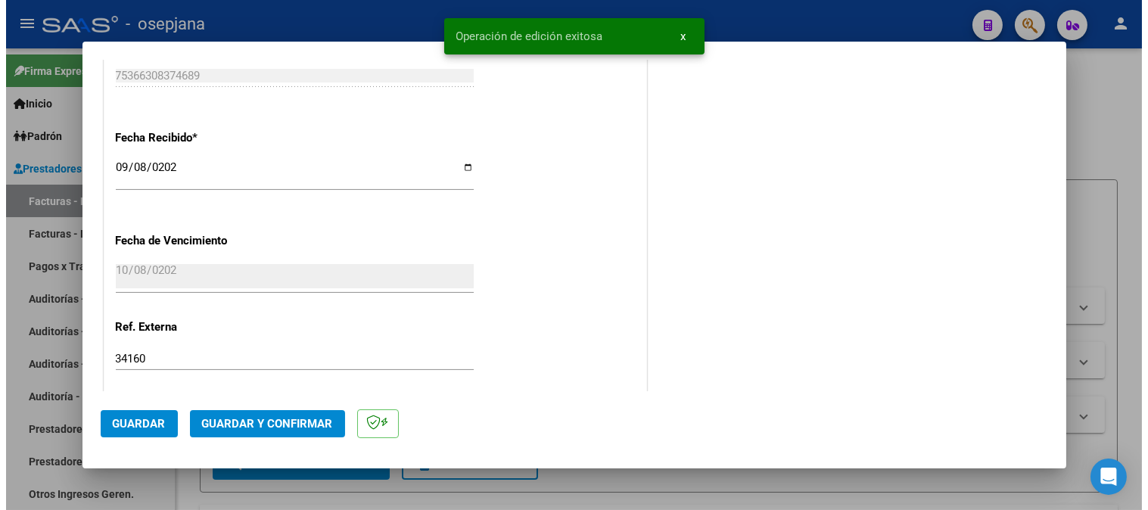
scroll to position [0, 0]
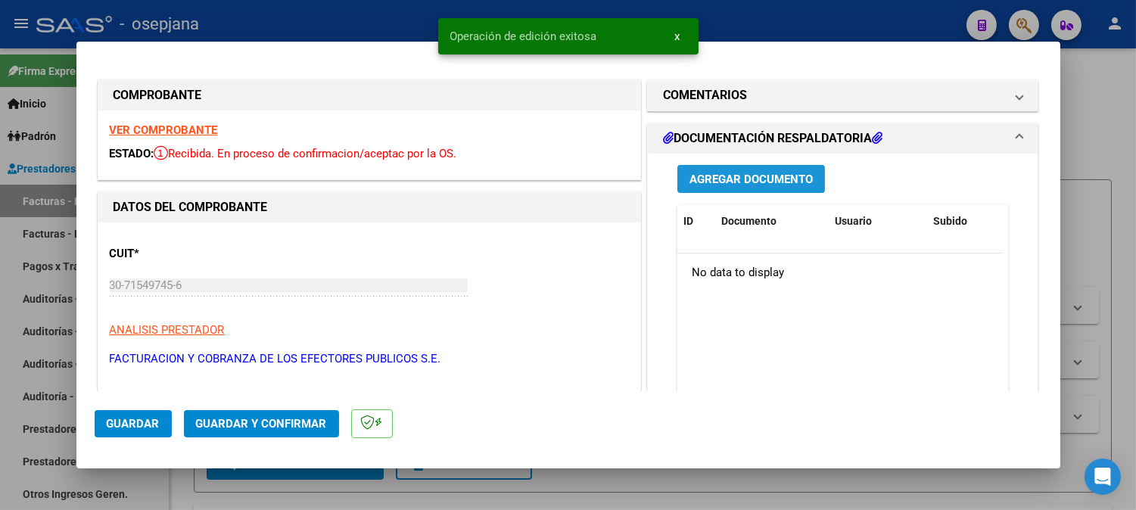
click at [806, 174] on span "Agregar Documento" at bounding box center [750, 180] width 123 height 14
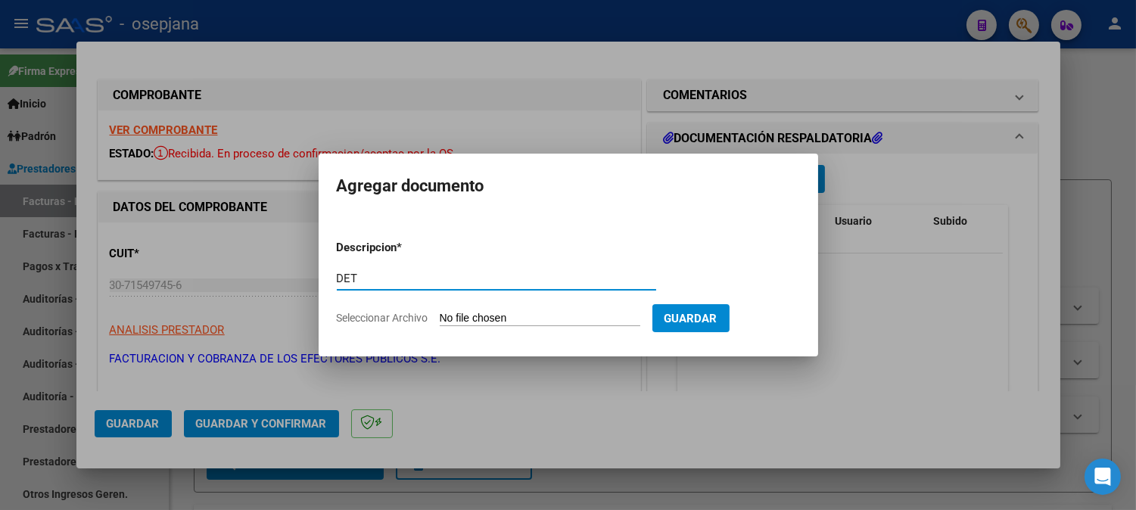
type input "DET"
drag, startPoint x: 572, startPoint y: 334, endPoint x: 578, endPoint y: 312, distance: 22.8
click at [573, 328] on form "Descripcion * DET Escriba aquí una descripcion Seleccionar Archivo Guardar" at bounding box center [568, 283] width 463 height 110
click at [578, 324] on input "Seleccionar Archivo" at bounding box center [540, 319] width 201 height 14
type input "C:\fakepath\Escáner_20251014 (12).pdf"
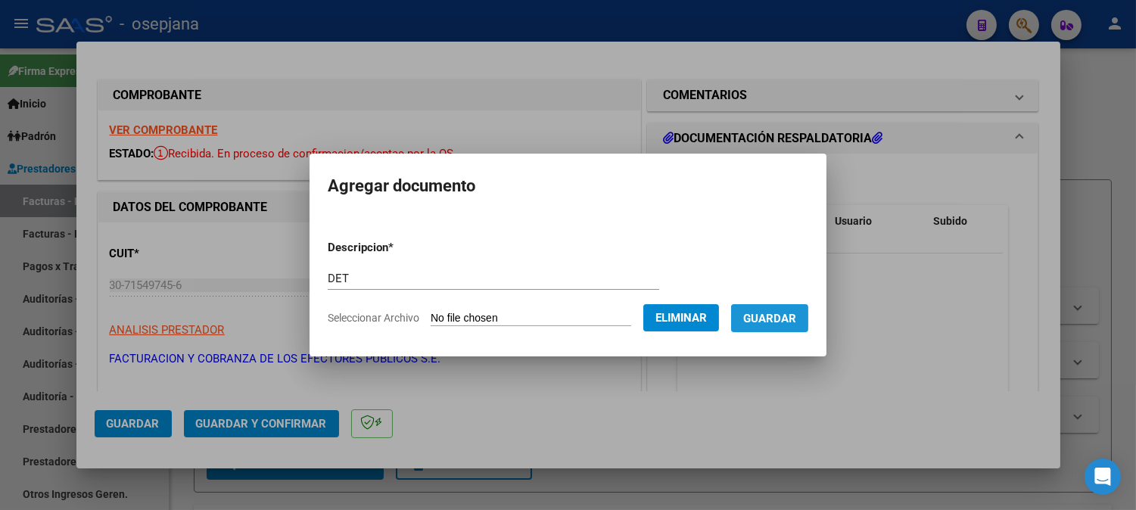
click at [795, 315] on span "Guardar" at bounding box center [769, 319] width 53 height 14
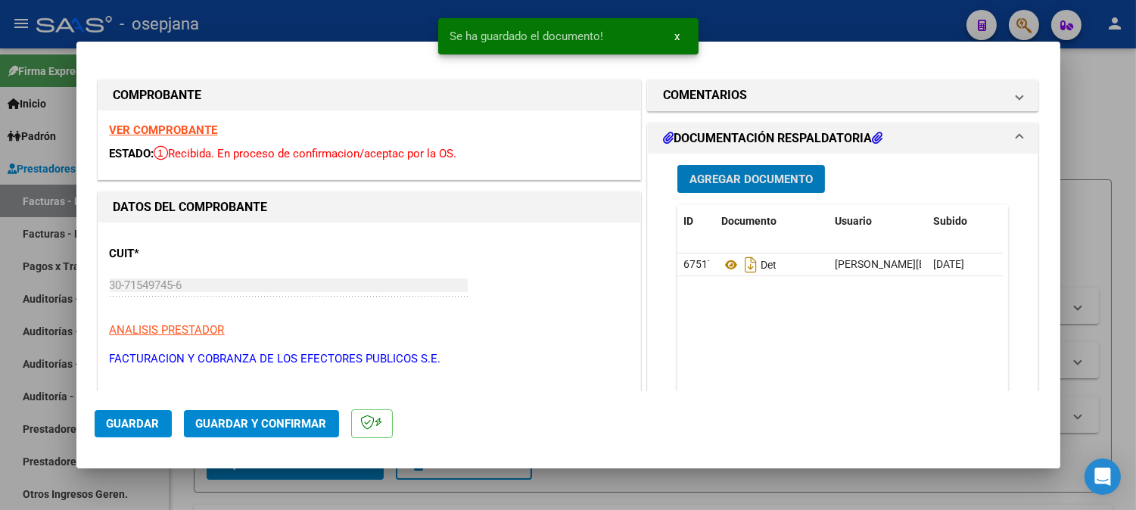
click at [775, 170] on button "Agregar Documento" at bounding box center [751, 179] width 148 height 28
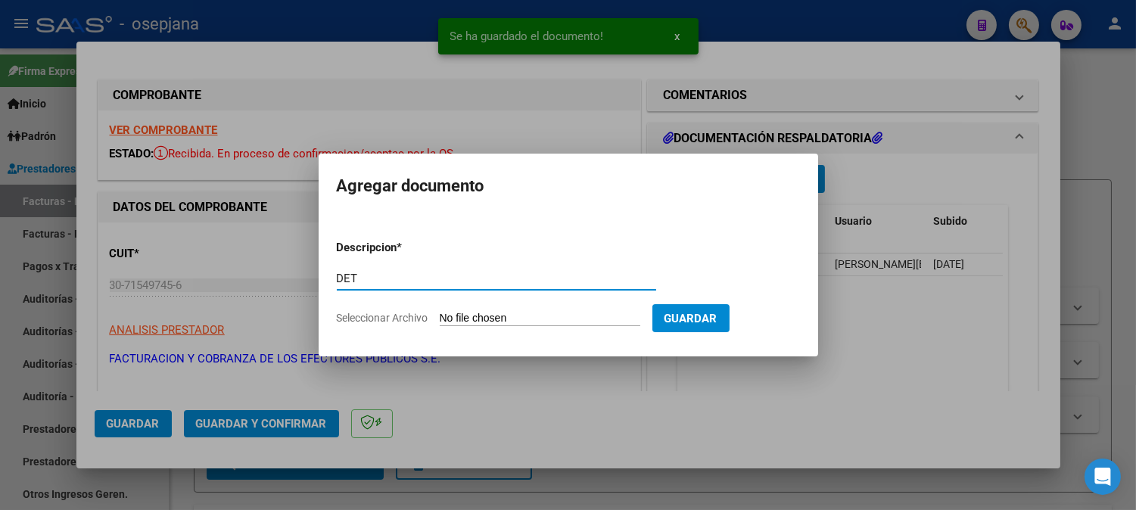
type input "DET"
click at [556, 321] on input "Seleccionar Archivo" at bounding box center [540, 319] width 201 height 14
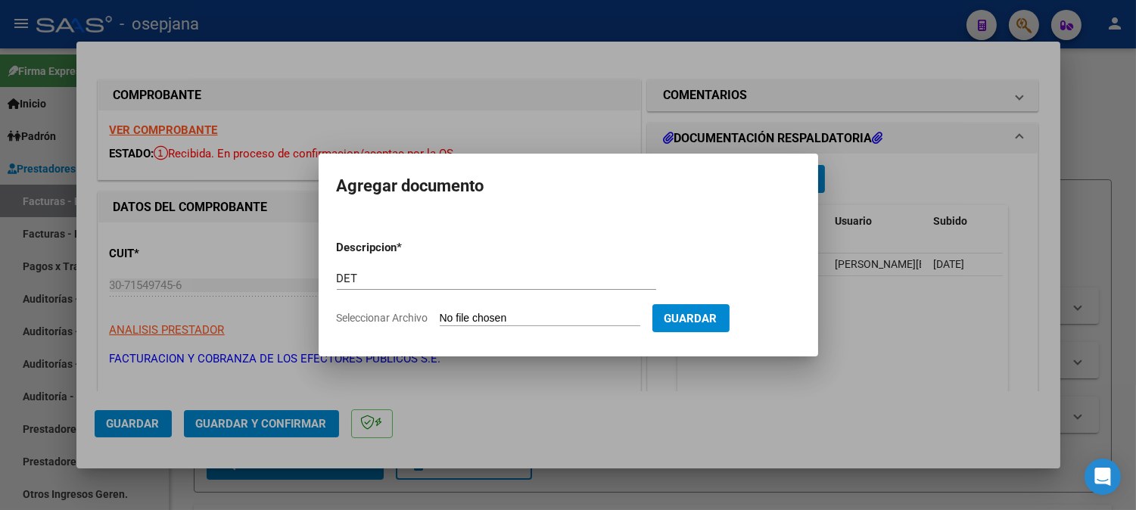
type input "C:\fakepath\Escáner_20251014 (13).pdf"
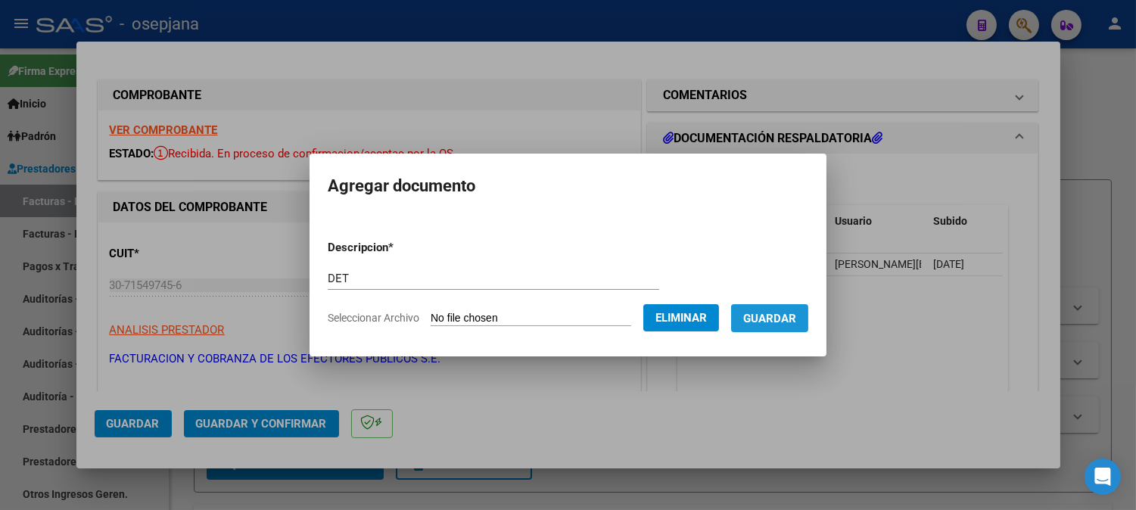
click at [787, 325] on button "Guardar" at bounding box center [769, 318] width 77 height 28
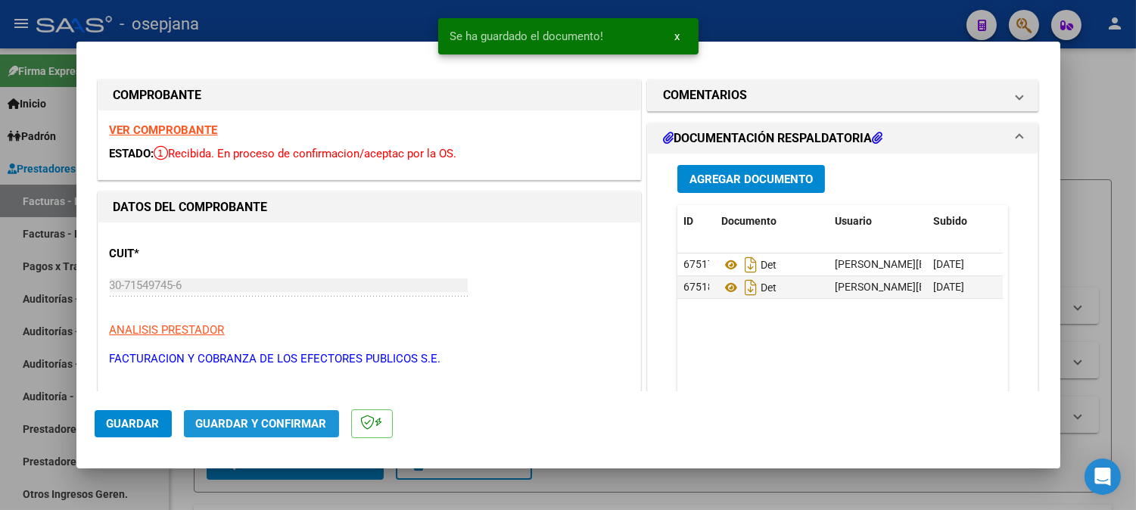
click at [271, 426] on span "Guardar y Confirmar" at bounding box center [261, 424] width 131 height 14
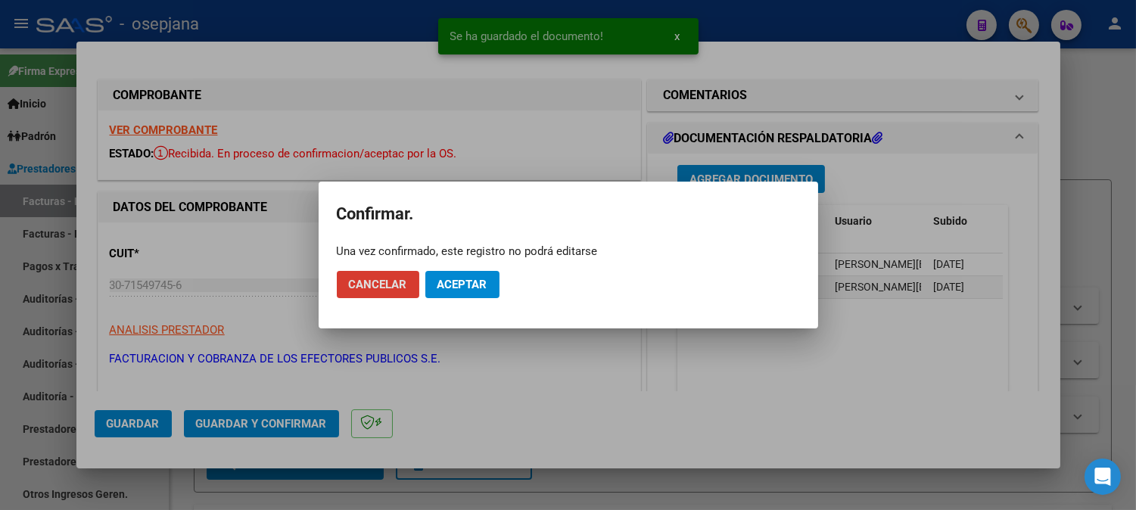
click at [452, 282] on span "Aceptar" at bounding box center [462, 285] width 50 height 14
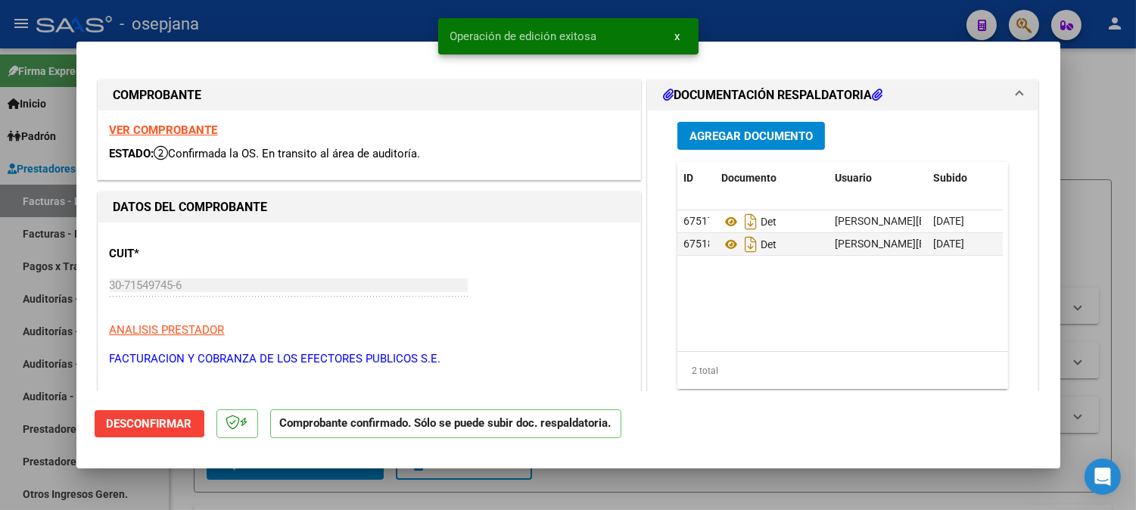
click at [303, 27] on div at bounding box center [568, 255] width 1136 height 510
type input "$ 0,00"
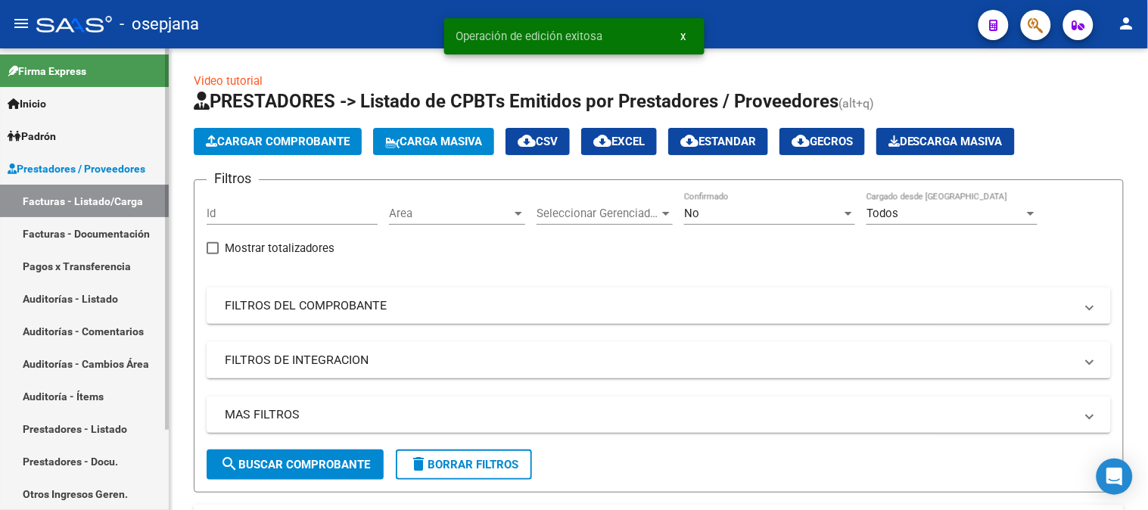
click at [57, 295] on link "Auditorías - Listado" at bounding box center [84, 298] width 169 height 33
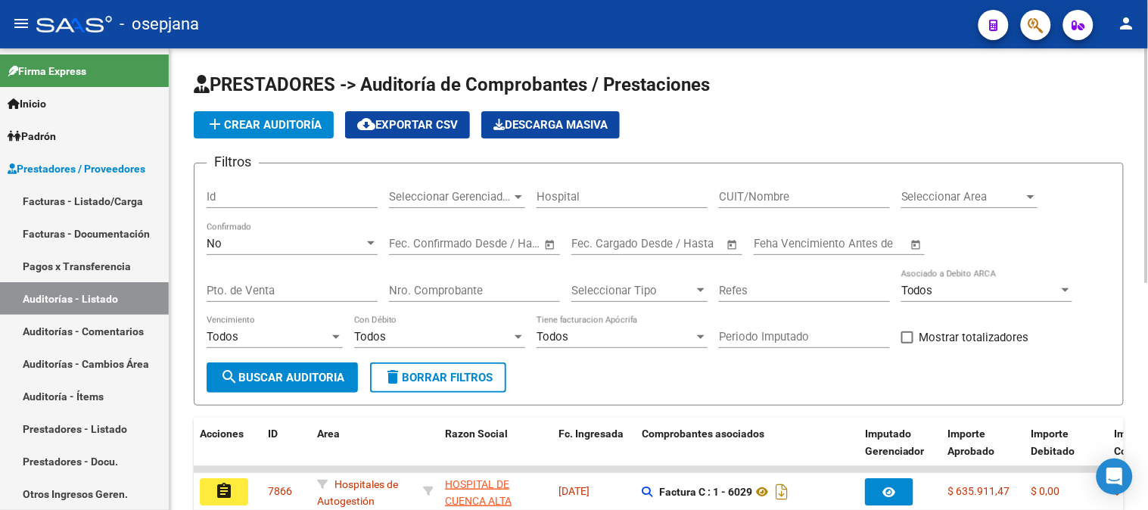
click at [250, 124] on span "add Crear Auditoría" at bounding box center [264, 125] width 116 height 14
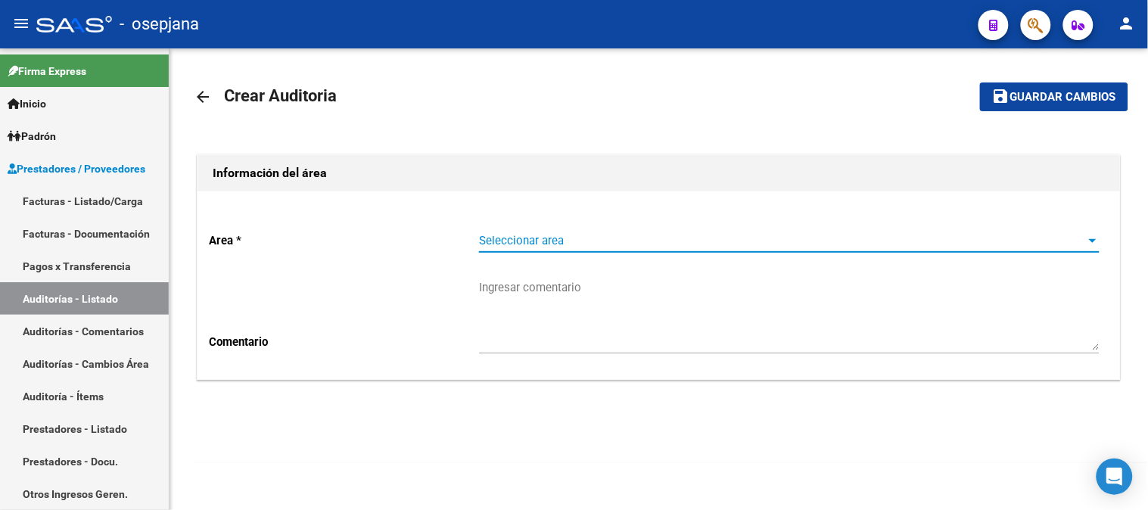
click at [585, 241] on span "Seleccionar area" at bounding box center [782, 241] width 607 height 14
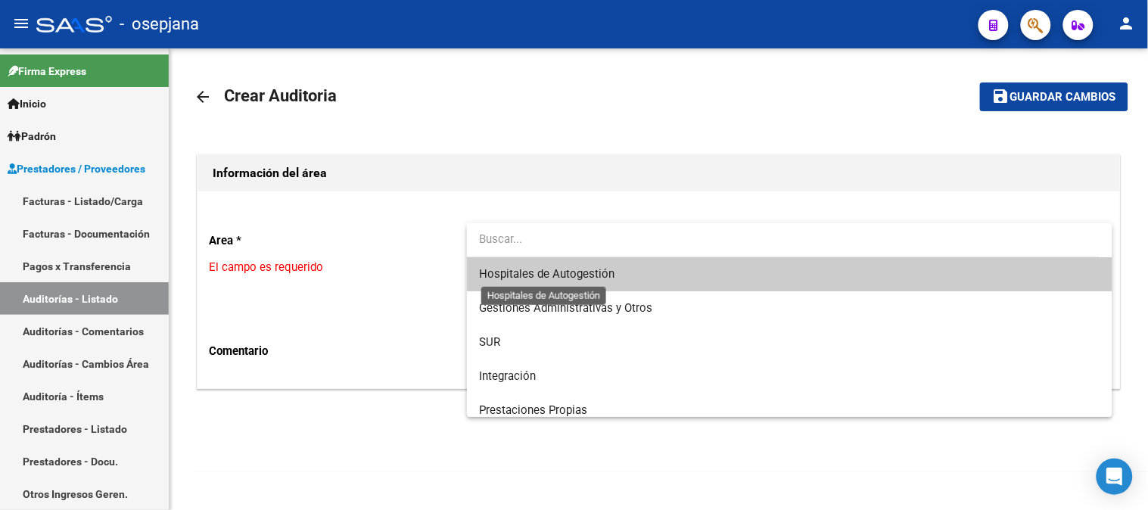
click at [524, 281] on span "Hospitales de Autogestión" at bounding box center [546, 274] width 135 height 14
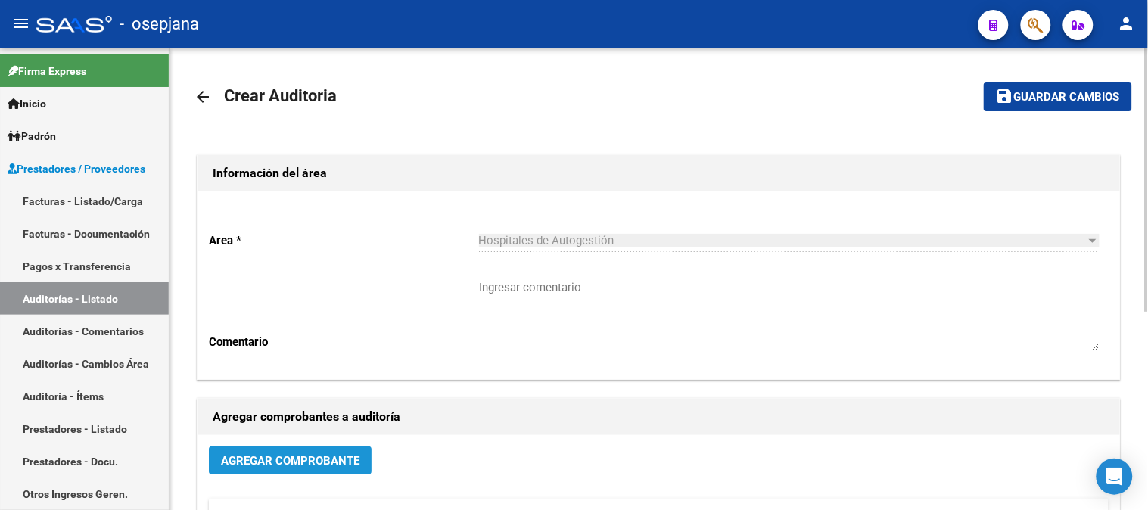
click at [314, 464] on span "Agregar Comprobante" at bounding box center [290, 461] width 138 height 14
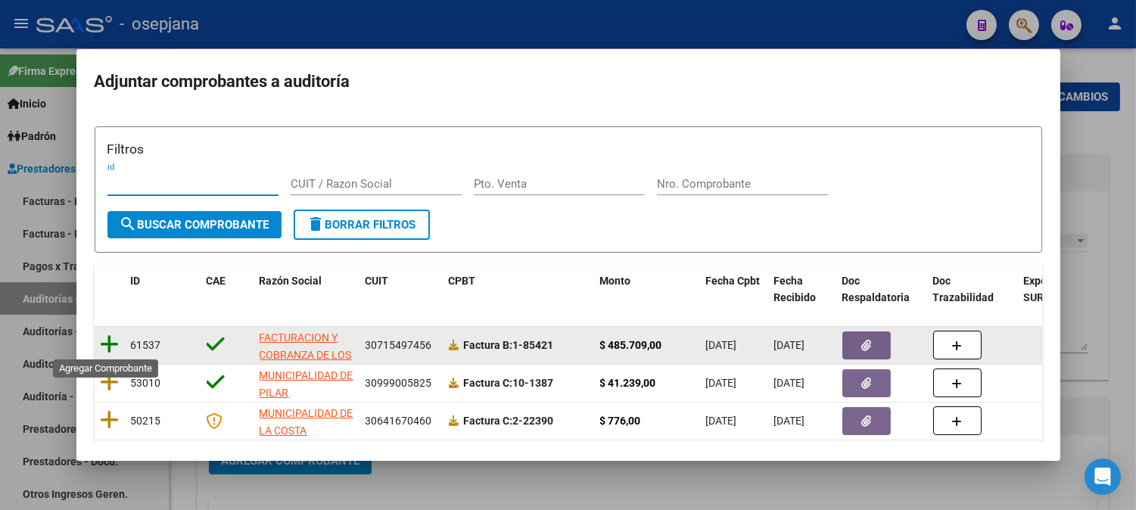
click at [110, 338] on icon at bounding box center [110, 344] width 19 height 21
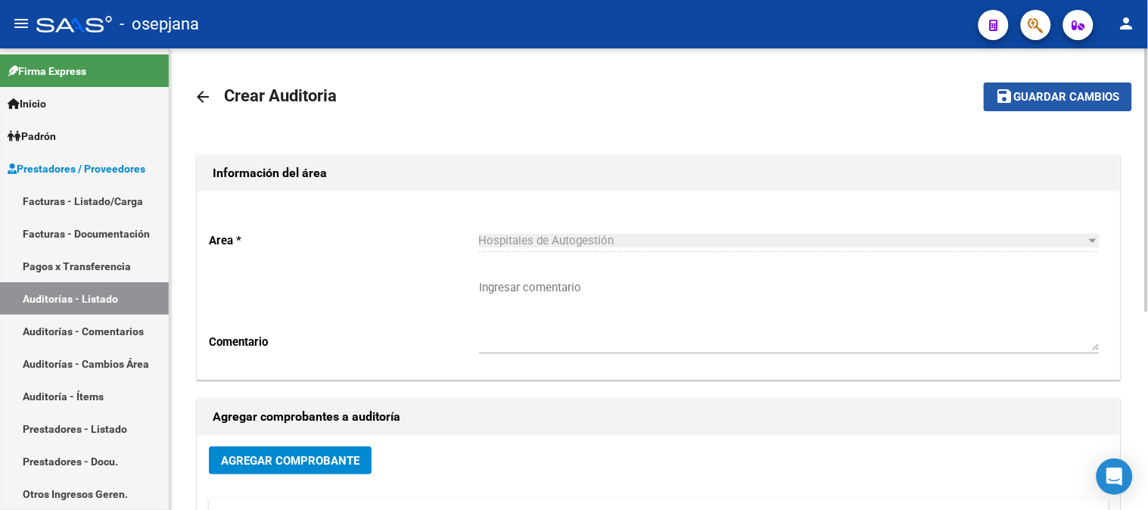
click at [1071, 96] on span "Guardar cambios" at bounding box center [1067, 98] width 106 height 14
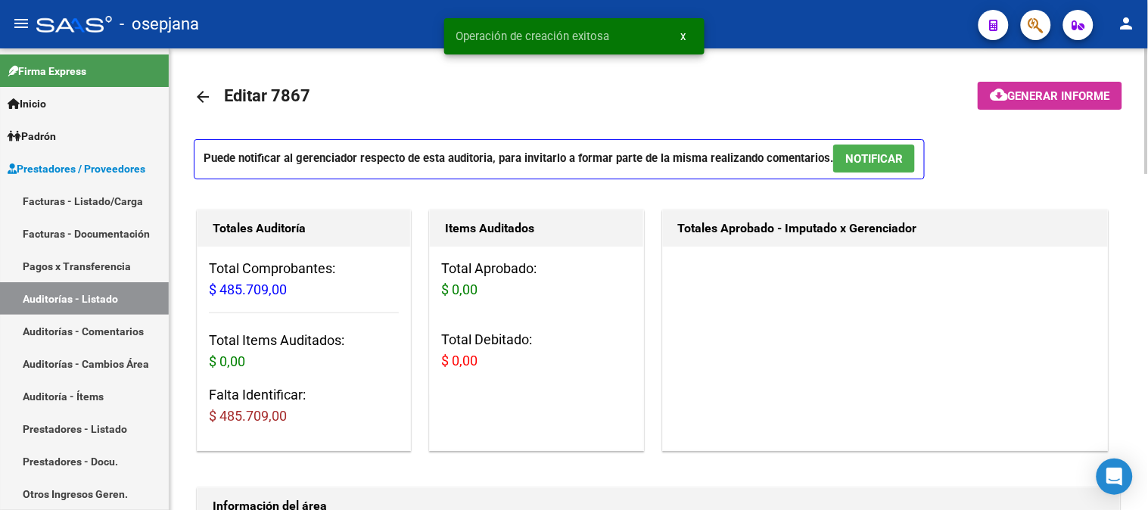
click at [1135, 148] on div at bounding box center [1147, 111] width 4 height 126
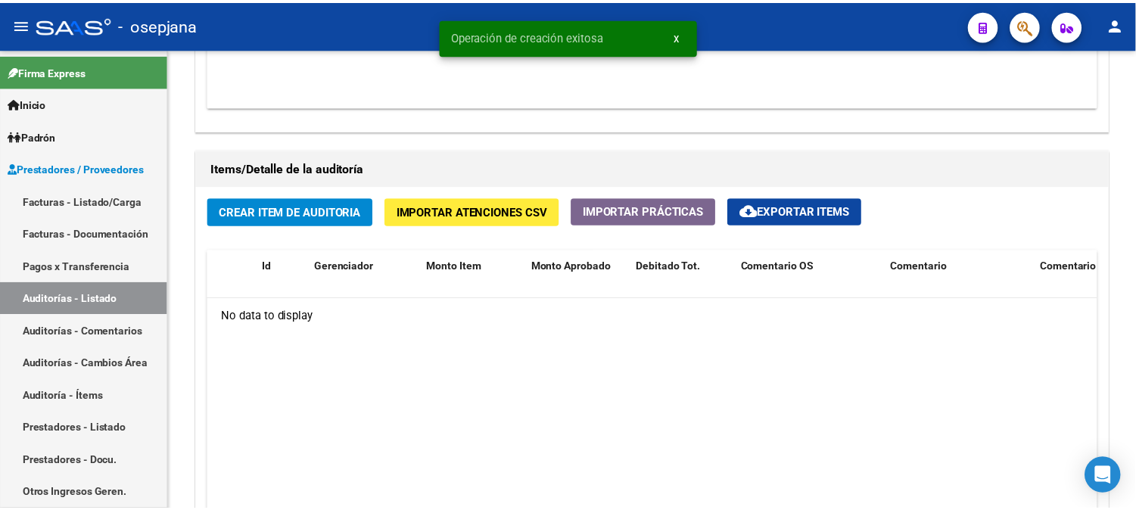
scroll to position [1025, 0]
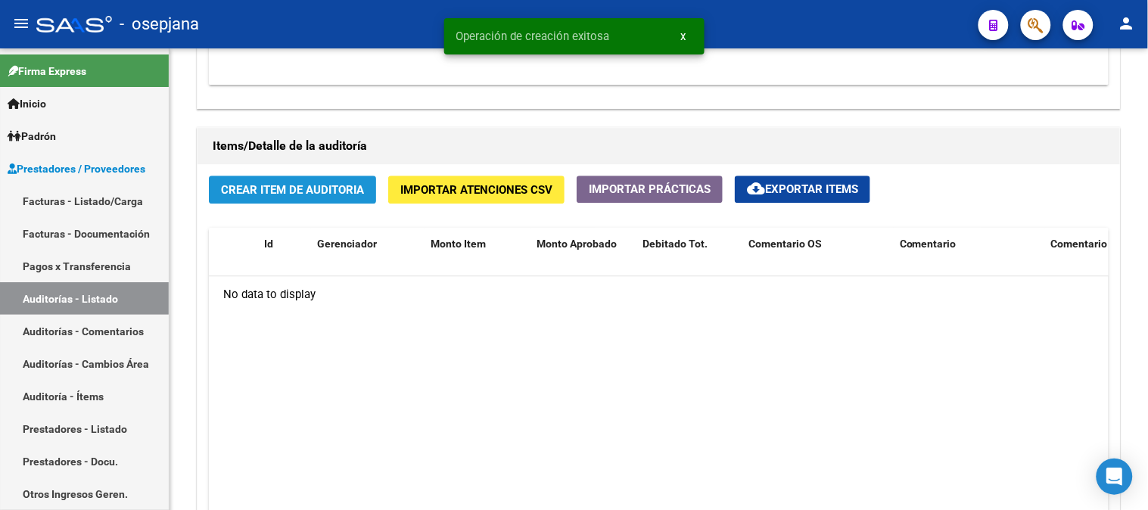
click at [299, 194] on span "Crear Item de Auditoria" at bounding box center [292, 190] width 143 height 14
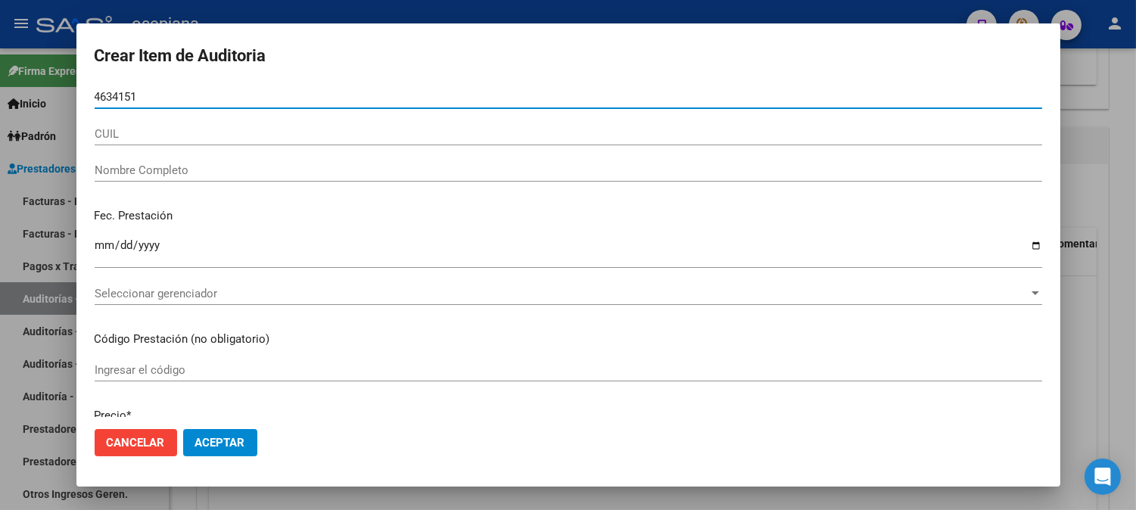
type input "46341516"
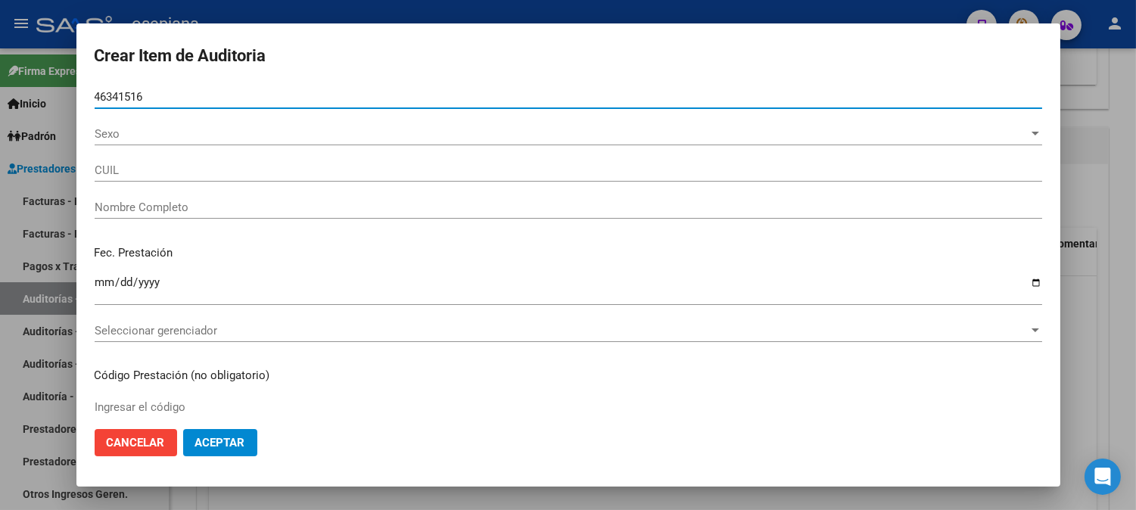
type input "27463415167"
type input "VELAZQUEZ ELIANA MARIBEL"
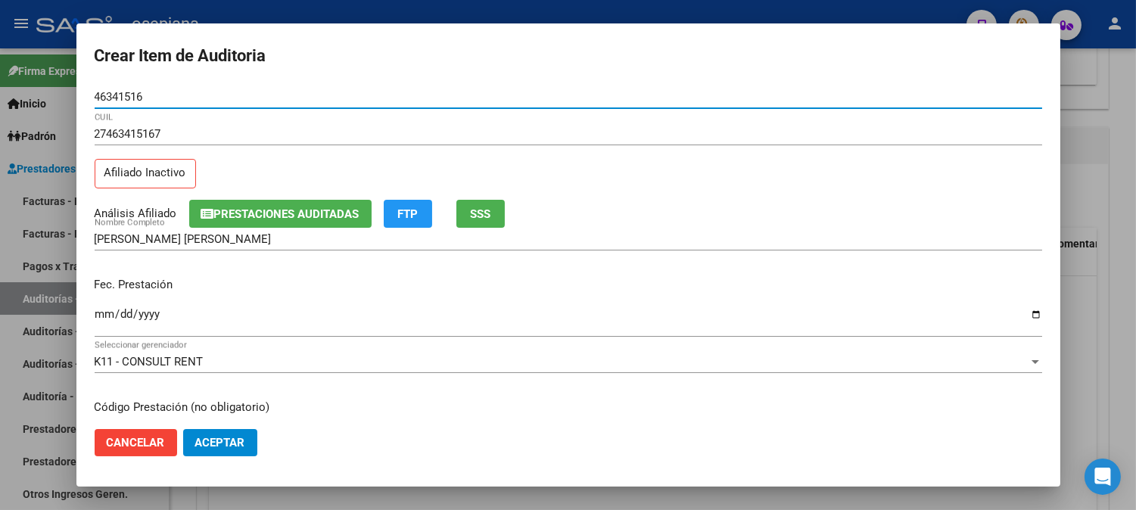
type input "46341516"
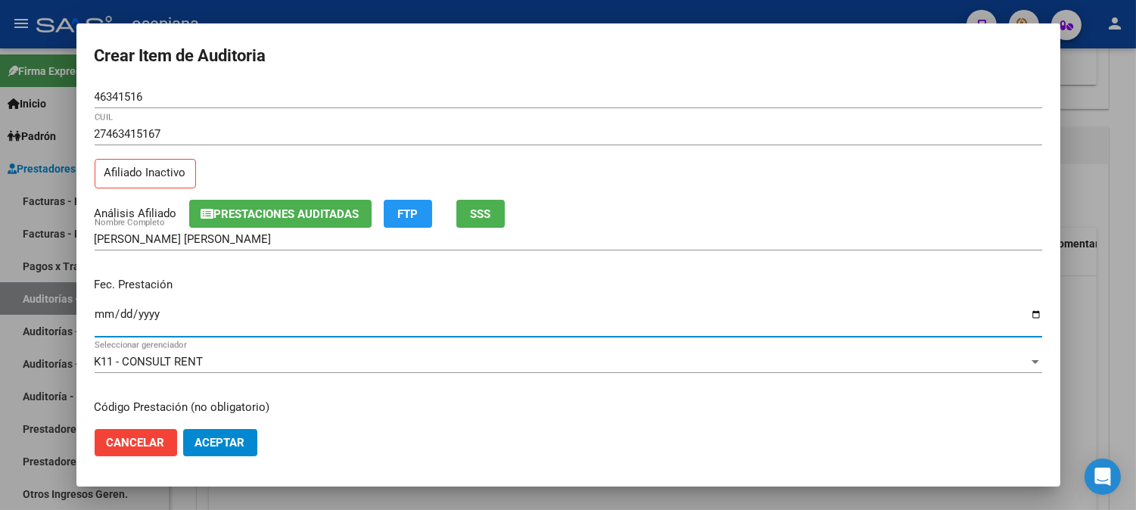
click at [114, 319] on input "Ingresar la fecha" at bounding box center [568, 320] width 947 height 24
type input "2025-08-22"
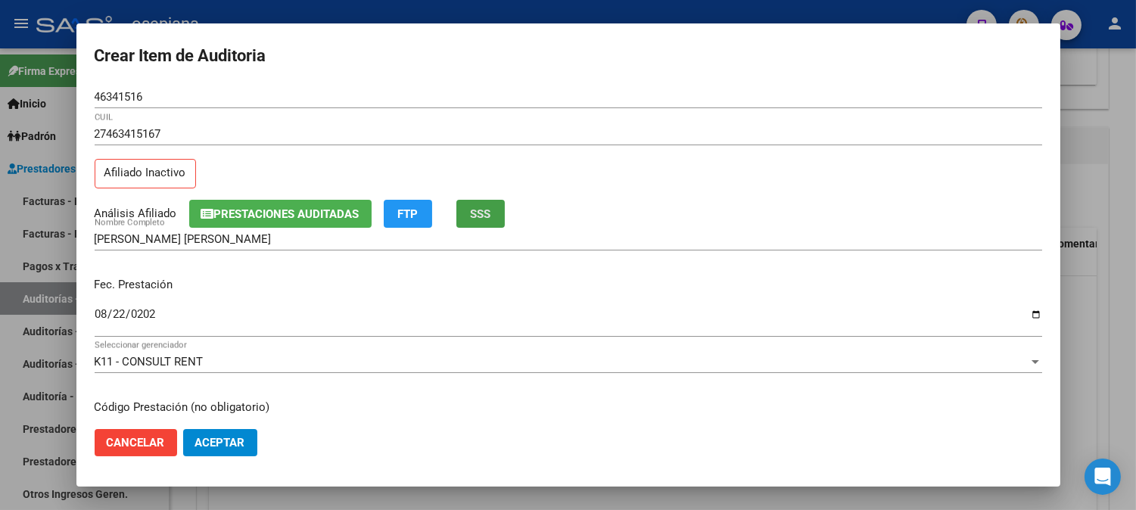
click at [500, 217] on button "SSS" at bounding box center [480, 214] width 48 height 28
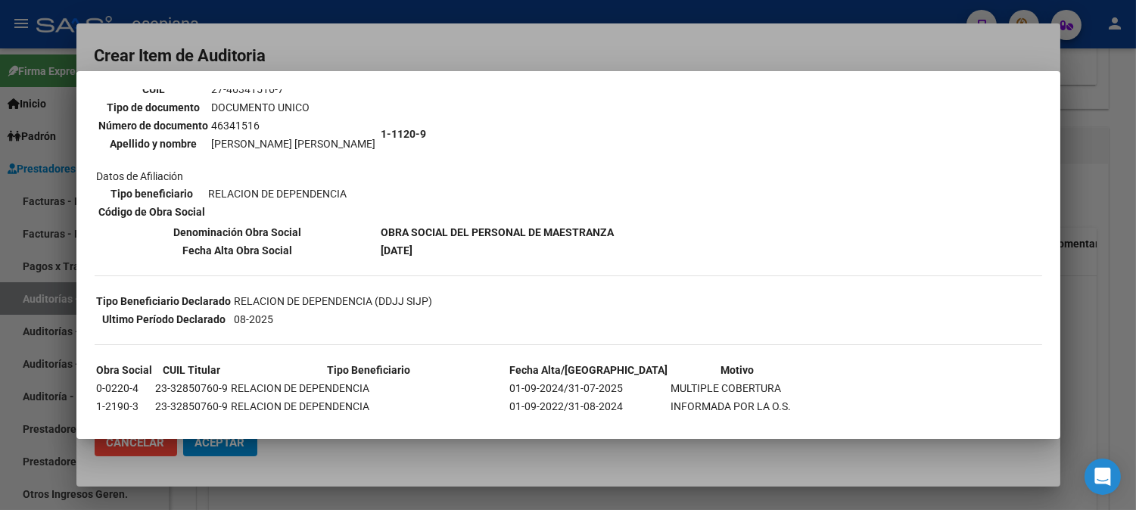
scroll to position [151, 0]
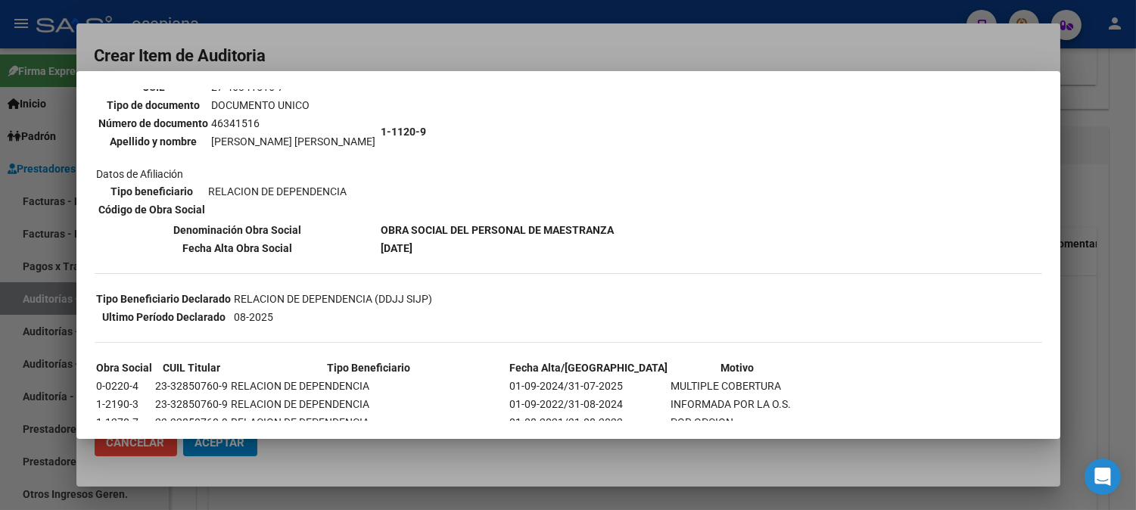
click at [755, 36] on div at bounding box center [568, 255] width 1136 height 510
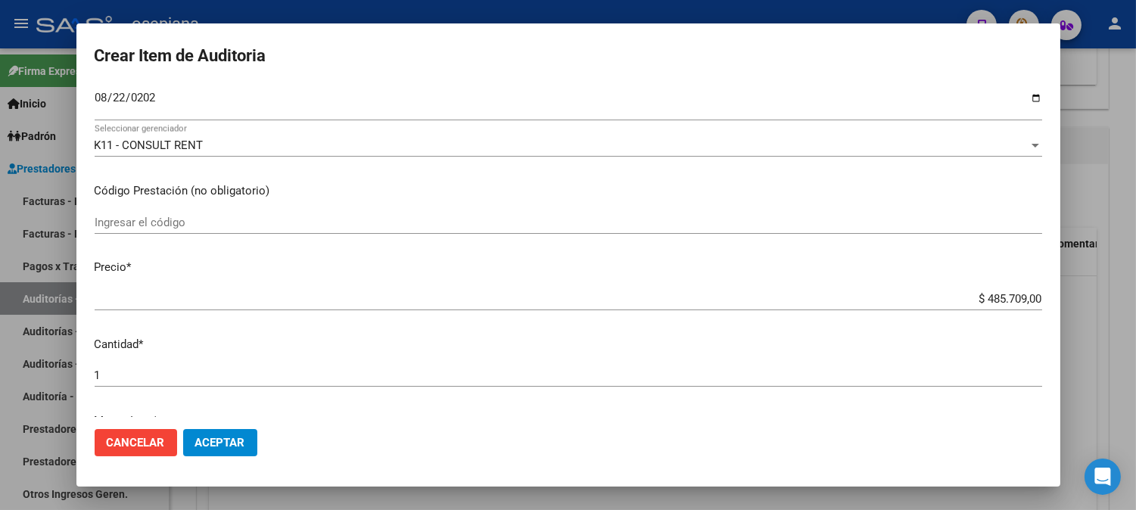
scroll to position [278, 0]
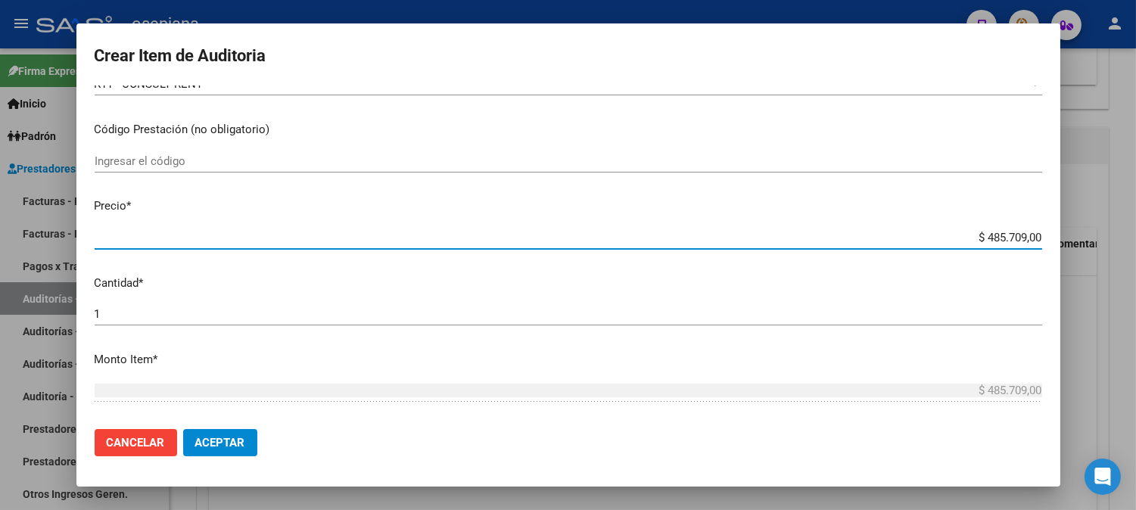
drag, startPoint x: 957, startPoint y: 232, endPoint x: 1147, endPoint y: 210, distance: 191.1
click at [1135, 210] on html "menu - osepjana person Firma Express Inicio Calendario SSS Instructivos Contact…" at bounding box center [568, 255] width 1136 height 510
type input "$ 0,01"
type input "$ 0,14"
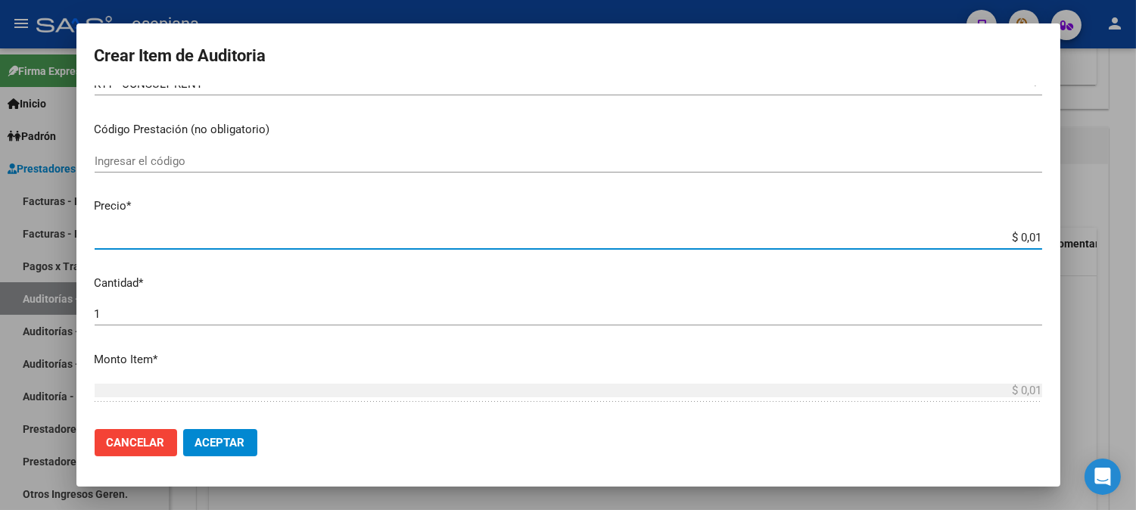
type input "$ 0,14"
type input "$ 1,40"
type input "$ 14,07"
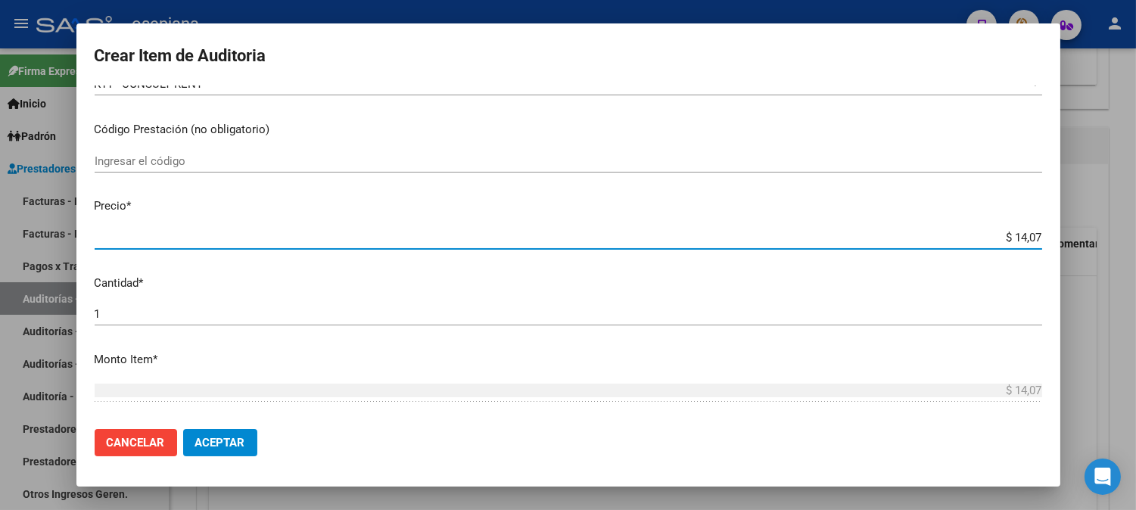
type input "$ 140,71"
type input "$ 1.407,12"
type input "$ 140.712,00"
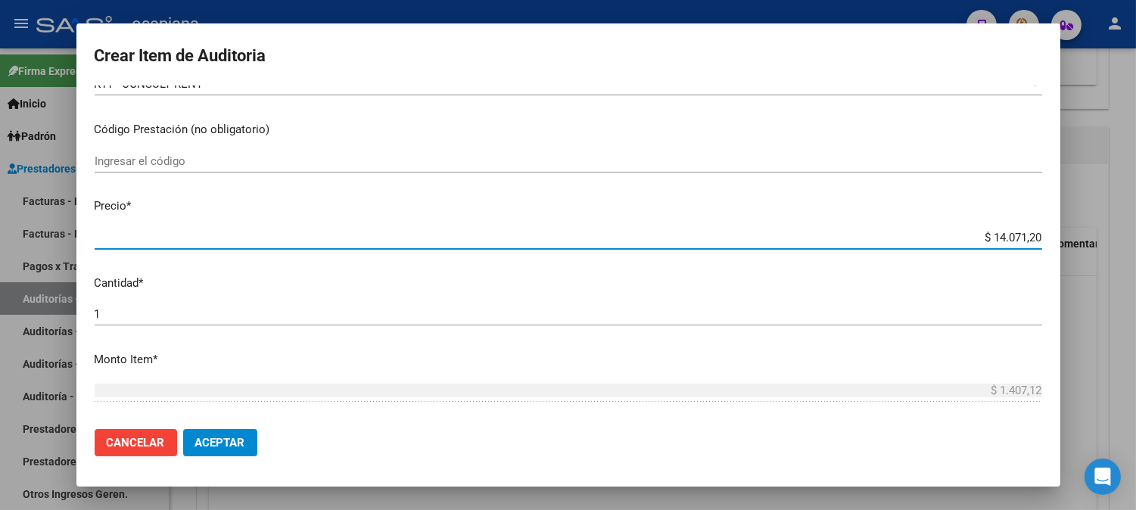
type input "$ 140.712,00"
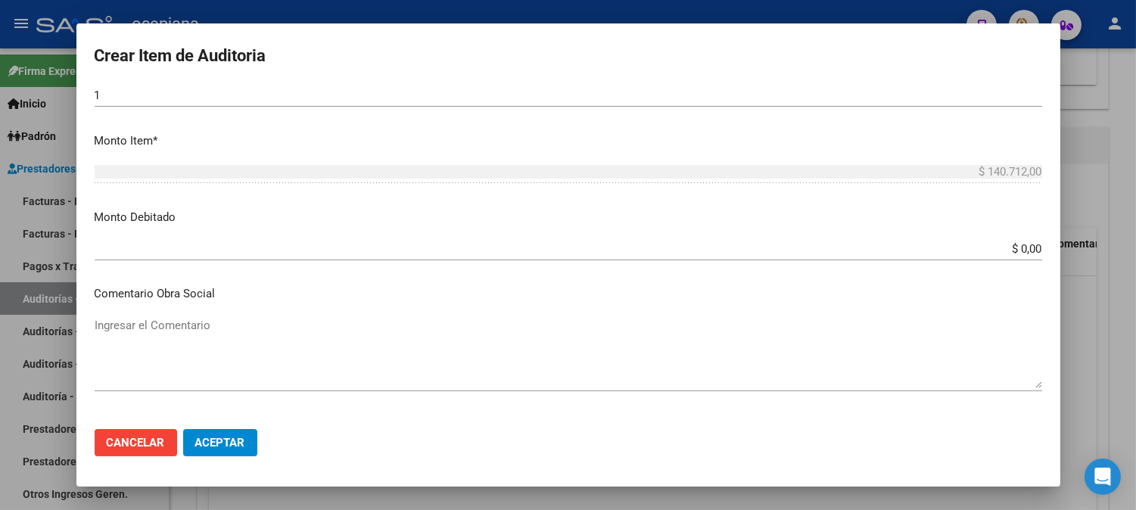
scroll to position [537, 0]
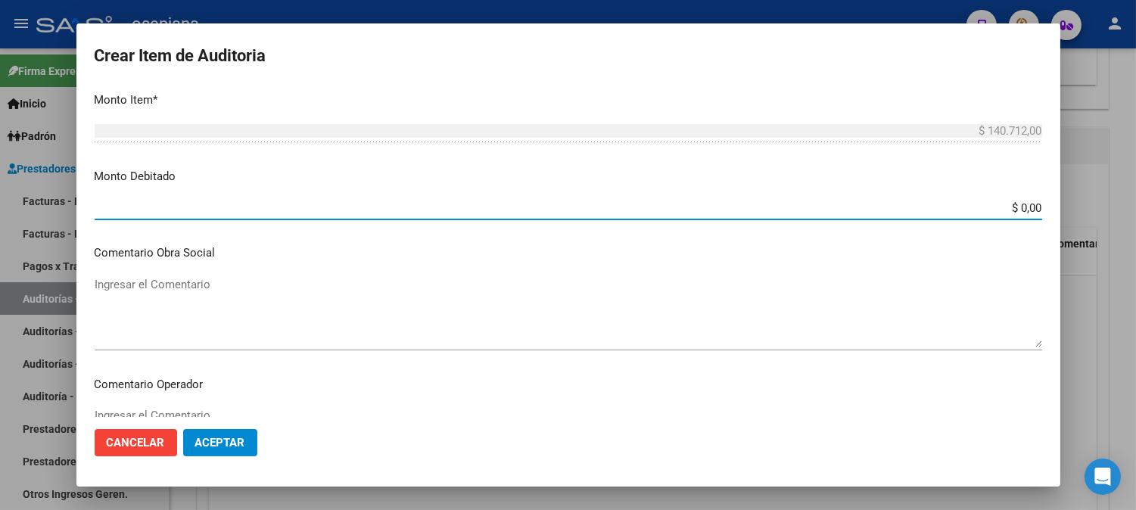
drag, startPoint x: 969, startPoint y: 201, endPoint x: 1116, endPoint y: 207, distance: 147.7
click at [1116, 207] on div "Crear Item de Auditoria 46341516 Nro Documento 27463415167 CUIL Afiliado Inacti…" at bounding box center [568, 255] width 1136 height 510
type input "$ 140.712,00"
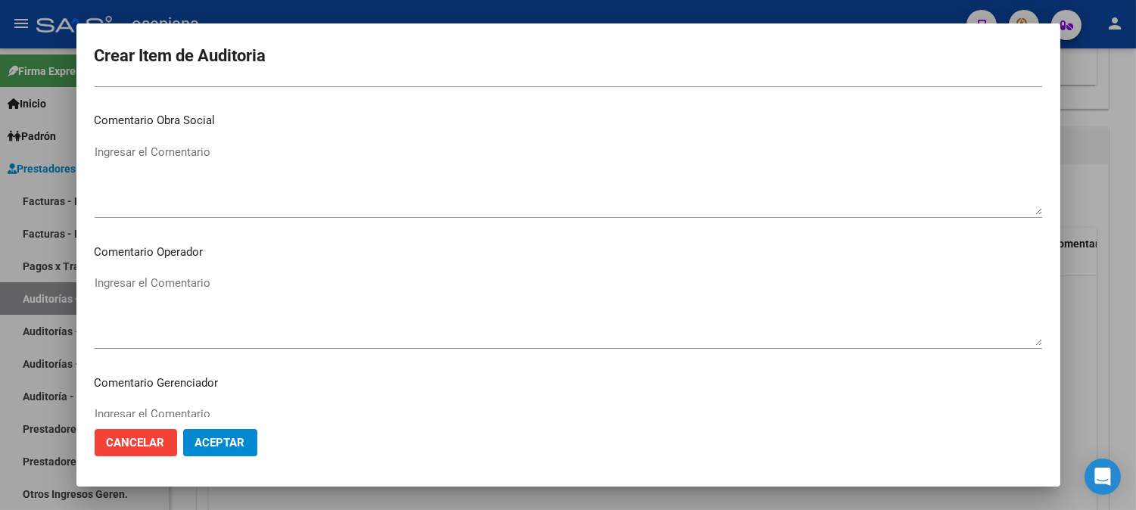
scroll to position [773, 0]
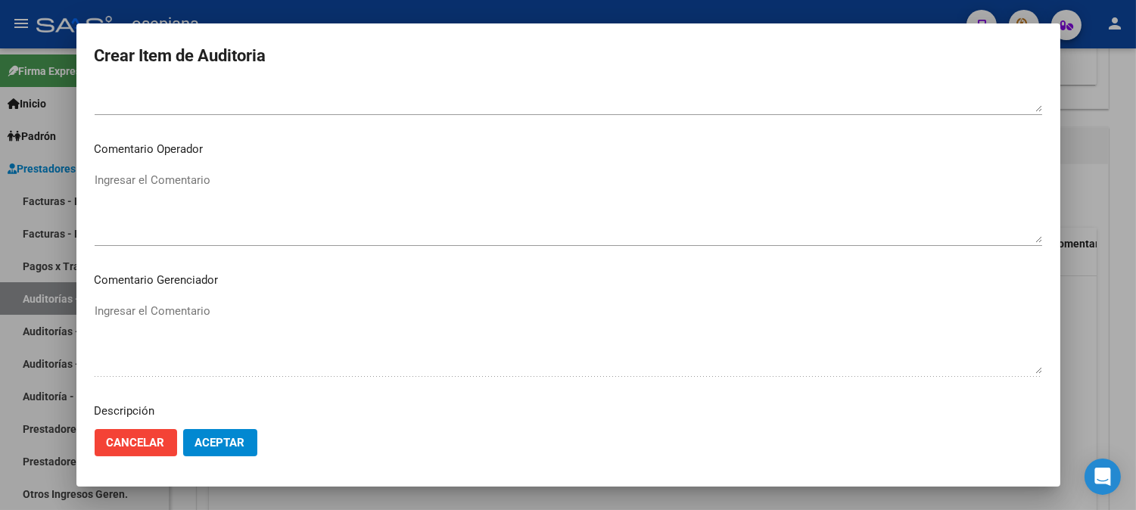
click at [770, 214] on textarea "Ingresar el Comentario" at bounding box center [568, 207] width 947 height 71
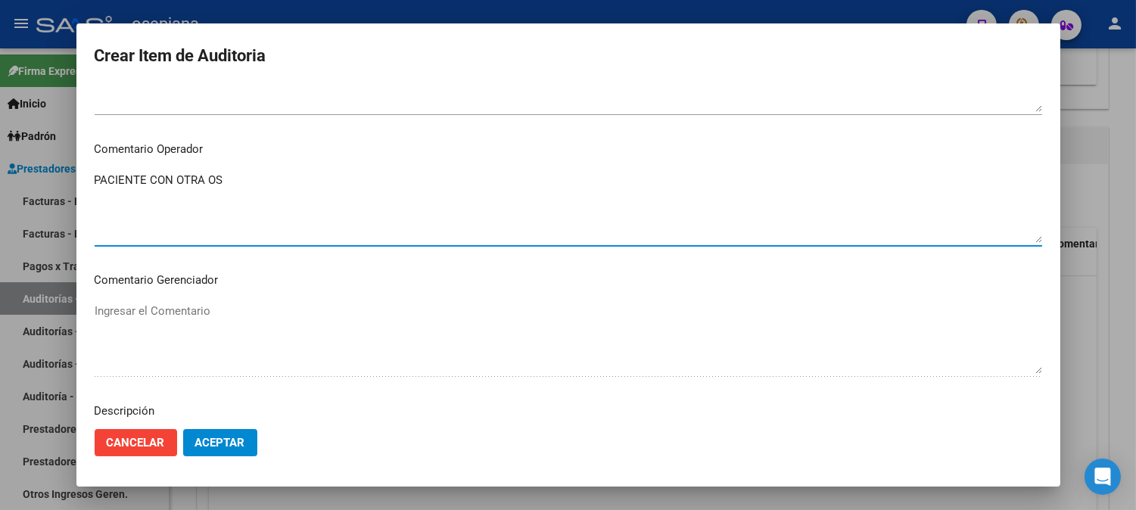
type textarea "PACIENTE CON OTRA OS"
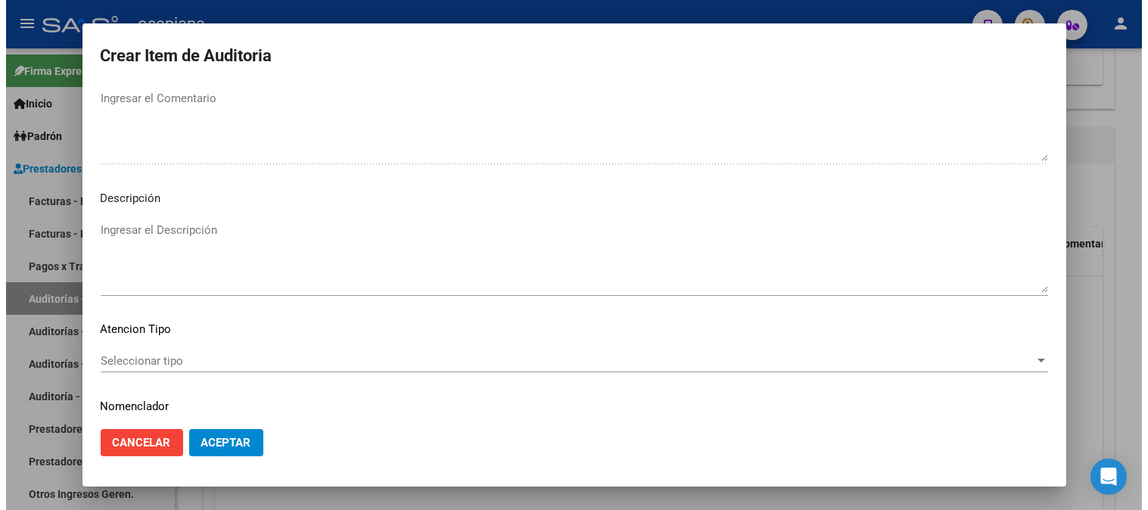
scroll to position [1031, 0]
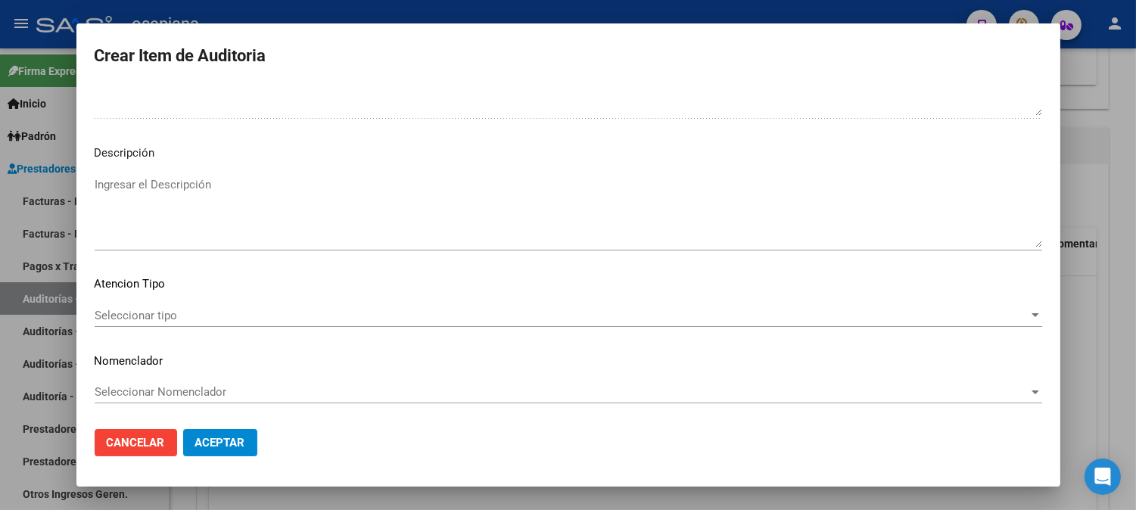
click at [205, 311] on span "Seleccionar tipo" at bounding box center [562, 316] width 934 height 14
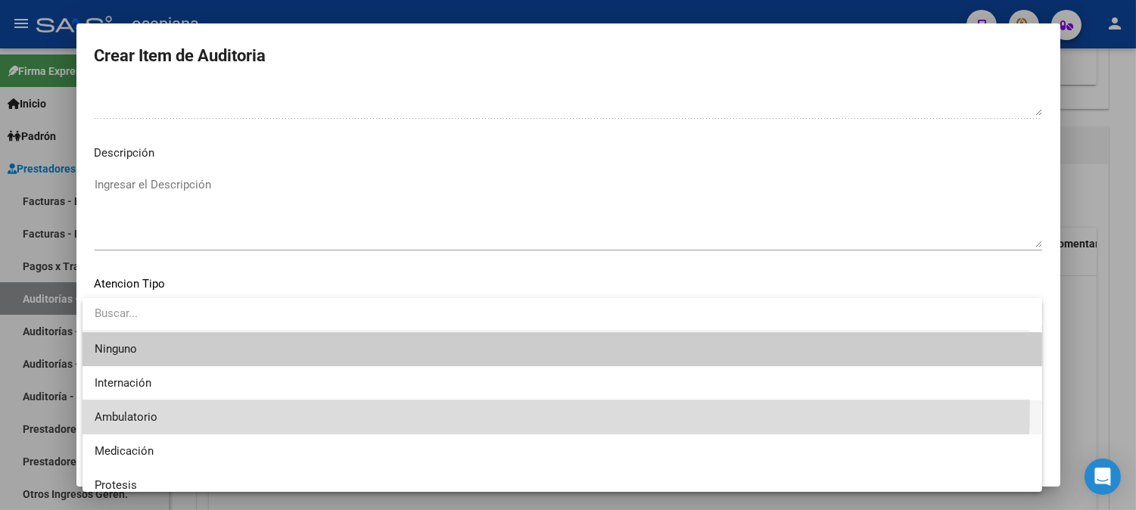
click at [136, 403] on span "Ambulatorio" at bounding box center [562, 417] width 935 height 34
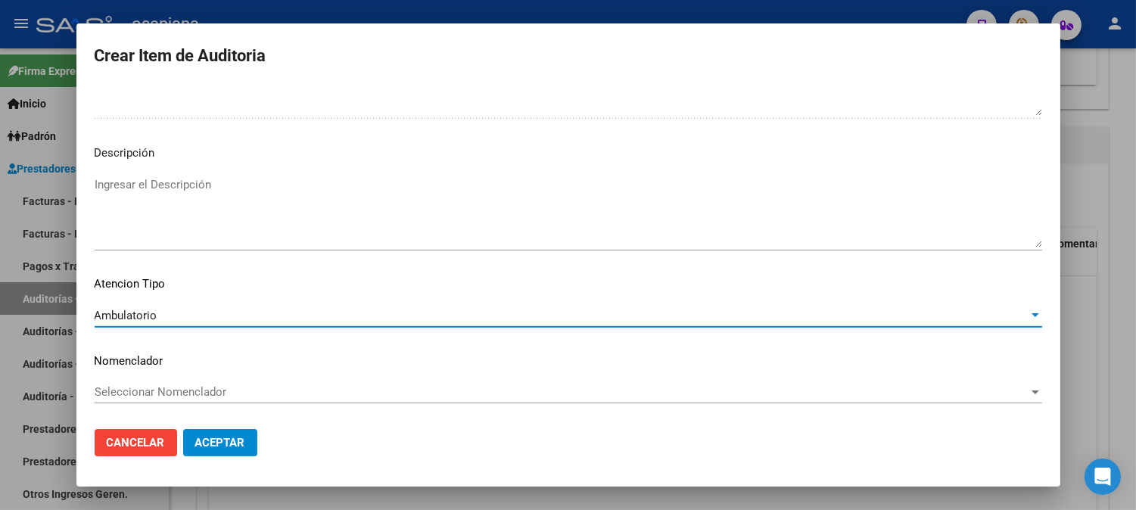
click at [148, 395] on span "Seleccionar Nomenclador" at bounding box center [562, 392] width 934 height 14
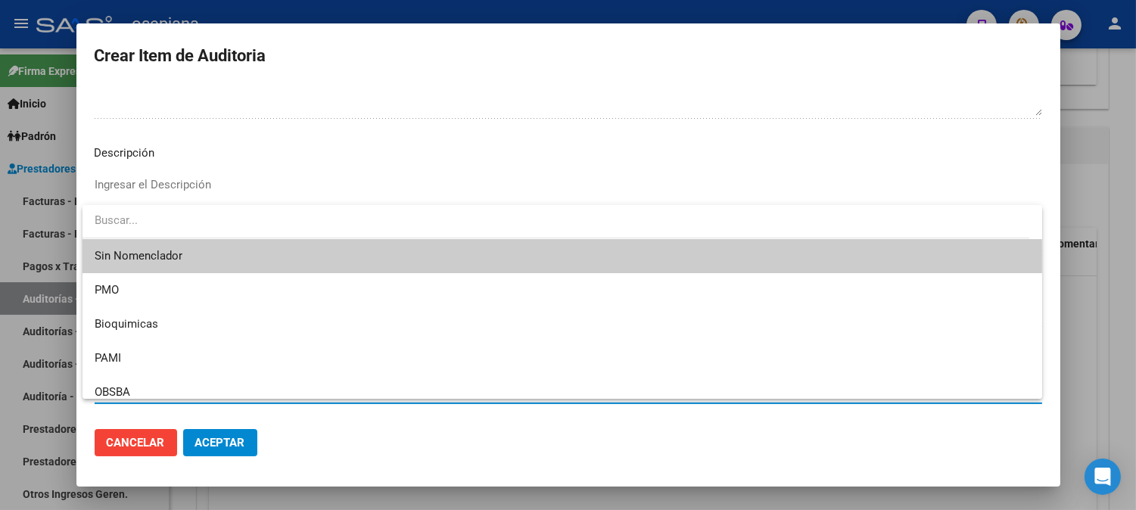
click at [161, 233] on input "dropdown search" at bounding box center [555, 221] width 947 height 34
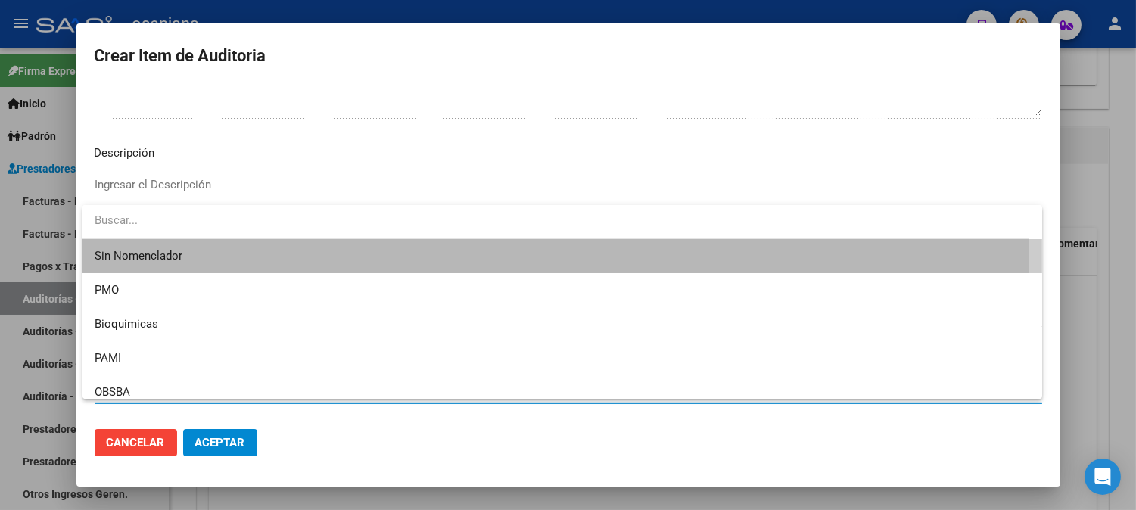
click at [160, 250] on span "Sin Nomenclador" at bounding box center [562, 256] width 935 height 34
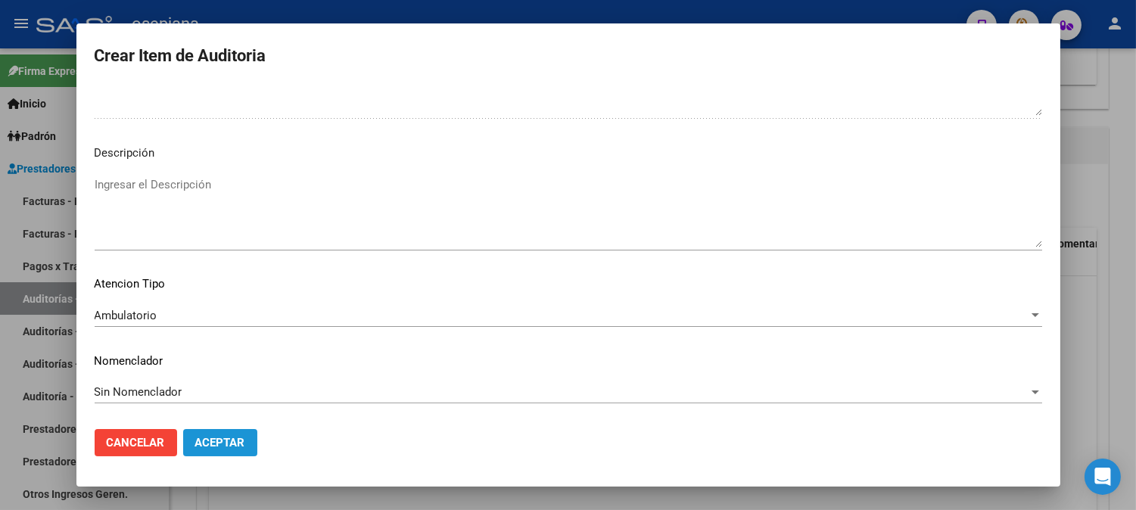
click at [238, 434] on button "Aceptar" at bounding box center [220, 442] width 74 height 27
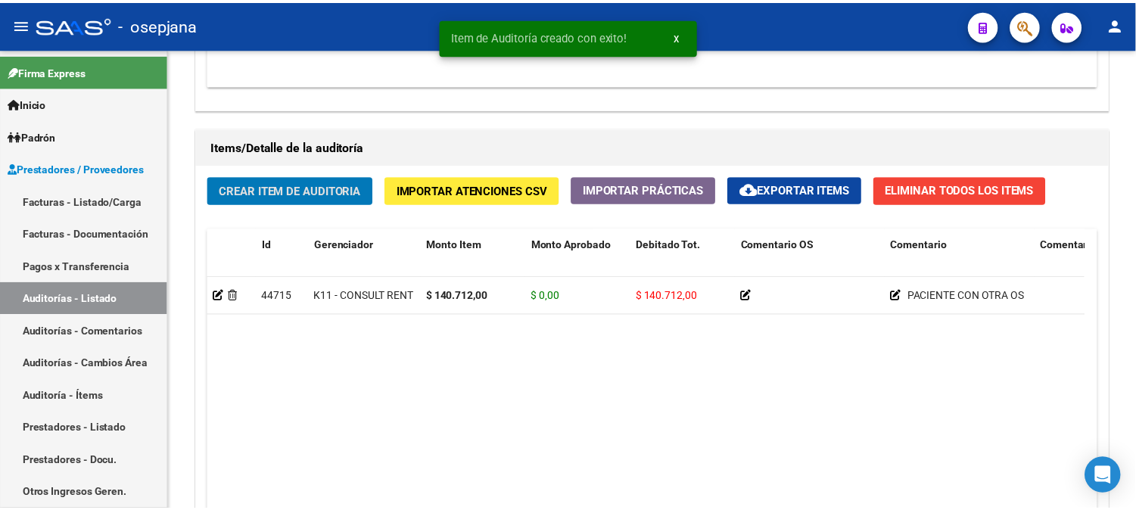
scroll to position [1025, 0]
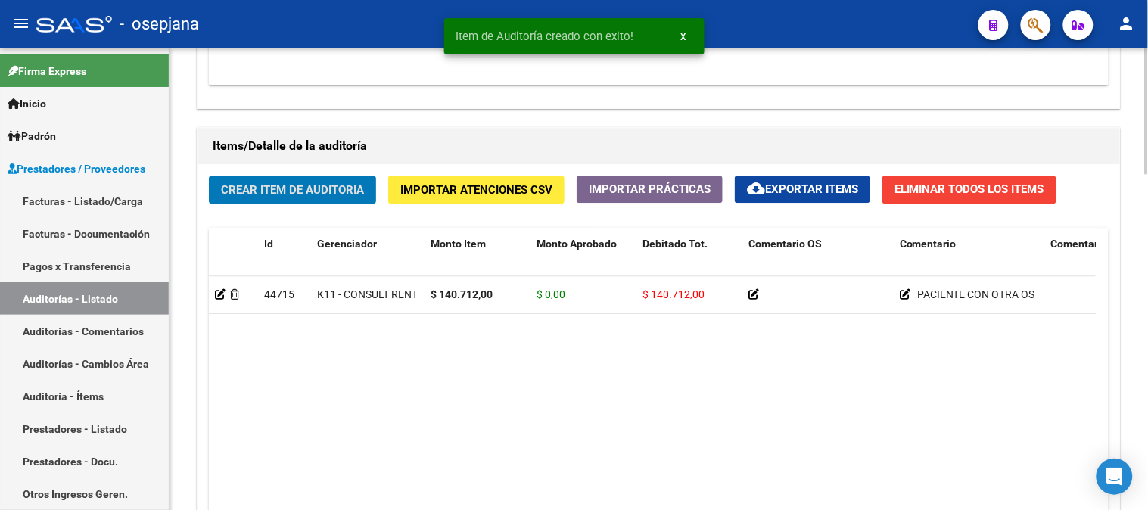
click at [267, 187] on span "Crear Item de Auditoria" at bounding box center [292, 190] width 143 height 14
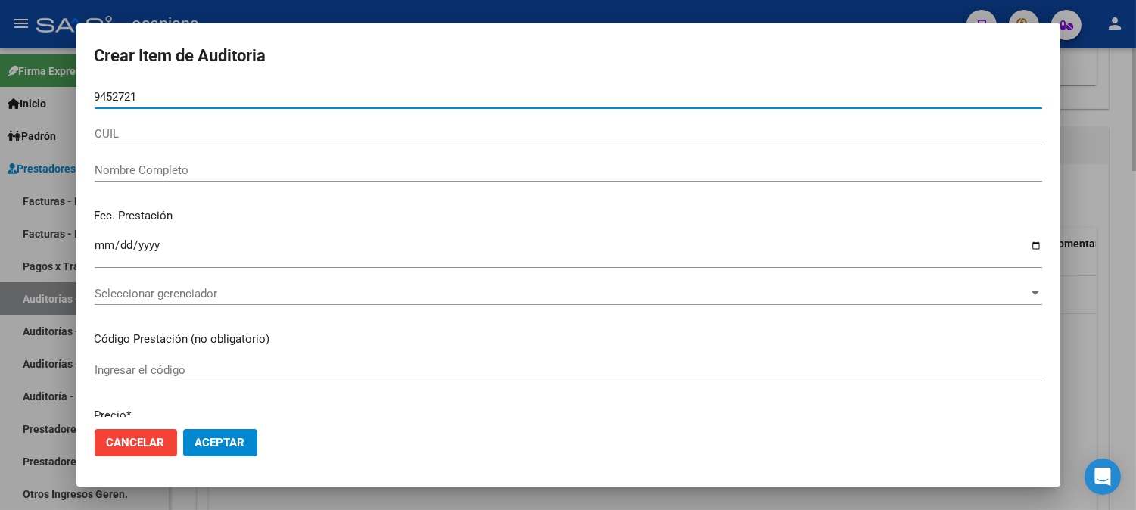
type input "94527213"
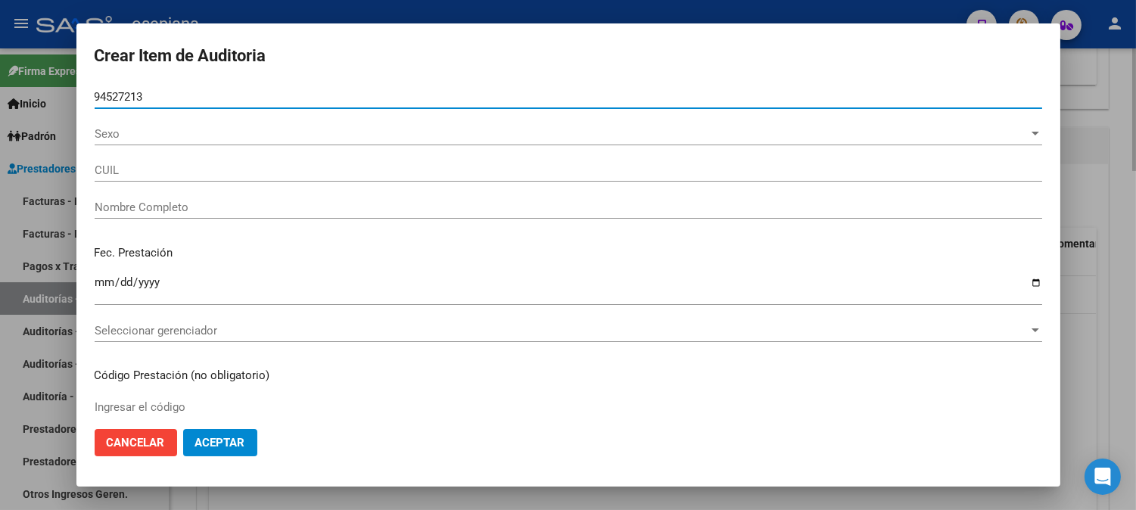
type input "27945272134"
type input "AVALOS PATI?O FATIMA ANTONIA -"
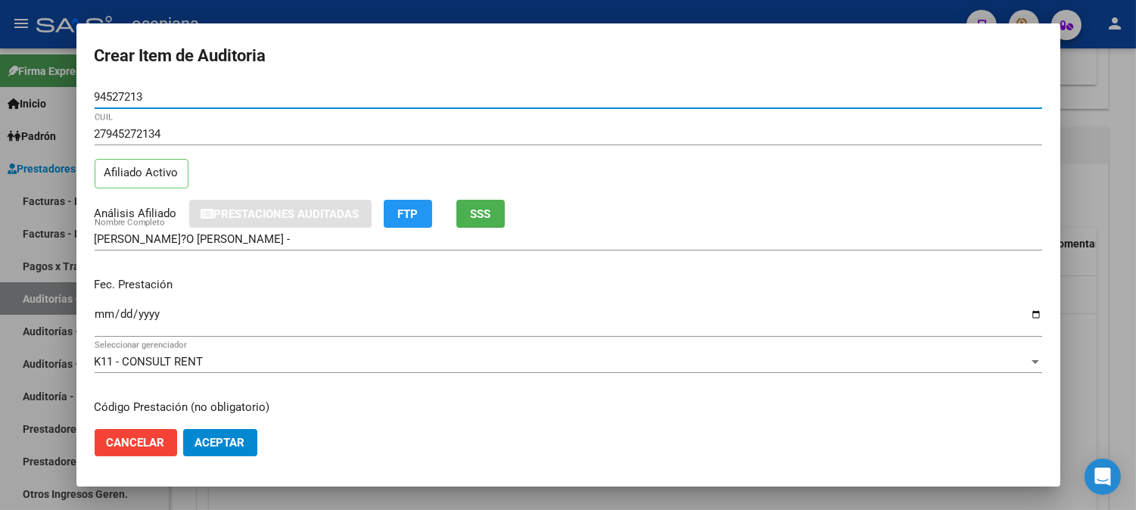
type input "94527213"
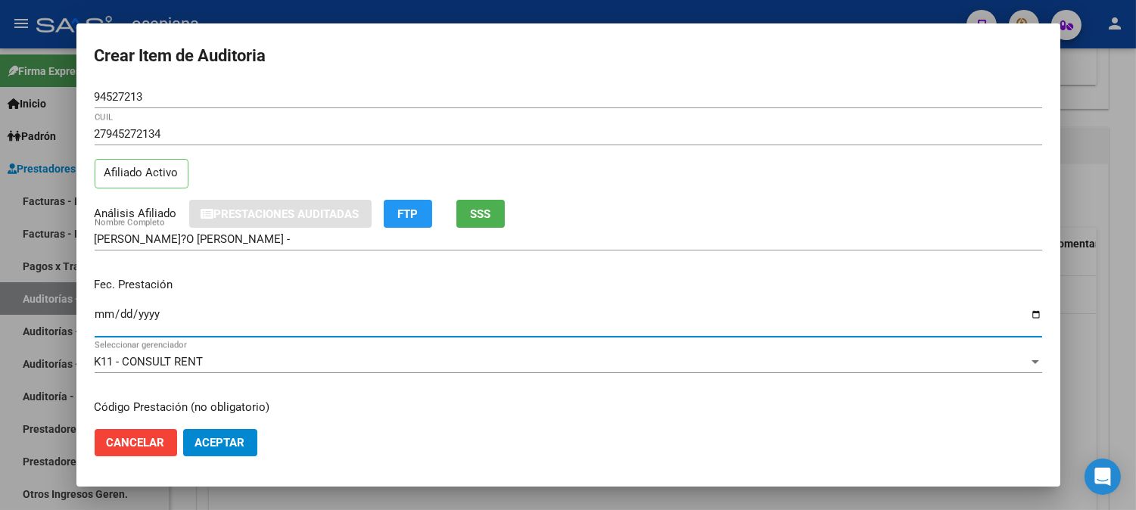
click at [101, 315] on input "Ingresar la fecha" at bounding box center [568, 320] width 947 height 24
type input "2025-09-02"
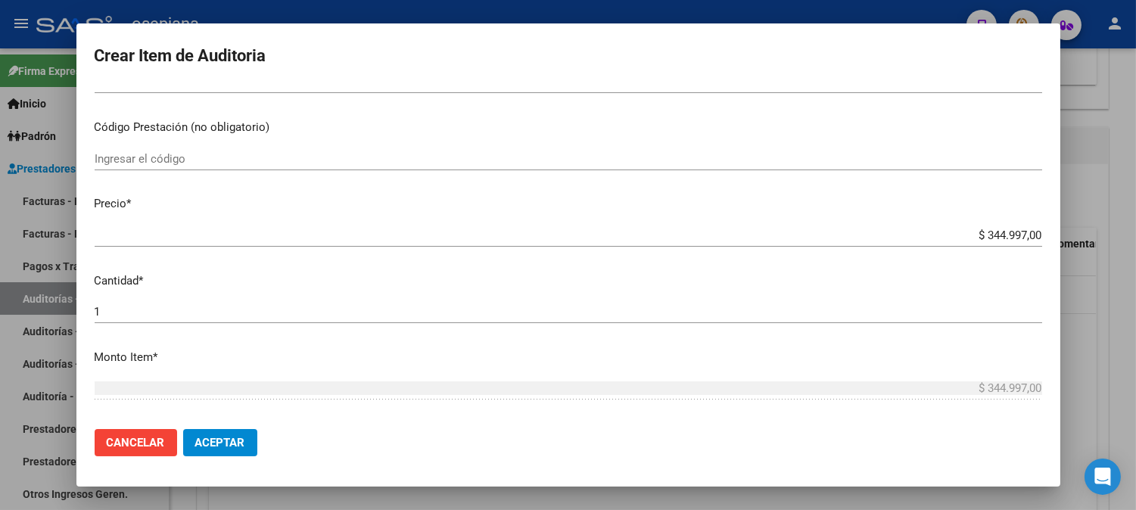
scroll to position [313, 0]
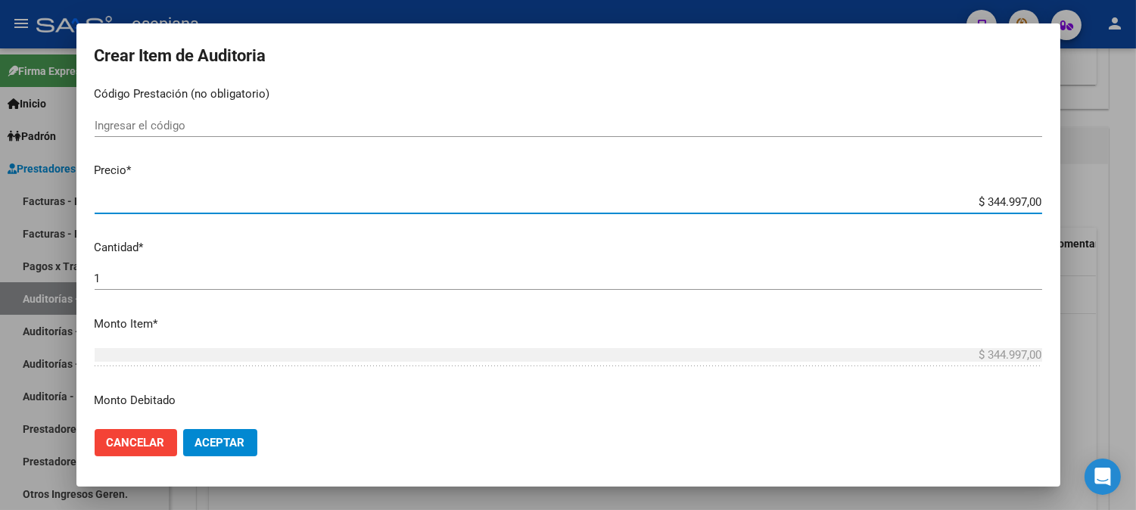
drag, startPoint x: 966, startPoint y: 208, endPoint x: 1137, endPoint y: 224, distance: 172.5
click at [1135, 224] on html "menu - osepjana person Firma Express Inicio Calendario SSS Instructivos Contact…" at bounding box center [568, 255] width 1136 height 510
type input "$ 0,05"
type input "$ 0,54"
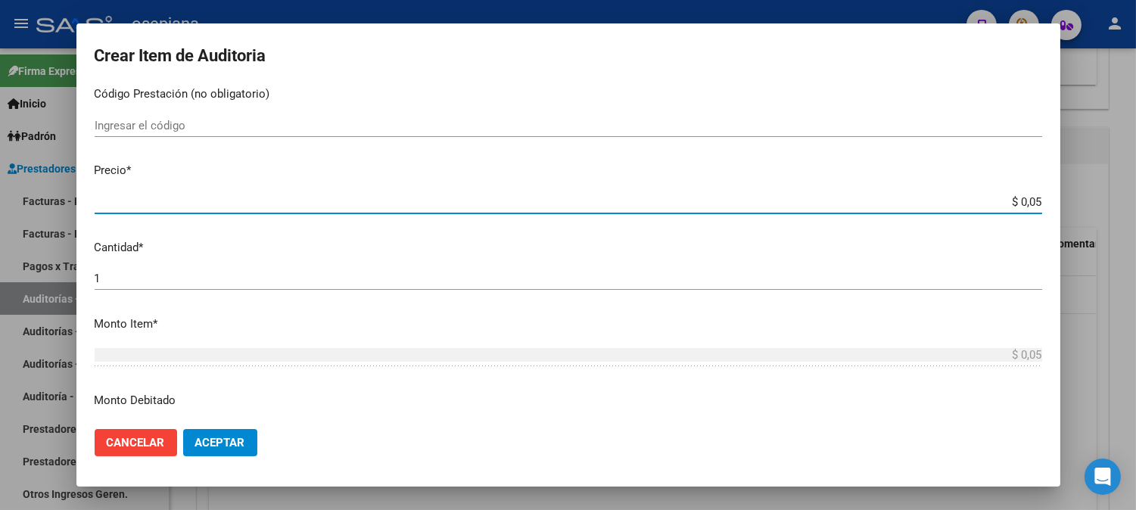
type input "$ 0,54"
type input "$ 5,42"
type input "$ 54,23"
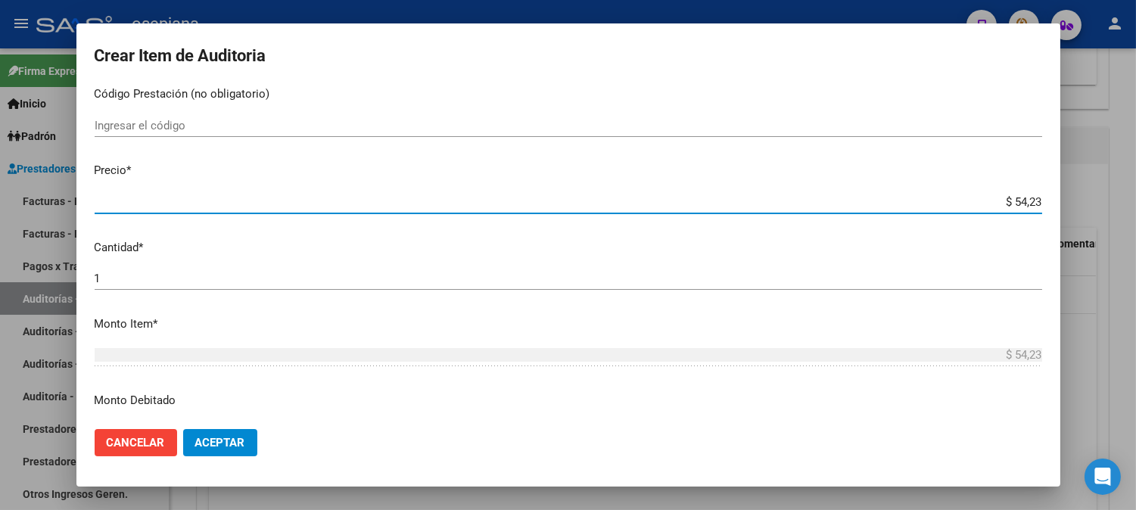
type input "$ 542,35"
type input "$ 54,23"
type input "$ 542,37"
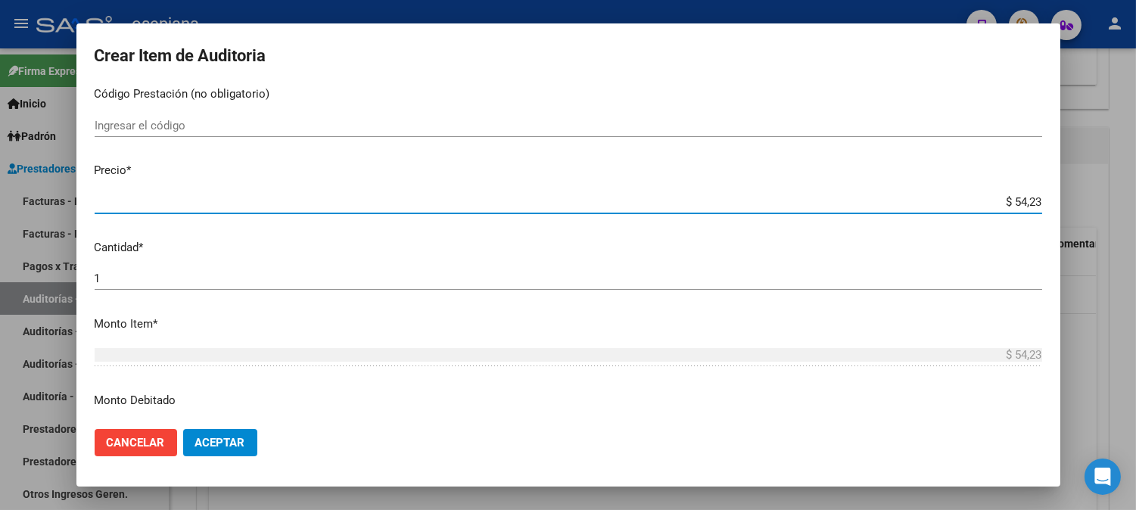
type input "$ 542,37"
type input "$ 5.423,70"
type input "$ 54.237,00"
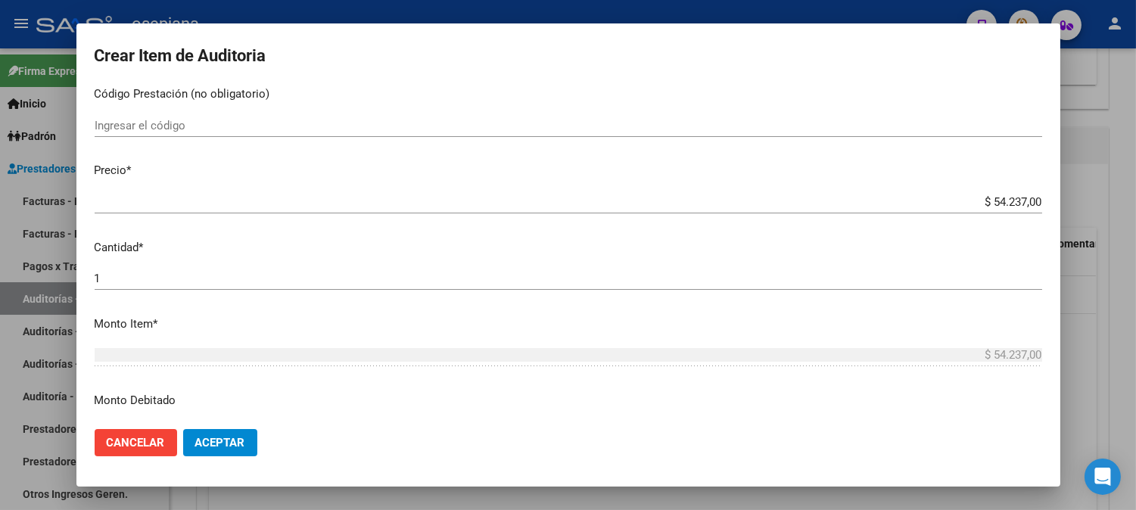
scroll to position [0, 0]
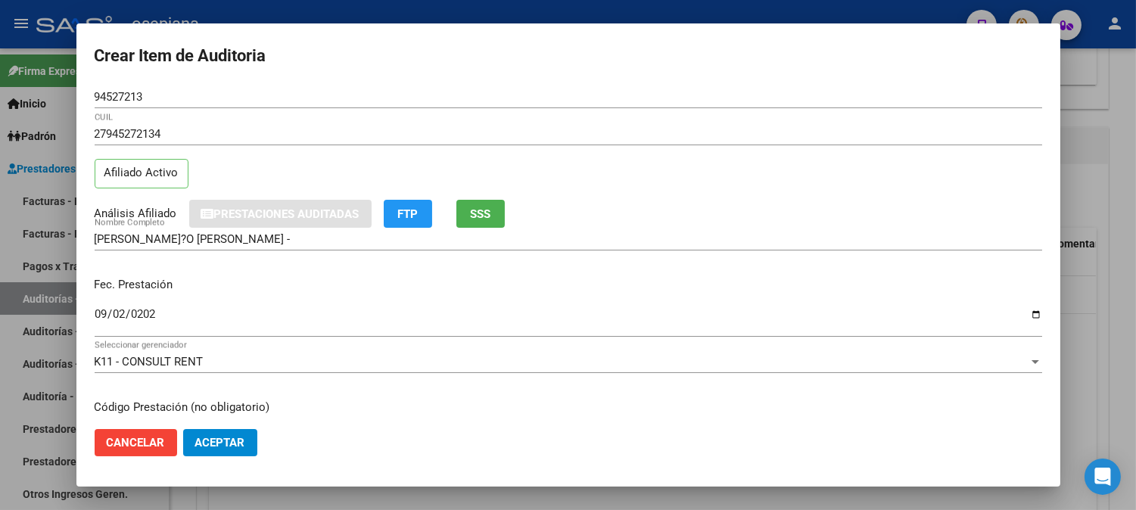
click at [490, 214] on span "SSS" at bounding box center [480, 214] width 20 height 14
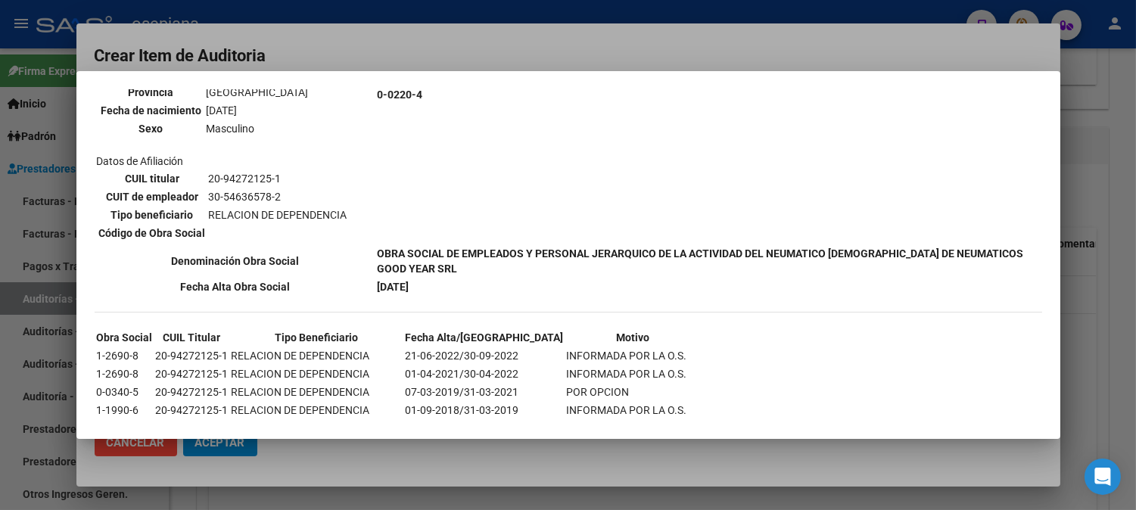
scroll to position [1162, 0]
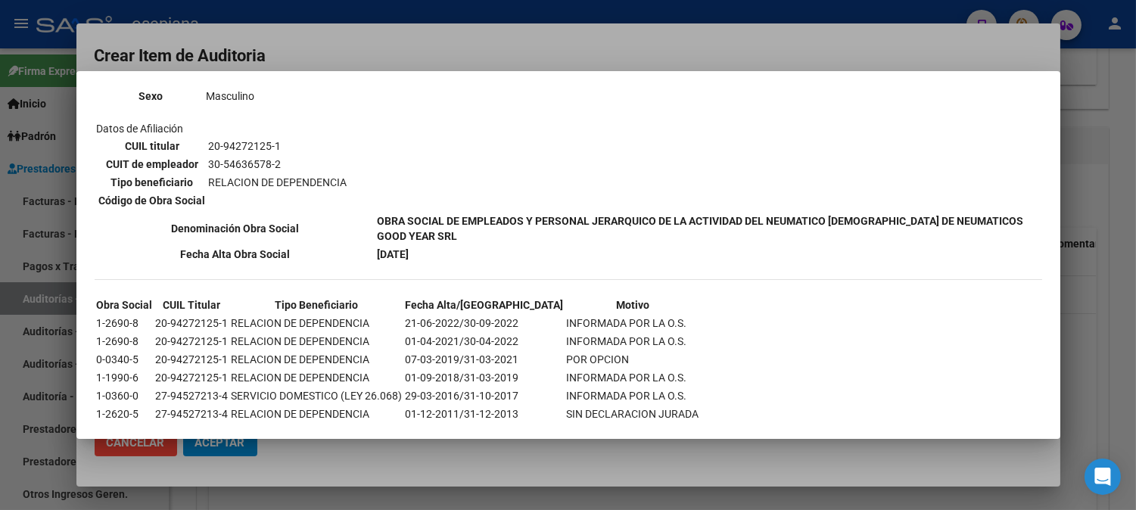
click at [487, 42] on div at bounding box center [568, 255] width 1136 height 510
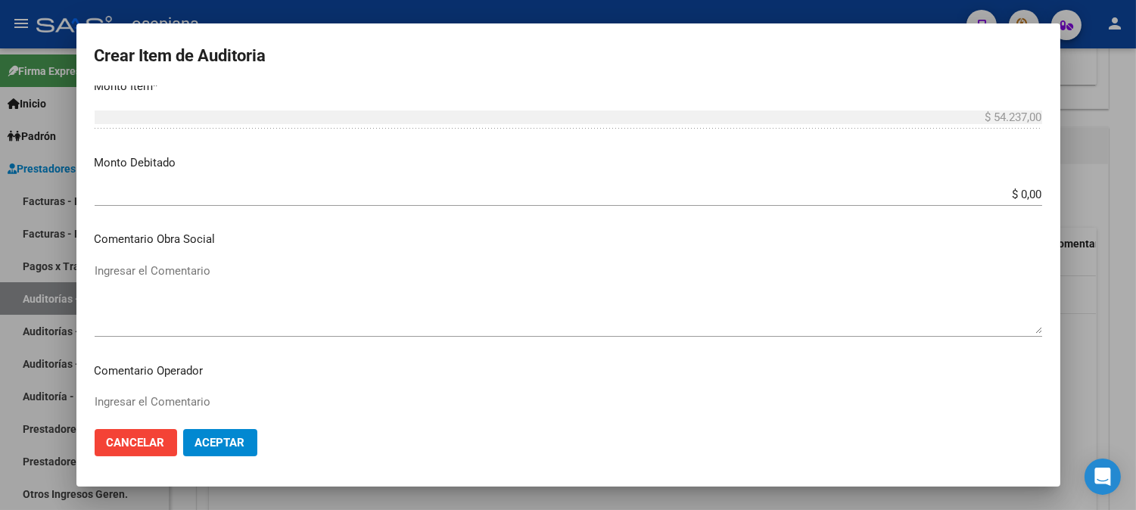
scroll to position [1031, 0]
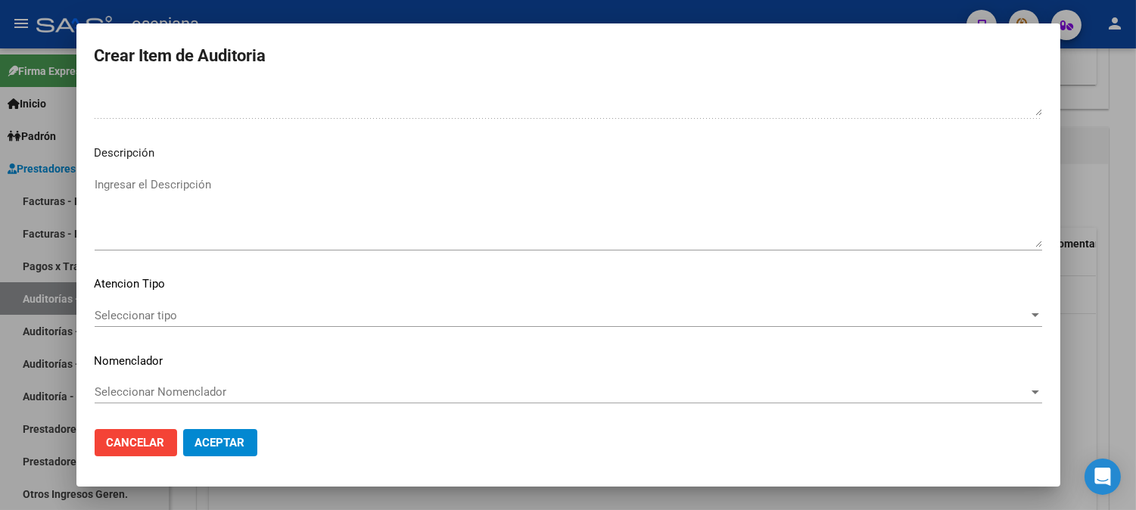
click at [169, 313] on span "Seleccionar tipo" at bounding box center [562, 316] width 934 height 14
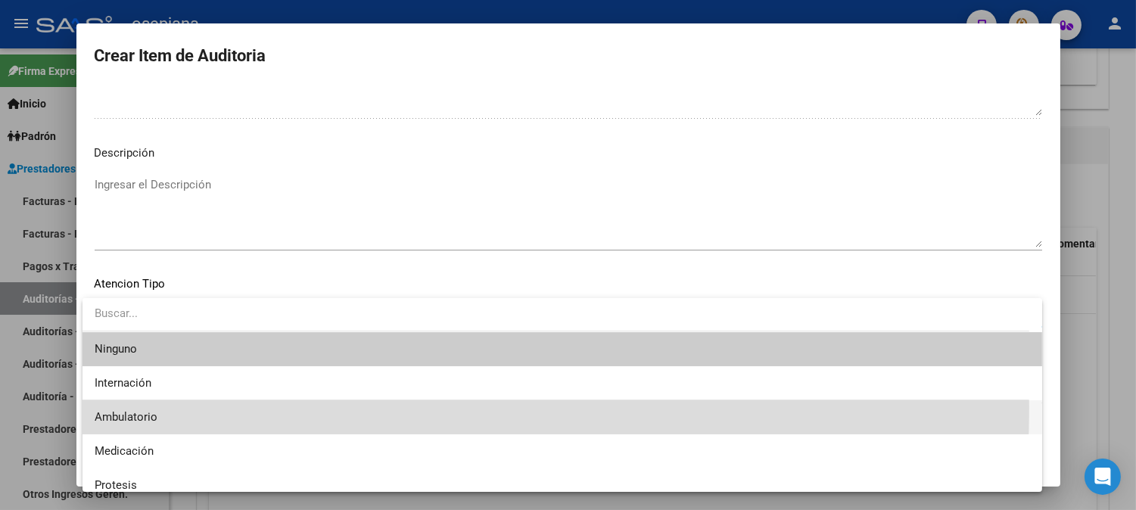
click at [135, 409] on span "Ambulatorio" at bounding box center [562, 417] width 935 height 34
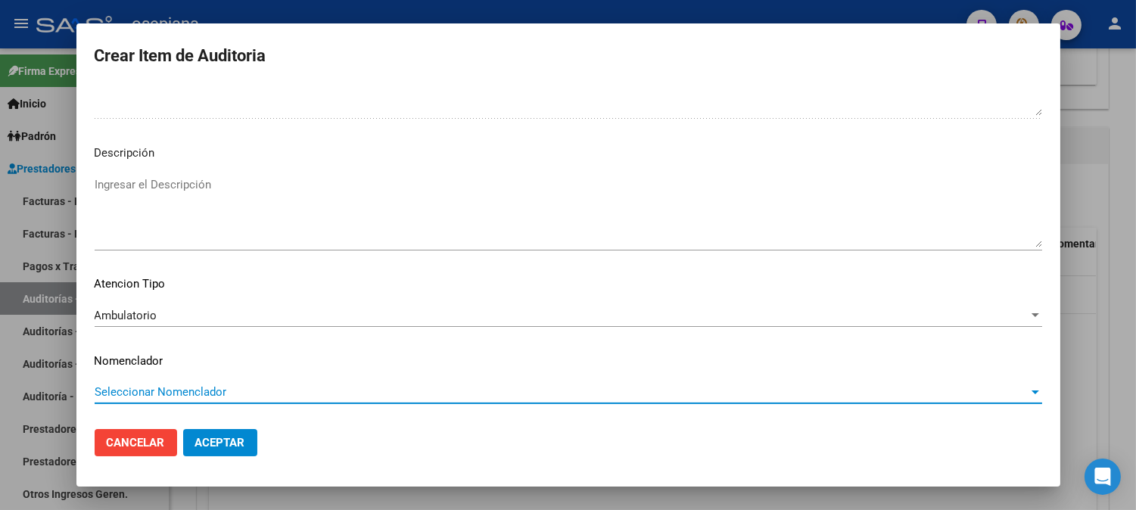
click at [138, 386] on span "Seleccionar Nomenclador" at bounding box center [562, 392] width 934 height 14
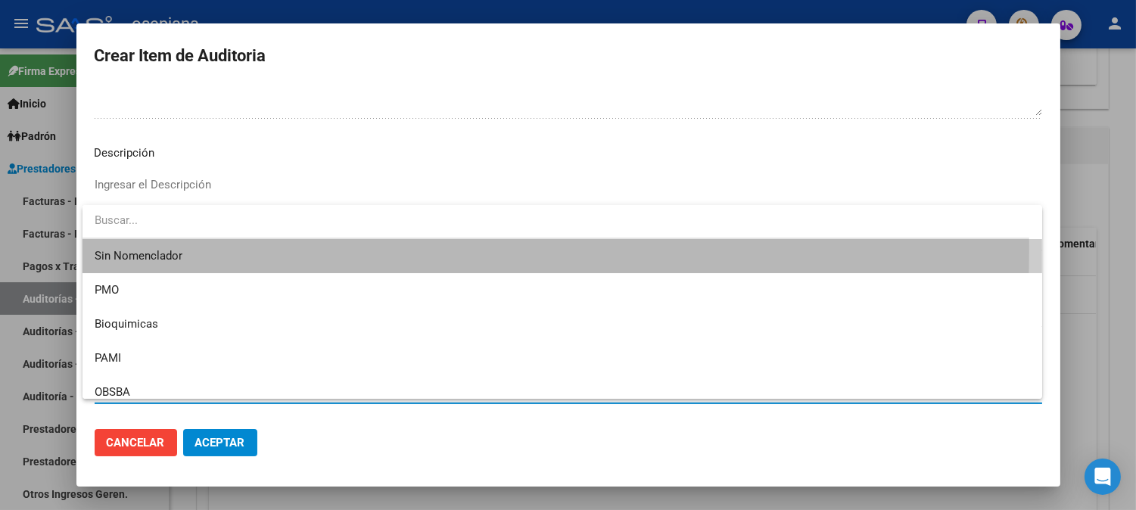
click at [146, 247] on span "Sin Nomenclador" at bounding box center [562, 256] width 935 height 34
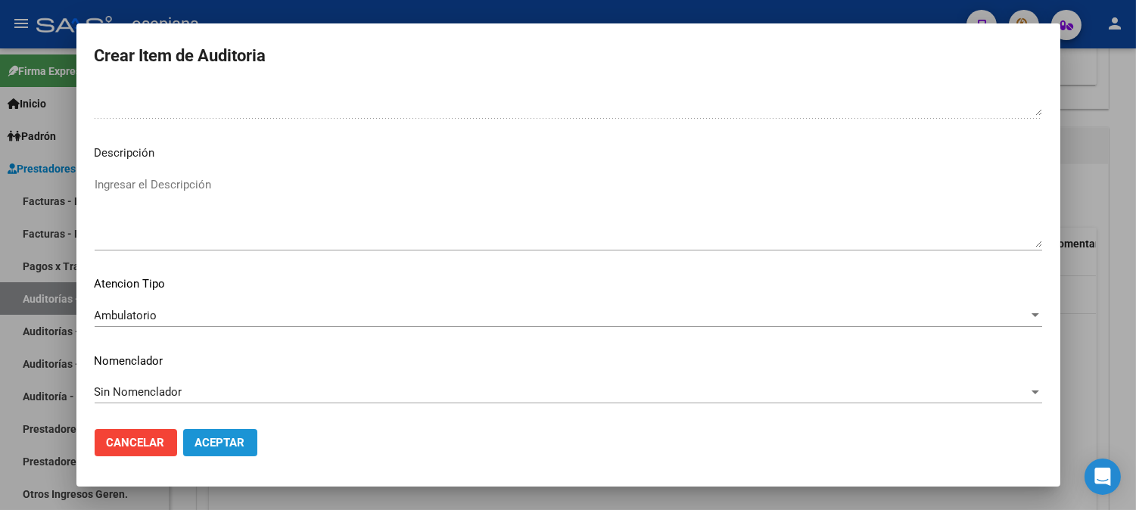
click at [217, 434] on button "Aceptar" at bounding box center [220, 442] width 74 height 27
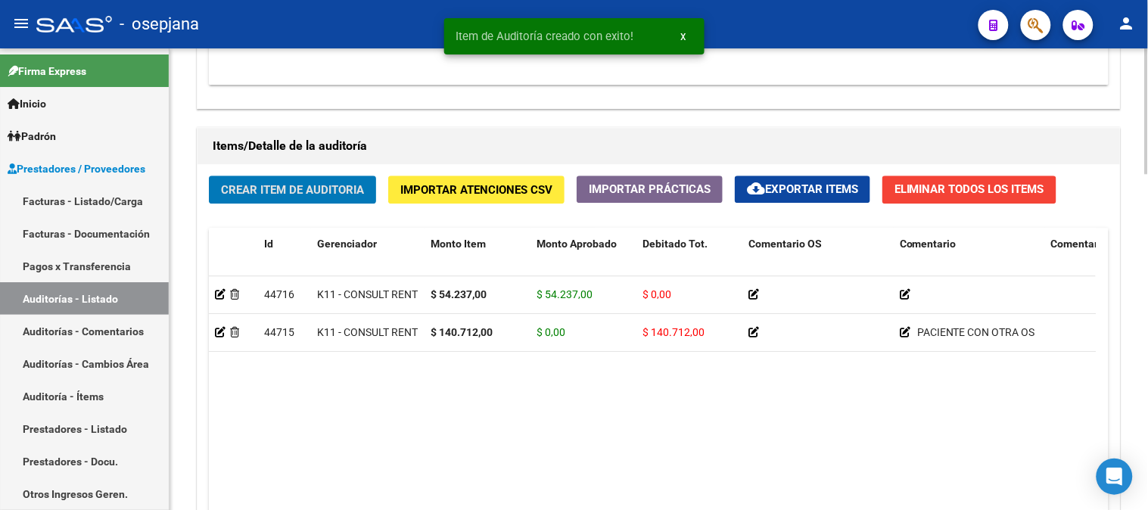
click at [324, 194] on span "Crear Item de Auditoria" at bounding box center [292, 190] width 143 height 14
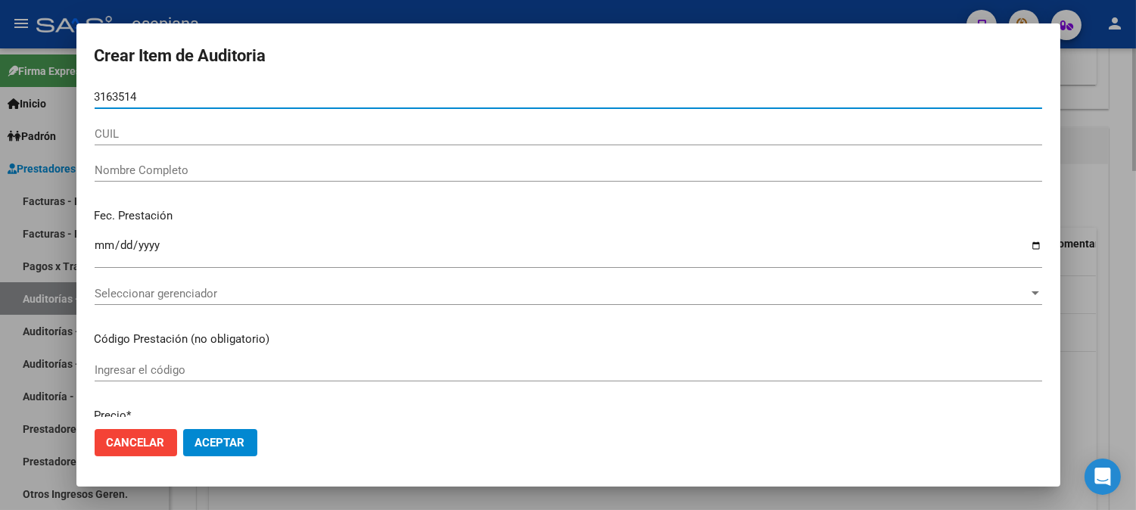
type input "31635148"
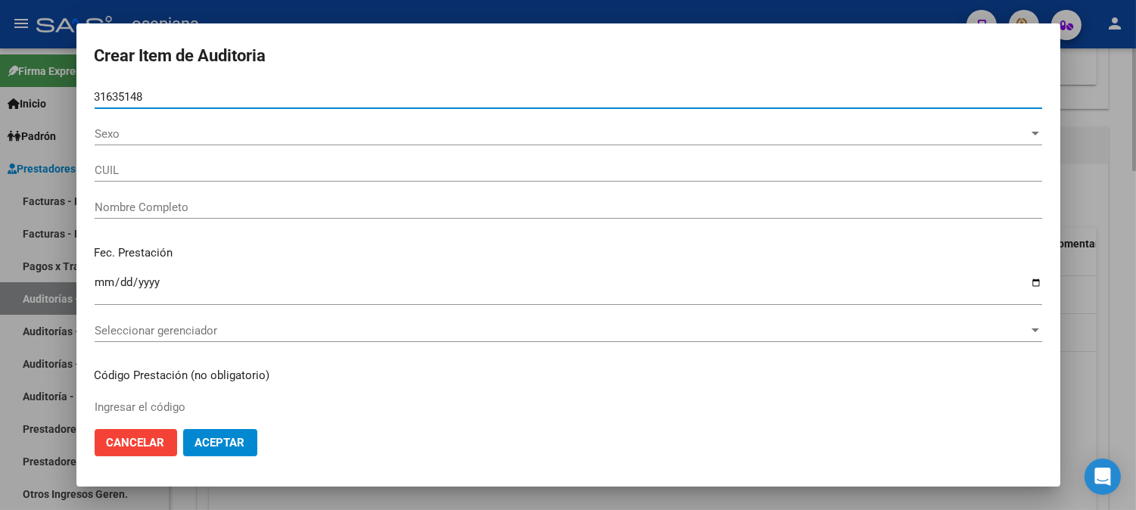
type input "20316351485"
type input "INSUA NELSON DANIEL"
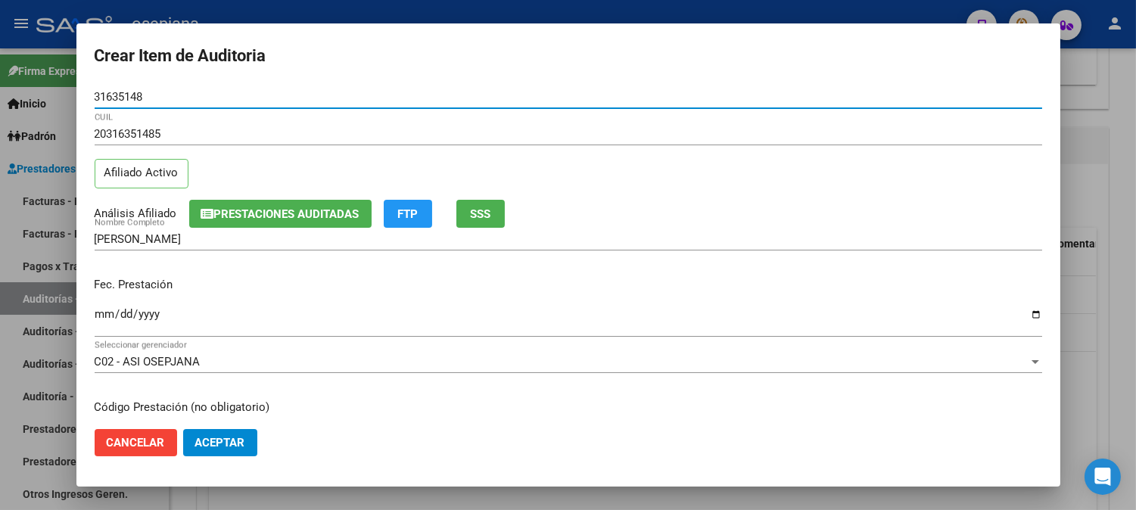
type input "31635148"
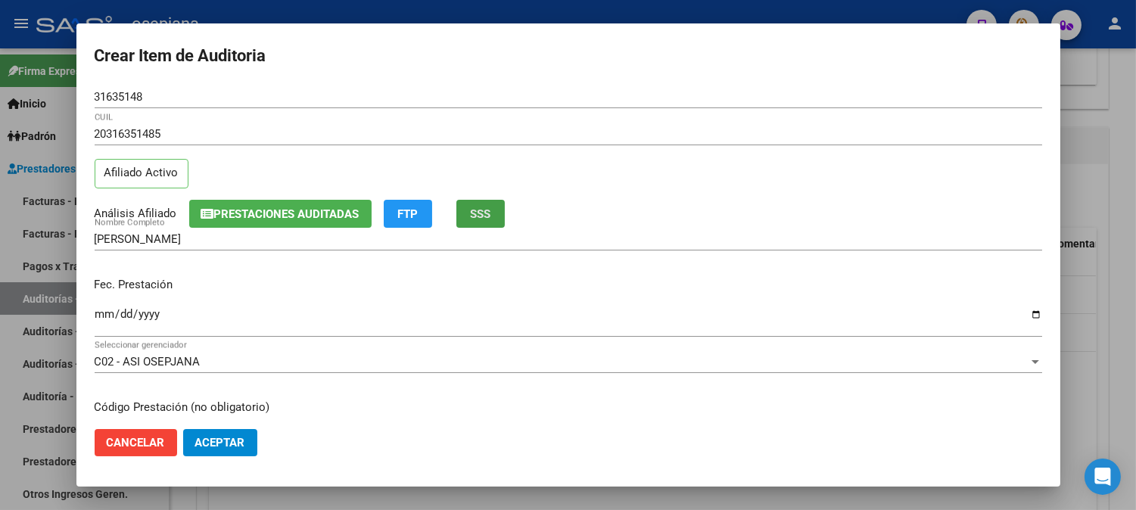
click at [482, 223] on button "SSS" at bounding box center [480, 214] width 48 height 28
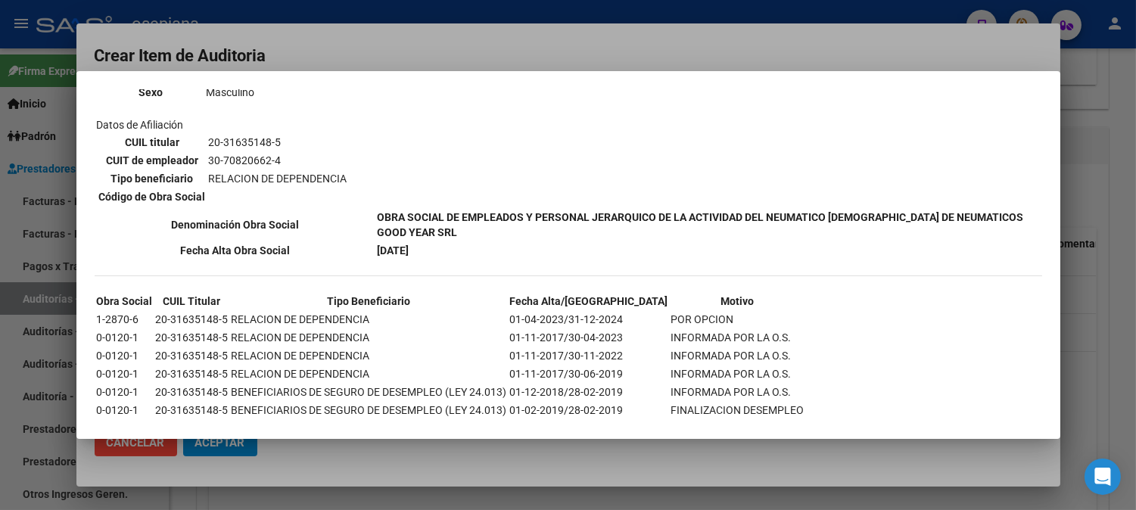
scroll to position [2402, 0]
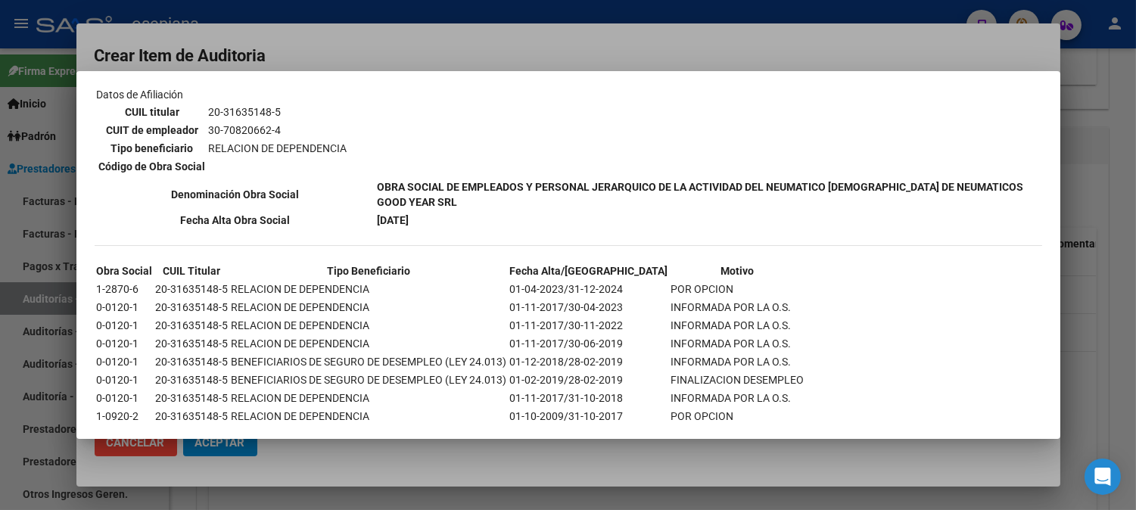
click at [571, 33] on div at bounding box center [568, 255] width 1136 height 510
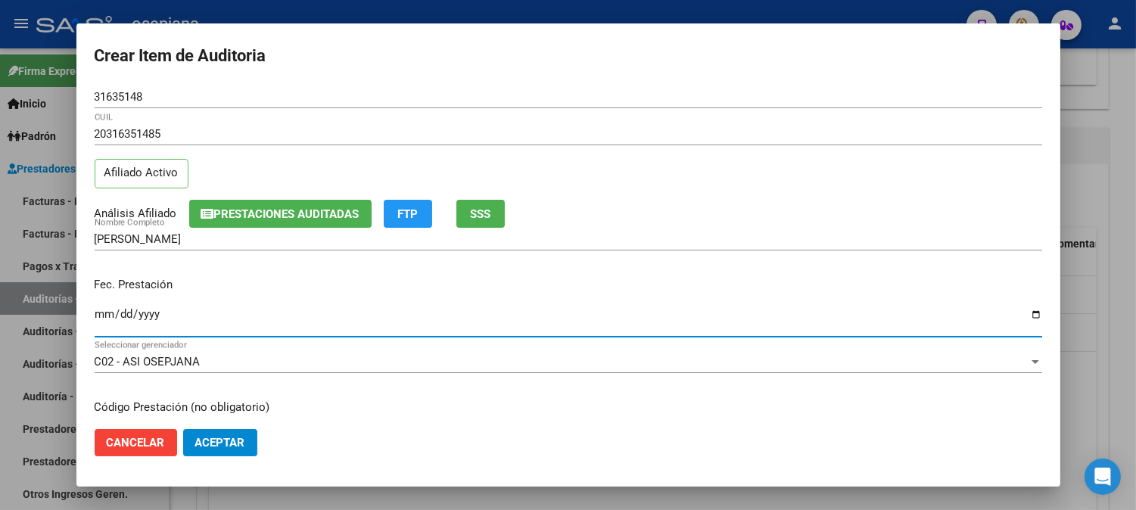
click at [103, 316] on input "Ingresar la fecha" at bounding box center [568, 320] width 947 height 24
type input "2025-09-03"
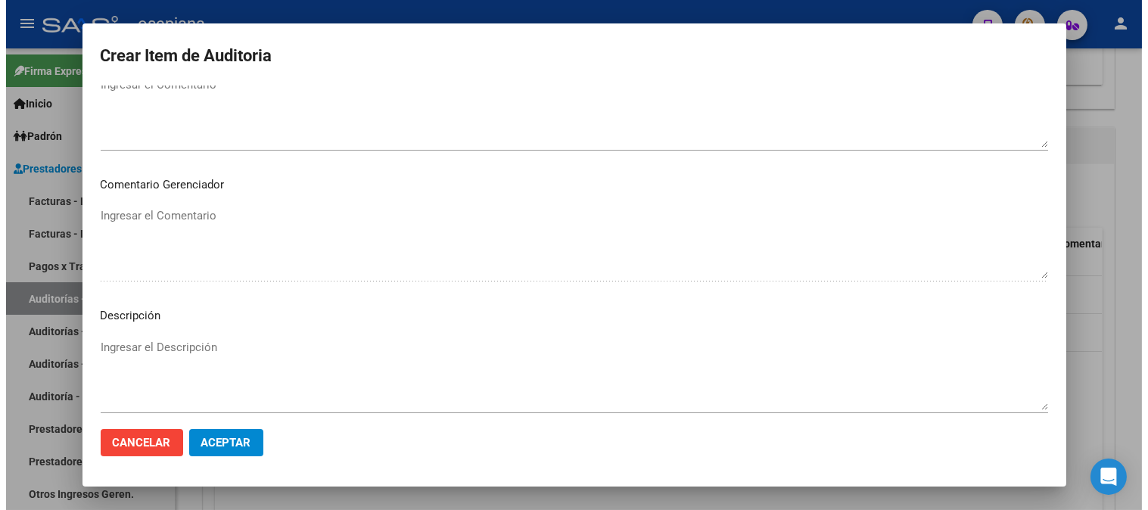
scroll to position [1031, 0]
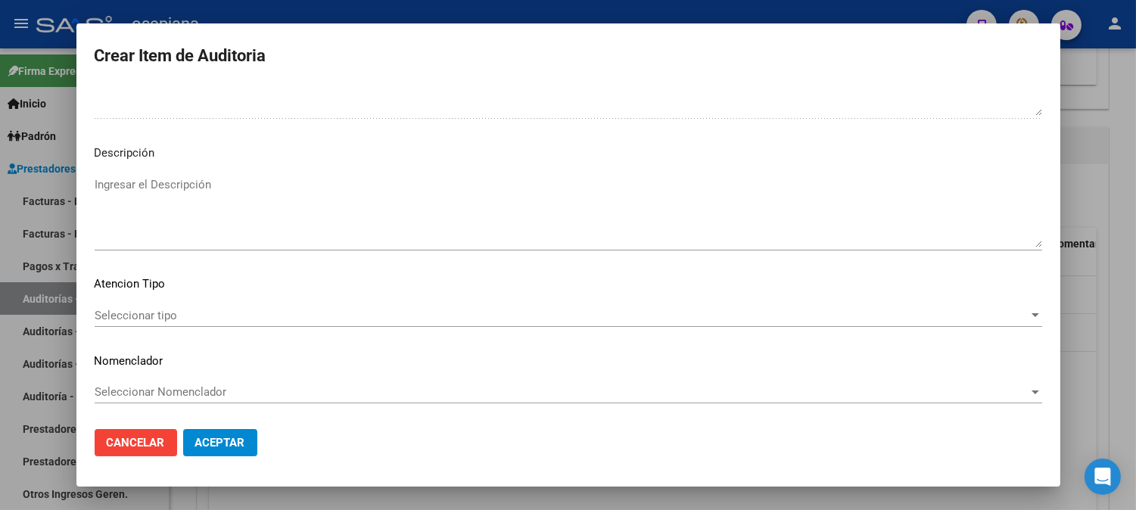
click at [291, 306] on div "Seleccionar tipo Seleccionar tipo" at bounding box center [568, 315] width 947 height 23
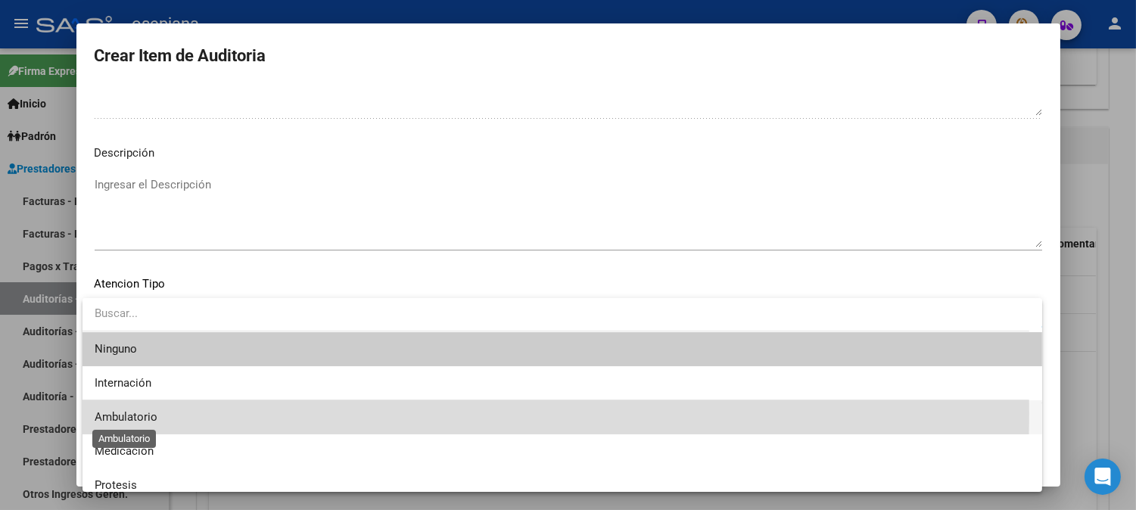
click at [135, 413] on span "Ambulatorio" at bounding box center [126, 417] width 63 height 14
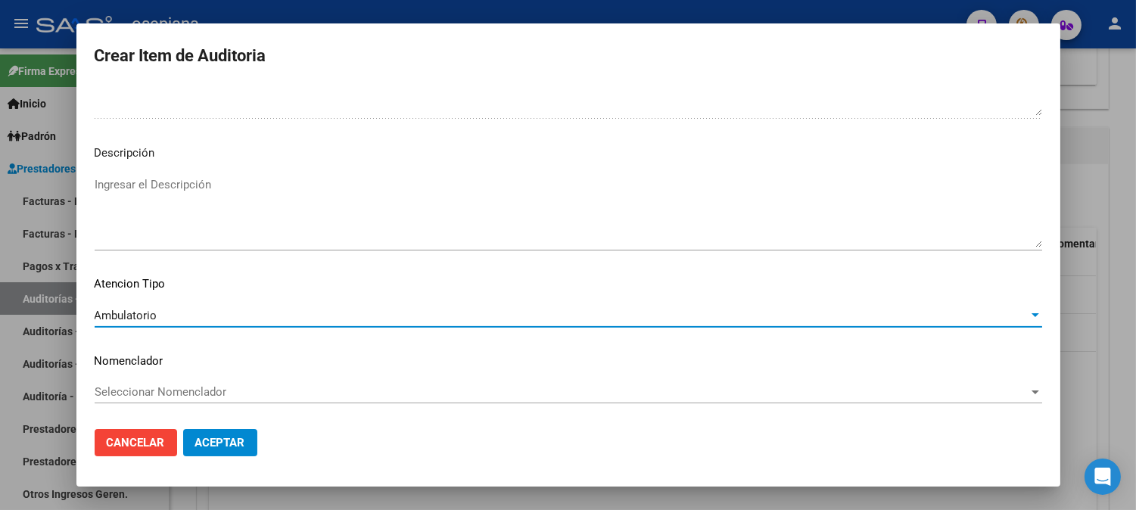
click at [140, 390] on span "Seleccionar Nomenclador" at bounding box center [562, 392] width 934 height 14
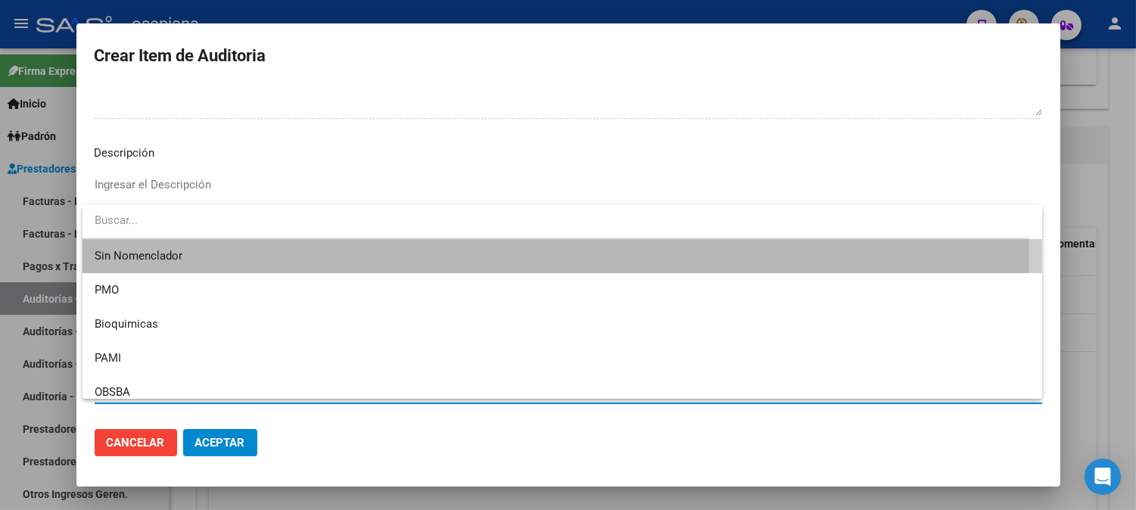
click at [121, 258] on span "Sin Nomenclador" at bounding box center [562, 256] width 935 height 34
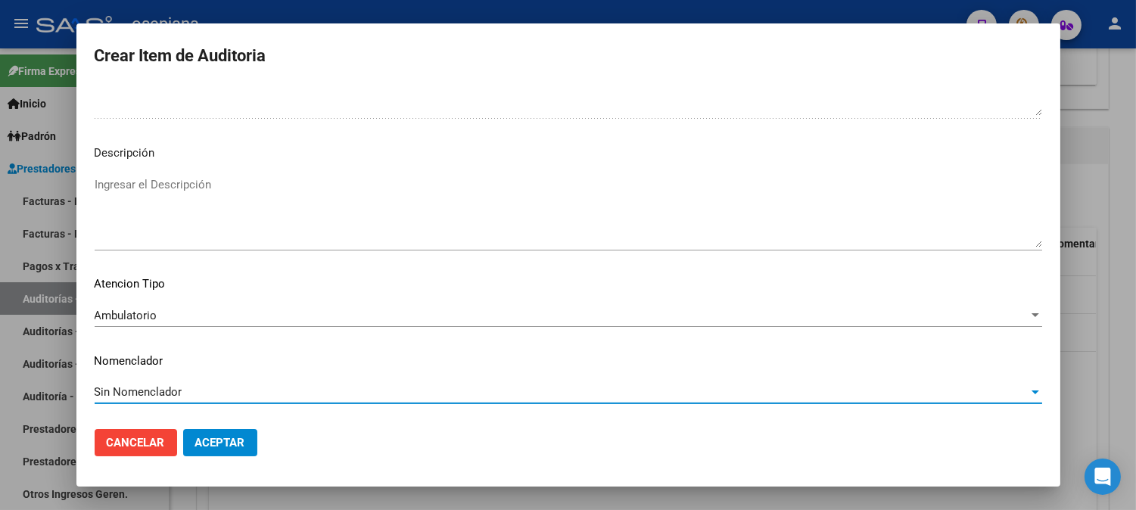
click at [238, 442] on span "Aceptar" at bounding box center [220, 443] width 50 height 14
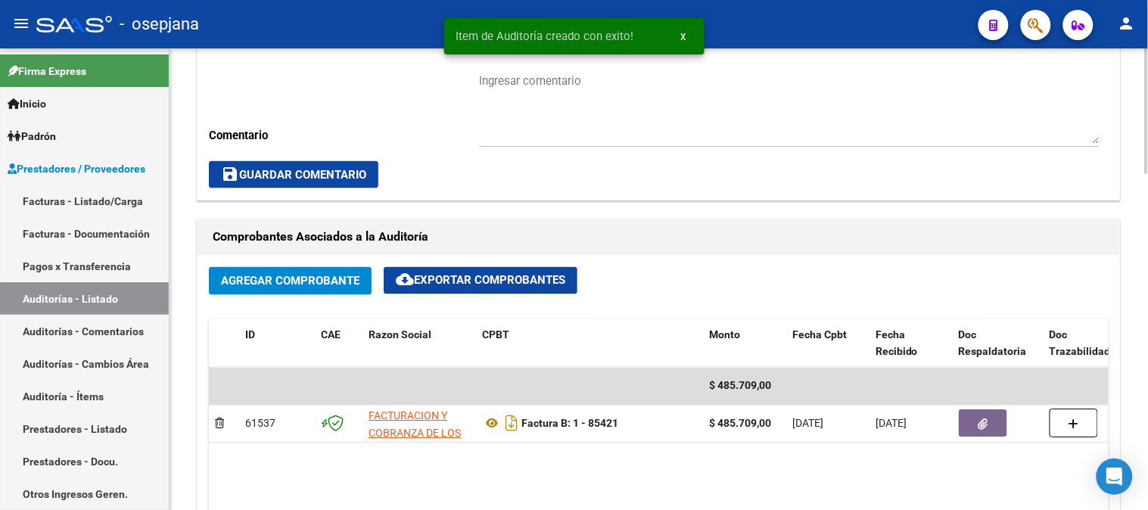
click at [1135, 95] on div at bounding box center [1147, 279] width 4 height 462
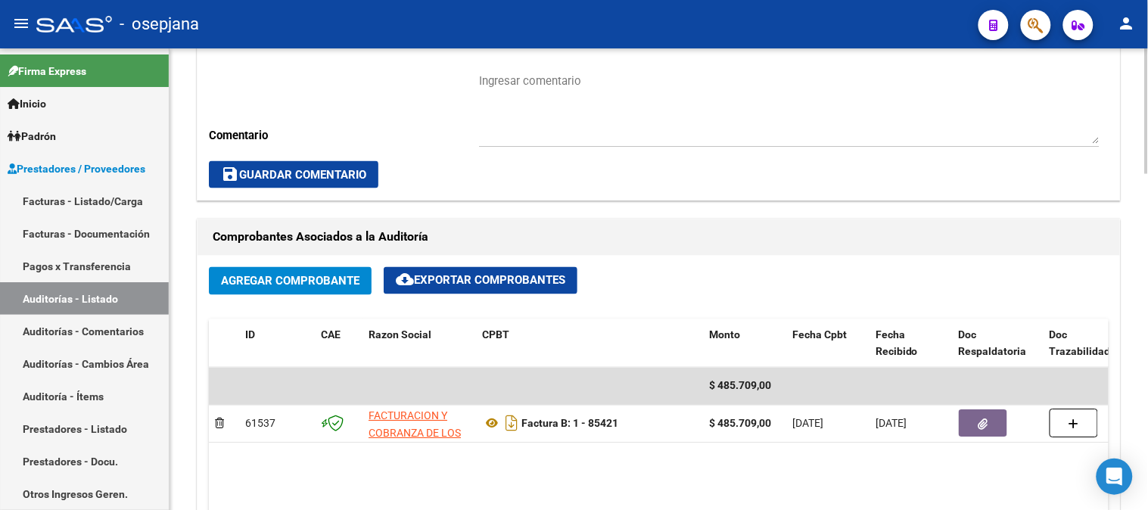
scroll to position [102, 0]
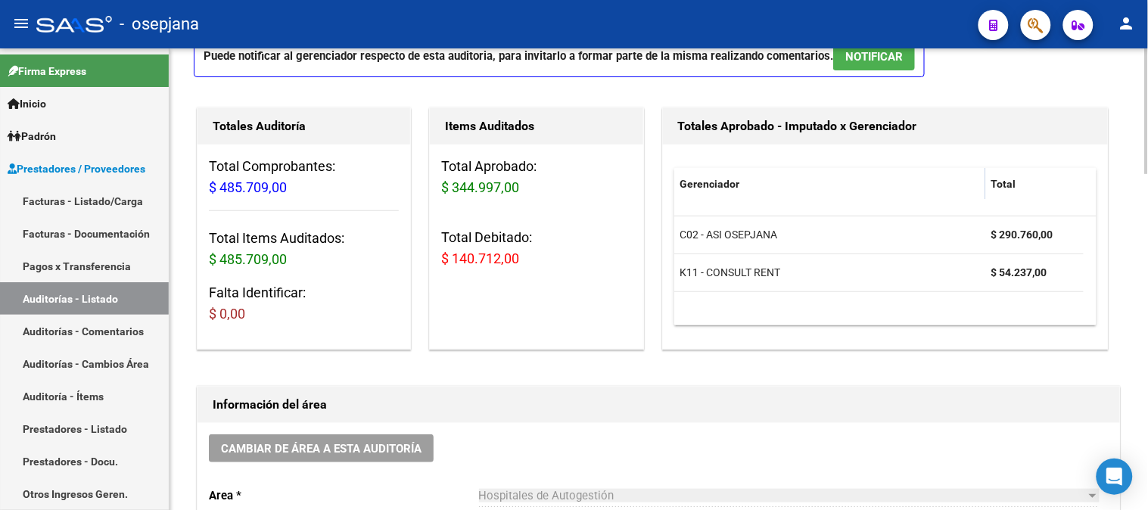
click at [1135, 95] on div at bounding box center [1147, 279] width 4 height 462
click at [1135, 95] on div at bounding box center [1147, 139] width 4 height 126
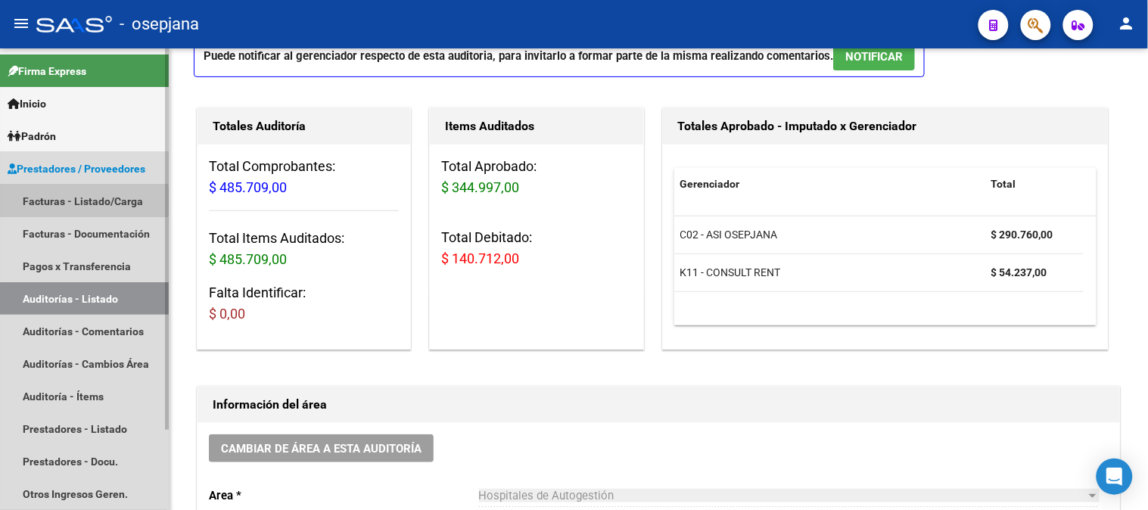
click at [43, 201] on link "Facturas - Listado/Carga" at bounding box center [84, 201] width 169 height 33
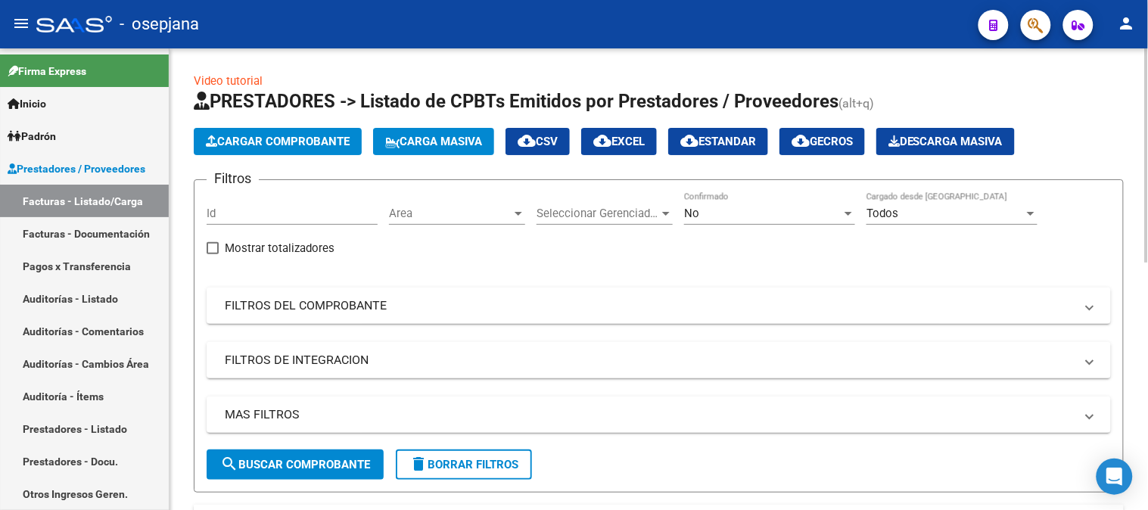
click at [1135, 65] on div at bounding box center [1147, 155] width 4 height 214
click at [310, 154] on button "Cargar Comprobante" at bounding box center [278, 141] width 168 height 27
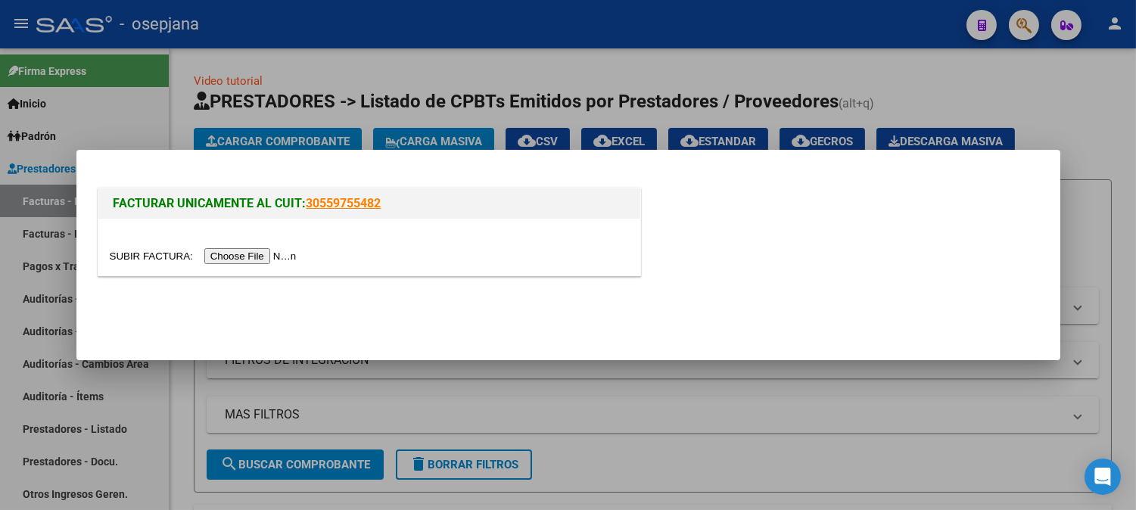
click at [275, 266] on div at bounding box center [369, 247] width 542 height 57
click at [268, 254] on input "file" at bounding box center [205, 256] width 191 height 16
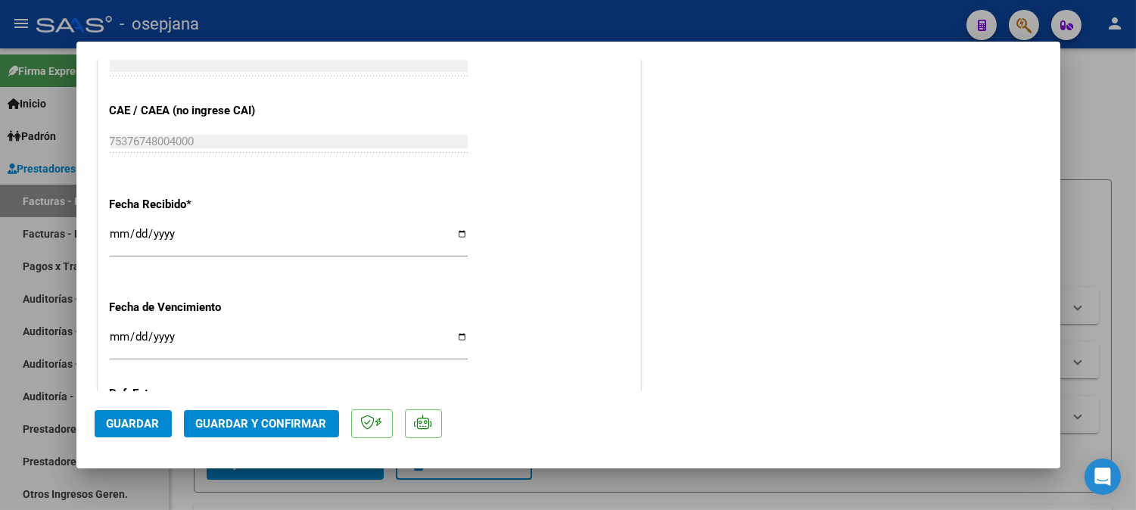
scroll to position [846, 0]
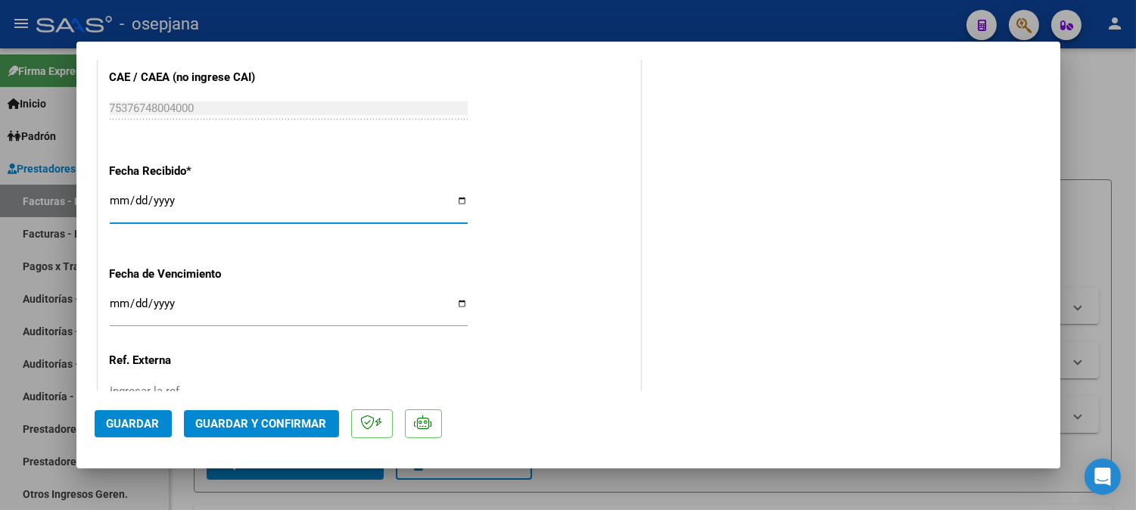
click at [120, 200] on input "[DATE]" at bounding box center [289, 206] width 358 height 24
type input "2025-10-11"
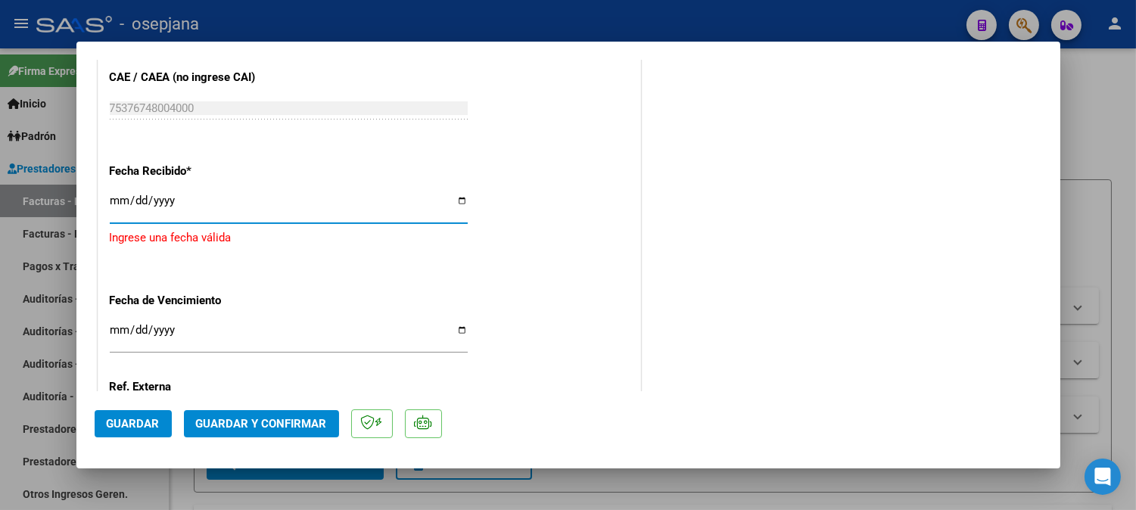
type input "2025-09-11"
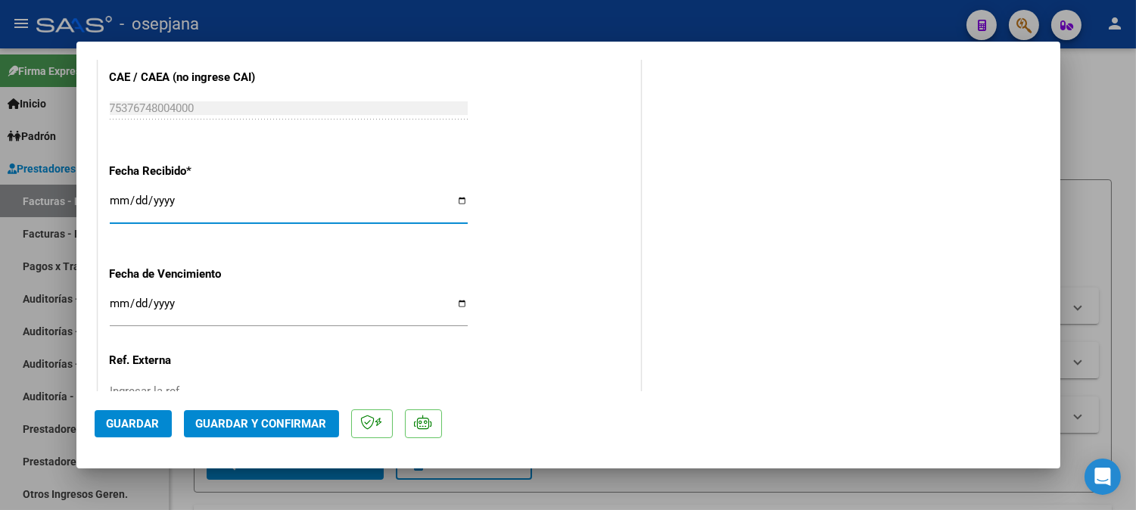
click at [115, 294] on div "Ingresar la fecha" at bounding box center [289, 310] width 358 height 33
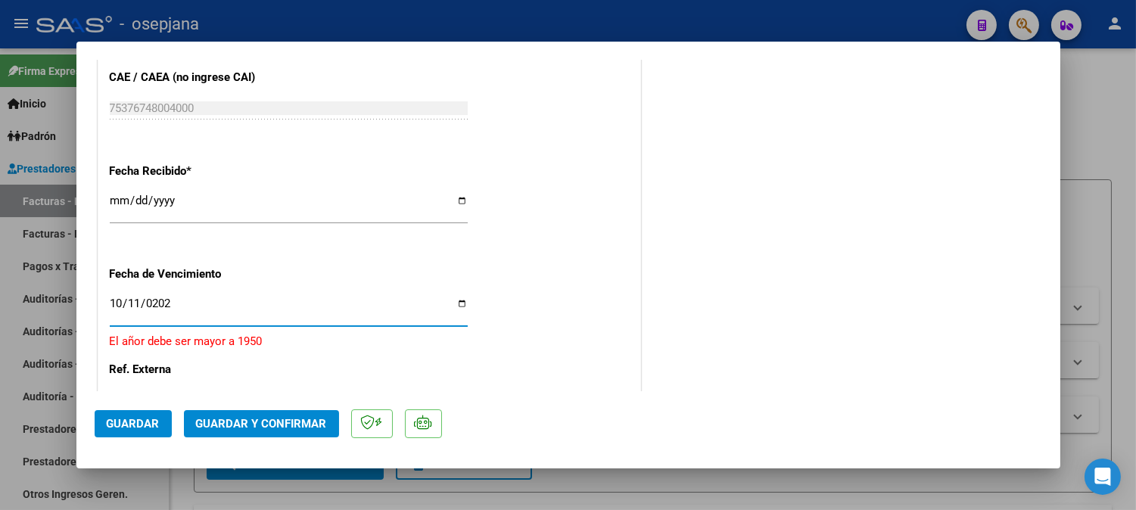
type input "2025-10-11"
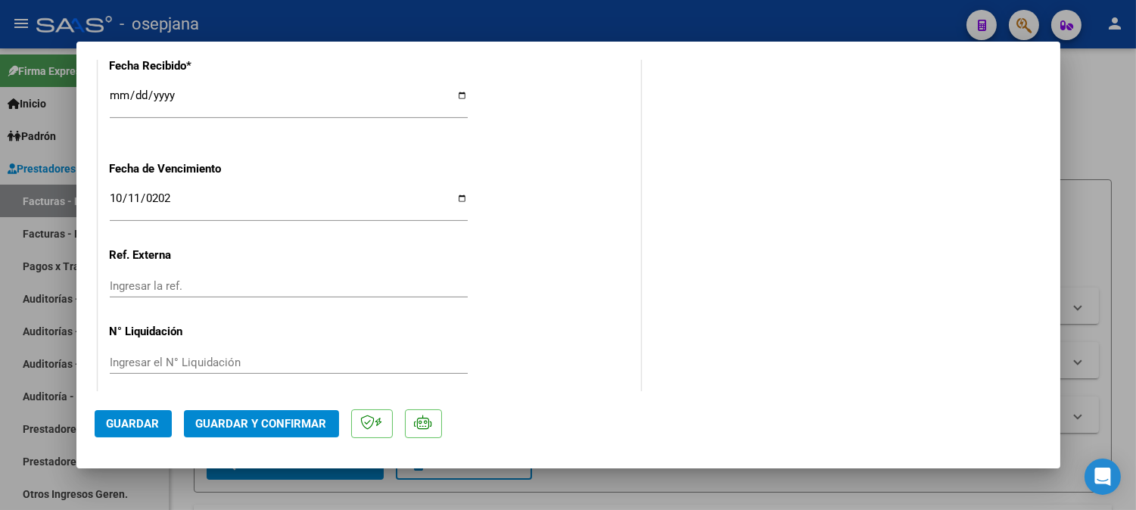
scroll to position [962, 0]
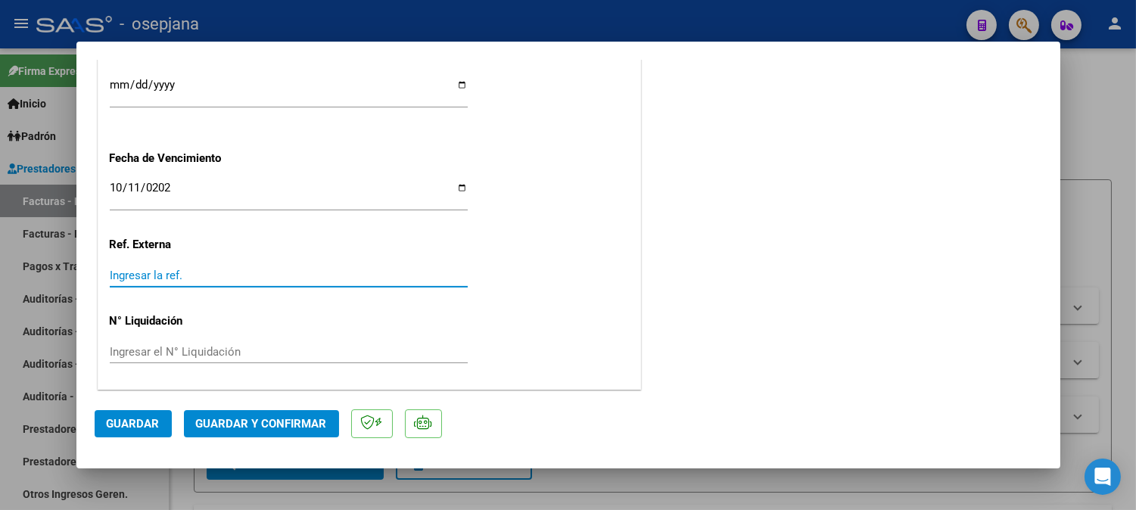
click at [254, 274] on input "Ingresar la ref." at bounding box center [289, 276] width 358 height 14
type input "34732"
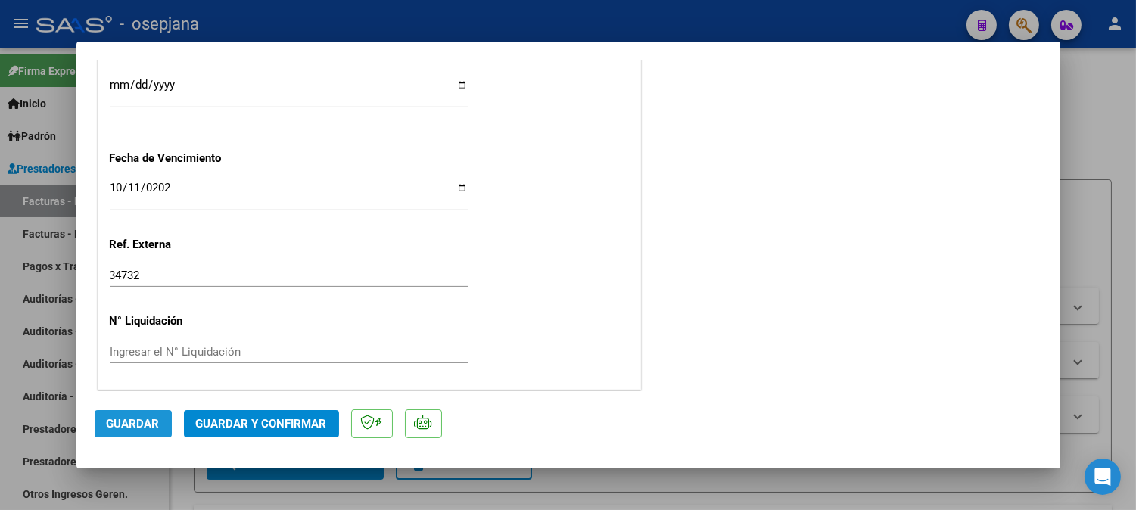
drag, startPoint x: 137, startPoint y: 422, endPoint x: 387, endPoint y: 392, distance: 251.5
click at [137, 422] on span "Guardar" at bounding box center [133, 424] width 53 height 14
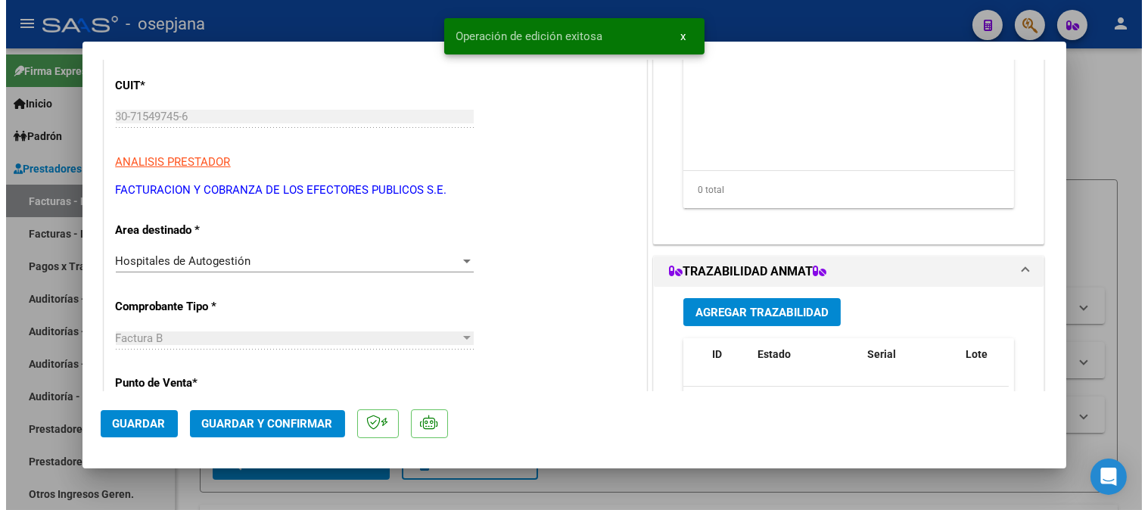
scroll to position [0, 0]
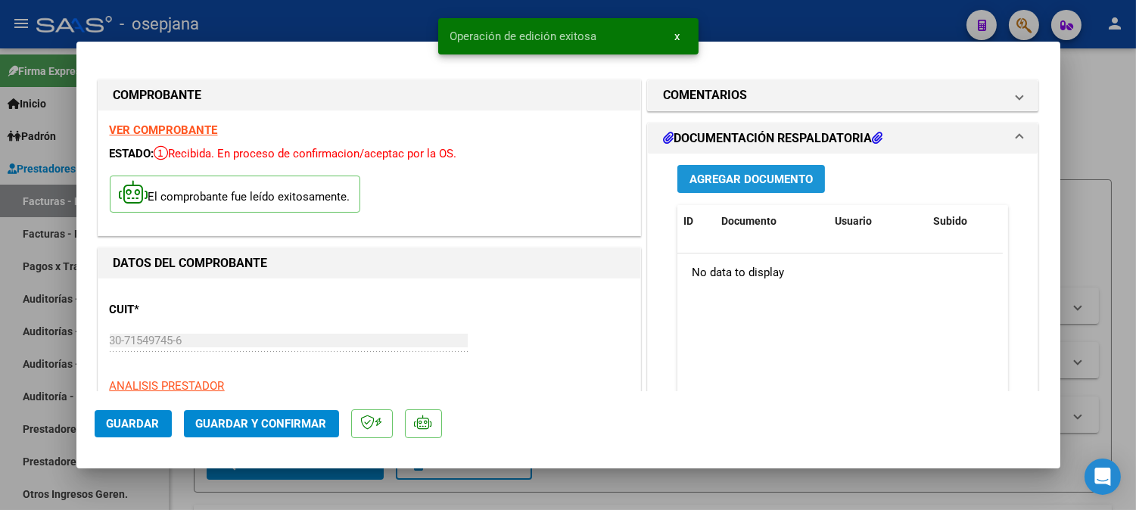
click at [785, 185] on span "Agregar Documento" at bounding box center [750, 180] width 123 height 14
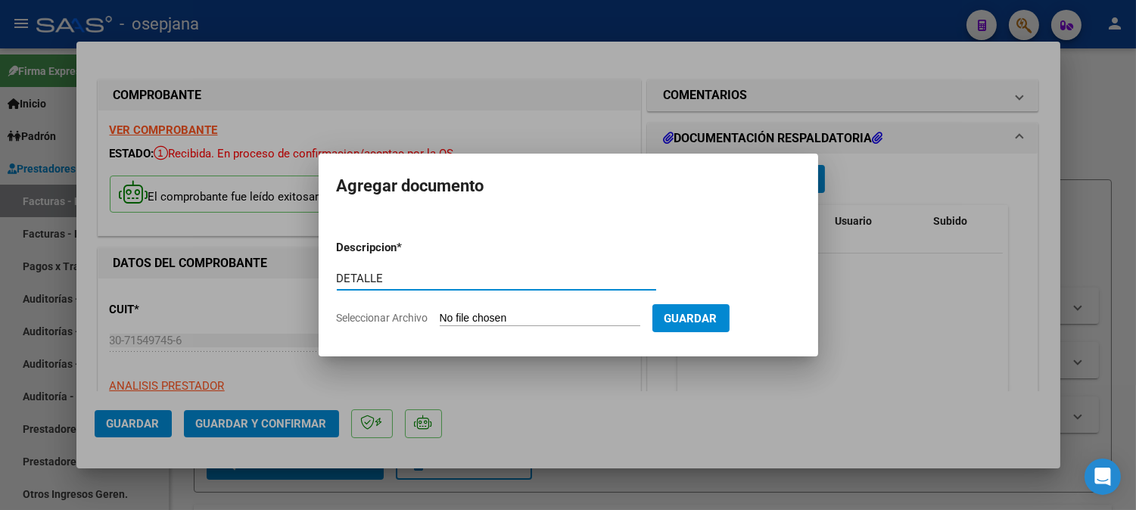
type input "DETALLE"
click at [566, 326] on input "Seleccionar Archivo" at bounding box center [540, 319] width 201 height 14
type input "C:\fakepath\Escáner_20251014 (15).pdf"
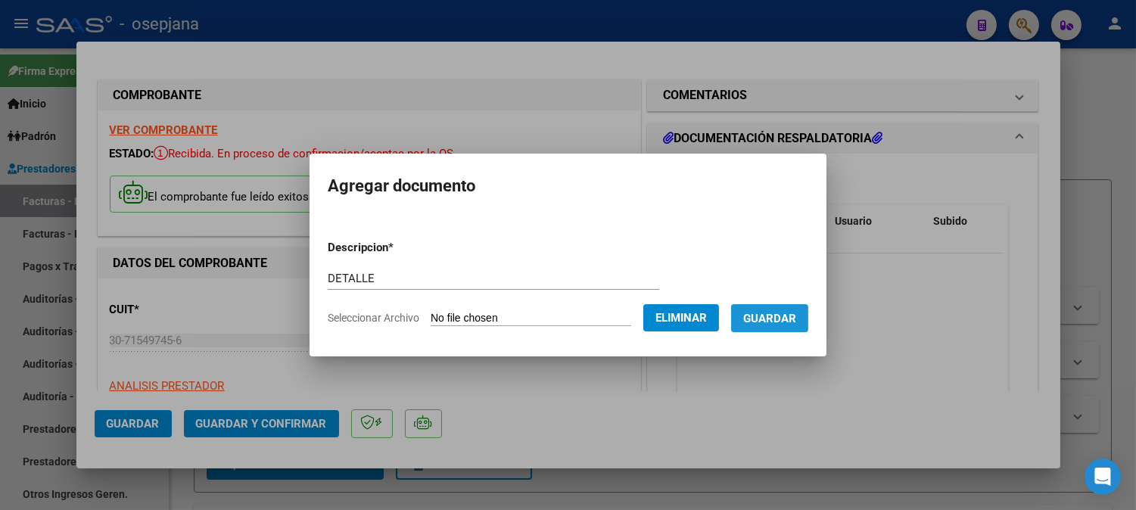
click at [796, 322] on span "Guardar" at bounding box center [769, 319] width 53 height 14
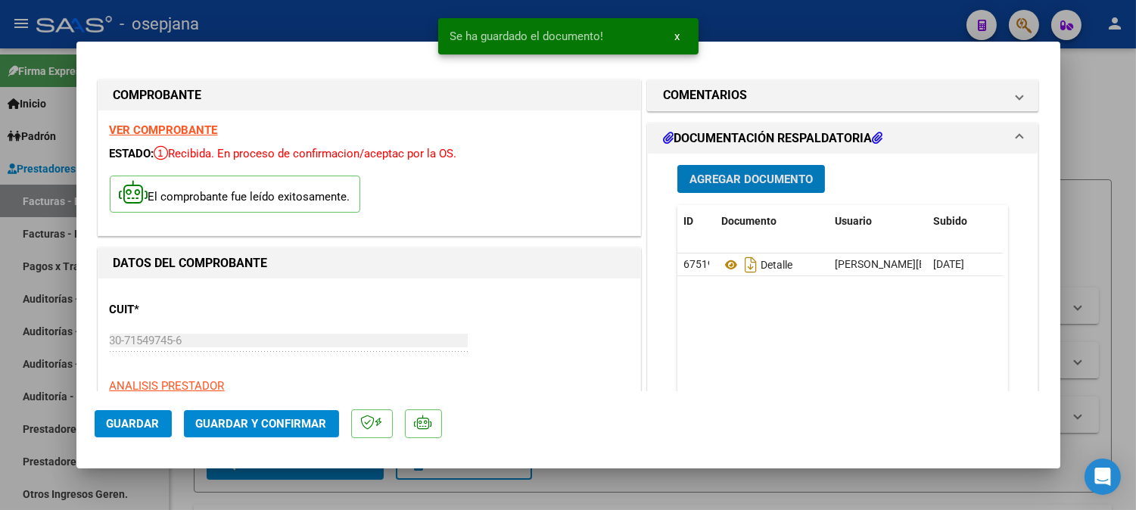
click at [793, 180] on span "Agregar Documento" at bounding box center [750, 180] width 123 height 14
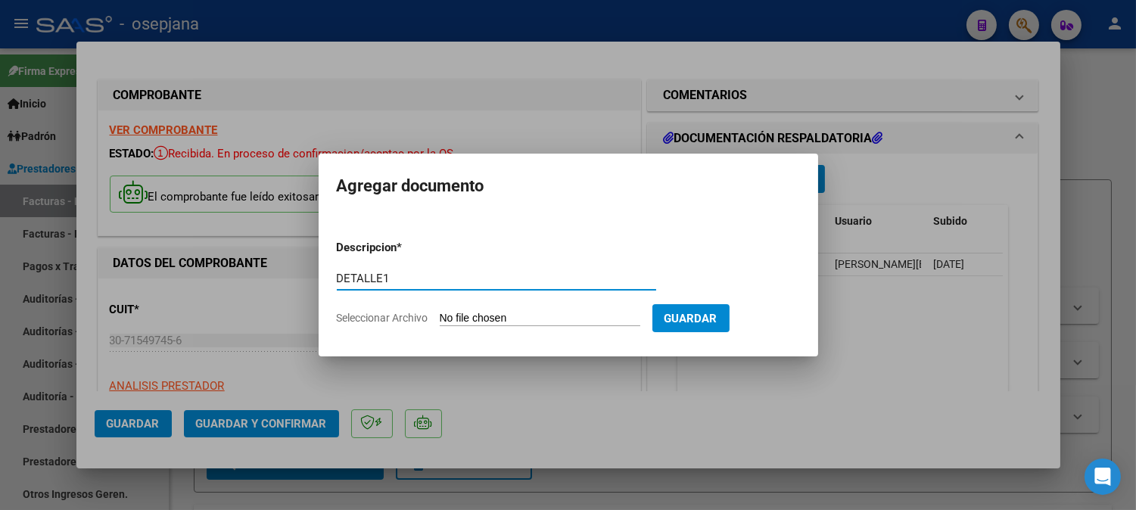
type input "DETALLE1"
click at [571, 316] on input "Seleccionar Archivo" at bounding box center [540, 319] width 201 height 14
type input "C:\fakepath\Escáner_20251014 (16).pdf"
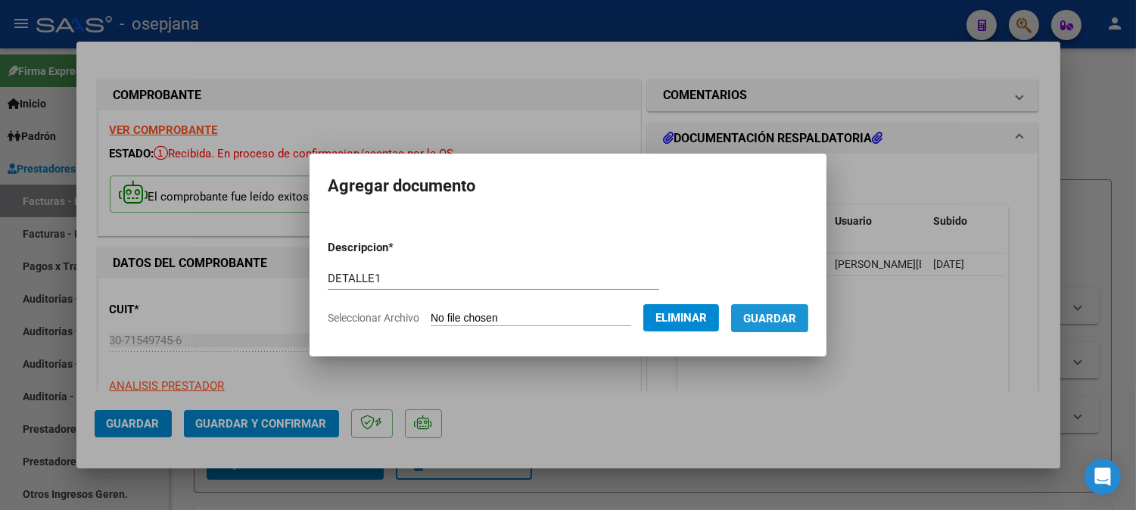
click at [799, 330] on button "Guardar" at bounding box center [769, 318] width 77 height 28
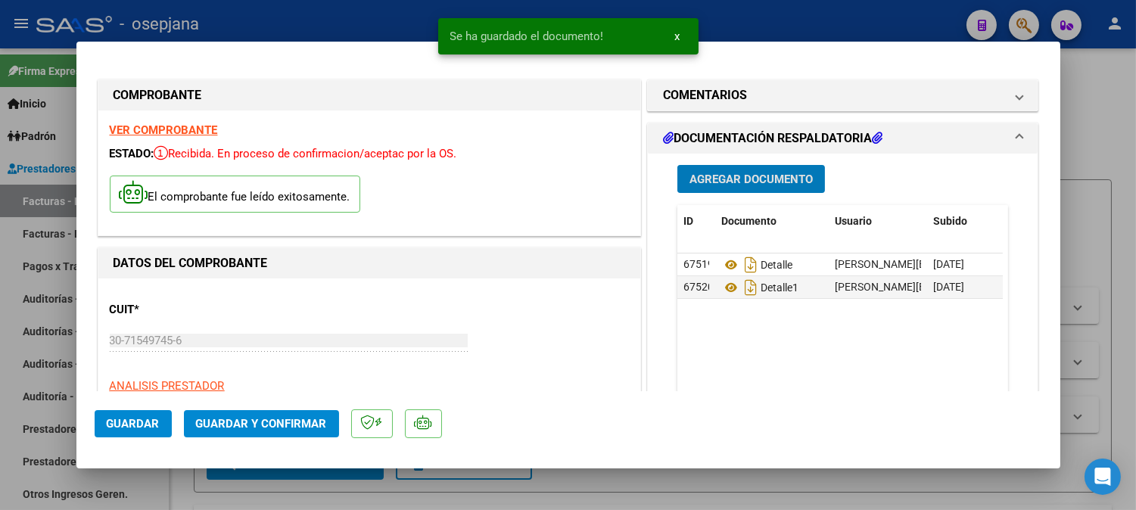
click at [807, 176] on span "Agregar Documento" at bounding box center [750, 180] width 123 height 14
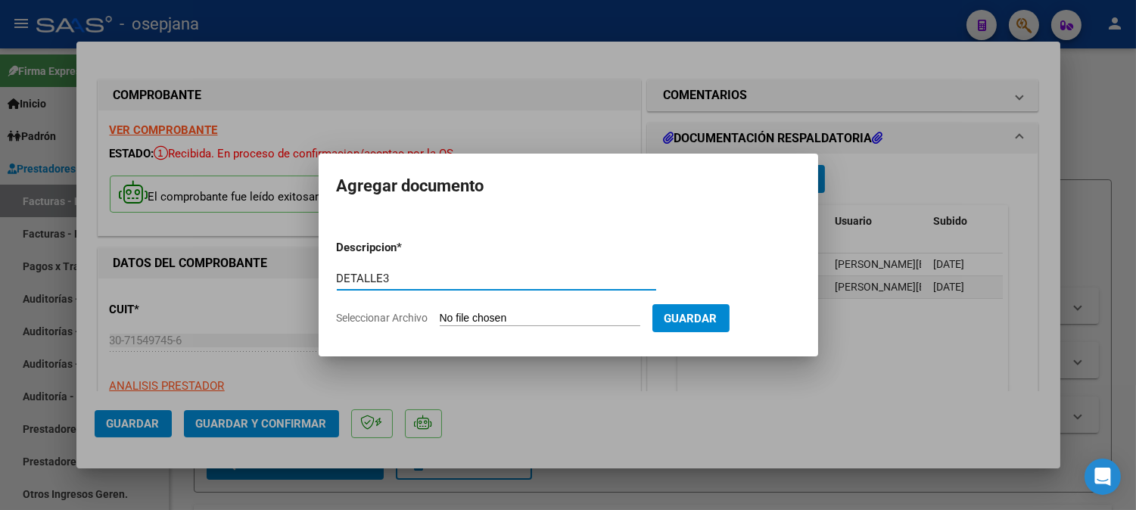
type input "DETALLE3"
click at [483, 316] on input "Seleccionar Archivo" at bounding box center [540, 319] width 201 height 14
type input "C:\fakepath\Escáner_20251014 (17).pdf"
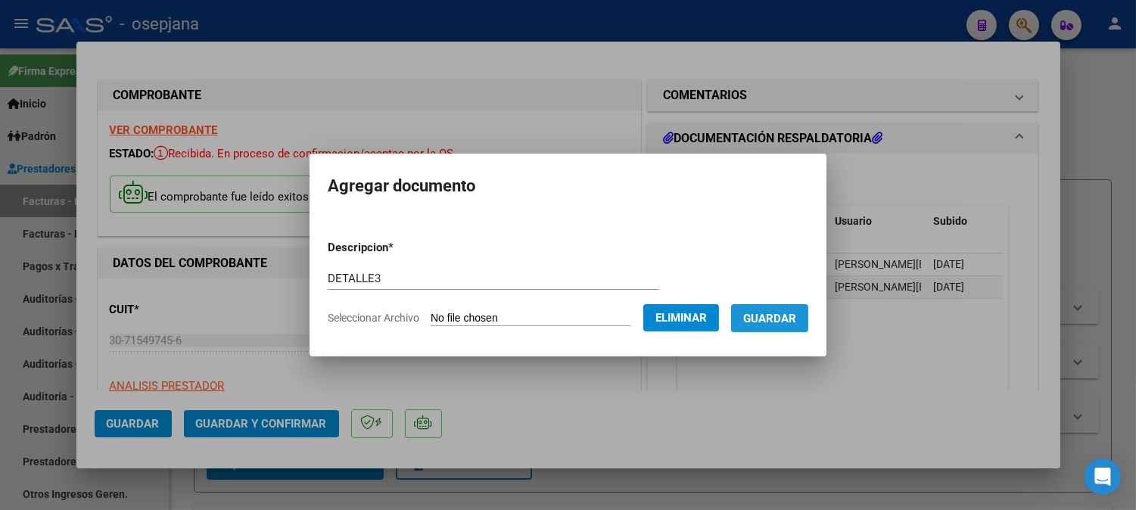
click at [782, 326] on button "Guardar" at bounding box center [769, 318] width 77 height 28
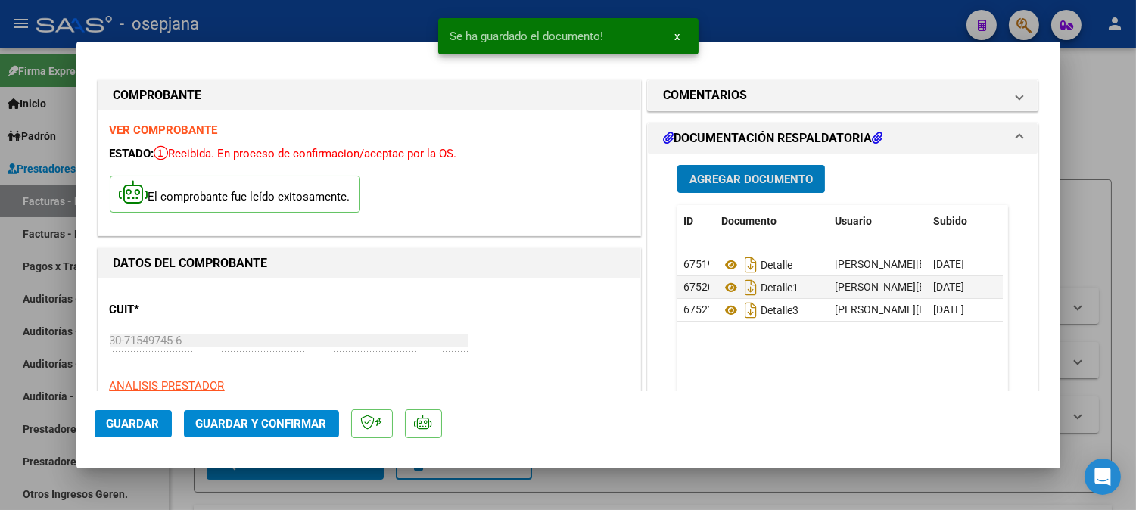
click at [282, 425] on span "Guardar y Confirmar" at bounding box center [261, 424] width 131 height 14
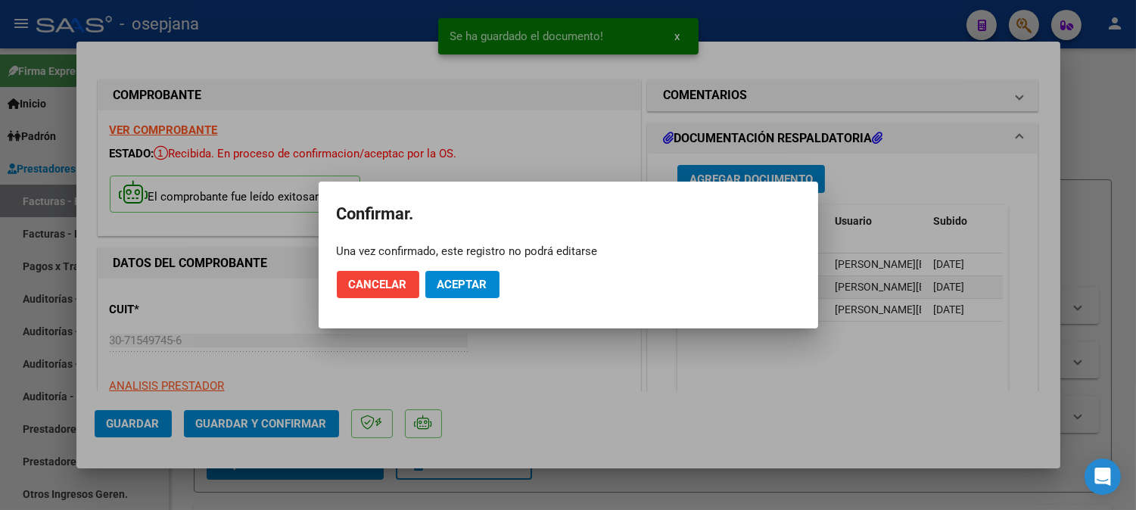
click at [474, 297] on mat-dialog-actions "Cancelar Aceptar" at bounding box center [568, 284] width 463 height 51
click at [472, 285] on button "Aceptar" at bounding box center [462, 284] width 74 height 27
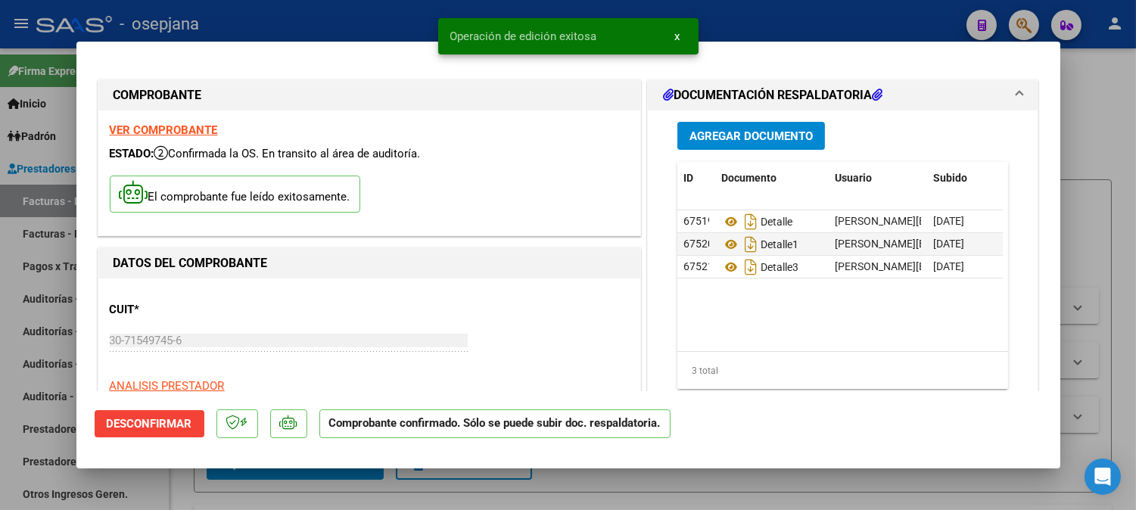
click at [297, 28] on div at bounding box center [568, 255] width 1136 height 510
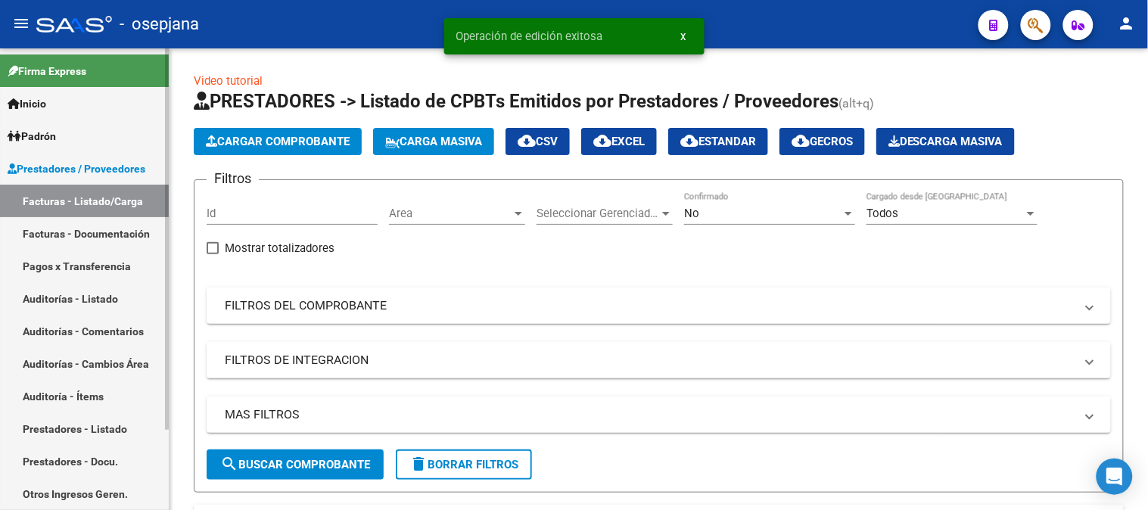
click at [63, 291] on link "Auditorías - Listado" at bounding box center [84, 298] width 169 height 33
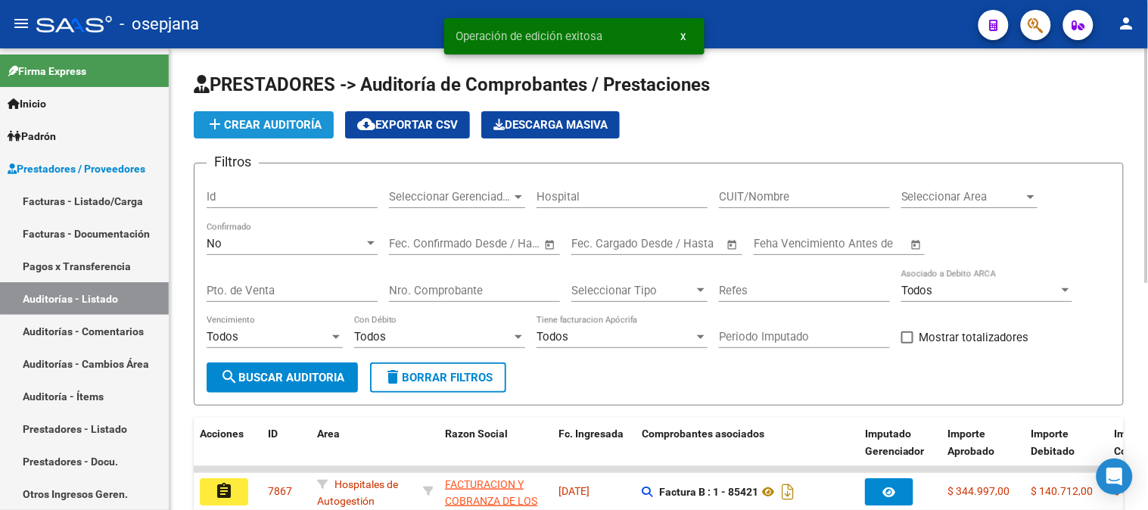
click at [285, 130] on span "add Crear Auditoría" at bounding box center [264, 125] width 116 height 14
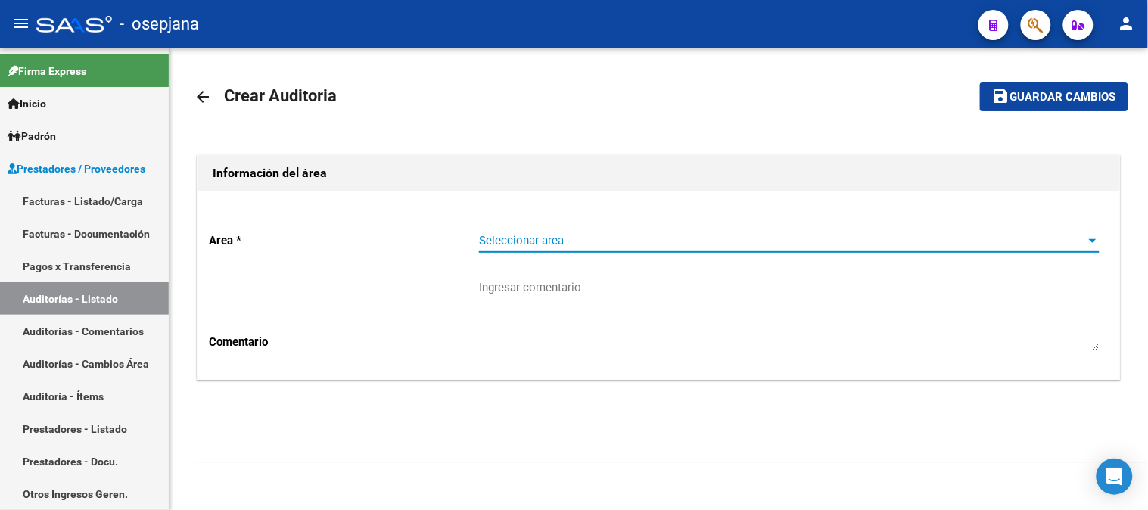
click at [557, 244] on span "Seleccionar area" at bounding box center [782, 241] width 607 height 14
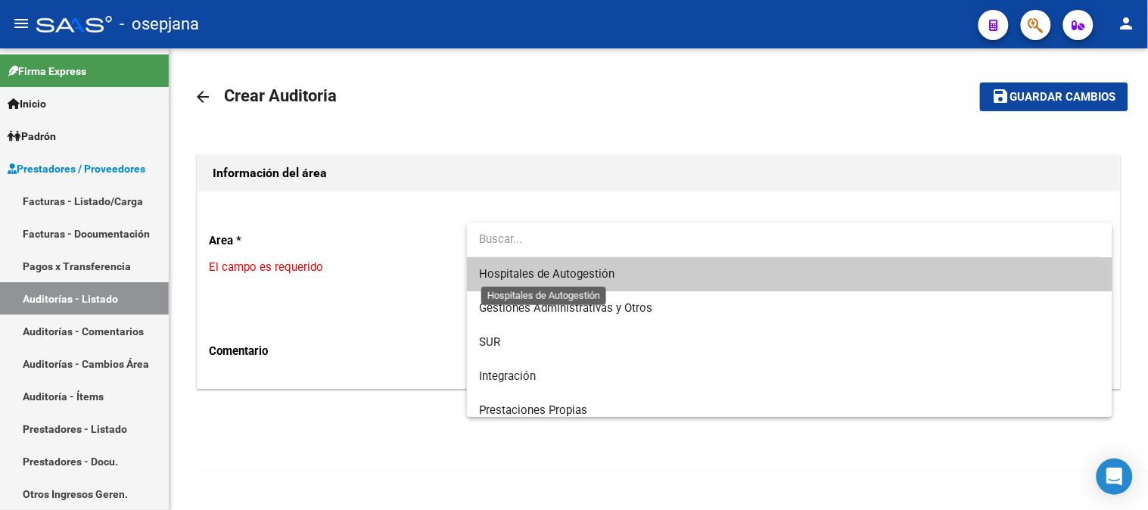
click at [554, 281] on span "Hospitales de Autogestión" at bounding box center [546, 274] width 135 height 14
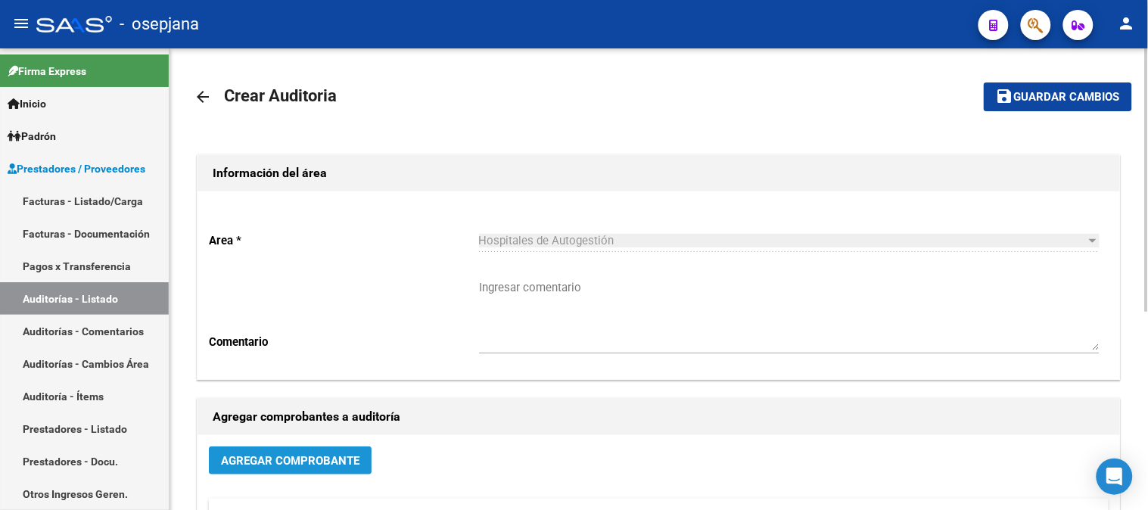
click at [353, 452] on button "Agregar Comprobante" at bounding box center [290, 460] width 163 height 28
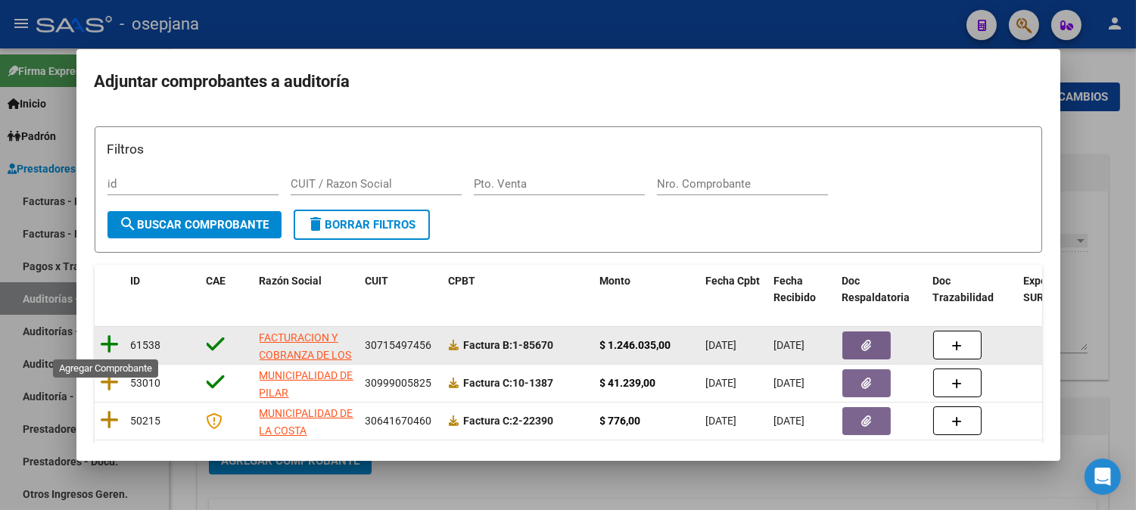
click at [110, 341] on icon at bounding box center [110, 344] width 19 height 21
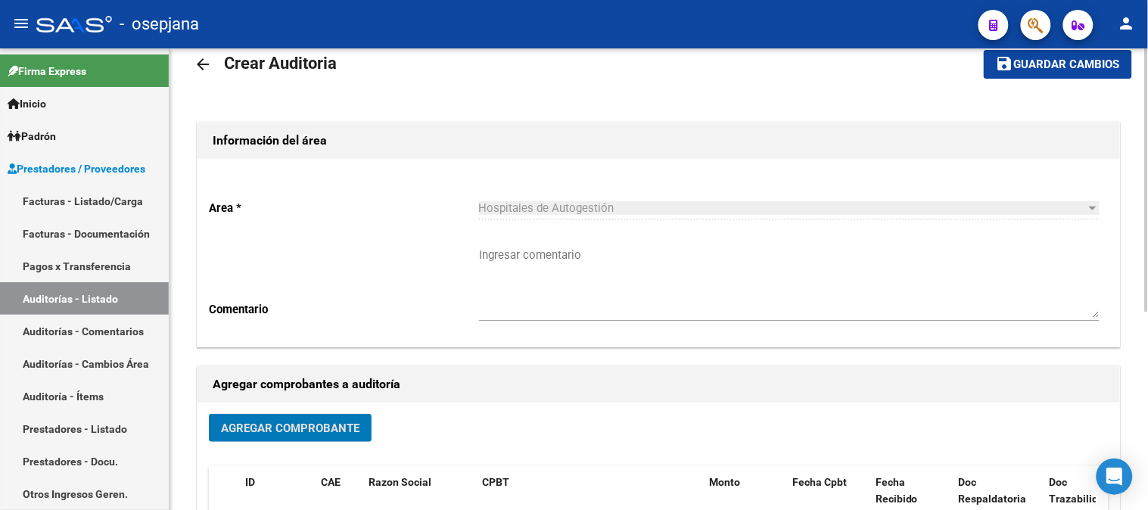
scroll to position [348, 0]
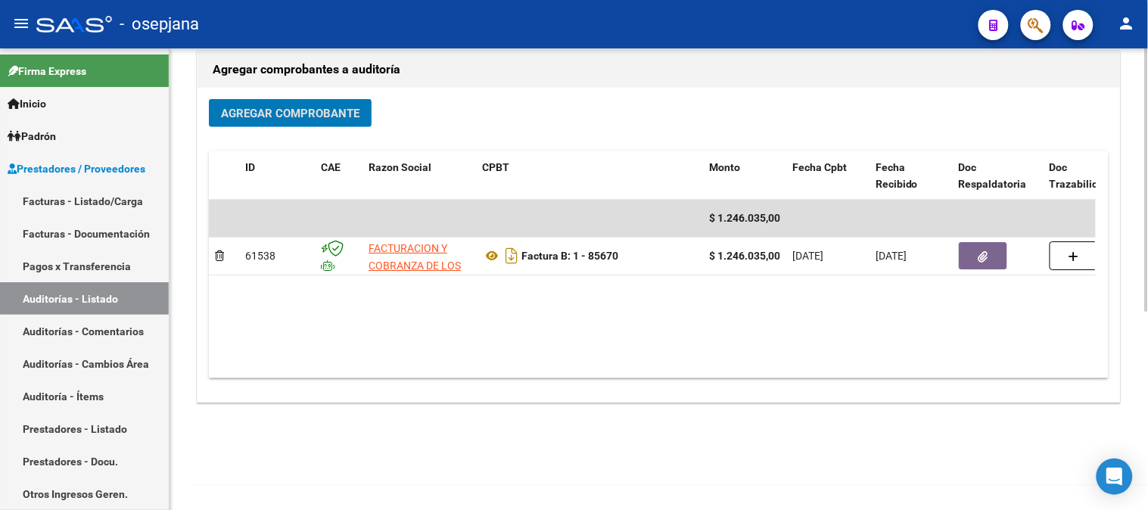
click at [1135, 391] on div at bounding box center [1147, 378] width 4 height 263
click at [1124, 266] on div "arrow_back Crear Auditoria save Guardar cambios Información del área Area * Hos…" at bounding box center [661, 105] width 982 height 809
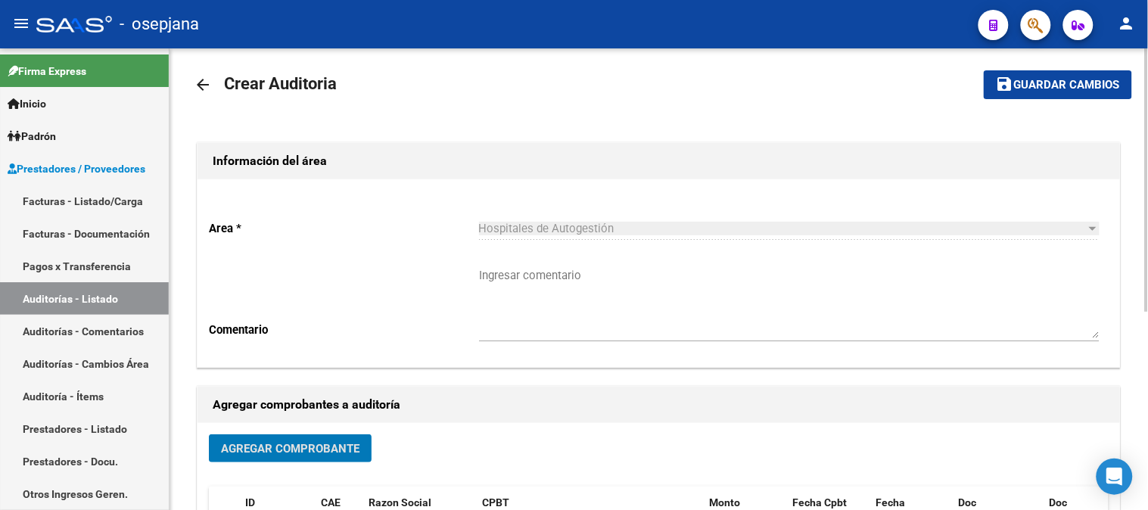
click at [1135, 74] on div "arrow_back Crear Auditoria save Guardar cambios Información del área Area * Hos…" at bounding box center [661, 440] width 982 height 809
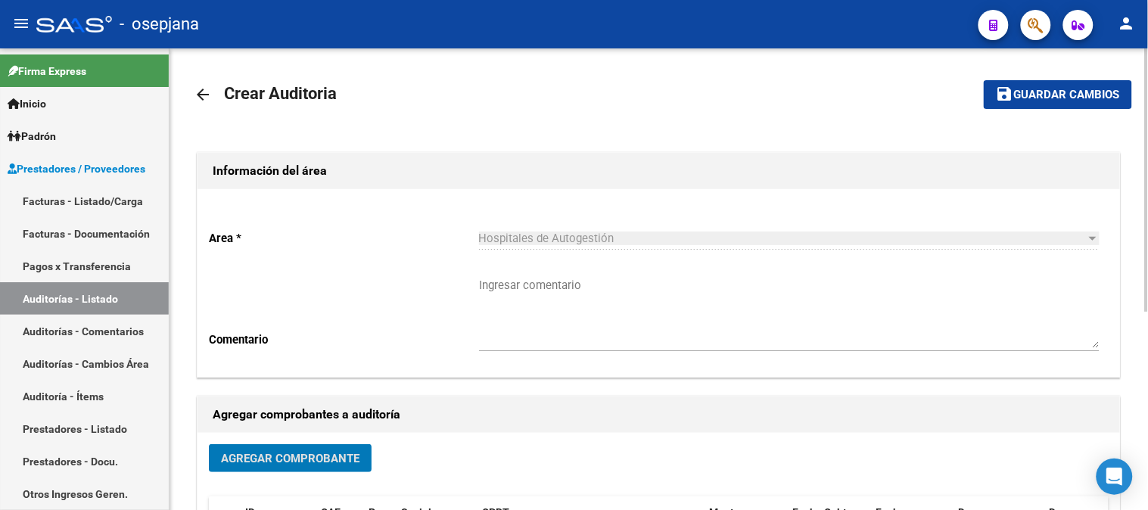
click at [1110, 85] on button "save Guardar cambios" at bounding box center [1058, 94] width 148 height 28
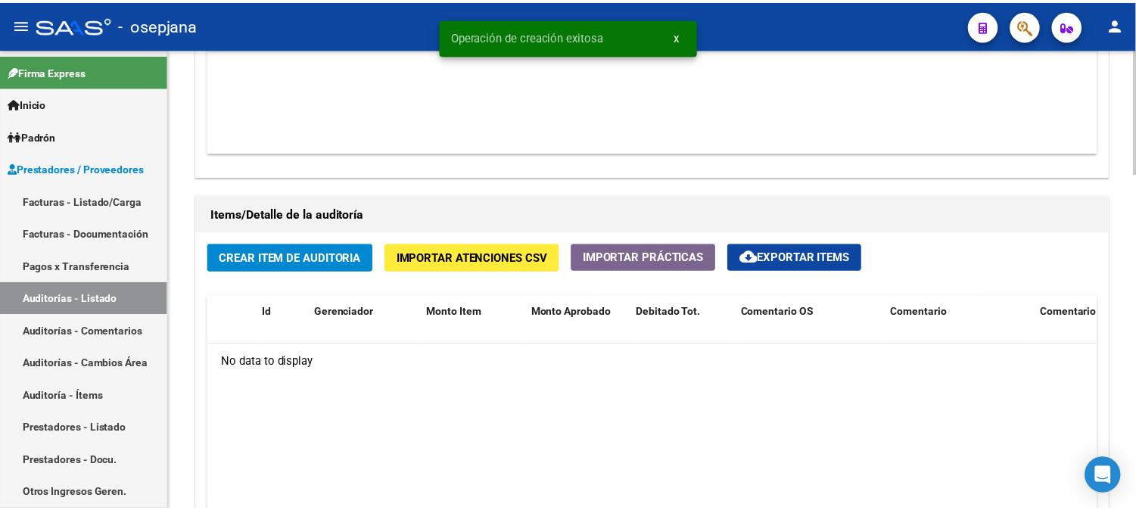
scroll to position [990, 0]
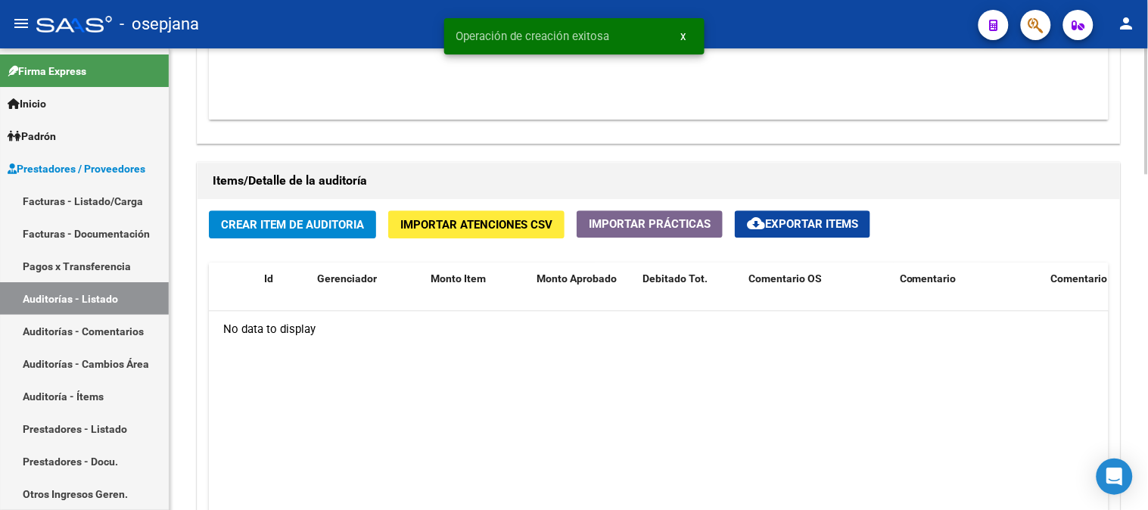
click at [270, 222] on span "Crear Item de Auditoria" at bounding box center [292, 225] width 143 height 14
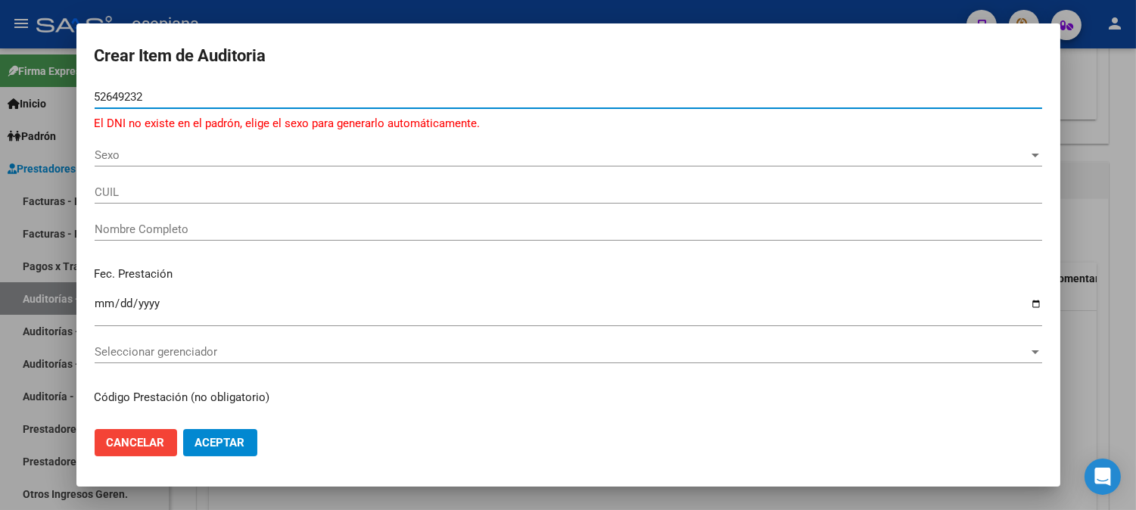
type input "52649232"
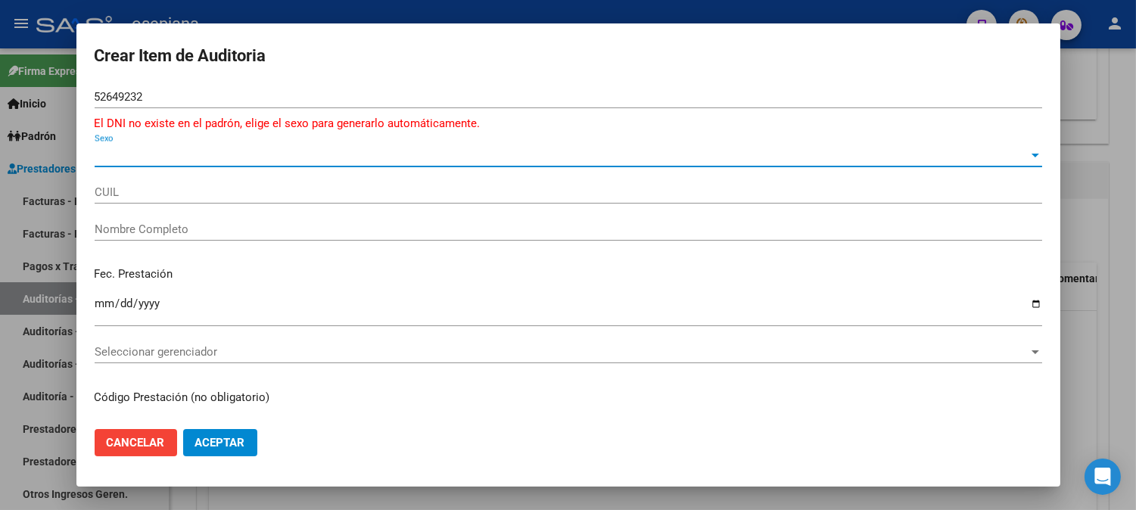
click at [194, 154] on span "Sexo" at bounding box center [562, 155] width 934 height 14
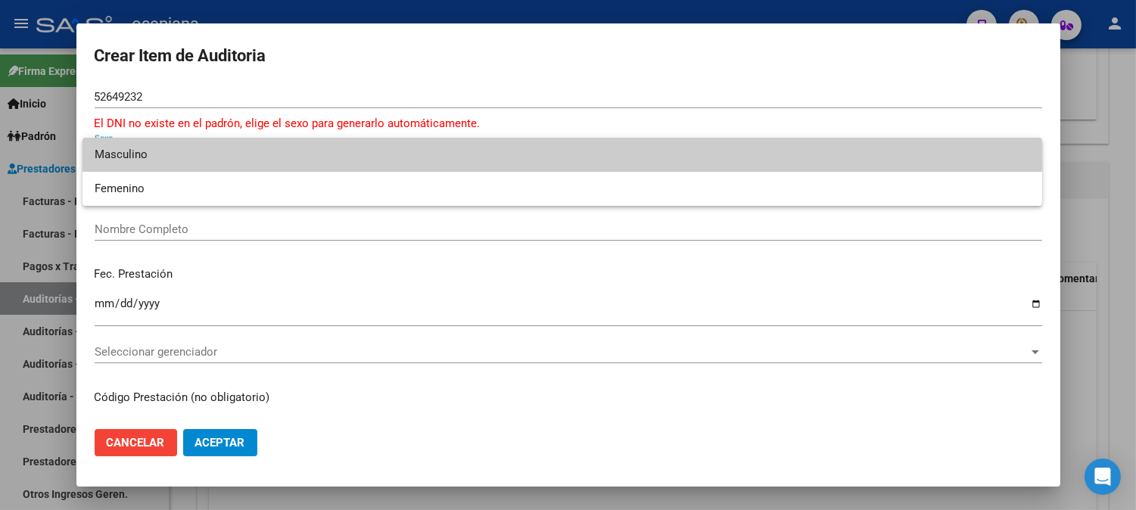
click at [186, 157] on span "Masculino" at bounding box center [562, 155] width 935 height 34
type input "20526492324"
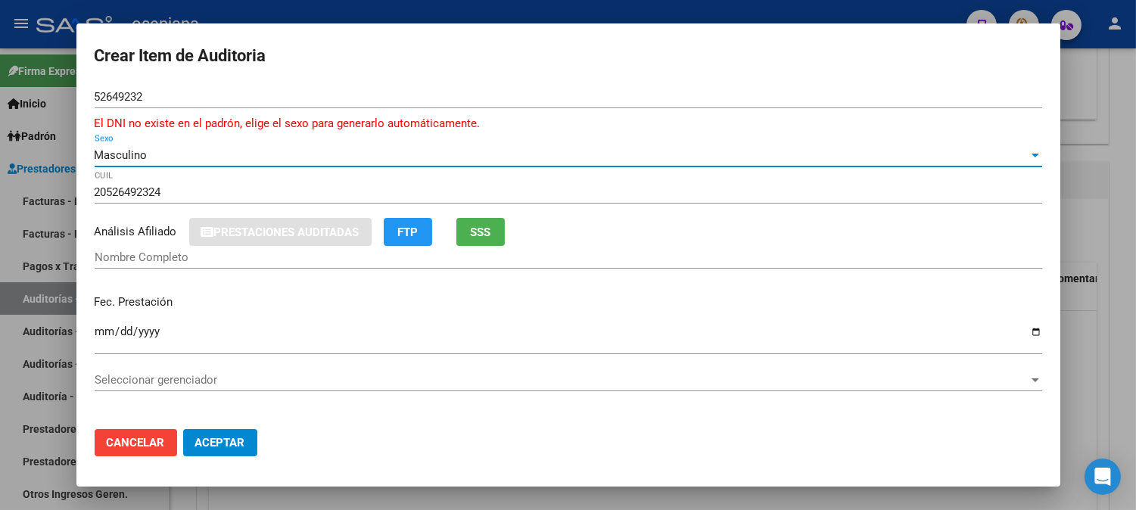
type input "CUENCA NUÑEZ AGUSTIN"
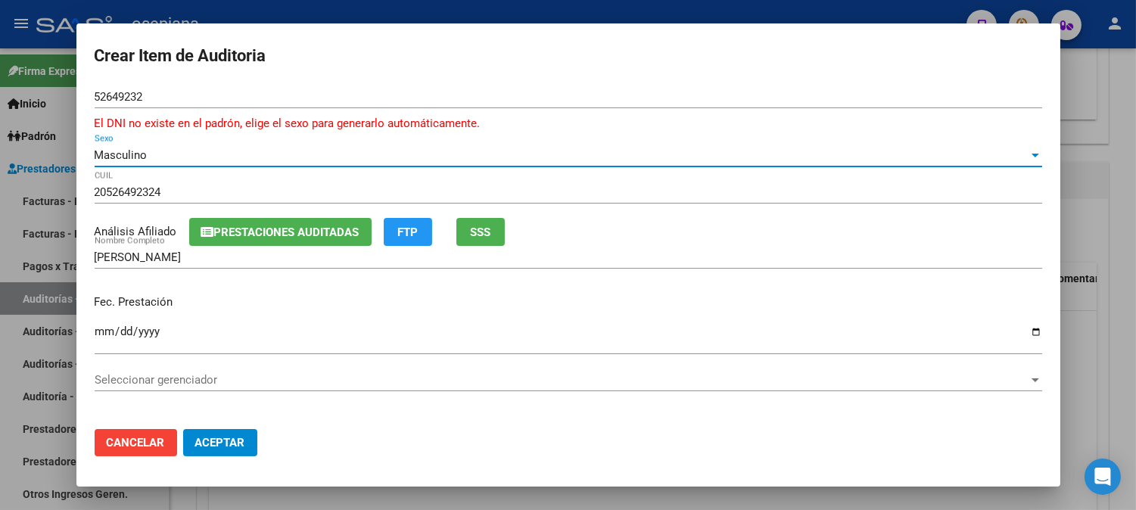
click at [108, 338] on input "Ingresar la fecha" at bounding box center [568, 337] width 947 height 24
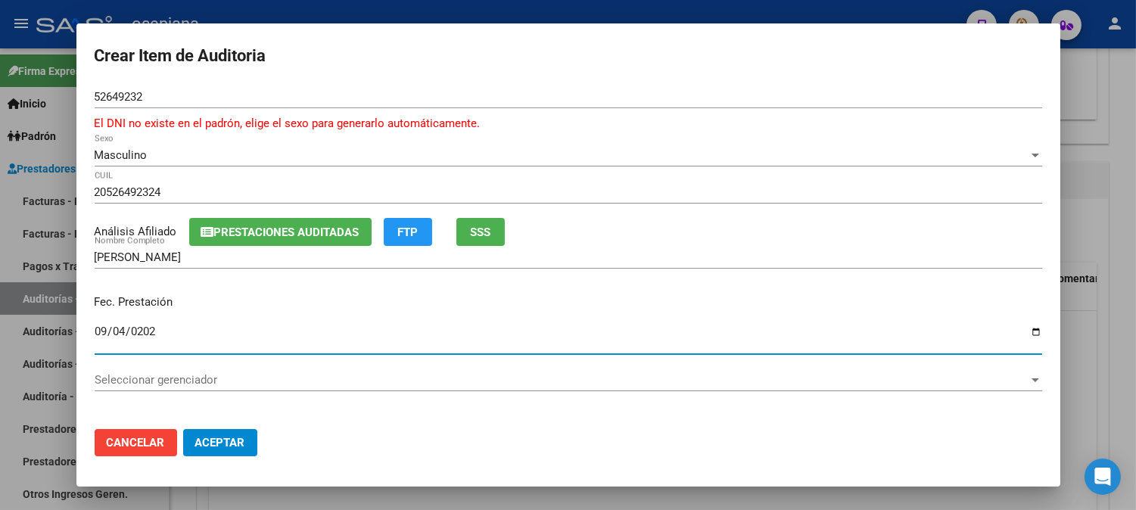
type input "2025-09-04"
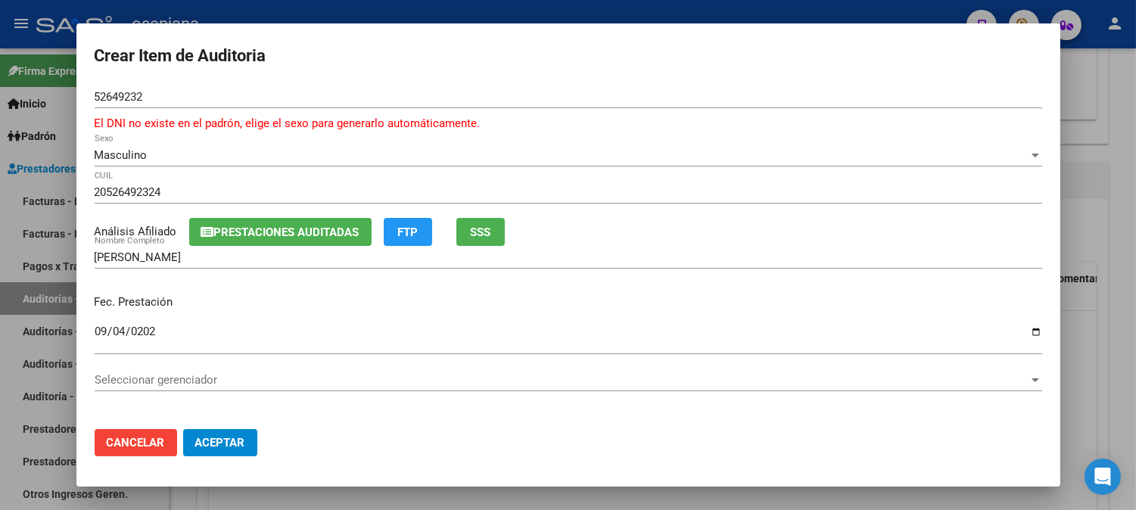
scroll to position [33, 0]
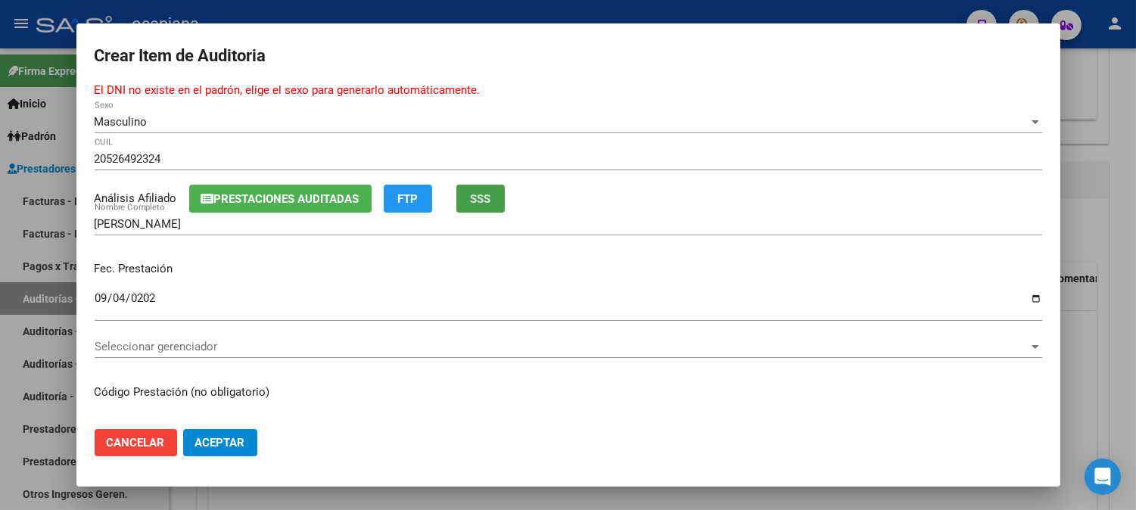
click at [488, 198] on span "SSS" at bounding box center [480, 199] width 20 height 14
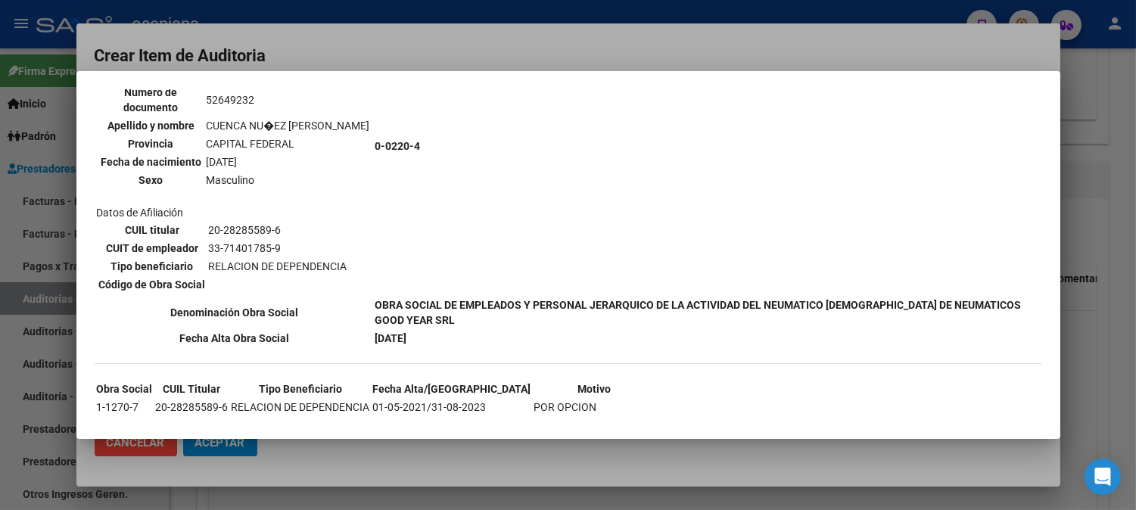
scroll to position [1110, 0]
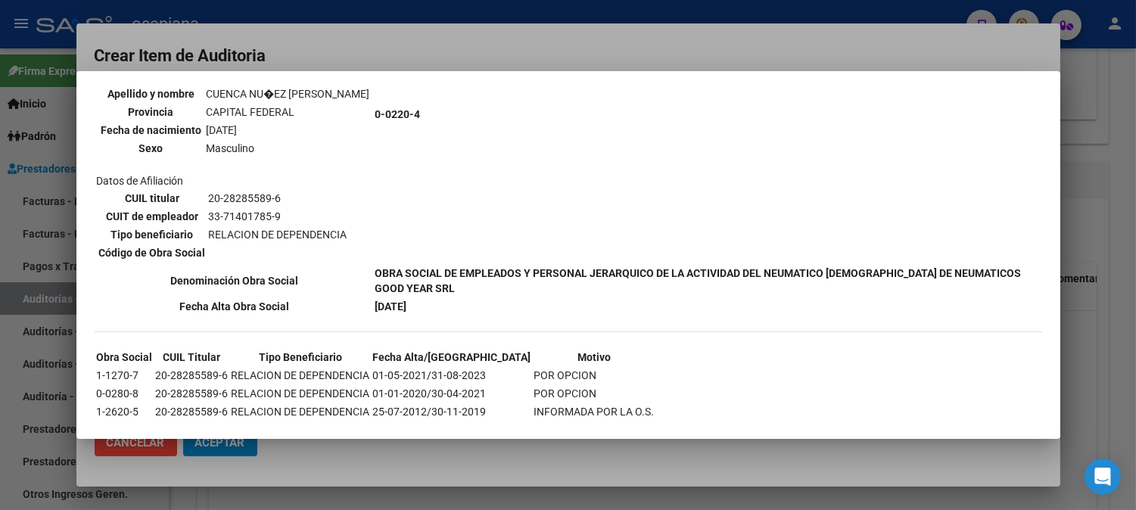
click at [577, 23] on div at bounding box center [568, 255] width 1136 height 510
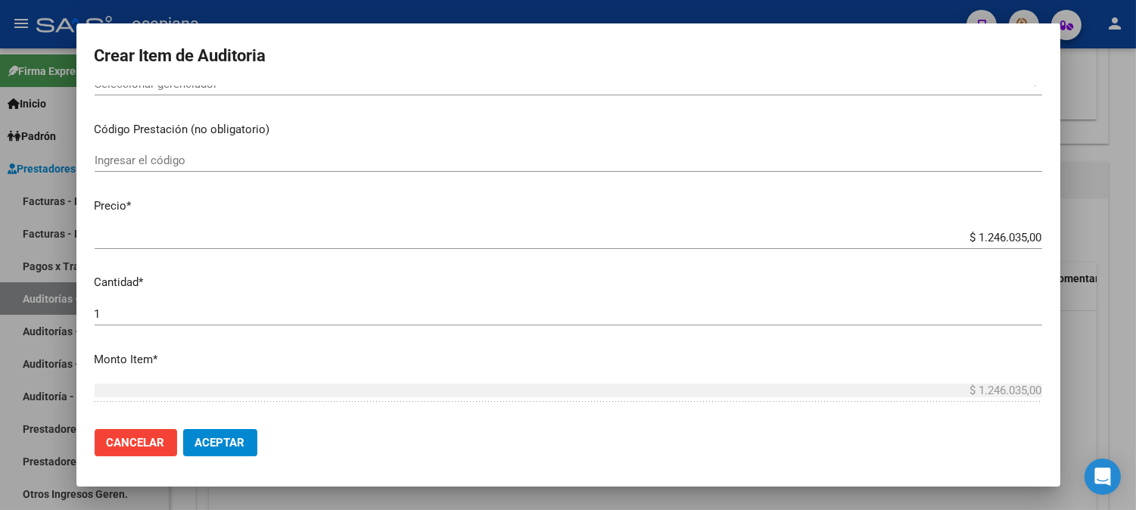
scroll to position [337, 0]
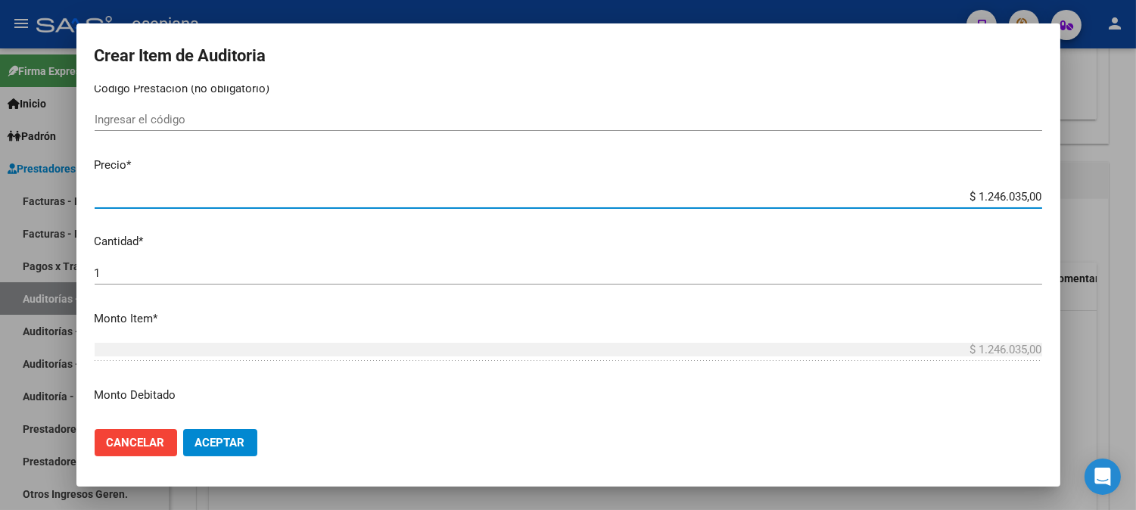
drag, startPoint x: 946, startPoint y: 194, endPoint x: 1146, endPoint y: 226, distance: 202.9
click at [1135, 226] on html "menu - osepjana person Firma Express Inicio Calendario SSS Instructivos Contact…" at bounding box center [568, 255] width 1136 height 510
type input "$ 0,01"
type input "$ 0,18"
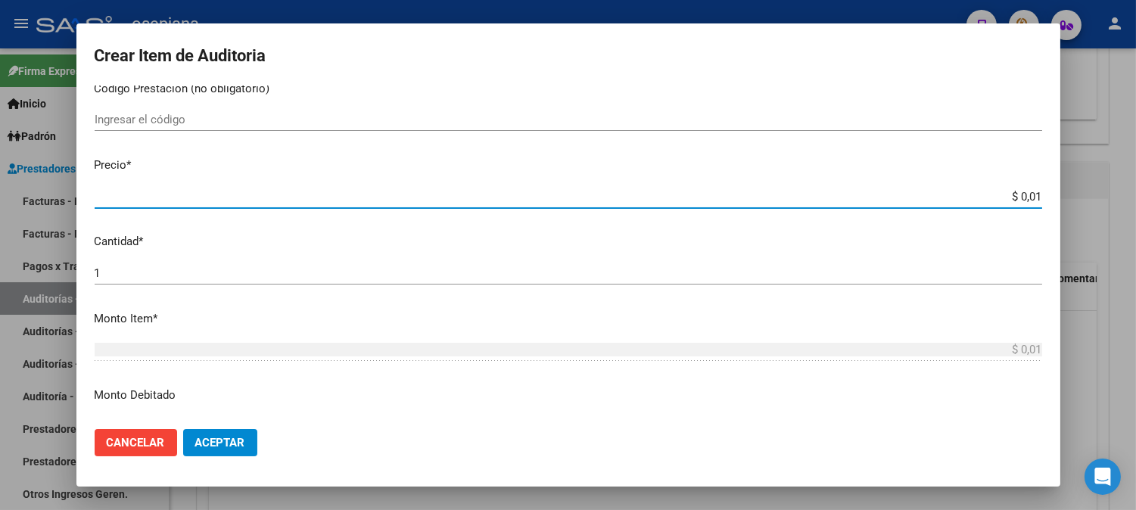
type input "$ 0,18"
type input "$ 1,80"
type input "$ 18,05"
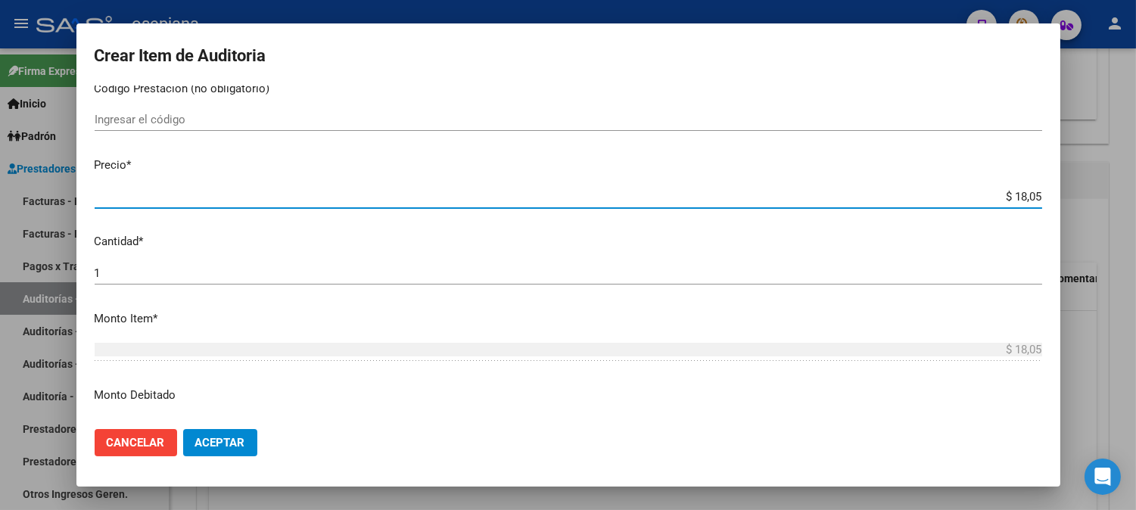
type input "$ 180,52"
type input "$ 1.805,20"
type input "$ 18.052,00"
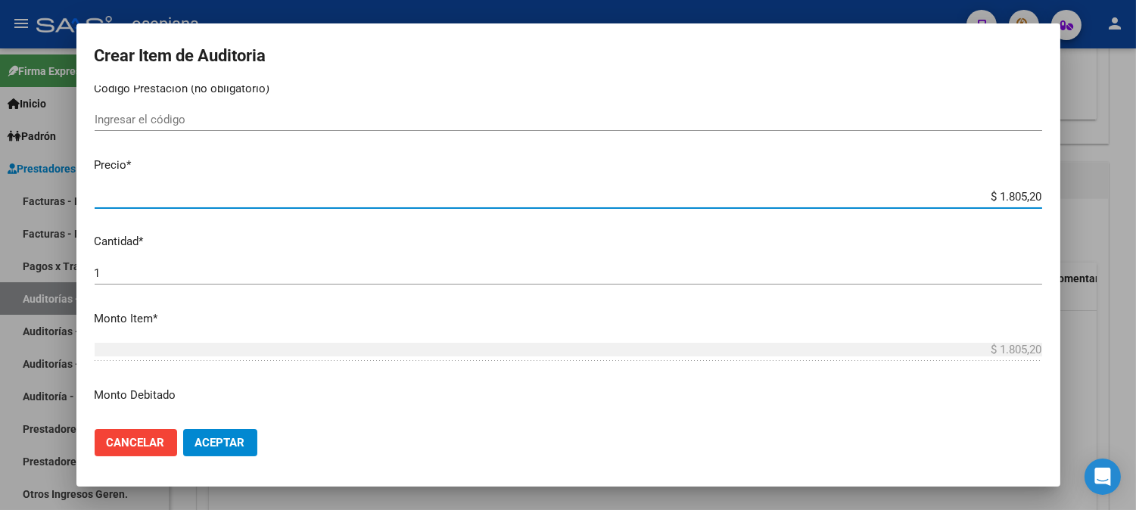
type input "$ 18.052,00"
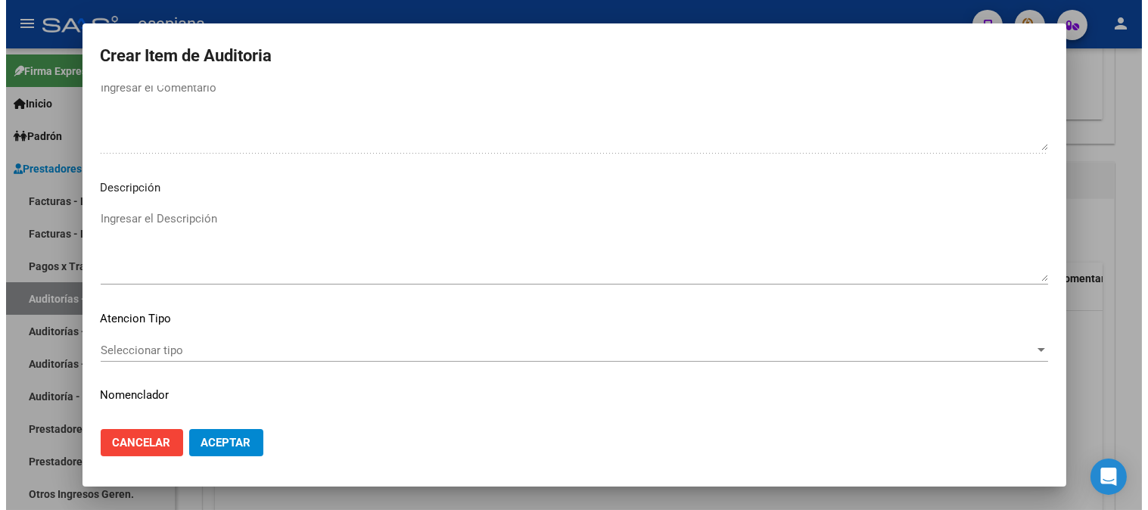
scroll to position [1048, 0]
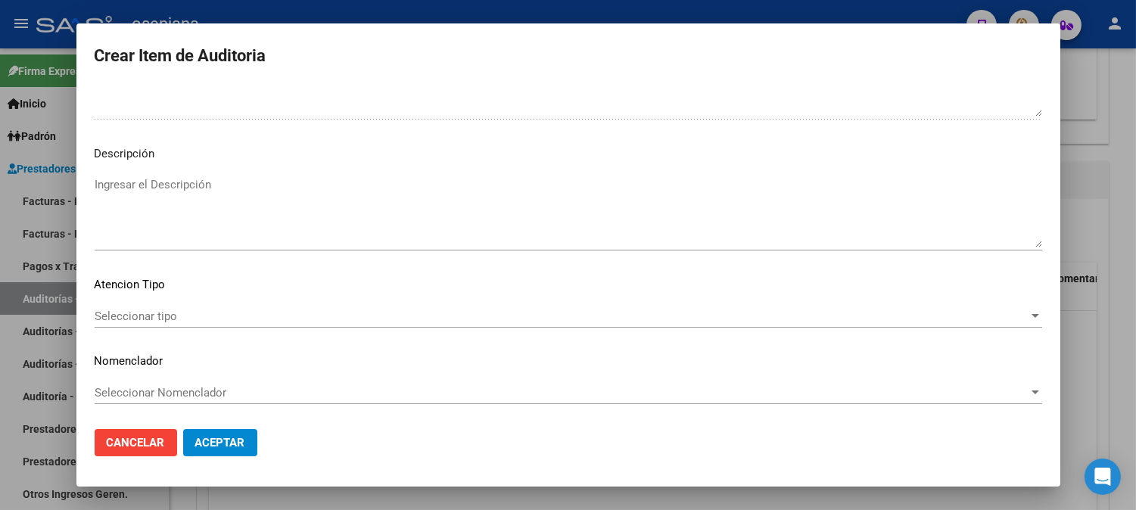
click at [116, 308] on div "Seleccionar tipo Seleccionar tipo" at bounding box center [568, 316] width 947 height 23
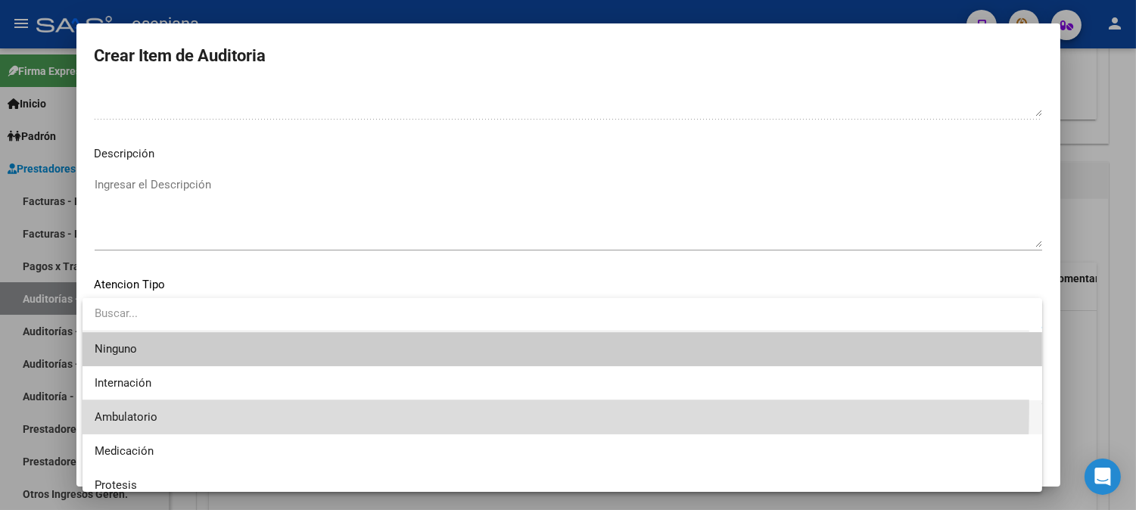
click at [121, 405] on span "Ambulatorio" at bounding box center [562, 417] width 935 height 34
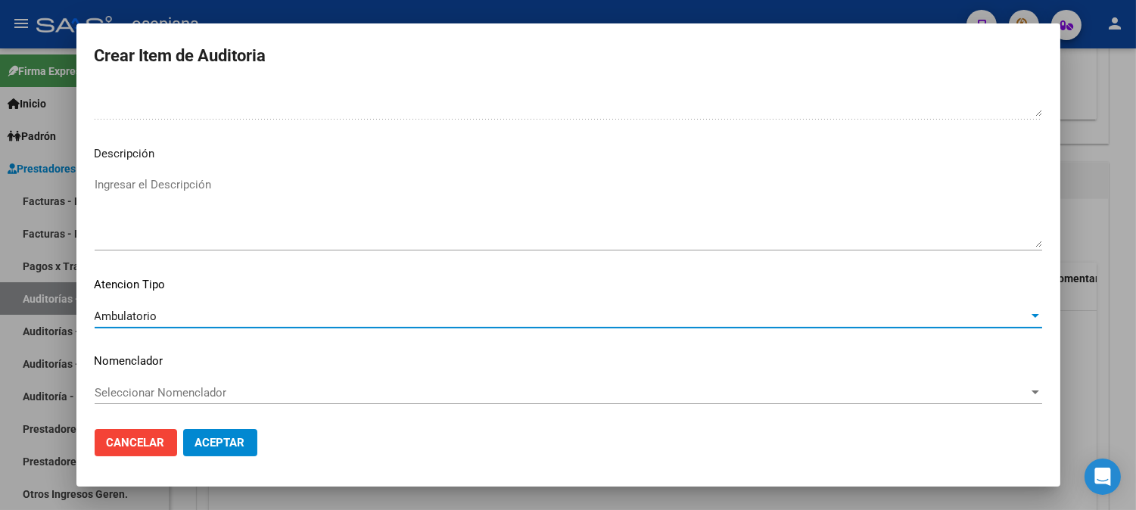
click at [148, 389] on span "Seleccionar Nomenclador" at bounding box center [562, 393] width 934 height 14
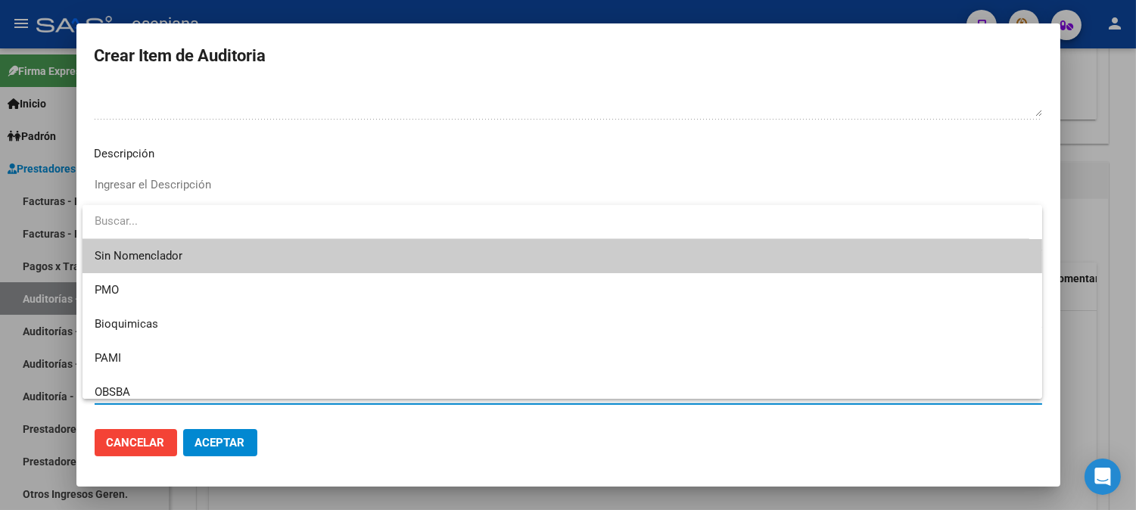
click at [132, 253] on span "Sin Nomenclador" at bounding box center [562, 256] width 935 height 34
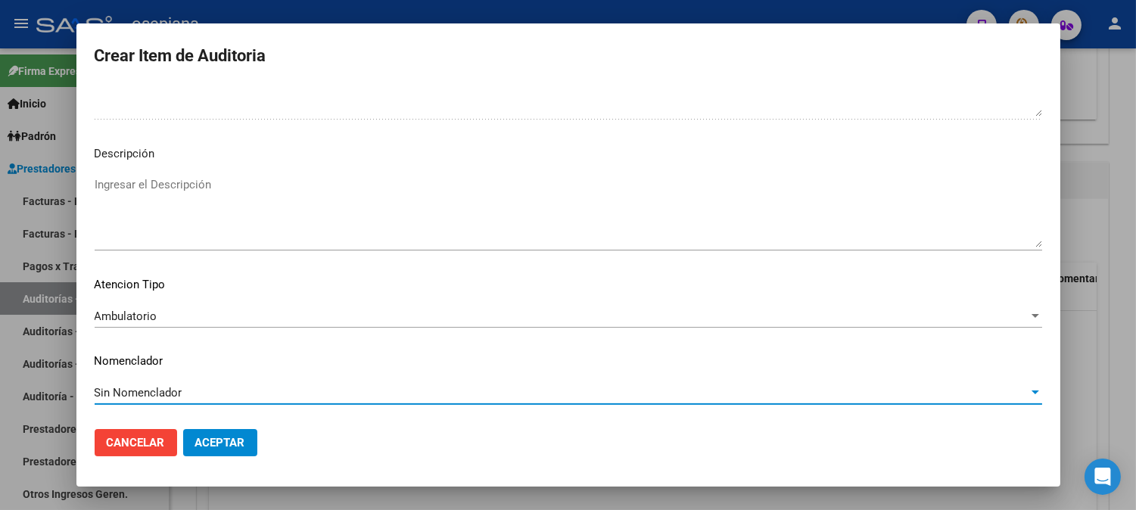
click at [220, 434] on button "Aceptar" at bounding box center [220, 442] width 74 height 27
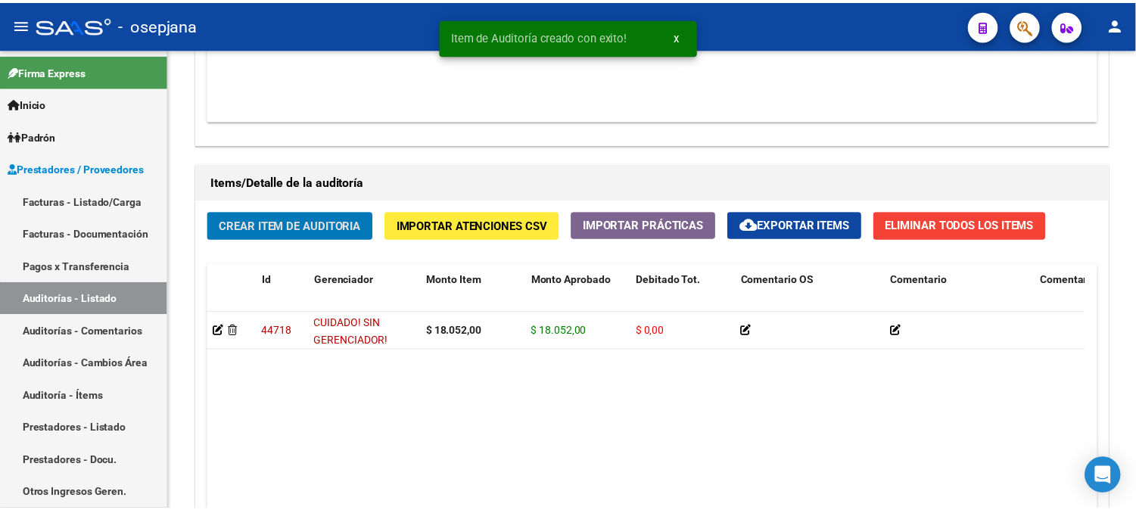
scroll to position [991, 0]
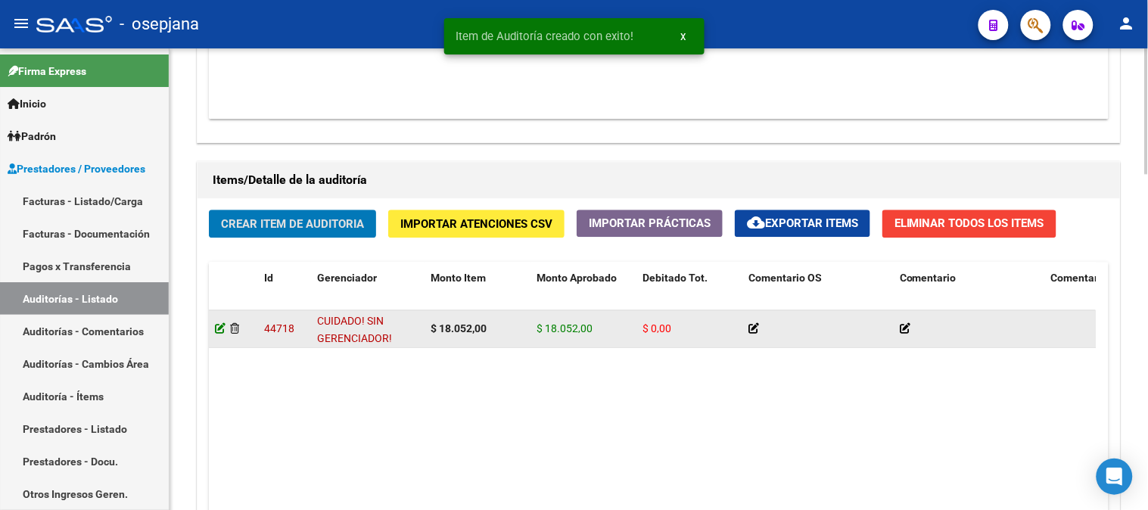
click at [219, 327] on icon at bounding box center [220, 328] width 11 height 11
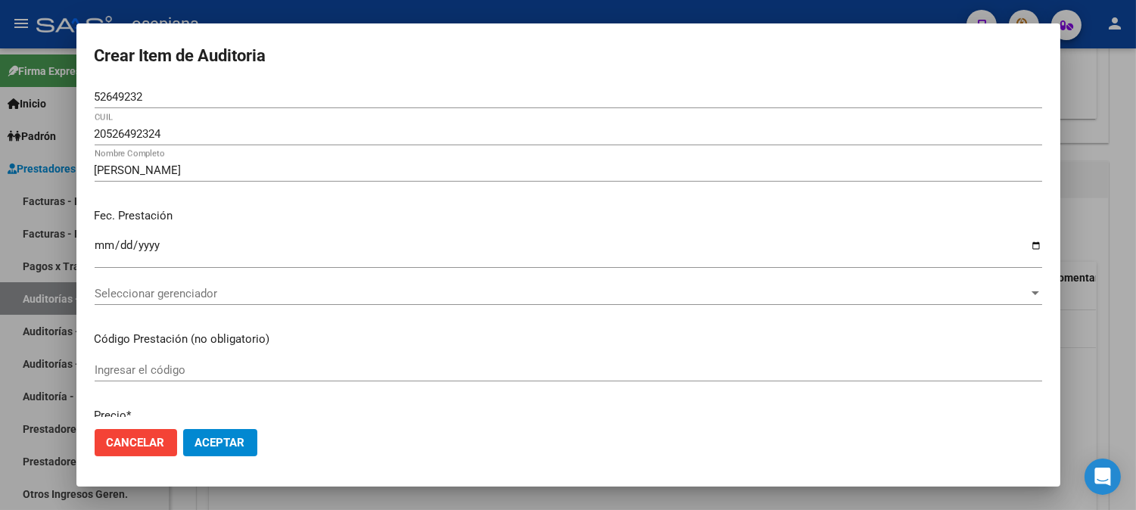
click at [504, 275] on div "2025-09-04 Ingresar la fecha" at bounding box center [568, 259] width 947 height 46
click at [503, 275] on div "2025-09-04 Ingresar la fecha" at bounding box center [568, 259] width 947 height 46
click at [452, 285] on div "Seleccionar gerenciador Seleccionar gerenciador" at bounding box center [568, 293] width 947 height 23
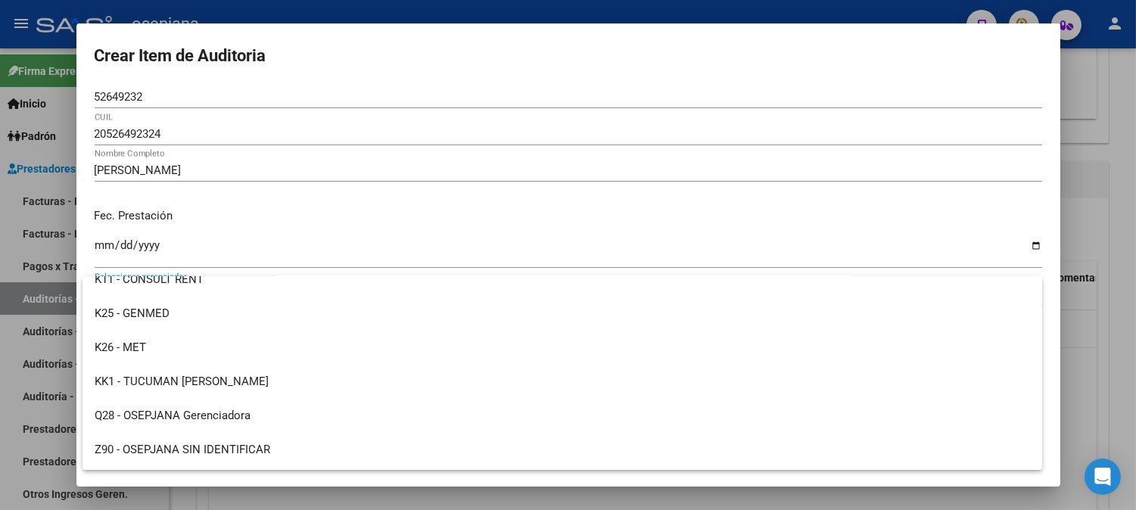
scroll to position [555, 0]
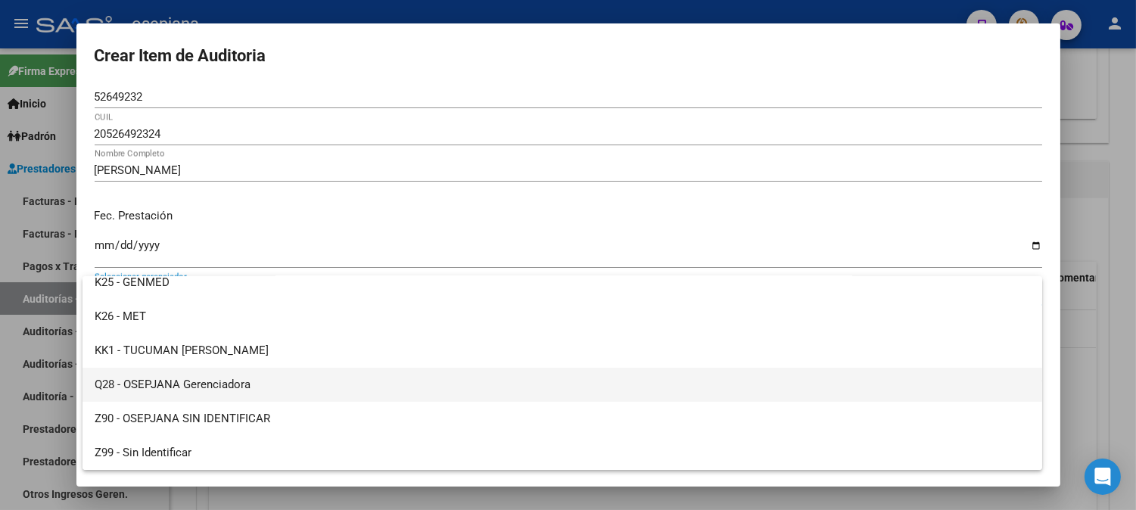
click at [229, 377] on span "Q28 - OSEPJANA Gerenciadora" at bounding box center [562, 385] width 935 height 34
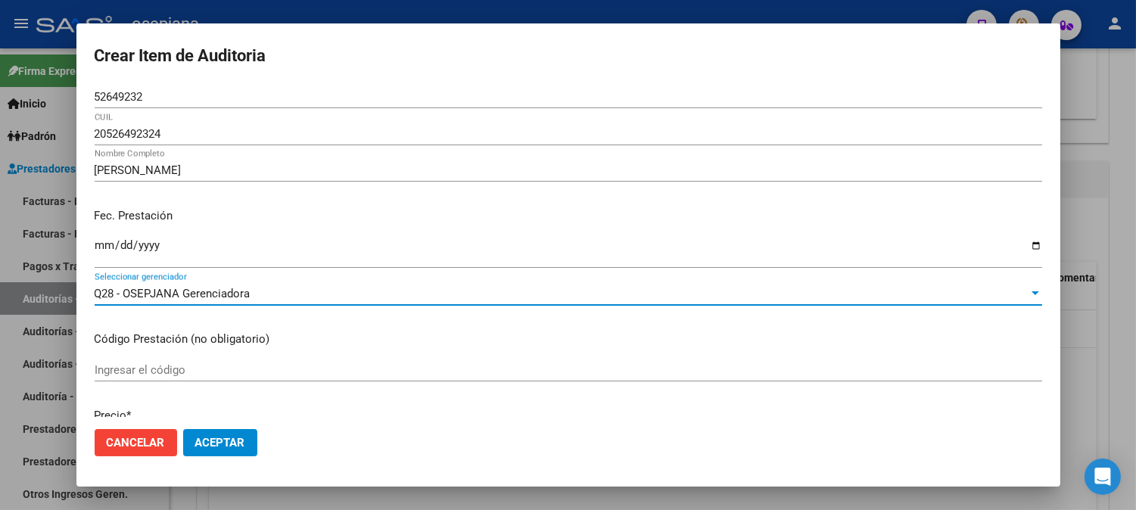
click at [225, 448] on span "Aceptar" at bounding box center [220, 443] width 50 height 14
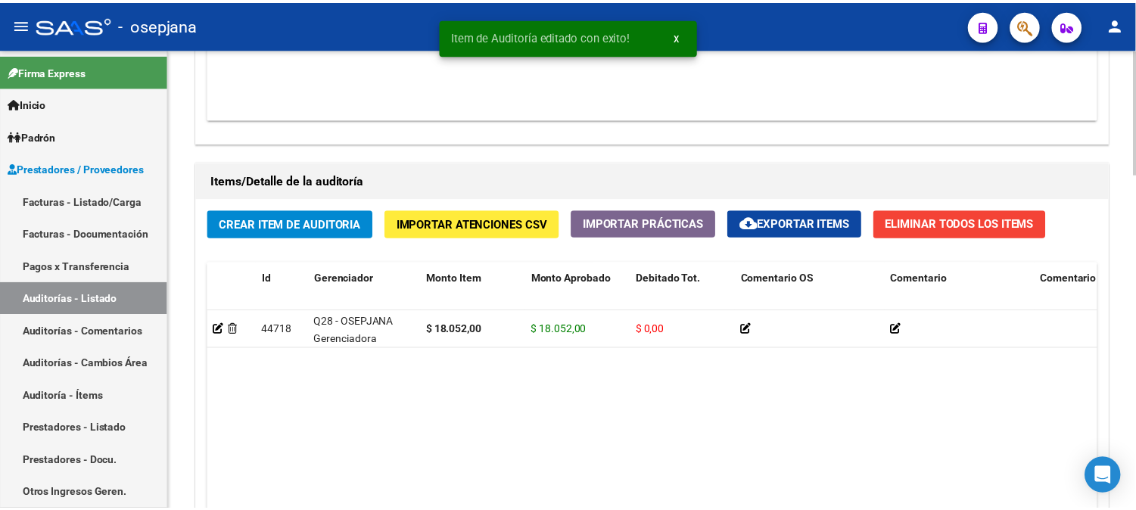
scroll to position [1025, 0]
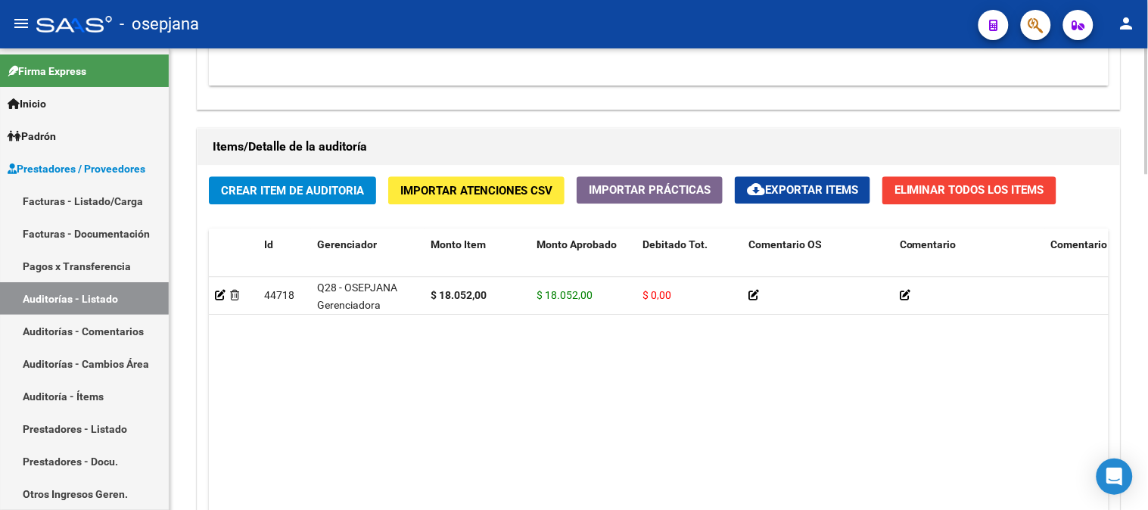
click at [226, 193] on span "Crear Item de Auditoria" at bounding box center [292, 191] width 143 height 14
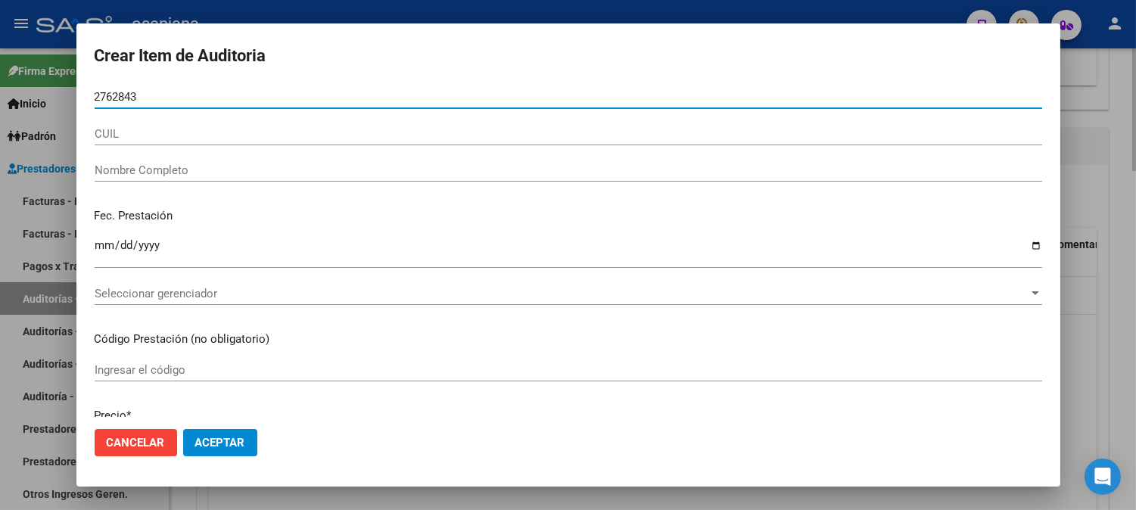
type input "27628439"
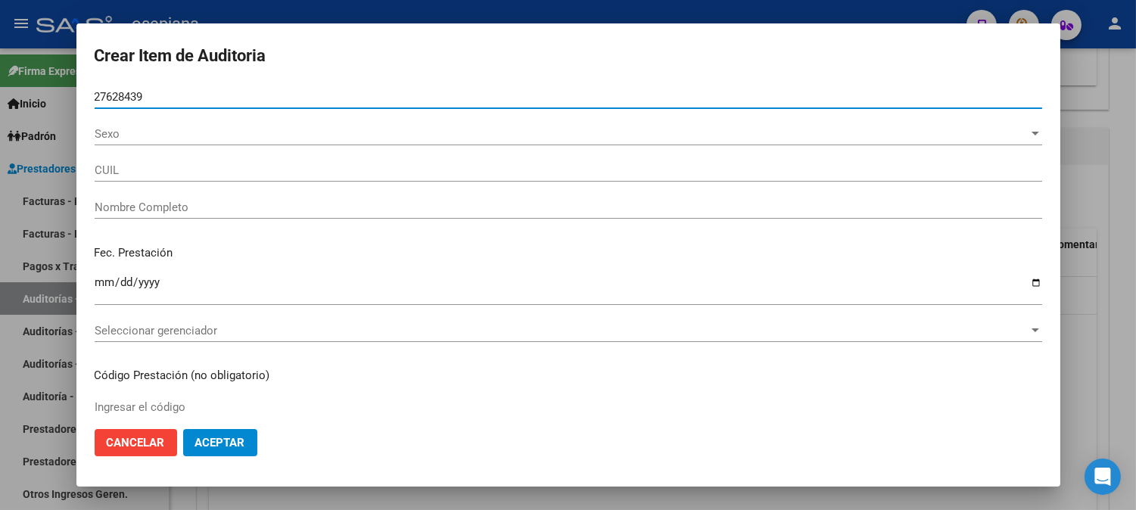
type input "20276284399"
type input "QUIROGA ANDRES EDUARDO"
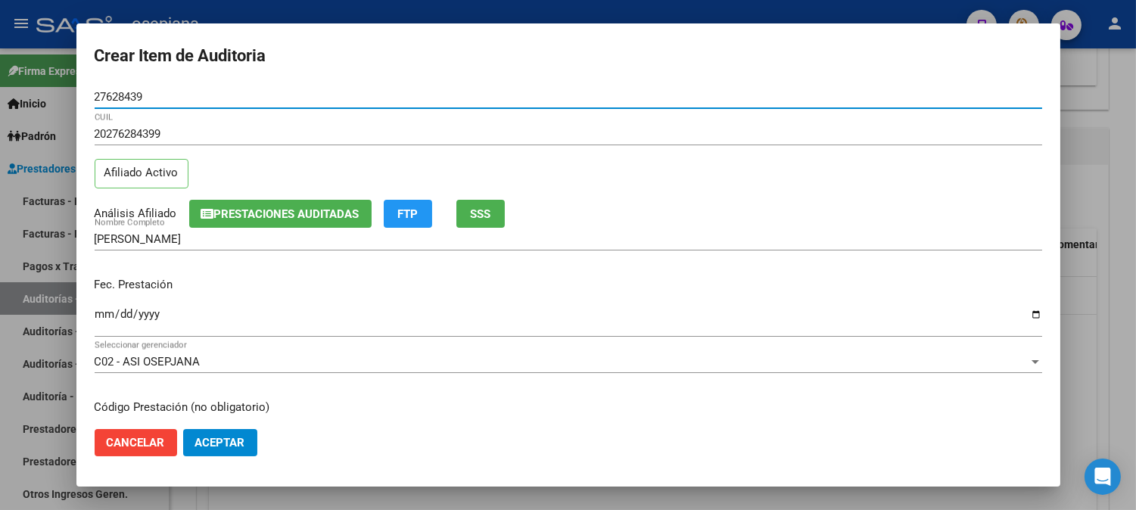
type input "27628439"
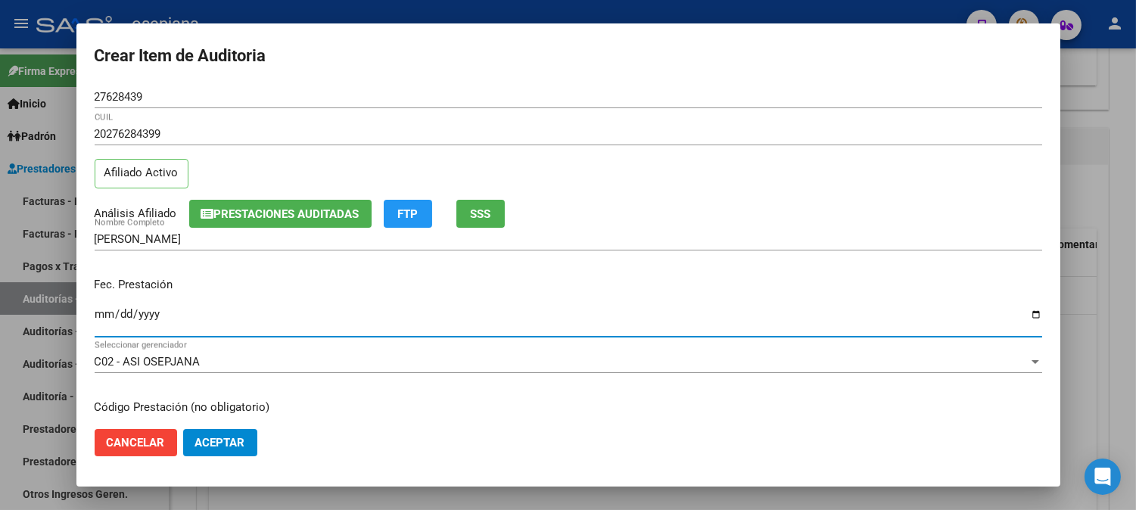
click at [96, 322] on input "Ingresar la fecha" at bounding box center [568, 320] width 947 height 24
type input "2025-06-30"
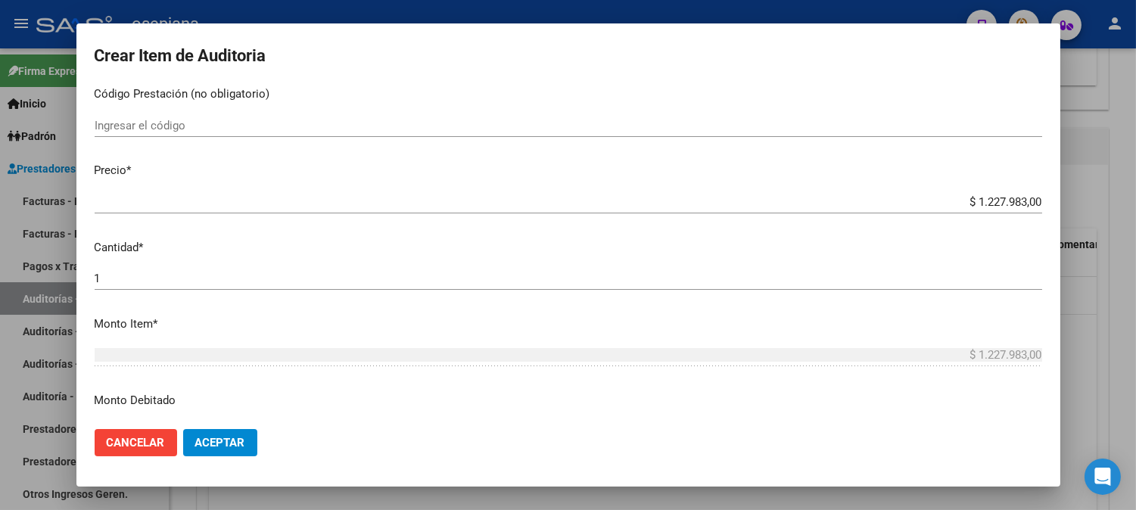
scroll to position [334, 0]
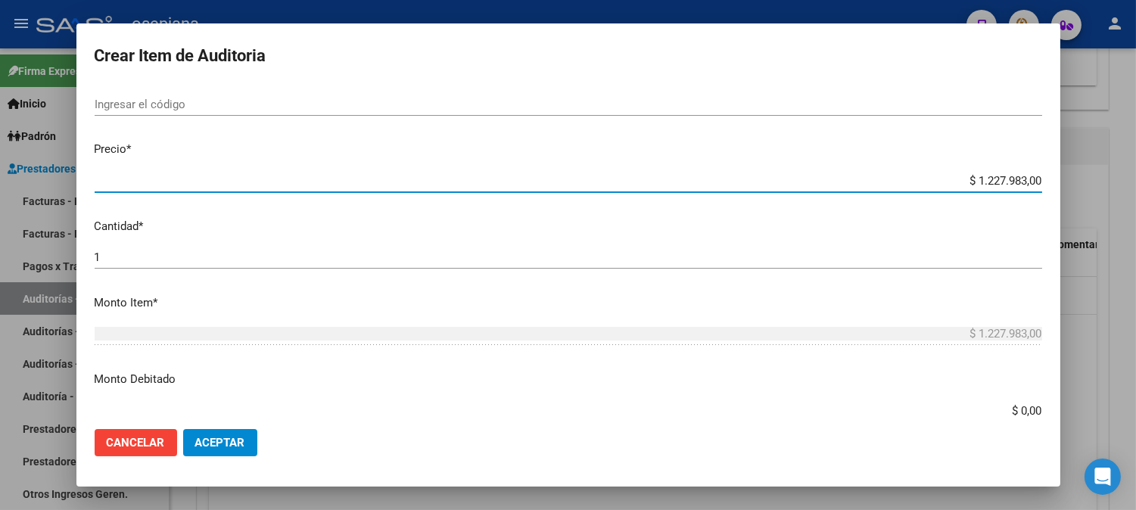
drag, startPoint x: 957, startPoint y: 184, endPoint x: 1147, endPoint y: 164, distance: 191.7
click at [1135, 164] on html "menu - osepjana person Firma Express Inicio Calendario SSS Instructivos Contact…" at bounding box center [568, 255] width 1136 height 510
type input "$ 0,01"
type input "$ 0,12"
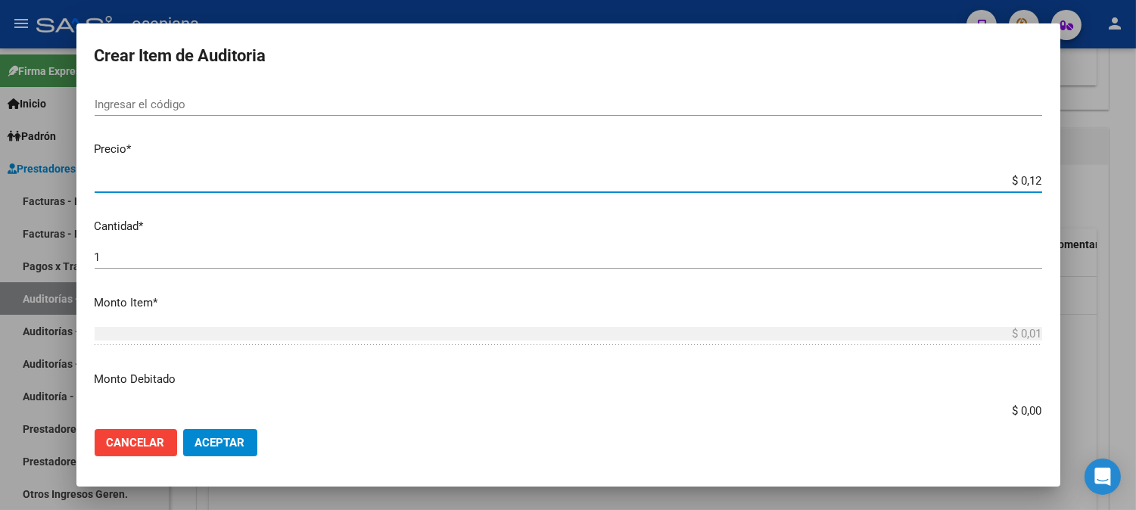
type input "$ 0,12"
type input "$ 1,23"
type input "$ 12,34"
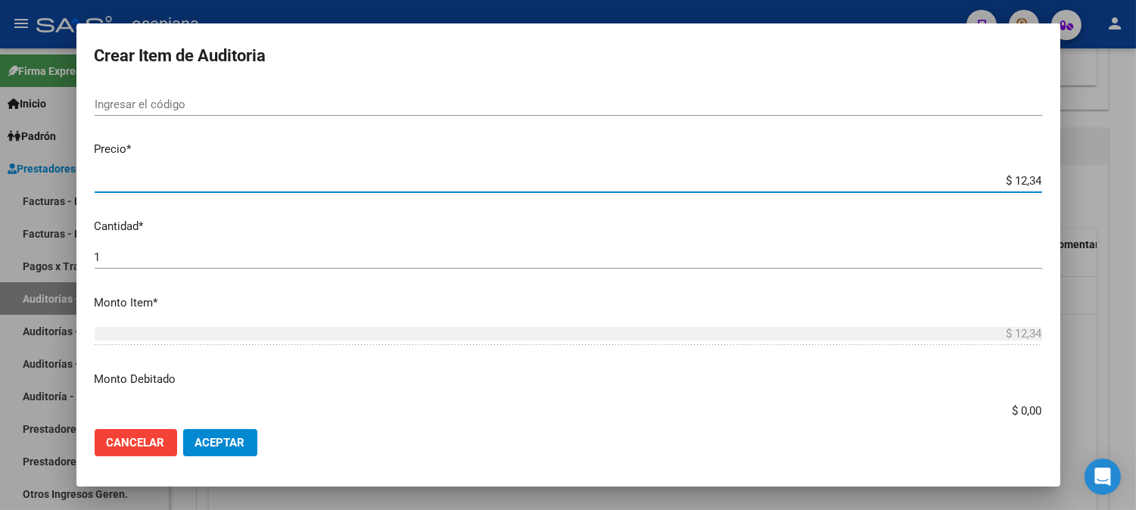
type input "$ 123,49"
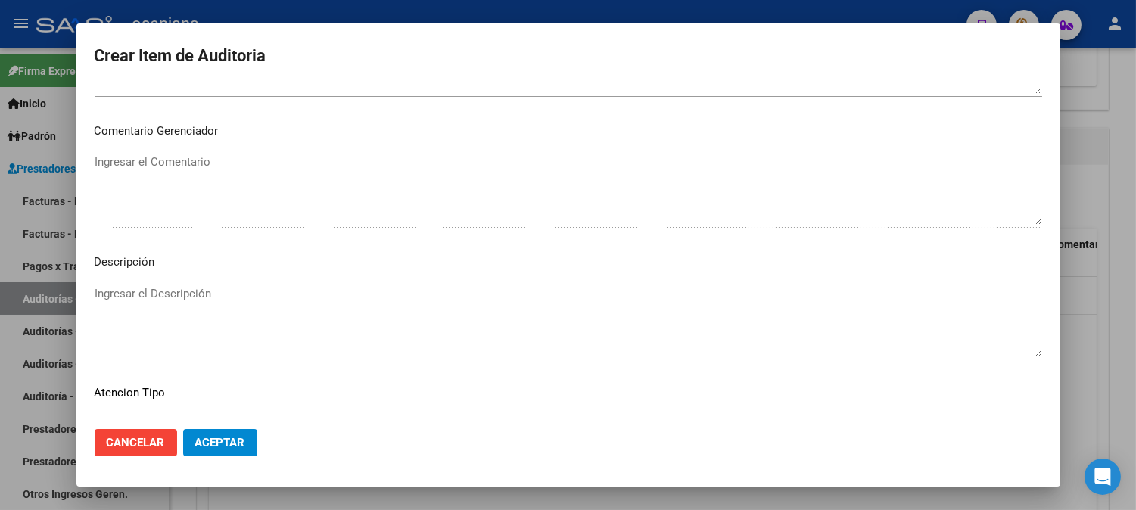
scroll to position [1031, 0]
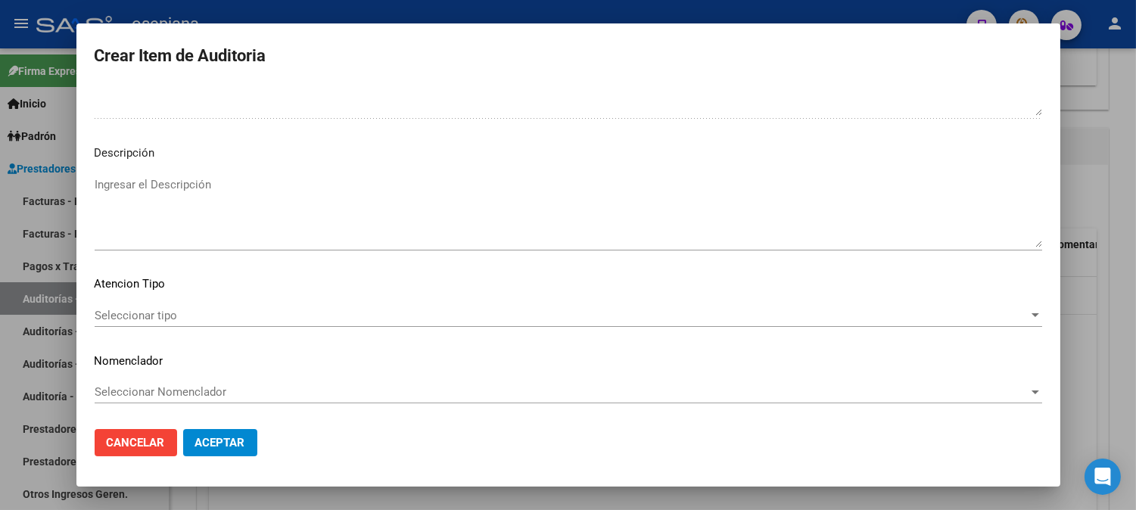
click at [133, 319] on span "Seleccionar tipo" at bounding box center [562, 316] width 934 height 14
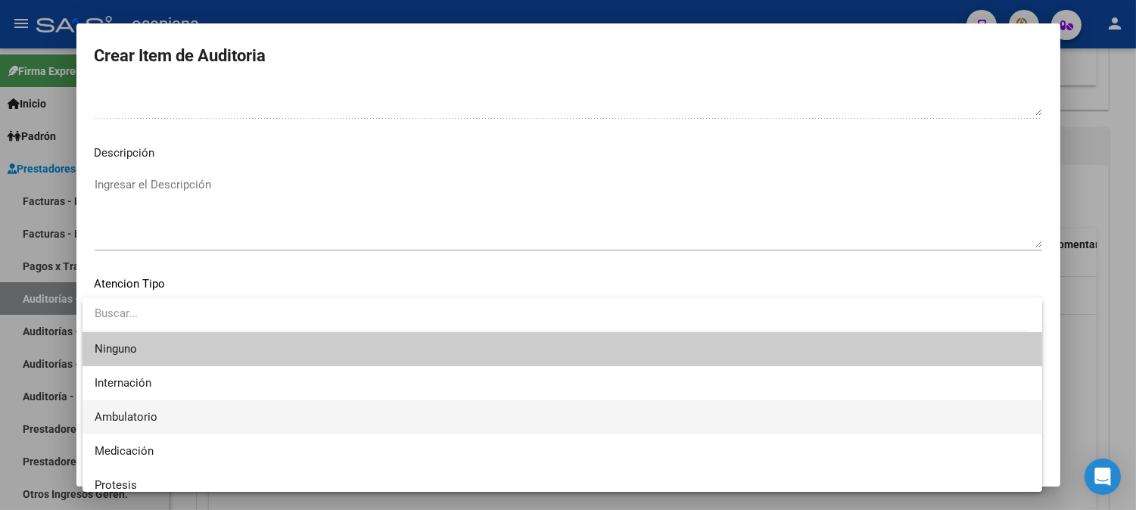
click at [122, 406] on span "Ambulatorio" at bounding box center [562, 417] width 935 height 34
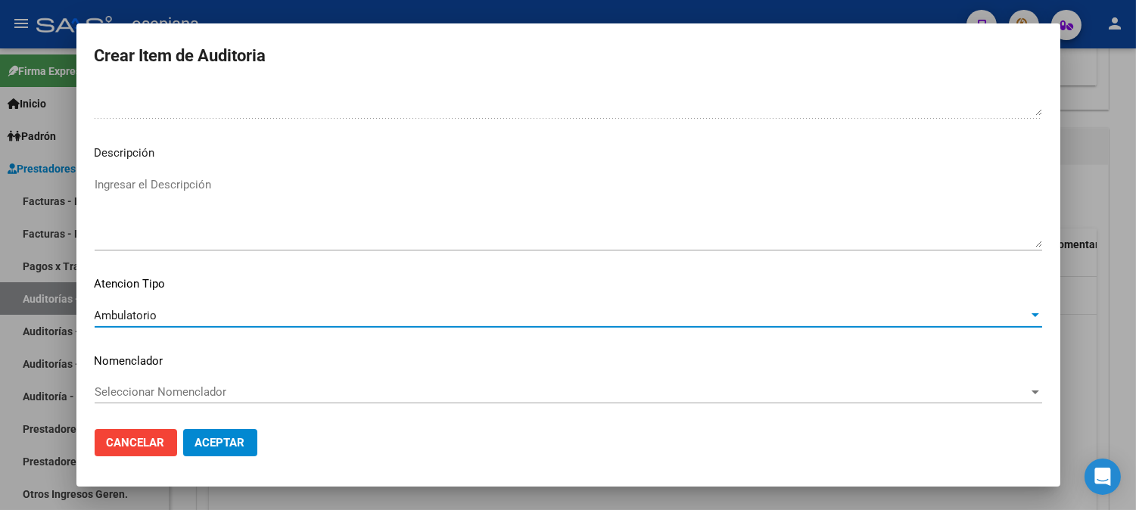
click at [126, 382] on div "Seleccionar Nomenclador Seleccionar Nomenclador" at bounding box center [568, 392] width 947 height 23
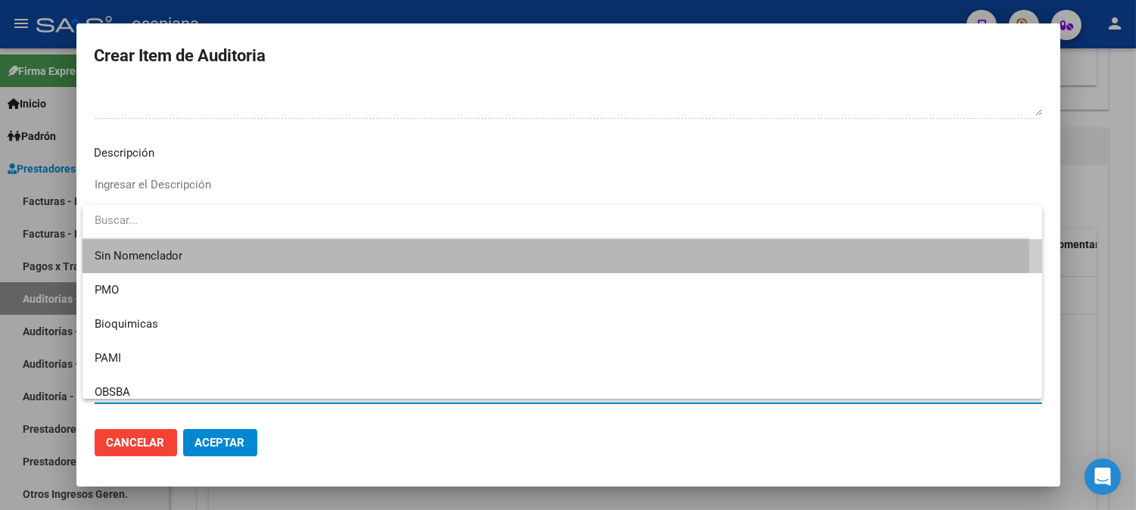
click at [129, 263] on span "Sin Nomenclador" at bounding box center [562, 256] width 935 height 34
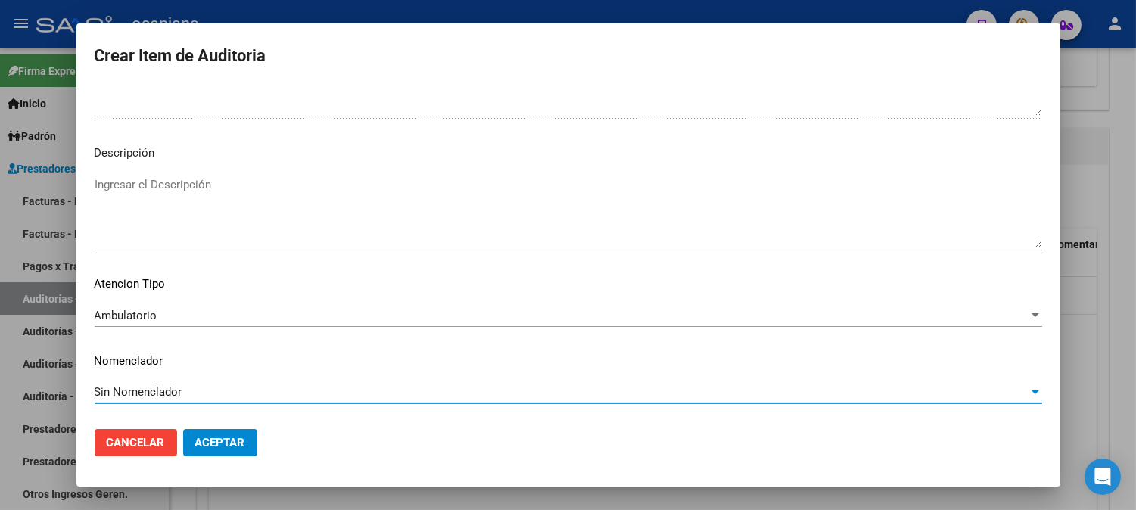
click at [216, 425] on mat-dialog-actions "Cancelar Aceptar" at bounding box center [568, 442] width 947 height 51
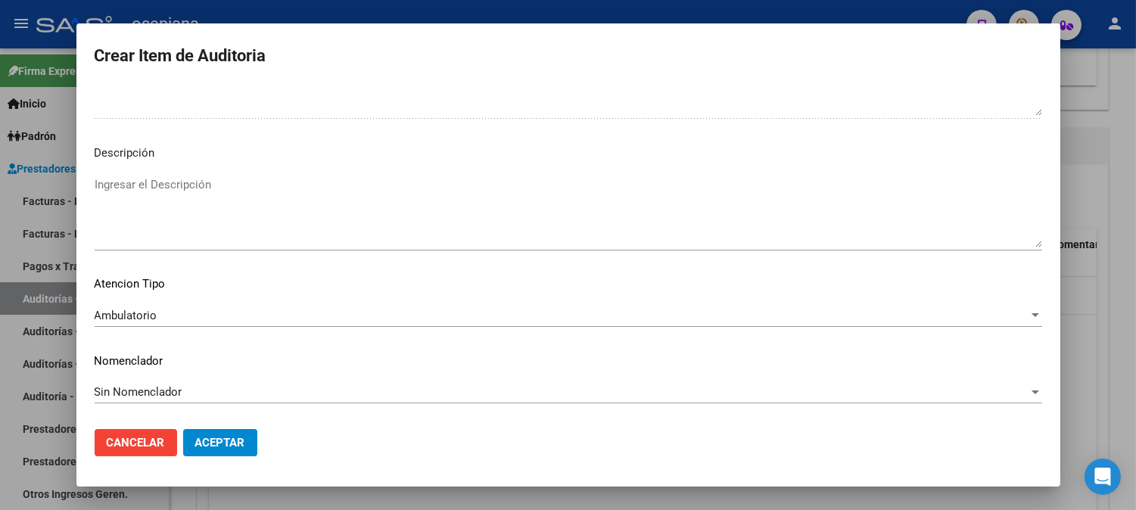
click at [216, 425] on mat-dialog-actions "Cancelar Aceptar" at bounding box center [568, 442] width 947 height 51
click at [216, 436] on span "Aceptar" at bounding box center [220, 443] width 50 height 14
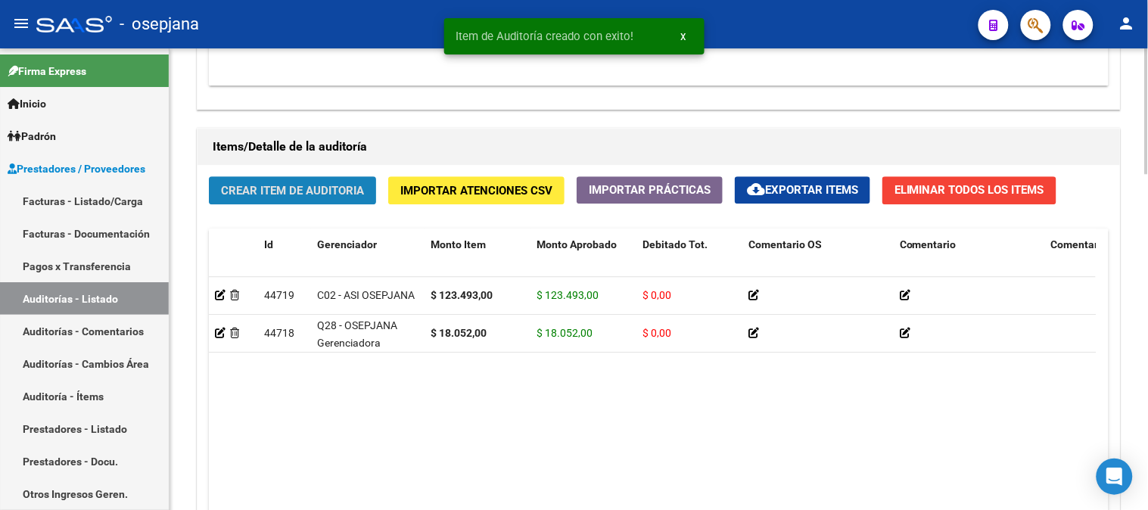
click at [289, 203] on button "Crear Item de Auditoria" at bounding box center [292, 190] width 167 height 28
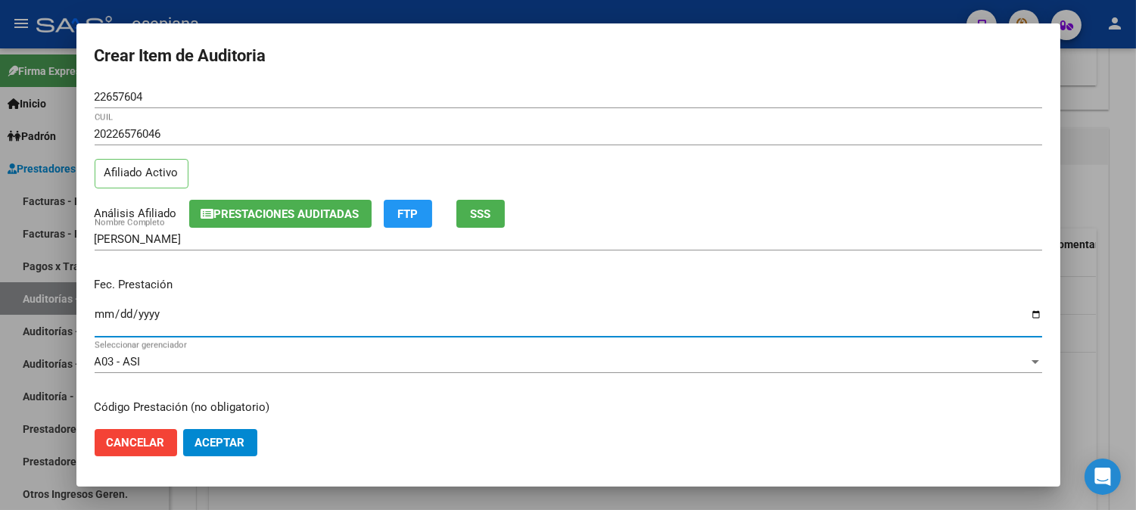
click at [103, 320] on input "Ingresar la fecha" at bounding box center [568, 320] width 947 height 24
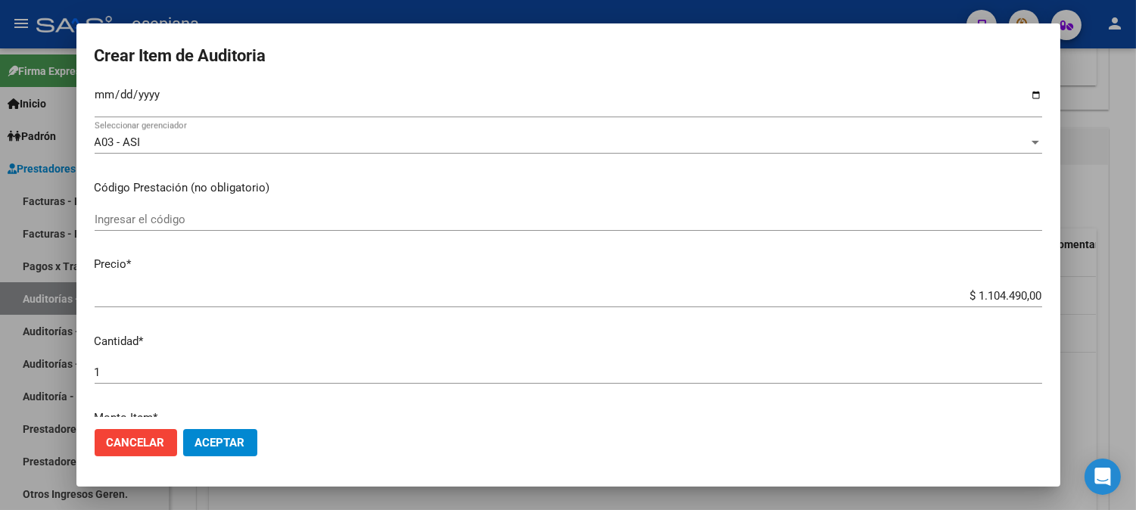
scroll to position [323, 0]
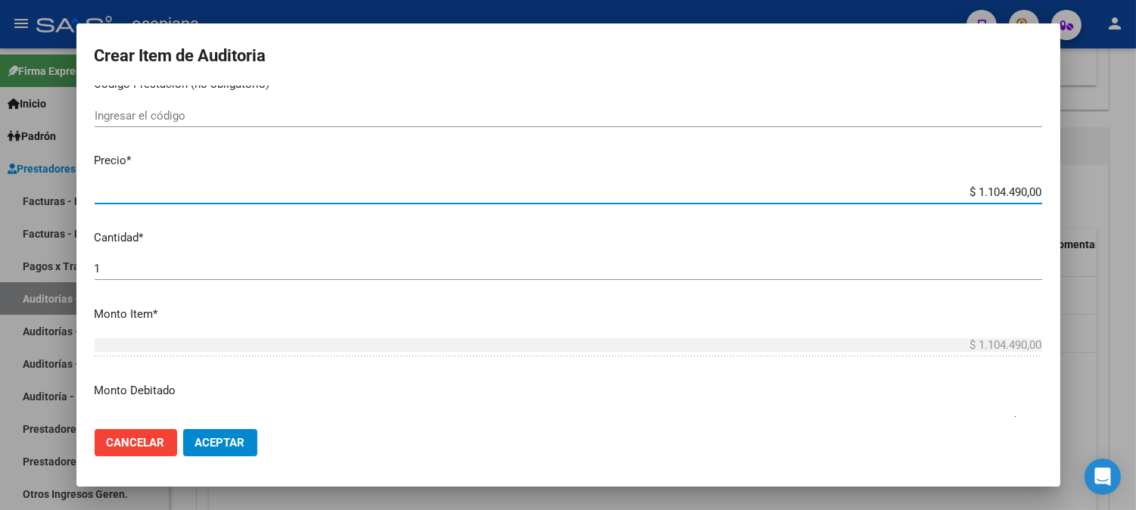
drag, startPoint x: 953, startPoint y: 193, endPoint x: 1146, endPoint y: 209, distance: 193.6
click at [1135, 209] on html "menu - osepjana person Firma Express Inicio Calendario SSS Instructivos Contact…" at bounding box center [568, 255] width 1136 height 510
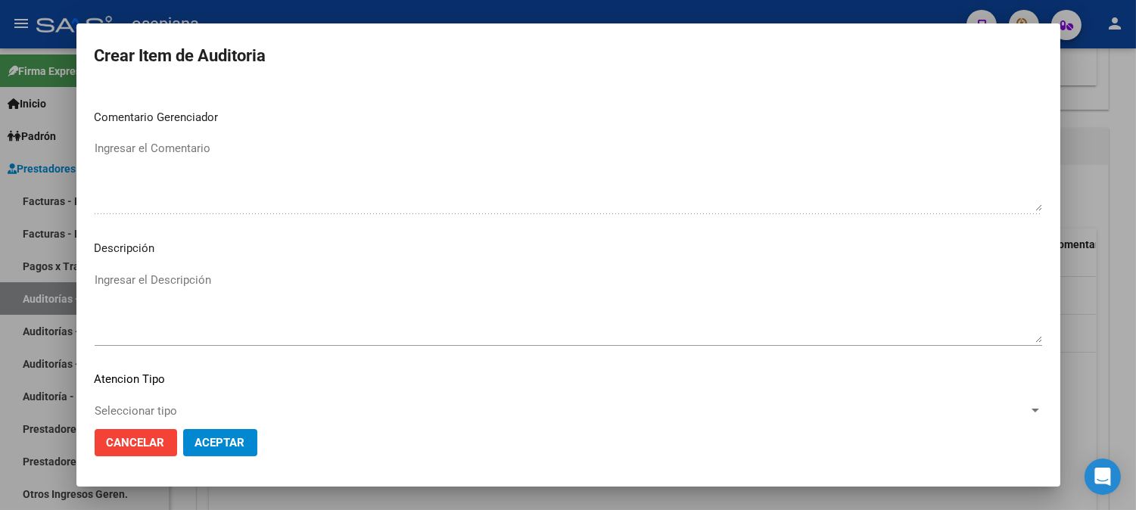
scroll to position [1031, 0]
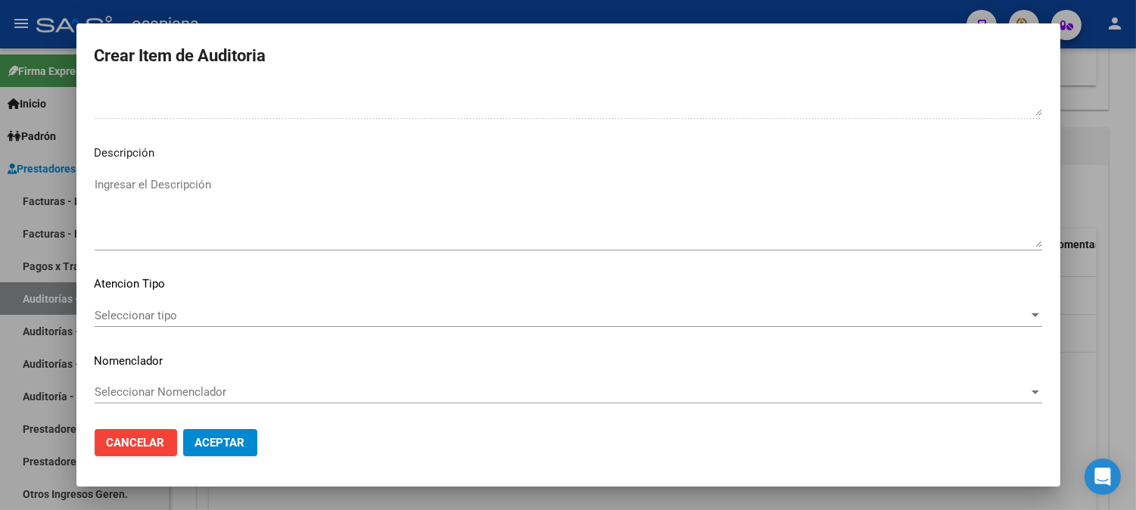
click at [162, 313] on span "Seleccionar tipo" at bounding box center [562, 316] width 934 height 14
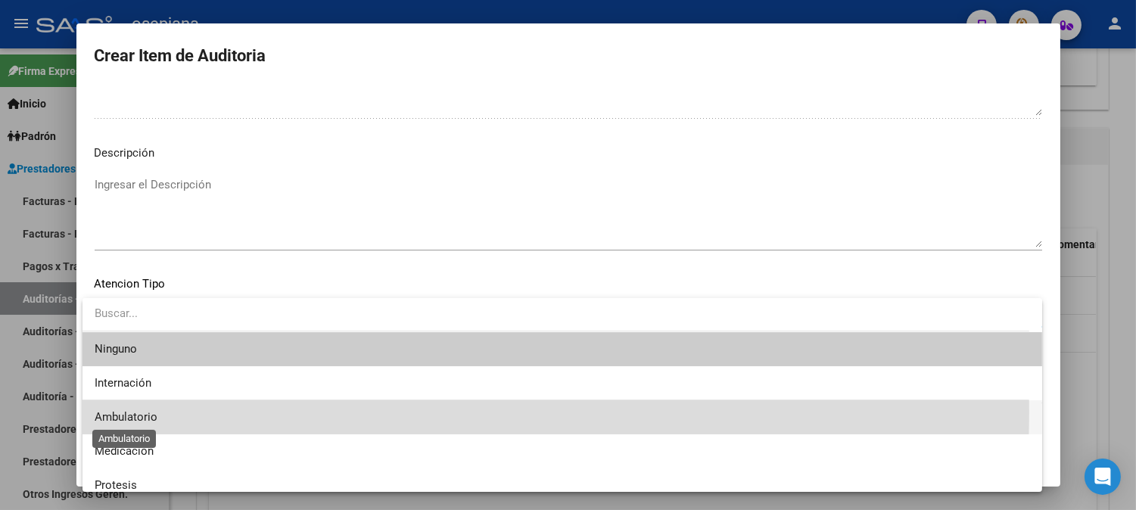
click at [126, 412] on span "Ambulatorio" at bounding box center [126, 417] width 63 height 14
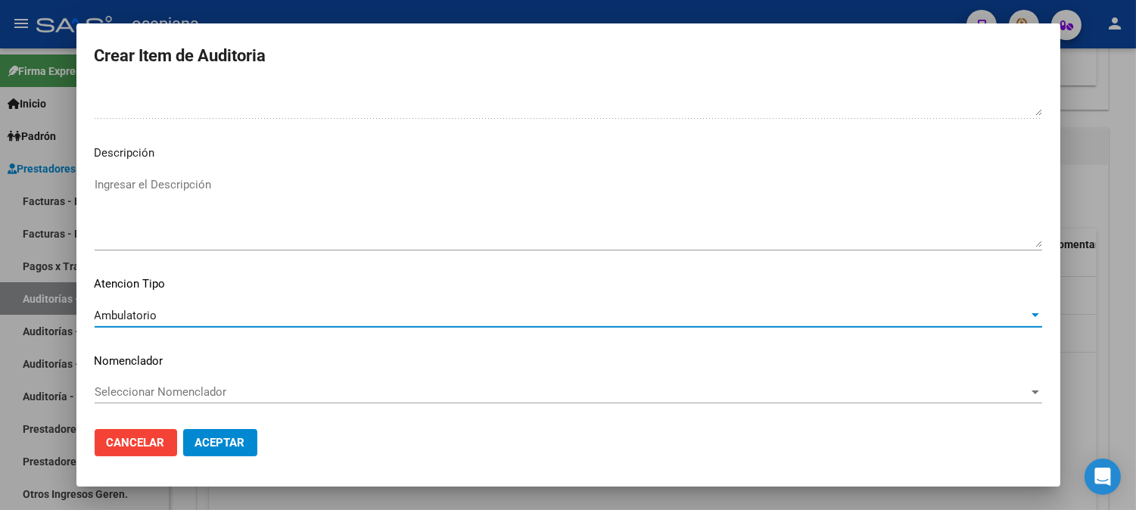
click at [160, 384] on div "Seleccionar Nomenclador Seleccionar Nomenclador" at bounding box center [568, 392] width 947 height 23
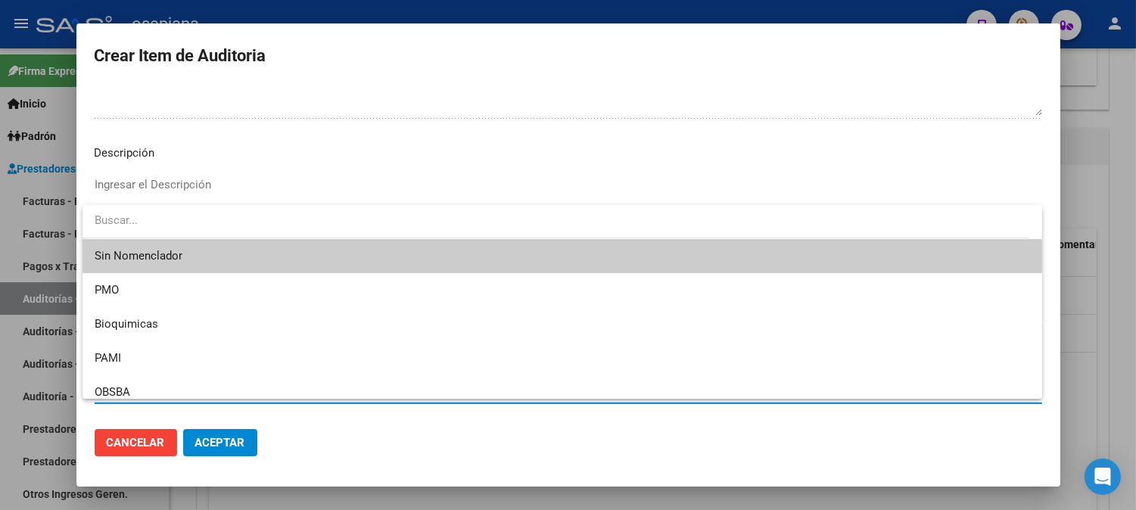
click at [157, 260] on span "Sin Nomenclador" at bounding box center [562, 256] width 935 height 34
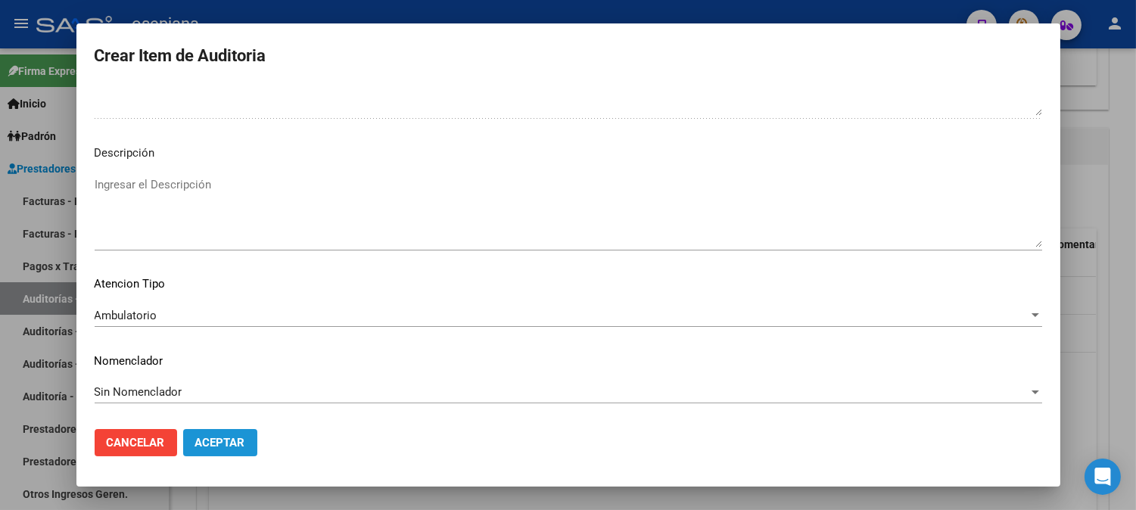
click at [235, 434] on button "Aceptar" at bounding box center [220, 442] width 74 height 27
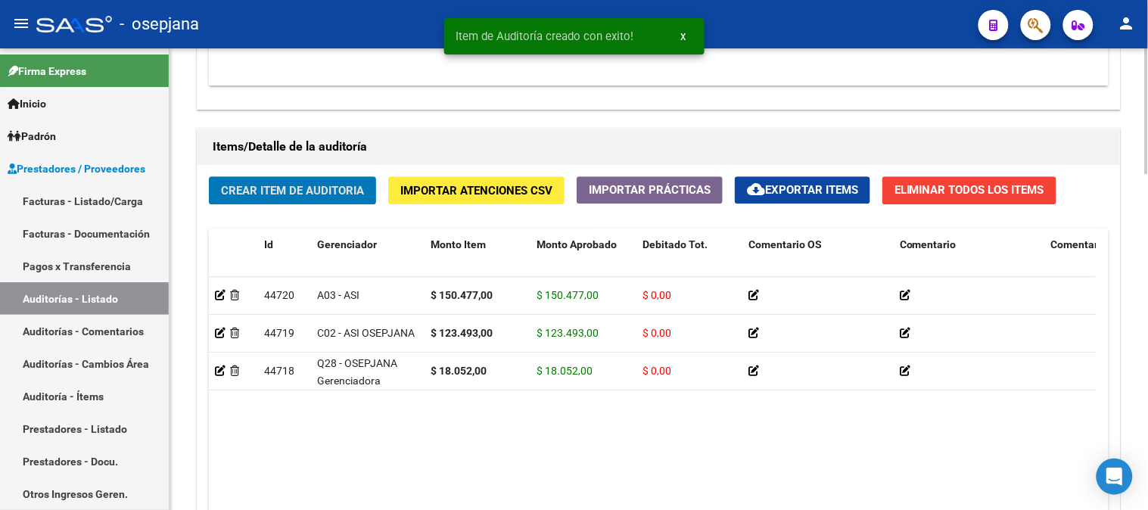
click at [331, 194] on span "Crear Item de Auditoria" at bounding box center [292, 191] width 143 height 14
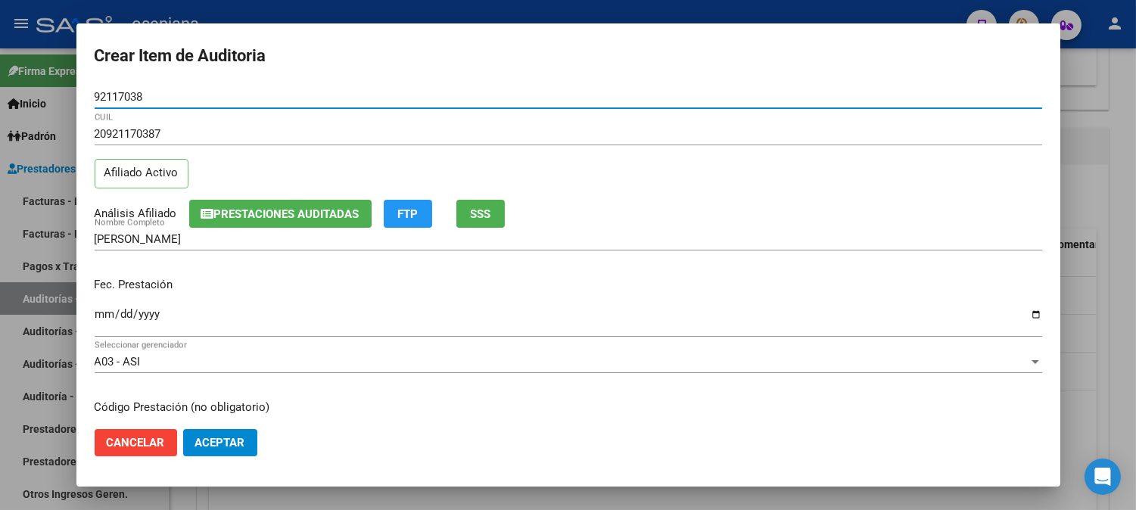
click at [102, 324] on input "Ingresar la fecha" at bounding box center [568, 320] width 947 height 24
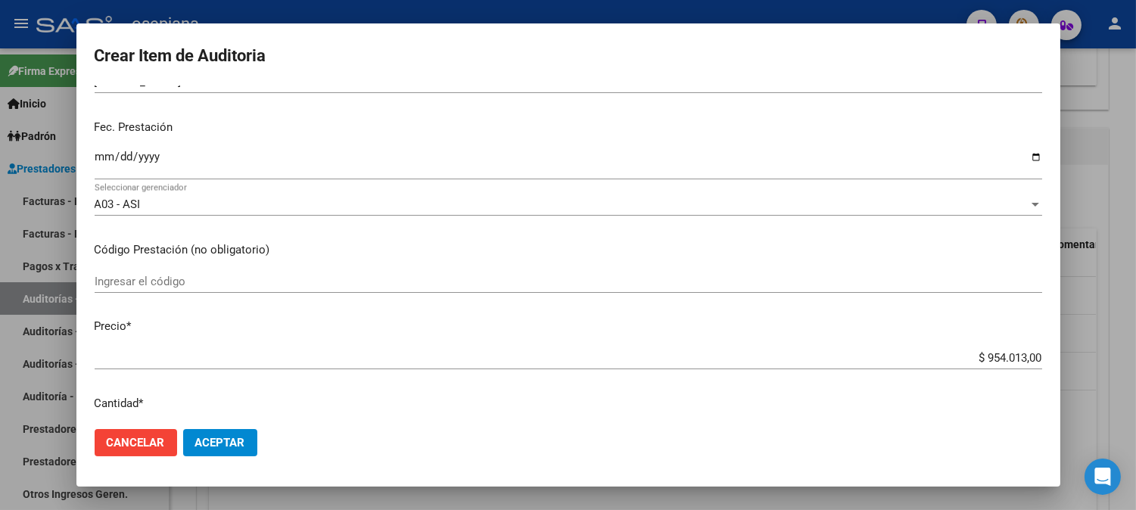
scroll to position [191, 0]
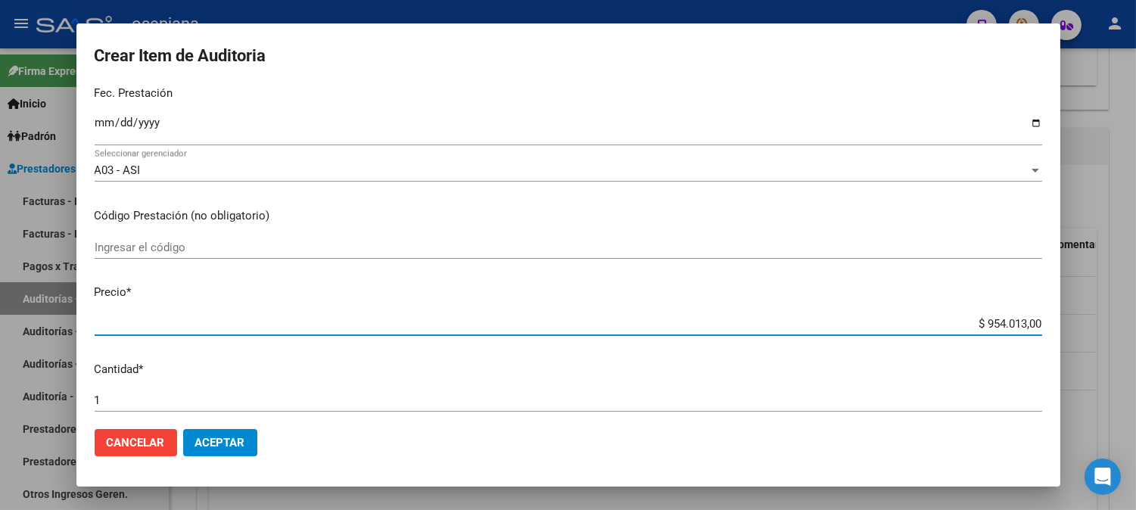
drag, startPoint x: 961, startPoint y: 322, endPoint x: 1081, endPoint y: 328, distance: 119.7
click at [1080, 327] on div "Crear Item de Auditoria 92117038 Nro Documento 20921170387 CUIL Afiliado Activo…" at bounding box center [568, 255] width 1136 height 510
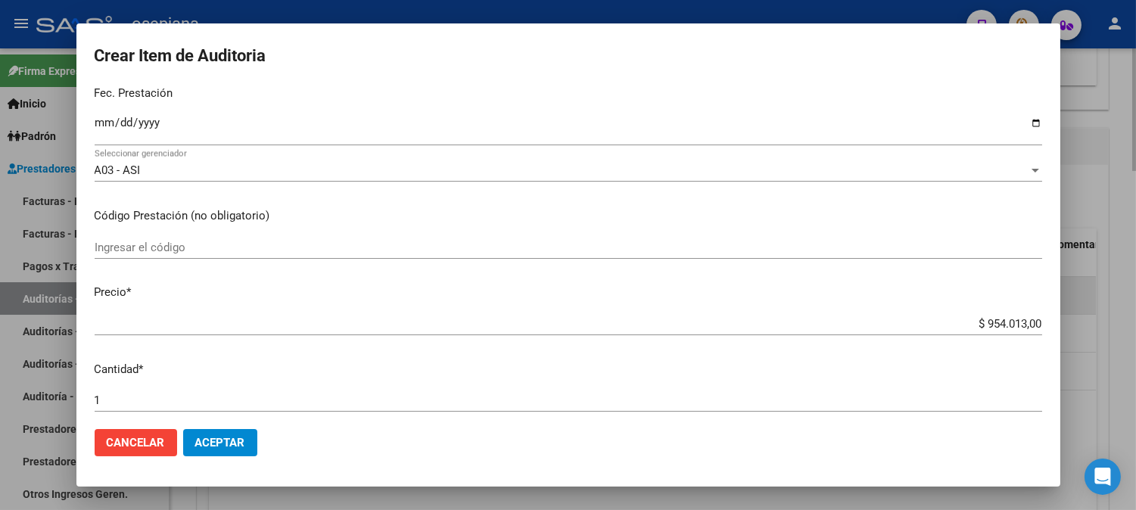
drag, startPoint x: 1071, startPoint y: 310, endPoint x: 1088, endPoint y: 329, distance: 25.7
click at [1088, 329] on div at bounding box center [568, 255] width 1136 height 510
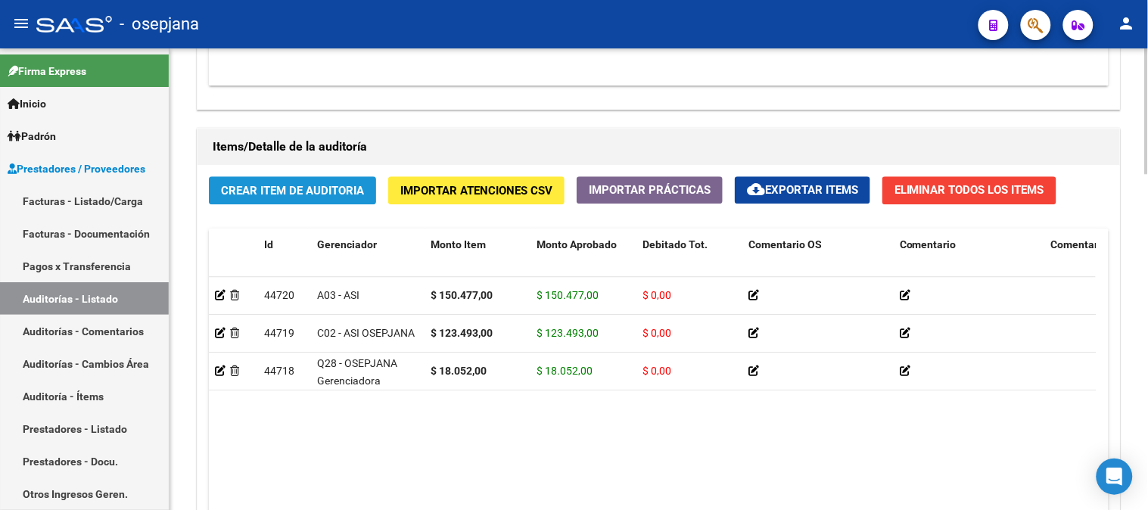
click at [319, 199] on button "Crear Item de Auditoria" at bounding box center [292, 190] width 167 height 28
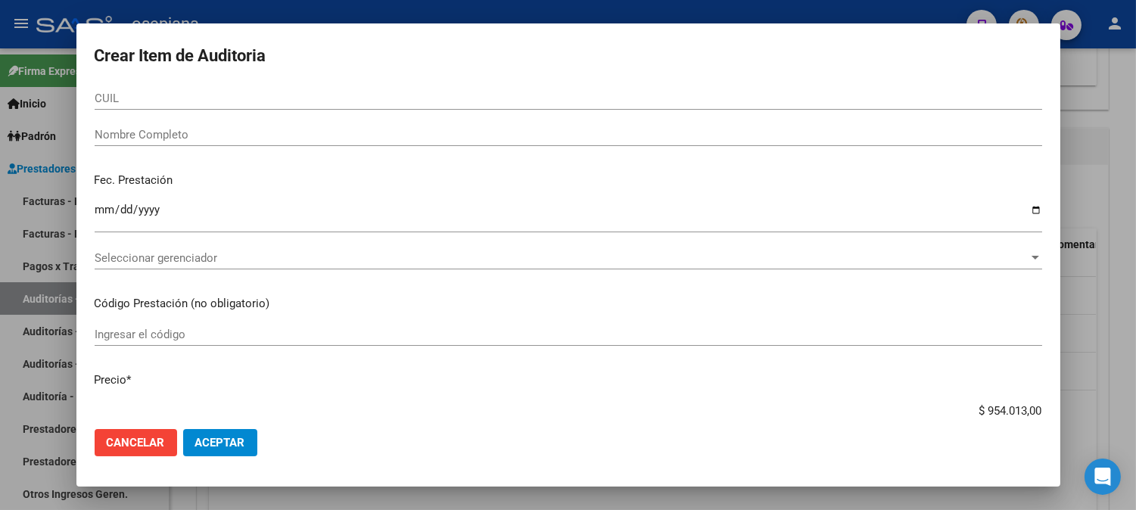
scroll to position [0, 0]
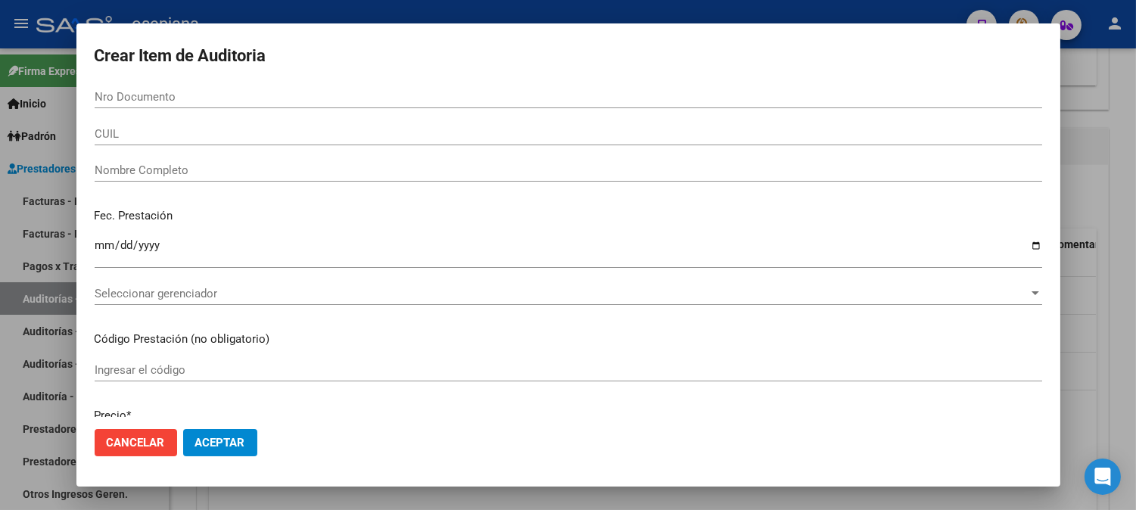
click at [383, 92] on input "Nro Documento" at bounding box center [568, 97] width 947 height 14
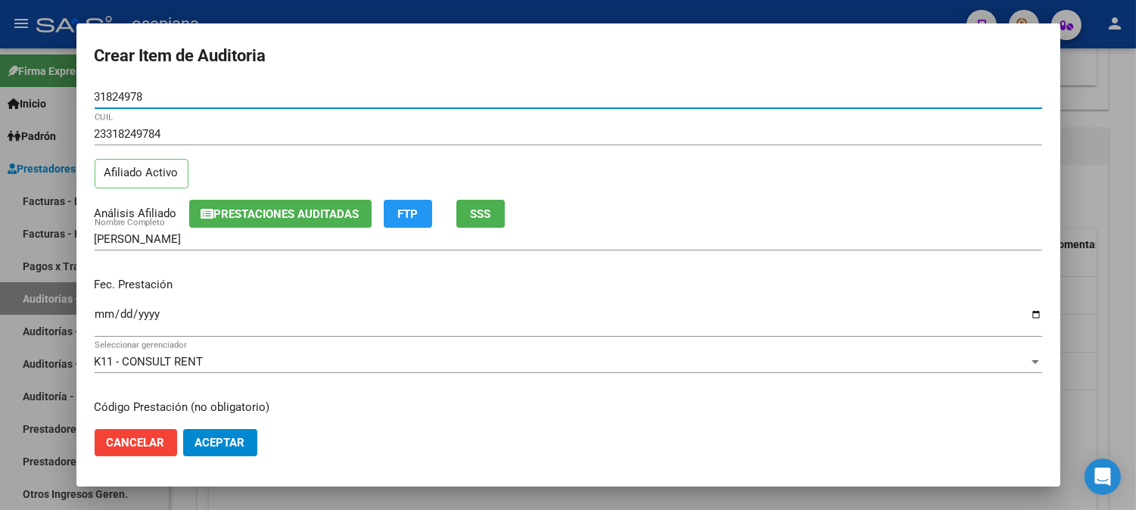
click at [103, 316] on input "Ingresar la fecha" at bounding box center [568, 320] width 947 height 24
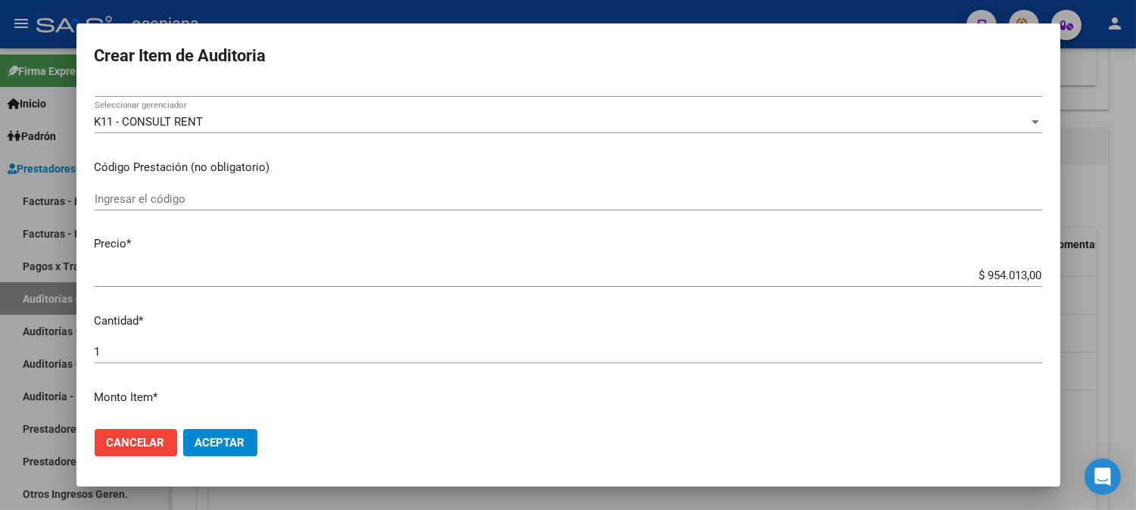
scroll to position [303, 0]
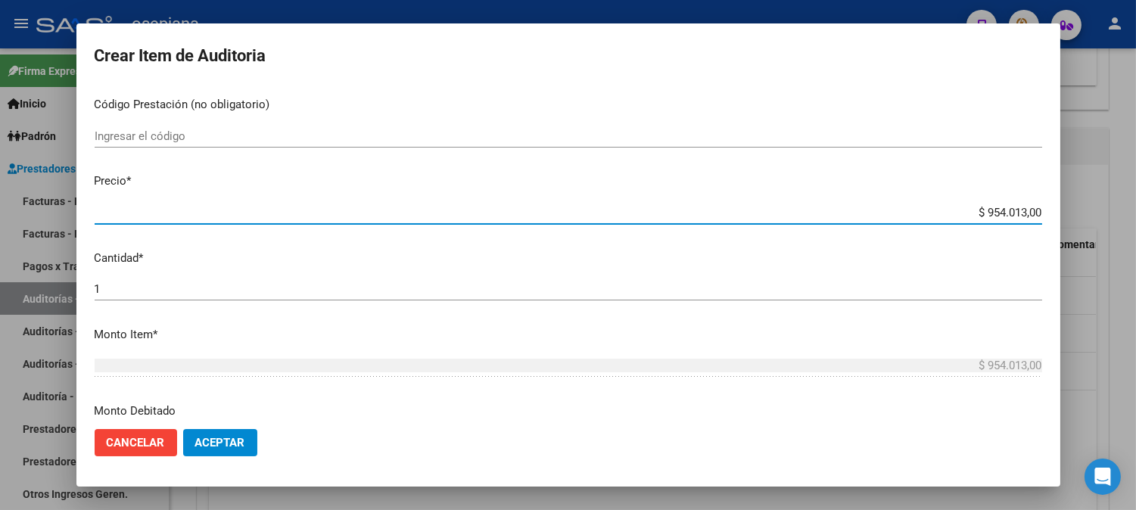
drag, startPoint x: 962, startPoint y: 210, endPoint x: 1086, endPoint y: 217, distance: 124.3
click at [1086, 217] on div "Crear Item de Auditoria 31824978 Nro Documento 23318249784 CUIL Afiliado Activo…" at bounding box center [568, 255] width 1136 height 510
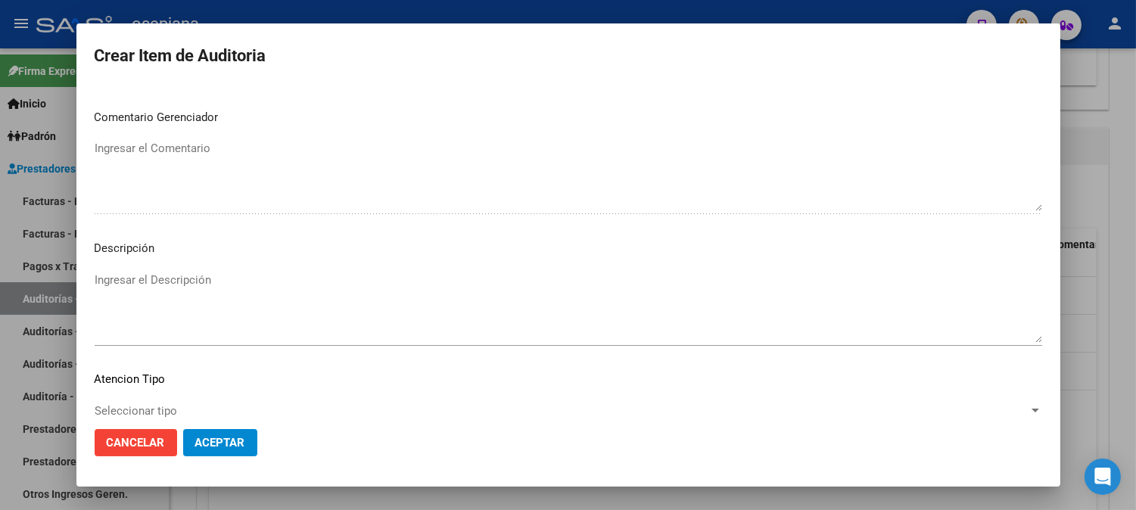
scroll to position [1031, 0]
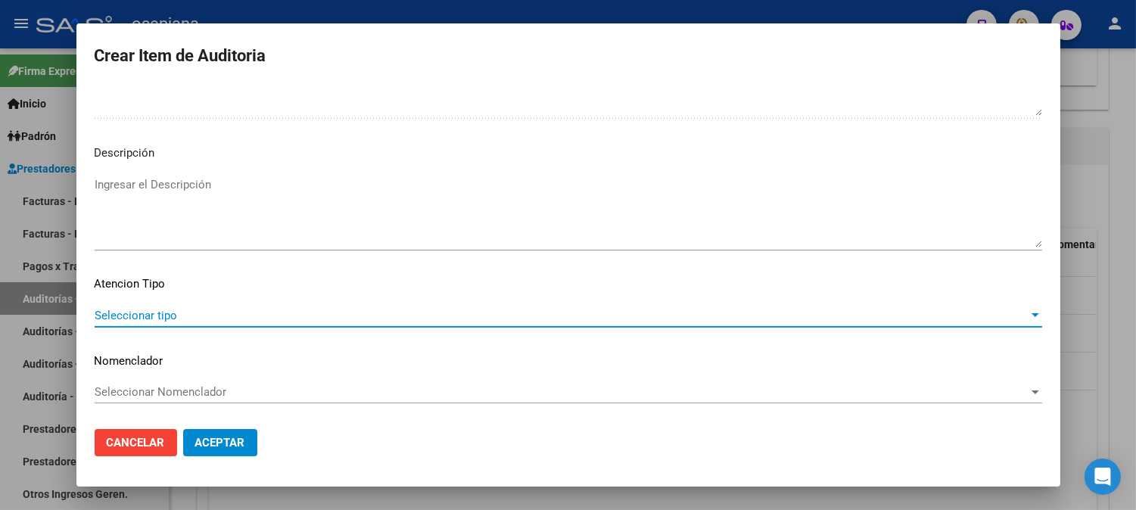
click at [204, 315] on span "Seleccionar tipo" at bounding box center [562, 316] width 934 height 14
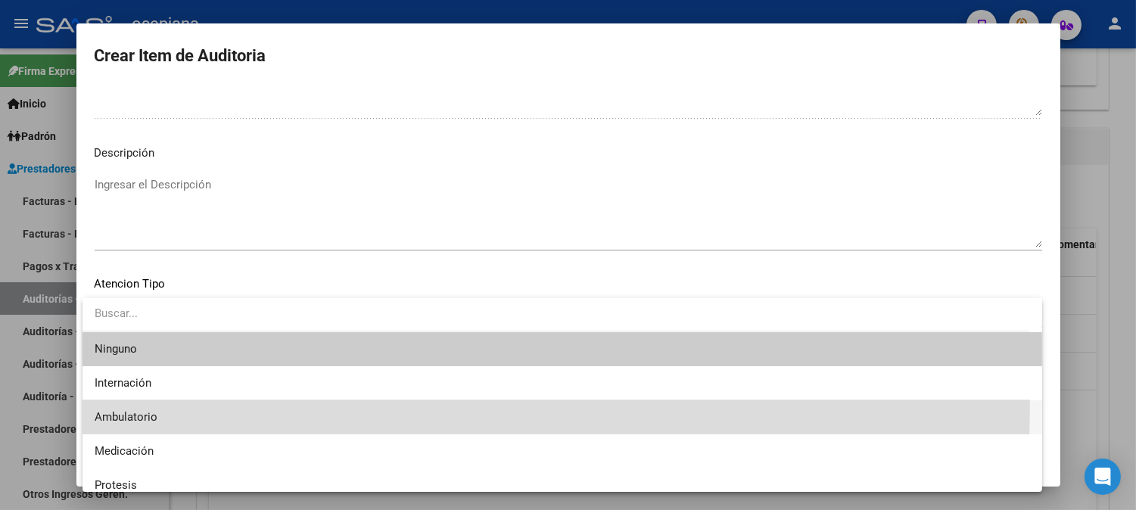
click at [121, 401] on span "Ambulatorio" at bounding box center [562, 417] width 935 height 34
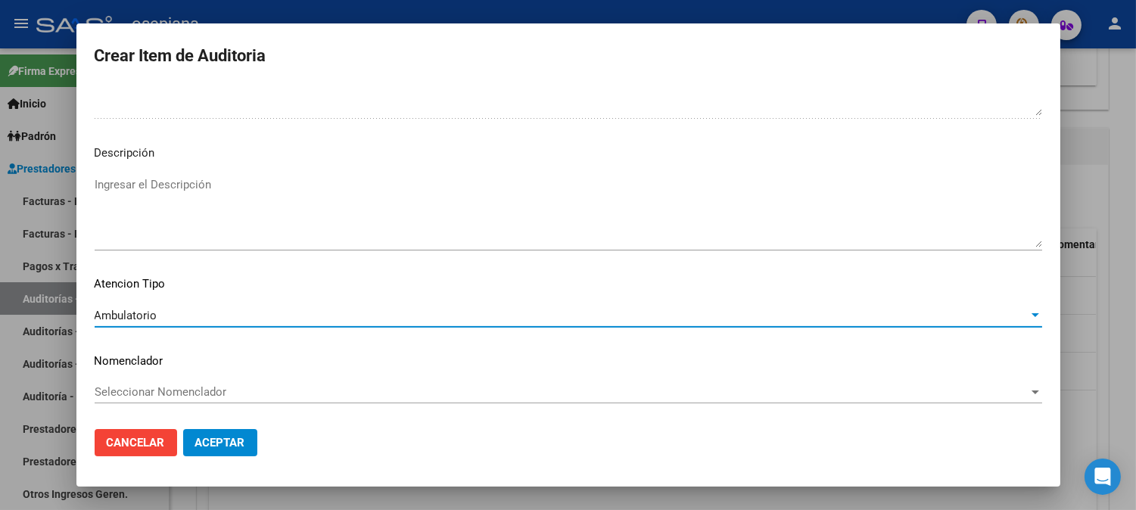
click at [145, 385] on span "Seleccionar Nomenclador" at bounding box center [562, 392] width 934 height 14
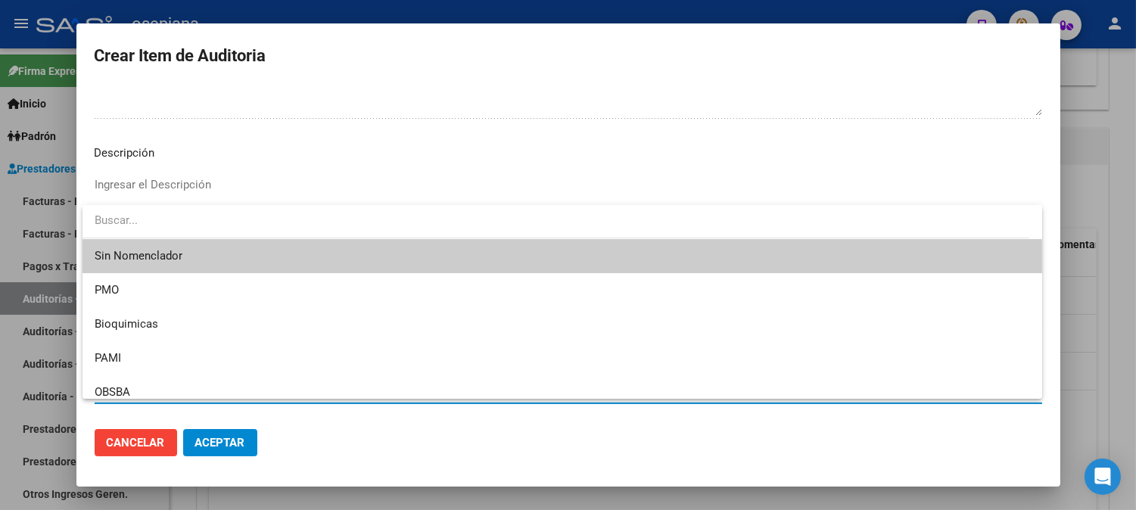
click at [138, 247] on span "Sin Nomenclador" at bounding box center [562, 256] width 935 height 34
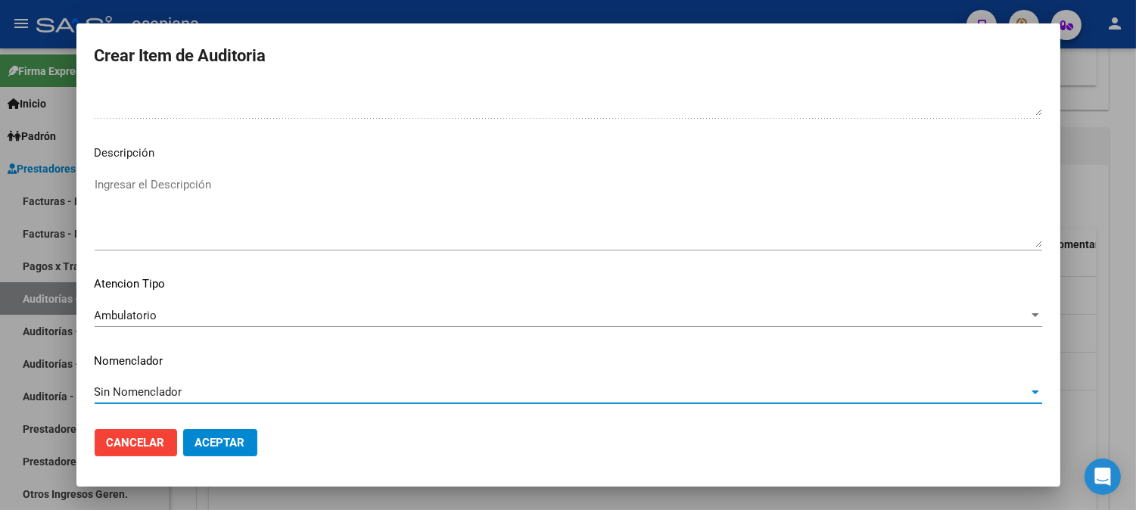
click at [222, 443] on span "Aceptar" at bounding box center [220, 443] width 50 height 14
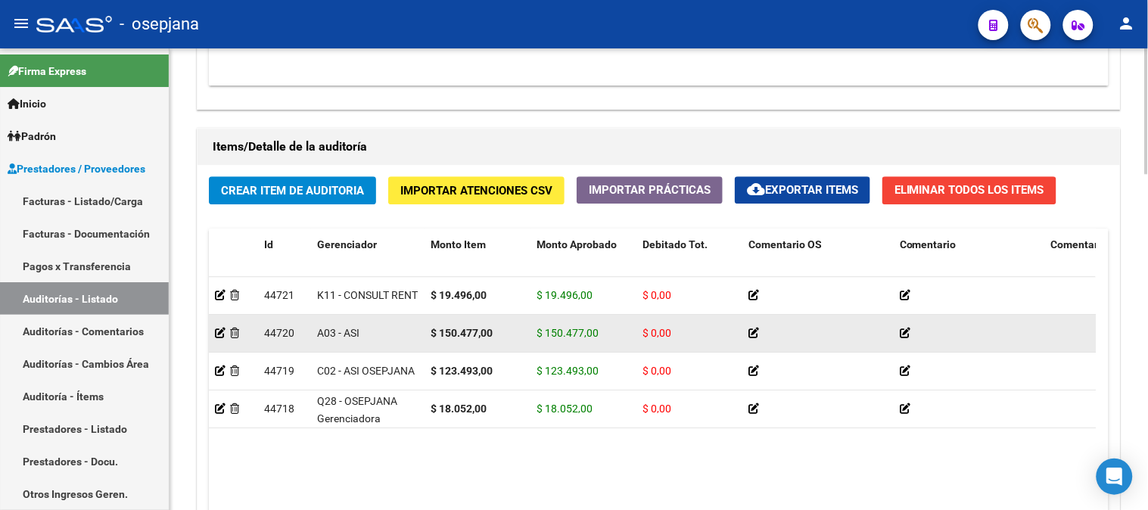
drag, startPoint x: 485, startPoint y: 386, endPoint x: 479, endPoint y: 351, distance: 35.3
click at [479, 351] on datatable-scroller "44721 K11 - CONSULT RENT $ 19.496,00 $ 19.496,00 $ 0,00 23318249784 31824978 BR…" at bounding box center [652, 352] width 887 height 151
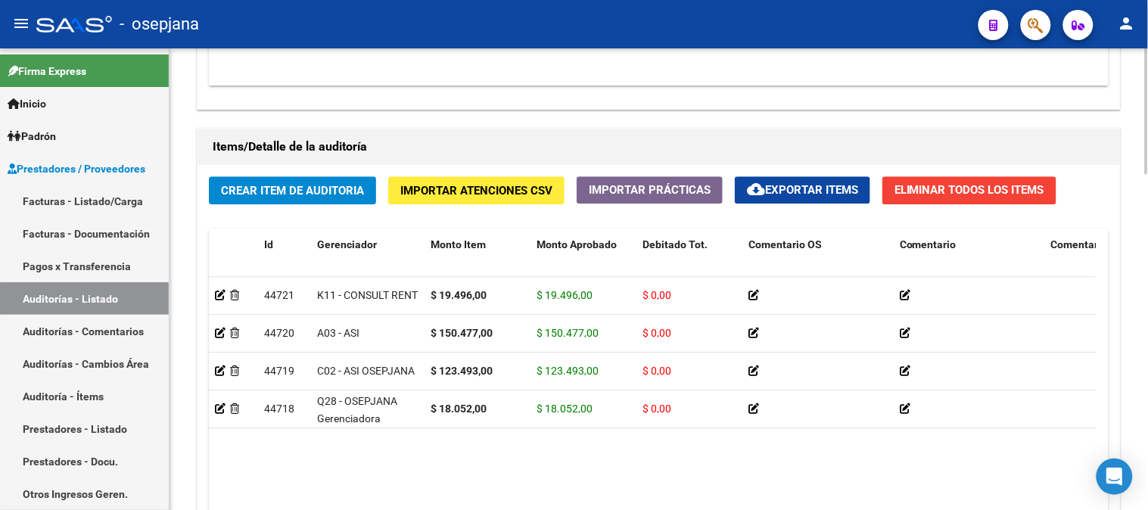
click at [341, 198] on span "Crear Item de Auditoria" at bounding box center [292, 191] width 143 height 14
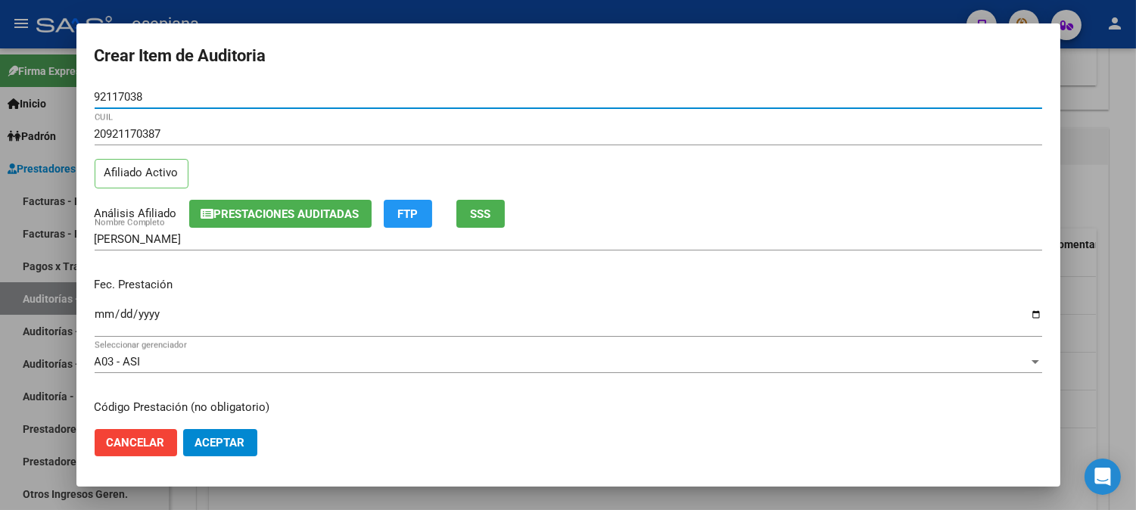
click at [112, 319] on input "Ingresar la fecha" at bounding box center [568, 320] width 947 height 24
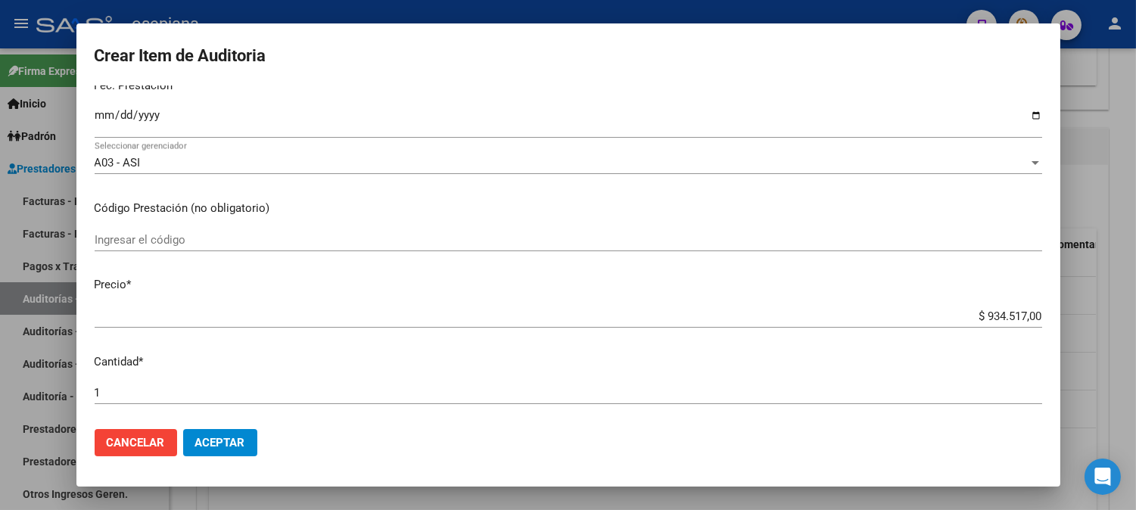
scroll to position [232, 0]
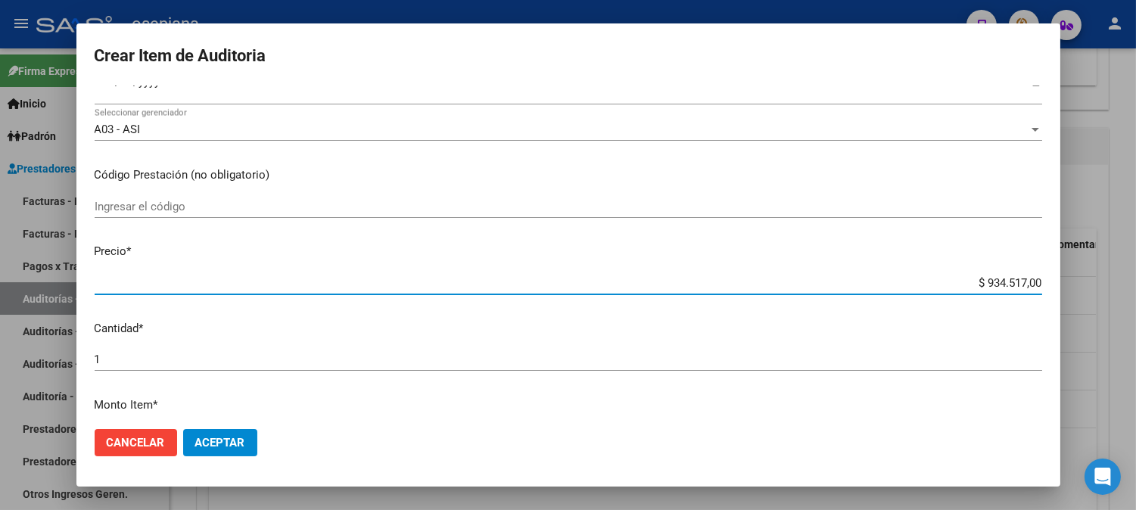
drag, startPoint x: 963, startPoint y: 288, endPoint x: 1107, endPoint y: 315, distance: 147.1
click at [1107, 315] on div "Crear Item de Auditoria 92117038 Nro Documento 20921170387 CUIL Afiliado Activo…" at bounding box center [568, 255] width 1136 height 510
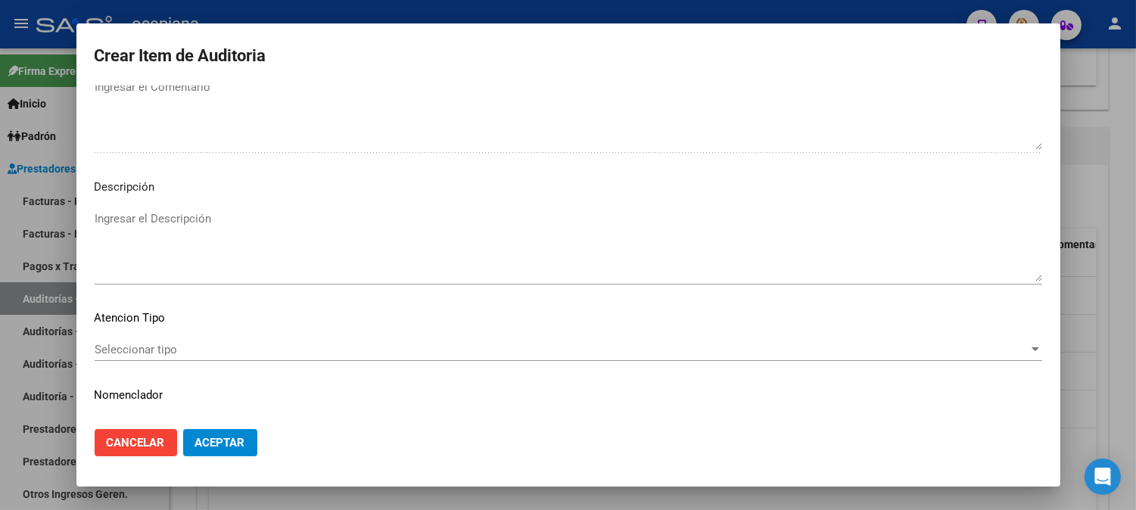
scroll to position [1031, 0]
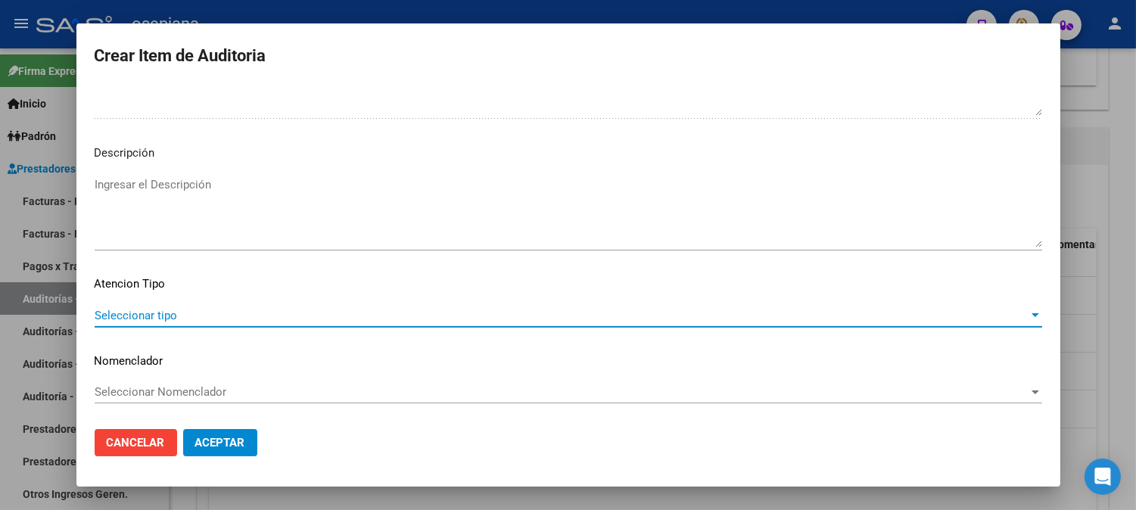
click at [201, 309] on span "Seleccionar tipo" at bounding box center [562, 316] width 934 height 14
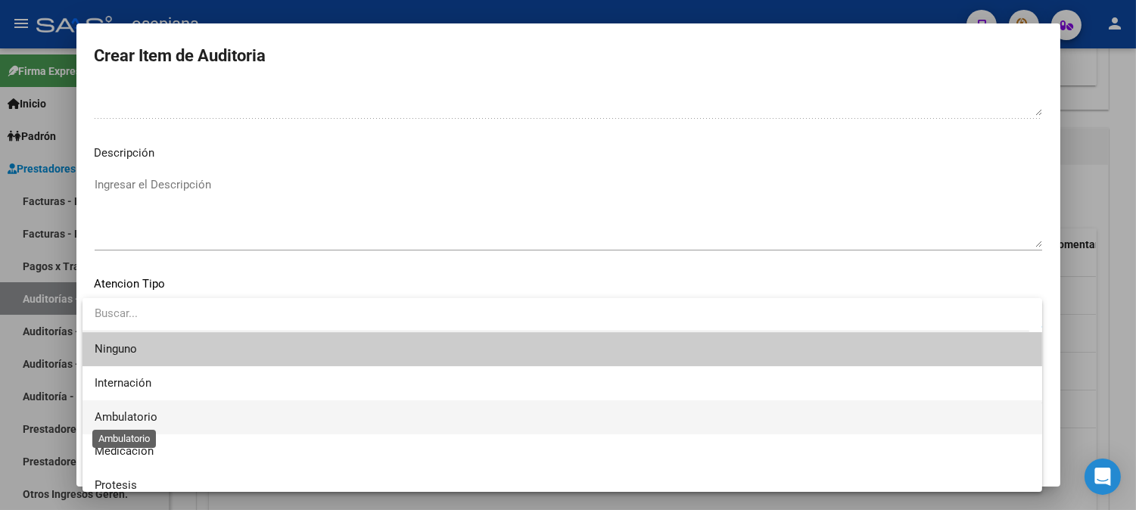
click at [126, 418] on span "Ambulatorio" at bounding box center [126, 417] width 63 height 14
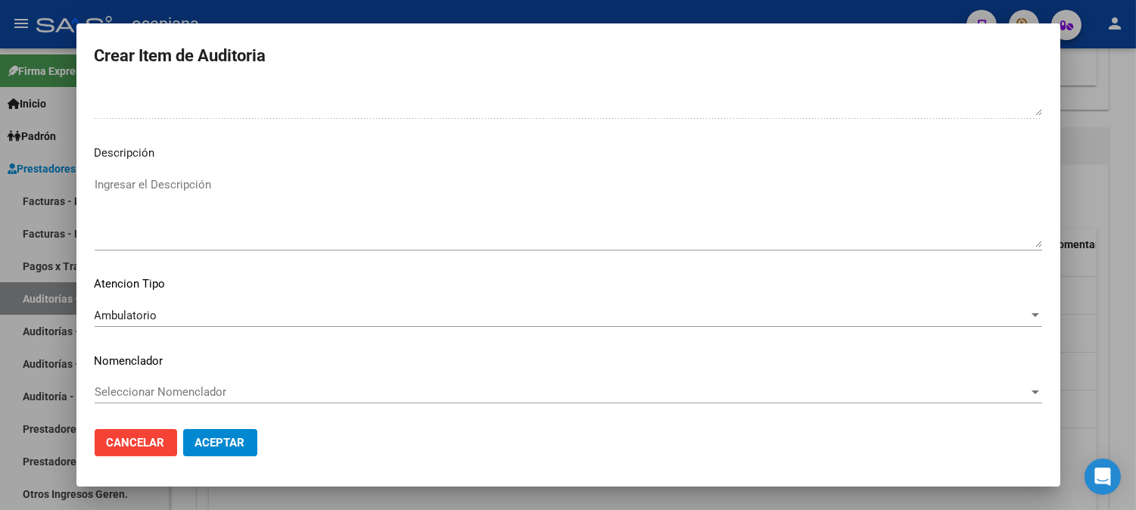
click at [194, 378] on mat-dialog-content "92117038 Nro Documento 20921170387 CUIL Afiliado Activo Análisis Afiliado Prest…" at bounding box center [568, 251] width 984 height 331
click at [192, 384] on div "Seleccionar Nomenclador Seleccionar Nomenclador" at bounding box center [568, 392] width 947 height 23
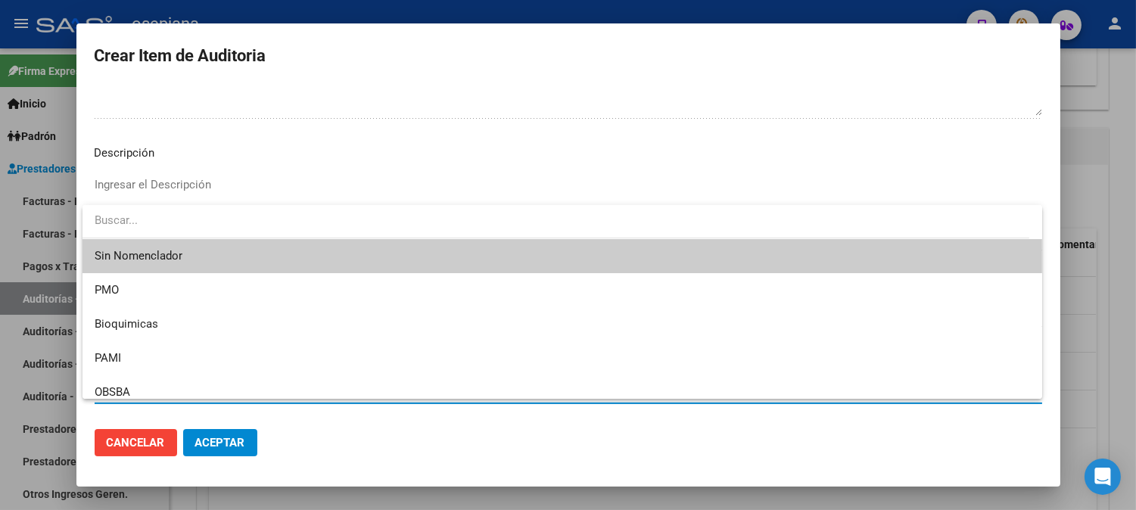
click at [165, 257] on span "Sin Nomenclador" at bounding box center [562, 256] width 935 height 34
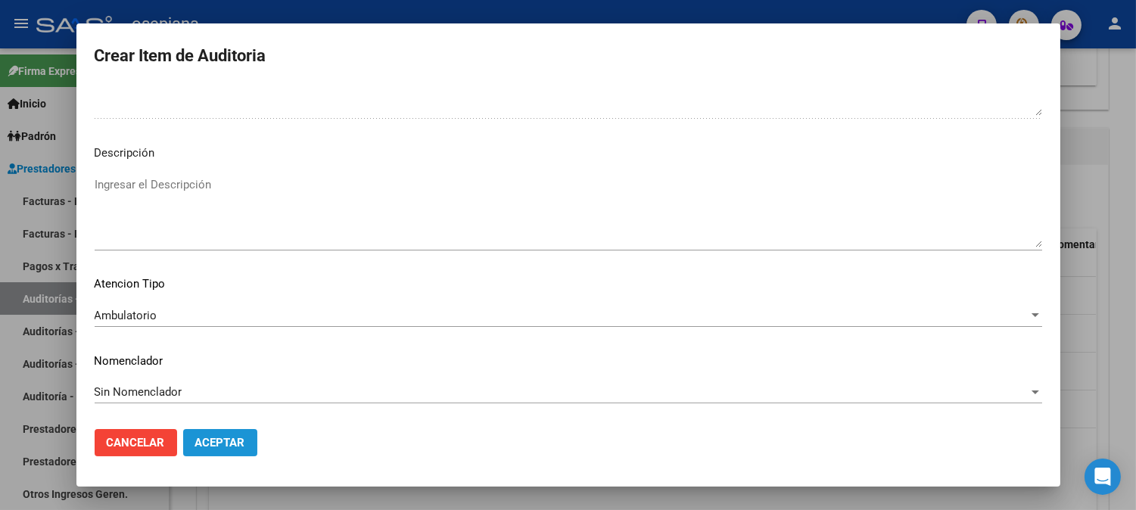
click at [220, 437] on span "Aceptar" at bounding box center [220, 443] width 50 height 14
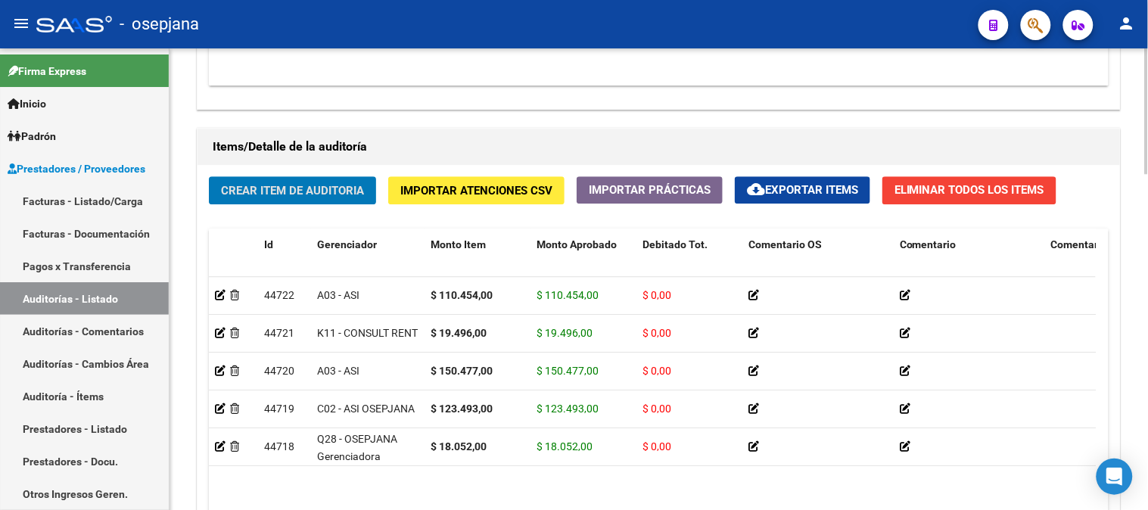
click at [282, 185] on span "Crear Item de Auditoria" at bounding box center [292, 191] width 143 height 14
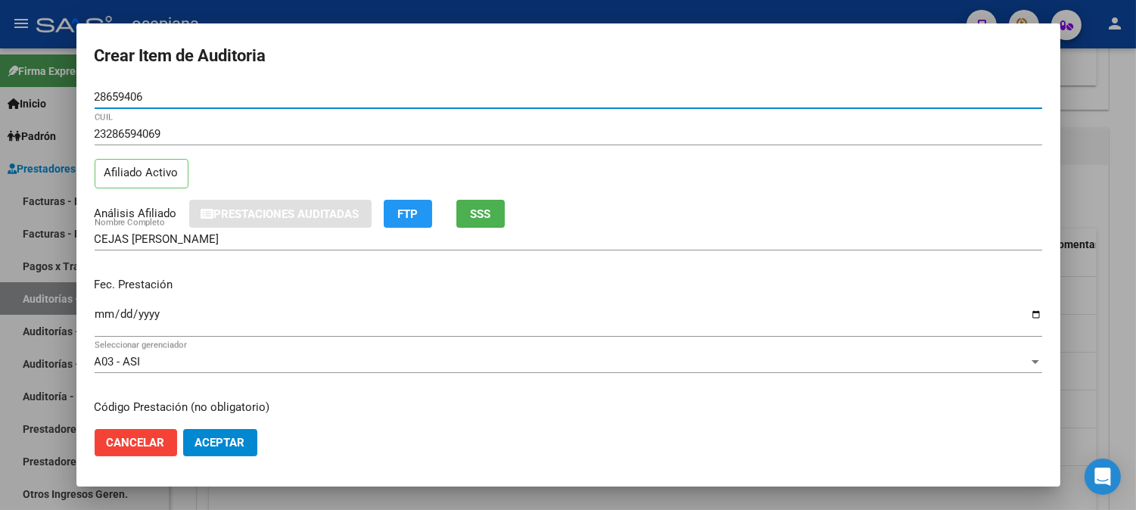
click at [107, 316] on input "Ingresar la fecha" at bounding box center [568, 320] width 947 height 24
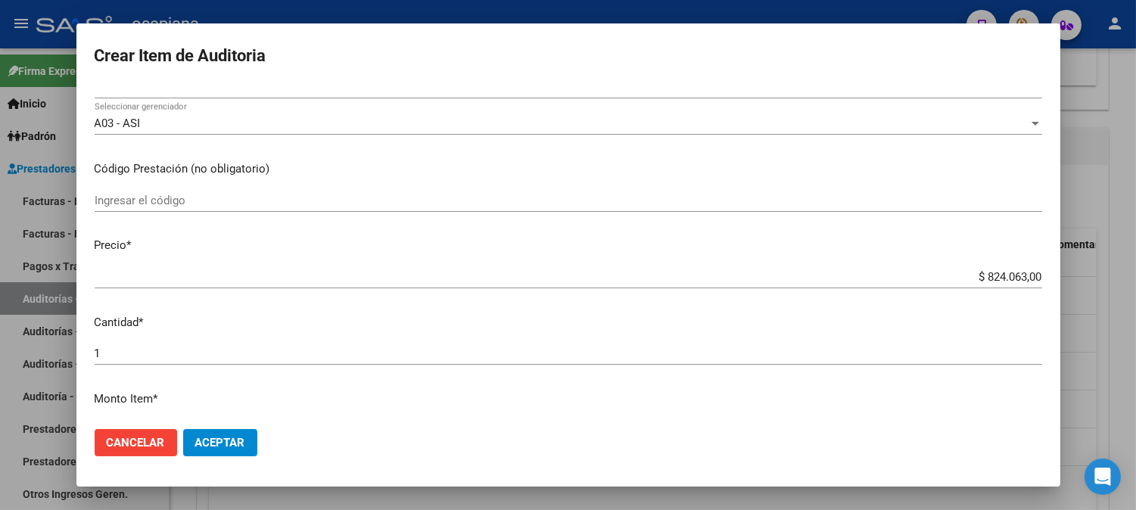
scroll to position [300, 0]
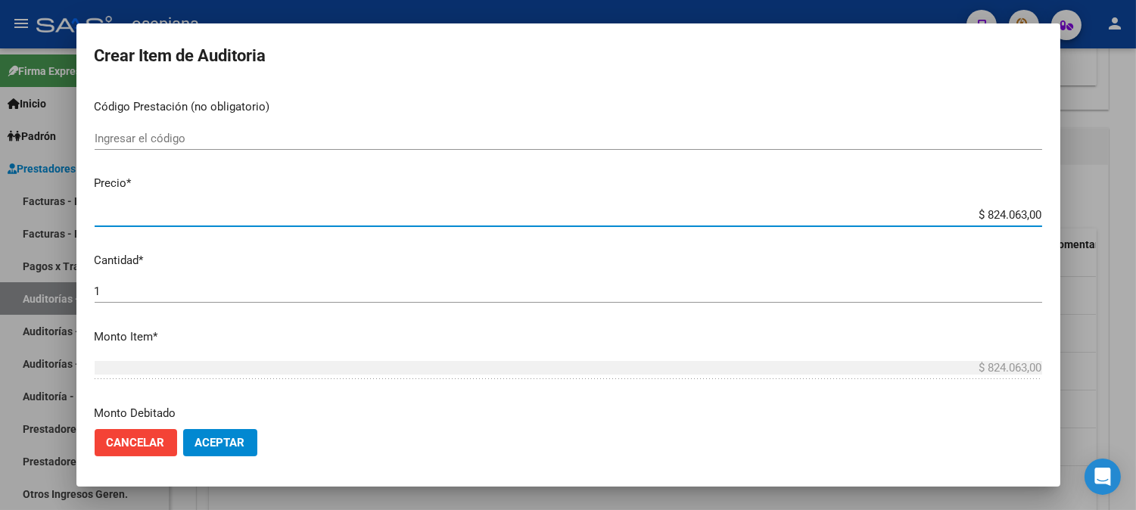
drag, startPoint x: 959, startPoint y: 215, endPoint x: 1139, endPoint y: 191, distance: 181.6
click at [1135, 189] on html "menu - osepjana person Firma Express Inicio Calendario SSS Instructivos Contact…" at bounding box center [568, 255] width 1136 height 510
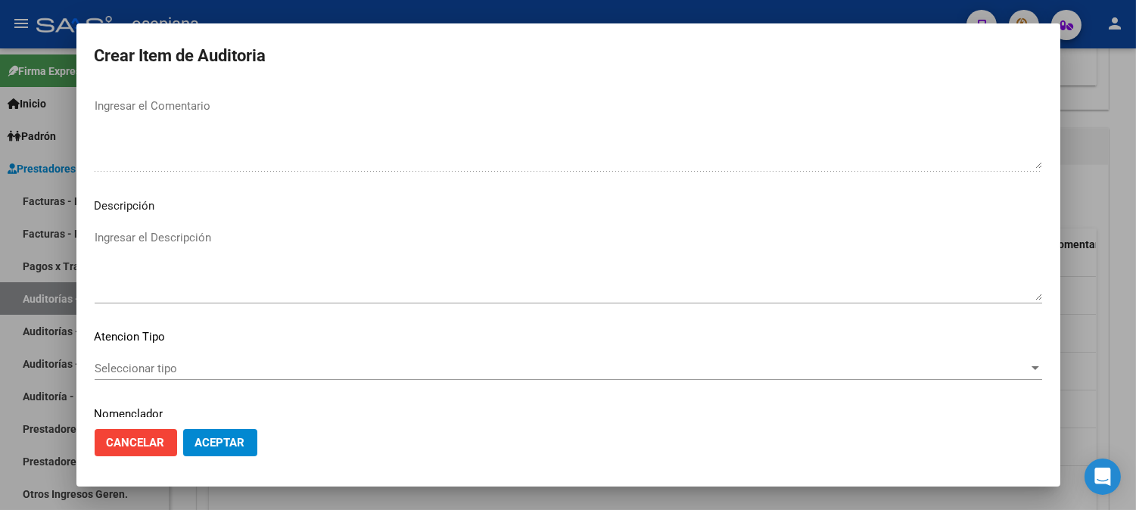
scroll to position [1031, 0]
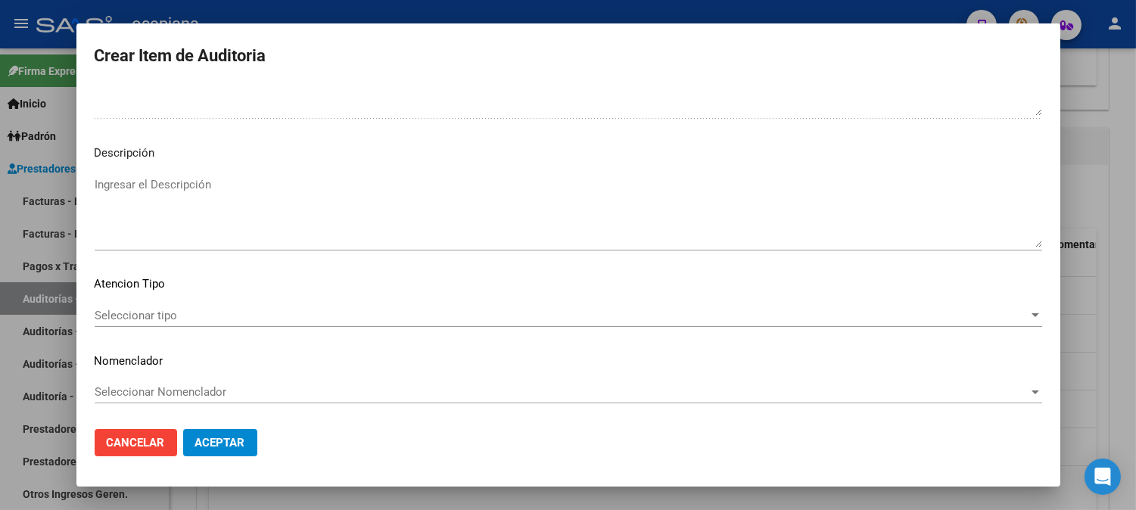
click at [170, 322] on span "Seleccionar tipo" at bounding box center [562, 316] width 934 height 14
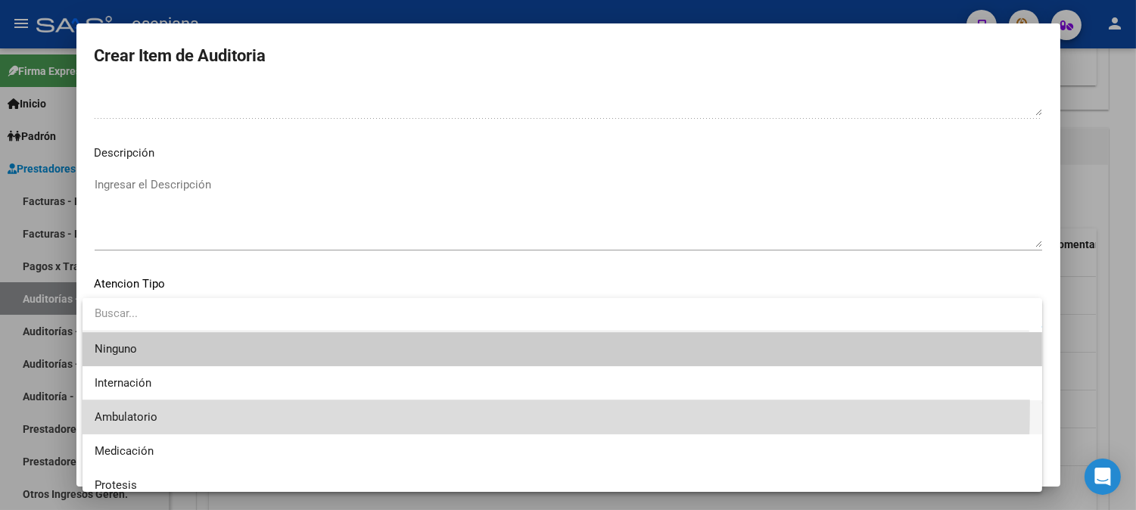
click at [148, 404] on span "Ambulatorio" at bounding box center [562, 417] width 935 height 34
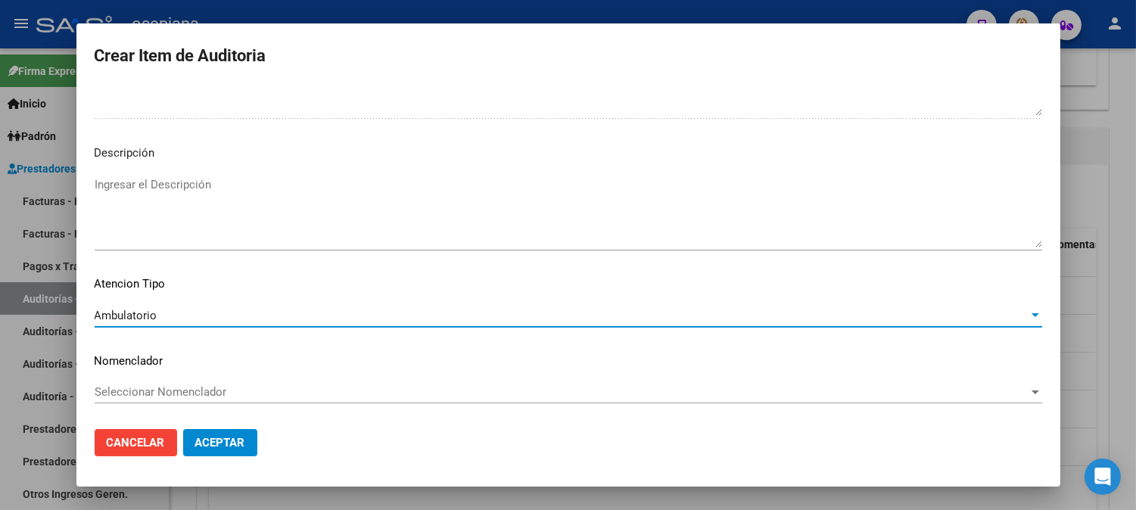
click at [149, 399] on div "Seleccionar Nomenclador Seleccionar Nomenclador" at bounding box center [568, 392] width 947 height 23
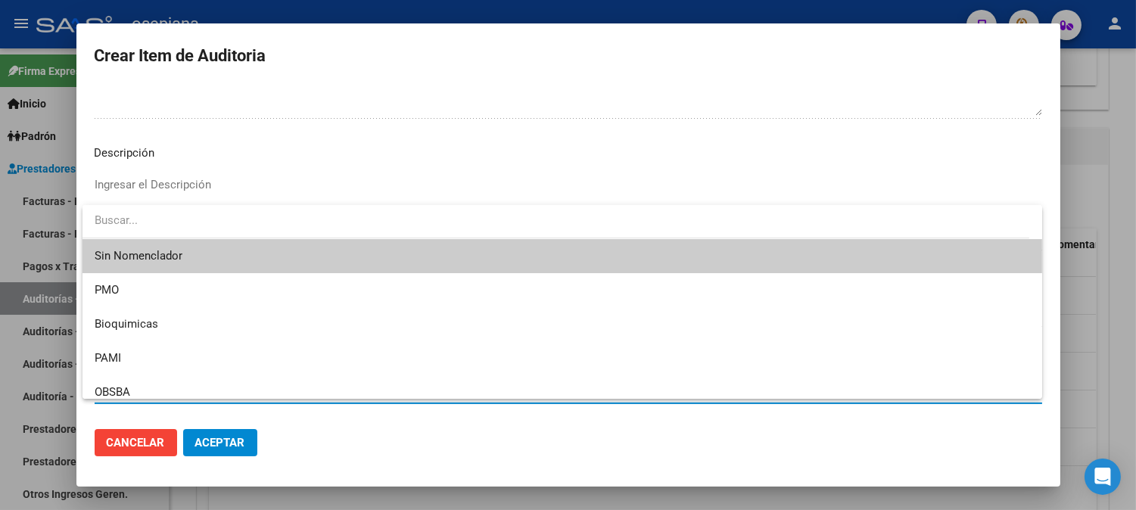
click at [126, 256] on span "Sin Nomenclador" at bounding box center [562, 256] width 935 height 34
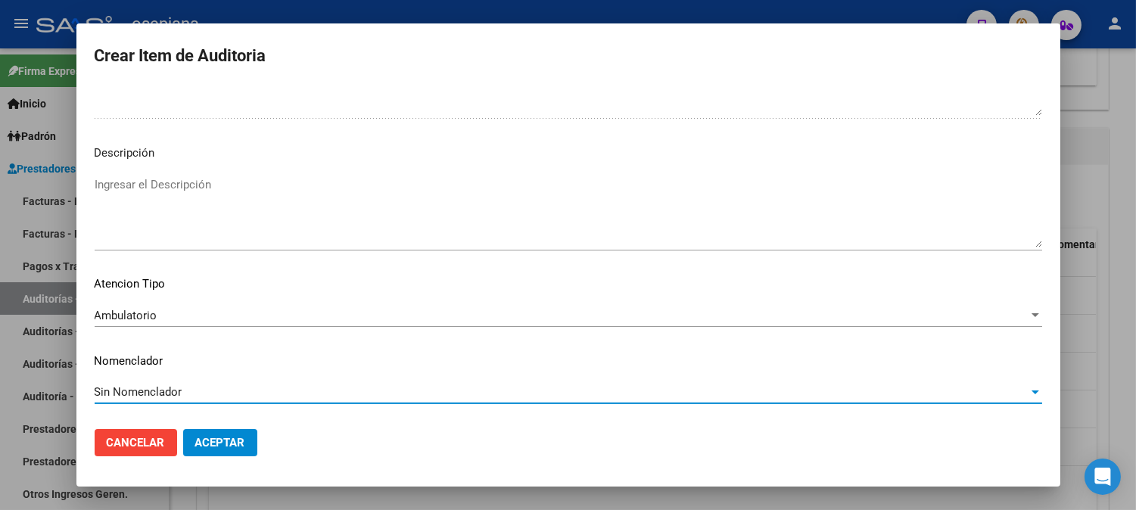
click at [216, 429] on button "Aceptar" at bounding box center [220, 442] width 74 height 27
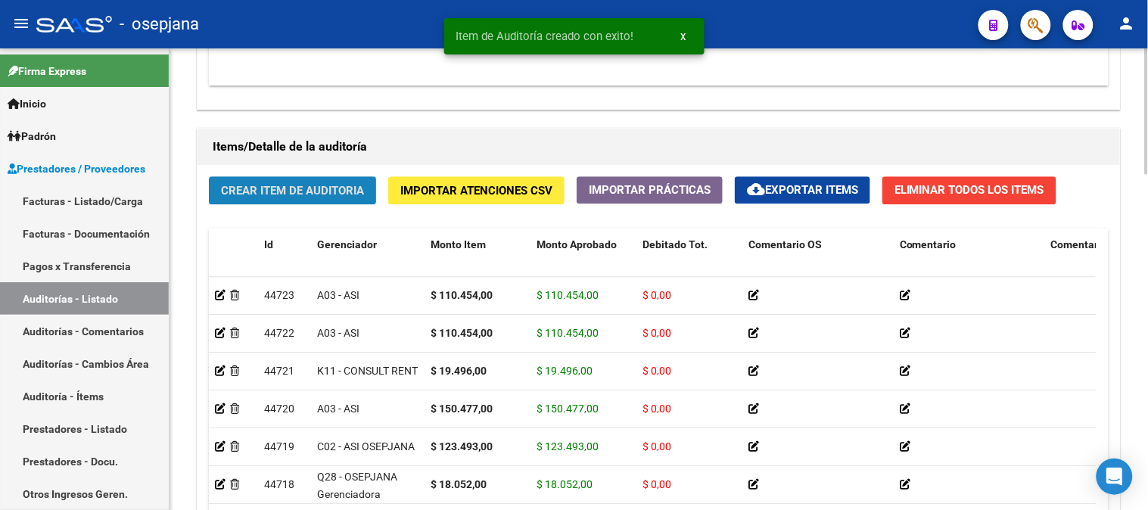
click at [299, 185] on span "Crear Item de Auditoria" at bounding box center [292, 191] width 143 height 14
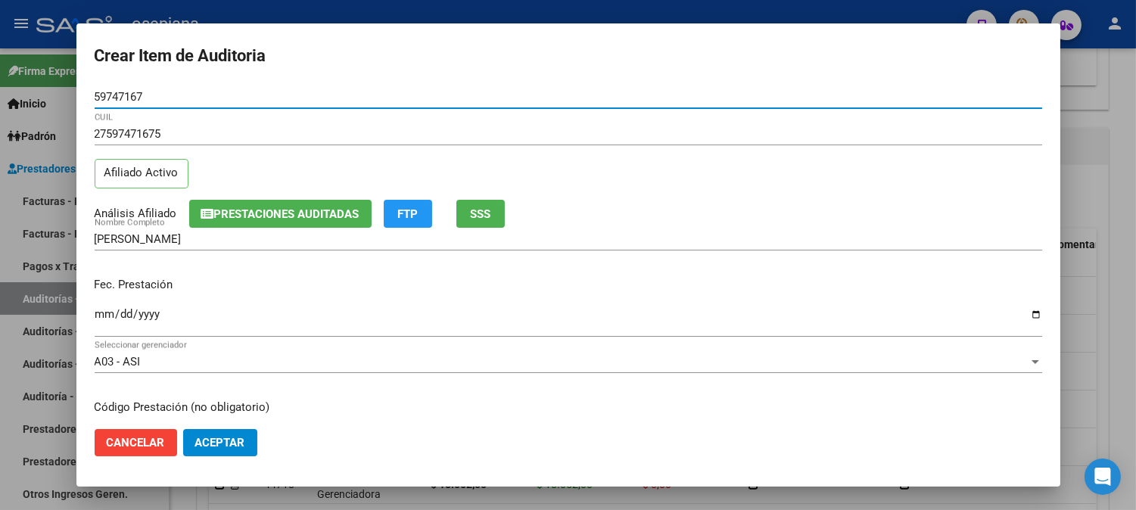
click at [101, 313] on input "Ingresar la fecha" at bounding box center [568, 320] width 947 height 24
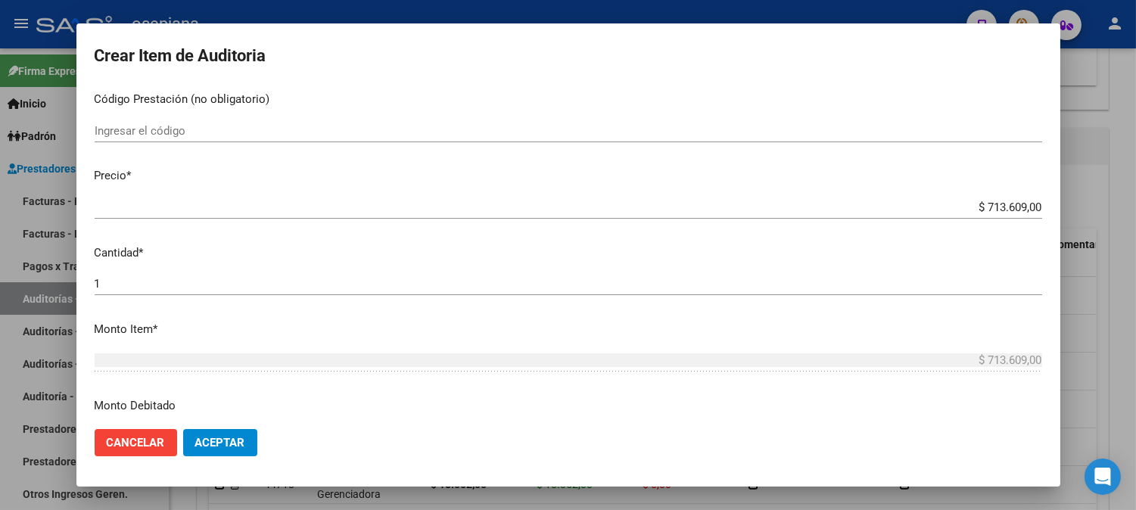
scroll to position [293, 0]
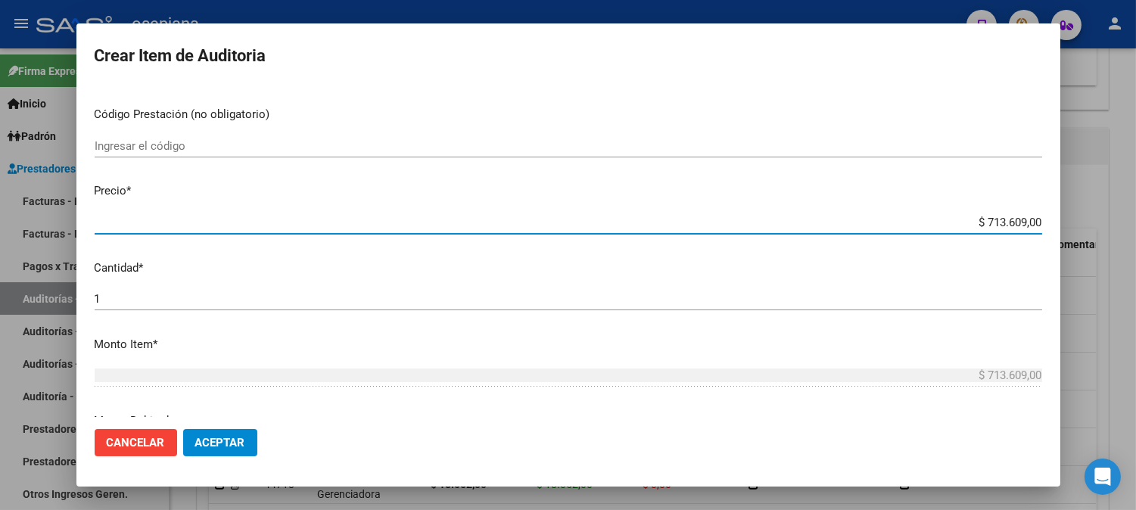
drag, startPoint x: 964, startPoint y: 224, endPoint x: 1076, endPoint y: 235, distance: 112.6
click at [1076, 235] on div "Crear Item de Auditoria 59747167 Nro Documento 27597471675 CUIL Afiliado Activo…" at bounding box center [568, 255] width 1136 height 510
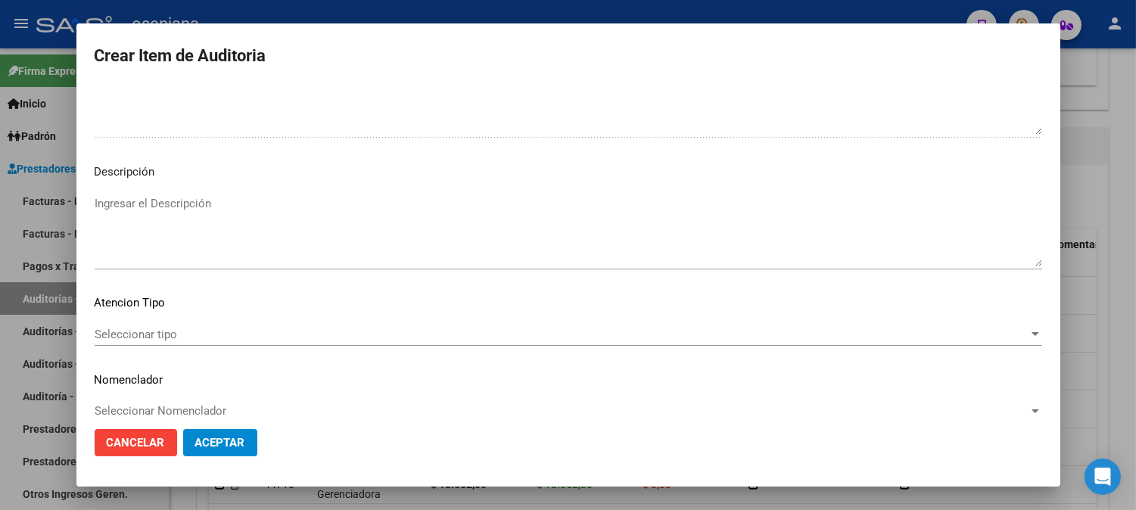
scroll to position [1031, 0]
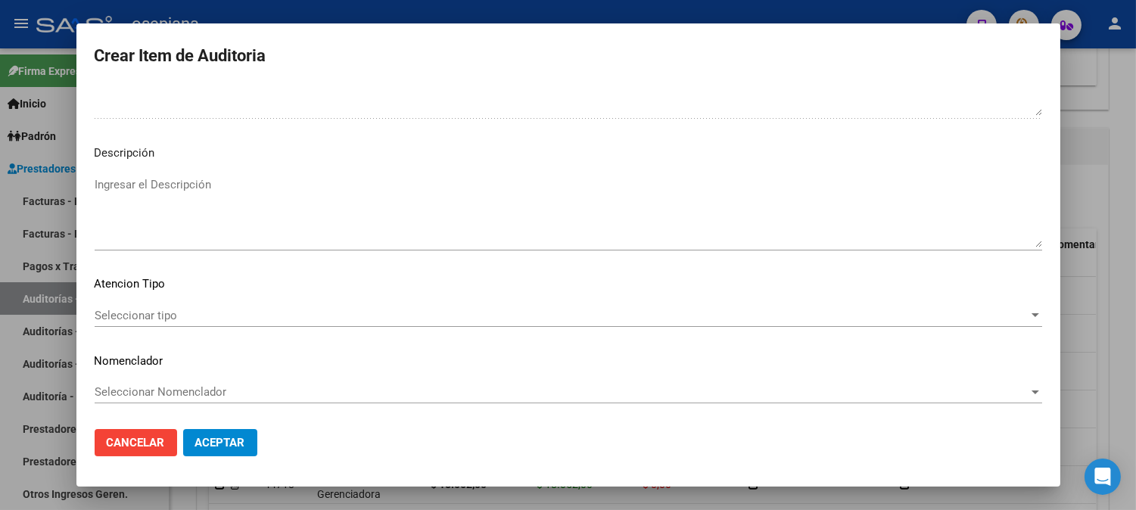
click at [122, 312] on span "Seleccionar tipo" at bounding box center [562, 316] width 934 height 14
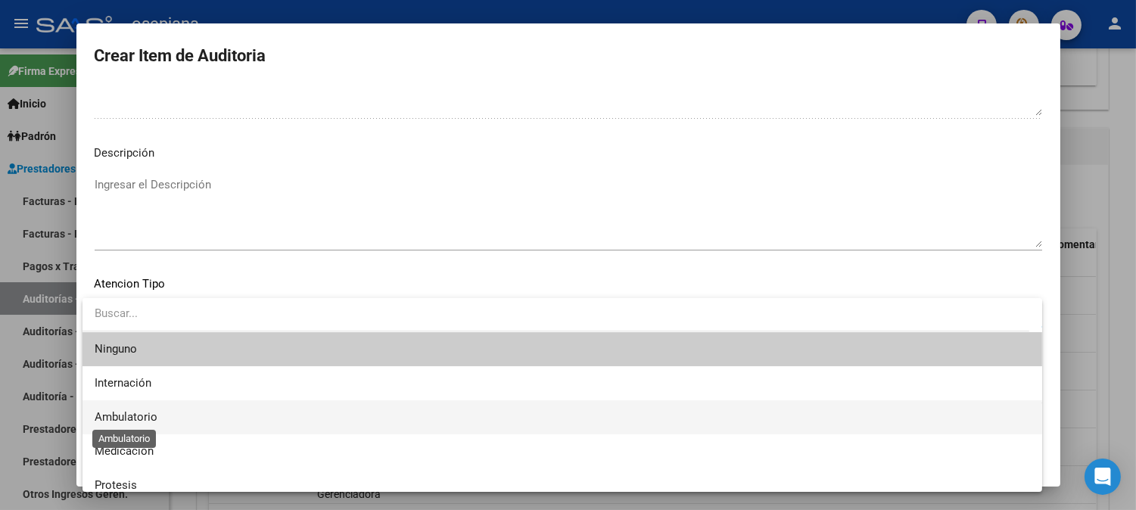
click at [111, 412] on span "Ambulatorio" at bounding box center [126, 417] width 63 height 14
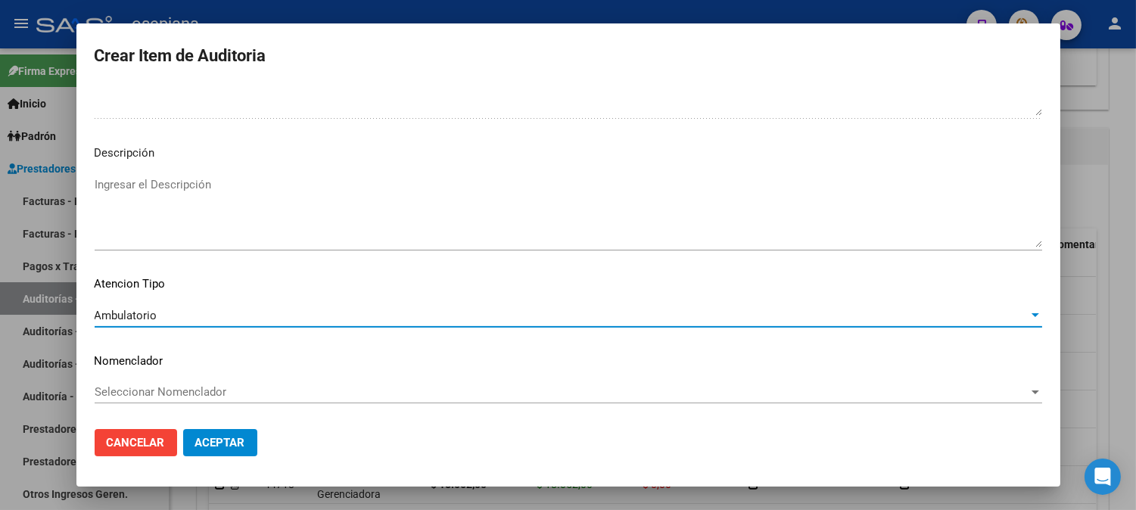
click at [137, 394] on span "Seleccionar Nomenclador" at bounding box center [562, 392] width 934 height 14
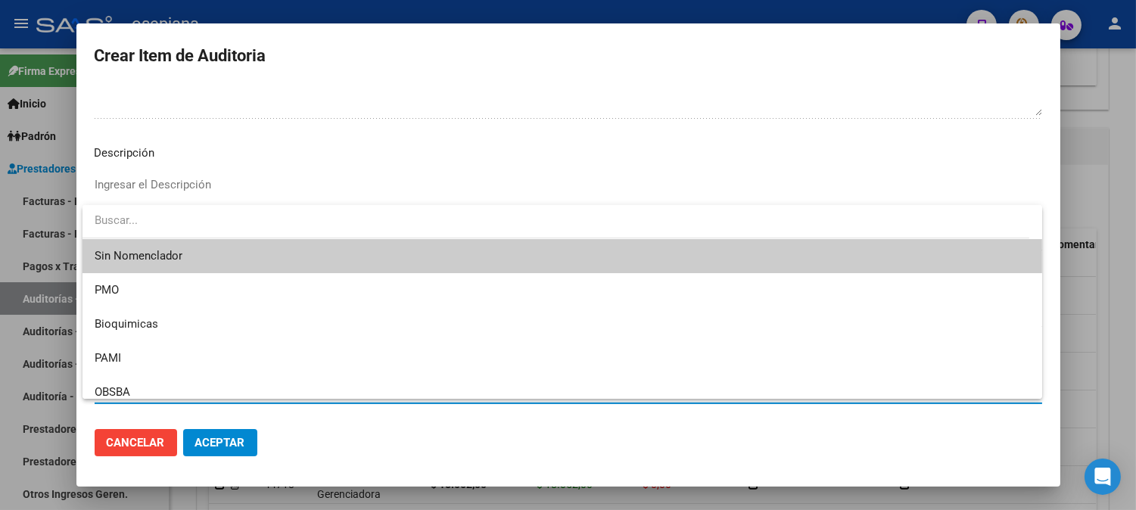
click at [122, 260] on span "Sin Nomenclador" at bounding box center [562, 256] width 935 height 34
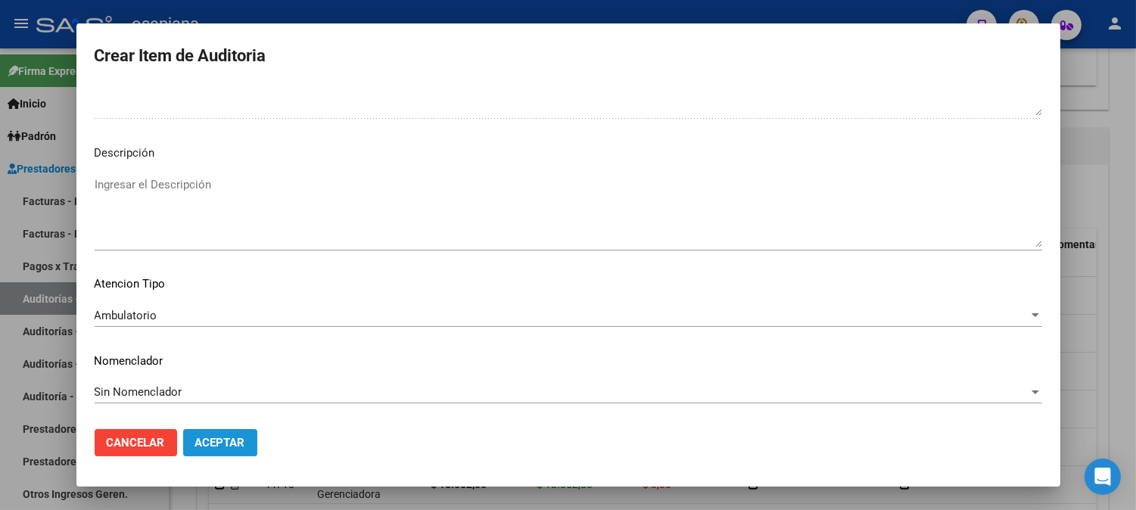
click at [207, 444] on span "Aceptar" at bounding box center [220, 443] width 50 height 14
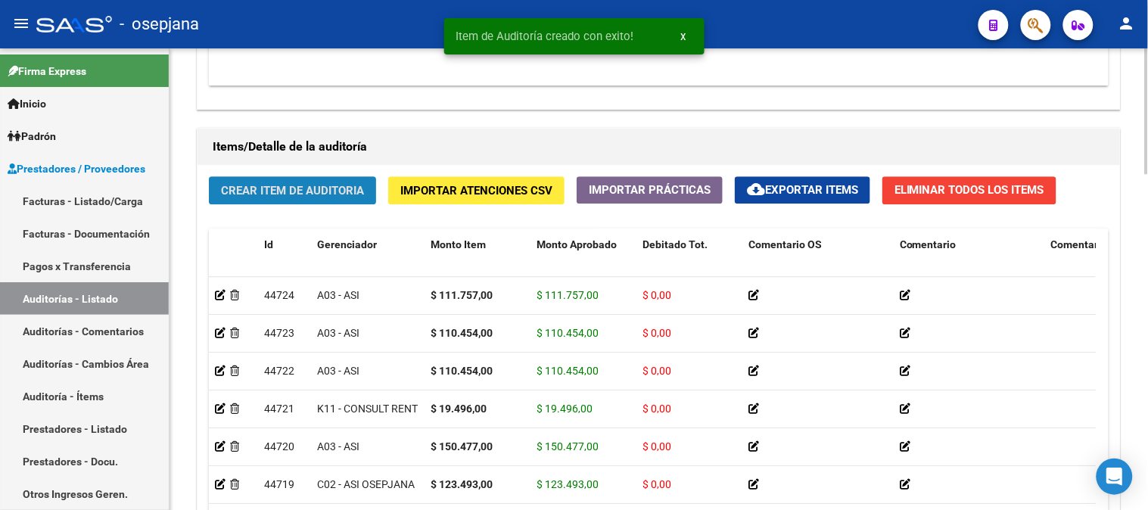
click at [257, 199] on button "Crear Item de Auditoria" at bounding box center [292, 190] width 167 height 28
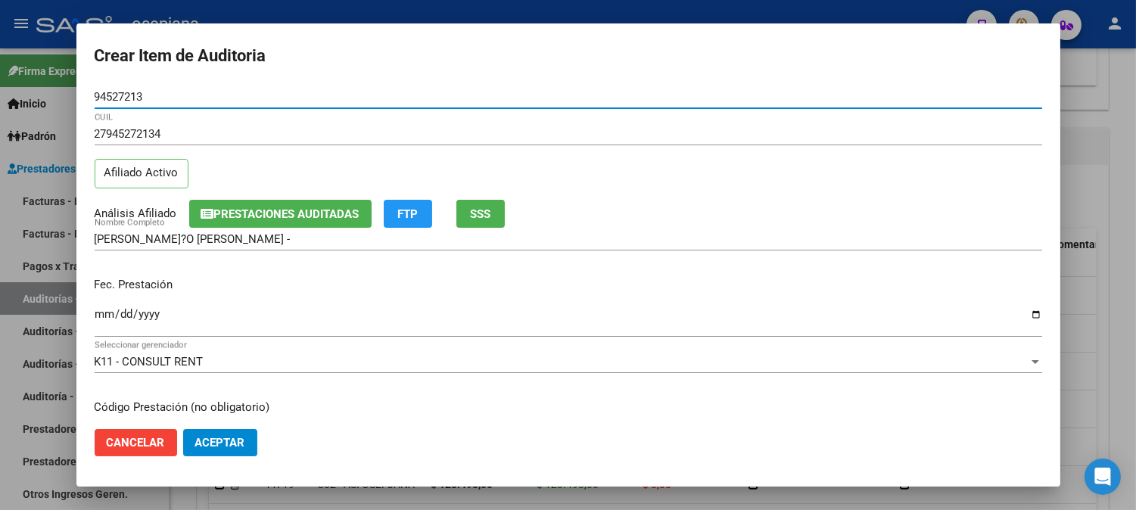
click at [107, 316] on input "Ingresar la fecha" at bounding box center [568, 320] width 947 height 24
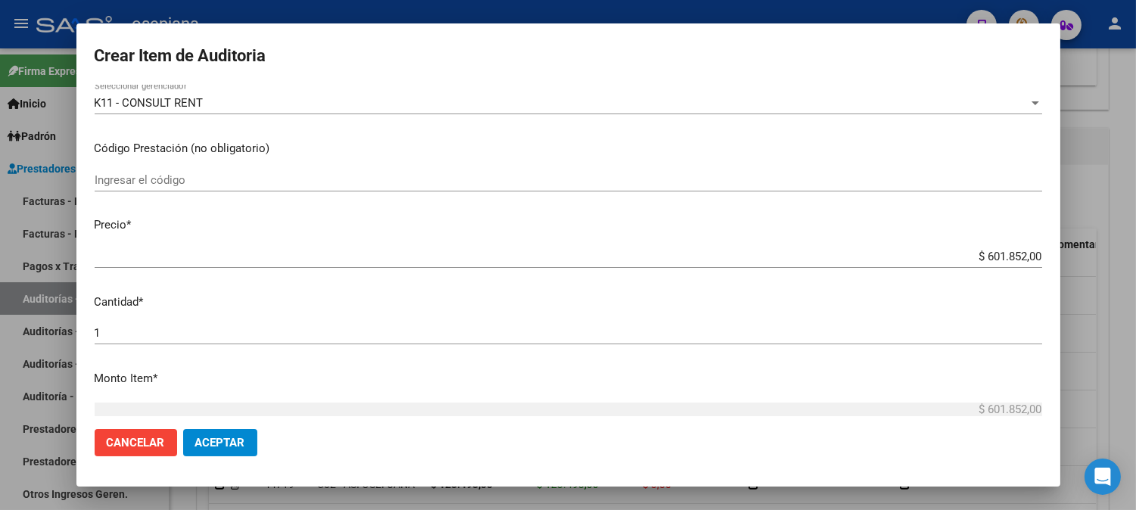
scroll to position [292, 0]
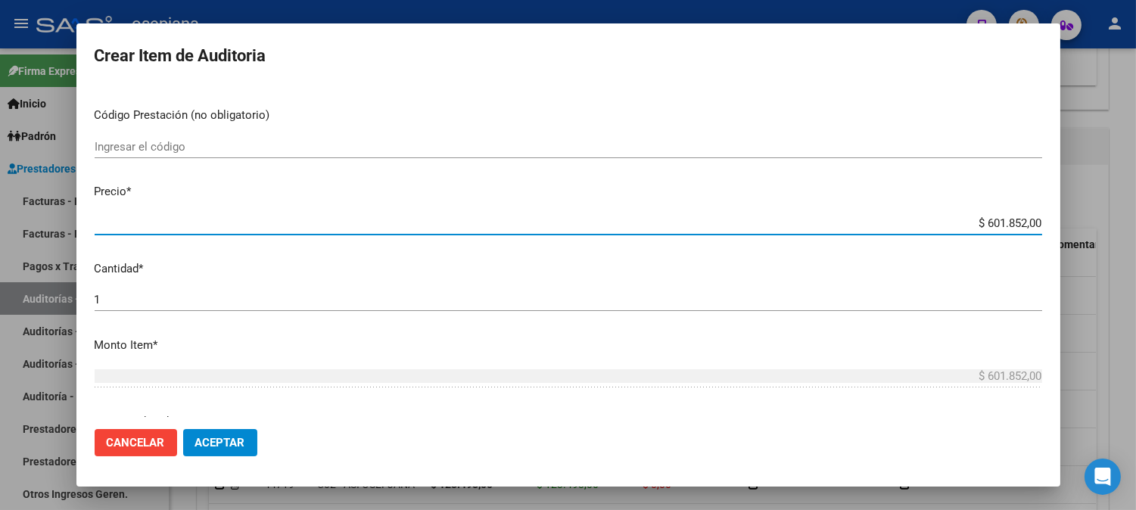
drag, startPoint x: 964, startPoint y: 225, endPoint x: 1147, endPoint y: 226, distance: 183.1
click at [1135, 226] on html "menu - osepjana person Firma Express Inicio Calendario SSS Instructivos Contact…" at bounding box center [568, 255] width 1136 height 510
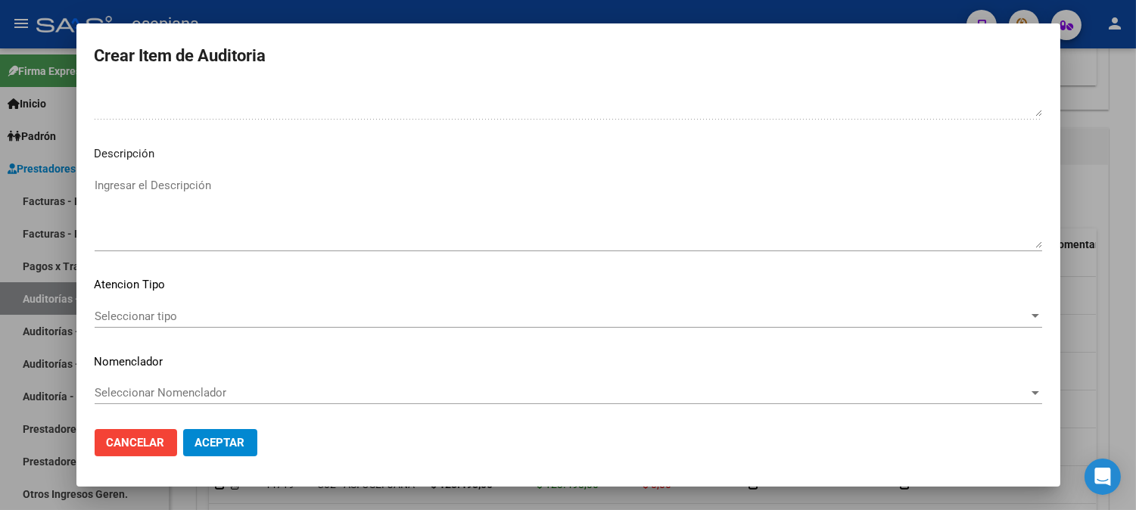
scroll to position [1031, 0]
click at [156, 321] on span "Seleccionar tipo" at bounding box center [562, 316] width 934 height 14
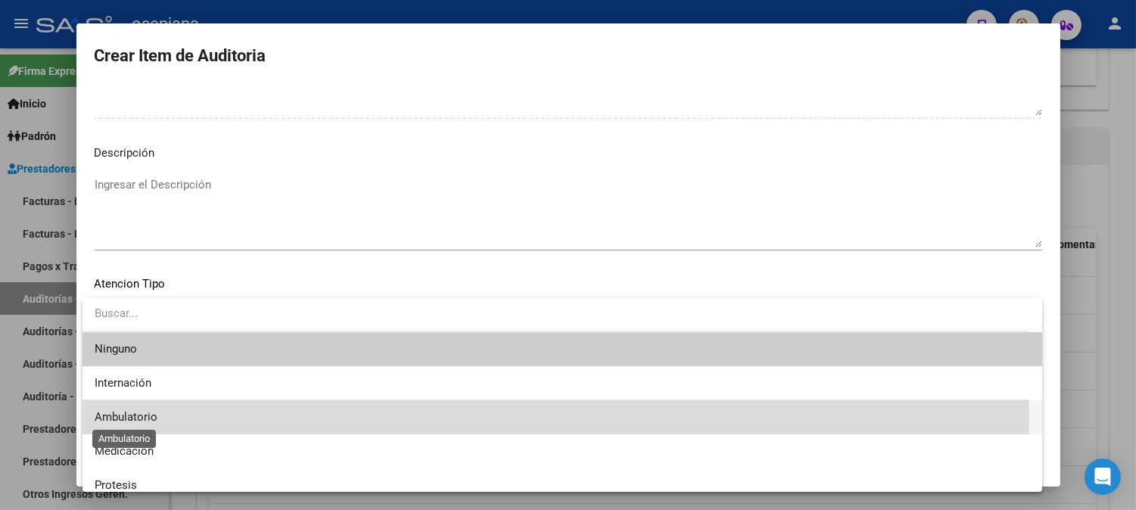
click at [115, 414] on span "Ambulatorio" at bounding box center [126, 417] width 63 height 14
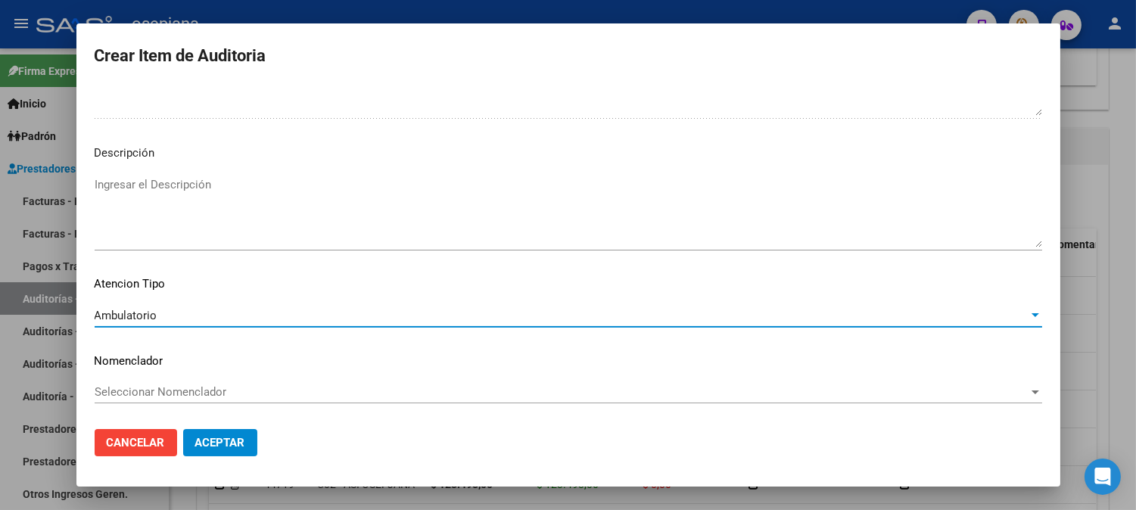
click at [147, 404] on div "Seleccionar Nomenclador Seleccionar Nomenclador" at bounding box center [568, 399] width 947 height 37
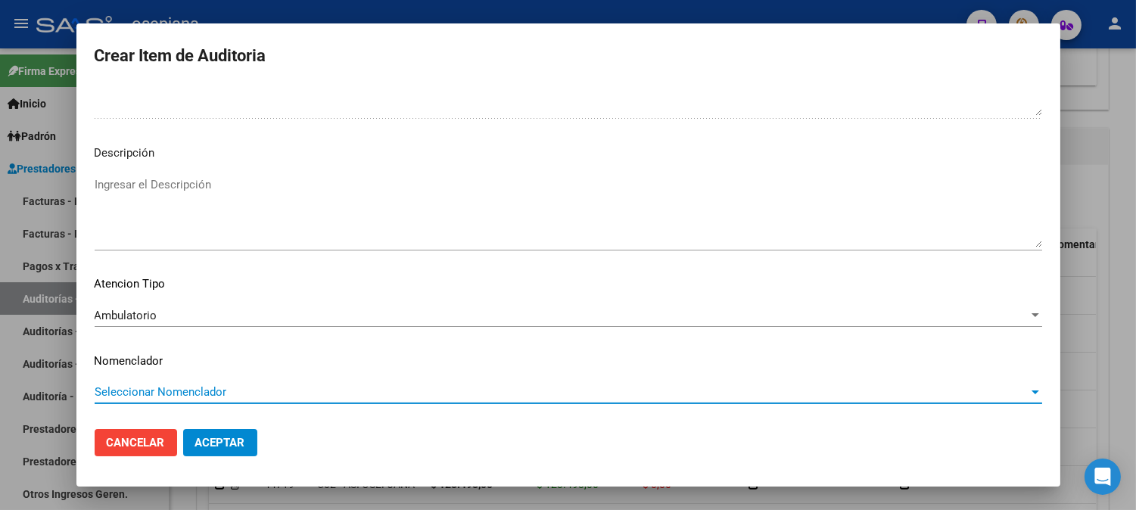
click at [145, 387] on span "Seleccionar Nomenclador" at bounding box center [562, 392] width 934 height 14
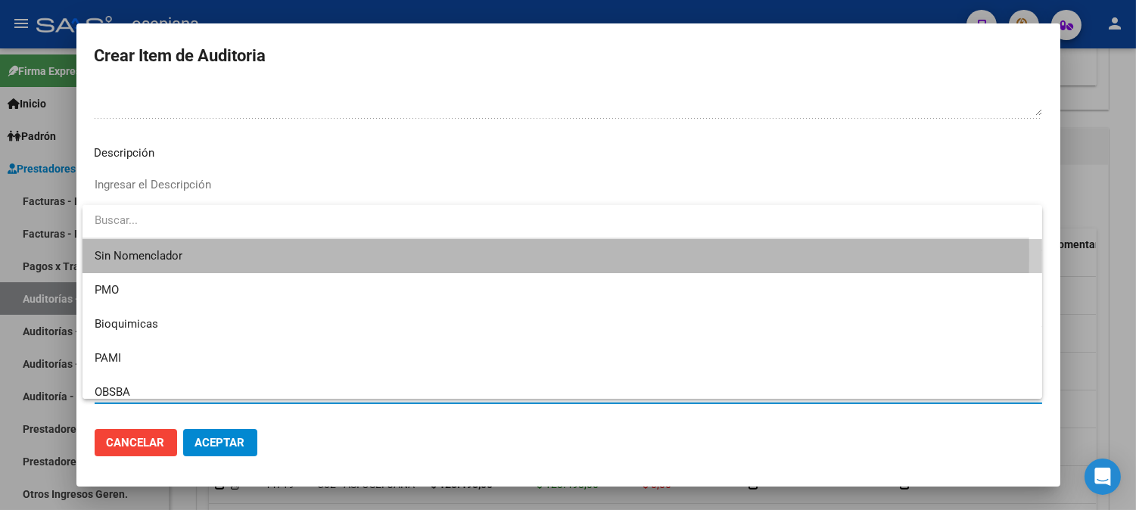
click at [133, 255] on span "Sin Nomenclador" at bounding box center [562, 256] width 935 height 34
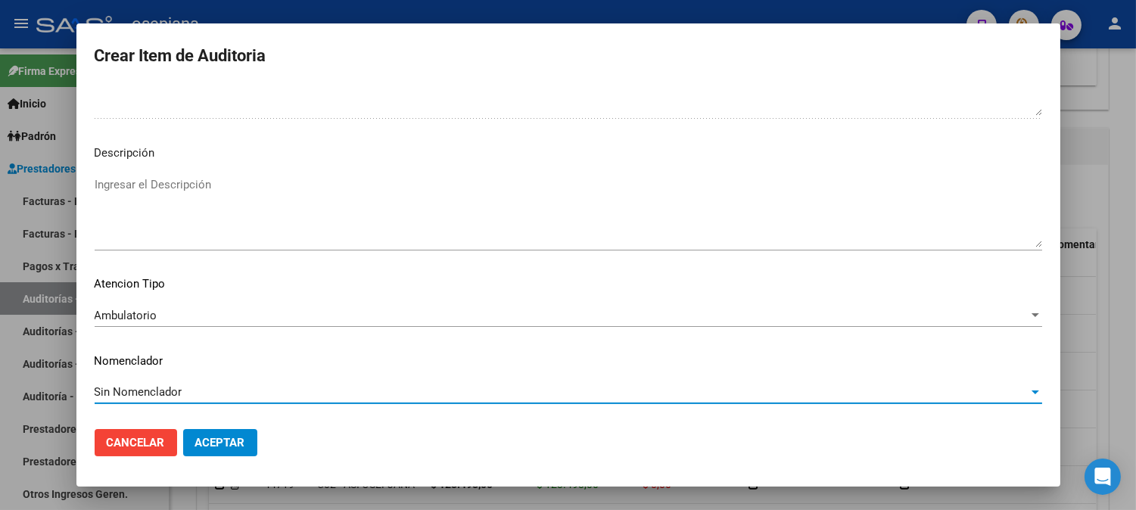
click at [220, 439] on span "Aceptar" at bounding box center [220, 443] width 50 height 14
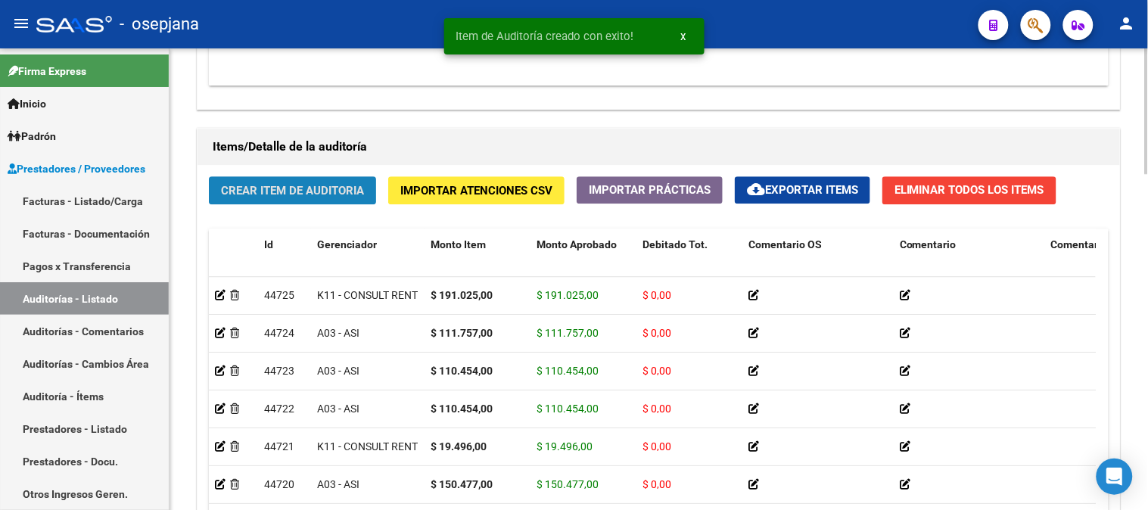
click at [273, 193] on span "Crear Item de Auditoria" at bounding box center [292, 191] width 143 height 14
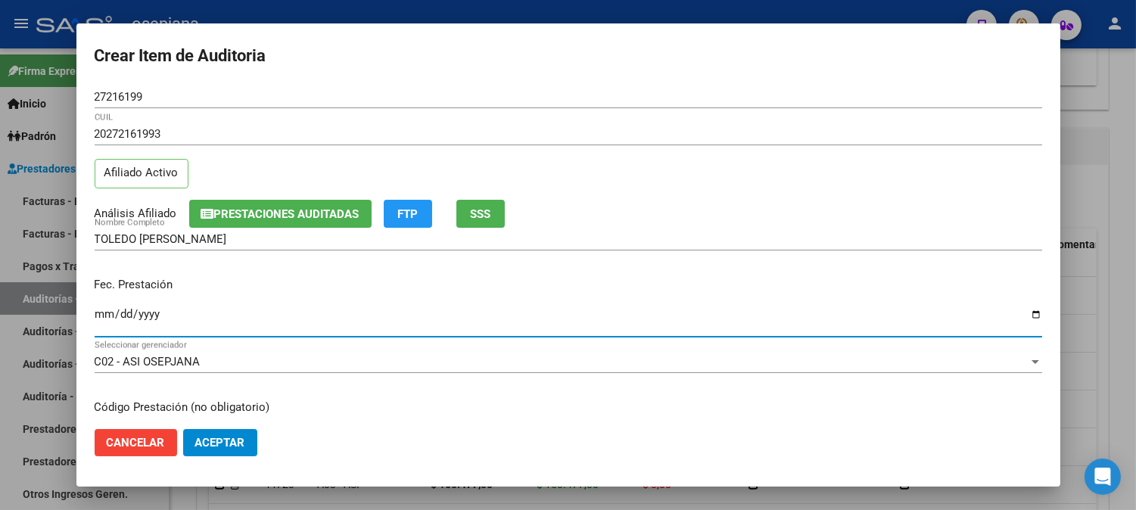
click at [102, 315] on input "Ingresar la fecha" at bounding box center [568, 320] width 947 height 24
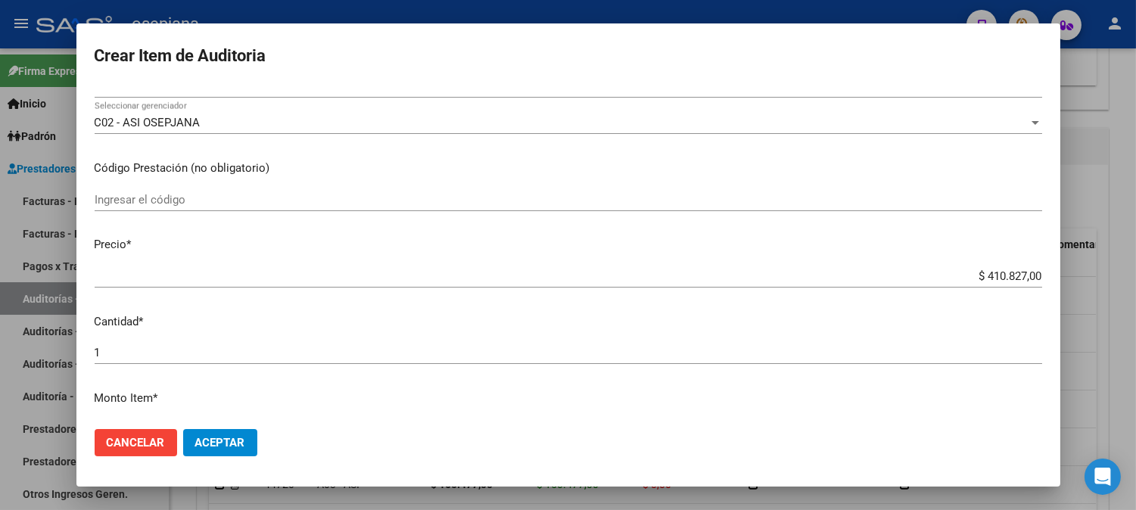
scroll to position [282, 0]
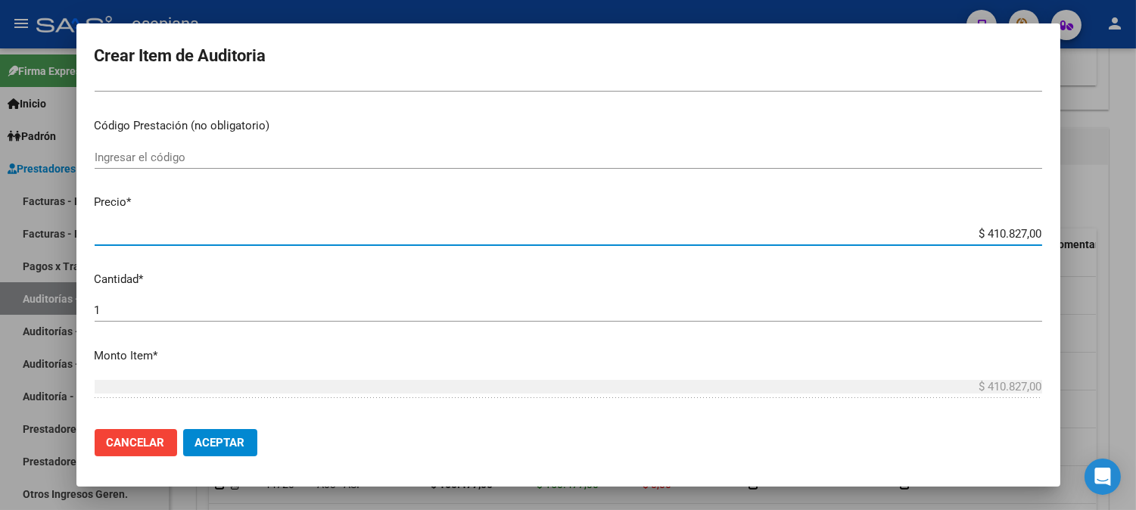
drag, startPoint x: 963, startPoint y: 236, endPoint x: 1147, endPoint y: 231, distance: 184.7
click at [1135, 230] on html "menu - osepjana person Firma Express Inicio Calendario SSS Instructivos Contact…" at bounding box center [568, 255] width 1136 height 510
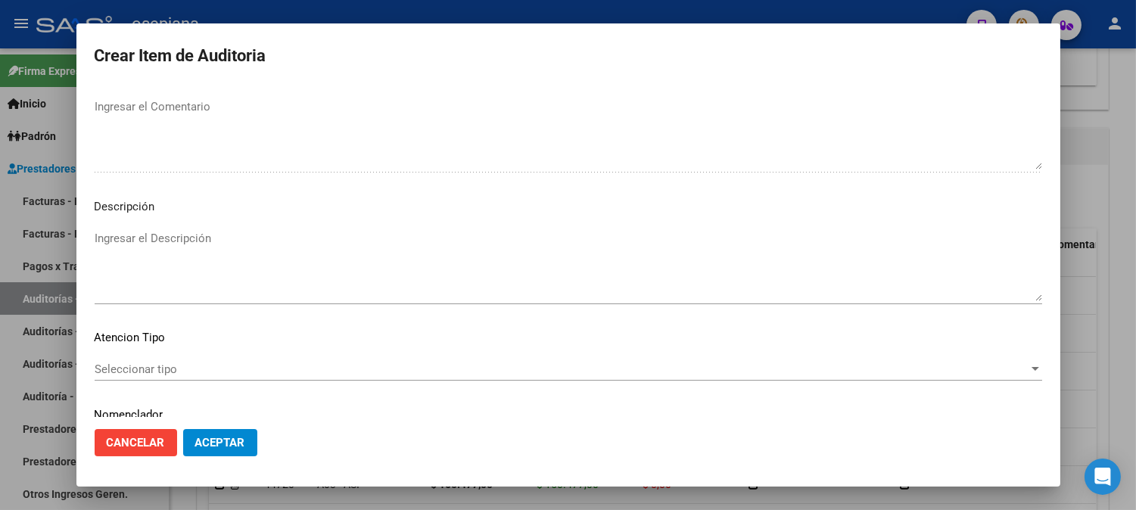
scroll to position [1031, 0]
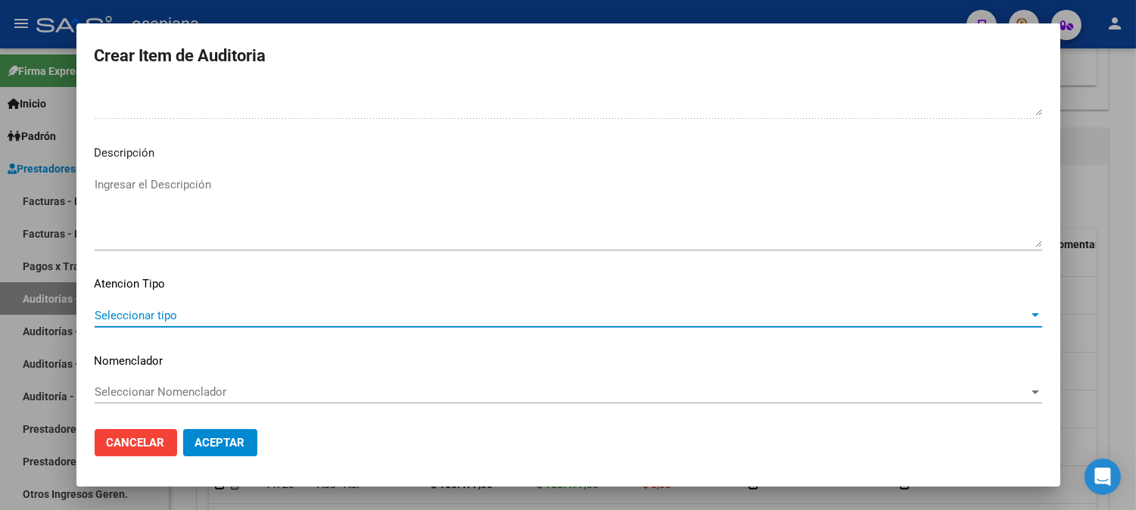
click at [129, 316] on span "Seleccionar tipo" at bounding box center [562, 316] width 934 height 14
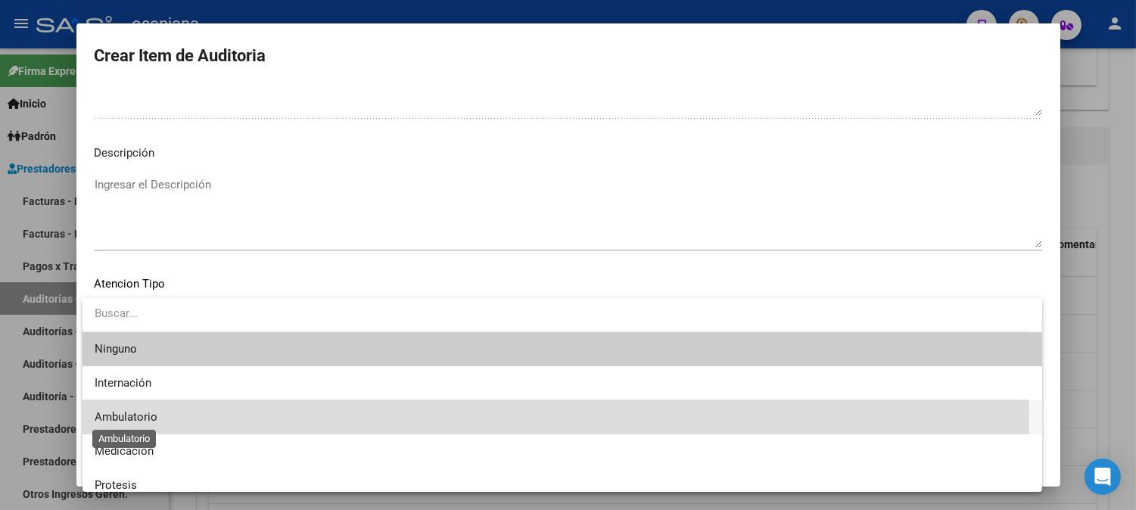
click at [107, 414] on span "Ambulatorio" at bounding box center [126, 417] width 63 height 14
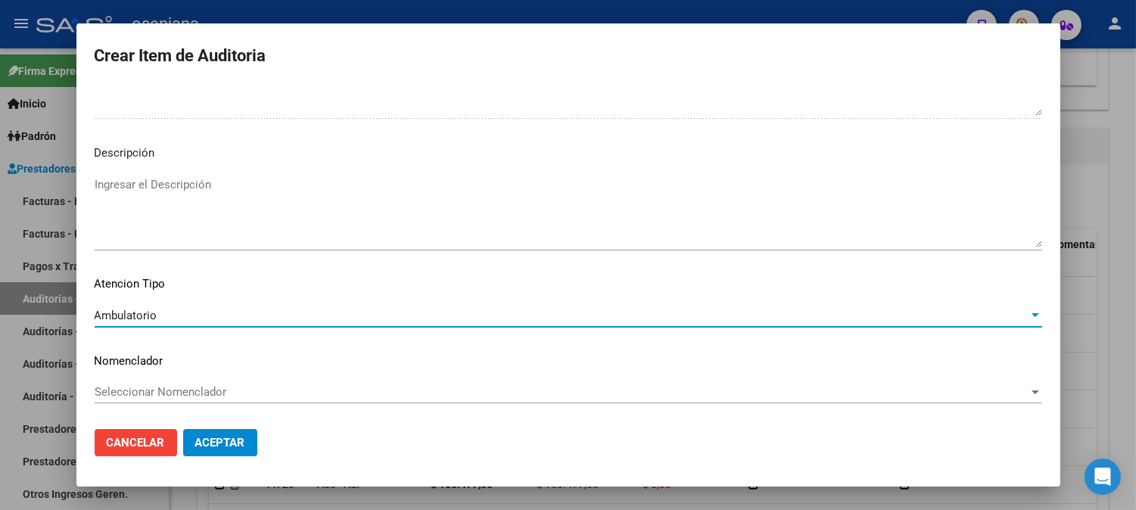
click at [126, 388] on span "Seleccionar Nomenclador" at bounding box center [562, 392] width 934 height 14
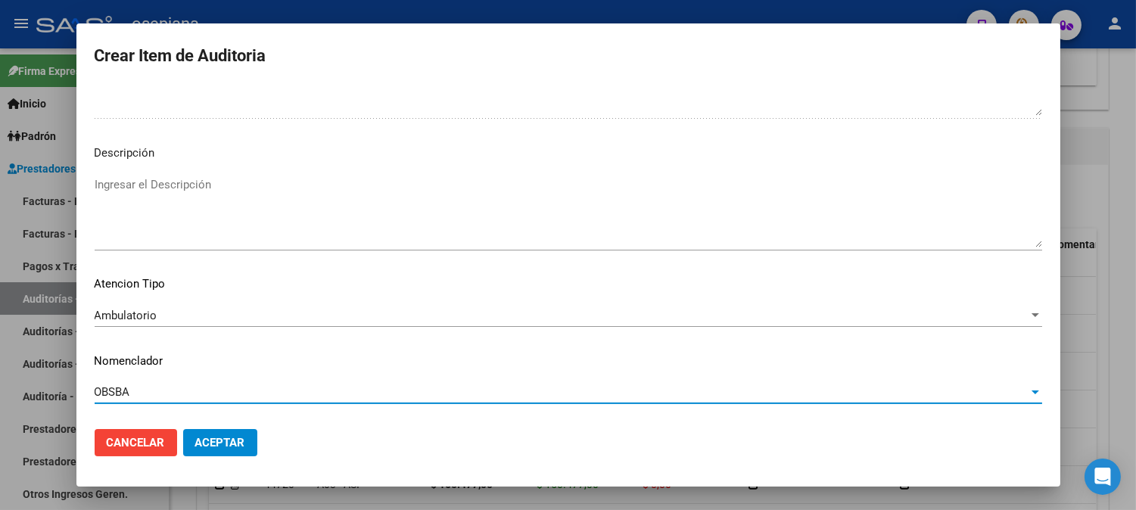
click at [129, 384] on div "OBSBA Seleccionar Nomenclador" at bounding box center [568, 392] width 947 height 23
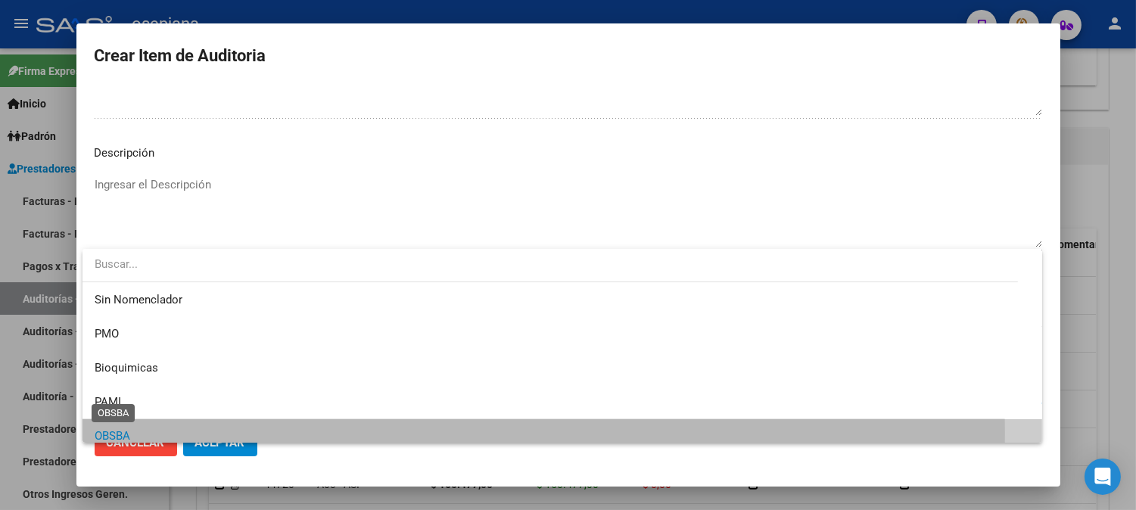
click at [118, 429] on span "OBSBA" at bounding box center [113, 436] width 36 height 14
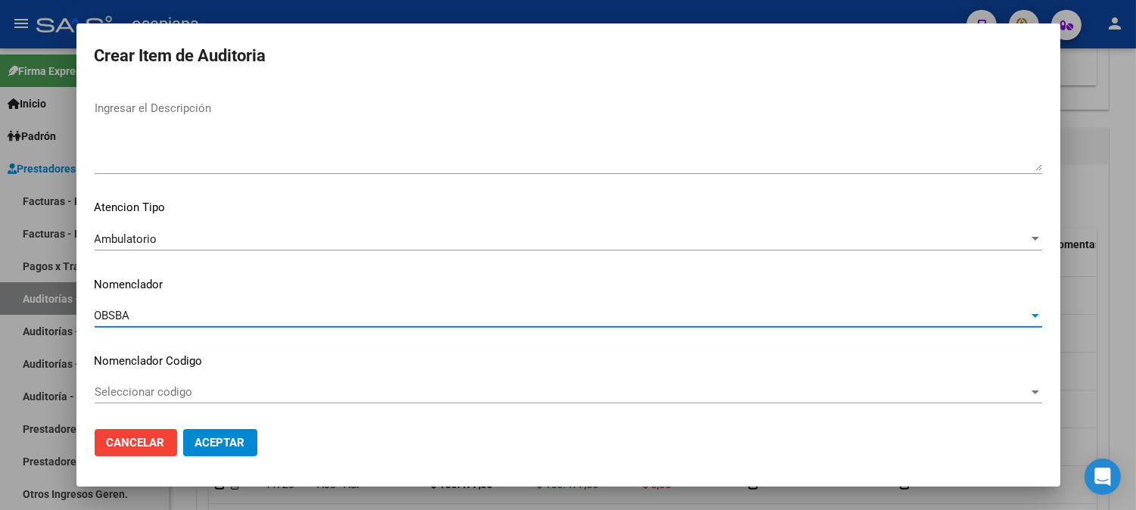
click at [135, 307] on div "OBSBA Seleccionar Nomenclador" at bounding box center [568, 315] width 947 height 23
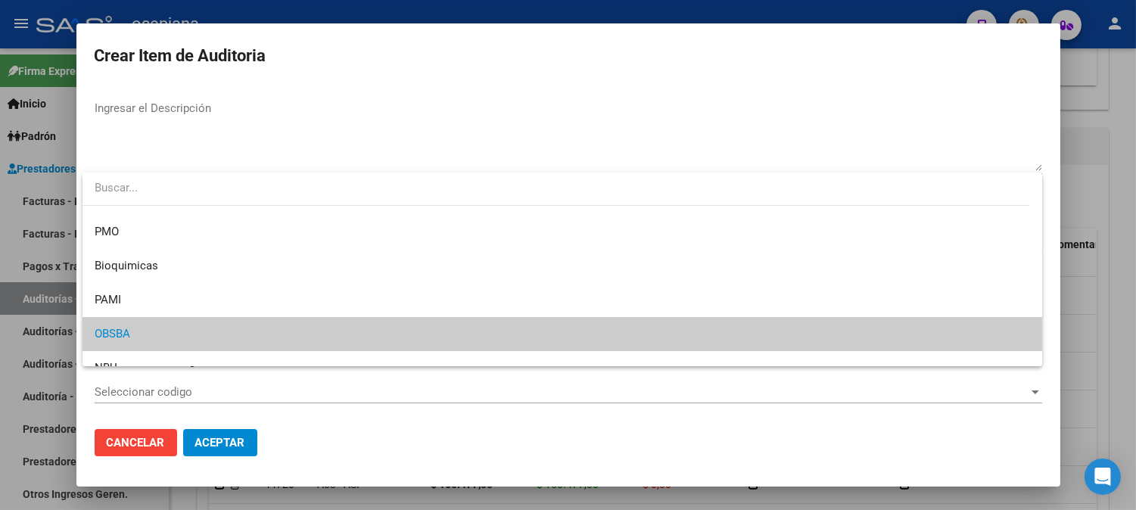
scroll to position [0, 0]
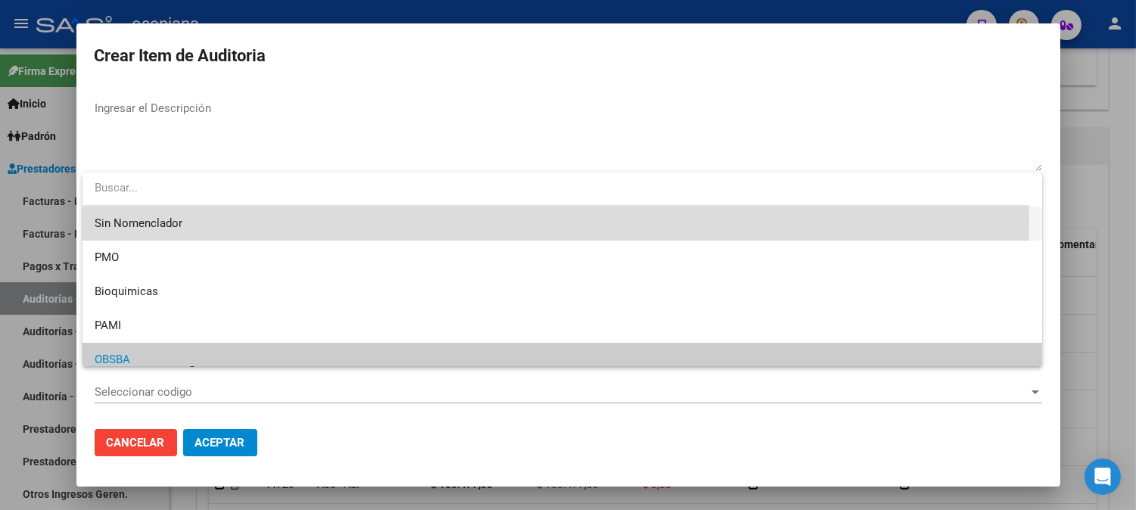
click at [106, 216] on span "Sin Nomenclador" at bounding box center [562, 224] width 935 height 34
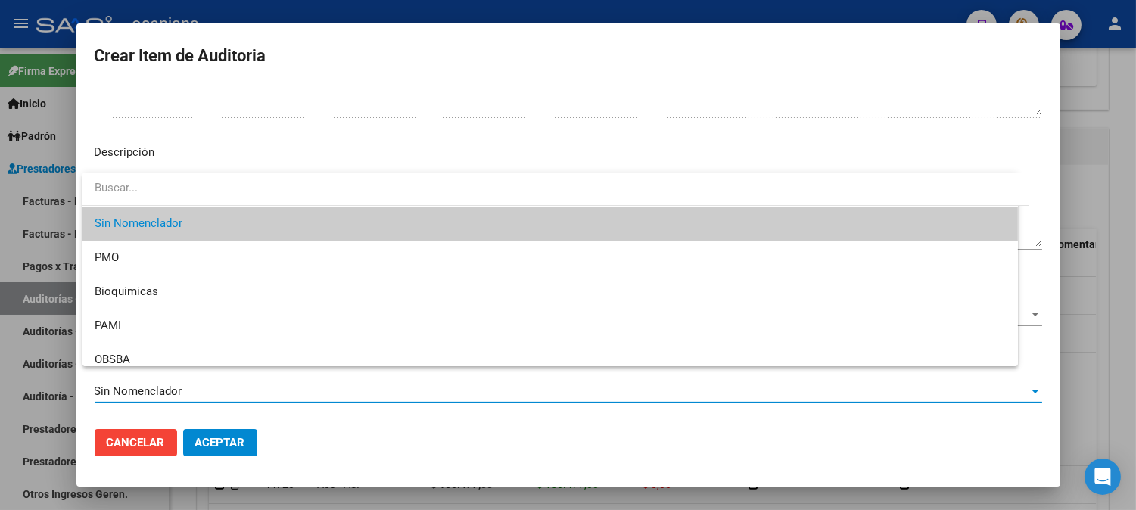
scroll to position [1031, 0]
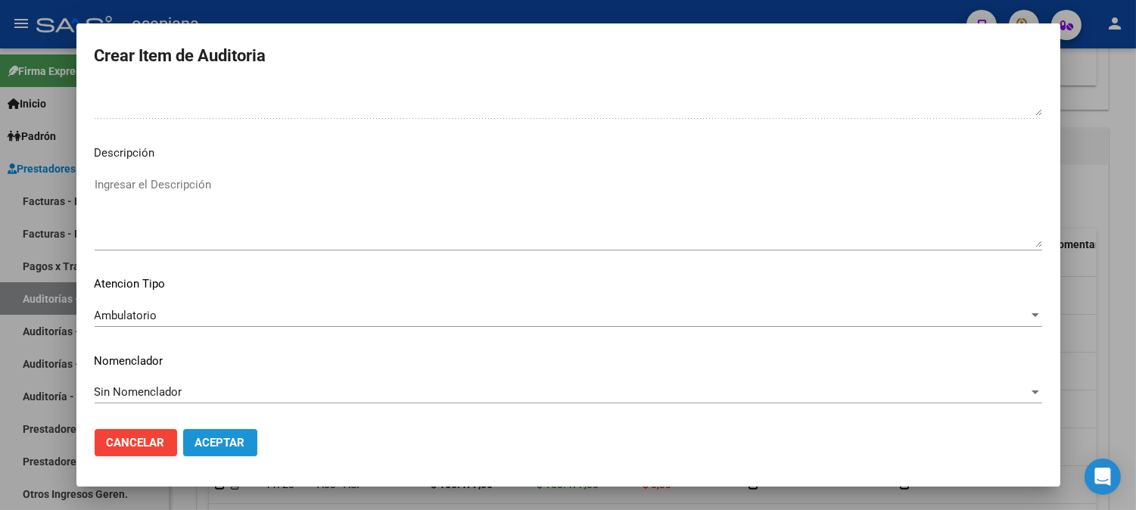
click at [218, 441] on span "Aceptar" at bounding box center [220, 443] width 50 height 14
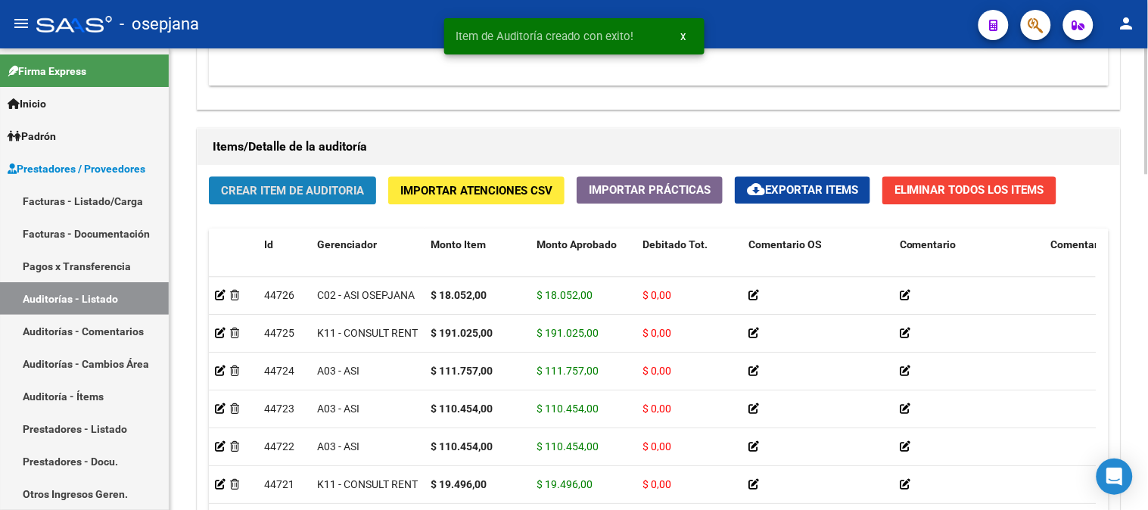
click at [275, 185] on span "Crear Item de Auditoria" at bounding box center [292, 191] width 143 height 14
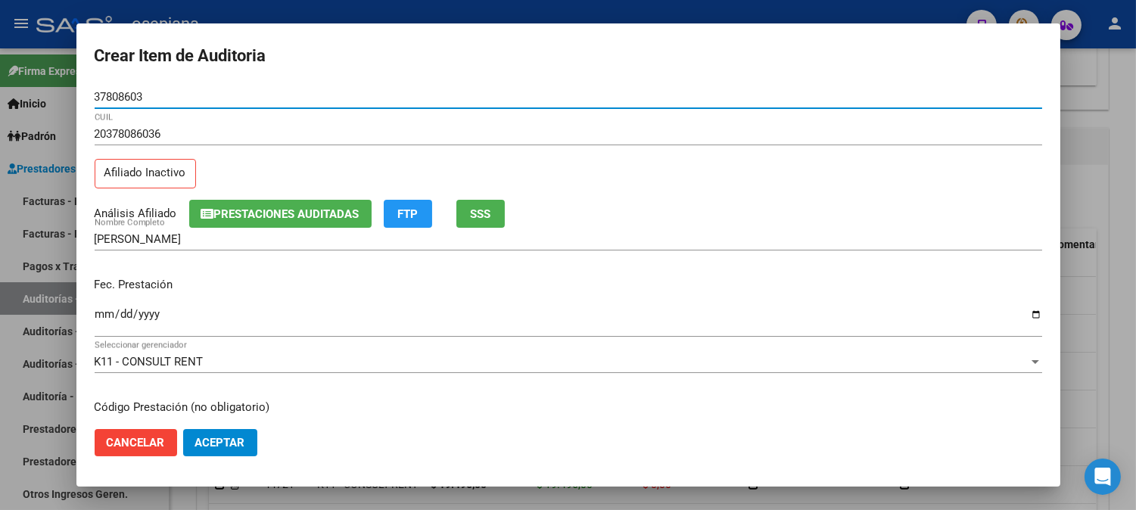
click at [98, 322] on input "Ingresar la fecha" at bounding box center [568, 320] width 947 height 24
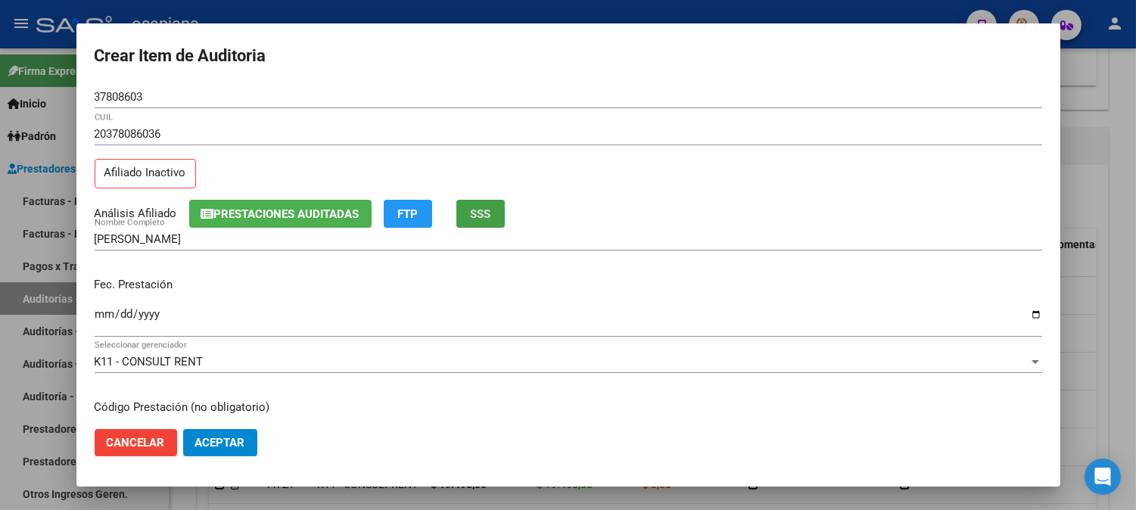
click at [490, 218] on span "SSS" at bounding box center [480, 214] width 20 height 14
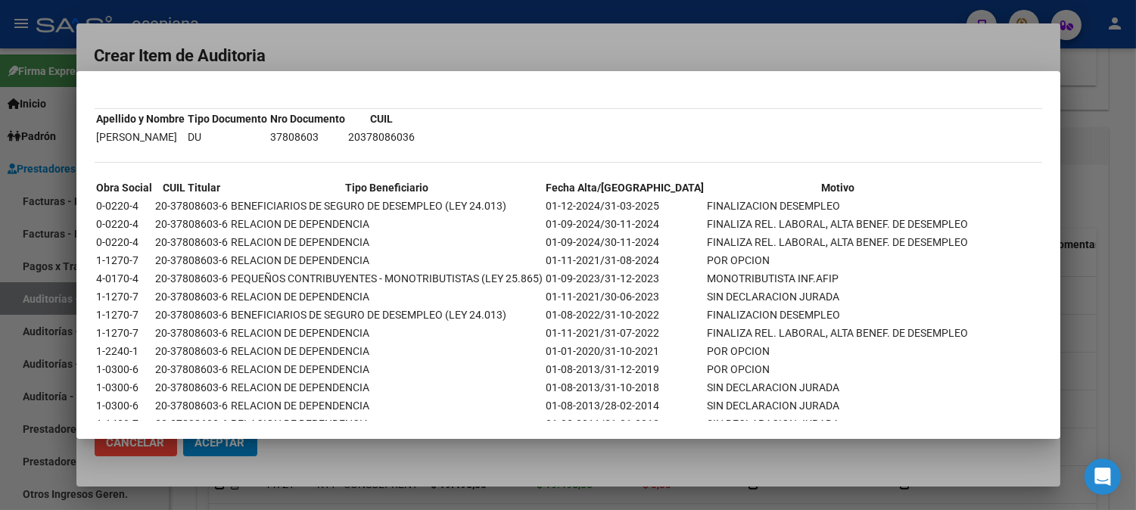
scroll to position [97, 0]
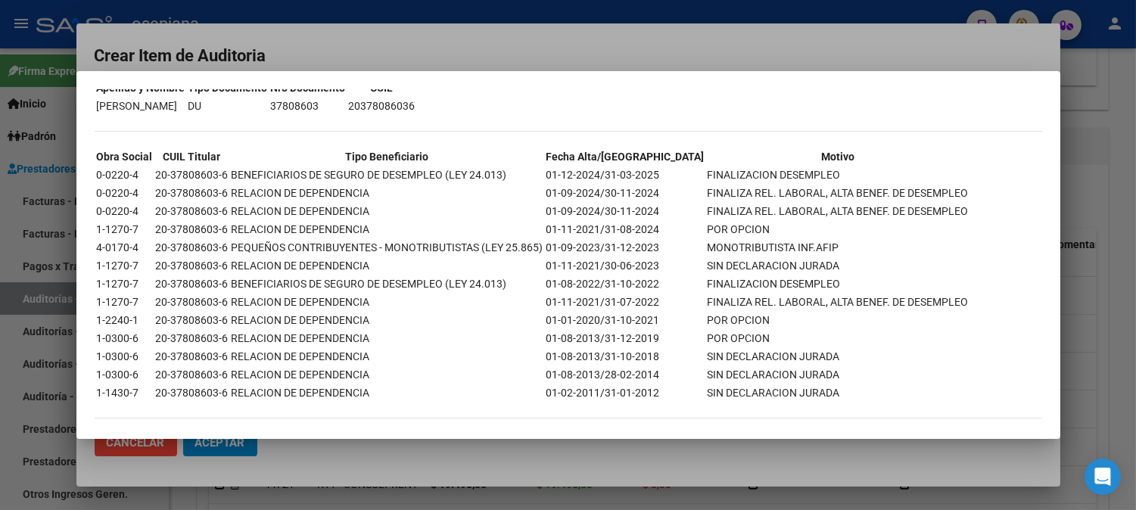
click at [657, 49] on div at bounding box center [568, 255] width 1136 height 510
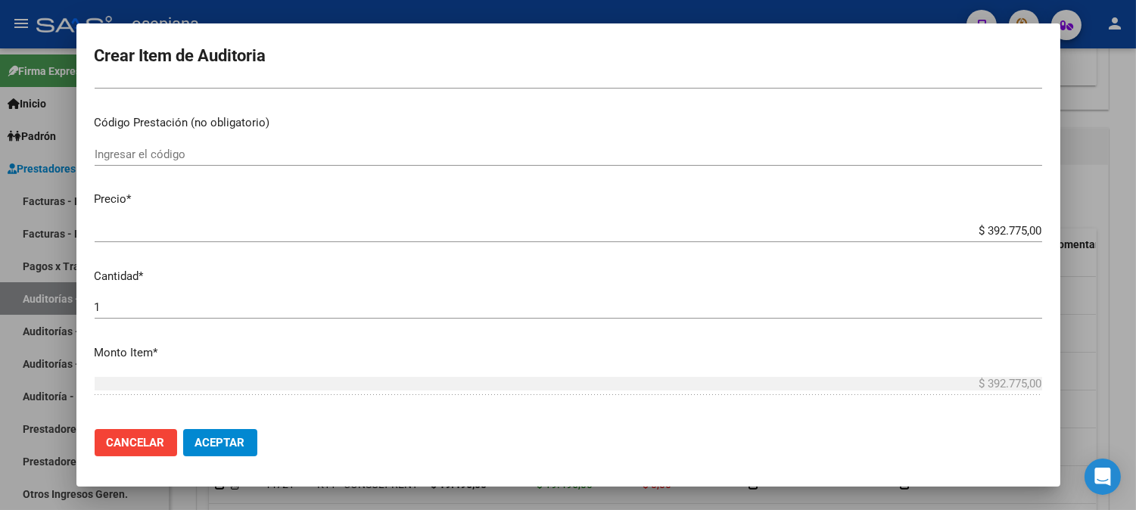
scroll to position [369, 0]
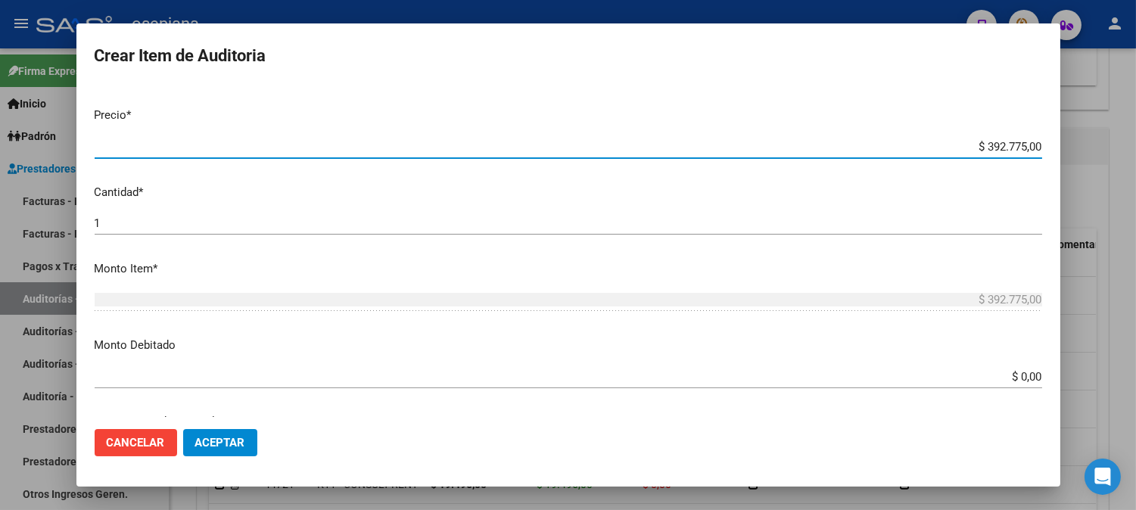
drag, startPoint x: 963, startPoint y: 145, endPoint x: 1109, endPoint y: 169, distance: 147.3
click at [1109, 169] on div "Crear Item de Auditoria 37808603 Nro Documento 20378086036 CUIL Afiliado Inacti…" at bounding box center [568, 255] width 1136 height 510
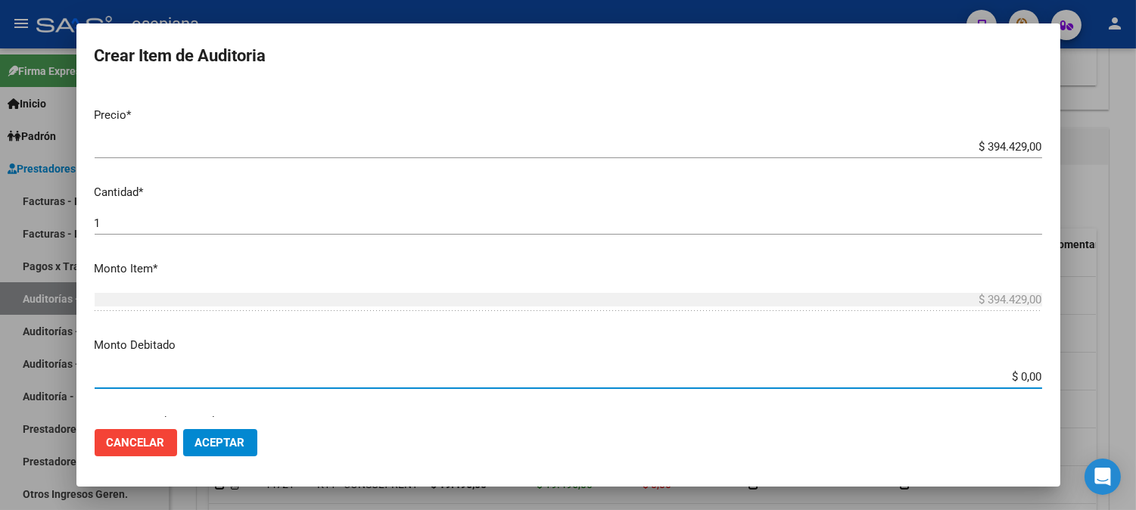
drag, startPoint x: 981, startPoint y: 375, endPoint x: 1129, endPoint y: 378, distance: 147.6
click at [1129, 378] on div "Crear Item de Auditoria 37808603 Nro Documento 20378086036 CUIL Afiliado Inacti…" at bounding box center [568, 255] width 1136 height 510
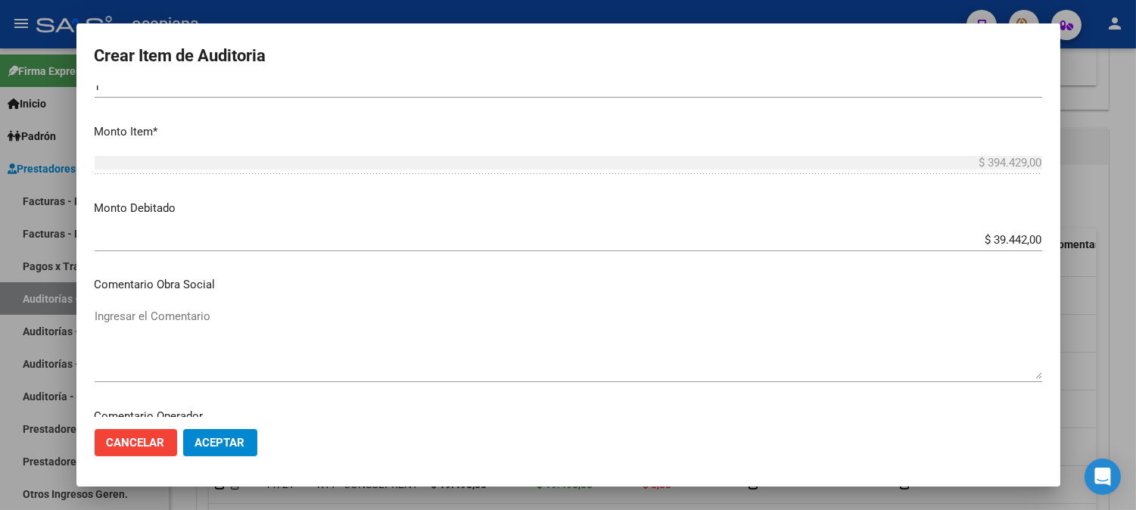
scroll to position [680, 0]
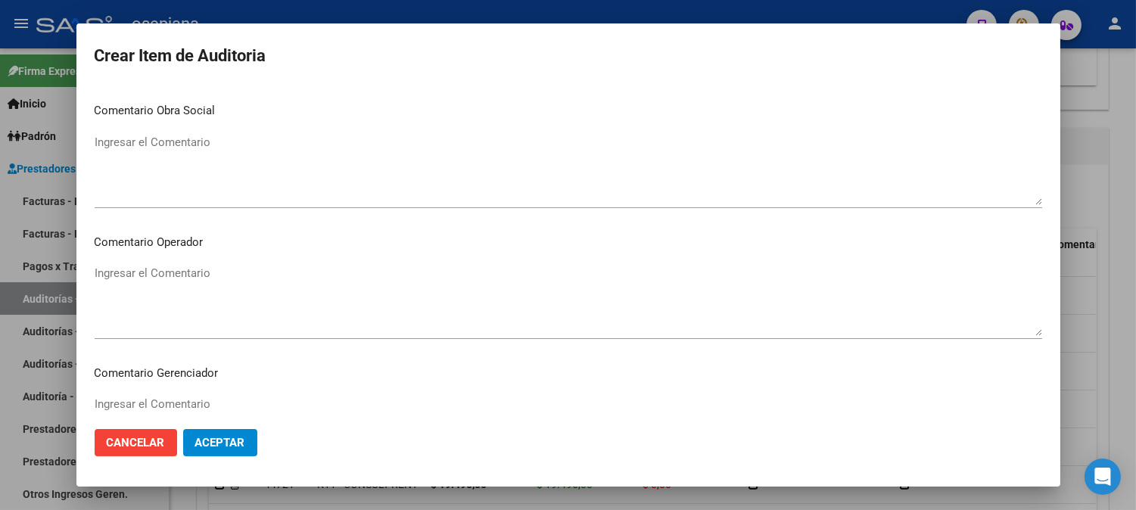
click at [509, 294] on textarea "Ingresar el Comentario" at bounding box center [568, 300] width 947 height 71
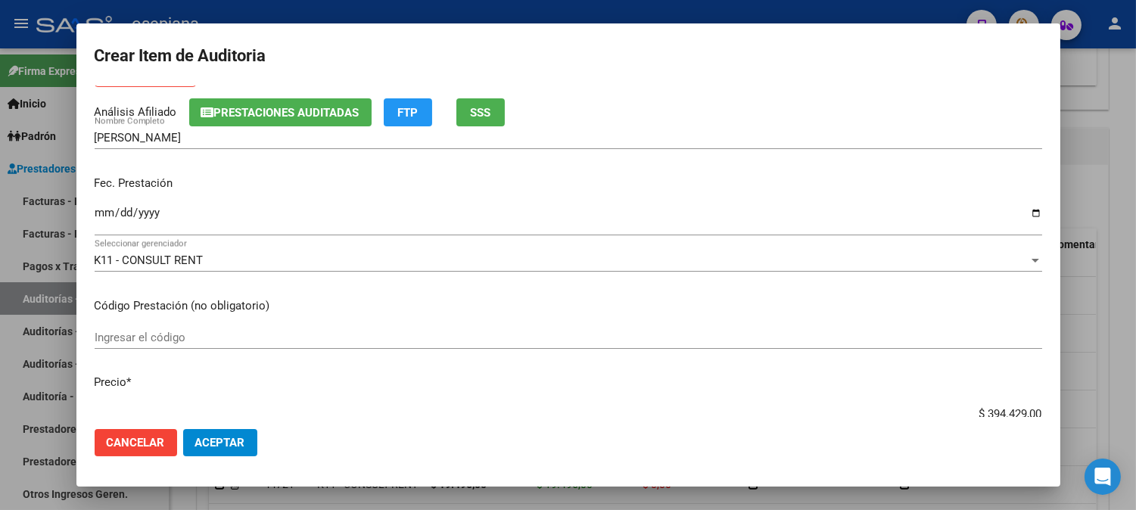
scroll to position [0, 0]
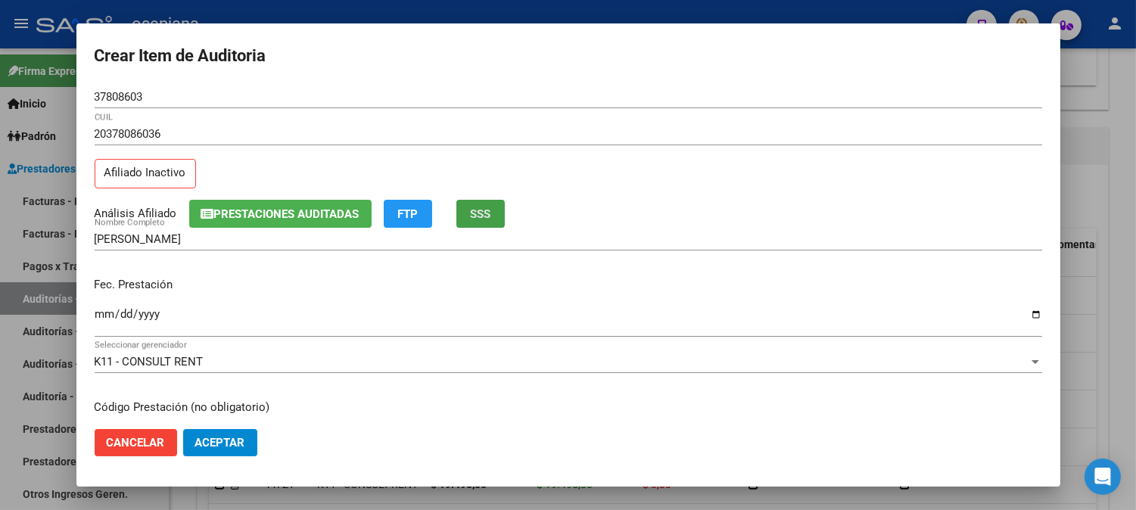
click at [478, 219] on span "SSS" at bounding box center [480, 214] width 20 height 14
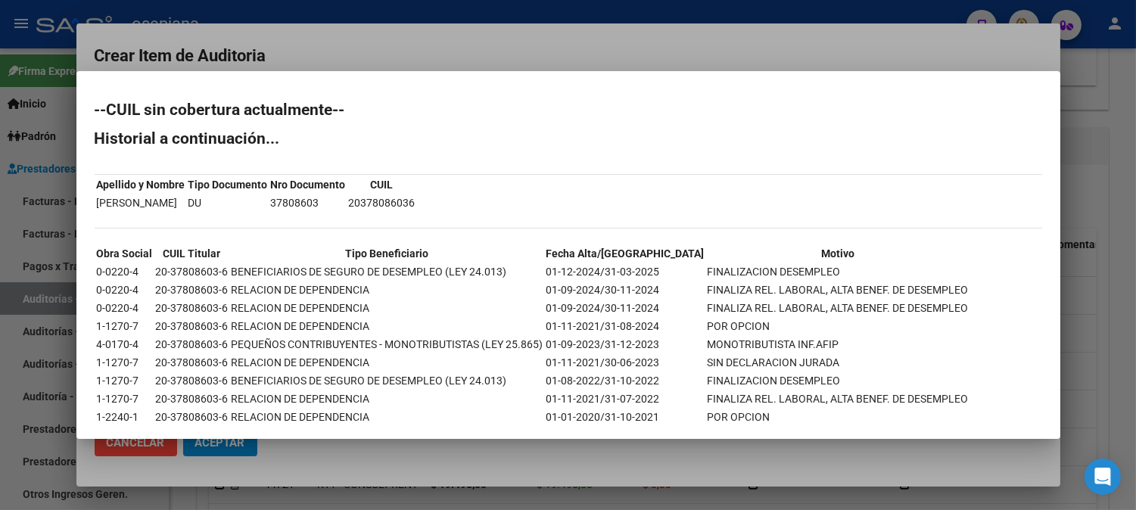
click at [569, 40] on div at bounding box center [568, 255] width 1136 height 510
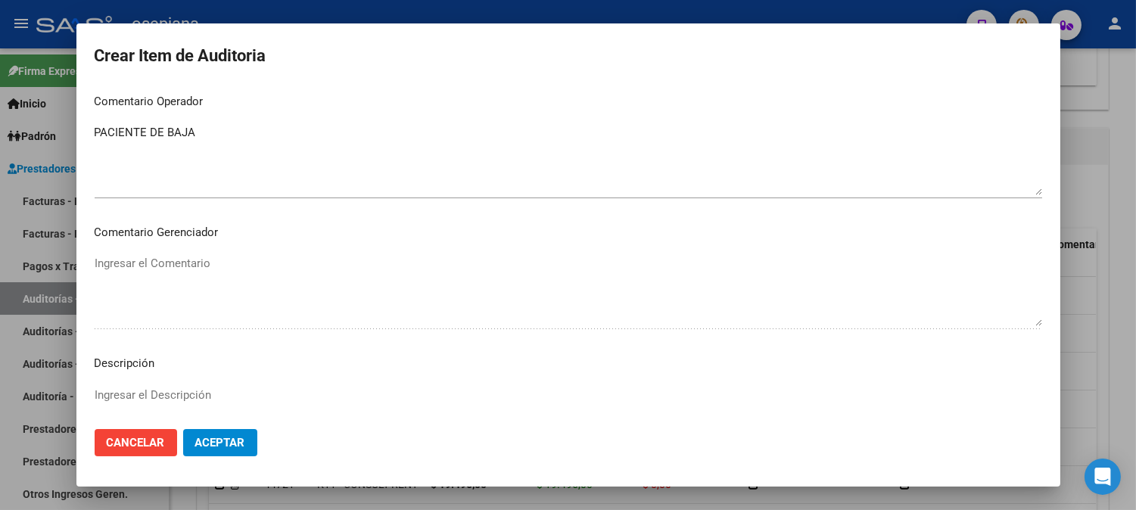
scroll to position [787, 0]
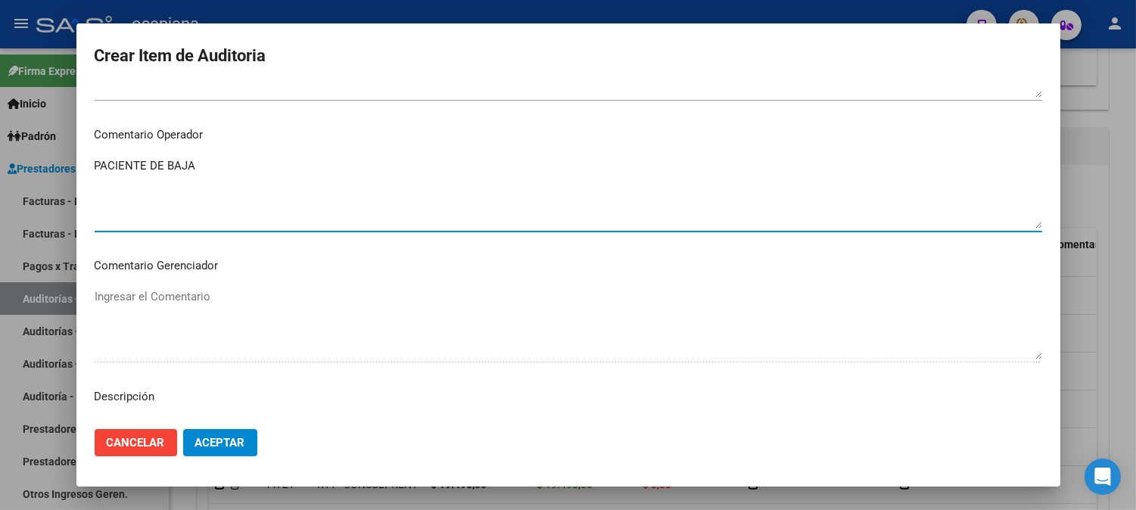
click at [288, 170] on textarea "PACIENTE DE BAJA" at bounding box center [568, 192] width 947 height 71
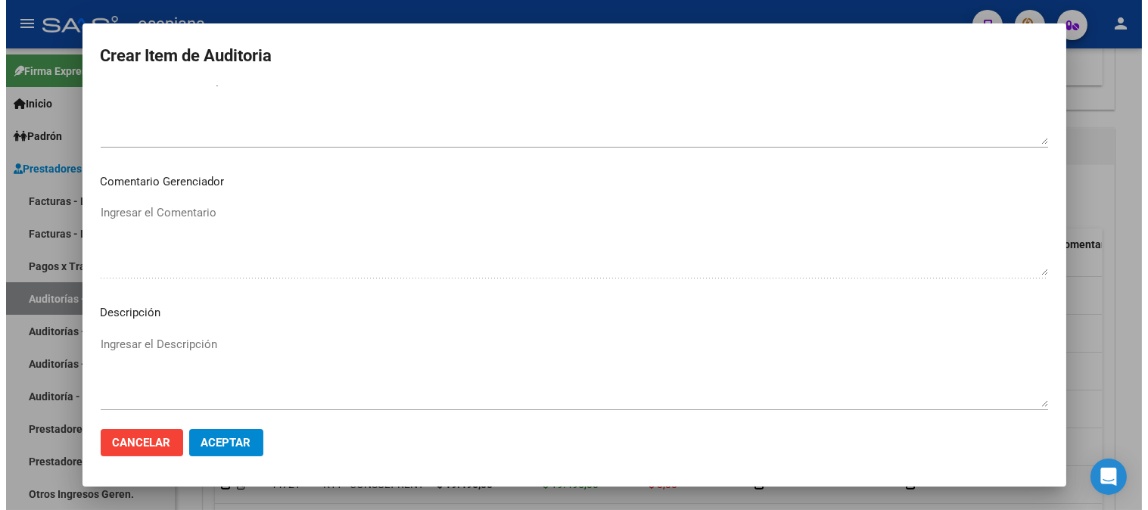
scroll to position [1031, 0]
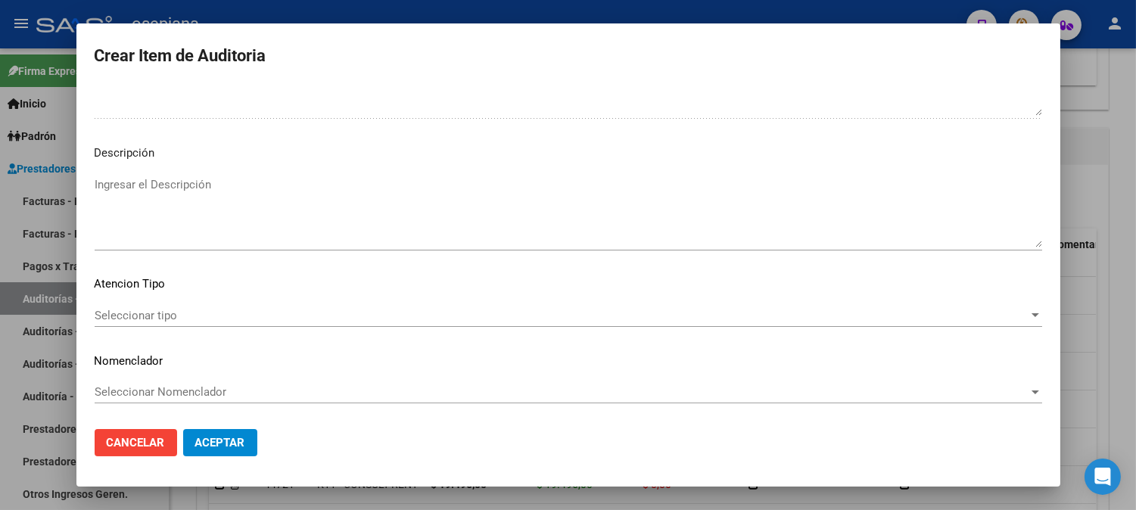
click at [338, 309] on span "Seleccionar tipo" at bounding box center [562, 316] width 934 height 14
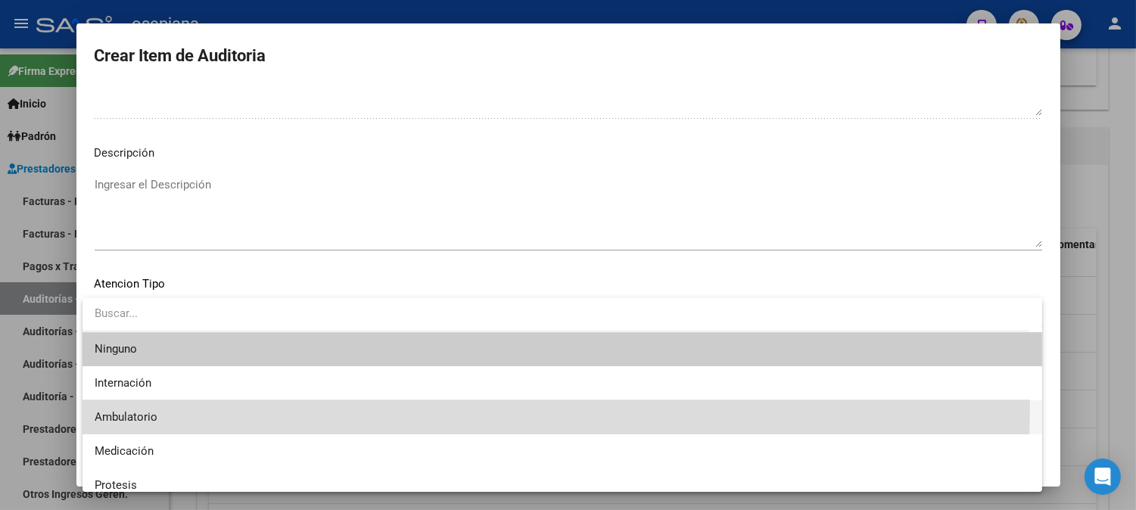
click at [133, 404] on span "Ambulatorio" at bounding box center [562, 417] width 935 height 34
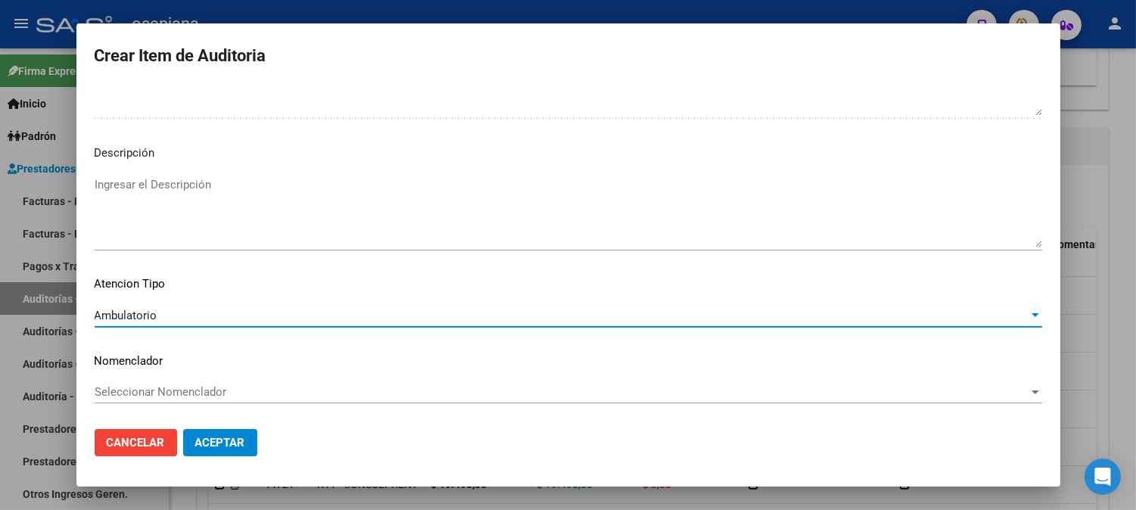
click at [147, 394] on span "Seleccionar Nomenclador" at bounding box center [562, 392] width 934 height 14
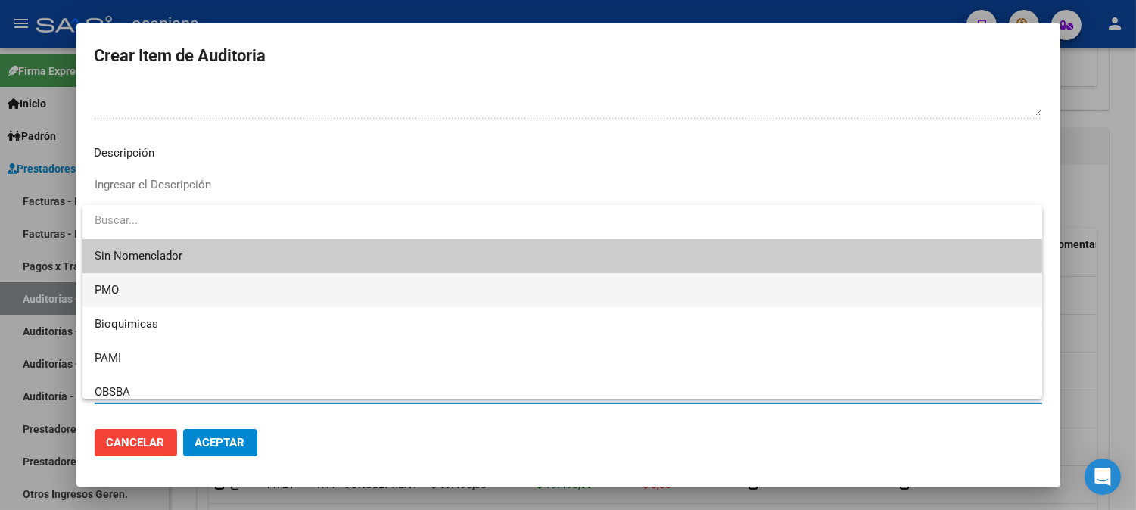
drag, startPoint x: 184, startPoint y: 259, endPoint x: 194, endPoint y: 289, distance: 32.1
click at [191, 280] on div "Sin Nomenclador PMO Bioquimicas PAMI OBSBA NBU" at bounding box center [562, 302] width 960 height 194
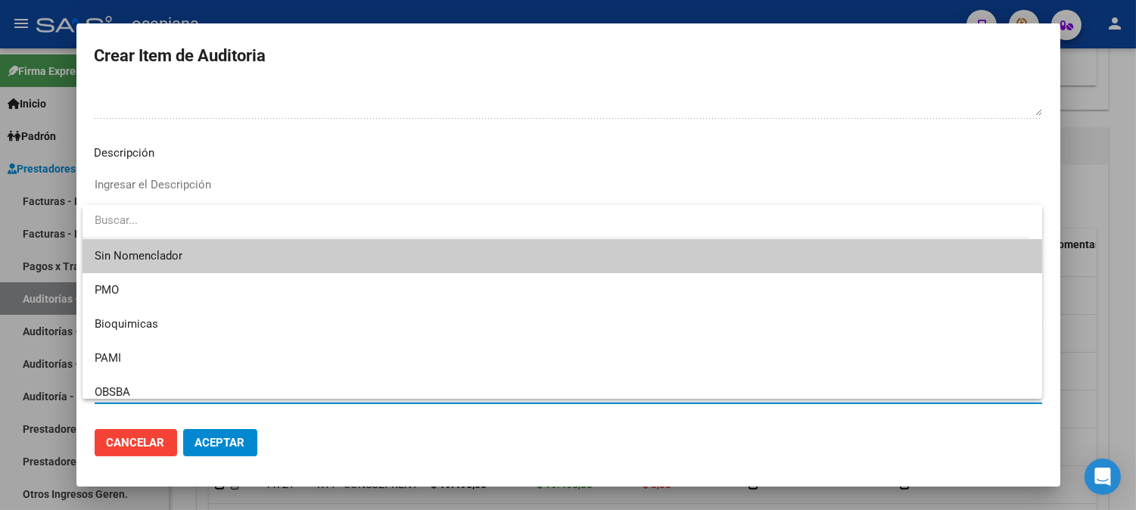
click at [226, 440] on div at bounding box center [568, 255] width 1136 height 510
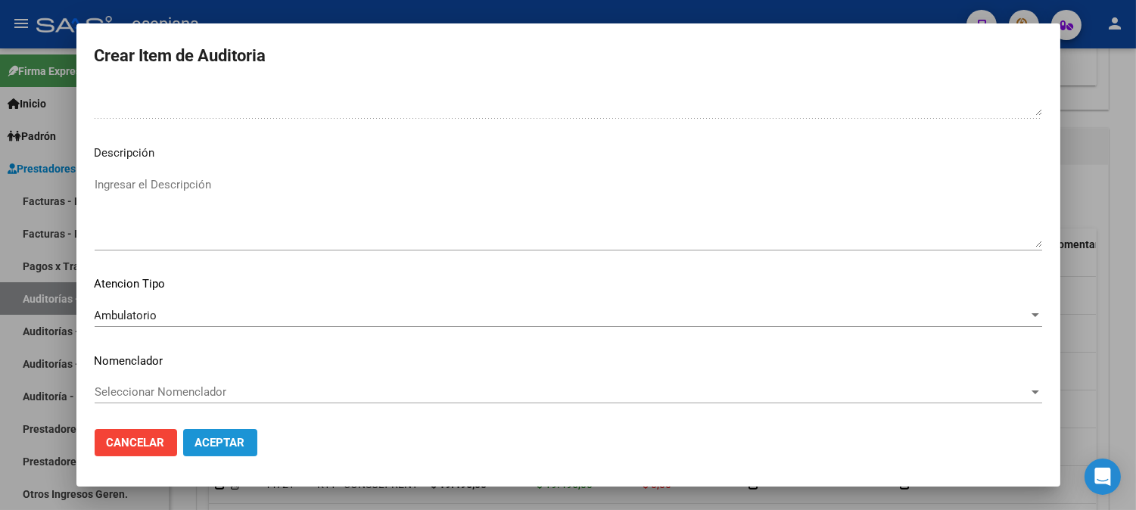
click at [242, 434] on button "Aceptar" at bounding box center [220, 442] width 74 height 27
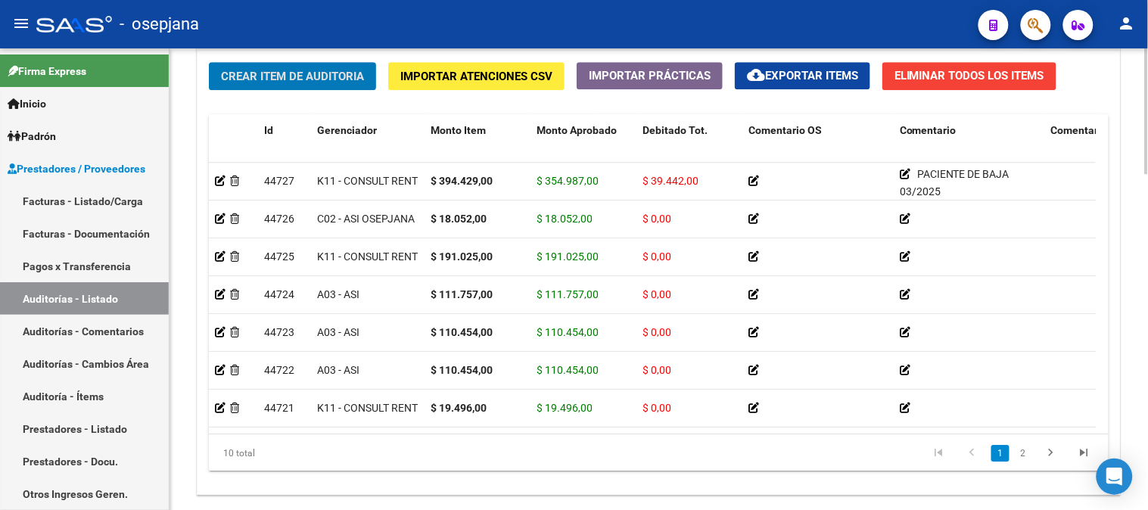
scroll to position [1136, 0]
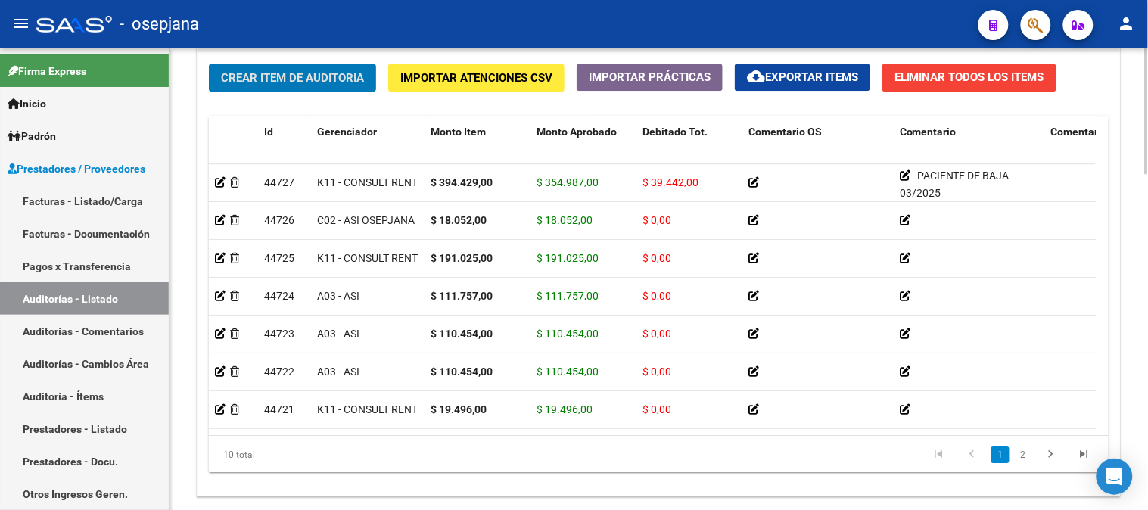
click at [1135, 431] on div at bounding box center [1147, 422] width 4 height 126
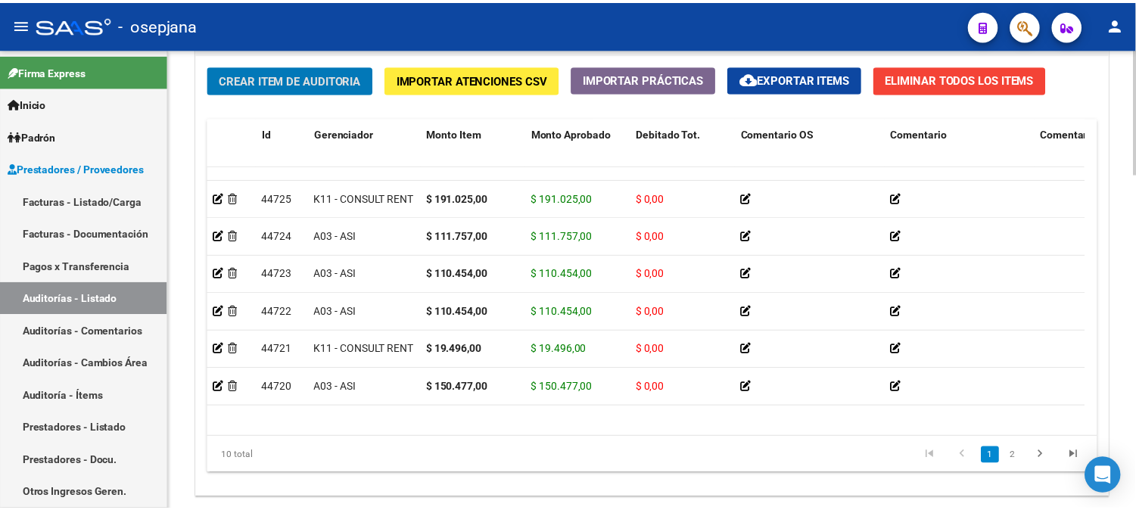
scroll to position [0, 0]
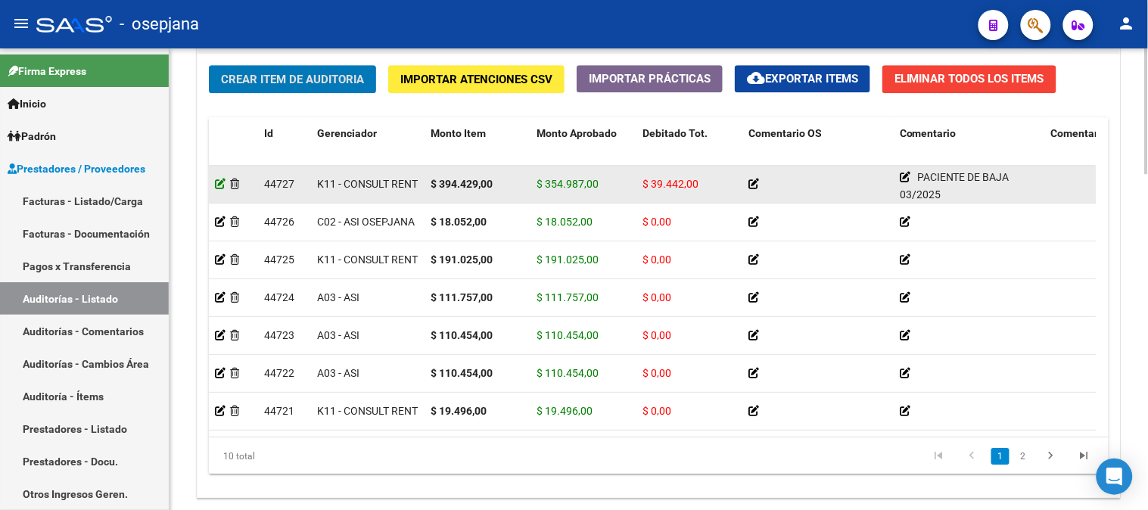
click at [218, 186] on icon at bounding box center [220, 184] width 11 height 11
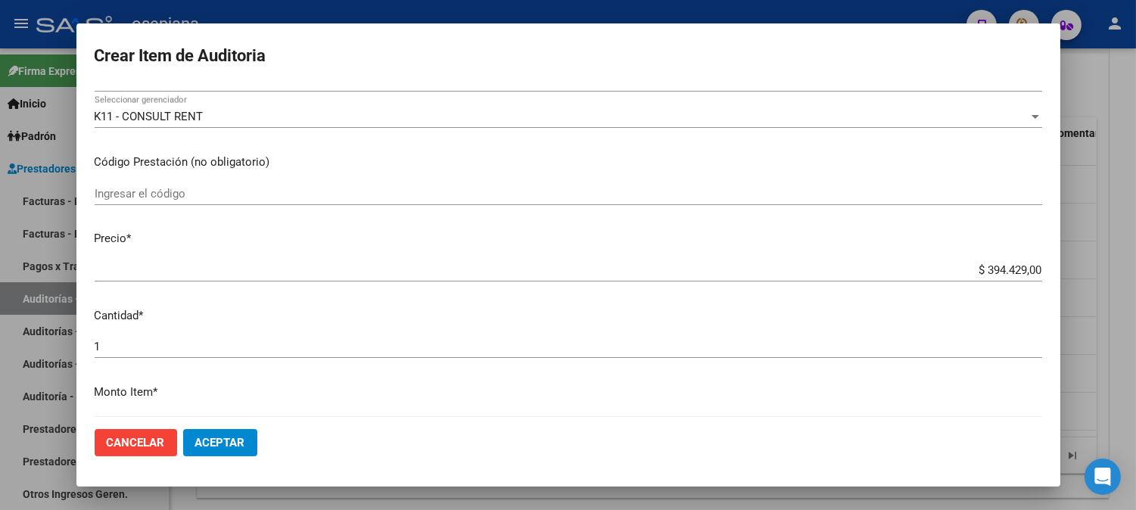
scroll to position [300, 0]
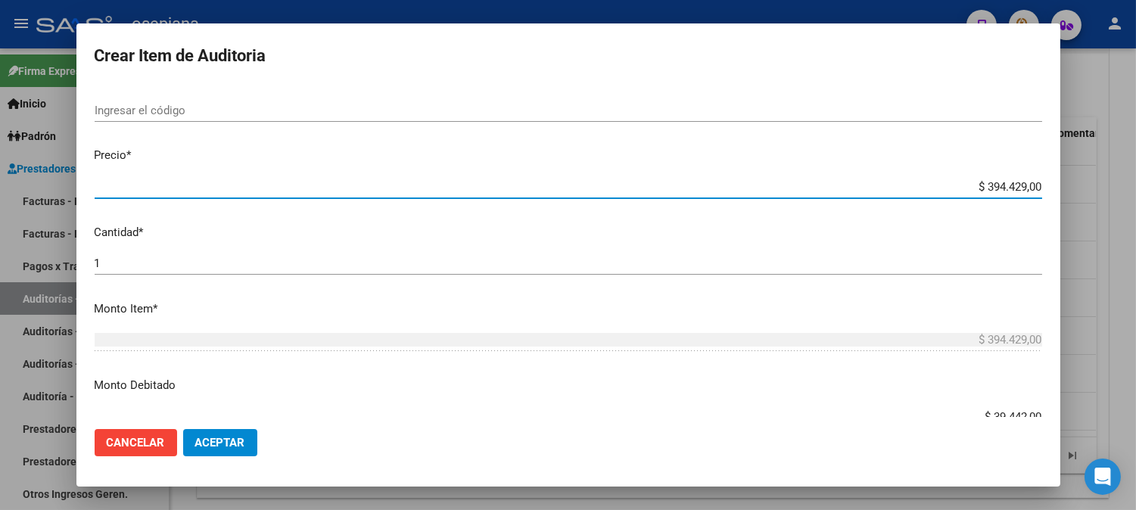
drag, startPoint x: 950, startPoint y: 190, endPoint x: 1138, endPoint y: 207, distance: 189.2
click at [1135, 207] on html "menu - osepjana person Firma Express Inicio Calendario SSS Instructivos Contact…" at bounding box center [568, 255] width 1136 height 510
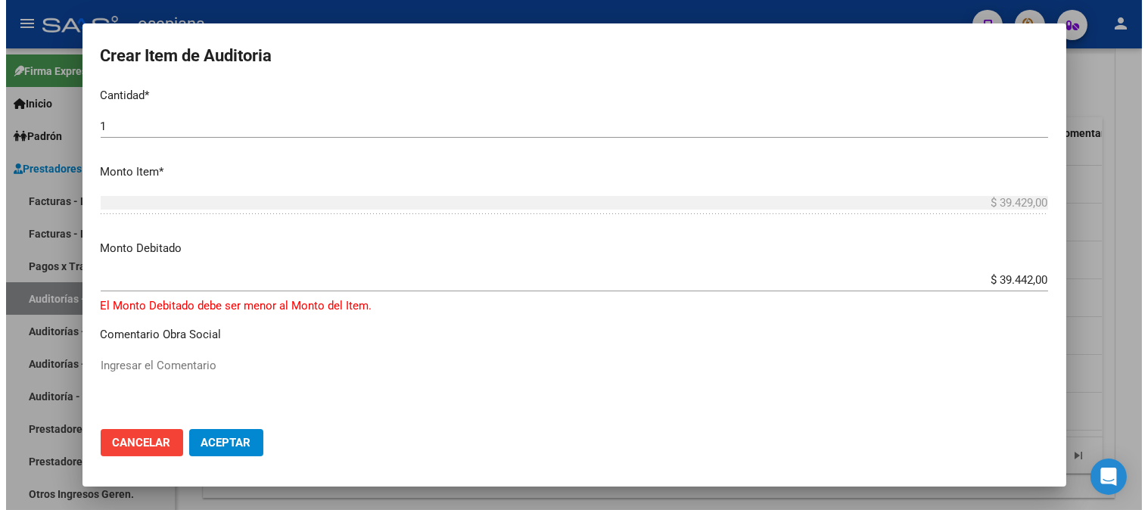
scroll to position [474, 0]
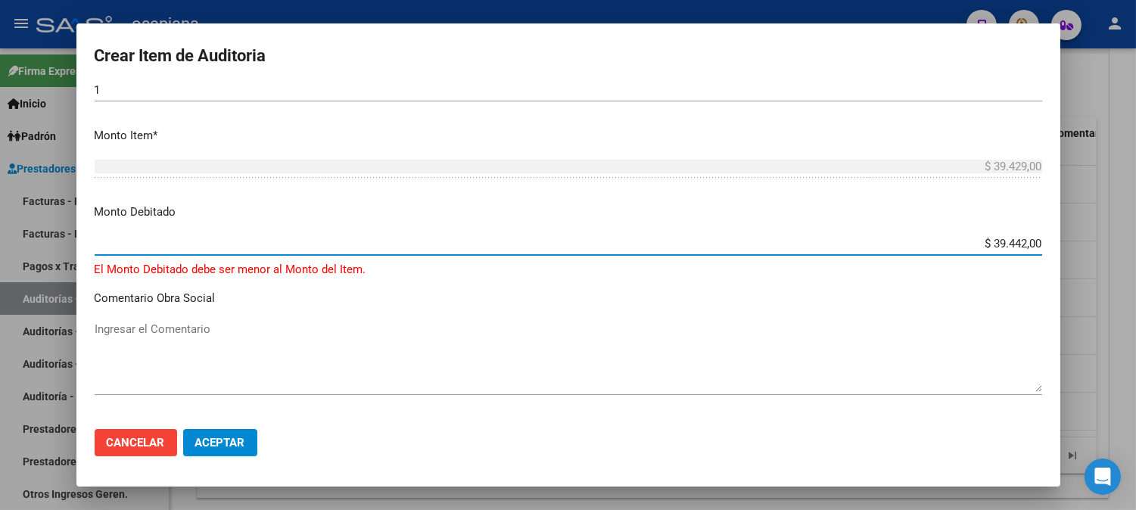
drag, startPoint x: 975, startPoint y: 246, endPoint x: 1137, endPoint y: 245, distance: 161.9
click at [1135, 245] on html "menu - osepjana person Firma Express Inicio Calendario SSS Instructivos Contact…" at bounding box center [568, 255] width 1136 height 510
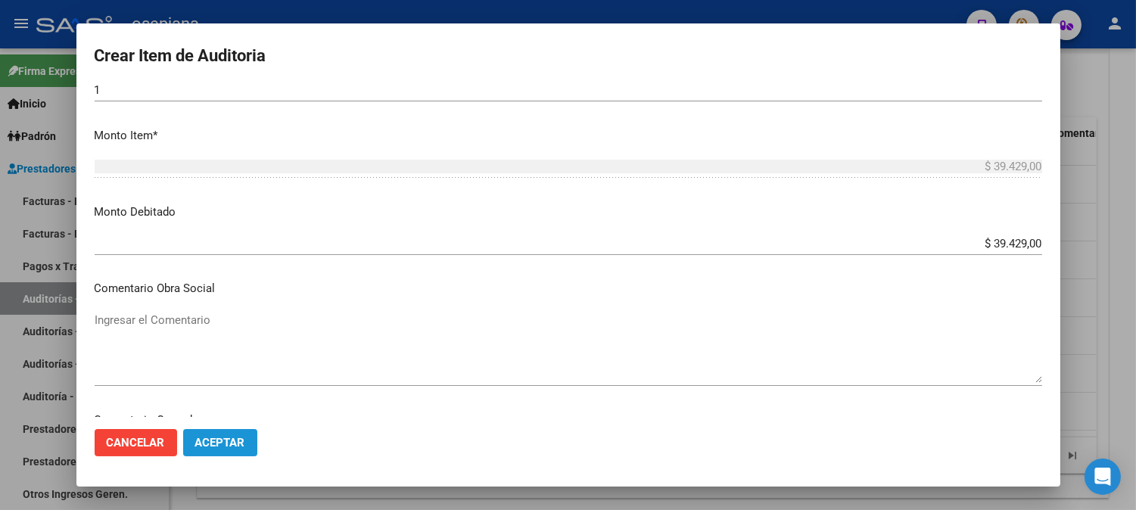
click at [245, 433] on button "Aceptar" at bounding box center [220, 442] width 74 height 27
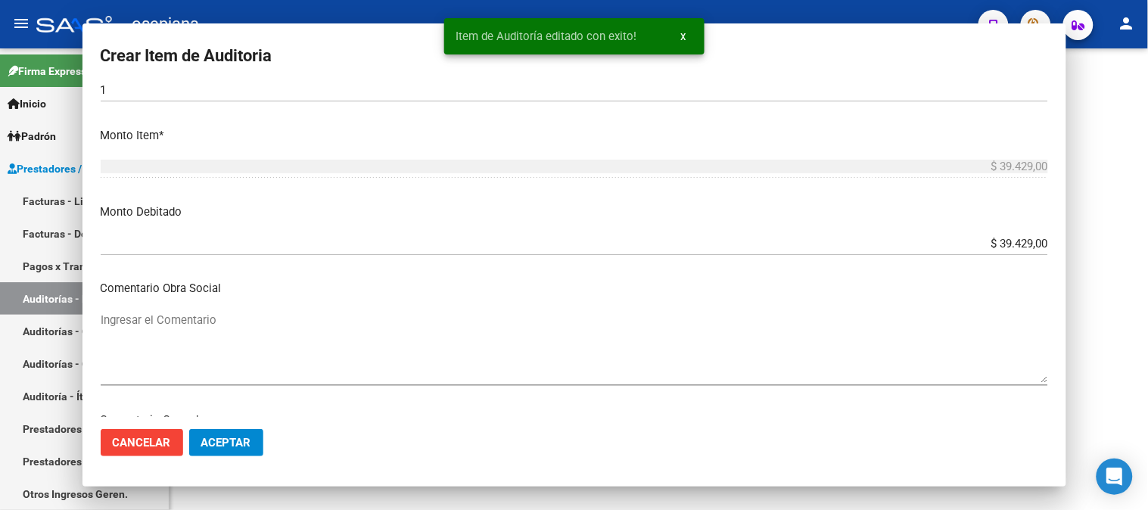
scroll to position [0, 0]
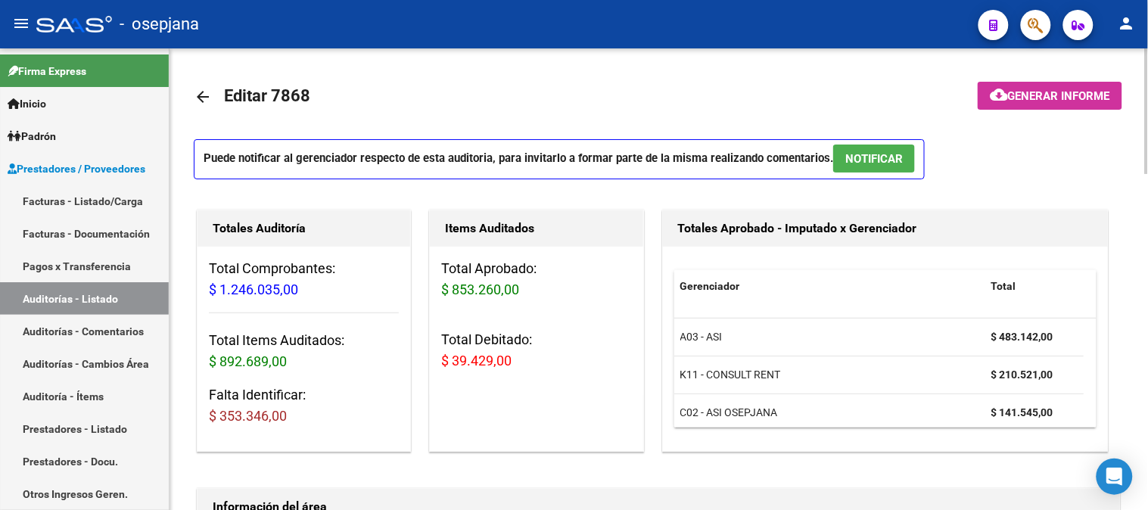
click at [1135, 292] on div at bounding box center [1147, 279] width 4 height 462
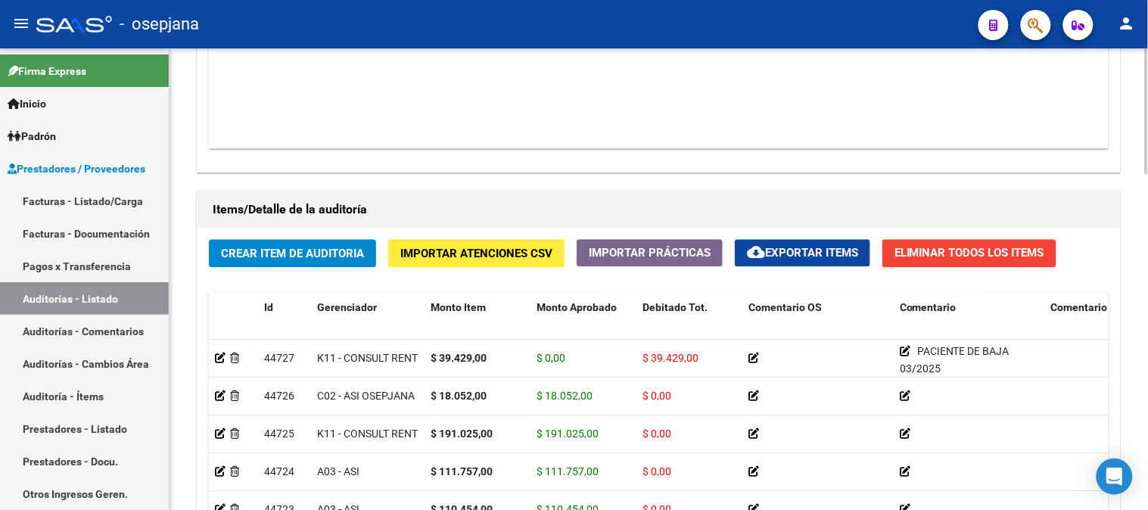
click at [1135, 379] on div at bounding box center [1147, 374] width 4 height 126
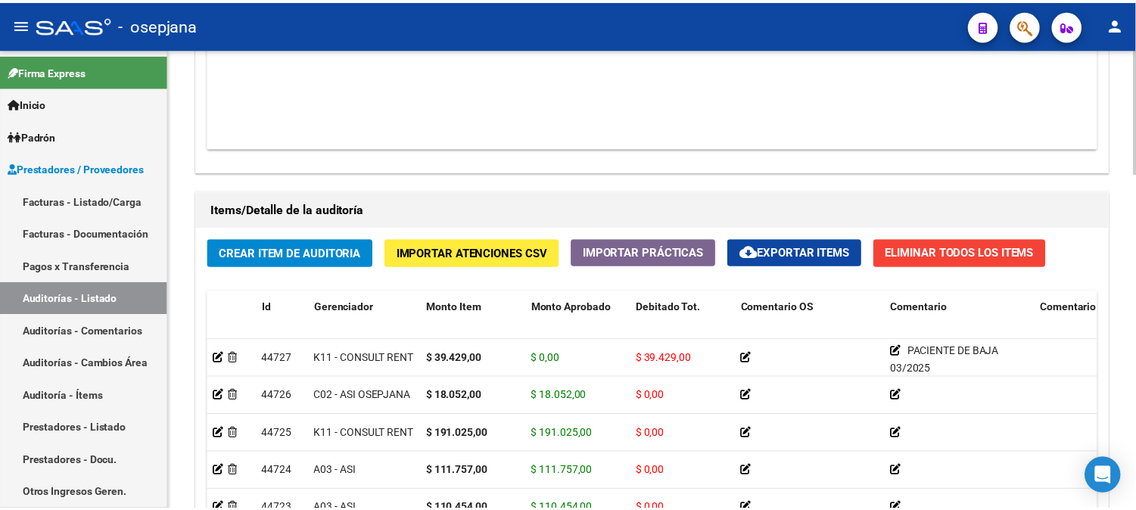
scroll to position [965, 0]
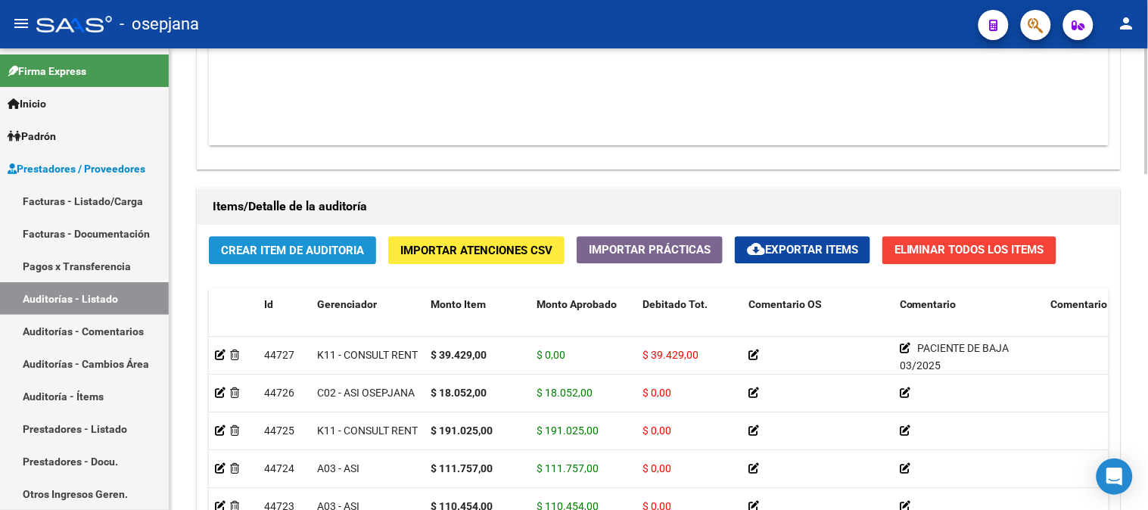
click at [266, 261] on button "Crear Item de Auditoria" at bounding box center [292, 250] width 167 height 28
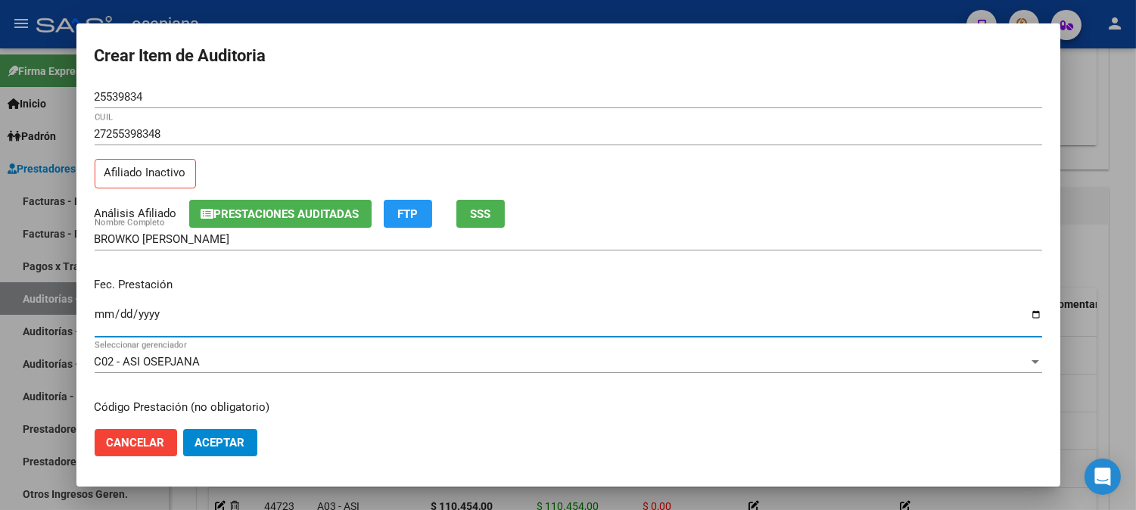
click at [100, 315] on input "Ingresar la fecha" at bounding box center [568, 320] width 947 height 24
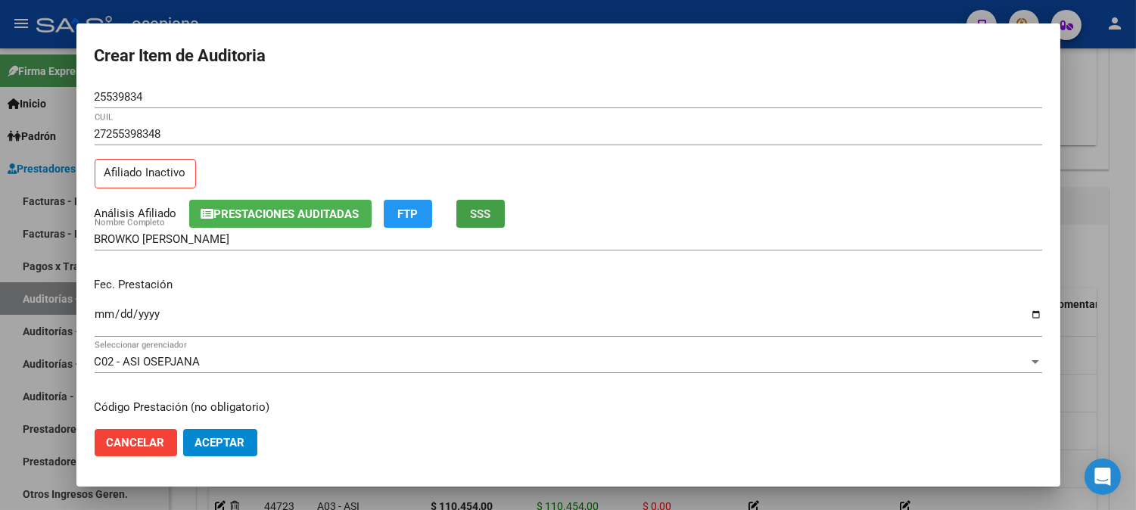
click at [474, 213] on button "SSS" at bounding box center [480, 214] width 48 height 28
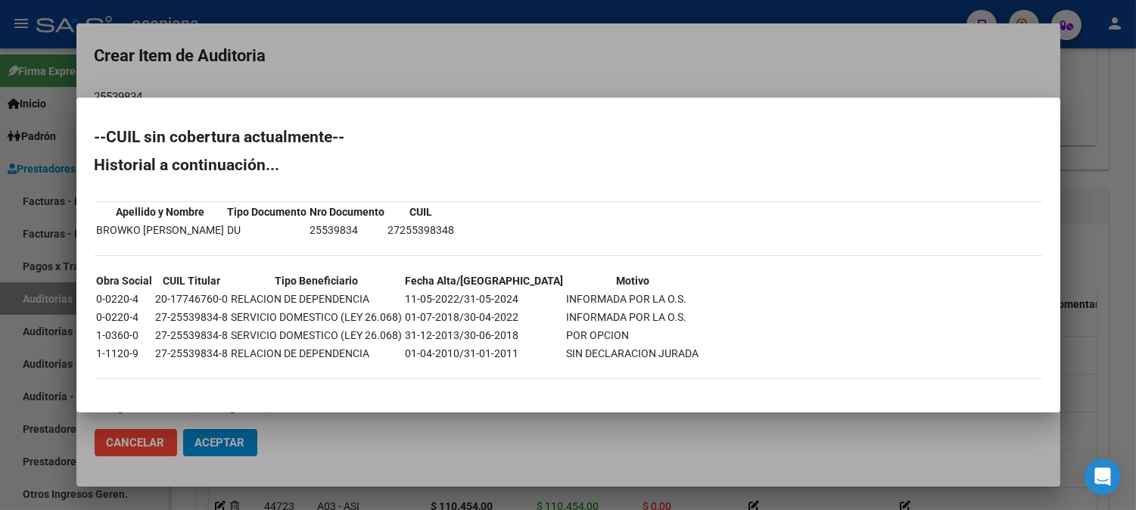
click at [524, 54] on div at bounding box center [568, 255] width 1136 height 510
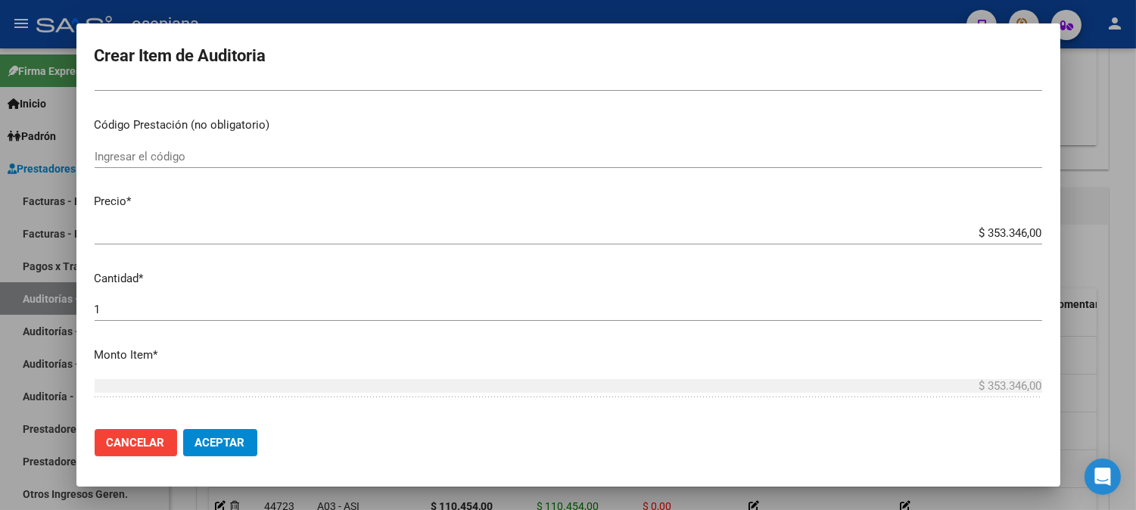
scroll to position [303, 0]
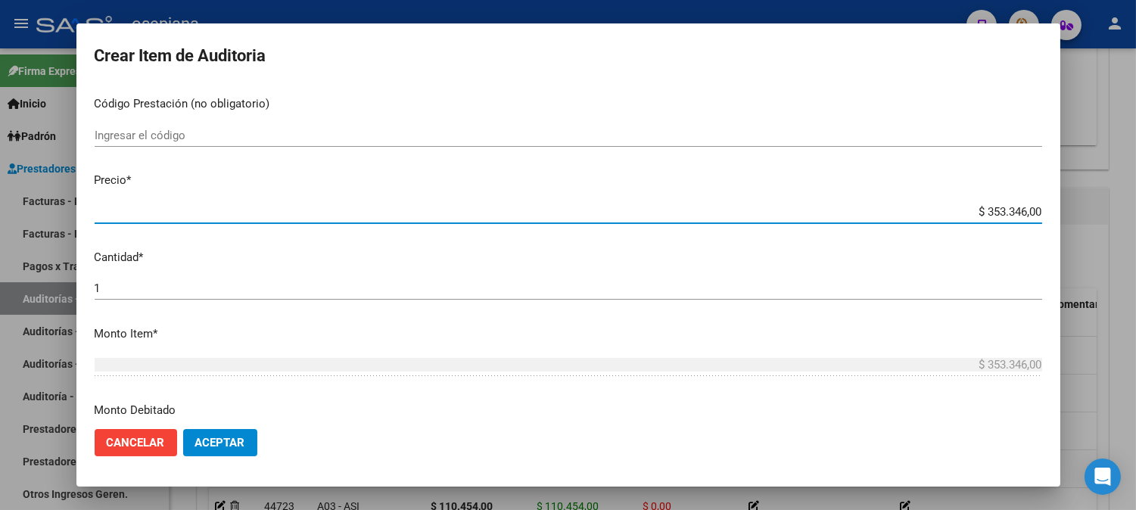
drag, startPoint x: 950, startPoint y: 217, endPoint x: 1090, endPoint y: 216, distance: 140.0
click at [1090, 216] on div "Crear Item de Auditoria 25539834 Nro Documento 27255398348 CUIL Afiliado Inacti…" at bounding box center [568, 255] width 1136 height 510
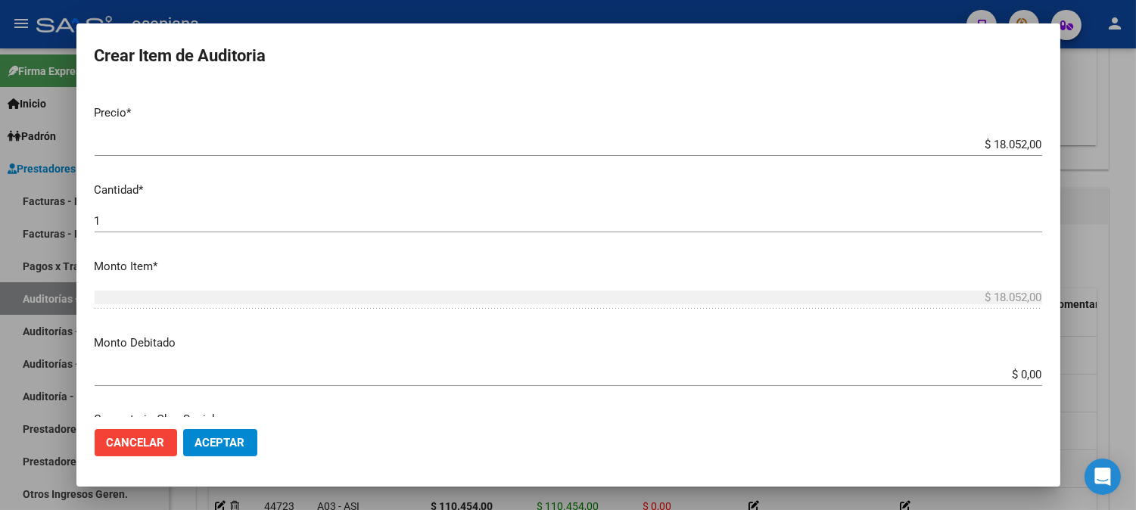
scroll to position [404, 0]
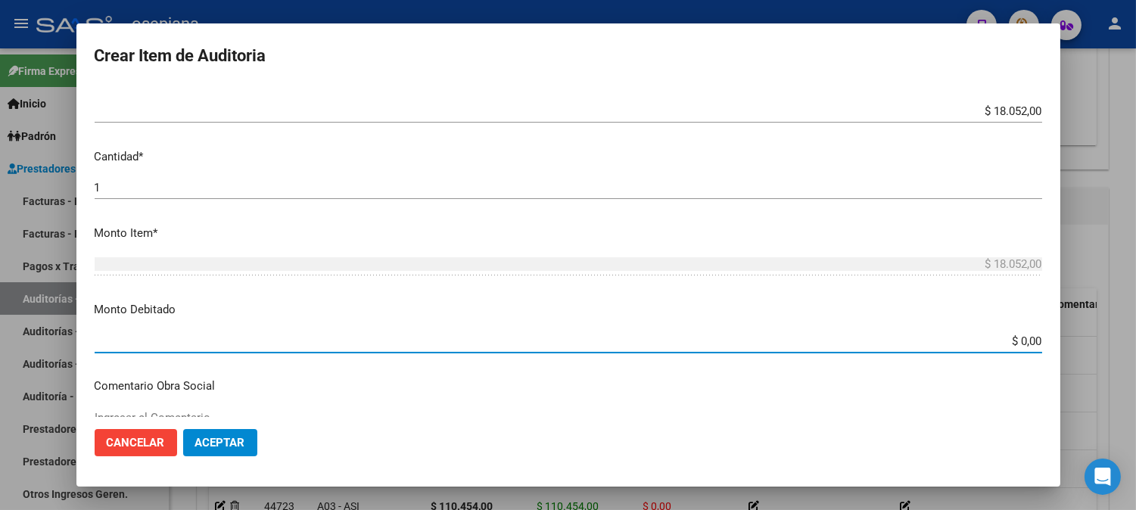
drag, startPoint x: 988, startPoint y: 344, endPoint x: 1098, endPoint y: 330, distance: 110.6
click at [1098, 330] on div "Crear Item de Auditoria 25539834 Nro Documento 27255398348 CUIL Afiliado Inacti…" at bounding box center [568, 255] width 1136 height 510
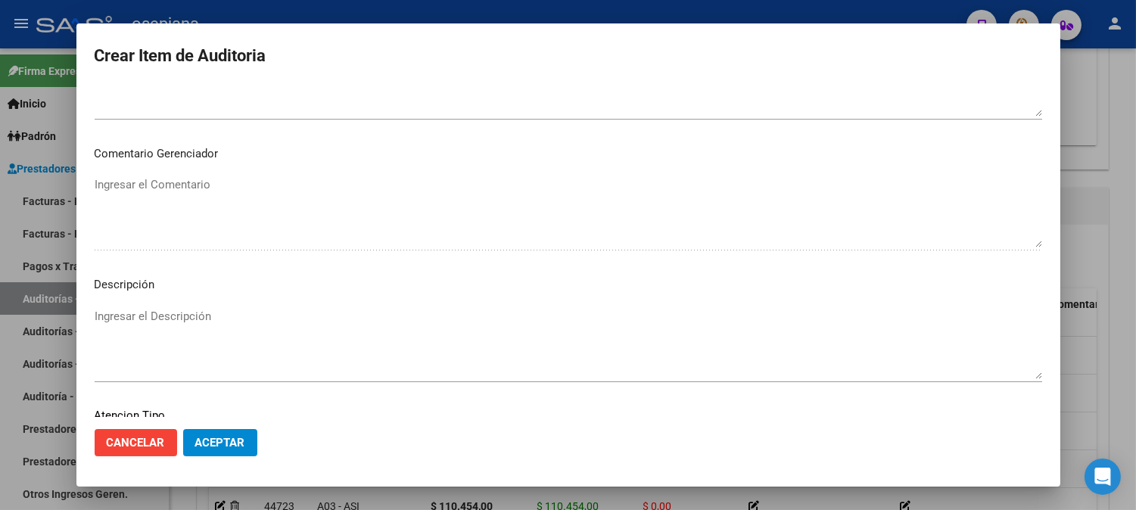
scroll to position [1031, 0]
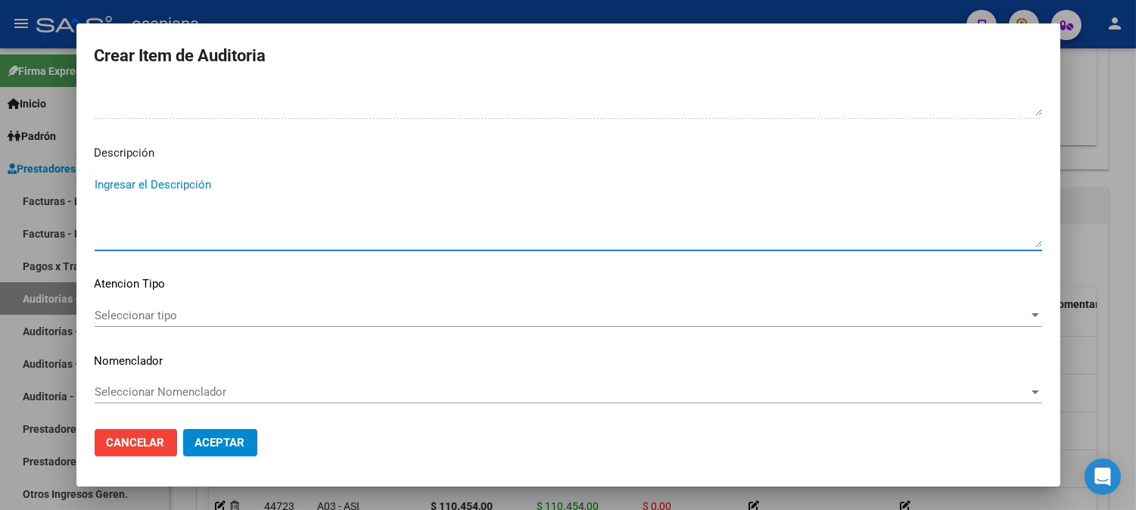
click at [339, 220] on textarea "Ingresar el Descripción" at bounding box center [568, 211] width 947 height 71
click at [142, 306] on div "Seleccionar tipo Seleccionar tipo" at bounding box center [568, 315] width 947 height 23
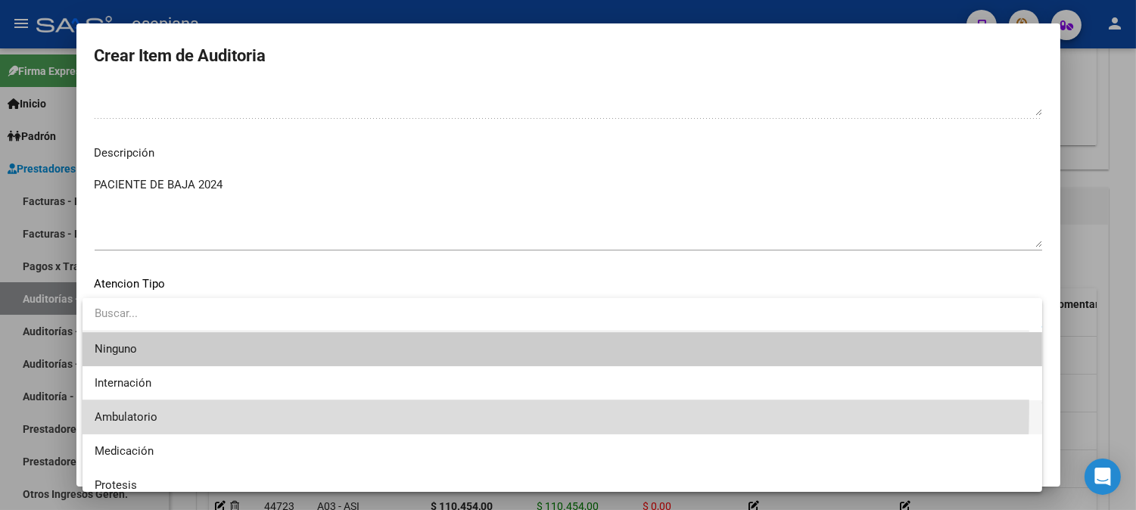
click at [123, 406] on span "Ambulatorio" at bounding box center [562, 417] width 935 height 34
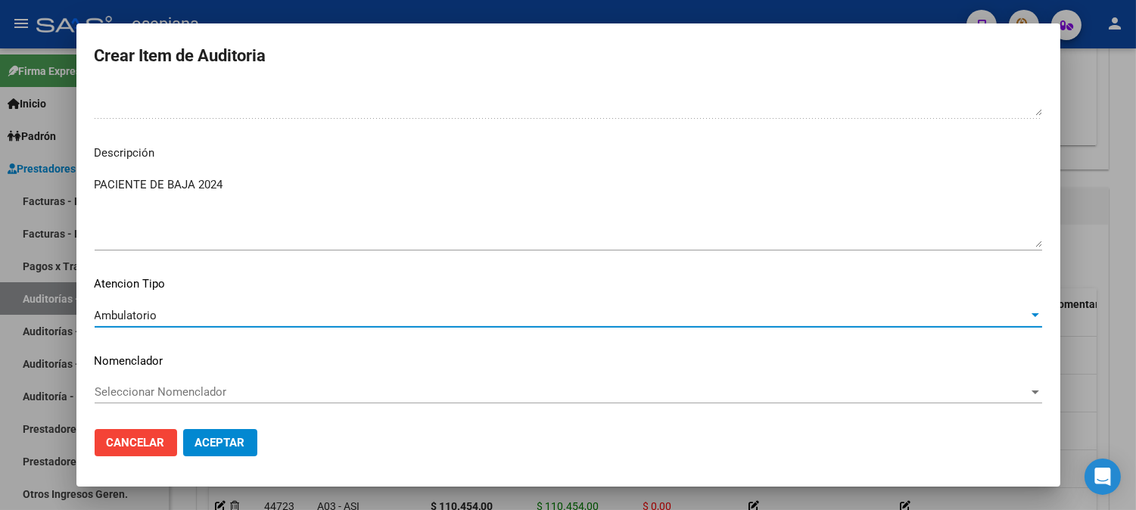
click at [154, 388] on span "Seleccionar Nomenclador" at bounding box center [562, 392] width 934 height 14
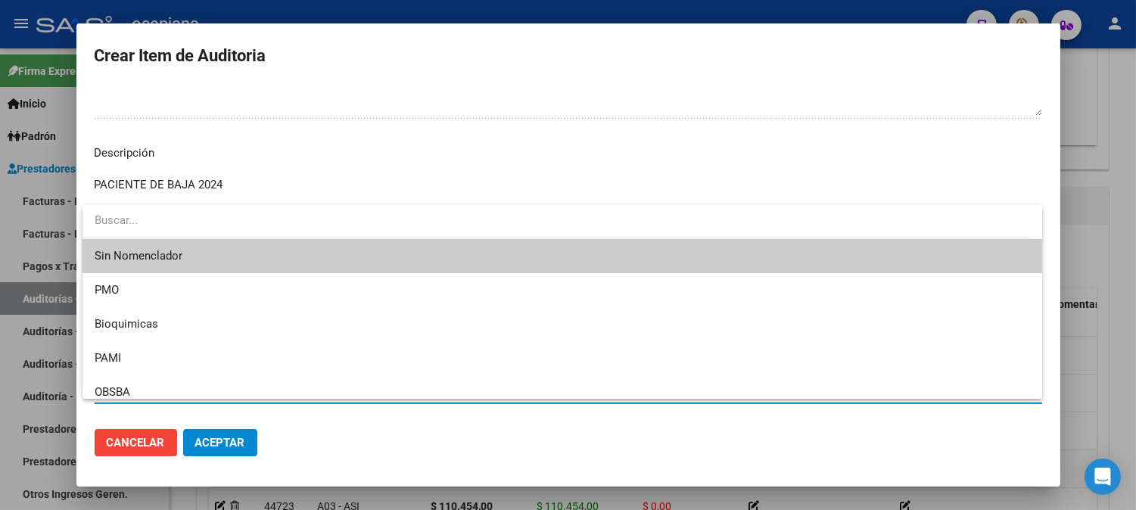
click at [167, 262] on span "Sin Nomenclador" at bounding box center [562, 256] width 935 height 34
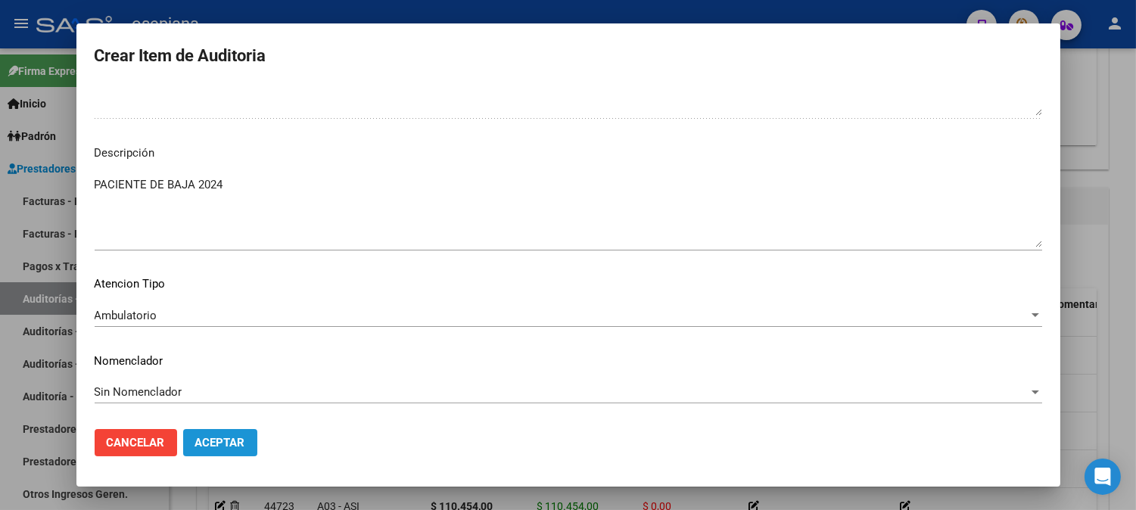
click at [235, 446] on span "Aceptar" at bounding box center [220, 443] width 50 height 14
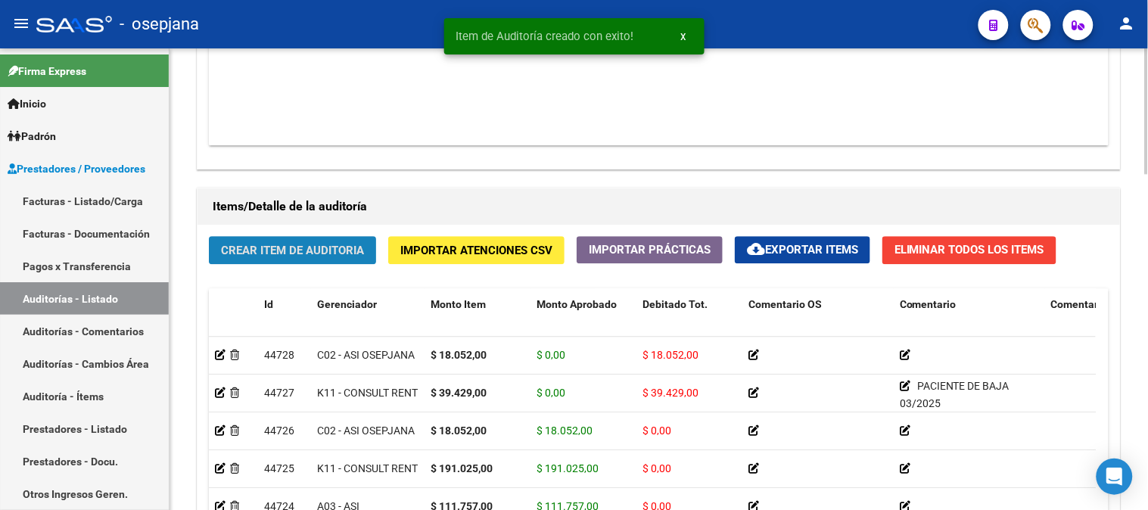
click at [284, 255] on span "Crear Item de Auditoria" at bounding box center [292, 251] width 143 height 14
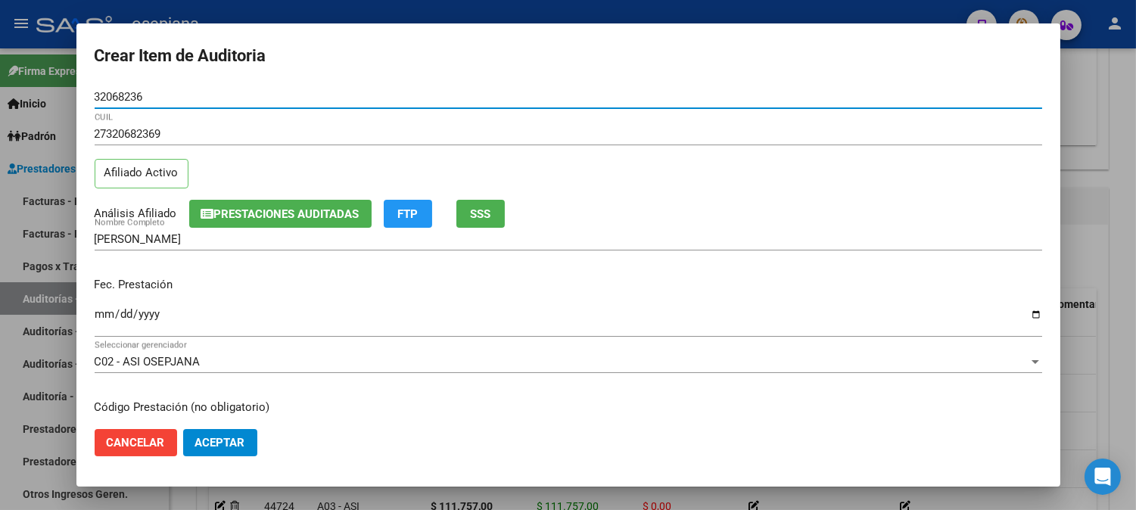
click at [101, 316] on input "Ingresar la fecha" at bounding box center [568, 320] width 947 height 24
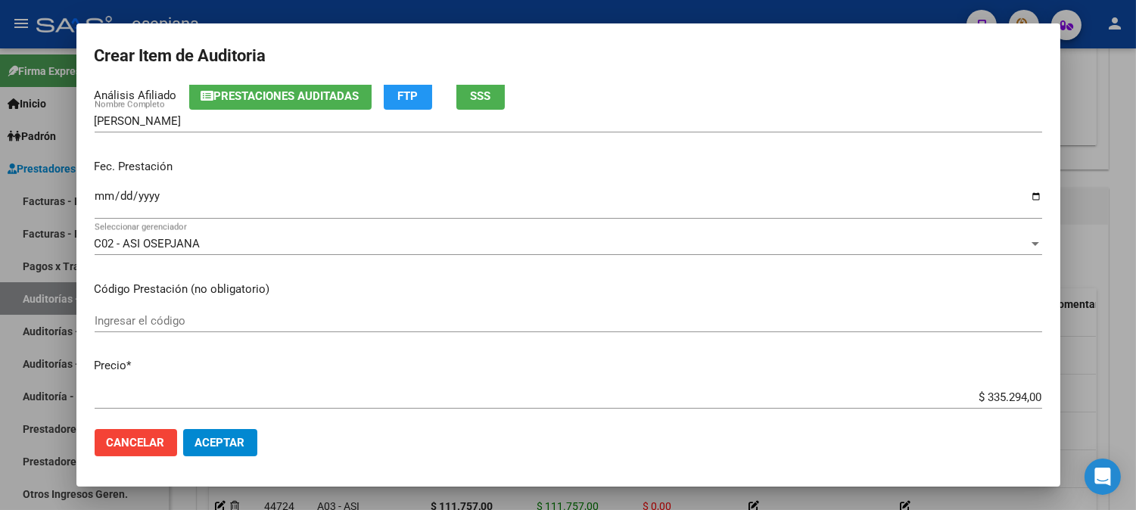
scroll to position [293, 0]
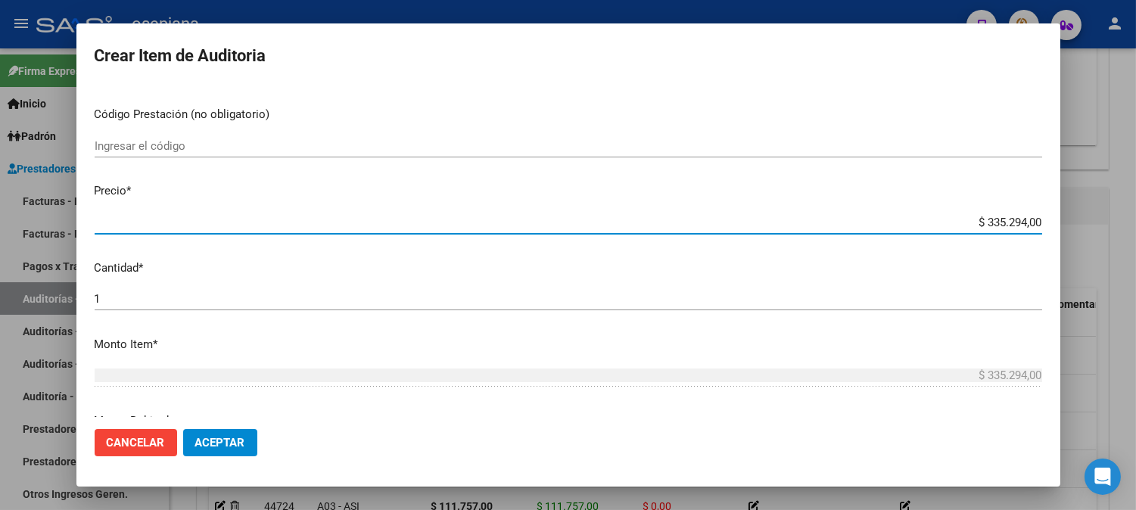
drag, startPoint x: 964, startPoint y: 224, endPoint x: 1147, endPoint y: 210, distance: 183.7
click at [1135, 210] on html "menu - osepjana person Firma Express Inicio Calendario SSS Instructivos Contact…" at bounding box center [568, 255] width 1136 height 510
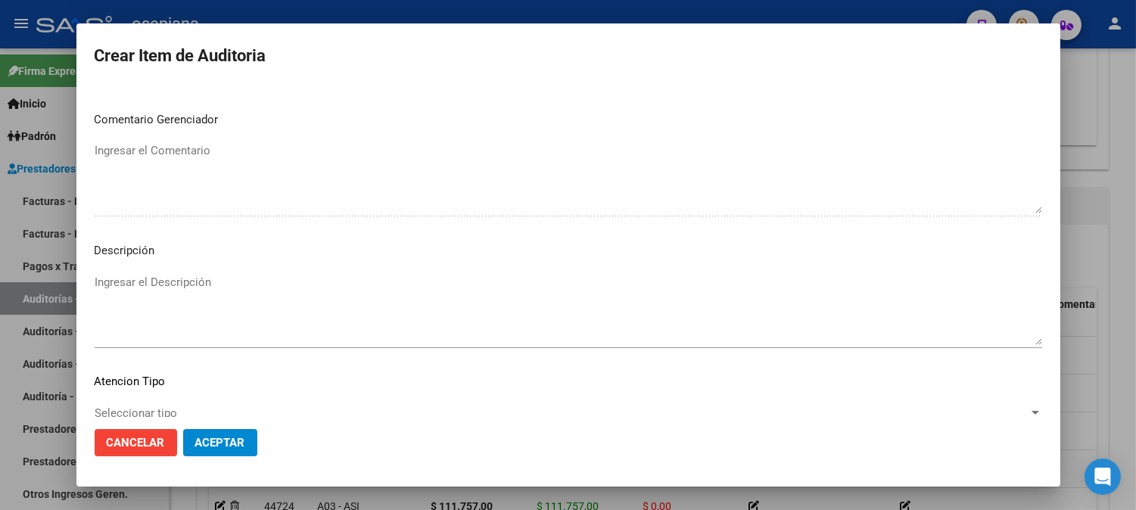
scroll to position [1031, 0]
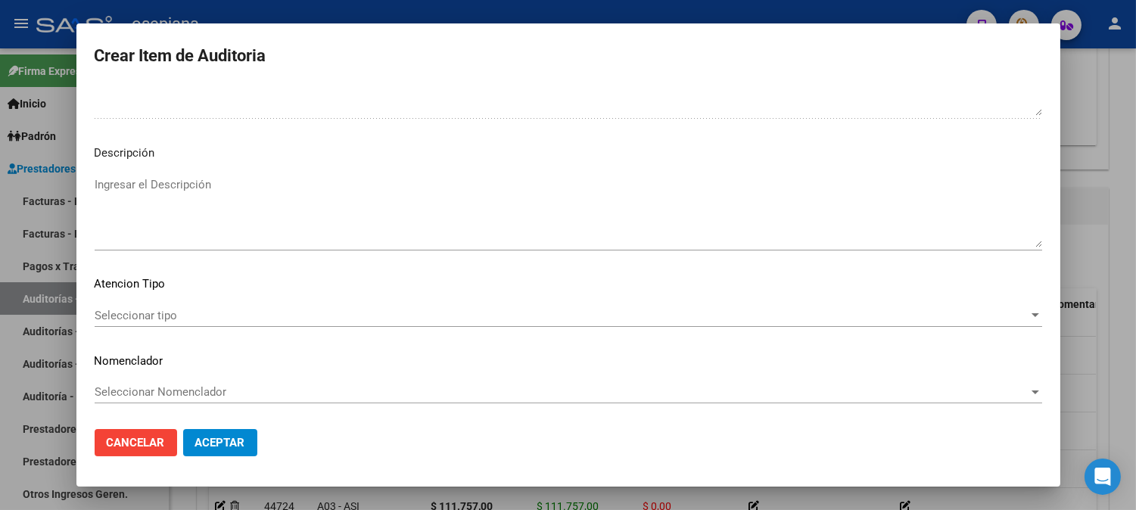
click at [182, 305] on div "Seleccionar tipo Seleccionar tipo" at bounding box center [568, 315] width 947 height 23
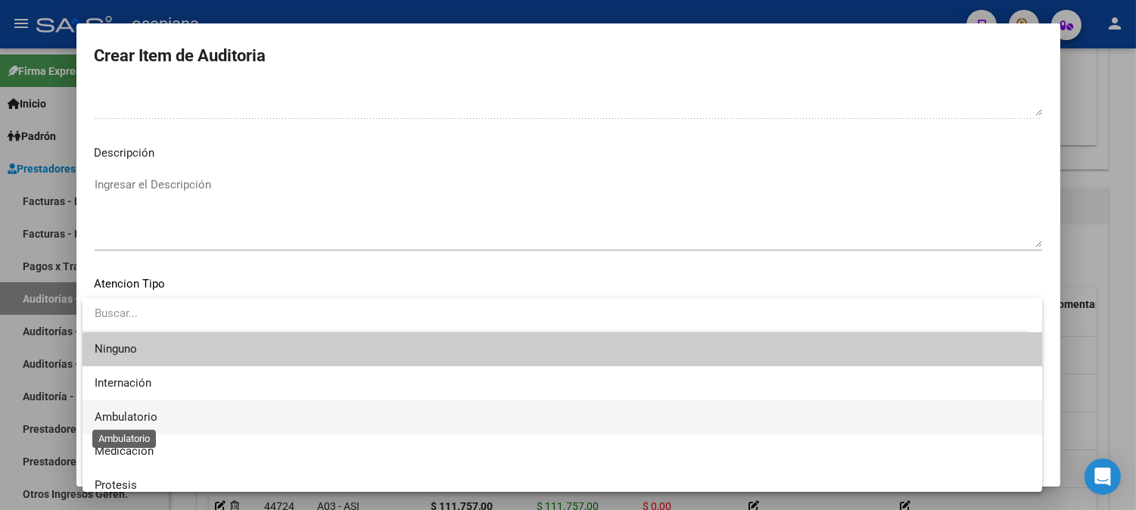
click at [104, 417] on span "Ambulatorio" at bounding box center [126, 417] width 63 height 14
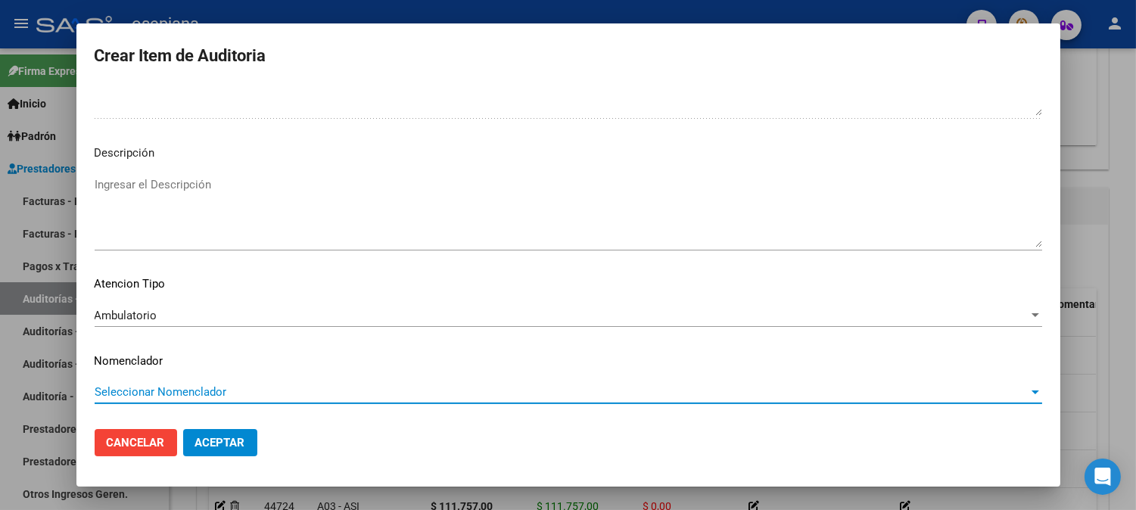
click at [142, 386] on span "Seleccionar Nomenclador" at bounding box center [562, 392] width 934 height 14
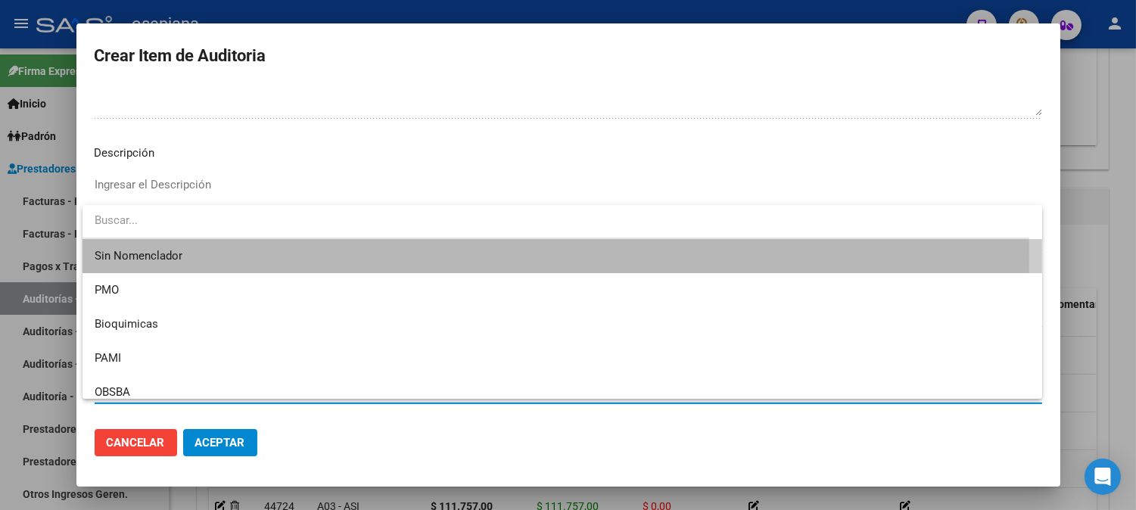
click at [147, 257] on span "Sin Nomenclador" at bounding box center [562, 256] width 935 height 34
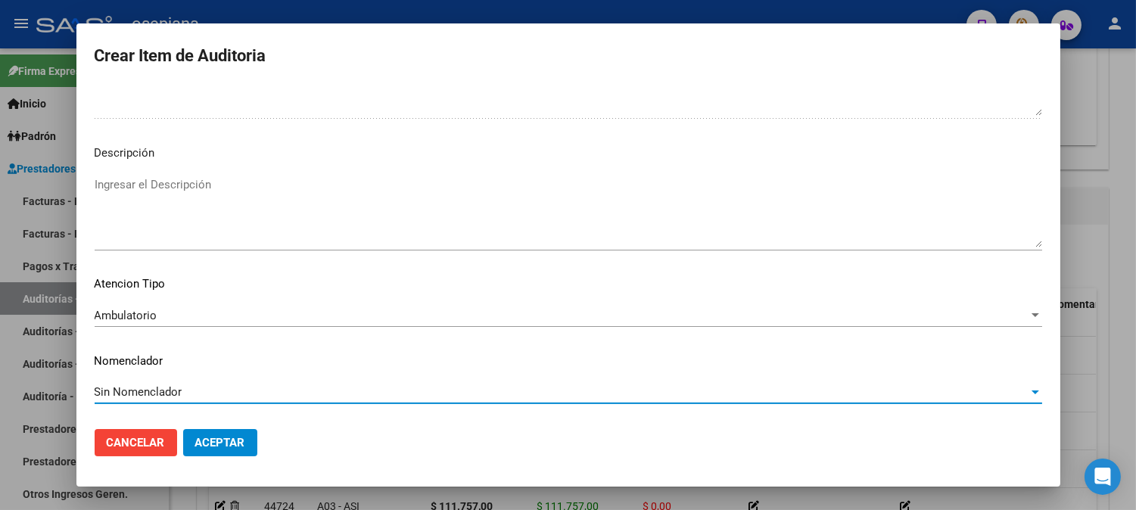
click at [206, 451] on button "Aceptar" at bounding box center [220, 442] width 74 height 27
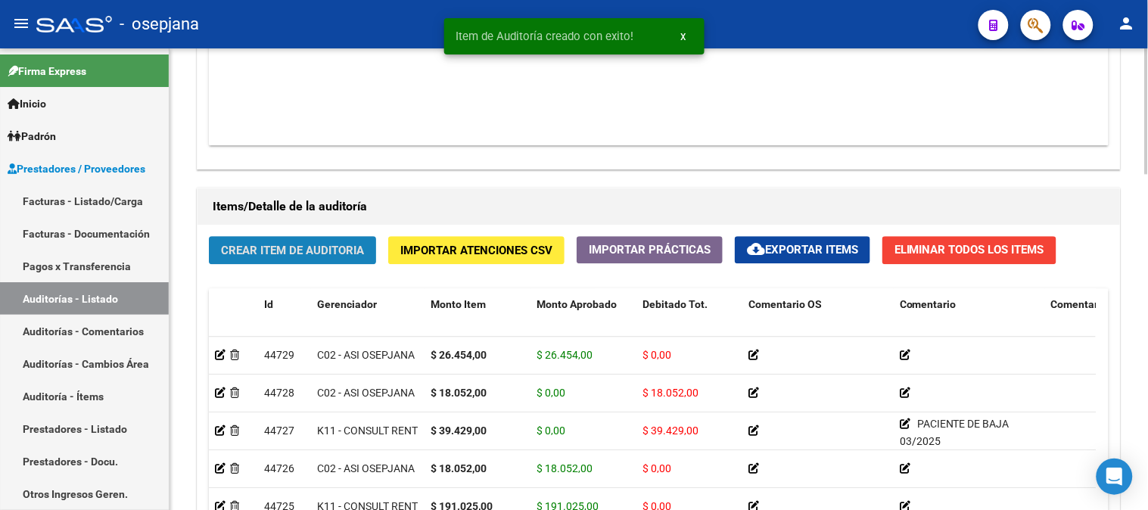
click at [358, 250] on span "Crear Item de Auditoria" at bounding box center [292, 251] width 143 height 14
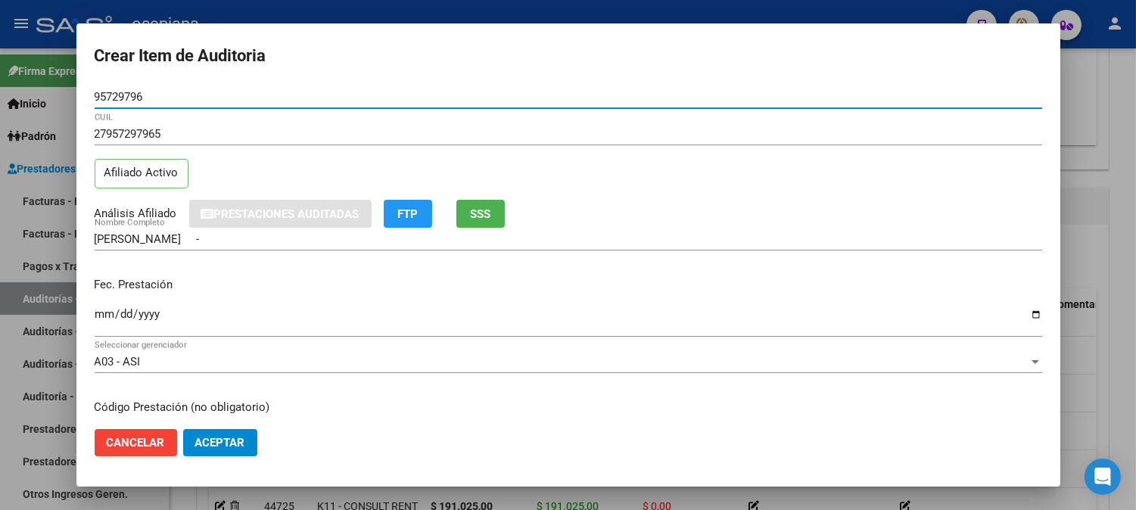
click at [104, 318] on input "Ingresar la fecha" at bounding box center [568, 320] width 947 height 24
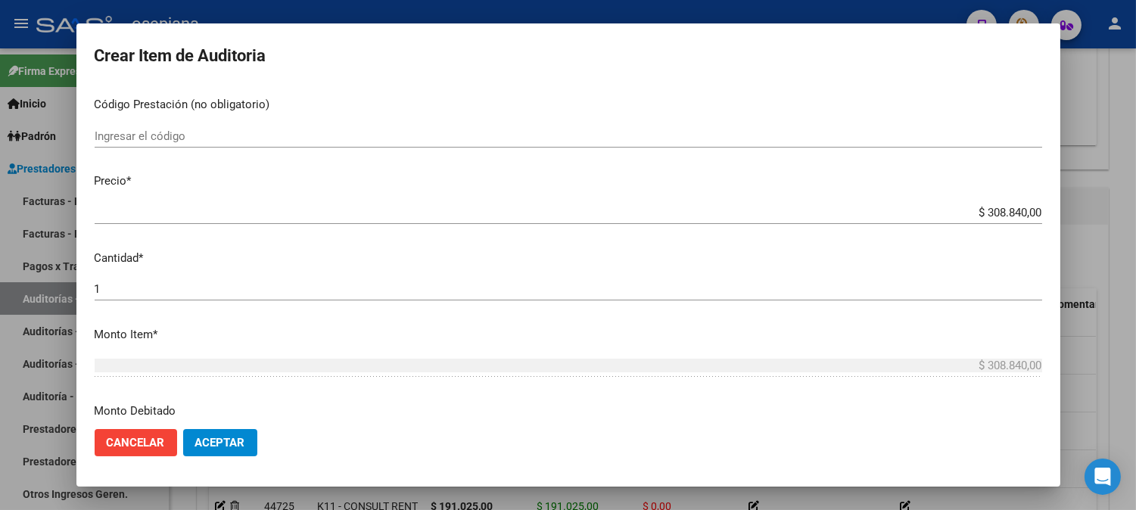
scroll to position [344, 0]
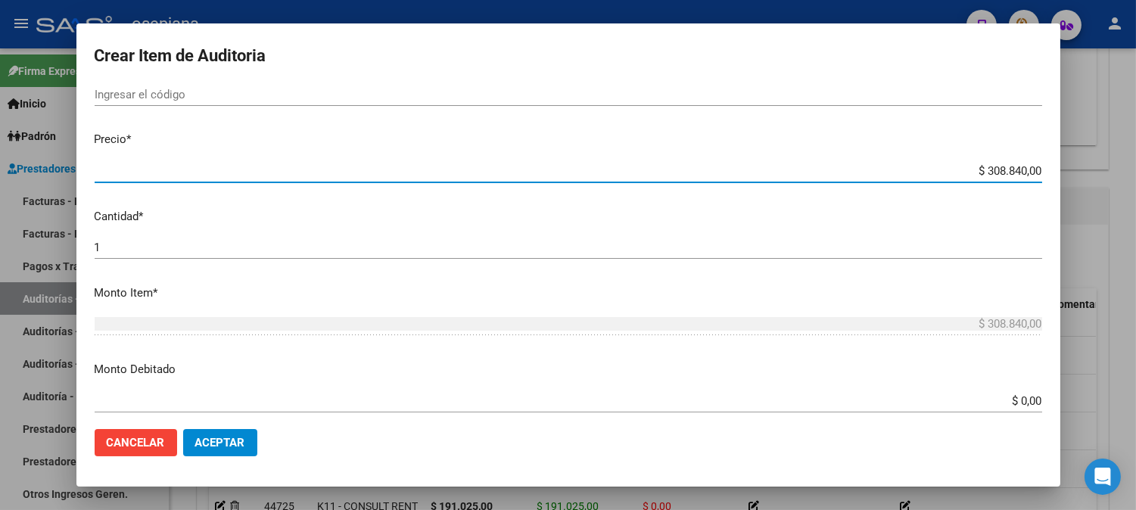
drag, startPoint x: 963, startPoint y: 170, endPoint x: 1122, endPoint y: 150, distance: 161.0
click at [1122, 150] on div "Crear Item de Auditoria 95729796 Nro Documento 27957297965 CUIL Afiliado Activo…" at bounding box center [568, 255] width 1136 height 510
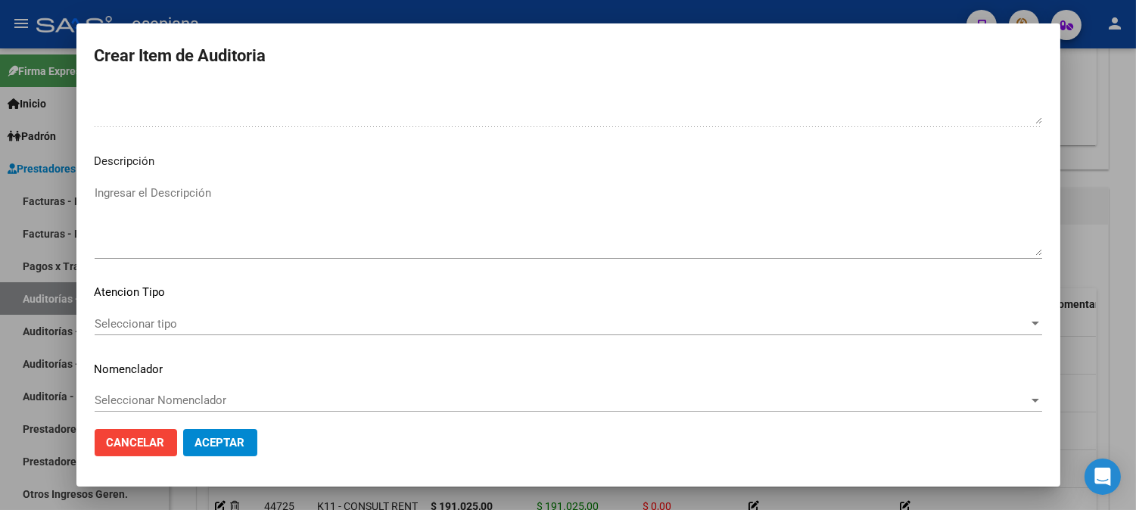
scroll to position [1031, 0]
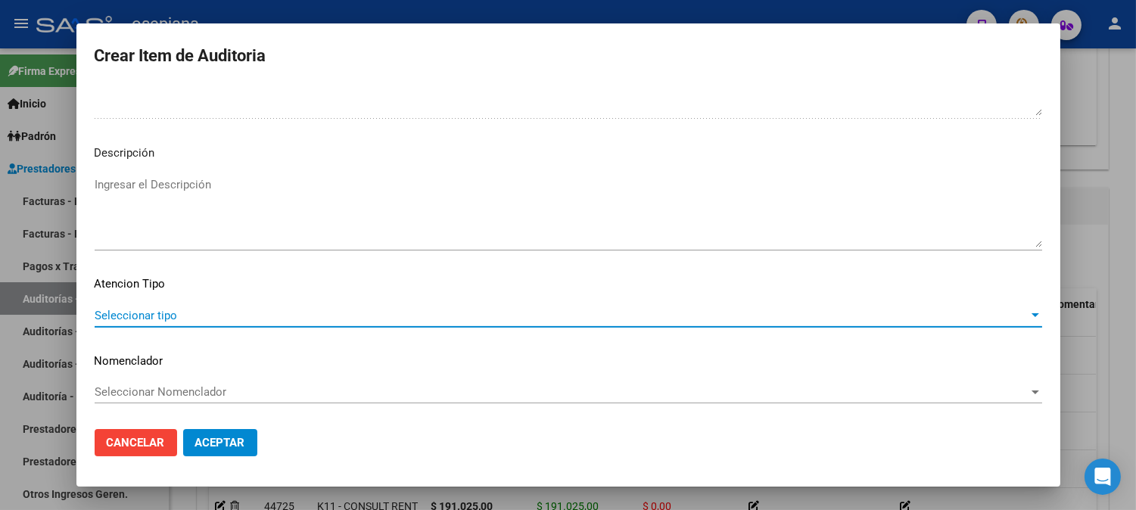
click at [148, 311] on span "Seleccionar tipo" at bounding box center [562, 316] width 934 height 14
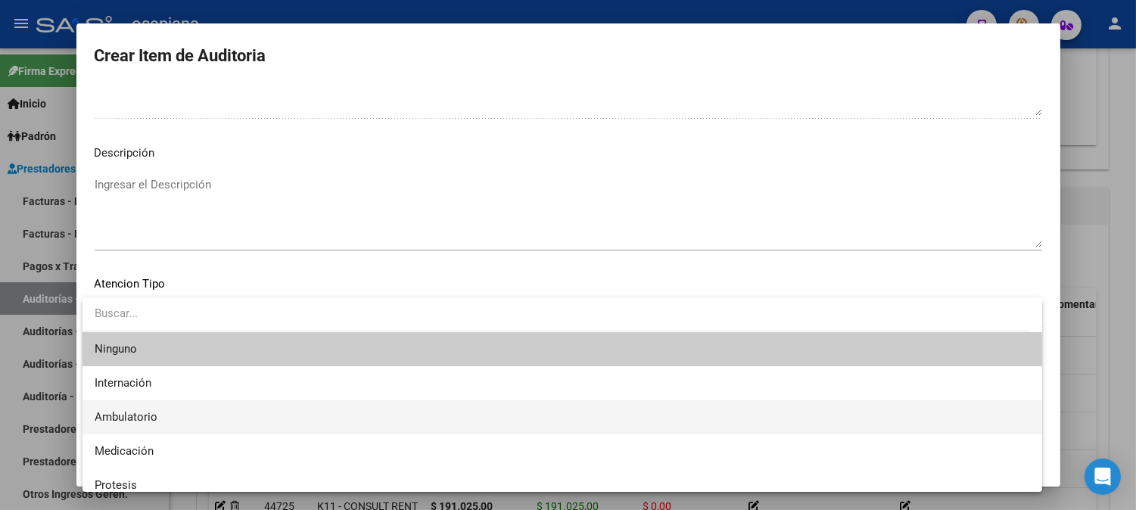
click at [116, 406] on span "Ambulatorio" at bounding box center [562, 417] width 935 height 34
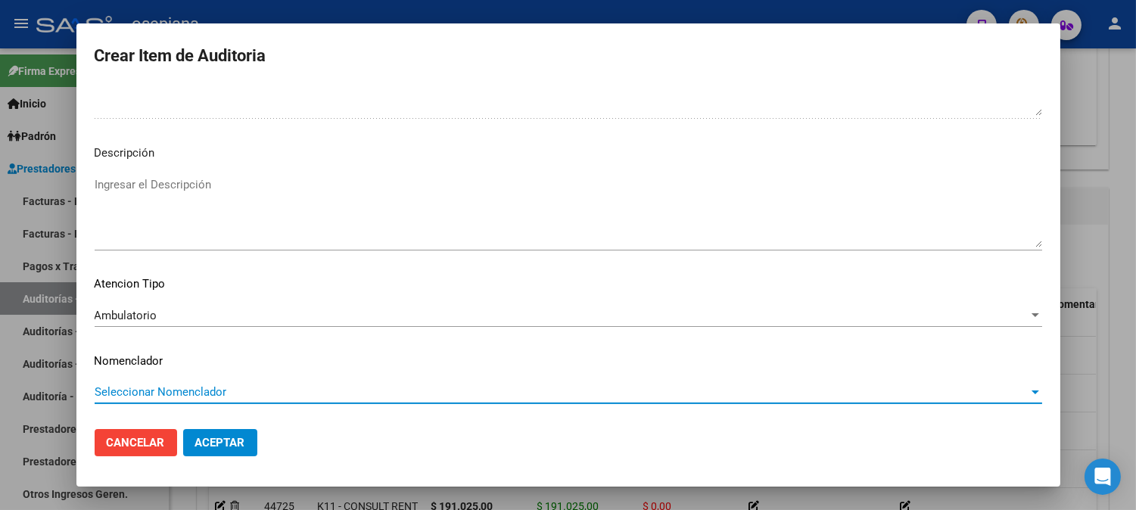
click at [130, 389] on span "Seleccionar Nomenclador" at bounding box center [562, 392] width 934 height 14
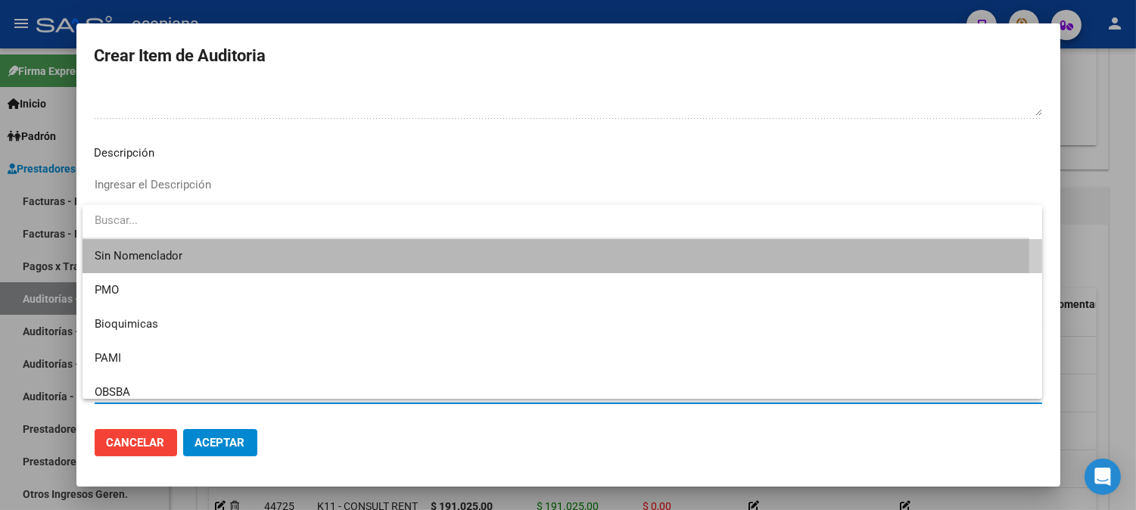
click at [139, 256] on span "Sin Nomenclador" at bounding box center [562, 256] width 935 height 34
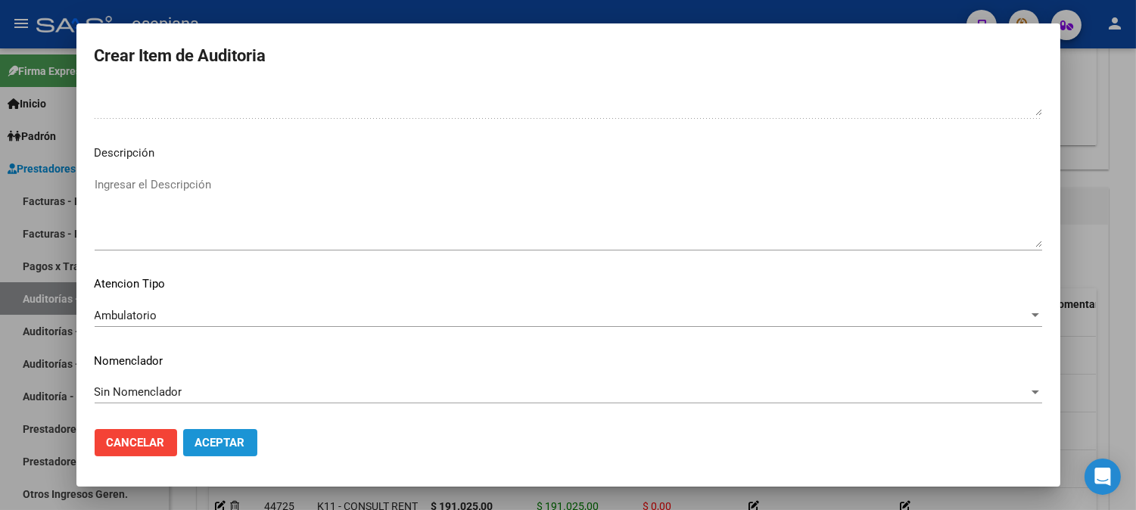
click at [229, 437] on span "Aceptar" at bounding box center [220, 443] width 50 height 14
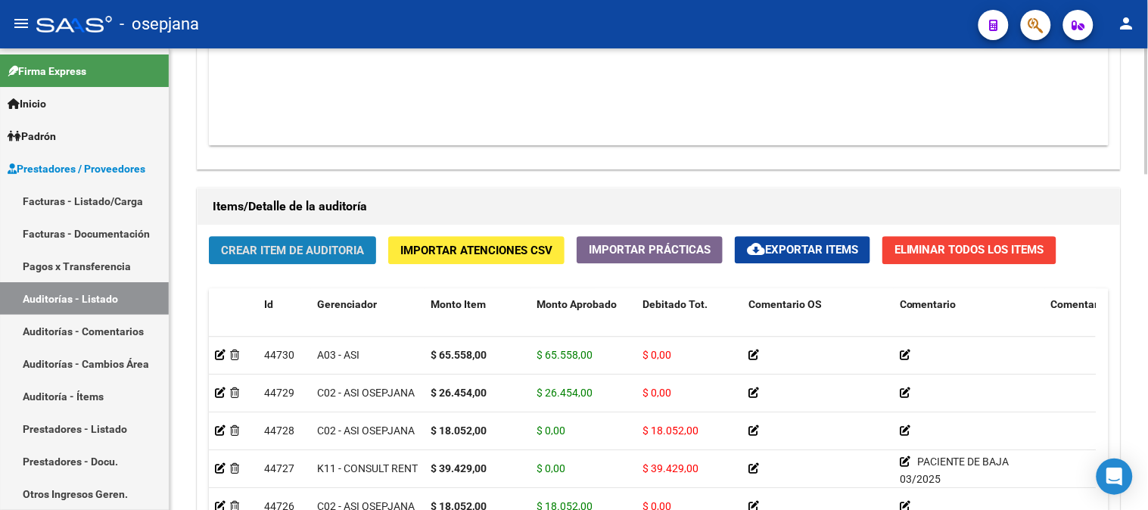
click at [238, 248] on span "Crear Item de Auditoria" at bounding box center [292, 251] width 143 height 14
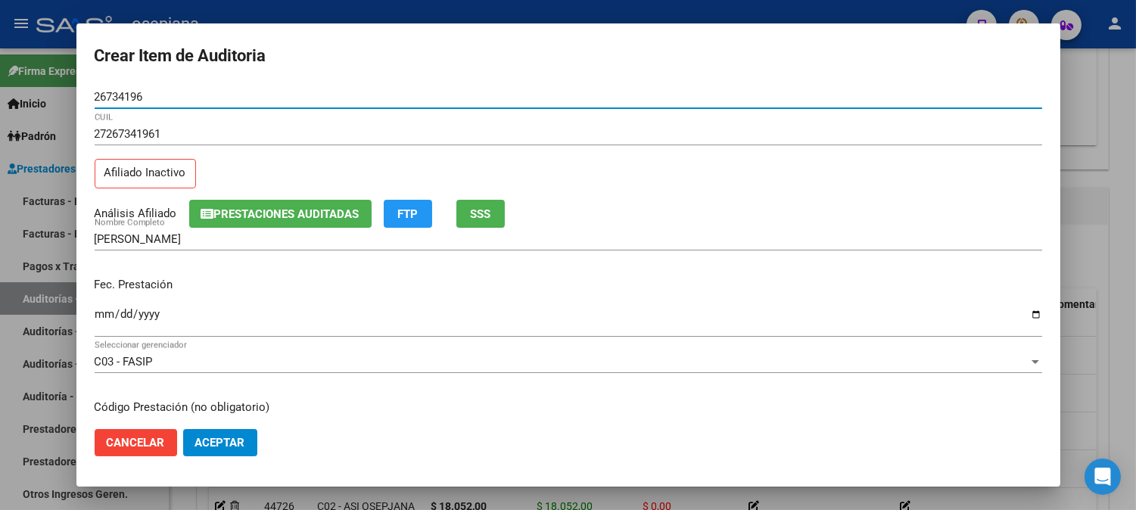
click at [103, 312] on input "Ingresar la fecha" at bounding box center [568, 320] width 947 height 24
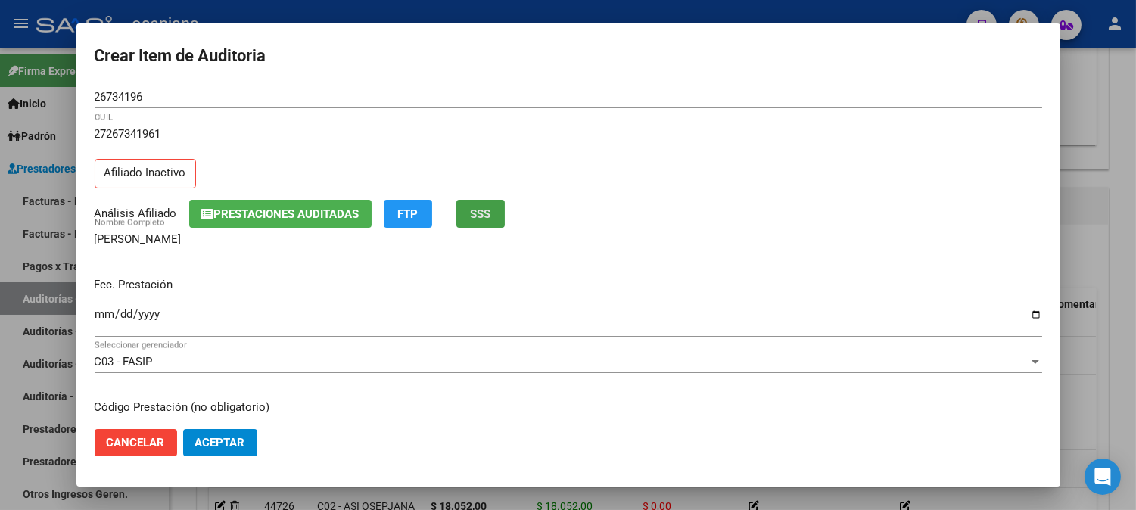
click at [488, 218] on span "SSS" at bounding box center [480, 214] width 20 height 14
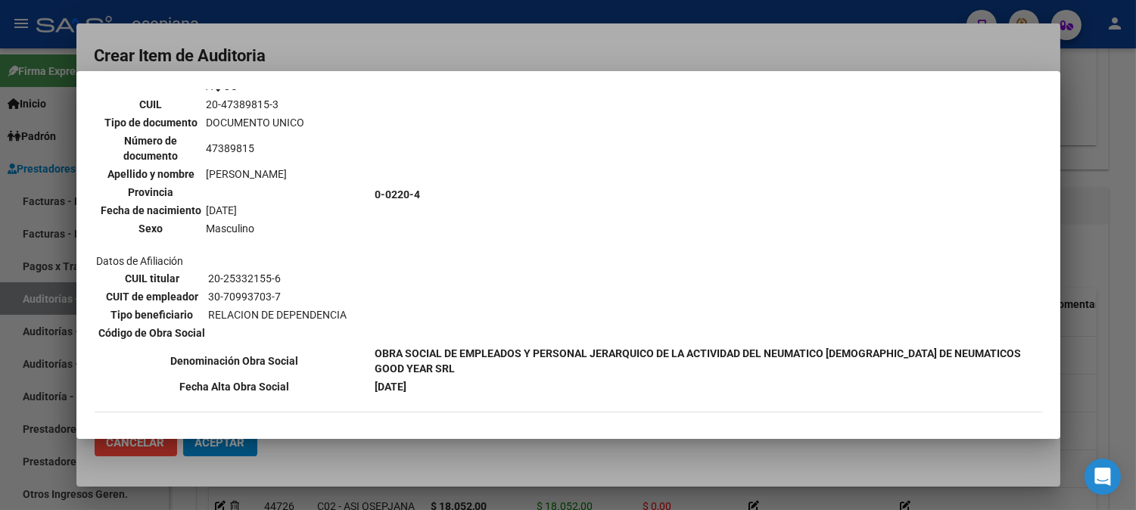
scroll to position [1061, 0]
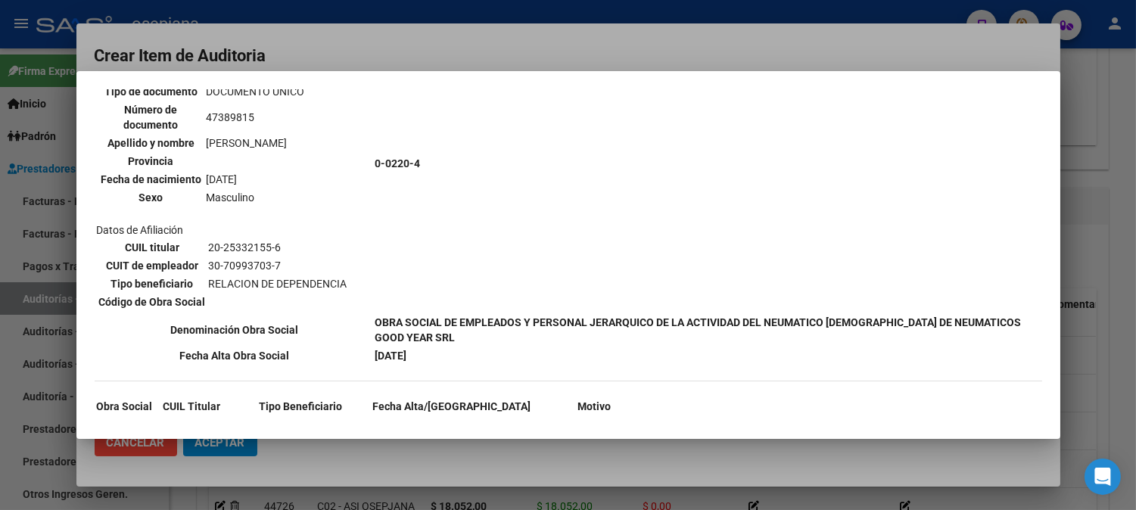
click at [557, 47] on div at bounding box center [568, 255] width 1136 height 510
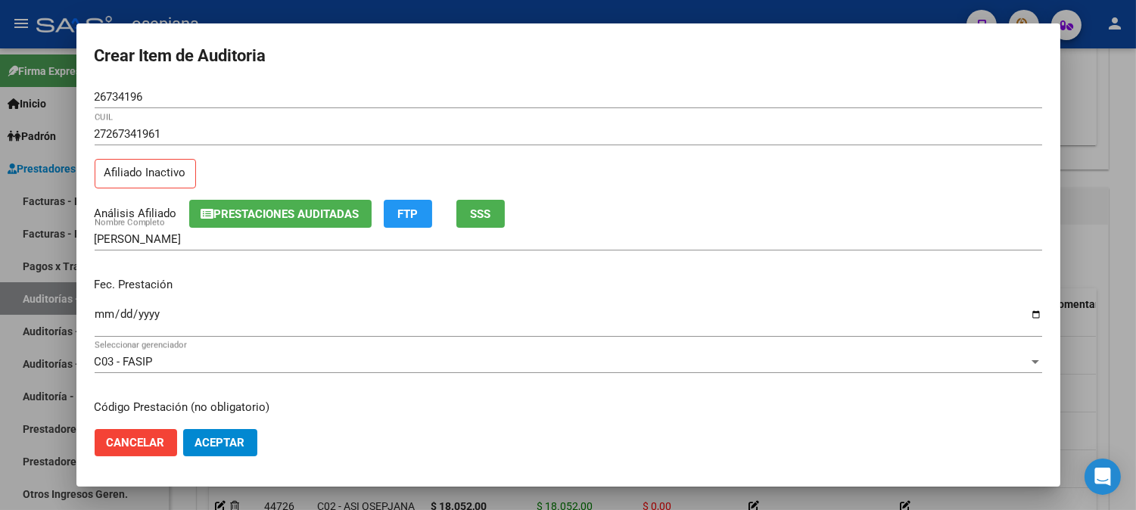
click at [179, 312] on input "2025-09-02" at bounding box center [568, 320] width 947 height 24
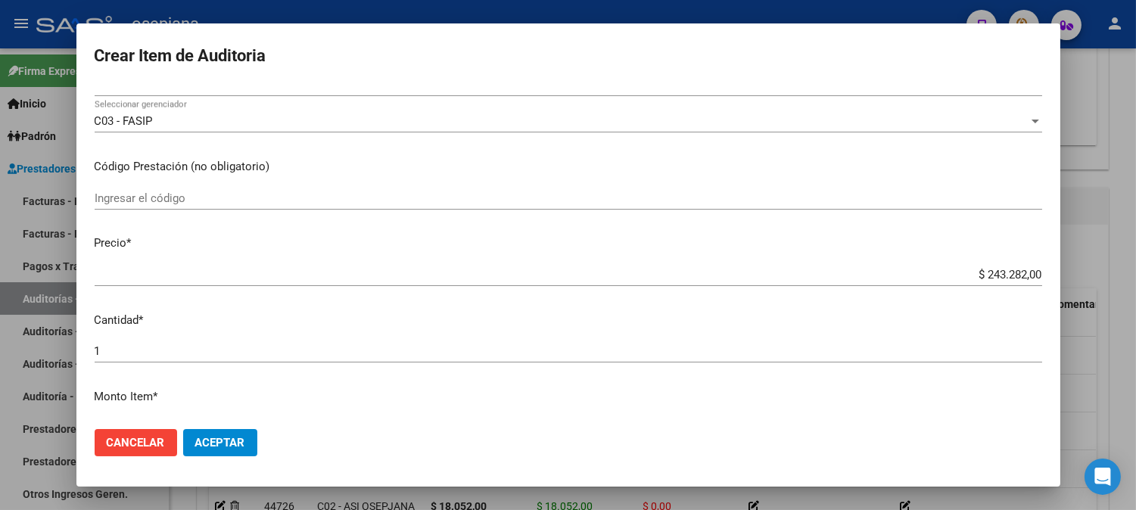
scroll to position [283, 0]
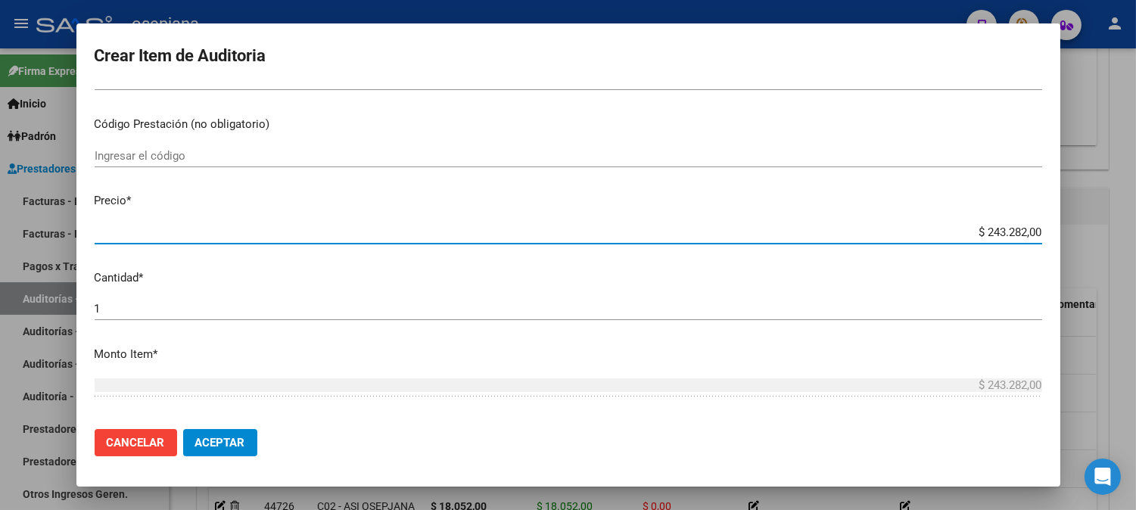
drag, startPoint x: 964, startPoint y: 235, endPoint x: 1147, endPoint y: 229, distance: 183.2
click at [1135, 229] on html "menu - osepjana person Firma Express Inicio Calendario SSS Instructivos Contact…" at bounding box center [568, 255] width 1136 height 510
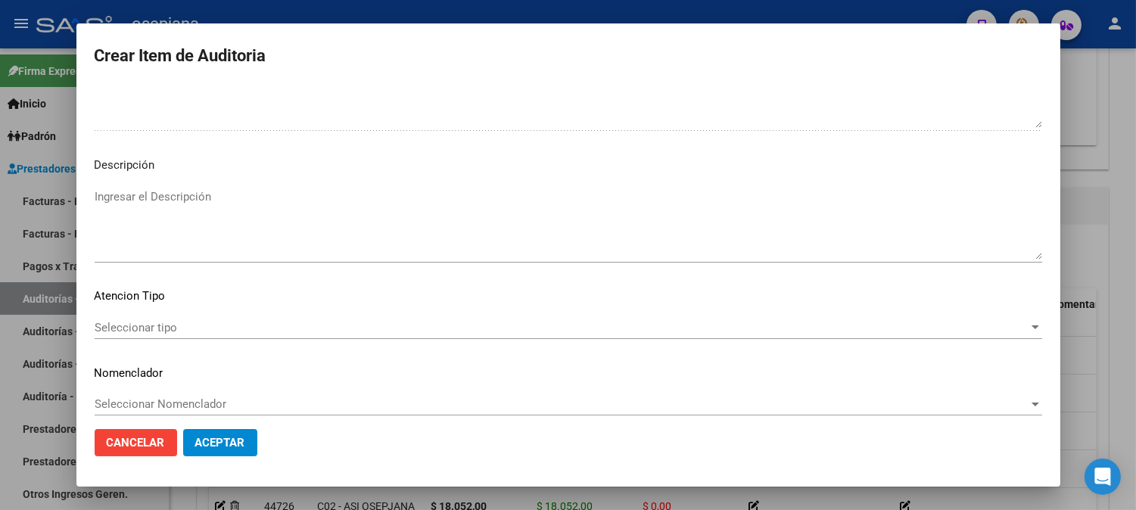
scroll to position [1031, 0]
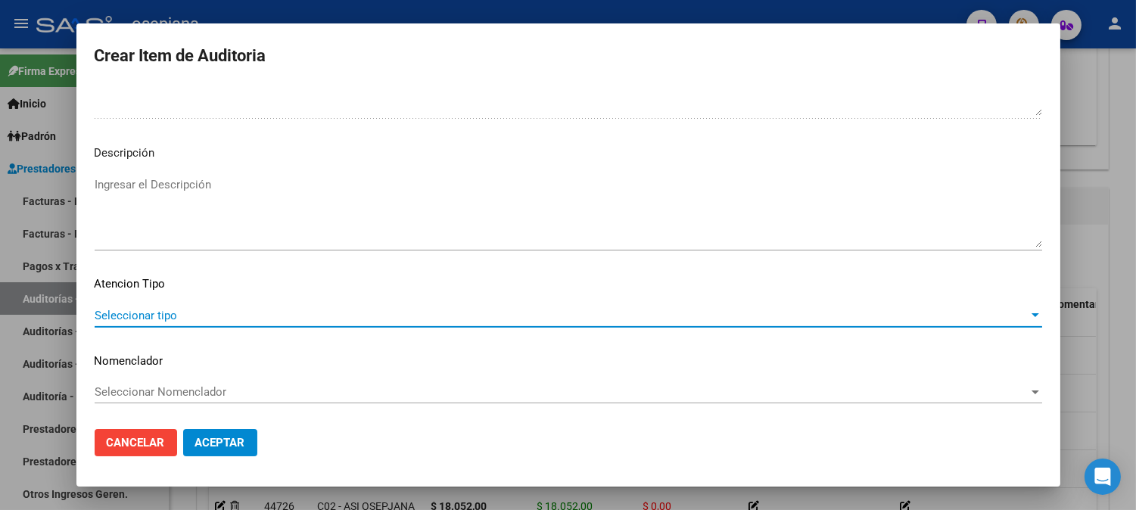
click at [136, 311] on span "Seleccionar tipo" at bounding box center [562, 316] width 934 height 14
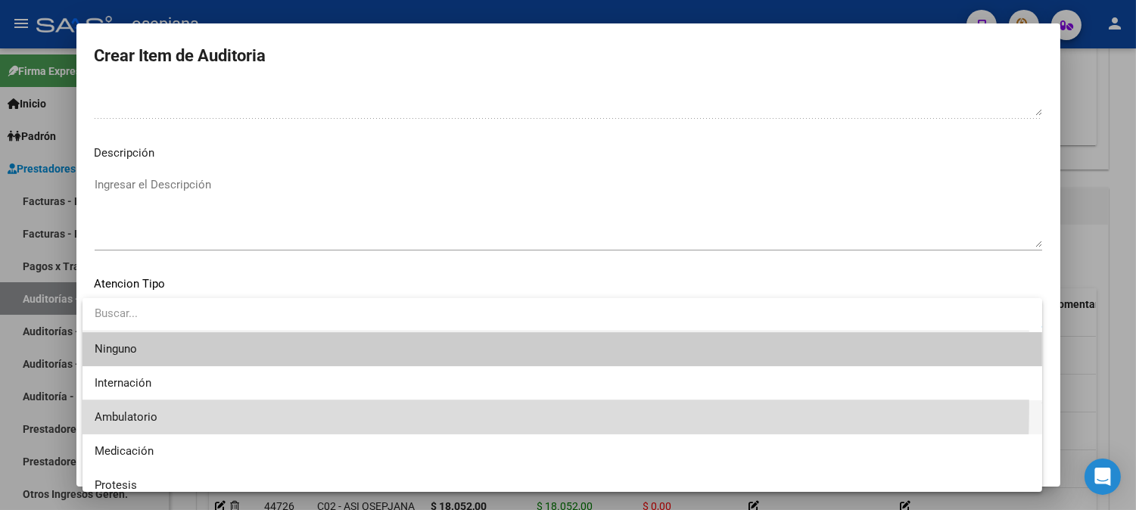
click at [124, 406] on span "Ambulatorio" at bounding box center [562, 417] width 935 height 34
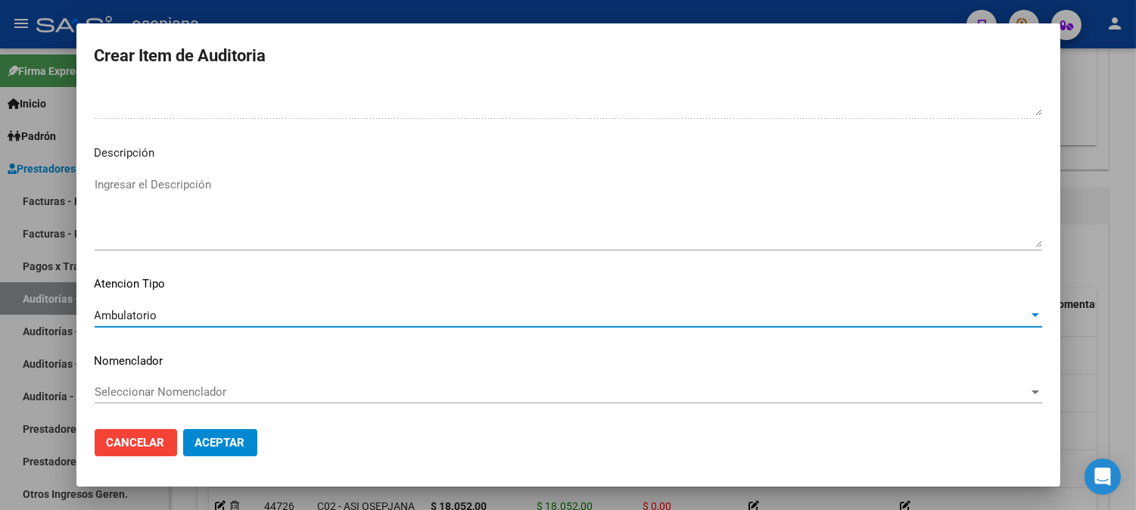
click at [142, 390] on span "Seleccionar Nomenclador" at bounding box center [562, 392] width 934 height 14
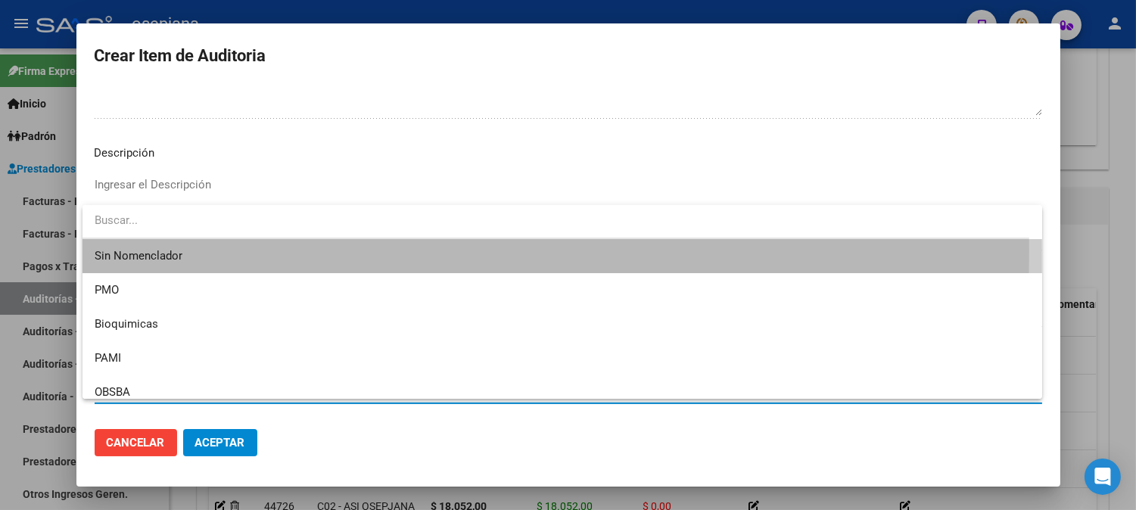
drag, startPoint x: 129, startPoint y: 251, endPoint x: 191, endPoint y: 328, distance: 98.4
click at [129, 250] on span "Sin Nomenclador" at bounding box center [562, 256] width 935 height 34
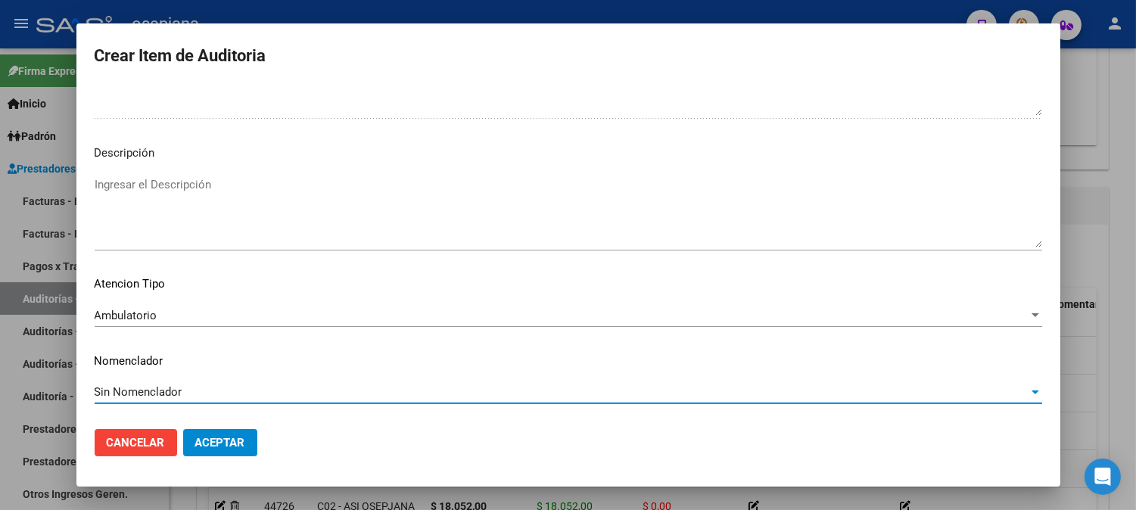
click at [238, 446] on span "Aceptar" at bounding box center [220, 443] width 50 height 14
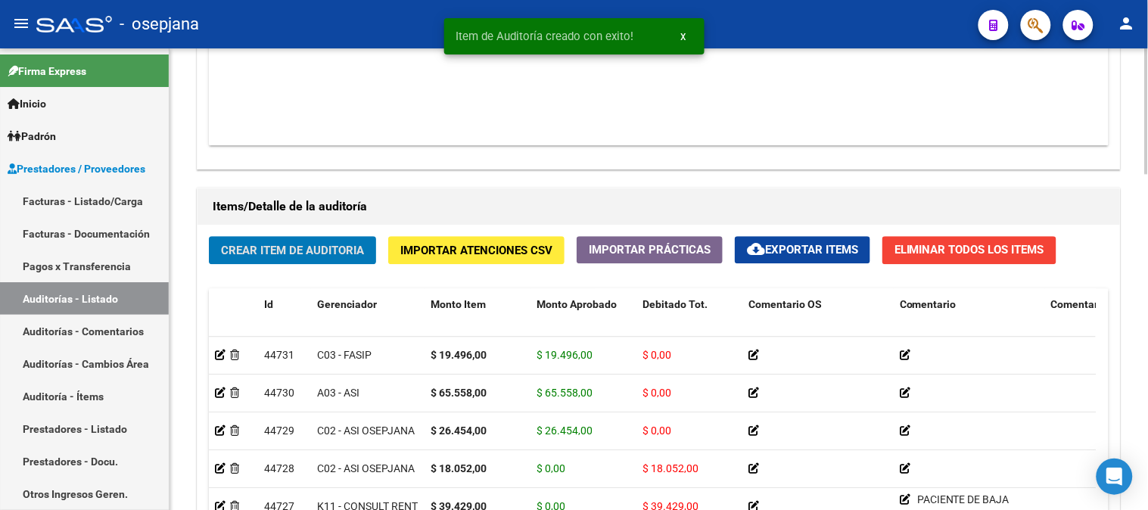
click at [345, 253] on span "Crear Item de Auditoria" at bounding box center [292, 251] width 143 height 14
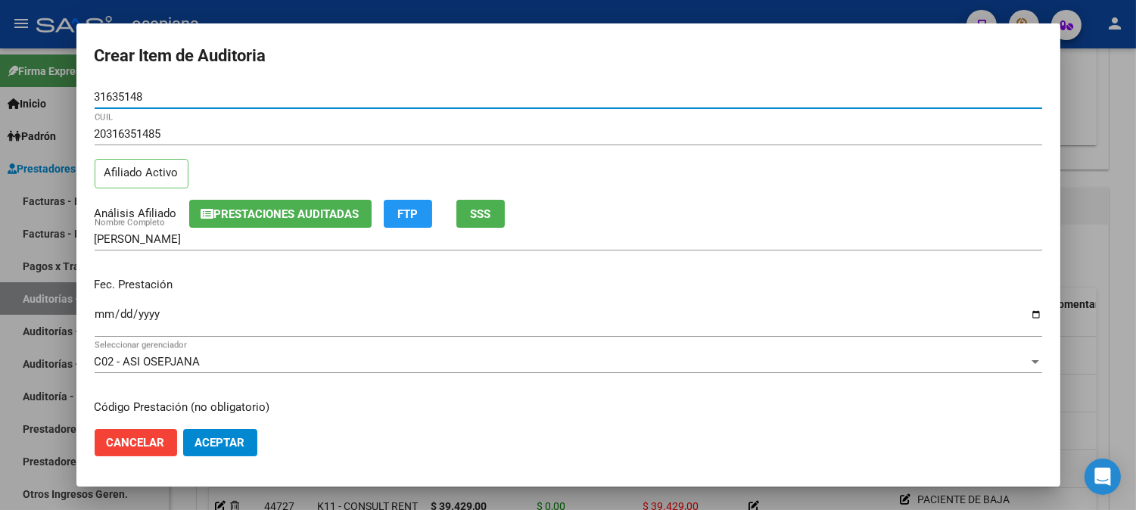
click at [107, 318] on input "Ingresar la fecha" at bounding box center [568, 320] width 947 height 24
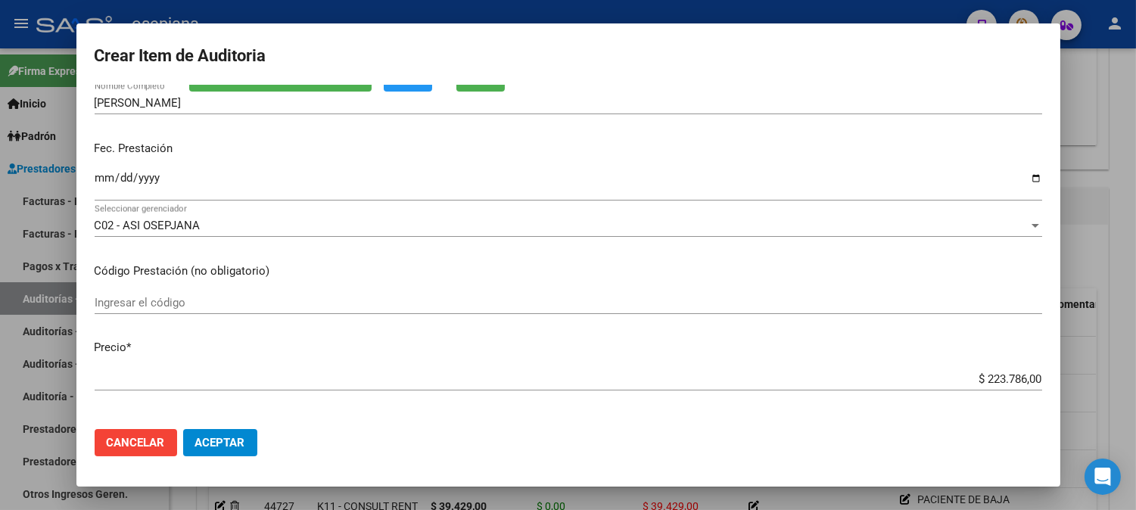
scroll to position [240, 0]
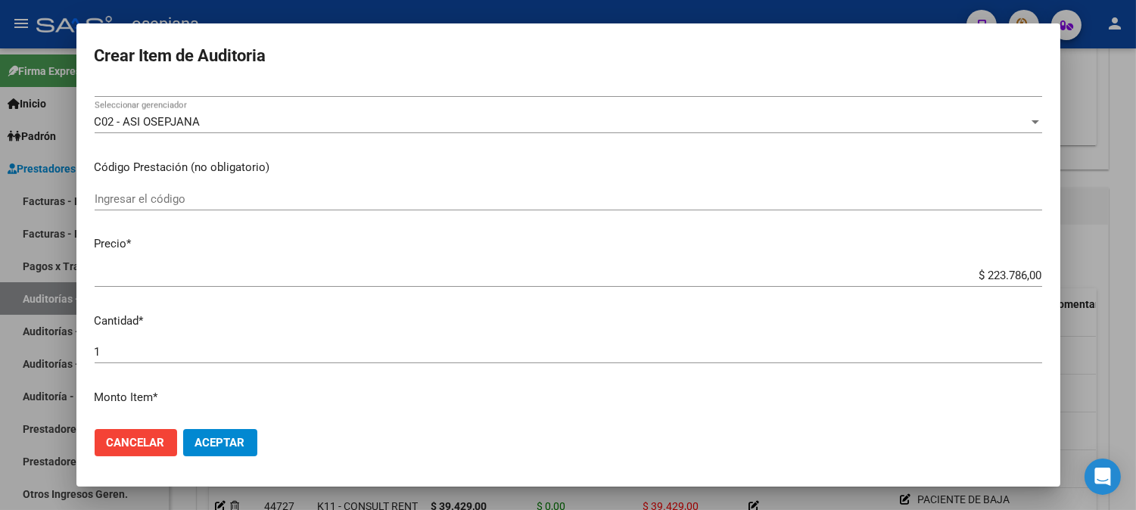
click at [953, 264] on div "$ 223.786,00 Ingresar el precio" at bounding box center [568, 275] width 947 height 23
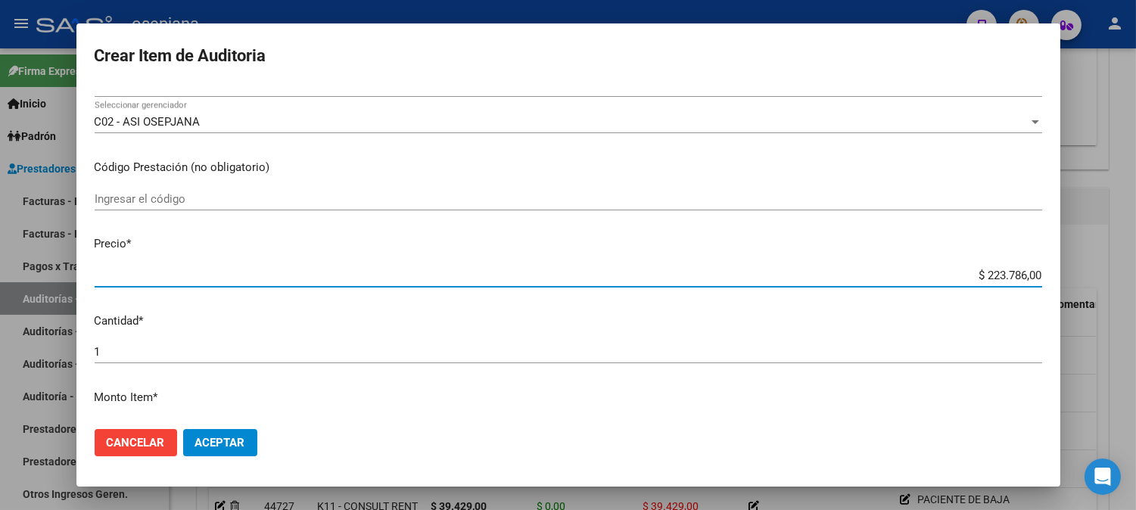
drag, startPoint x: 953, startPoint y: 275, endPoint x: 1139, endPoint y: 261, distance: 186.0
click at [1135, 261] on html "menu - osepjana person Firma Express Inicio Calendario SSS Instructivos Contact…" at bounding box center [568, 255] width 1136 height 510
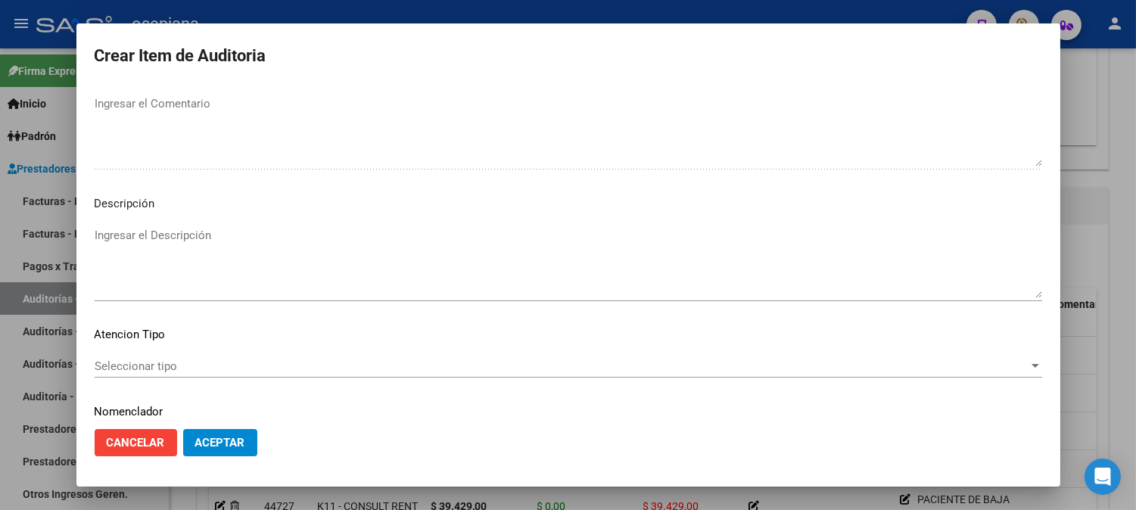
scroll to position [1031, 0]
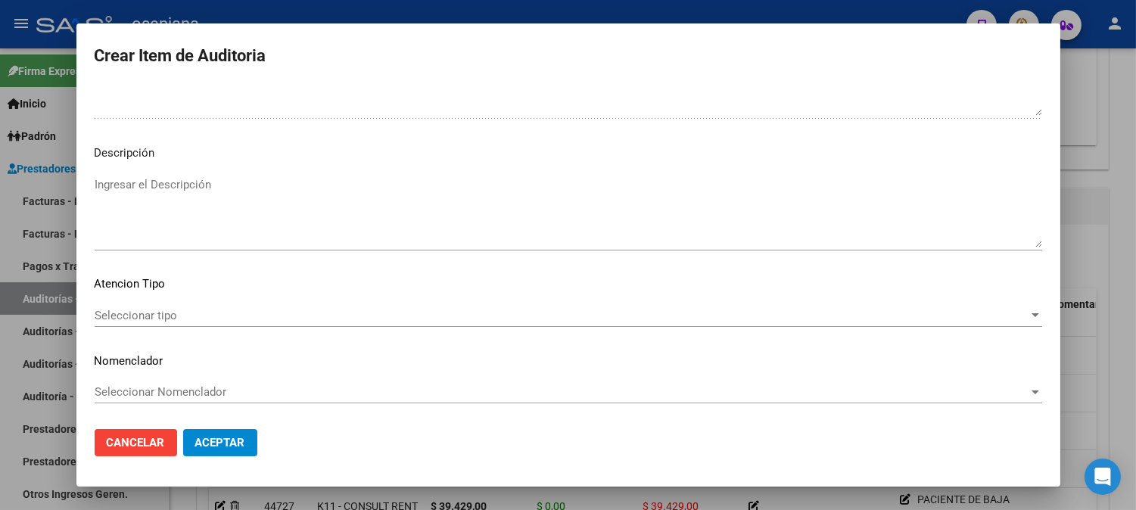
click at [148, 314] on span "Seleccionar tipo" at bounding box center [562, 316] width 934 height 14
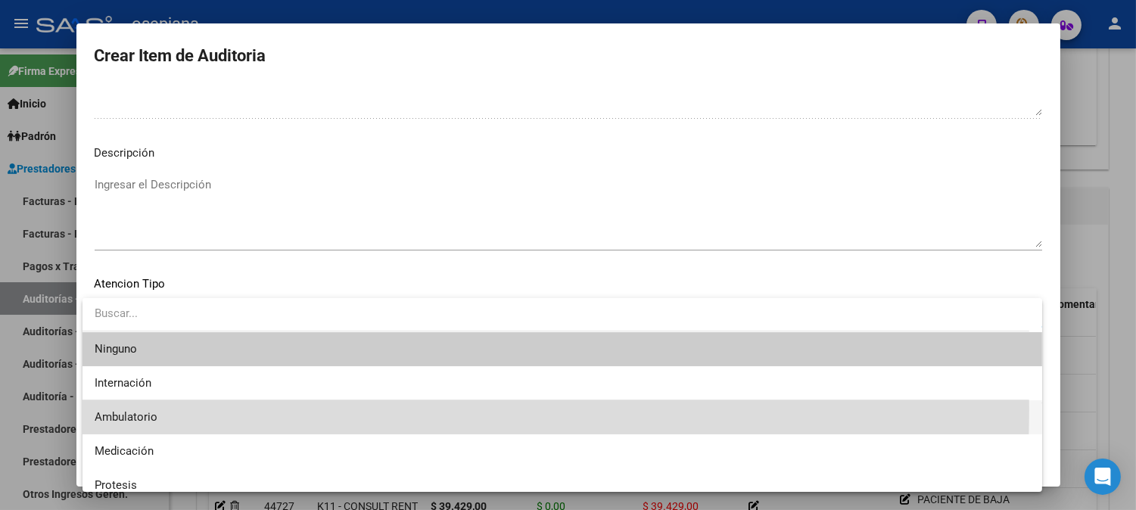
click at [126, 409] on span "Ambulatorio" at bounding box center [562, 417] width 935 height 34
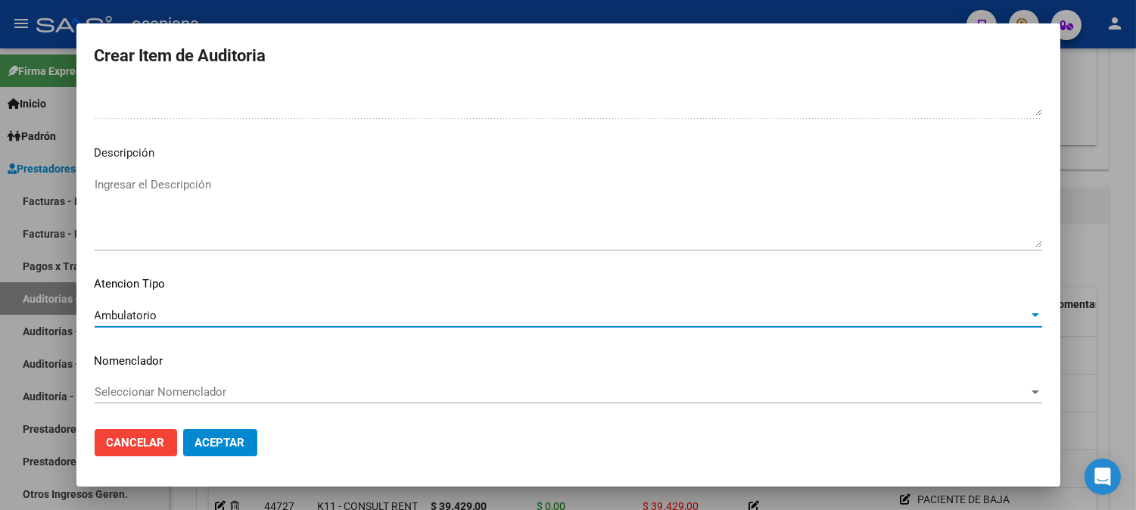
click at [151, 390] on span "Seleccionar Nomenclador" at bounding box center [562, 392] width 934 height 14
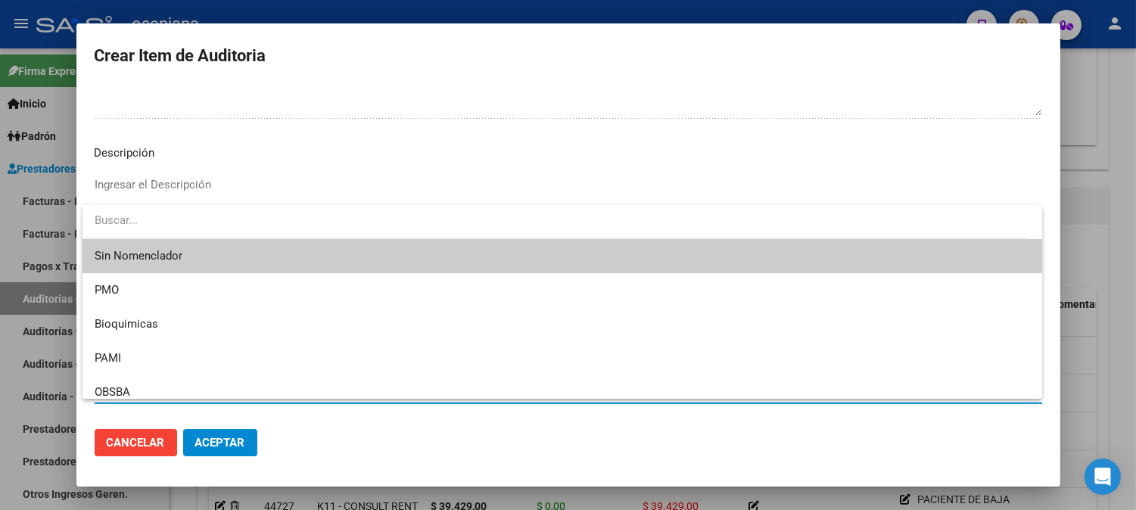
click at [150, 258] on span "Sin Nomenclador" at bounding box center [562, 256] width 935 height 34
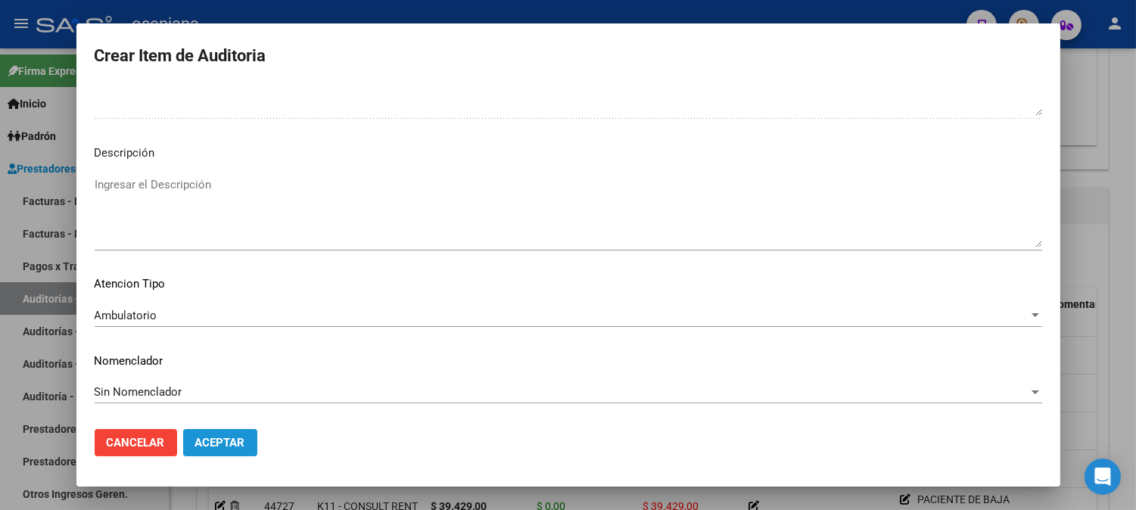
click at [230, 449] on span "Aceptar" at bounding box center [220, 443] width 50 height 14
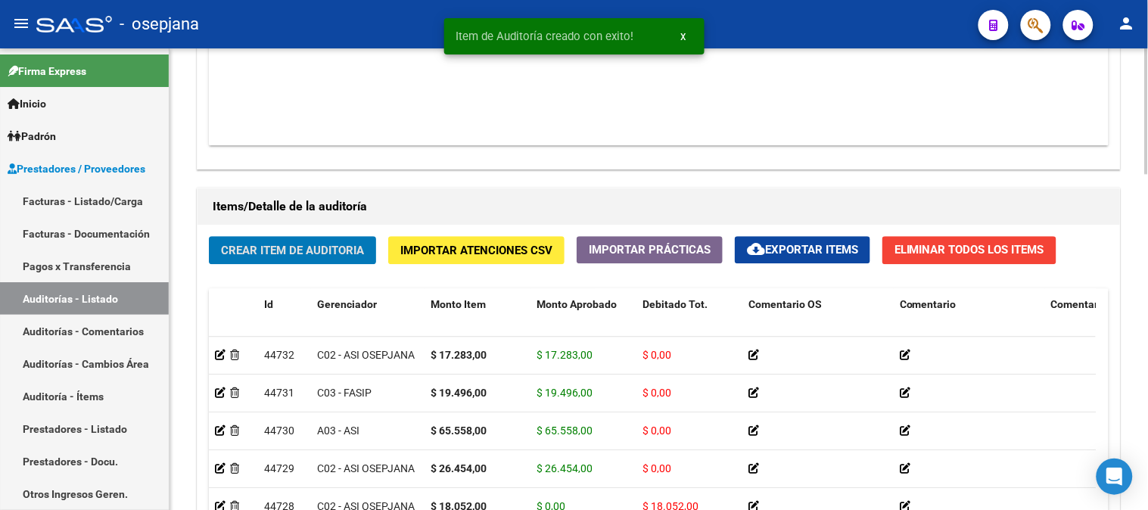
click at [251, 257] on span "Crear Item de Auditoria" at bounding box center [292, 251] width 143 height 14
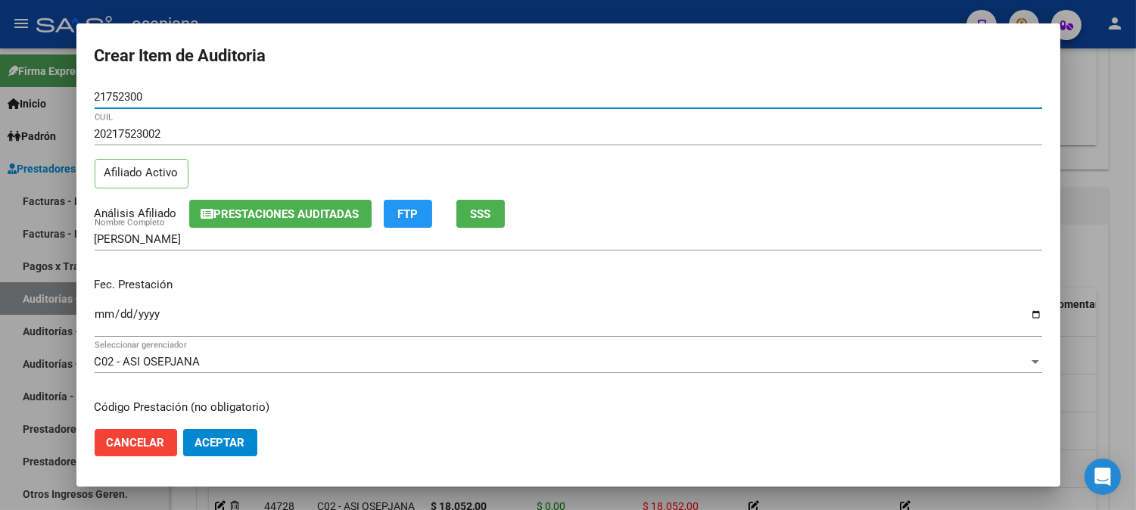
click at [100, 319] on input "Ingresar la fecha" at bounding box center [568, 320] width 947 height 24
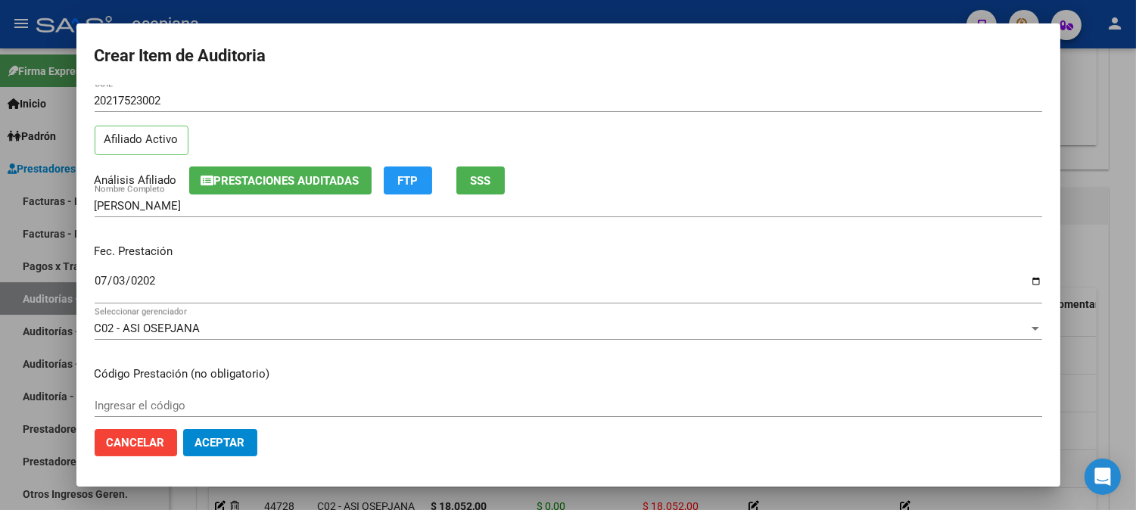
scroll to position [67, 0]
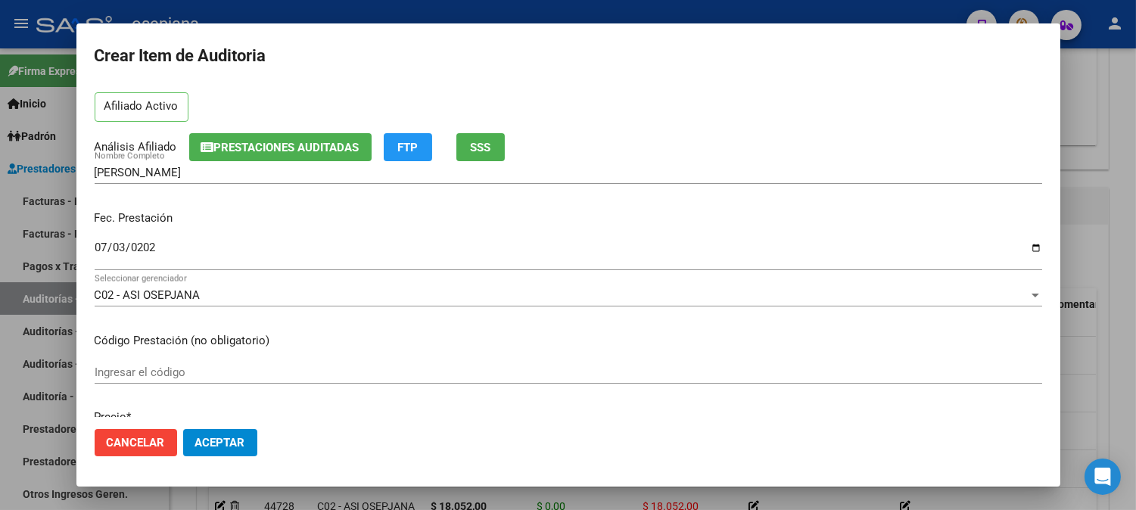
click at [231, 246] on input "0202-07-03" at bounding box center [568, 253] width 947 height 24
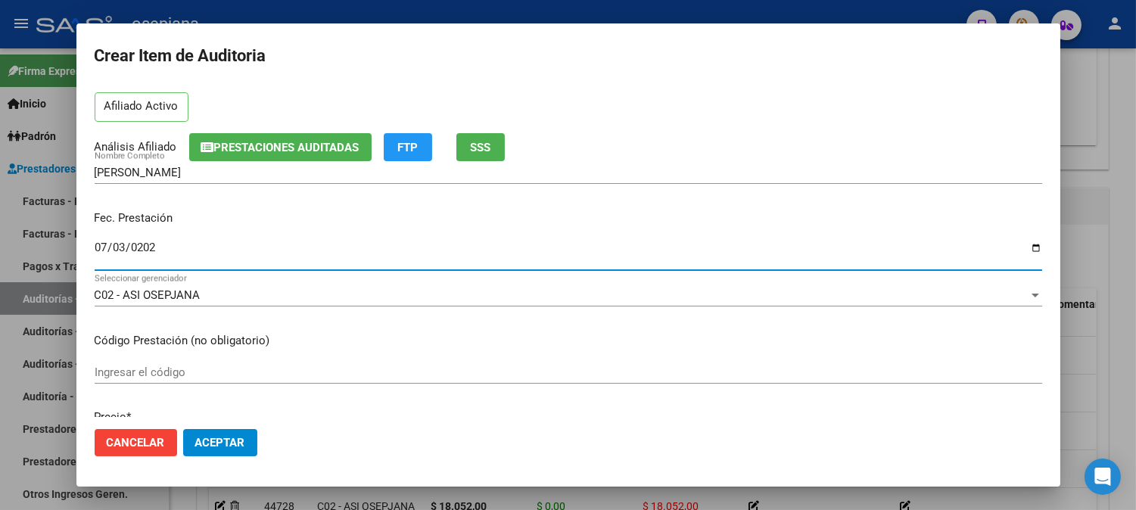
click at [171, 247] on input "0202-07-03" at bounding box center [568, 253] width 947 height 24
click at [148, 244] on input "0202-07-03" at bounding box center [568, 253] width 947 height 24
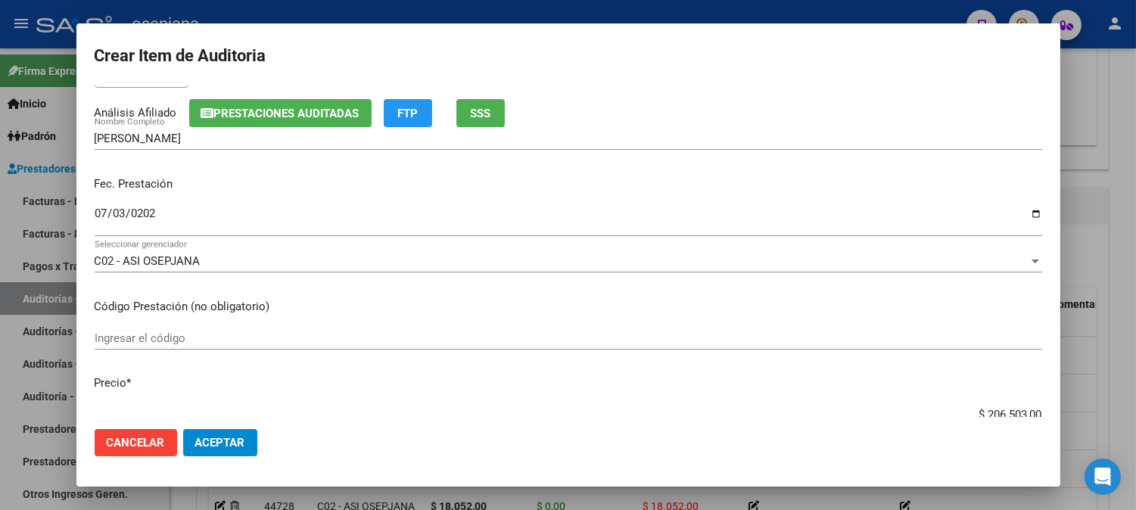
scroll to position [285, 0]
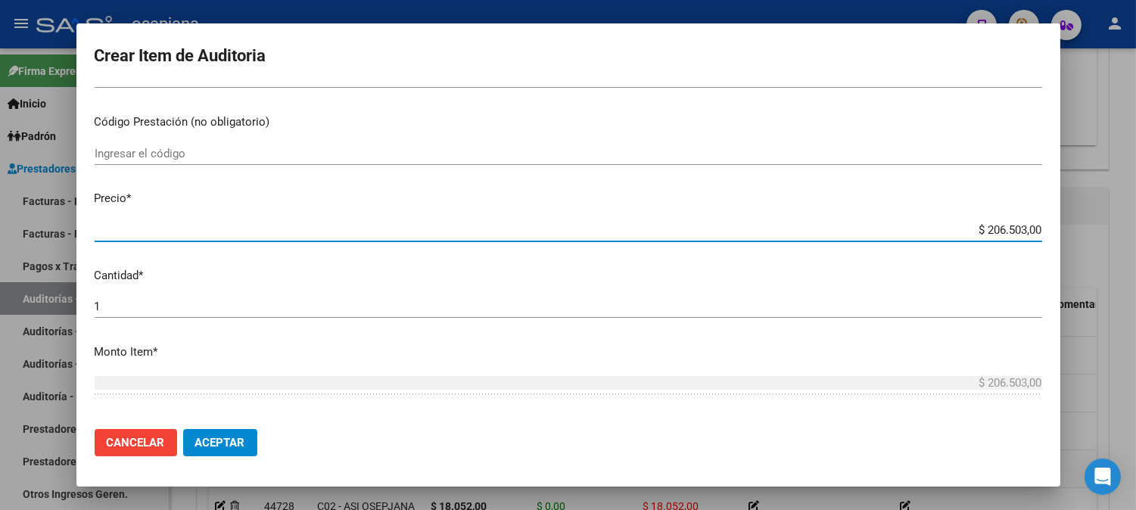
drag, startPoint x: 948, startPoint y: 236, endPoint x: 1009, endPoint y: 230, distance: 61.6
click at [1009, 230] on input "$ 206.503,00" at bounding box center [568, 230] width 947 height 14
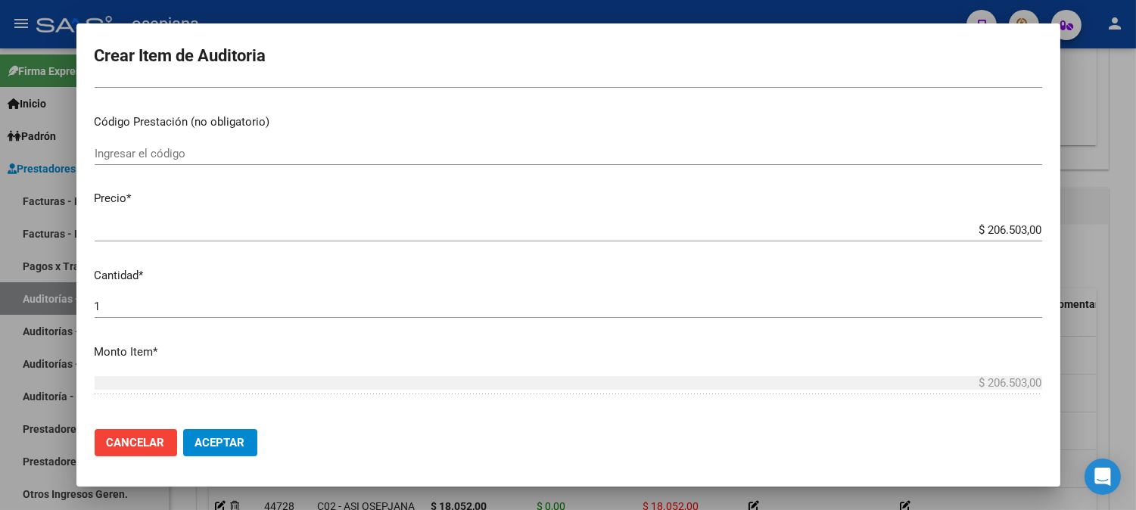
click at [956, 220] on div "$ 206.503,00 Ingresar el precio" at bounding box center [568, 230] width 947 height 23
drag, startPoint x: 1031, startPoint y: 226, endPoint x: 886, endPoint y: 230, distance: 144.6
click at [886, 230] on app-form-text-field "Precio * $ 206.503,00 Ingresar el precio" at bounding box center [575, 213] width 960 height 47
drag, startPoint x: 969, startPoint y: 213, endPoint x: 955, endPoint y: 227, distance: 19.8
click at [966, 215] on mat-dialog-content "21752300 Nro Documento 20217523002 CUIL Afiliado Activo Análisis Afiliado Prest…" at bounding box center [568, 251] width 984 height 331
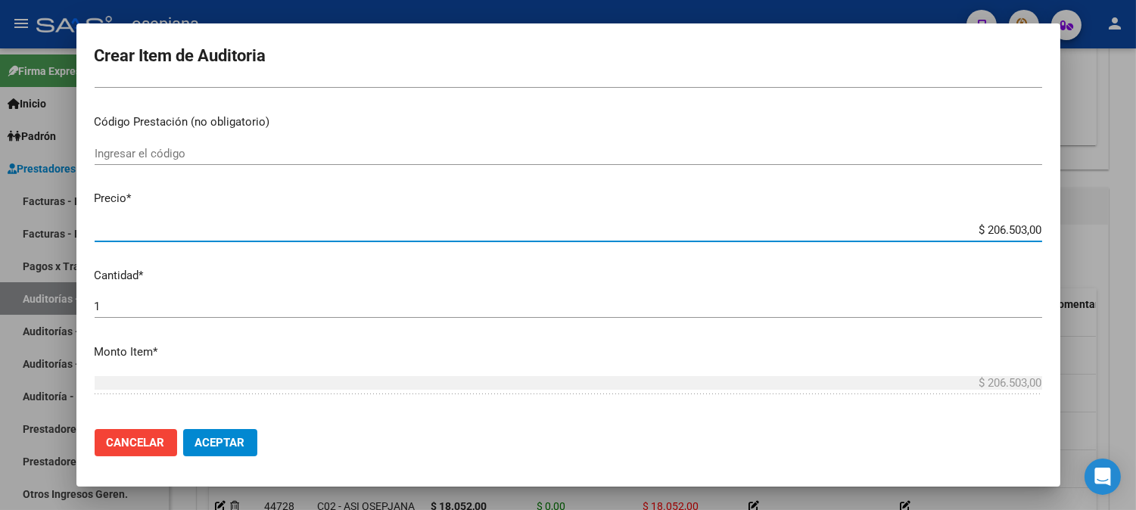
drag, startPoint x: 957, startPoint y: 231, endPoint x: 1091, endPoint y: 235, distance: 134.0
click at [1084, 235] on div "Crear Item de Auditoria 21752300 Nro Documento 20217523002 CUIL Afiliado Activo…" at bounding box center [568, 255] width 1136 height 510
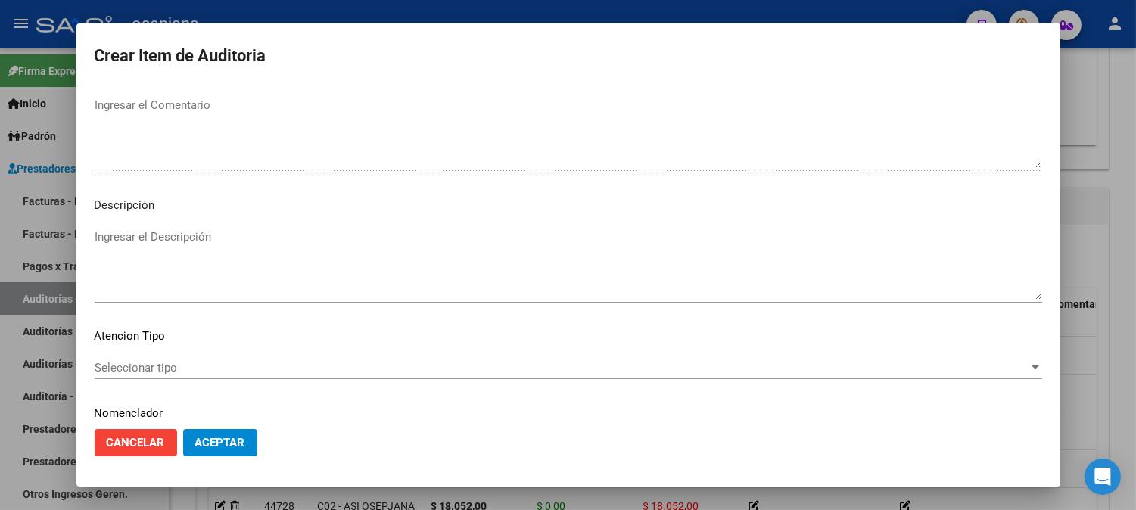
scroll to position [1031, 0]
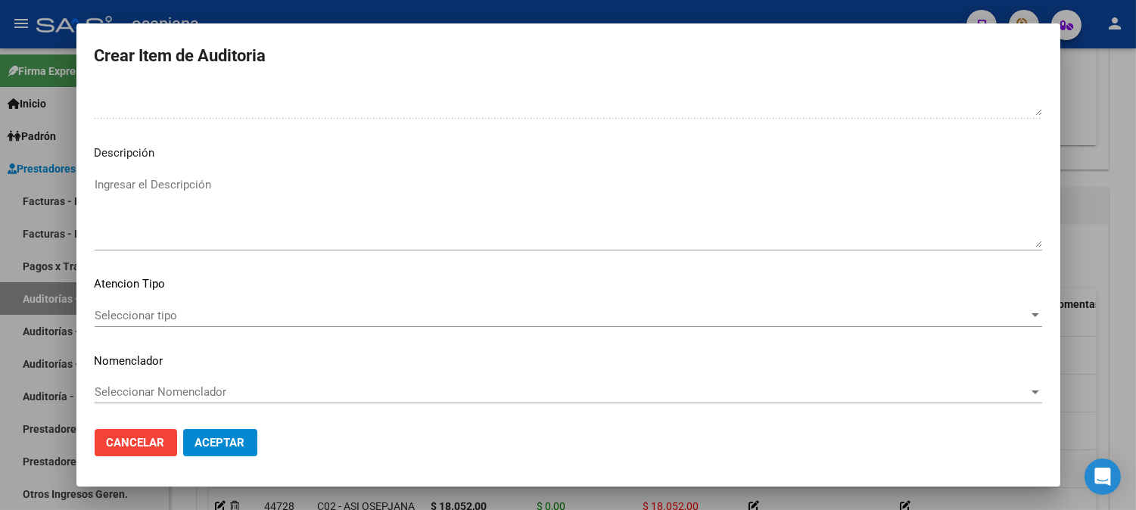
click at [145, 305] on div "Seleccionar tipo Seleccionar tipo" at bounding box center [568, 315] width 947 height 23
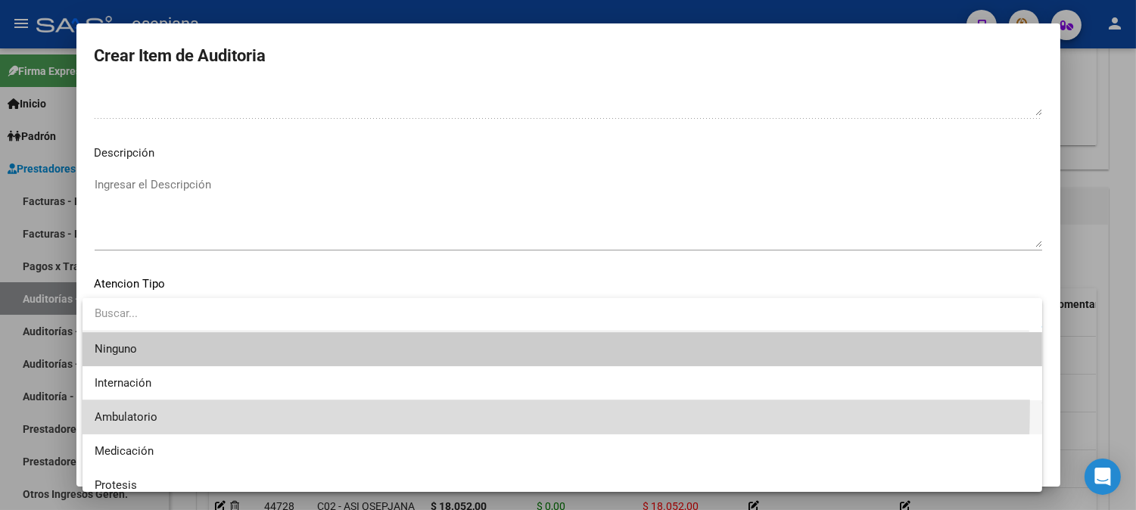
click at [123, 403] on span "Ambulatorio" at bounding box center [562, 417] width 935 height 34
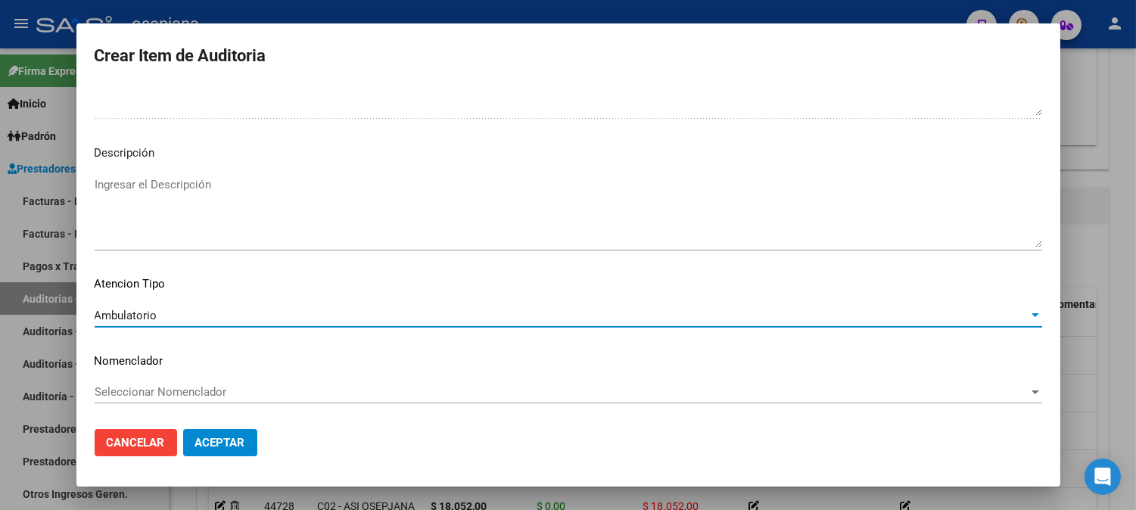
click at [141, 384] on div "Seleccionar Nomenclador Seleccionar Nomenclador" at bounding box center [568, 392] width 947 height 23
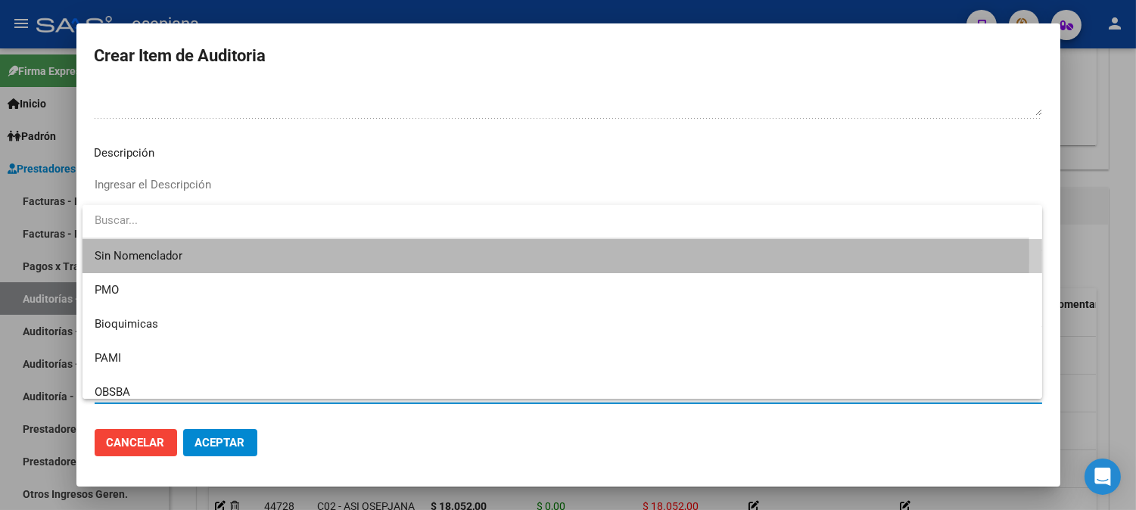
click at [137, 257] on span "Sin Nomenclador" at bounding box center [562, 256] width 935 height 34
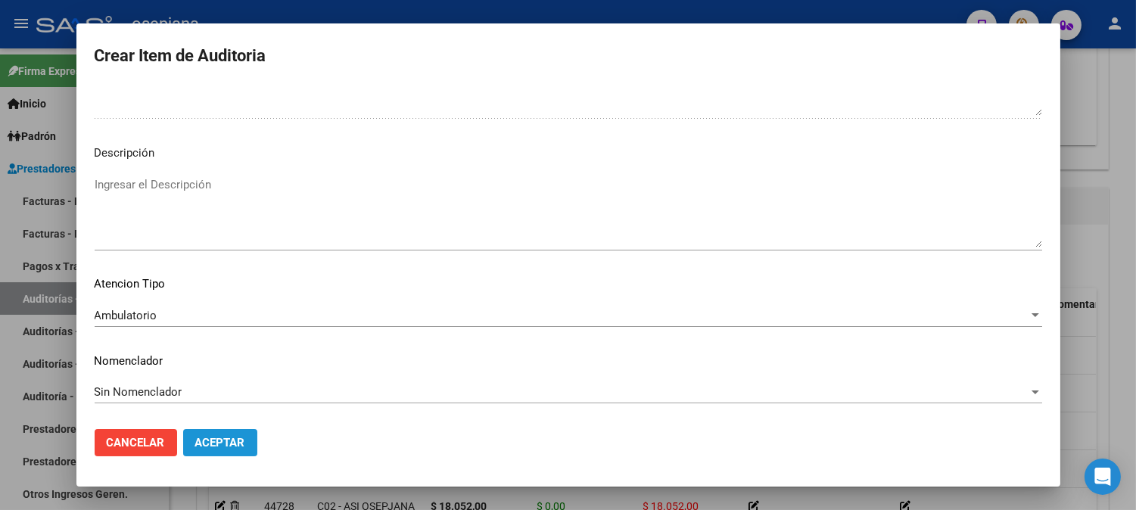
click at [239, 446] on span "Aceptar" at bounding box center [220, 443] width 50 height 14
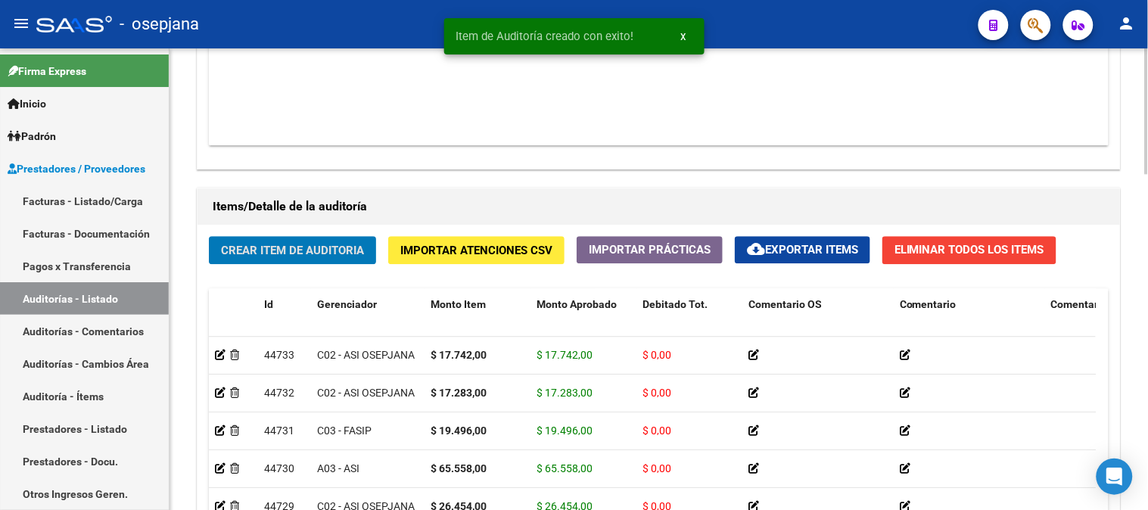
click at [265, 247] on span "Crear Item de Auditoria" at bounding box center [292, 251] width 143 height 14
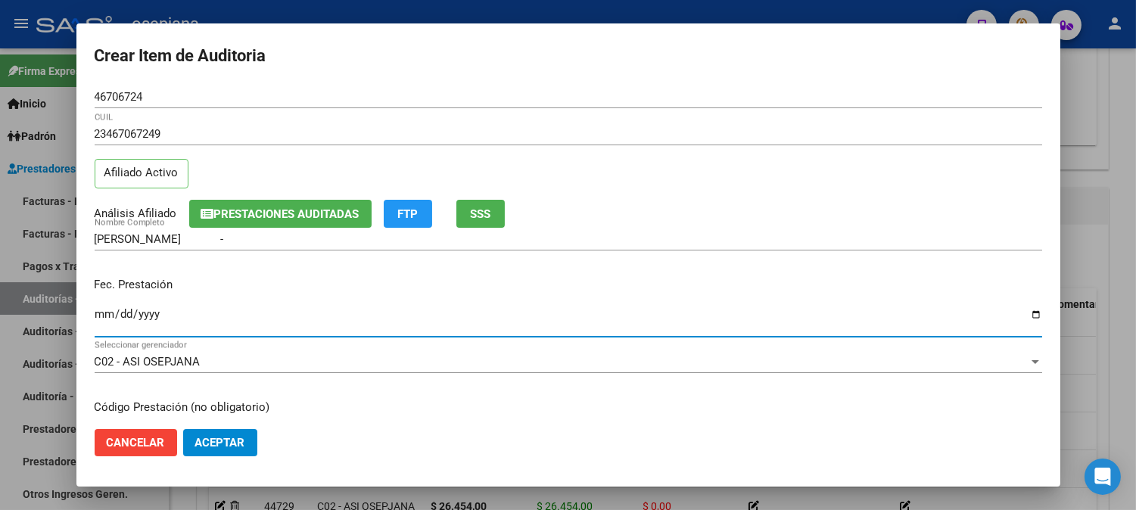
click at [107, 312] on input "Ingresar la fecha" at bounding box center [568, 320] width 947 height 24
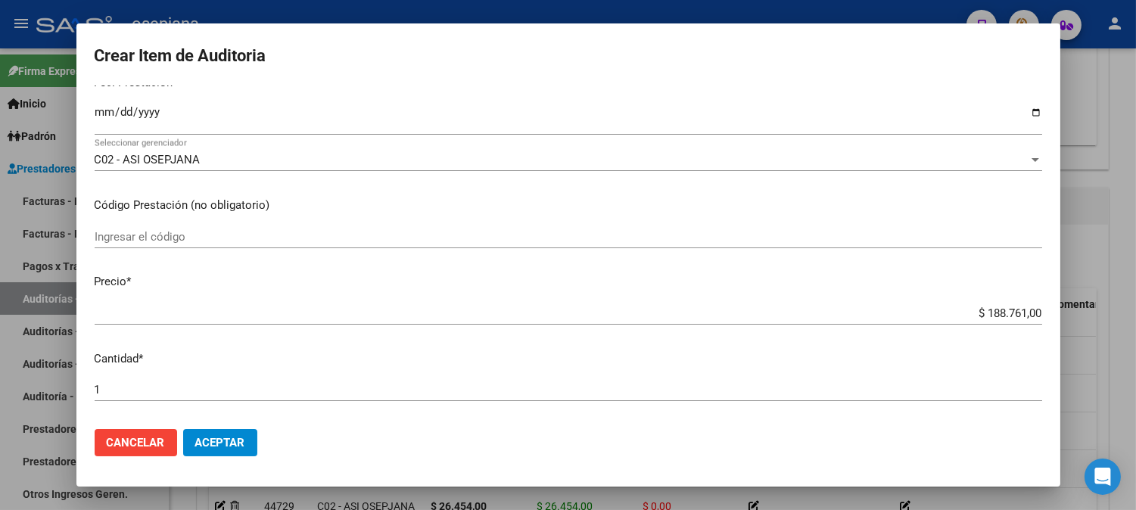
scroll to position [223, 0]
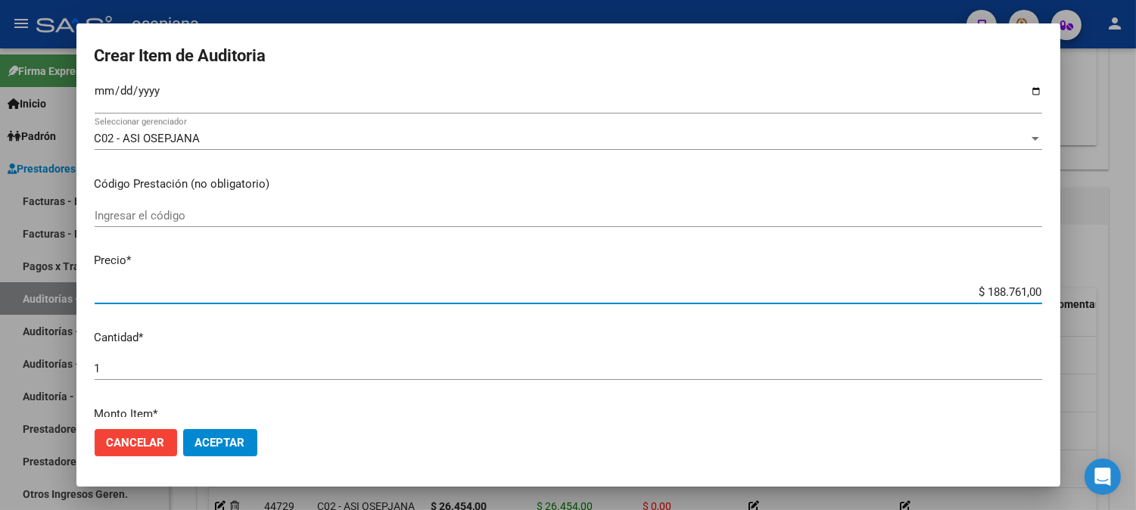
drag, startPoint x: 965, startPoint y: 293, endPoint x: 1112, endPoint y: 270, distance: 149.3
click at [1112, 270] on div "Crear Item de Auditoria 46706724 Nro Documento 23467067249 CUIL Afiliado Activo…" at bounding box center [568, 255] width 1136 height 510
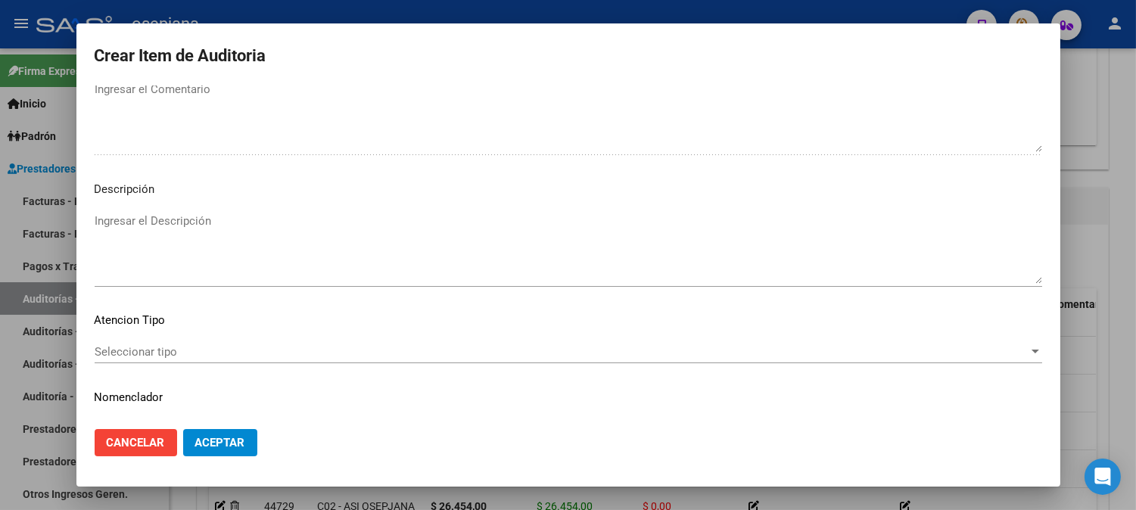
scroll to position [1031, 0]
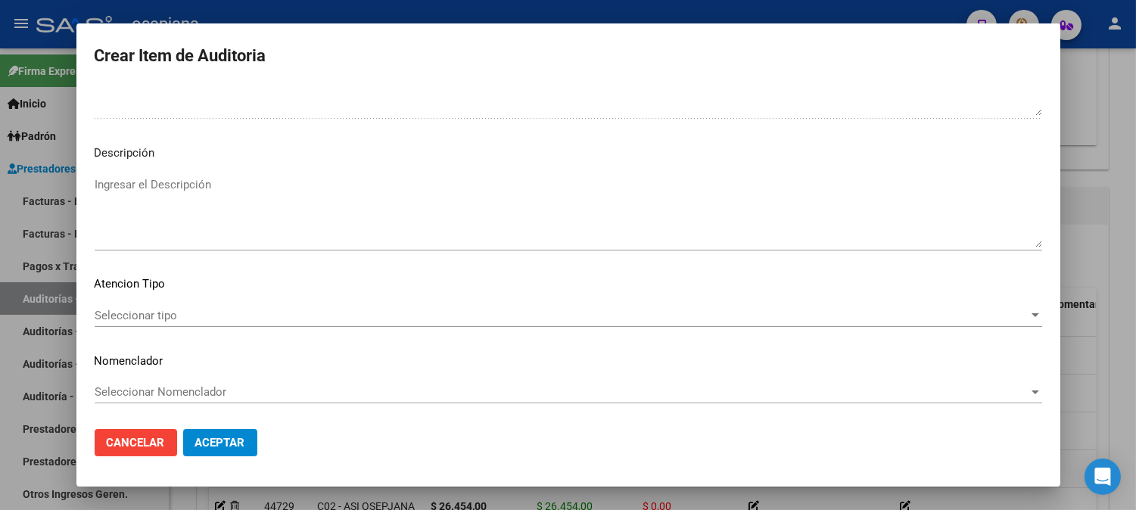
click at [132, 309] on span "Seleccionar tipo" at bounding box center [562, 316] width 934 height 14
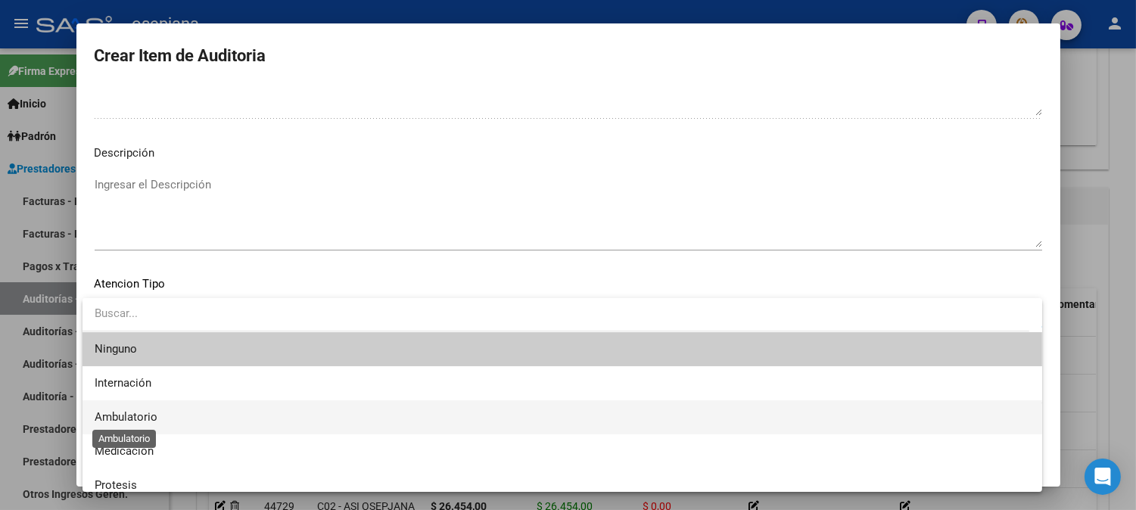
click at [123, 417] on span "Ambulatorio" at bounding box center [126, 417] width 63 height 14
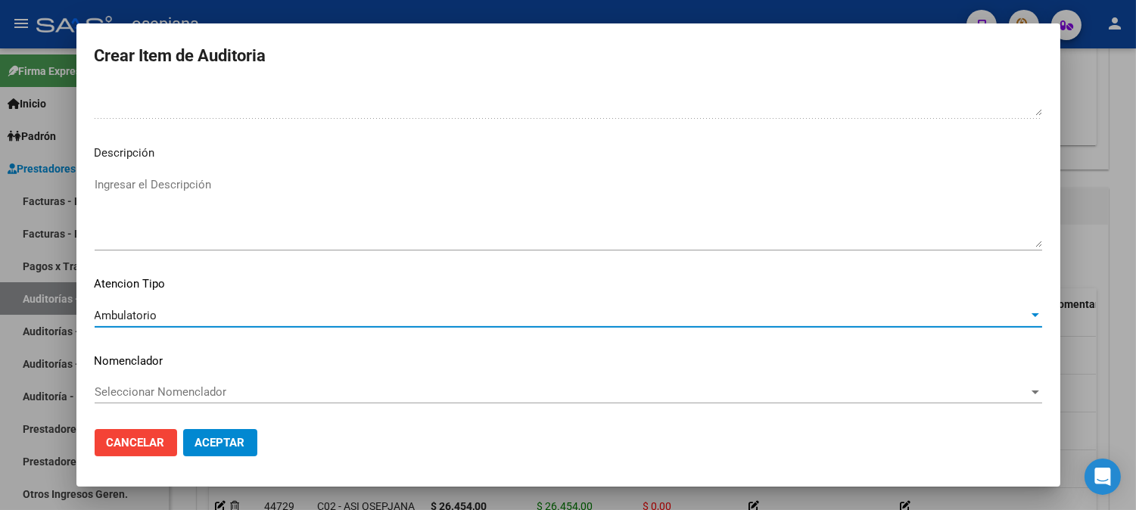
click at [142, 397] on span "Seleccionar Nomenclador" at bounding box center [562, 392] width 934 height 14
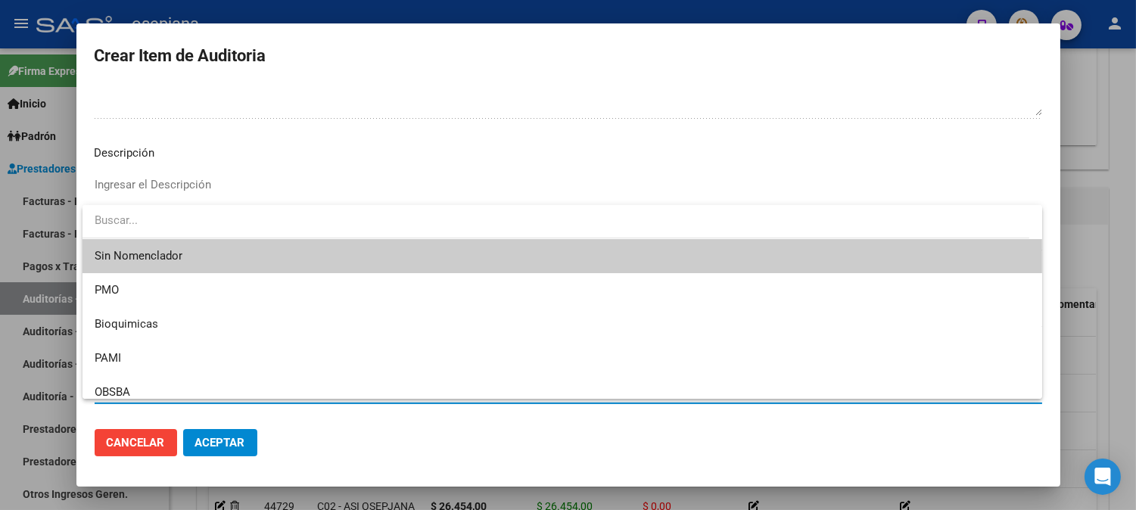
click at [132, 250] on span "Sin Nomenclador" at bounding box center [562, 256] width 935 height 34
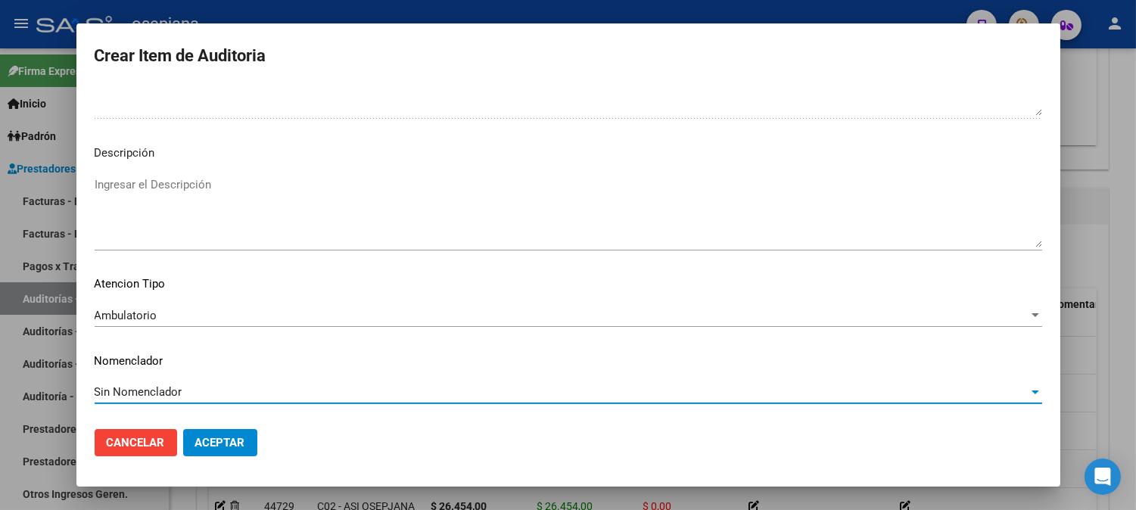
click at [209, 440] on span "Aceptar" at bounding box center [220, 443] width 50 height 14
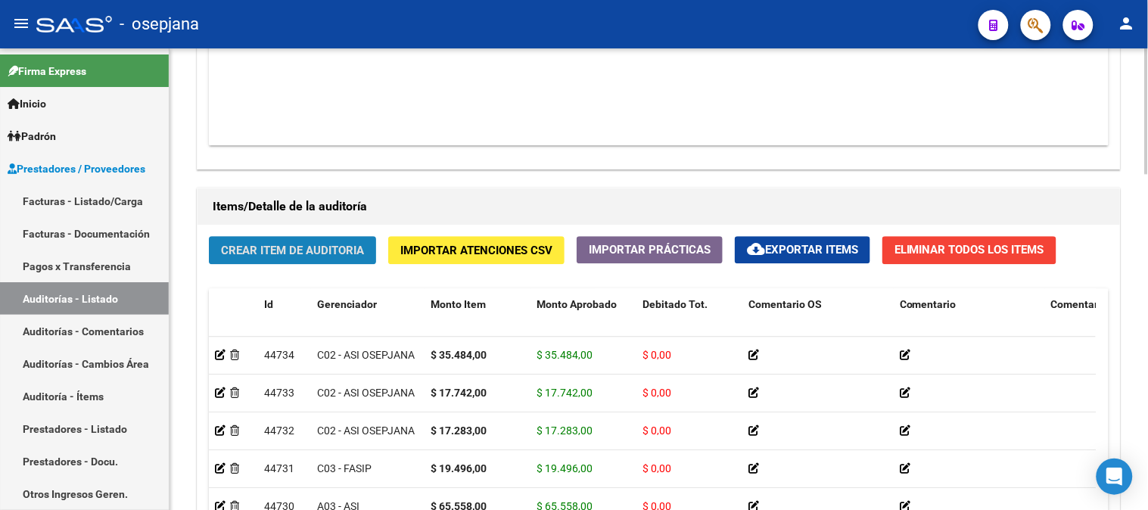
click at [311, 254] on span "Crear Item de Auditoria" at bounding box center [292, 251] width 143 height 14
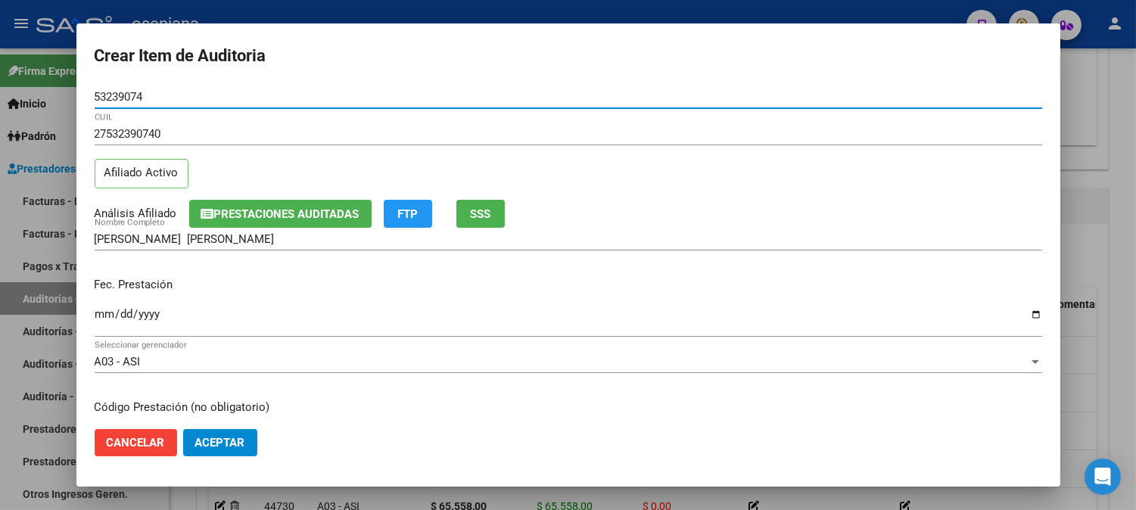
click at [102, 319] on input "Ingresar la fecha" at bounding box center [568, 320] width 947 height 24
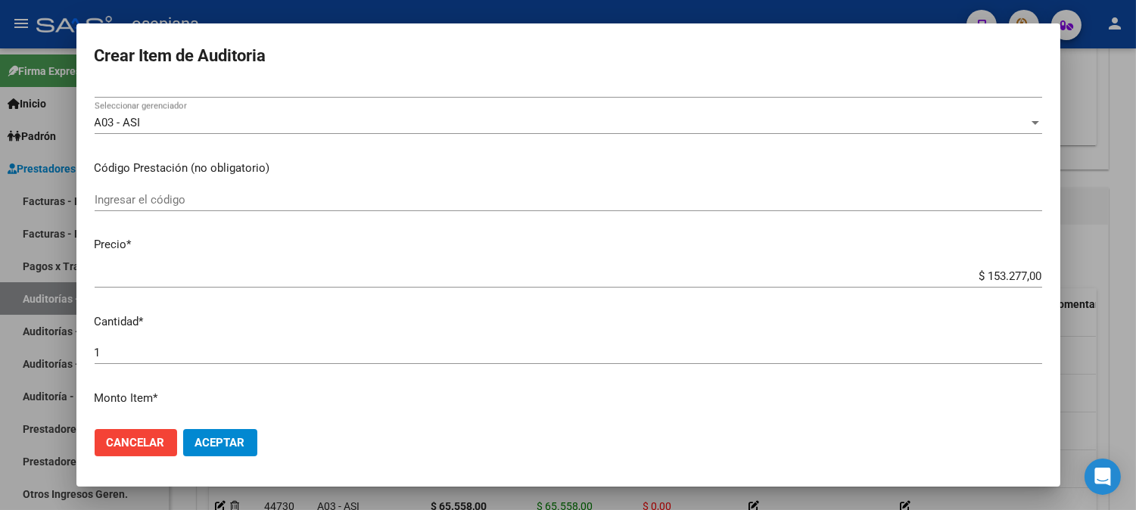
scroll to position [300, 0]
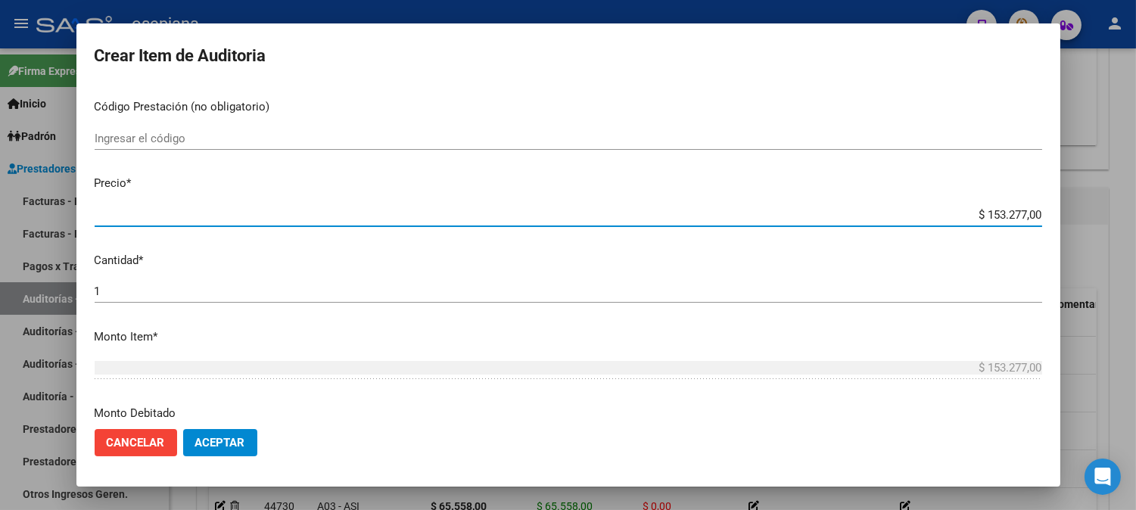
drag, startPoint x: 953, startPoint y: 216, endPoint x: 1102, endPoint y: 194, distance: 149.8
click at [1103, 194] on div "Crear Item de Auditoria 53239074 Nro Documento 27532390740 CUIL Afiliado Activo…" at bounding box center [568, 255] width 1136 height 510
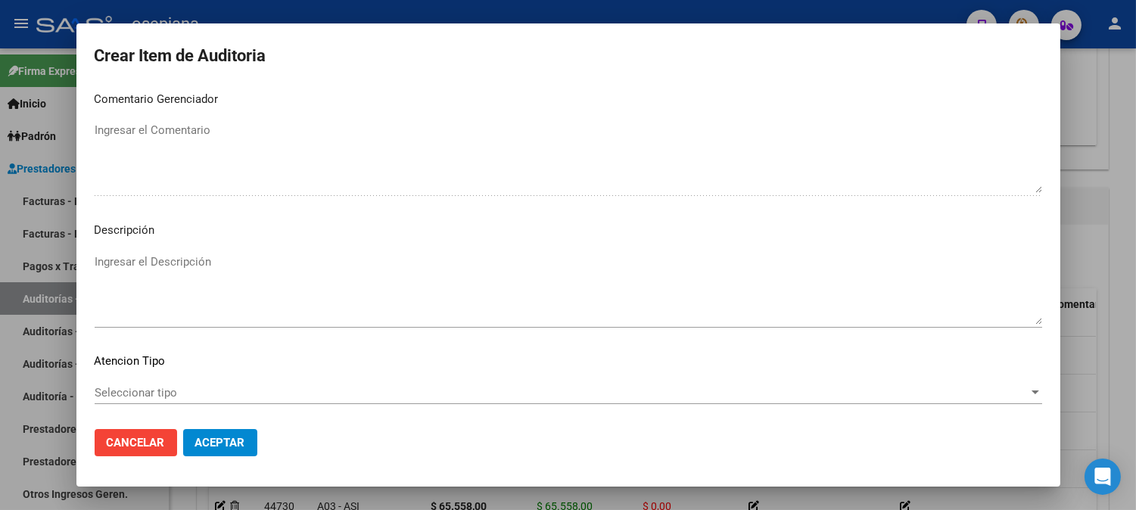
scroll to position [1031, 0]
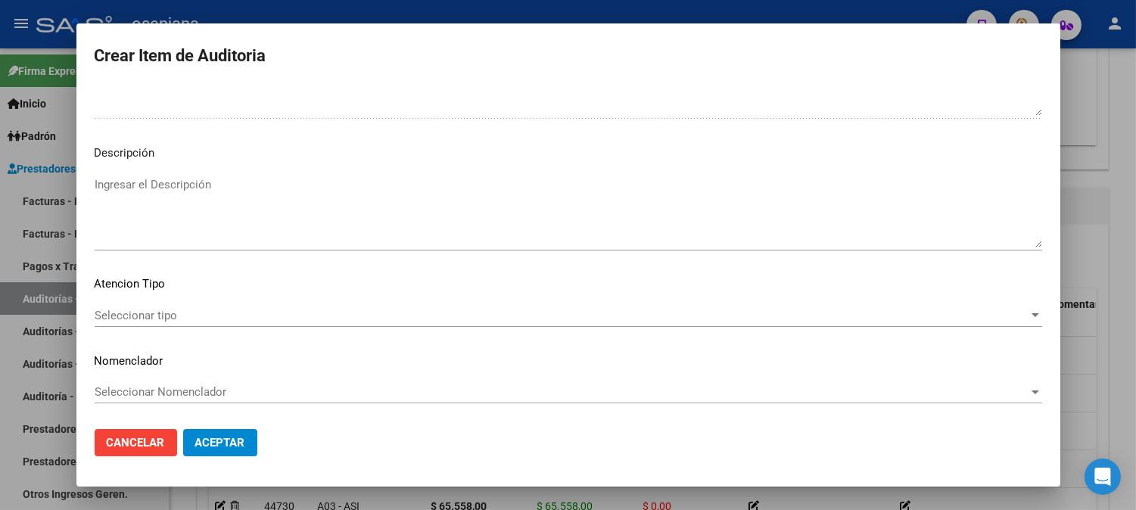
click at [132, 311] on span "Seleccionar tipo" at bounding box center [562, 316] width 934 height 14
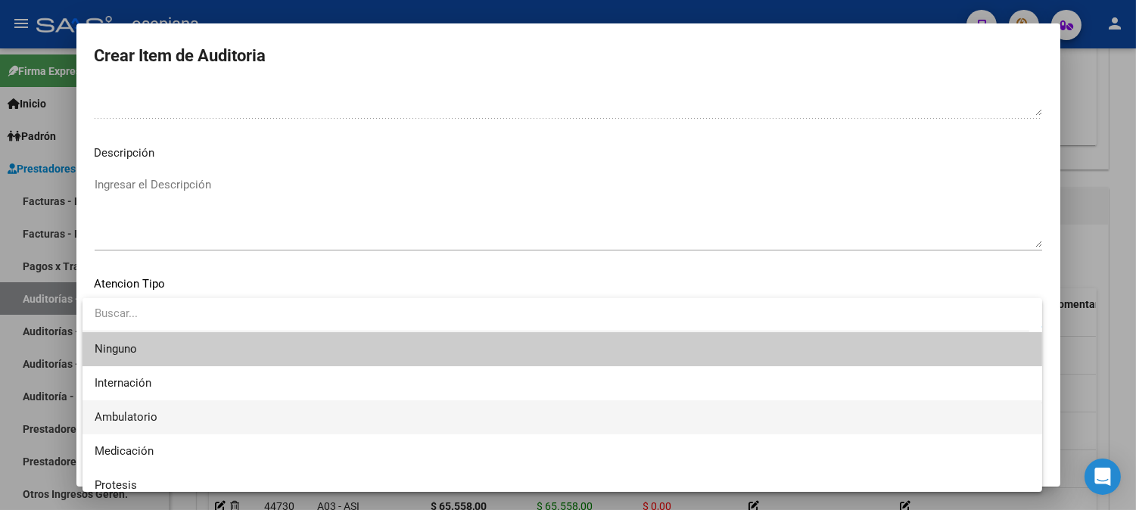
click at [126, 406] on span "Ambulatorio" at bounding box center [562, 417] width 935 height 34
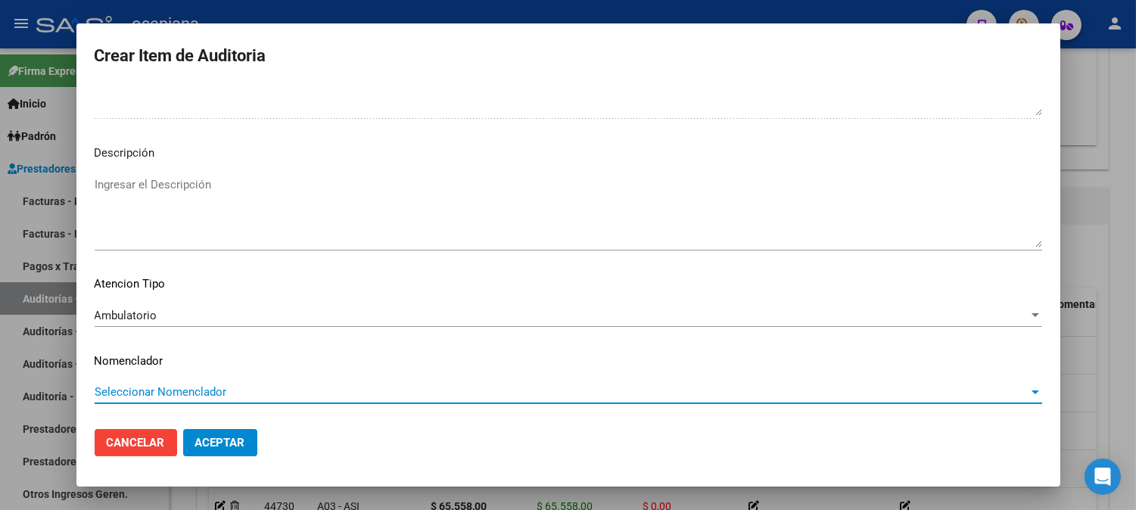
click at [154, 394] on span "Seleccionar Nomenclador" at bounding box center [562, 392] width 934 height 14
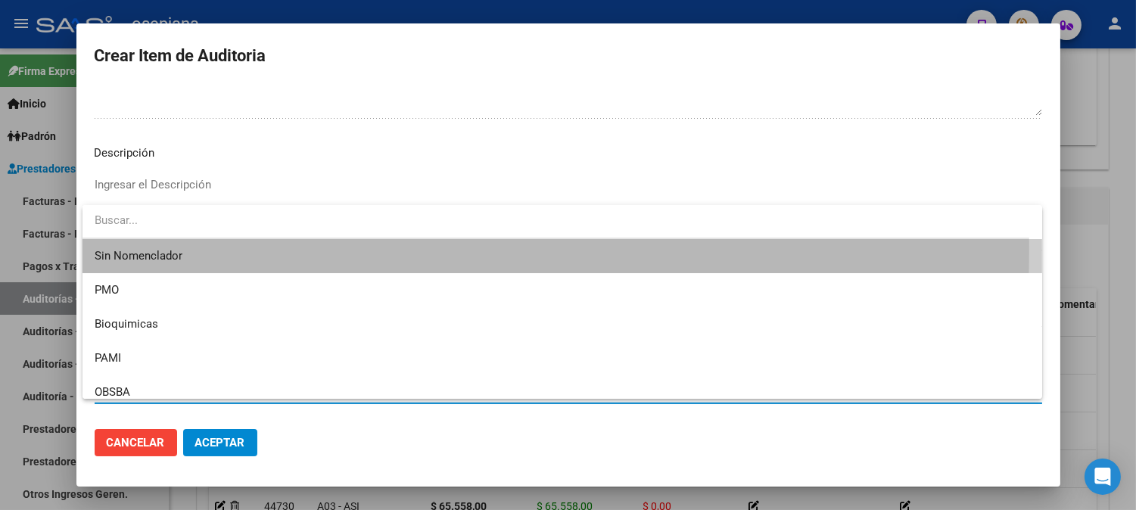
click at [167, 248] on span "Sin Nomenclador" at bounding box center [562, 256] width 935 height 34
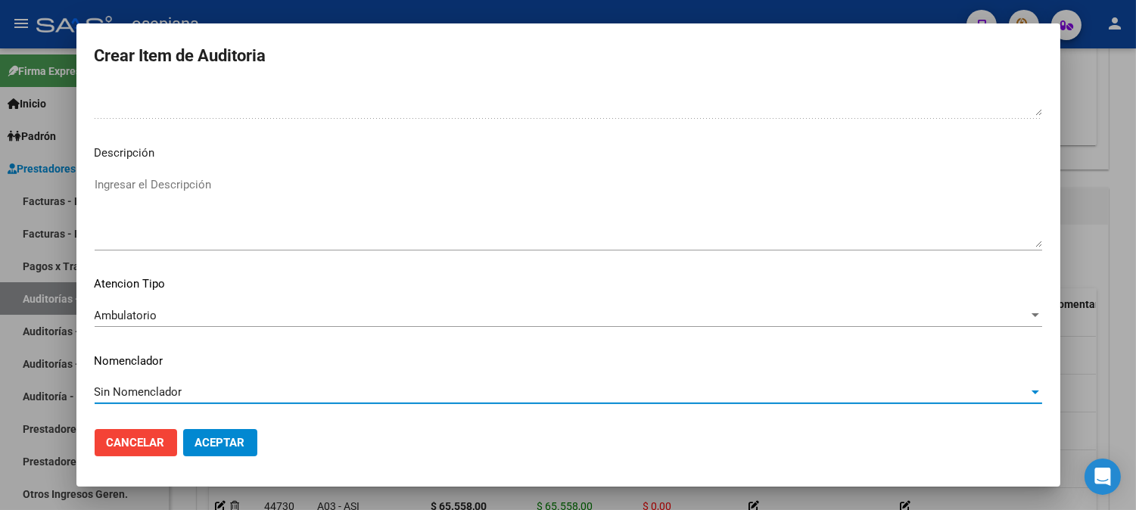
click at [237, 439] on span "Aceptar" at bounding box center [220, 443] width 50 height 14
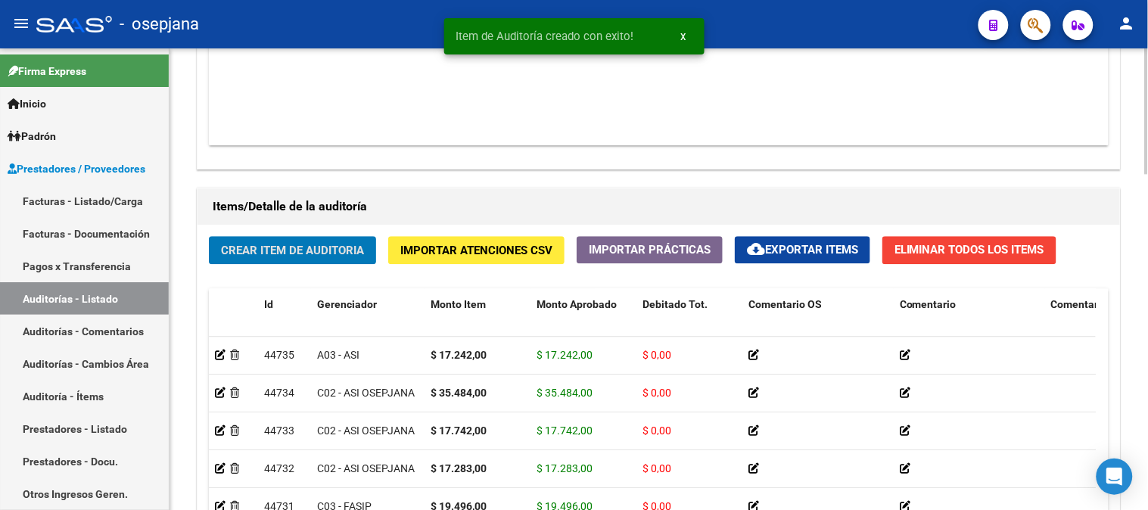
click at [268, 236] on div "Crear Item de Auditoria Importar Atenciones CSV Importar Prácticas cloud_downlo…" at bounding box center [659, 447] width 922 height 444
click at [266, 248] on span "Crear Item de Auditoria" at bounding box center [292, 251] width 143 height 14
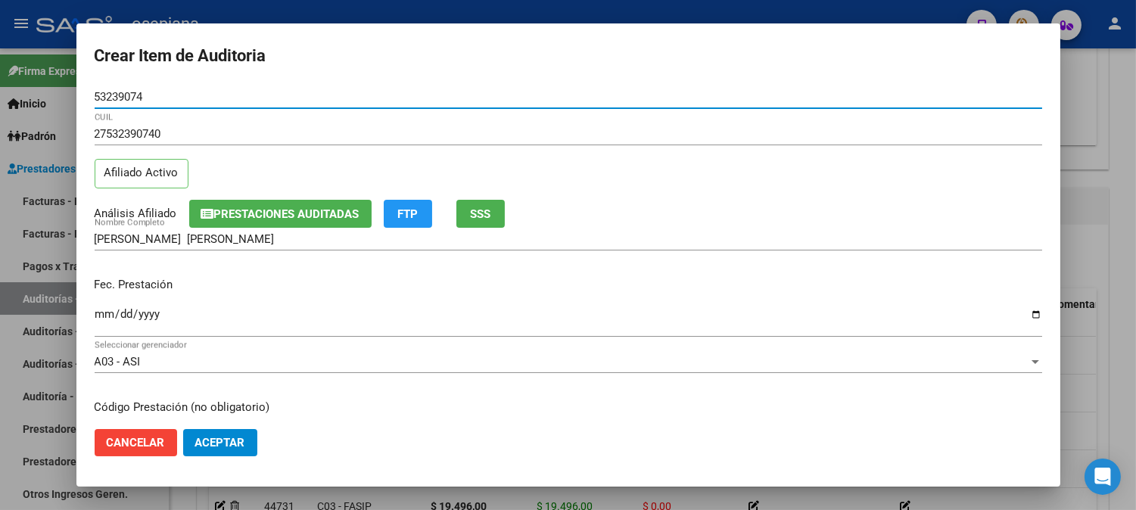
click at [99, 324] on input "Ingresar la fecha" at bounding box center [568, 320] width 947 height 24
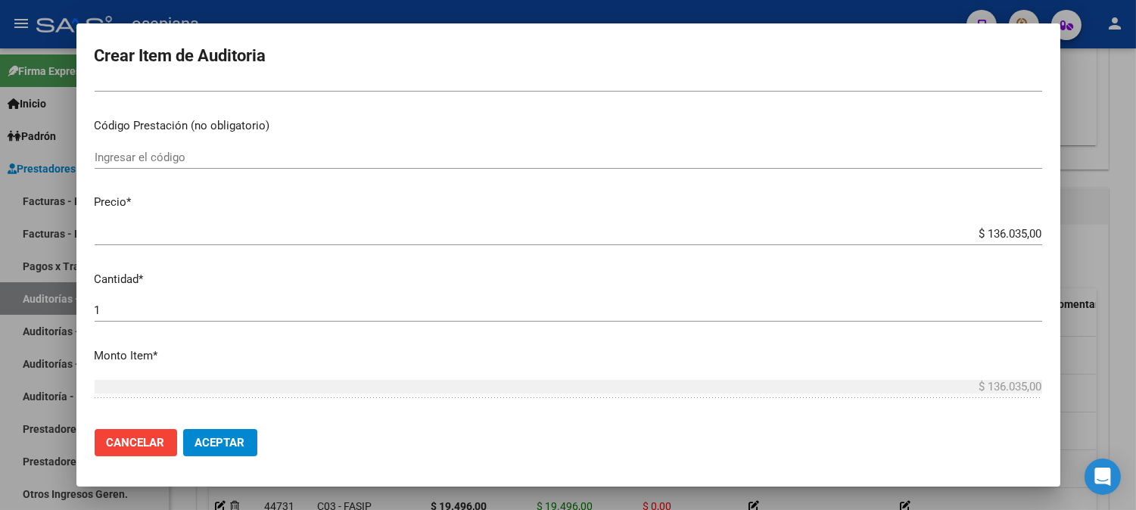
scroll to position [384, 0]
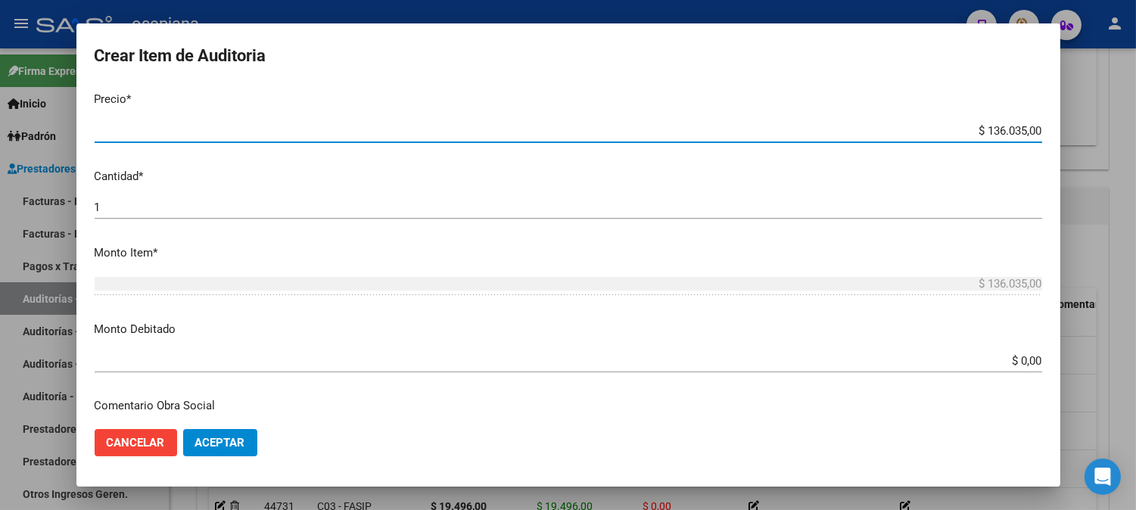
drag, startPoint x: 972, startPoint y: 129, endPoint x: 1114, endPoint y: 138, distance: 142.6
click at [1114, 138] on div "Crear Item de Auditoria 53239074 Nro Documento 27532390740 CUIL Afiliado Activo…" at bounding box center [568, 255] width 1136 height 510
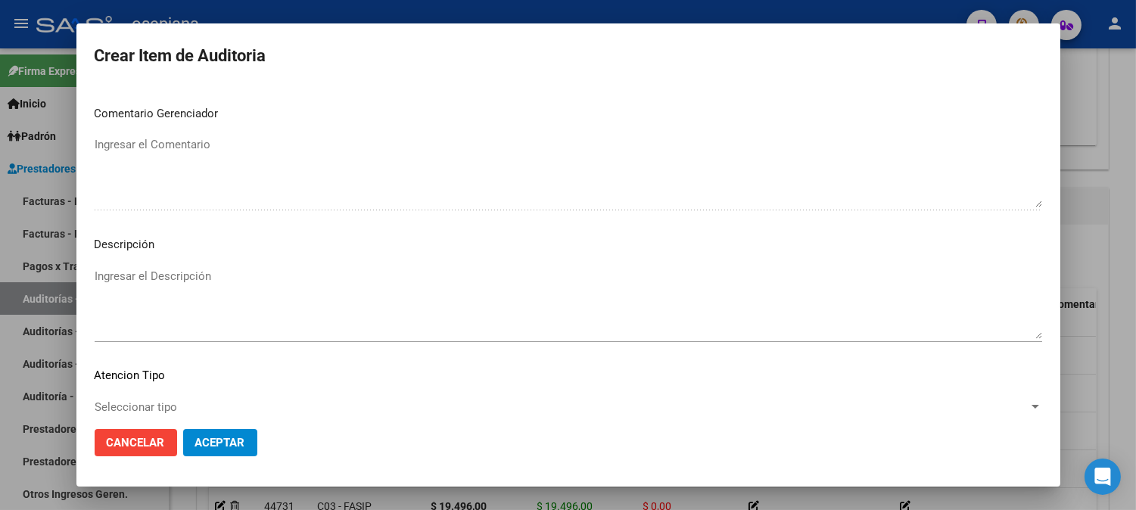
scroll to position [1031, 0]
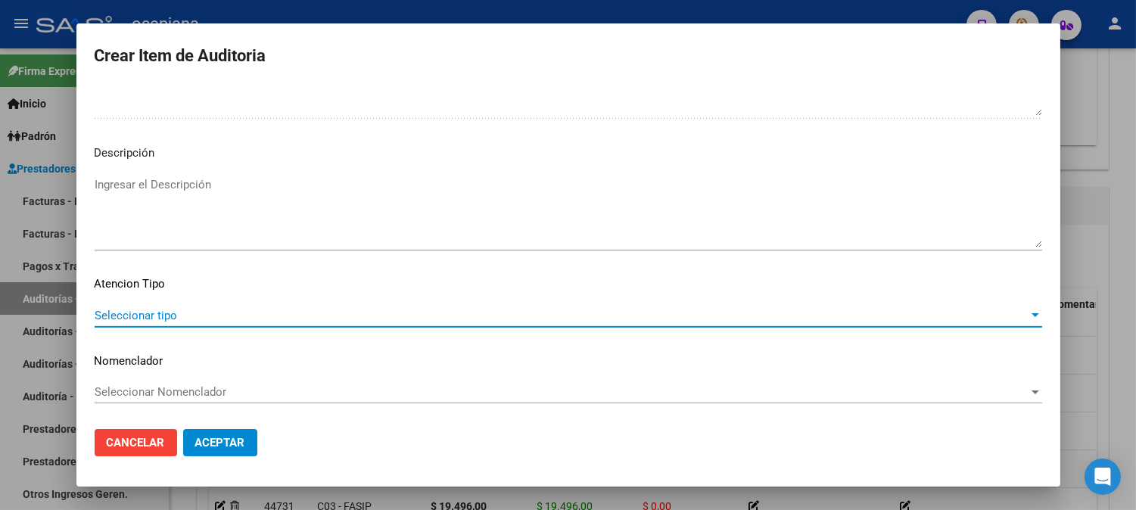
click at [138, 309] on span "Seleccionar tipo" at bounding box center [562, 316] width 934 height 14
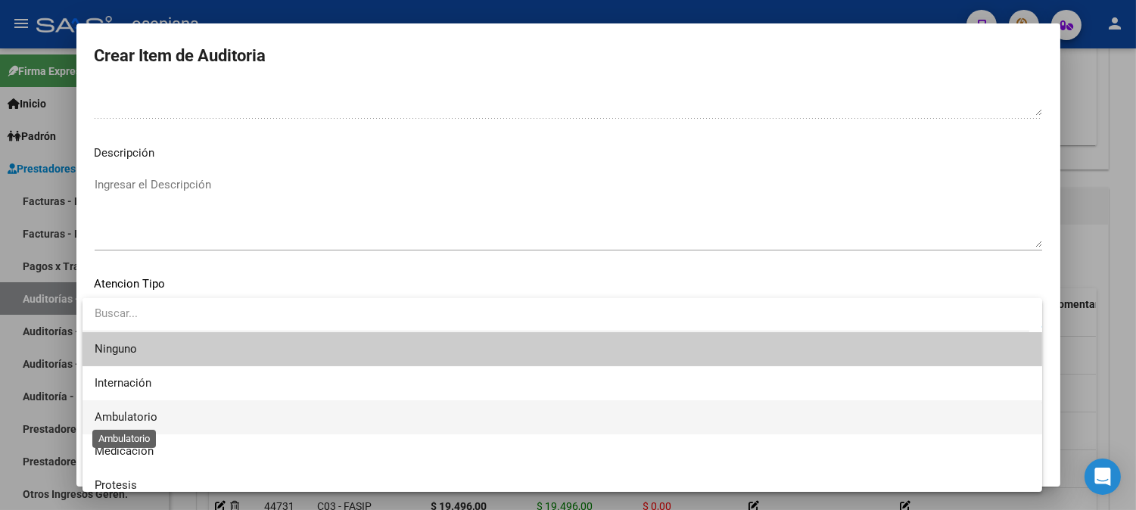
click at [125, 412] on span "Ambulatorio" at bounding box center [126, 417] width 63 height 14
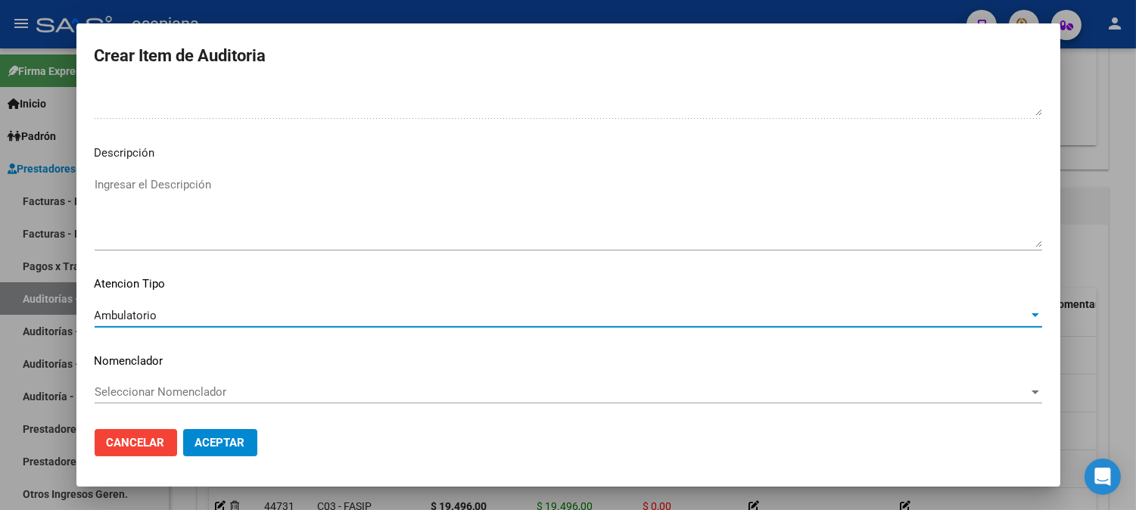
click at [166, 388] on span "Seleccionar Nomenclador" at bounding box center [562, 392] width 934 height 14
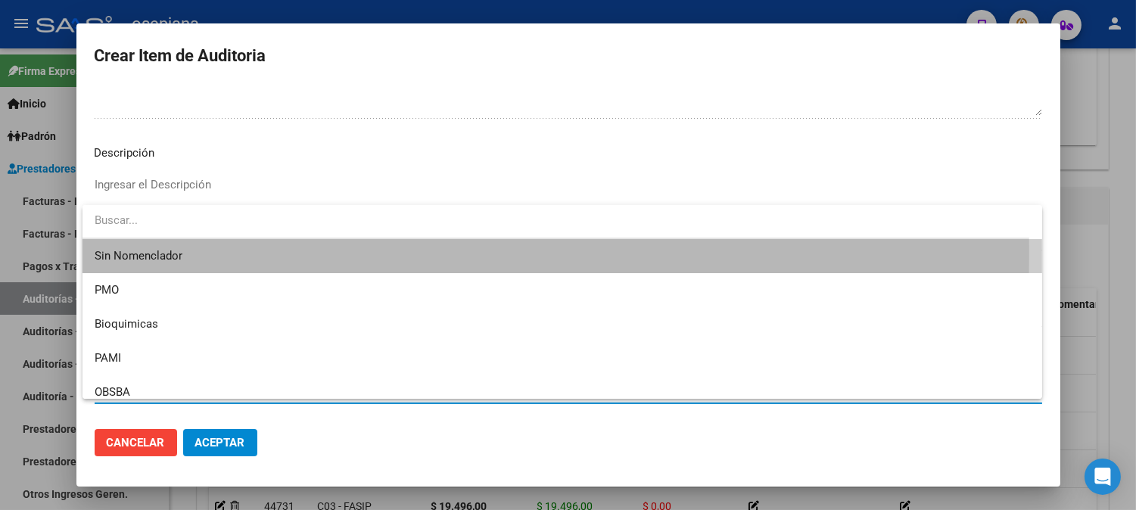
click at [182, 252] on span "Sin Nomenclador" at bounding box center [562, 256] width 935 height 34
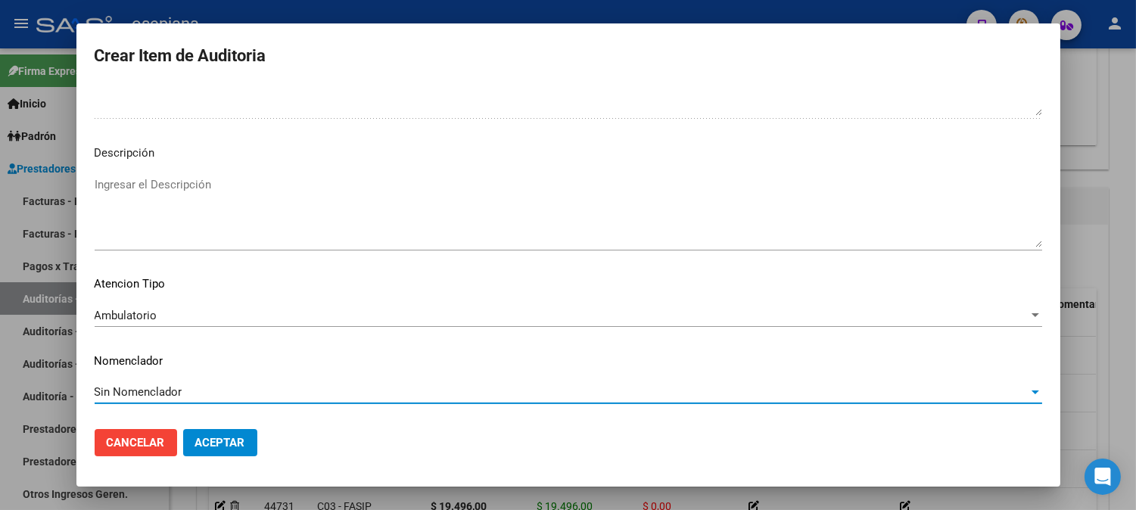
click at [207, 436] on span "Aceptar" at bounding box center [220, 443] width 50 height 14
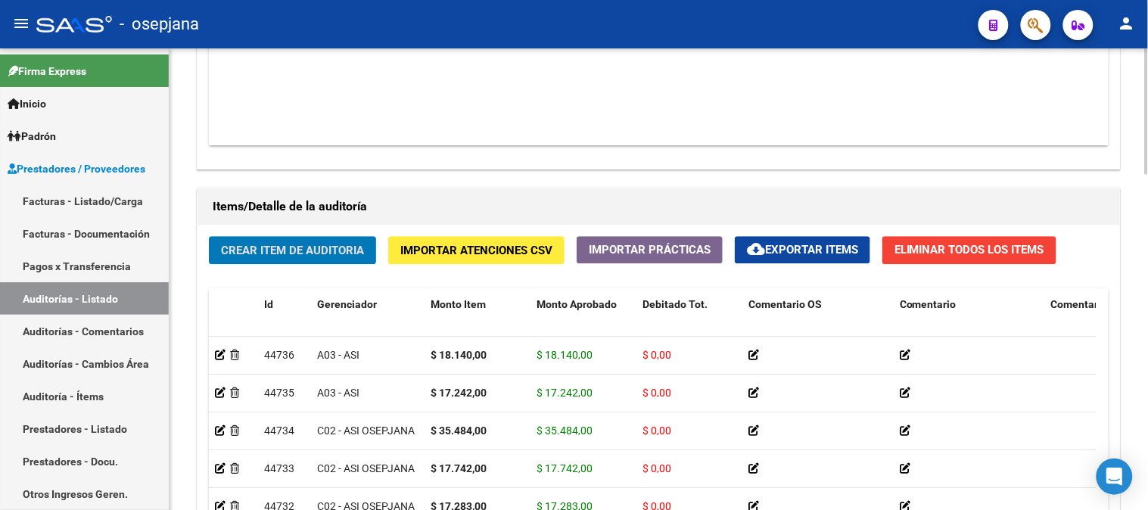
click at [253, 247] on span "Crear Item de Auditoria" at bounding box center [292, 251] width 143 height 14
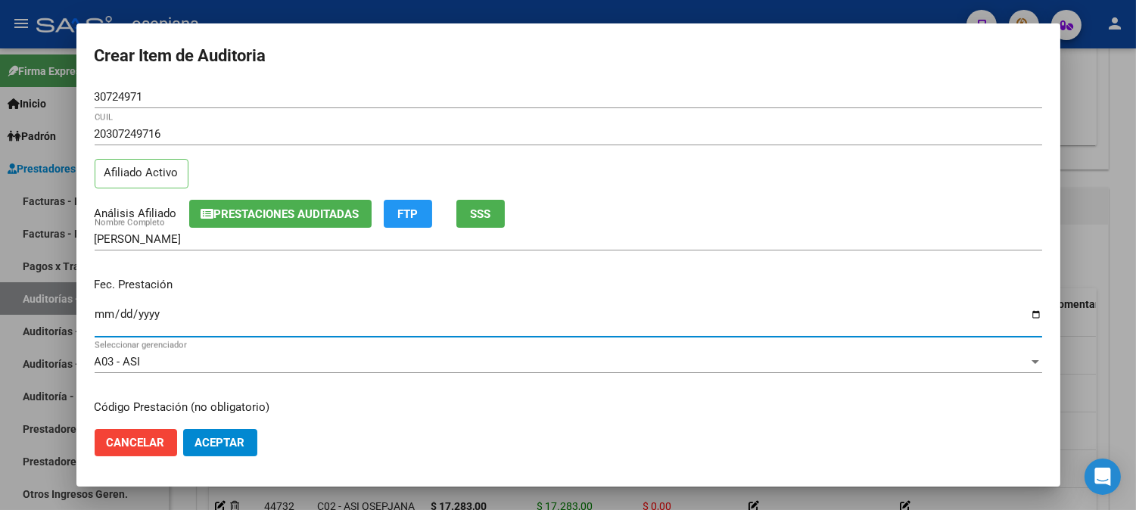
click at [98, 313] on input "Ingresar la fecha" at bounding box center [568, 320] width 947 height 24
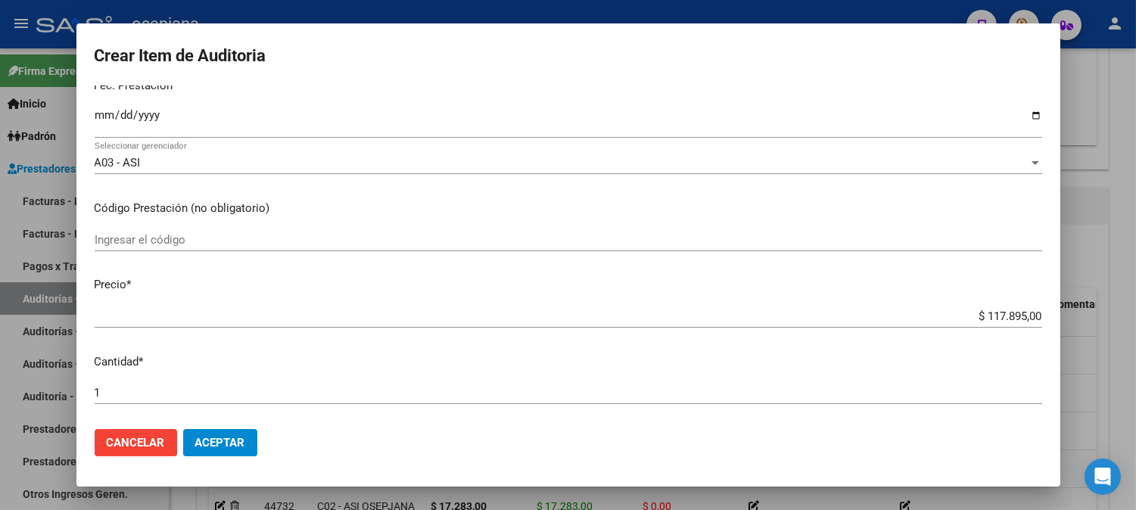
scroll to position [241, 0]
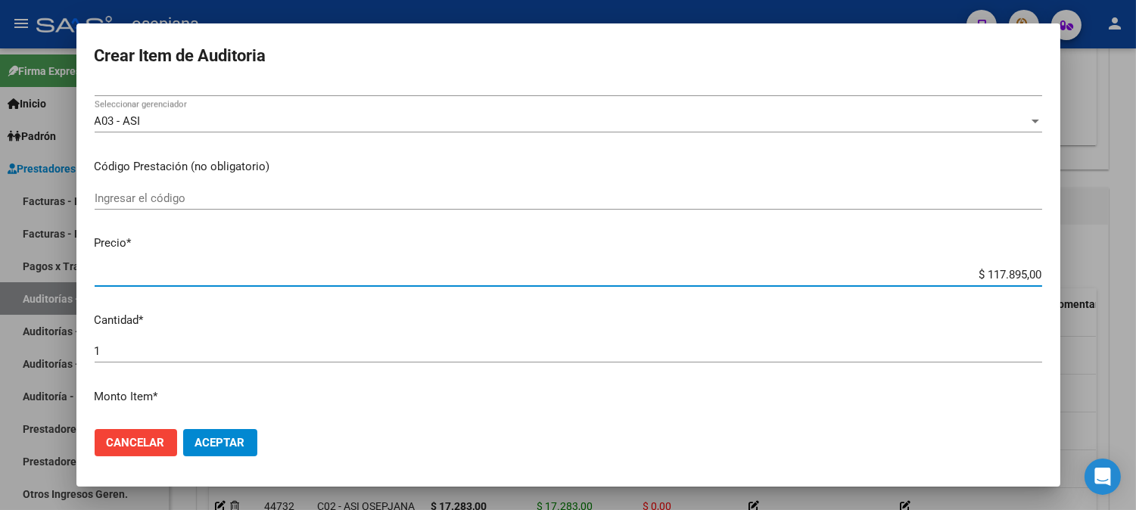
drag, startPoint x: 961, startPoint y: 282, endPoint x: 1147, endPoint y: 239, distance: 190.9
click at [1135, 239] on html "menu - osepjana person Firma Express Inicio Calendario SSS Instructivos Contact…" at bounding box center [568, 255] width 1136 height 510
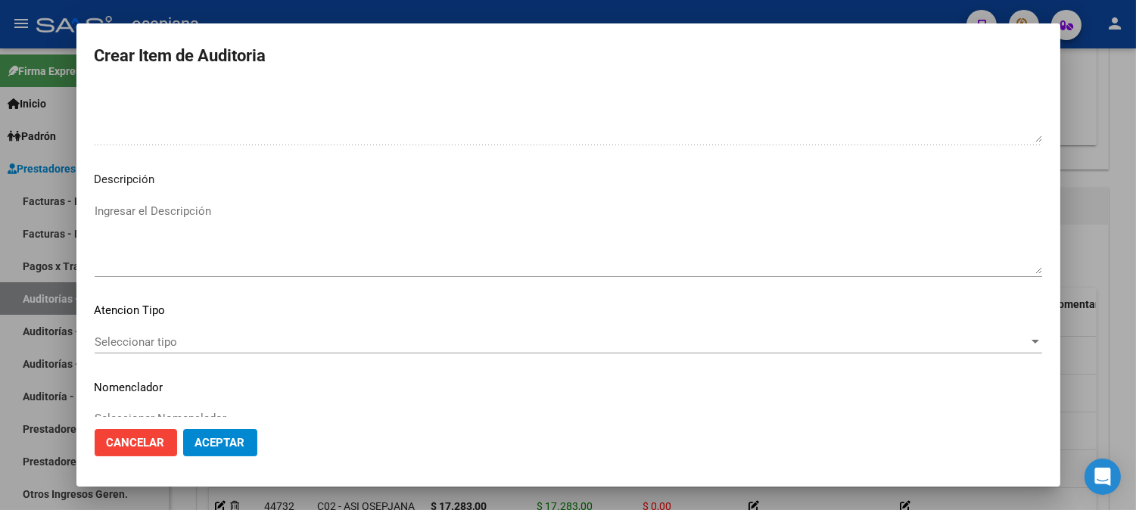
scroll to position [1031, 0]
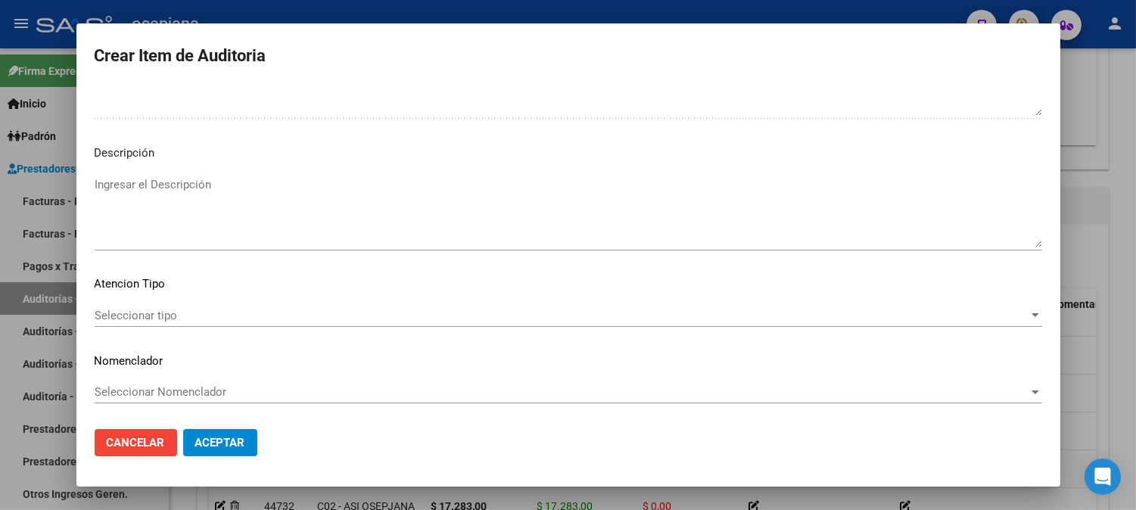
click at [153, 309] on span "Seleccionar tipo" at bounding box center [562, 316] width 934 height 14
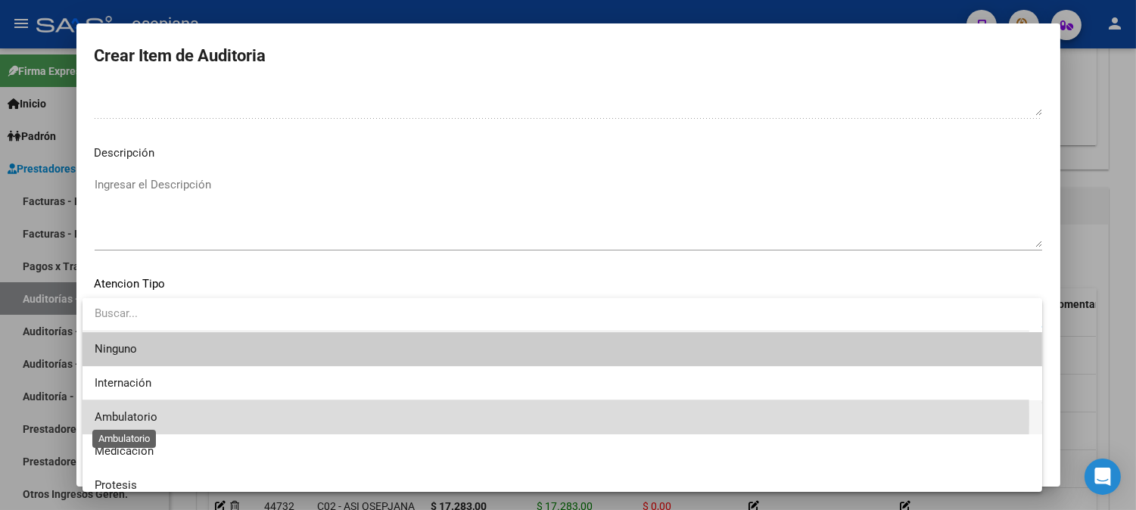
click at [123, 416] on span "Ambulatorio" at bounding box center [126, 417] width 63 height 14
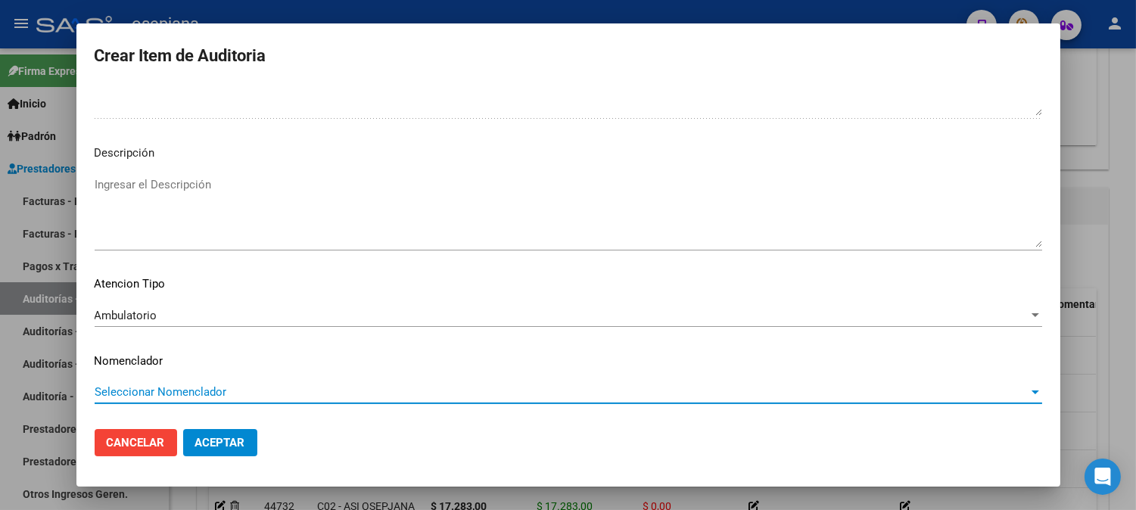
click at [129, 394] on span "Seleccionar Nomenclador" at bounding box center [562, 392] width 934 height 14
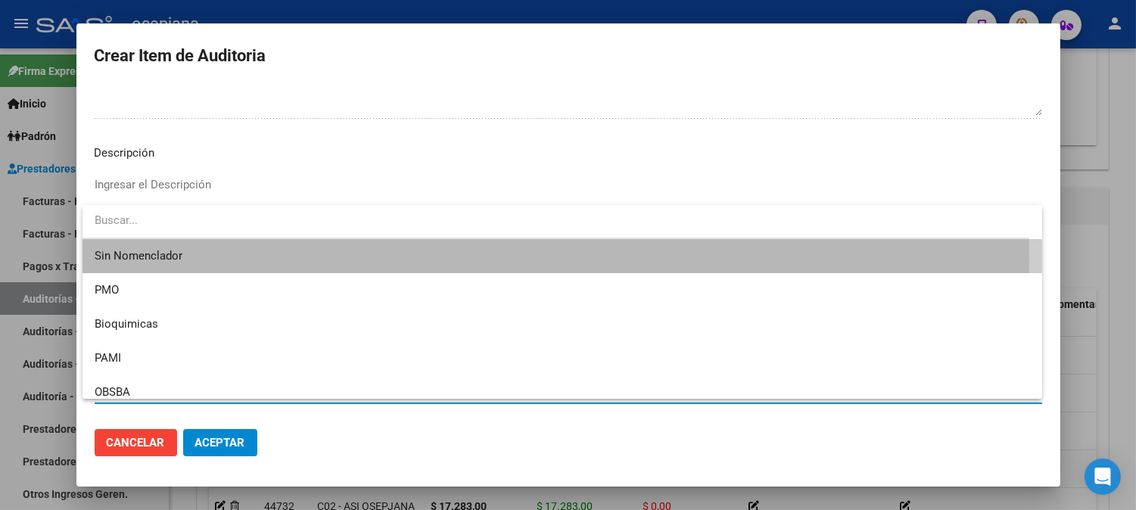
click at [141, 260] on span "Sin Nomenclador" at bounding box center [562, 256] width 935 height 34
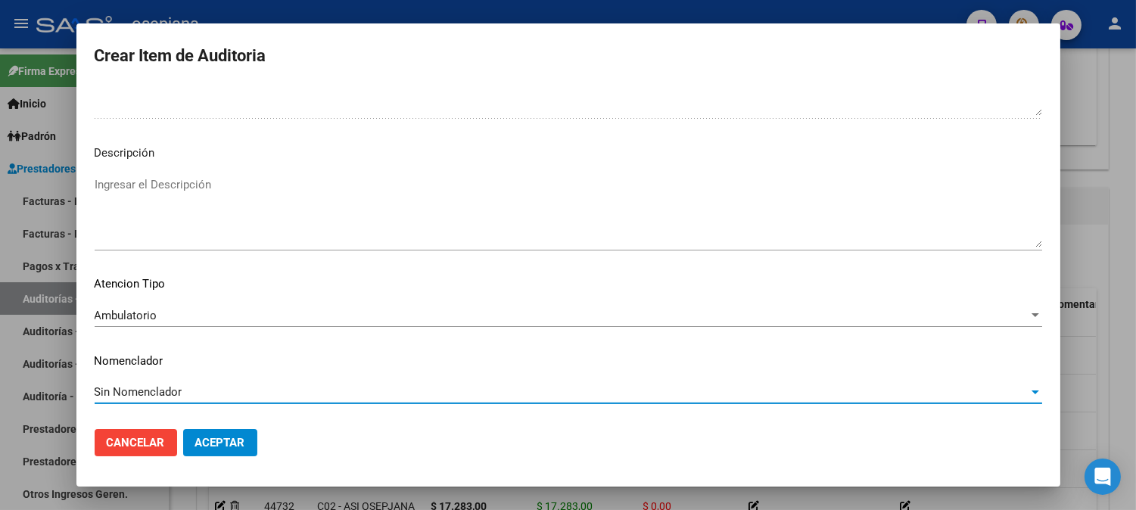
click at [205, 441] on span "Aceptar" at bounding box center [220, 443] width 50 height 14
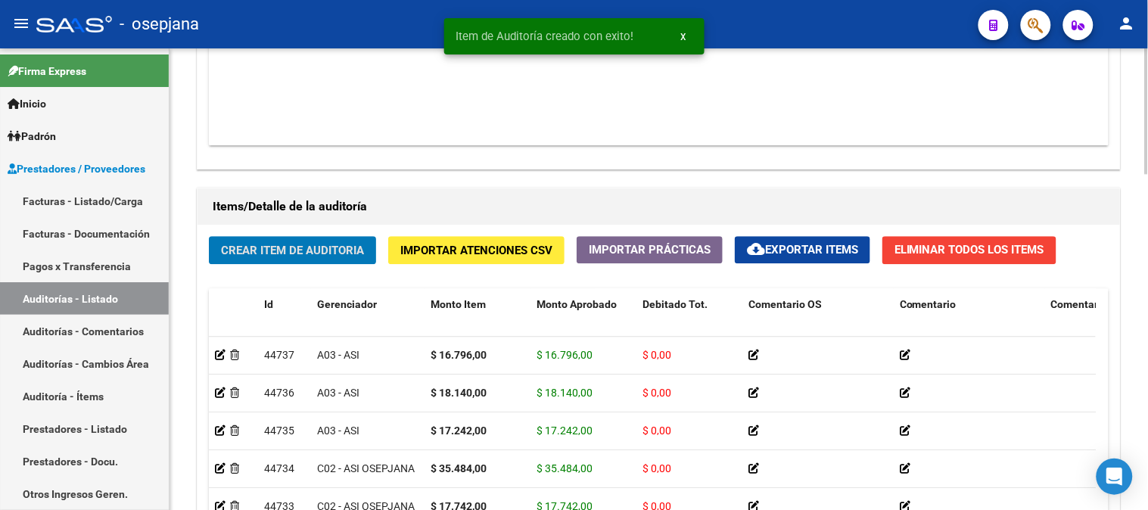
click at [288, 244] on span "Crear Item de Auditoria" at bounding box center [292, 251] width 143 height 14
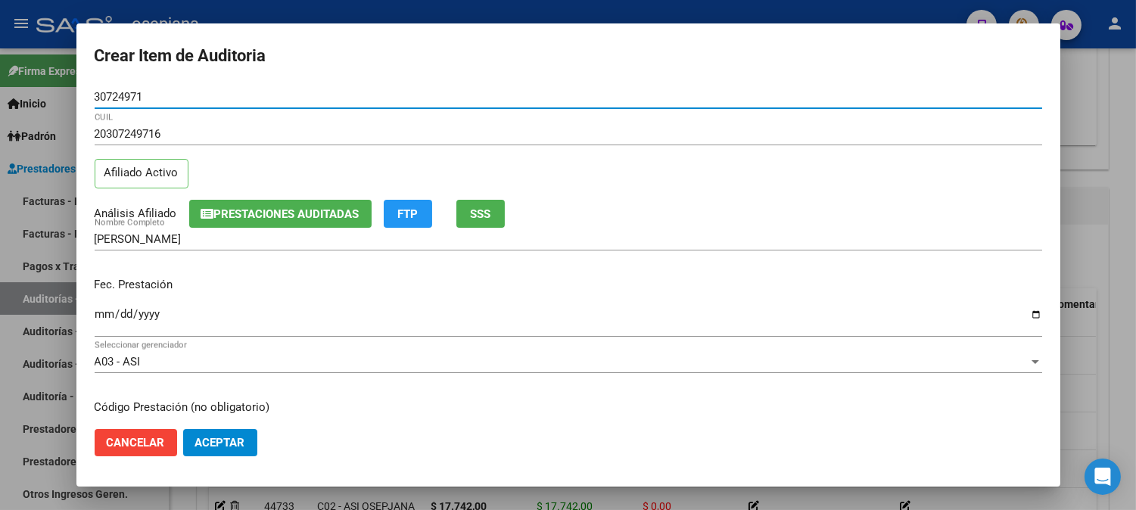
click at [104, 310] on input "Ingresar la fecha" at bounding box center [568, 320] width 947 height 24
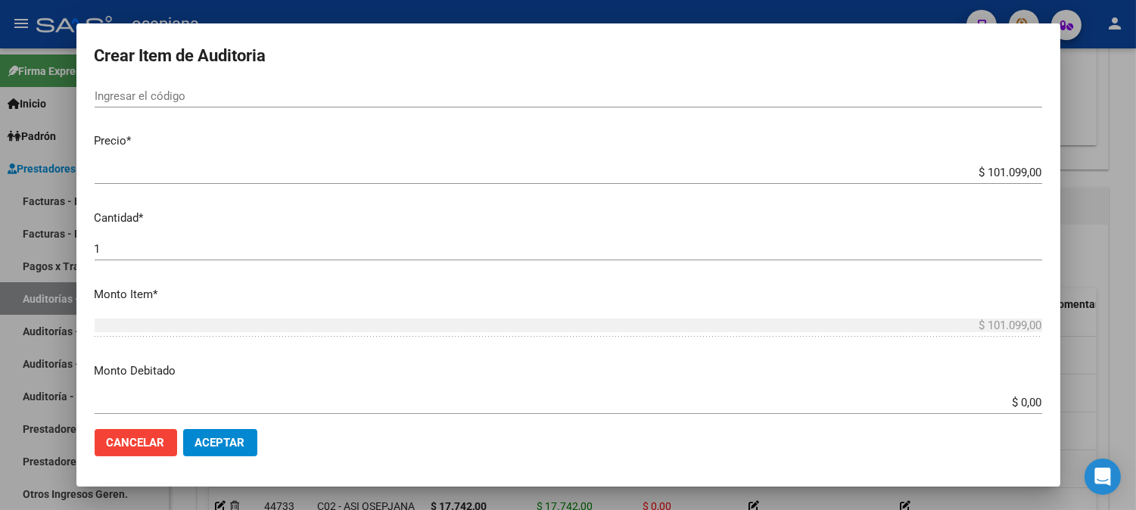
scroll to position [384, 0]
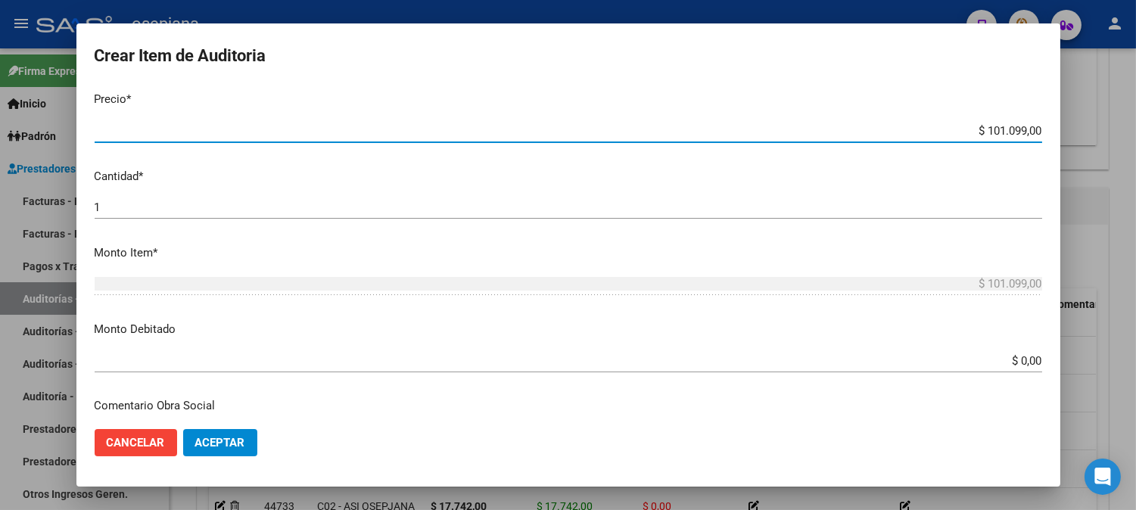
drag, startPoint x: 958, startPoint y: 130, endPoint x: 1115, endPoint y: 145, distance: 158.1
click at [1115, 145] on div "Crear Item de Auditoria 30724971 Nro Documento 20307249716 CUIL Afiliado Activo…" at bounding box center [568, 255] width 1136 height 510
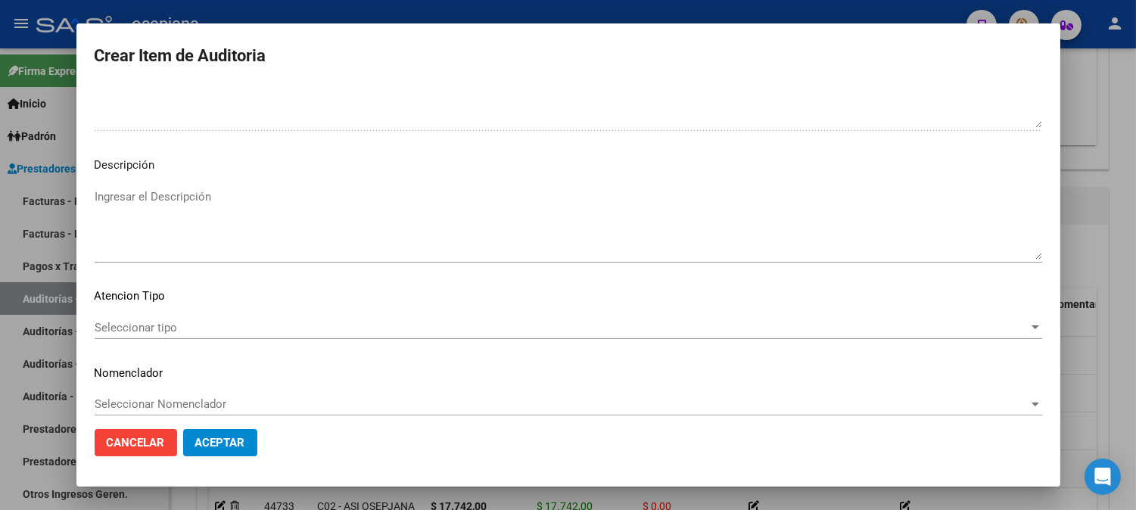
scroll to position [1031, 0]
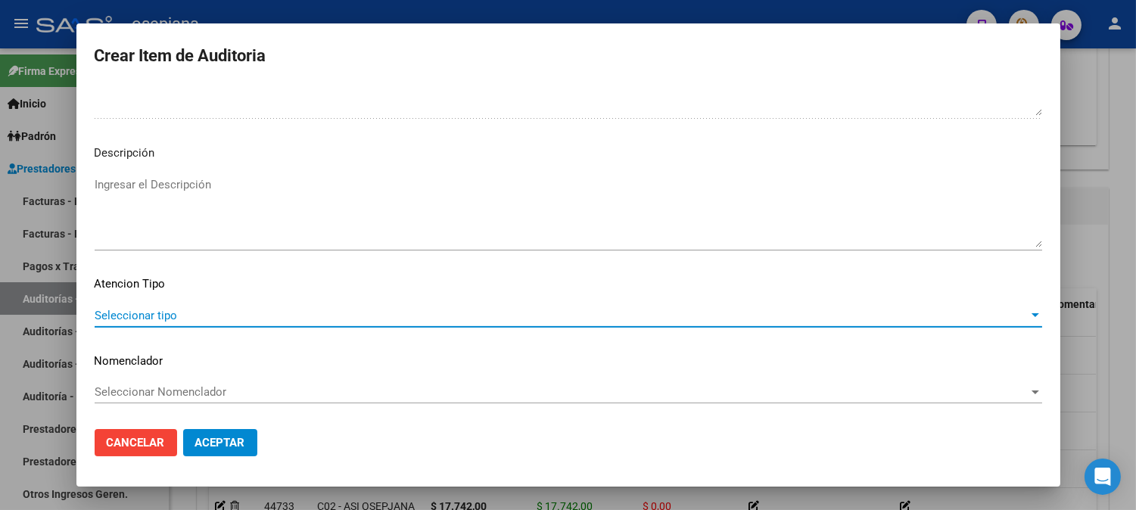
click at [156, 313] on span "Seleccionar tipo" at bounding box center [562, 316] width 934 height 14
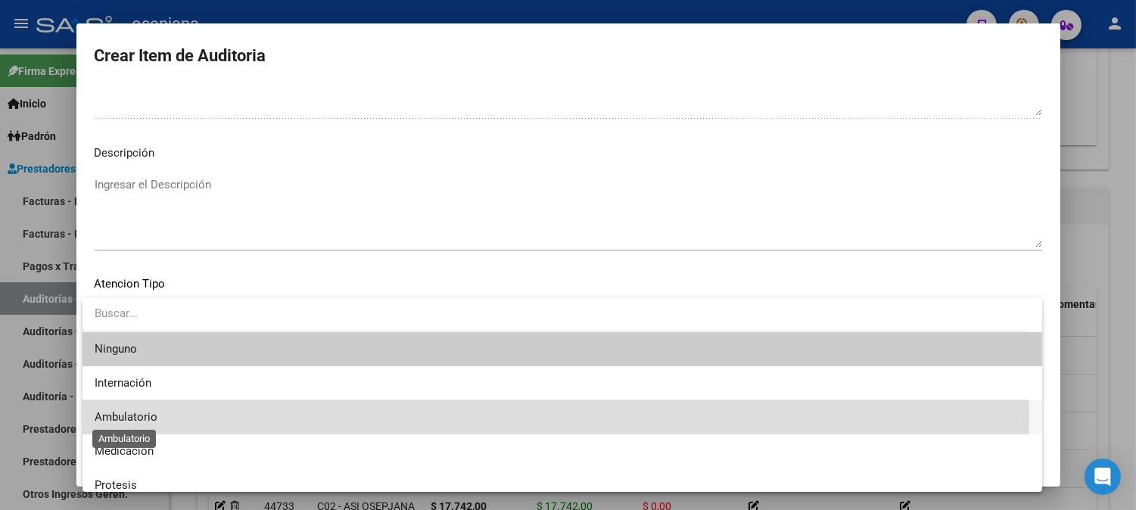
click at [116, 418] on span "Ambulatorio" at bounding box center [126, 417] width 63 height 14
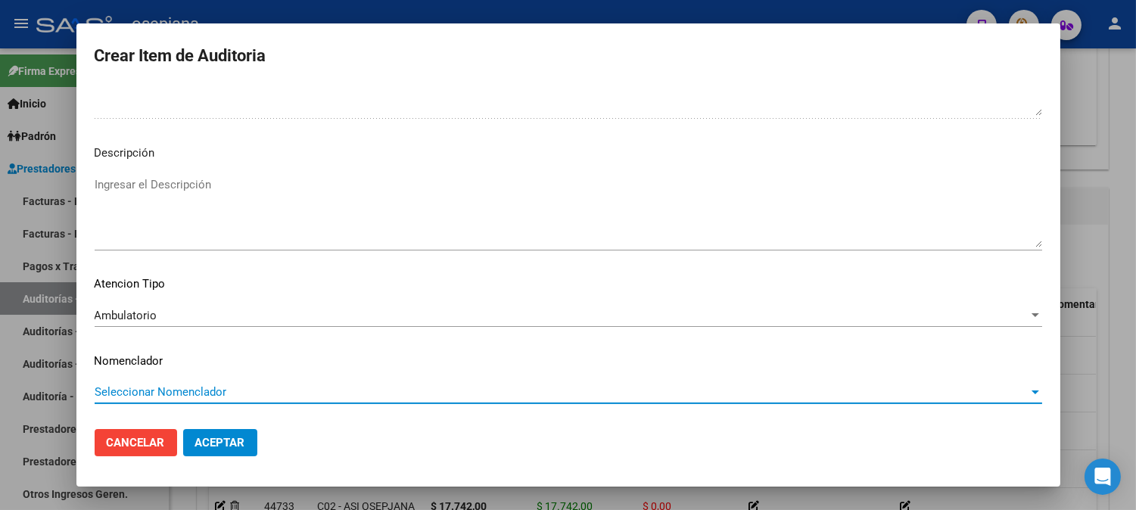
click at [140, 387] on span "Seleccionar Nomenclador" at bounding box center [562, 392] width 934 height 14
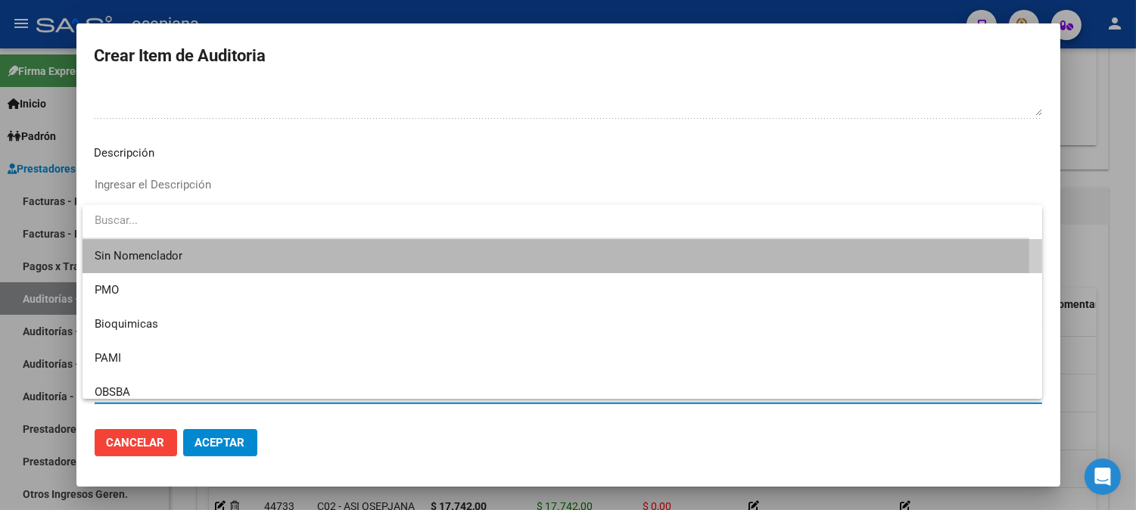
click at [129, 258] on span "Sin Nomenclador" at bounding box center [562, 256] width 935 height 34
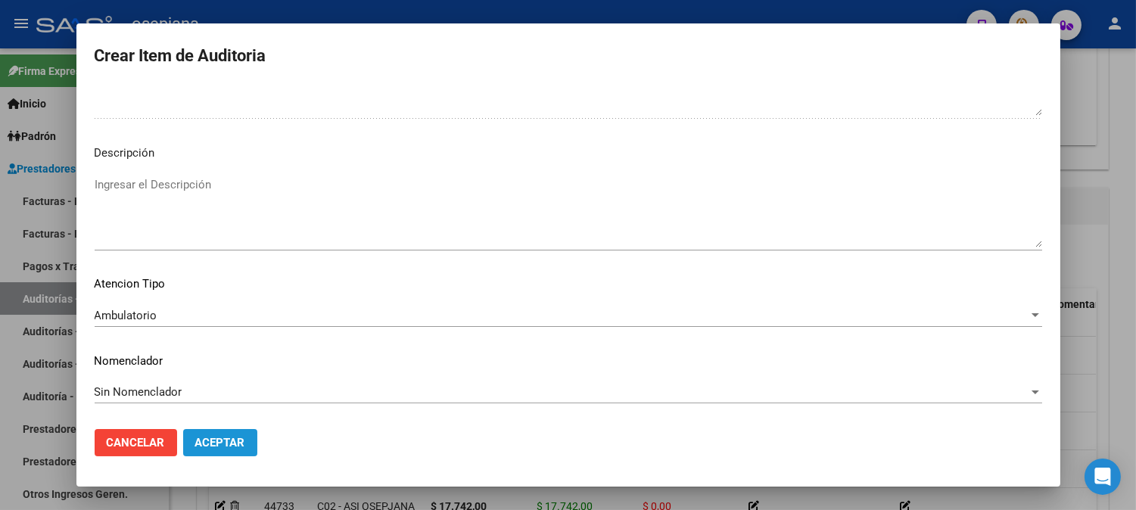
click at [213, 434] on button "Aceptar" at bounding box center [220, 442] width 74 height 27
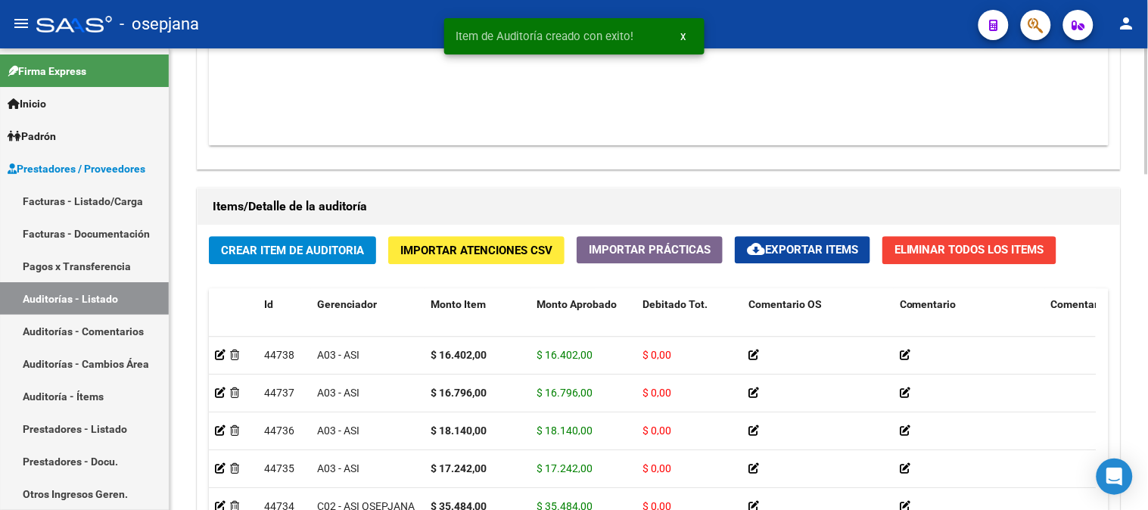
click at [263, 235] on div "Crear Item de Auditoria Importar Atenciones CSV Importar Prácticas cloud_downlo…" at bounding box center [659, 447] width 922 height 444
click at [261, 244] on span "Crear Item de Auditoria" at bounding box center [292, 250] width 143 height 14
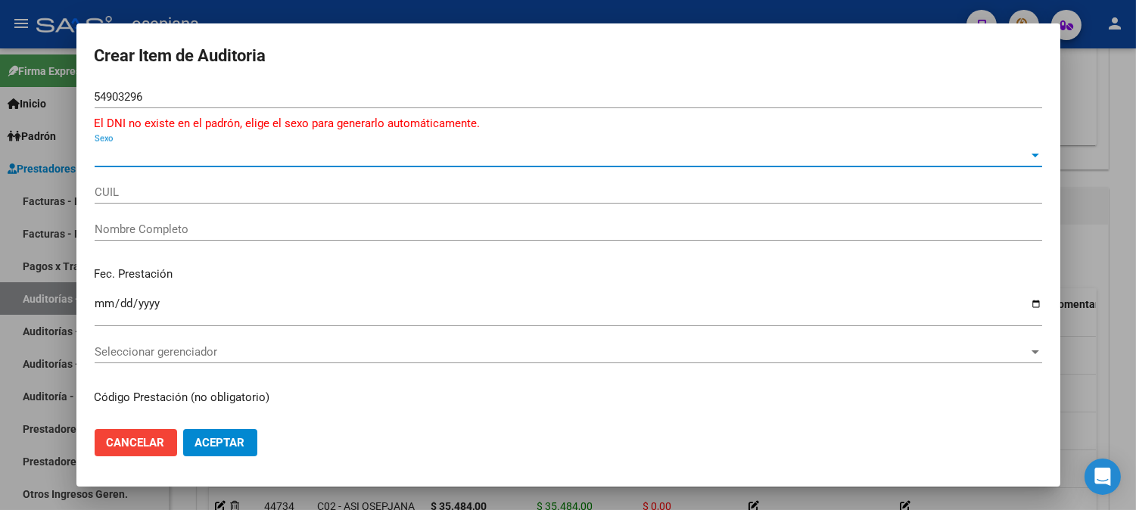
click at [147, 155] on span "Sexo" at bounding box center [562, 155] width 934 height 14
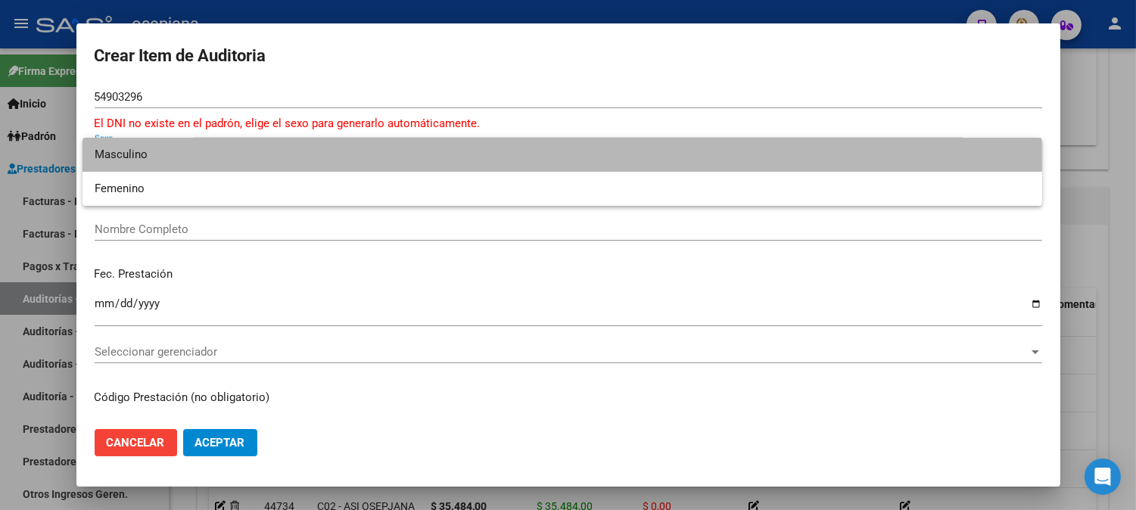
click at [137, 157] on span "Masculino" at bounding box center [562, 155] width 935 height 34
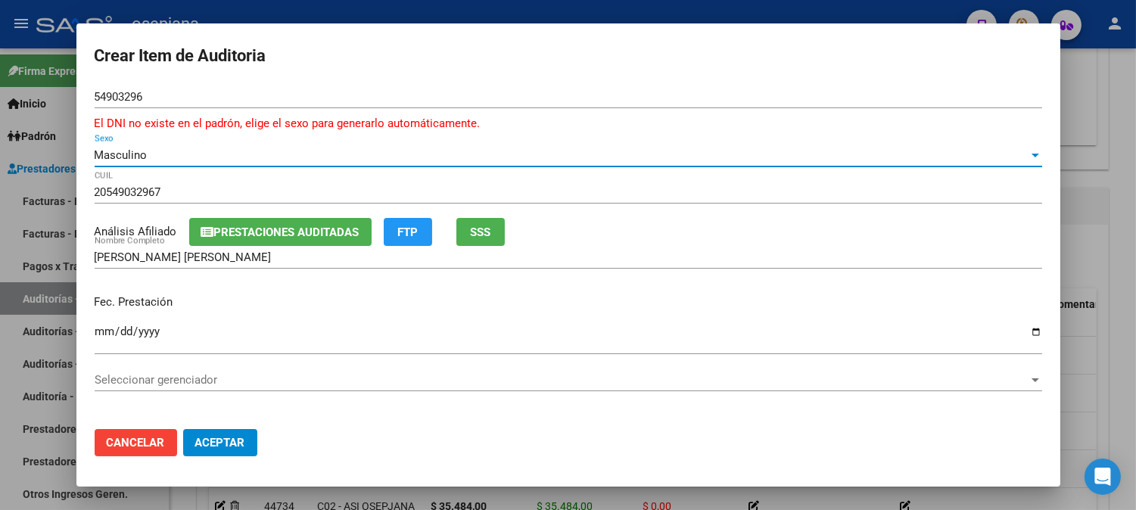
click at [490, 233] on span "SSS" at bounding box center [480, 233] width 20 height 14
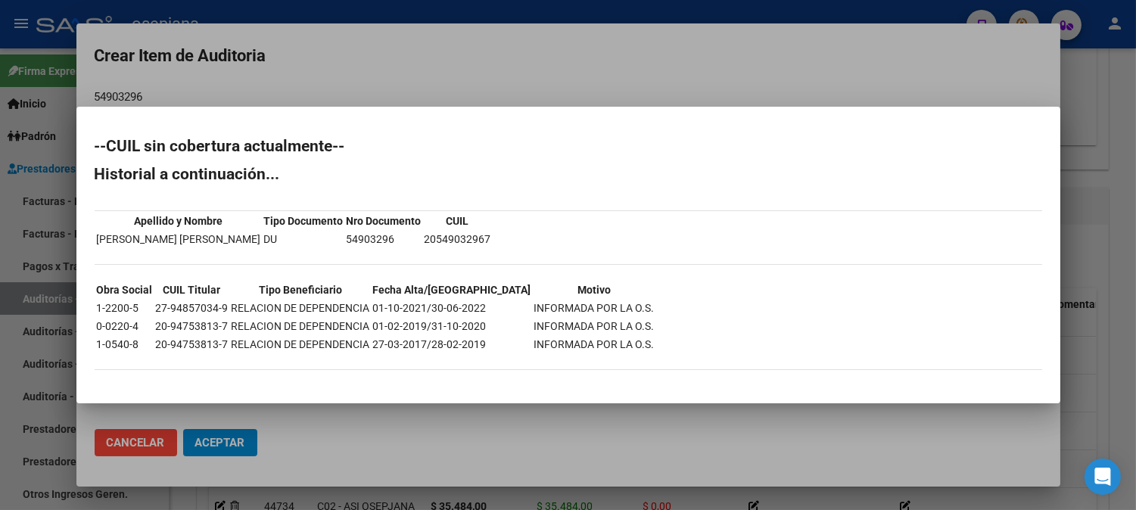
click at [502, 76] on div at bounding box center [568, 255] width 1136 height 510
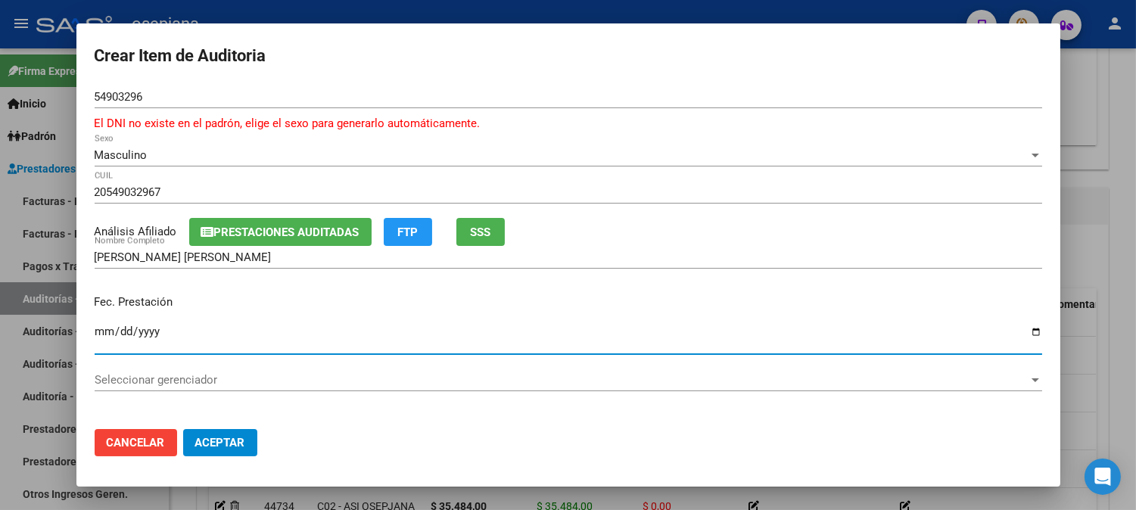
click at [104, 328] on input "Ingresar la fecha" at bounding box center [568, 337] width 947 height 24
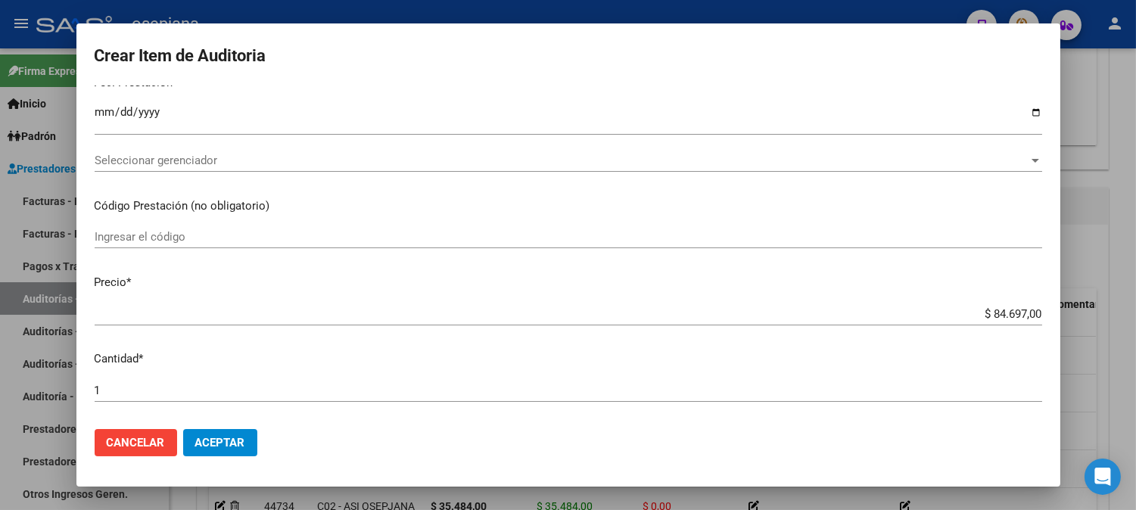
scroll to position [260, 0]
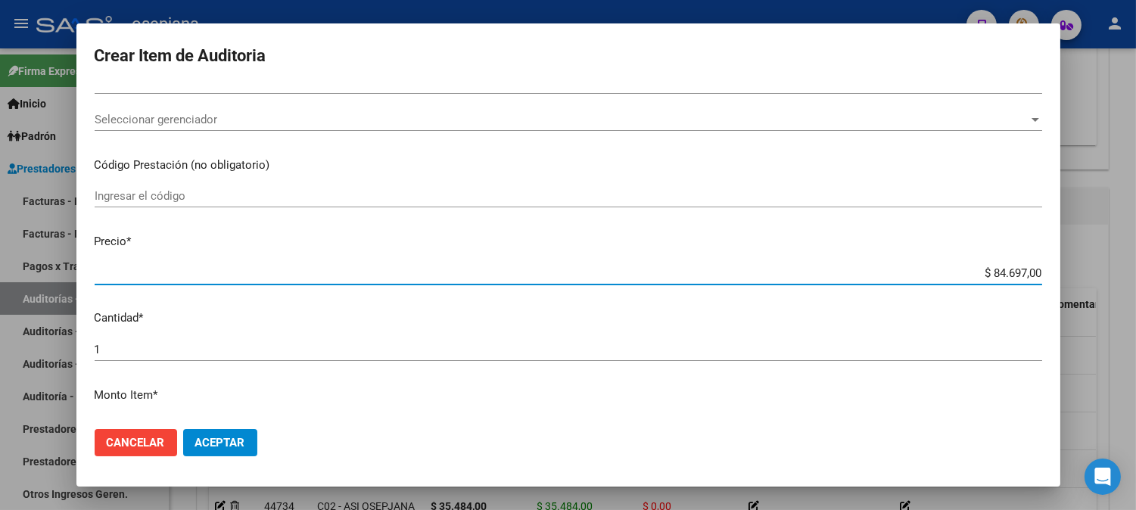
drag, startPoint x: 963, startPoint y: 277, endPoint x: 1073, endPoint y: 269, distance: 110.0
click at [1073, 269] on div "Crear Item de Auditoria 54903296 Nro Documento El DNI no existe en el padrón, e…" at bounding box center [568, 255] width 1136 height 510
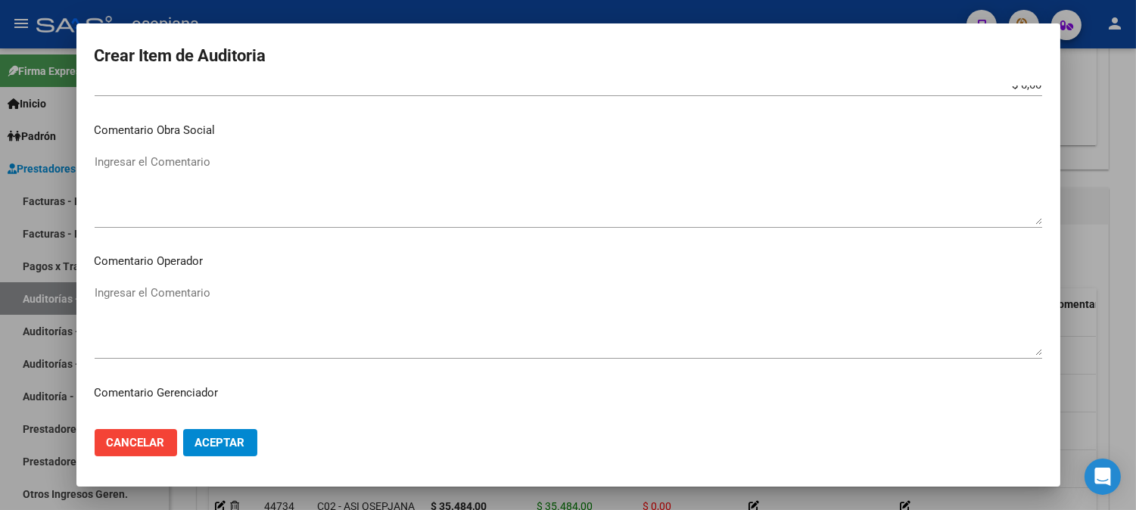
scroll to position [480, 0]
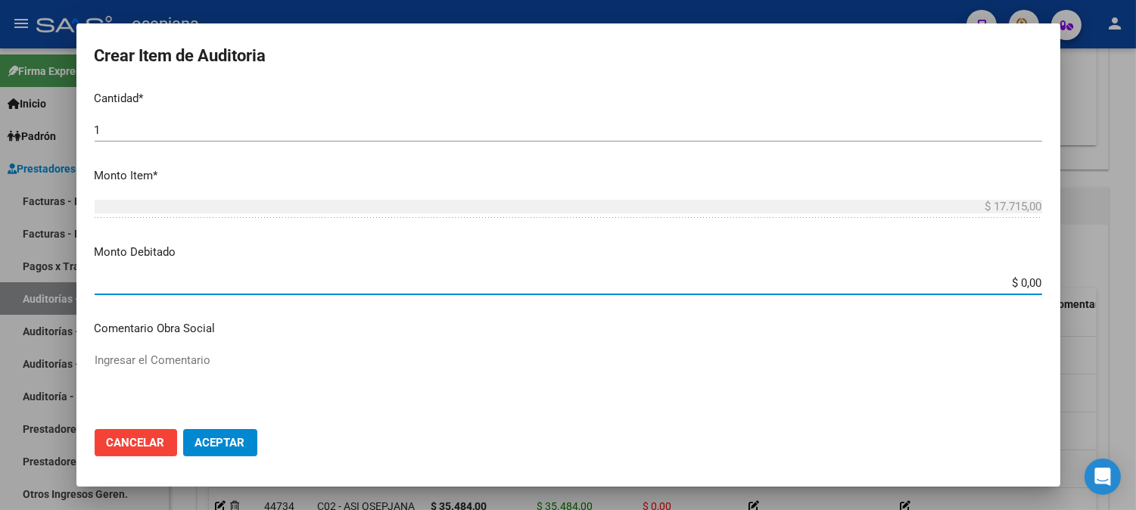
drag, startPoint x: 988, startPoint y: 282, endPoint x: 1106, endPoint y: 253, distance: 121.5
click at [1106, 253] on div "Crear Item de Auditoria 54903296 Nro Documento El DNI no existe en el padrón, e…" at bounding box center [568, 255] width 1136 height 510
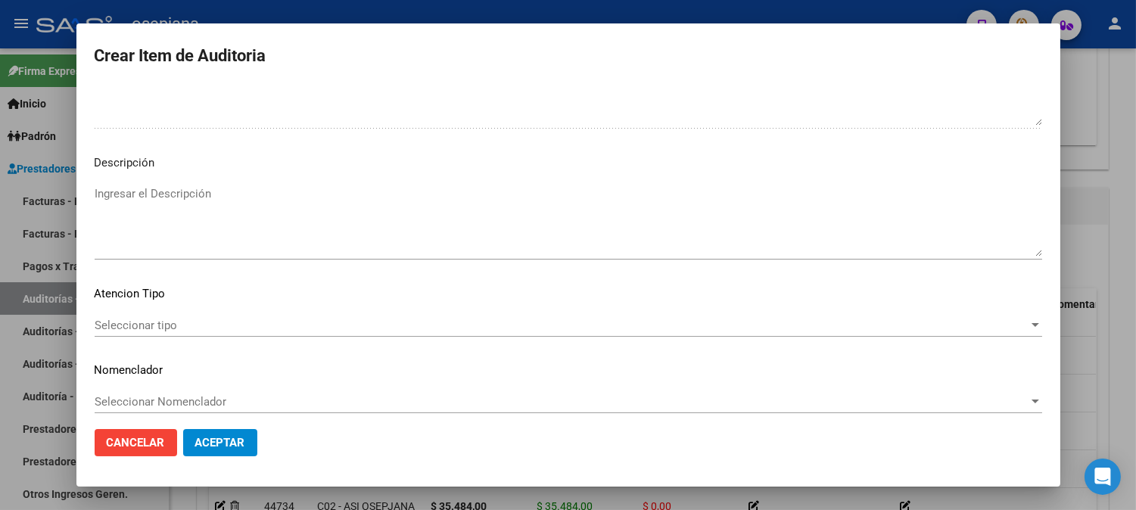
scroll to position [1048, 0]
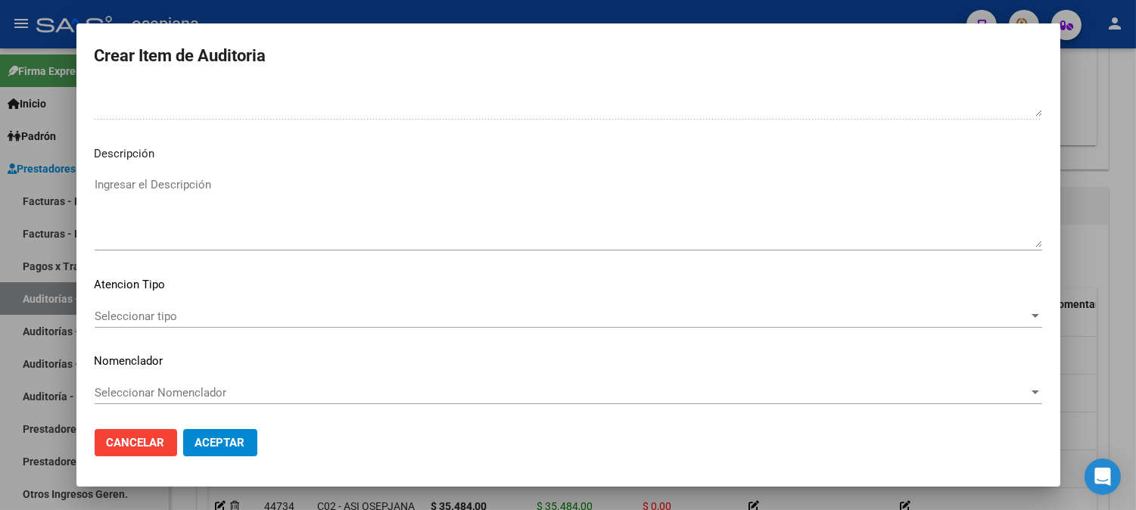
click at [142, 305] on div "Seleccionar tipo Seleccionar tipo" at bounding box center [568, 316] width 947 height 23
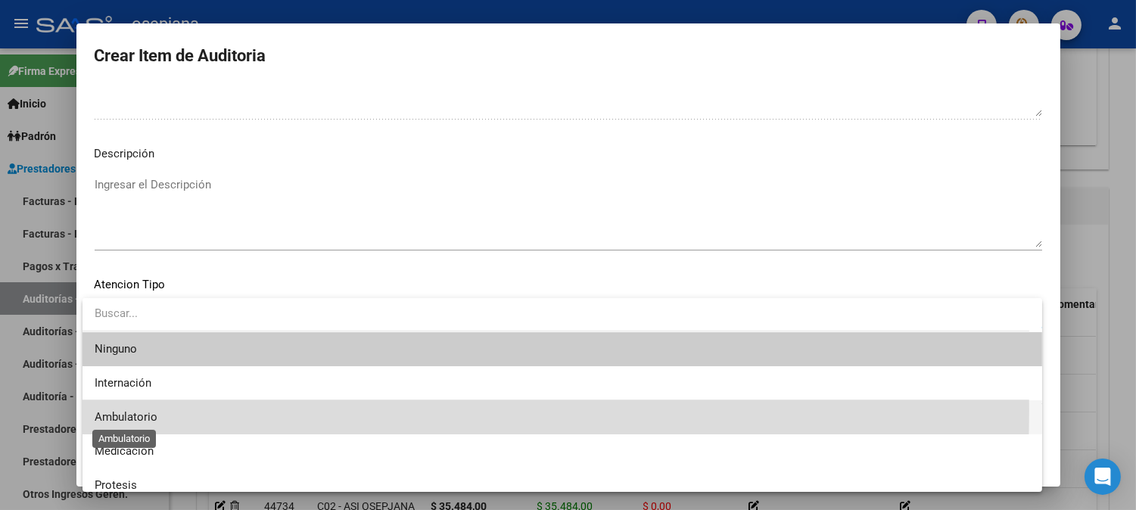
click at [131, 410] on span "Ambulatorio" at bounding box center [126, 417] width 63 height 14
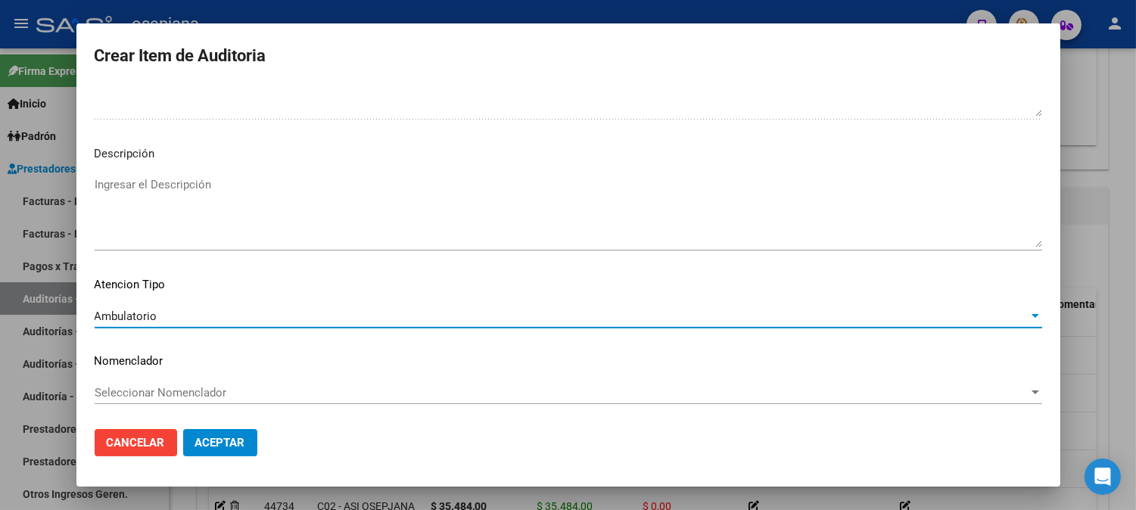
click at [142, 394] on span "Seleccionar Nomenclador" at bounding box center [562, 393] width 934 height 14
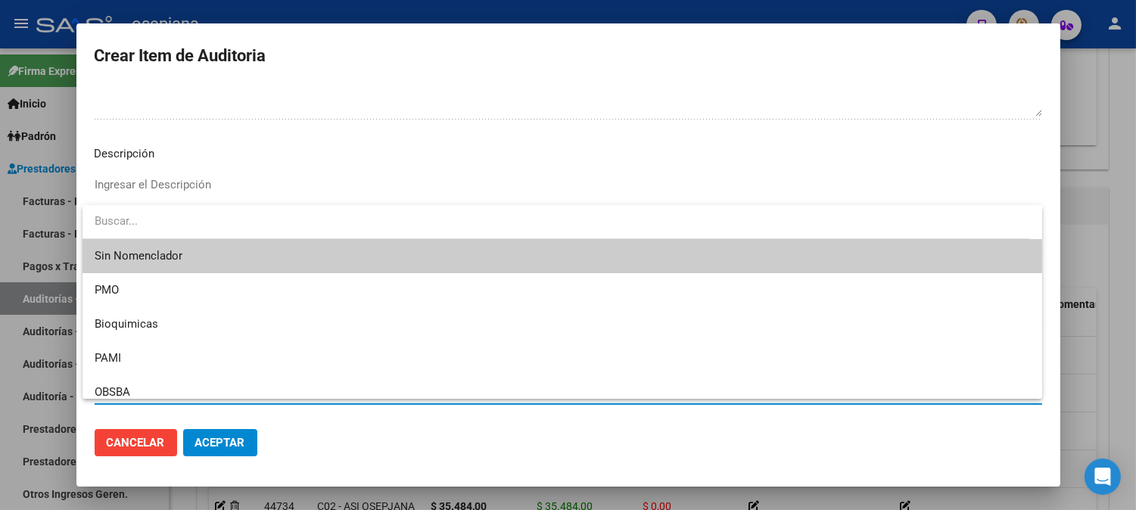
click at [142, 257] on span "Sin Nomenclador" at bounding box center [562, 256] width 935 height 34
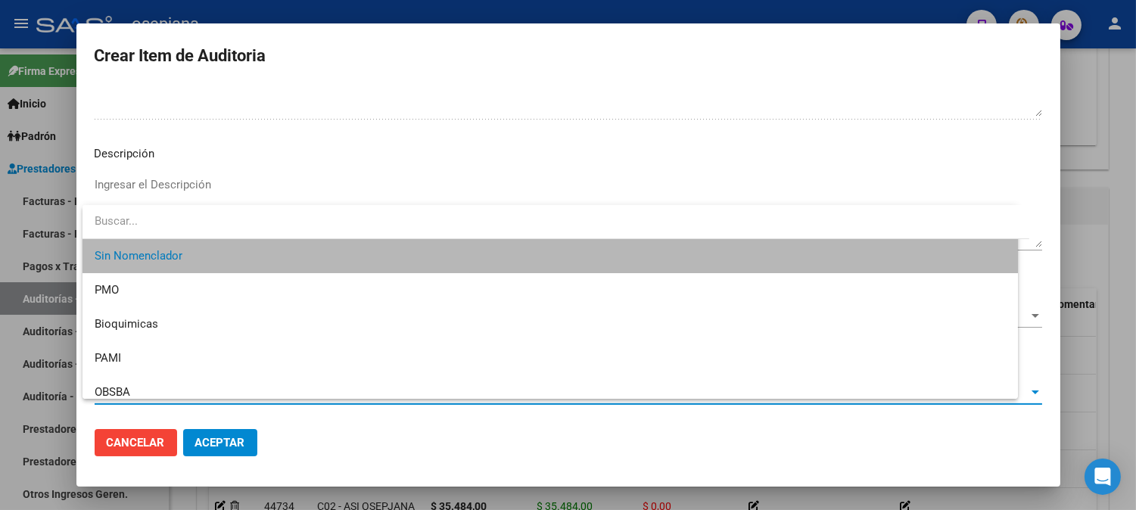
click at [151, 253] on div "Ingresar el Descripción" at bounding box center [568, 219] width 947 height 92
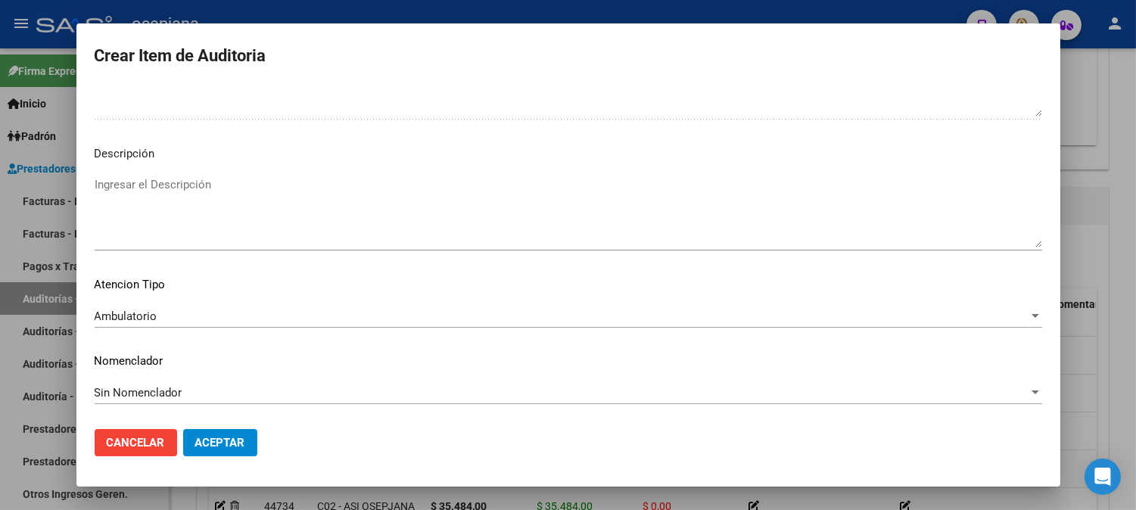
drag, startPoint x: 185, startPoint y: 252, endPoint x: 373, endPoint y: 205, distance: 193.4
click at [183, 254] on div "Ingresar el Descripción" at bounding box center [568, 219] width 947 height 92
click at [182, 260] on div "Ingresar el Descripción" at bounding box center [568, 219] width 947 height 92
click at [347, 184] on textarea "Ingresar el Descripción" at bounding box center [568, 211] width 947 height 71
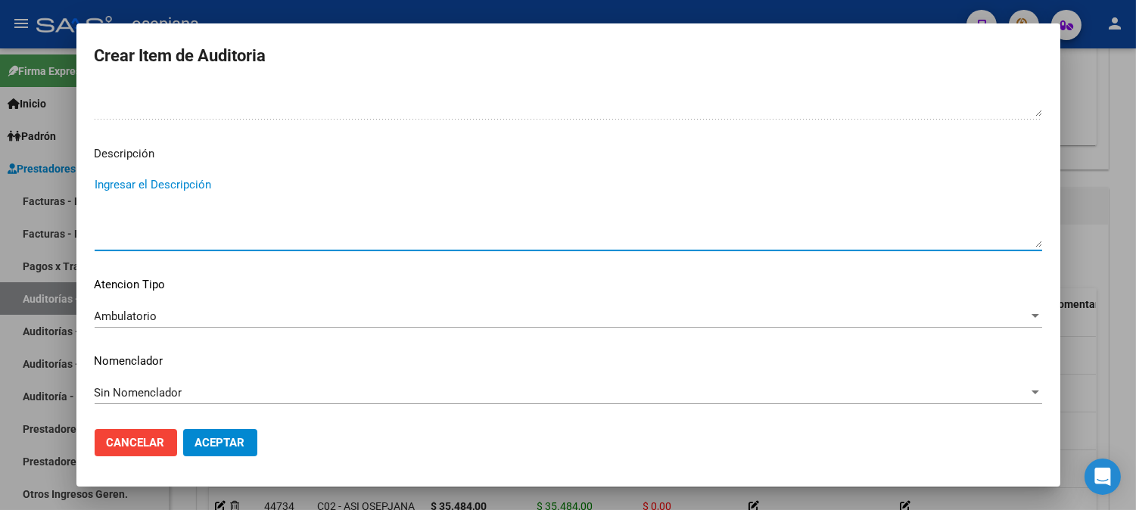
click at [347, 184] on textarea "Ingresar el Descripción" at bounding box center [568, 211] width 947 height 71
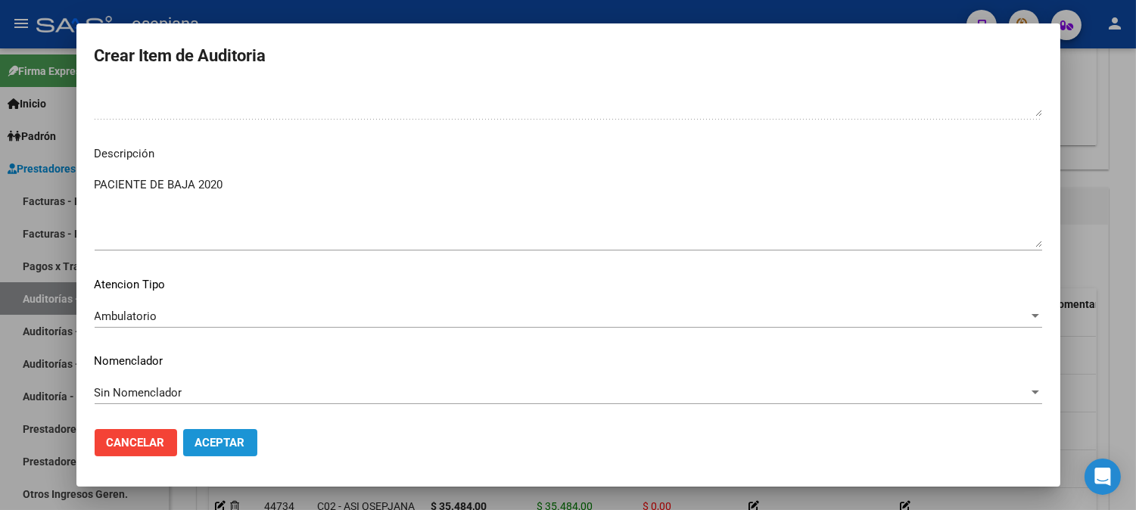
click at [238, 450] on button "Aceptar" at bounding box center [220, 442] width 74 height 27
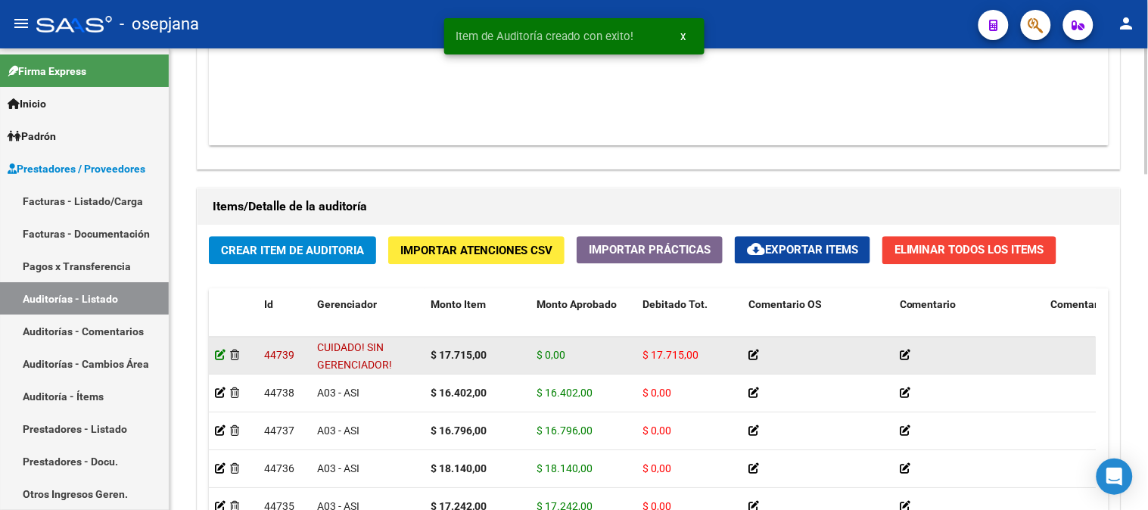
click at [217, 359] on icon at bounding box center [220, 355] width 11 height 11
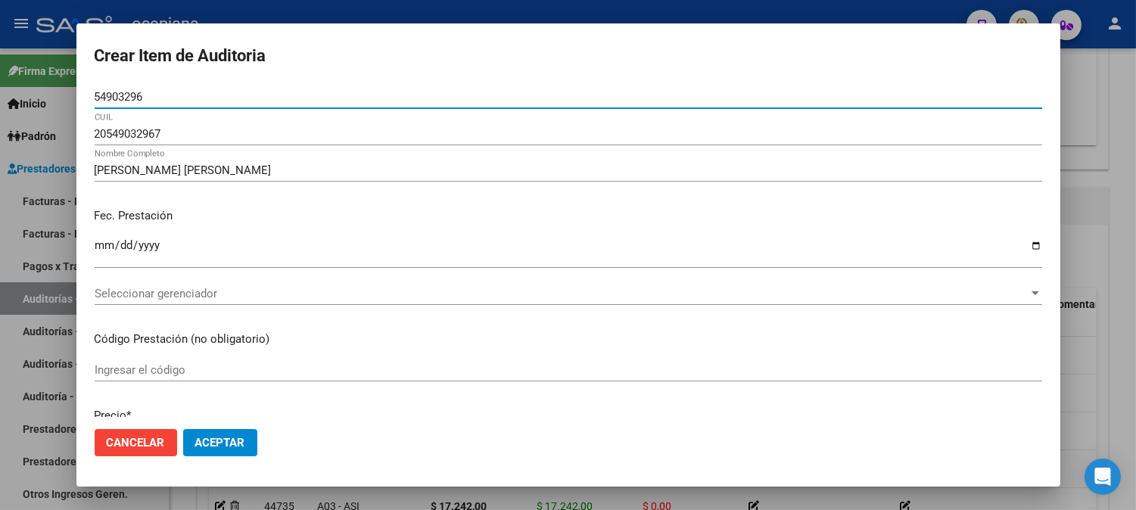
click at [372, 287] on span "Seleccionar gerenciador" at bounding box center [562, 294] width 934 height 14
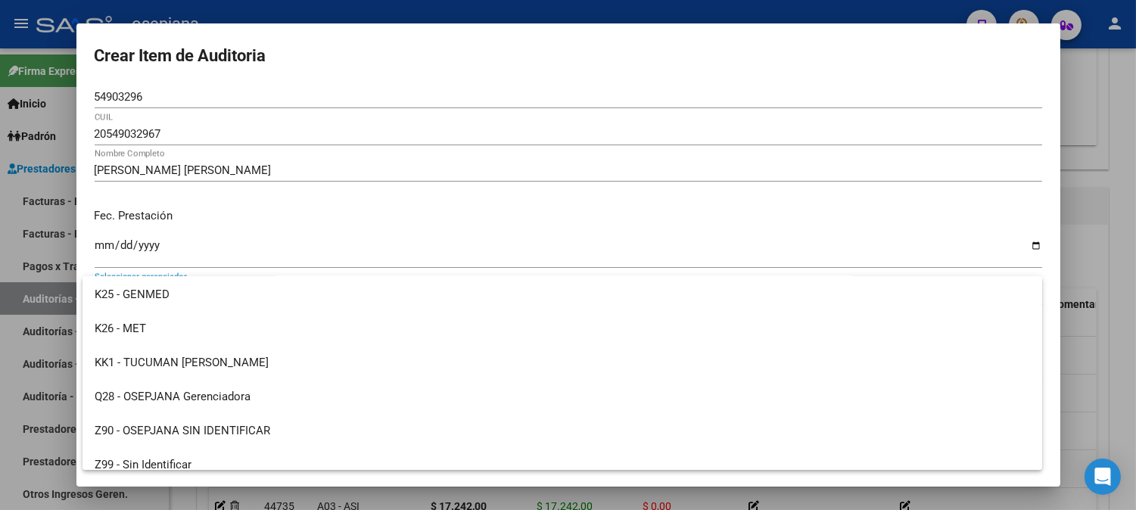
scroll to position [555, 0]
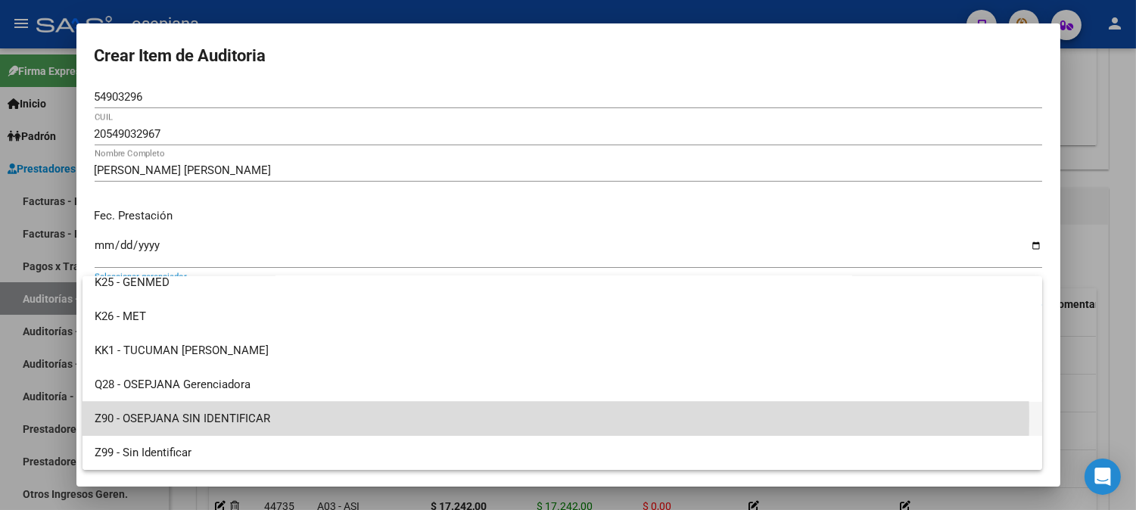
click at [248, 418] on span "Z90 - OSEPJANA SIN IDENTIFICAR" at bounding box center [562, 419] width 935 height 34
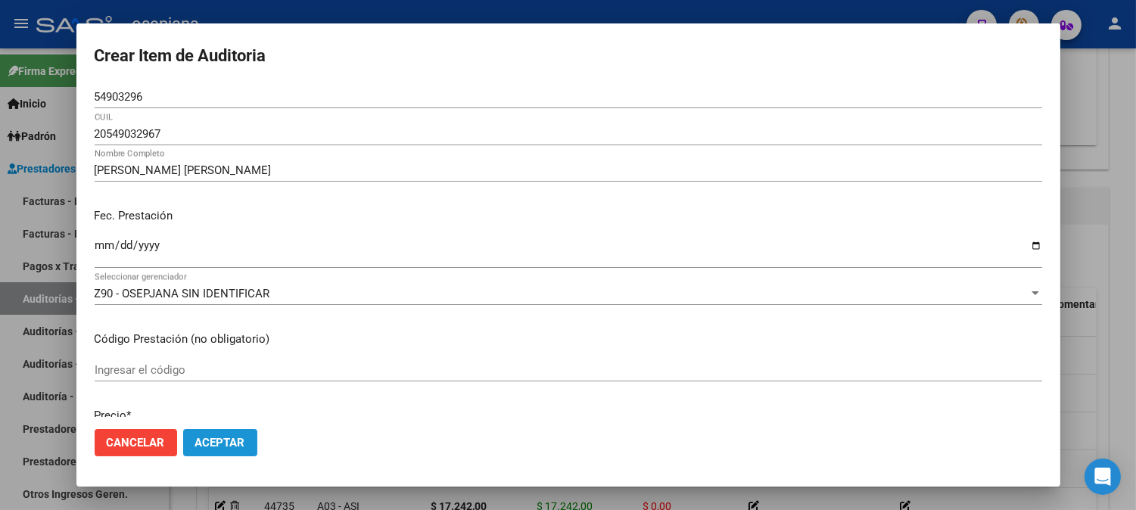
click at [228, 447] on span "Aceptar" at bounding box center [220, 443] width 50 height 14
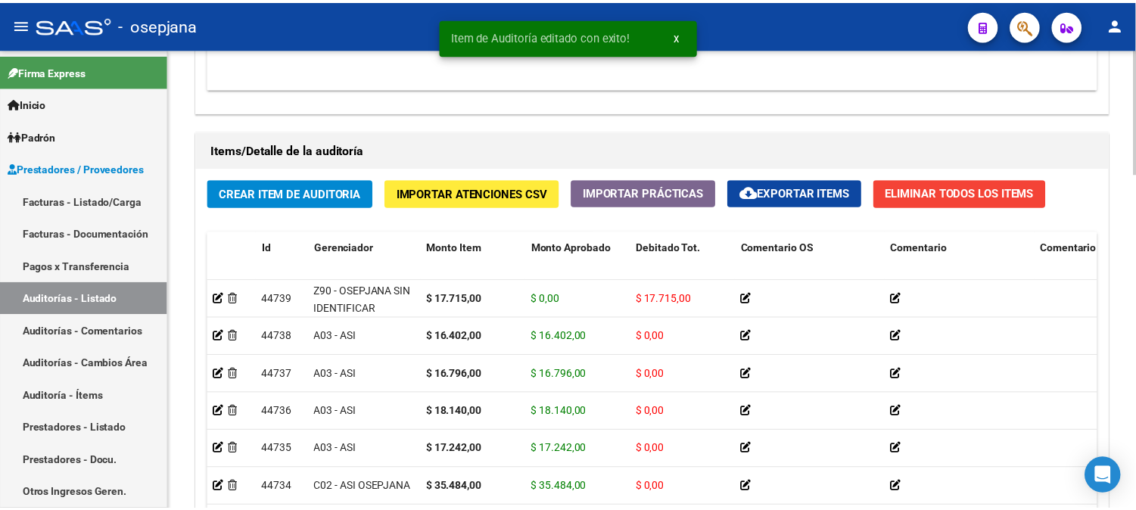
scroll to position [1096, 0]
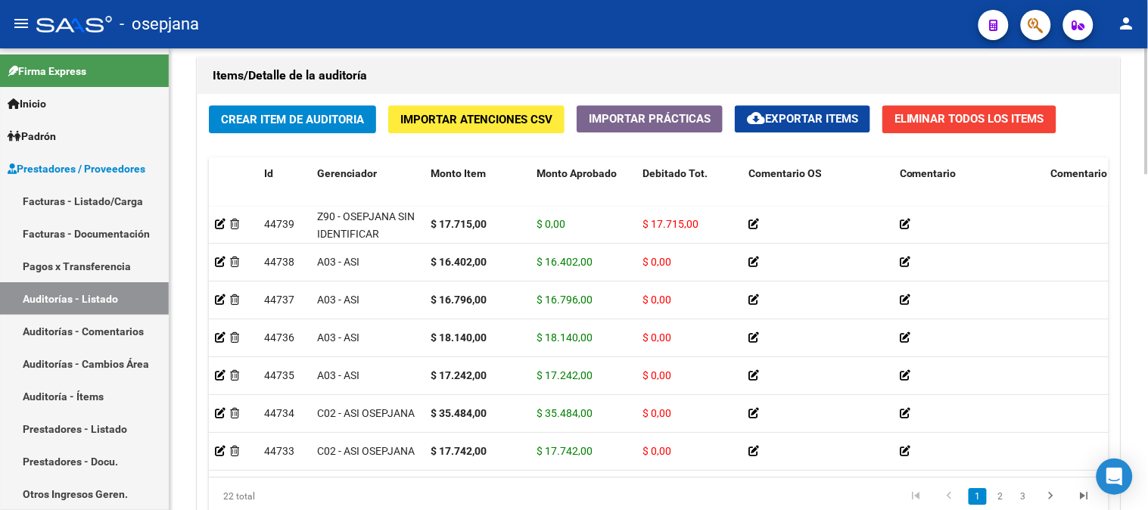
click at [267, 120] on span "Crear Item de Auditoria" at bounding box center [292, 120] width 143 height 14
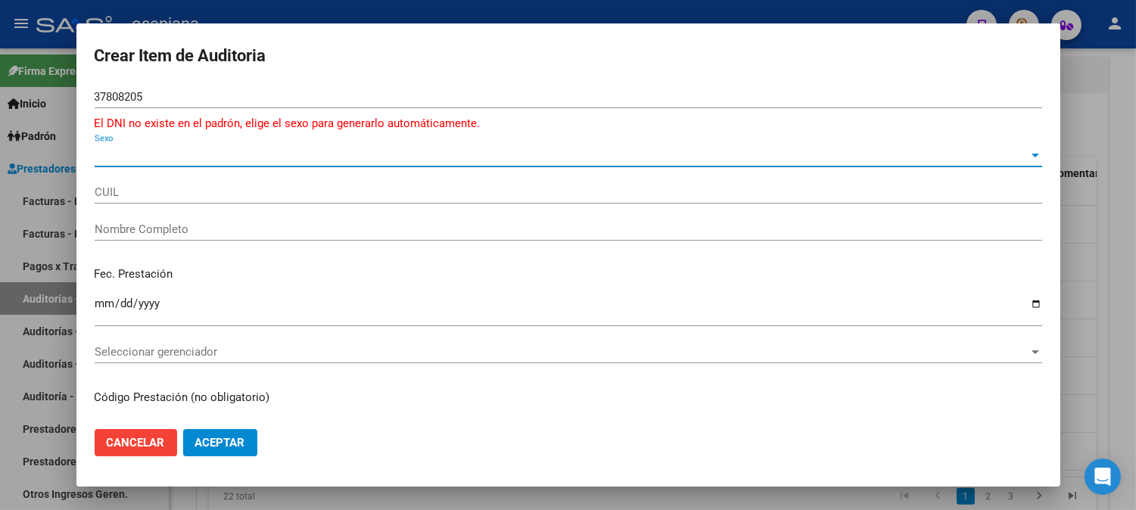
click at [228, 156] on span "Sexo" at bounding box center [562, 155] width 934 height 14
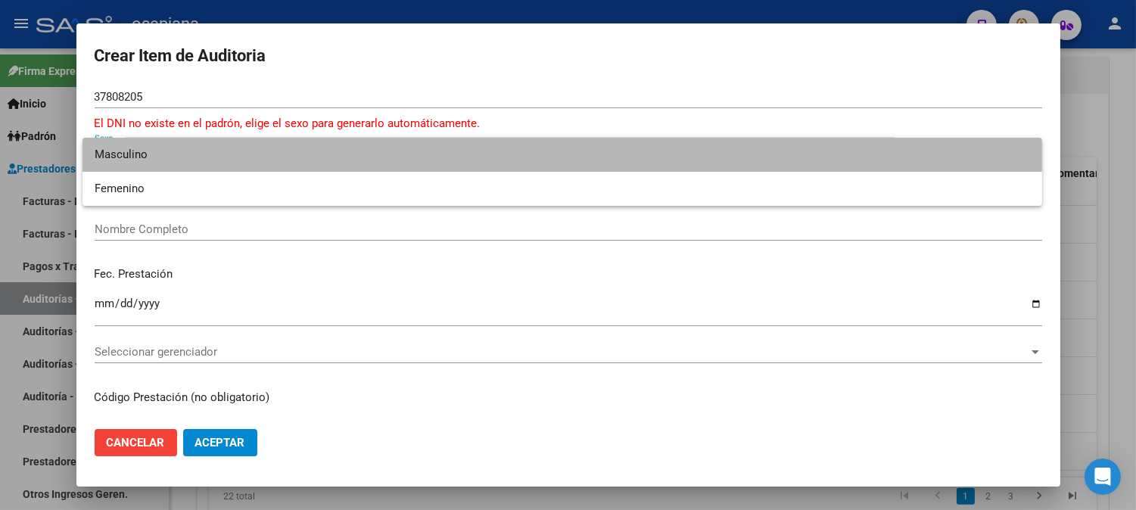
click at [199, 155] on span "Masculino" at bounding box center [562, 155] width 935 height 34
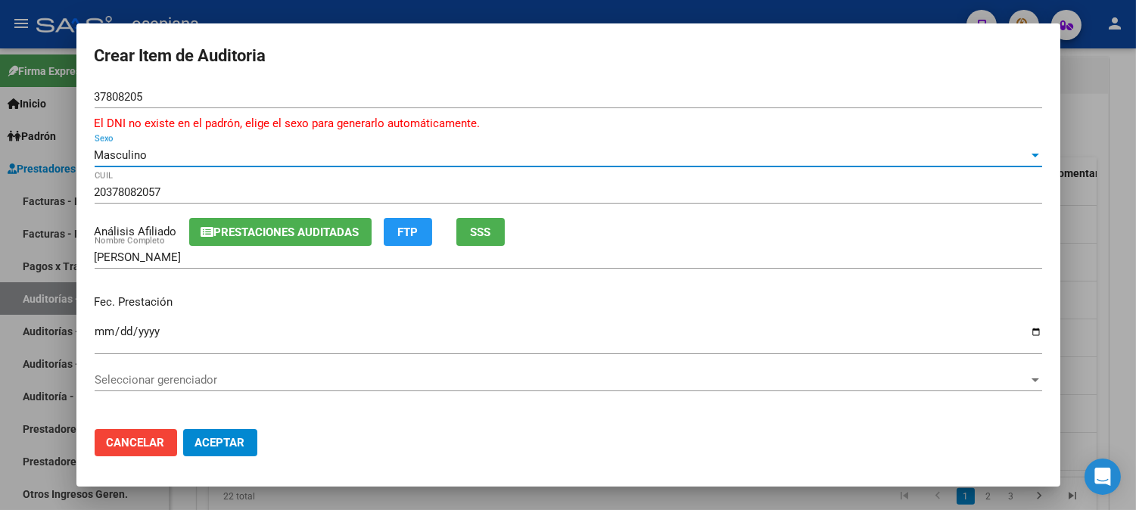
click at [502, 239] on button "SSS" at bounding box center [480, 232] width 48 height 28
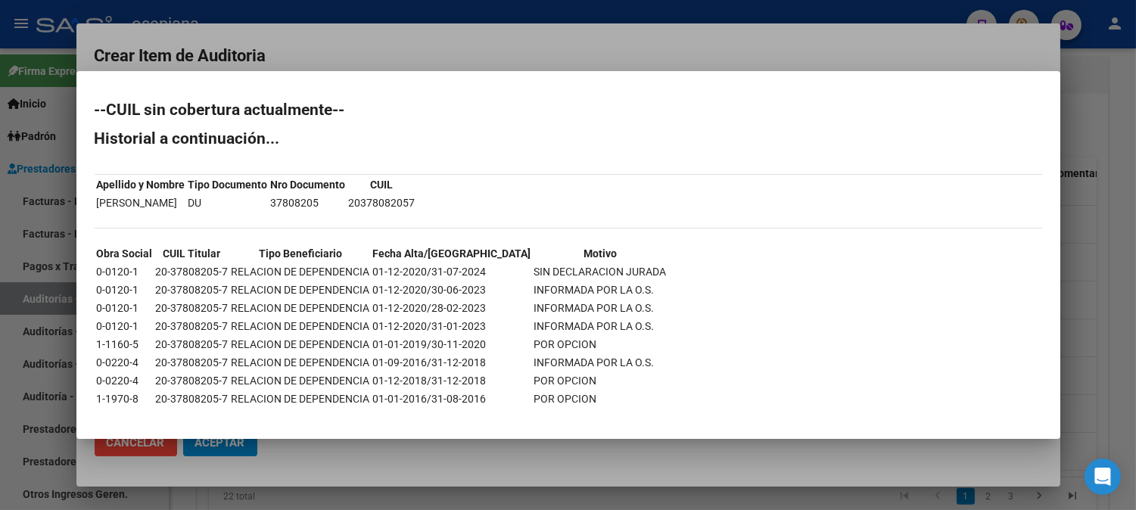
click at [565, 33] on div at bounding box center [568, 255] width 1136 height 510
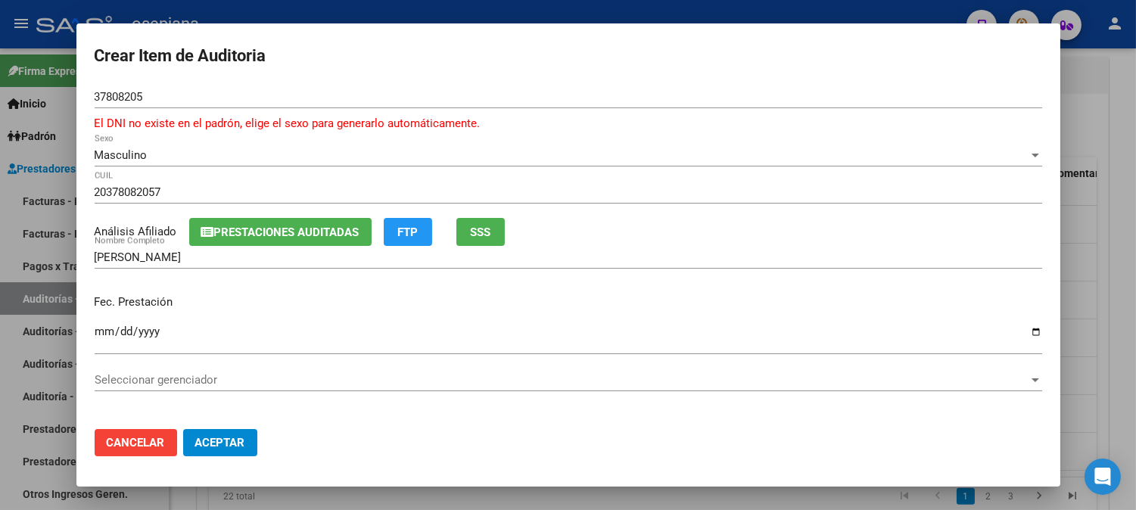
click at [100, 331] on input "Ingresar la fecha" at bounding box center [568, 337] width 947 height 24
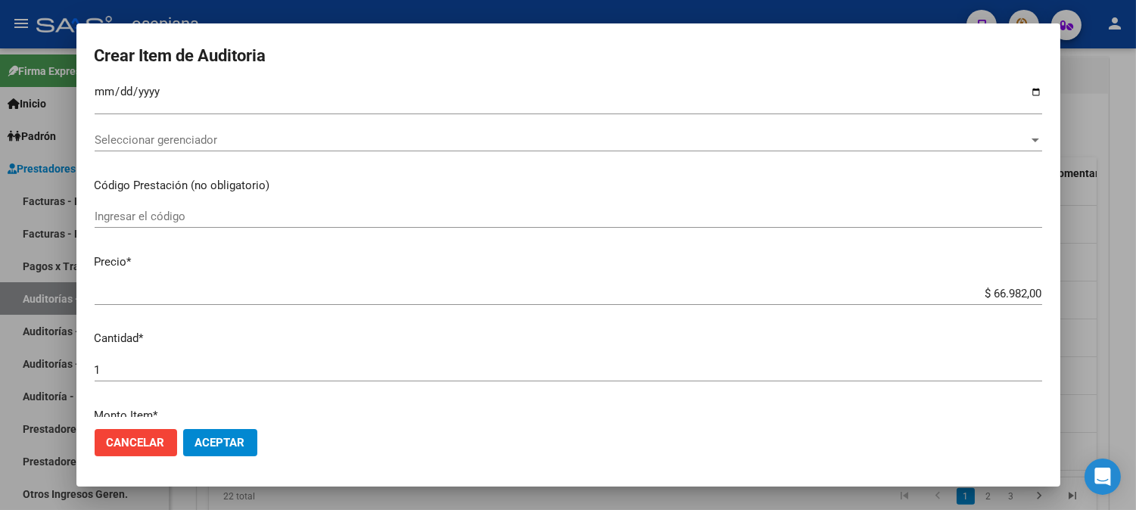
scroll to position [324, 0]
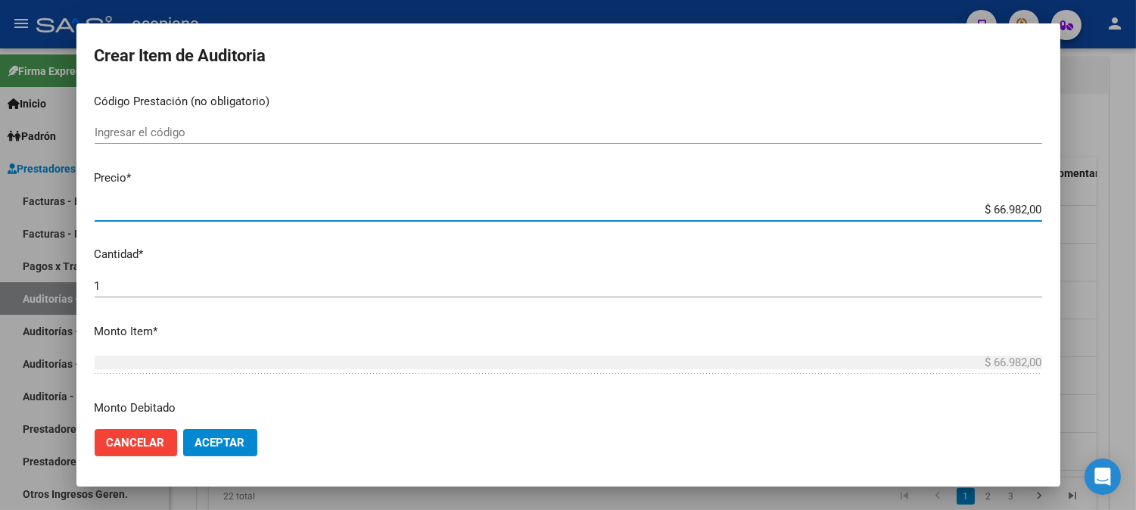
drag, startPoint x: 967, startPoint y: 209, endPoint x: 1118, endPoint y: 217, distance: 151.6
click at [1118, 217] on div "Crear Item de Auditoria 37808205 Nro Documento El DNI no existe en el padrón, e…" at bounding box center [568, 255] width 1136 height 510
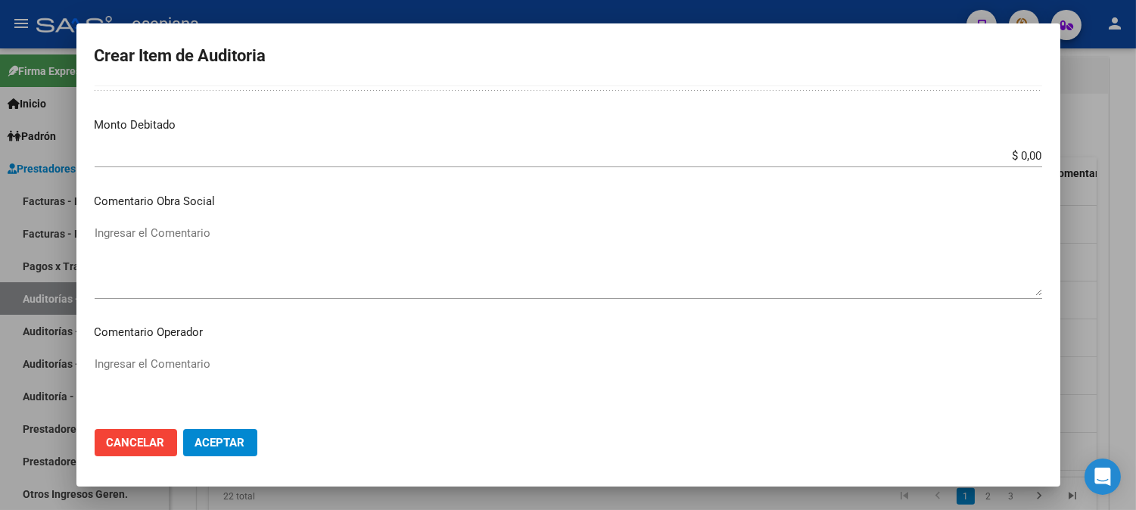
scroll to position [648, 0]
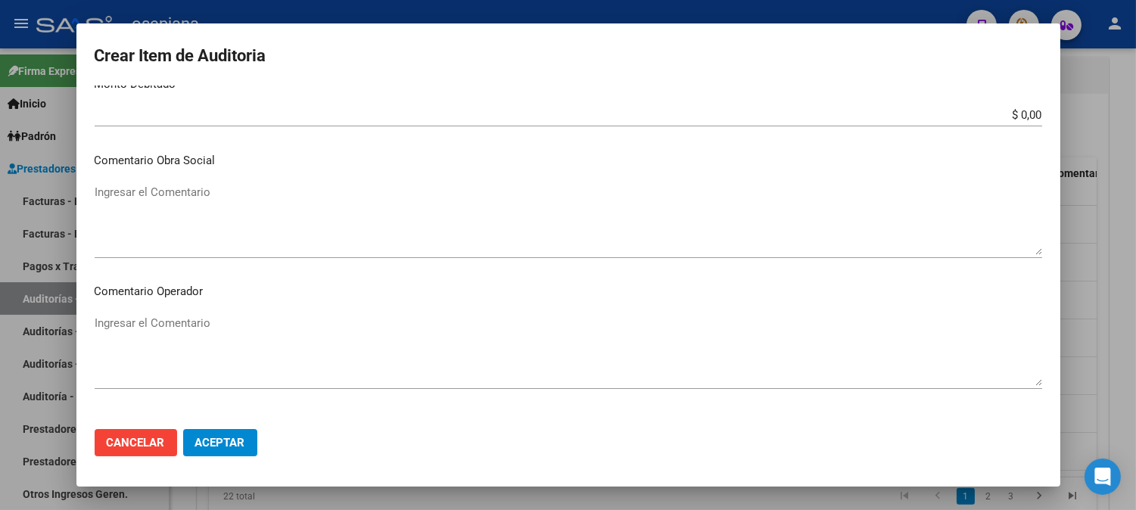
drag, startPoint x: 994, startPoint y: 123, endPoint x: 1045, endPoint y: 115, distance: 51.3
click at [1045, 115] on mat-dialog-content "37808205 Nro Documento El DNI no existe en el padrón, elige el sexo para genera…" at bounding box center [568, 251] width 984 height 331
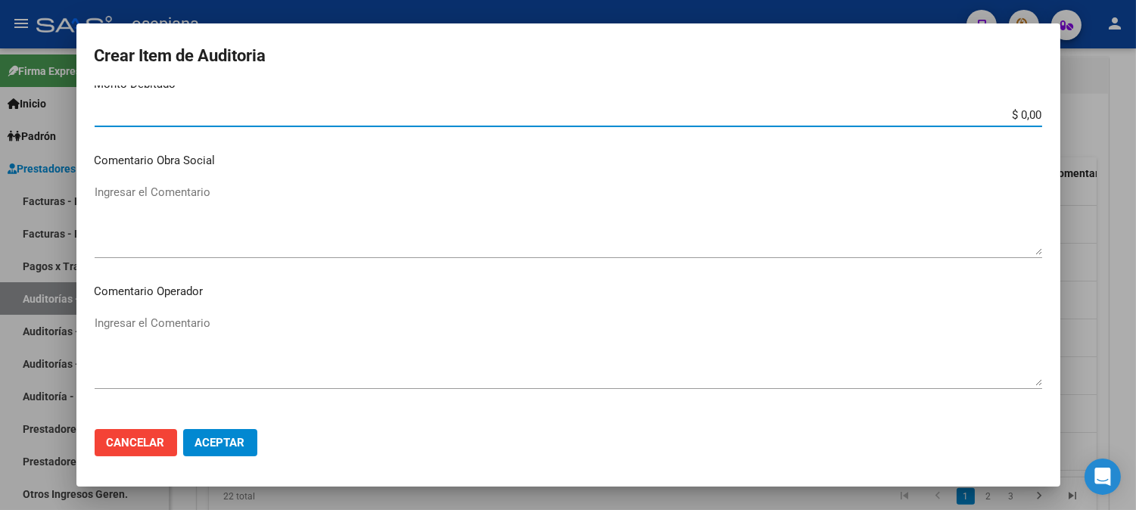
drag, startPoint x: 993, startPoint y: 115, endPoint x: 1070, endPoint y: 114, distance: 77.2
click at [1070, 114] on div "Crear Item de Auditoria 37808205 Nro Documento El DNI no existe en el padrón, e…" at bounding box center [568, 255] width 1136 height 510
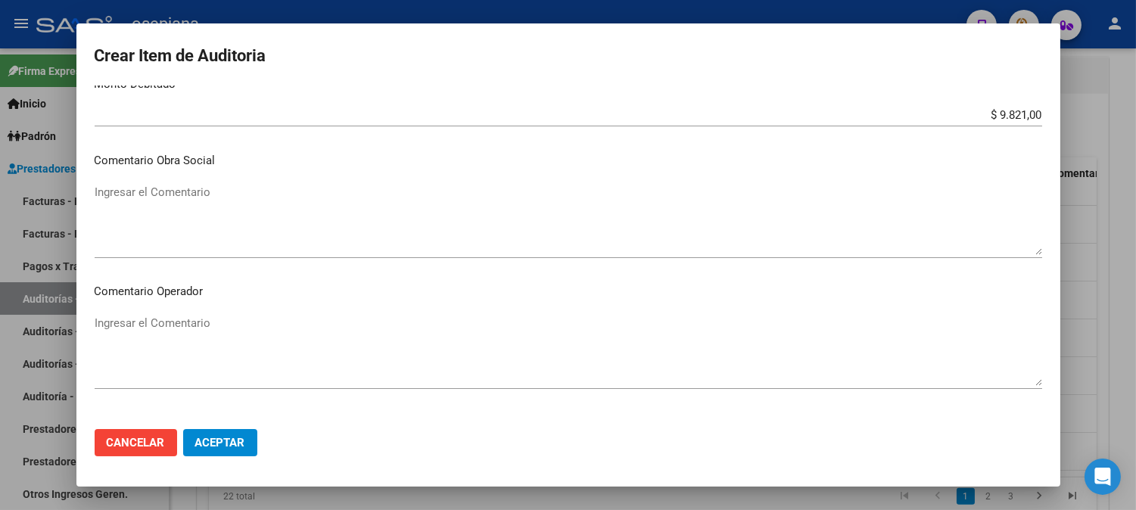
scroll to position [682, 0]
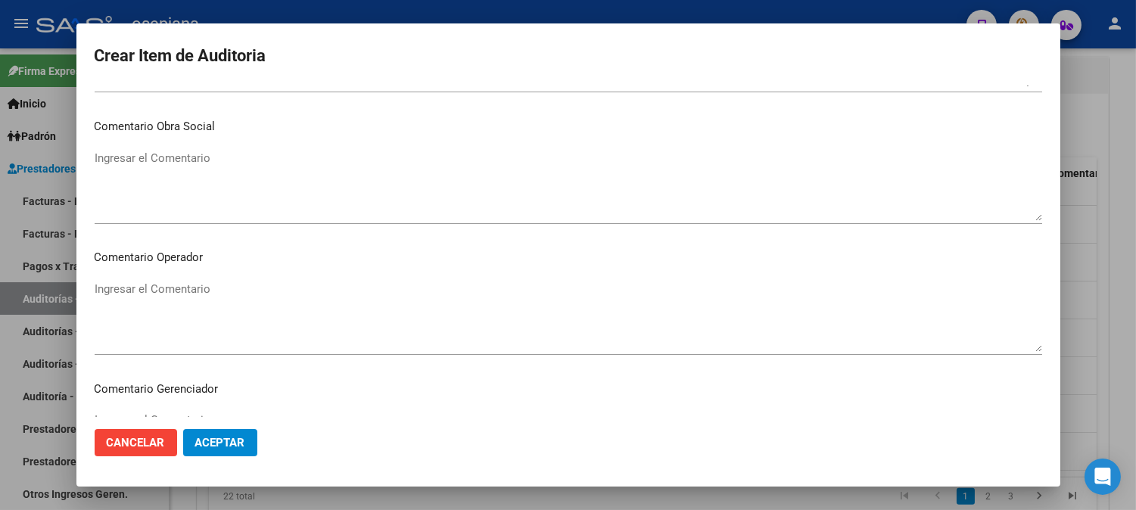
click at [748, 306] on textarea "Ingresar el Comentario" at bounding box center [568, 316] width 947 height 71
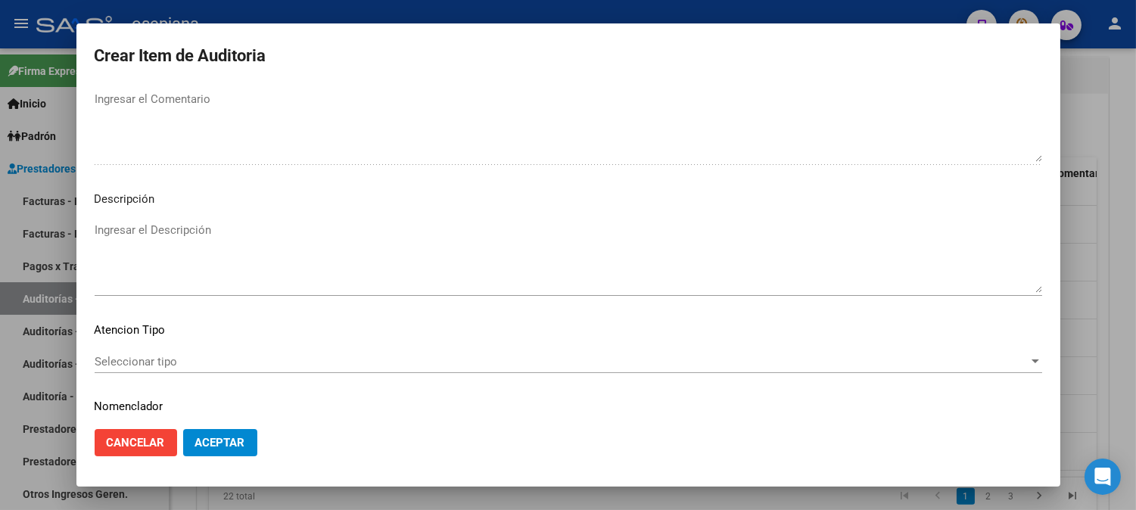
scroll to position [1048, 0]
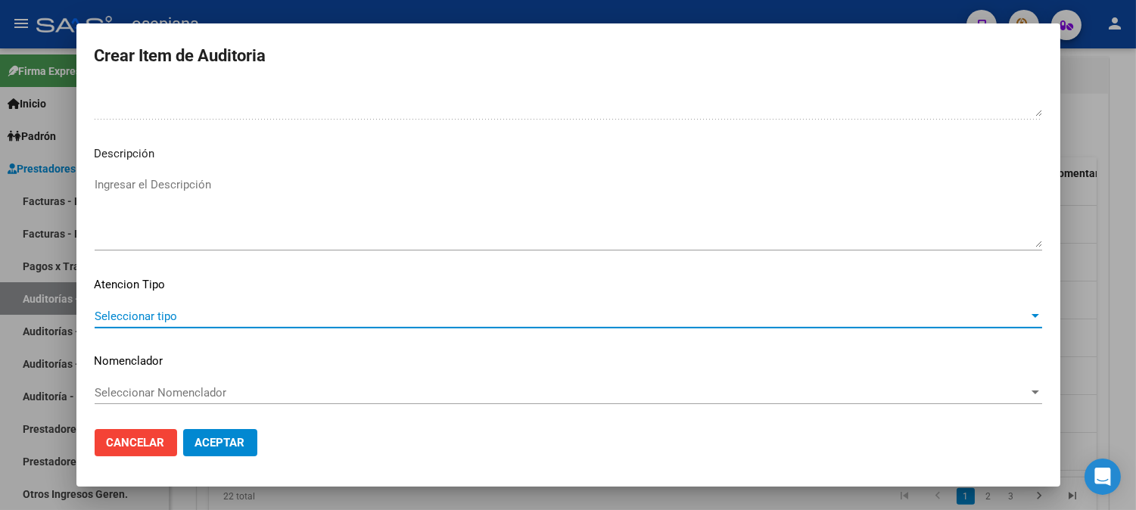
click at [215, 316] on span "Seleccionar tipo" at bounding box center [562, 317] width 934 height 14
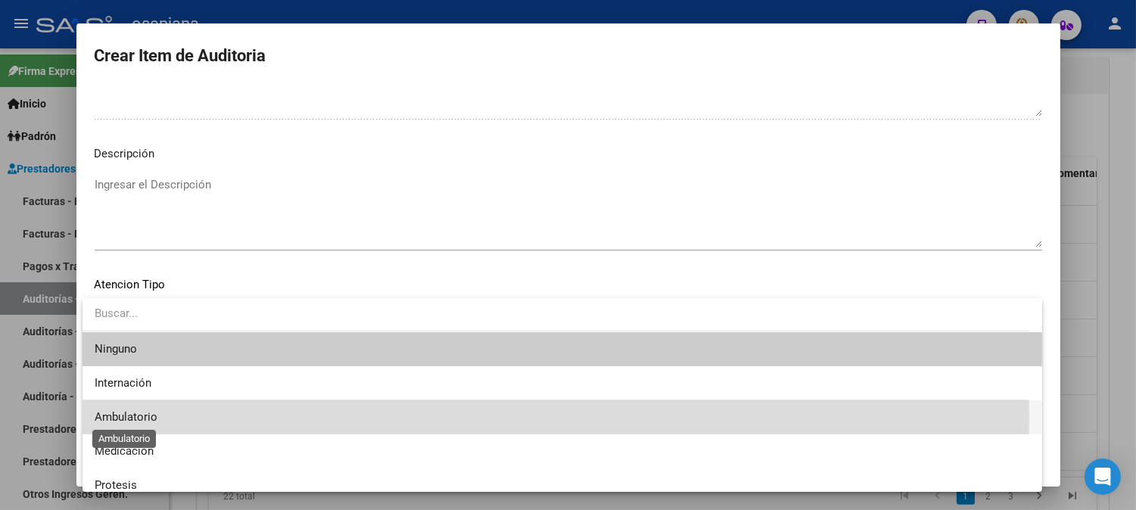
click at [119, 417] on span "Ambulatorio" at bounding box center [126, 417] width 63 height 14
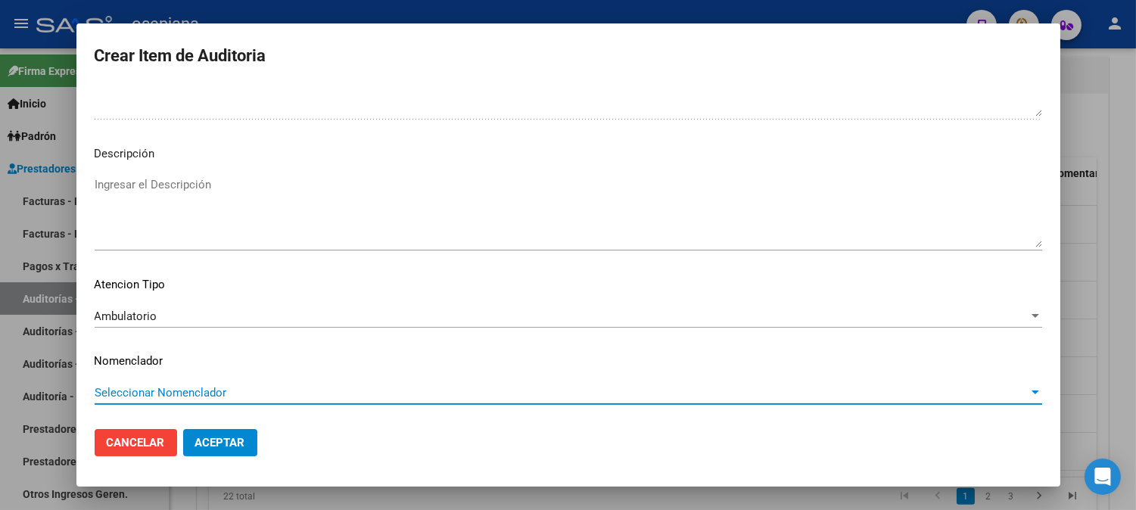
click at [151, 397] on span "Seleccionar Nomenclador" at bounding box center [562, 393] width 934 height 14
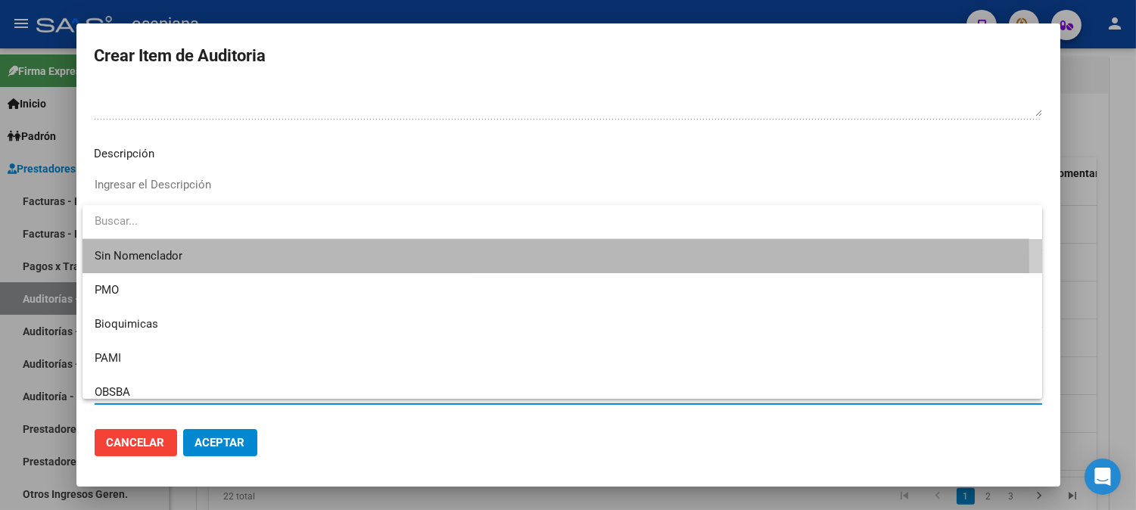
drag, startPoint x: 152, startPoint y: 263, endPoint x: 160, endPoint y: 281, distance: 19.0
click at [152, 265] on span "Sin Nomenclador" at bounding box center [562, 256] width 935 height 34
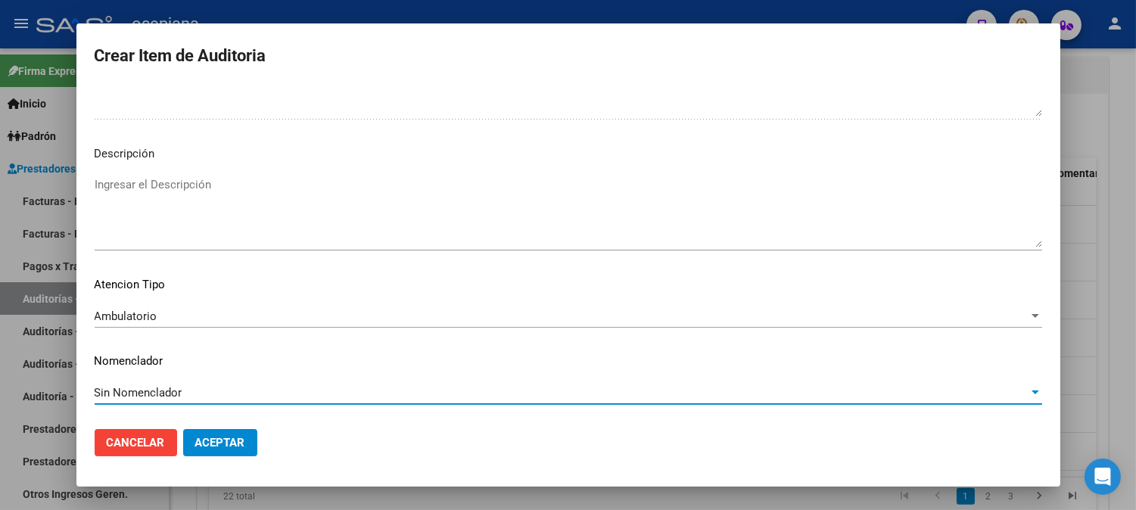
click at [222, 429] on button "Aceptar" at bounding box center [220, 442] width 74 height 27
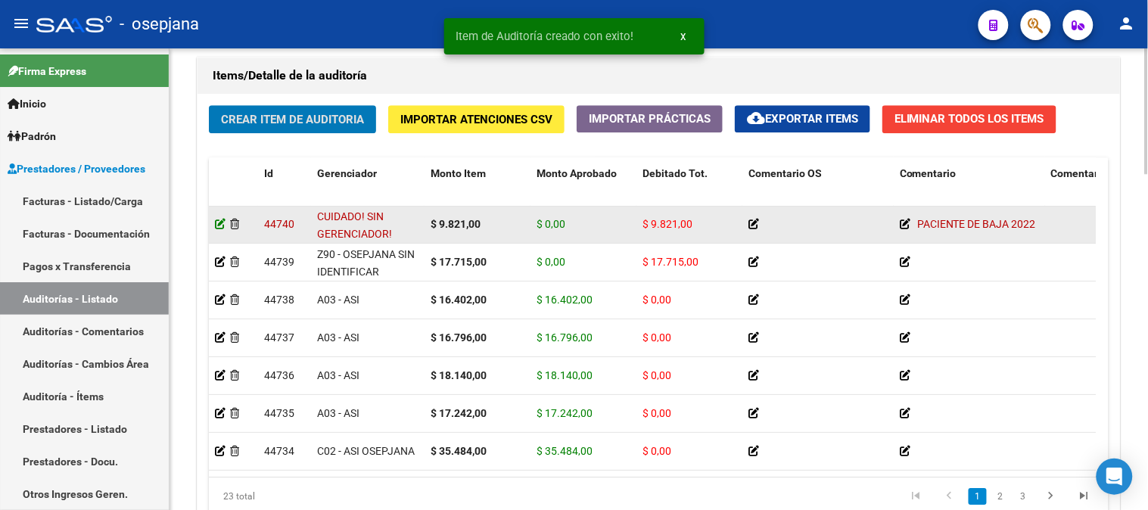
click at [218, 221] on icon at bounding box center [220, 224] width 11 height 11
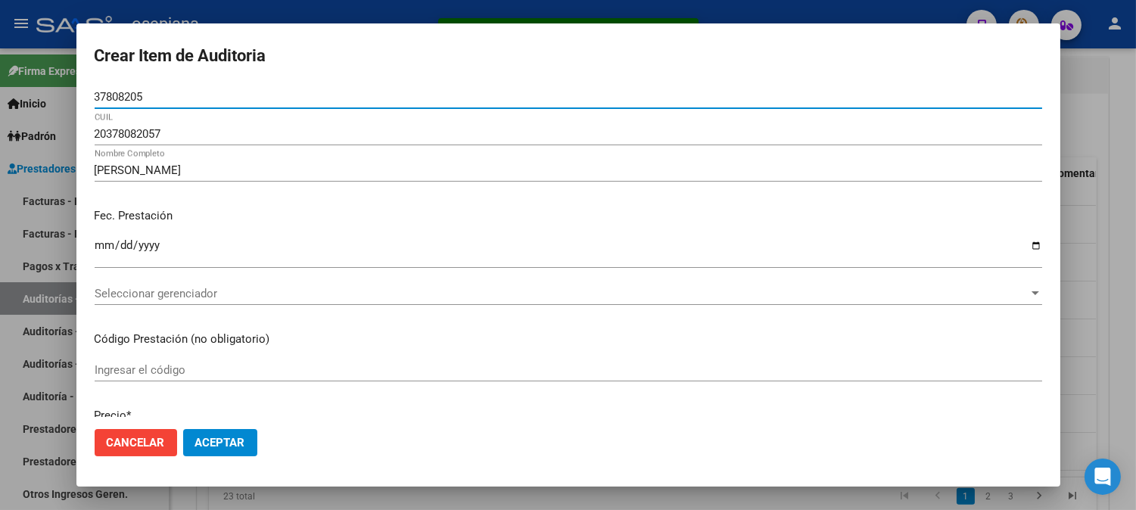
click at [429, 282] on div "Seleccionar gerenciador Seleccionar gerenciador" at bounding box center [568, 293] width 947 height 23
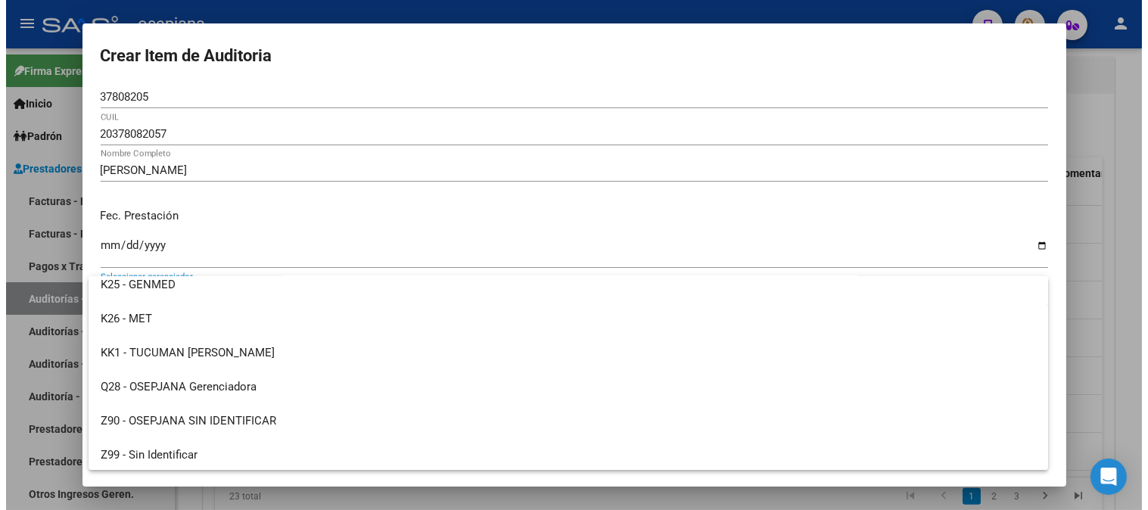
scroll to position [555, 0]
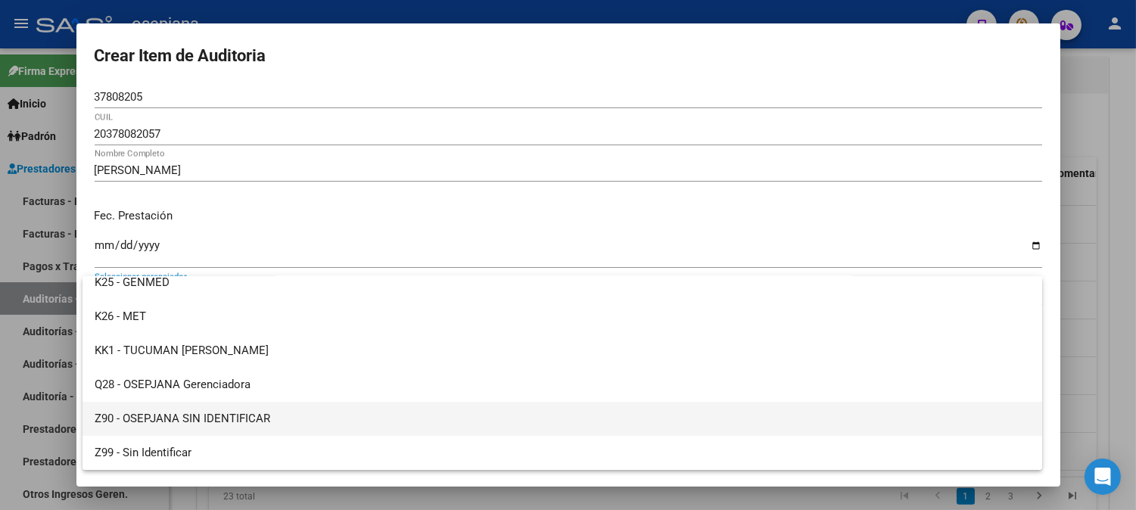
click at [257, 421] on span "Z90 - OSEPJANA SIN IDENTIFICAR" at bounding box center [562, 419] width 935 height 34
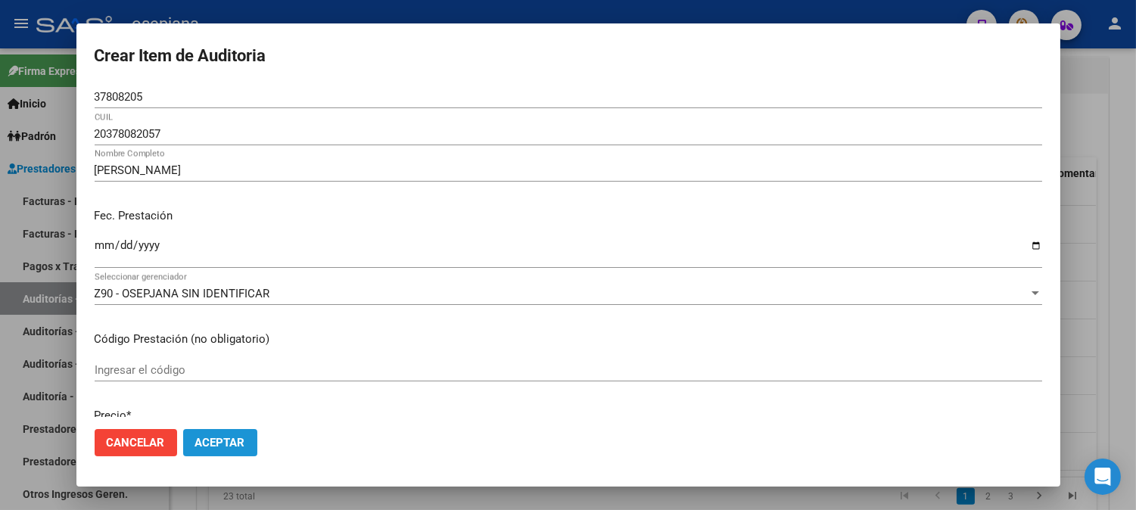
click at [232, 434] on button "Aceptar" at bounding box center [220, 442] width 74 height 27
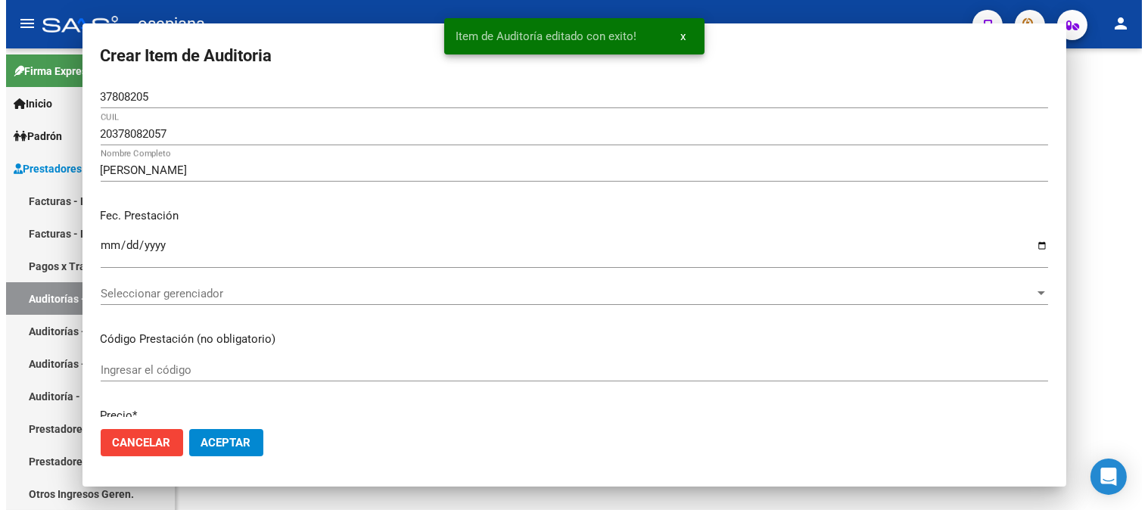
scroll to position [0, 0]
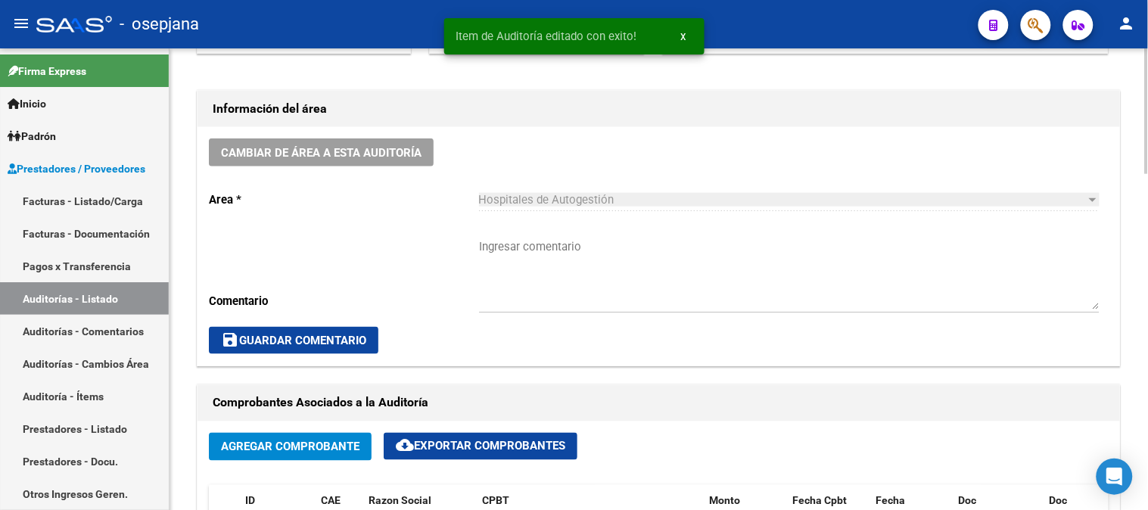
click at [1135, 252] on div "arrow_back Editar 7868 cloud_download Generar informe Puede notificar al gerenc…" at bounding box center [661, 496] width 982 height 1693
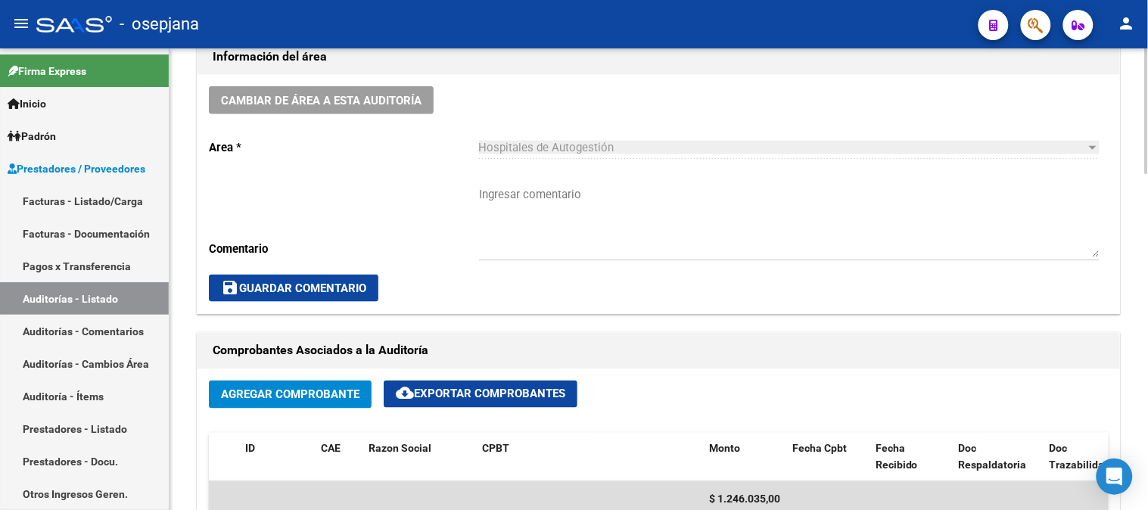
drag, startPoint x: 1143, startPoint y: 252, endPoint x: 1143, endPoint y: 325, distance: 73.4
click at [1135, 325] on div "arrow_back Editar 7868 cloud_download Generar informe Puede notificar al gerenc…" at bounding box center [659, 444] width 978 height 1693
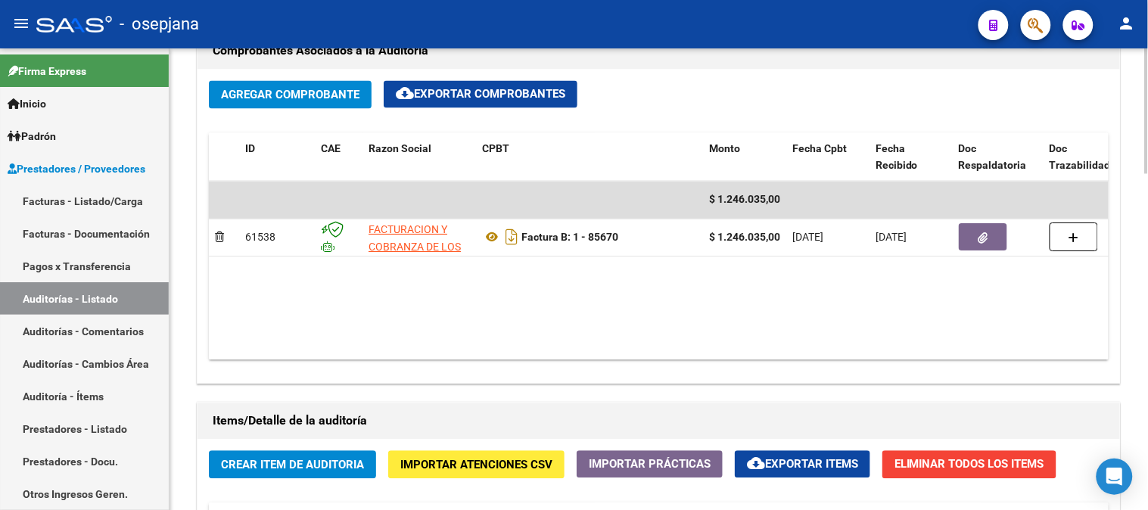
click at [1135, 341] on div at bounding box center [1147, 316] width 4 height 126
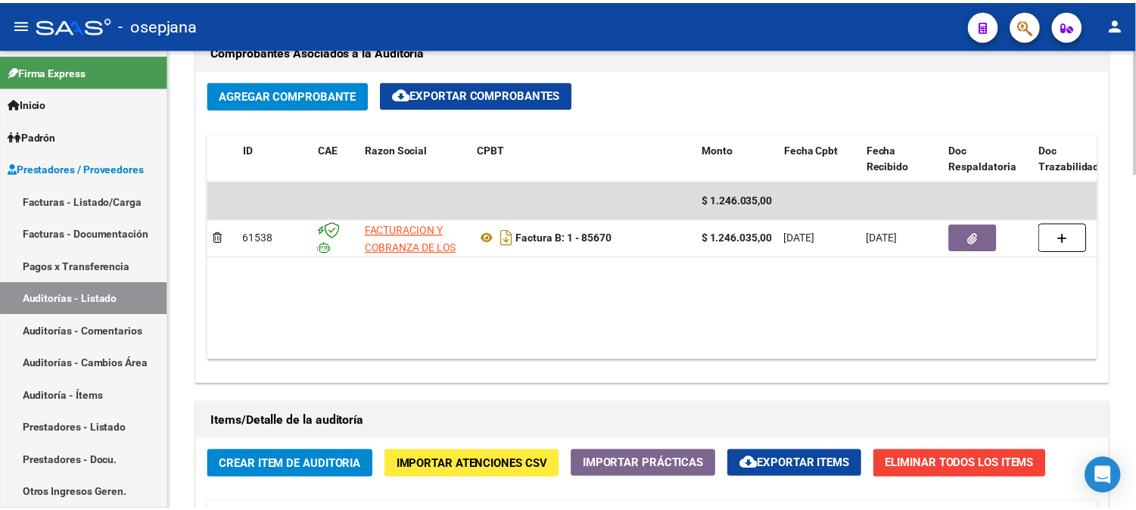
scroll to position [753, 0]
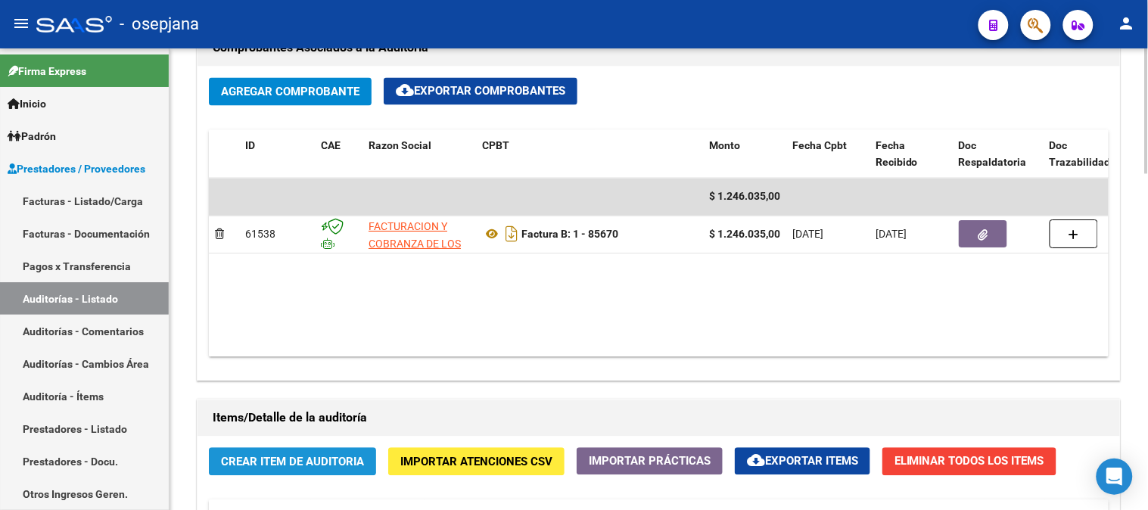
click at [334, 465] on span "Crear Item de Auditoria" at bounding box center [292, 463] width 143 height 14
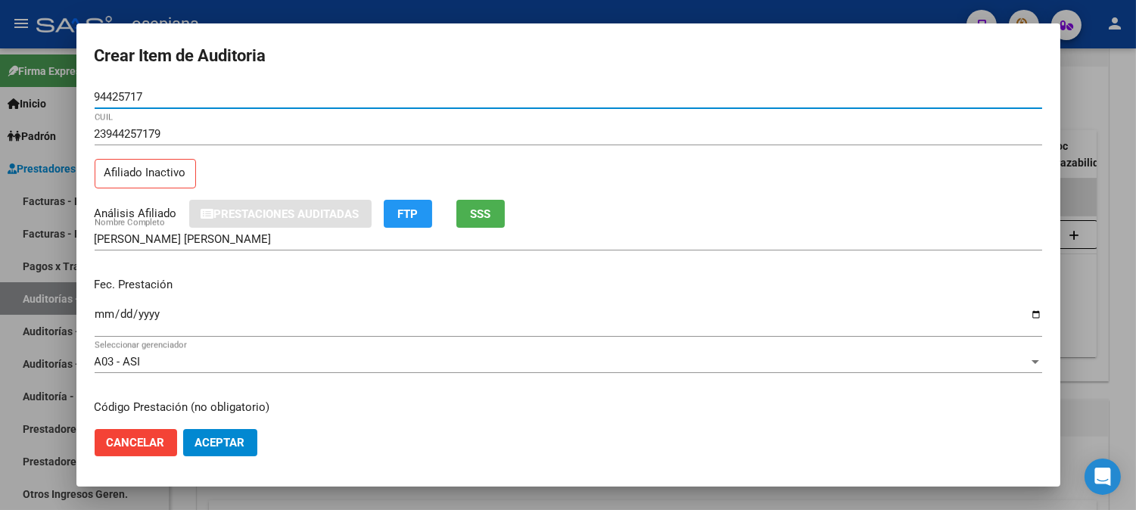
click at [502, 207] on button "SSS" at bounding box center [480, 214] width 48 height 28
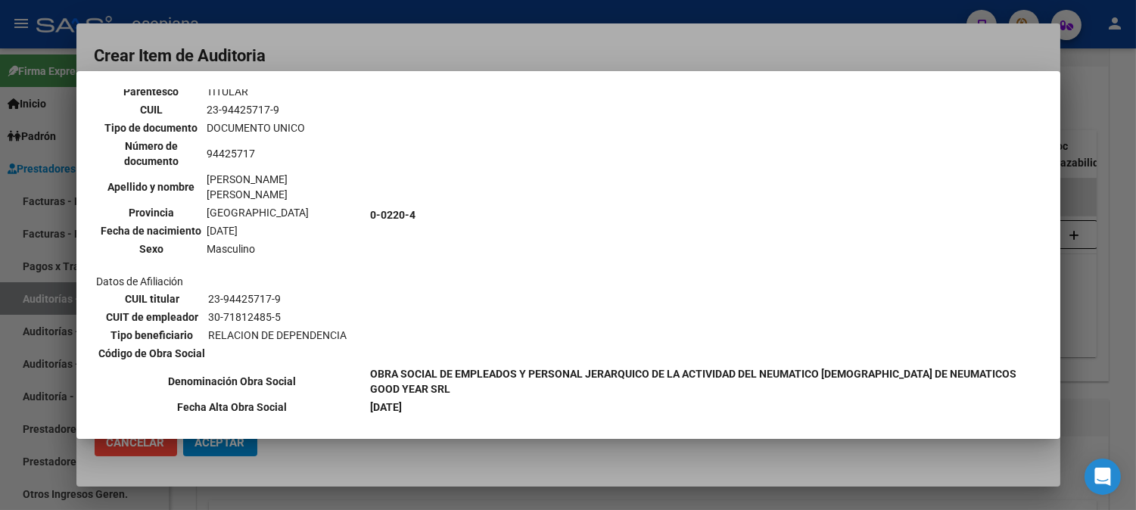
scroll to position [335, 0]
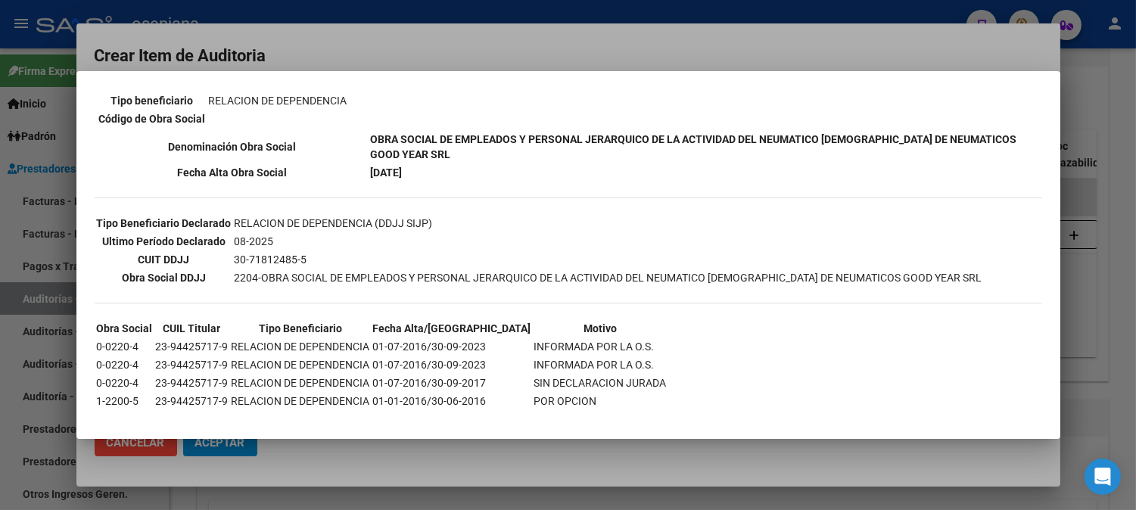
click at [504, 42] on div at bounding box center [568, 255] width 1136 height 510
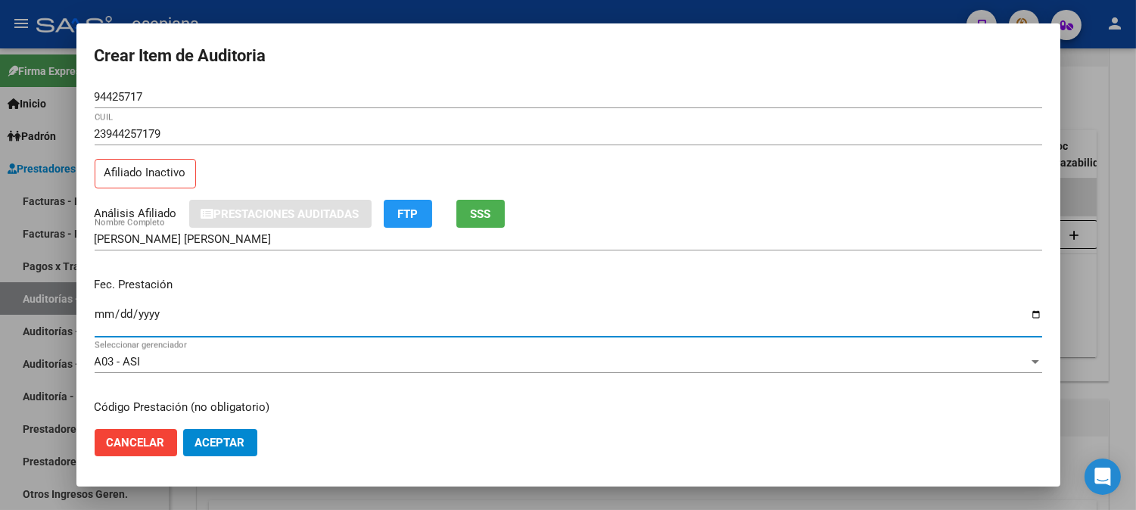
click at [101, 316] on input "Ingresar la fecha" at bounding box center [568, 320] width 947 height 24
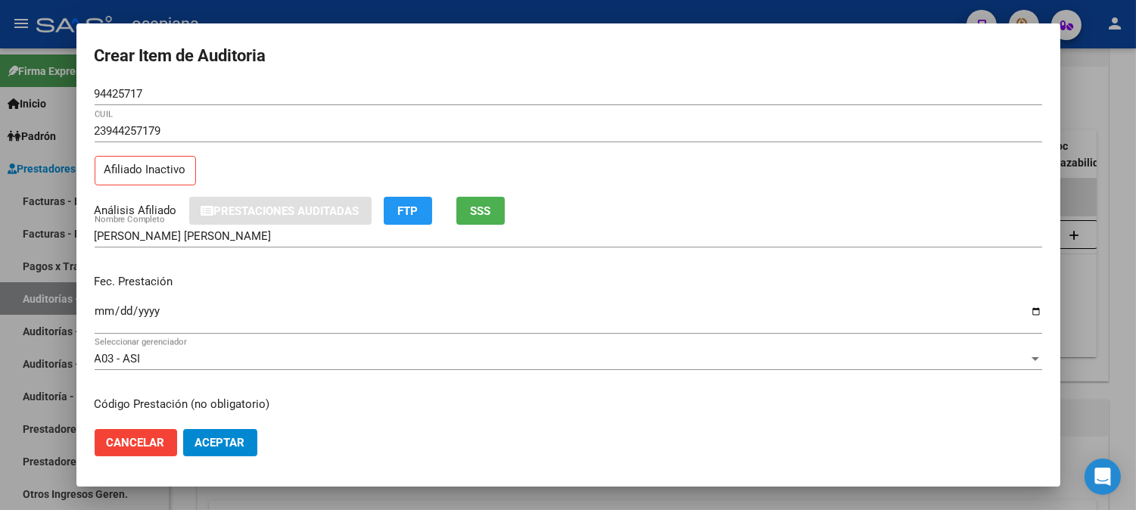
scroll to position [0, 0]
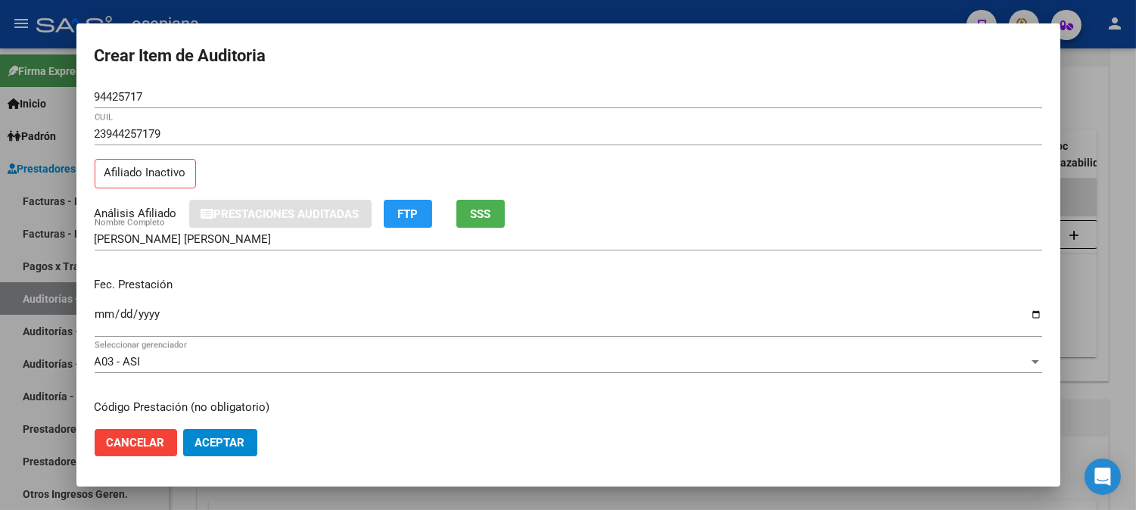
click at [490, 212] on span "SSS" at bounding box center [480, 214] width 20 height 14
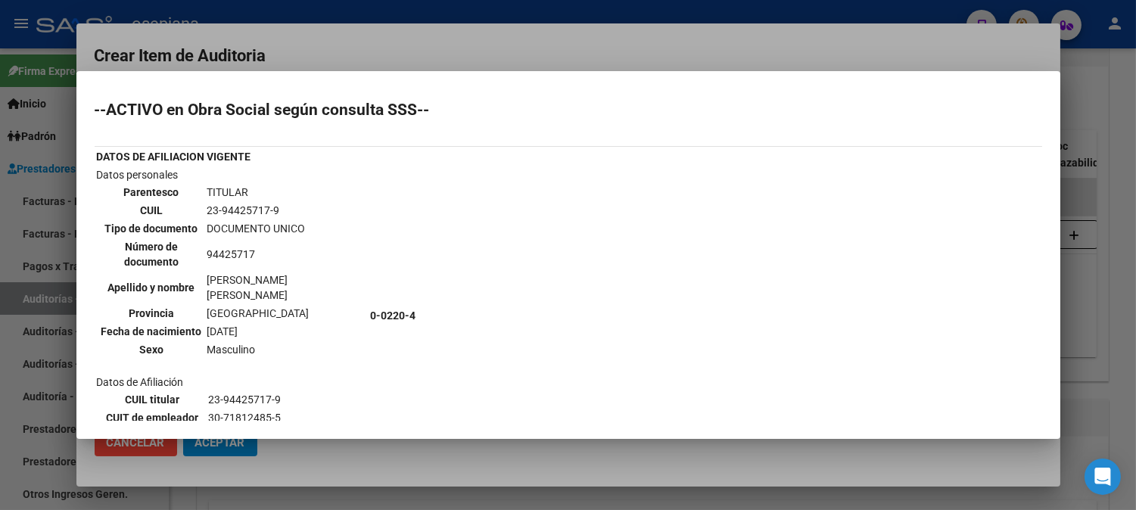
scroll to position [27, 0]
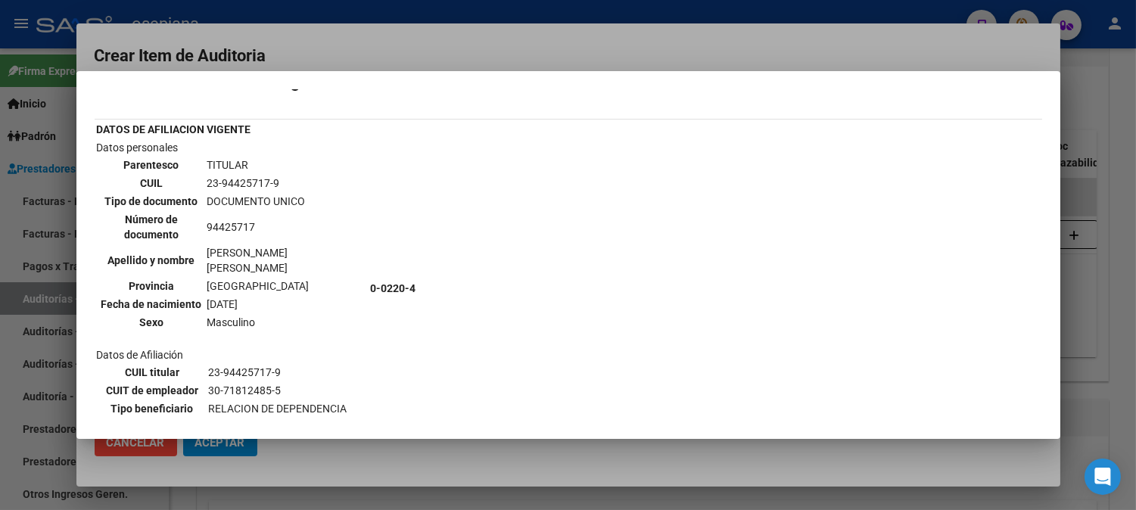
click at [951, 39] on div at bounding box center [568, 255] width 1136 height 510
click at [951, 39] on mat-dialog-container "Crear Item de Auditoria 94425717 Nro Documento 23944257179 CUIL Afiliado Inacti…" at bounding box center [568, 254] width 984 height 463
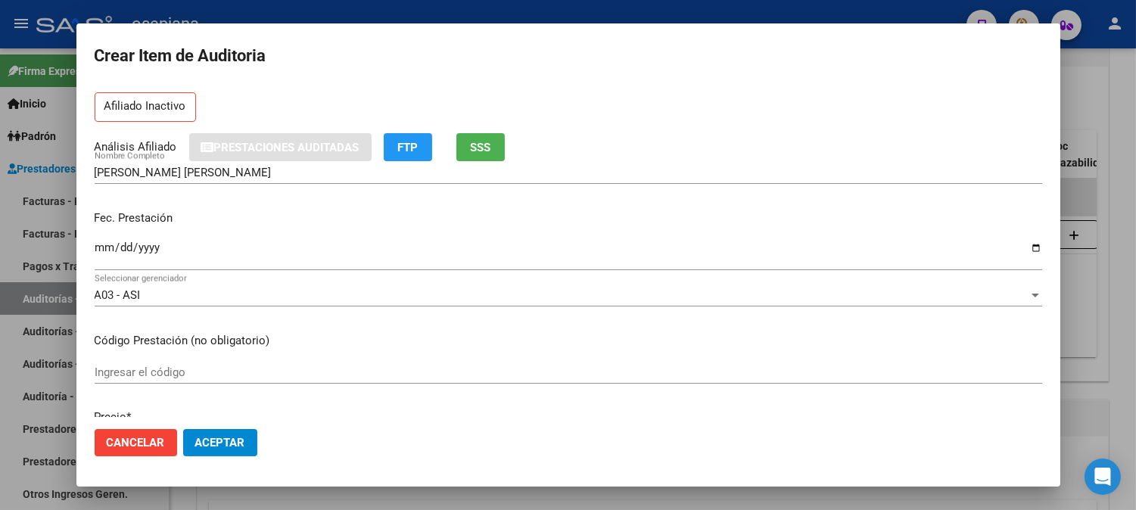
click at [1057, 409] on mat-dialog-content "94425717 Nro Documento 23944257179 CUIL Afiliado Inactivo Análisis Afiliado Pre…" at bounding box center [568, 251] width 984 height 331
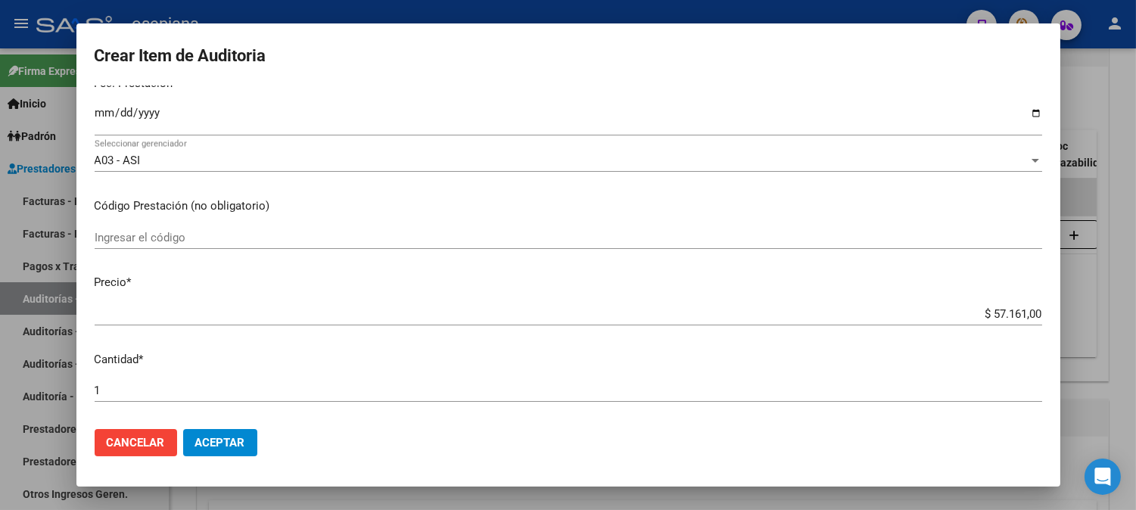
scroll to position [244, 0]
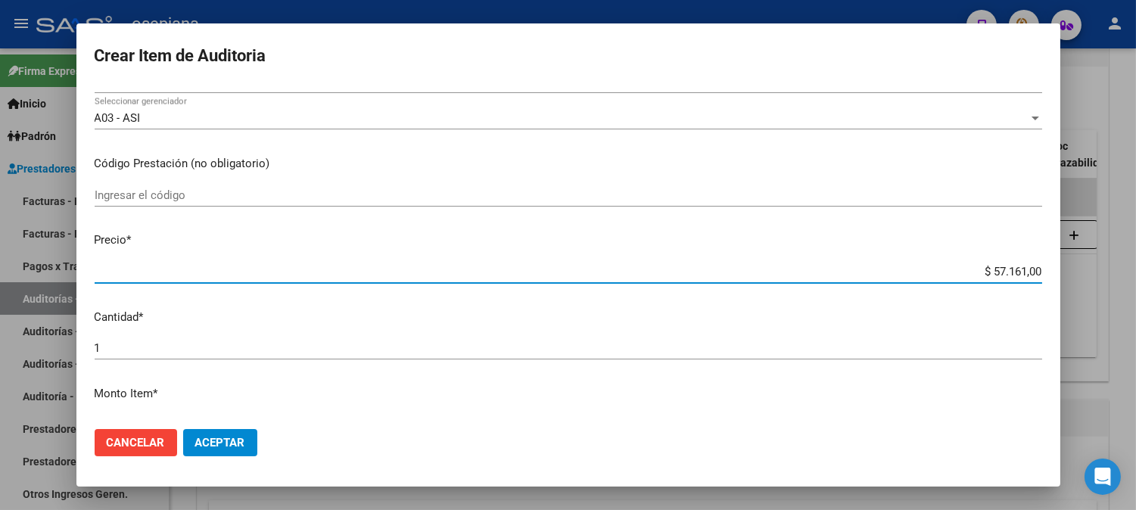
drag, startPoint x: 961, startPoint y: 268, endPoint x: 1088, endPoint y: 269, distance: 127.1
click at [1088, 269] on div "Crear Item de Auditoria 94425717 Nro Documento 23944257179 CUIL Afiliado Inacti…" at bounding box center [568, 255] width 1136 height 510
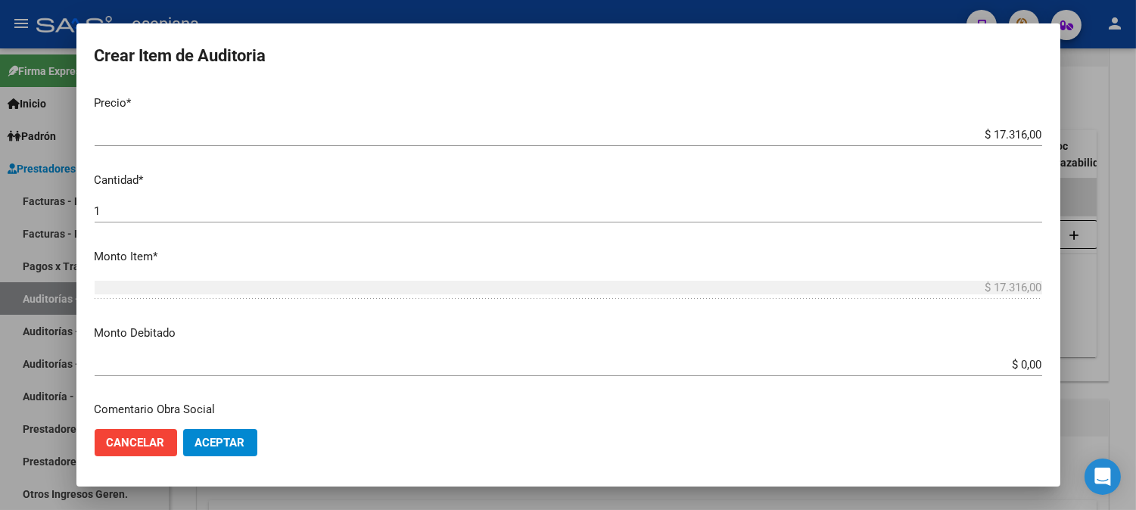
scroll to position [568, 0]
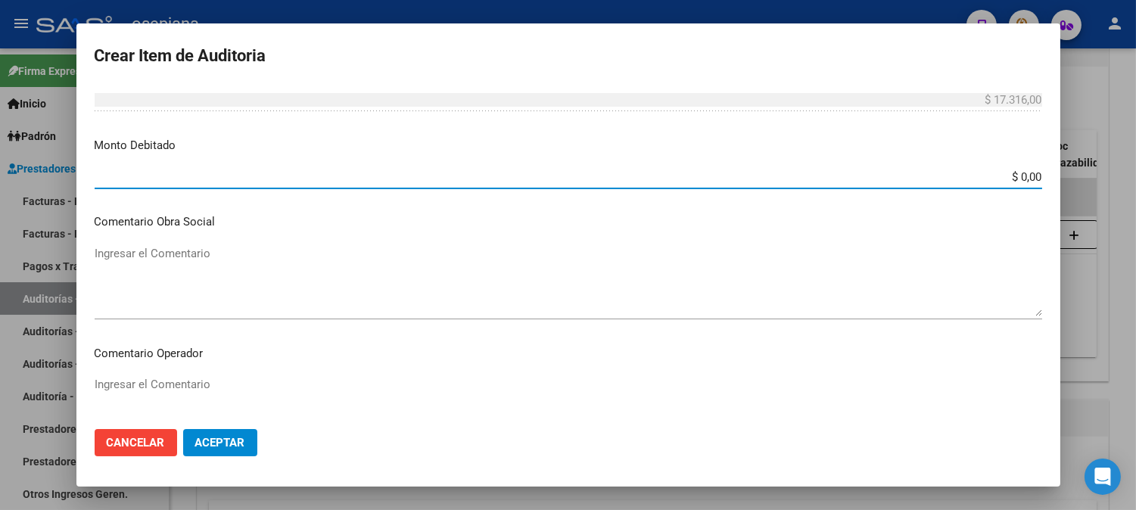
drag, startPoint x: 997, startPoint y: 179, endPoint x: 1117, endPoint y: 169, distance: 120.0
click at [1117, 169] on div "Crear Item de Auditoria 94425717 Nro Documento 23944257179 CUIL Afiliado Inacti…" at bounding box center [568, 255] width 1136 height 510
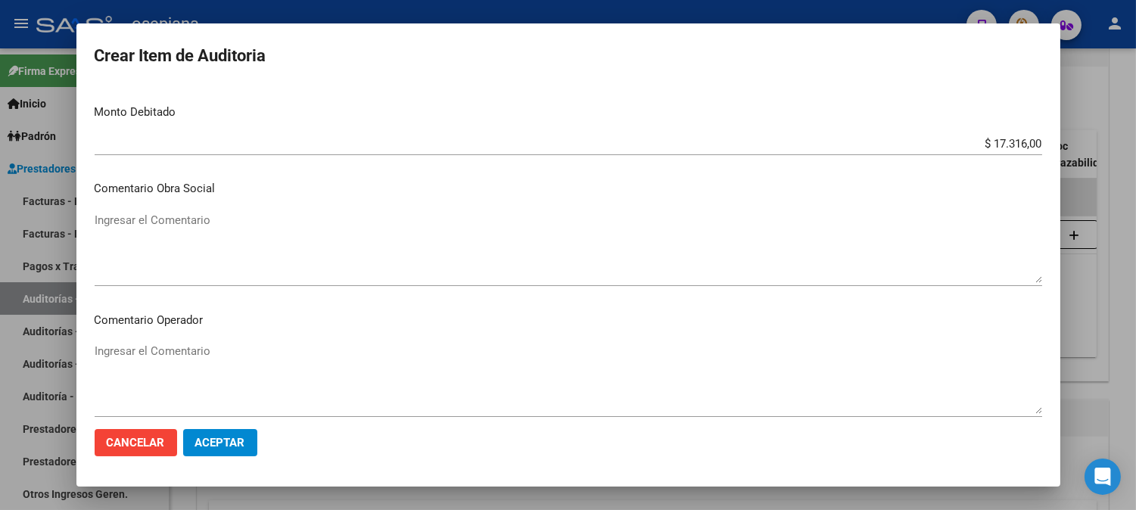
scroll to position [664, 0]
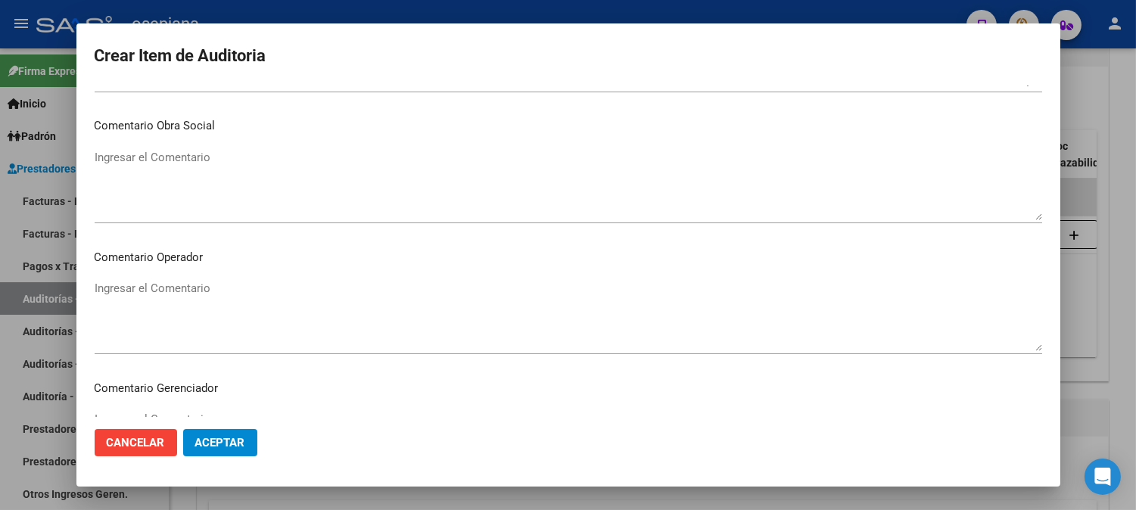
click at [490, 281] on textarea "Ingresar el Comentario" at bounding box center [568, 315] width 947 height 71
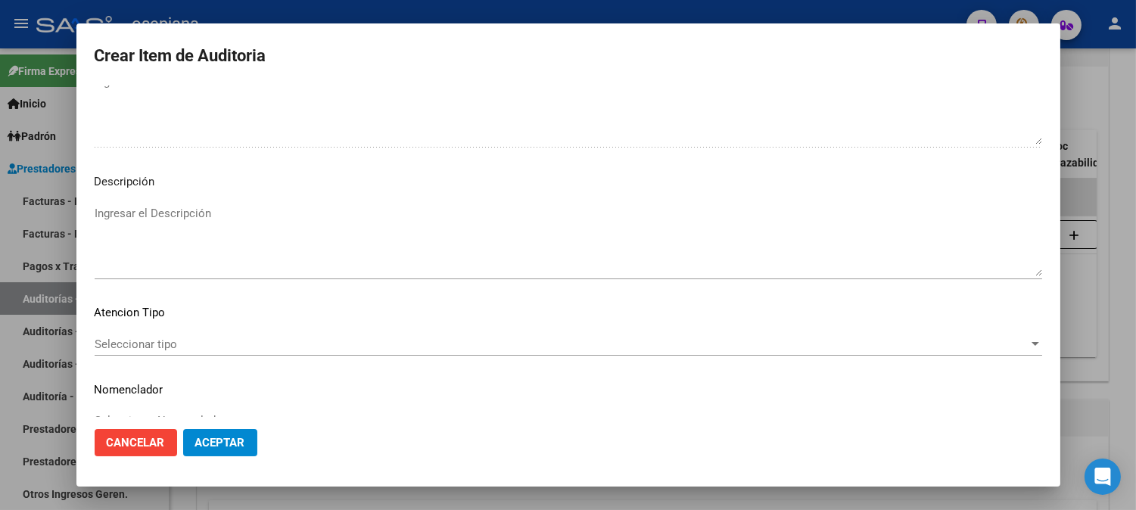
scroll to position [1031, 0]
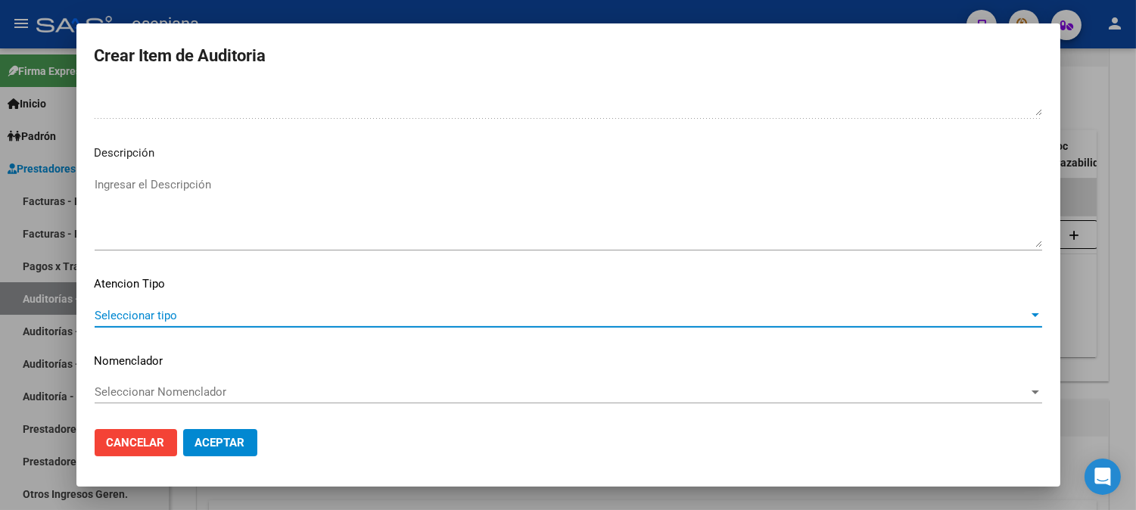
click at [132, 318] on span "Seleccionar tipo" at bounding box center [562, 316] width 934 height 14
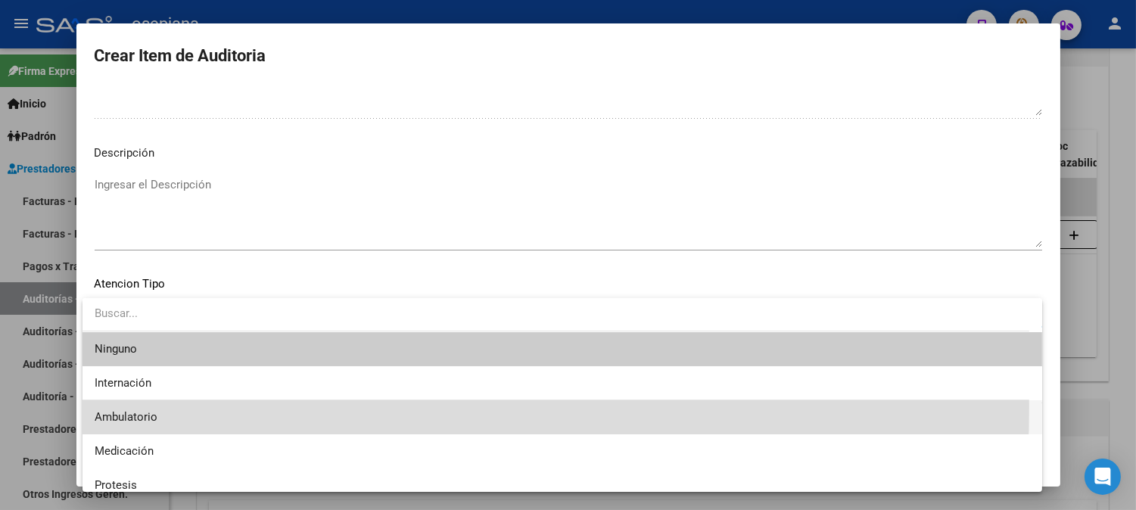
click at [119, 406] on span "Ambulatorio" at bounding box center [562, 417] width 935 height 34
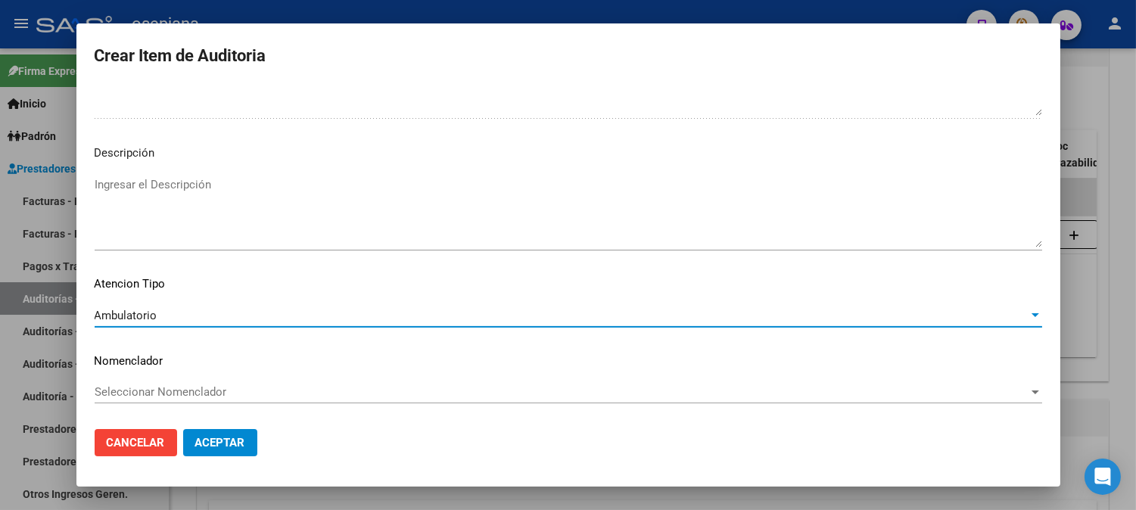
click at [170, 390] on span "Seleccionar Nomenclador" at bounding box center [562, 392] width 934 height 14
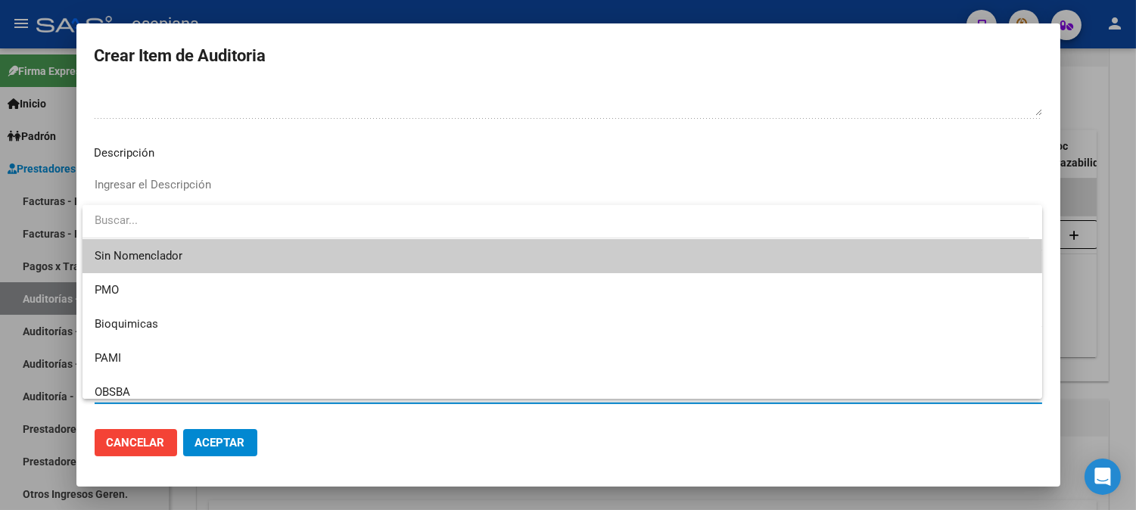
click at [171, 262] on span "Sin Nomenclador" at bounding box center [562, 256] width 935 height 34
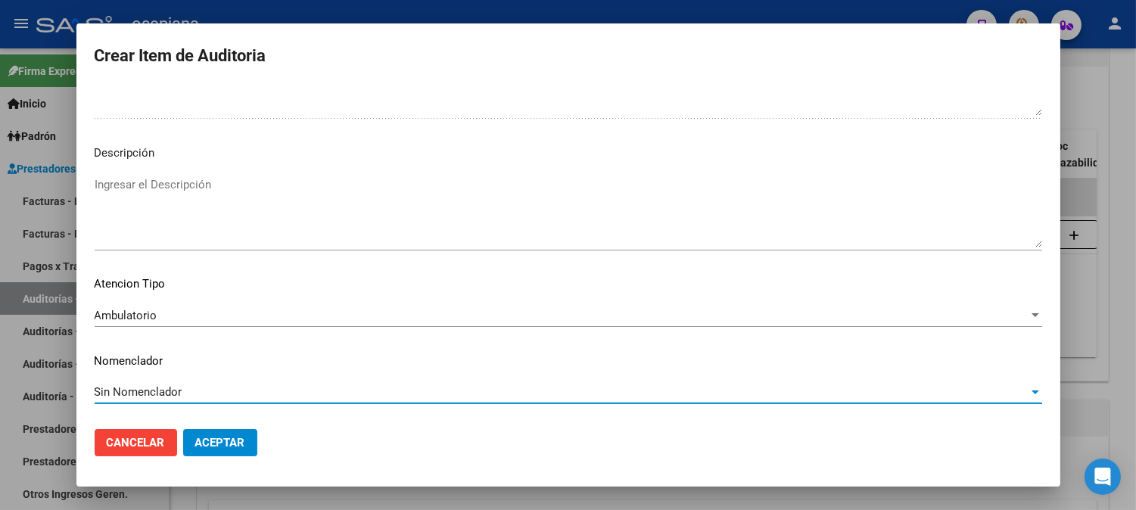
click at [238, 436] on span "Aceptar" at bounding box center [220, 443] width 50 height 14
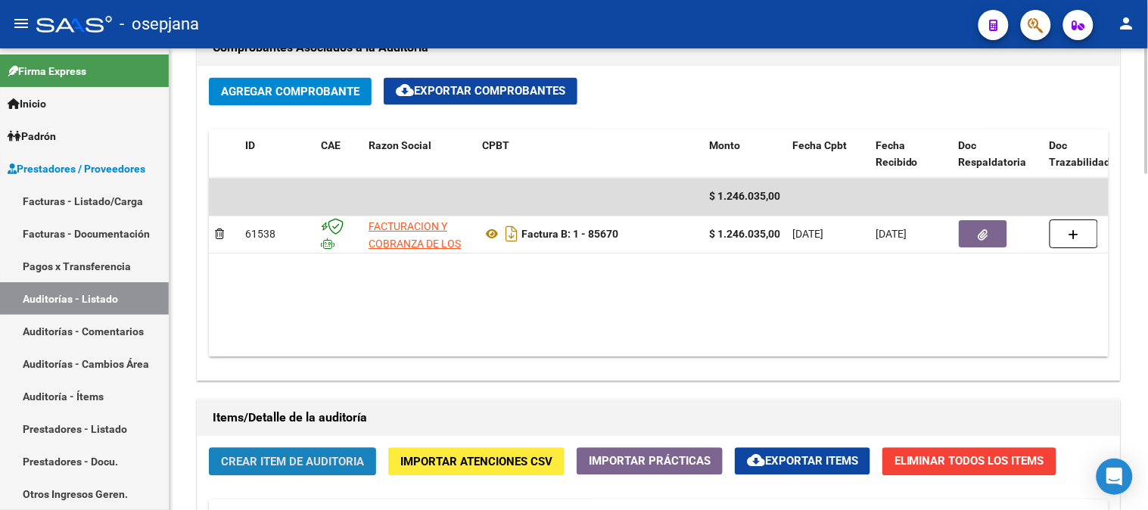
click at [306, 471] on button "Crear Item de Auditoria" at bounding box center [292, 462] width 167 height 28
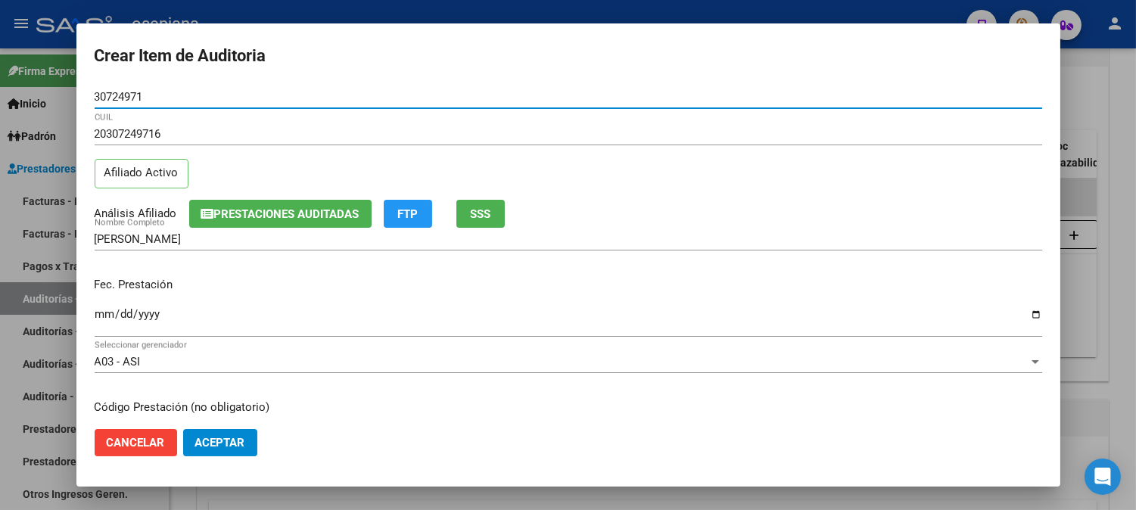
click at [104, 323] on input "Ingresar la fecha" at bounding box center [568, 320] width 947 height 24
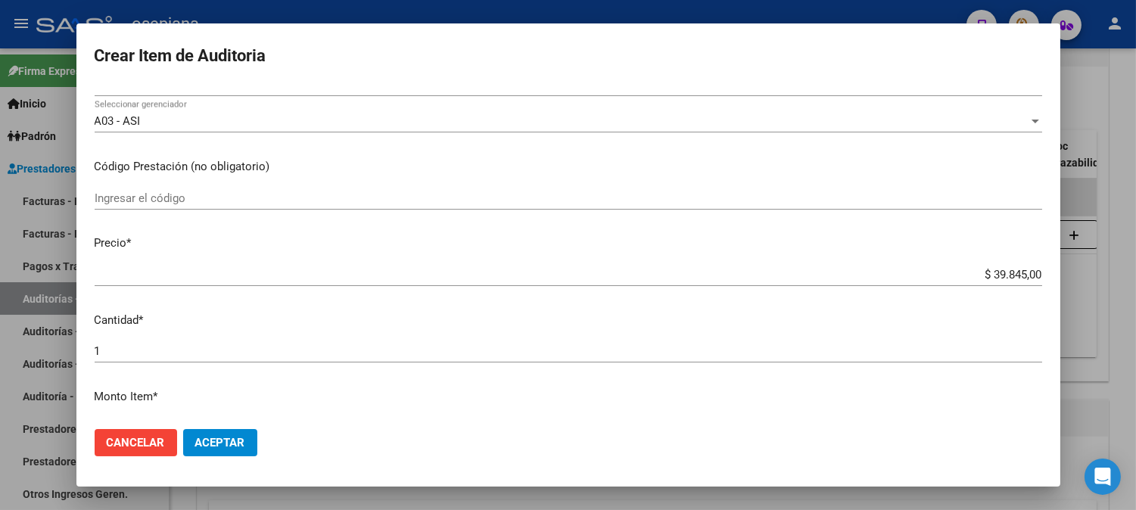
scroll to position [324, 0]
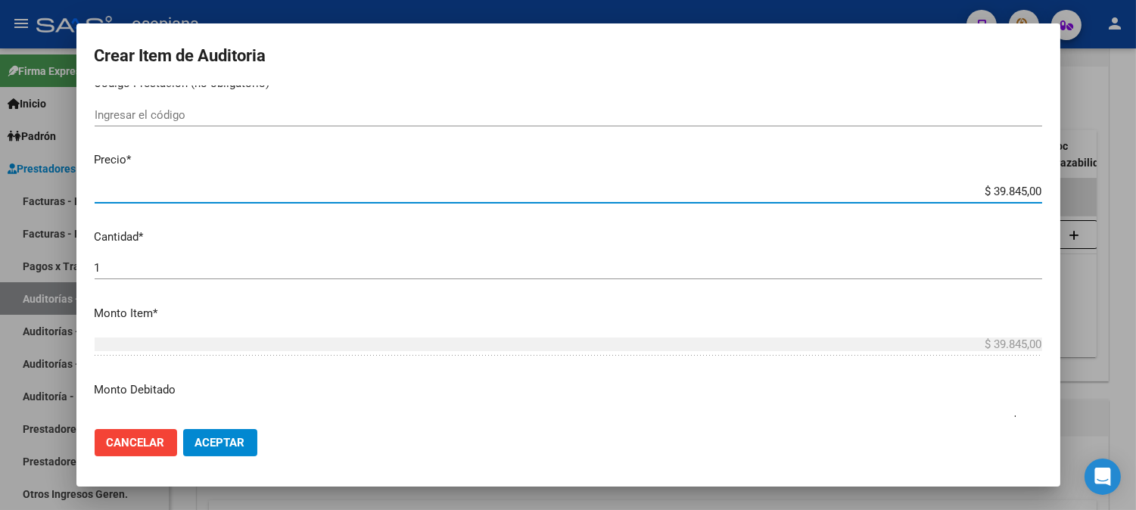
drag, startPoint x: 969, startPoint y: 194, endPoint x: 1081, endPoint y: 198, distance: 111.3
click at [1081, 197] on div "Crear Item de Auditoria 30724971 Nro Documento 20307249716 CUIL Afiliado Activo…" at bounding box center [568, 255] width 1136 height 510
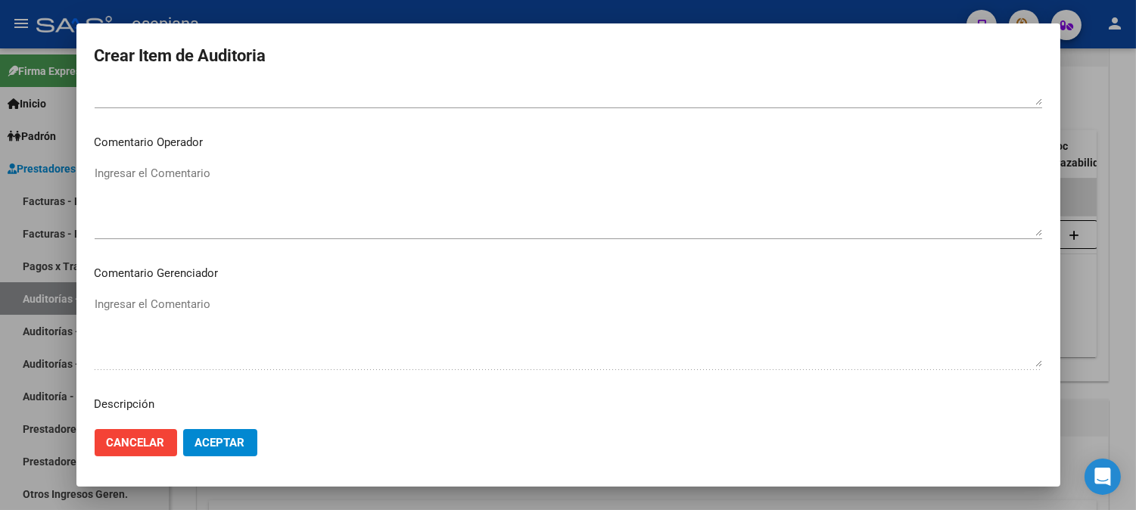
scroll to position [1031, 0]
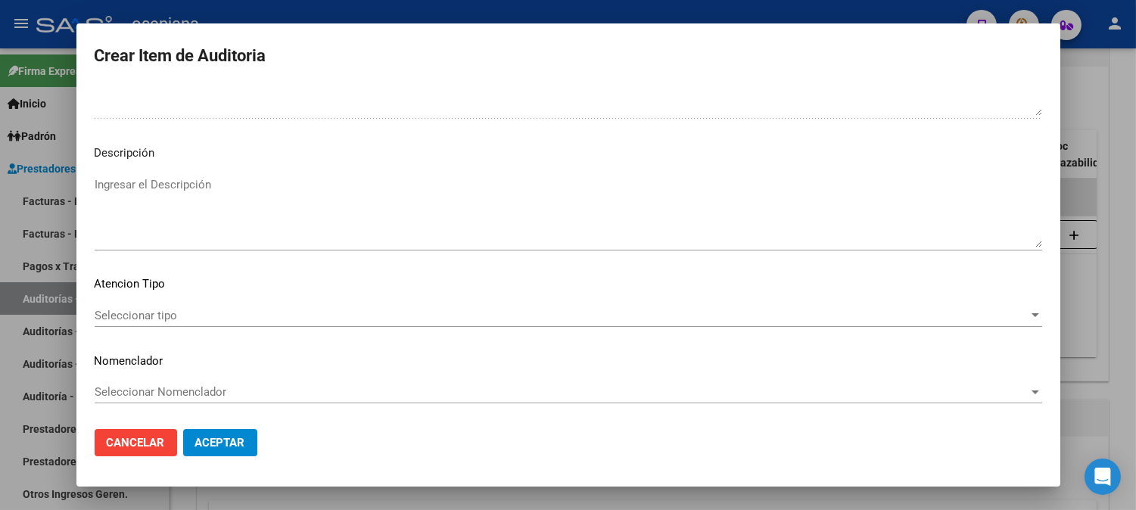
click at [209, 309] on span "Seleccionar tipo" at bounding box center [562, 316] width 934 height 14
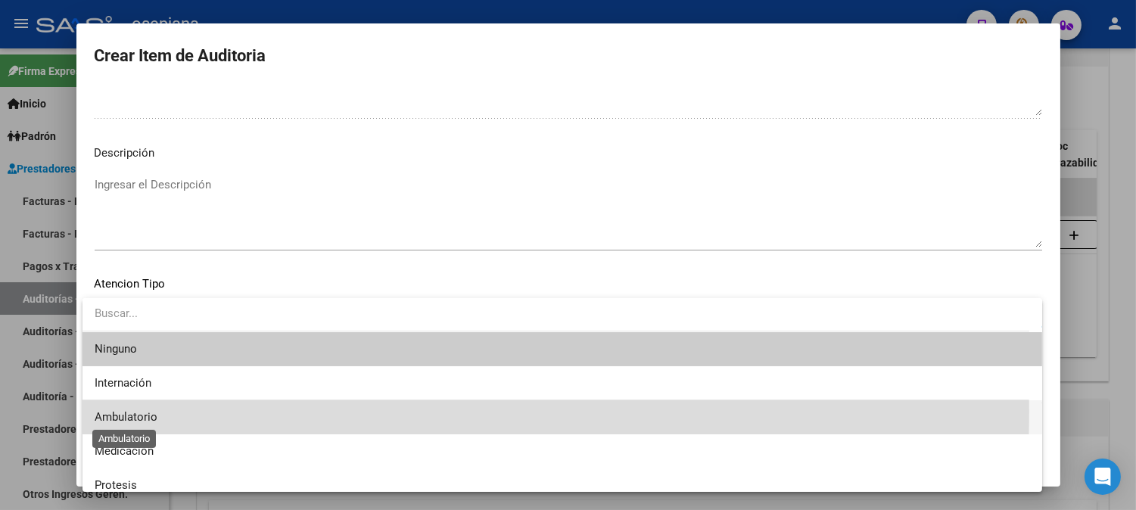
click at [104, 411] on span "Ambulatorio" at bounding box center [126, 417] width 63 height 14
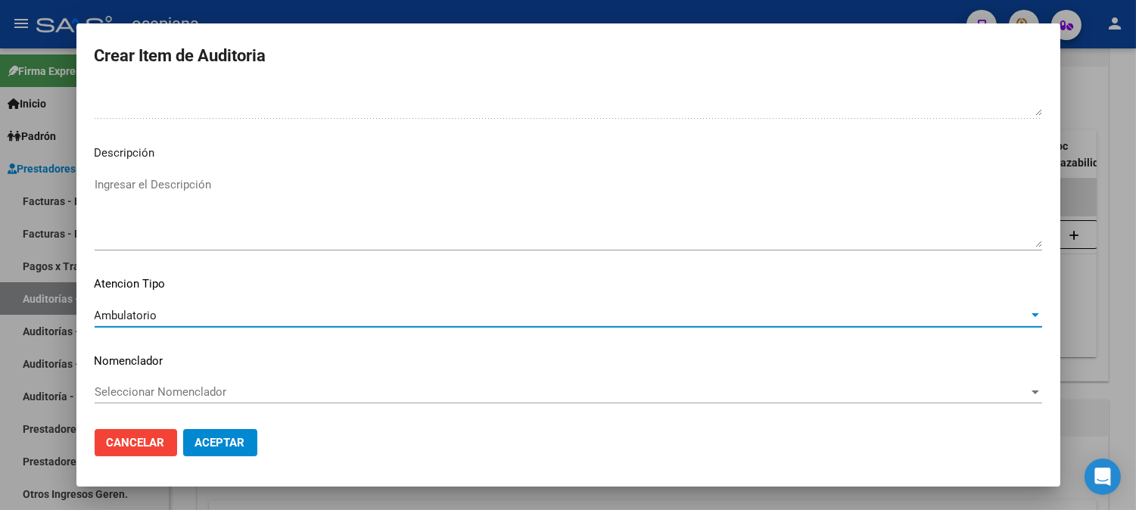
click at [132, 390] on span "Seleccionar Nomenclador" at bounding box center [562, 392] width 934 height 14
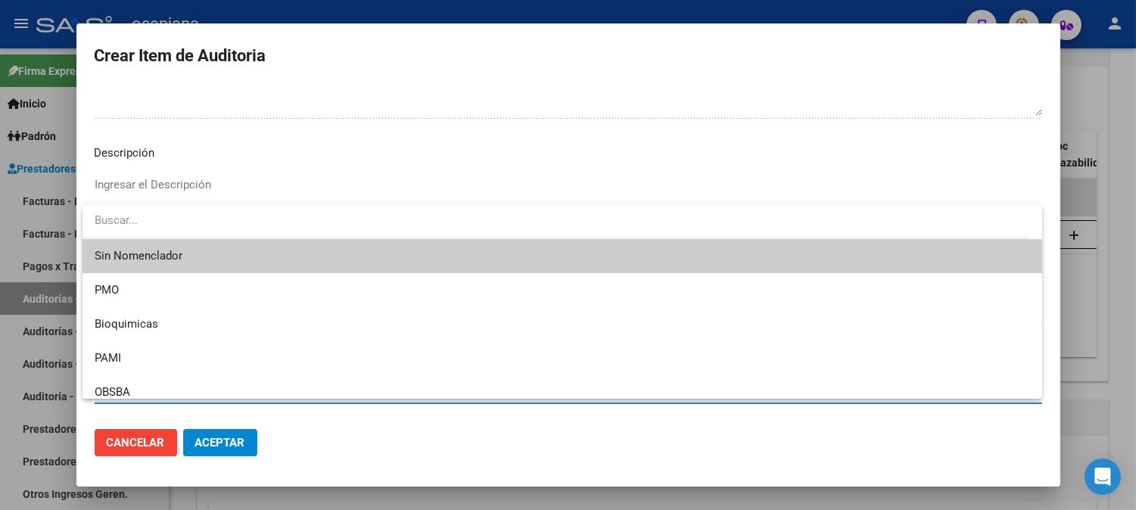
click at [135, 256] on span "Sin Nomenclador" at bounding box center [562, 256] width 935 height 34
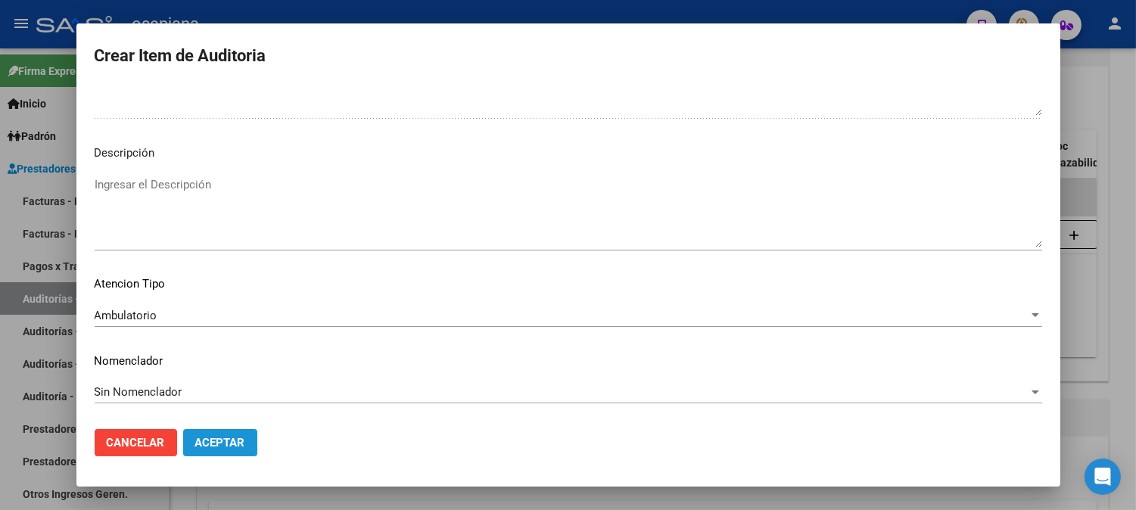
click at [223, 446] on span "Aceptar" at bounding box center [220, 443] width 50 height 14
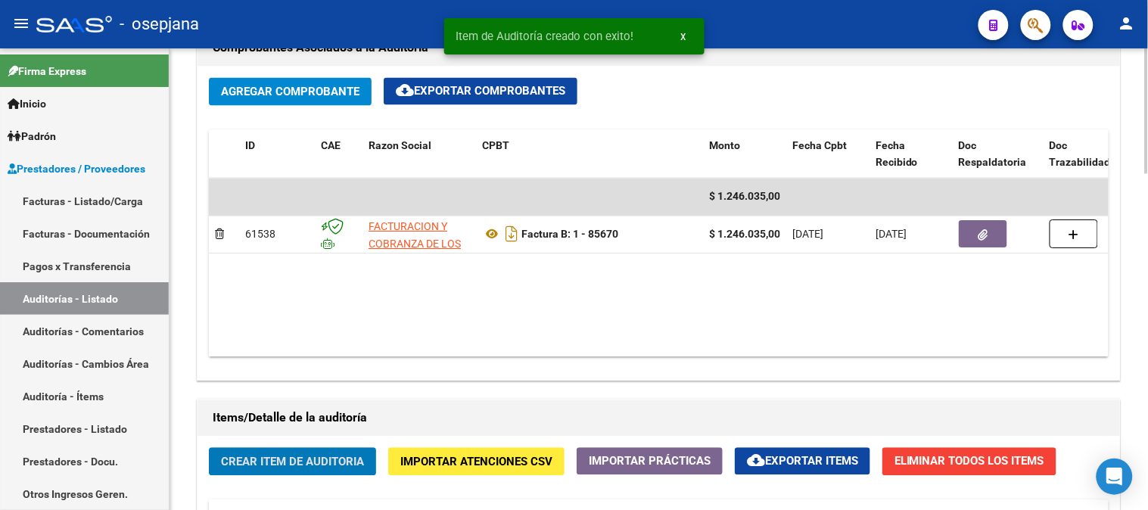
click at [304, 469] on span "Crear Item de Auditoria" at bounding box center [292, 463] width 143 height 14
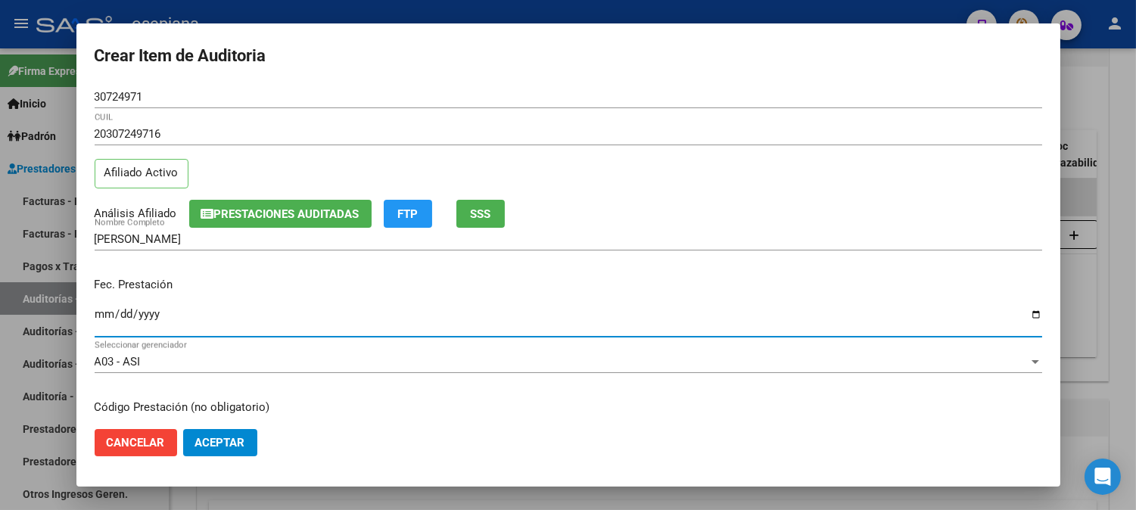
click at [104, 319] on input "Ingresar la fecha" at bounding box center [568, 320] width 947 height 24
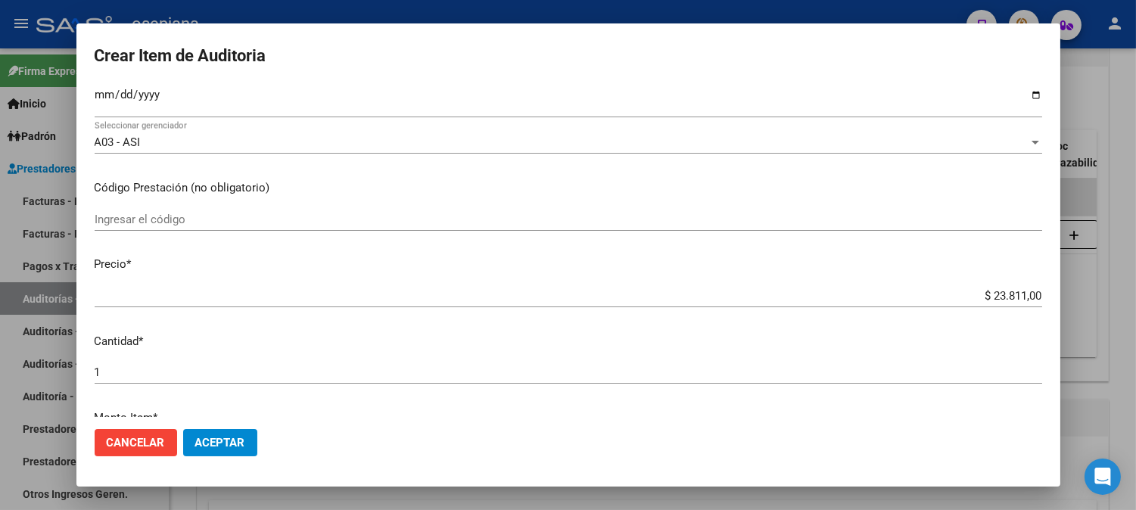
scroll to position [303, 0]
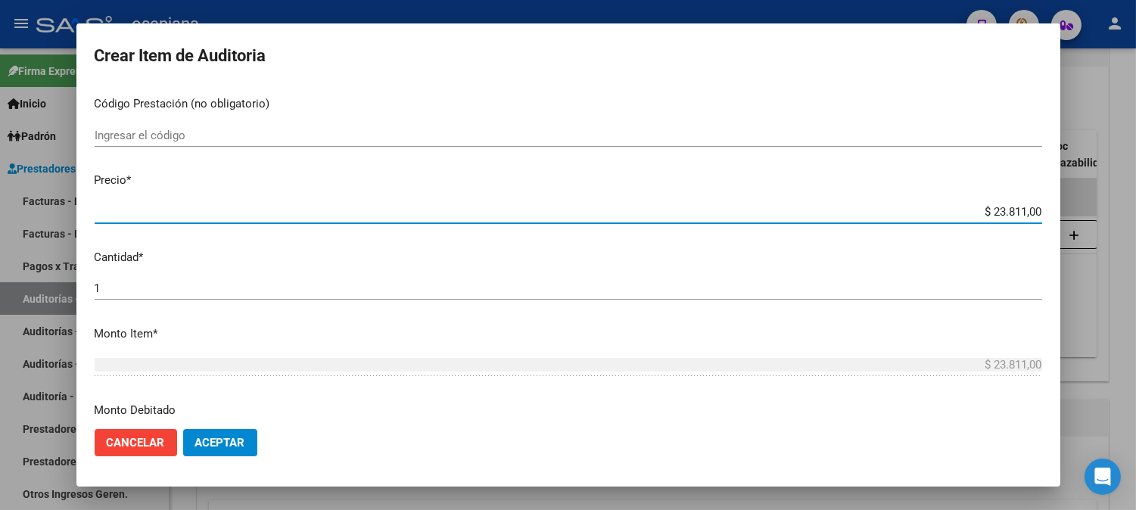
drag, startPoint x: 972, startPoint y: 213, endPoint x: 1137, endPoint y: 238, distance: 166.8
click at [1135, 238] on html "menu - osepjana person Firma Express Inicio Calendario SSS Instructivos Contact…" at bounding box center [568, 255] width 1136 height 510
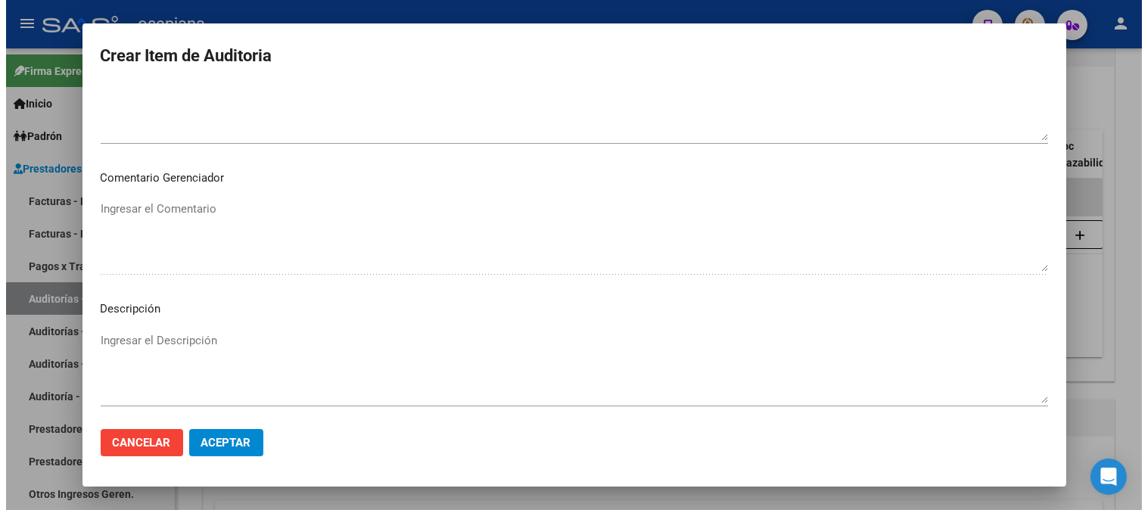
scroll to position [1031, 0]
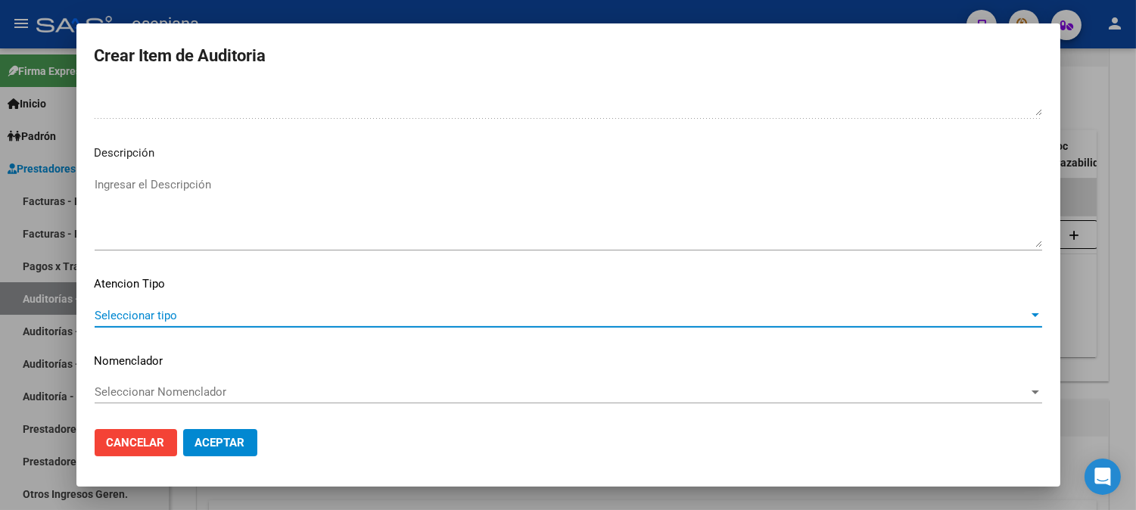
click at [157, 313] on span "Seleccionar tipo" at bounding box center [562, 316] width 934 height 14
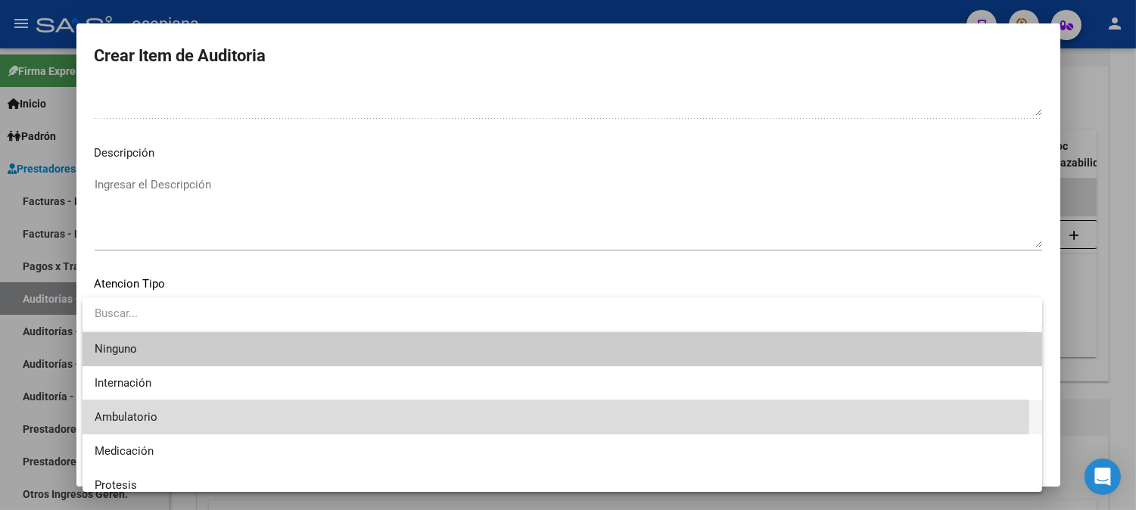
click at [131, 409] on span "Ambulatorio" at bounding box center [562, 417] width 935 height 34
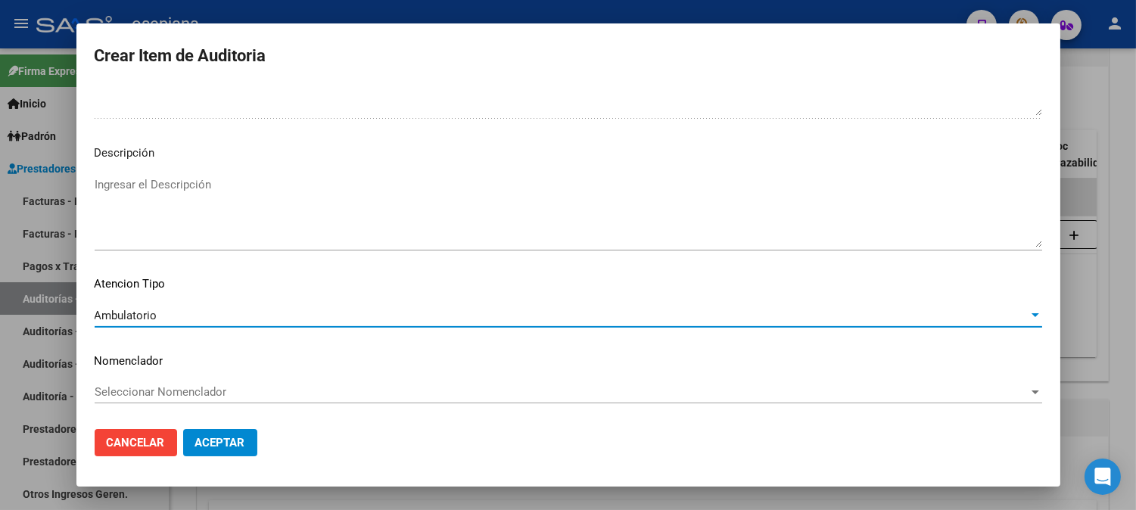
click at [133, 390] on span "Seleccionar Nomenclador" at bounding box center [562, 392] width 934 height 14
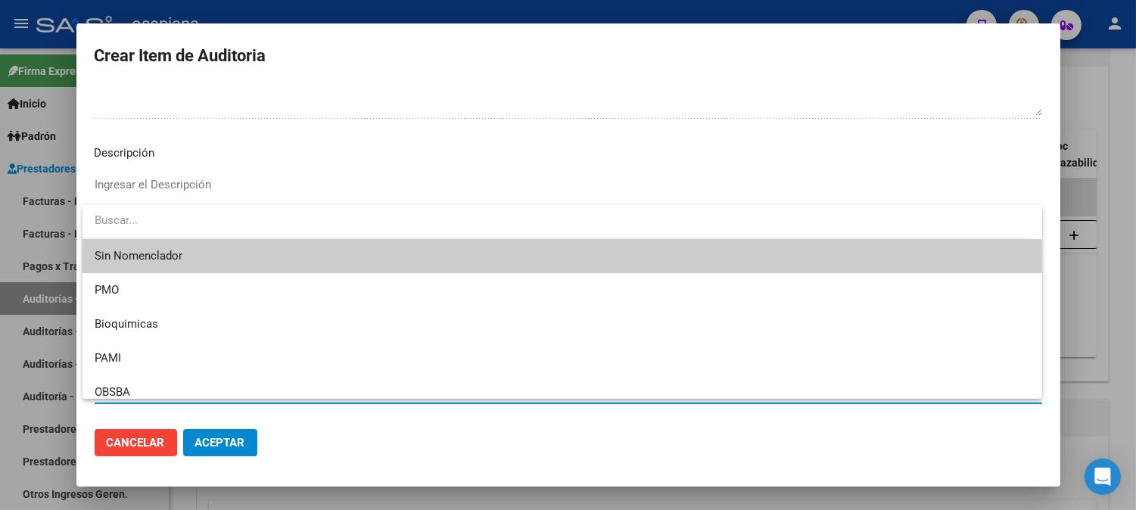
click at [107, 247] on span "Sin Nomenclador" at bounding box center [562, 256] width 935 height 34
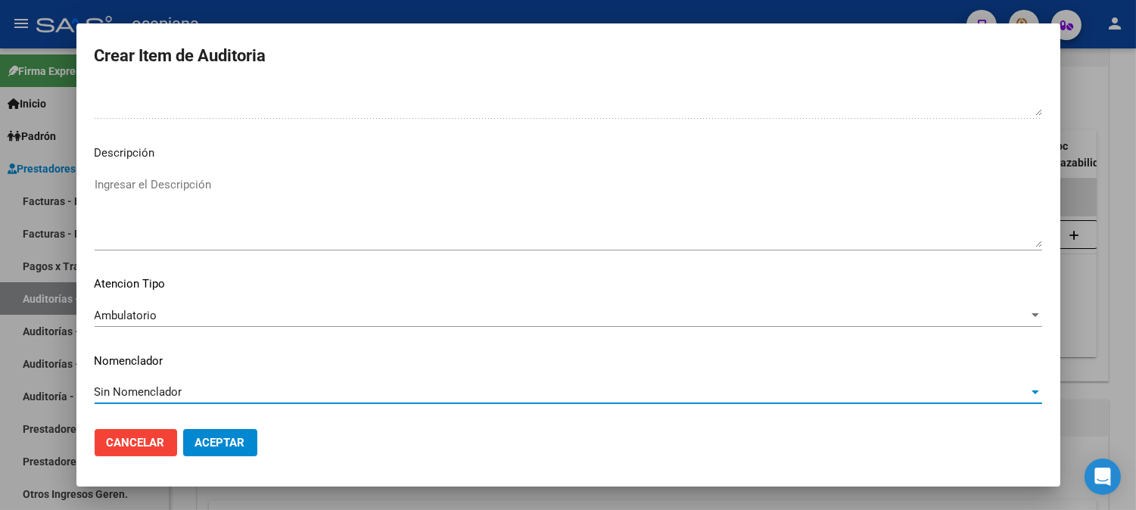
click at [225, 444] on span "Aceptar" at bounding box center [220, 443] width 50 height 14
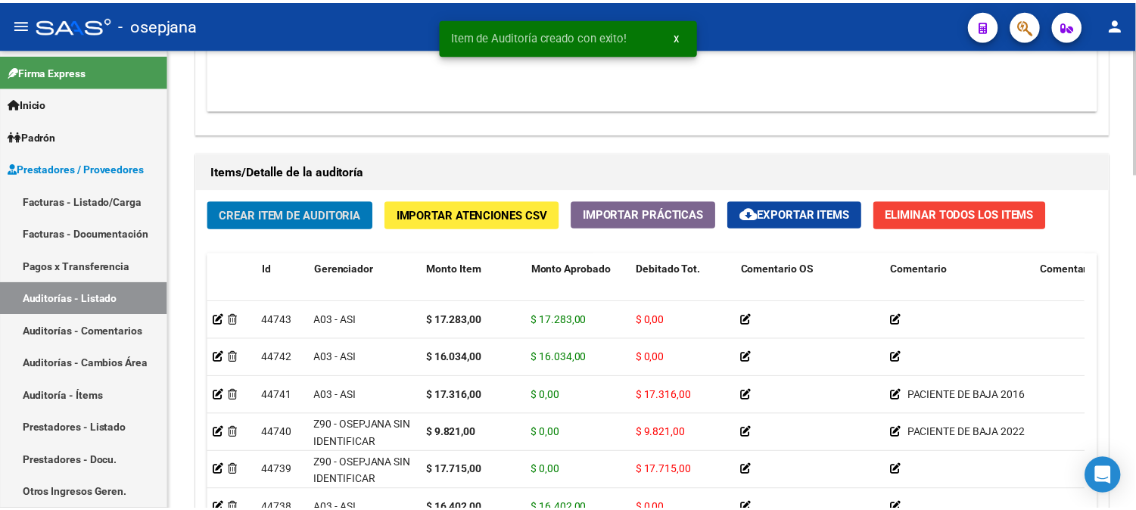
scroll to position [1003, 0]
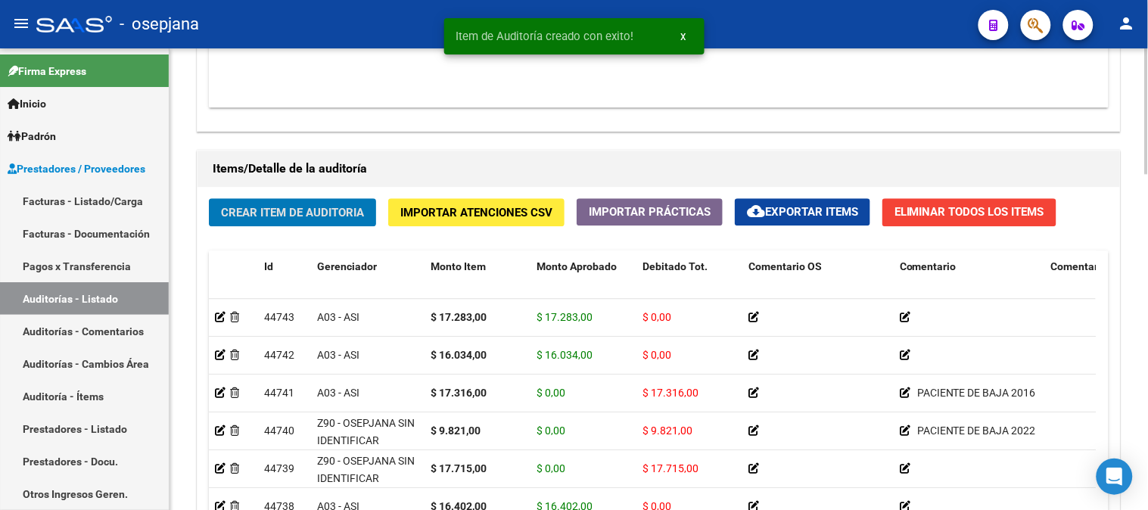
click at [1135, 344] on div at bounding box center [1147, 385] width 4 height 126
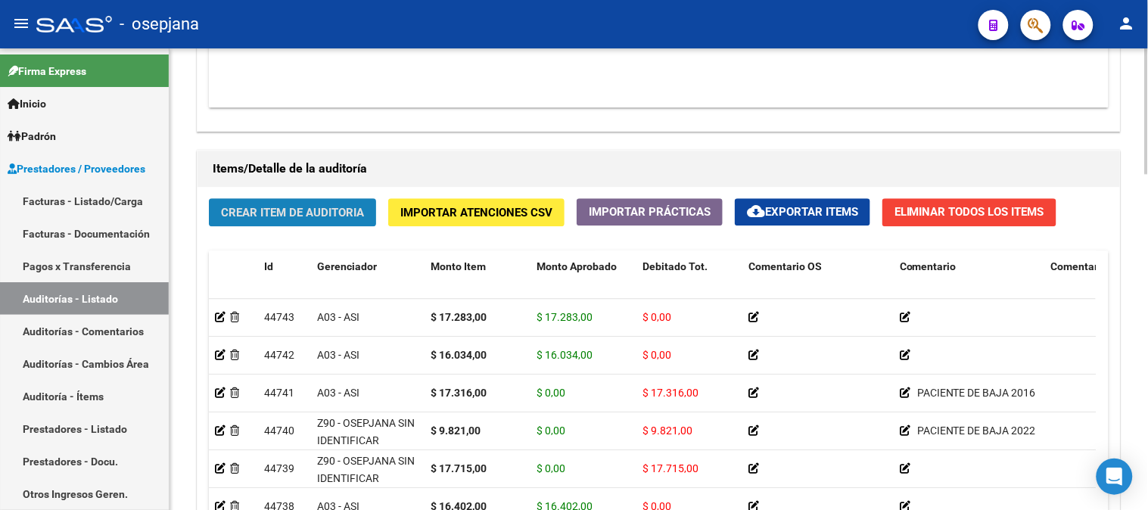
click at [330, 210] on span "Crear Item de Auditoria" at bounding box center [292, 213] width 143 height 14
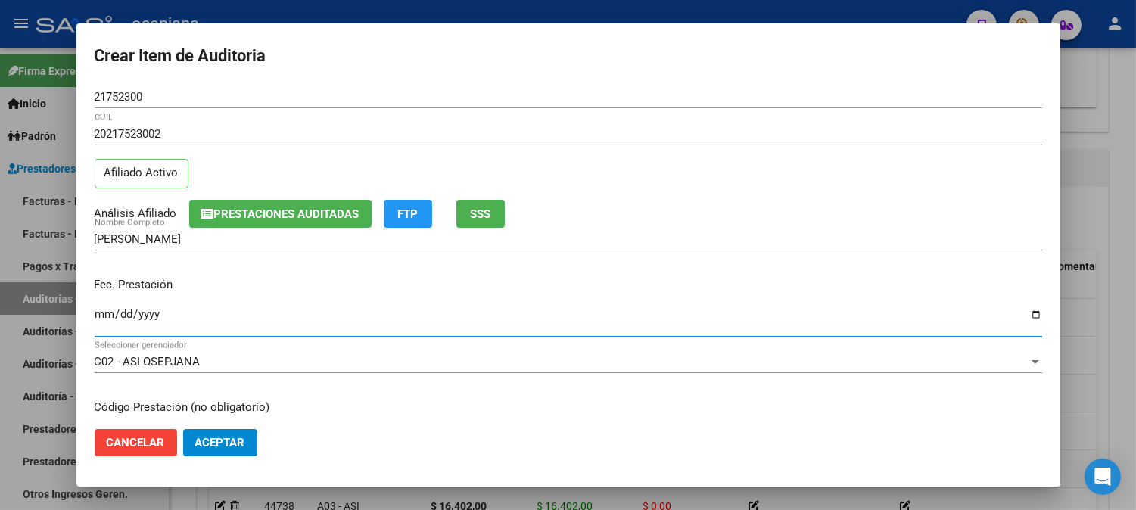
click at [104, 310] on input "Ingresar la fecha" at bounding box center [568, 320] width 947 height 24
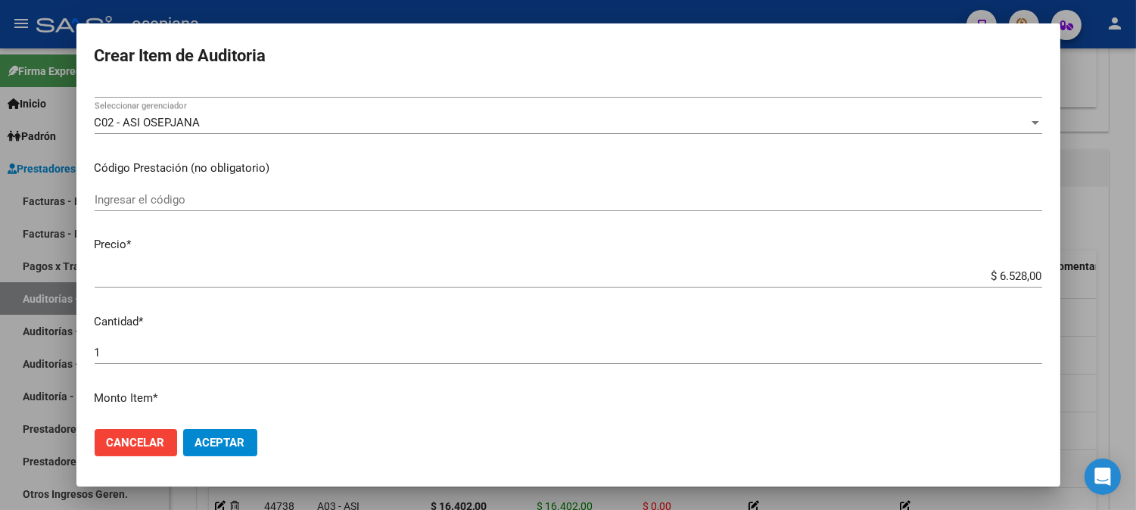
scroll to position [322, 0]
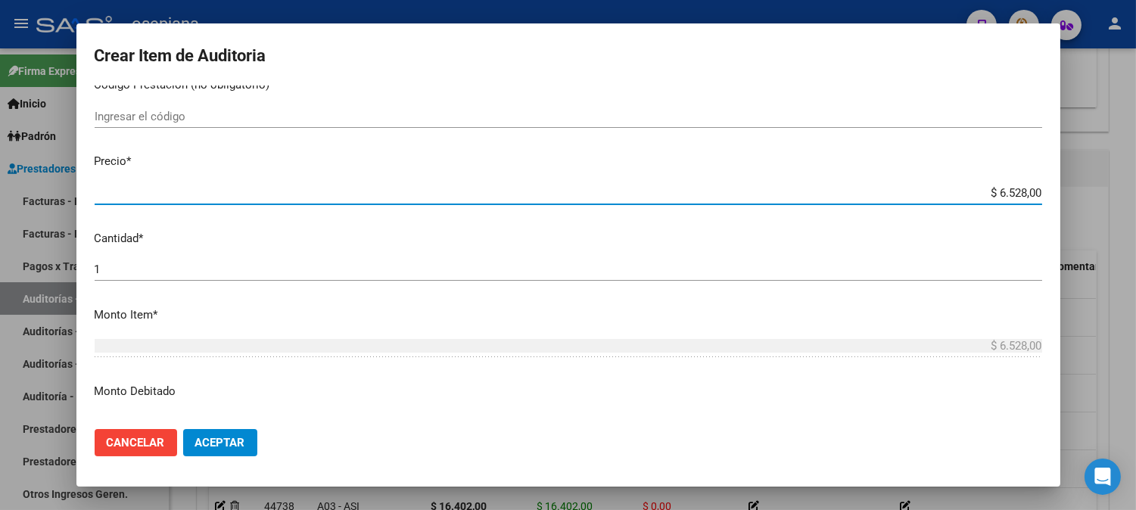
drag, startPoint x: 963, startPoint y: 195, endPoint x: 1134, endPoint y: 198, distance: 171.0
click at [1134, 198] on div "Crear Item de Auditoria 21752300 Nro Documento 20217523002 CUIL Afiliado Activo…" at bounding box center [568, 255] width 1136 height 510
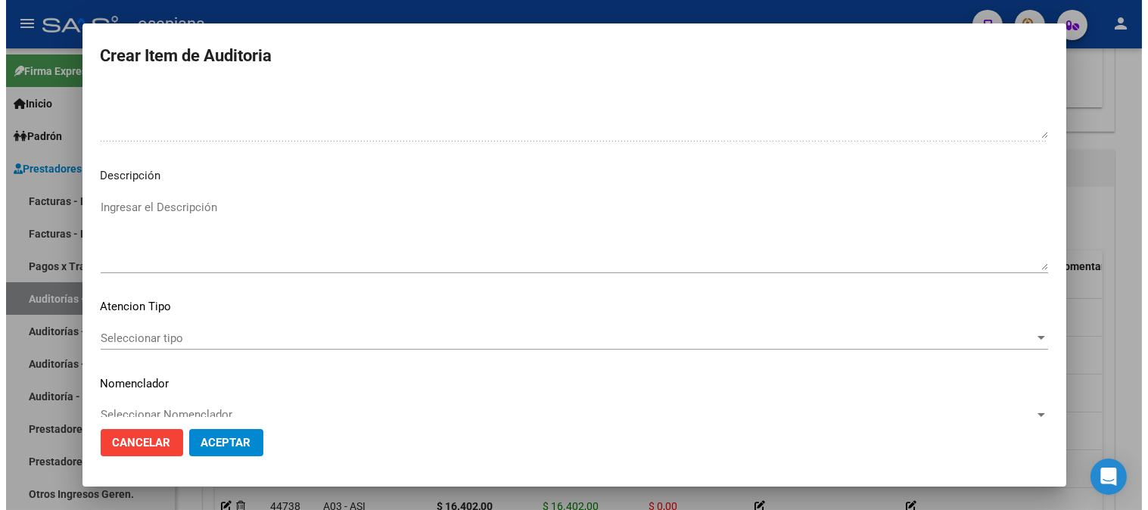
scroll to position [1031, 0]
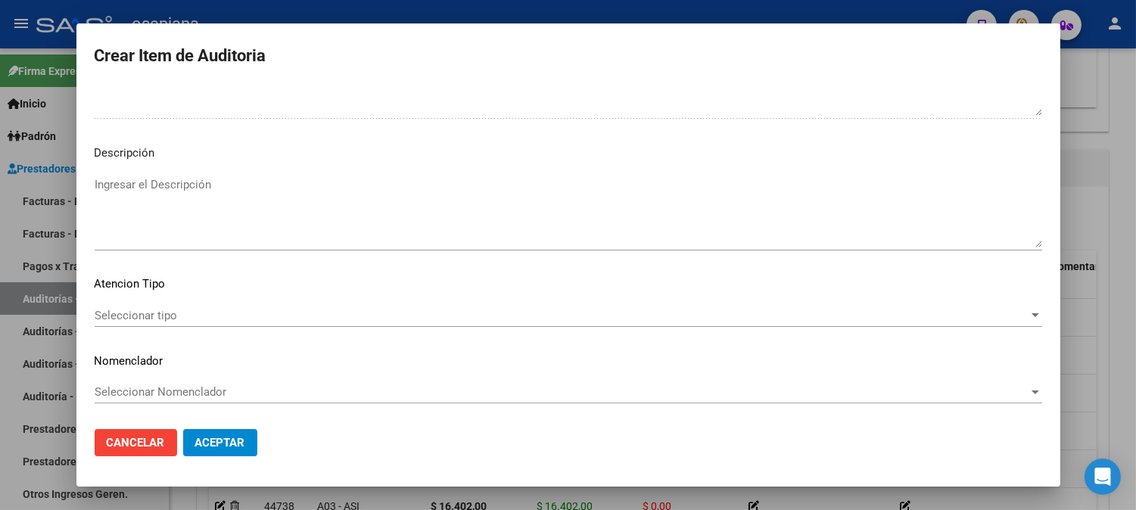
click at [112, 312] on span "Seleccionar tipo" at bounding box center [562, 316] width 934 height 14
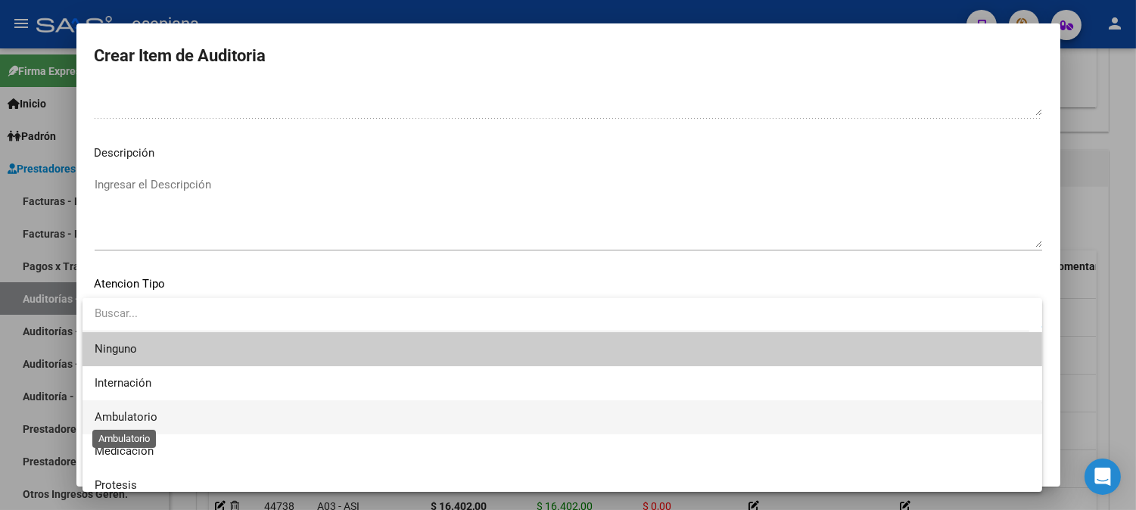
click at [122, 417] on span "Ambulatorio" at bounding box center [126, 417] width 63 height 14
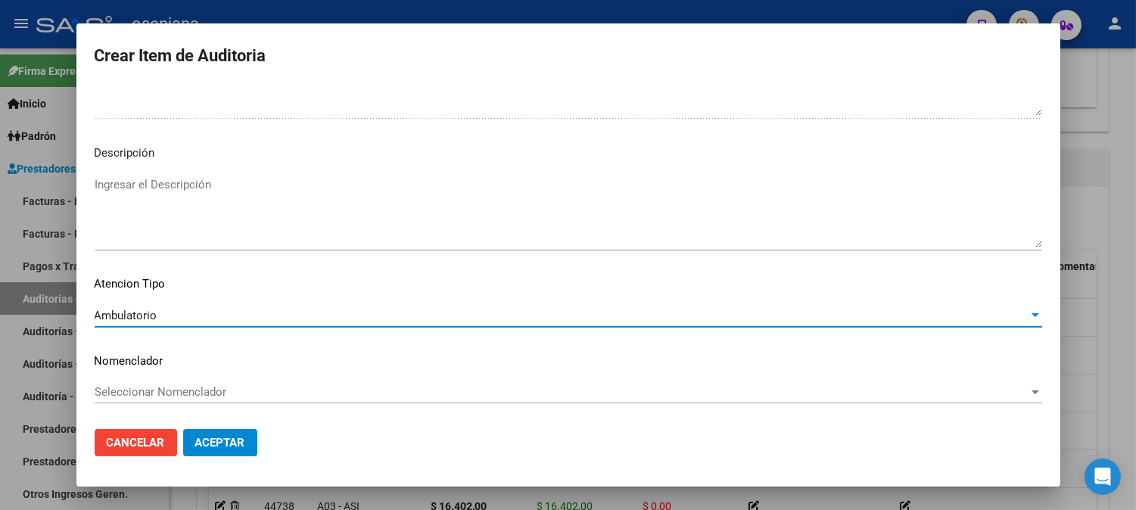
click at [148, 382] on div "Seleccionar Nomenclador Seleccionar Nomenclador" at bounding box center [568, 392] width 947 height 23
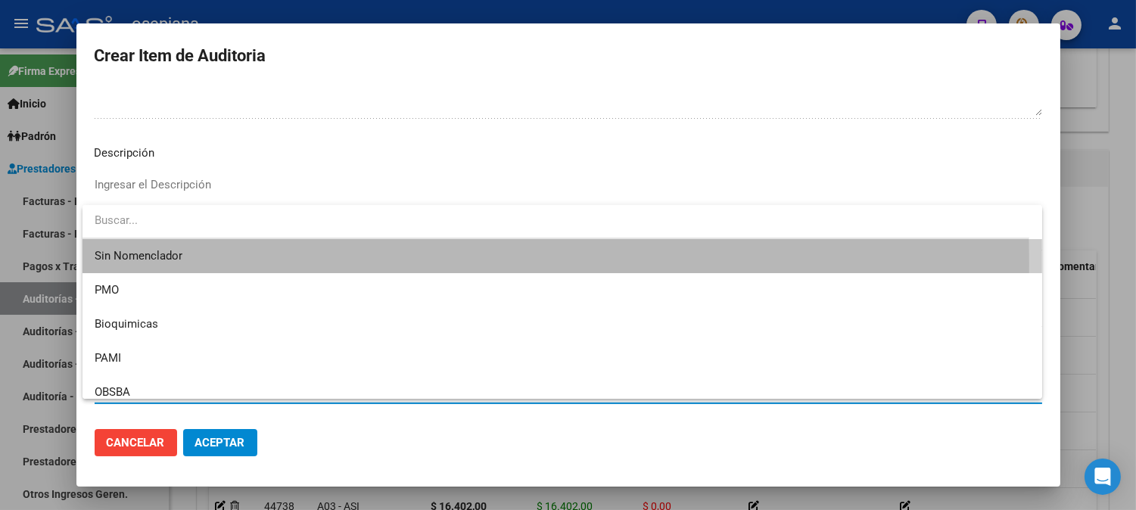
click at [159, 265] on span "Sin Nomenclador" at bounding box center [562, 256] width 935 height 34
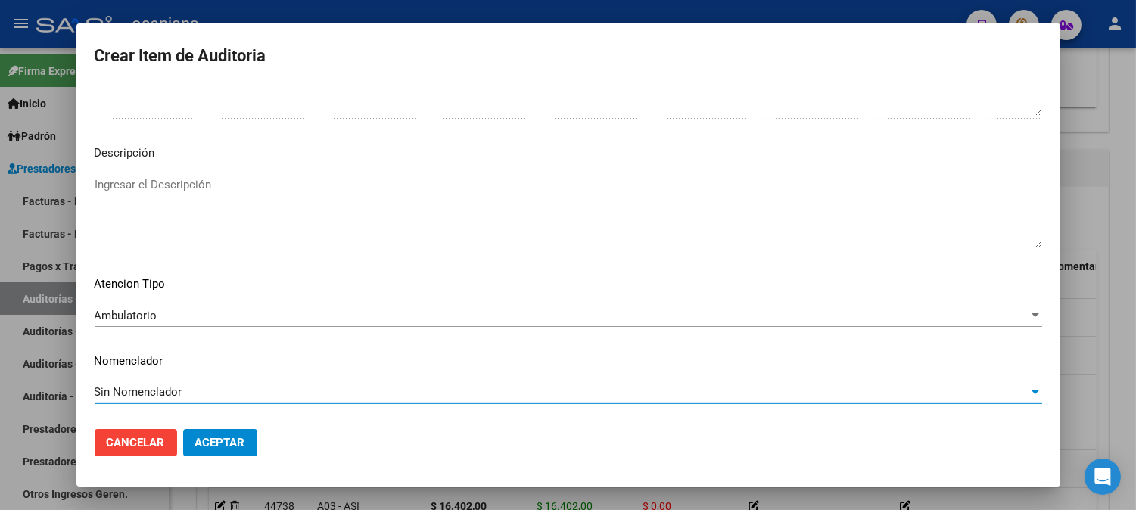
click at [233, 431] on button "Aceptar" at bounding box center [220, 442] width 74 height 27
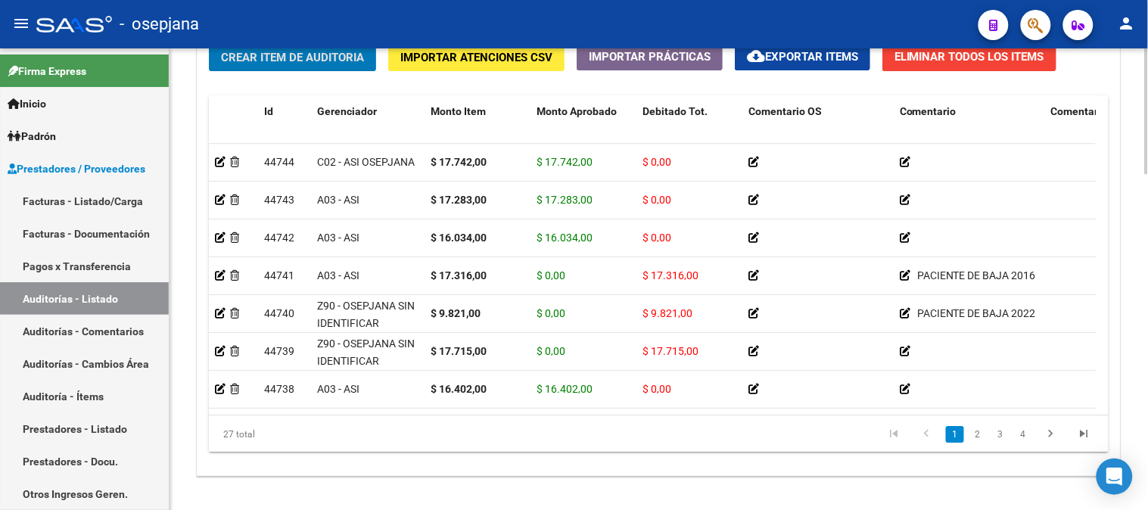
scroll to position [1151, 0]
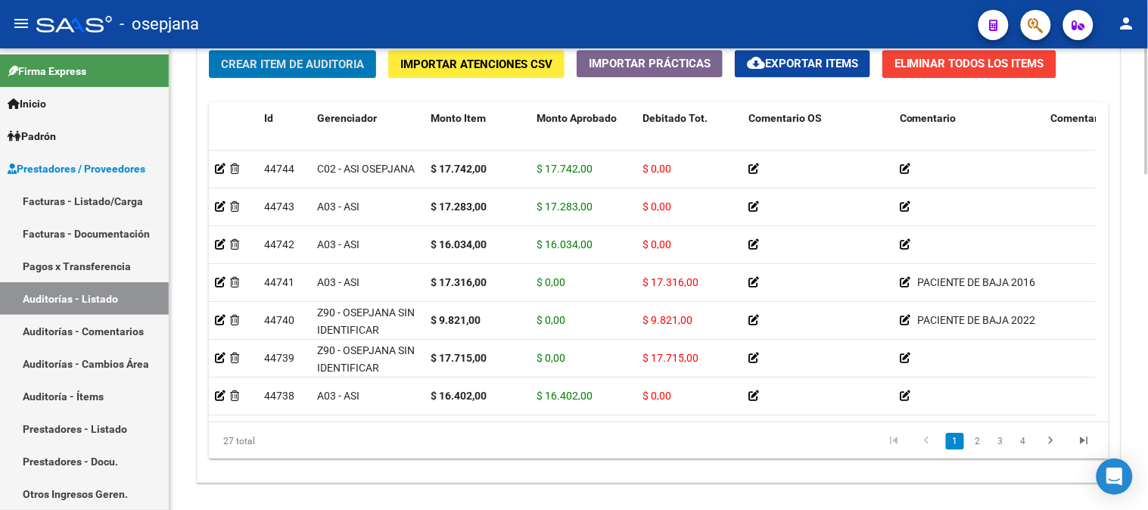
click at [1135, 456] on div at bounding box center [1147, 425] width 4 height 126
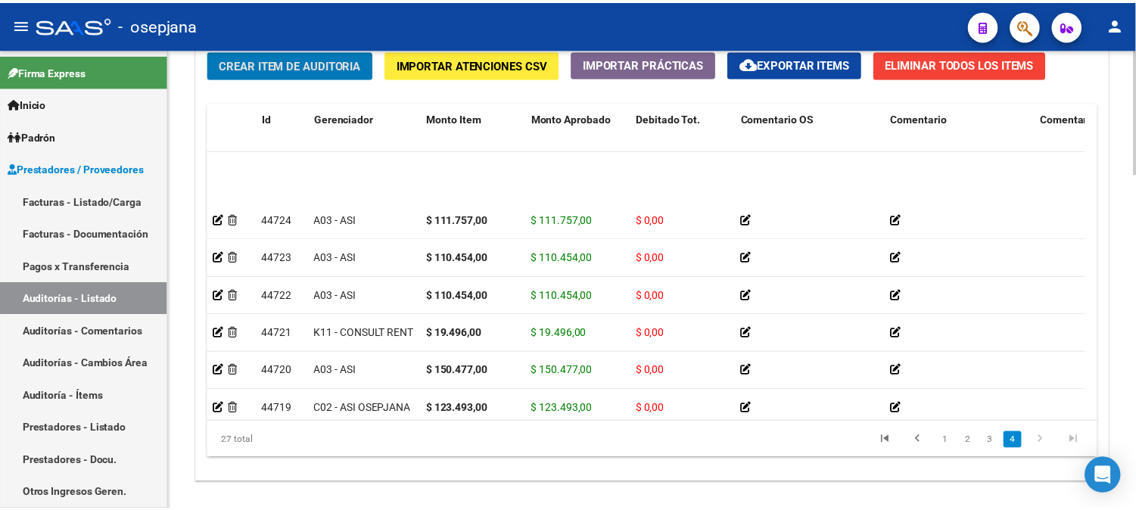
scroll to position [767, 0]
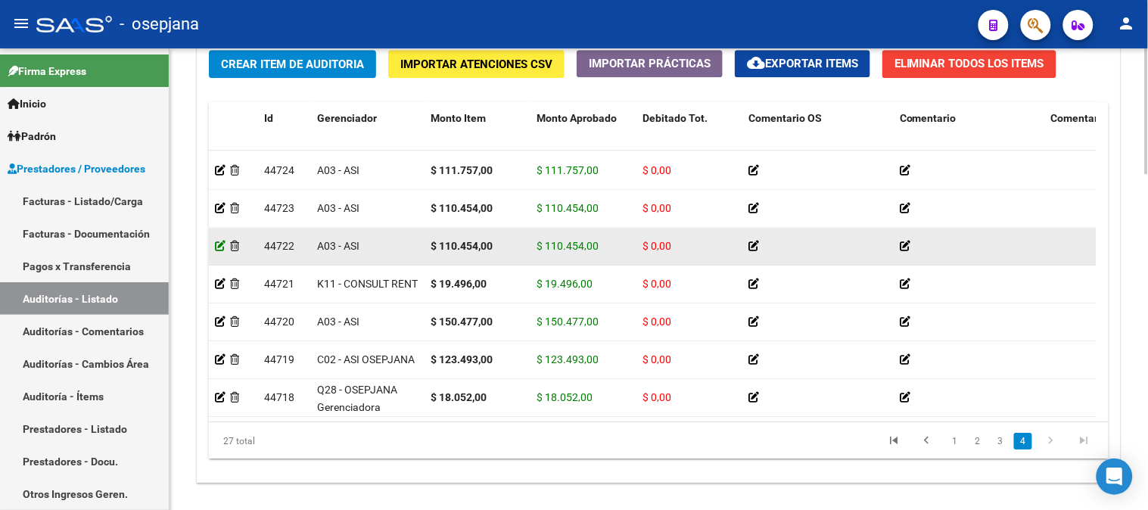
click at [220, 241] on icon at bounding box center [220, 246] width 11 height 11
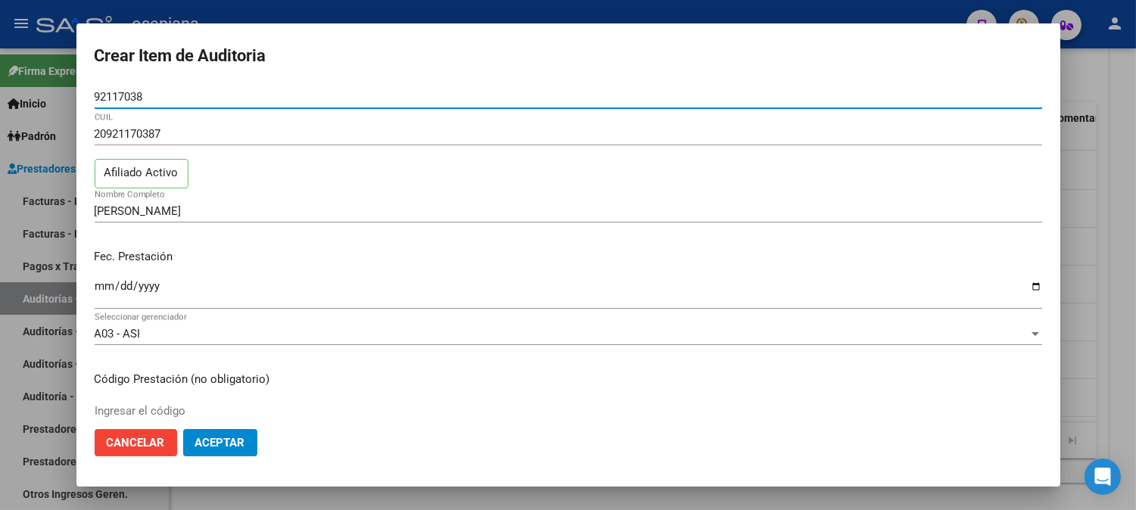
click at [543, 11] on div at bounding box center [568, 255] width 1136 height 510
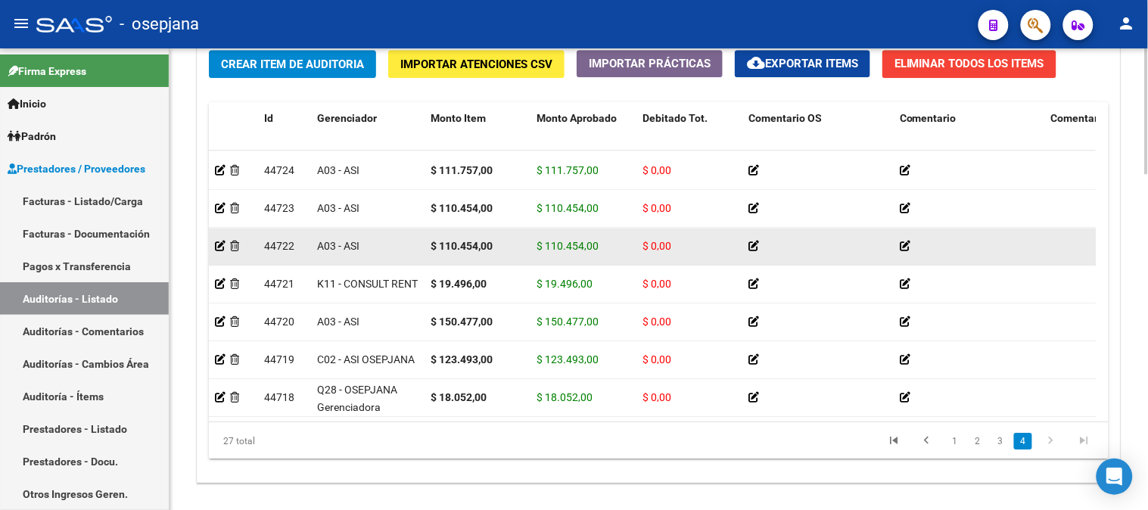
click at [237, 241] on div at bounding box center [233, 246] width 37 height 17
click at [237, 241] on icon at bounding box center [234, 246] width 9 height 11
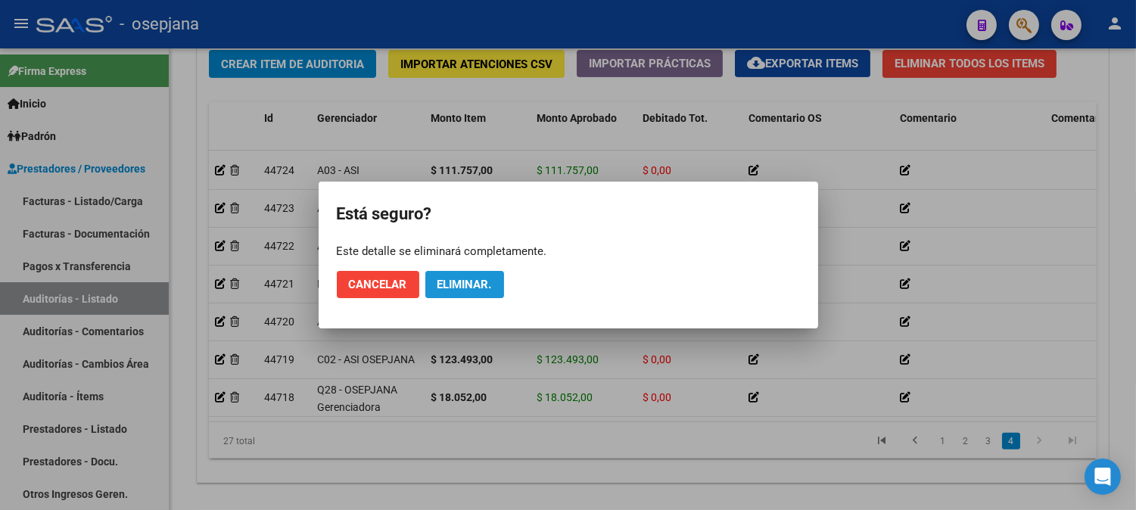
click at [498, 291] on button "Eliminar." at bounding box center [464, 284] width 79 height 27
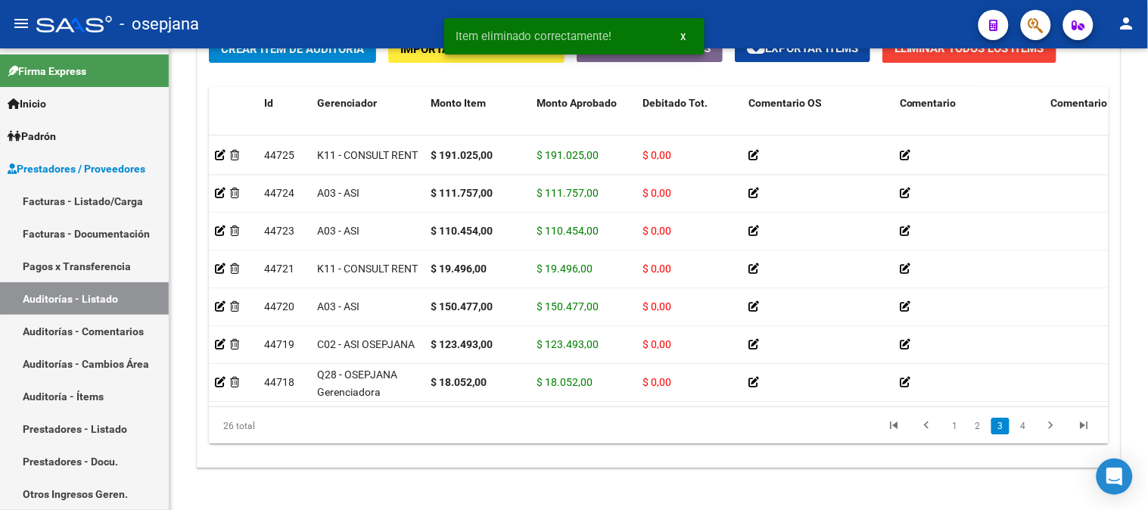
scroll to position [730, 0]
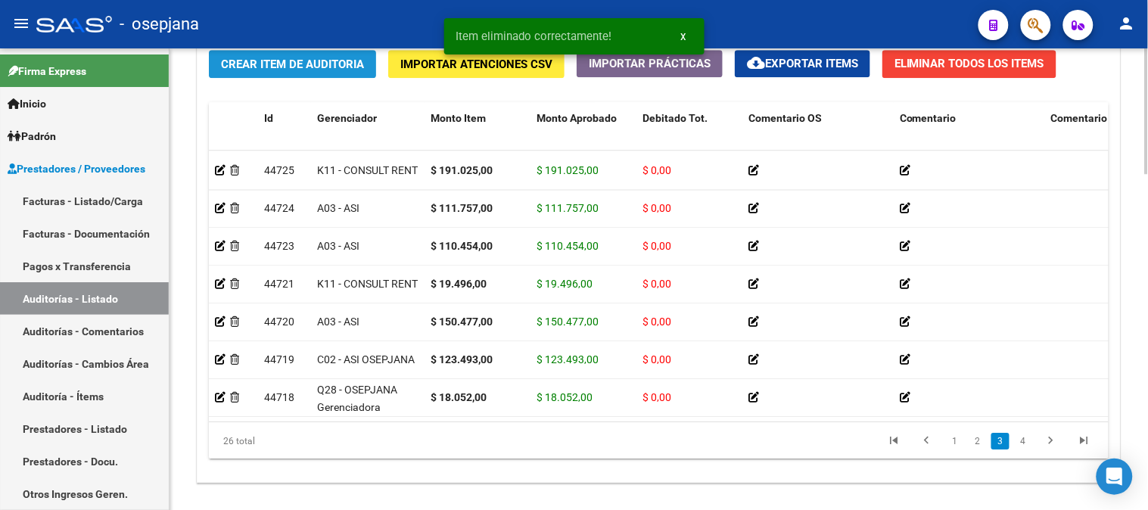
click at [309, 70] on span "Crear Item de Auditoria" at bounding box center [292, 65] width 143 height 14
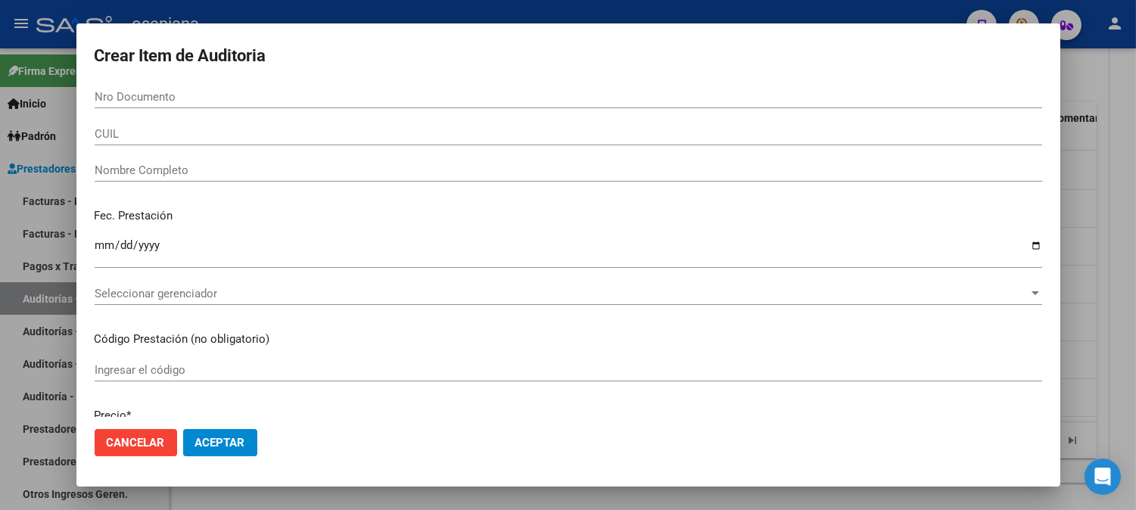
click at [736, 11] on div at bounding box center [568, 255] width 1136 height 510
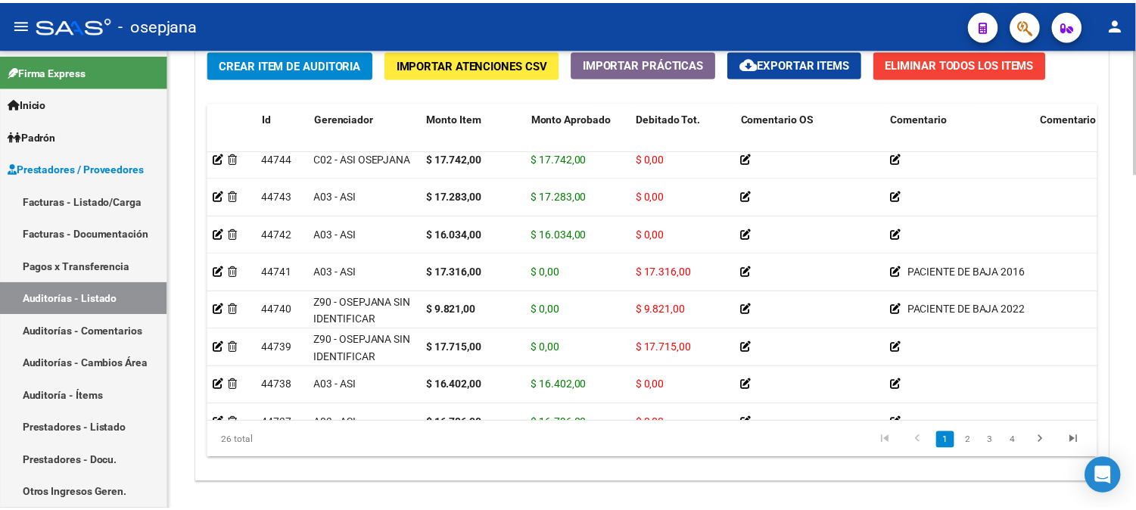
scroll to position [0, 0]
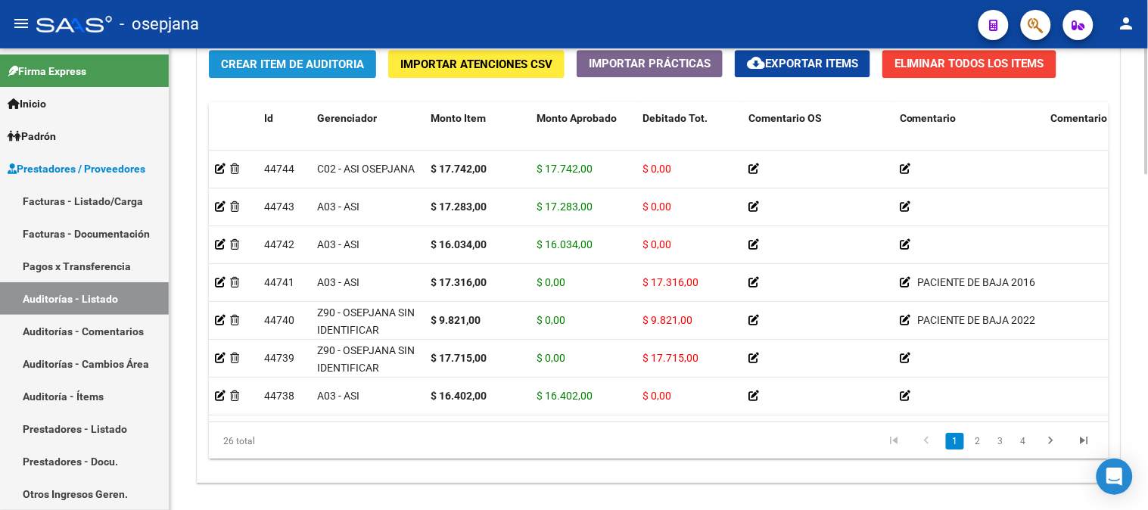
click at [303, 62] on span "Crear Item de Auditoria" at bounding box center [292, 65] width 143 height 14
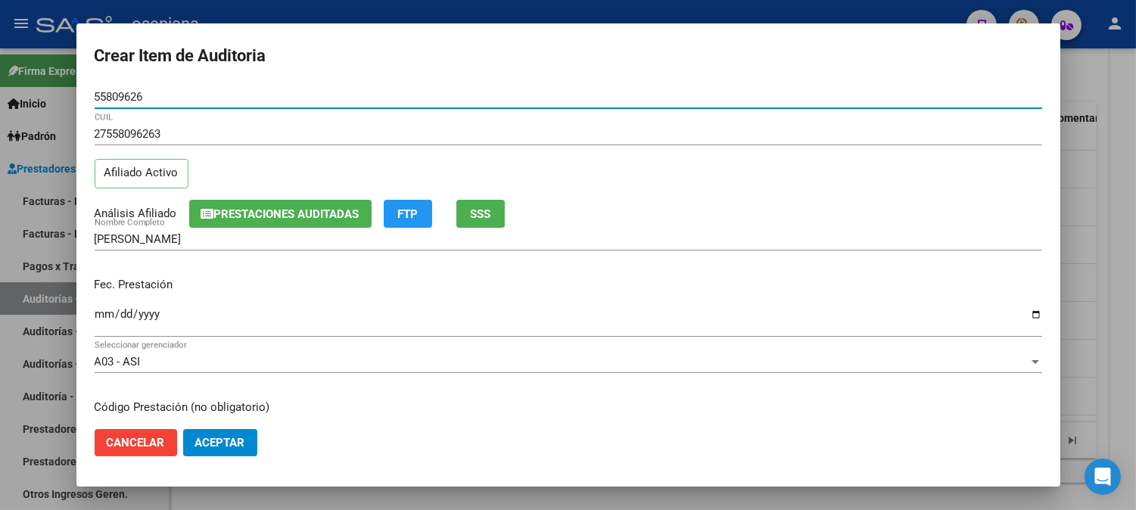
click at [104, 314] on input "Ingresar la fecha" at bounding box center [568, 320] width 947 height 24
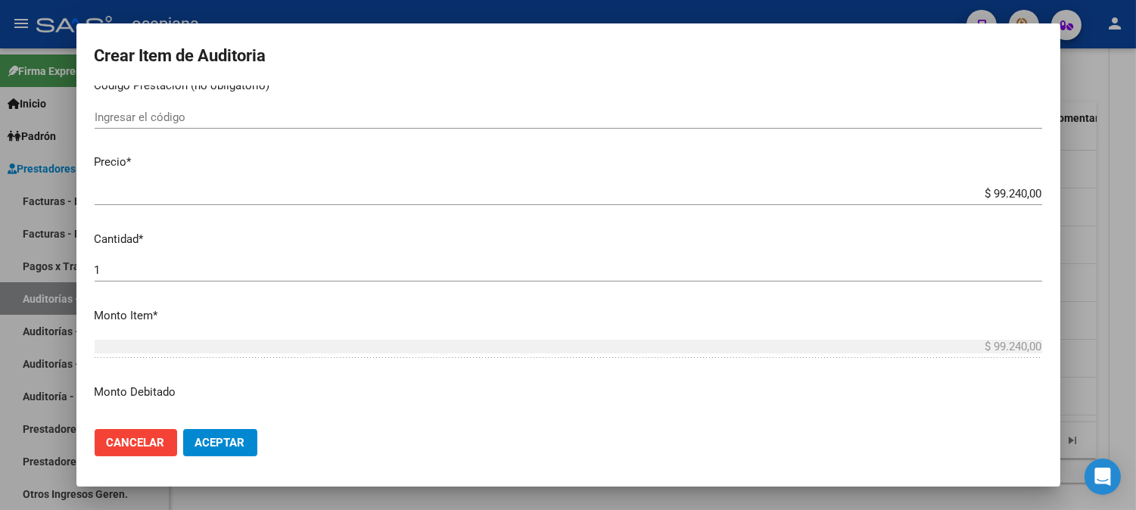
scroll to position [364, 0]
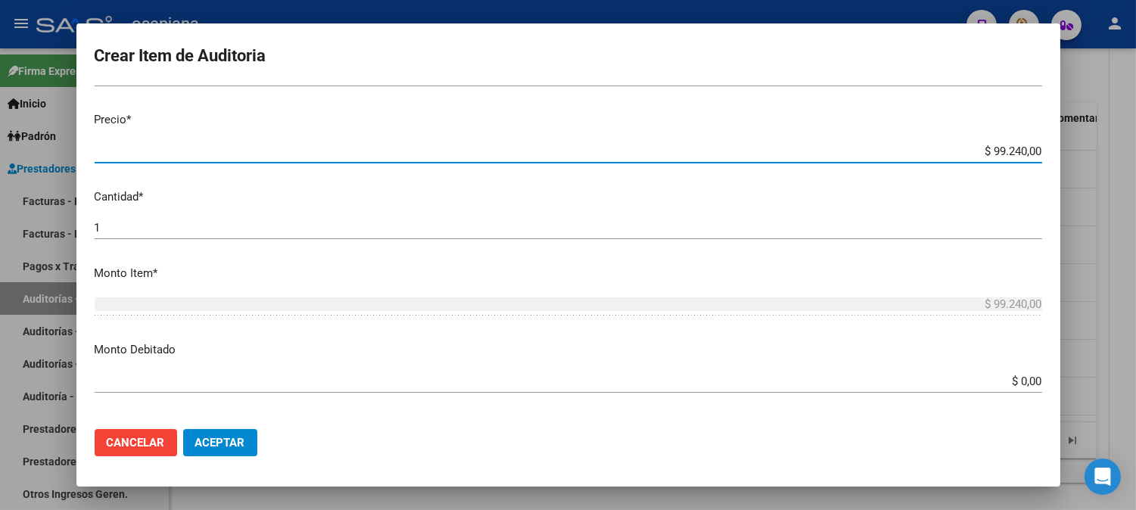
drag, startPoint x: 960, startPoint y: 151, endPoint x: 1085, endPoint y: 160, distance: 125.9
click at [1087, 160] on div "Crear Item de Auditoria 55809626 Nro Documento 27558096263 CUIL Afiliado Activo…" at bounding box center [568, 255] width 1136 height 510
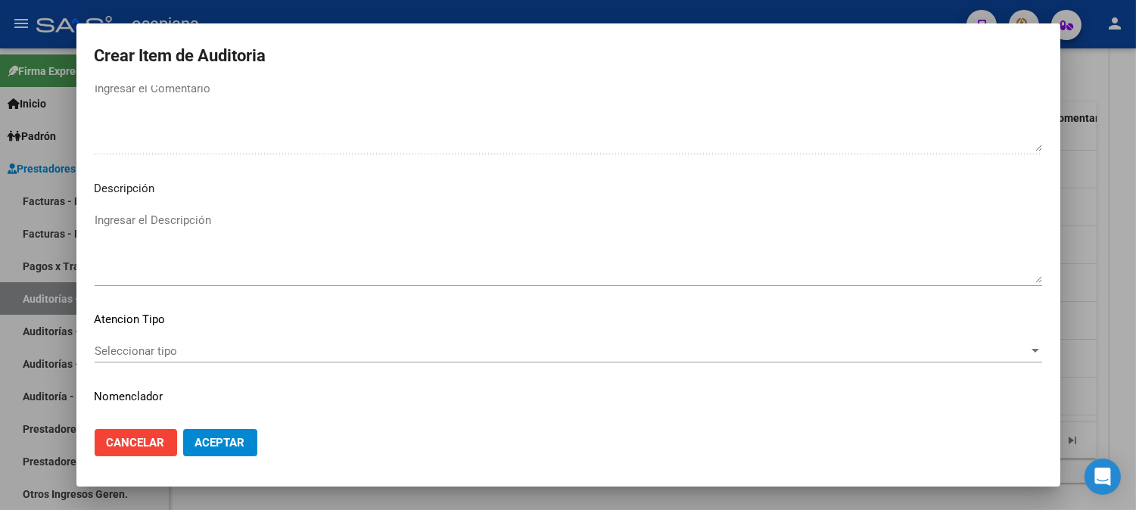
scroll to position [1031, 0]
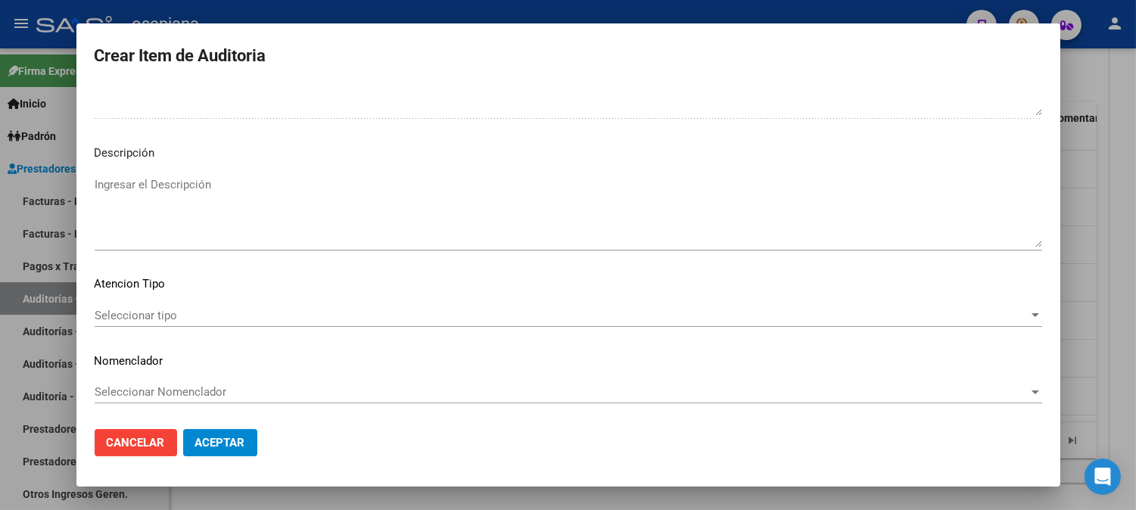
click at [195, 309] on span "Seleccionar tipo" at bounding box center [562, 316] width 934 height 14
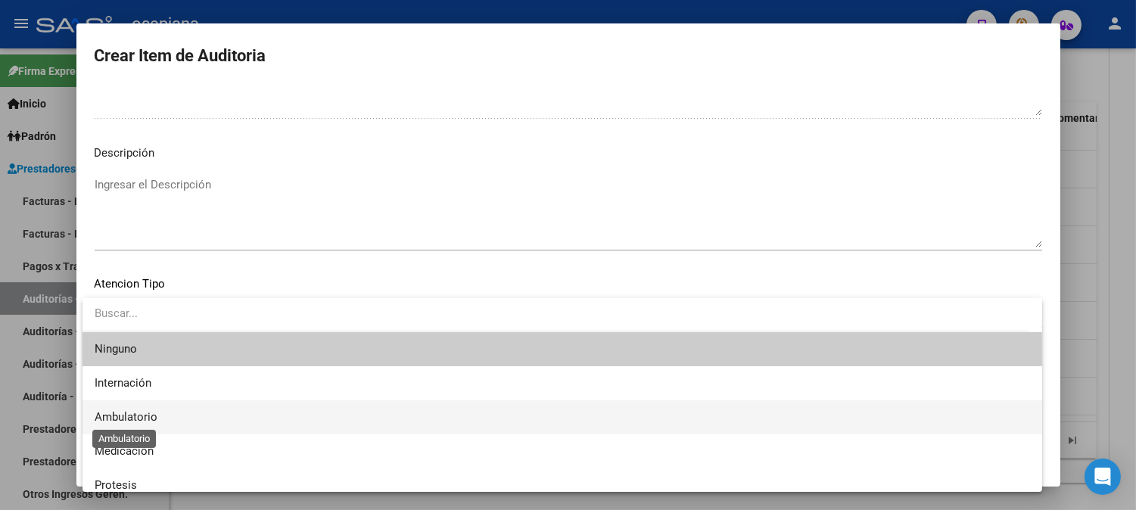
click at [102, 412] on span "Ambulatorio" at bounding box center [126, 417] width 63 height 14
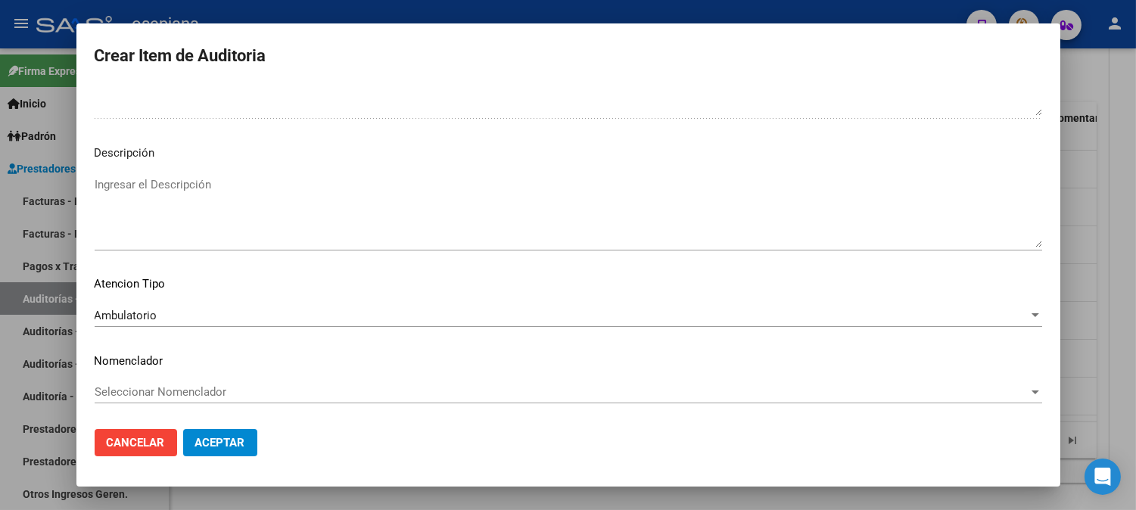
click at [145, 384] on div "Seleccionar Nomenclador Seleccionar Nomenclador" at bounding box center [568, 392] width 947 height 23
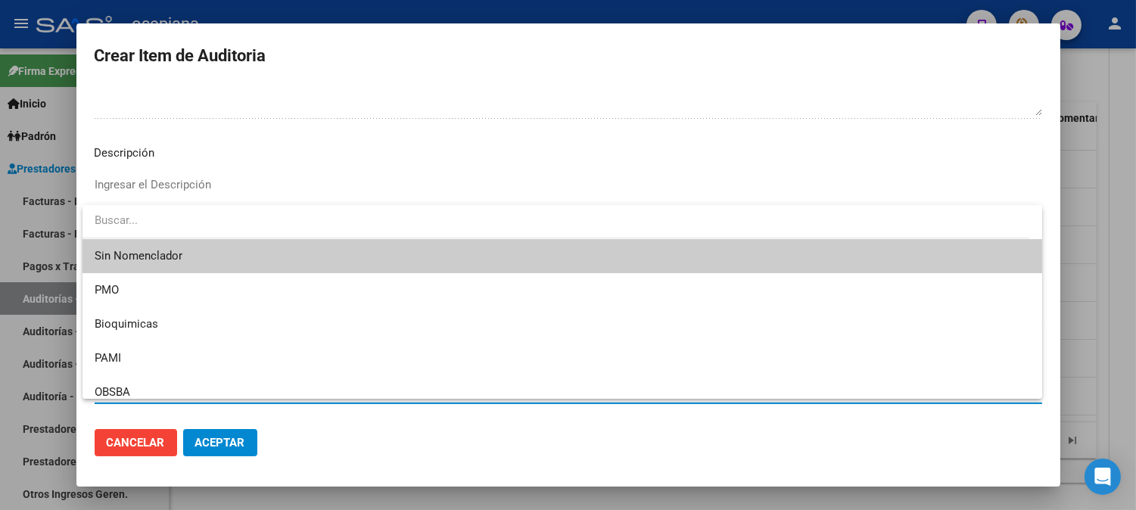
click at [123, 256] on span "Sin Nomenclador" at bounding box center [562, 256] width 935 height 34
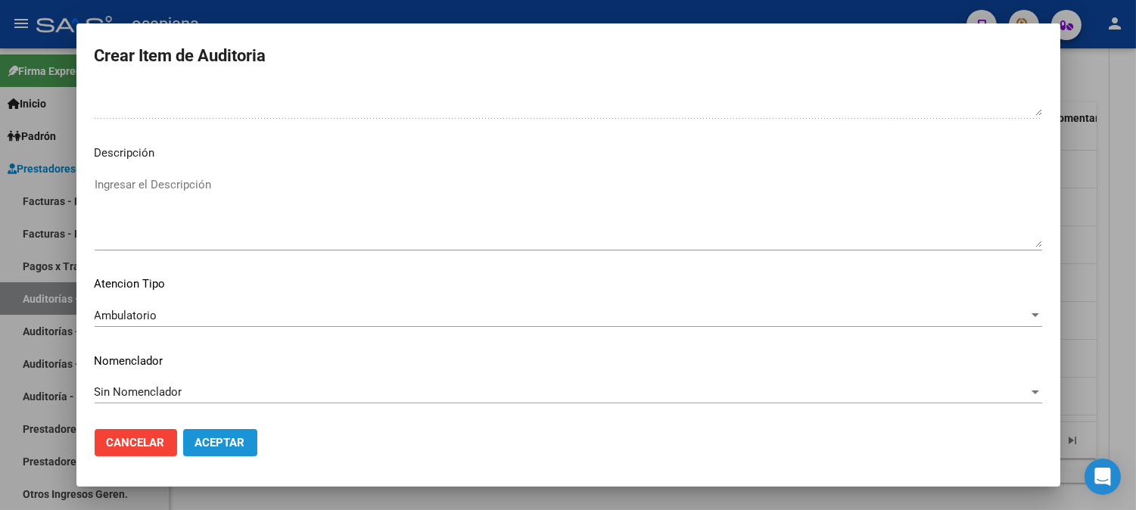
click at [215, 441] on span "Aceptar" at bounding box center [220, 443] width 50 height 14
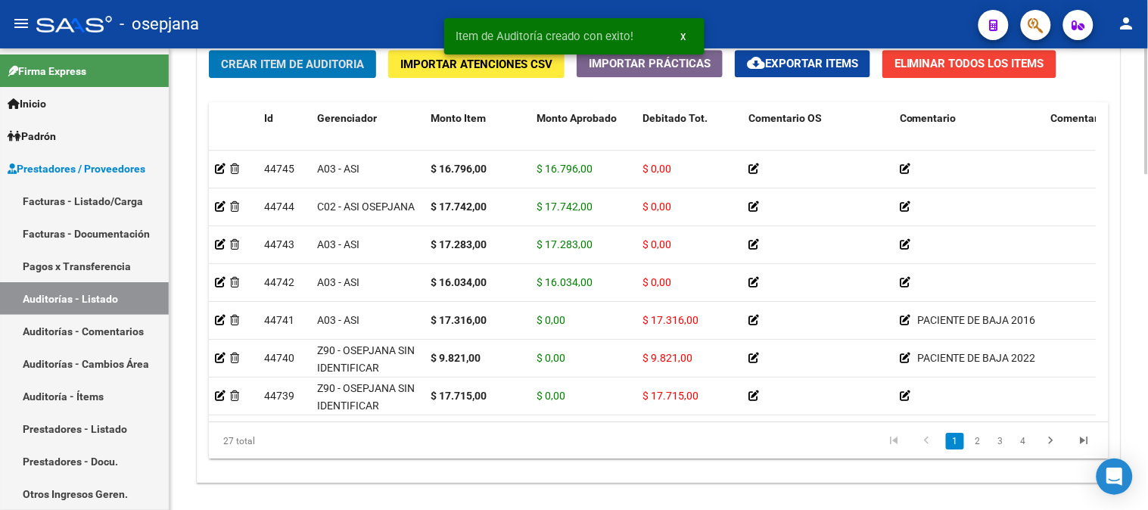
click at [288, 69] on span "Crear Item de Auditoria" at bounding box center [292, 65] width 143 height 14
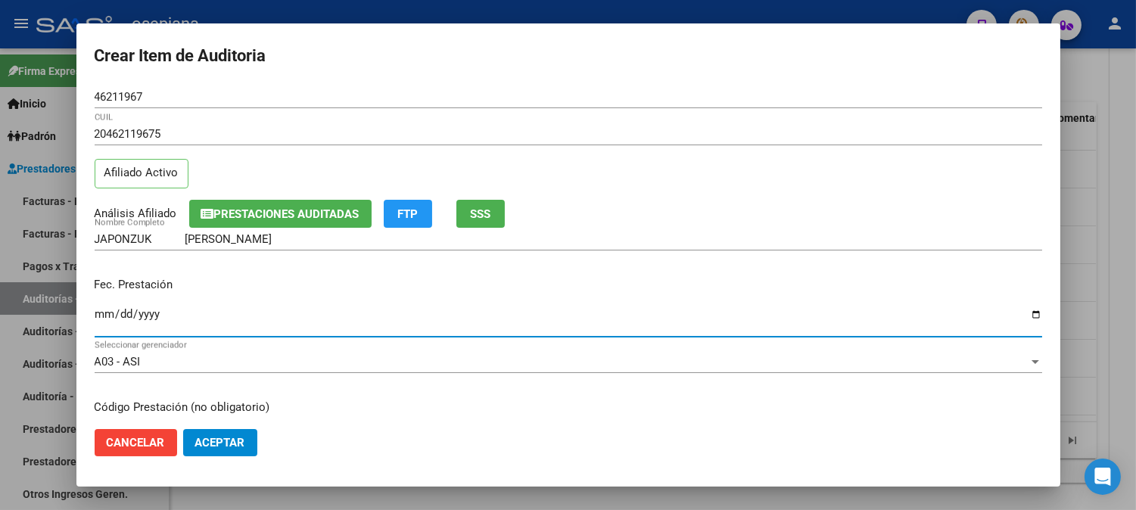
click at [101, 324] on input "Ingresar la fecha" at bounding box center [568, 320] width 947 height 24
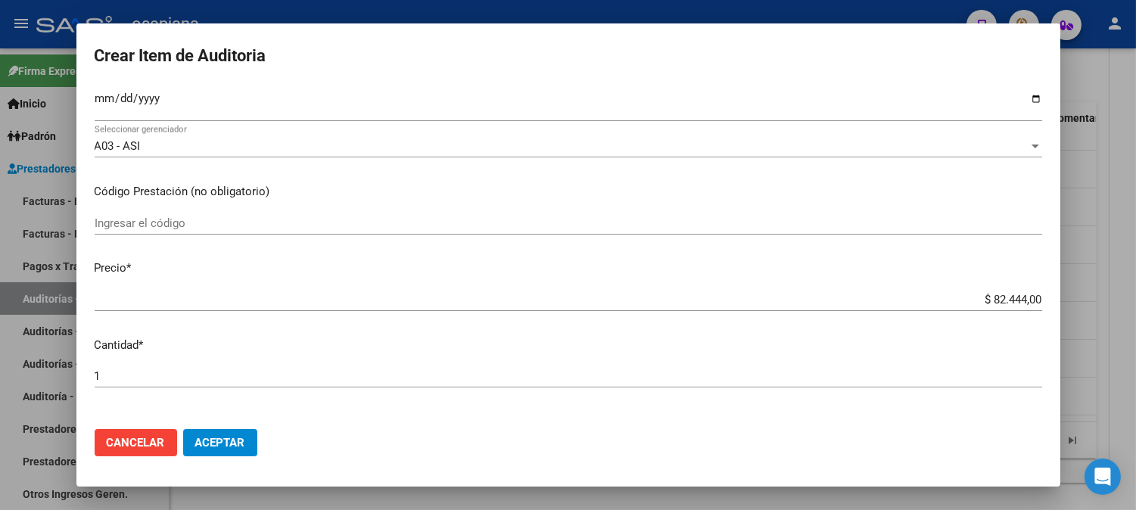
scroll to position [319, 0]
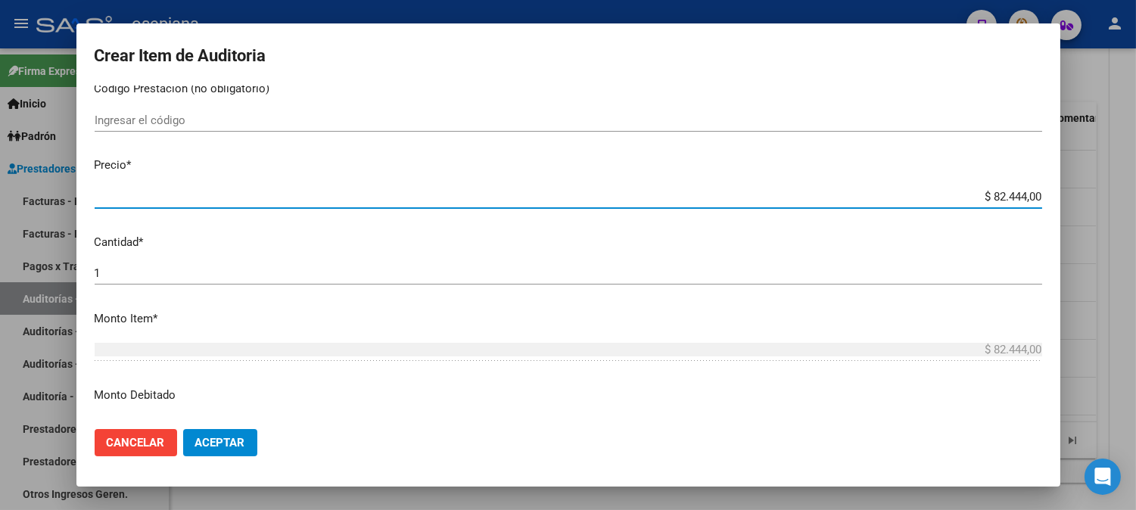
drag, startPoint x: 966, startPoint y: 197, endPoint x: 1086, endPoint y: 203, distance: 120.5
click at [1086, 203] on div "Crear Item de Auditoria 46211967 Nro Documento 20462119675 CUIL Afiliado Activo…" at bounding box center [568, 255] width 1136 height 510
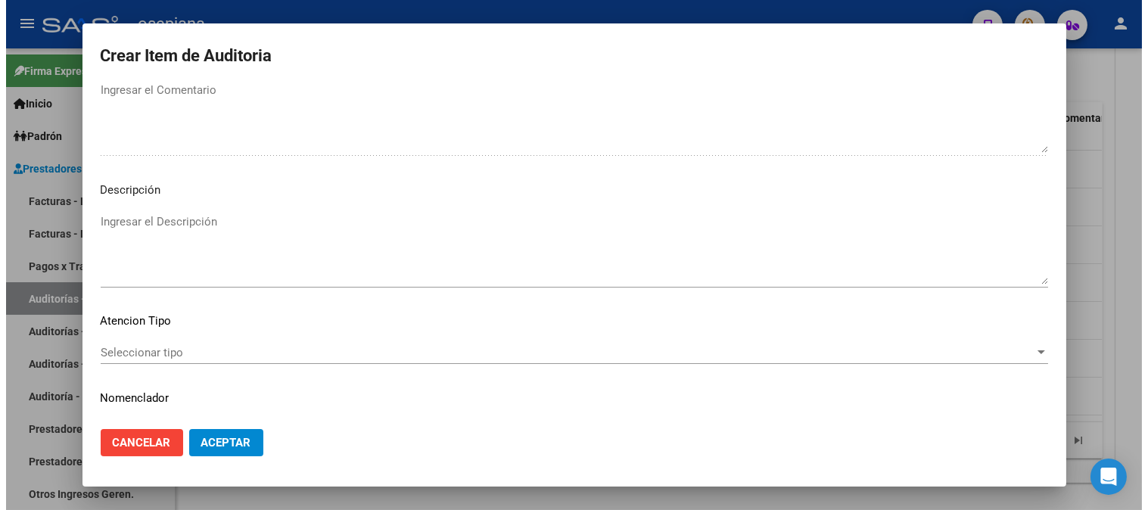
scroll to position [1031, 0]
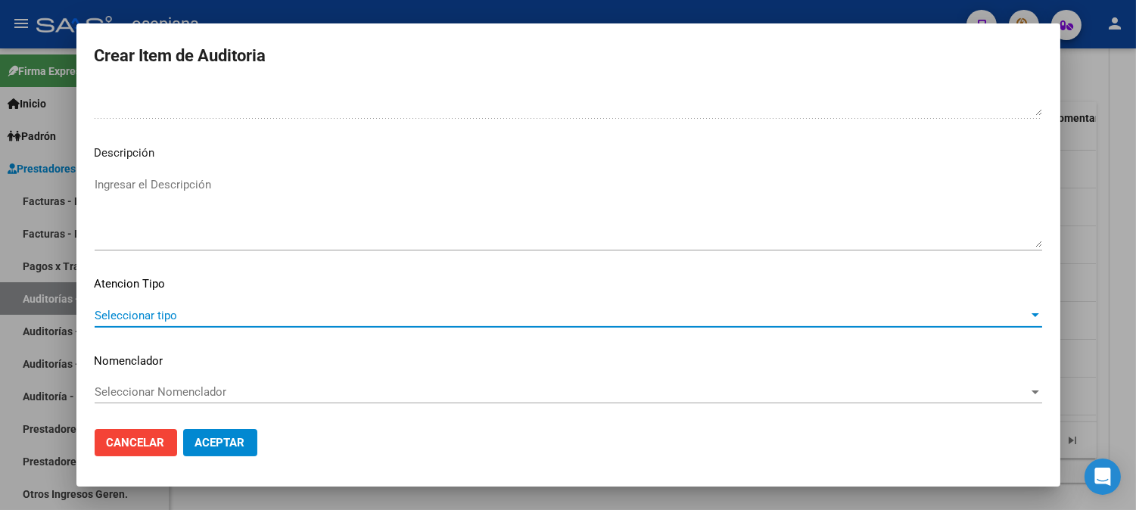
click at [238, 313] on span "Seleccionar tipo" at bounding box center [562, 316] width 934 height 14
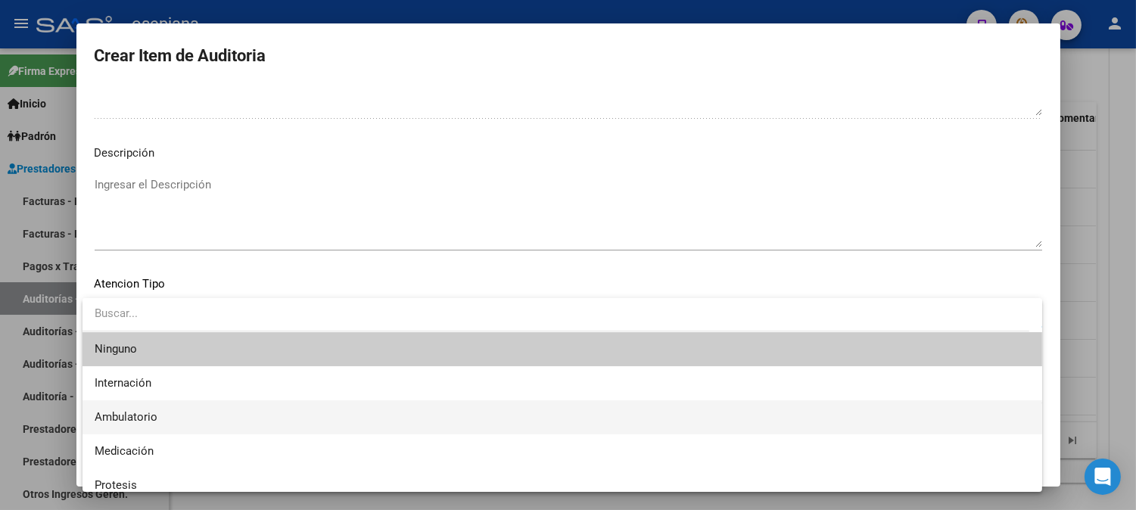
click at [138, 405] on span "Ambulatorio" at bounding box center [562, 417] width 935 height 34
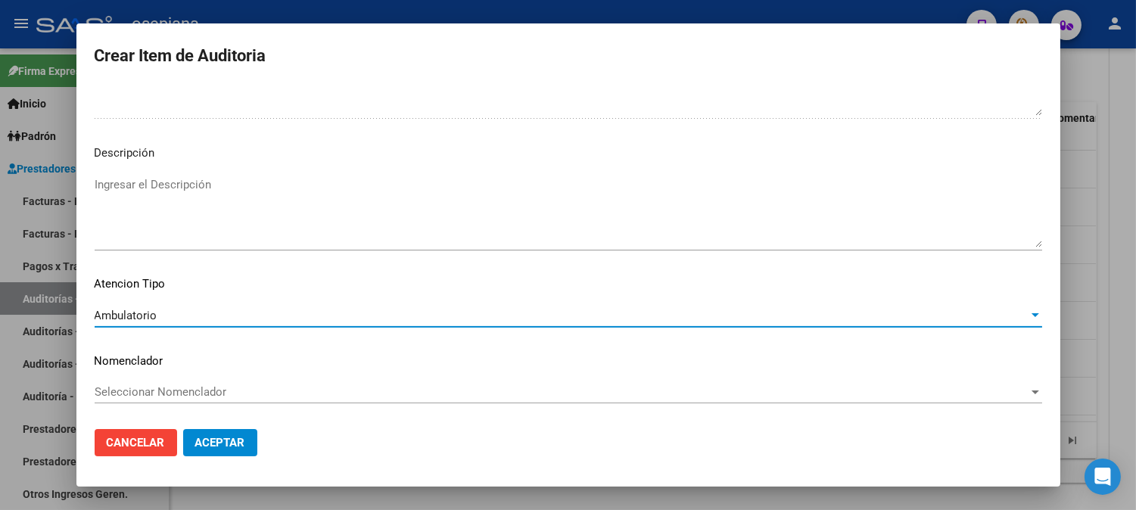
click at [152, 389] on span "Seleccionar Nomenclador" at bounding box center [562, 392] width 934 height 14
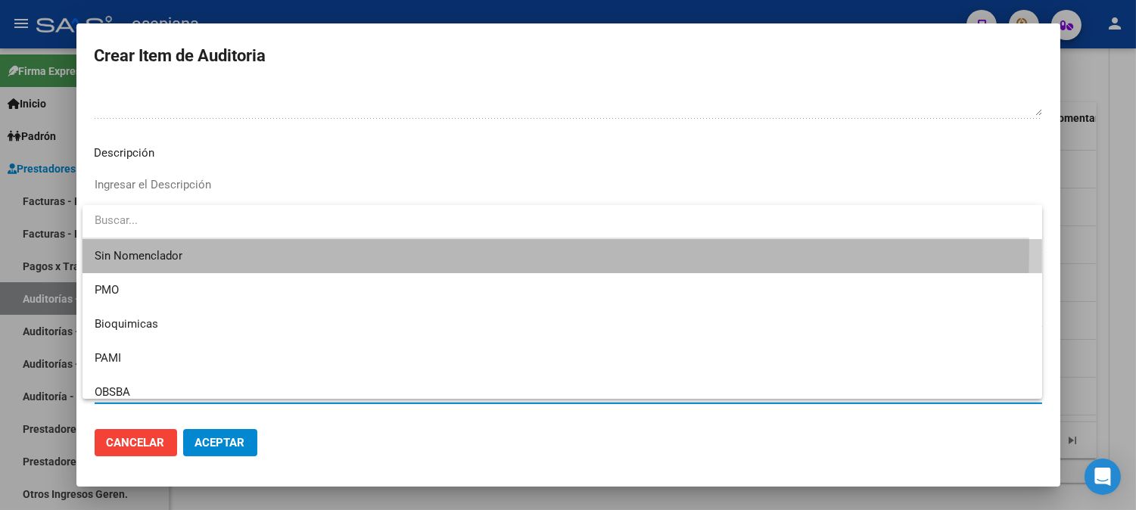
click at [179, 247] on span "Sin Nomenclador" at bounding box center [562, 256] width 935 height 34
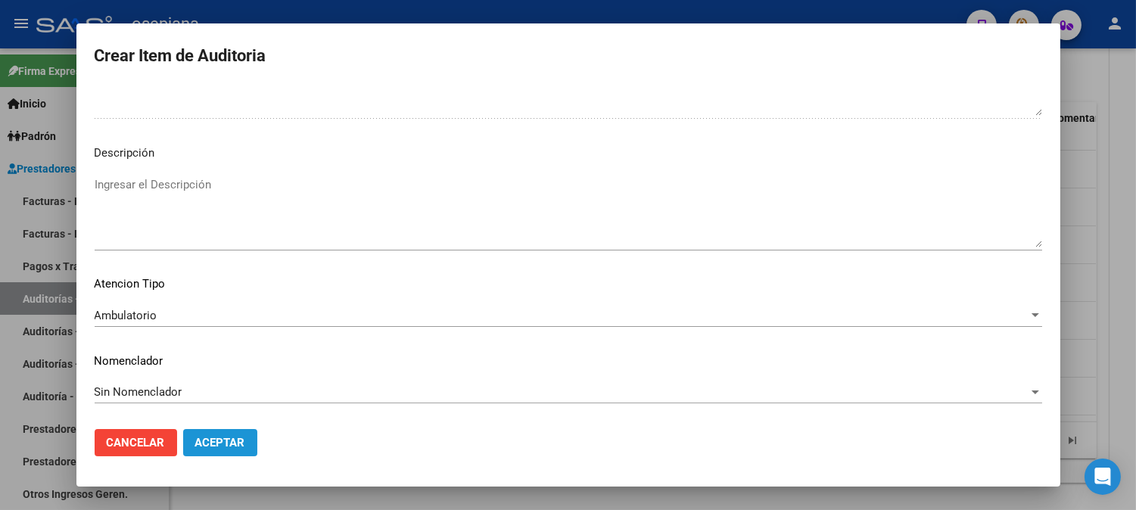
click at [210, 443] on span "Aceptar" at bounding box center [220, 443] width 50 height 14
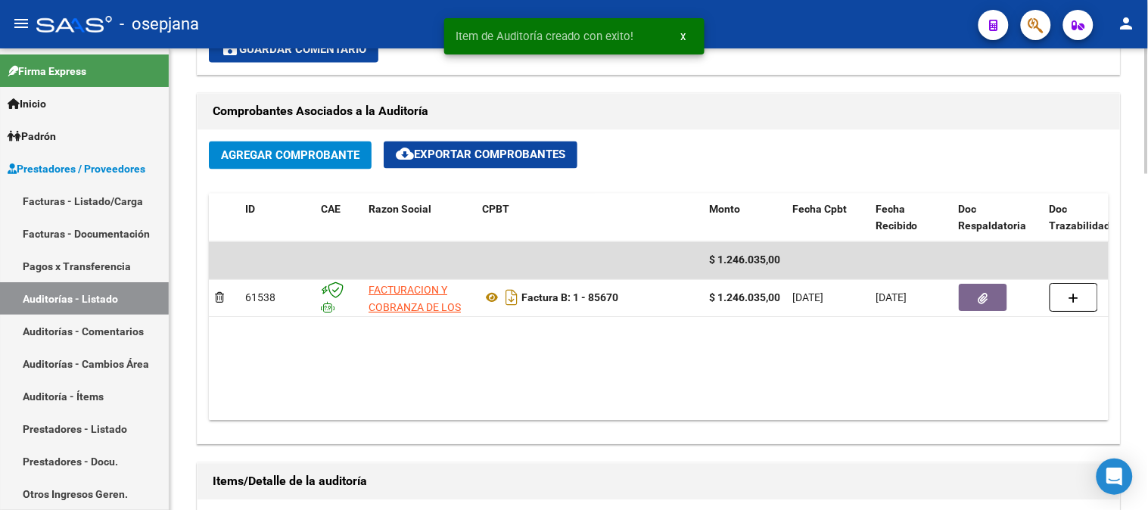
click at [1135, 86] on div at bounding box center [1147, 279] width 4 height 462
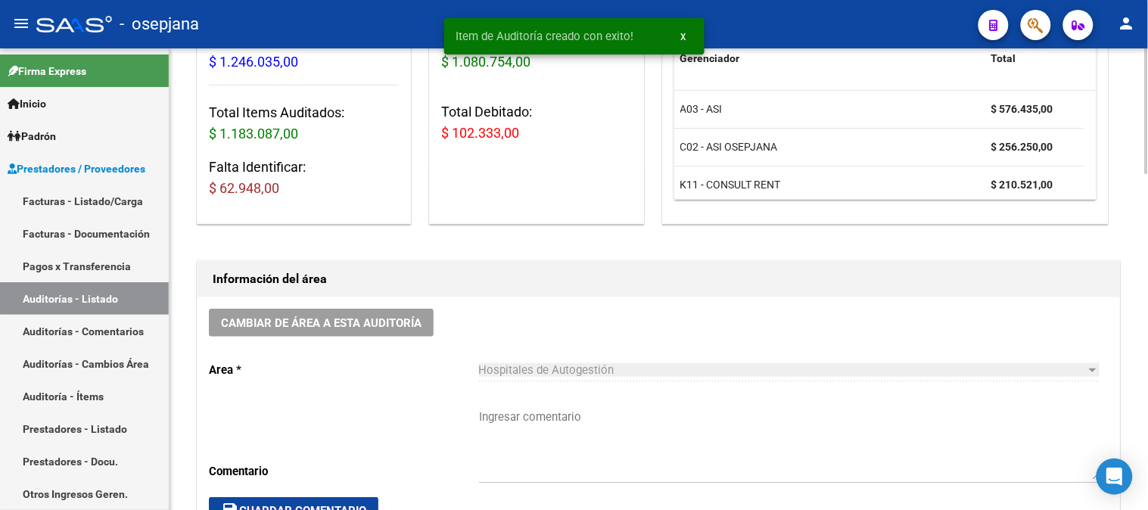
click at [1135, 86] on div at bounding box center [1147, 279] width 4 height 462
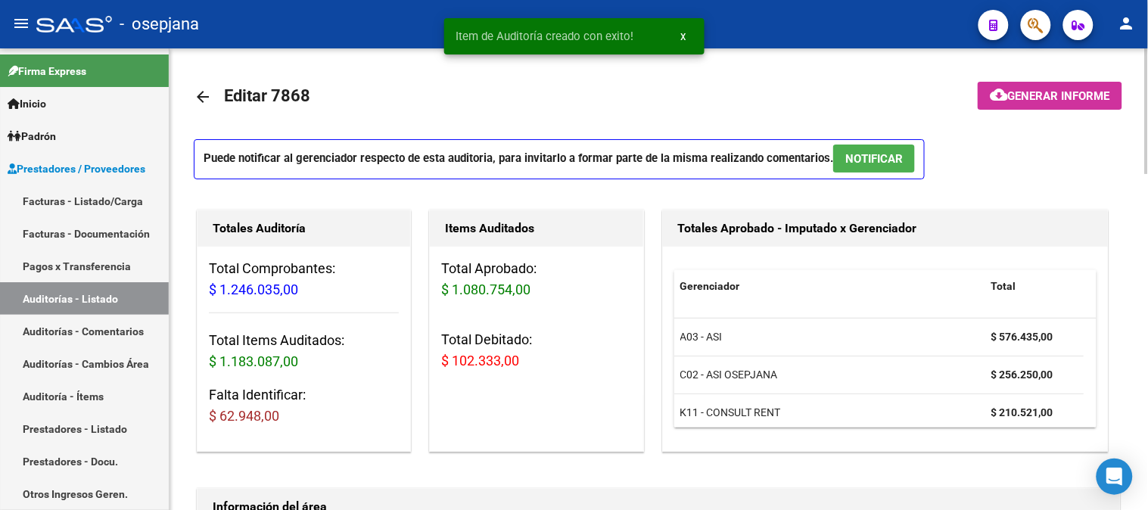
click at [1135, 86] on div at bounding box center [1147, 279] width 4 height 462
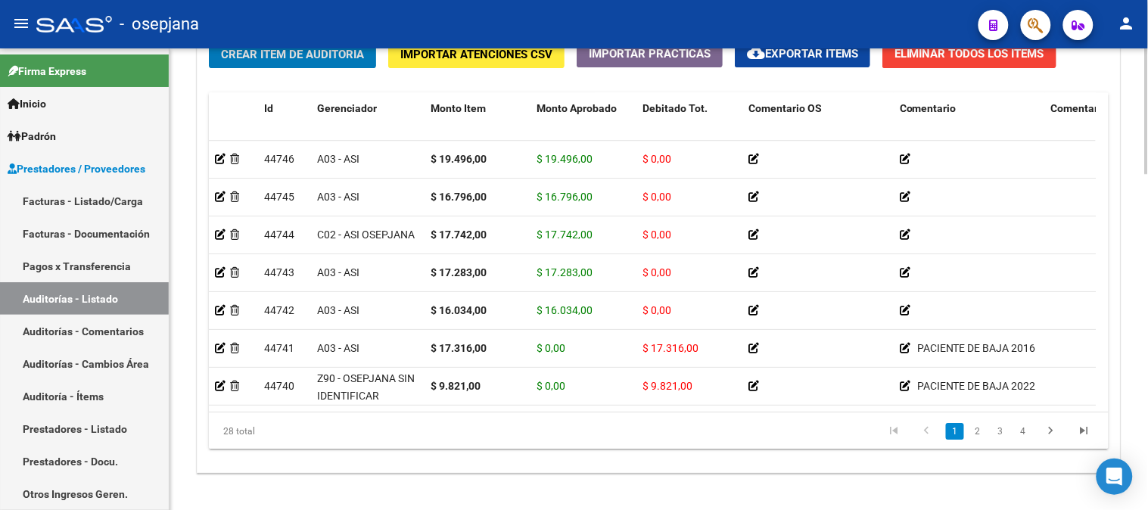
click at [1135, 465] on div at bounding box center [1147, 429] width 4 height 126
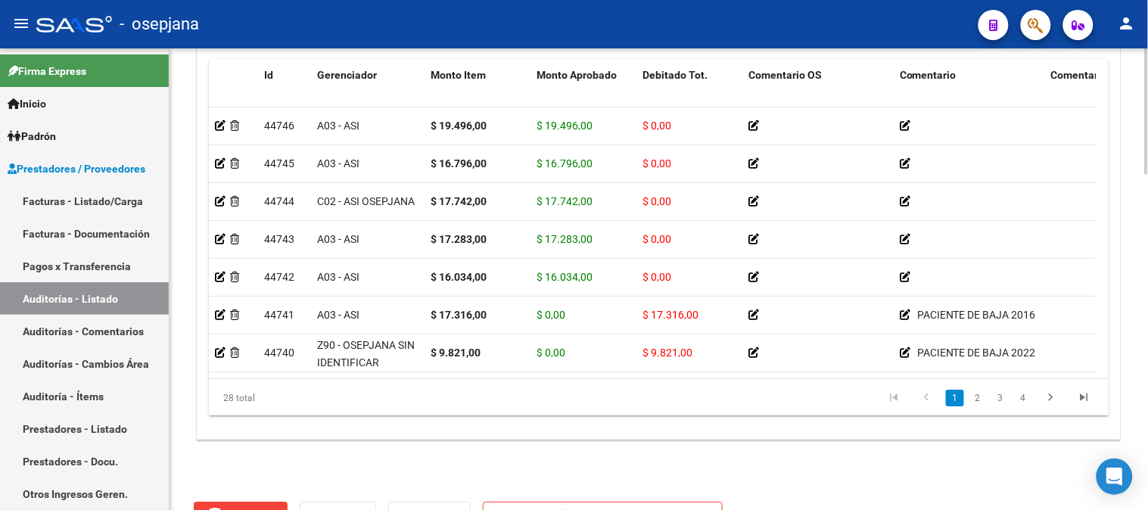
scroll to position [1198, 0]
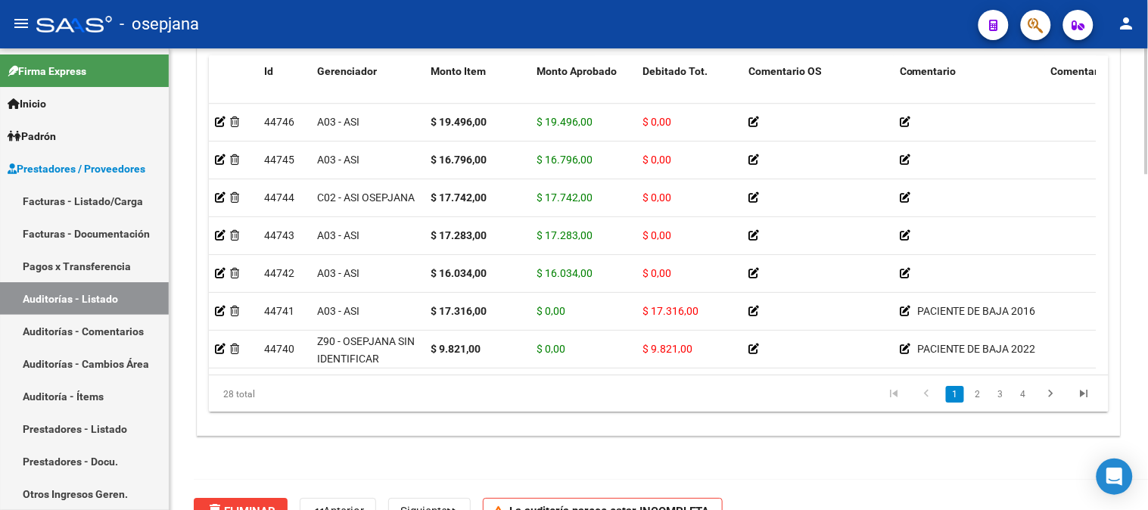
click at [1135, 474] on div at bounding box center [1147, 438] width 4 height 126
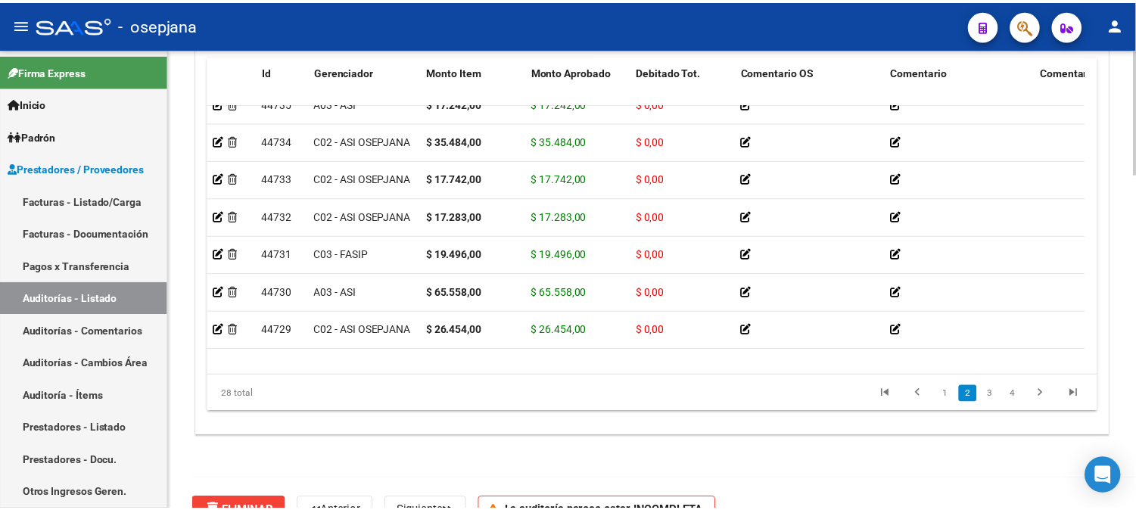
scroll to position [402, 0]
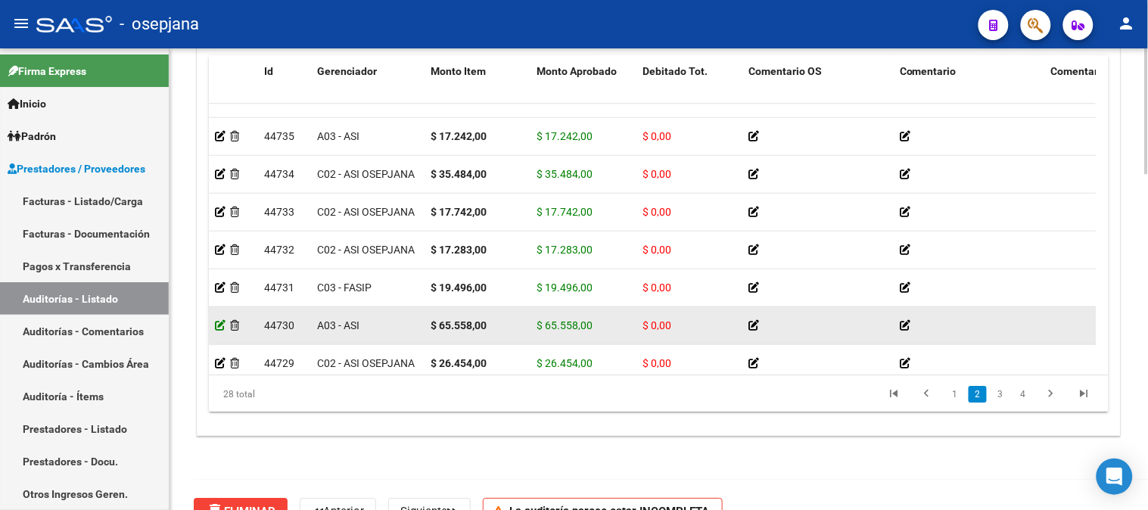
click at [219, 329] on icon at bounding box center [220, 325] width 11 height 11
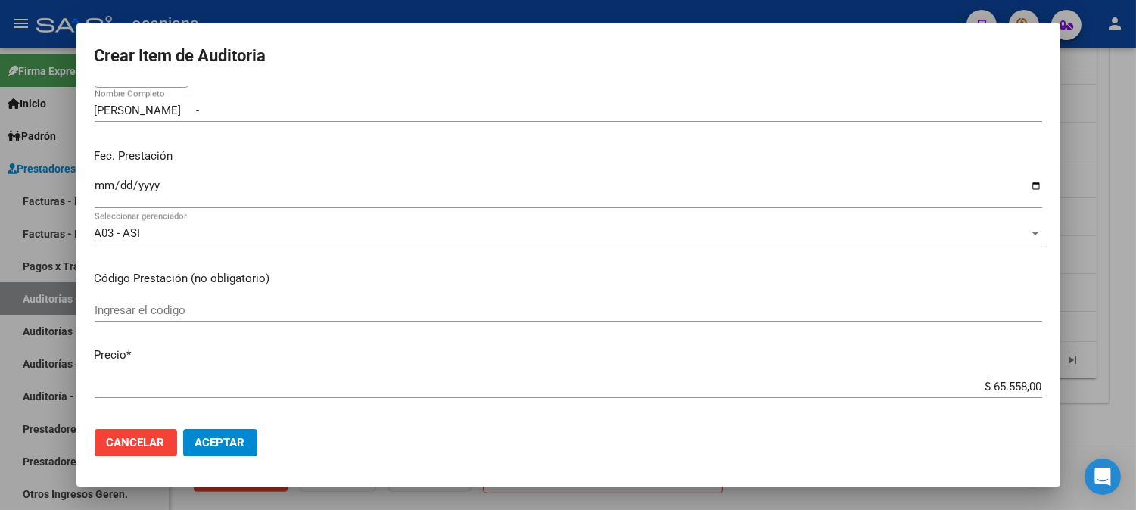
scroll to position [134, 0]
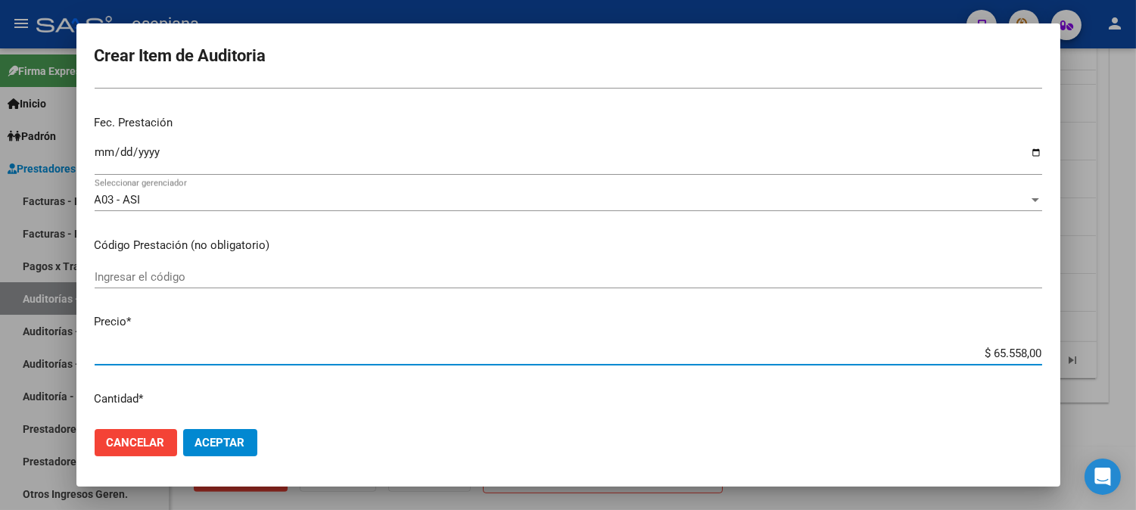
drag, startPoint x: 966, startPoint y: 354, endPoint x: 1069, endPoint y: 346, distance: 103.3
click at [1069, 346] on div "Crear Item de Auditoria 95729796 Nro Documento 27957297965 CUIL Afiliado Activo…" at bounding box center [568, 255] width 1136 height 510
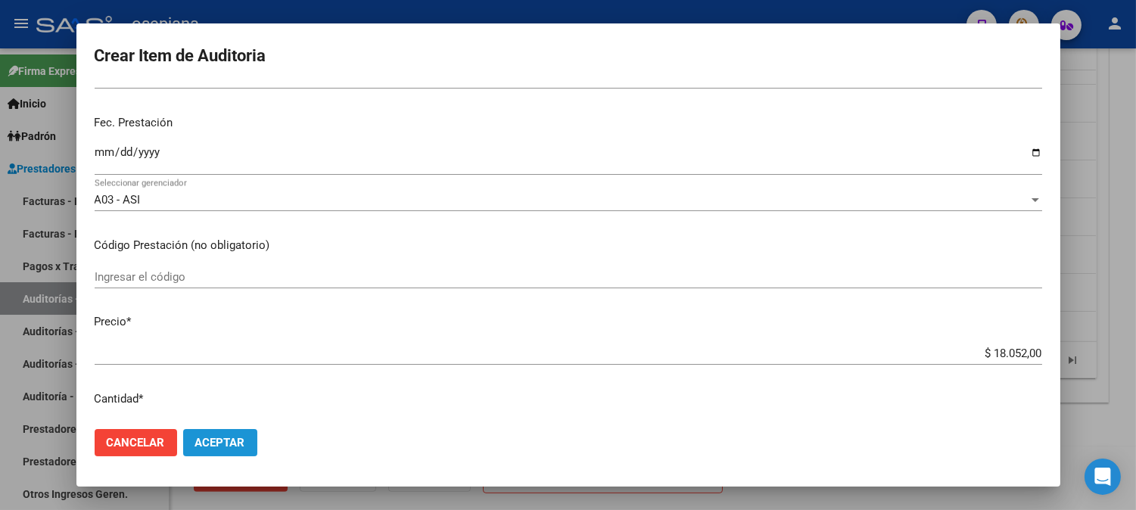
click at [236, 445] on span "Aceptar" at bounding box center [220, 443] width 50 height 14
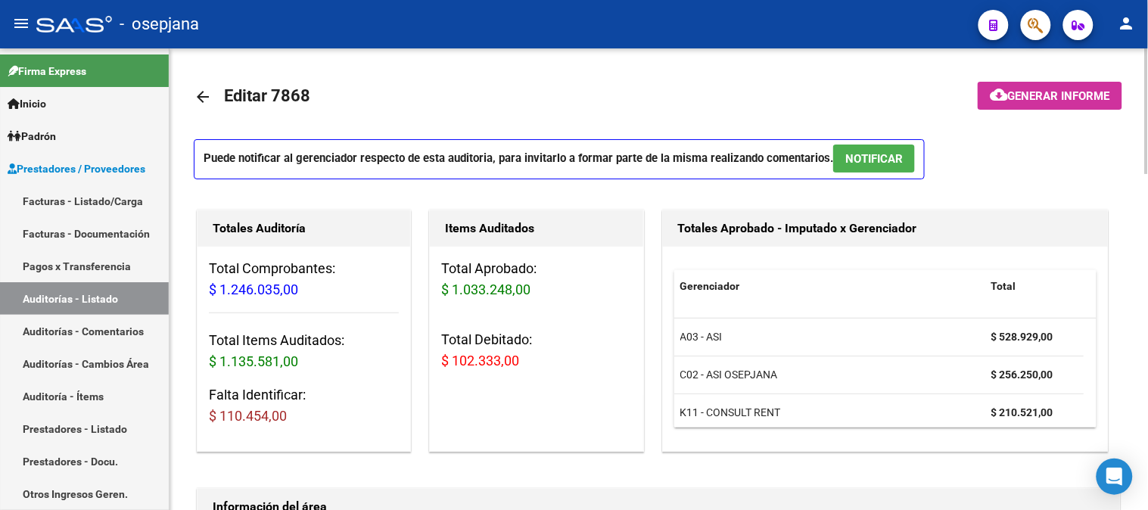
scroll to position [428, 0]
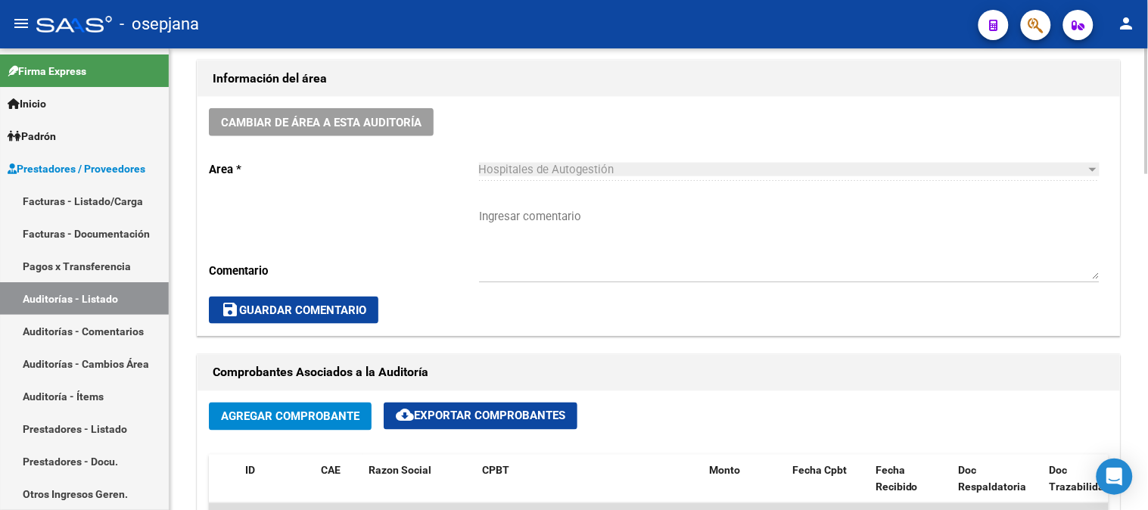
click at [1135, 278] on div at bounding box center [1147, 228] width 4 height 126
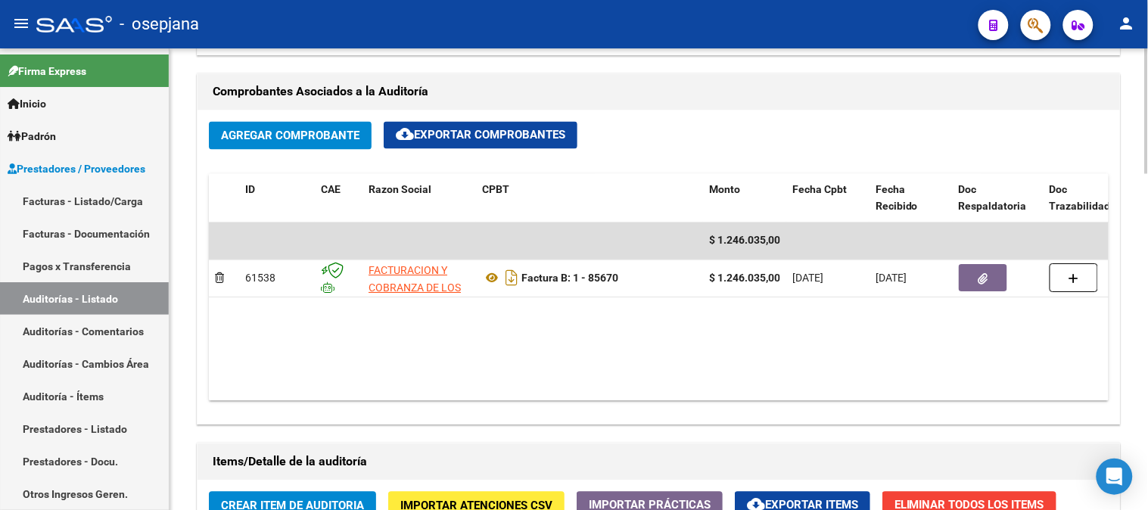
click at [1135, 291] on div at bounding box center [1147, 305] width 4 height 126
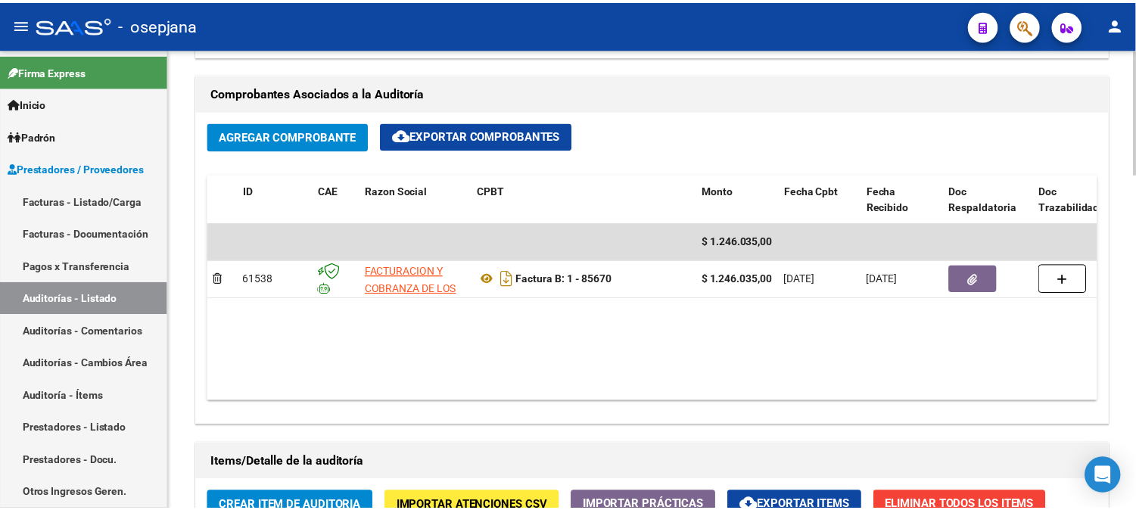
scroll to position [713, 0]
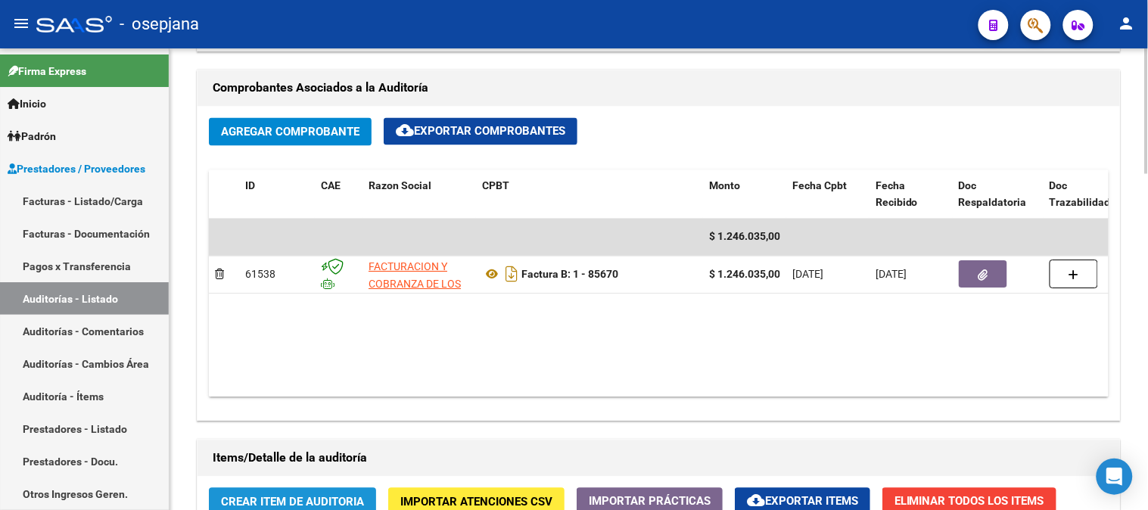
click at [323, 497] on span "Crear Item de Auditoria" at bounding box center [292, 503] width 143 height 14
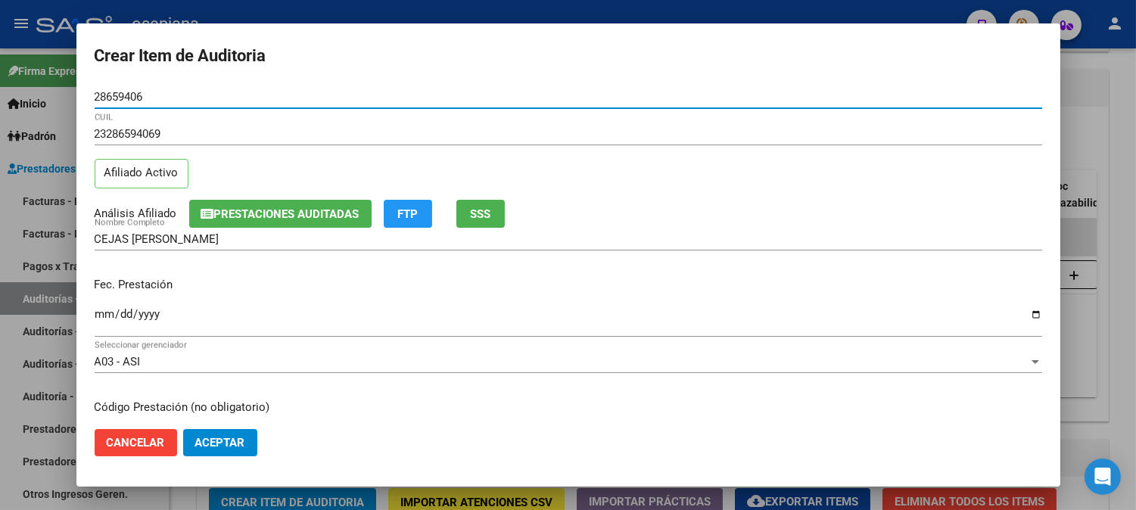
click at [106, 319] on input "Ingresar la fecha" at bounding box center [568, 320] width 947 height 24
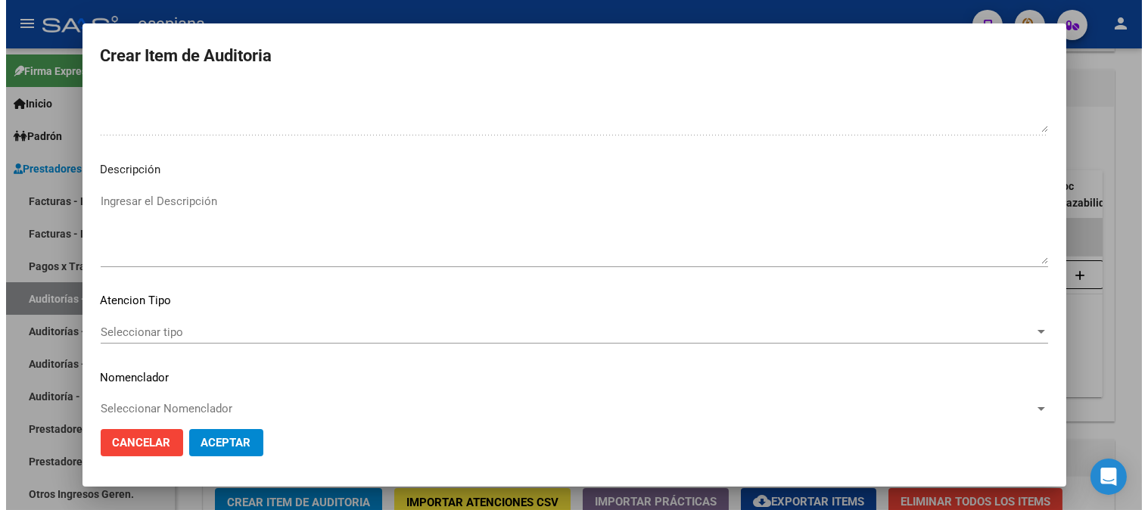
scroll to position [1031, 0]
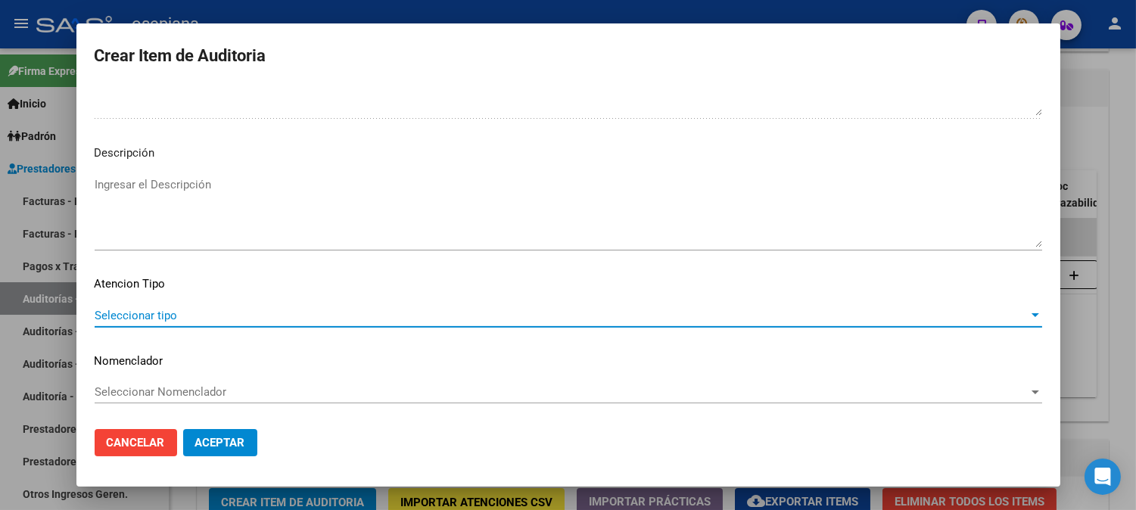
click at [135, 319] on span "Seleccionar tipo" at bounding box center [562, 316] width 934 height 14
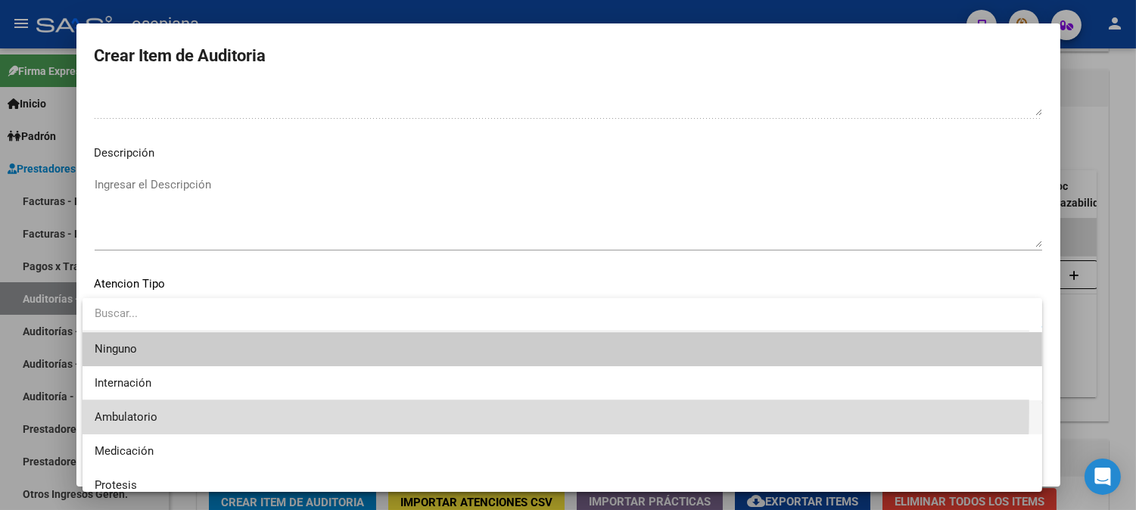
click at [115, 407] on span "Ambulatorio" at bounding box center [562, 417] width 935 height 34
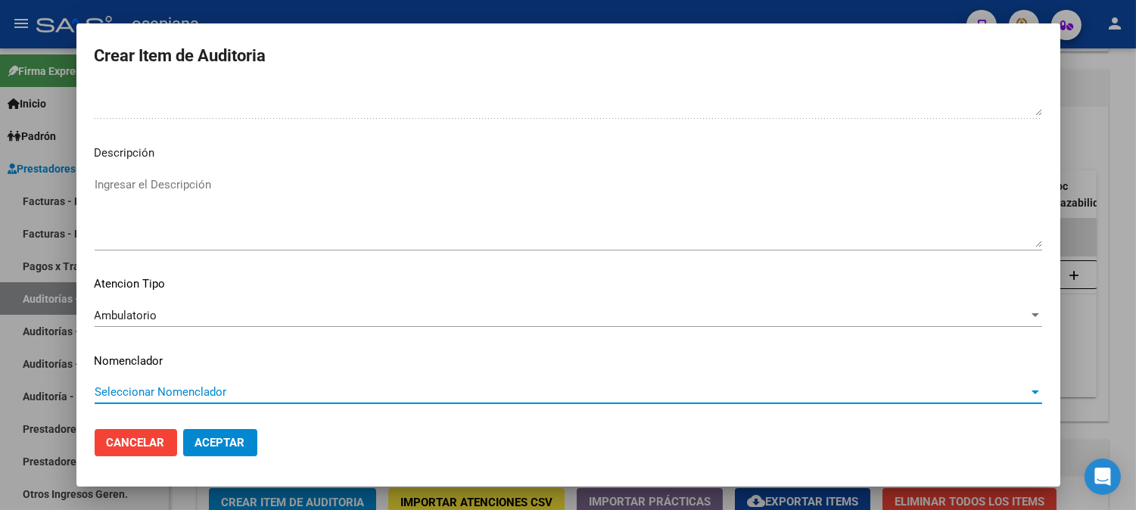
click at [151, 385] on span "Seleccionar Nomenclador" at bounding box center [562, 392] width 934 height 14
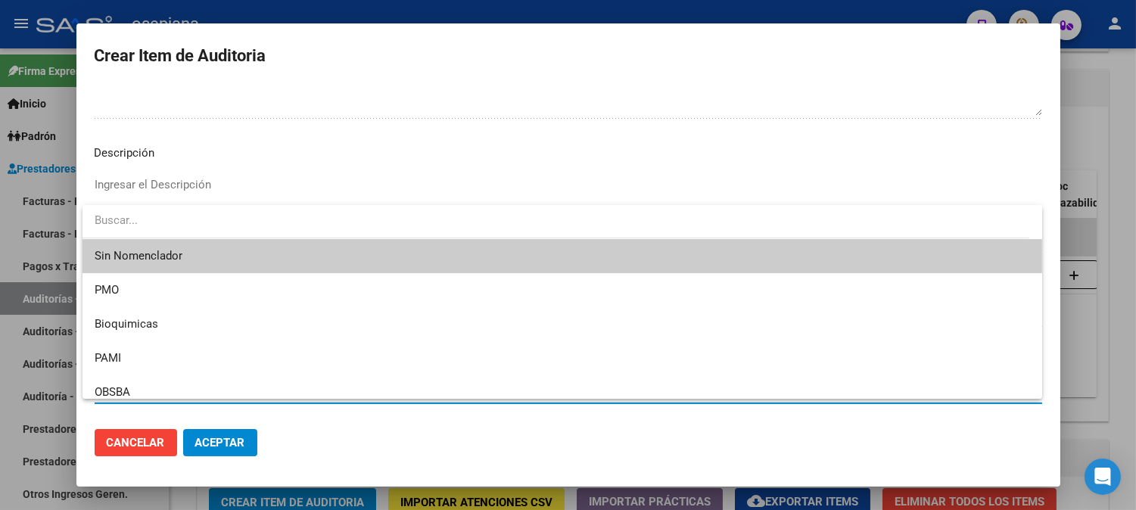
click at [163, 246] on span "Sin Nomenclador" at bounding box center [562, 256] width 935 height 34
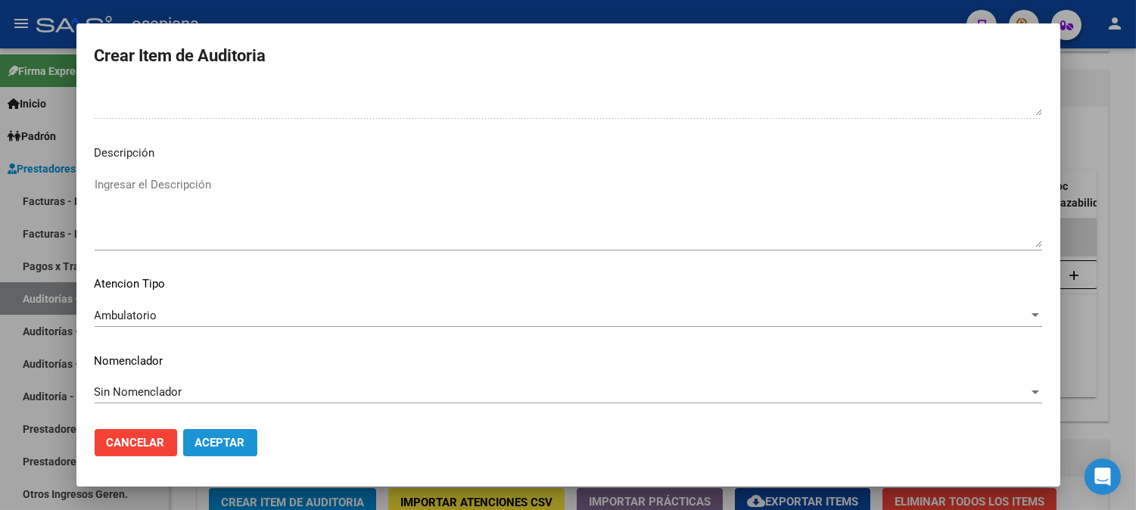
click at [224, 437] on span "Aceptar" at bounding box center [220, 443] width 50 height 14
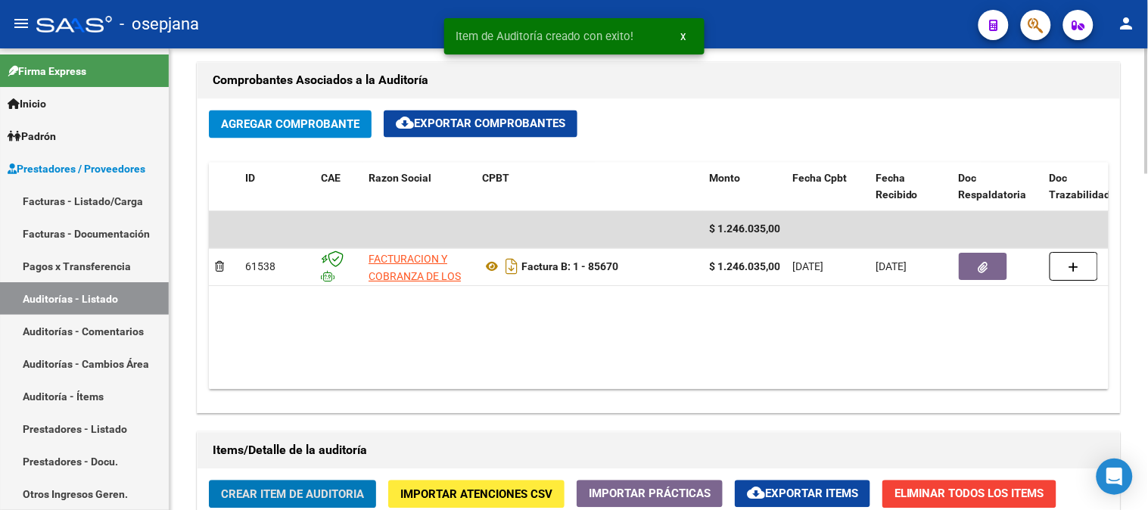
scroll to position [259, 0]
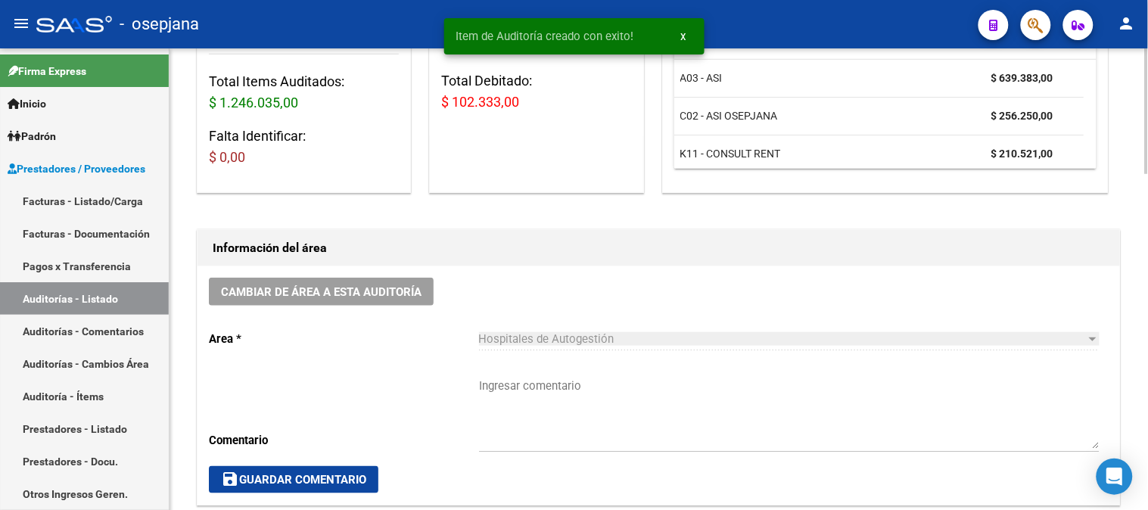
click at [1135, 76] on div at bounding box center [1147, 279] width 4 height 462
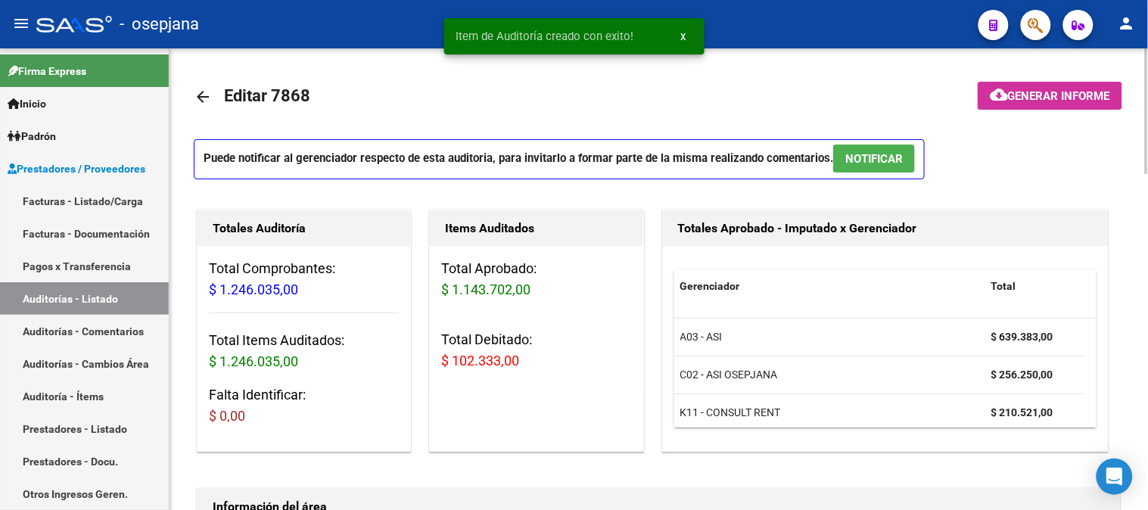
click at [1135, 76] on div at bounding box center [1147, 279] width 4 height 462
